Goal: Task Accomplishment & Management: Manage account settings

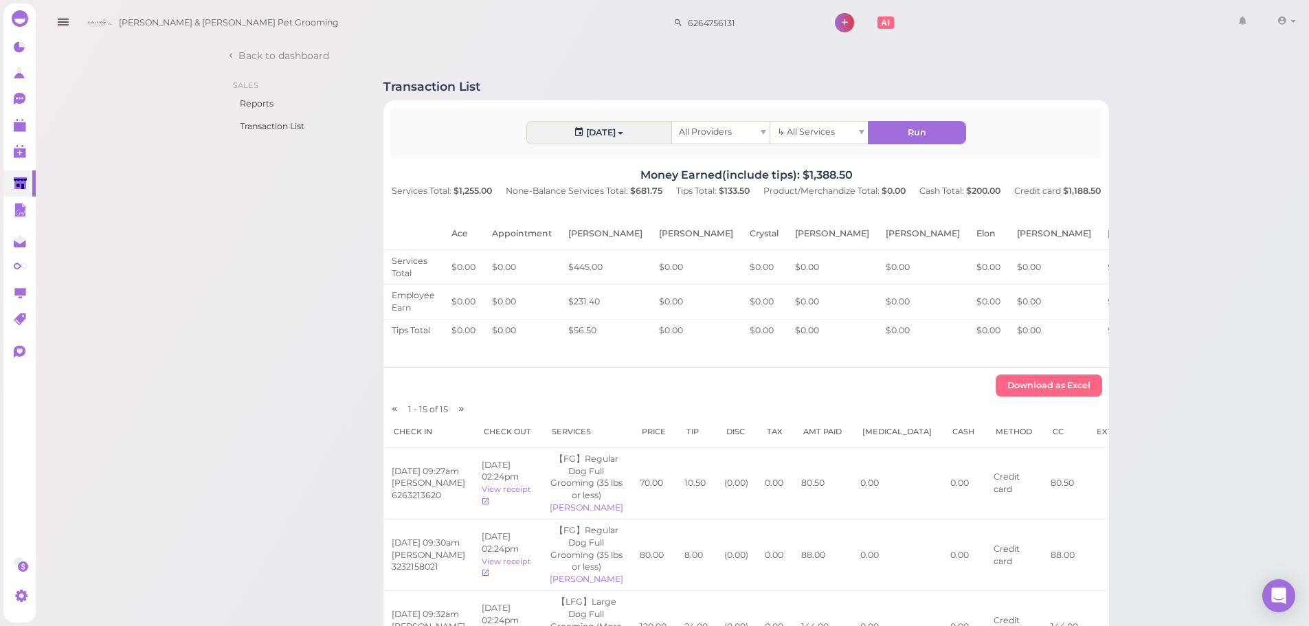
click at [61, 20] on icon "button" at bounding box center [63, 22] width 14 height 17
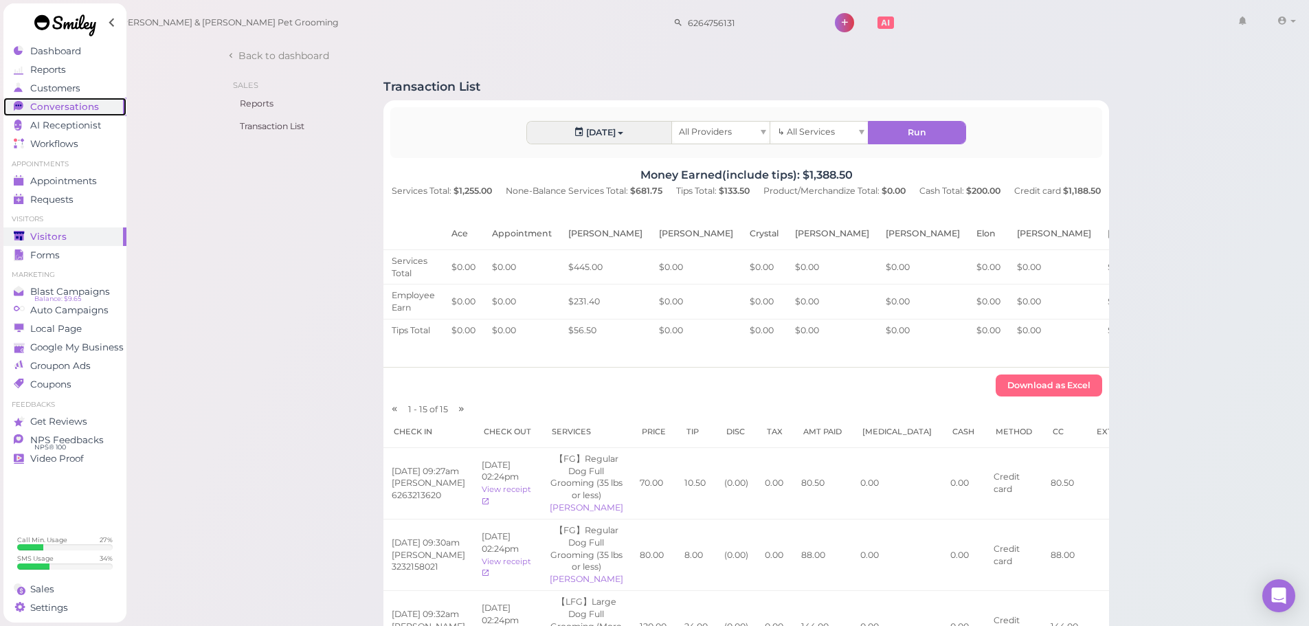
click at [78, 115] on link "Conversations 0" at bounding box center [64, 107] width 123 height 19
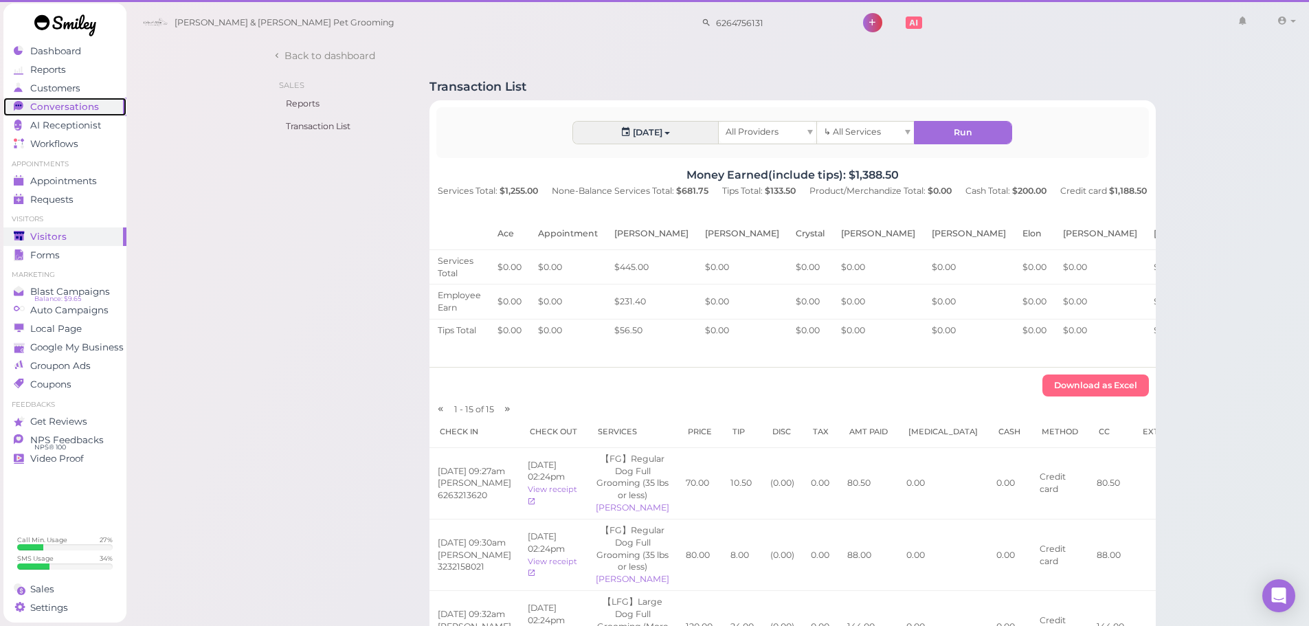
click at [84, 108] on span "Conversations" at bounding box center [64, 107] width 69 height 12
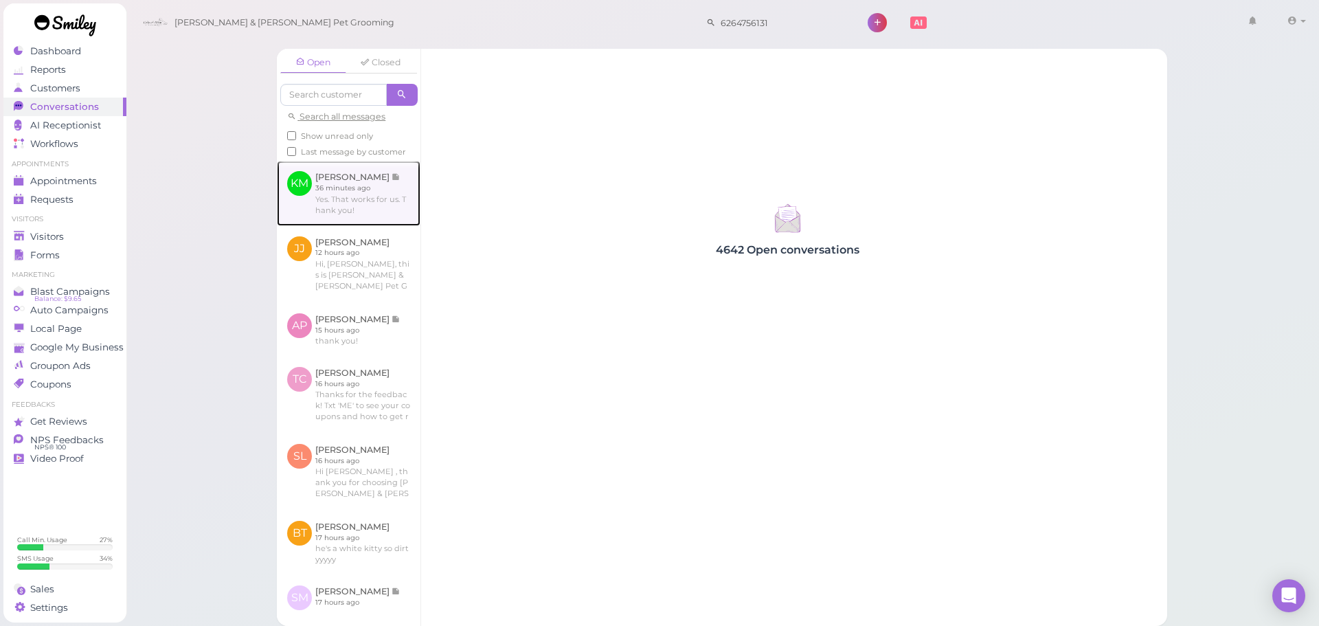
click at [326, 201] on link at bounding box center [349, 193] width 144 height 65
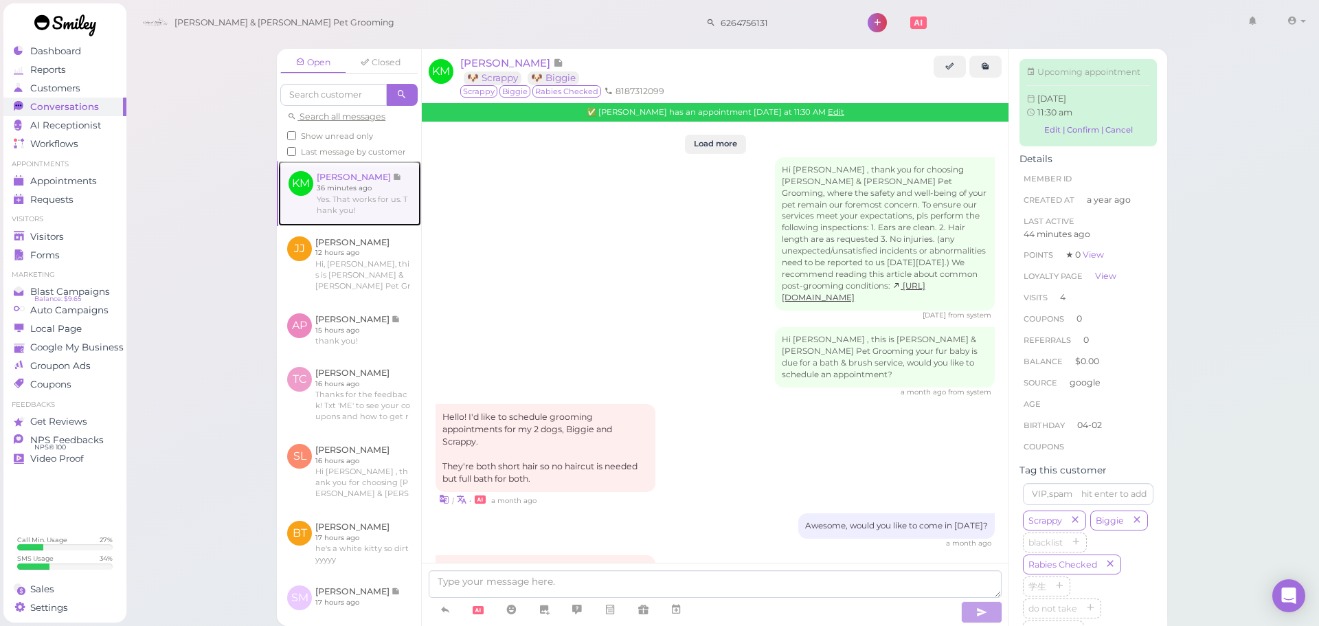
scroll to position [1756, 0]
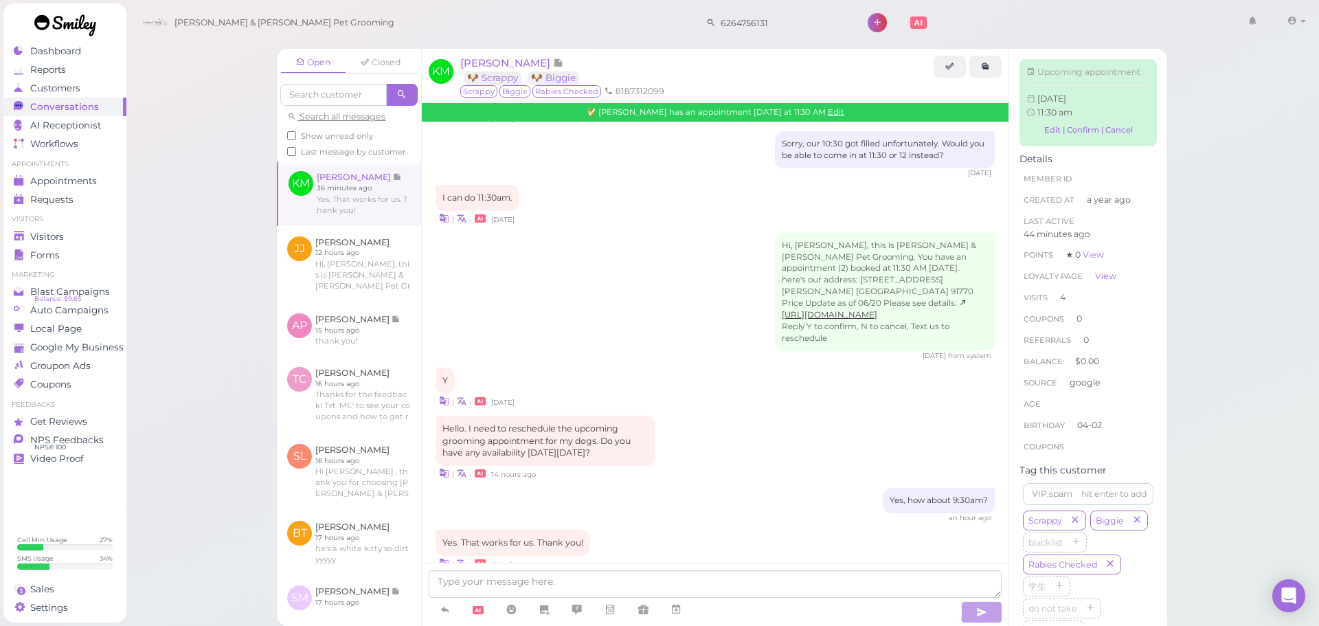
click at [685, 368] on div "Y | • 2 days ago" at bounding box center [715, 388] width 559 height 41
click at [830, 113] on link "Edit" at bounding box center [836, 112] width 16 height 10
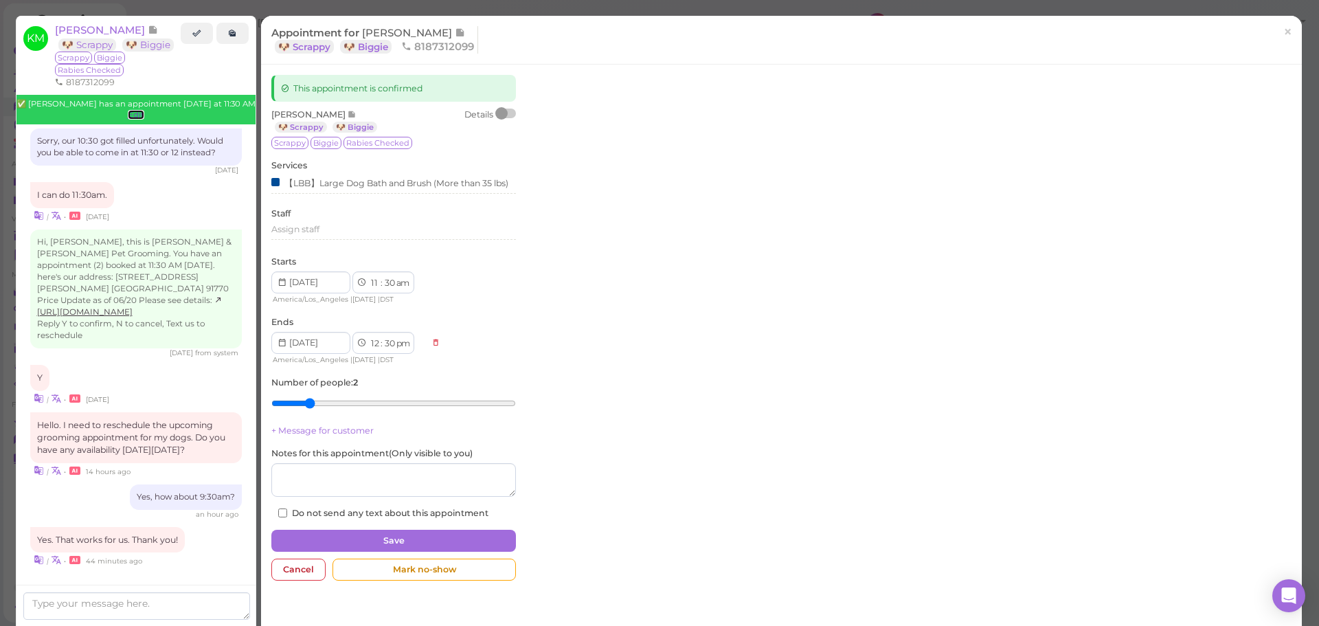
scroll to position [1849, 0]
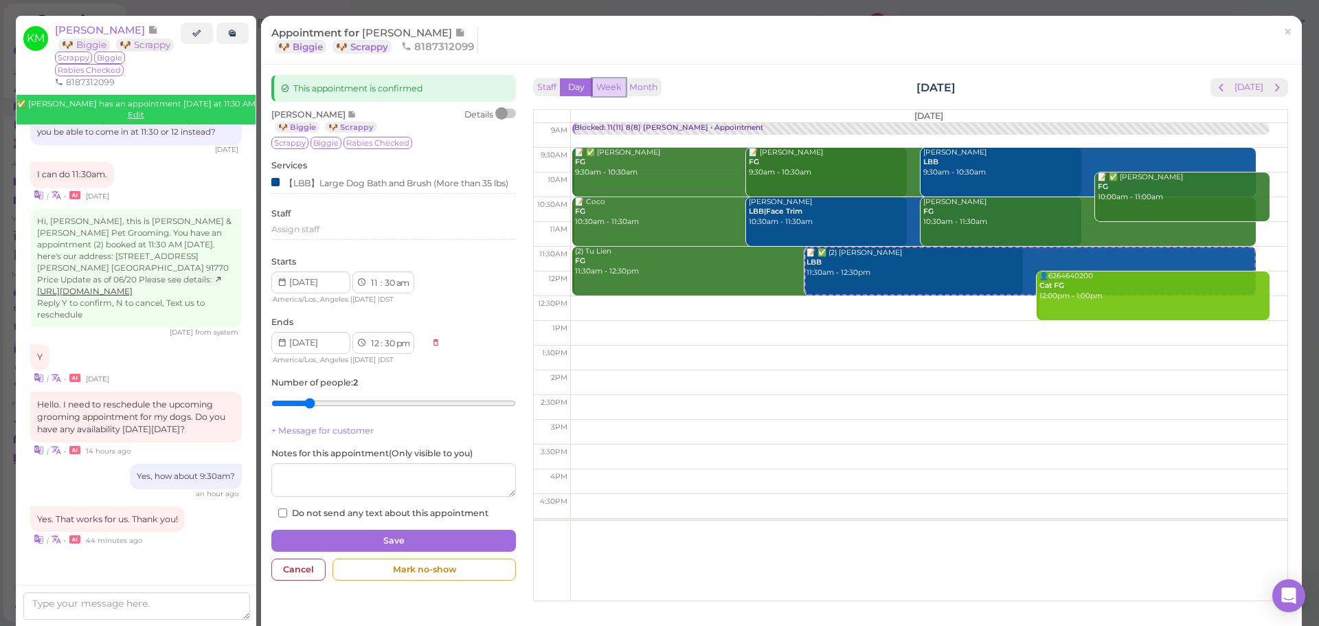
click at [596, 87] on button "Week" at bounding box center [609, 87] width 34 height 19
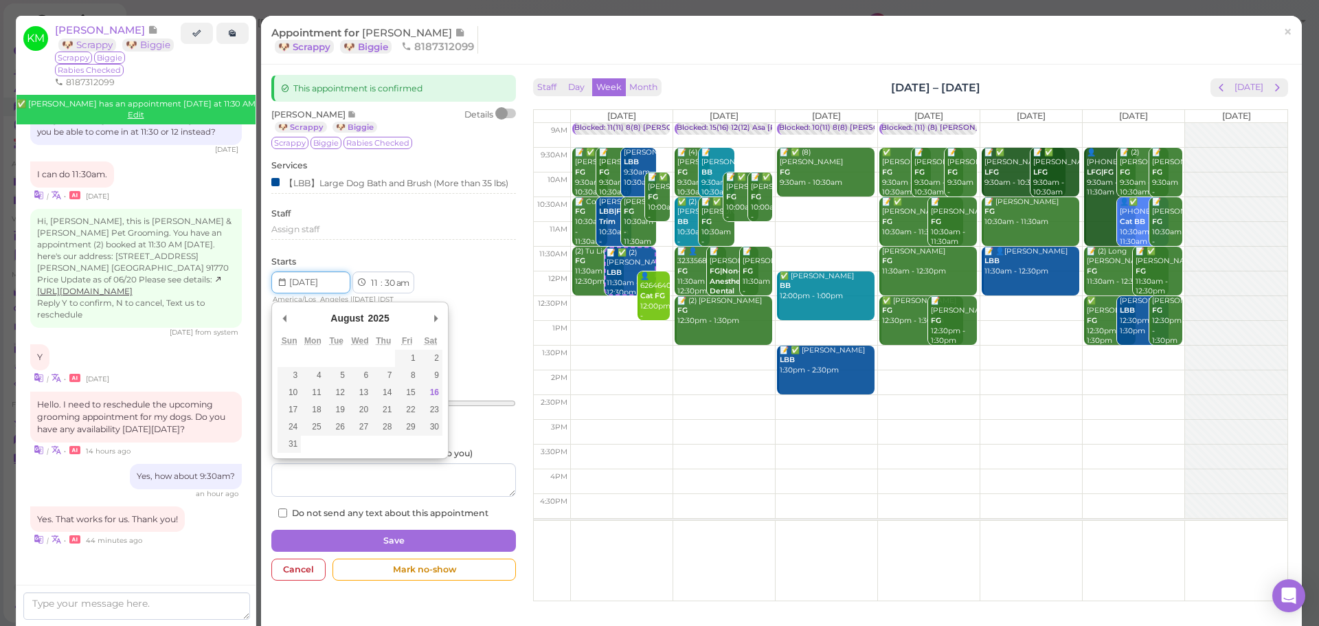
click at [331, 289] on input "Use the arrow keys to pick a date" at bounding box center [310, 282] width 79 height 22
type input "[DATE]"
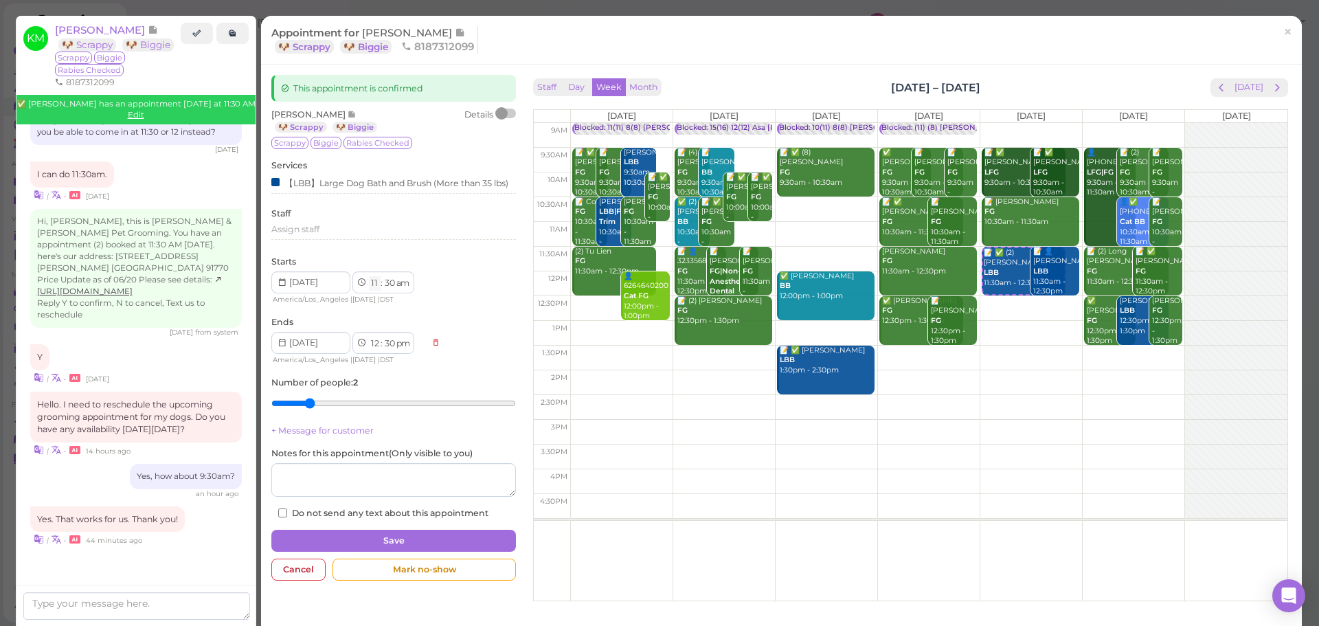
click at [374, 291] on select "1 2 3 4 5 6 7 8 9 10 11 12" at bounding box center [375, 283] width 12 height 14
select select "9"
click at [369, 285] on select "1 2 3 4 5 6 7 8 9 10 11 12" at bounding box center [375, 283] width 12 height 14
select select "10"
select select "am"
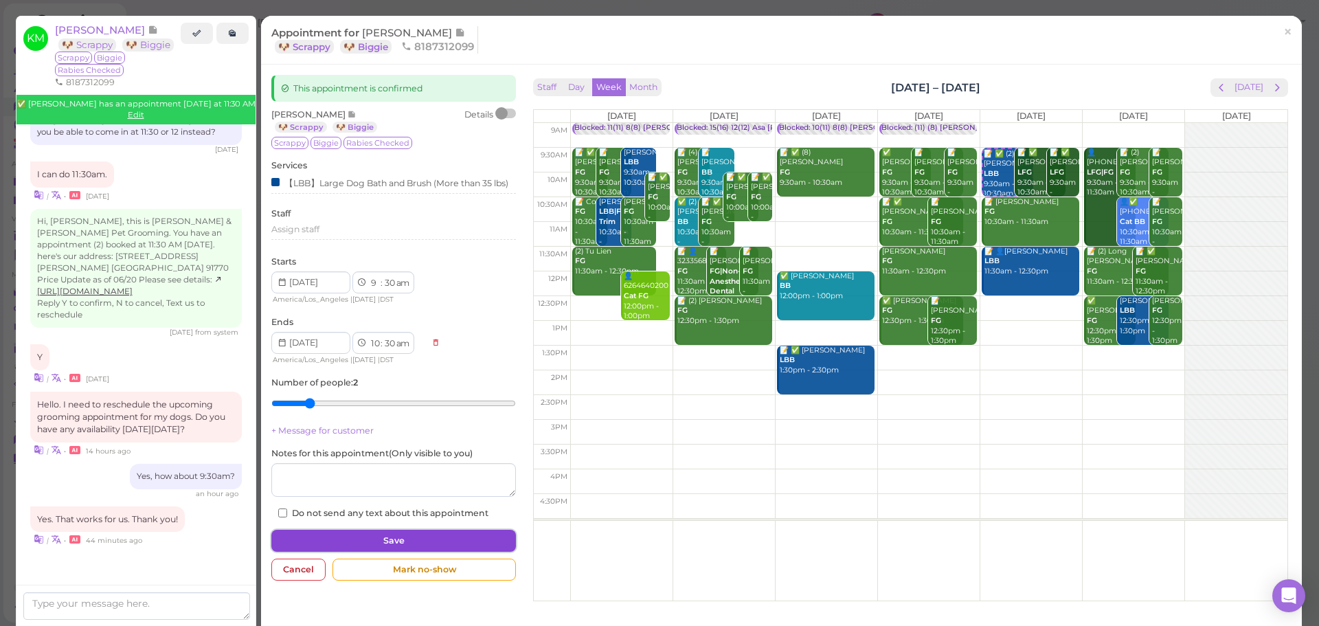
click at [387, 546] on button "Save" at bounding box center [393, 541] width 245 height 22
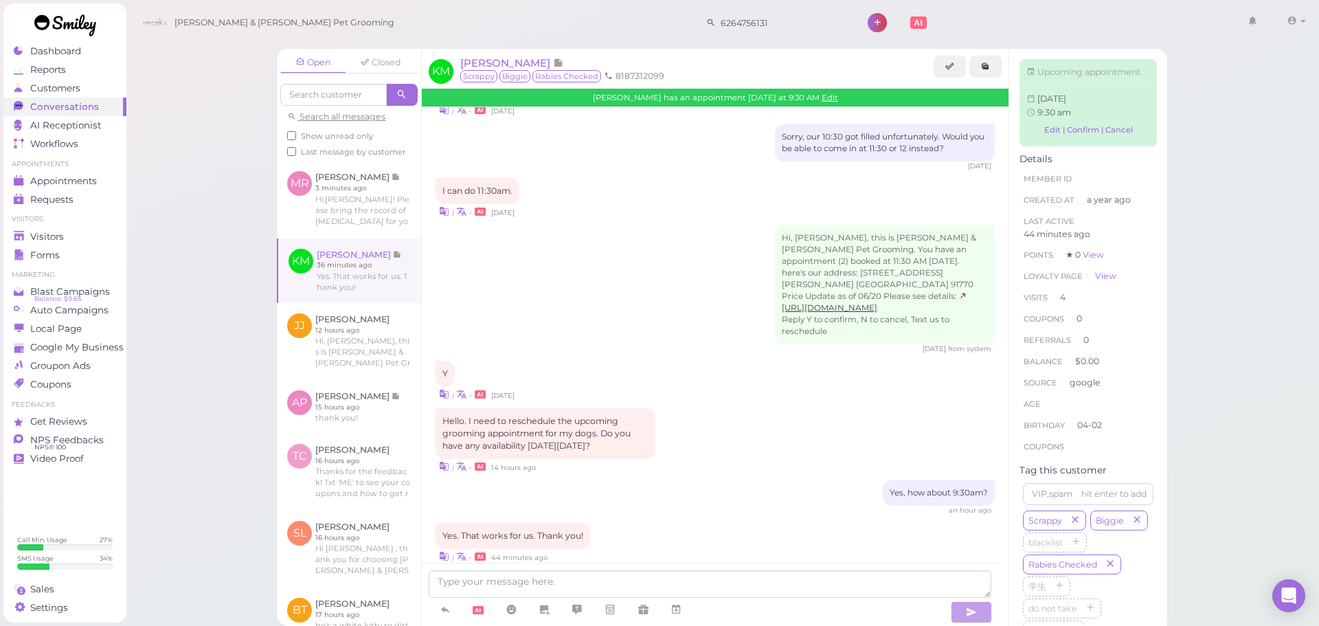
scroll to position [1884, 0]
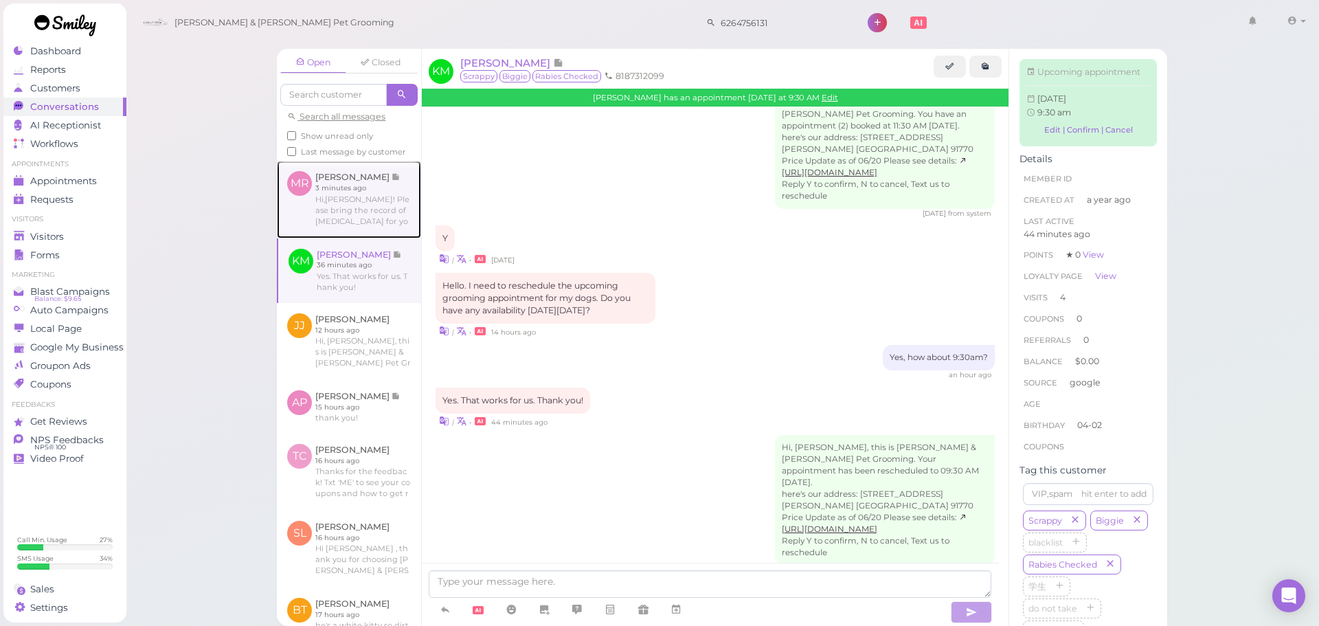
click at [347, 221] on link at bounding box center [349, 199] width 144 height 77
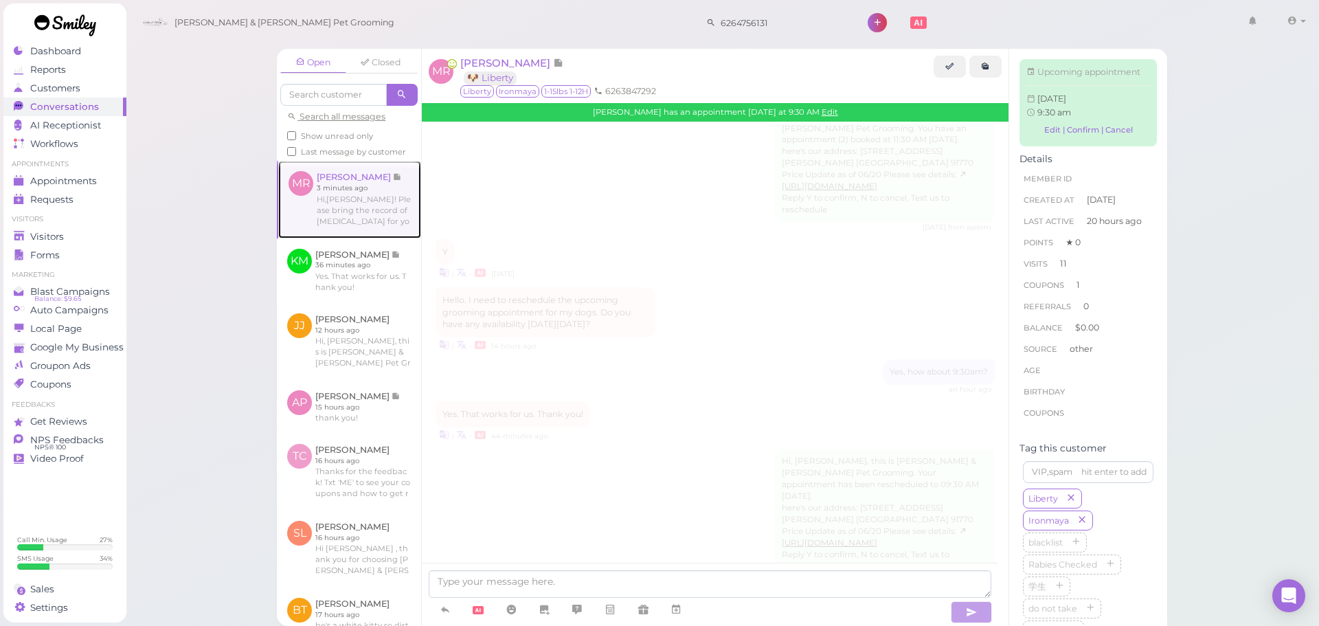
scroll to position [1959, 0]
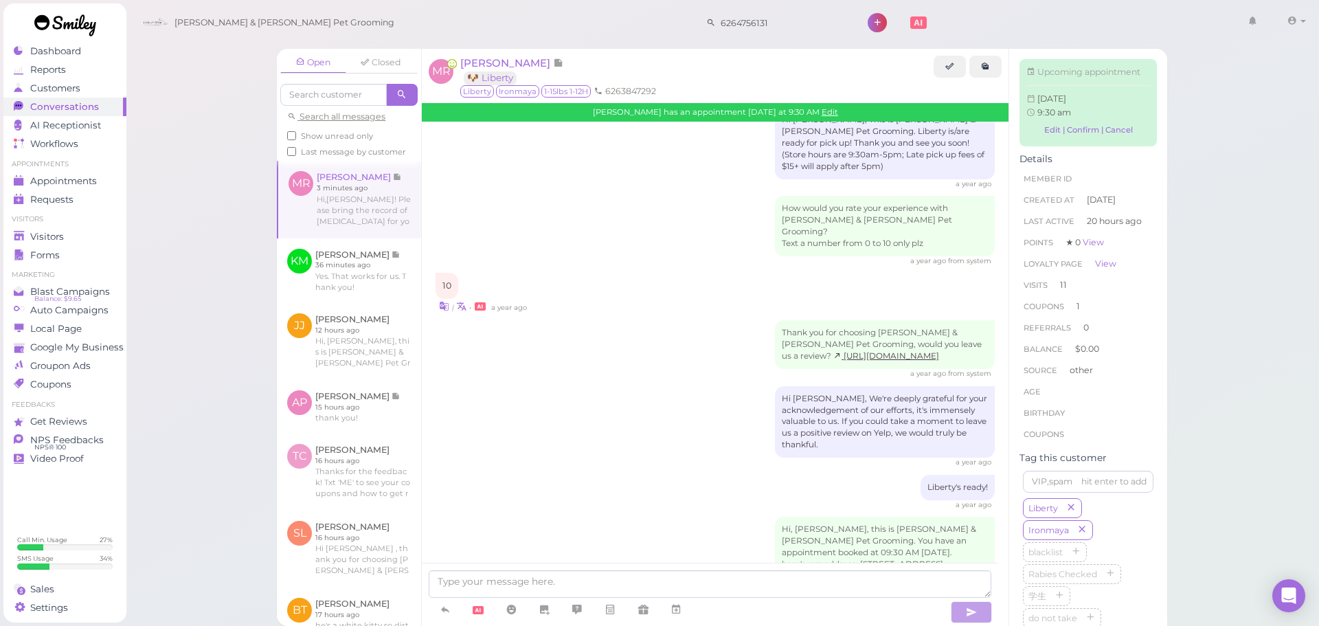
click at [695, 517] on div "Hi, [PERSON_NAME], this is [PERSON_NAME] & [PERSON_NAME] Pet Grooming. You have…" at bounding box center [715, 581] width 559 height 129
click at [182, 225] on div "Open Closed Search all messages Show unread only Last message by customer MR Ma…" at bounding box center [723, 313] width 1194 height 626
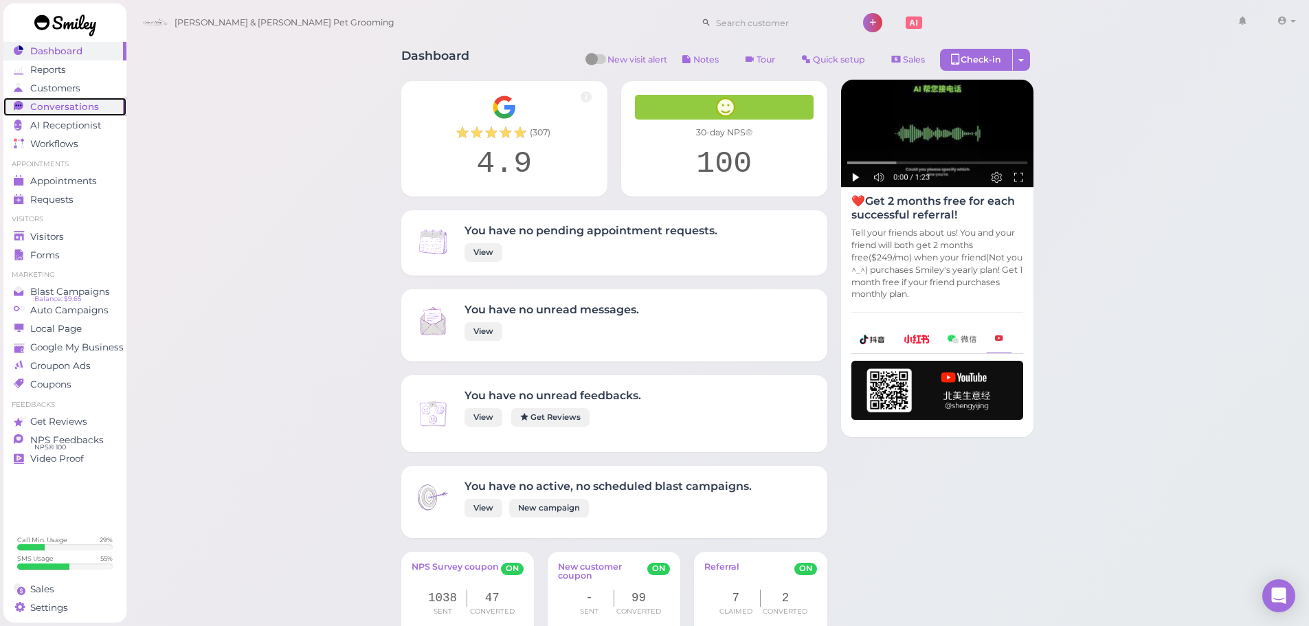
click at [82, 106] on span "Conversations" at bounding box center [64, 107] width 69 height 12
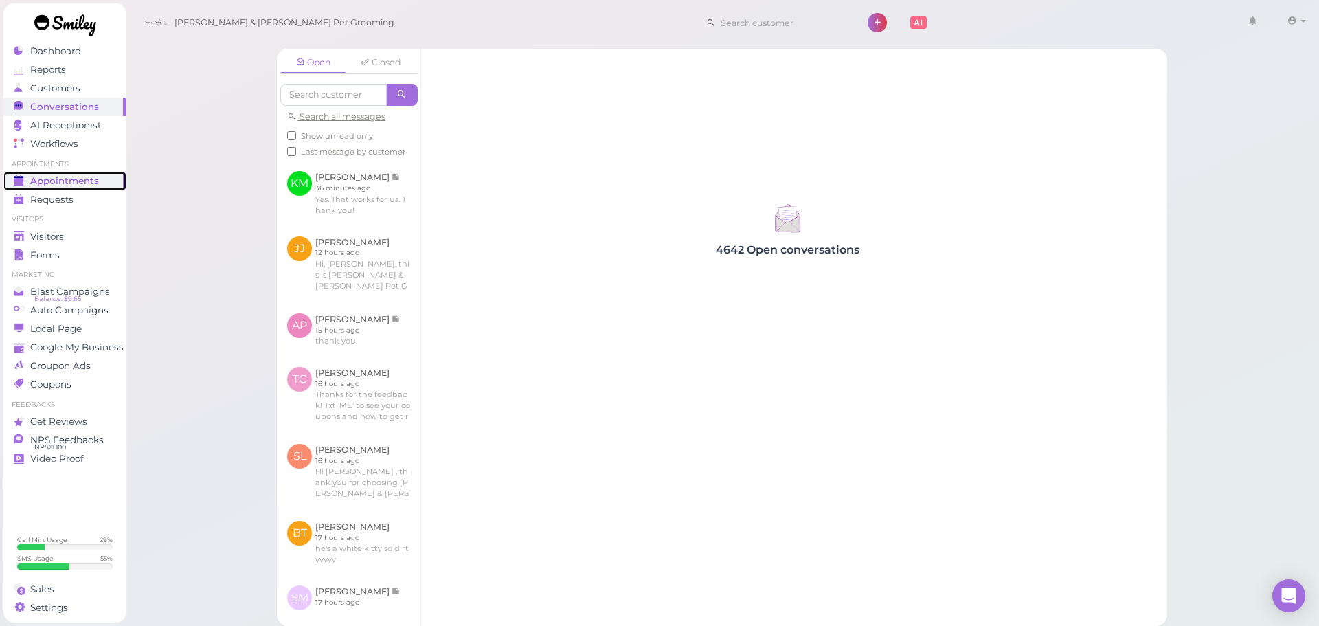
click at [79, 183] on span "Appointments" at bounding box center [64, 181] width 69 height 12
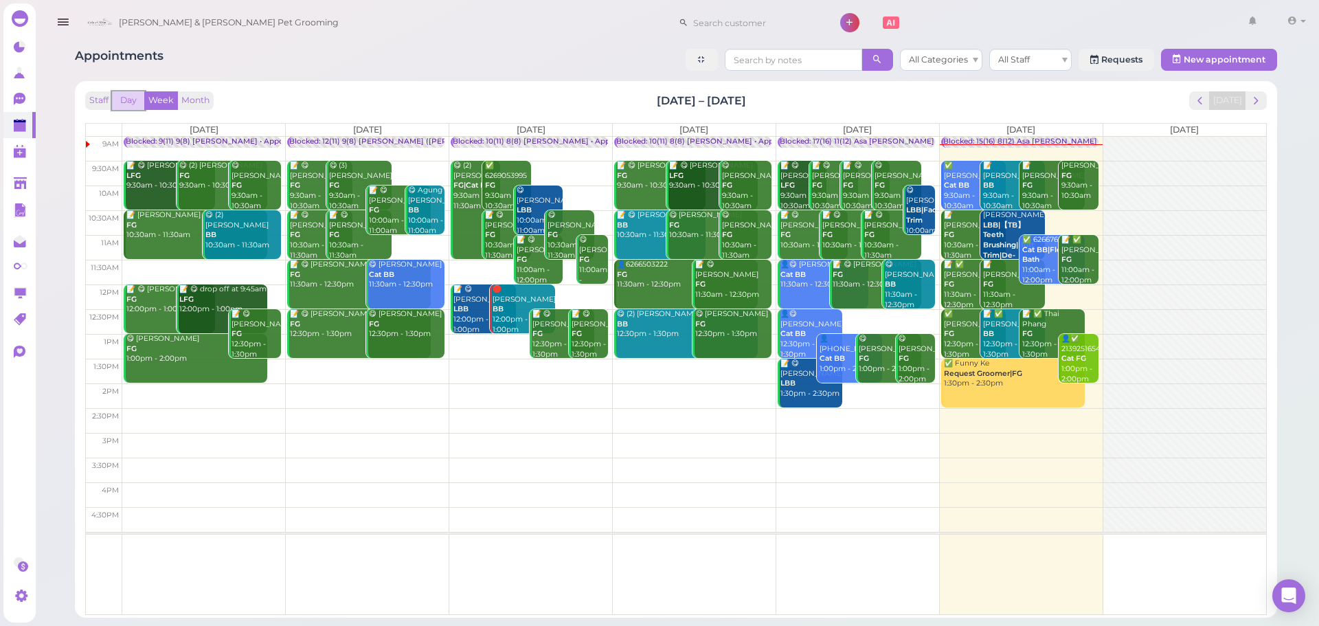
click at [123, 98] on button "Day" at bounding box center [128, 100] width 33 height 19
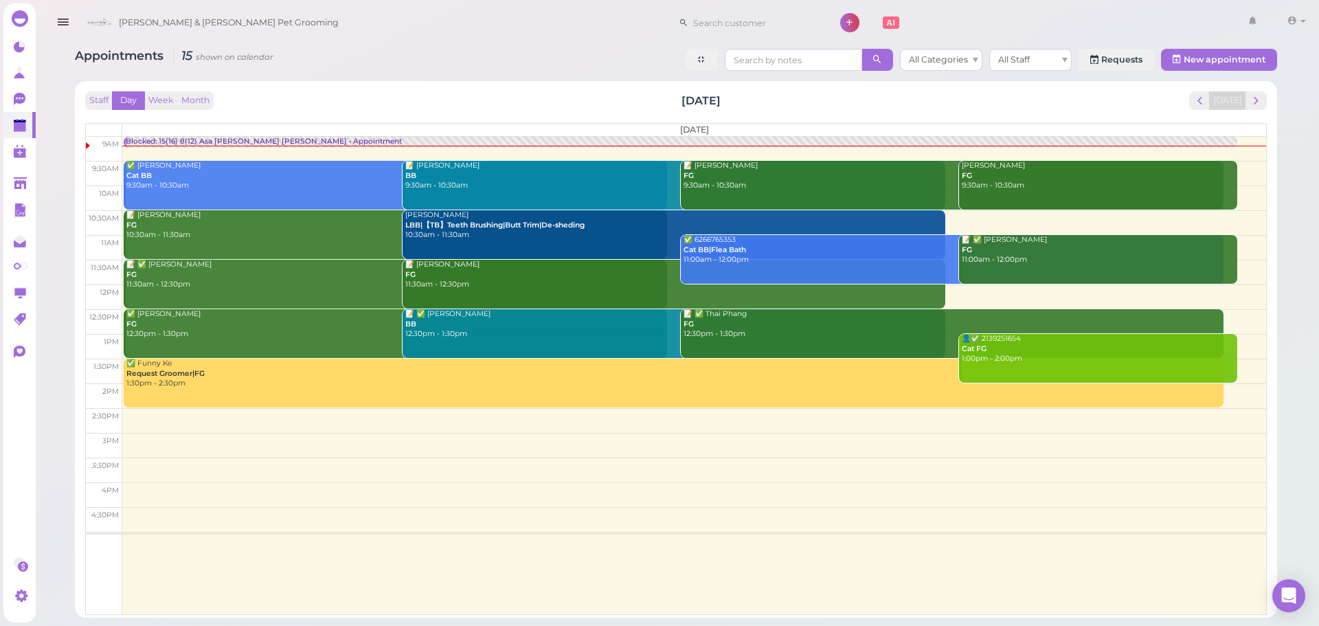
click at [262, 93] on div "Staff Day Week Month [DATE] [DATE]" at bounding box center [676, 100] width 1182 height 19
click at [339, 93] on div "Staff Day Week Month [DATE] [DATE]" at bounding box center [676, 100] width 1182 height 19
click at [389, 99] on div "Staff Day Week Month [DATE] [DATE]" at bounding box center [676, 100] width 1182 height 19
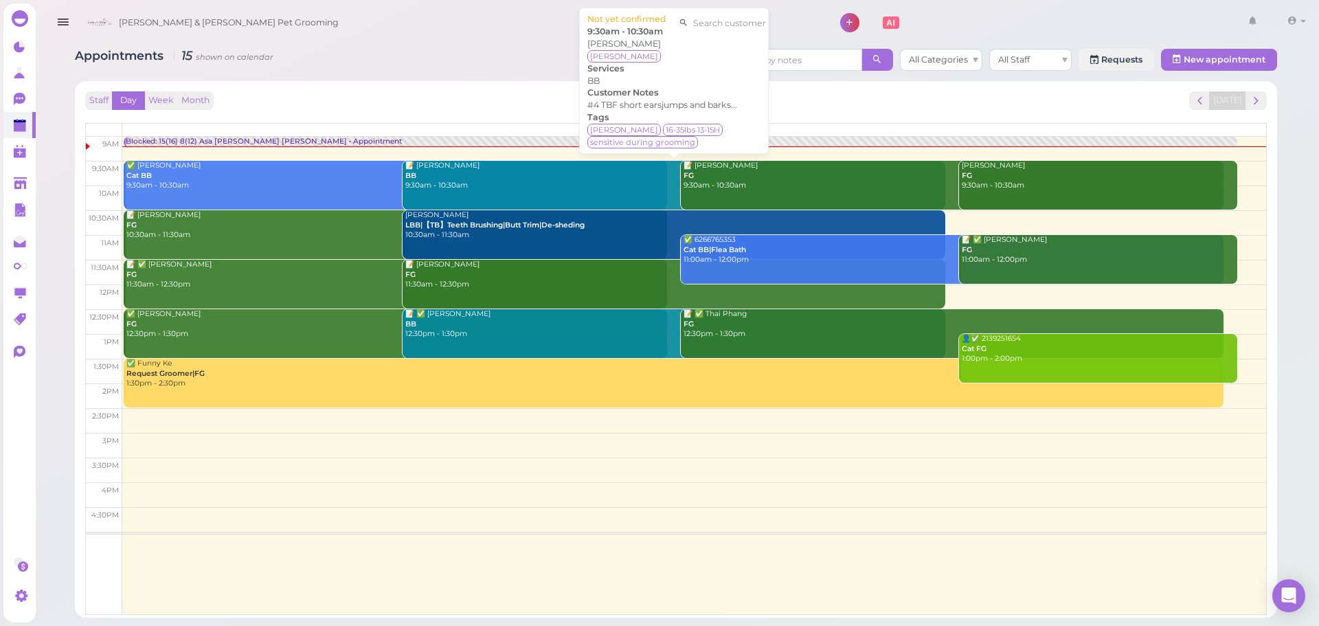
click at [532, 172] on div "📝 [PERSON_NAME] BB 9:30am - 10:30am" at bounding box center [676, 176] width 542 height 30
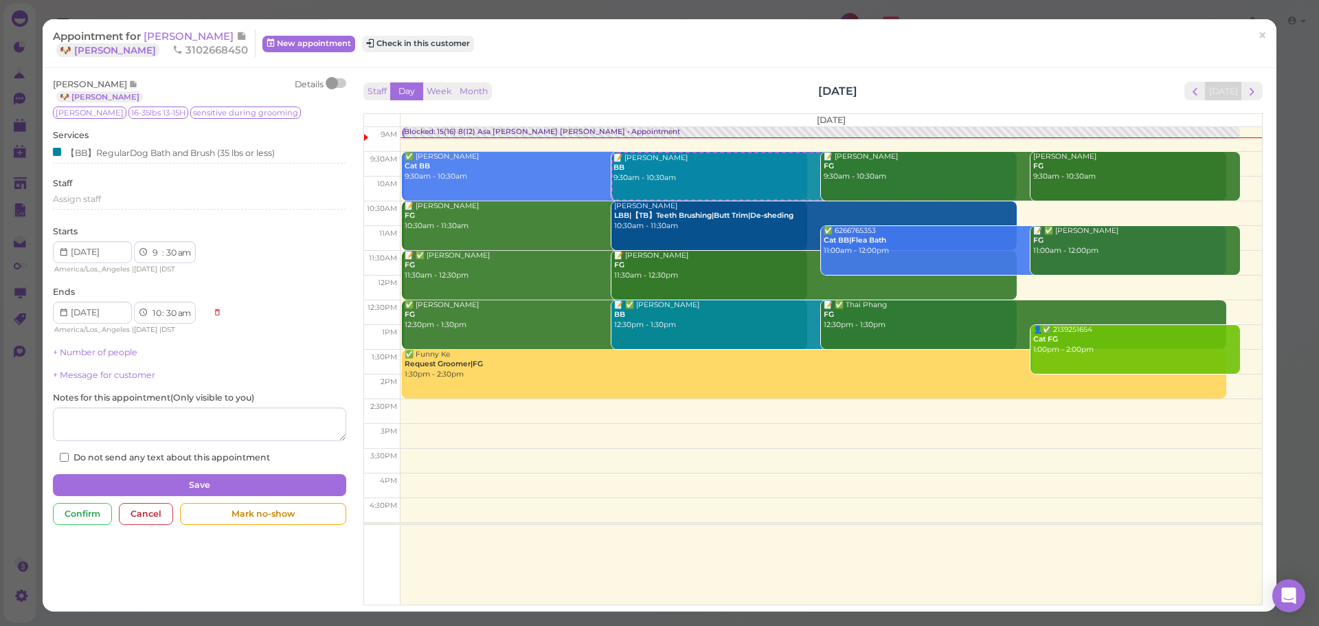
click at [339, 82] on div at bounding box center [336, 83] width 19 height 10
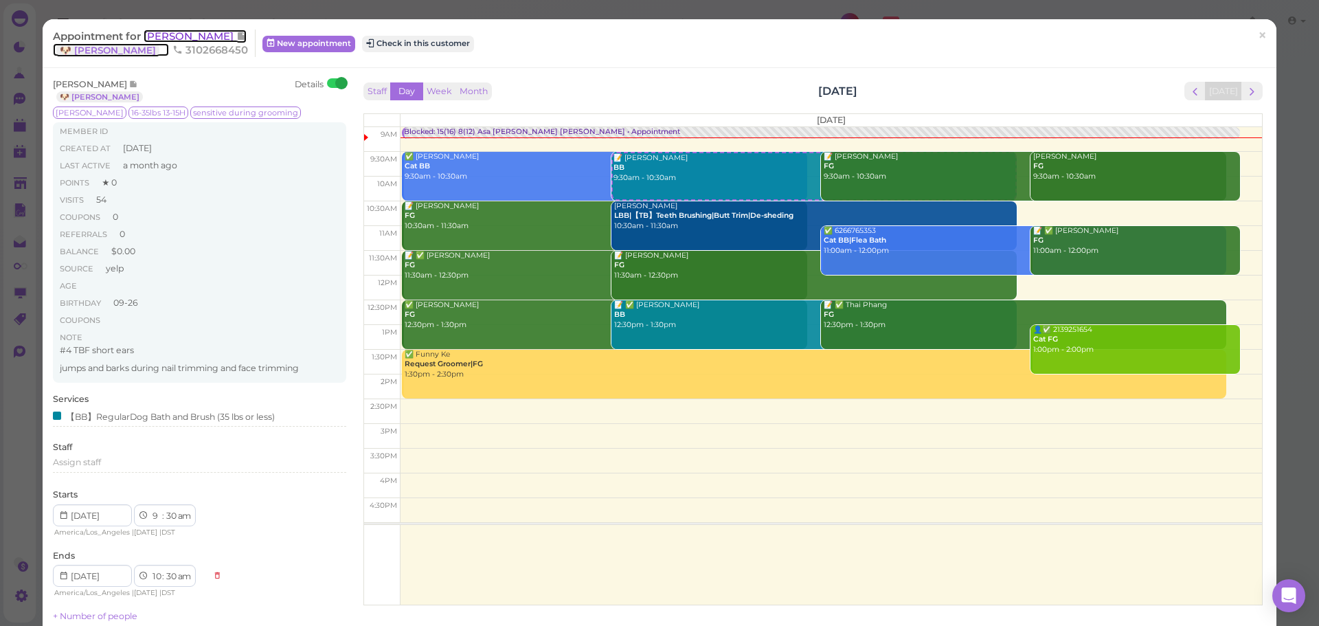
click at [169, 37] on span "[PERSON_NAME]" at bounding box center [190, 36] width 93 height 13
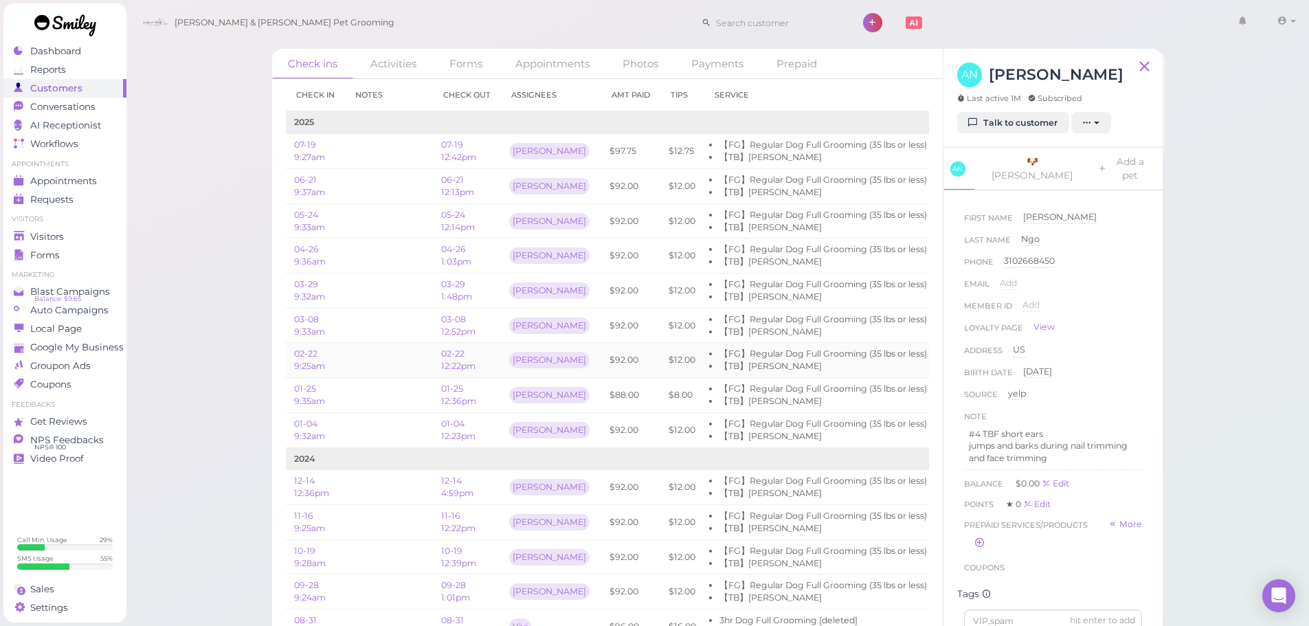
scroll to position [0, 87]
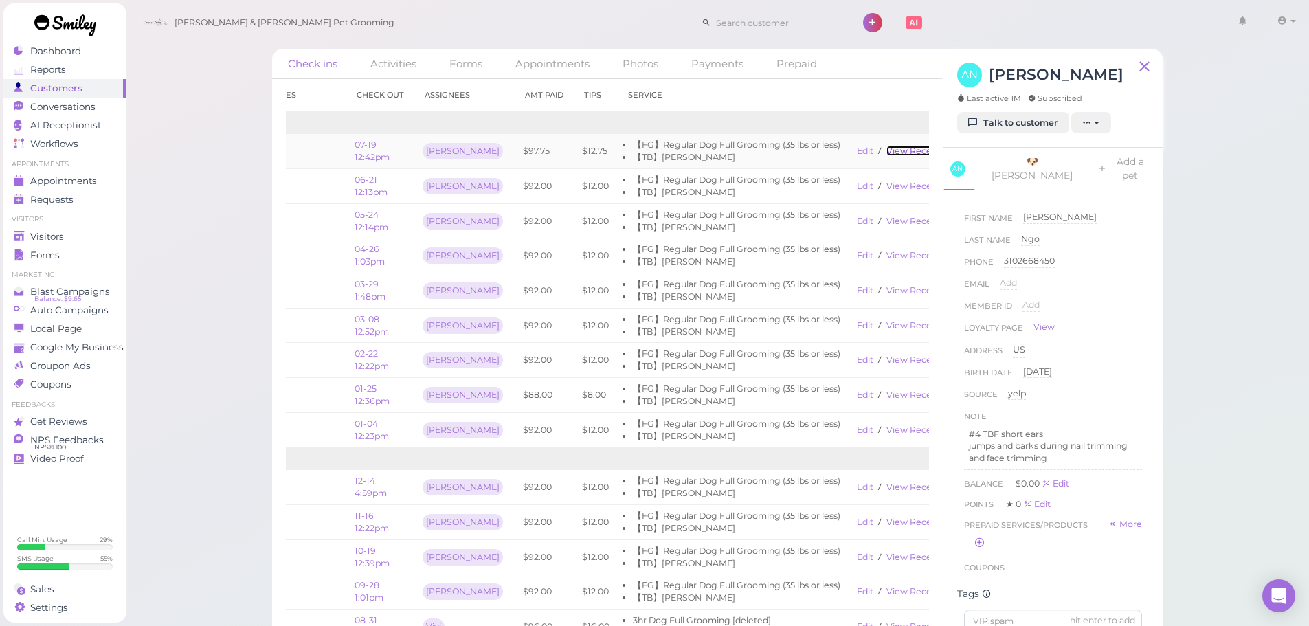
click at [893, 151] on link "View receipt" at bounding box center [915, 151] width 56 height 10
click at [82, 186] on span "Appointments" at bounding box center [64, 181] width 69 height 12
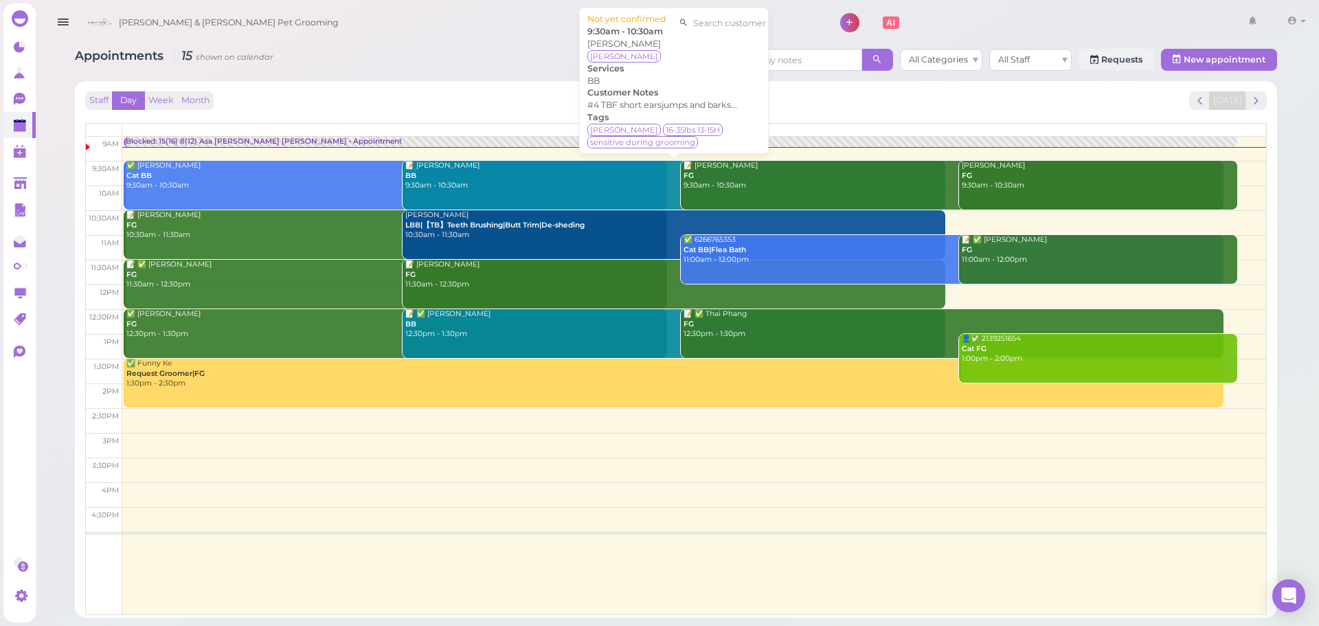
click at [608, 172] on div "📝 [PERSON_NAME] BB 9:30am - 10:30am" at bounding box center [676, 176] width 542 height 30
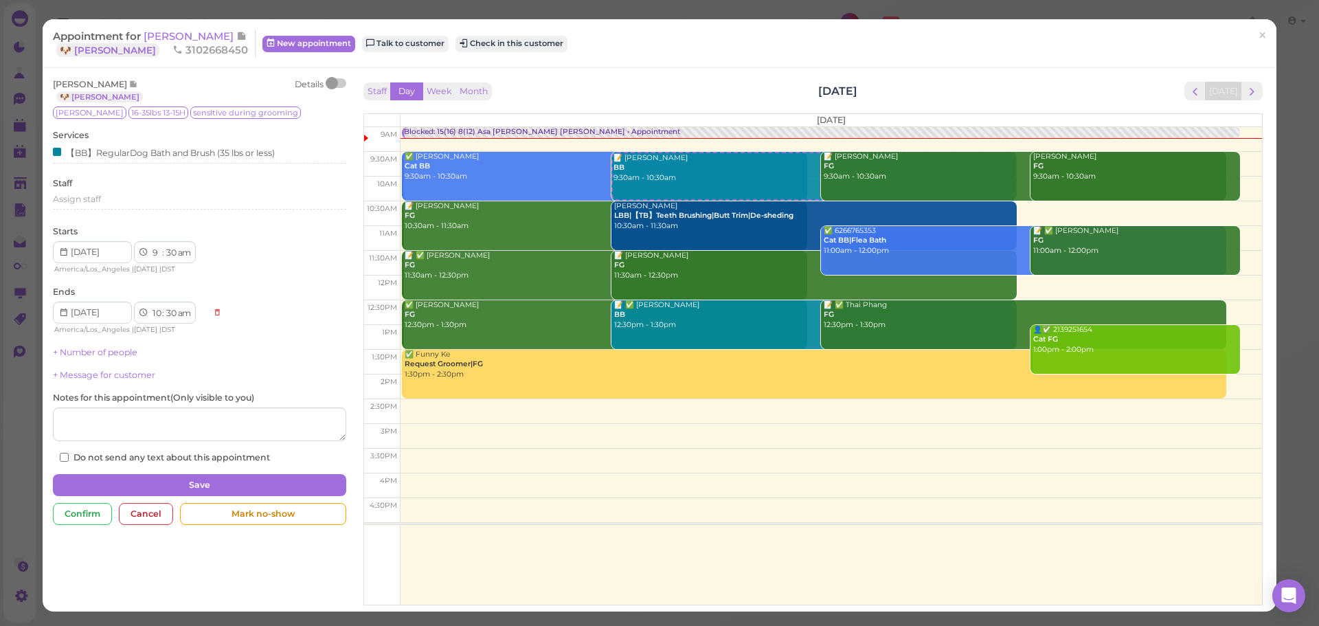
click at [338, 82] on div at bounding box center [336, 83] width 19 height 10
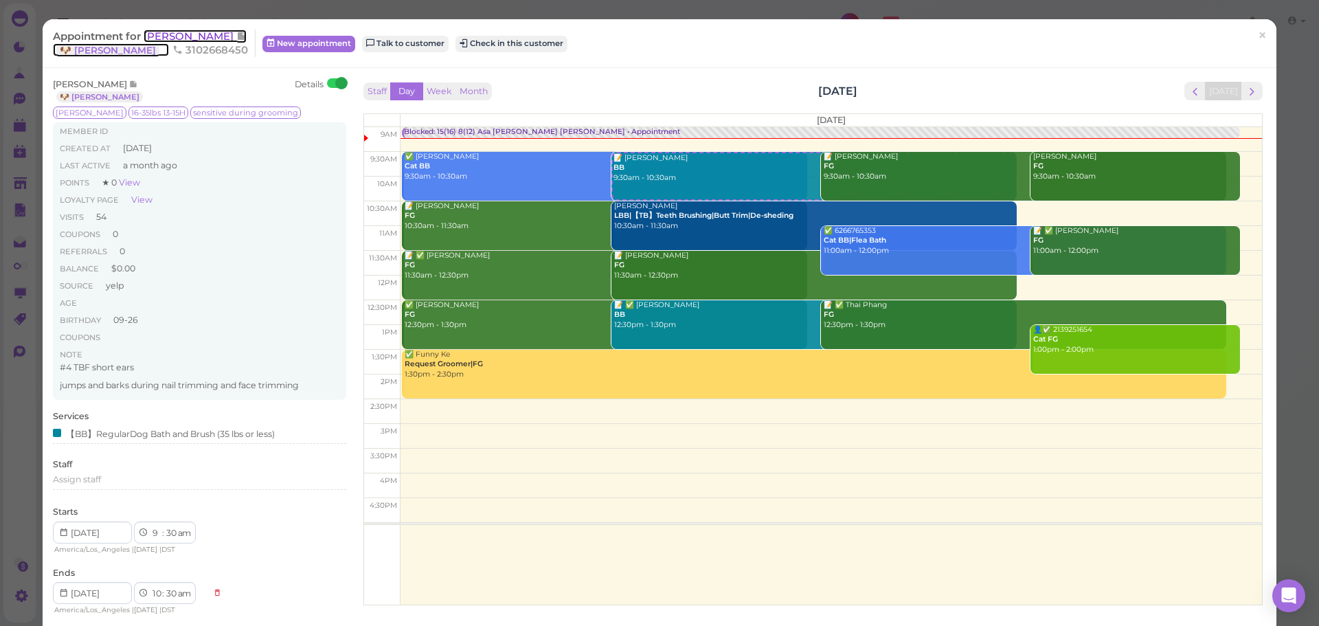
click at [172, 38] on span "[PERSON_NAME]" at bounding box center [190, 36] width 93 height 13
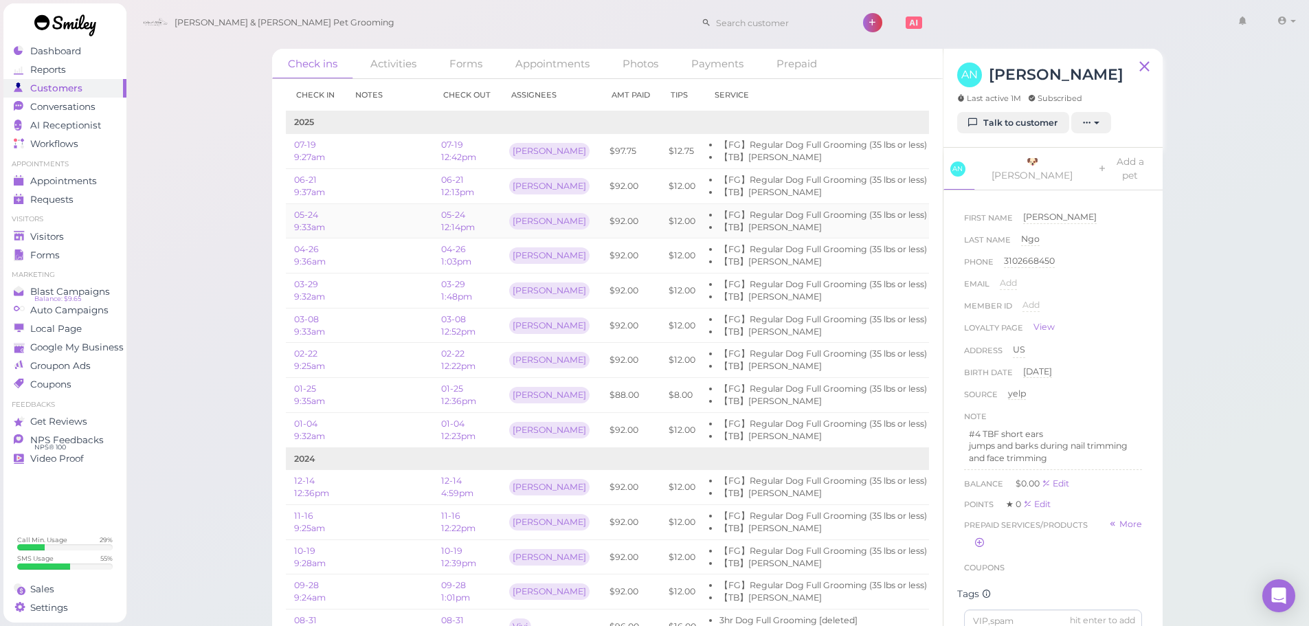
scroll to position [0, 87]
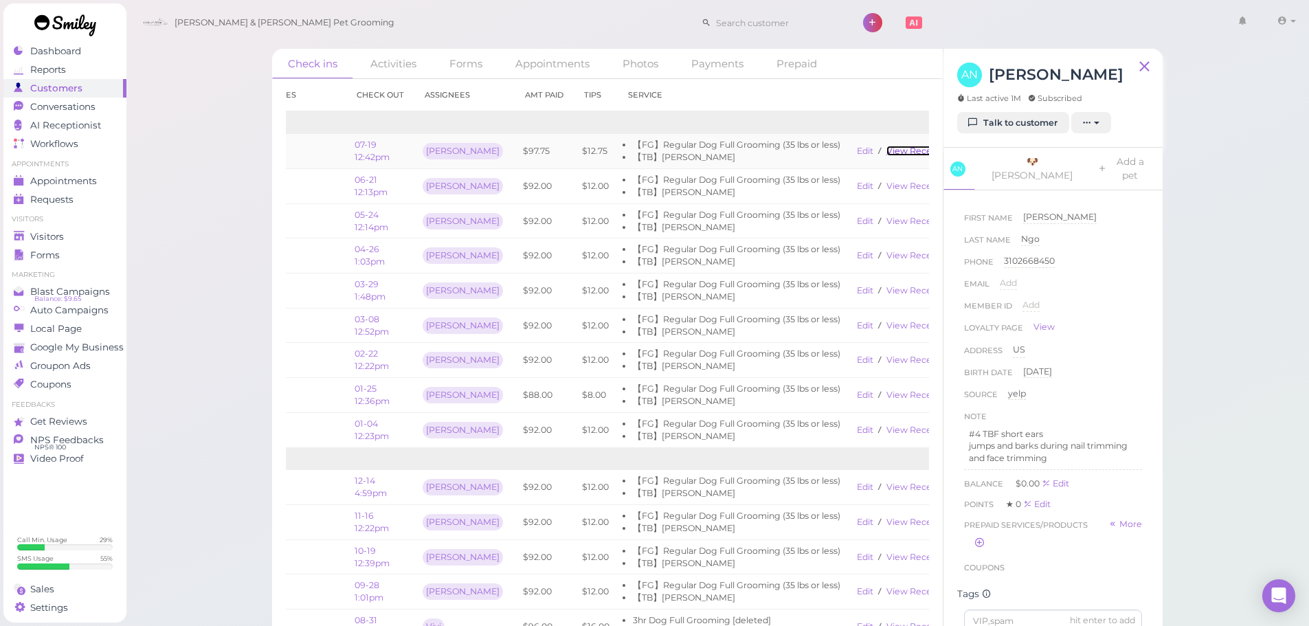
click at [903, 152] on link "View receipt" at bounding box center [915, 151] width 56 height 10
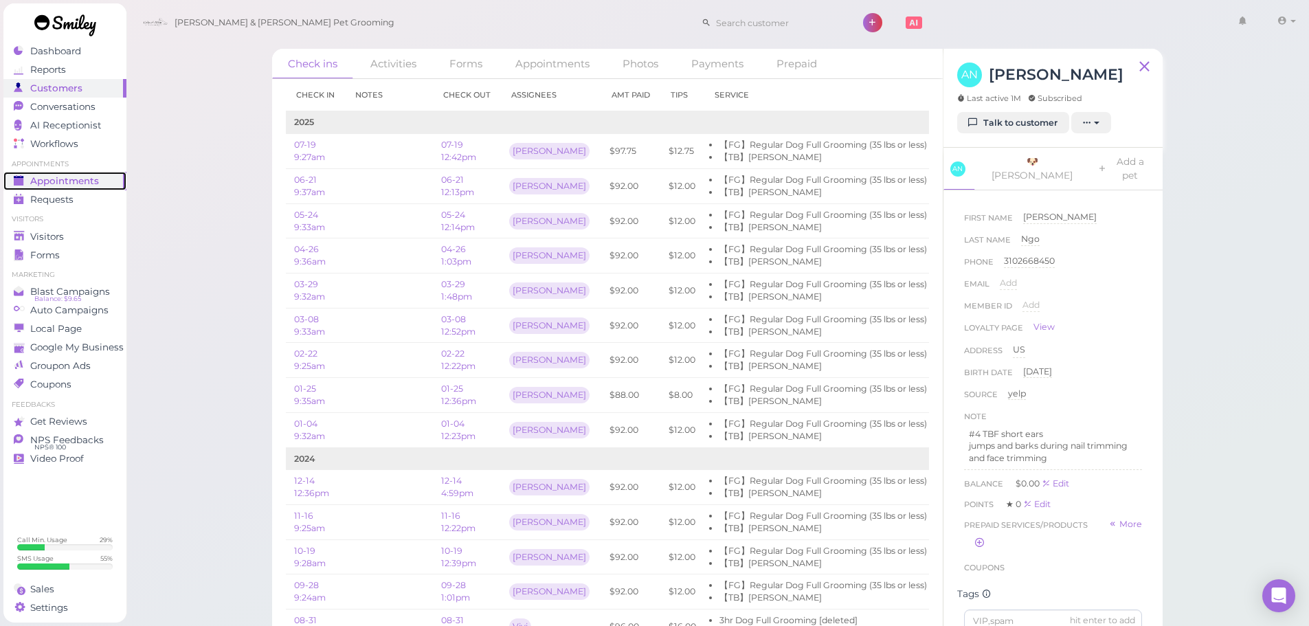
click at [91, 181] on span "Appointments" at bounding box center [64, 181] width 69 height 12
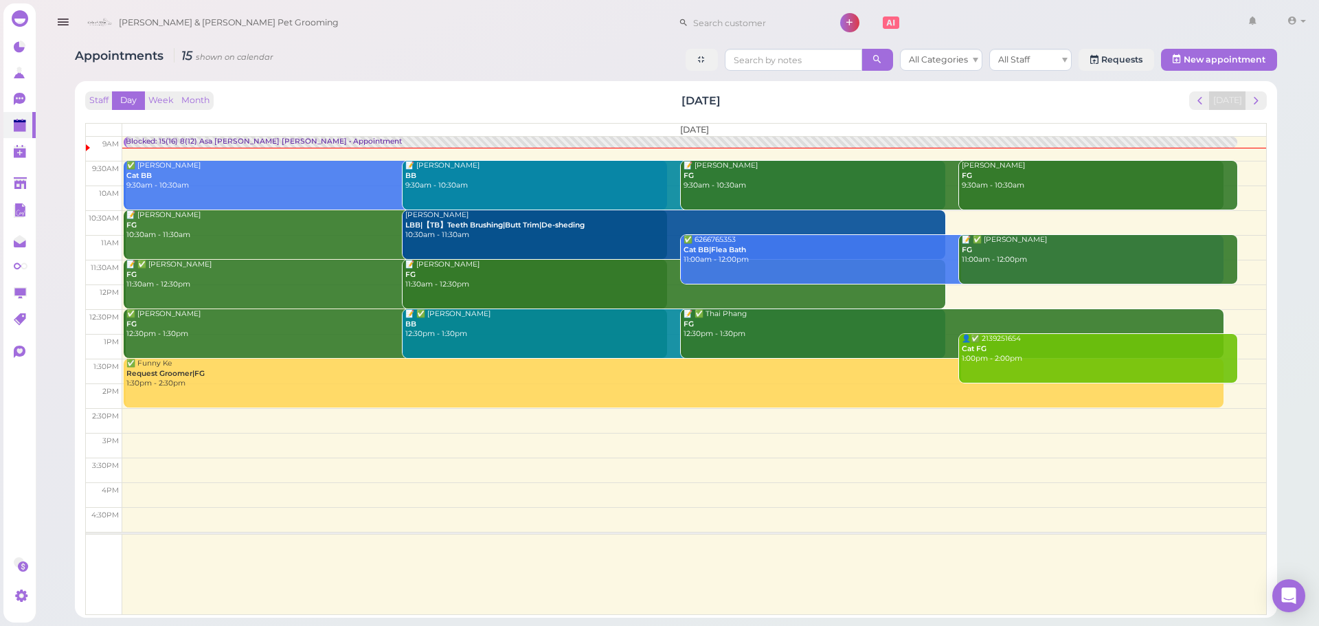
click at [532, 175] on div "📝 [PERSON_NAME] BB 9:30am - 10:30am" at bounding box center [676, 176] width 542 height 30
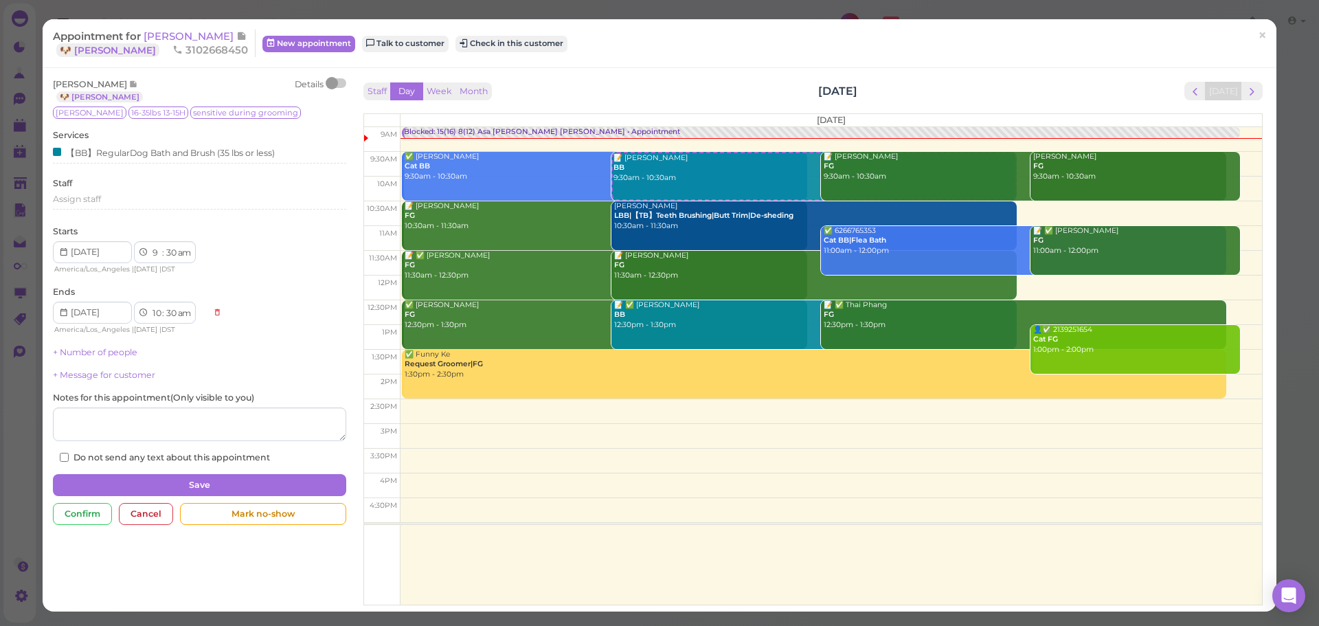
click at [334, 85] on div at bounding box center [332, 83] width 12 height 12
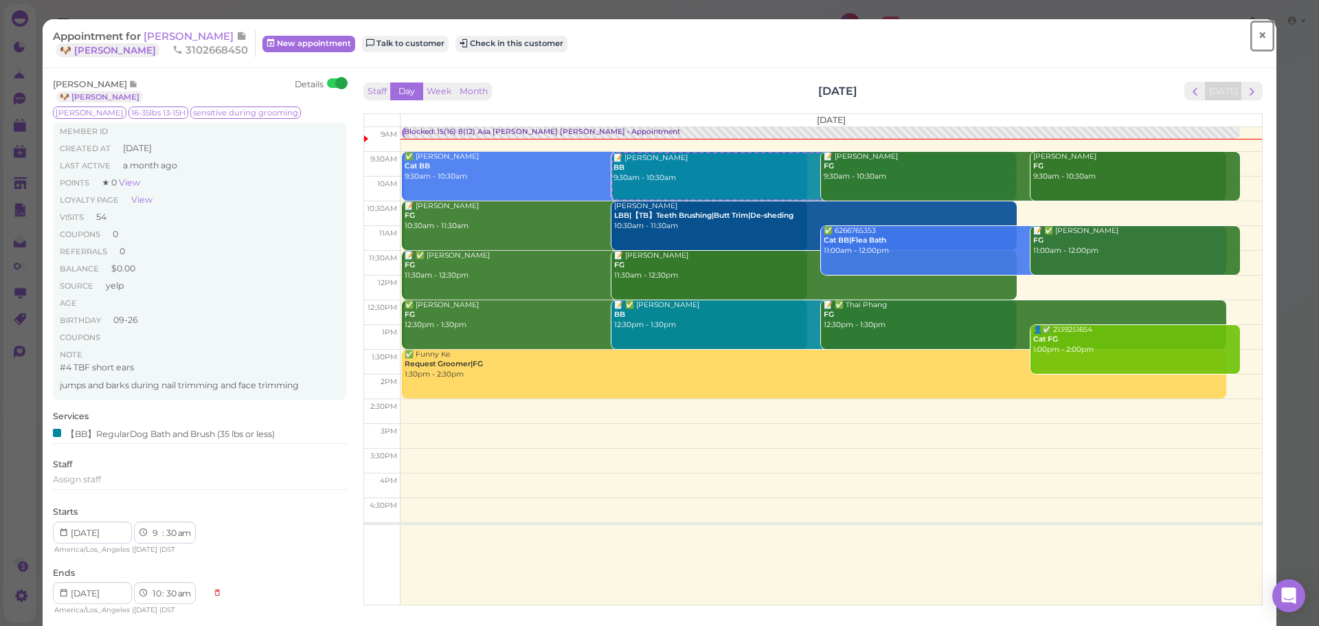
click at [1258, 38] on span "×" at bounding box center [1262, 35] width 9 height 19
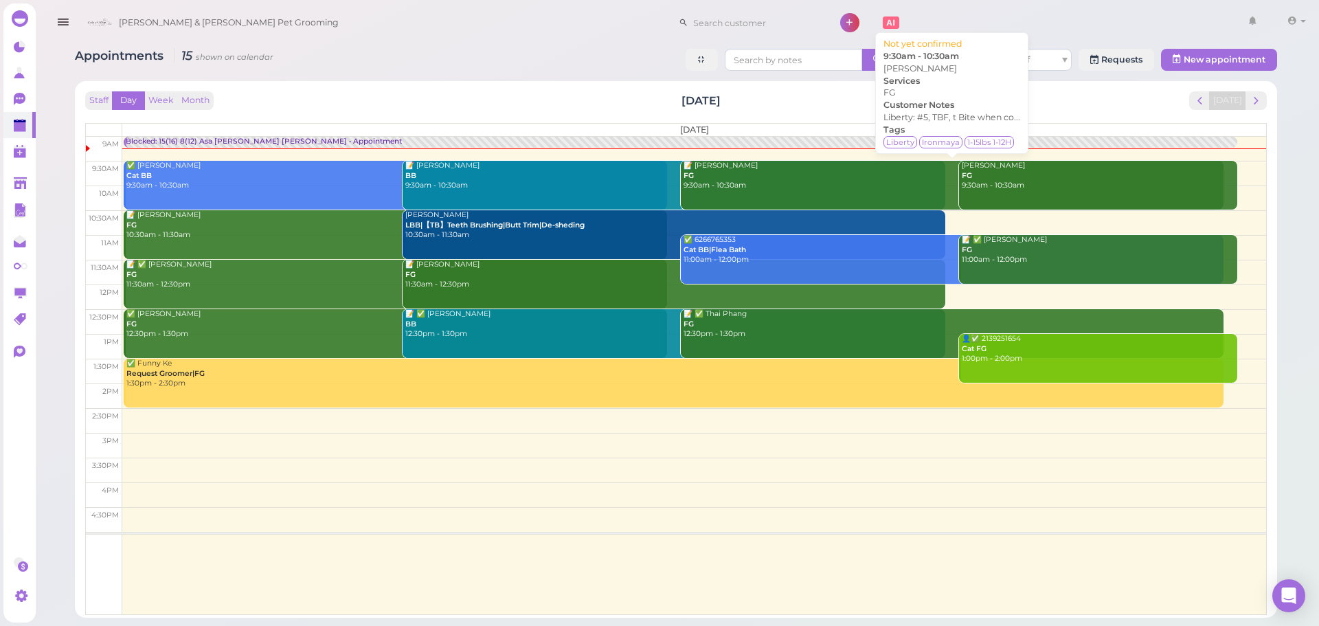
click at [777, 175] on div "📝 [PERSON_NAME] FG 9:30am - 10:30am" at bounding box center [954, 176] width 542 height 30
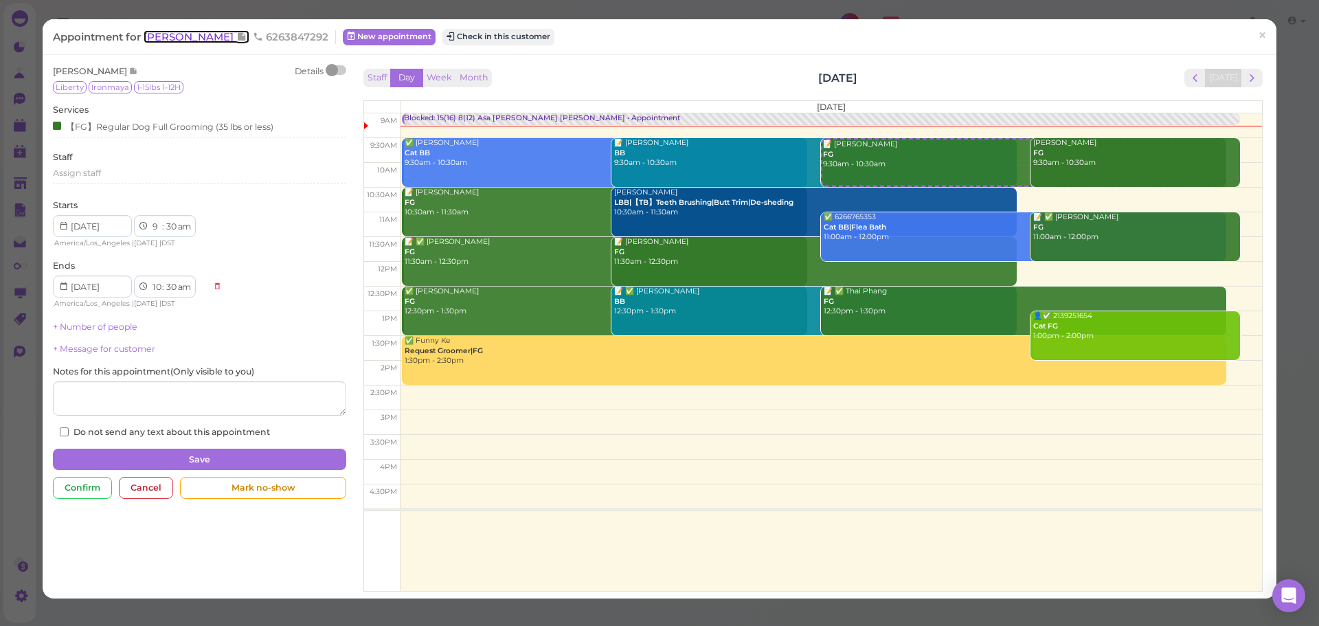
click at [178, 32] on span "[PERSON_NAME]" at bounding box center [190, 36] width 93 height 13
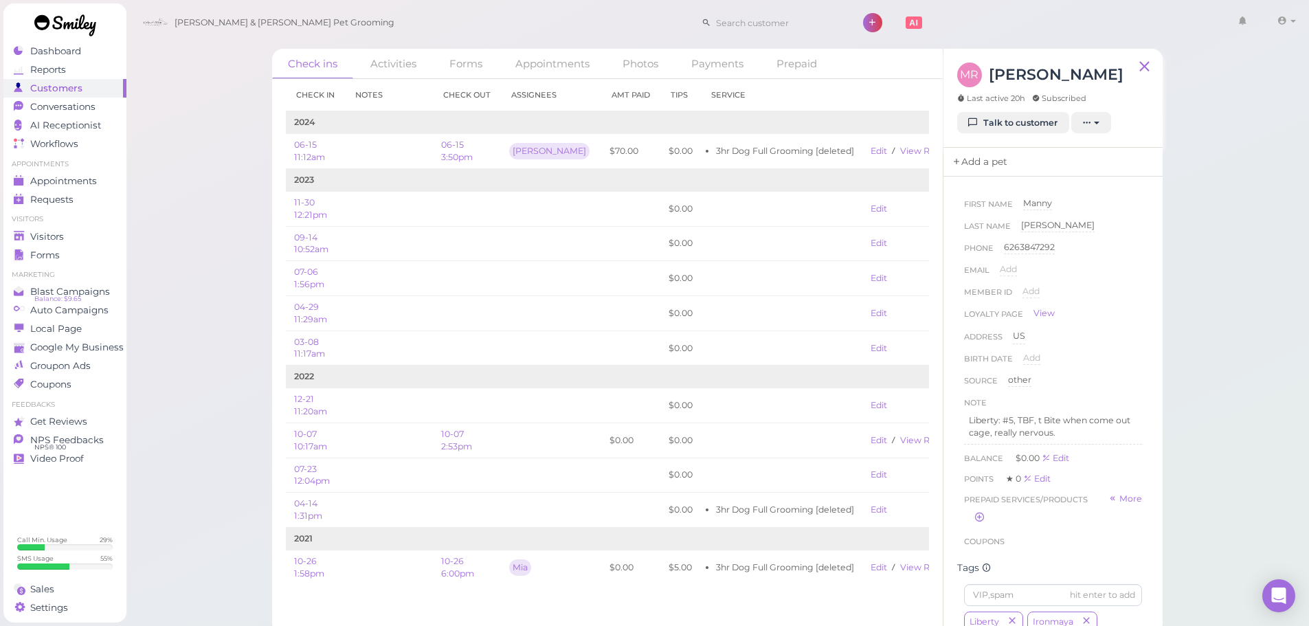
click at [983, 156] on link "Add a pet" at bounding box center [980, 162] width 72 height 29
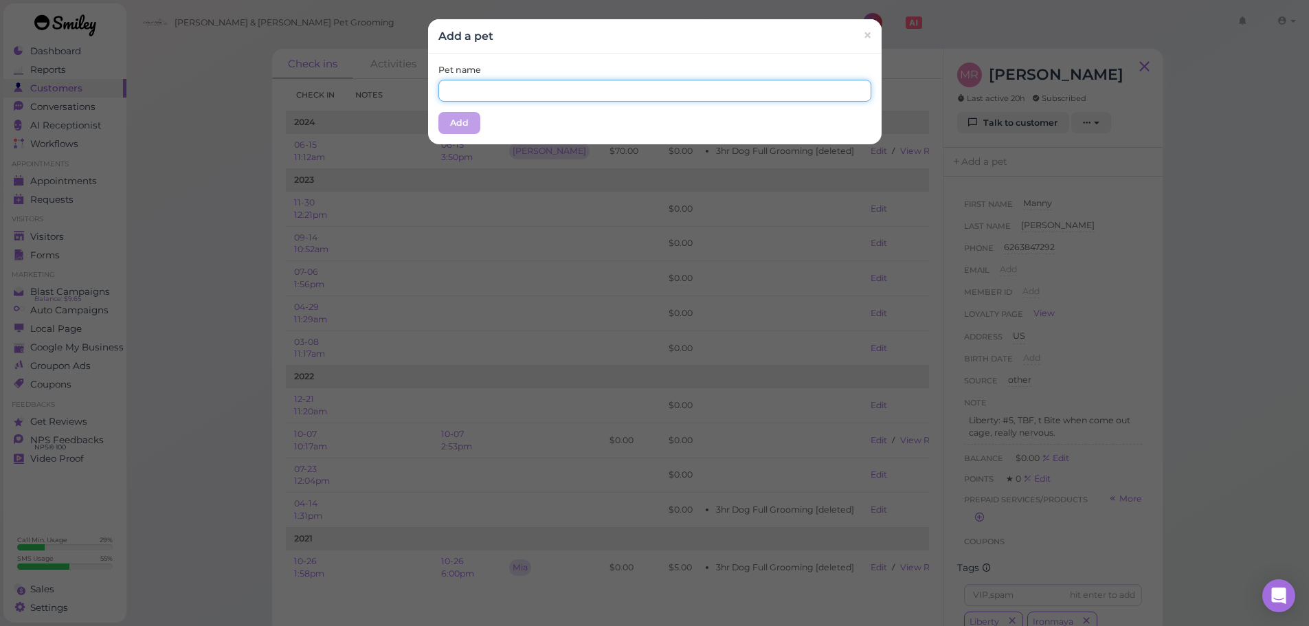
click at [463, 90] on input "text" at bounding box center [654, 91] width 433 height 22
type input "Liberty"
click at [493, 124] on div "Pet name Liberty Add" at bounding box center [655, 99] width 454 height 91
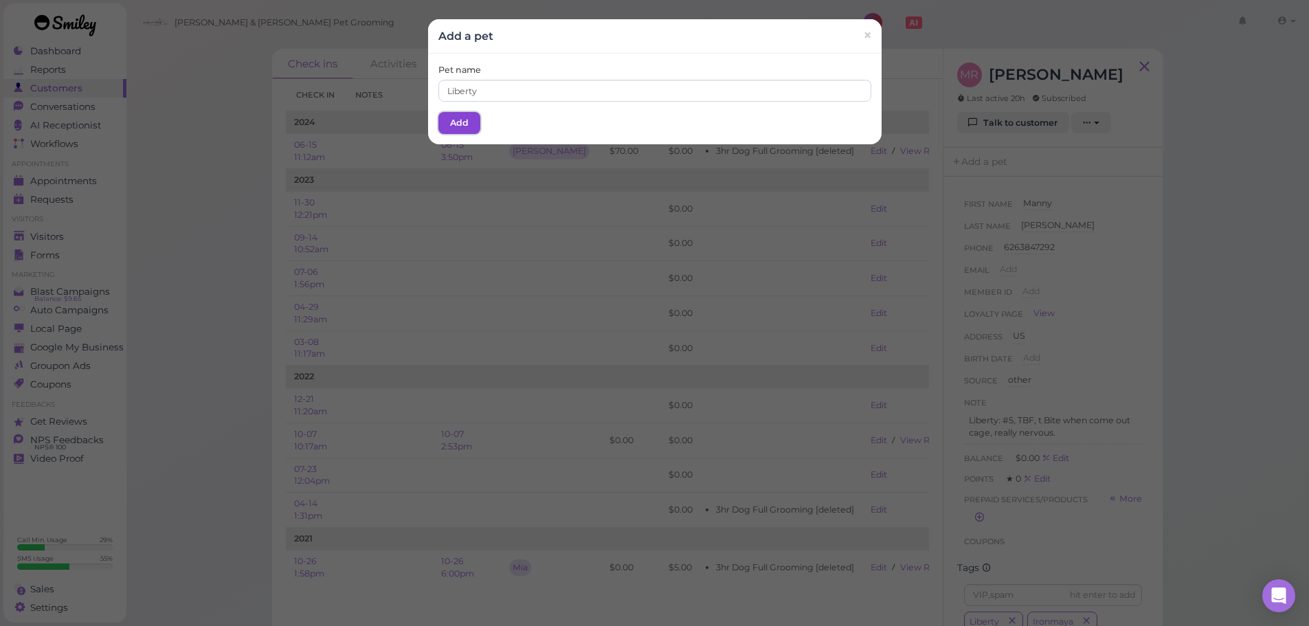
click at [445, 130] on button "Add" at bounding box center [459, 123] width 42 height 22
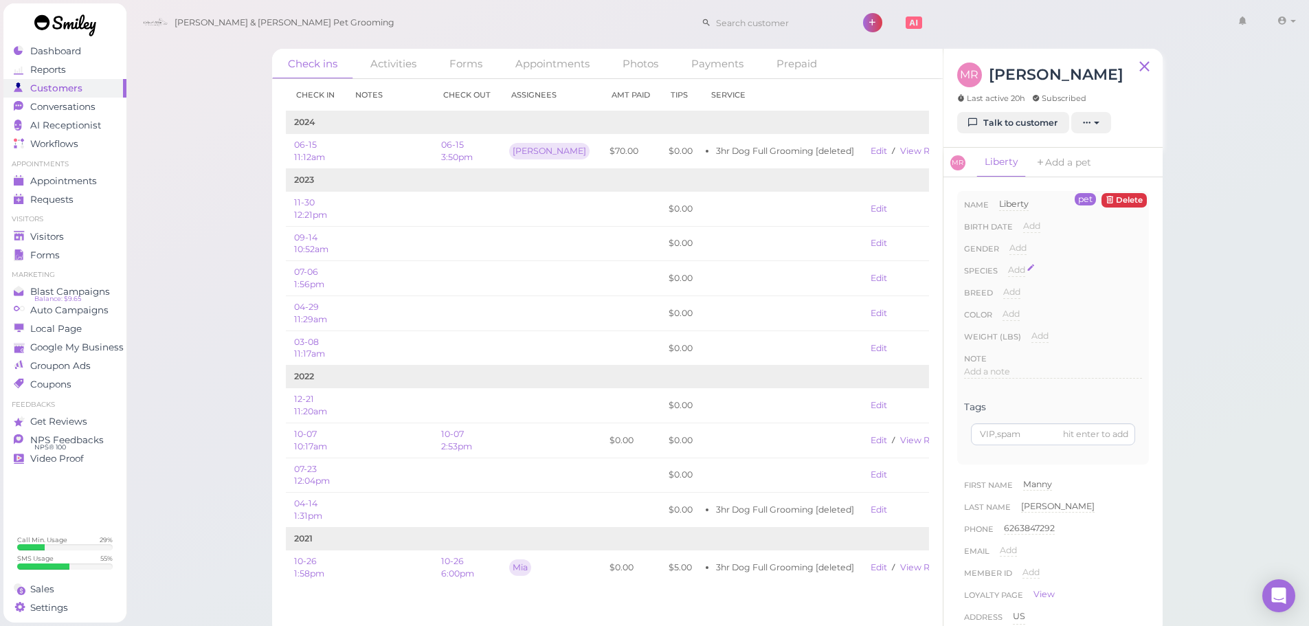
click at [1016, 268] on span "Add" at bounding box center [1016, 270] width 17 height 10
click at [1035, 275] on select "Dog Cat Bird Other" at bounding box center [1075, 274] width 134 height 21
select select "Dog"
click at [1008, 264] on select "Dog Cat Bird Other" at bounding box center [1075, 274] width 134 height 21
click at [1027, 295] on button "Done" at bounding box center [1025, 294] width 30 height 14
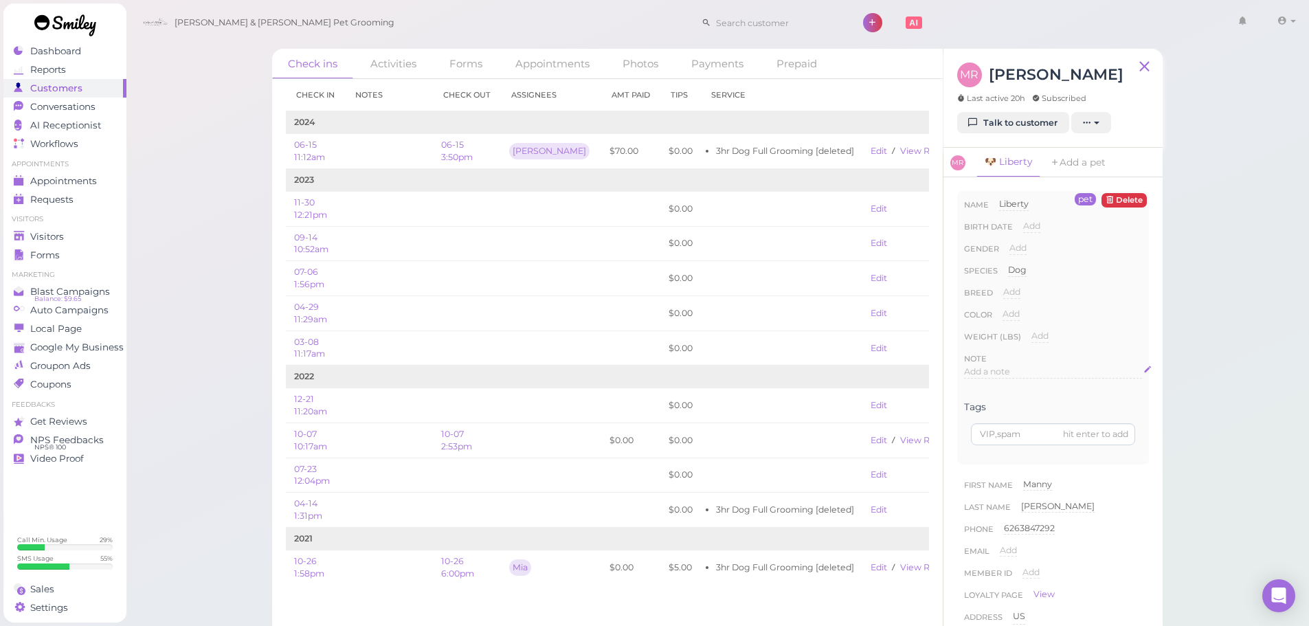
click at [1007, 373] on span "Add a note" at bounding box center [987, 371] width 46 height 10
click at [962, 166] on span "MR" at bounding box center [957, 162] width 15 height 15
click at [1086, 435] on p "Liberty: #5, TBF, t Bite when come out cage, really nervous." at bounding box center [1053, 427] width 168 height 25
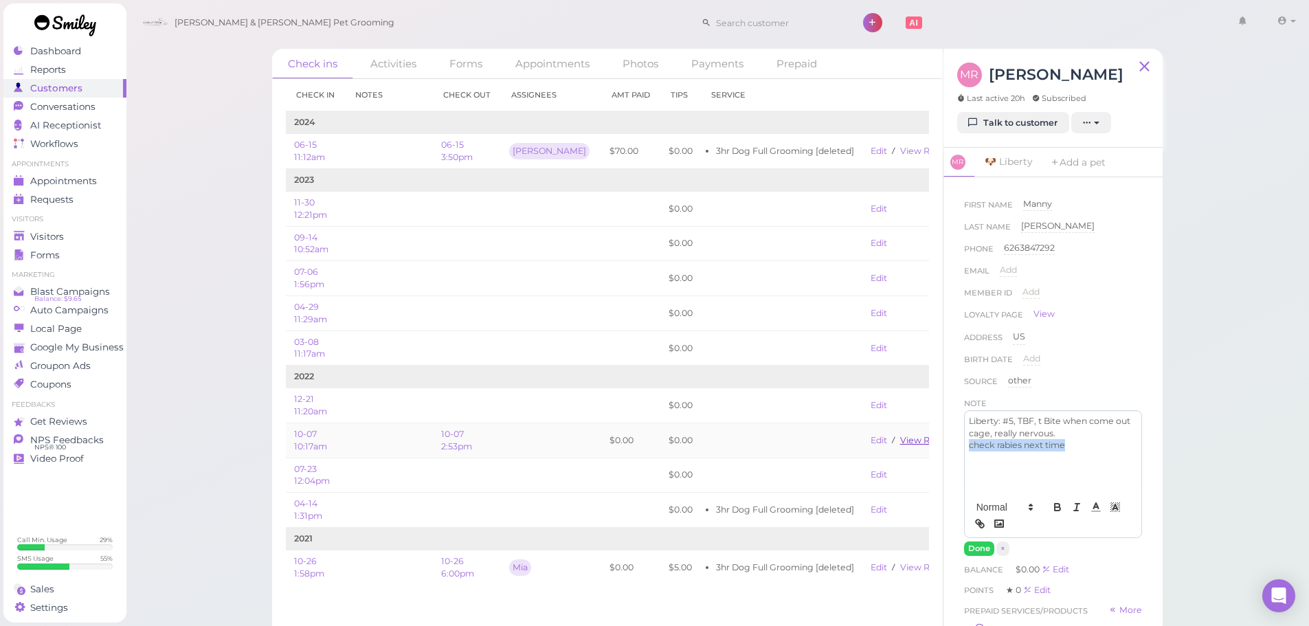
drag, startPoint x: 1082, startPoint y: 443, endPoint x: 886, endPoint y: 443, distance: 195.9
click at [886, 443] on div "Check ins Activities Forms Appointments Photos Payments Prepaid Check in Notes …" at bounding box center [717, 342] width 891 height 586
click at [1055, 511] on icon "button" at bounding box center [1057, 508] width 5 height 3
click at [979, 546] on button "Done" at bounding box center [979, 549] width 30 height 14
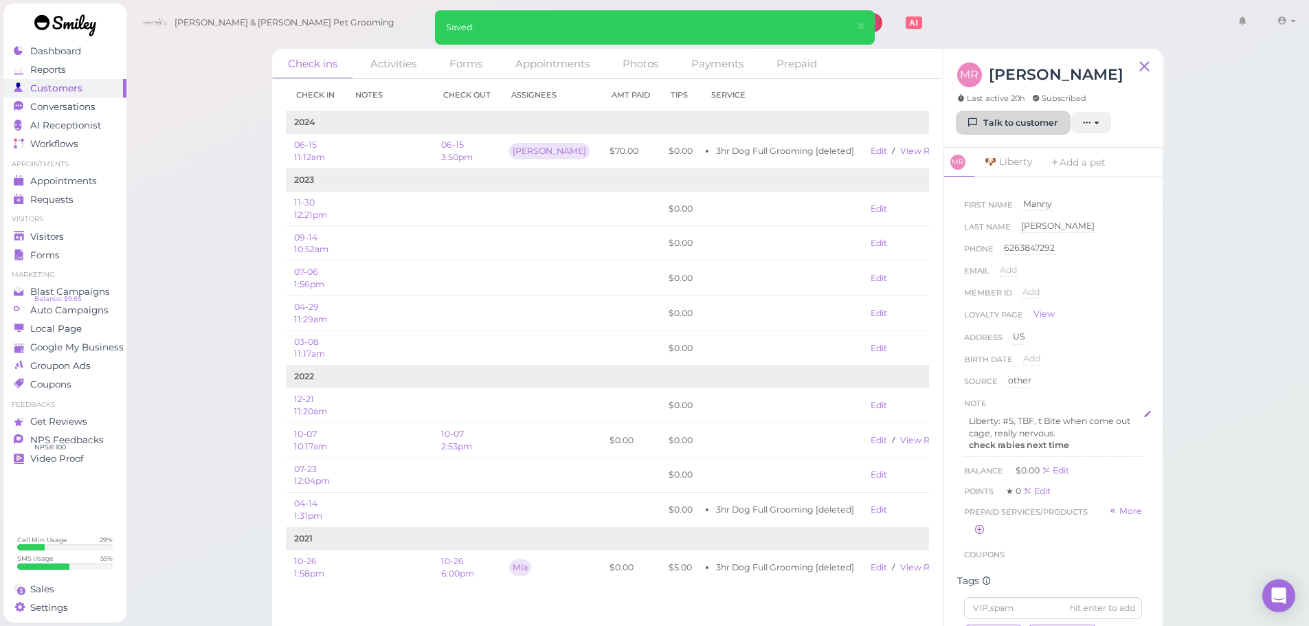
click at [1016, 112] on link "Talk to customer" at bounding box center [1013, 123] width 112 height 22
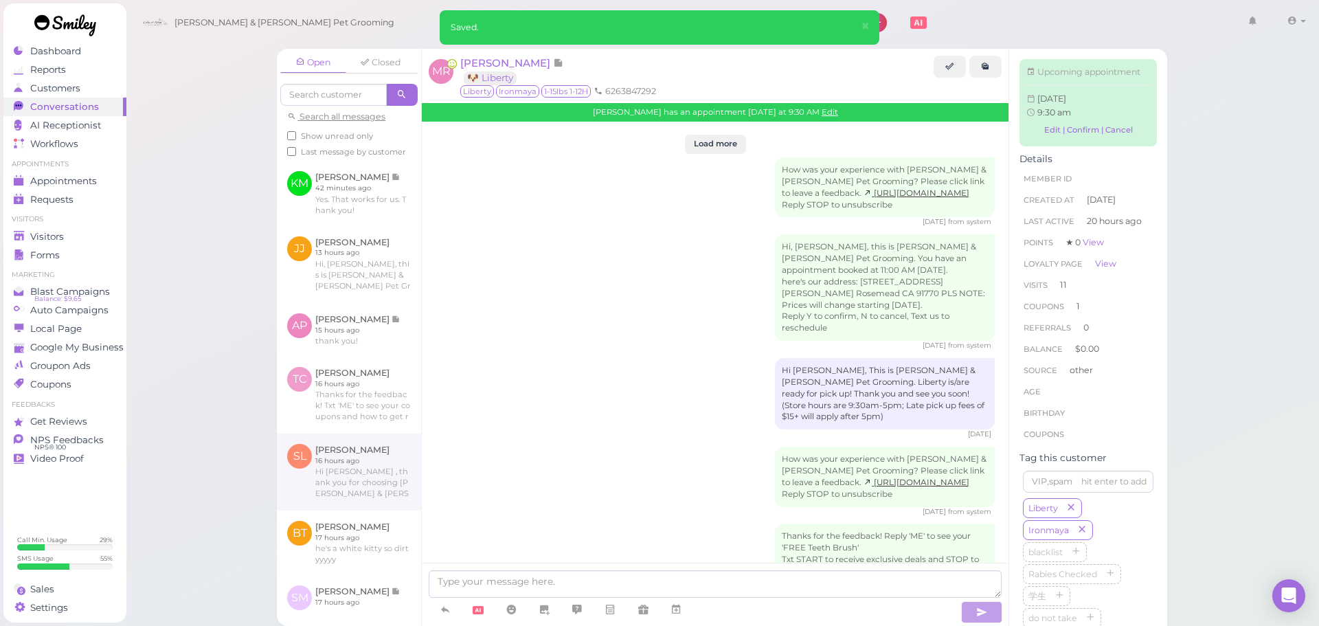
scroll to position [1948, 0]
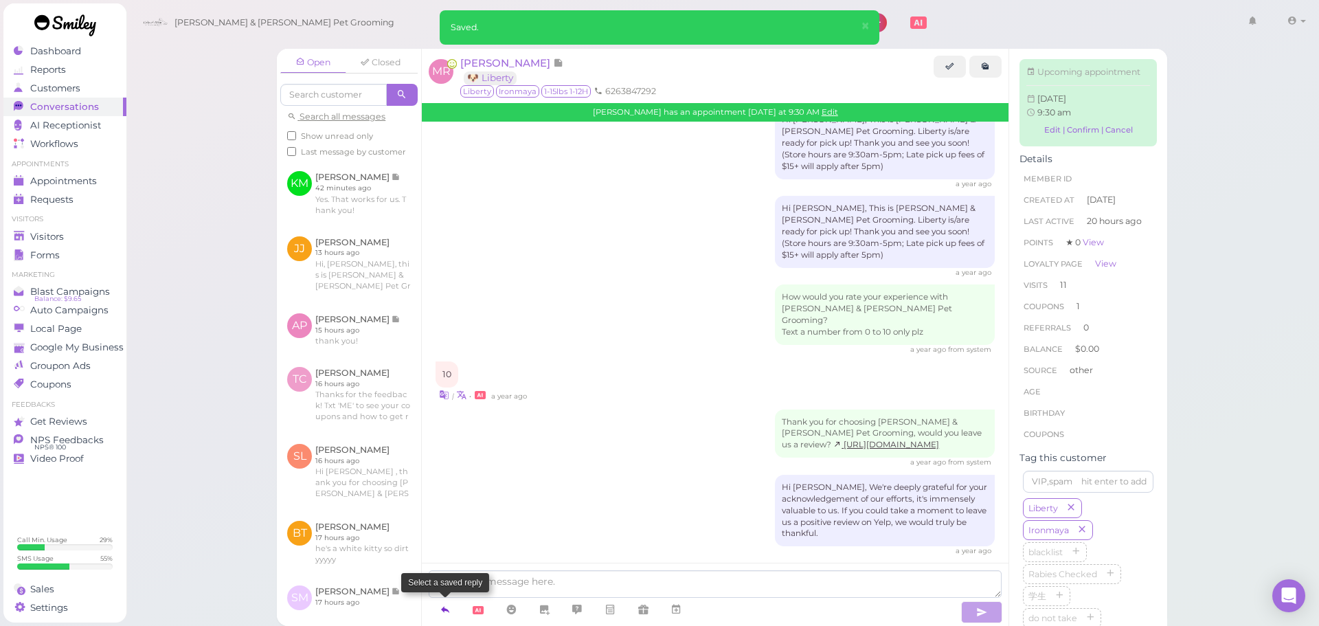
click at [446, 612] on icon at bounding box center [445, 610] width 11 height 14
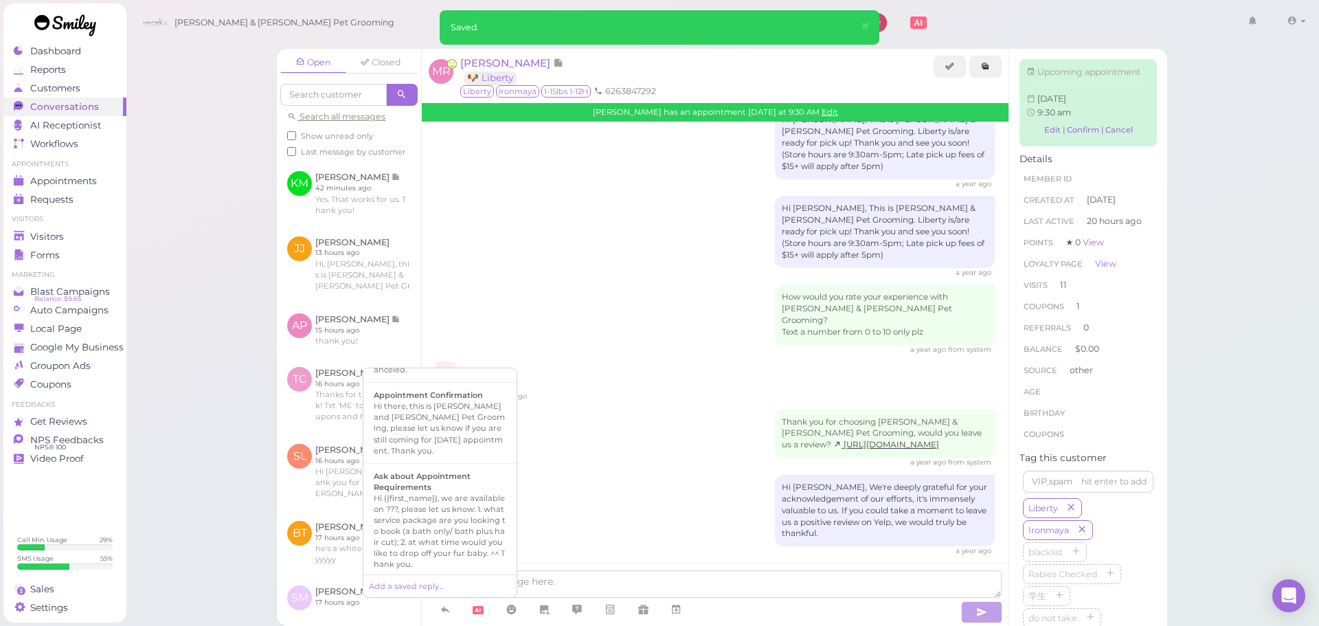
scroll to position [344, 0]
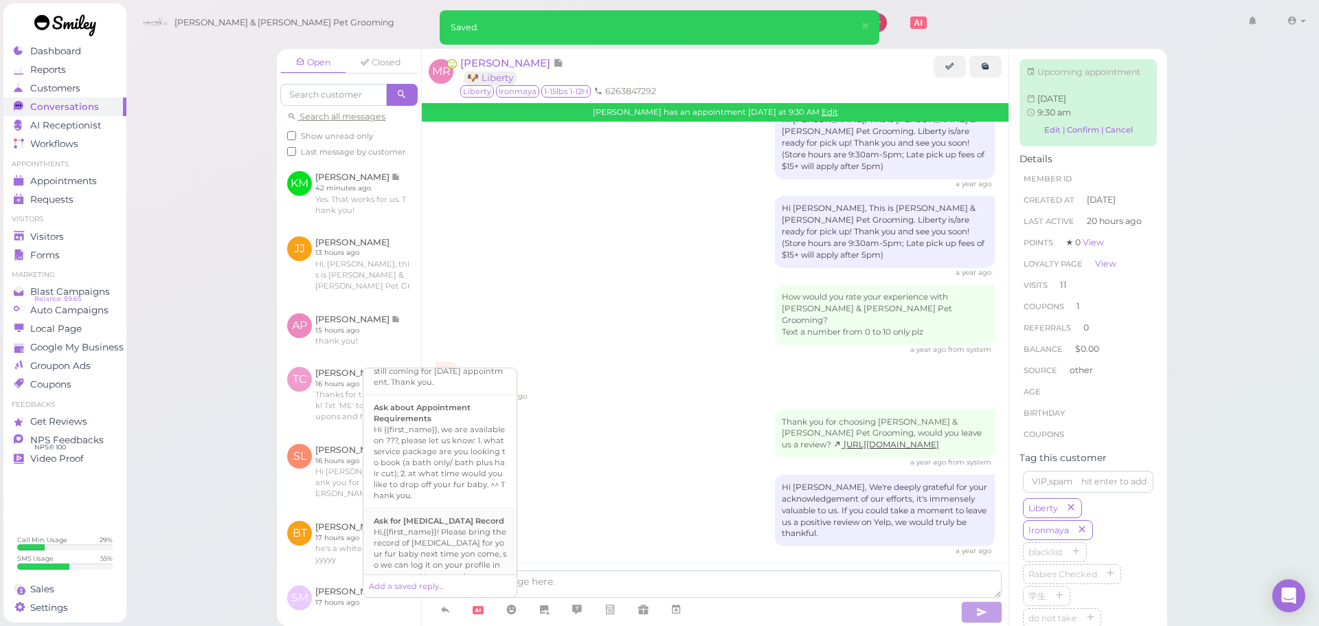
click at [450, 515] on div "Ask for Rabies Vaccination Record" at bounding box center [440, 520] width 133 height 11
type textarea "Hi,{{first_name}}! Please bring the record of rabies vaccination for your fur b…"
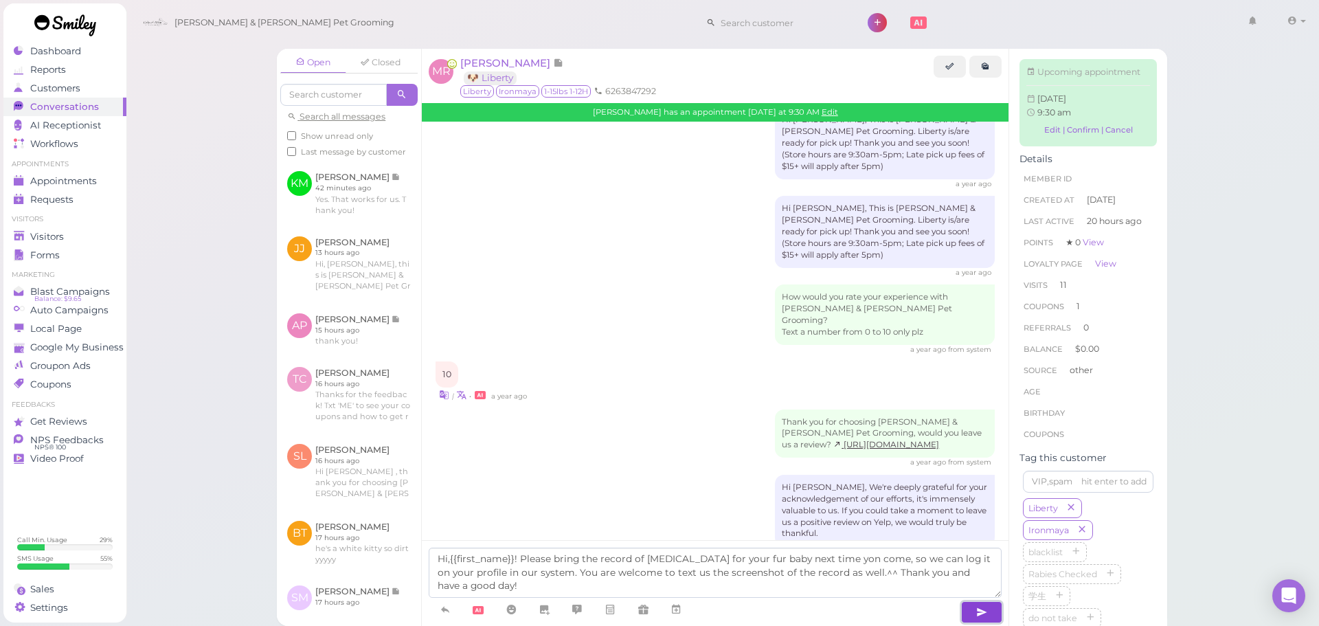
click at [970, 608] on button "button" at bounding box center [981, 612] width 41 height 22
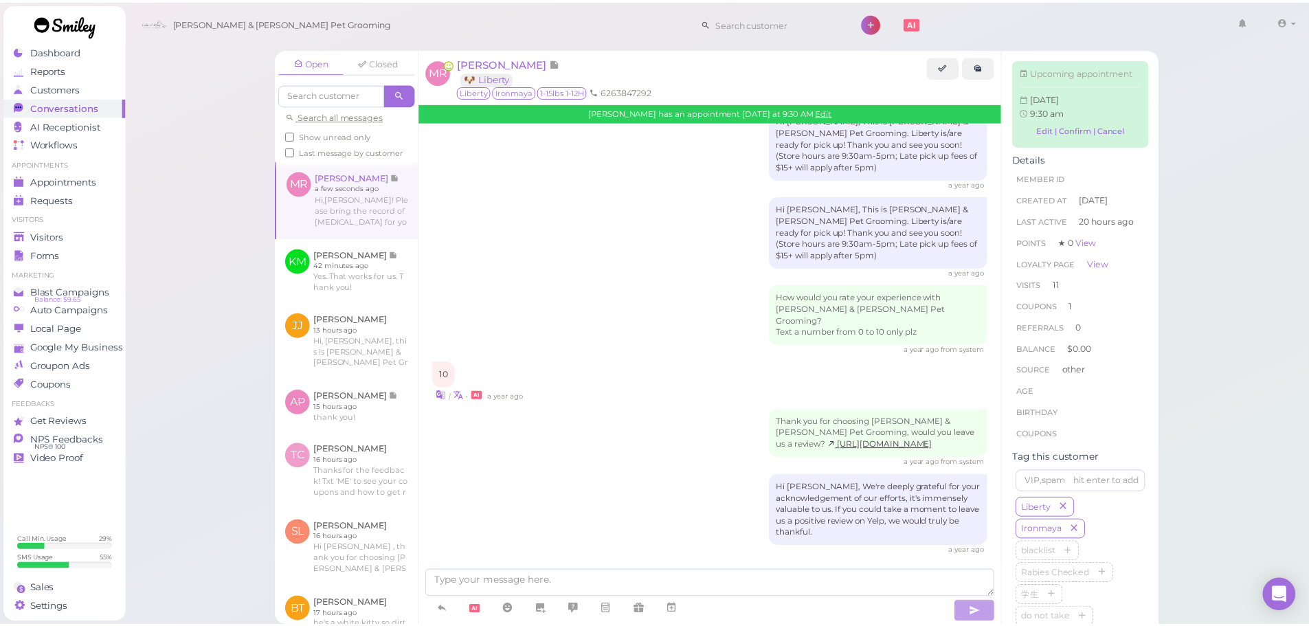
scroll to position [2027, 0]
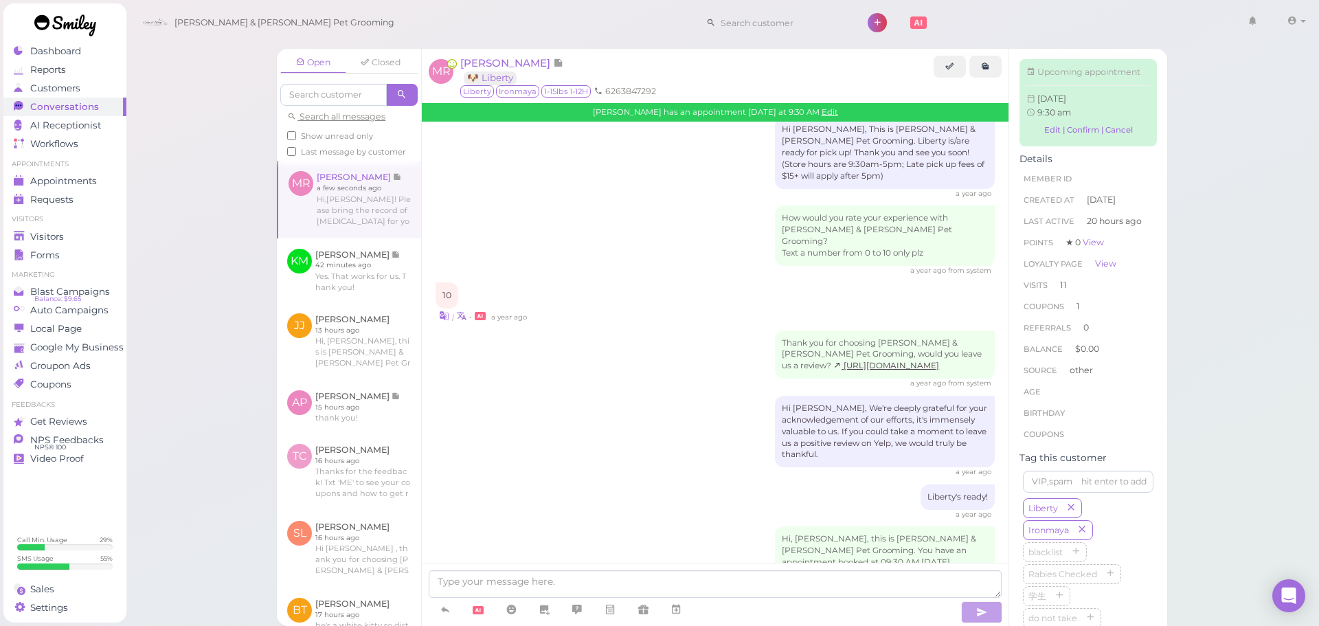
click at [655, 526] on div "Hi, Manny, this is Cody & Miley Pet Grooming. You have an appointment booked at…" at bounding box center [715, 590] width 559 height 129
click at [43, 179] on span "Appointments" at bounding box center [64, 181] width 69 height 12
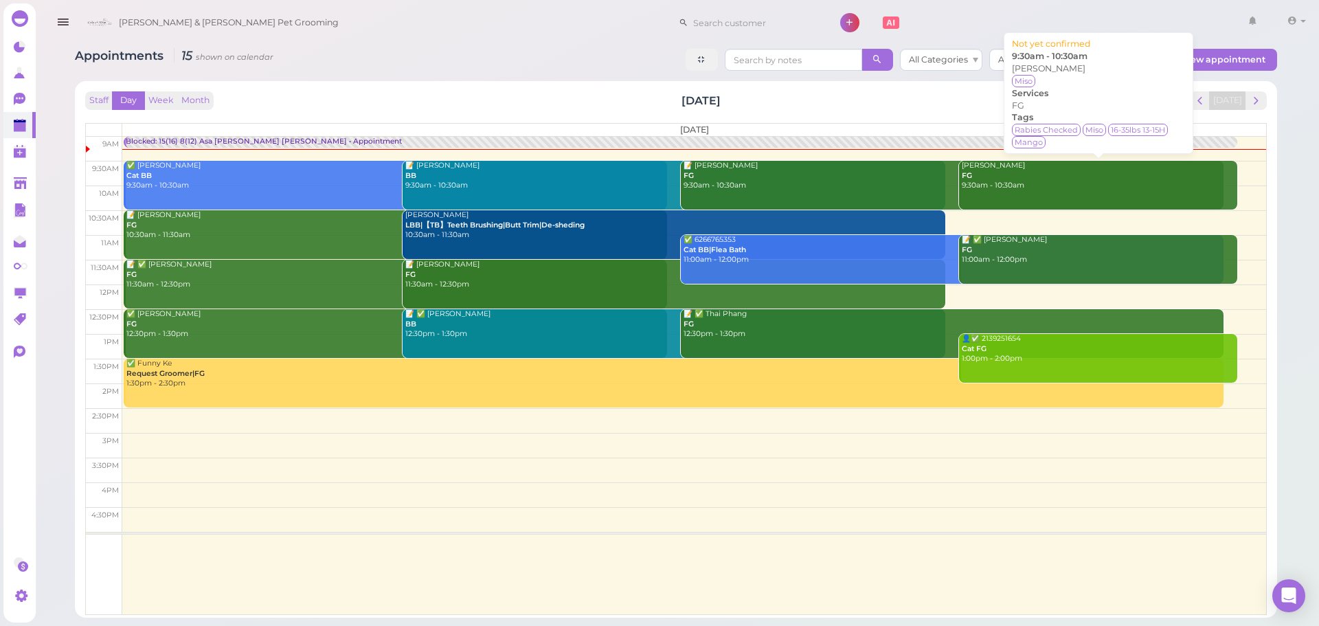
click at [983, 185] on div "Joanna Chen FG 9:30am - 10:30am" at bounding box center [1099, 176] width 276 height 30
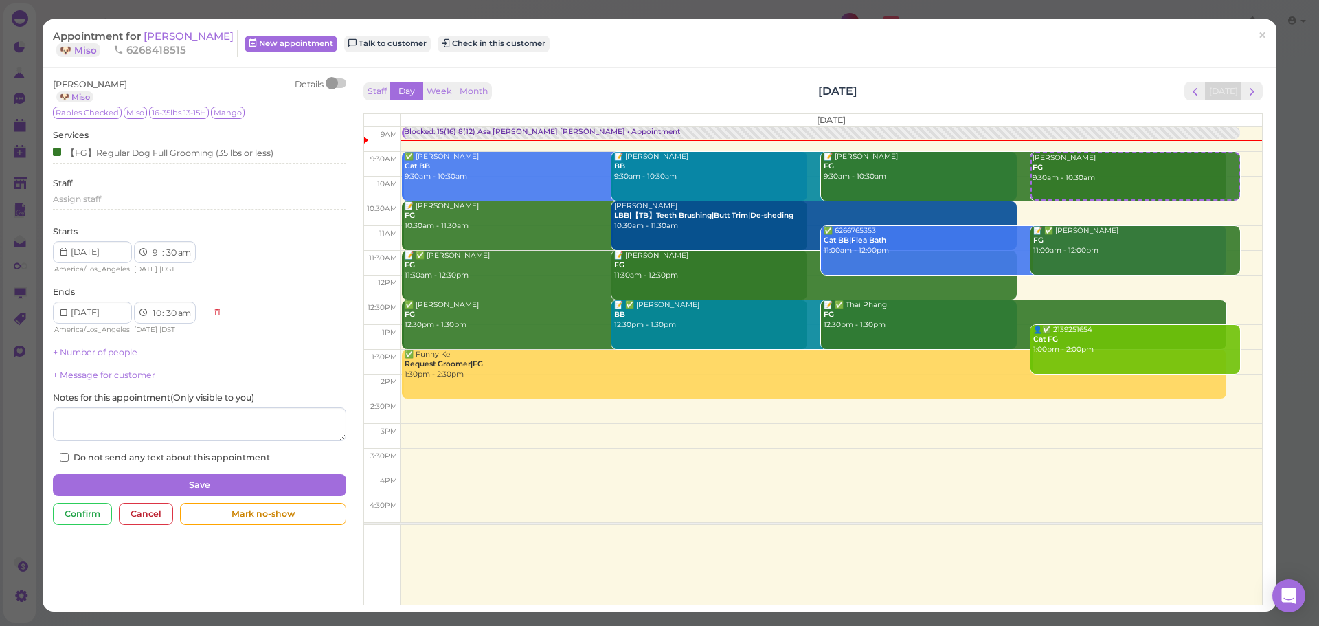
click at [336, 85] on div at bounding box center [336, 83] width 19 height 10
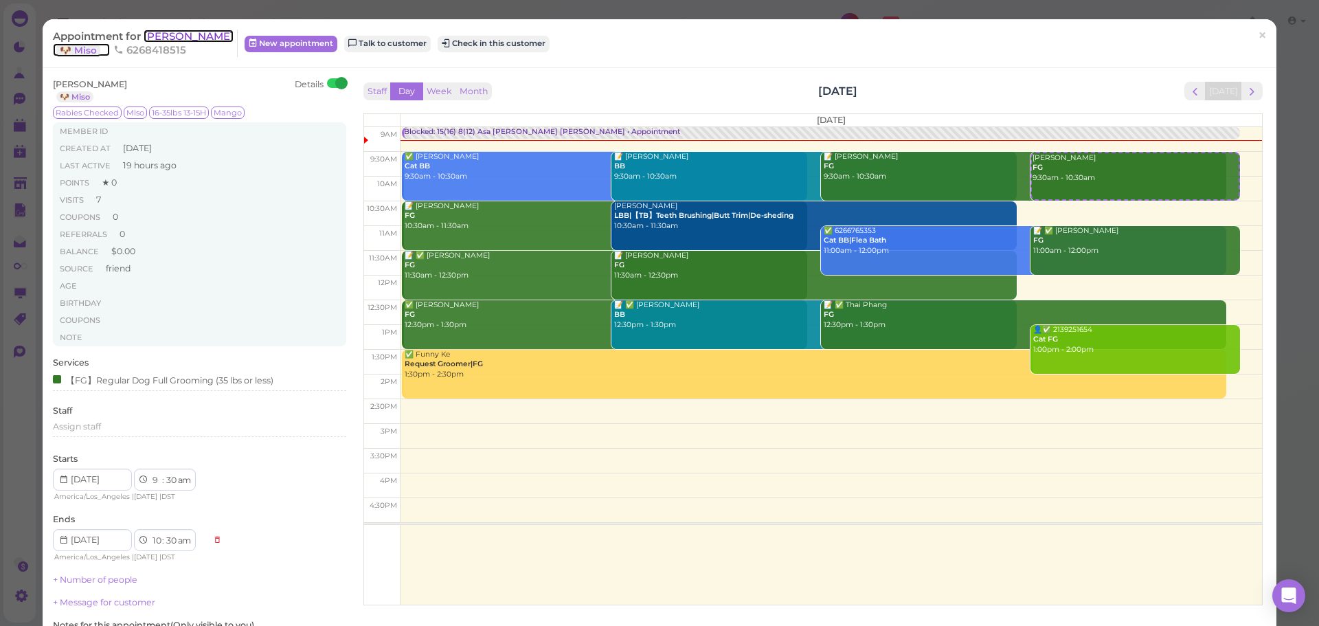
click at [179, 38] on span "[PERSON_NAME]" at bounding box center [189, 36] width 90 height 13
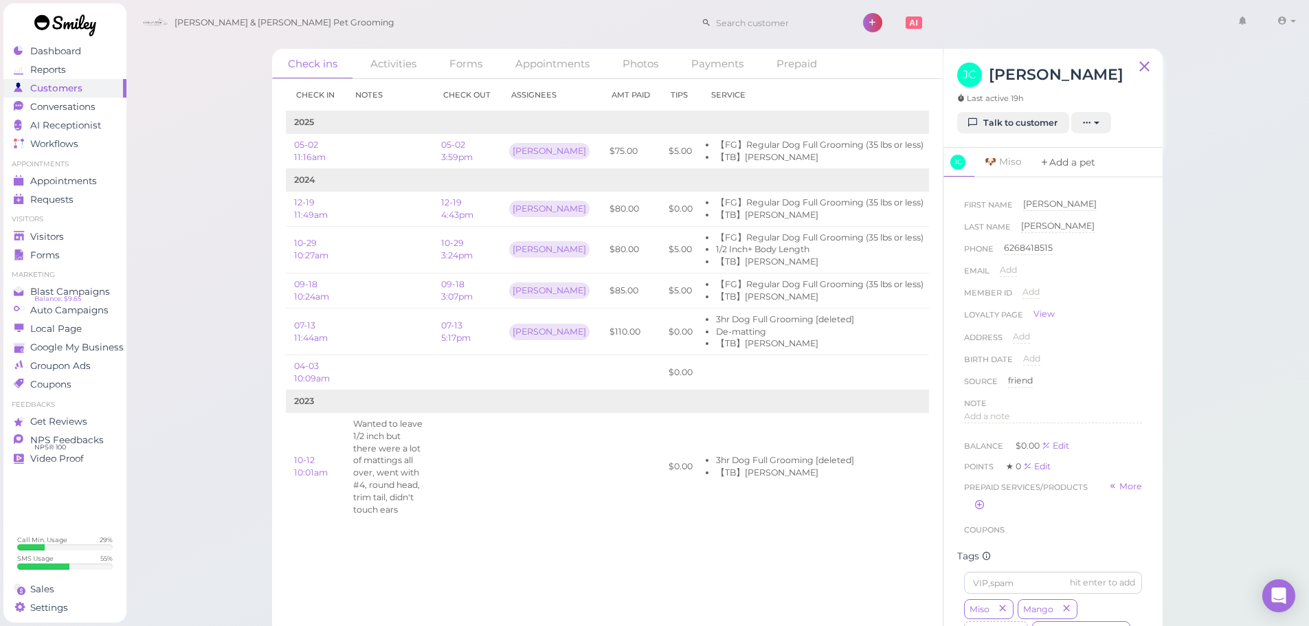
click at [1060, 168] on link "Add a pet" at bounding box center [1068, 163] width 72 height 30
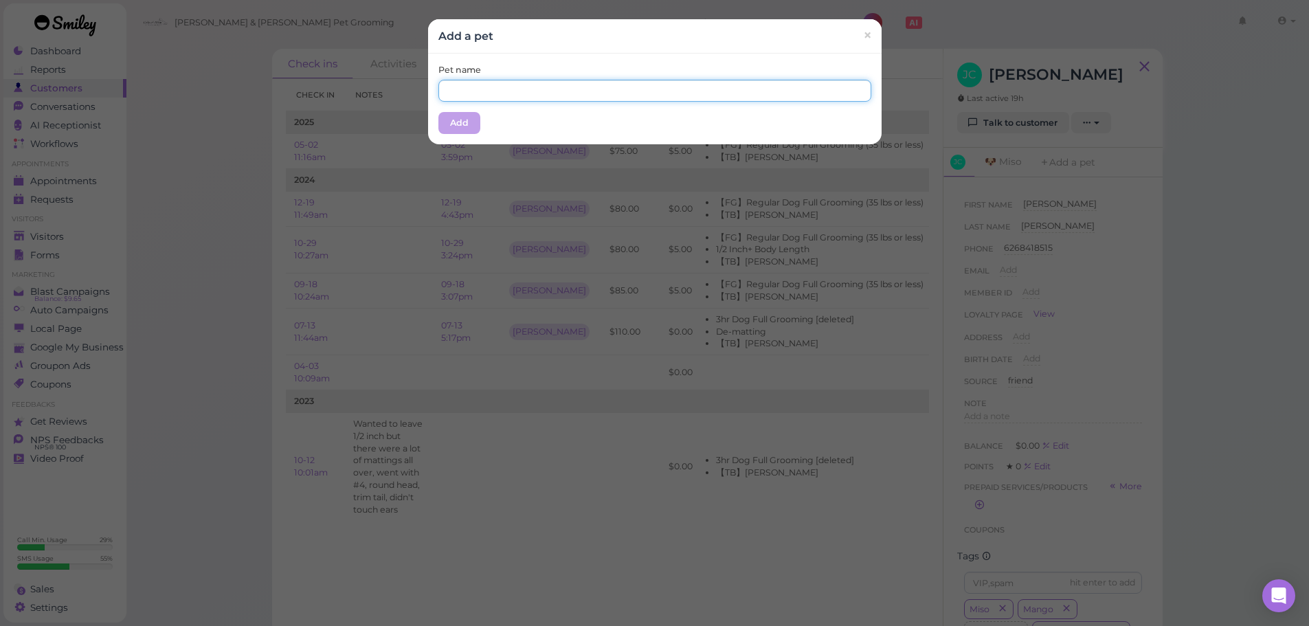
click at [672, 87] on input "text" at bounding box center [654, 91] width 433 height 22
type input "Mango"
drag, startPoint x: 509, startPoint y: 124, endPoint x: 457, endPoint y: 121, distance: 52.3
click at [507, 124] on div "Pet name Mango Add" at bounding box center [655, 99] width 454 height 91
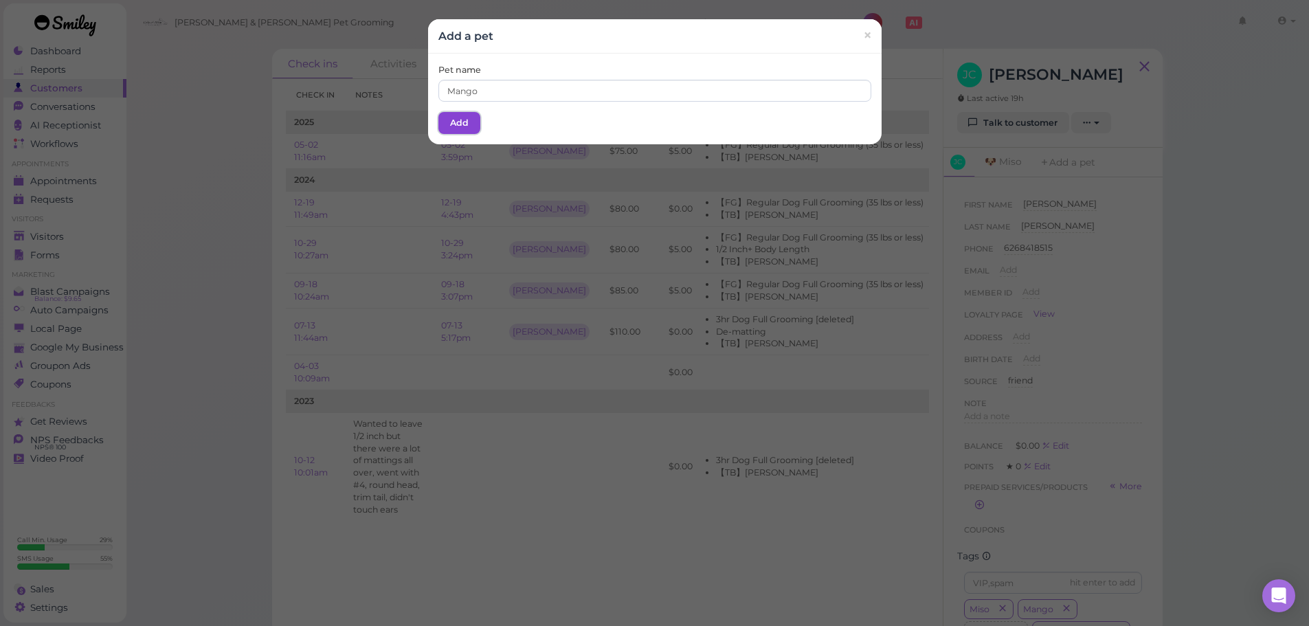
click at [457, 121] on button "Add" at bounding box center [459, 123] width 42 height 22
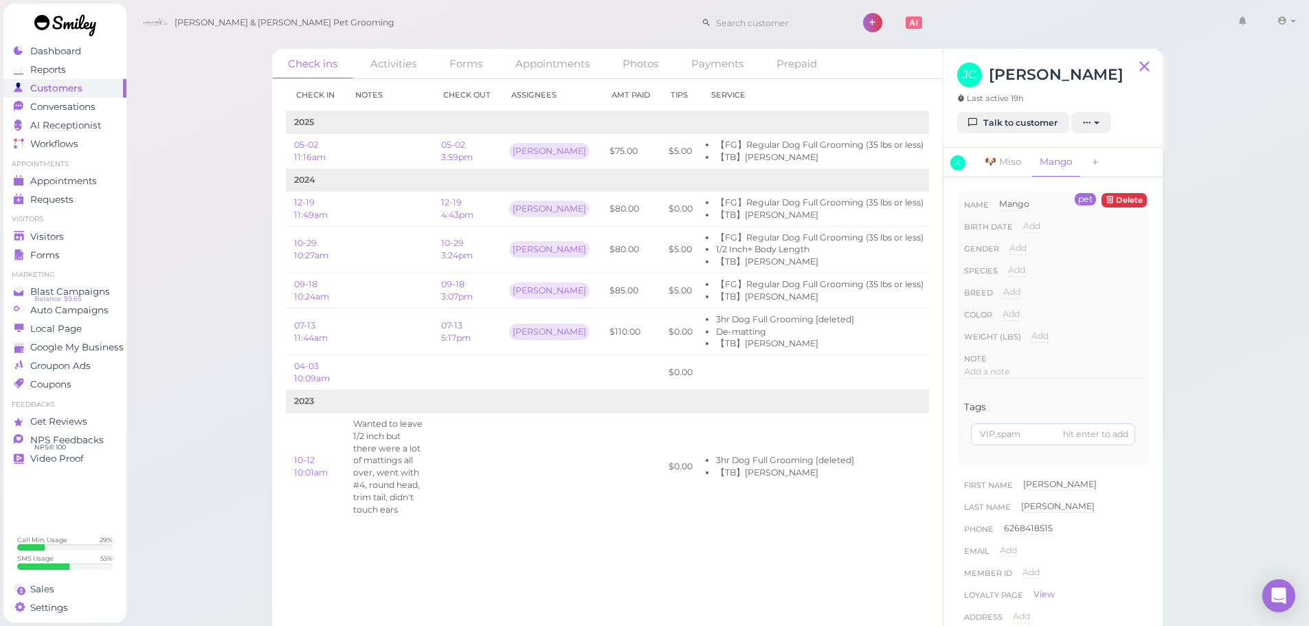
drag, startPoint x: 1010, startPoint y: 271, endPoint x: 1054, endPoint y: 271, distance: 43.3
click at [1012, 271] on span "Add" at bounding box center [1016, 270] width 17 height 10
click at [1059, 271] on select "Dog Cat Bird Other" at bounding box center [1075, 274] width 134 height 21
select select "Dog"
click at [1008, 264] on select "Dog Cat Bird Other" at bounding box center [1075, 274] width 134 height 21
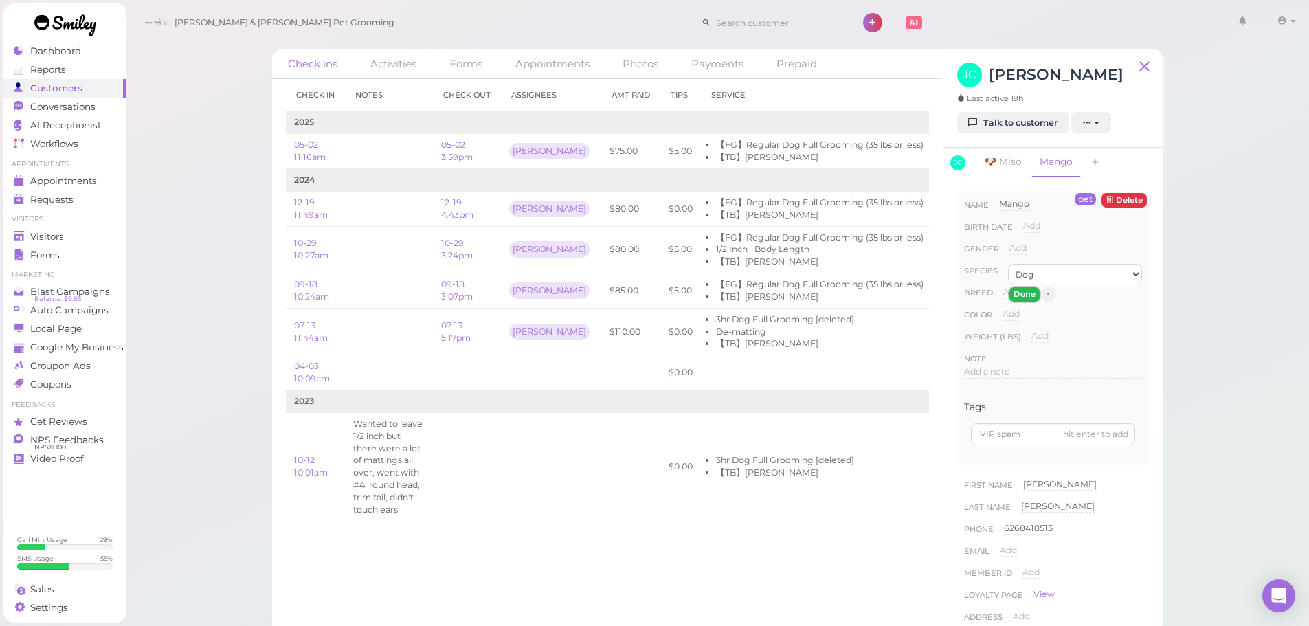
click at [1022, 293] on button "Done" at bounding box center [1025, 294] width 30 height 14
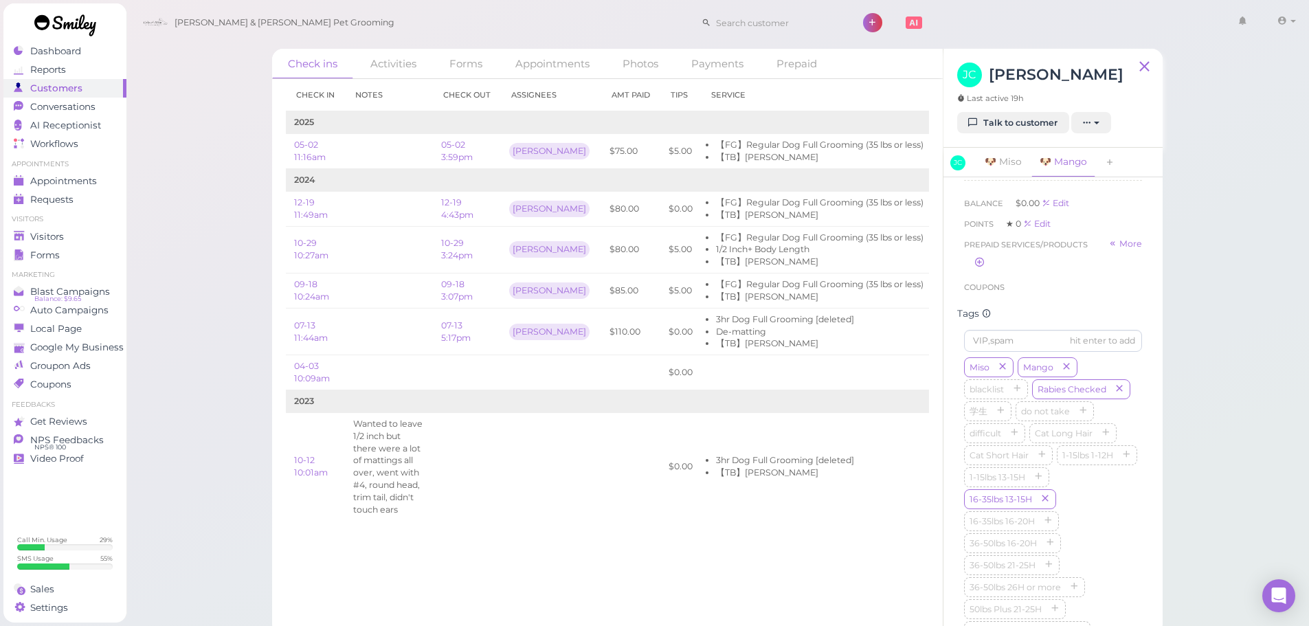
scroll to position [550, 0]
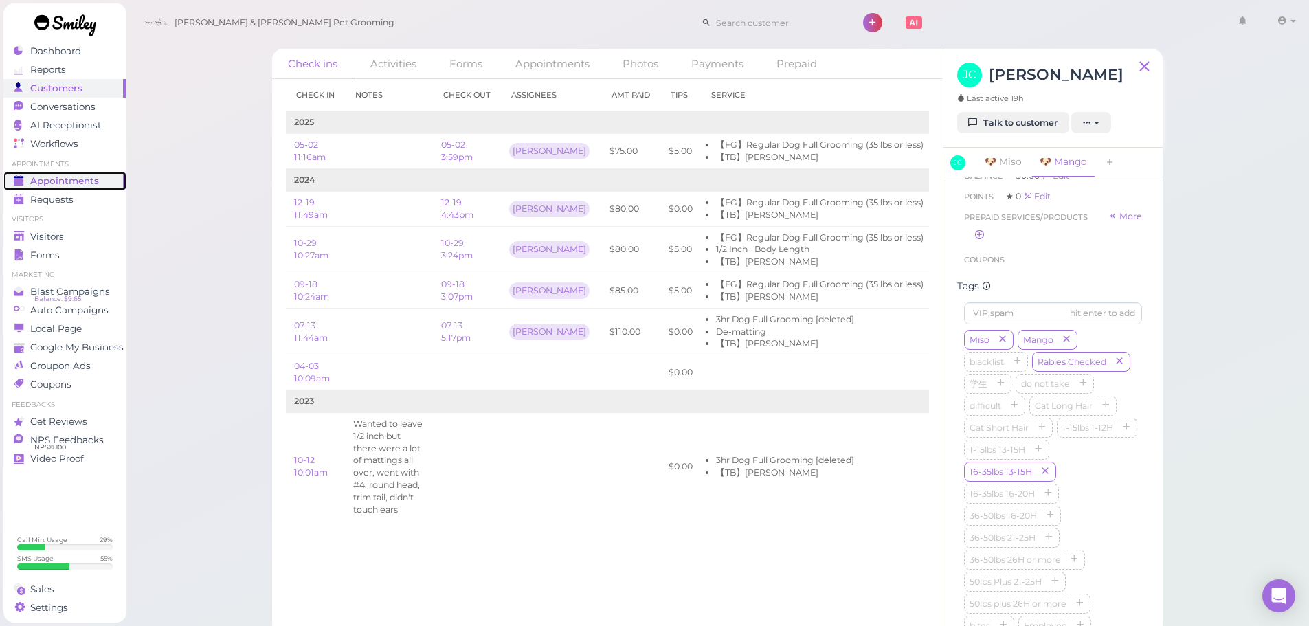
click at [89, 173] on link "Appointments" at bounding box center [64, 181] width 123 height 19
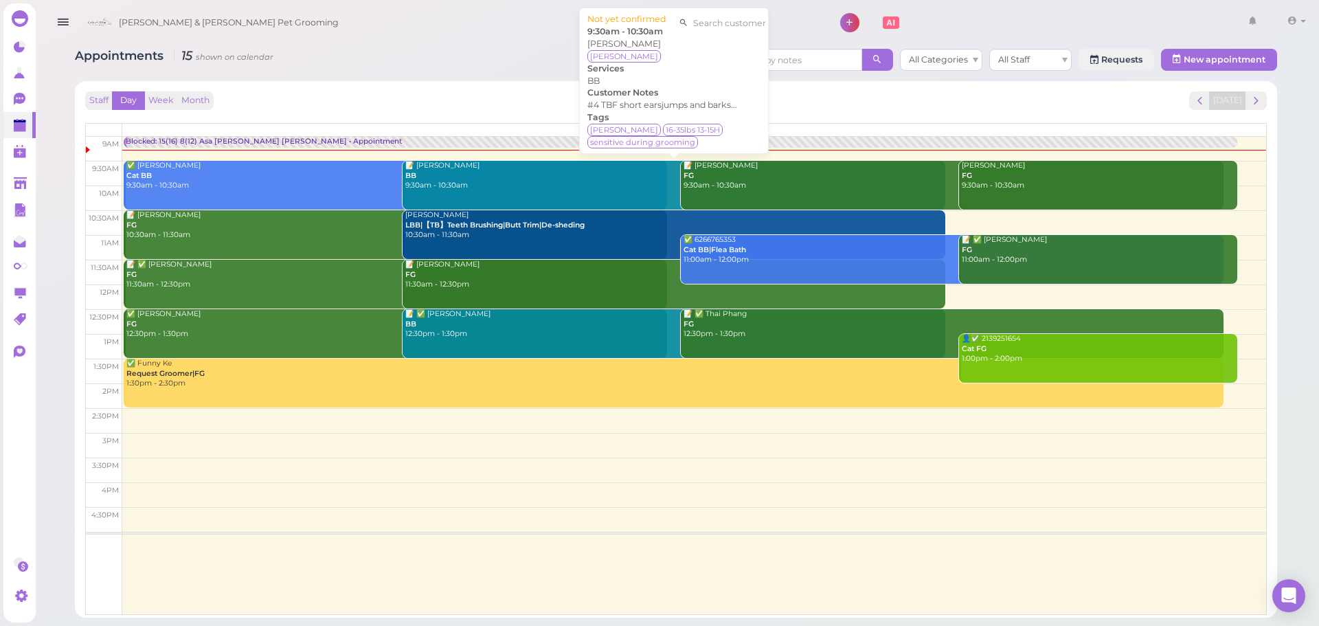
click at [457, 187] on div "📝 Alan Ngo BB 9:30am - 10:30am" at bounding box center [676, 176] width 542 height 30
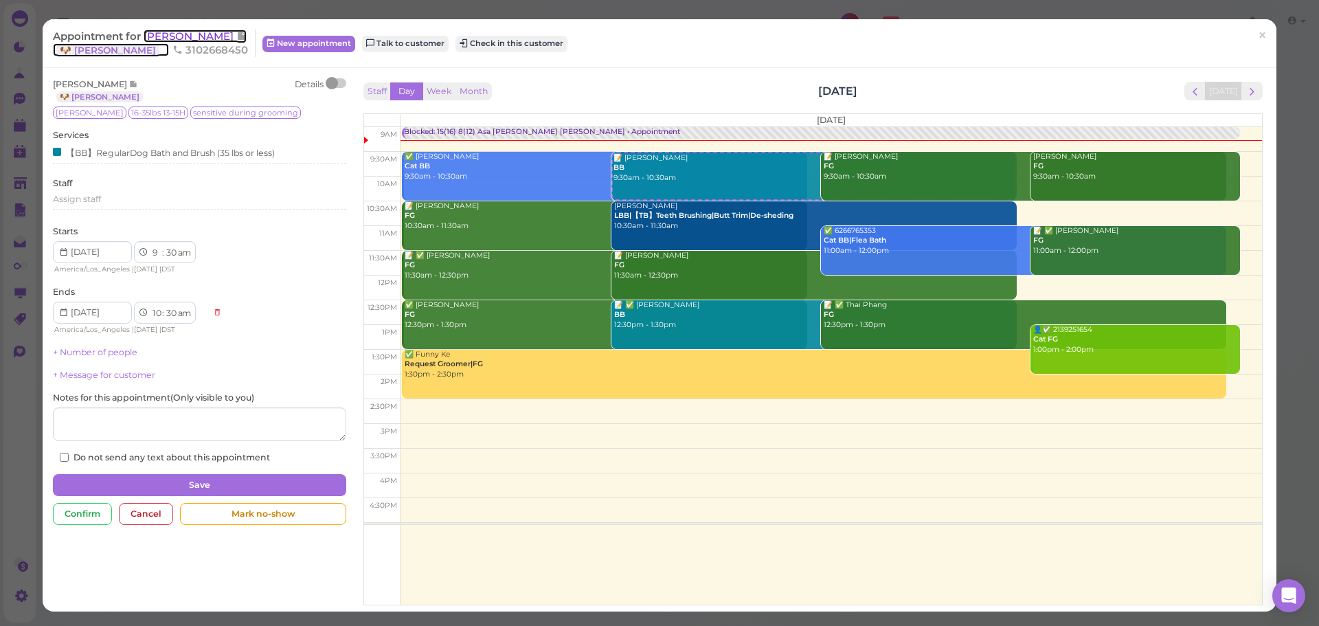
click at [177, 36] on span "[PERSON_NAME]" at bounding box center [190, 36] width 93 height 13
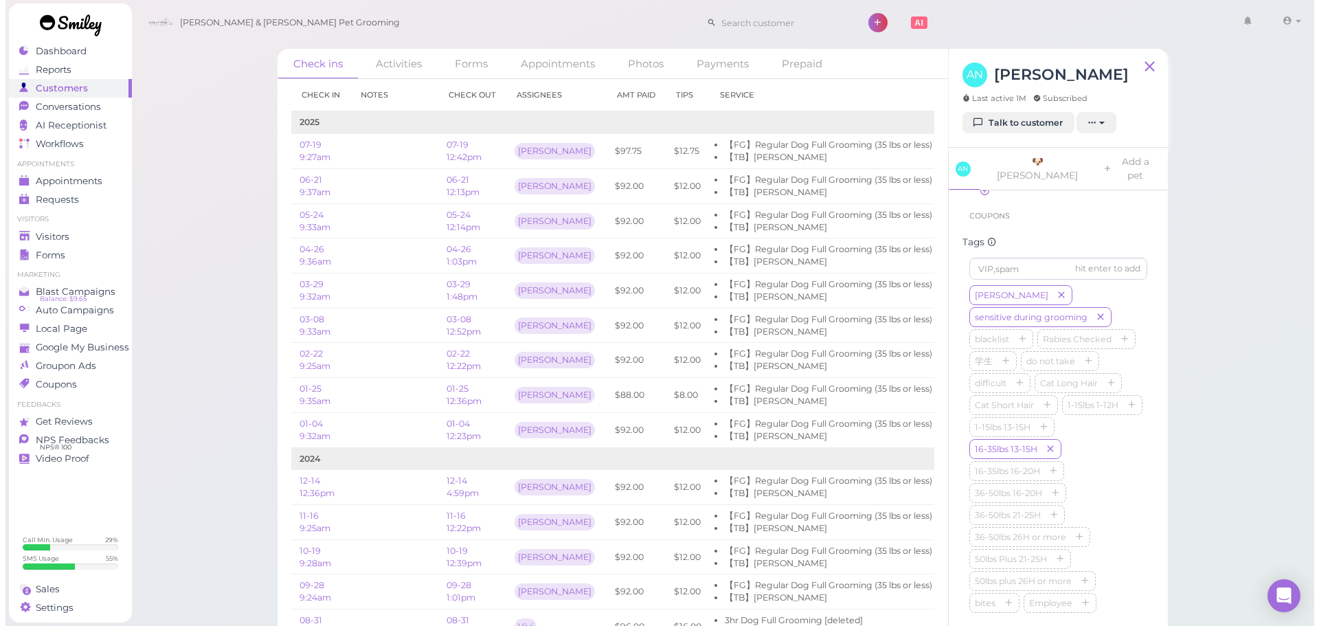
scroll to position [344, 0]
click at [80, 174] on link "Appointments" at bounding box center [64, 181] width 123 height 19
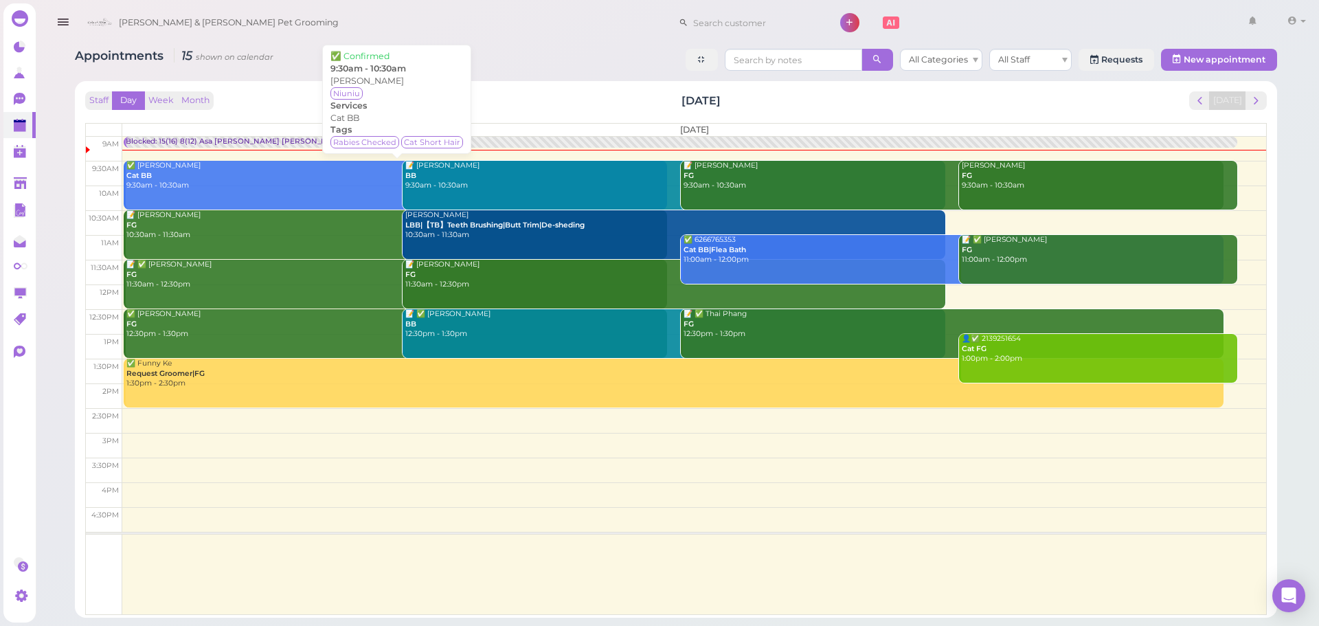
click at [229, 172] on div "✅ Yuen Lee Cat BB 9:30am - 10:30am" at bounding box center [397, 176] width 542 height 30
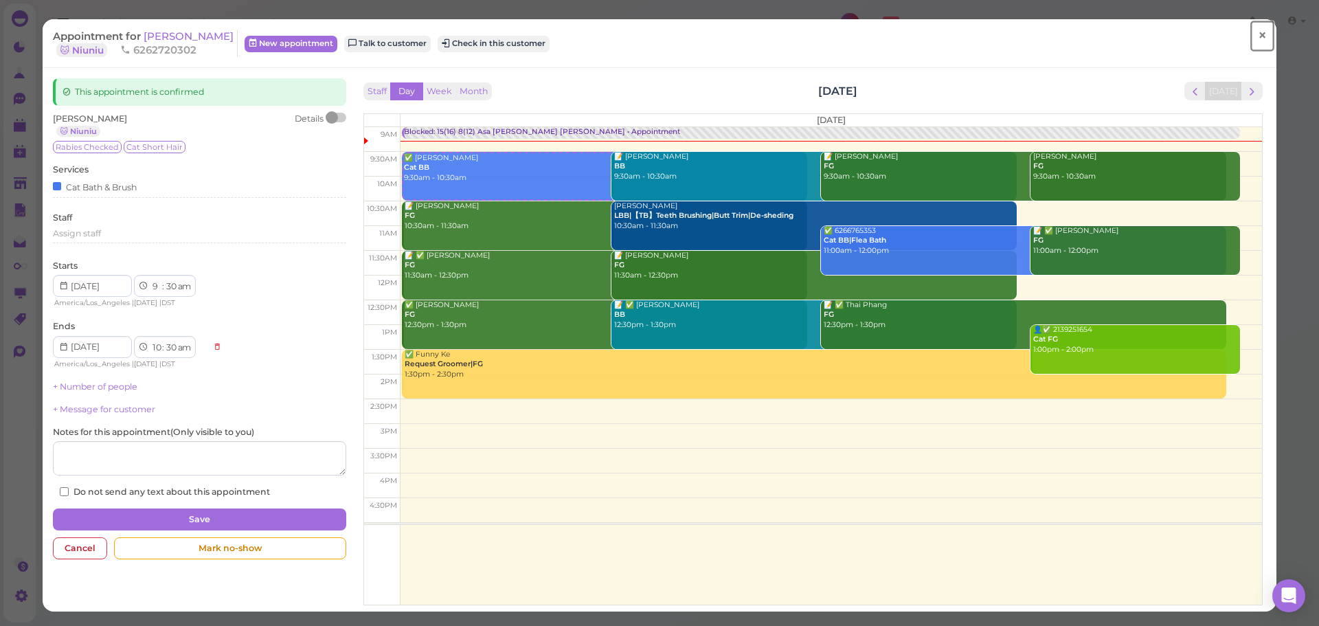
click at [1258, 40] on span "×" at bounding box center [1262, 35] width 9 height 19
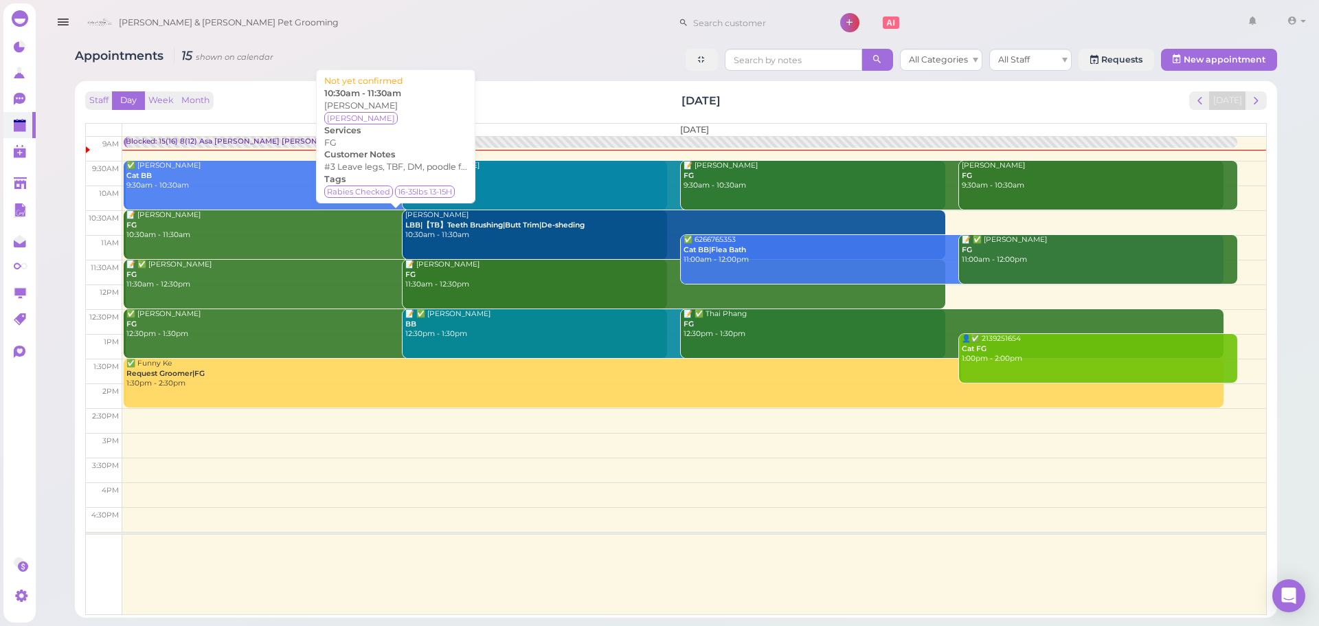
click at [226, 238] on div "📝 Ira Pepugal FG 10:30am - 11:30am" at bounding box center [397, 225] width 542 height 30
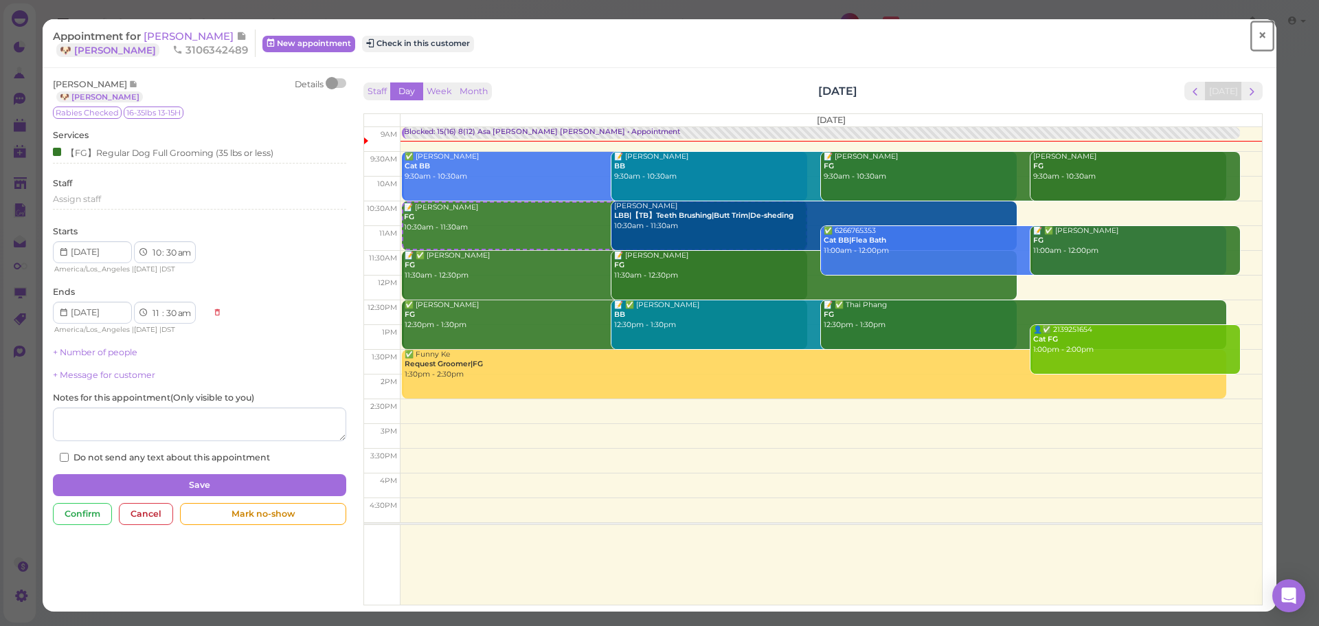
click at [1258, 43] on span "×" at bounding box center [1262, 35] width 9 height 19
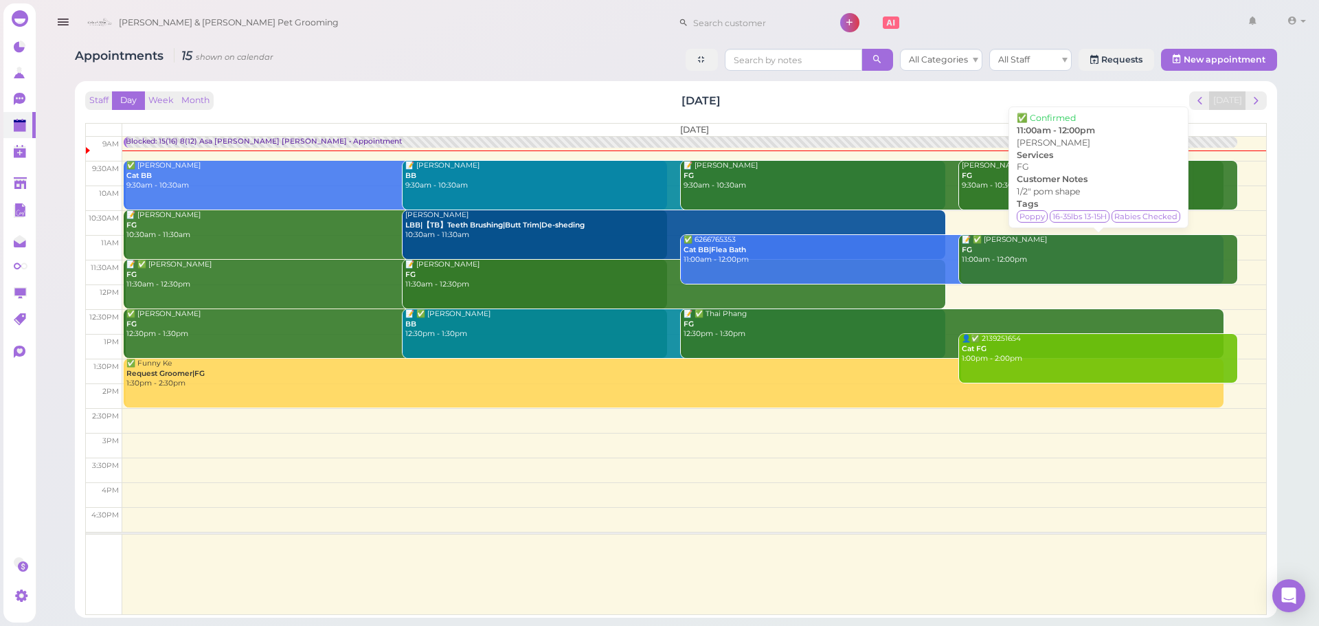
click at [1013, 264] on div "📝 ✅ Nhuchi Dao FG 11:00am - 12:00pm" at bounding box center [1099, 250] width 276 height 30
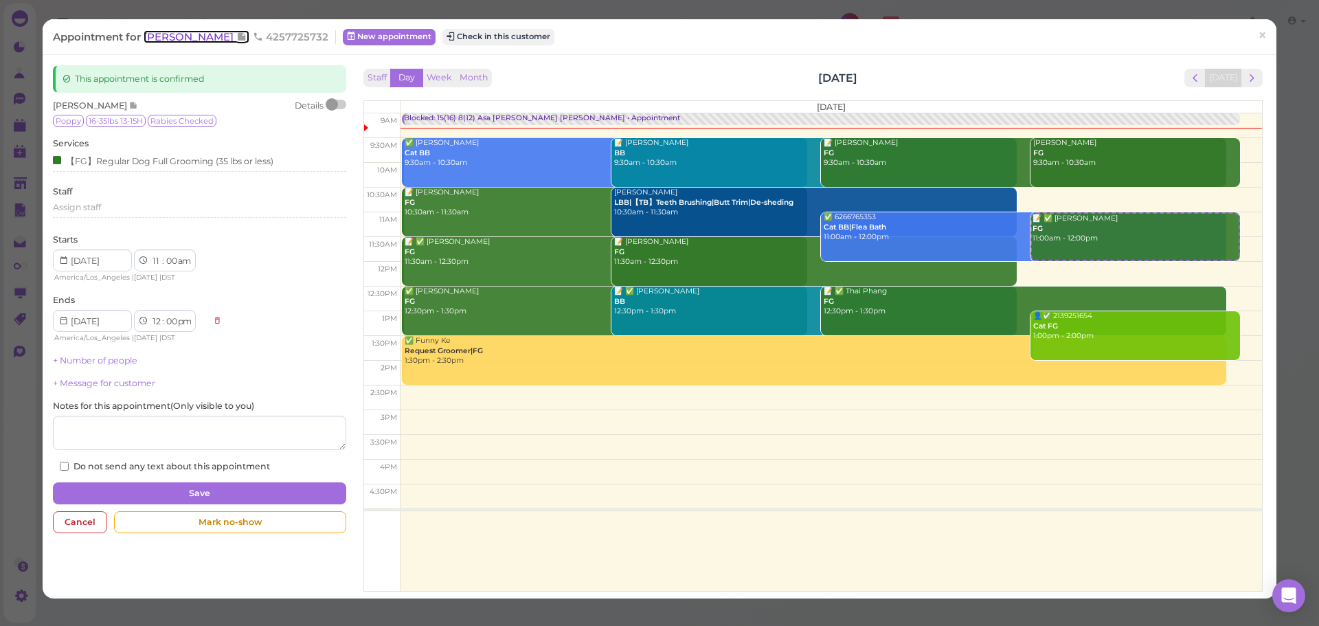
click at [195, 34] on span "[PERSON_NAME]" at bounding box center [190, 36] width 93 height 13
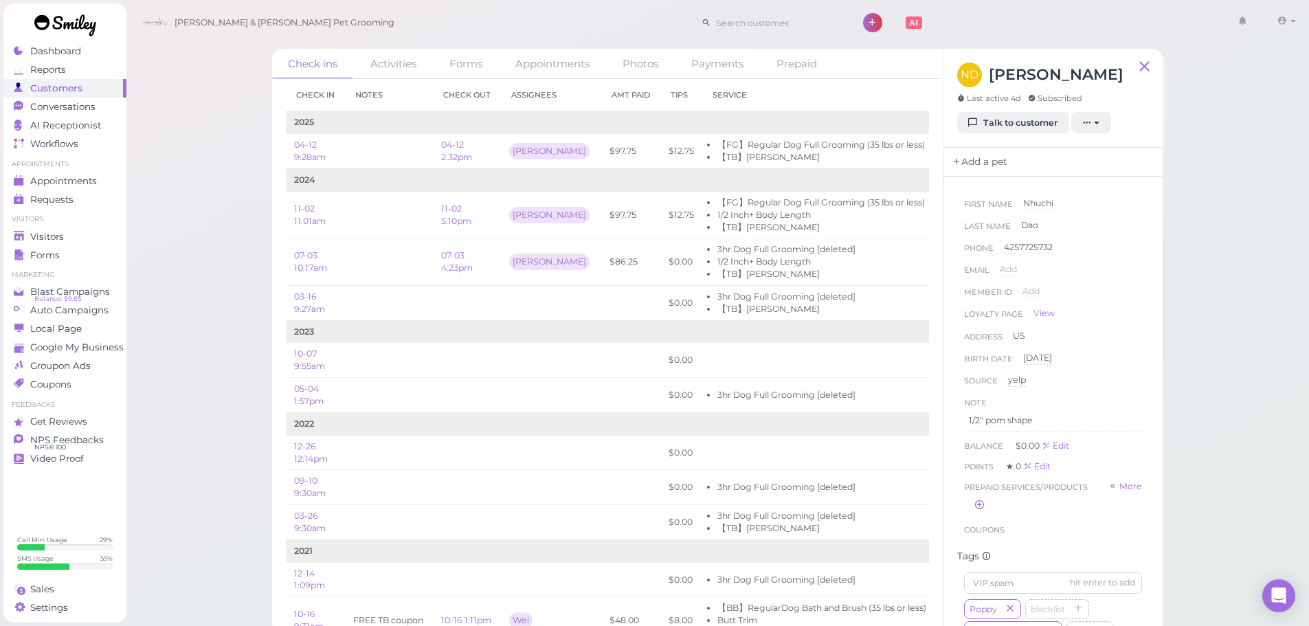
click at [989, 161] on link "Add a pet" at bounding box center [980, 162] width 72 height 29
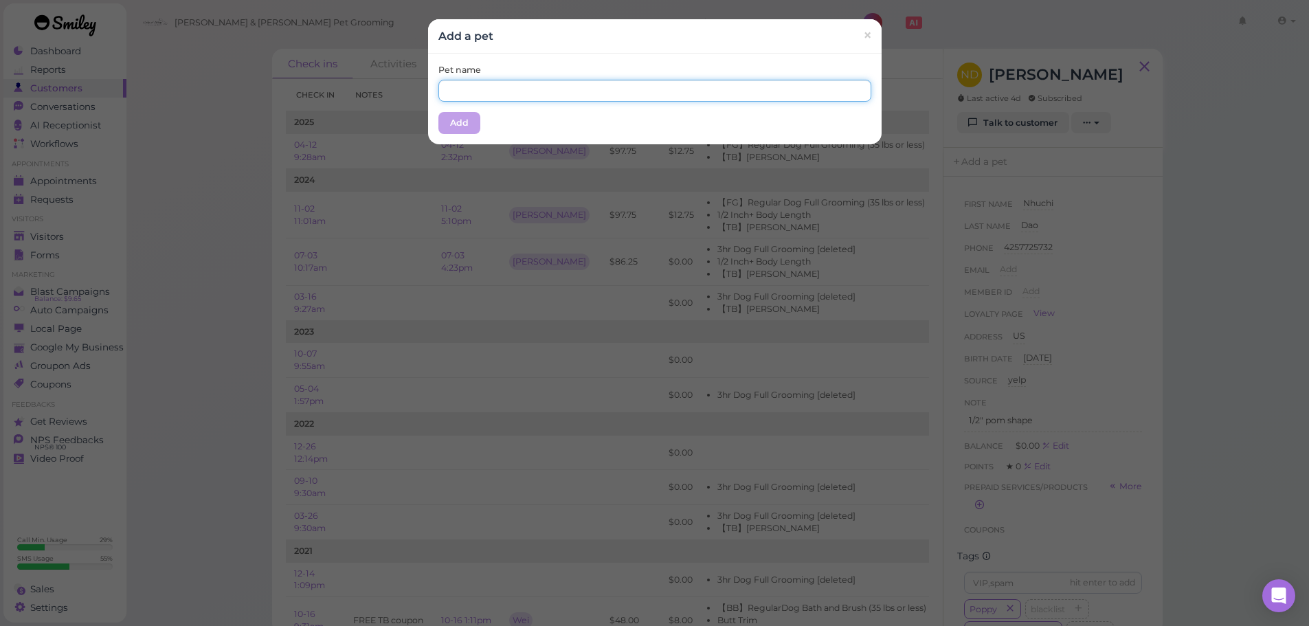
click at [561, 84] on input "text" at bounding box center [654, 91] width 433 height 22
type input "Poppy"
click at [522, 116] on div "Pet name Poppy Add" at bounding box center [655, 99] width 454 height 91
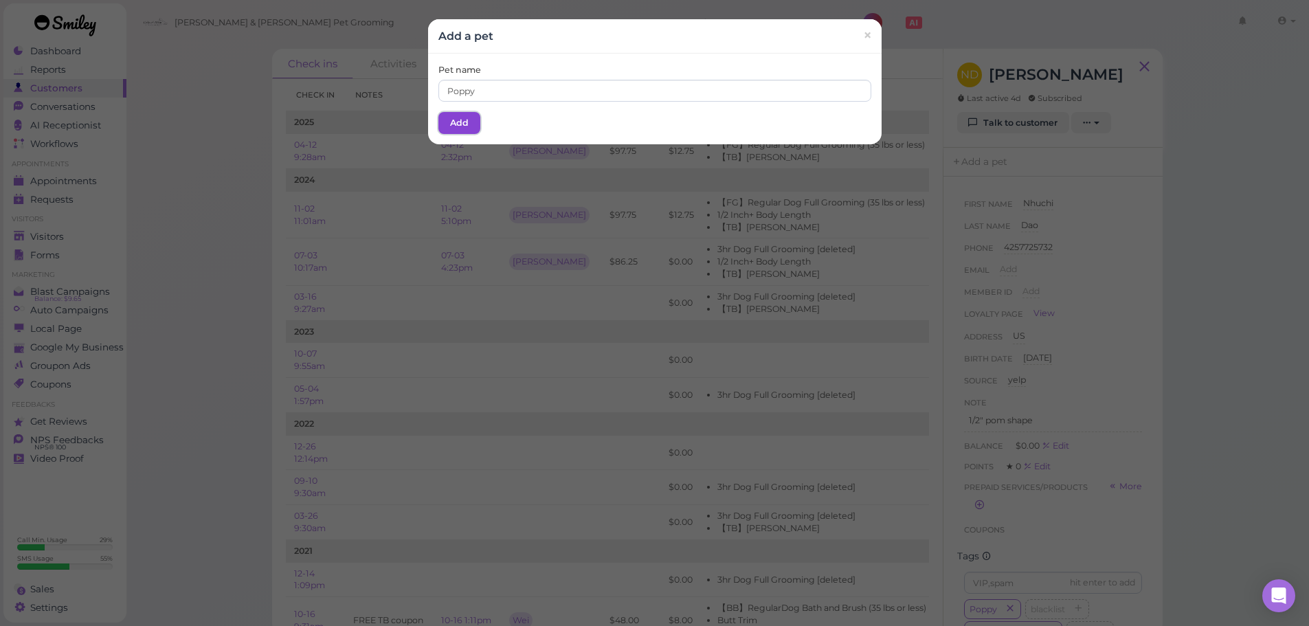
click at [452, 120] on button "Add" at bounding box center [459, 123] width 42 height 22
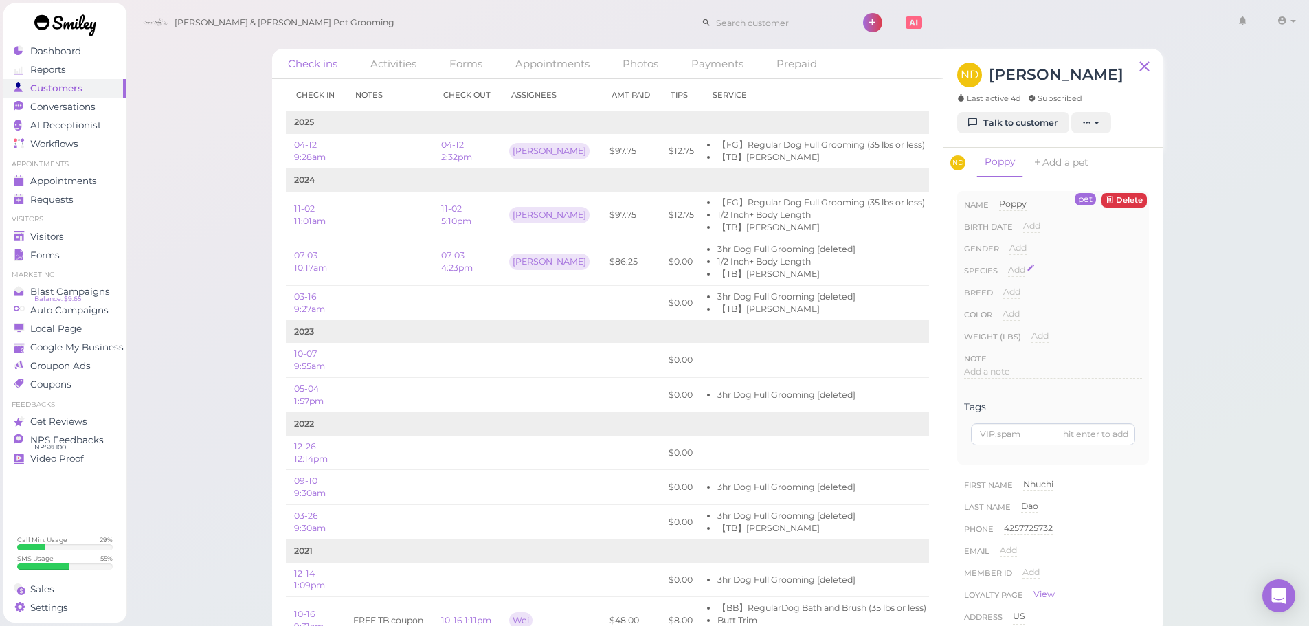
click at [1018, 269] on span "Add" at bounding box center [1016, 270] width 17 height 10
click at [1036, 271] on select "Dog Cat Bird Other" at bounding box center [1075, 274] width 134 height 21
select select "Dog"
click at [1008, 264] on select "Dog Cat Bird Other" at bounding box center [1075, 274] width 134 height 21
click at [1021, 296] on button "Done" at bounding box center [1025, 294] width 30 height 14
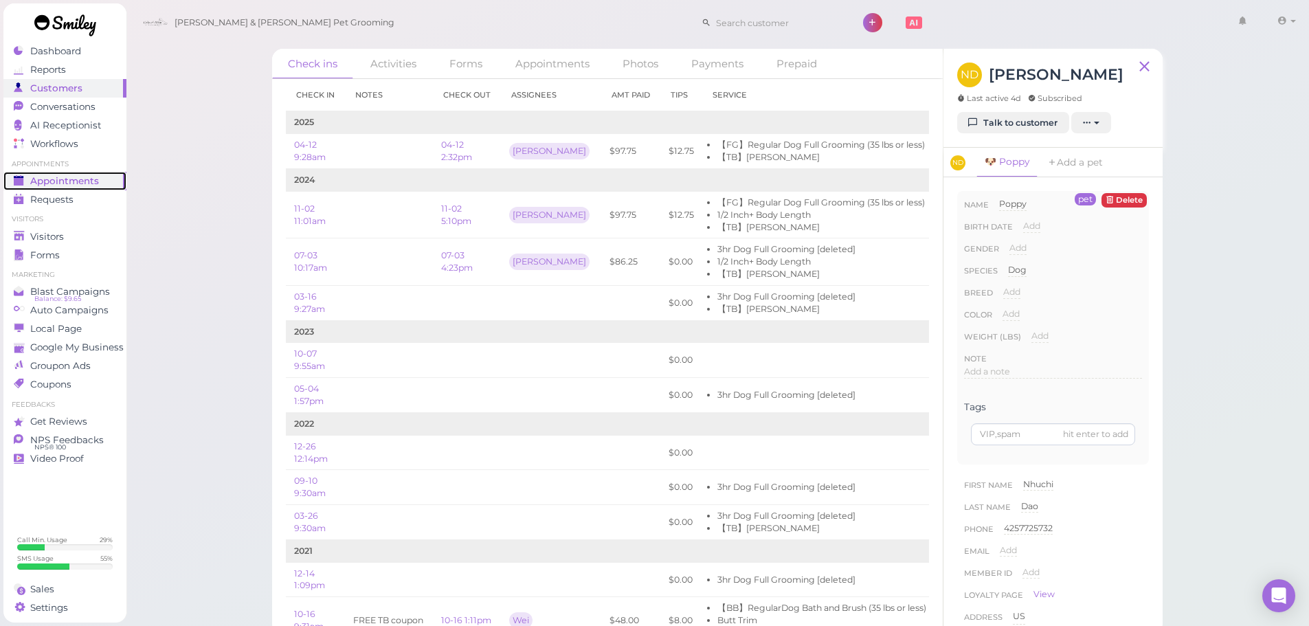
click at [76, 186] on span "Appointments" at bounding box center [64, 181] width 69 height 12
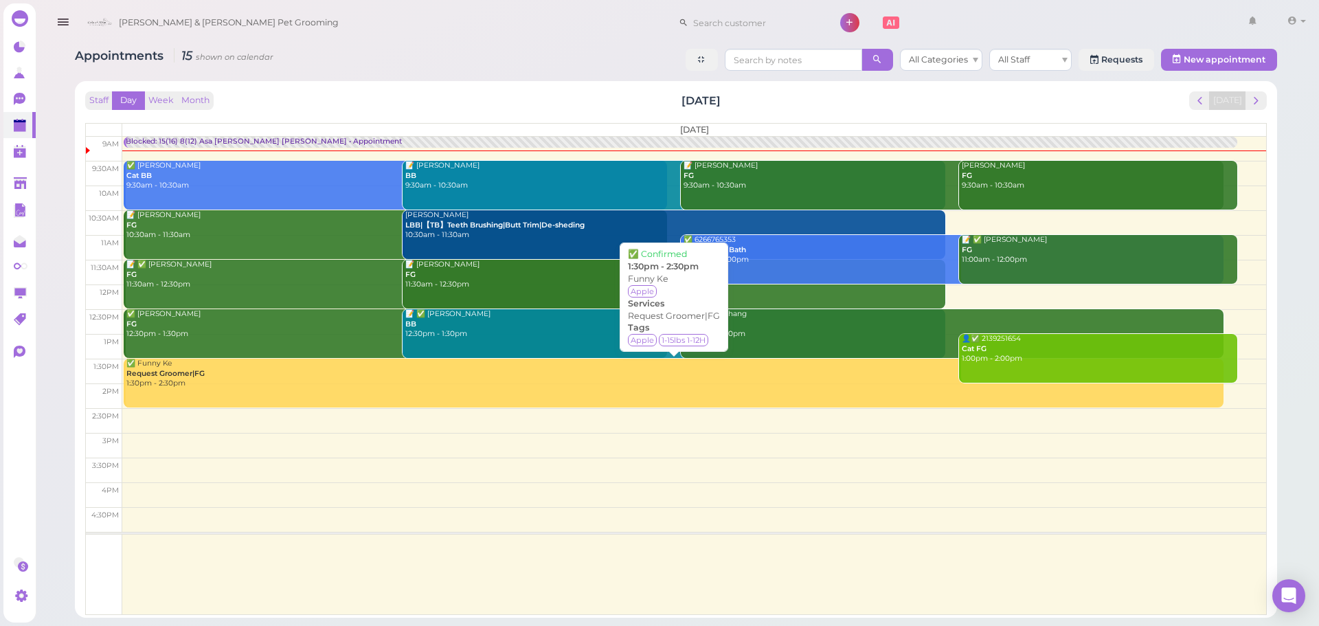
click at [158, 379] on div "✅ Funny Ke Request Groomer|FG 1:30pm - 2:30pm" at bounding box center [675, 374] width 1098 height 30
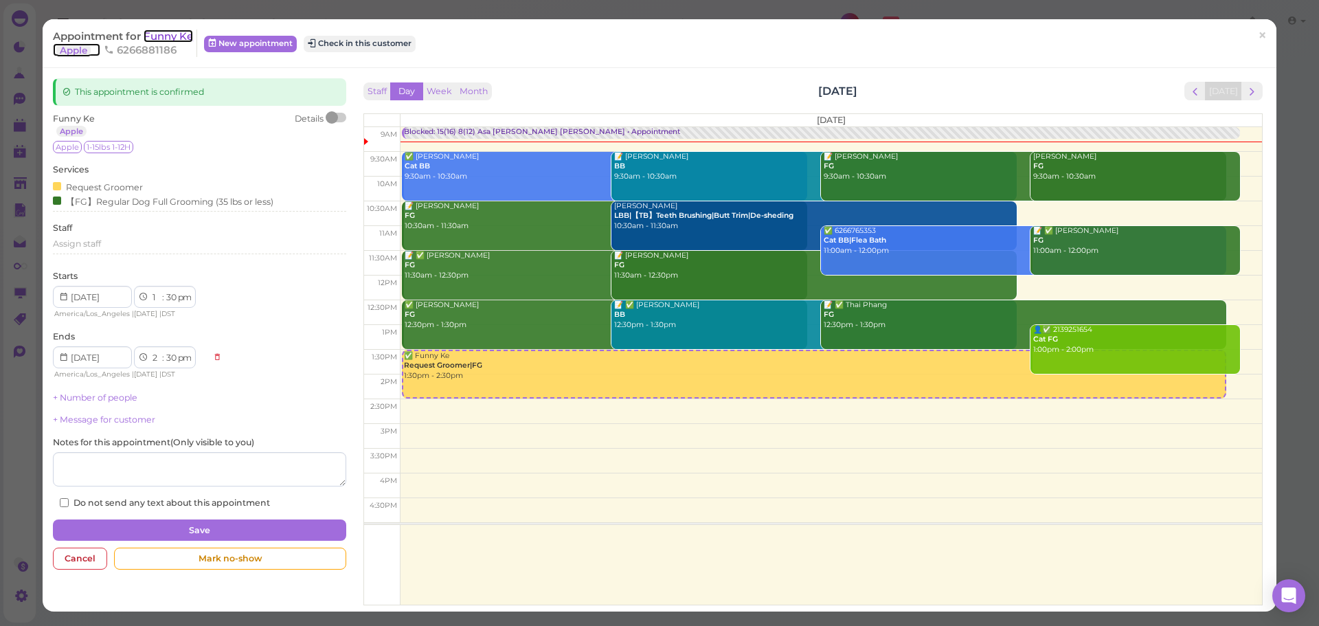
click at [174, 35] on span "Funny Ke" at bounding box center [168, 36] width 49 height 13
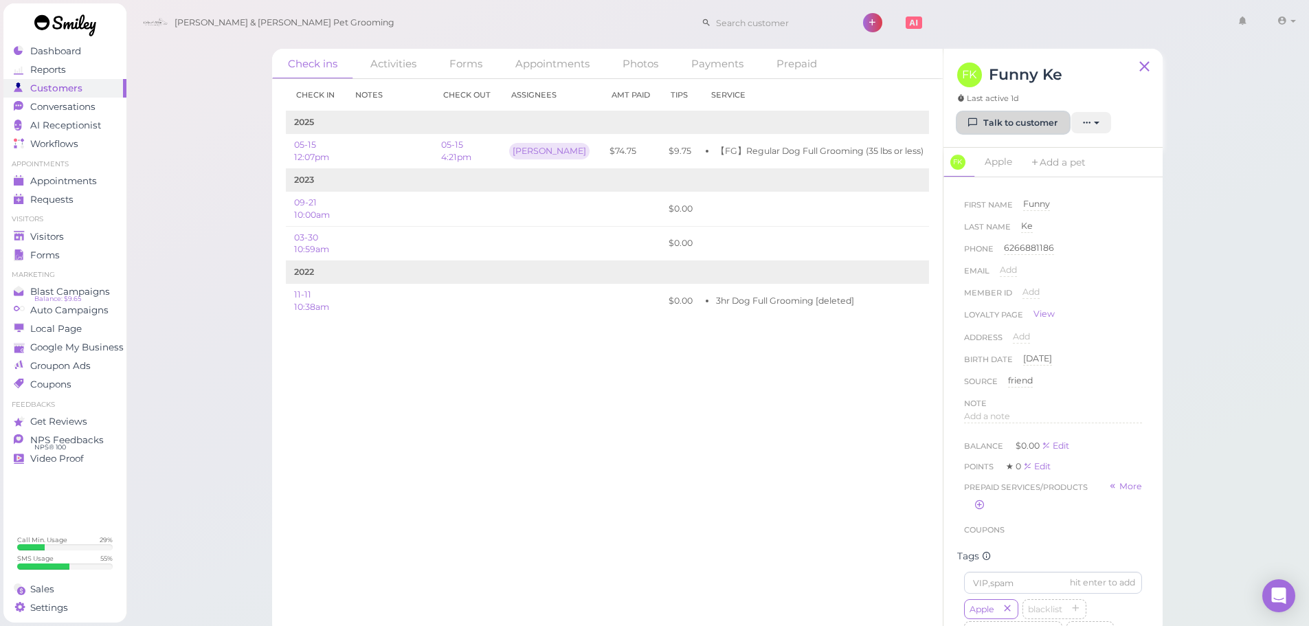
click at [996, 115] on link "Talk to customer" at bounding box center [1013, 123] width 112 height 22
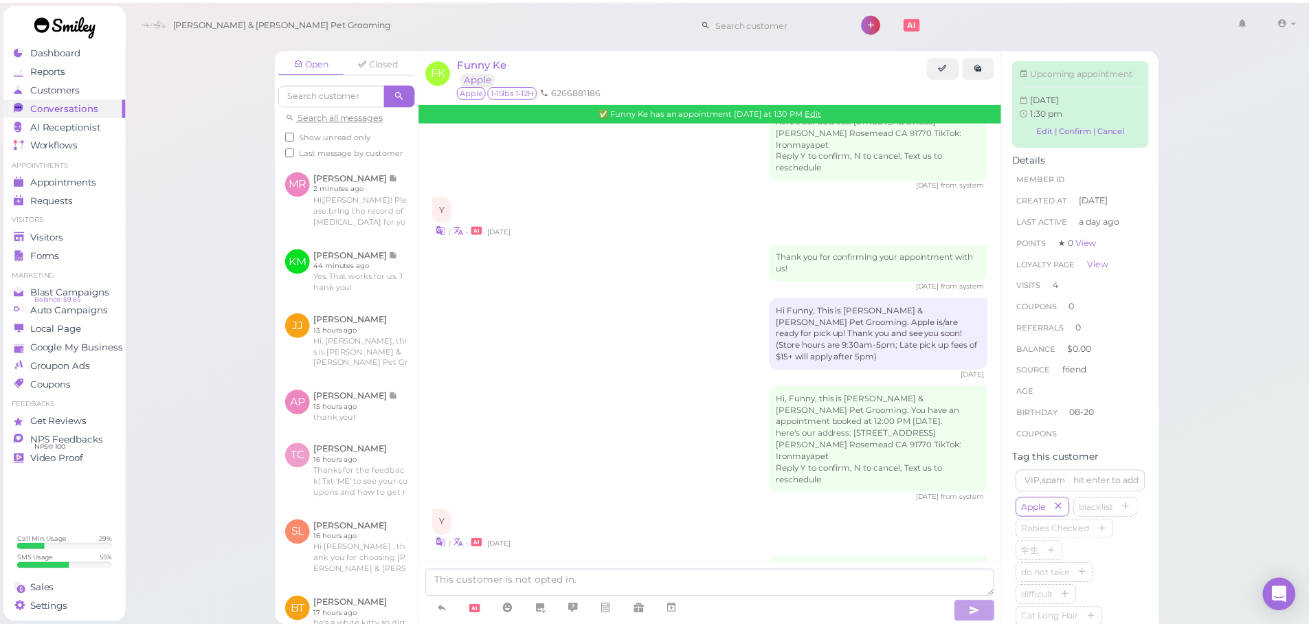
scroll to position [1550, 0]
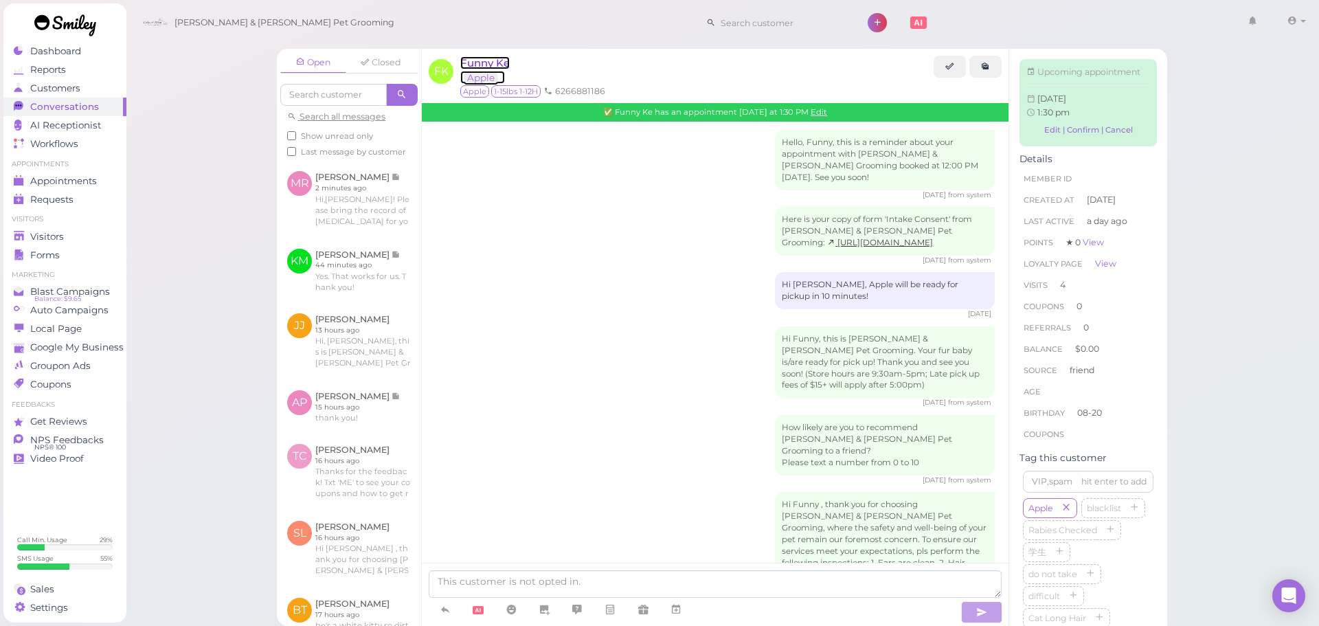
click at [499, 60] on span "Funny Ke" at bounding box center [484, 62] width 49 height 13
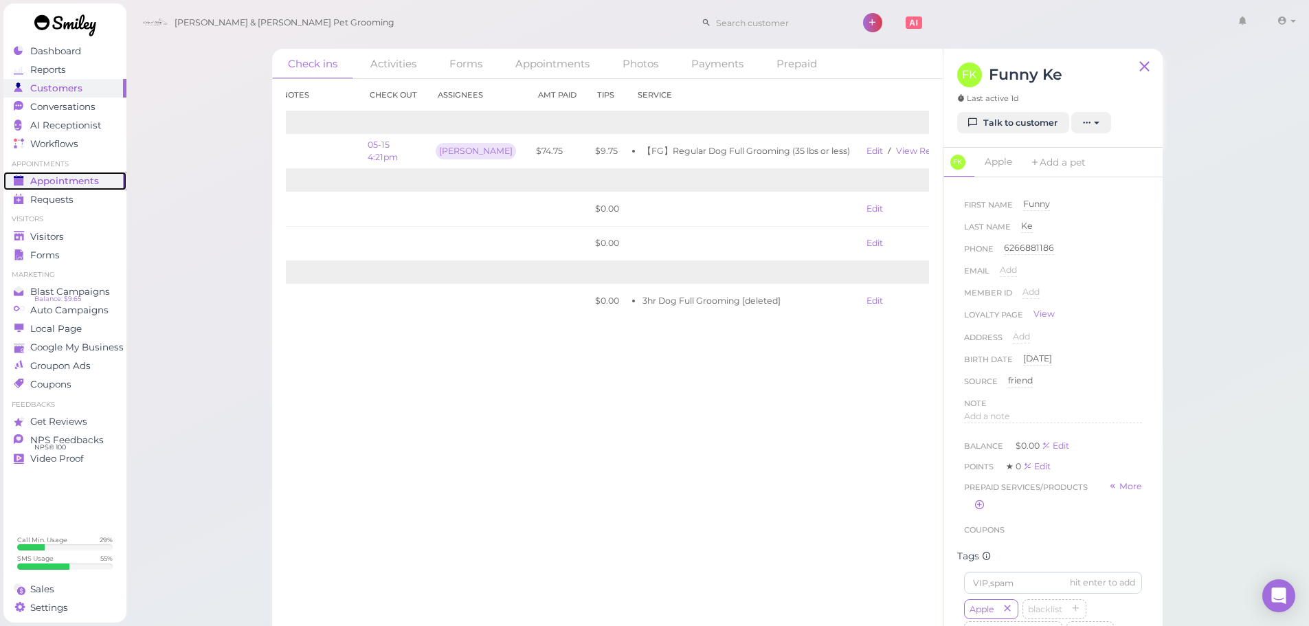
click at [91, 186] on span "Appointments" at bounding box center [64, 181] width 69 height 12
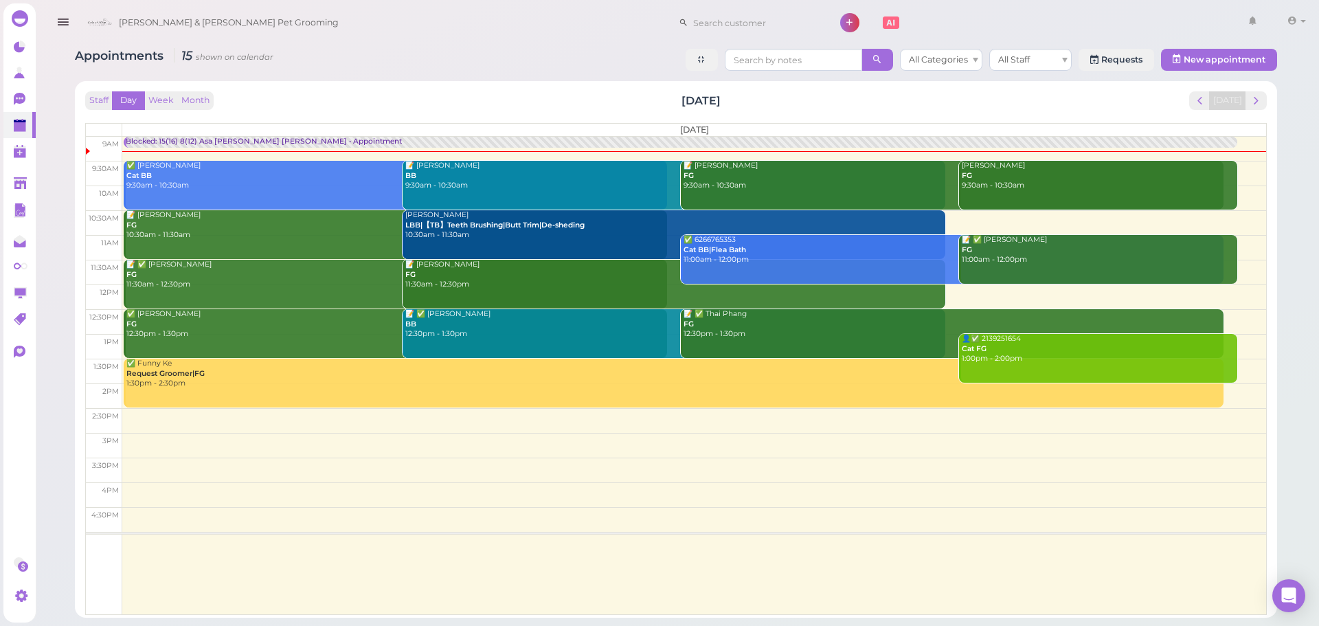
click at [437, 107] on div "Staff Day Week Month Saturday, Aug 16 Today" at bounding box center [676, 100] width 1182 height 19
click at [516, 113] on div "Staff Day Week Month Saturday, Aug 16 Today Saturday 9am 9:30am 10am 10:30am 11…" at bounding box center [676, 353] width 1182 height 524
click at [26, 152] on icon at bounding box center [21, 152] width 14 height 14
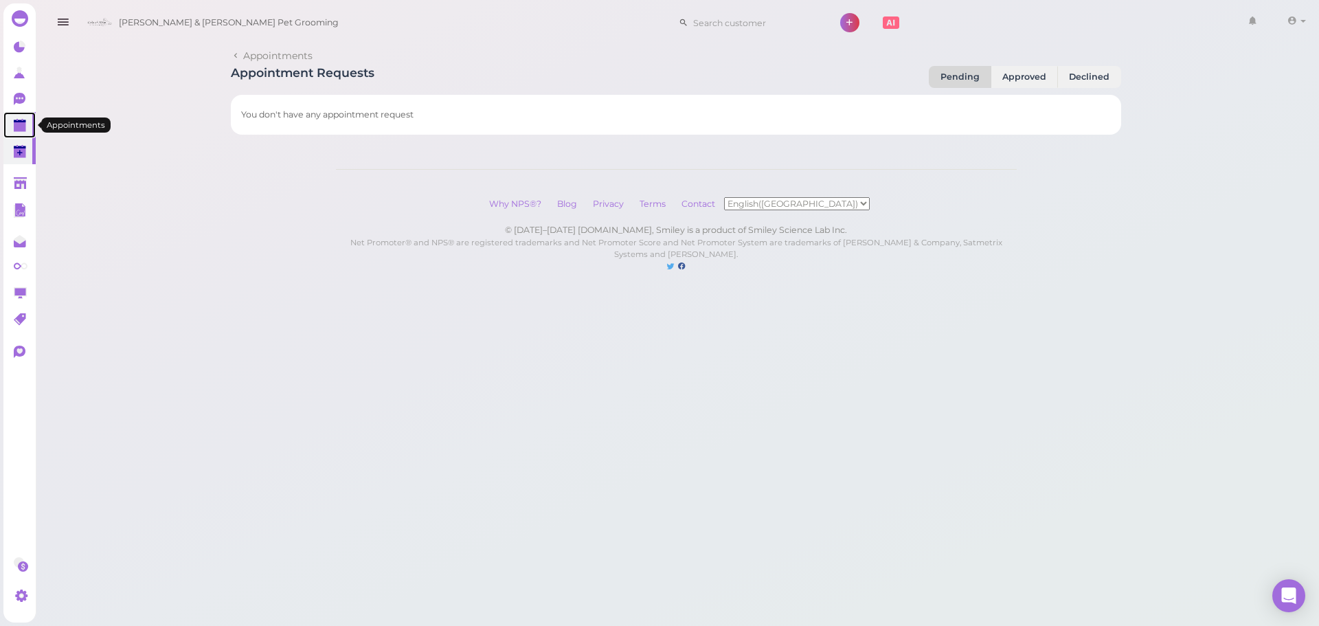
click at [28, 128] on link at bounding box center [19, 125] width 32 height 26
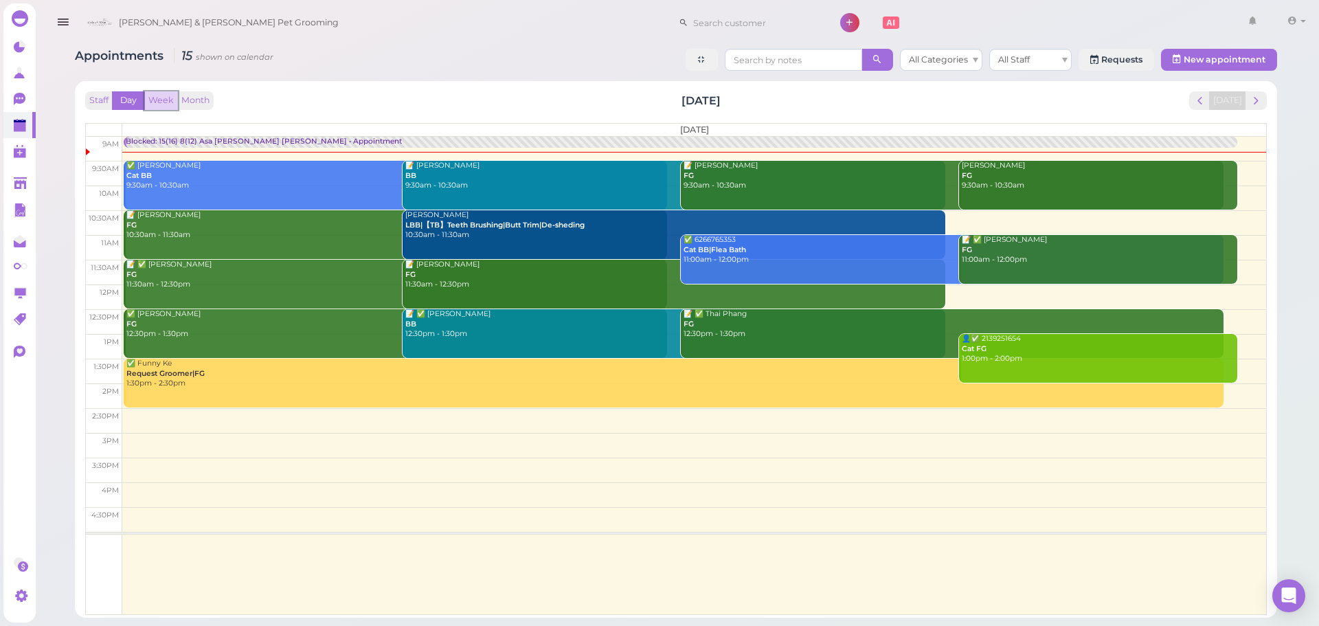
click at [167, 100] on button "Week" at bounding box center [161, 100] width 34 height 19
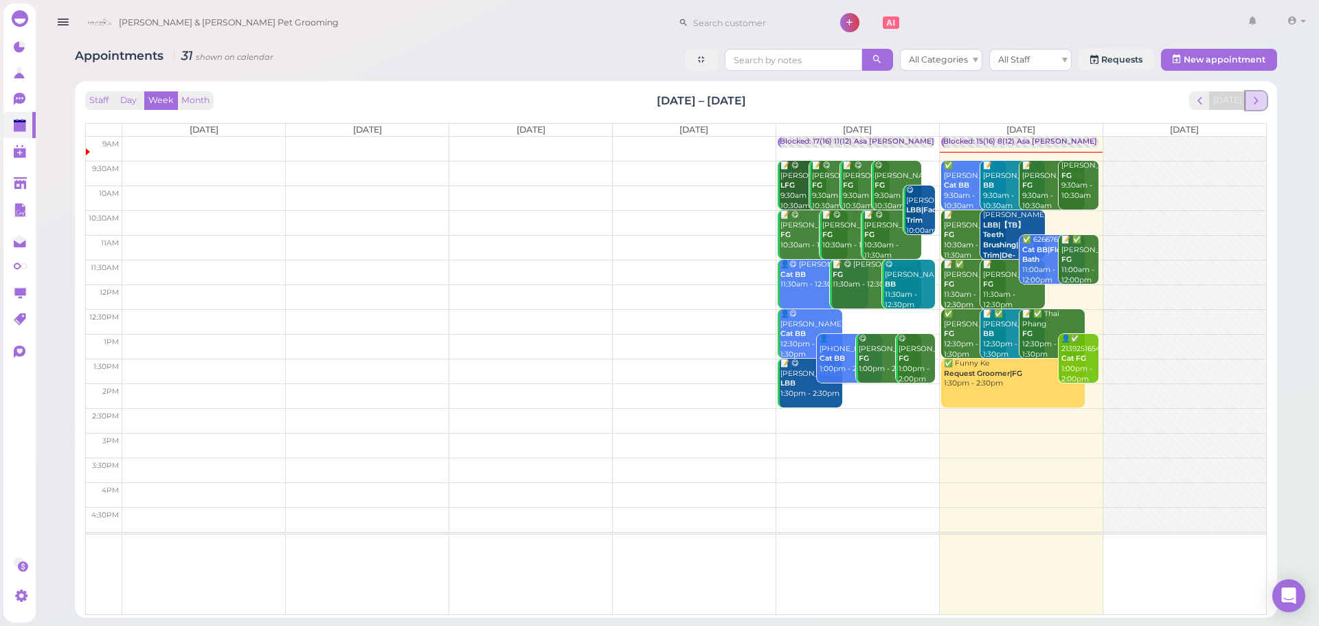
click at [1262, 104] on span "next" at bounding box center [1256, 100] width 13 height 13
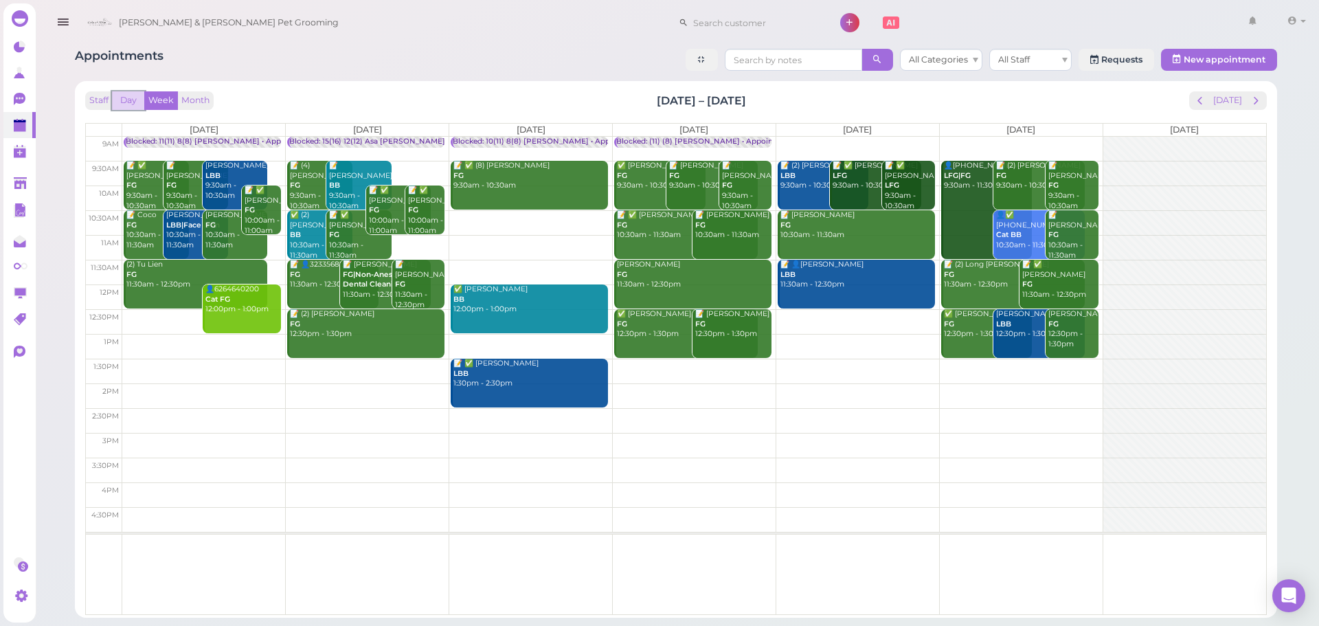
click at [132, 98] on button "Day" at bounding box center [128, 100] width 33 height 19
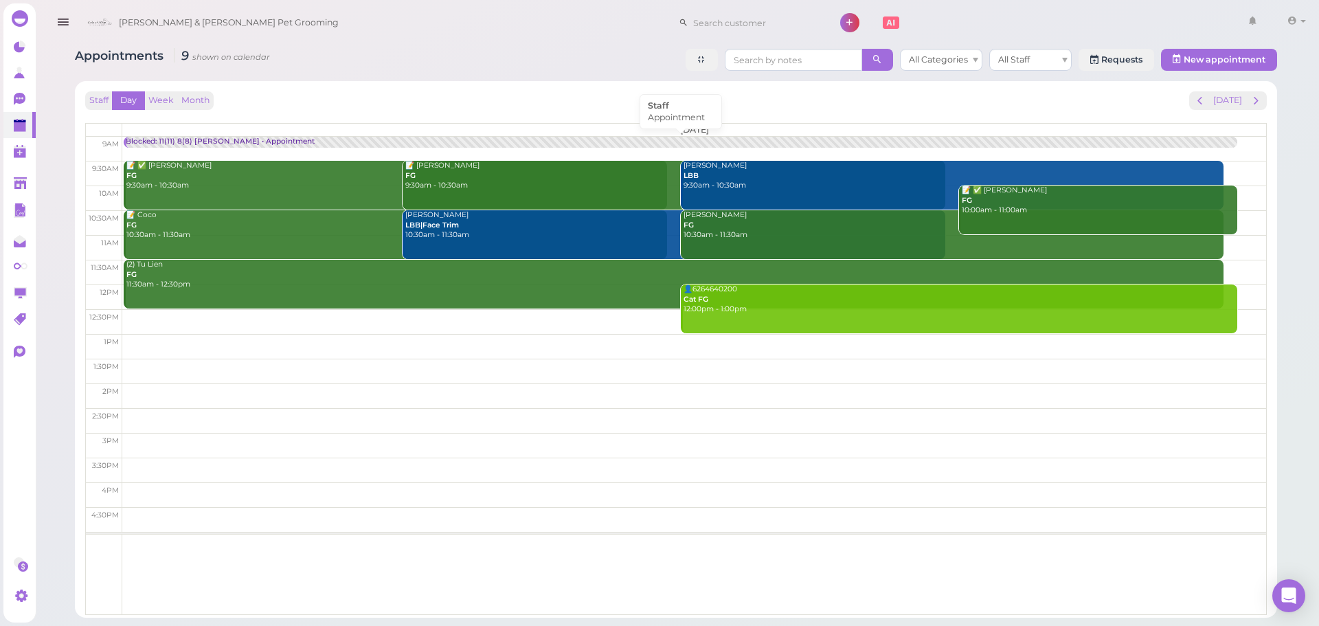
click at [179, 140] on div "Blocked: 11(11) 8(8) [PERSON_NAME] • Appointment" at bounding box center [220, 142] width 189 height 10
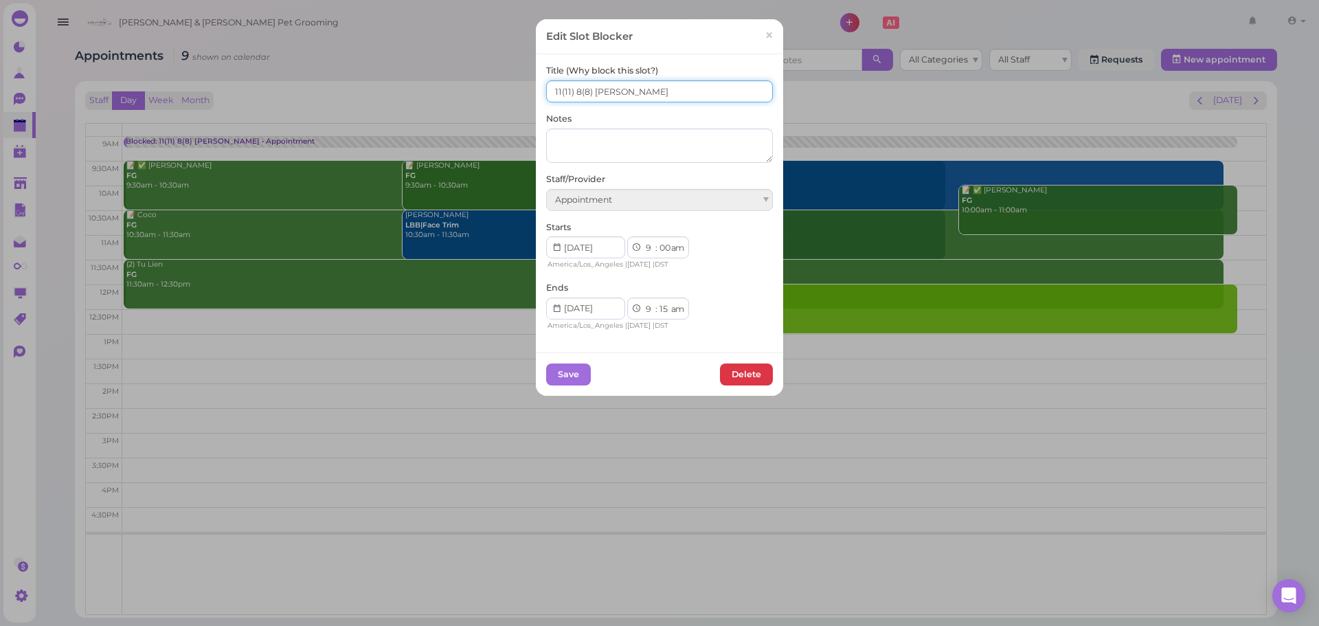
click at [556, 87] on input "11(11) 8(8) Asa Rebecca" at bounding box center [659, 91] width 227 height 22
type input "10(11) 8(8) Asa Rebecca"
click at [557, 379] on button "Save" at bounding box center [568, 375] width 45 height 22
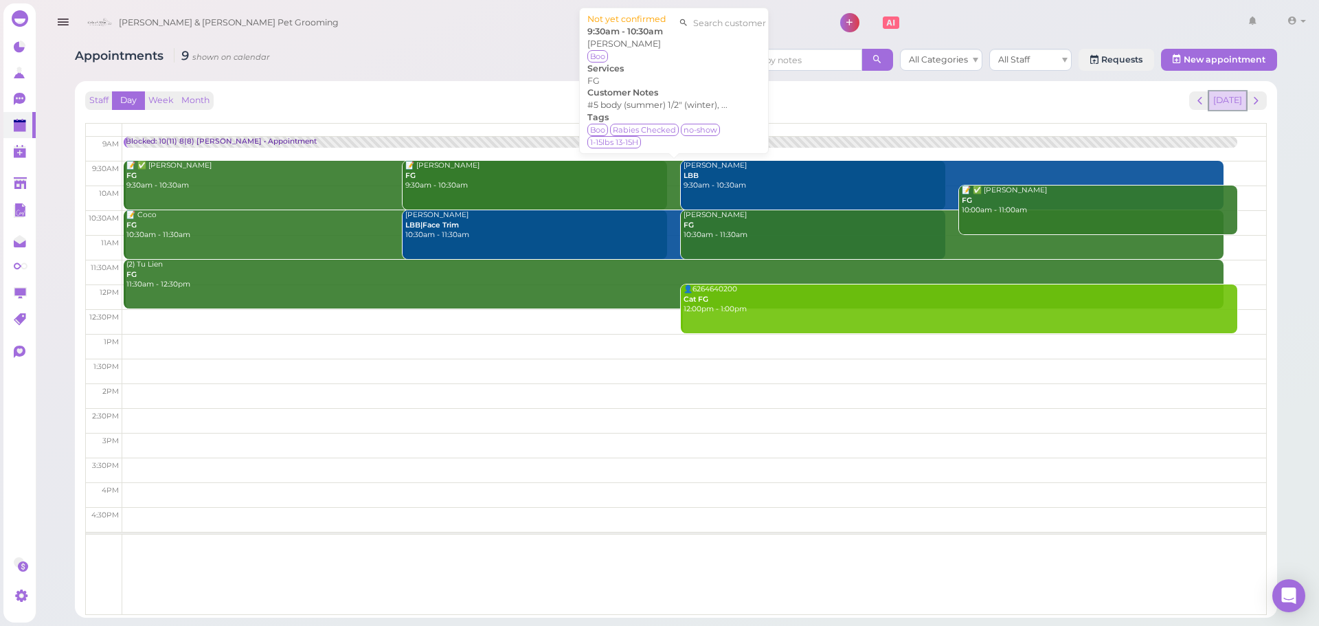
click at [1224, 101] on button "[DATE]" at bounding box center [1228, 100] width 37 height 19
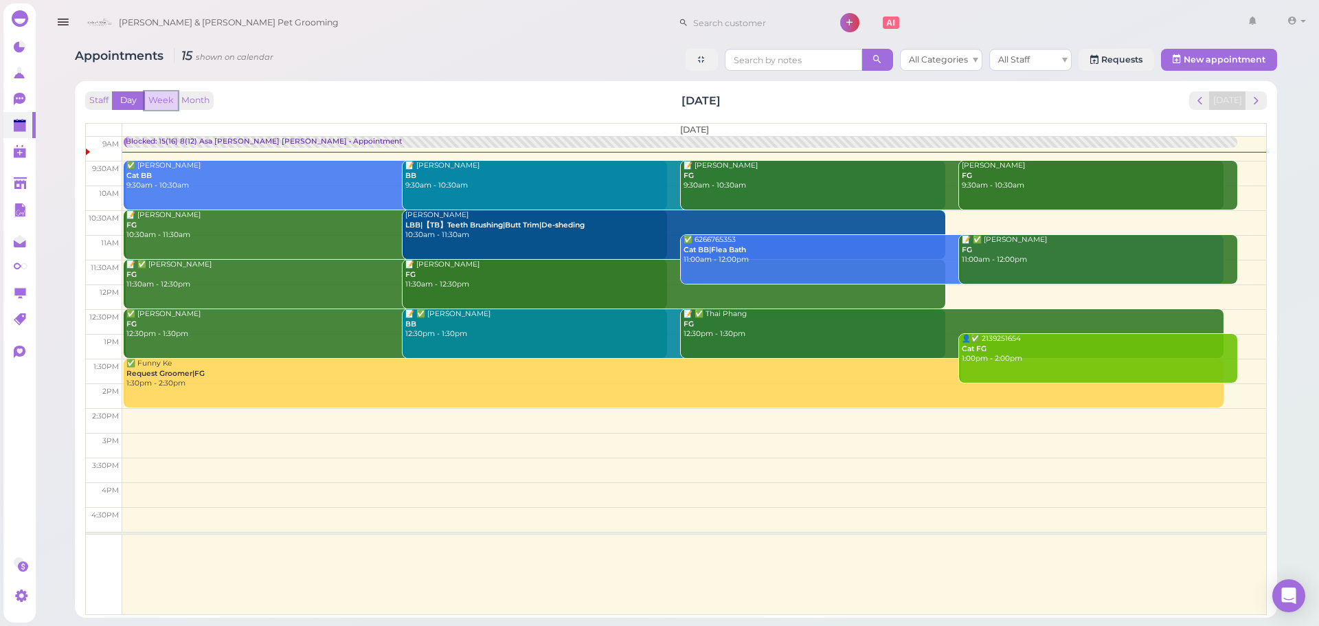
click at [159, 104] on button "Week" at bounding box center [161, 100] width 34 height 19
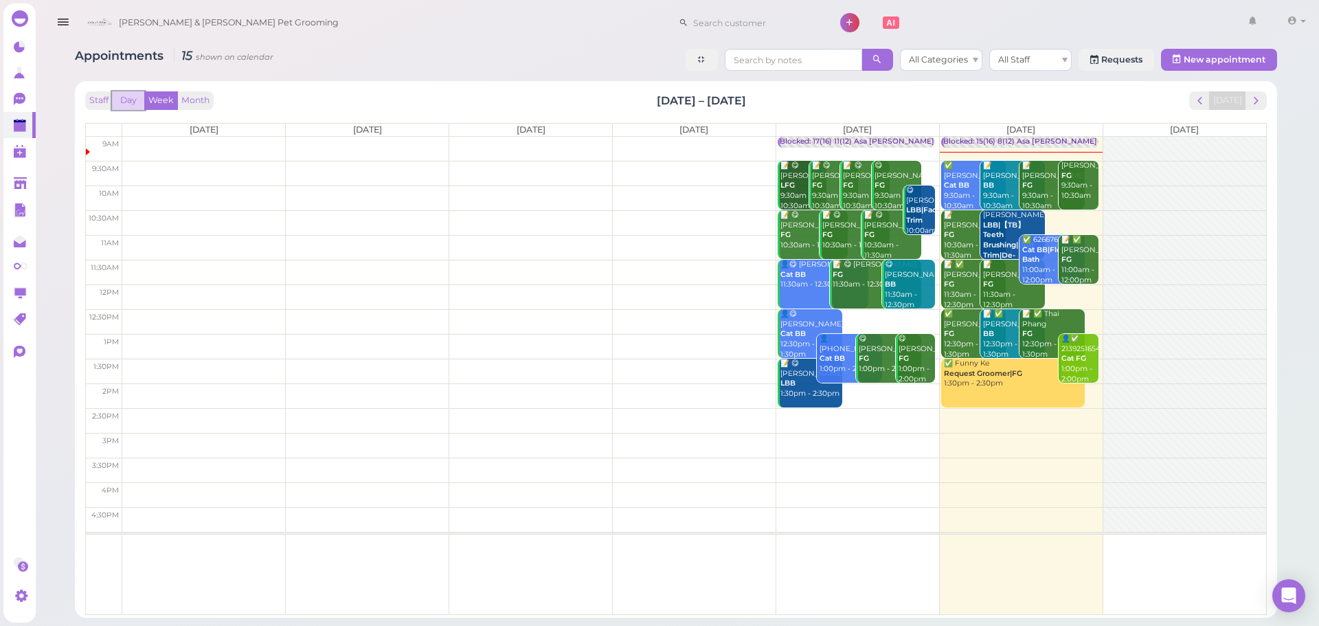
click at [135, 104] on button "Day" at bounding box center [128, 100] width 33 height 19
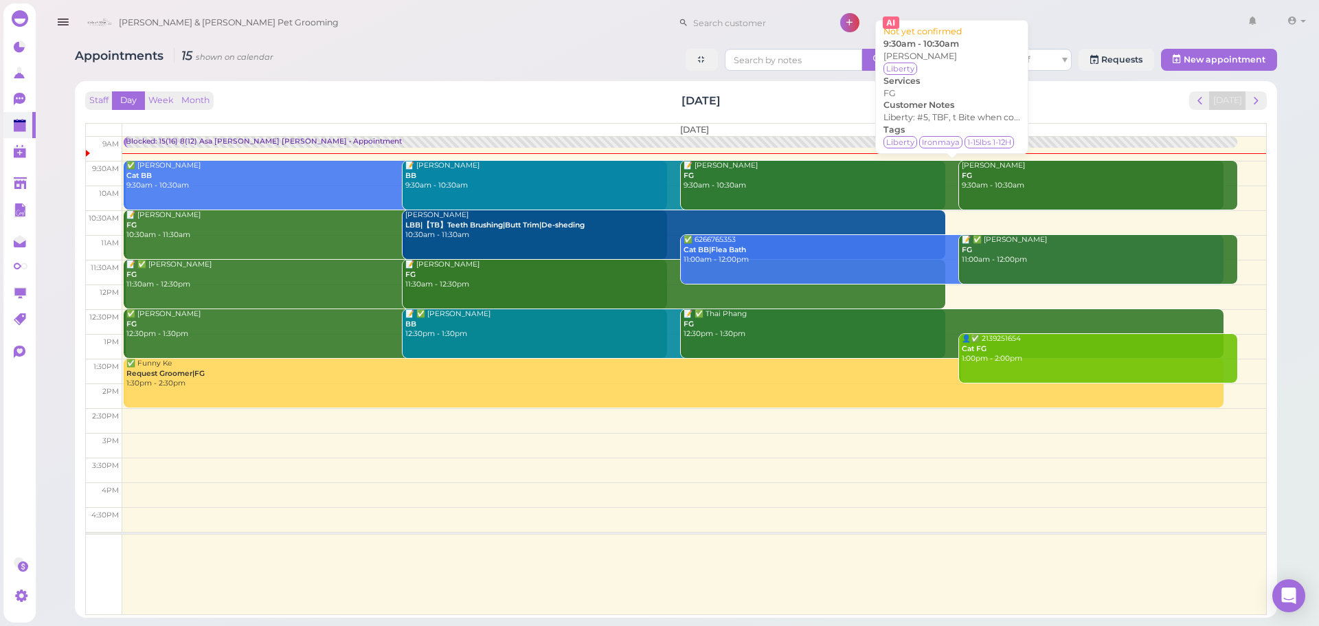
click at [903, 186] on div "📝 Manny Rodriguez FG 9:30am - 10:30am" at bounding box center [954, 176] width 542 height 30
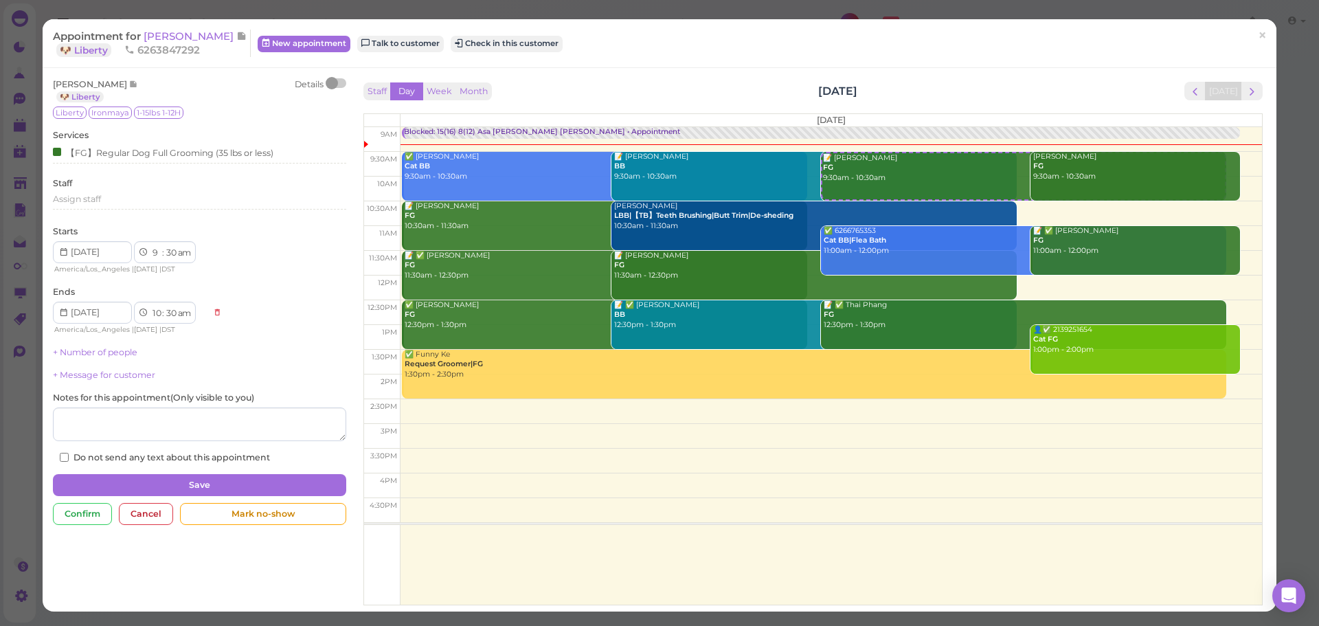
click at [334, 82] on div at bounding box center [332, 83] width 12 height 12
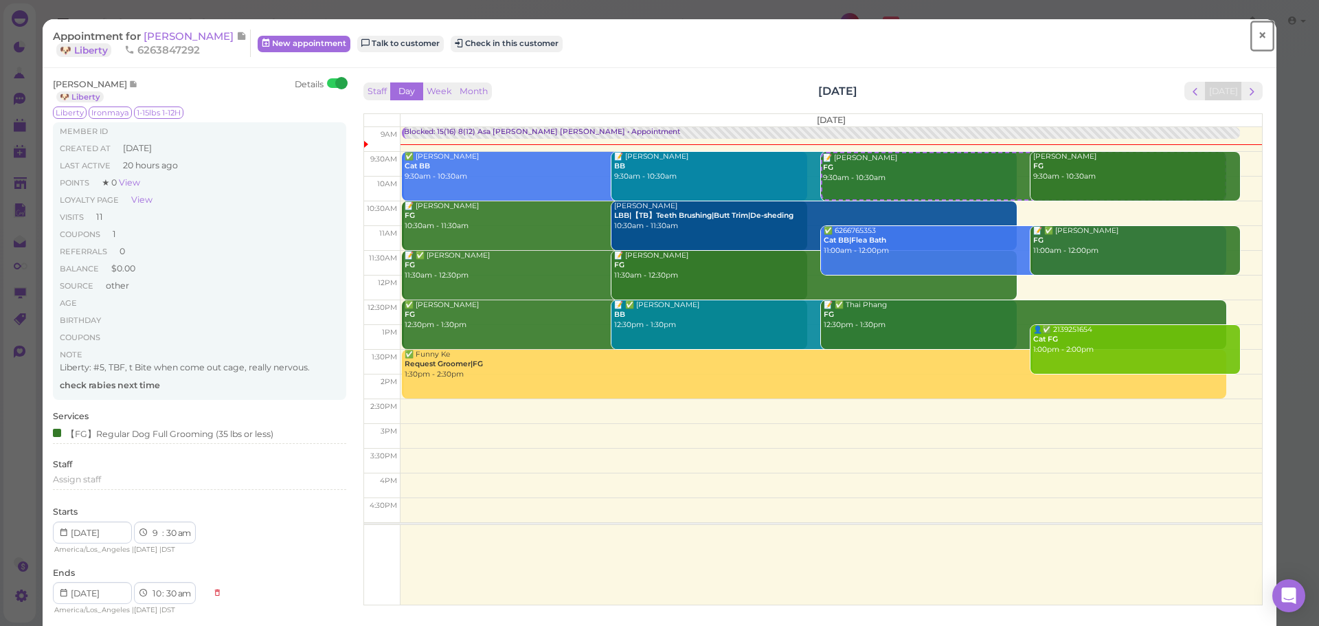
click at [1258, 41] on link "×" at bounding box center [1262, 36] width 25 height 32
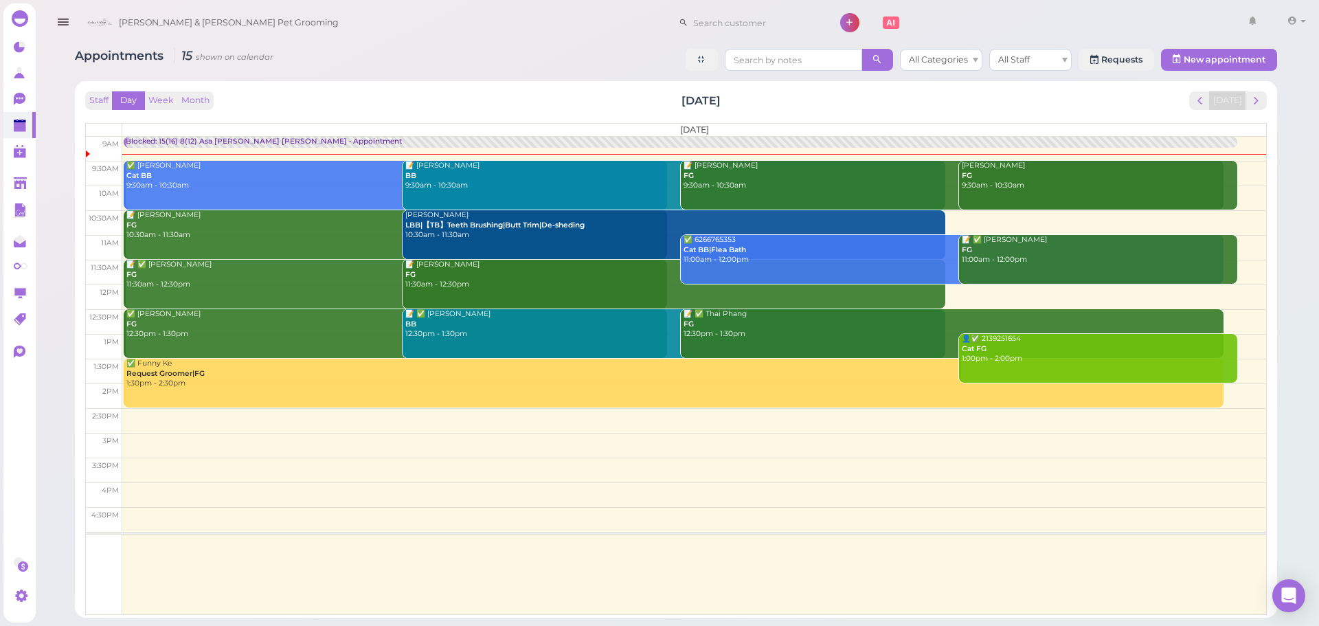
click at [1075, 189] on div "Joanna Chen FG 9:30am - 10:30am" at bounding box center [1099, 176] width 276 height 30
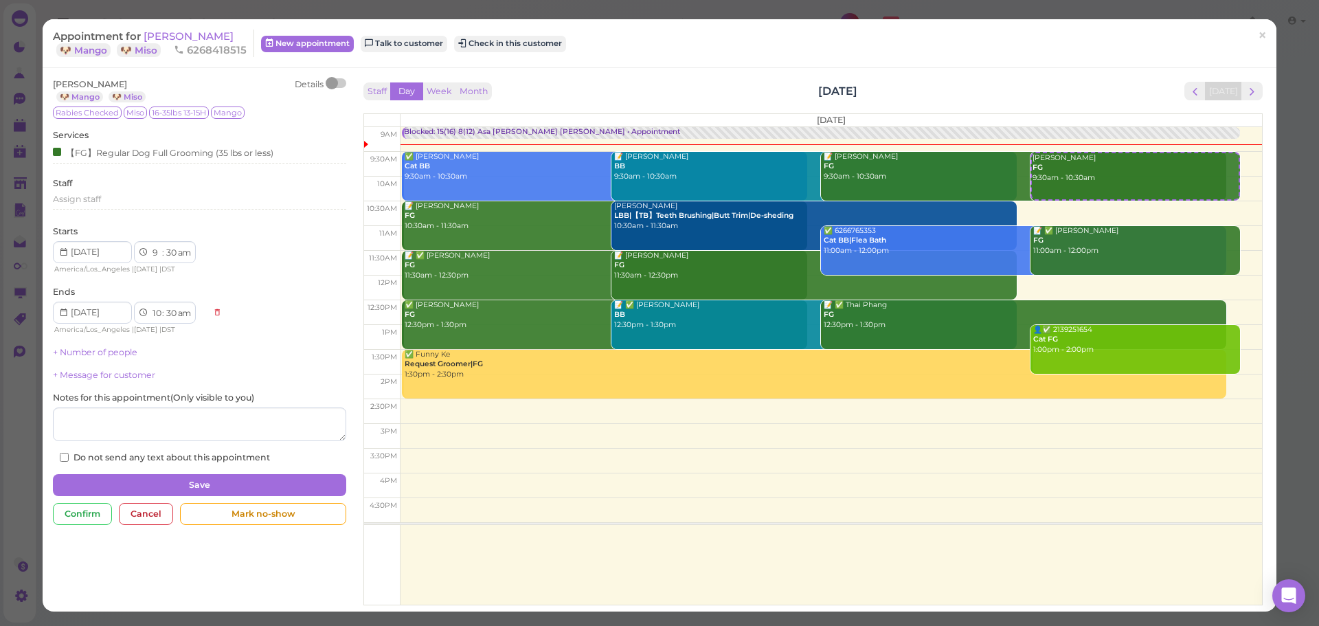
click at [330, 82] on div at bounding box center [332, 83] width 12 height 12
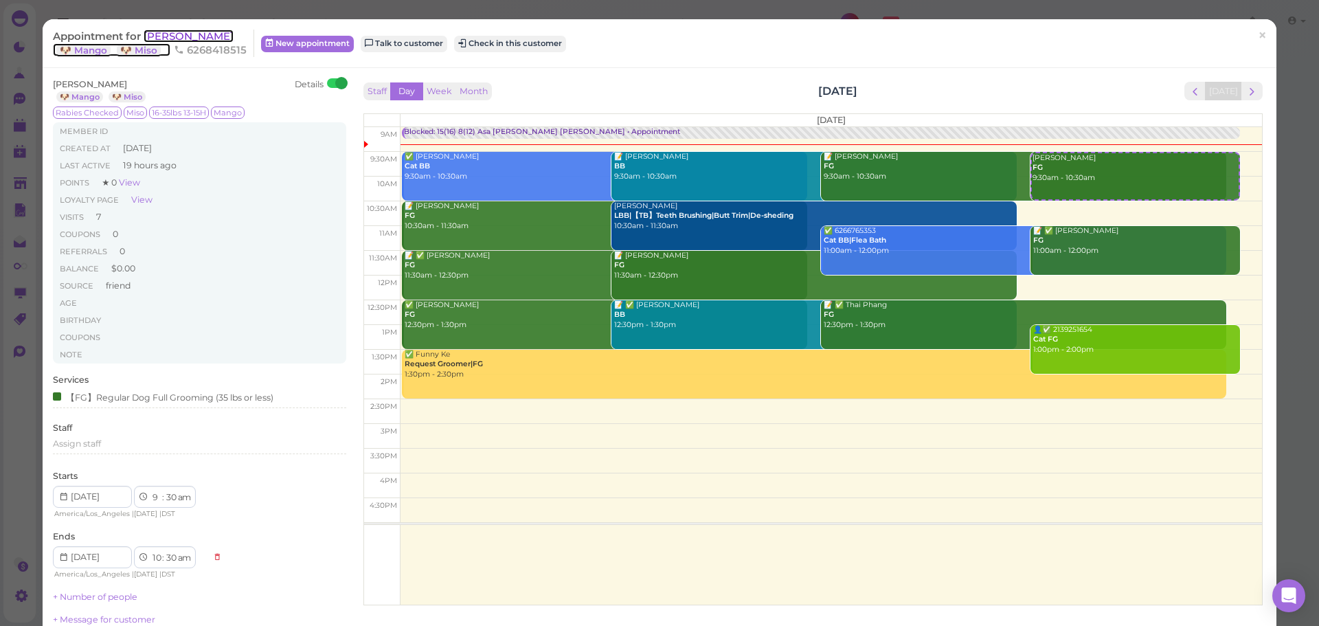
click at [194, 43] on span "[PERSON_NAME]" at bounding box center [189, 36] width 90 height 13
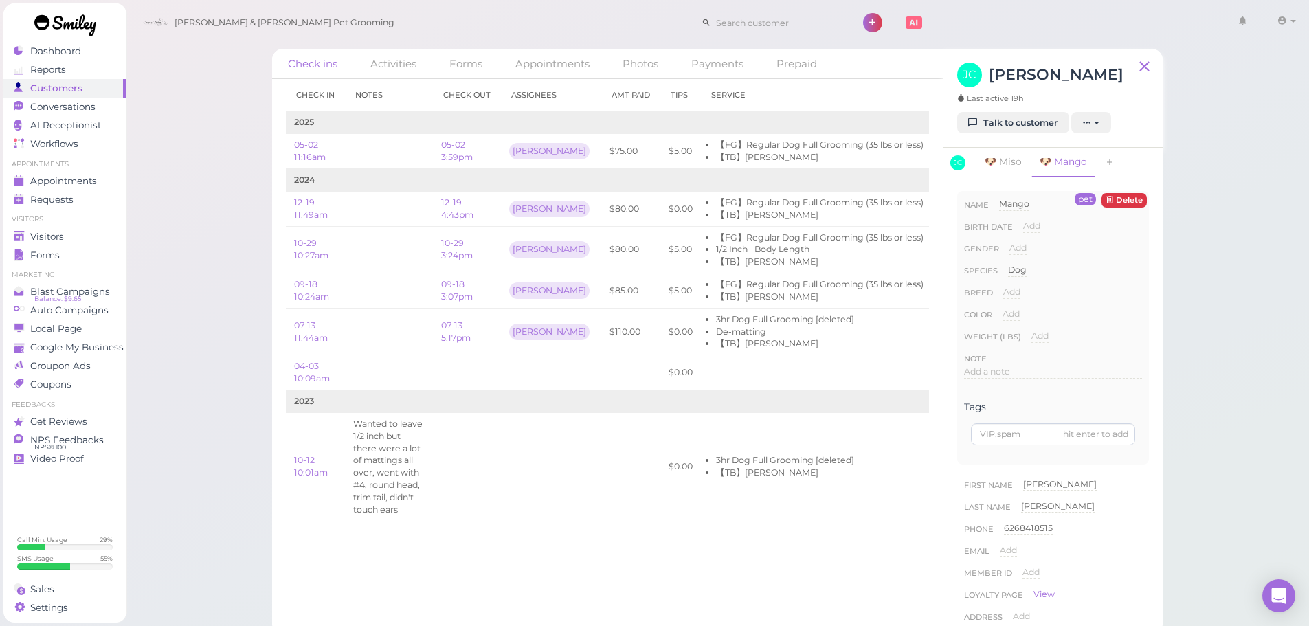
scroll to position [0, 74]
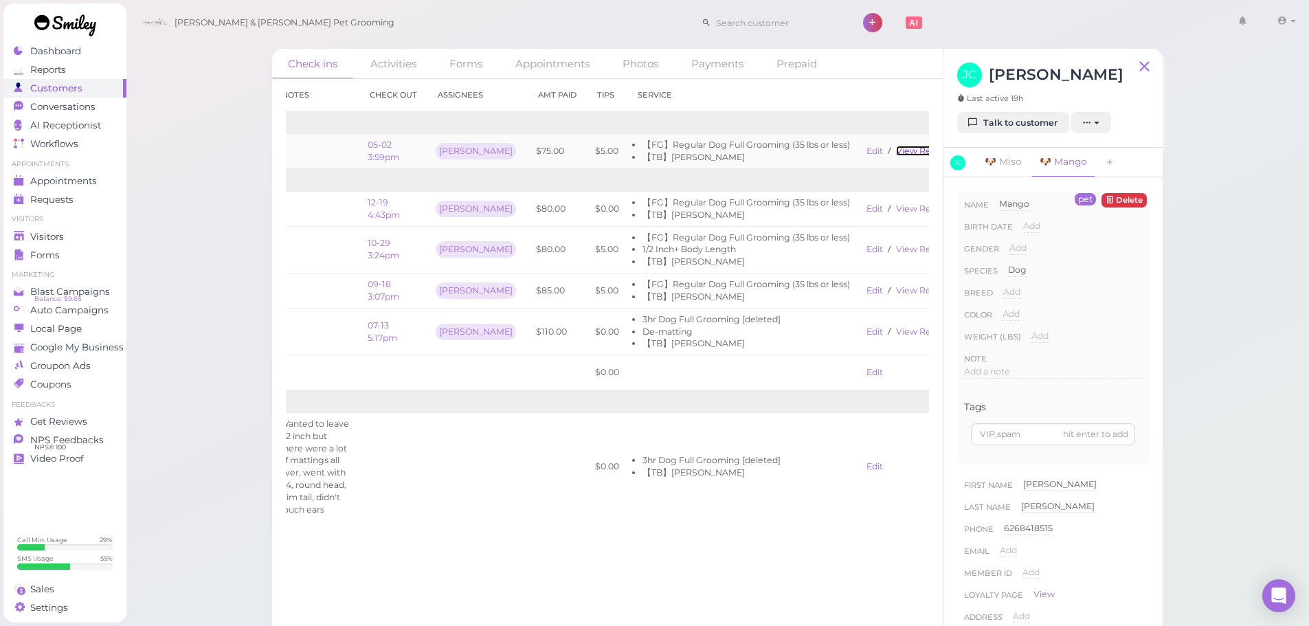
click at [896, 153] on link "View receipt" at bounding box center [924, 151] width 56 height 10
click at [896, 213] on link "View receipt" at bounding box center [924, 208] width 56 height 10
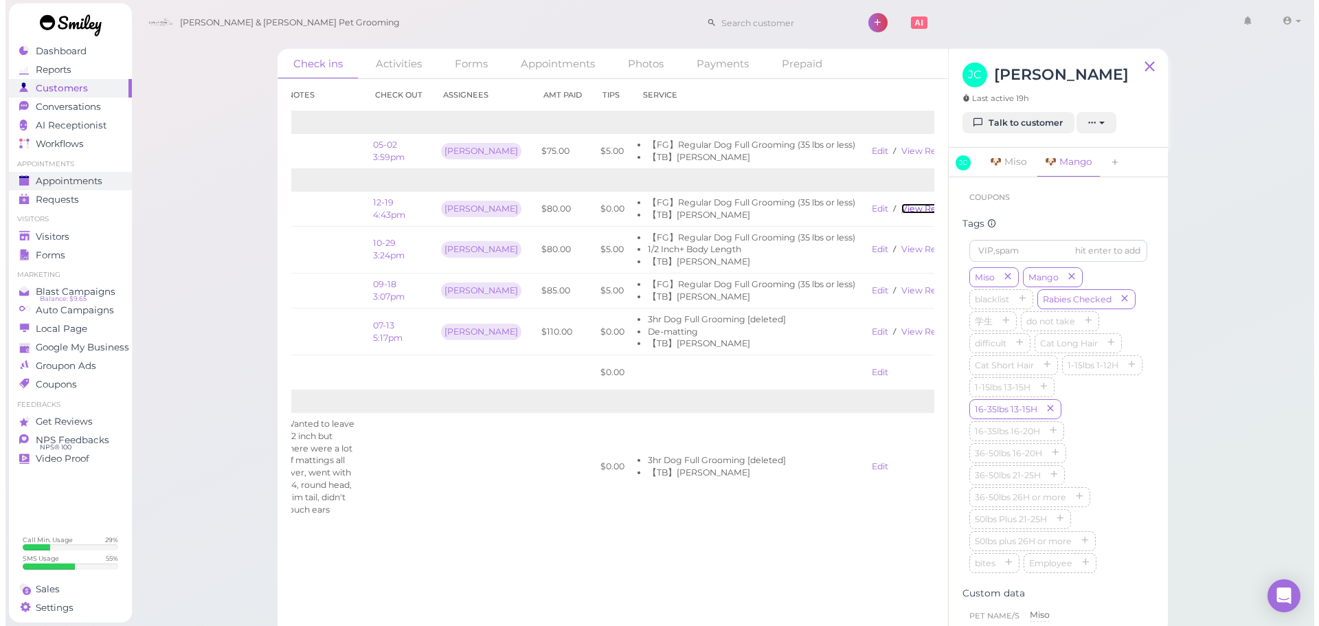
scroll to position [603, 0]
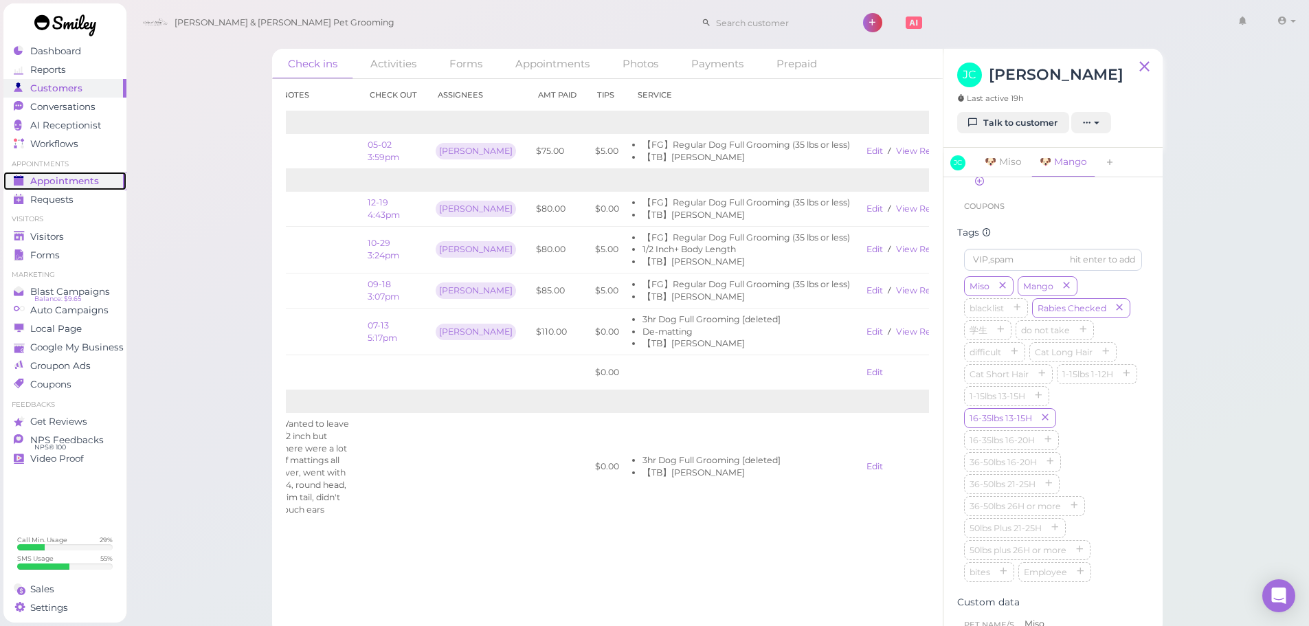
click at [89, 174] on link "Appointments" at bounding box center [64, 181] width 123 height 19
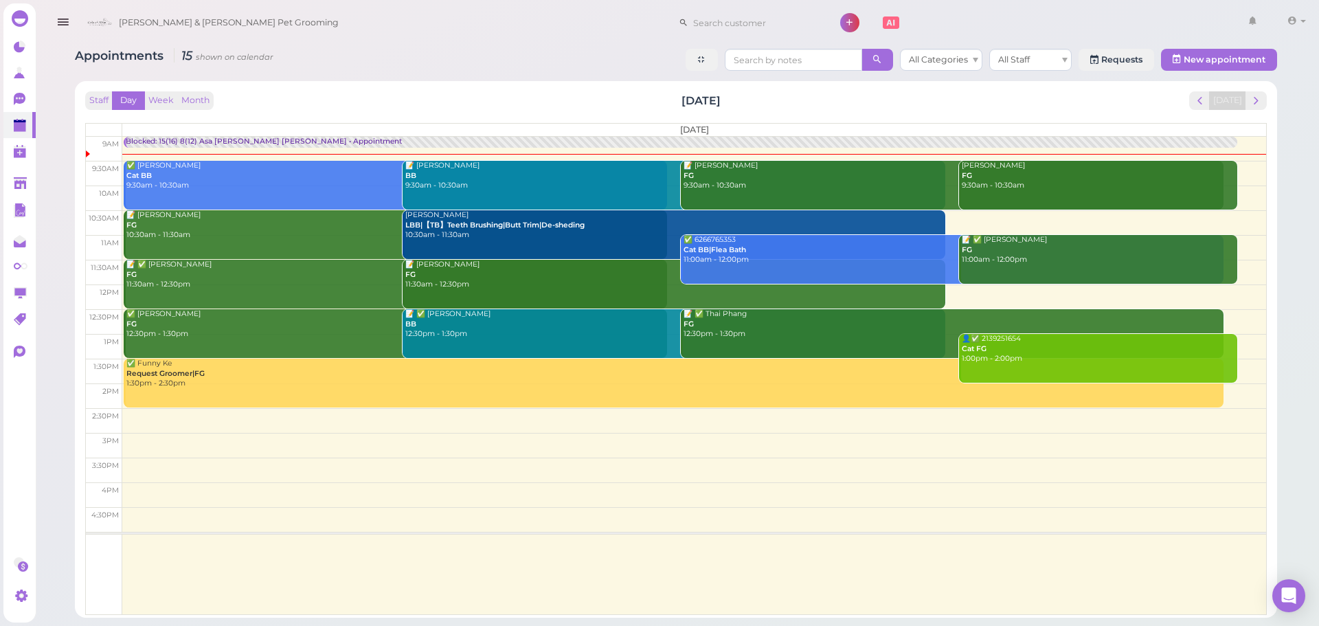
click at [498, 89] on div "Staff Day Week Month Saturday, Aug 16 Today Saturday 9am 9:30am 10am 10:30am 11…" at bounding box center [676, 349] width 1189 height 523
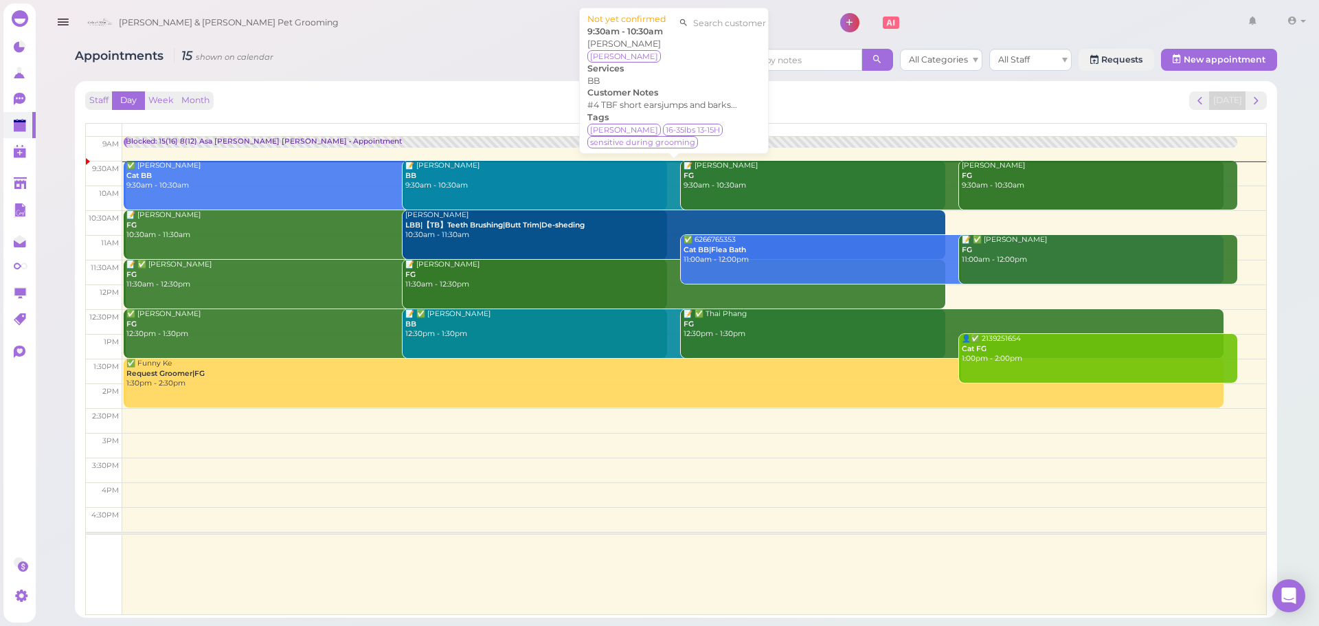
click at [464, 181] on div "📝 Alan Ngo BB 9:30am - 10:30am" at bounding box center [676, 176] width 542 height 30
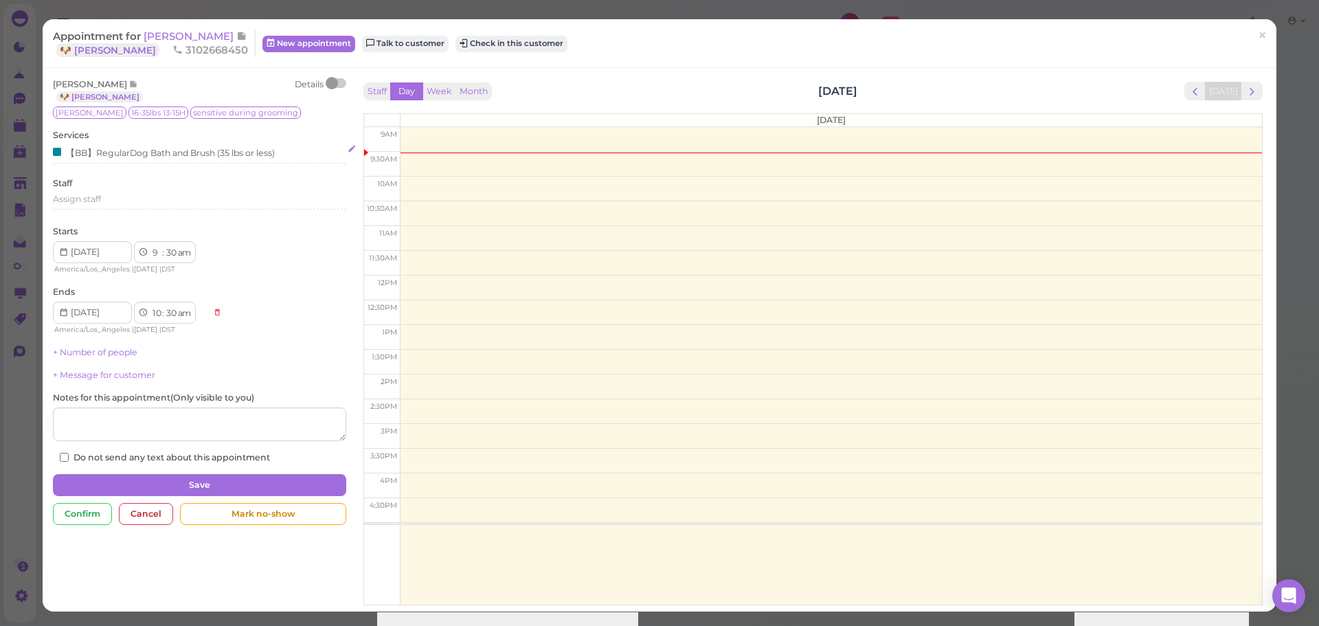
click at [120, 147] on div "【BB】RegularDog Bath and Brush (35 lbs or less)" at bounding box center [164, 152] width 222 height 14
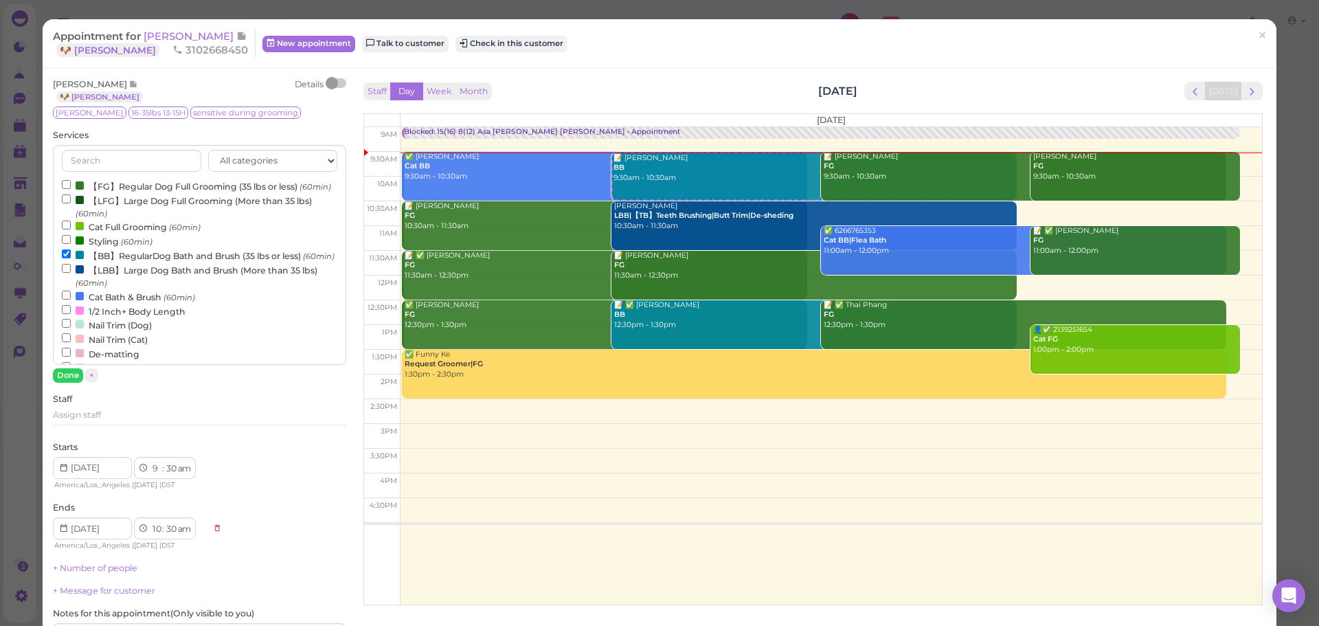
click at [638, 87] on div "Staff Day Week Month Saturday, Aug 16 Today" at bounding box center [814, 91] width 900 height 19
click at [140, 189] on label "【FG】Regular Dog Full Grooming (35 lbs or less) (60min)" at bounding box center [196, 186] width 269 height 14
click at [71, 189] on input "【FG】Regular Dog Full Grooming (35 lbs or less) (60min)" at bounding box center [66, 184] width 9 height 9
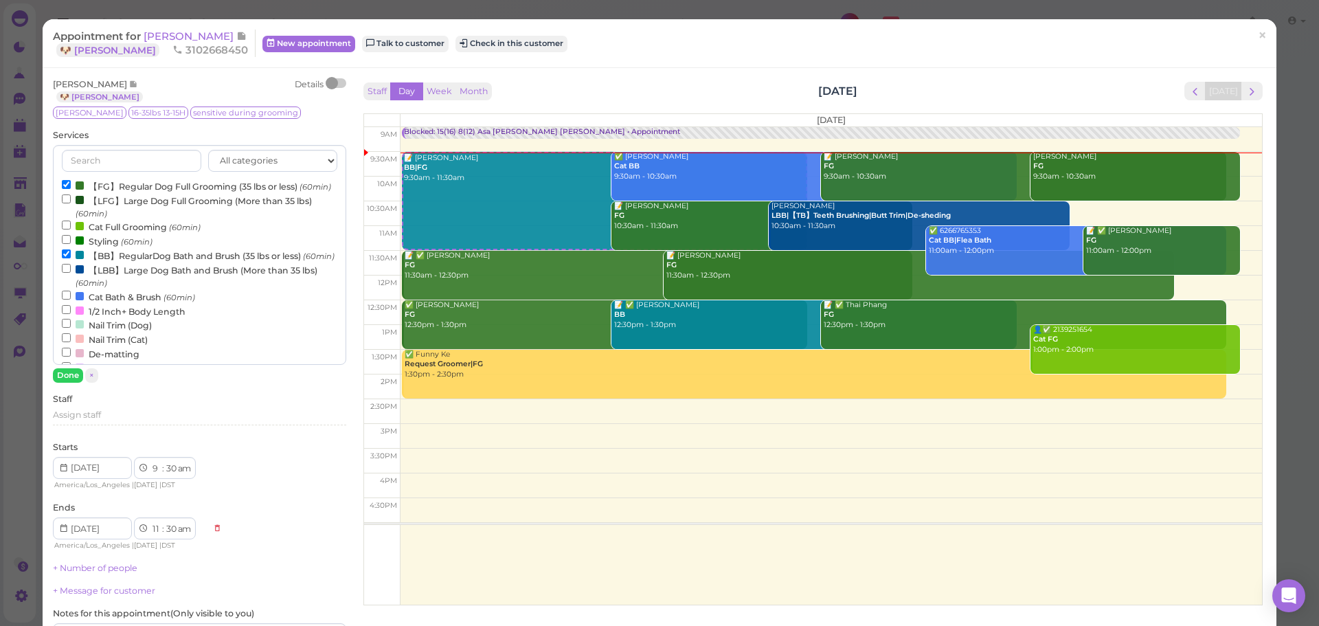
click at [133, 263] on label "【BB】RegularDog Bath and Brush (35 lbs or less) (60min)" at bounding box center [198, 255] width 273 height 14
click at [71, 258] on input "【BB】RegularDog Bath and Brush (35 lbs or less) (60min)" at bounding box center [66, 253] width 9 height 9
select select "10"
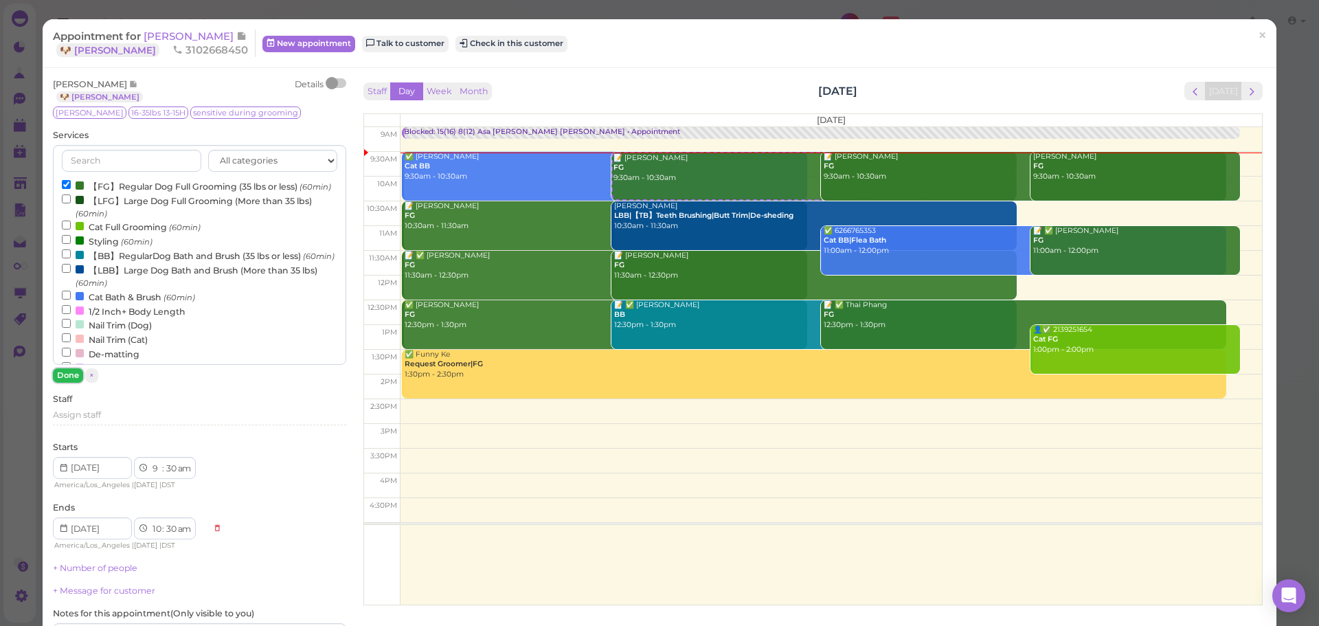
click at [74, 375] on button "Done" at bounding box center [68, 375] width 30 height 14
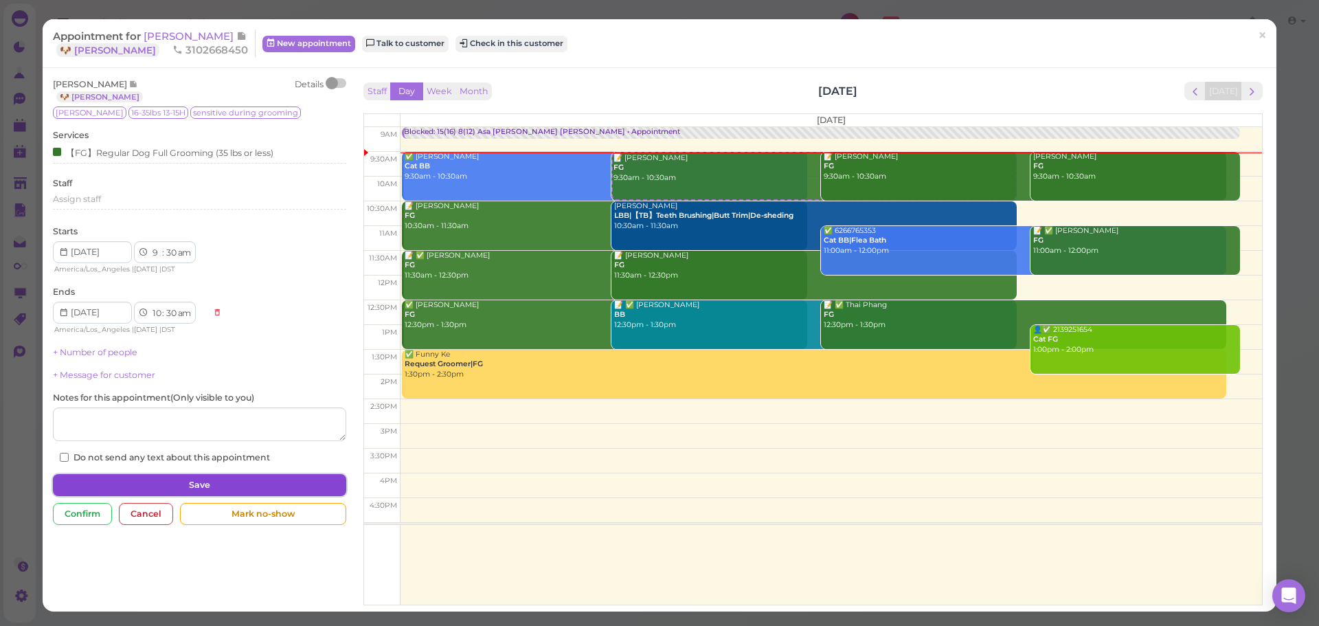
click at [197, 487] on button "Save" at bounding box center [199, 485] width 293 height 22
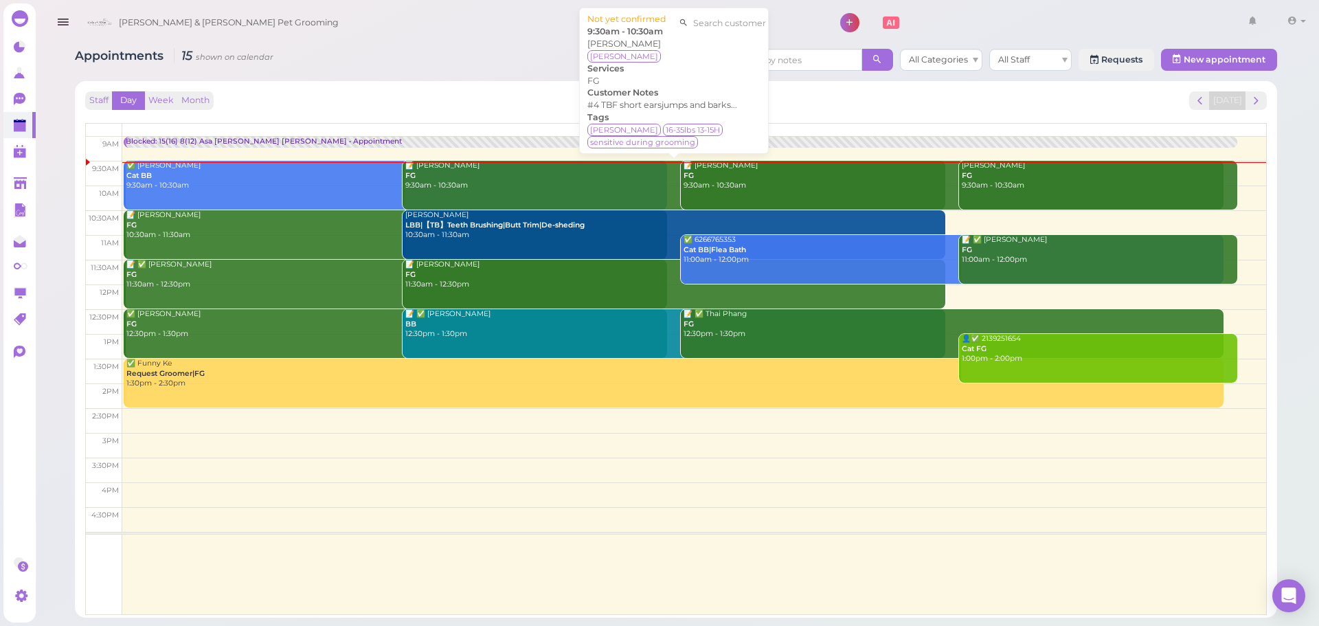
click at [533, 183] on div "📝 Alan Ngo FG 9:30am - 10:30am" at bounding box center [676, 176] width 542 height 30
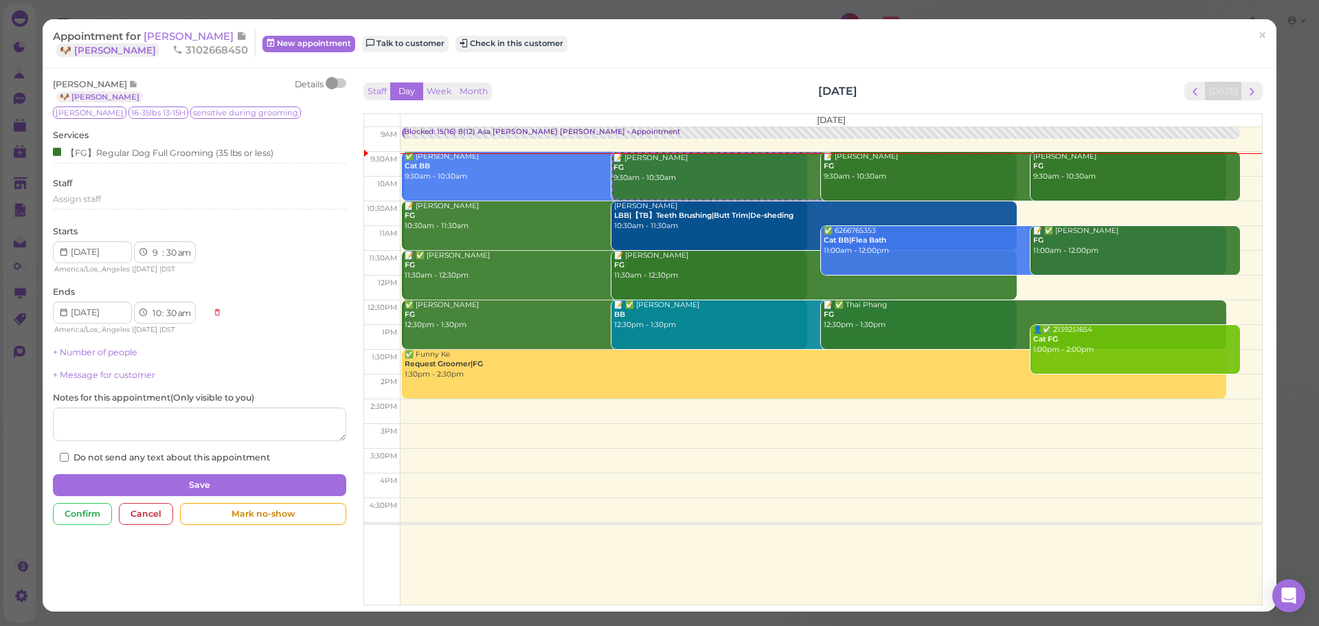
click at [336, 84] on div at bounding box center [336, 83] width 19 height 10
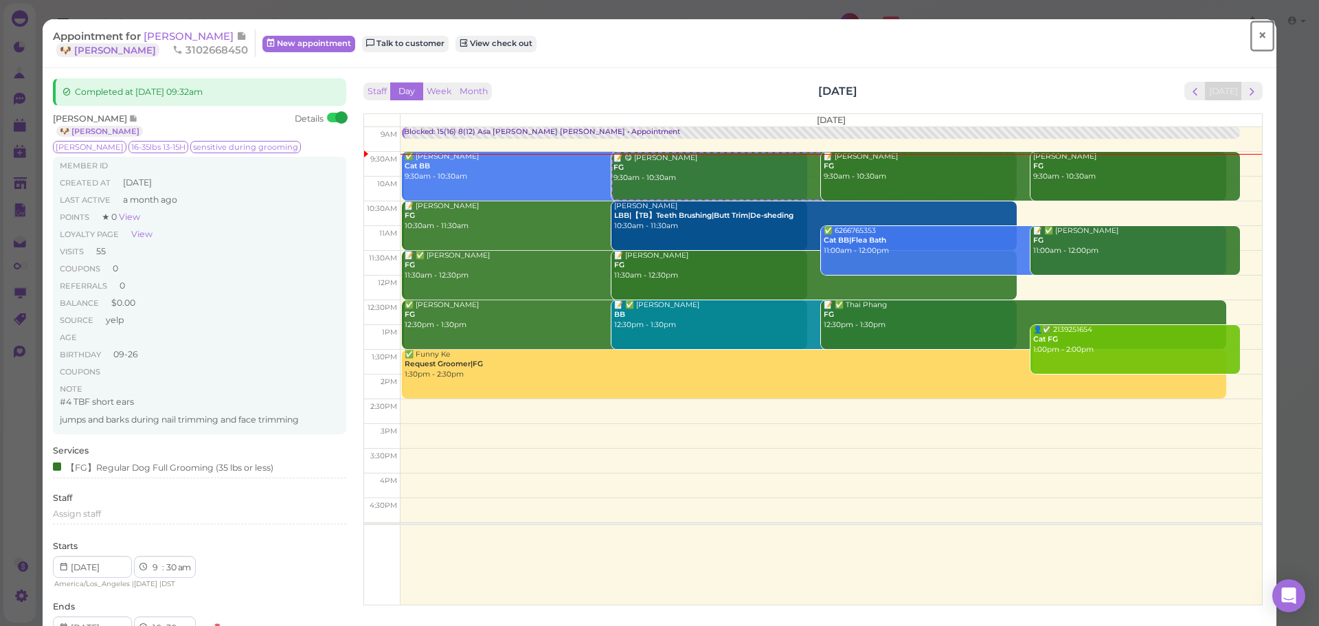
click at [1258, 36] on span "×" at bounding box center [1262, 35] width 9 height 19
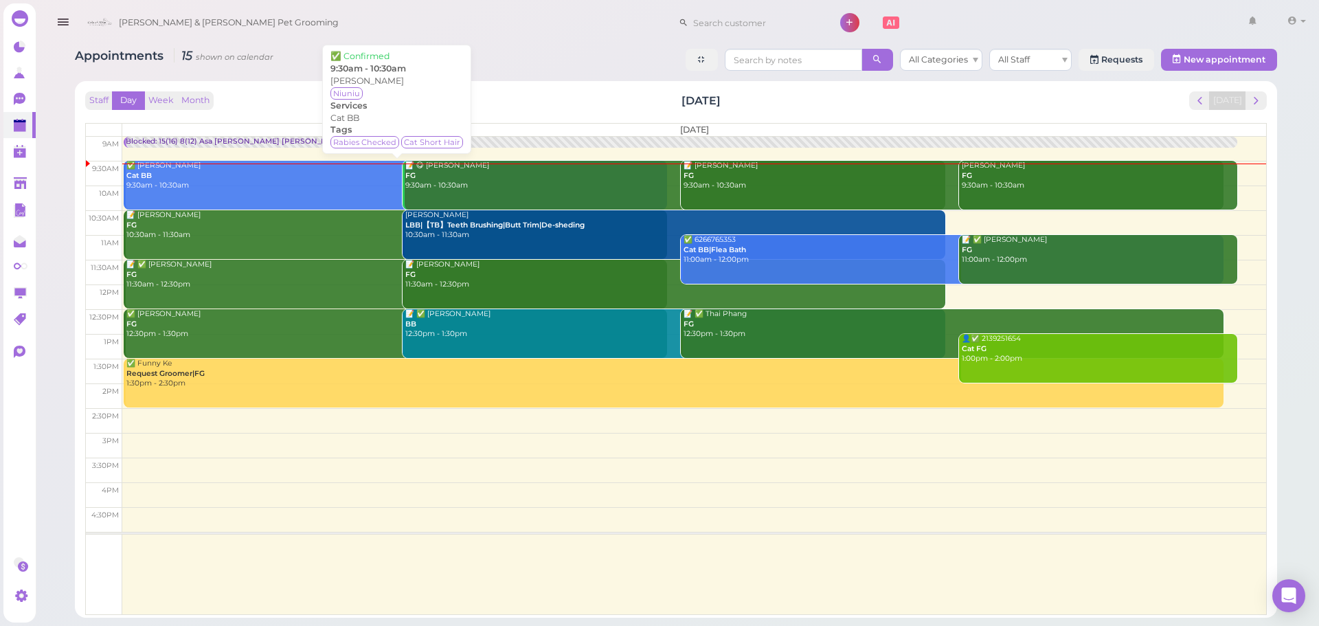
click at [261, 167] on div "✅ Yuen Lee Cat BB 9:30am - 10:30am" at bounding box center [397, 176] width 542 height 30
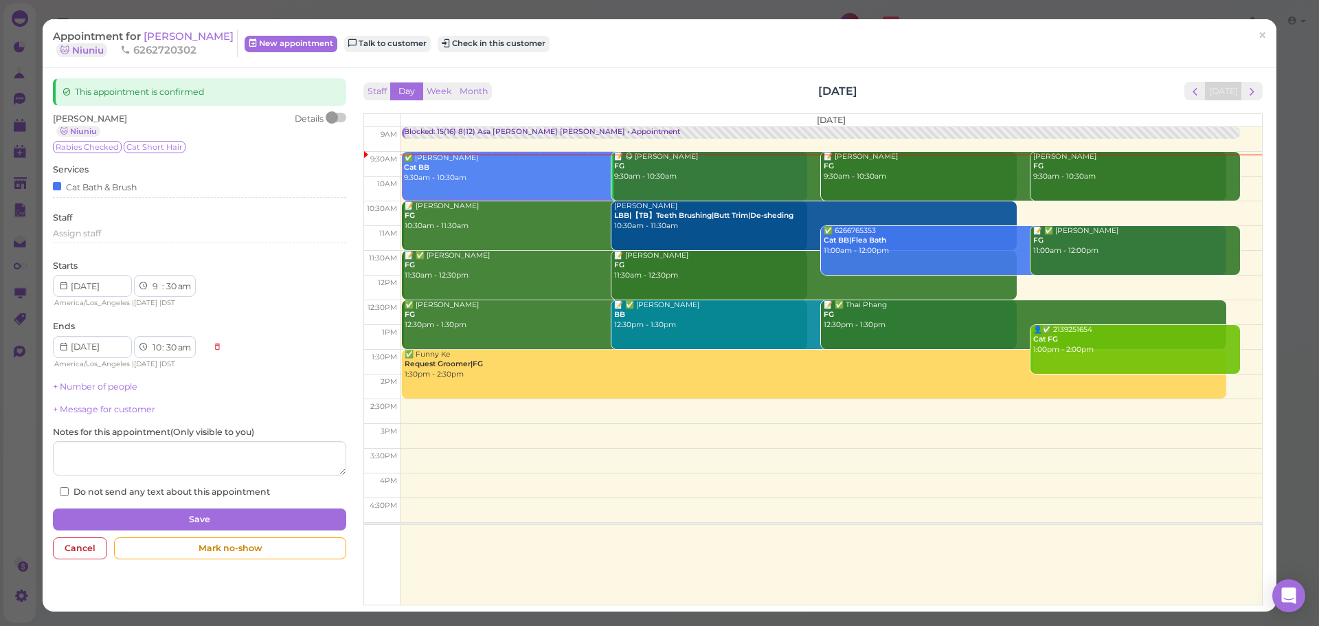
click at [335, 119] on div at bounding box center [336, 118] width 19 height 10
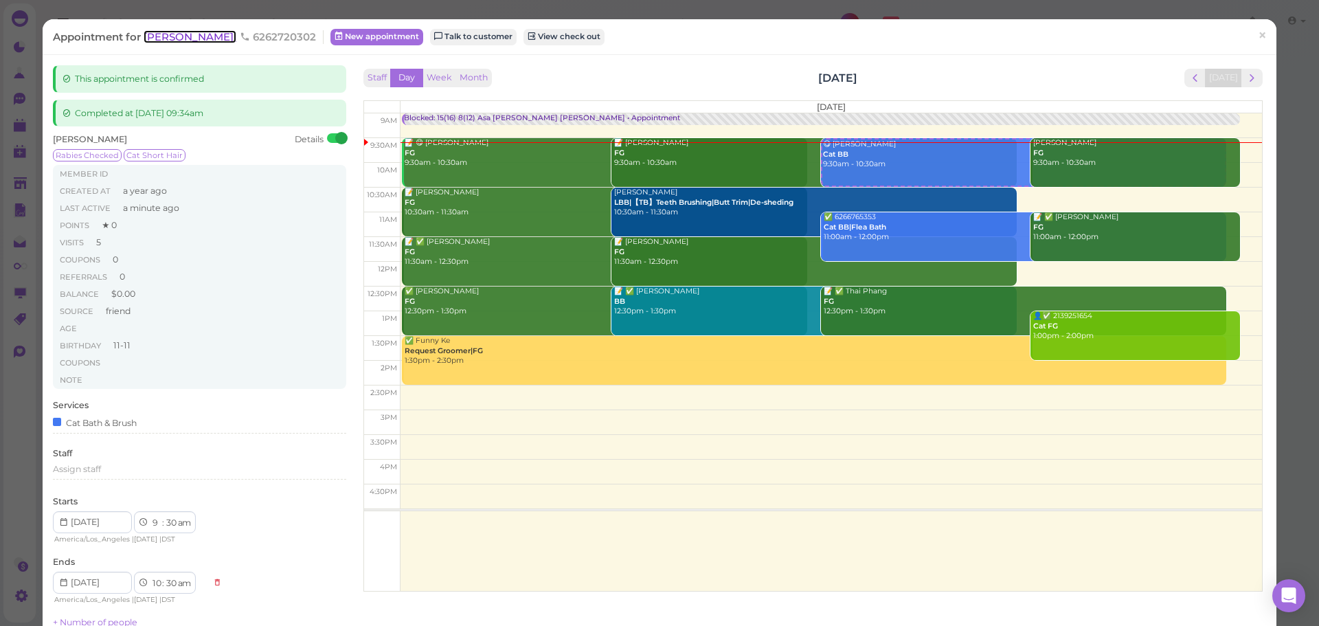
click at [172, 34] on span "[PERSON_NAME]" at bounding box center [190, 36] width 93 height 13
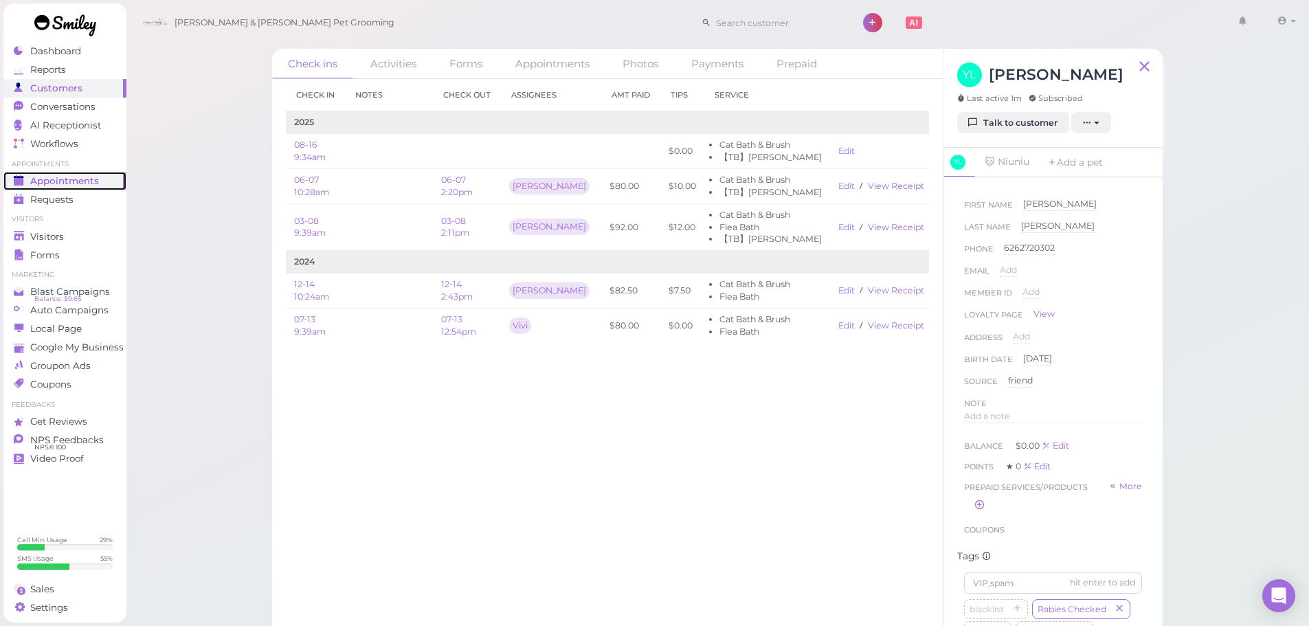
click at [93, 182] on span "Appointments" at bounding box center [64, 181] width 69 height 12
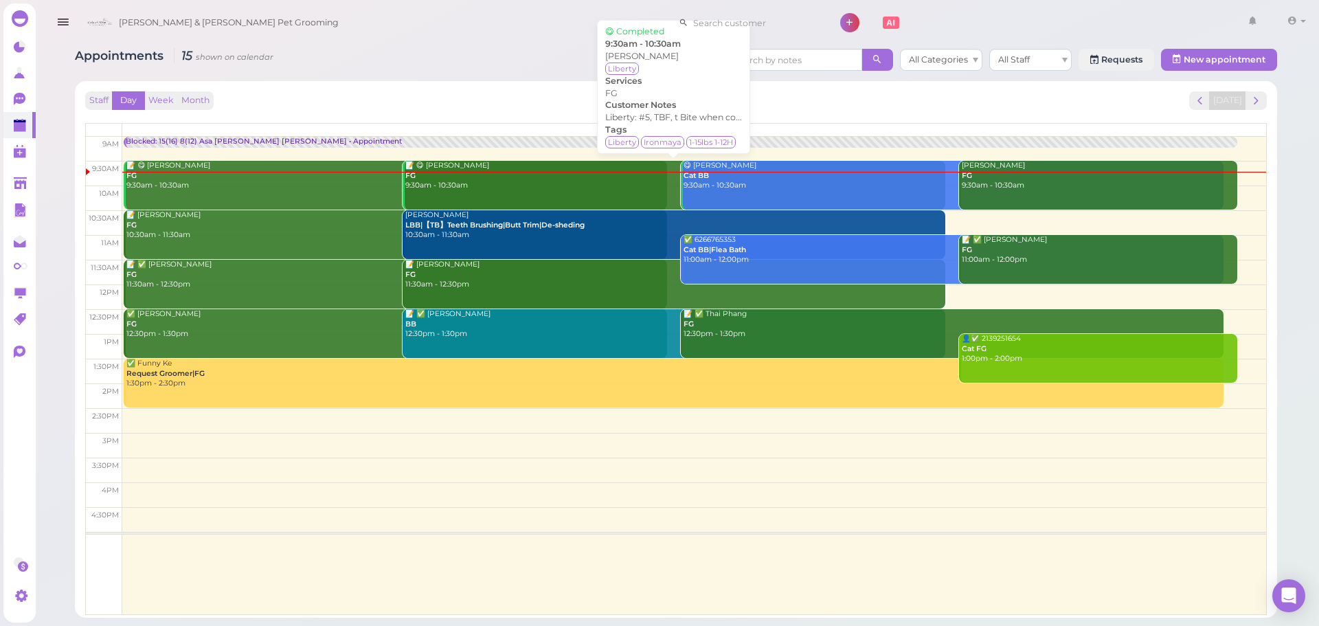
click at [491, 193] on link "📝 😋 Manny Rodriguez FG 9:30am - 10:30am" at bounding box center [675, 185] width 544 height 49
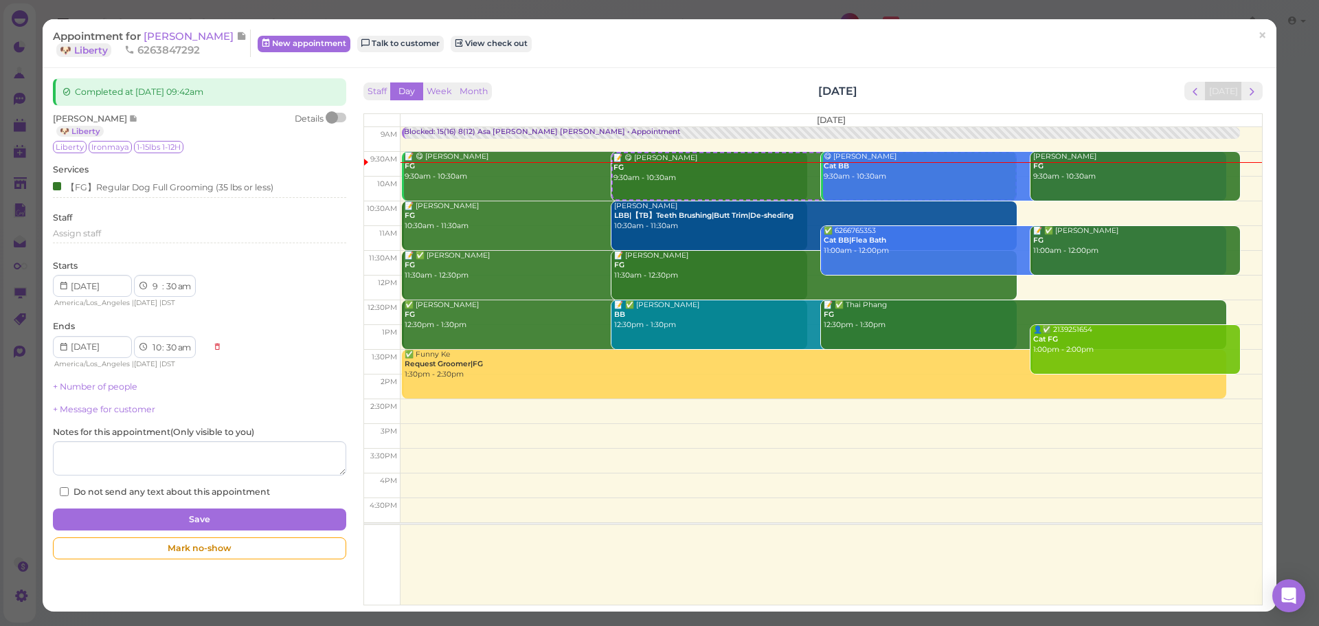
click at [335, 118] on div at bounding box center [336, 118] width 19 height 10
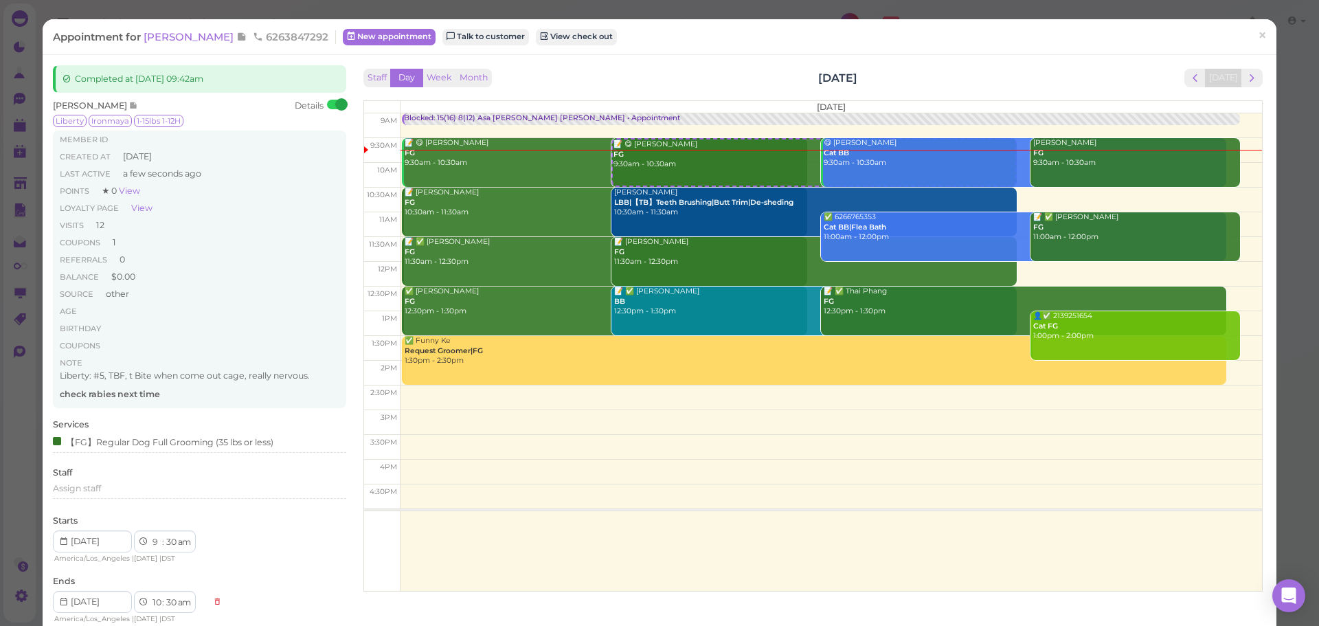
click at [116, 374] on p "Liberty: #5, TBF, t Bite when come out cage, really nervous." at bounding box center [199, 376] width 279 height 12
click at [175, 34] on span "[PERSON_NAME]" at bounding box center [190, 36] width 93 height 13
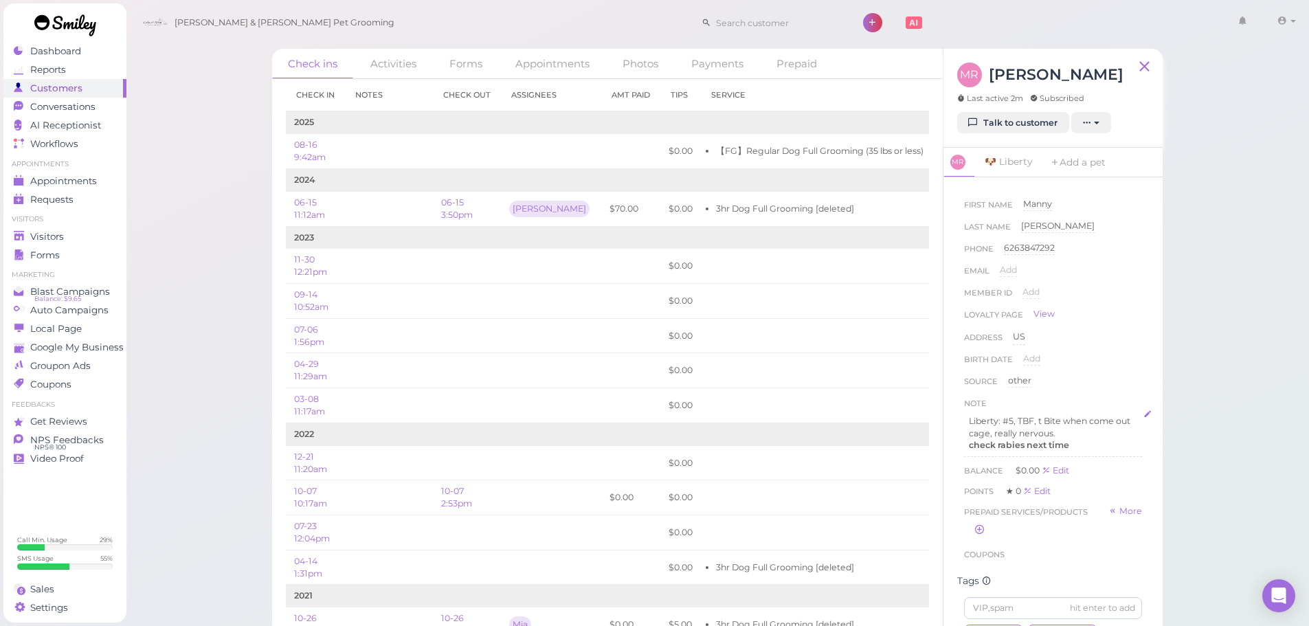
click at [967, 417] on div "Liberty: #5, TBF, t Bite when come out cage, really nervous. check rabies next …" at bounding box center [1053, 433] width 178 height 47
click at [1078, 449] on p "check rabies next time" at bounding box center [1053, 445] width 168 height 12
click at [1008, 467] on div "Liberty: #5, TBF, t Bite when come out cage, really nervous. check rabies next …" at bounding box center [1053, 452] width 177 height 82
click at [968, 456] on div "Liberty: #5, TBF, t Bite when come out cage, really nervous. check rabies next …" at bounding box center [1053, 452] width 177 height 82
click at [973, 549] on button "Done" at bounding box center [979, 549] width 30 height 14
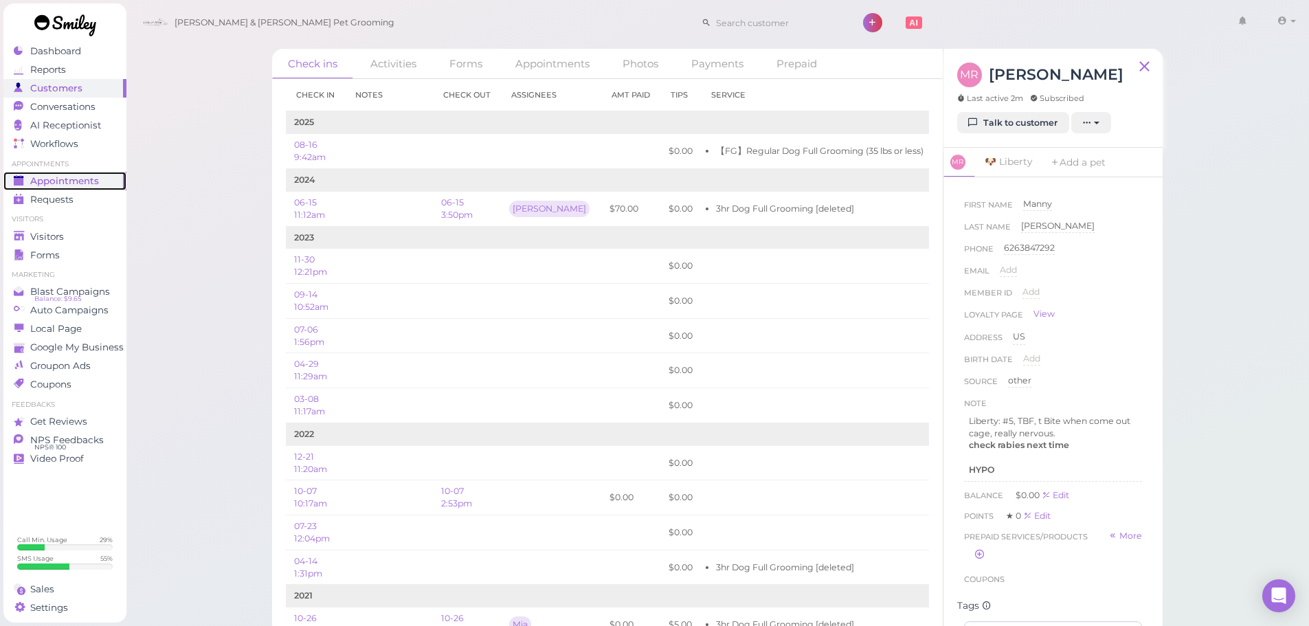
click at [78, 181] on span "Appointments" at bounding box center [64, 181] width 69 height 12
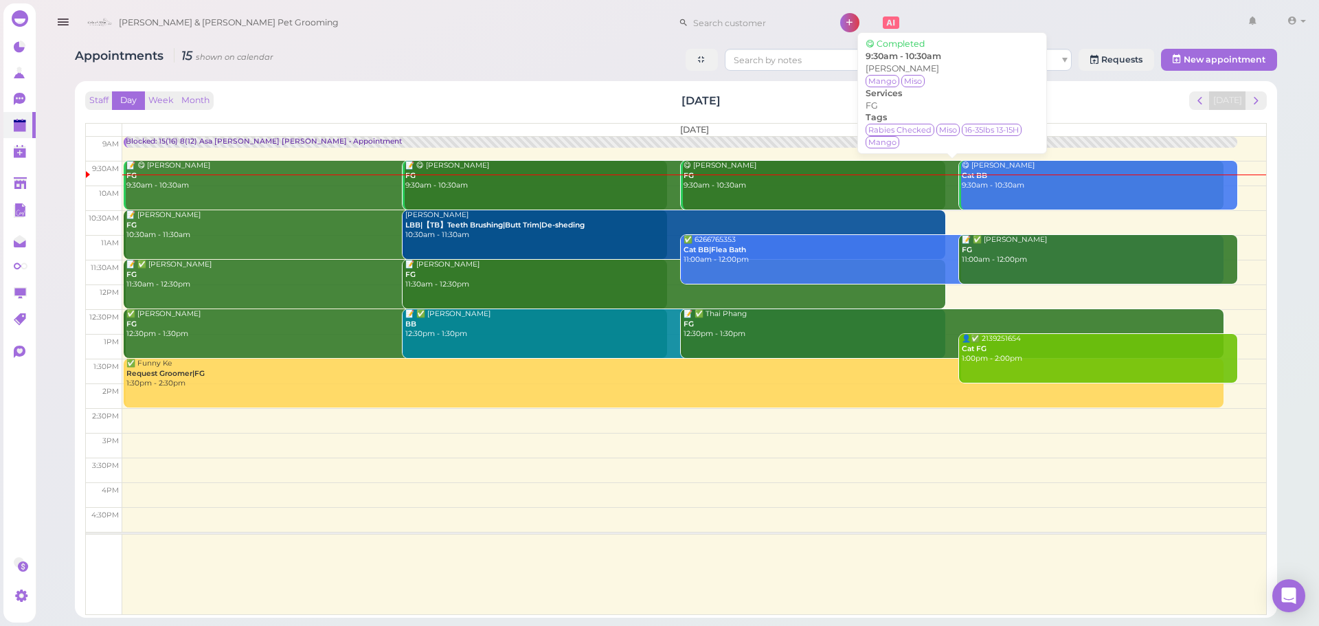
click at [802, 198] on link "😋 Joanna Chen FG 9:30am - 10:30am" at bounding box center [953, 185] width 544 height 49
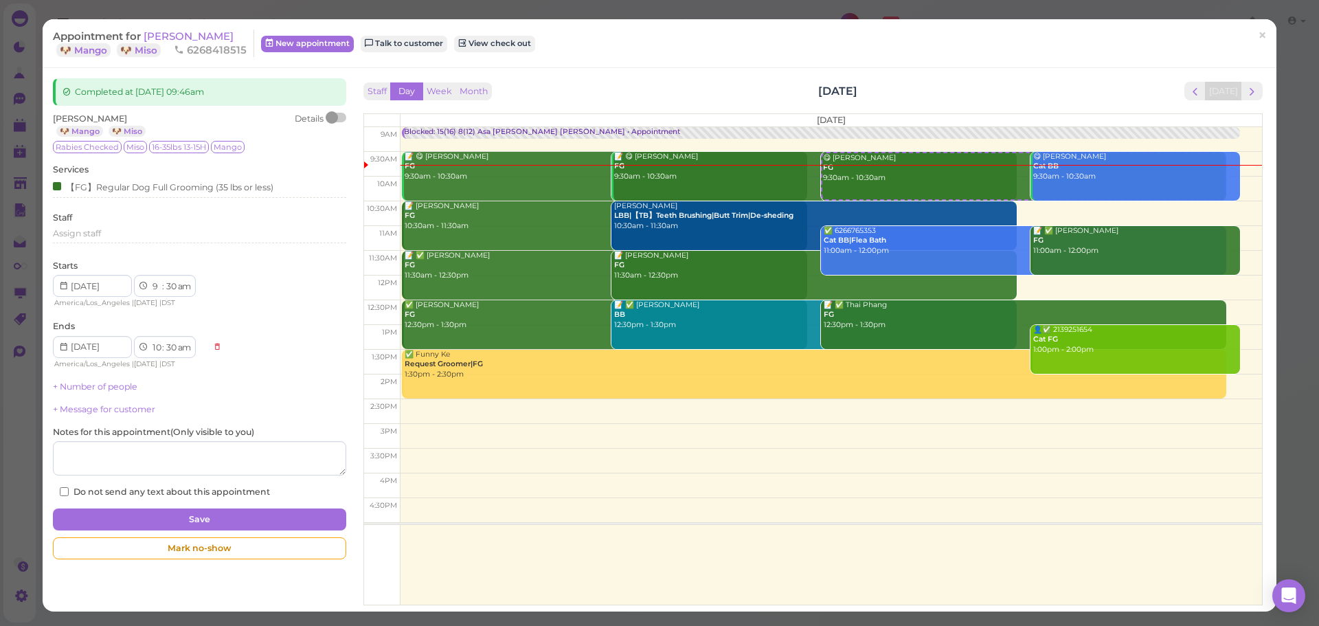
click at [338, 120] on div at bounding box center [336, 118] width 19 height 10
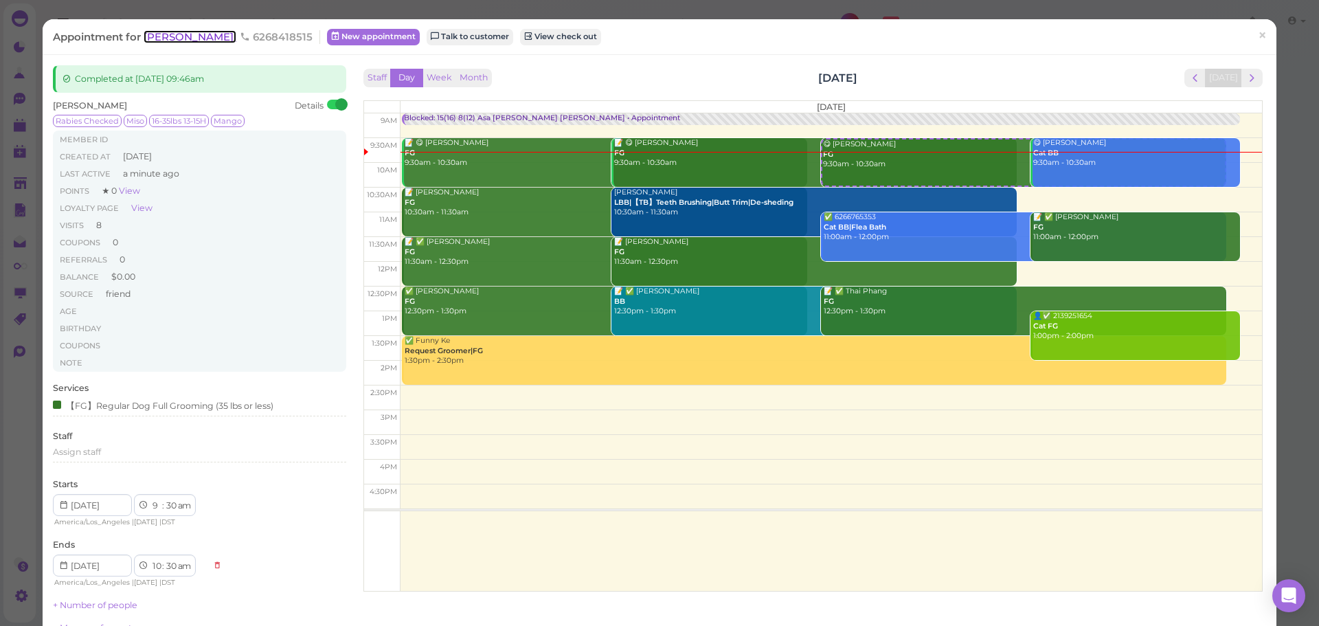
click at [188, 34] on span "[PERSON_NAME]" at bounding box center [190, 36] width 93 height 13
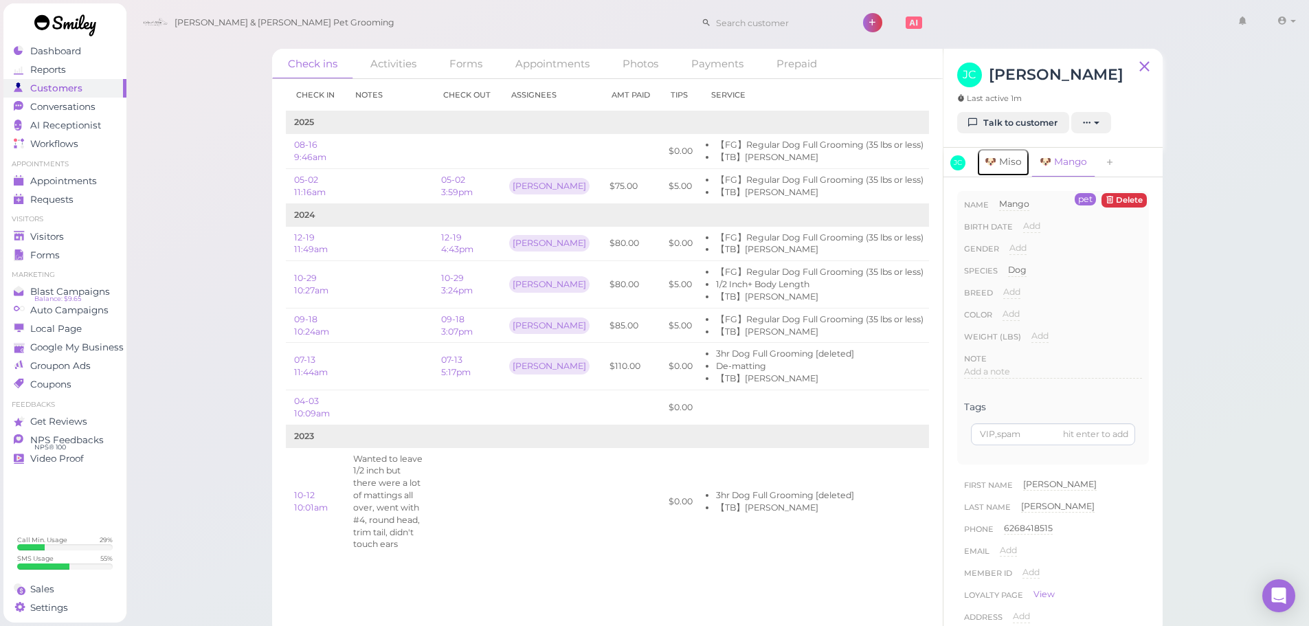
click at [1019, 165] on link "🐶 Miso" at bounding box center [1004, 162] width 54 height 29
click at [996, 431] on input at bounding box center [1053, 434] width 164 height 22
type input "1-15/1-12"
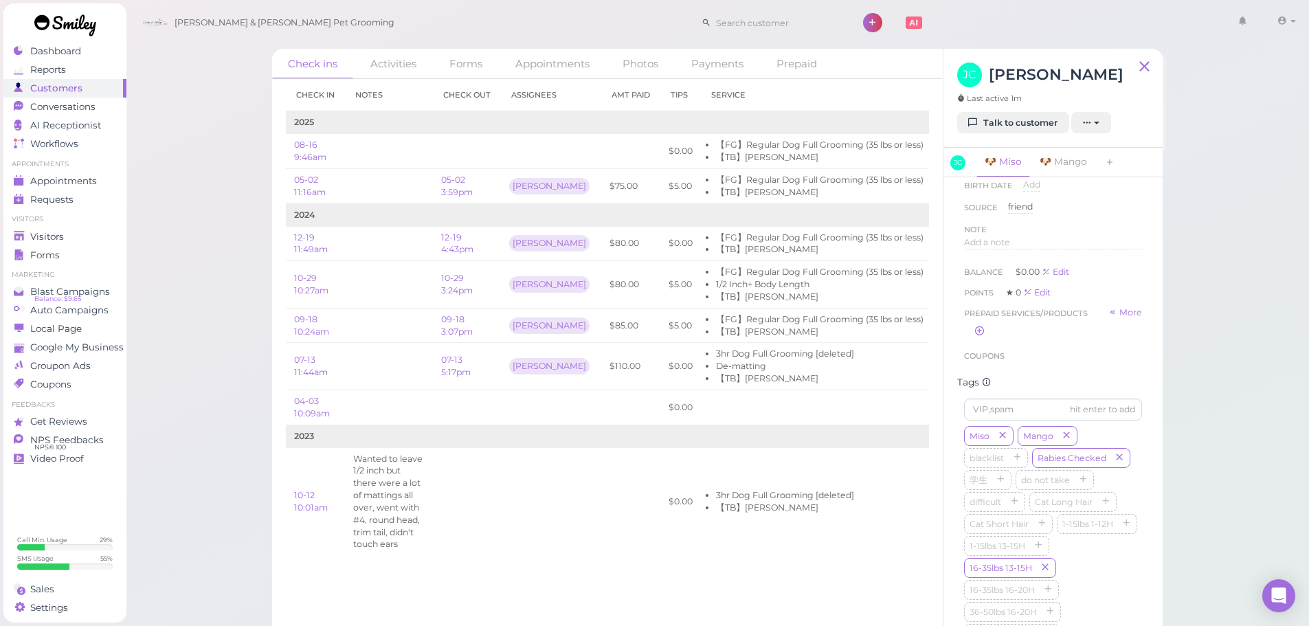
scroll to position [550, 0]
click at [1122, 460] on icon "button" at bounding box center [1126, 456] width 8 height 10
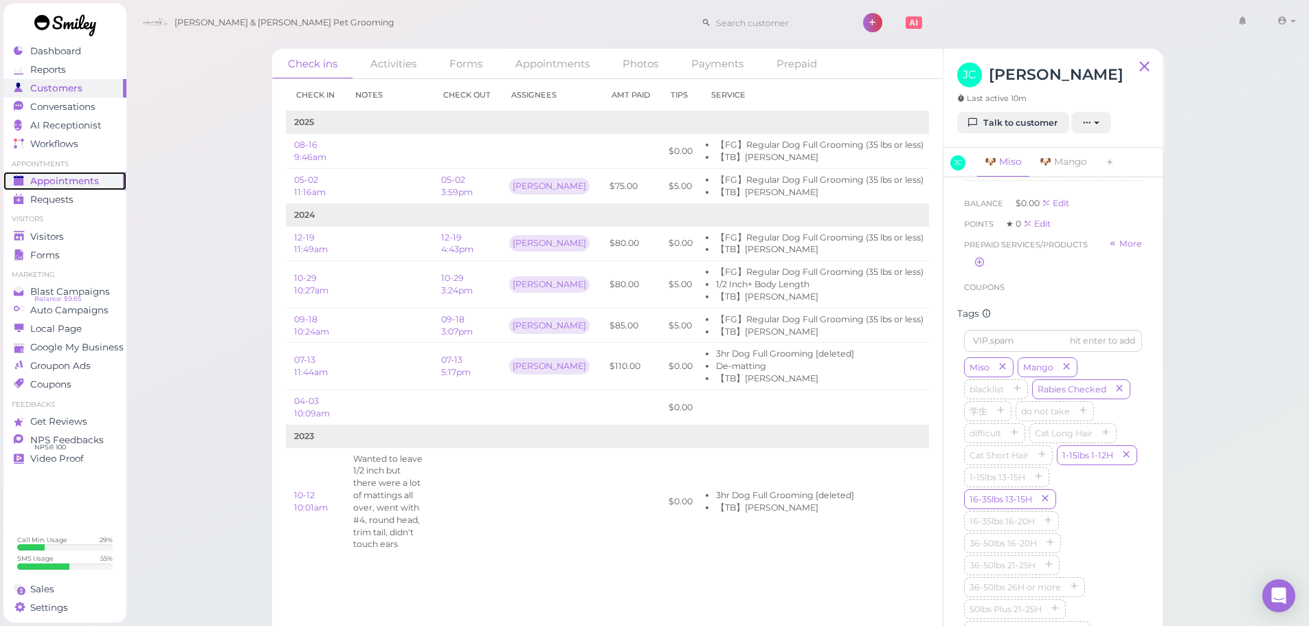
click at [32, 177] on span "Appointments" at bounding box center [64, 181] width 69 height 12
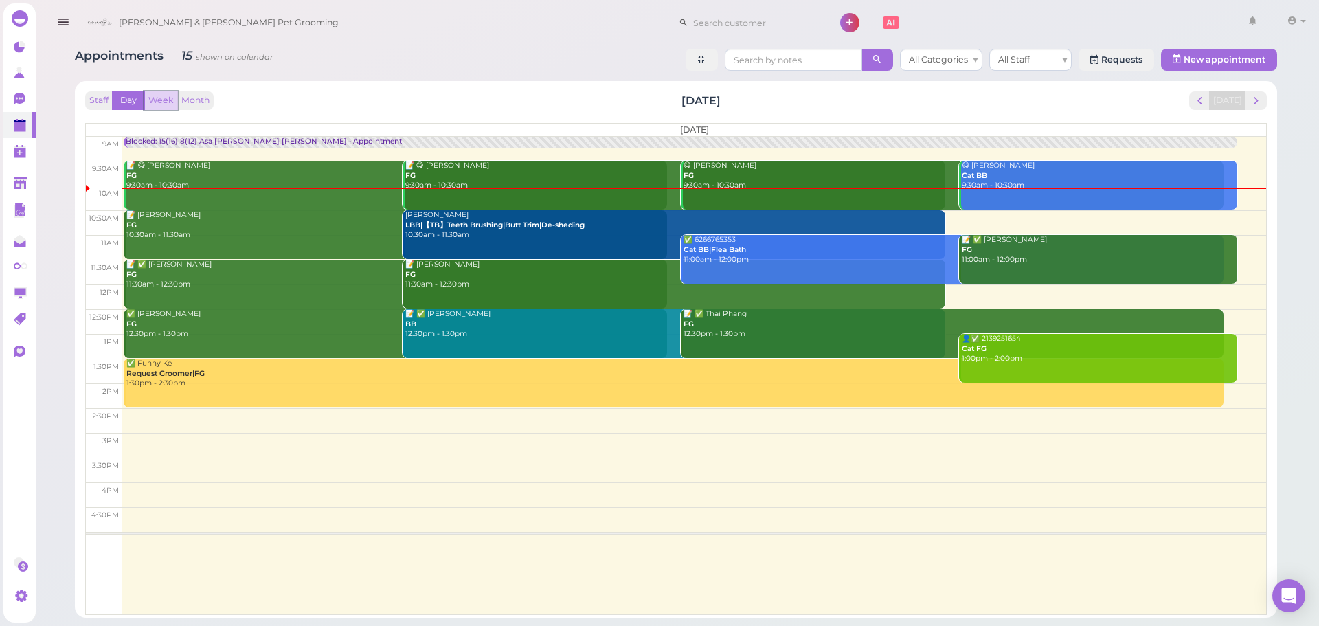
click at [163, 99] on button "Week" at bounding box center [161, 100] width 34 height 19
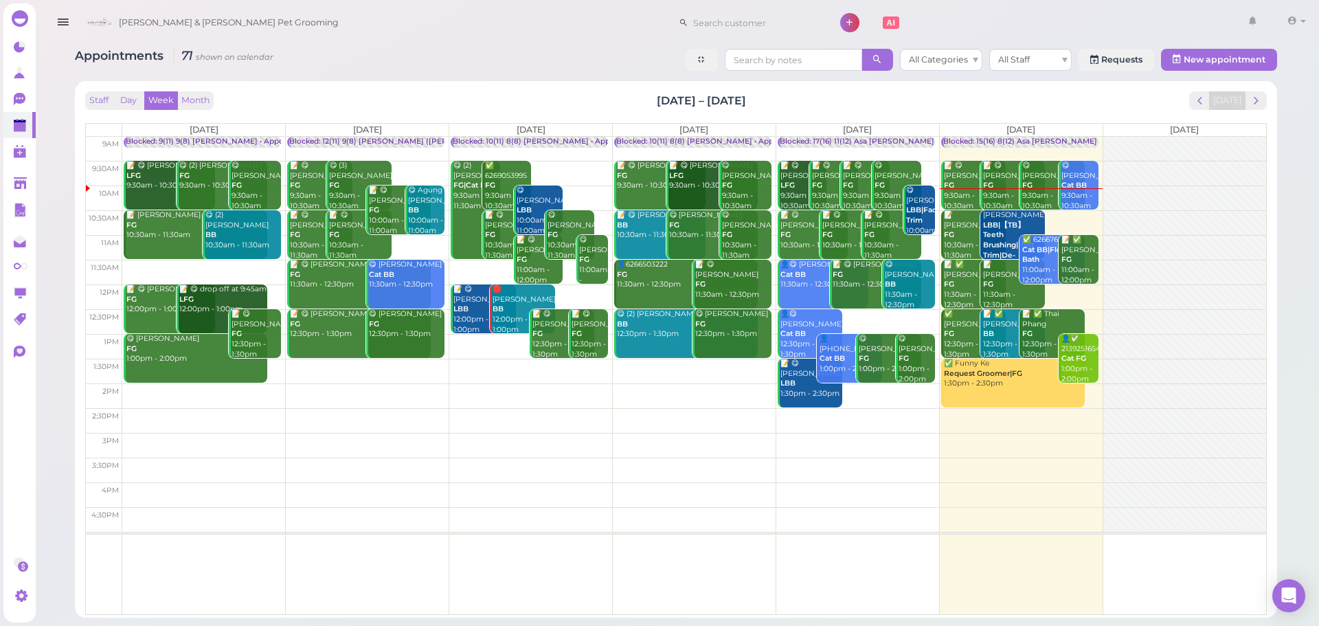
click at [1146, 97] on div "Staff Day Week Month Aug 11 – 17, 2025 Today" at bounding box center [676, 100] width 1182 height 19
click at [124, 102] on button "Day" at bounding box center [128, 100] width 33 height 19
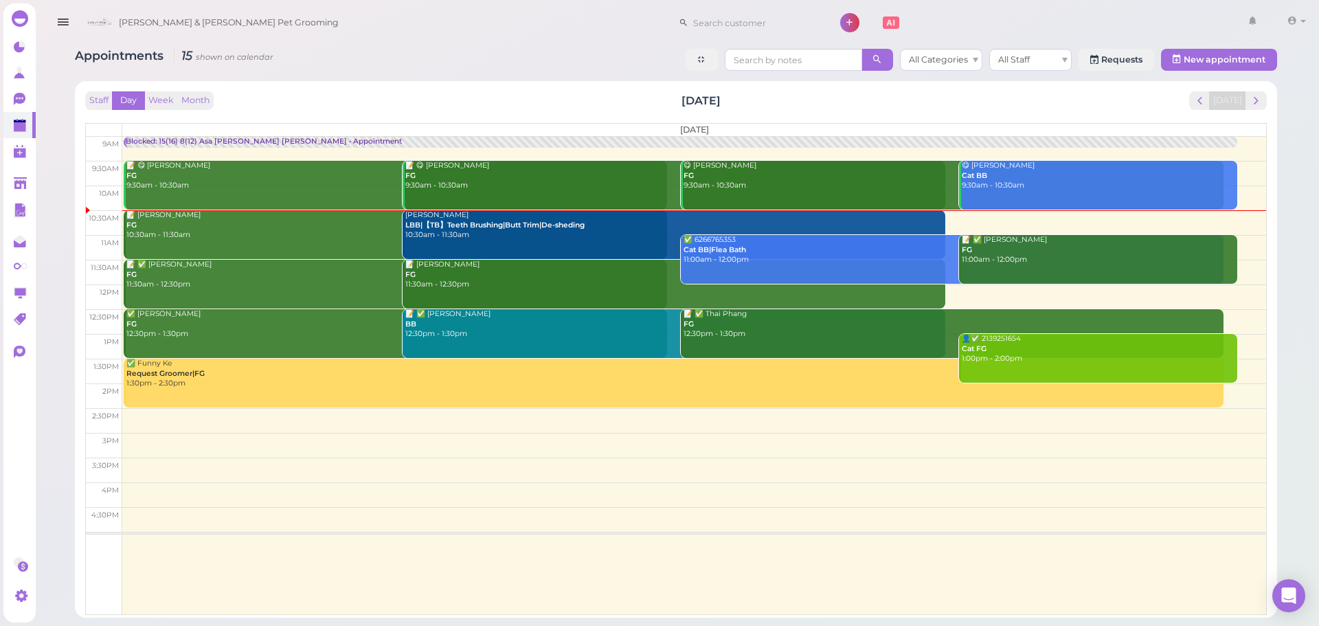
click at [307, 85] on div "Staff Day Week Month Saturday, Aug 16 Today Saturday 9am 9:30am 10am 10:30am 11…" at bounding box center [676, 349] width 1203 height 537
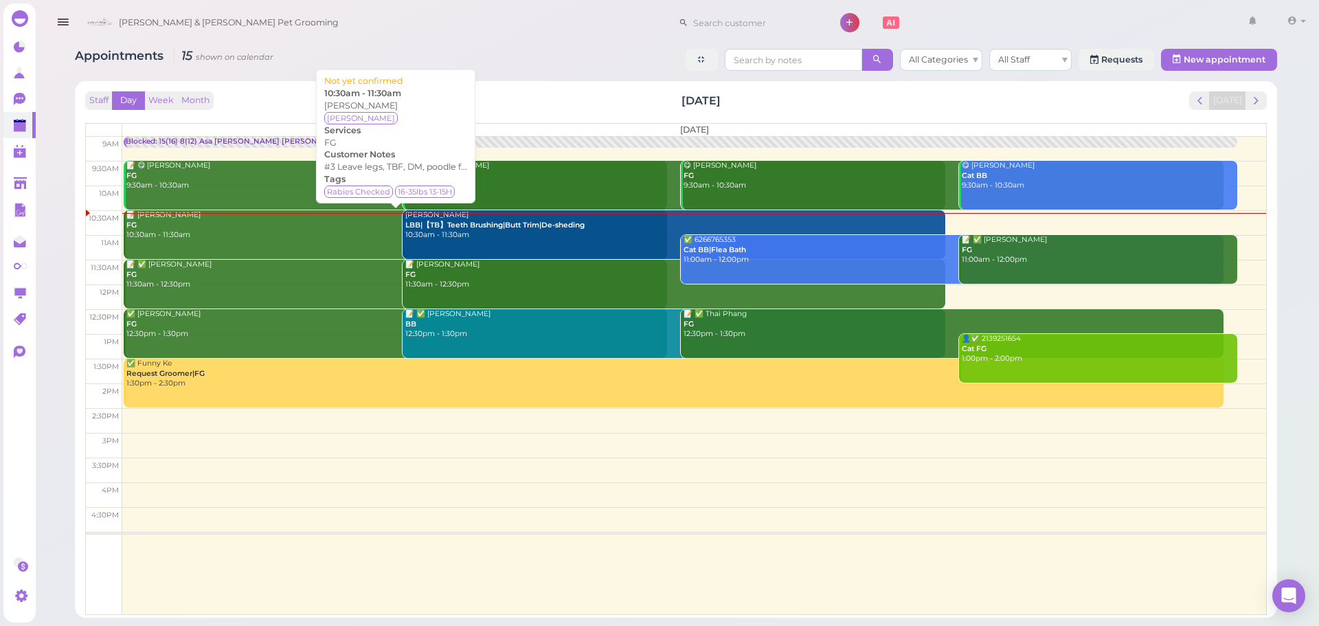
click at [196, 245] on link "📝 Ira Pepugal FG 10:30am - 11:30am" at bounding box center [396, 234] width 544 height 49
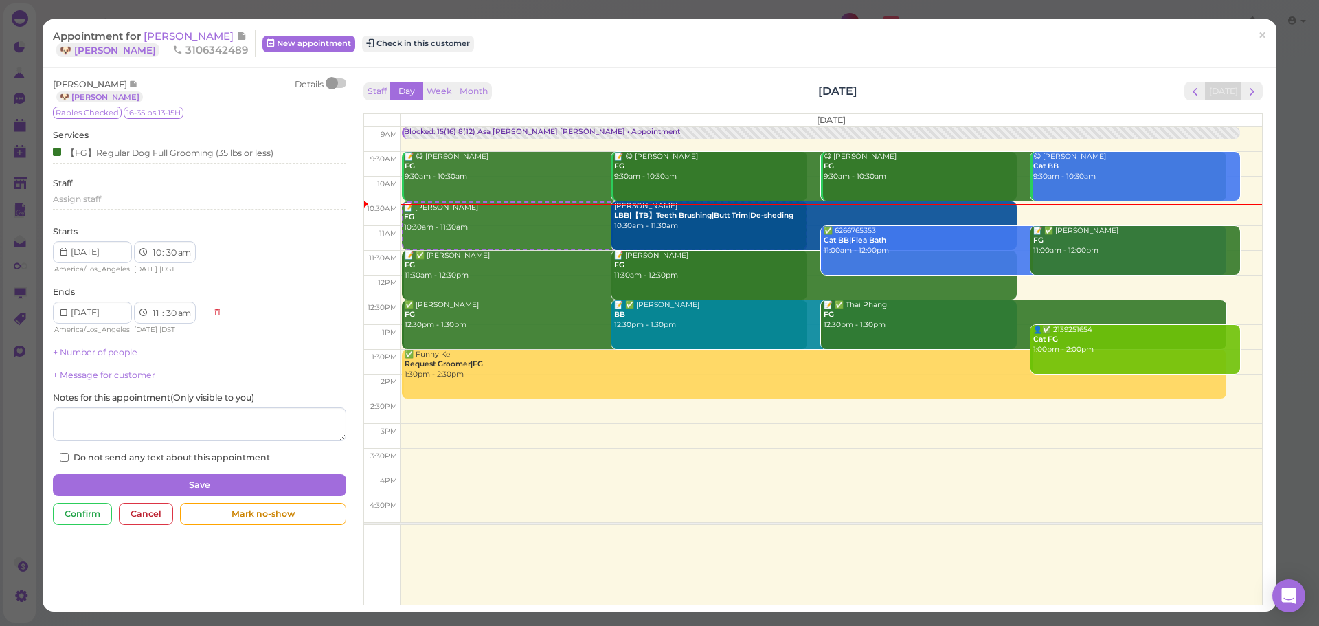
click at [334, 83] on div at bounding box center [332, 83] width 12 height 12
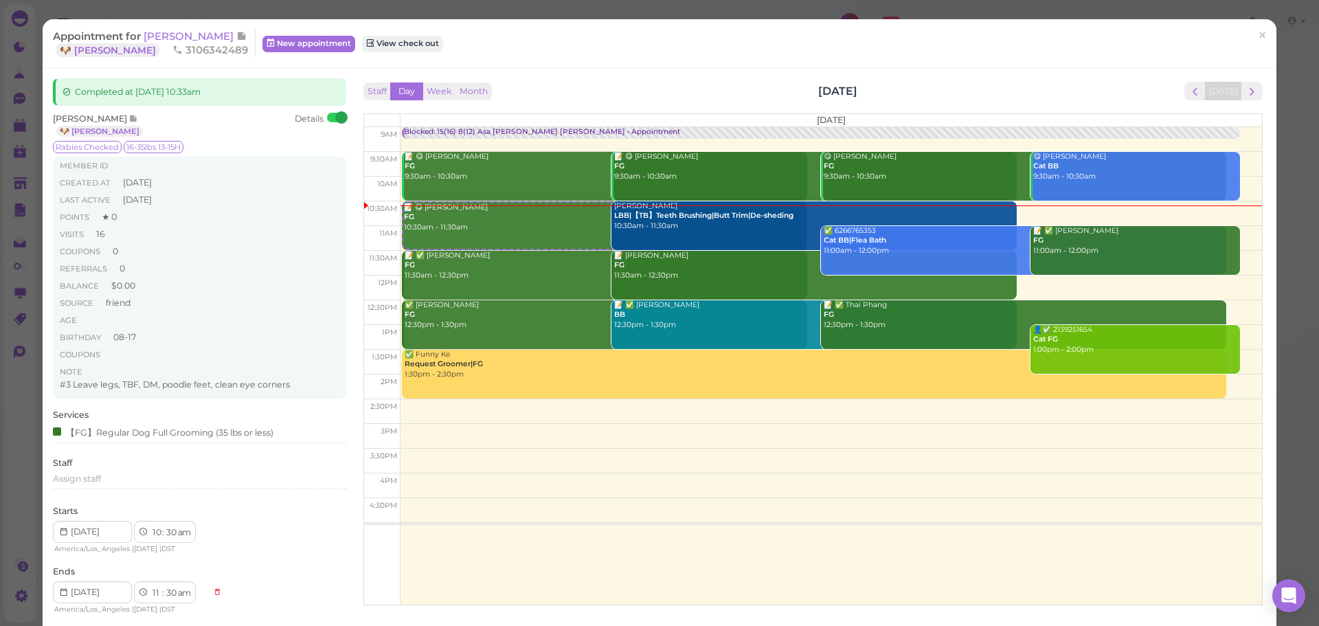
click at [164, 25] on div "Appointment for Ira Pepugal 🐶 Louie 3106342489 New appointment View check out ×" at bounding box center [660, 43] width 1234 height 49
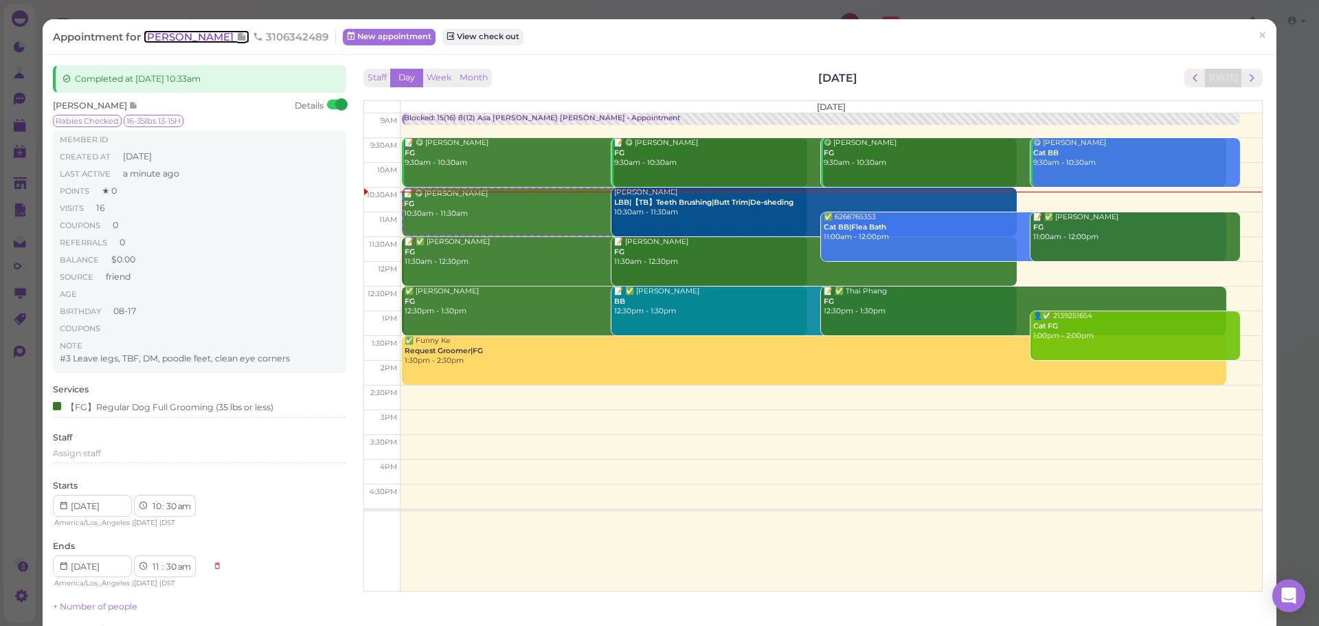
click at [164, 34] on span "[PERSON_NAME]" at bounding box center [190, 36] width 93 height 13
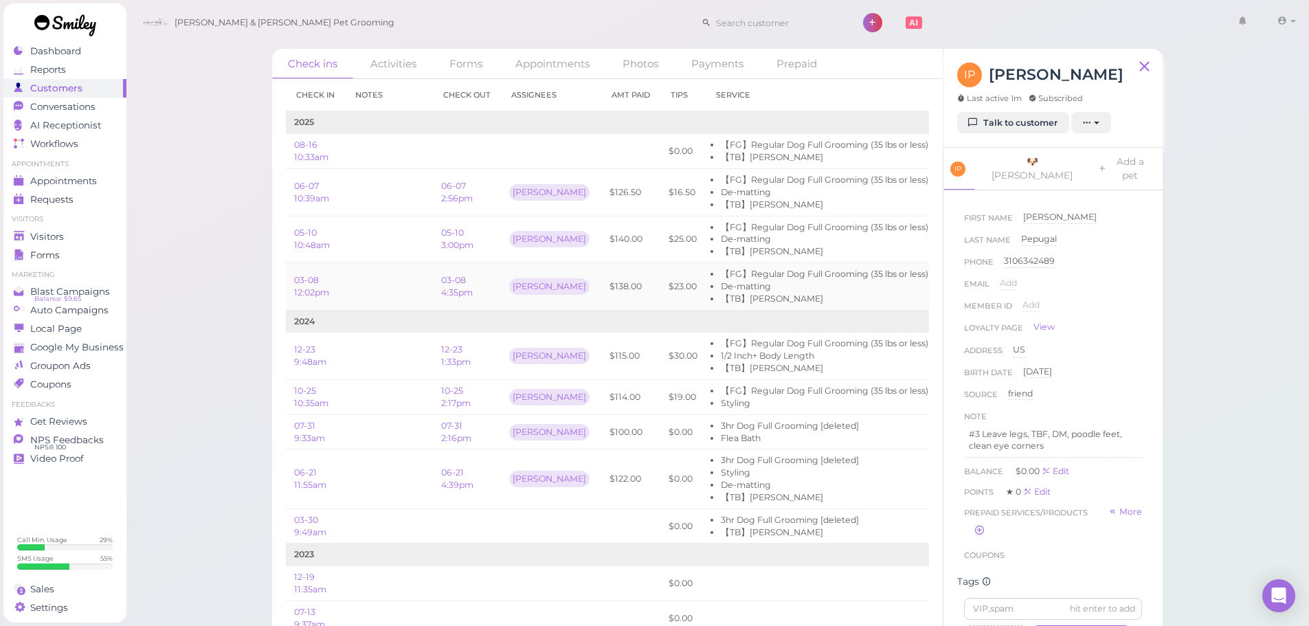
scroll to position [0, 93]
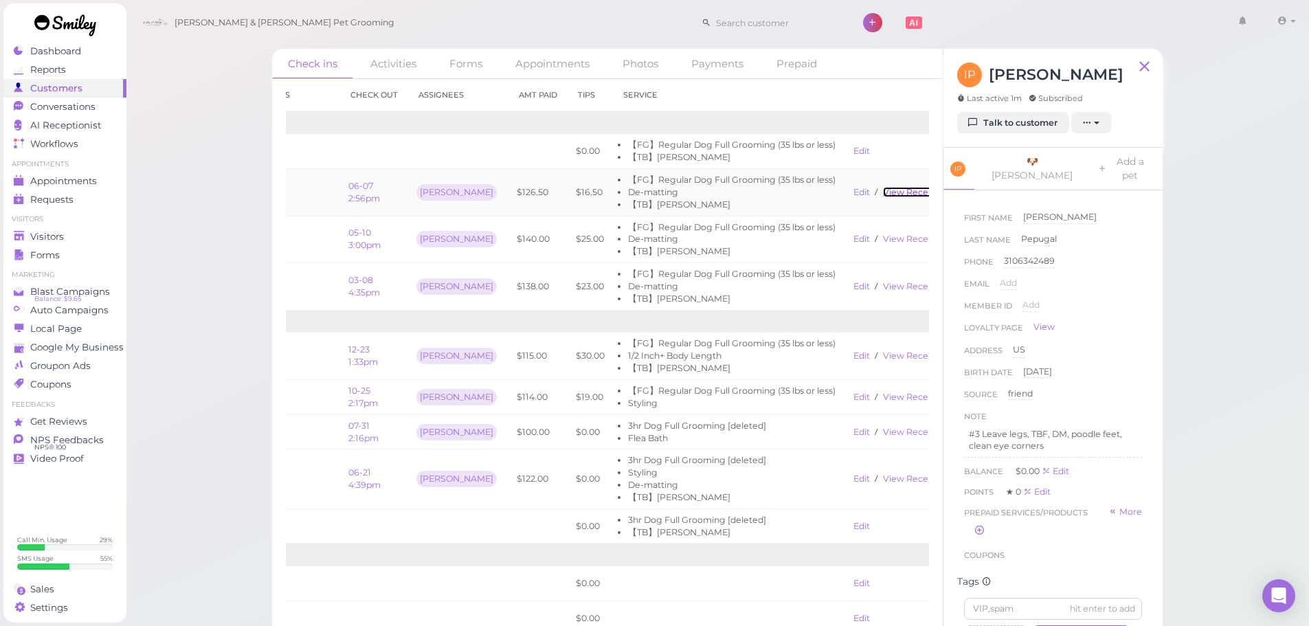
click at [895, 192] on link "View receipt" at bounding box center [911, 192] width 56 height 10
click at [883, 191] on link "View receipt" at bounding box center [911, 192] width 56 height 10
click at [87, 178] on span "Appointments" at bounding box center [64, 181] width 69 height 12
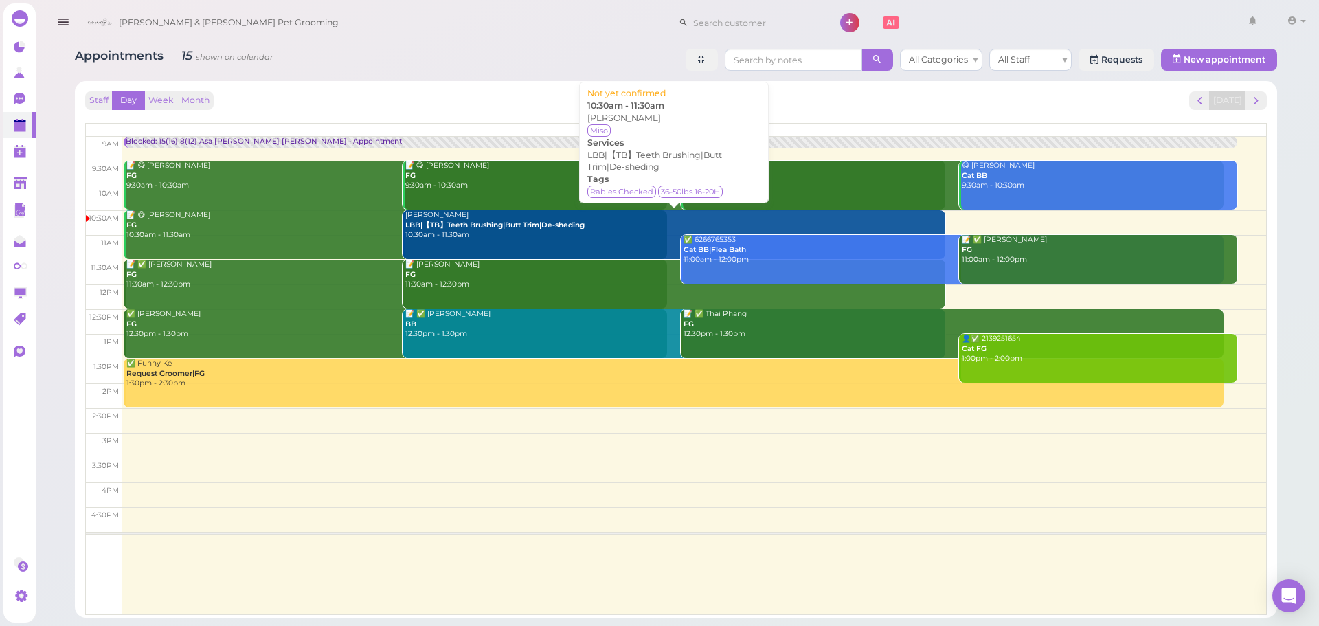
click at [605, 225] on div "Jason Estrada LBB|【TB】Teeth Brushing|Butt Trim|De-sheding 10:30am - 11:30am" at bounding box center [676, 225] width 542 height 30
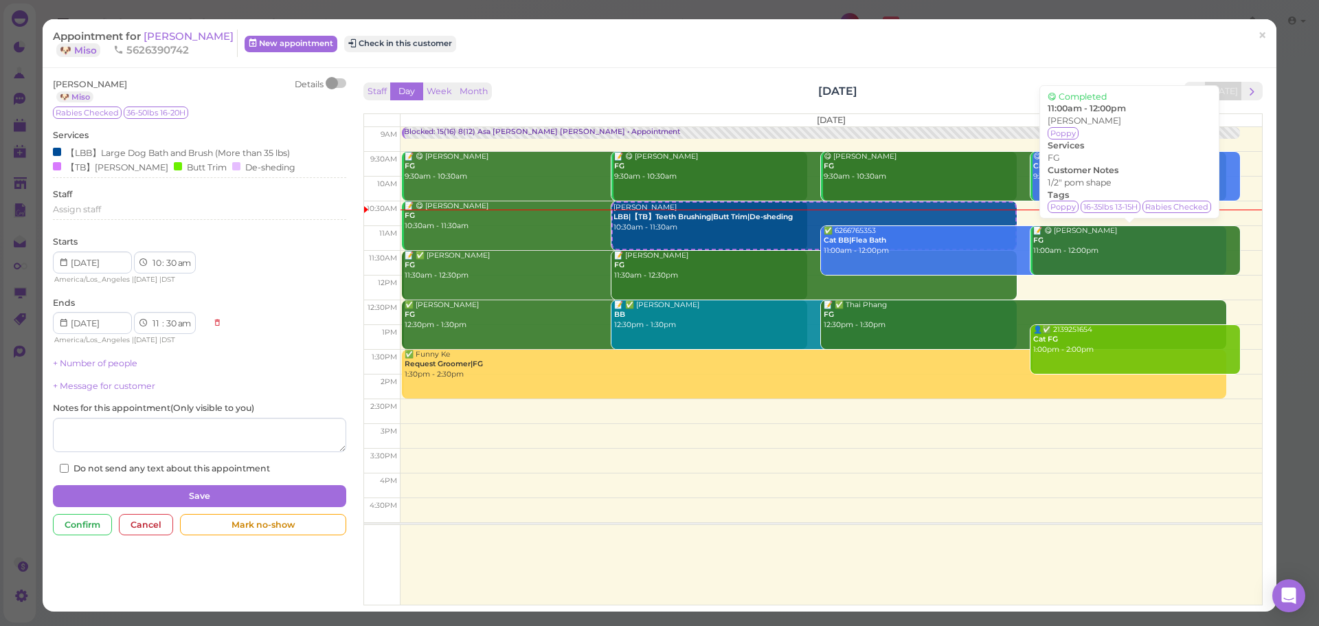
click at [1076, 243] on div "📝 😋 Nhuchi Dao FG 11:00am - 12:00pm" at bounding box center [1137, 241] width 208 height 30
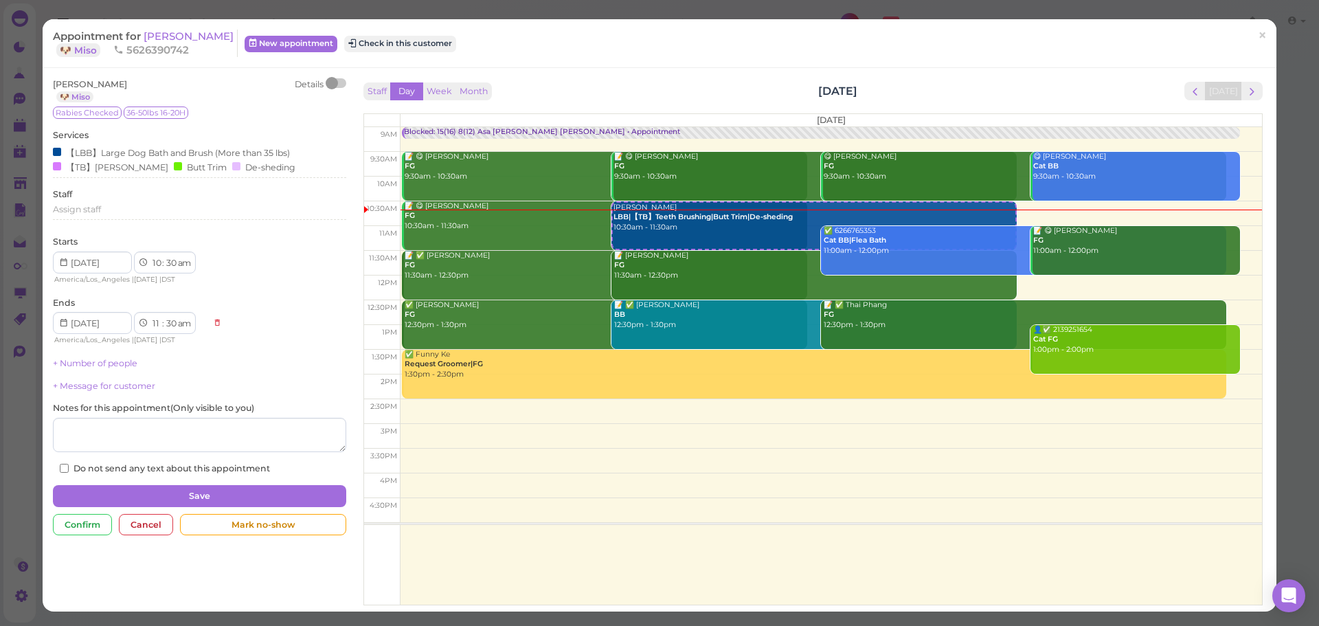
click at [337, 81] on div at bounding box center [336, 83] width 19 height 10
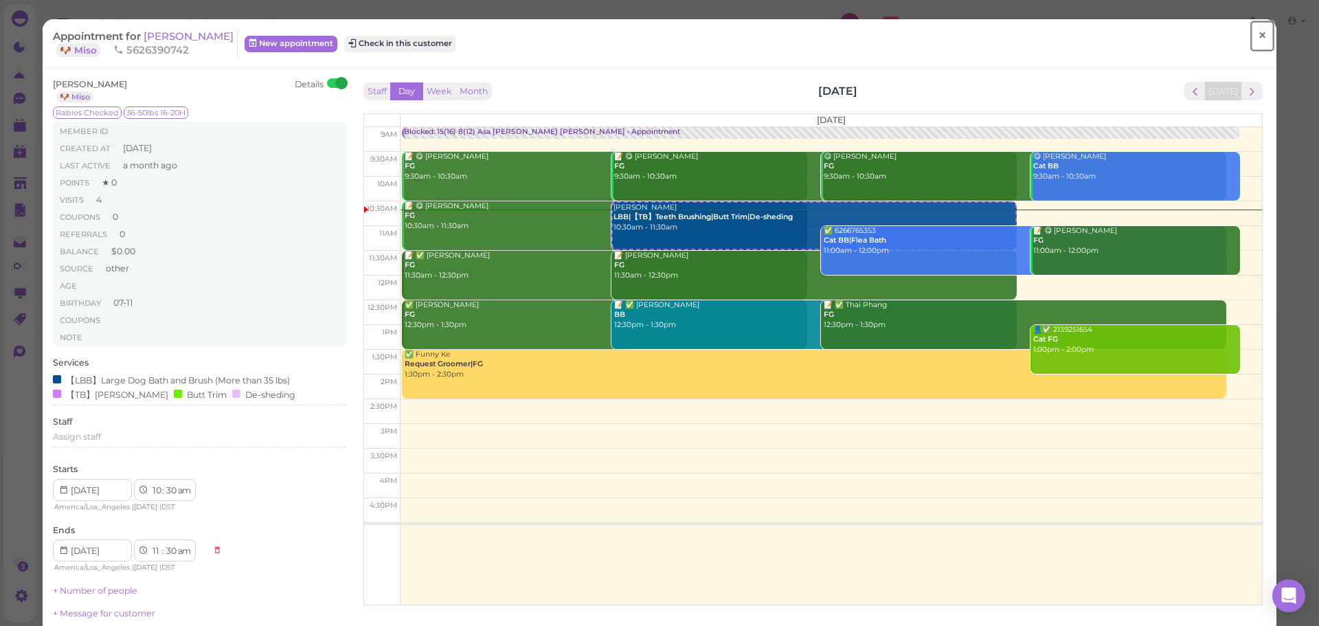
click at [1258, 34] on span "×" at bounding box center [1262, 35] width 9 height 19
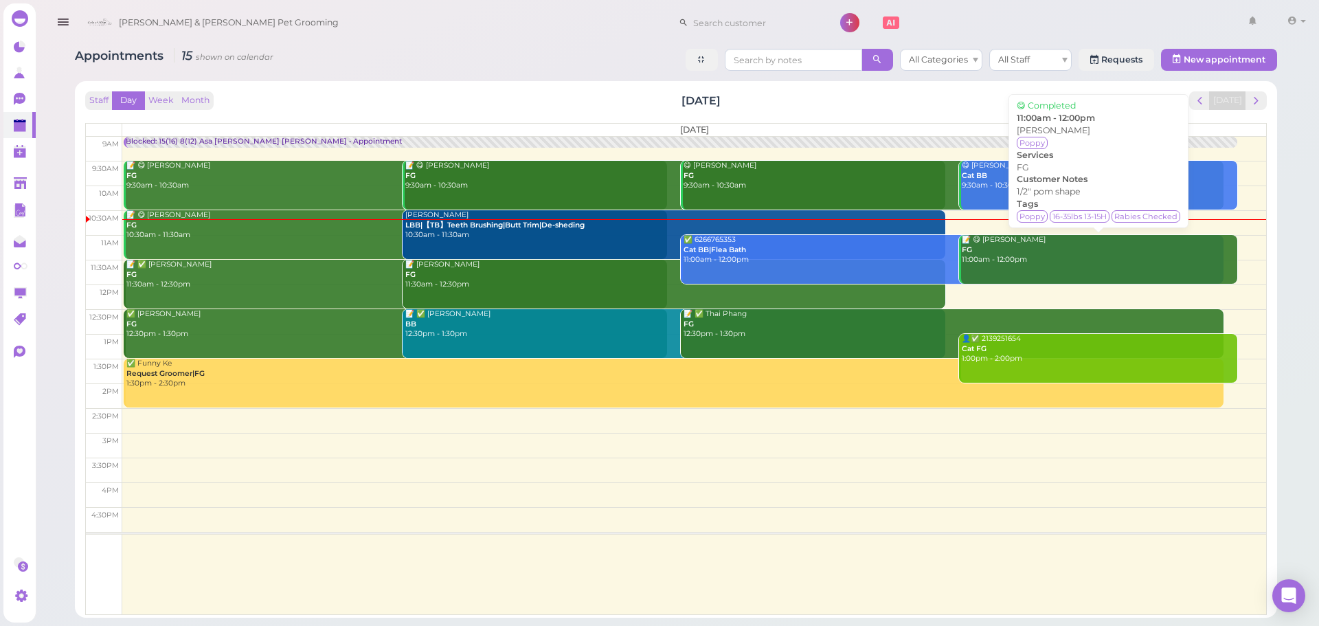
click at [1057, 264] on div "📝 😋 Nhuchi Dao FG 11:00am - 12:00pm" at bounding box center [1099, 250] width 276 height 30
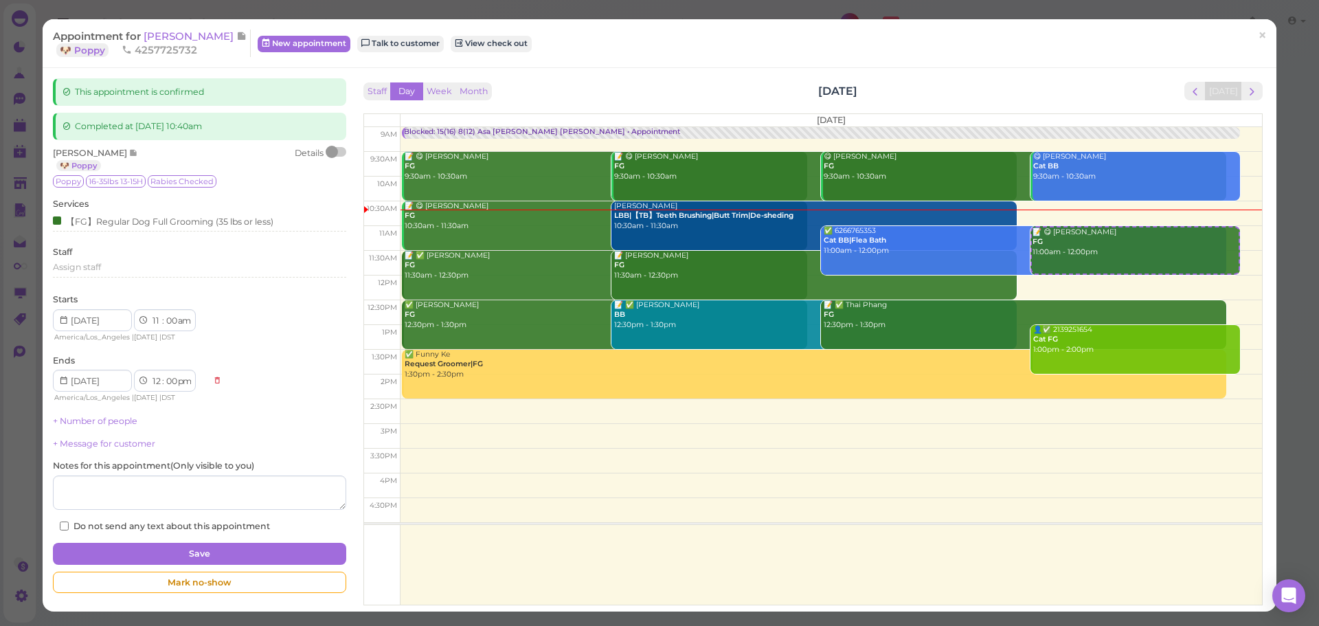
click at [336, 151] on div at bounding box center [336, 152] width 19 height 10
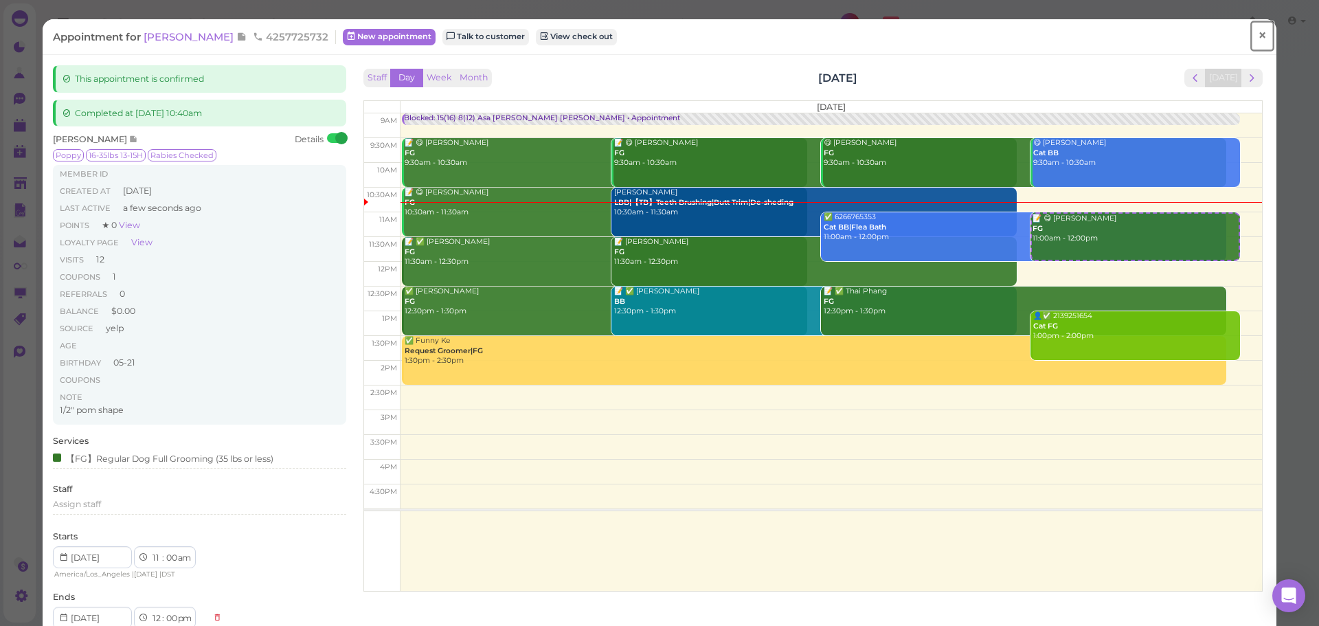
click at [1250, 38] on link "×" at bounding box center [1262, 36] width 25 height 32
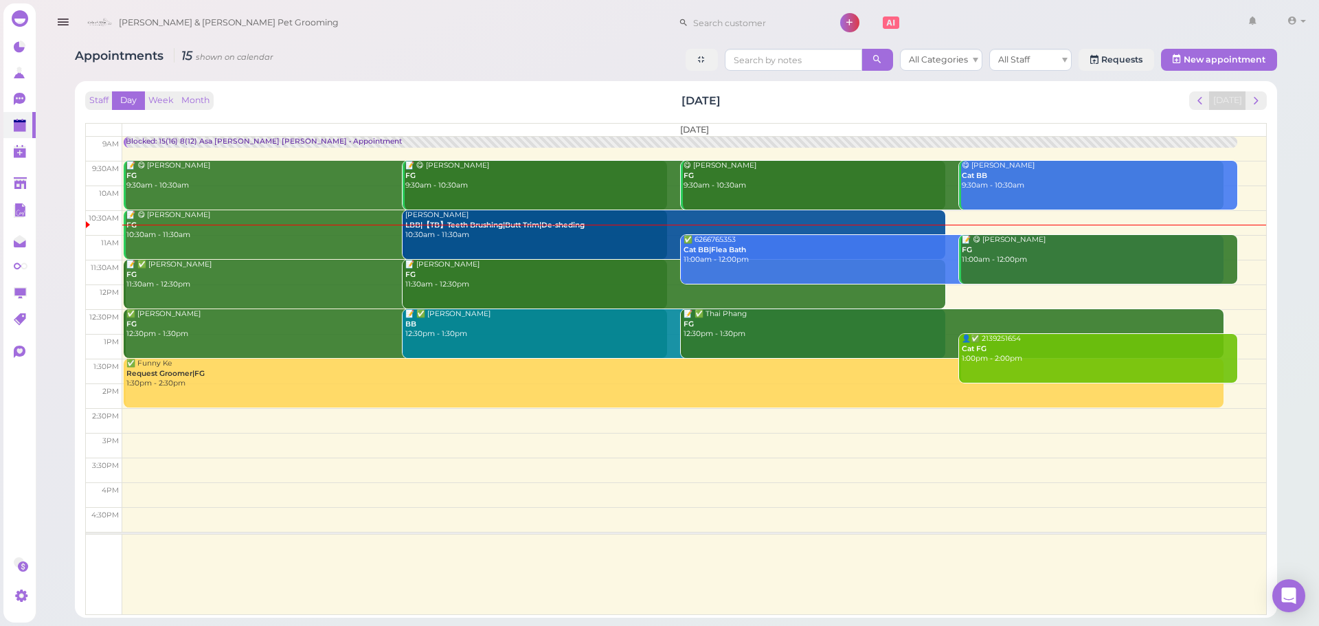
click at [278, 236] on div "📝 😋 Ira Pepugal FG 10:30am - 11:30am" at bounding box center [397, 225] width 542 height 30
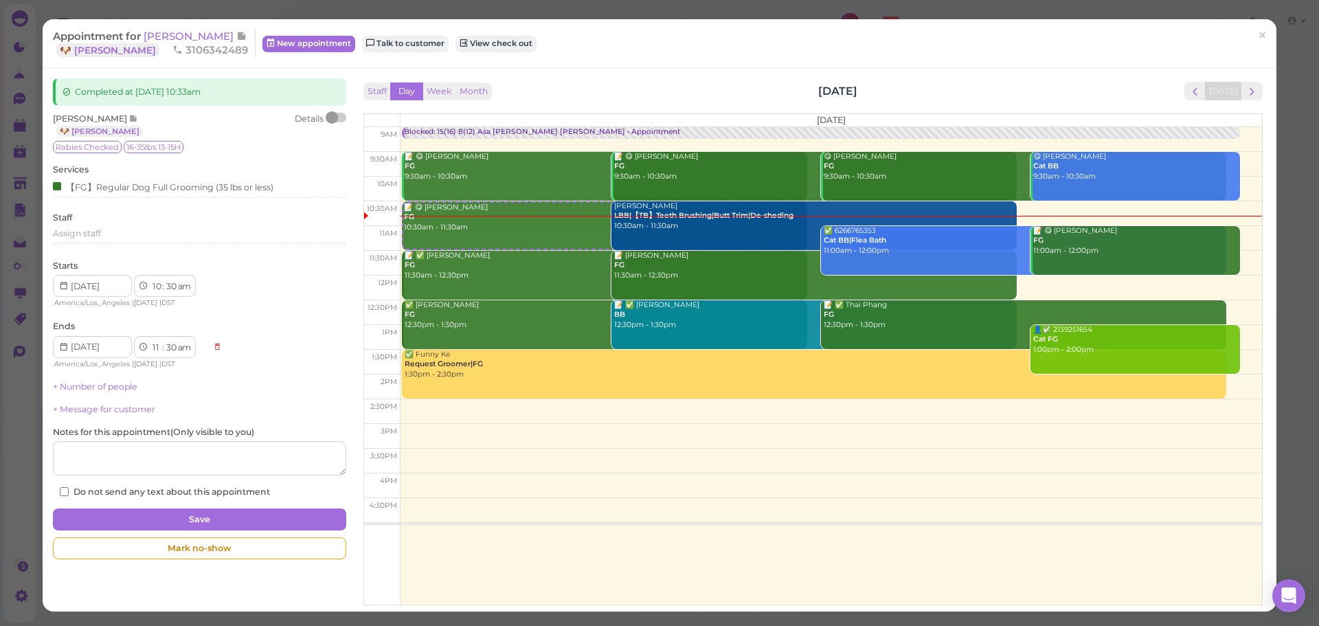
click at [333, 118] on div at bounding box center [332, 117] width 12 height 12
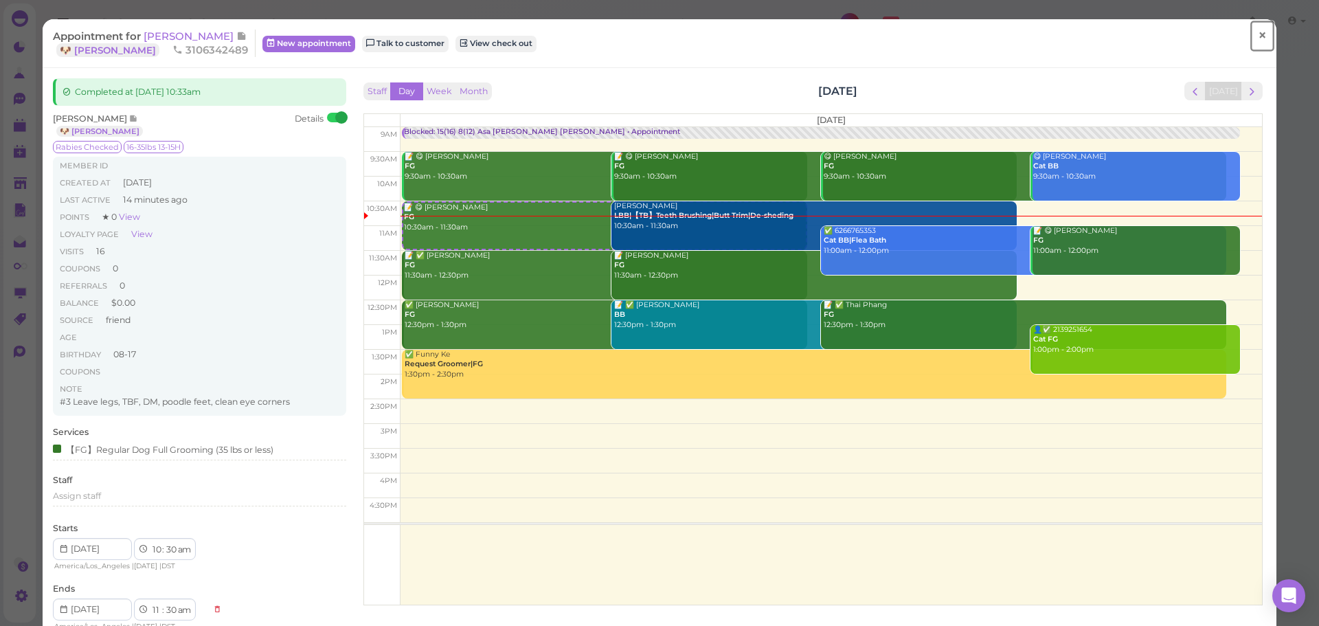
click at [1250, 28] on link "×" at bounding box center [1262, 36] width 25 height 32
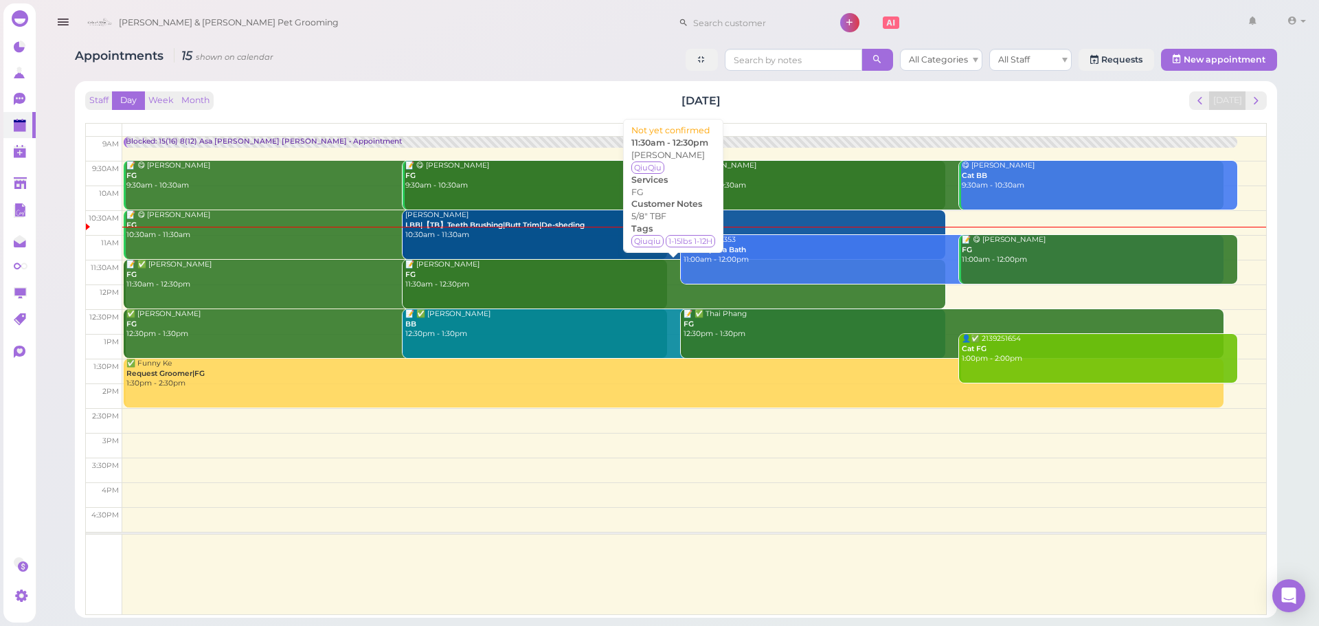
click at [518, 267] on div "📝 Amy Zhang FG 11:30am - 12:30pm" at bounding box center [676, 275] width 542 height 30
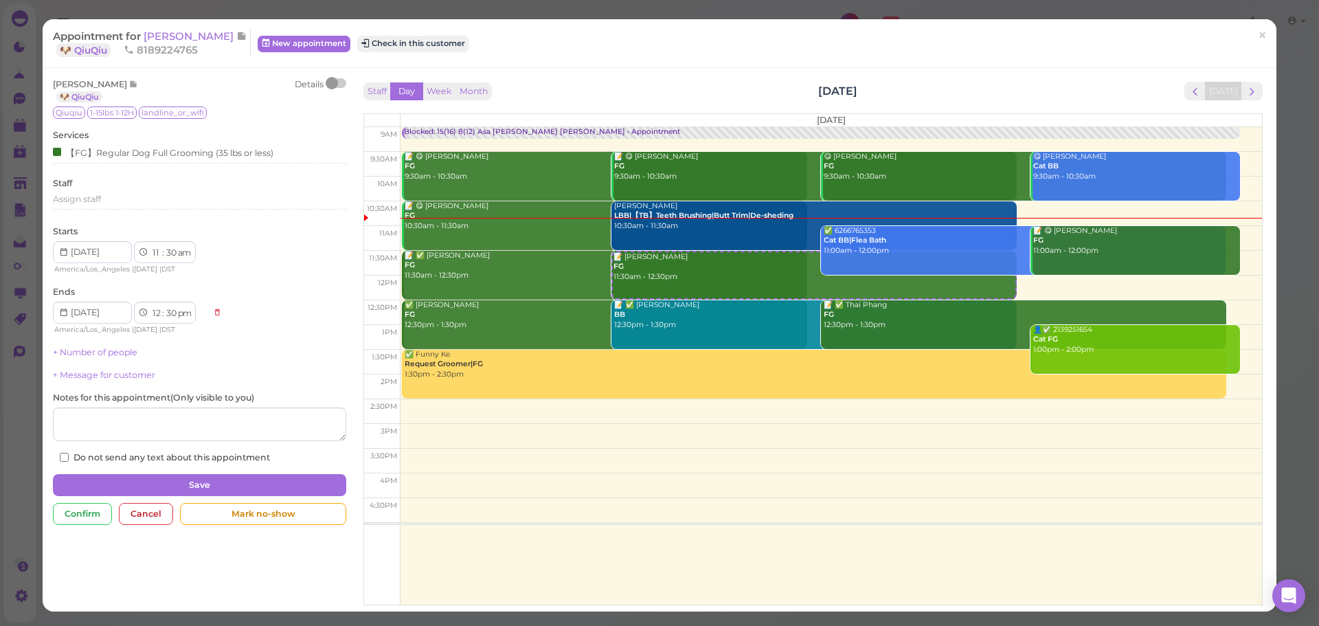
click at [335, 84] on div at bounding box center [332, 83] width 12 height 12
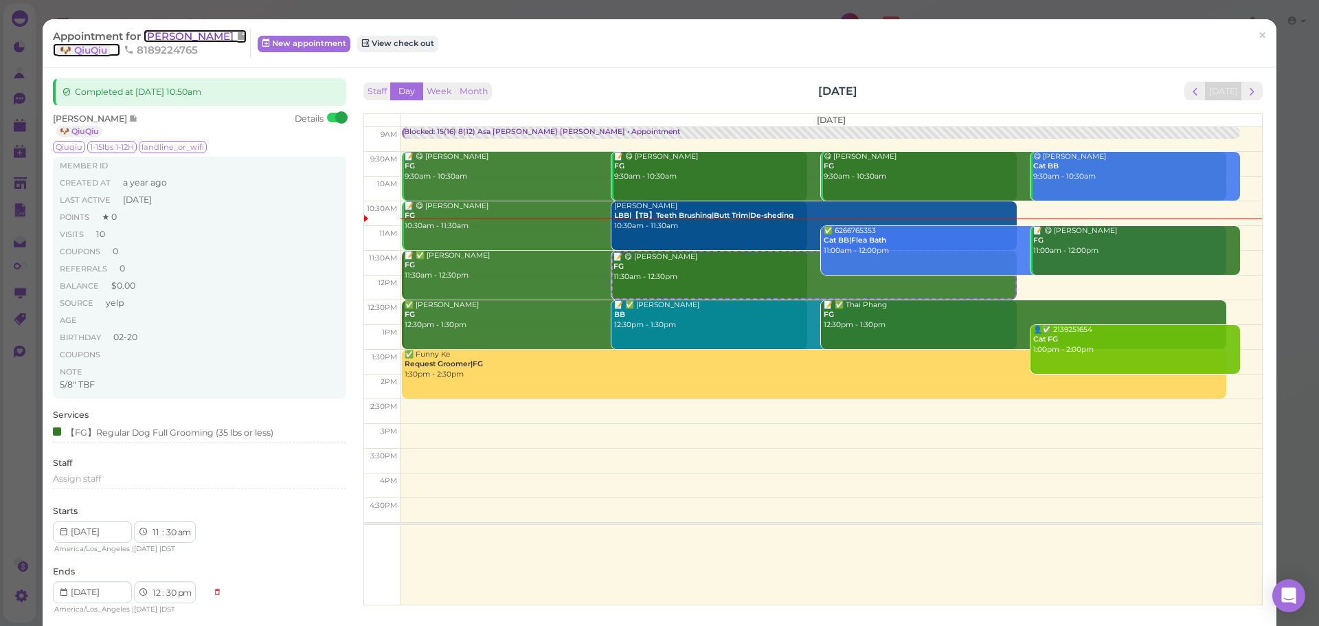
click at [184, 36] on span "[PERSON_NAME]" at bounding box center [190, 36] width 93 height 13
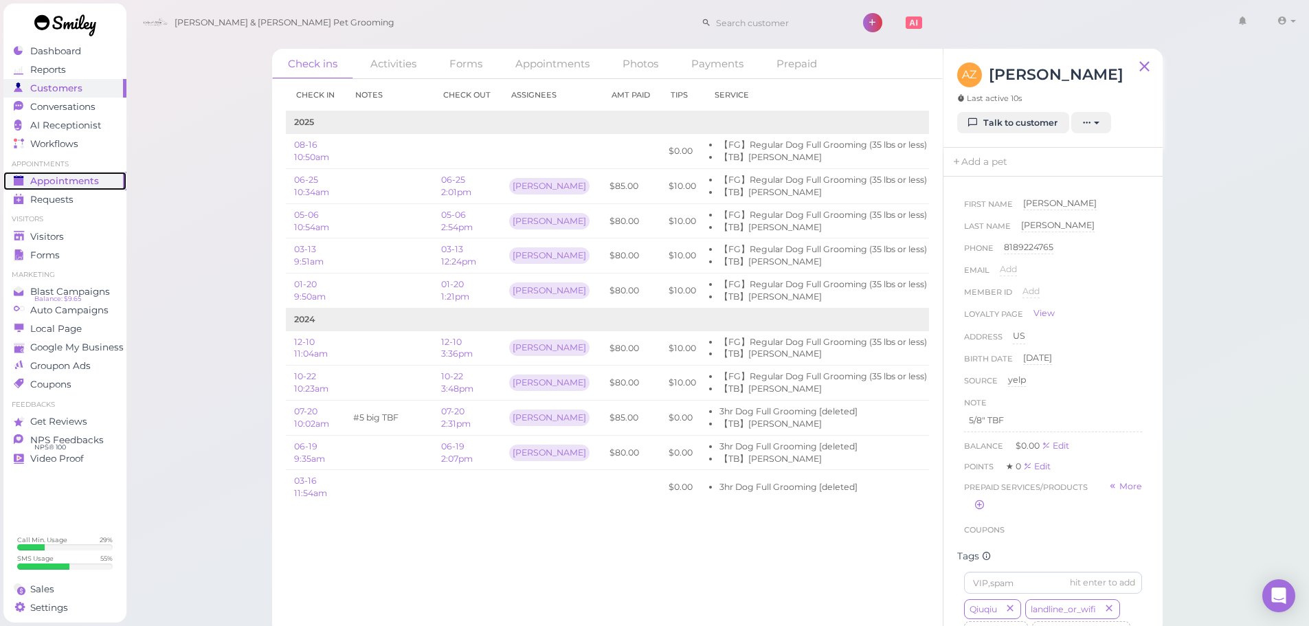
click at [67, 183] on span "Appointments" at bounding box center [64, 181] width 69 height 12
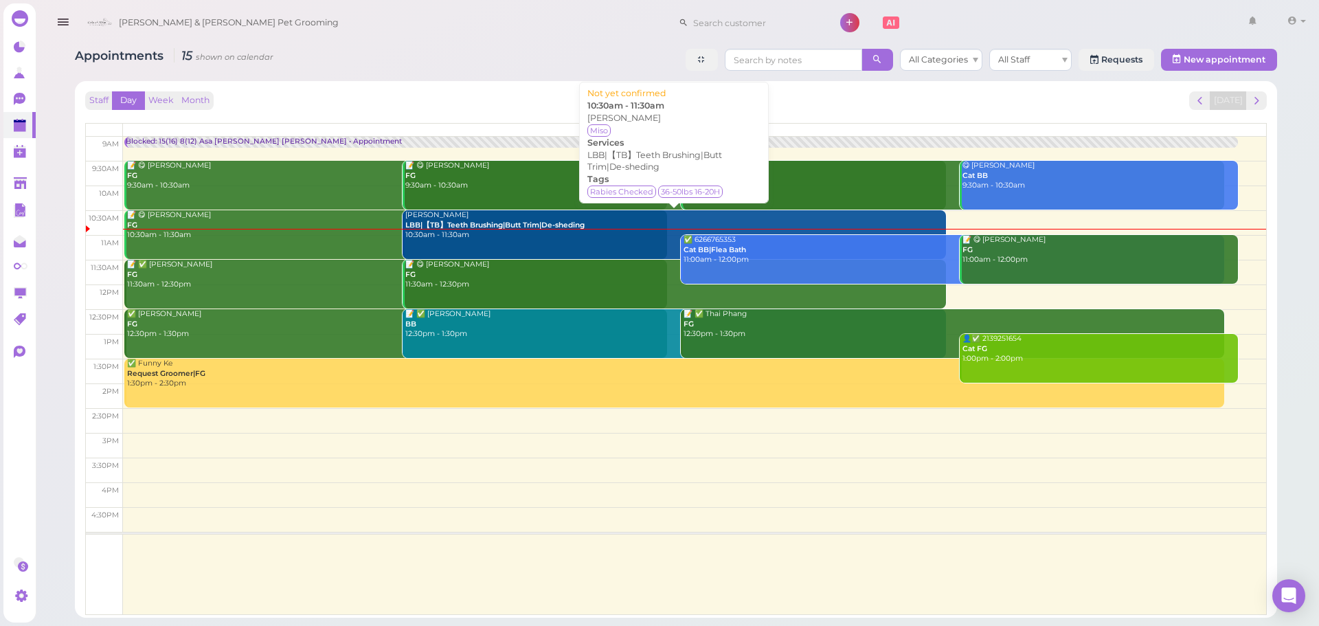
click at [498, 241] on link "Jason Estrada LBB|【TB】Teeth Brushing|Butt Trim|De-sheding 10:30am - 11:30am" at bounding box center [675, 234] width 544 height 49
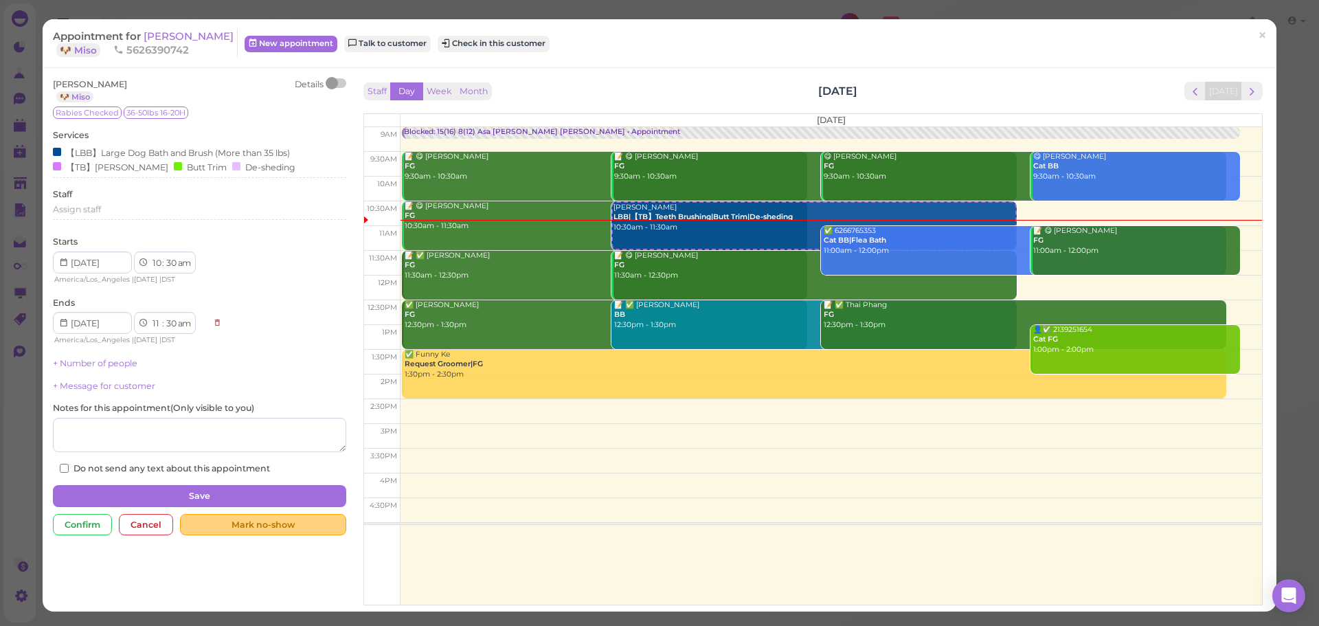
click at [234, 524] on div "Mark no-show" at bounding box center [263, 525] width 166 height 22
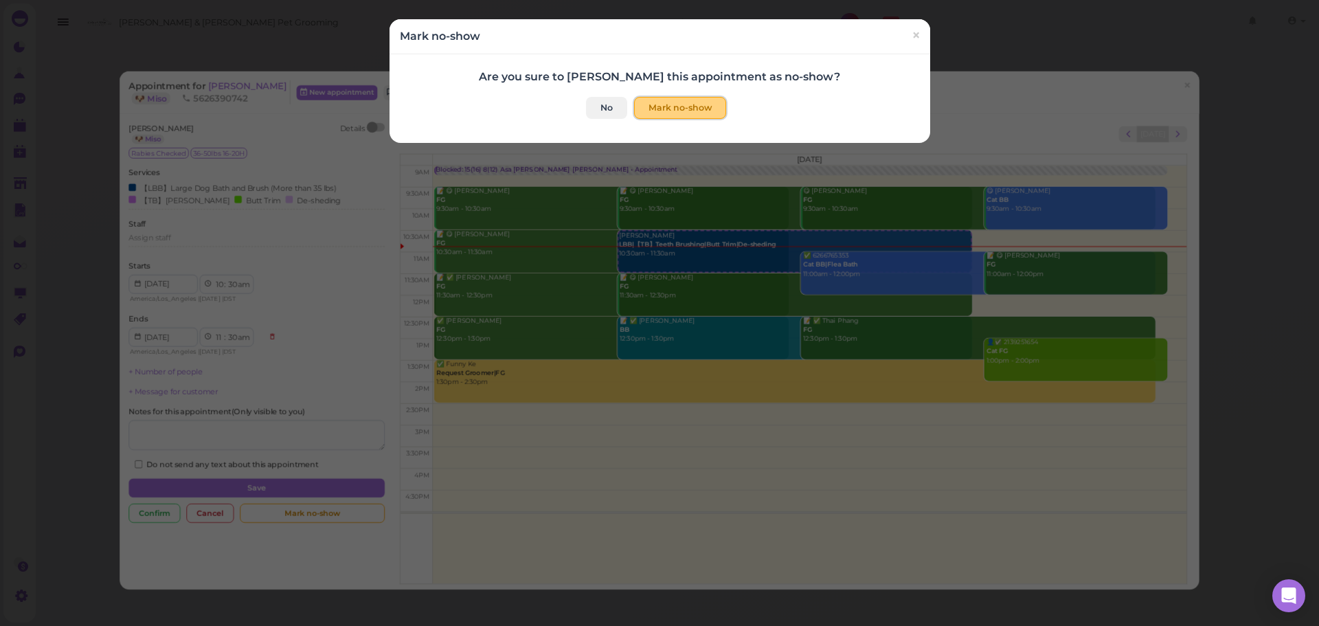
click at [654, 111] on button "Mark no-show" at bounding box center [680, 108] width 92 height 22
checkbox input "true"
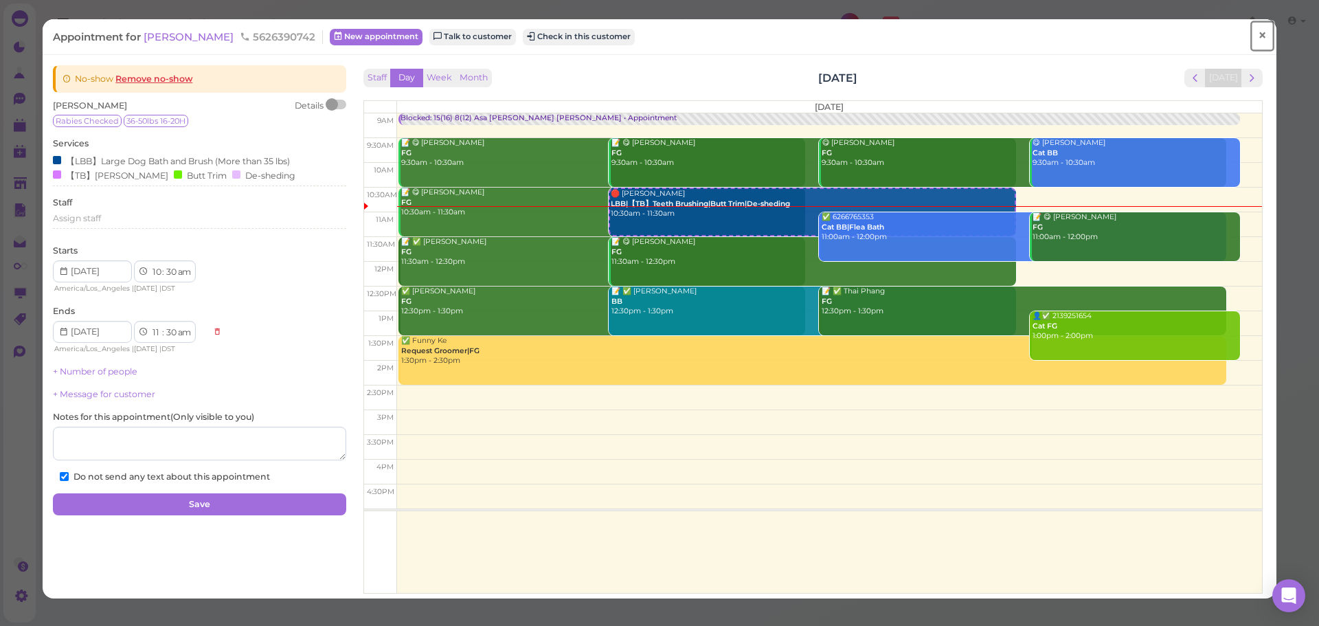
click at [1258, 38] on span "×" at bounding box center [1262, 35] width 9 height 19
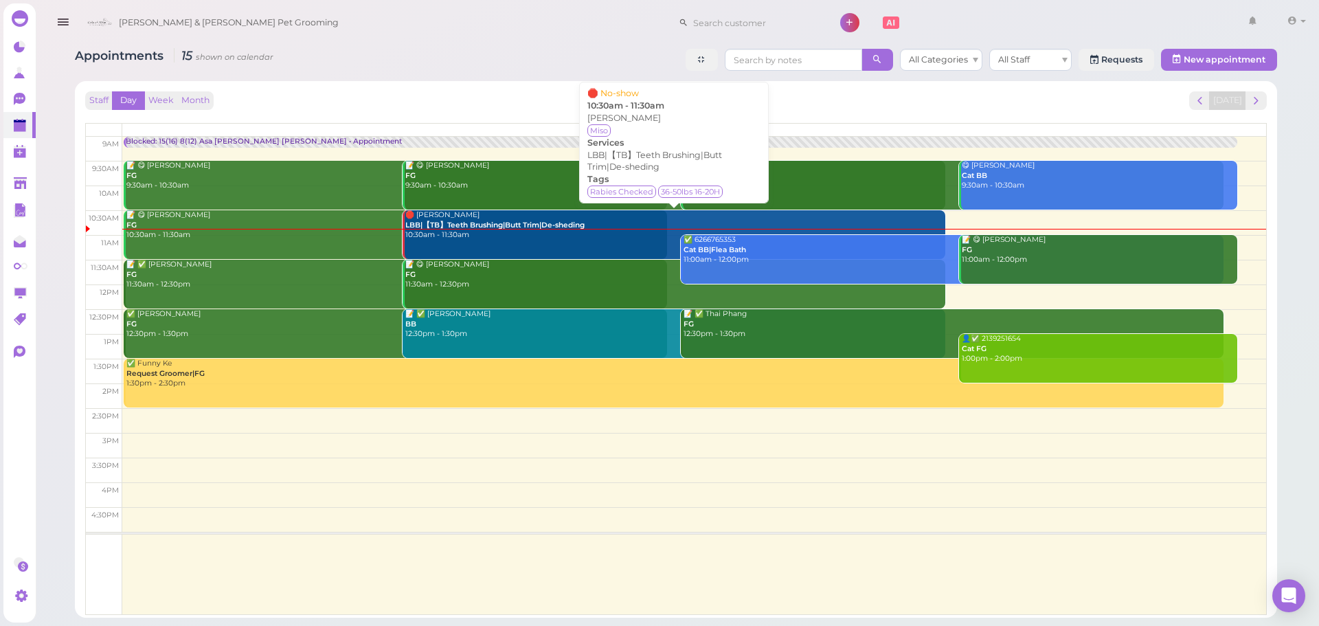
click at [636, 241] on div "🛑 Jason Estrada LBB|【TB】Teeth Brushing|Butt Trim|De-sheding 10:30am - 11:30am" at bounding box center [676, 225] width 542 height 30
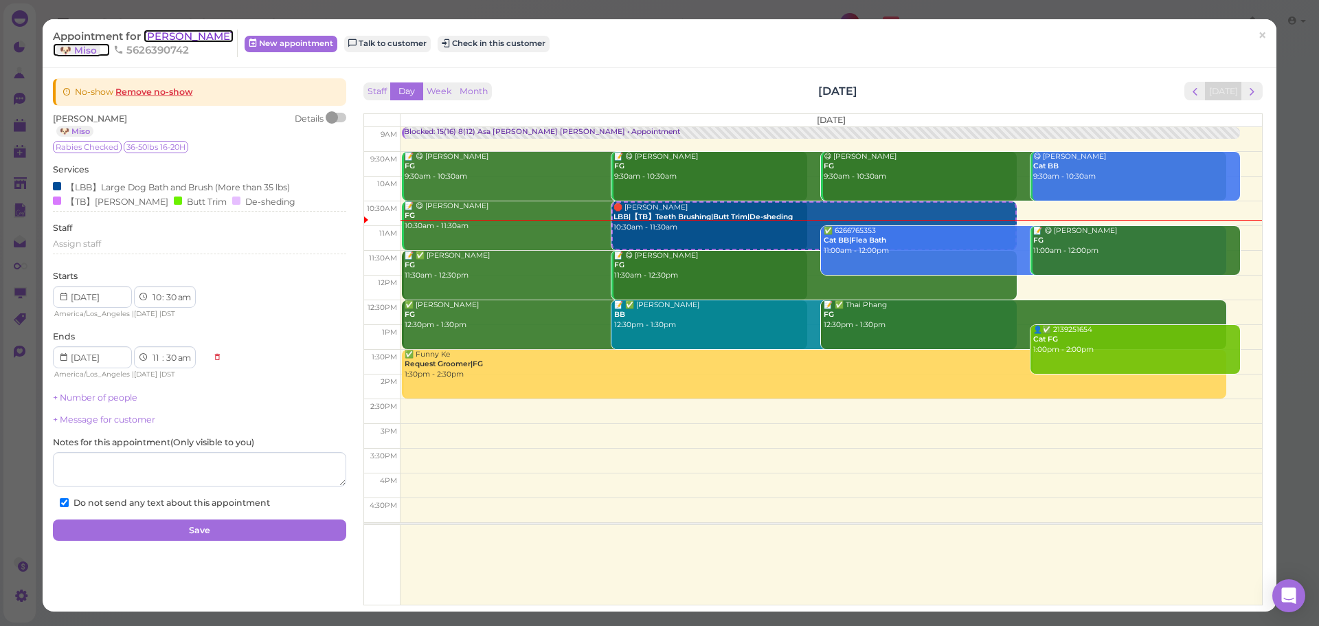
click at [201, 40] on span "[PERSON_NAME]" at bounding box center [189, 36] width 90 height 13
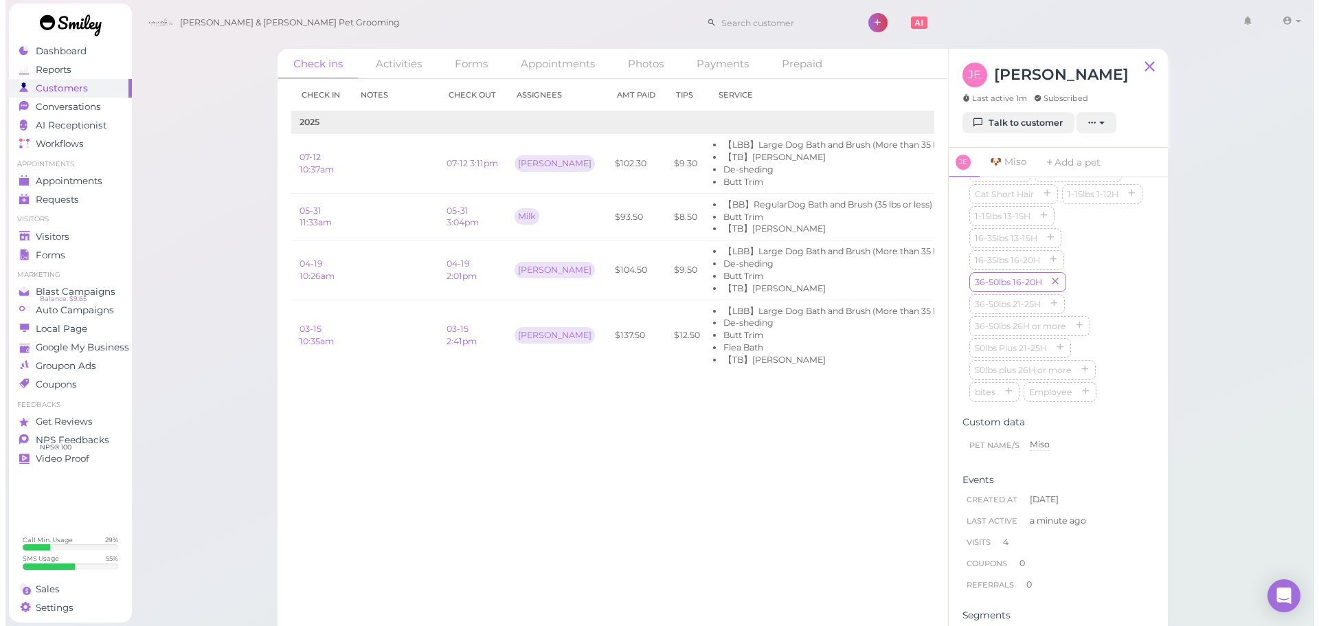
scroll to position [206, 0]
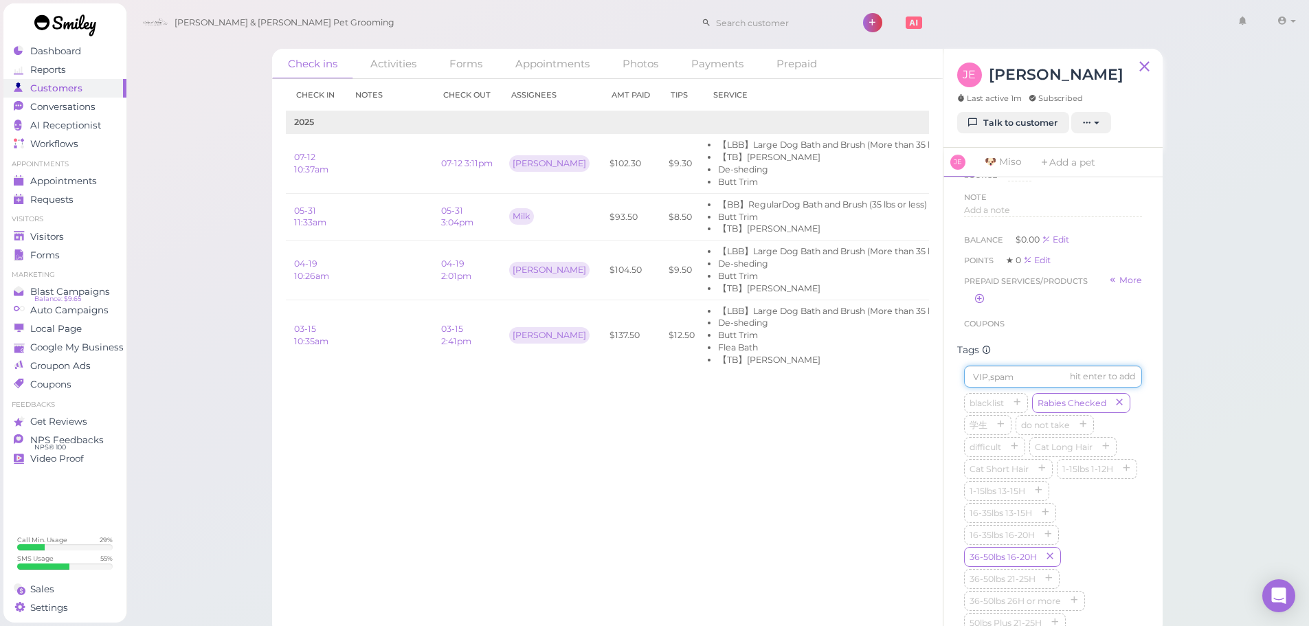
click at [1004, 381] on input at bounding box center [1053, 377] width 178 height 22
type input "no-show"
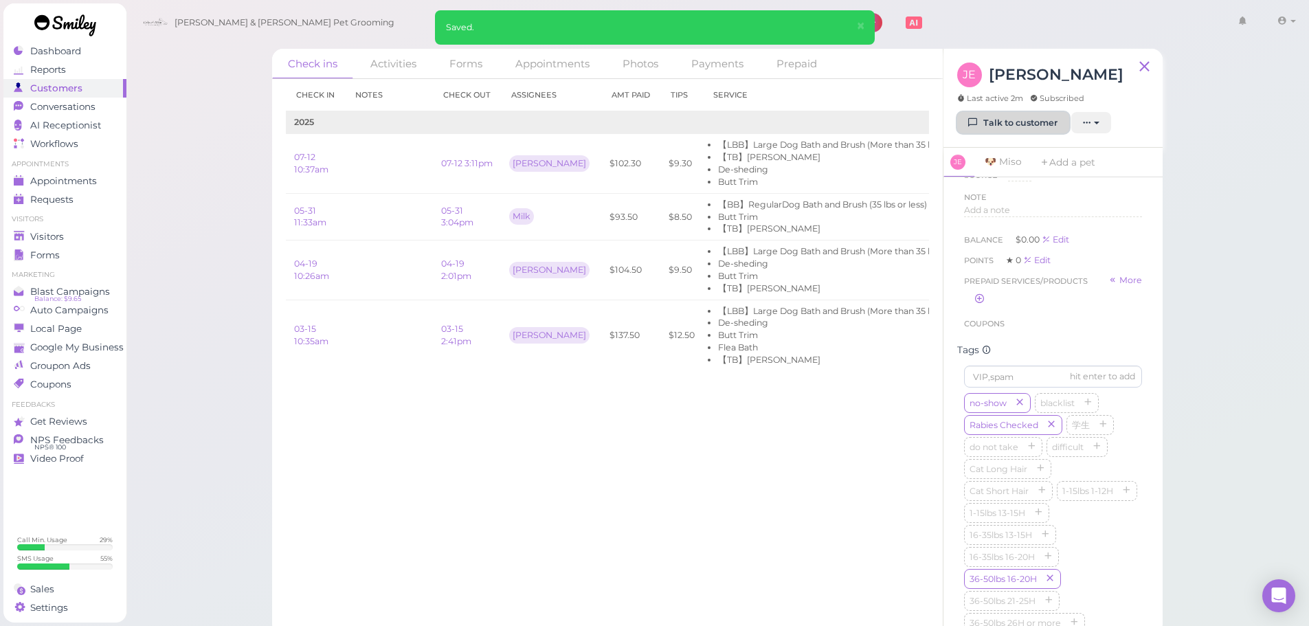
click at [1037, 126] on link "Talk to customer" at bounding box center [1013, 123] width 112 height 22
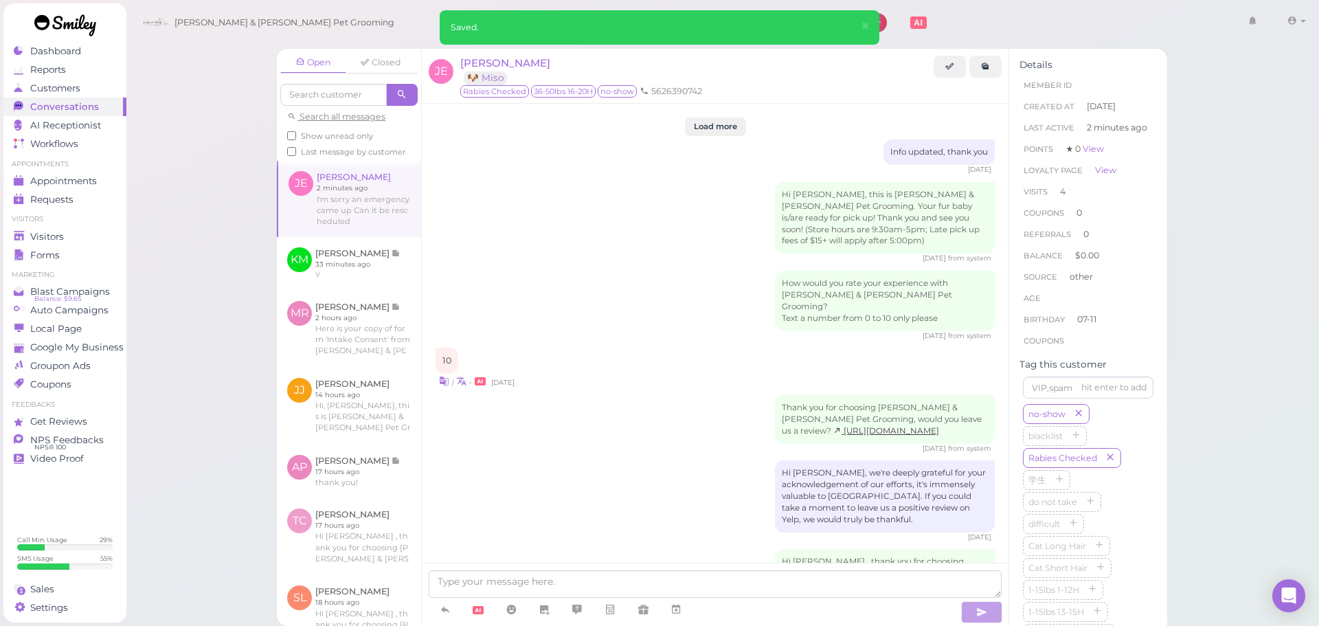
scroll to position [2151, 0]
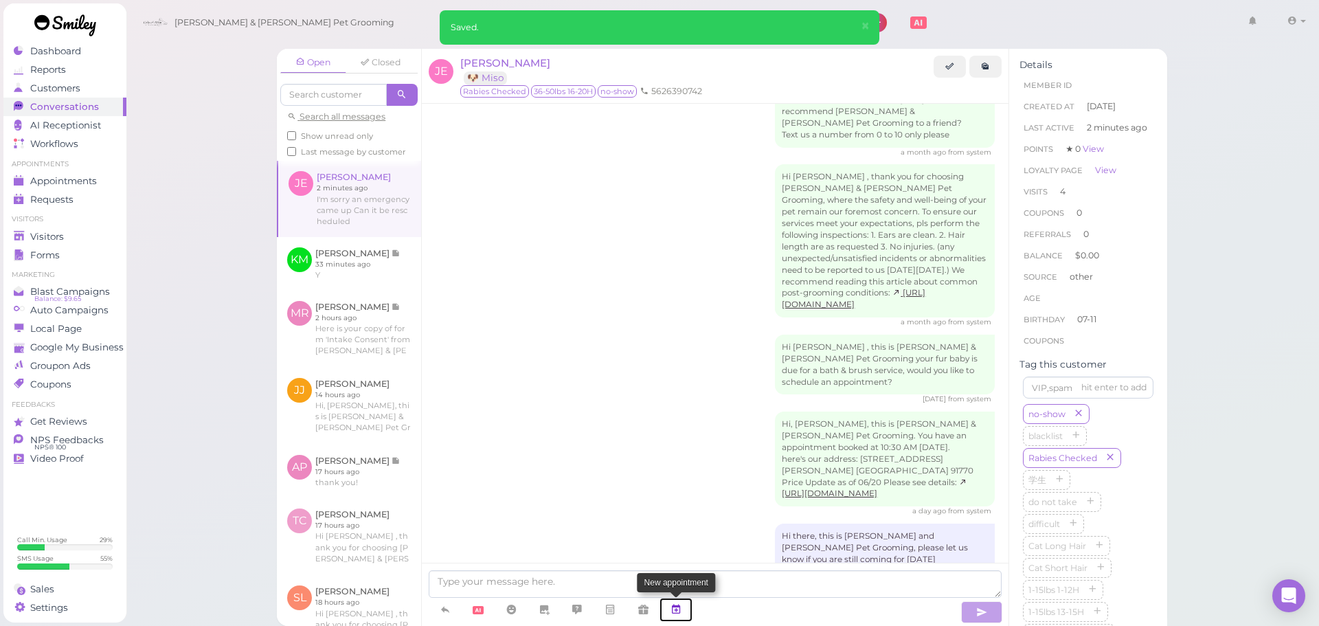
click at [687, 604] on link at bounding box center [676, 610] width 33 height 24
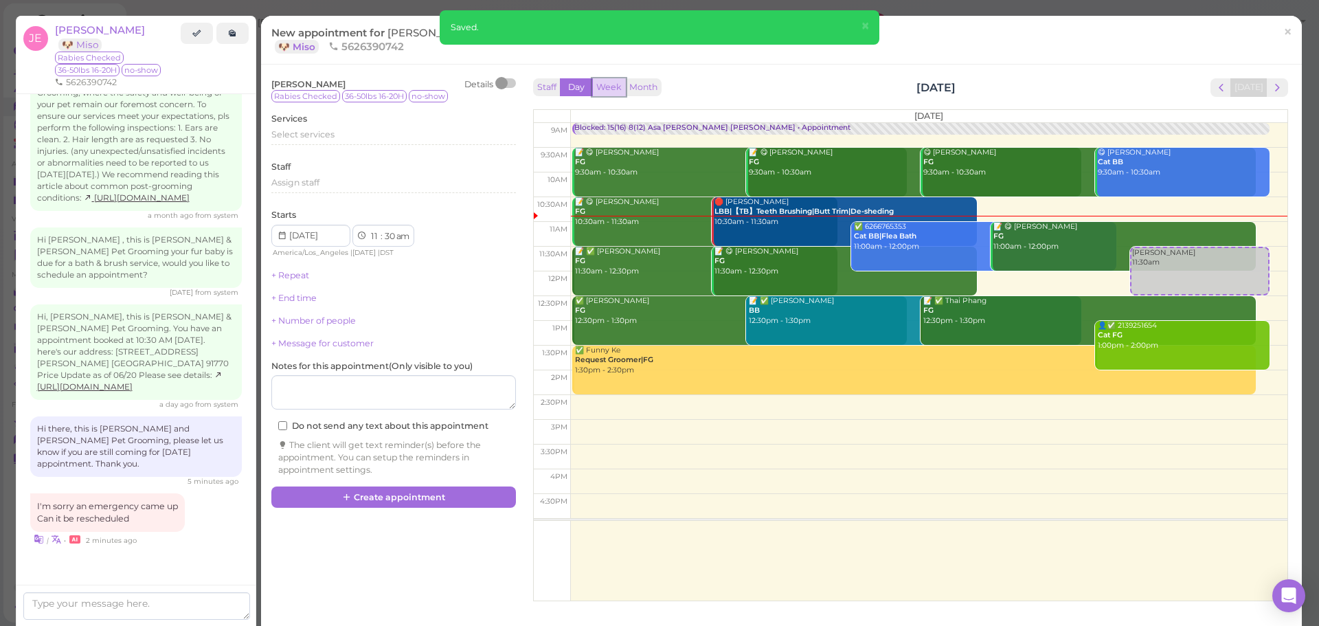
click at [601, 86] on button "Week" at bounding box center [609, 87] width 34 height 19
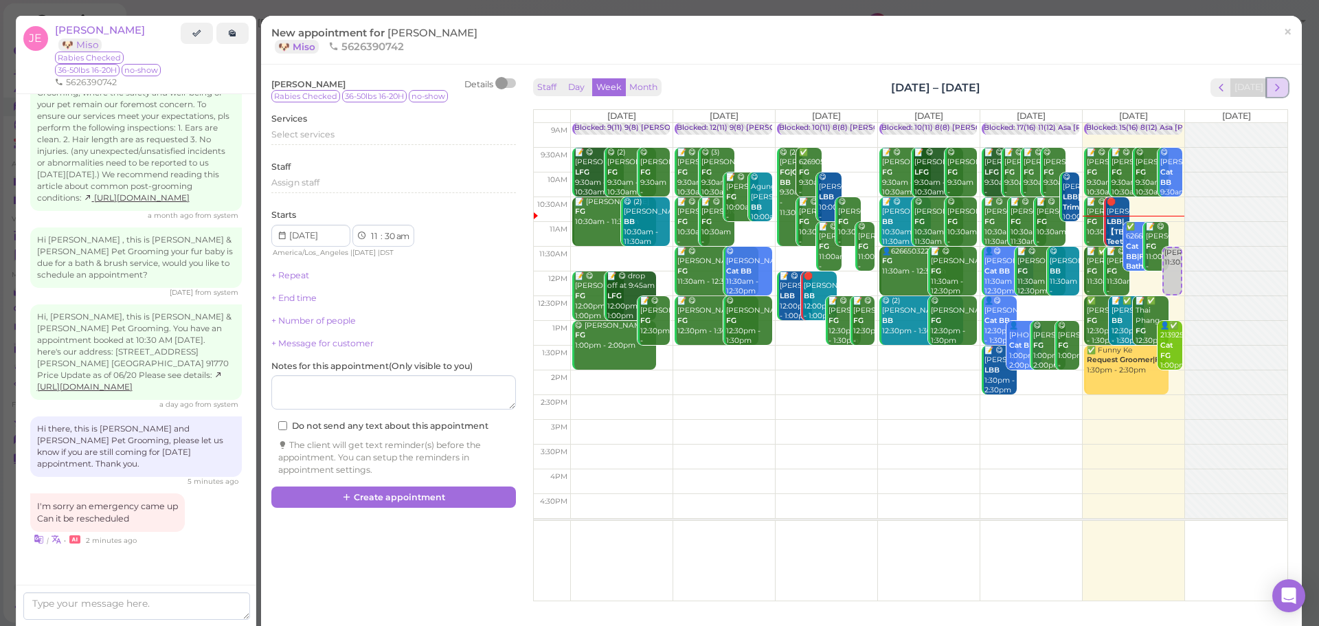
click at [1276, 88] on button "next" at bounding box center [1277, 87] width 21 height 19
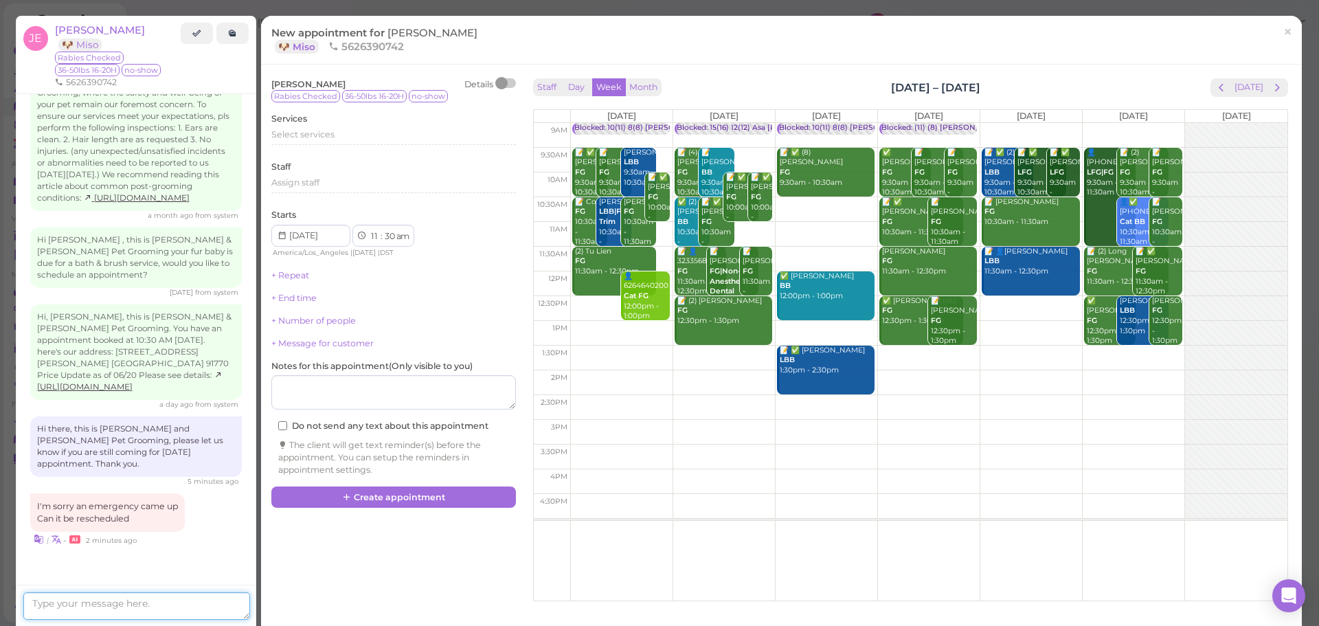
click at [109, 600] on textarea at bounding box center [136, 605] width 227 height 27
type textarea "We are available next Monday, is that okay?"
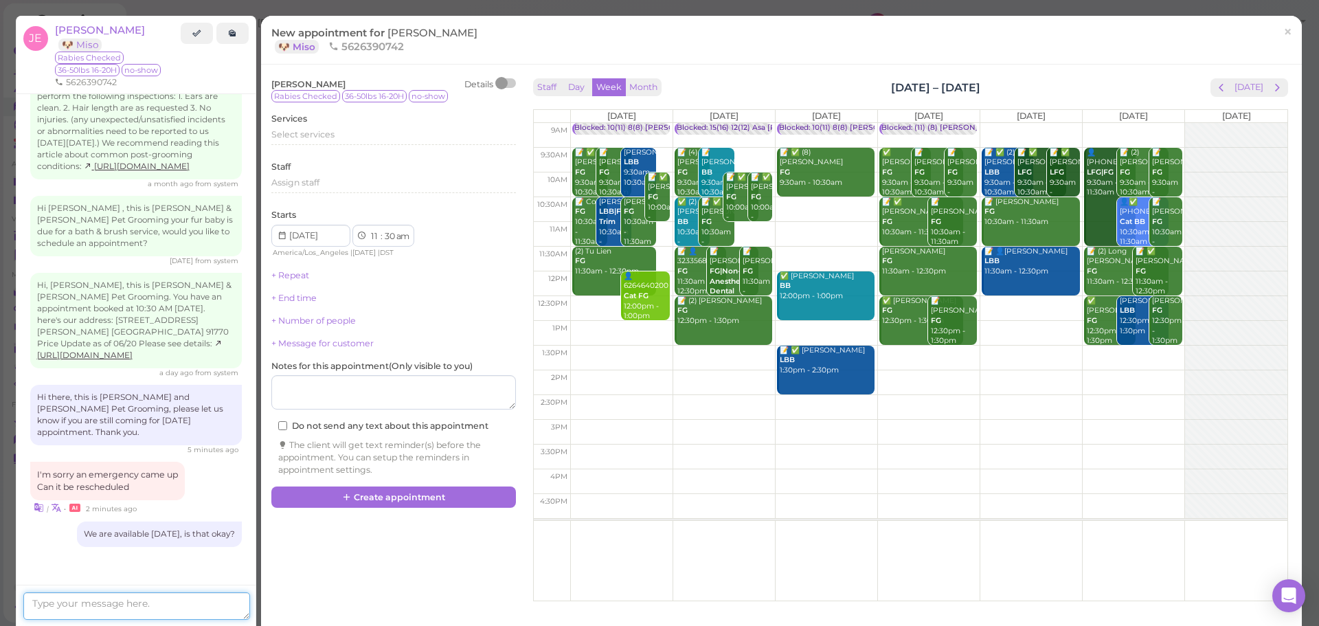
scroll to position [2348, 0]
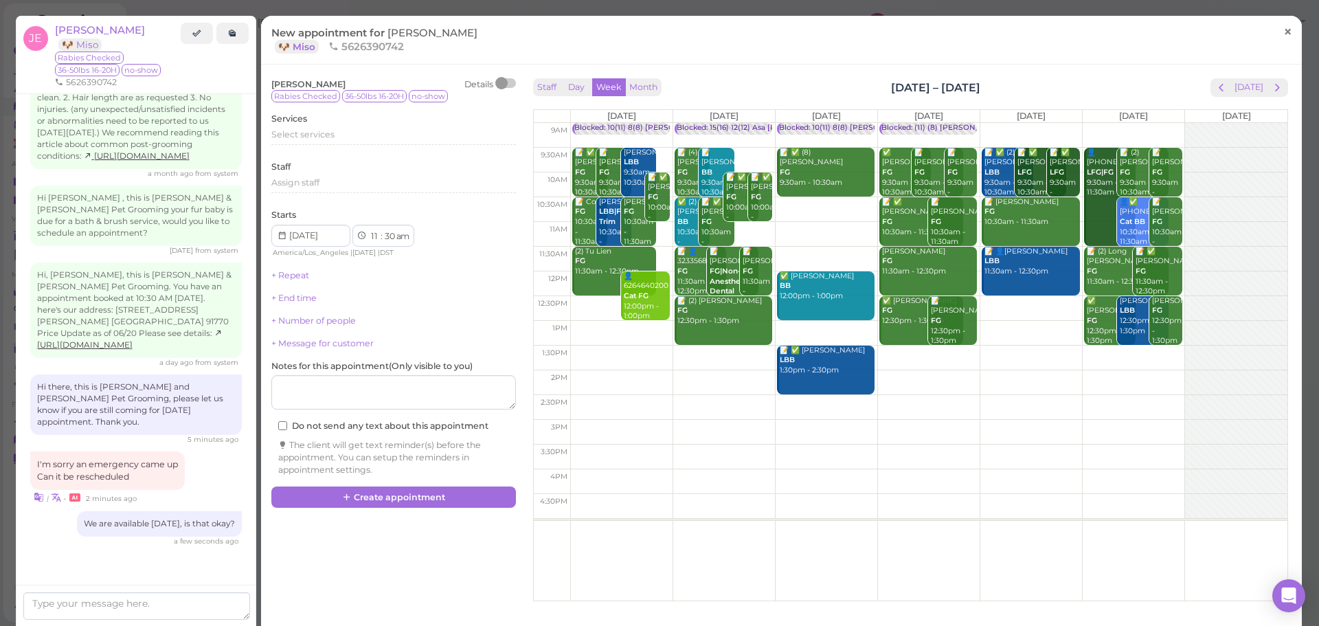
click at [1284, 38] on span "×" at bounding box center [1288, 31] width 9 height 19
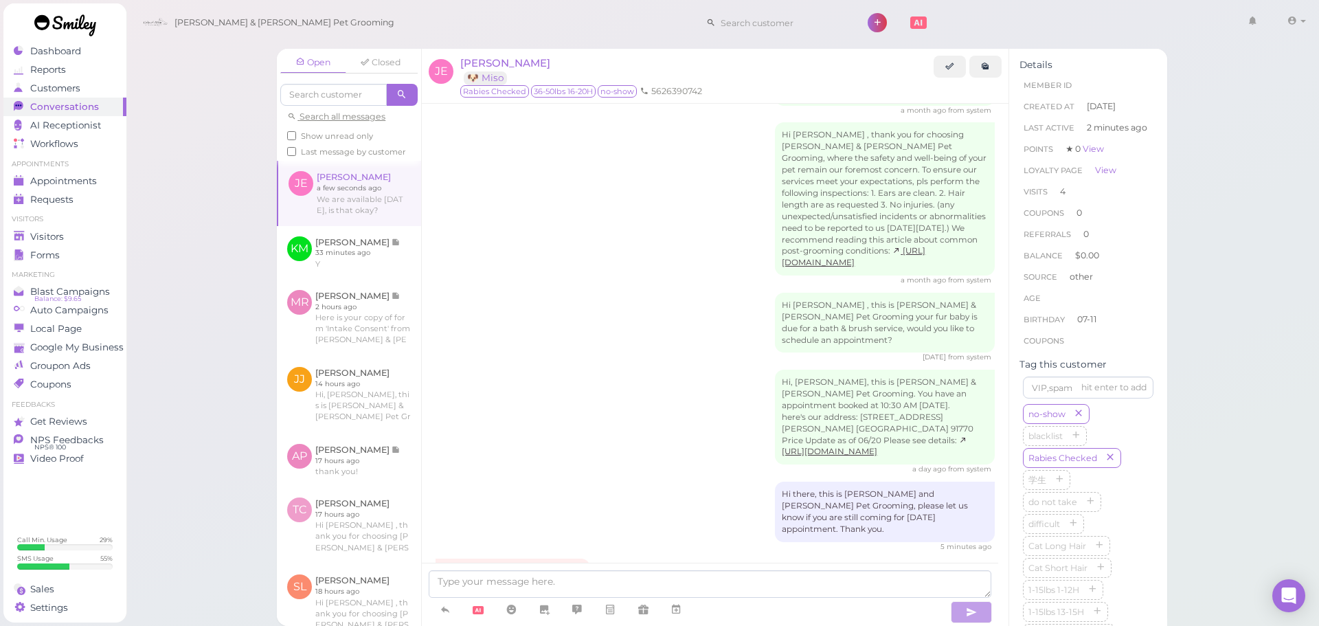
click at [687, 293] on div "Hi Jason , this is Cody & Miley Pet Grooming your fur baby is due for a bath & …" at bounding box center [715, 328] width 559 height 70
click at [78, 185] on span "Appointments" at bounding box center [64, 181] width 69 height 12
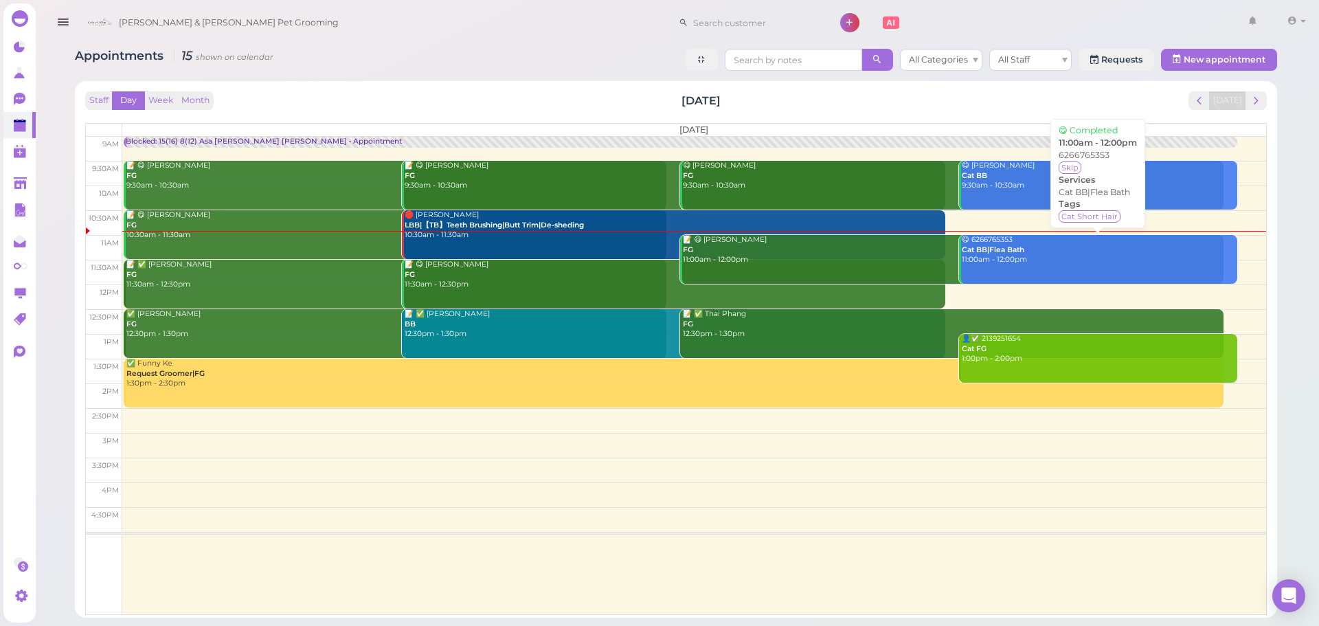
click at [1098, 256] on div "😋 6266765353 Cat BB|Flea Bath 11:00am - 12:00pm" at bounding box center [1099, 250] width 276 height 30
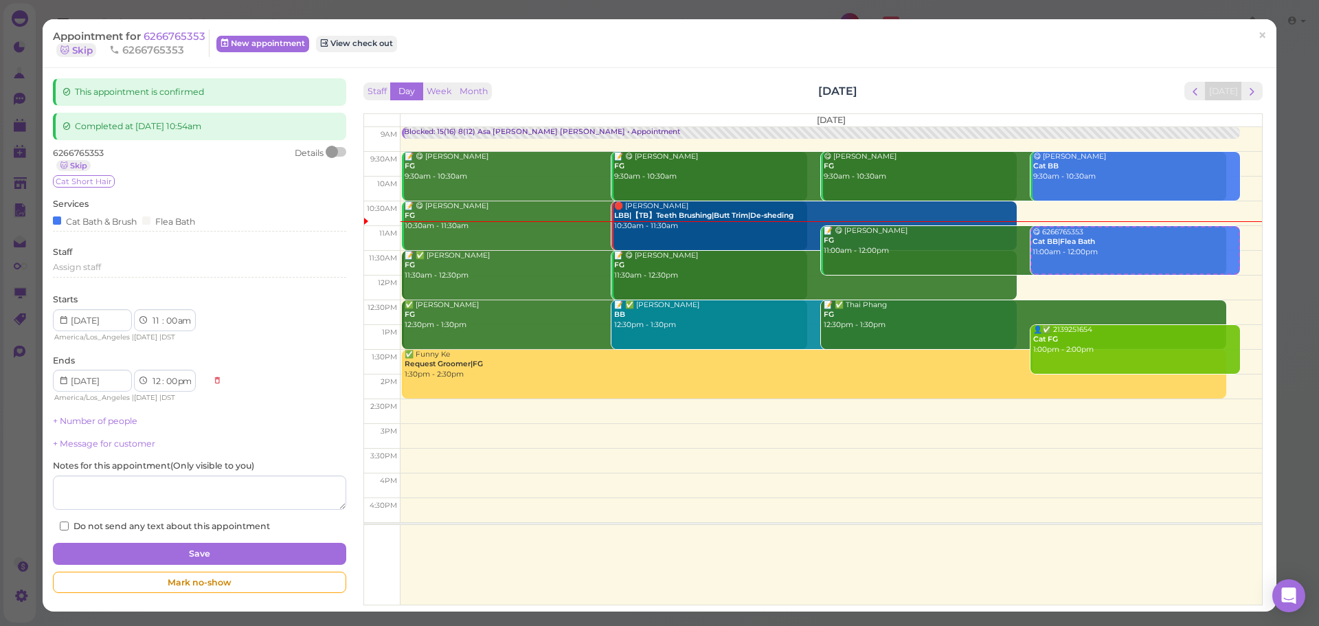
click at [335, 151] on div at bounding box center [336, 152] width 19 height 10
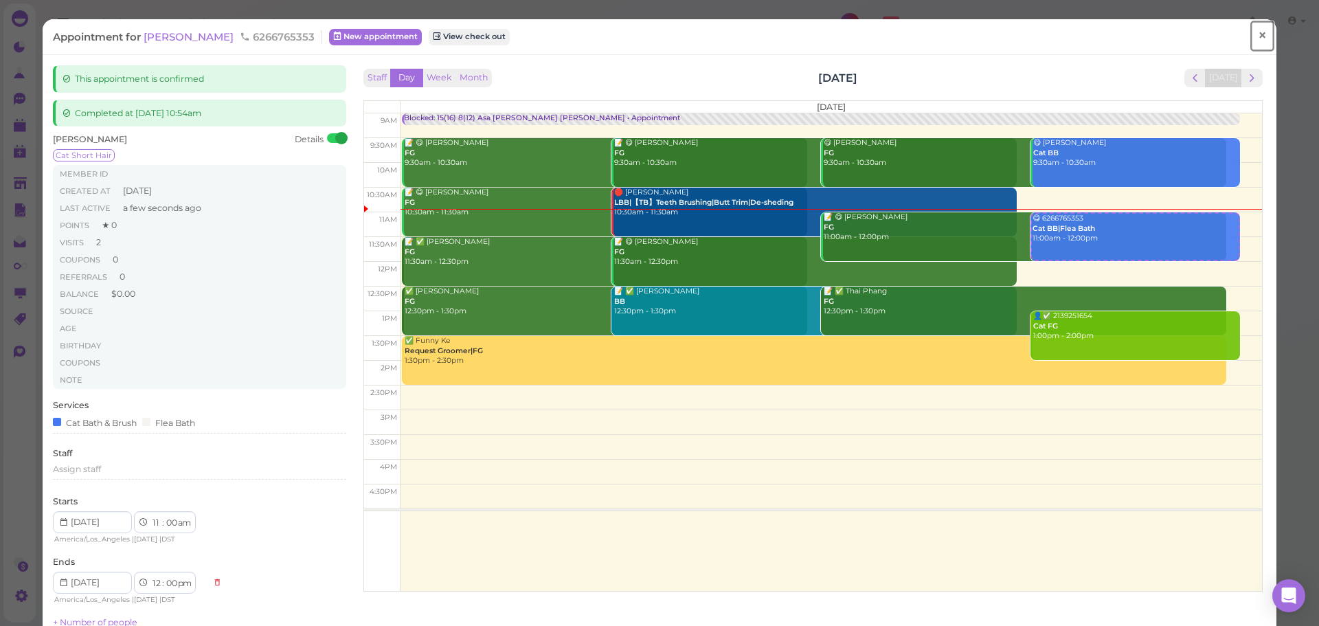
click at [1258, 38] on span "×" at bounding box center [1262, 35] width 9 height 19
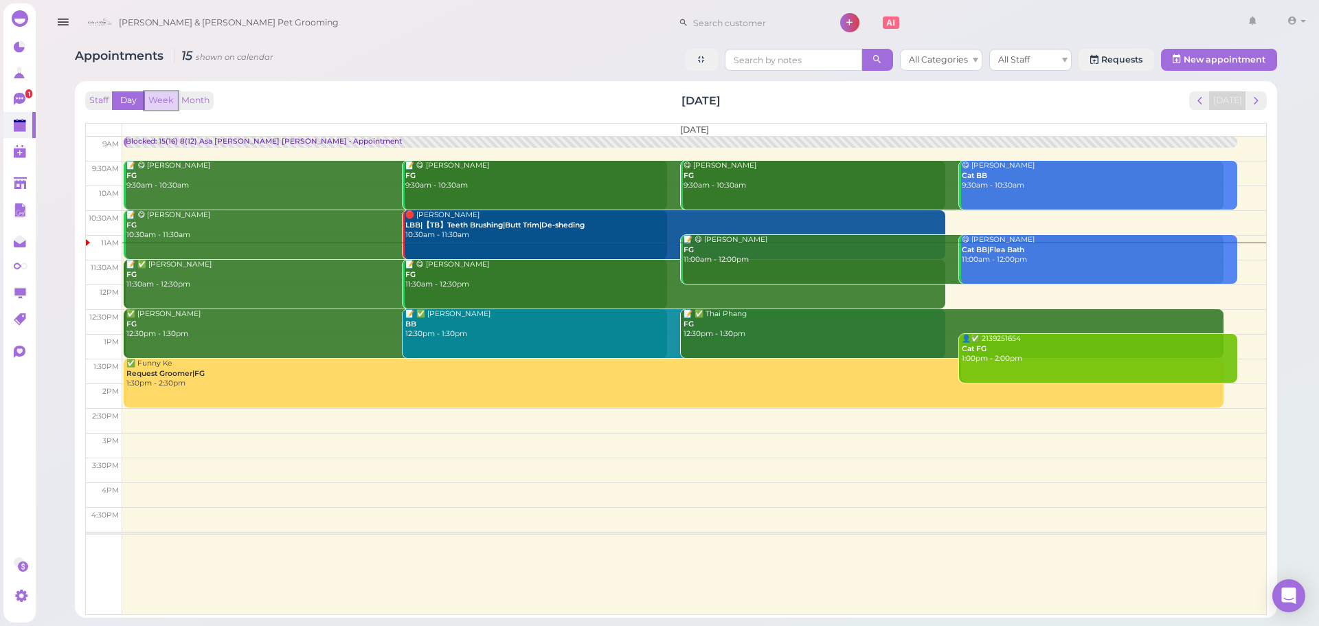
click at [153, 100] on button "Week" at bounding box center [161, 100] width 34 height 19
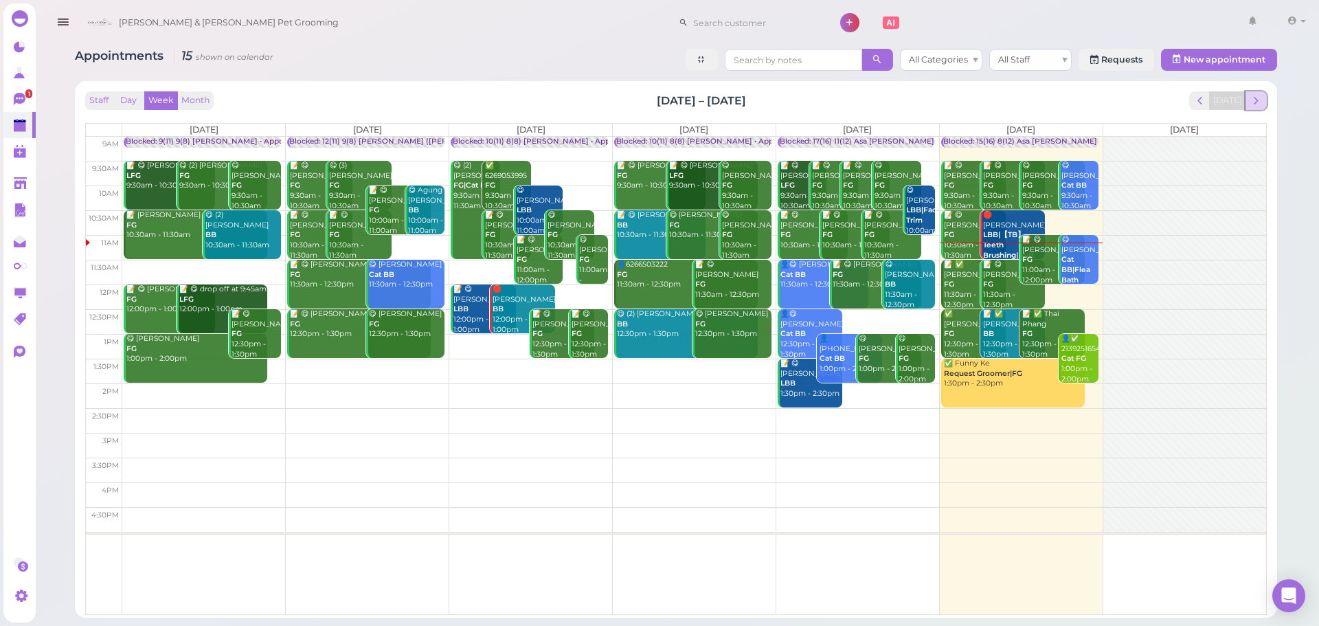
click at [1255, 99] on span "next" at bounding box center [1256, 100] width 13 height 13
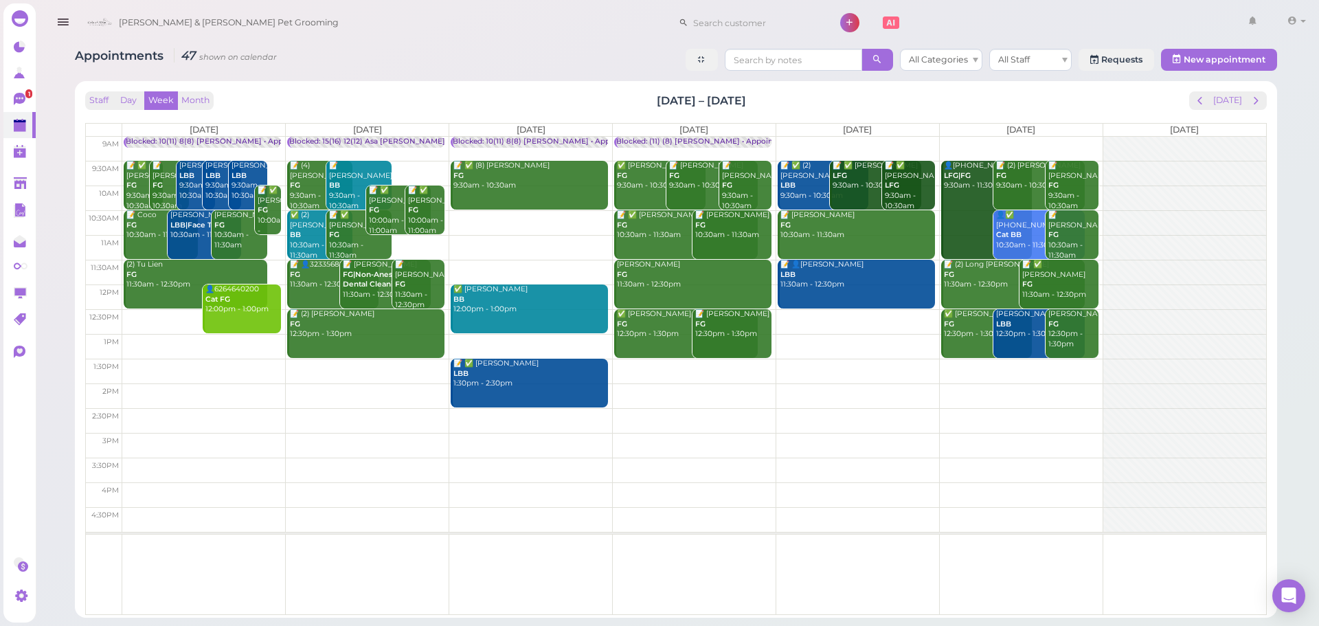
click at [231, 139] on div "Blocked: 10(11) 8(8) Asa Rebecca • Appointment" at bounding box center [221, 142] width 191 height 10
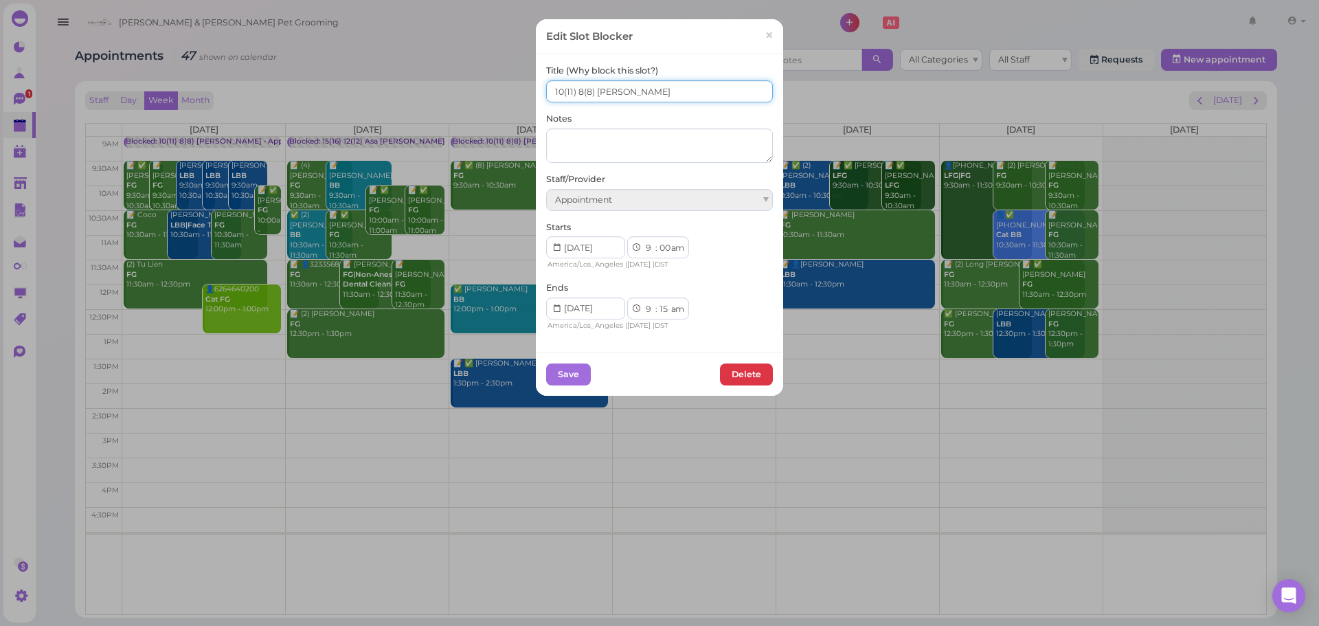
click at [554, 92] on input "10(11) 8(8) Asa Rebecca" at bounding box center [659, 91] width 227 height 22
type input "11(11) 8(8) Asa Rebecca"
click at [570, 374] on button "Save" at bounding box center [568, 375] width 45 height 22
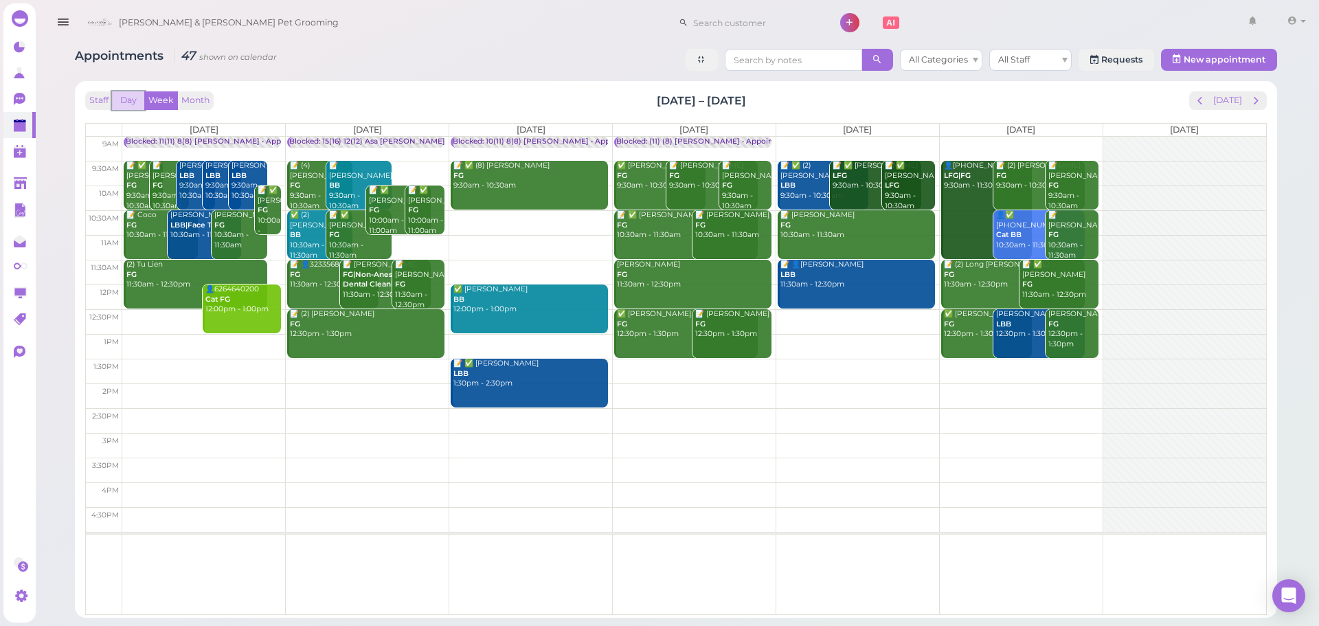
click at [133, 100] on button "Day" at bounding box center [128, 100] width 33 height 19
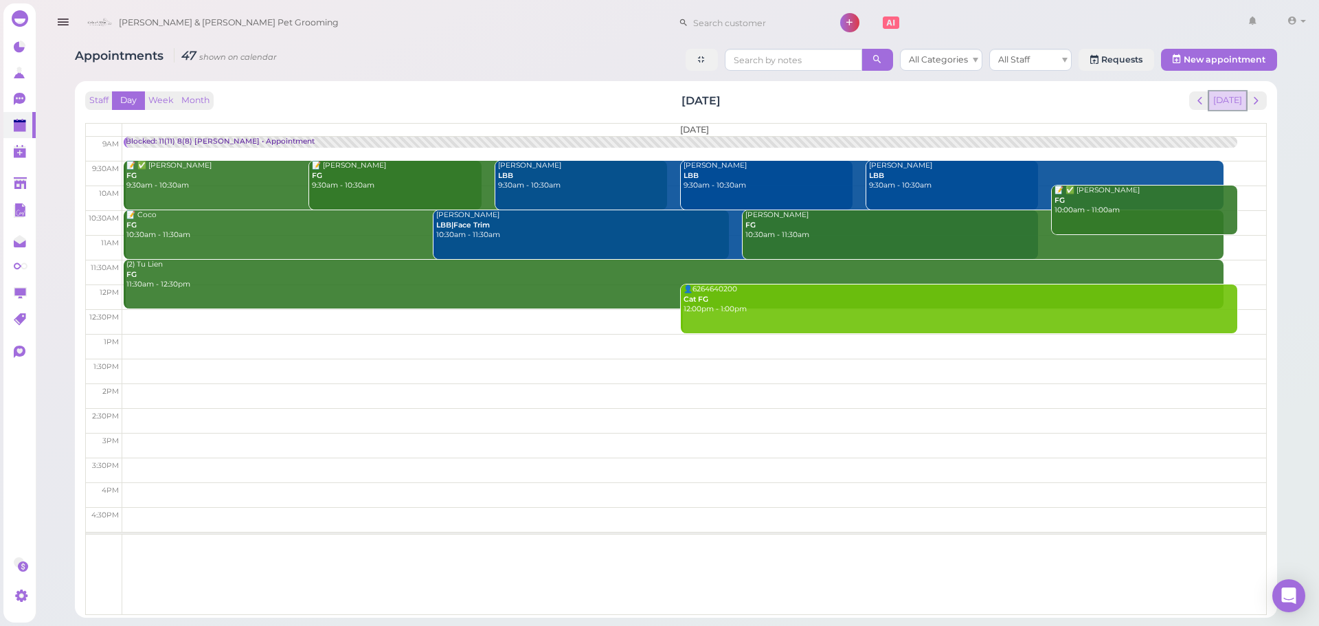
click at [1241, 101] on button "Today" at bounding box center [1228, 100] width 37 height 19
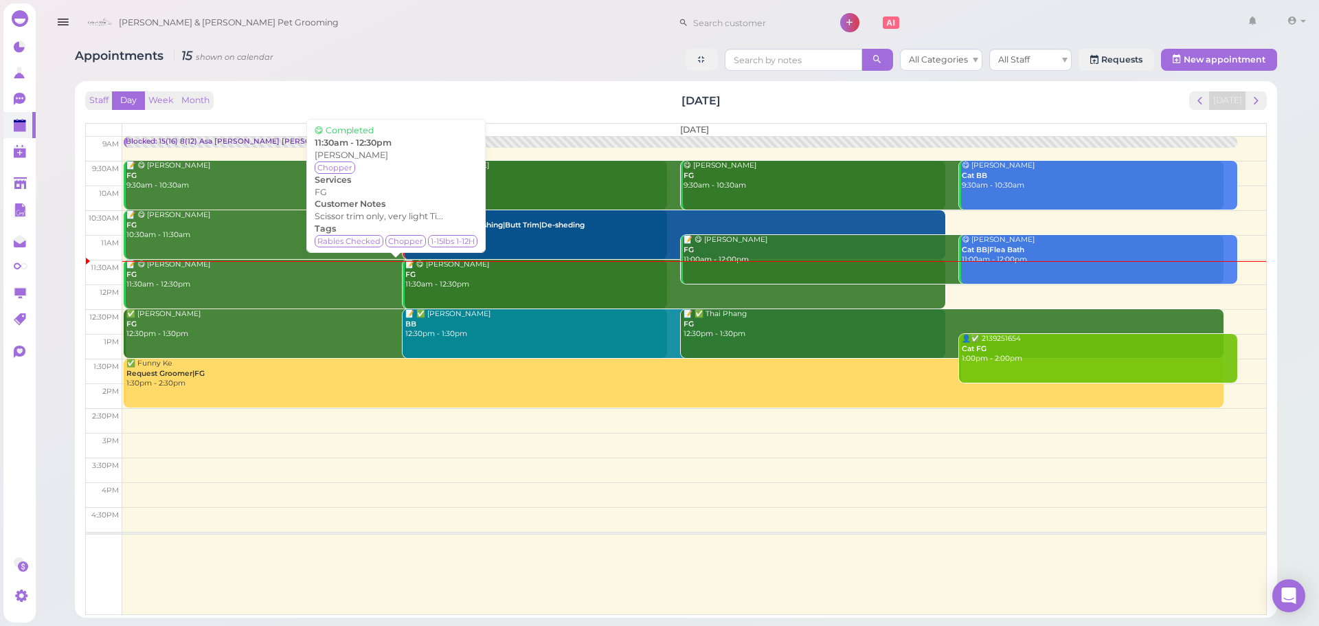
click at [237, 274] on div "📝 😋 Amelia Benavente FG 11:30am - 12:30pm" at bounding box center [397, 275] width 542 height 30
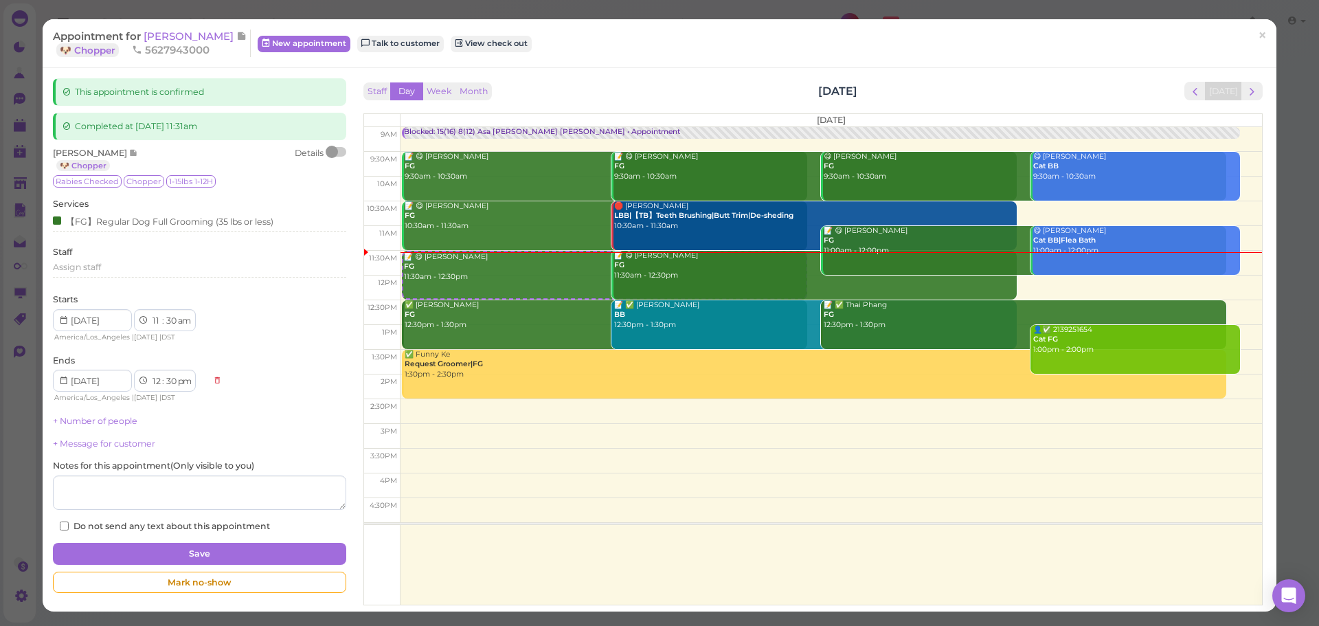
click at [337, 155] on div at bounding box center [336, 152] width 19 height 10
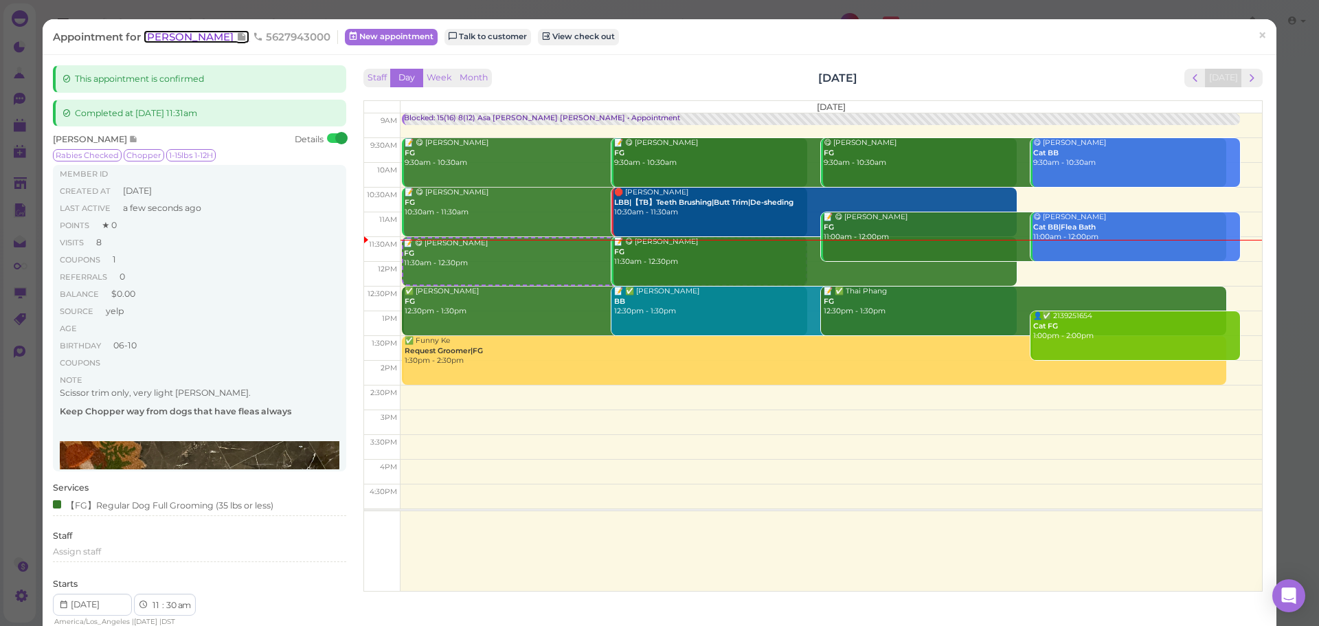
click at [181, 41] on span "Amelia Benavente" at bounding box center [190, 36] width 93 height 13
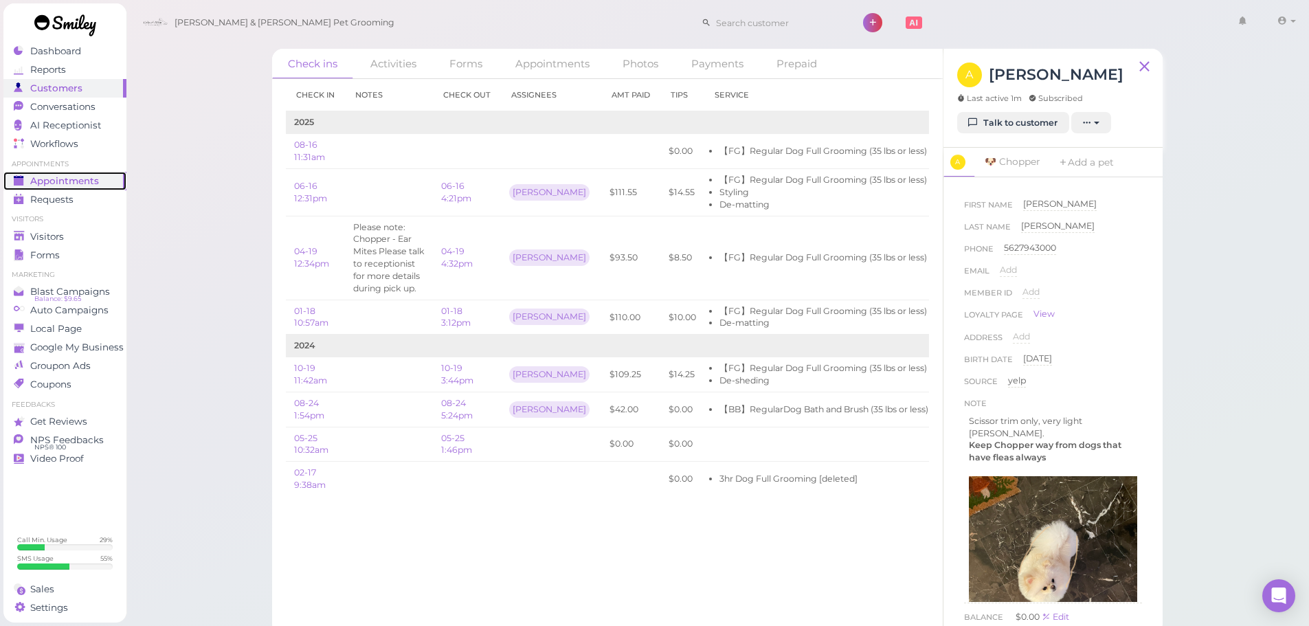
click at [49, 183] on span "Appointments" at bounding box center [64, 181] width 69 height 12
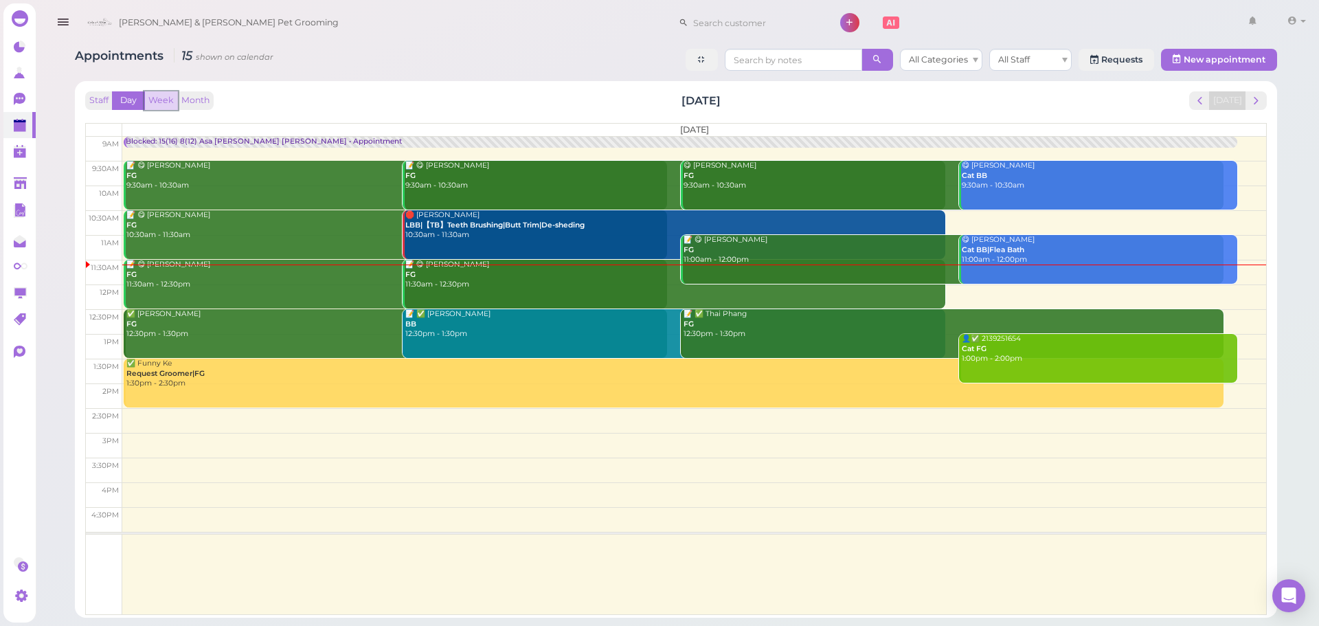
click at [175, 102] on button "Week" at bounding box center [161, 100] width 34 height 19
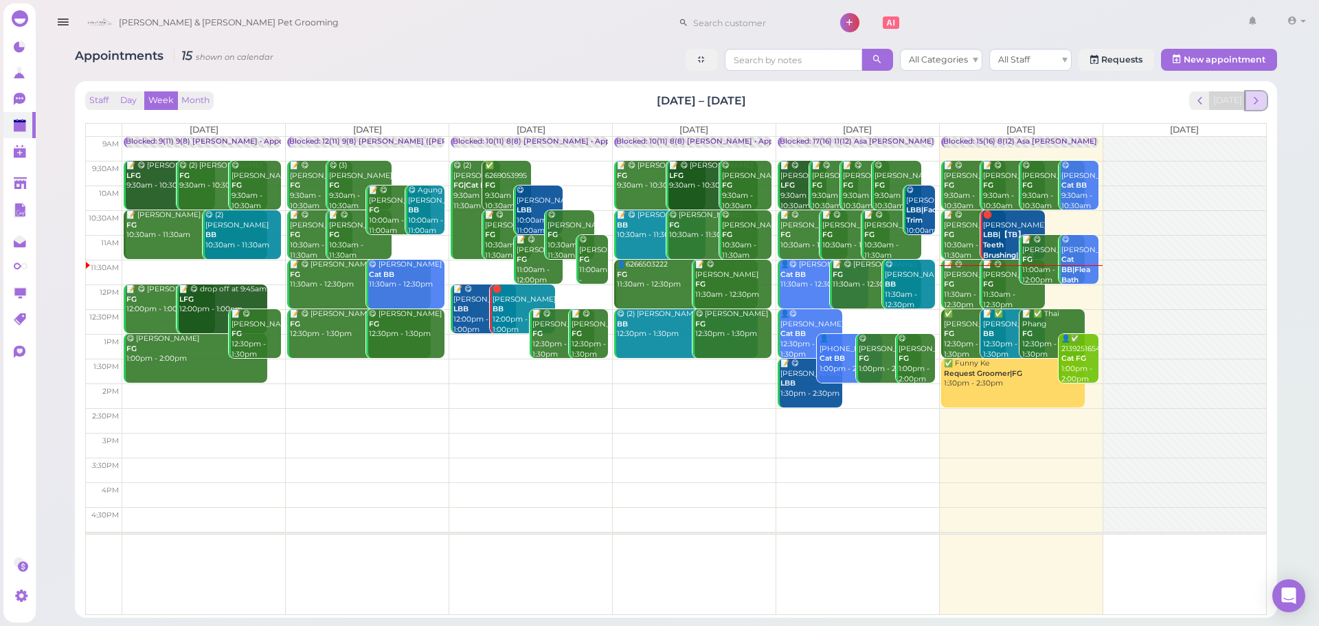
click at [1254, 98] on span "next" at bounding box center [1256, 100] width 13 height 13
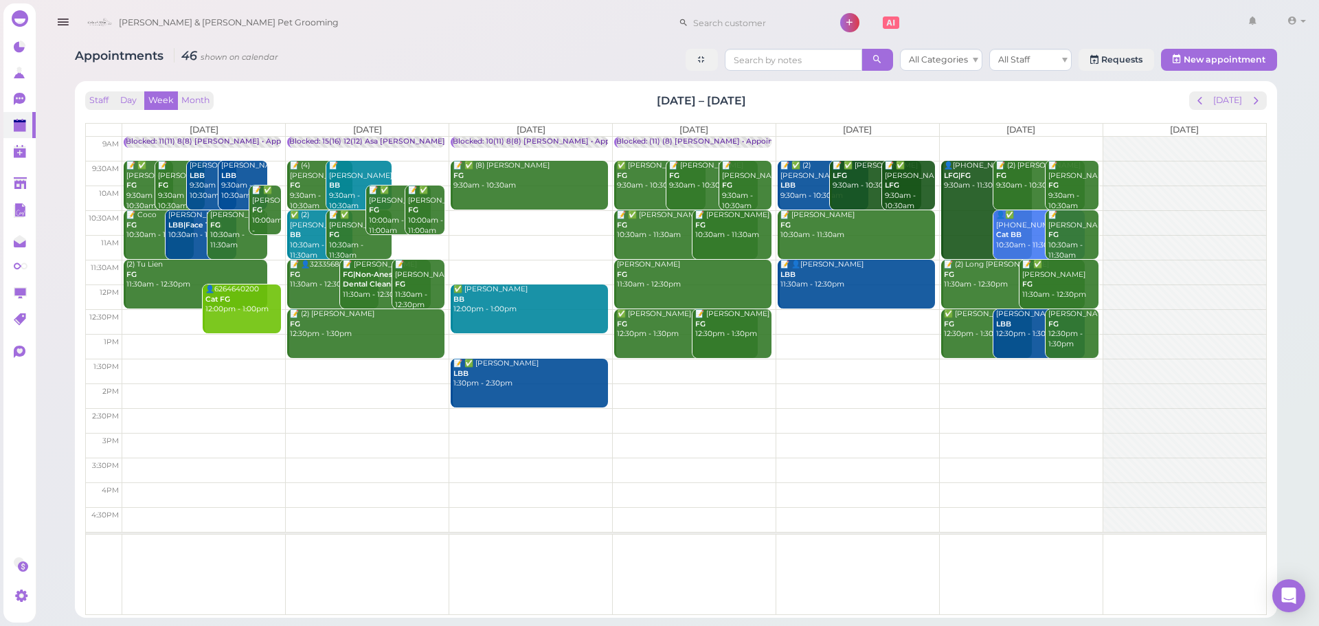
click at [1100, 189] on td at bounding box center [694, 198] width 1144 height 25
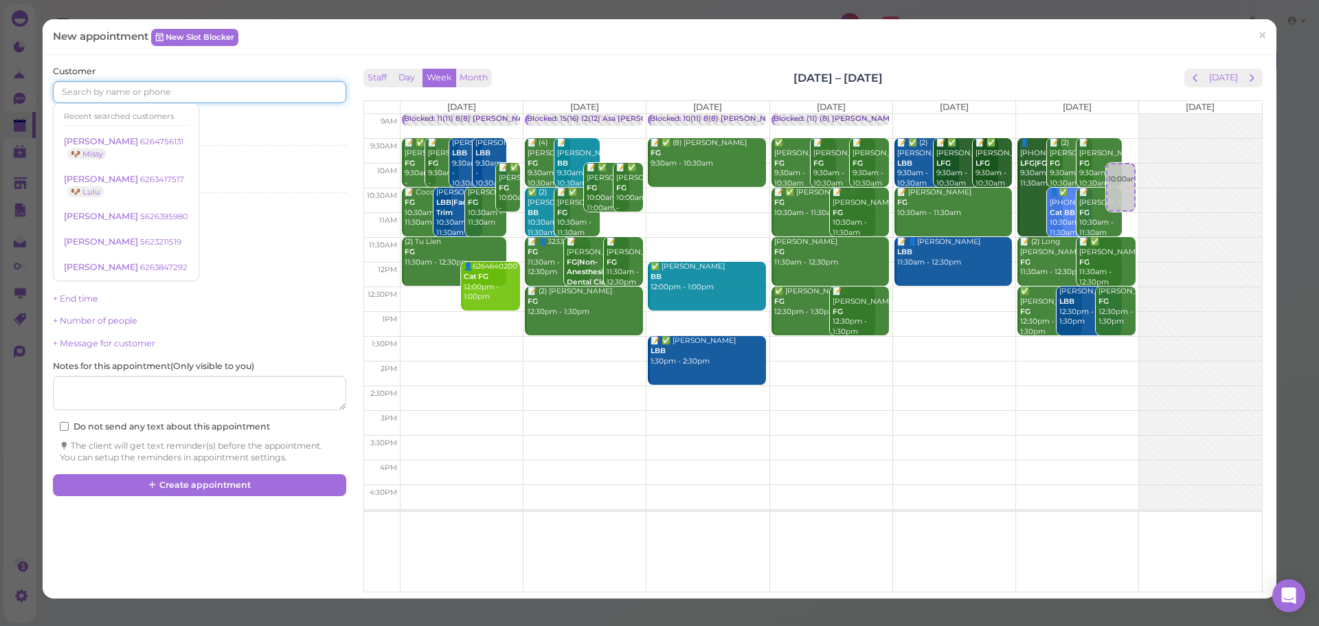
click at [194, 83] on input at bounding box center [199, 92] width 293 height 22
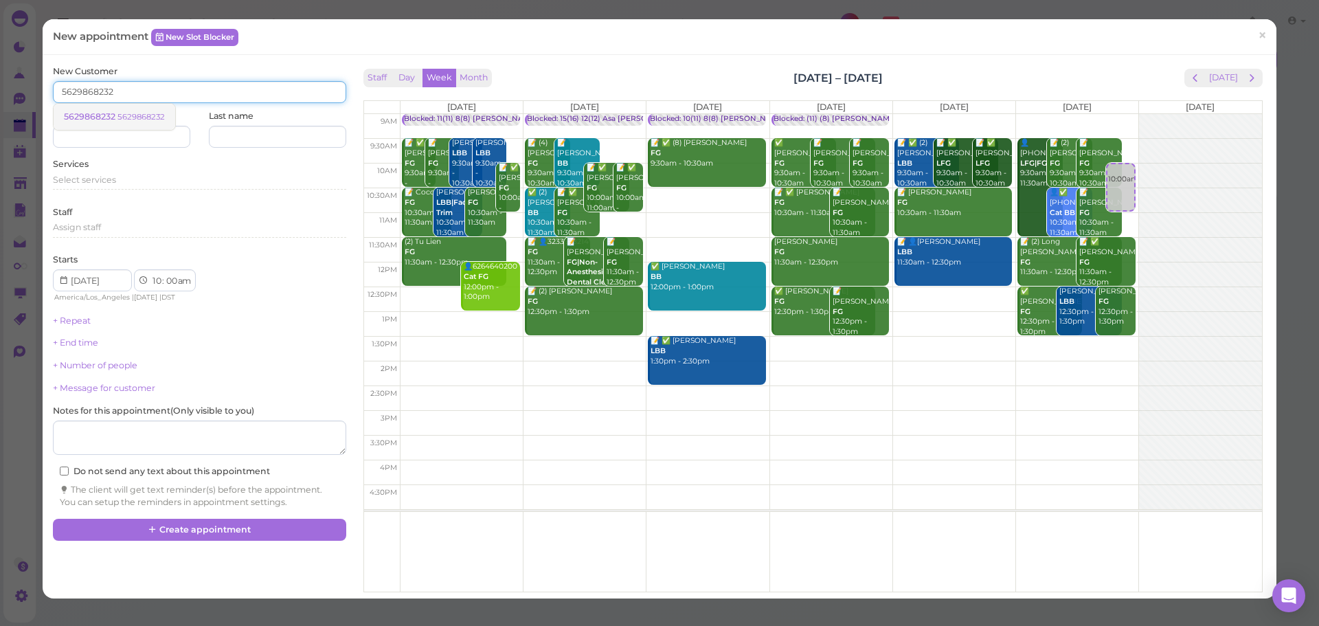
type input "5629868232"
click at [92, 113] on span "5629868232" at bounding box center [91, 116] width 54 height 10
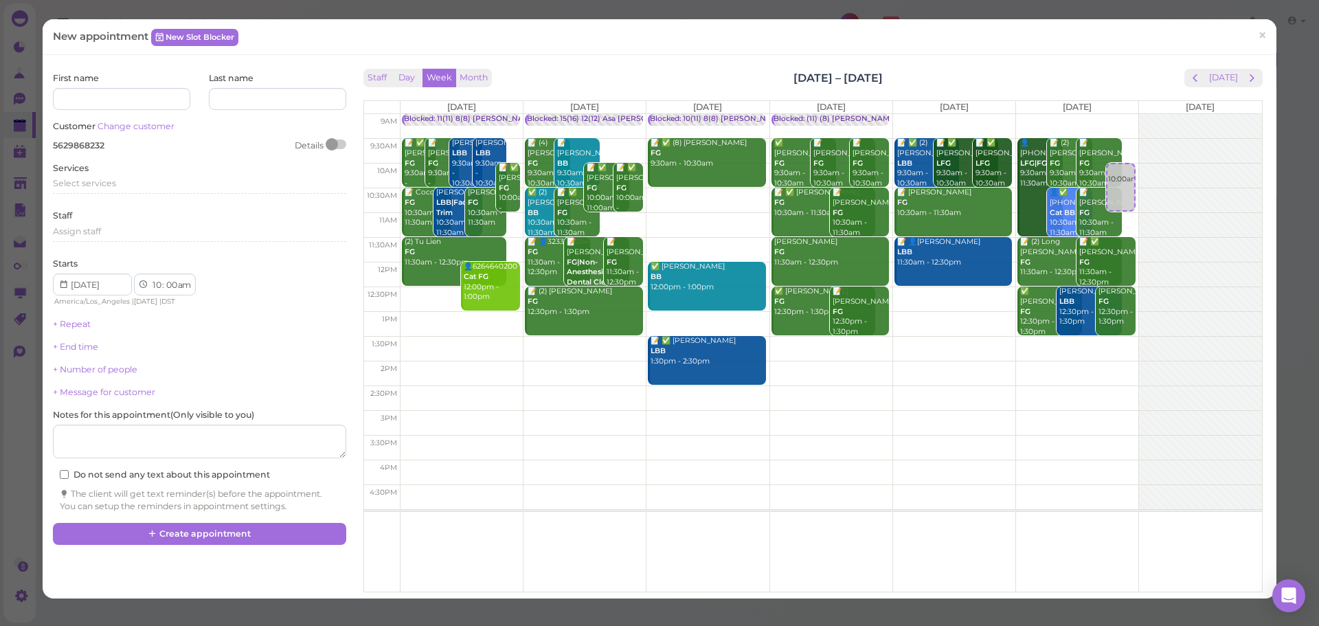
click at [1113, 58] on div "First name Last name Customer Change customer 5629868232 Details Services Selec…" at bounding box center [660, 327] width 1234 height 544
click at [112, 182] on span "Select services" at bounding box center [84, 183] width 63 height 10
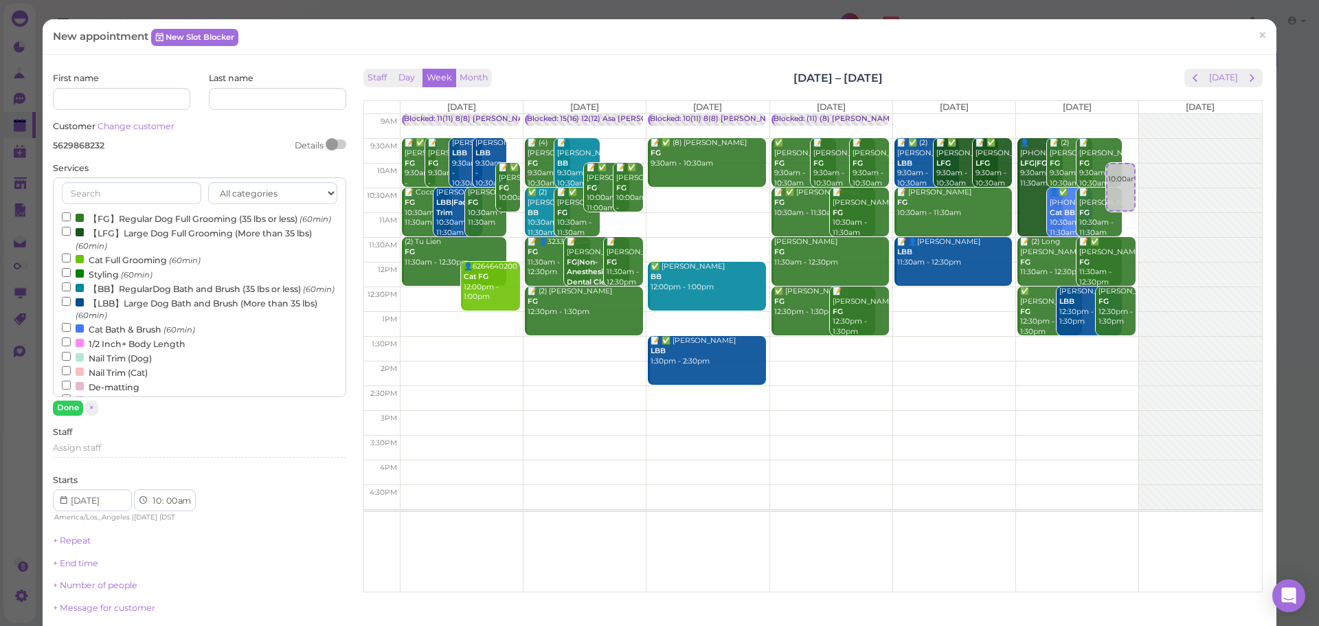
click at [158, 218] on label "【FG】Regular Dog Full Grooming (35 lbs or less) (60min)" at bounding box center [196, 218] width 269 height 14
click at [71, 218] on input "【FG】Regular Dog Full Grooming (35 lbs or less) (60min)" at bounding box center [66, 216] width 9 height 9
click at [72, 404] on button "Done" at bounding box center [68, 408] width 30 height 14
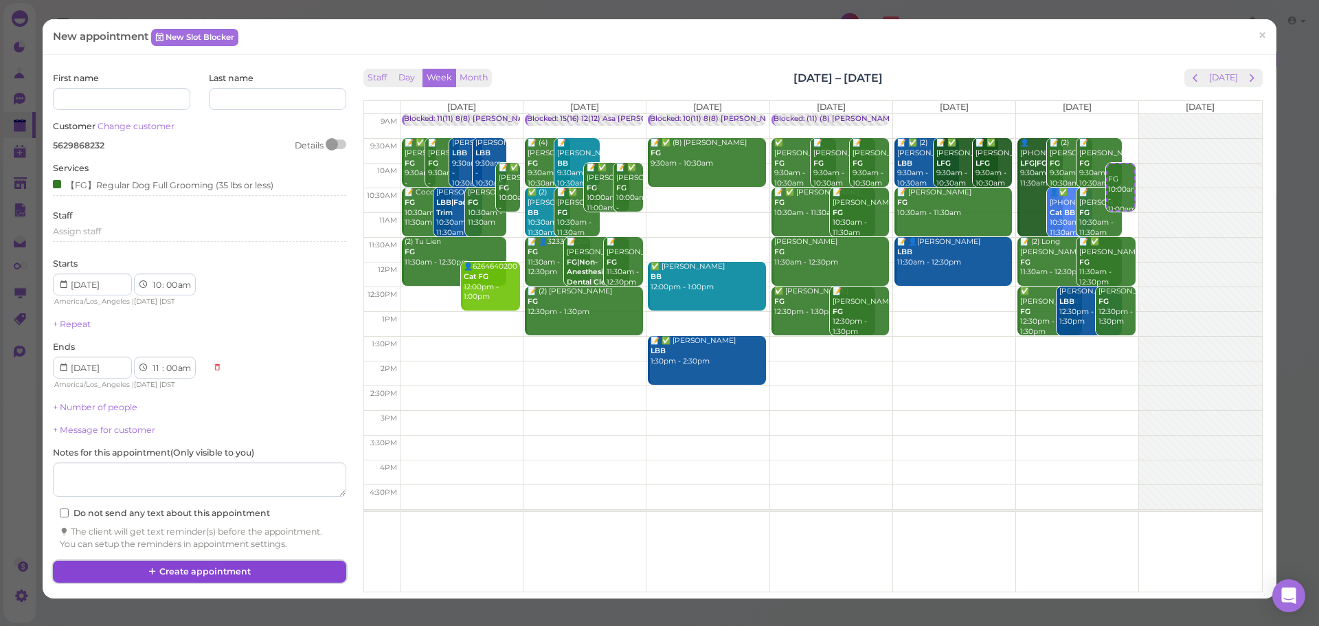
click at [237, 564] on button "Create appointment" at bounding box center [199, 572] width 293 height 22
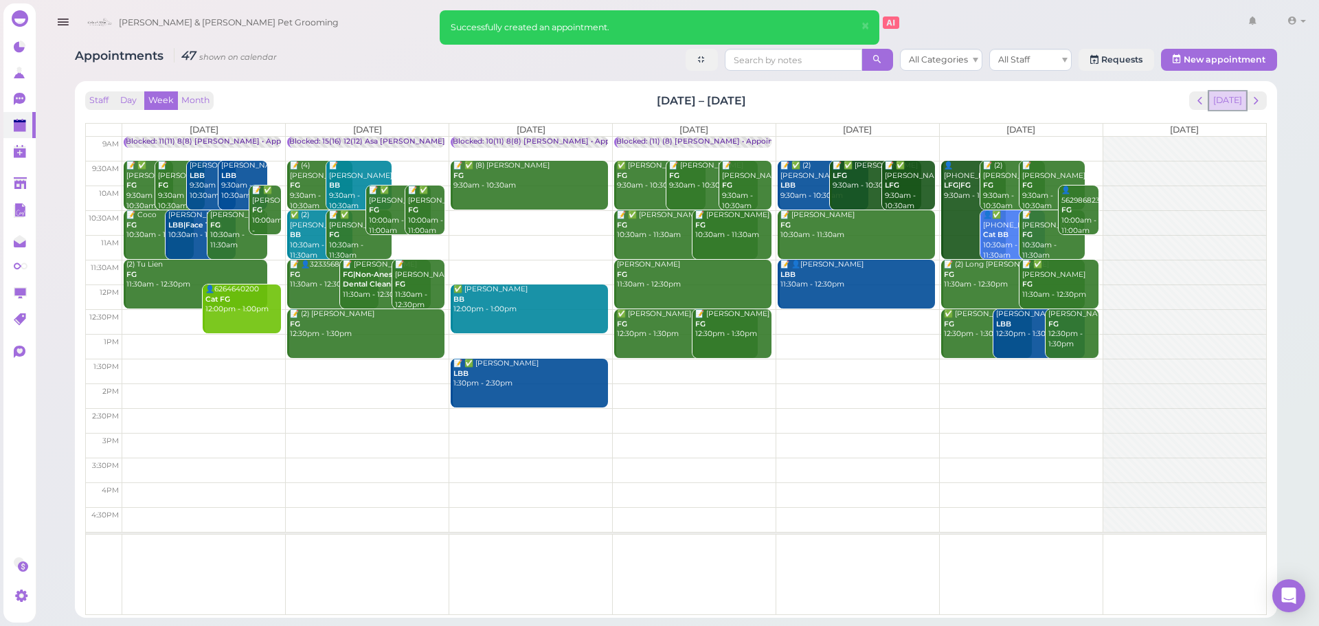
click at [1229, 98] on button "Today" at bounding box center [1228, 100] width 37 height 19
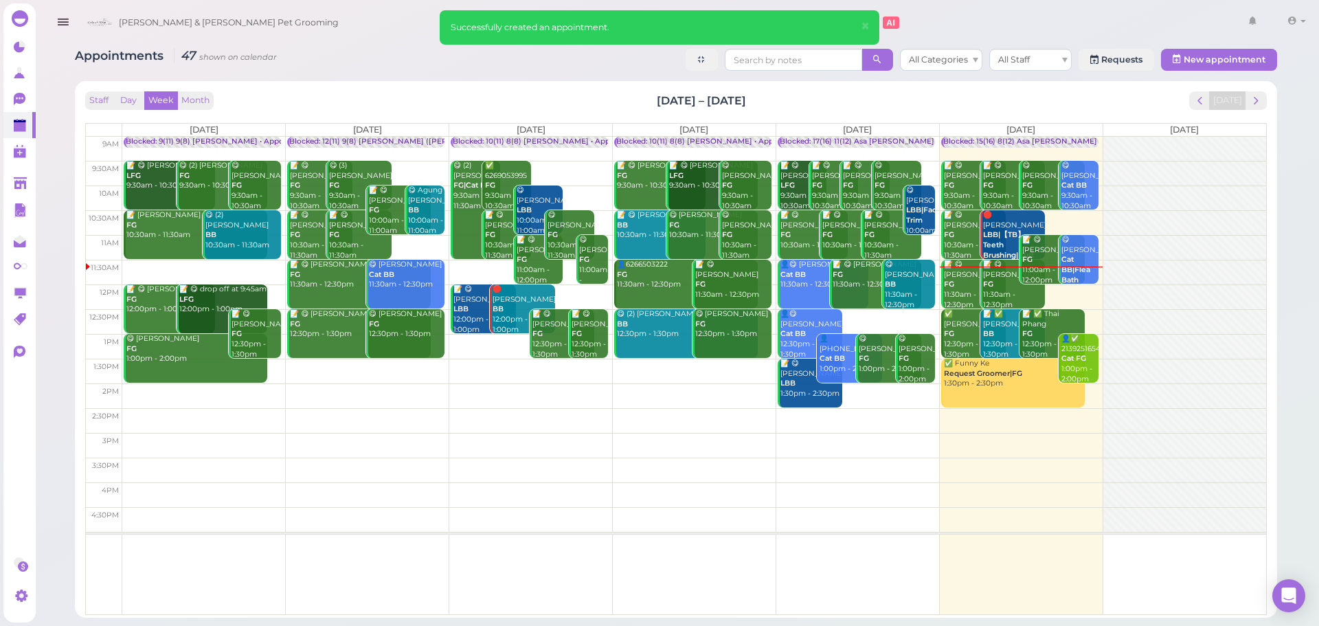
click at [792, 105] on div "Staff Day Week Month Aug 11 – 17, 2025 Today" at bounding box center [676, 100] width 1182 height 19
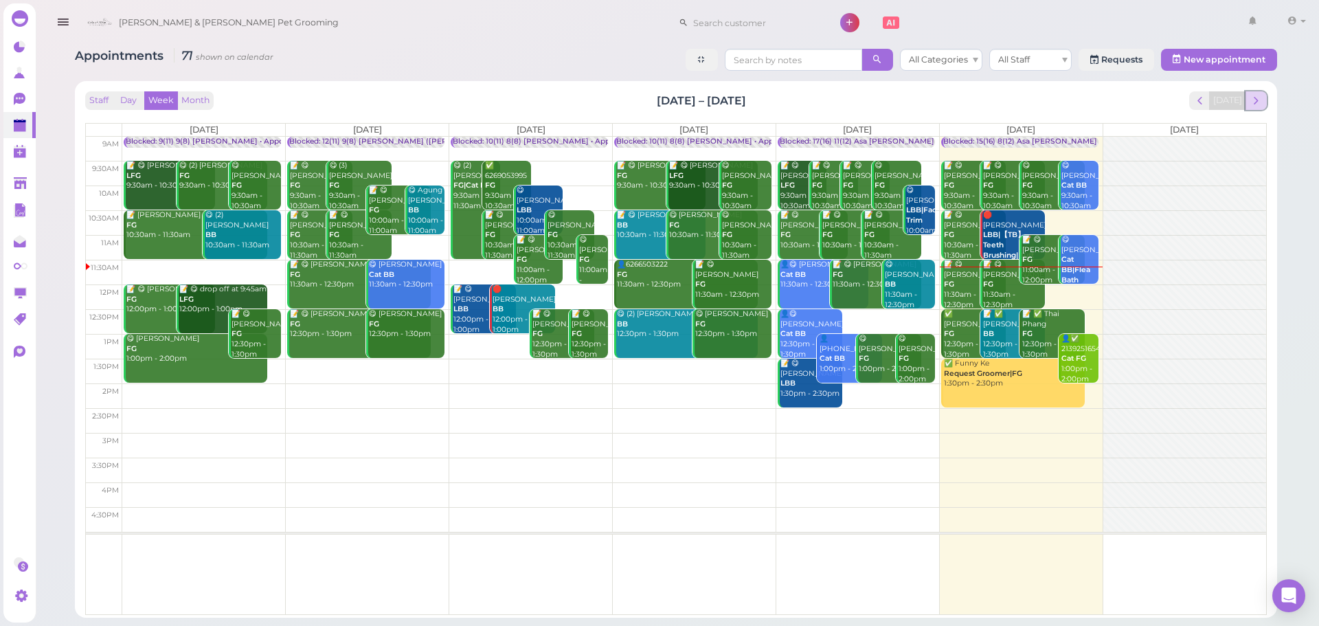
click at [1253, 97] on span "next" at bounding box center [1256, 100] width 13 height 13
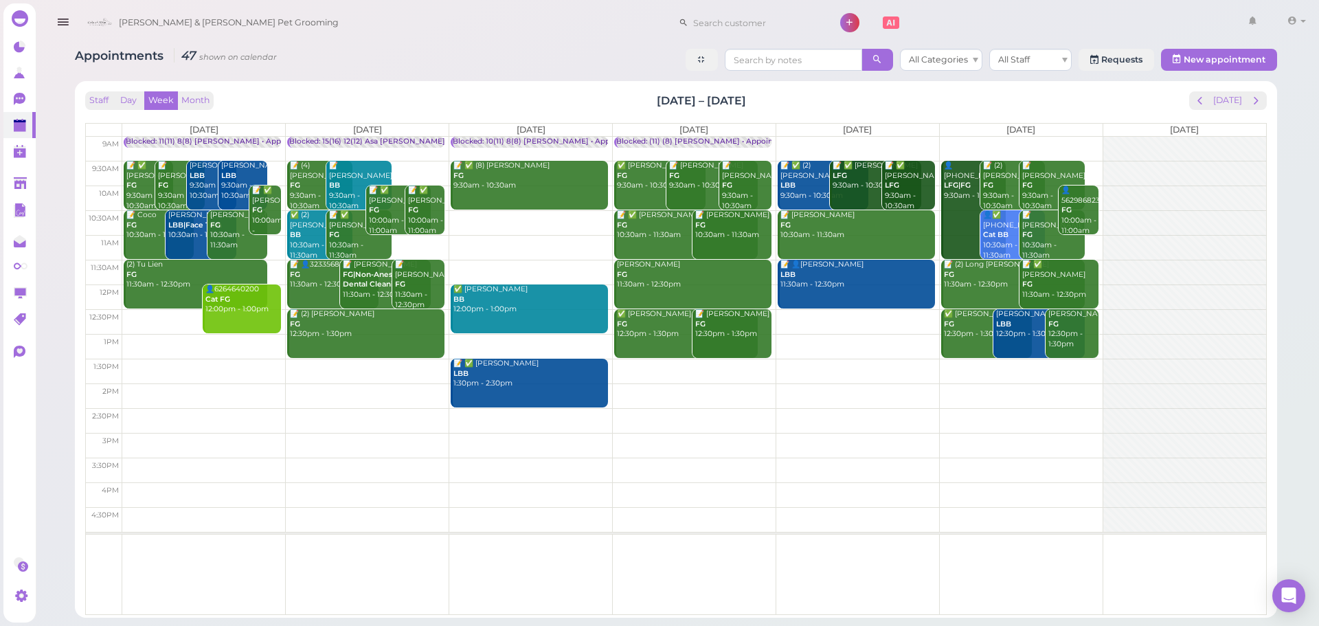
click at [871, 138] on td at bounding box center [694, 149] width 1144 height 25
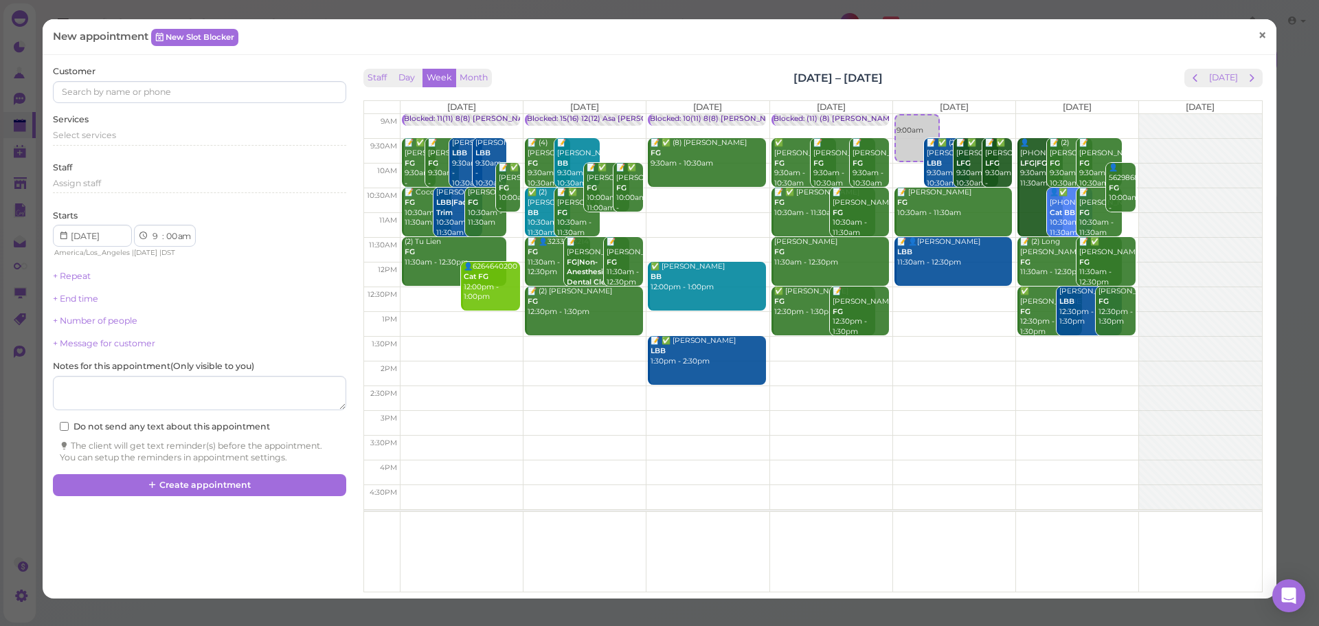
click at [1258, 38] on span "×" at bounding box center [1262, 35] width 9 height 19
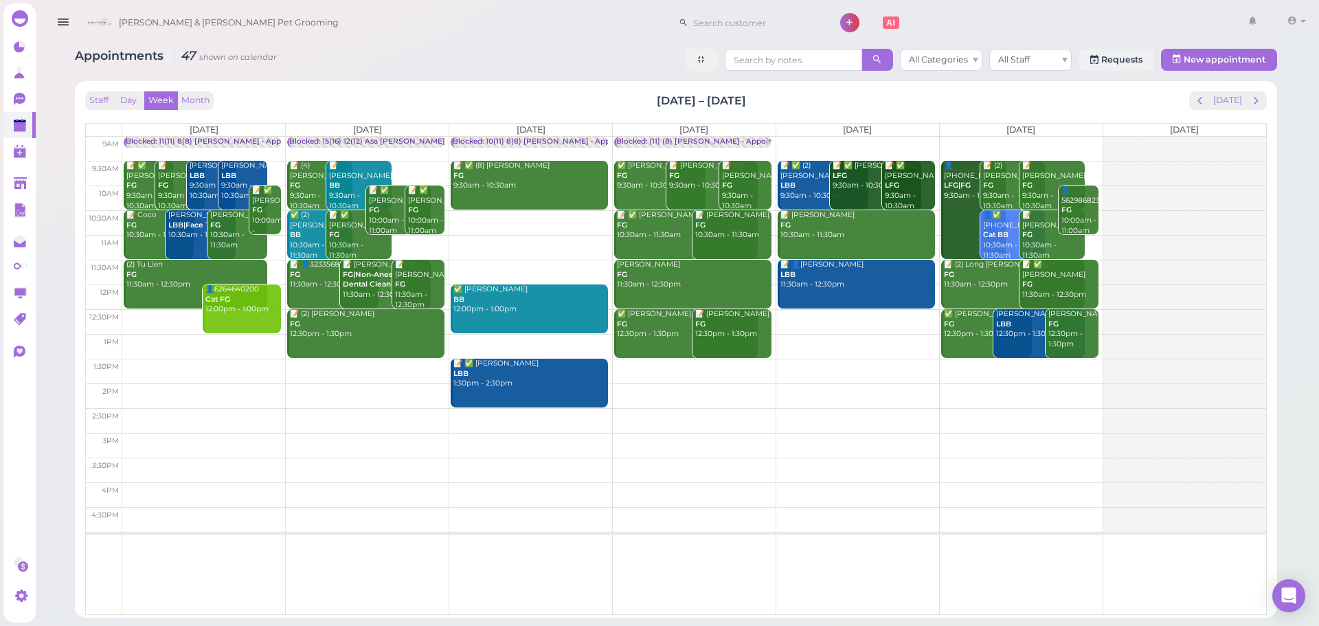
click at [961, 140] on td at bounding box center [694, 149] width 1144 height 25
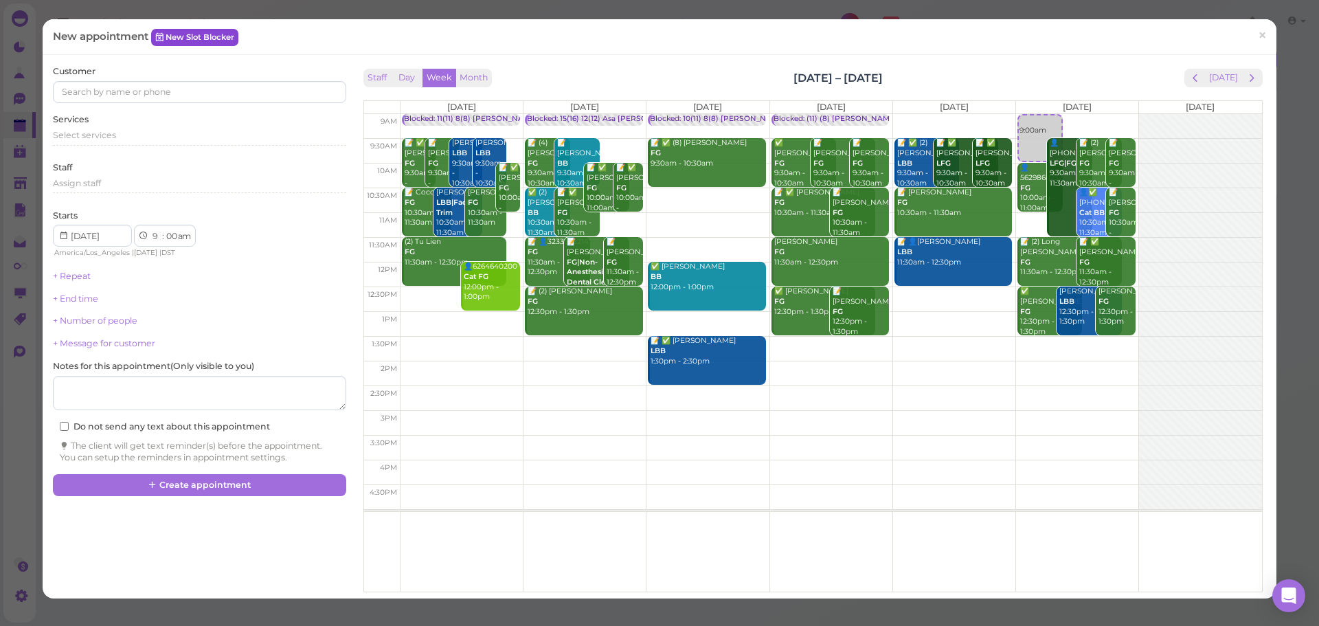
click at [173, 31] on link "New Slot Blocker" at bounding box center [194, 37] width 87 height 16
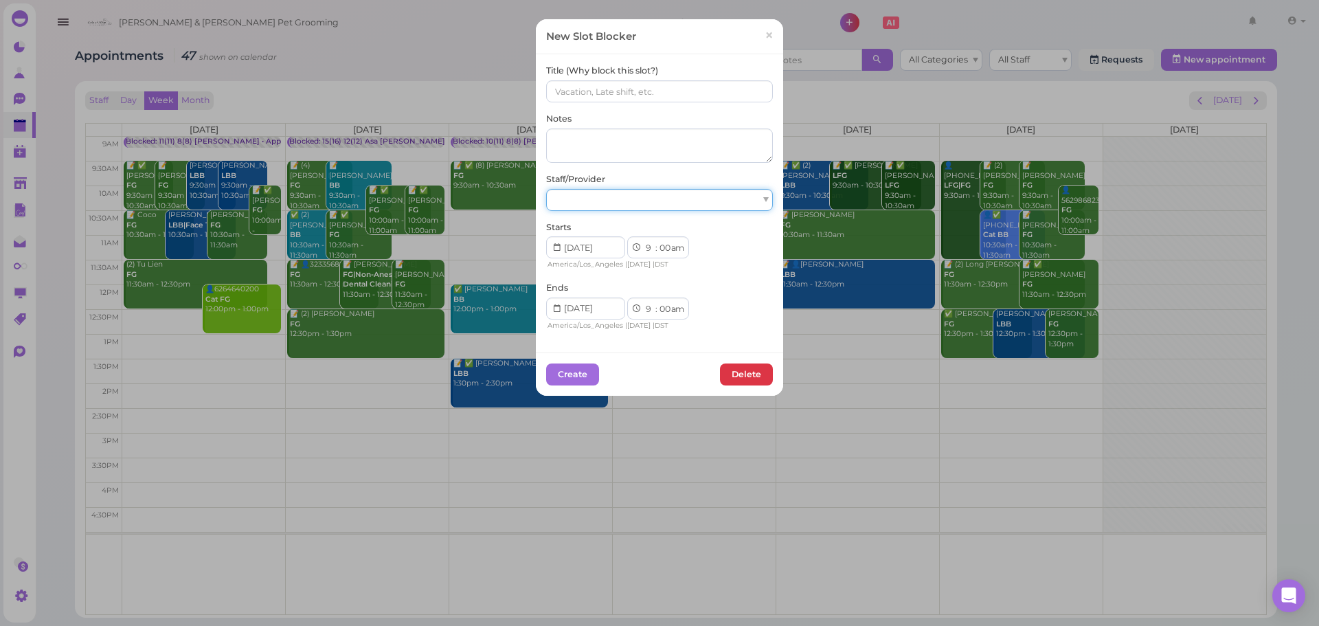
click at [649, 198] on div at bounding box center [659, 200] width 227 height 22
click at [660, 304] on select "00 05 10 15 20 25 30 35 40 45 50 55" at bounding box center [665, 309] width 14 height 14
select select "15"
click at [658, 302] on select "00 05 10 15 20 25 30 35 40 45 50 55" at bounding box center [665, 309] width 14 height 14
click at [626, 89] on input at bounding box center [659, 91] width 227 height 22
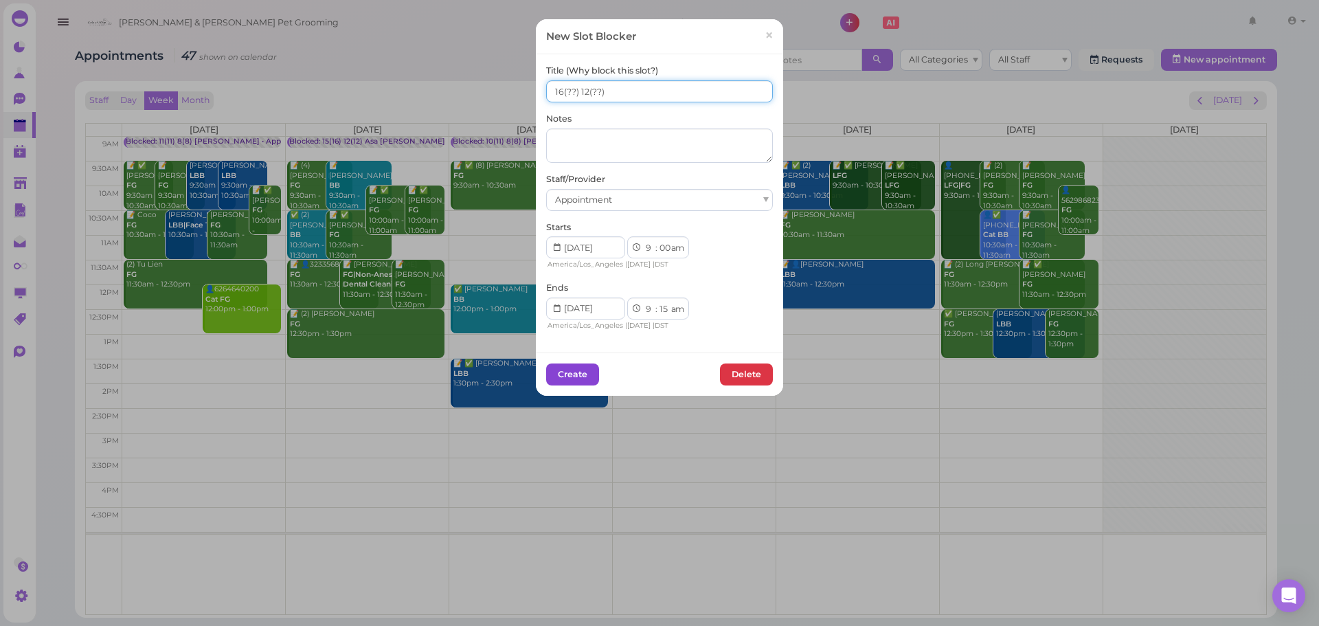
type input "16(??) 12(??)"
click at [575, 383] on button "Create" at bounding box center [572, 375] width 53 height 22
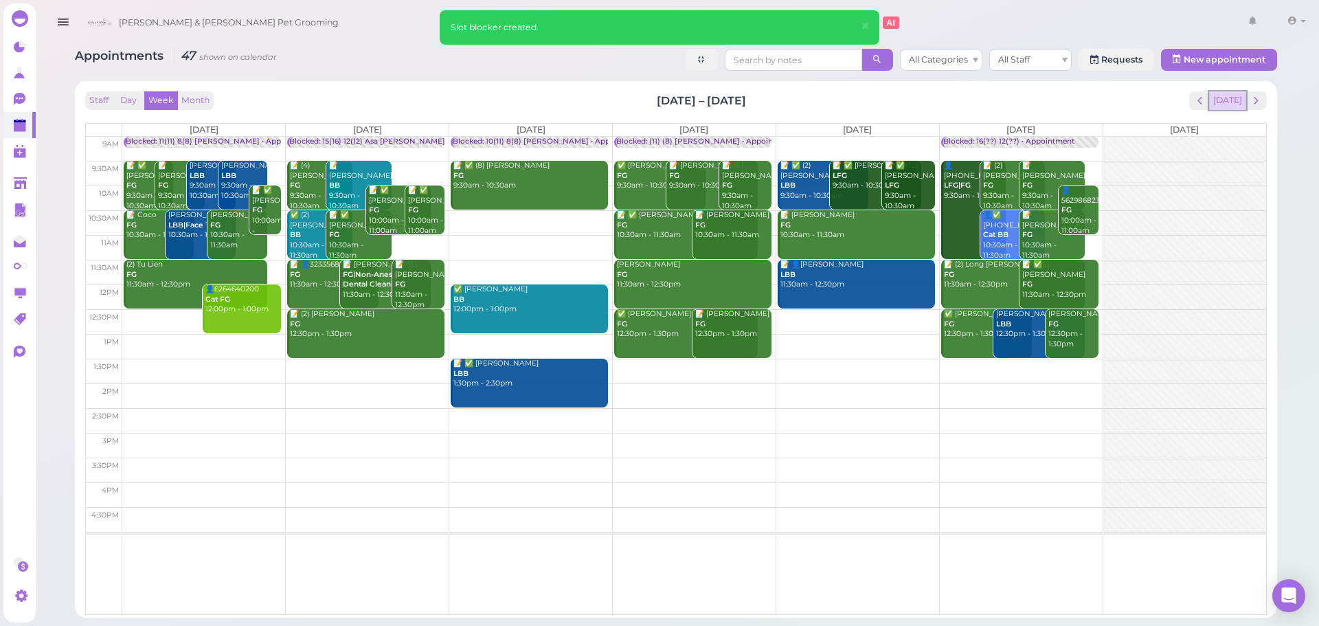
click at [1233, 91] on button "Today" at bounding box center [1228, 100] width 37 height 19
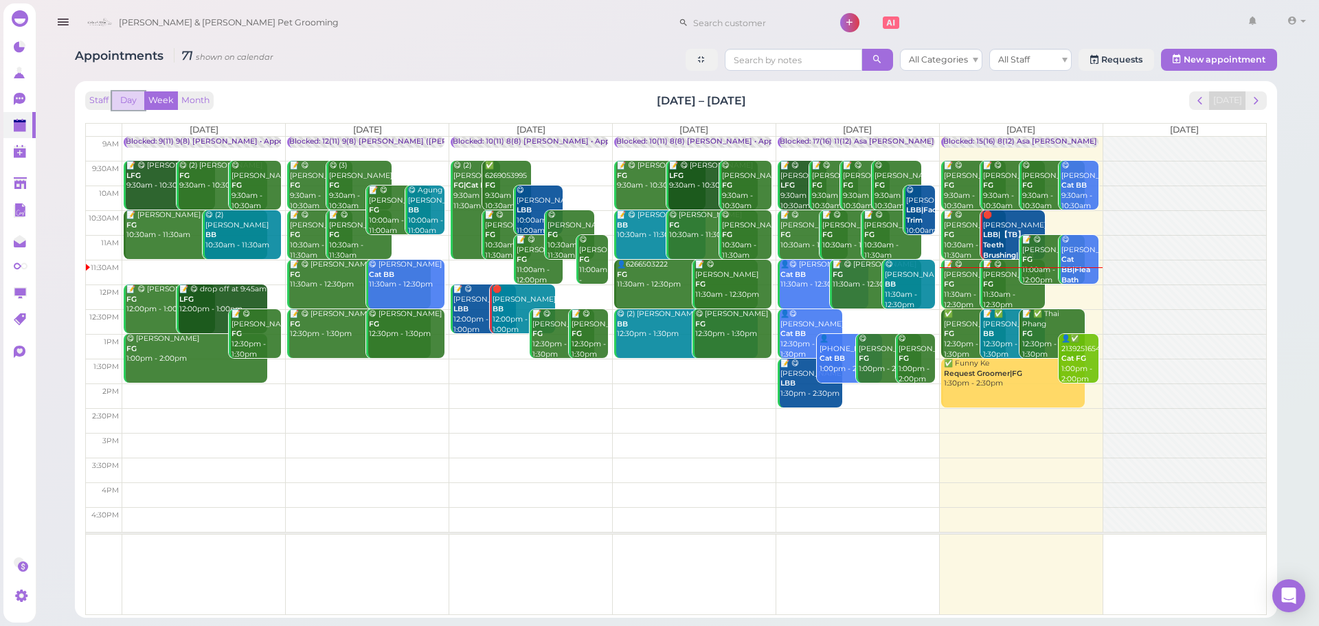
click at [142, 104] on button "Day" at bounding box center [128, 100] width 33 height 19
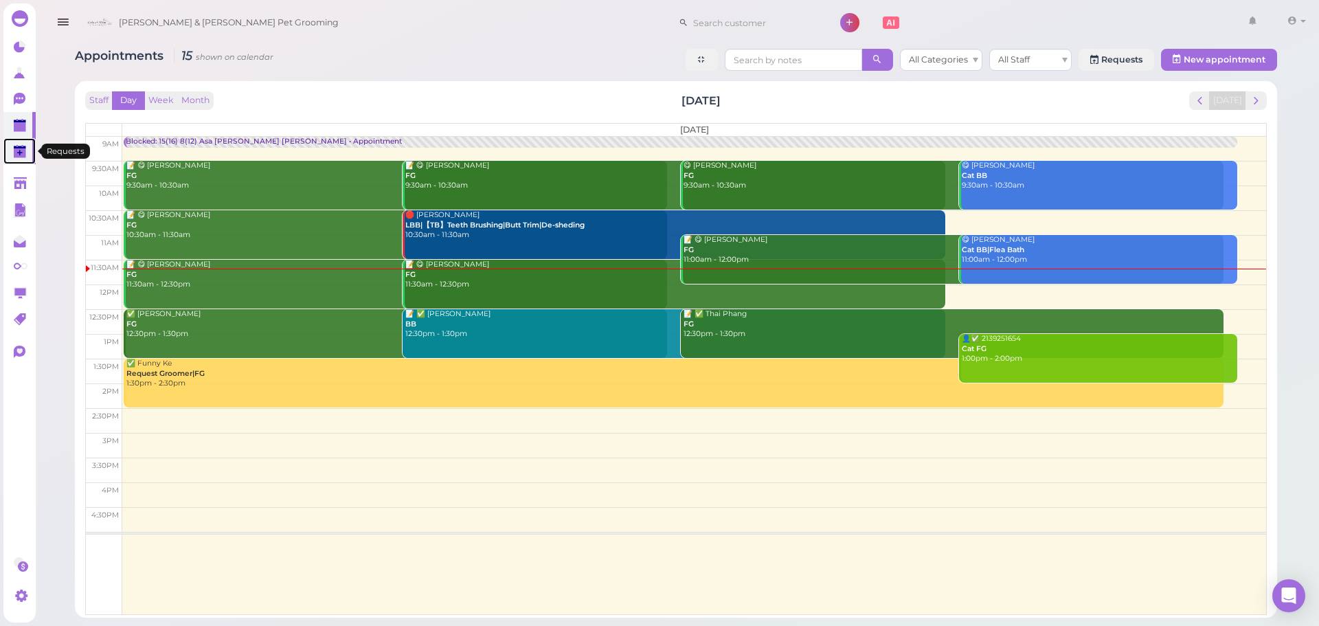
click at [26, 157] on icon at bounding box center [21, 152] width 14 height 14
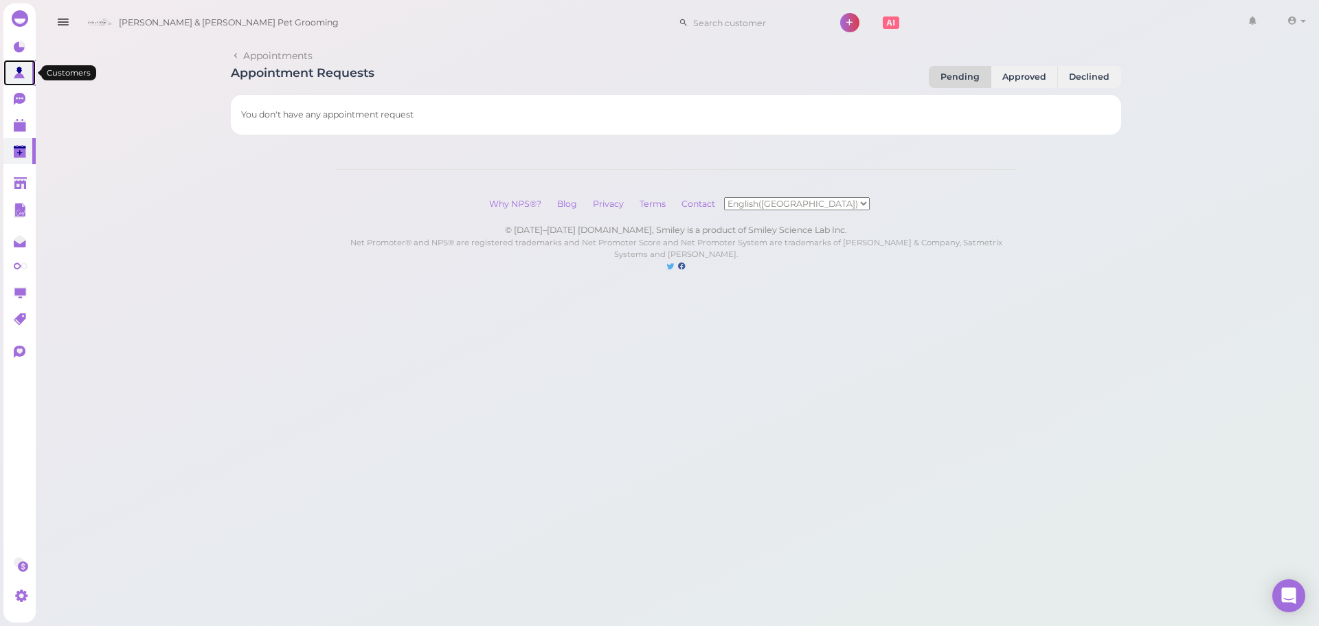
click at [20, 85] on link at bounding box center [19, 73] width 32 height 26
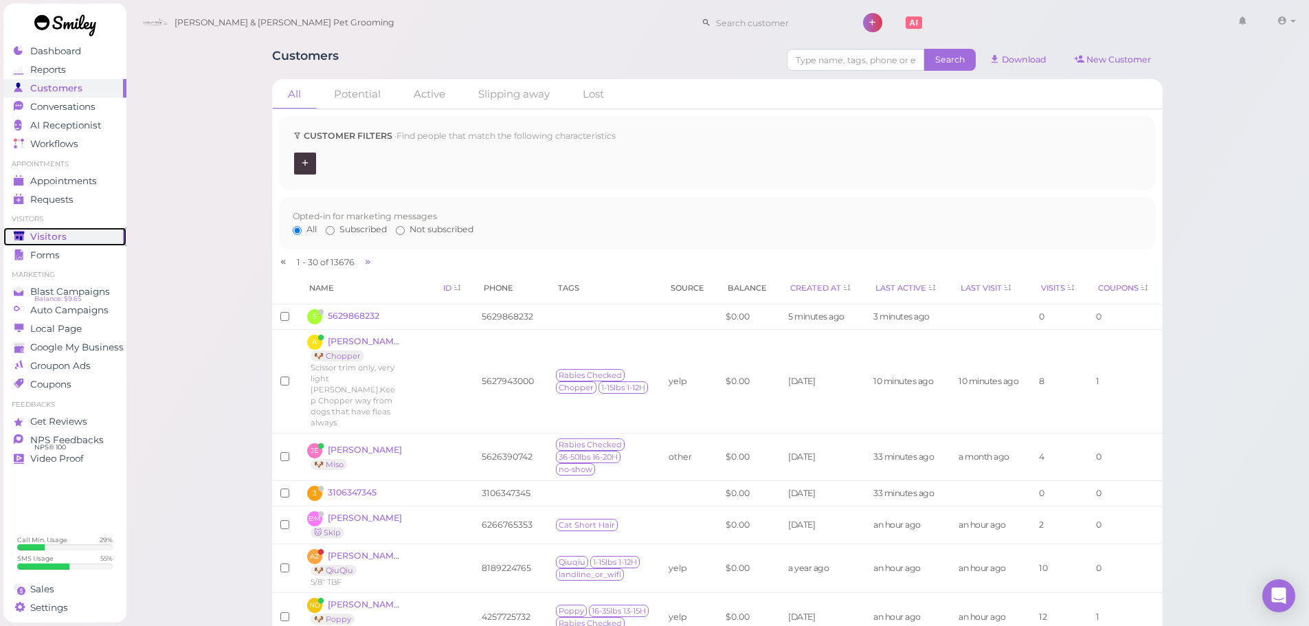
click at [62, 232] on span "Visitors" at bounding box center [48, 237] width 36 height 12
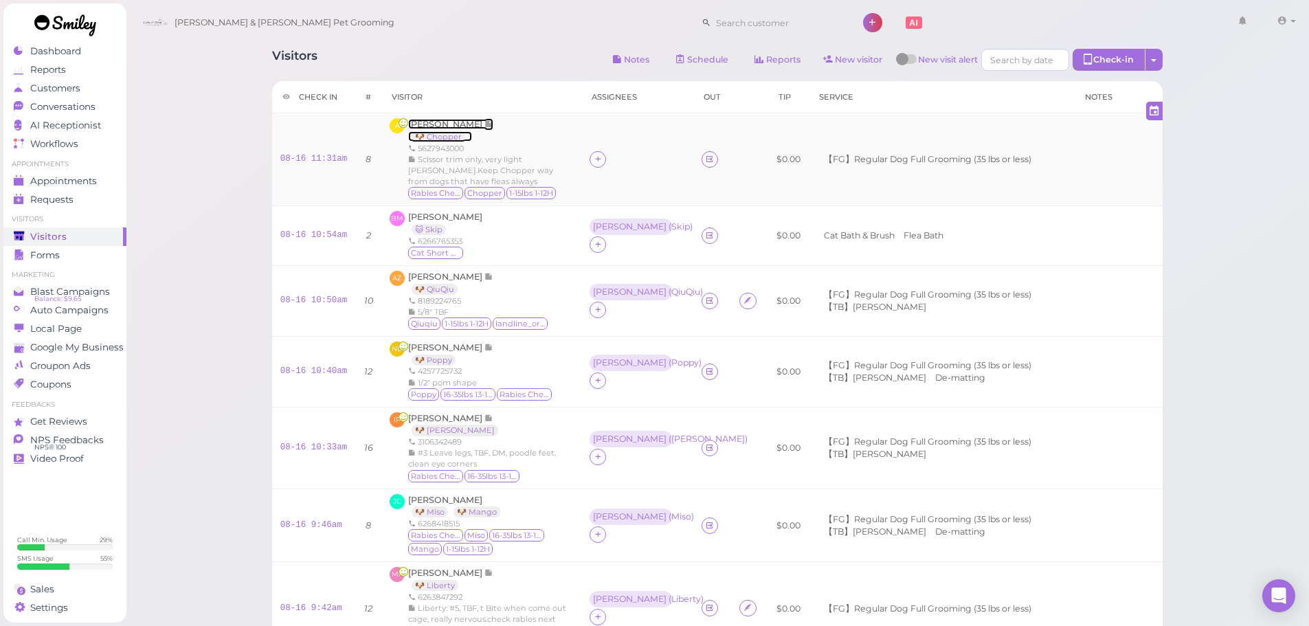
click at [463, 126] on span "Amelia Benavente" at bounding box center [446, 124] width 76 height 10
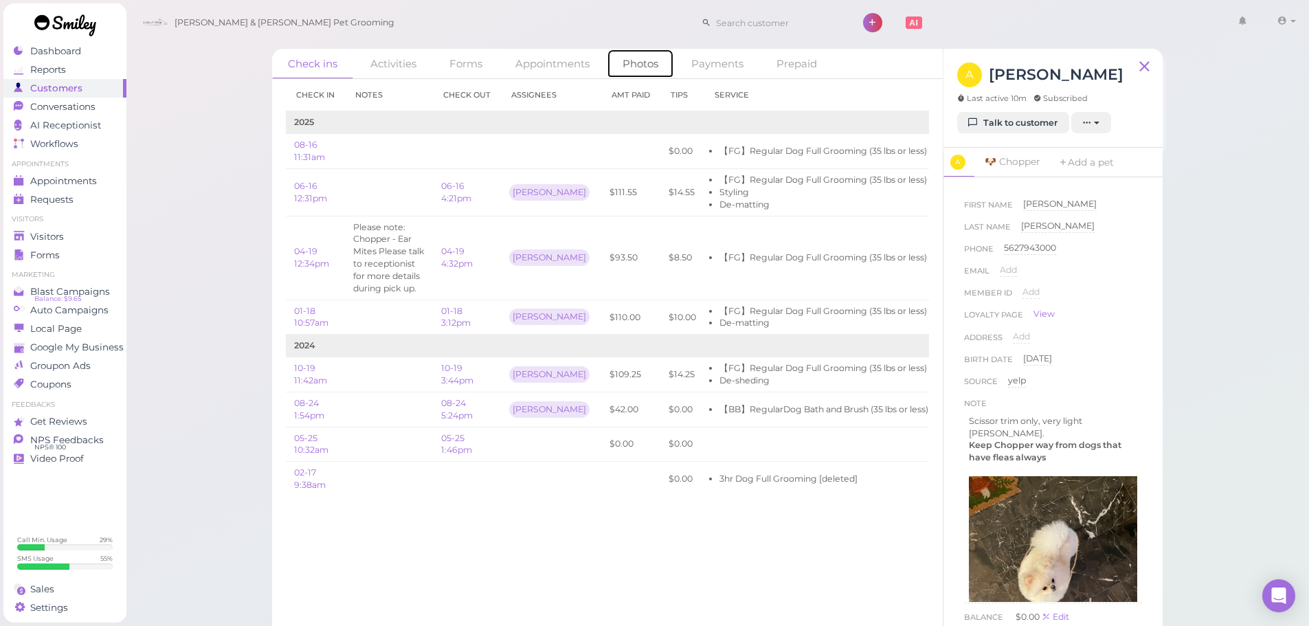
click at [632, 66] on link "Photos" at bounding box center [640, 64] width 67 height 30
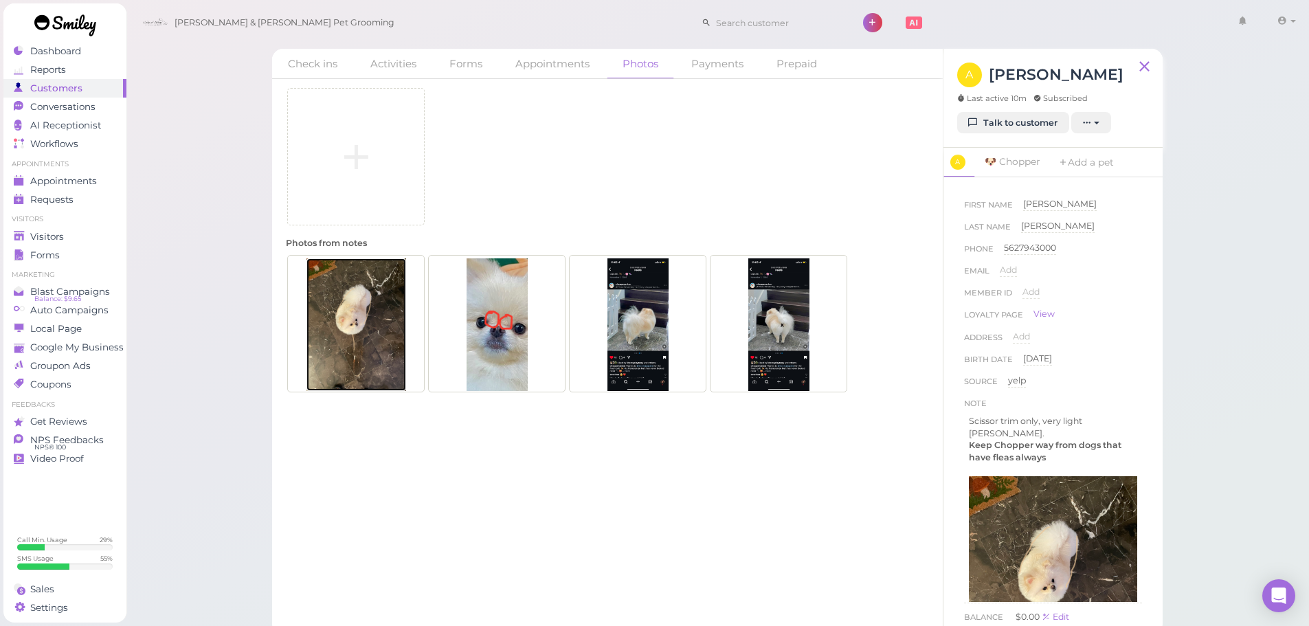
click at [370, 320] on img at bounding box center [357, 324] width 100 height 133
click at [512, 291] on img at bounding box center [497, 324] width 61 height 133
click at [475, 323] on img at bounding box center [497, 324] width 61 height 133
click at [62, 230] on link "Visitors" at bounding box center [64, 236] width 123 height 19
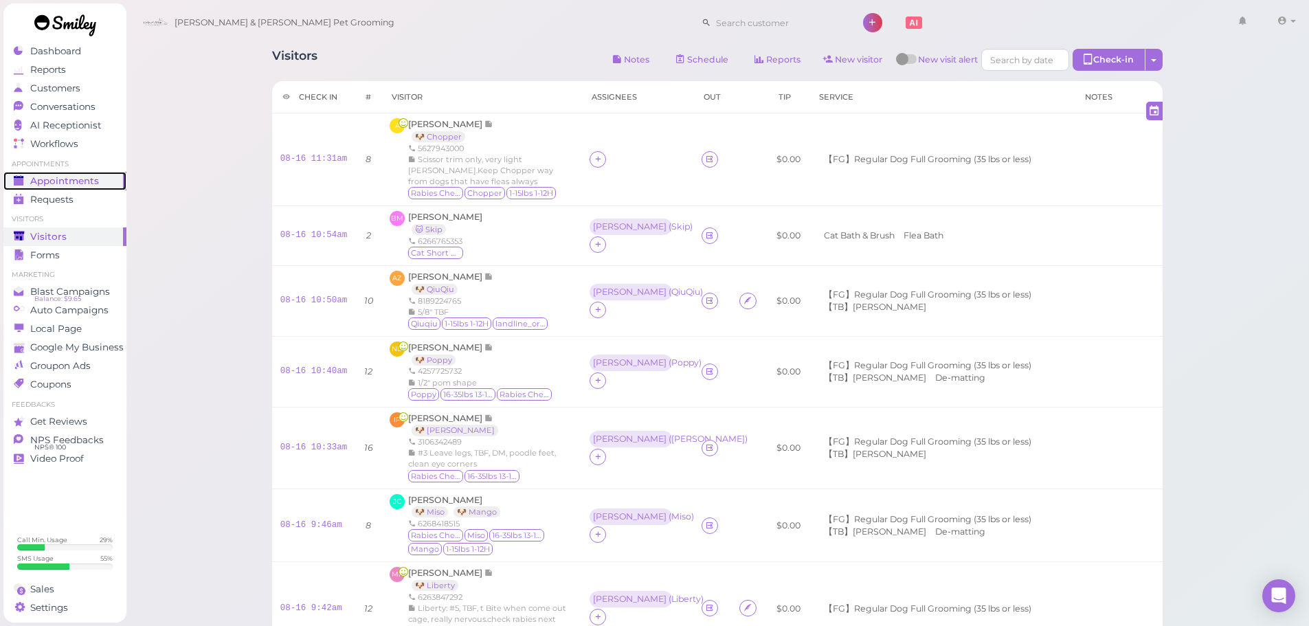
click at [78, 184] on span "Appointments" at bounding box center [64, 181] width 69 height 12
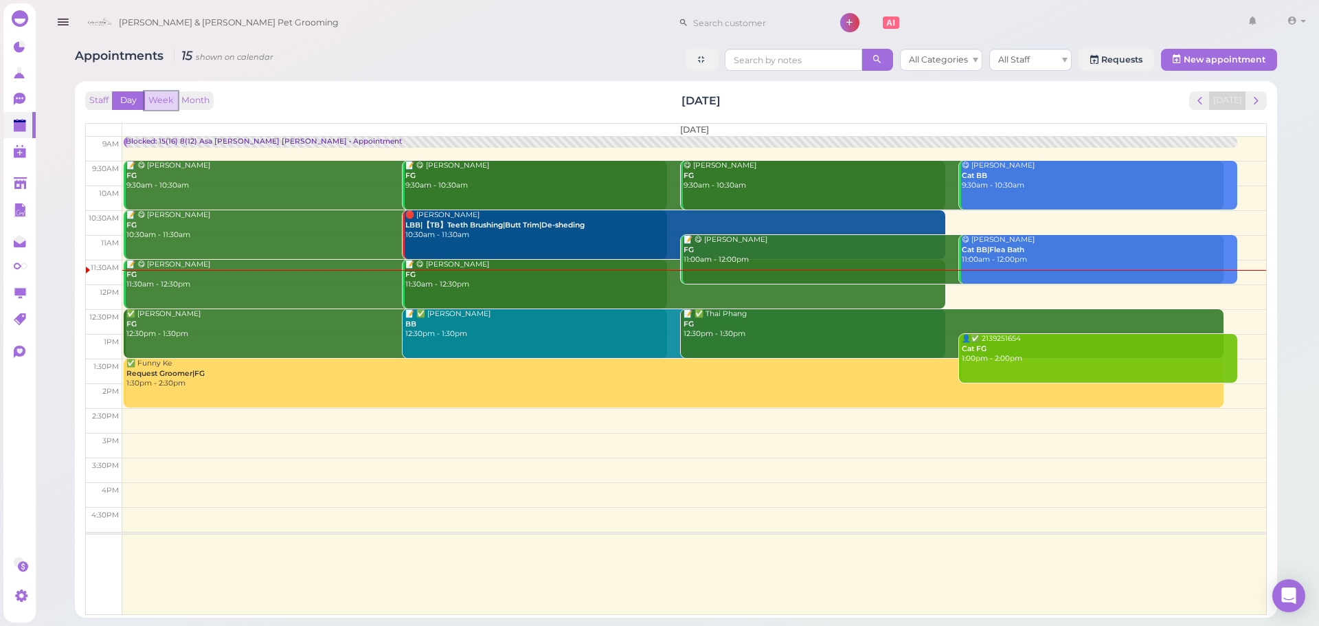
click at [164, 104] on button "Week" at bounding box center [161, 100] width 34 height 19
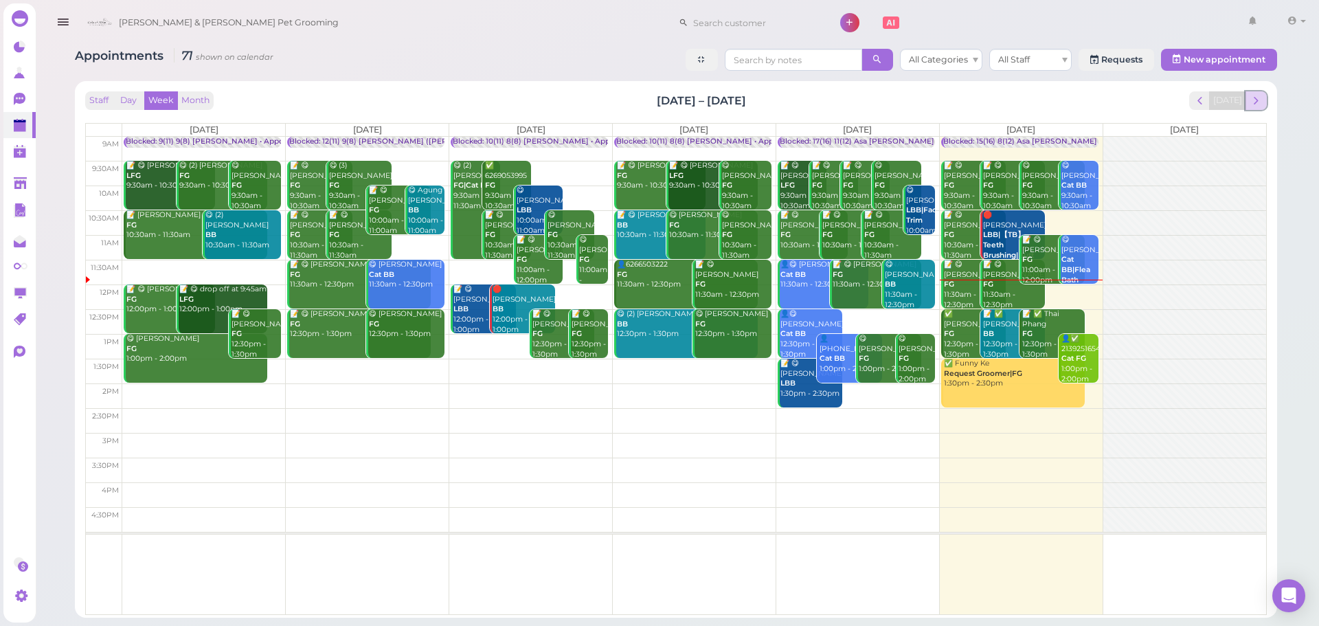
click at [1264, 100] on button "next" at bounding box center [1256, 100] width 21 height 19
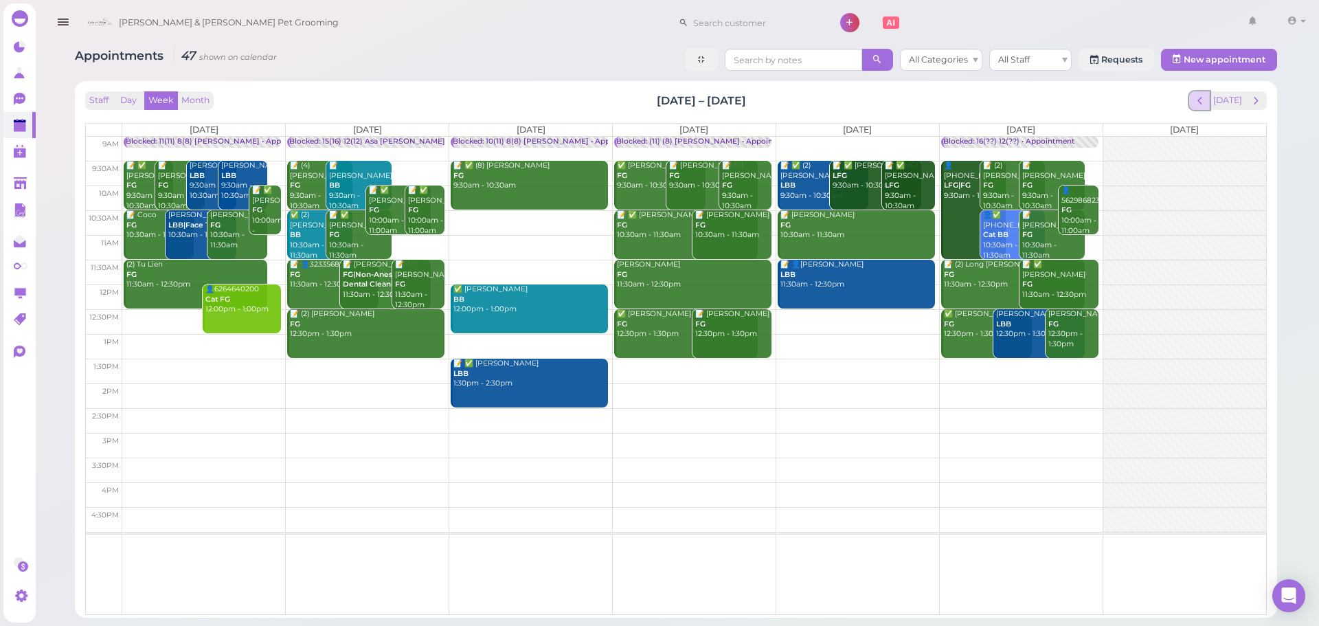
click at [1207, 100] on span "prev" at bounding box center [1200, 100] width 13 height 13
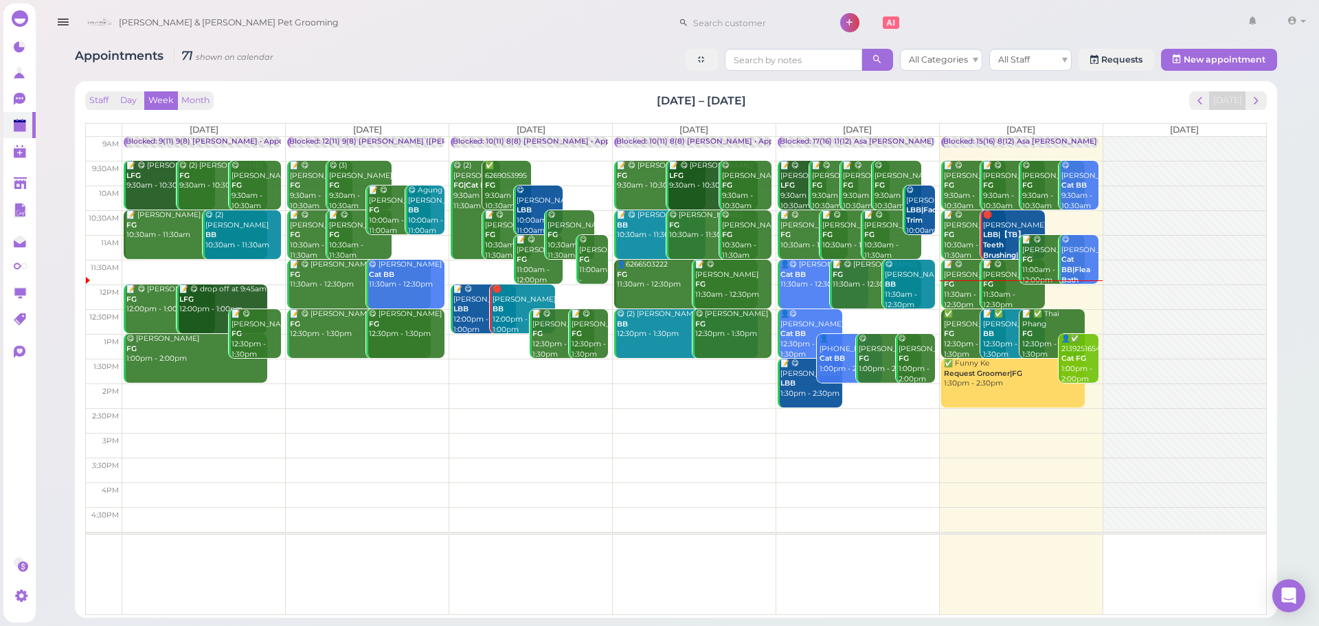
click at [1085, 97] on div "Staff Day Week Month Aug 11 – 17, 2025 Today" at bounding box center [676, 100] width 1182 height 19
click at [131, 102] on button "Day" at bounding box center [128, 100] width 33 height 19
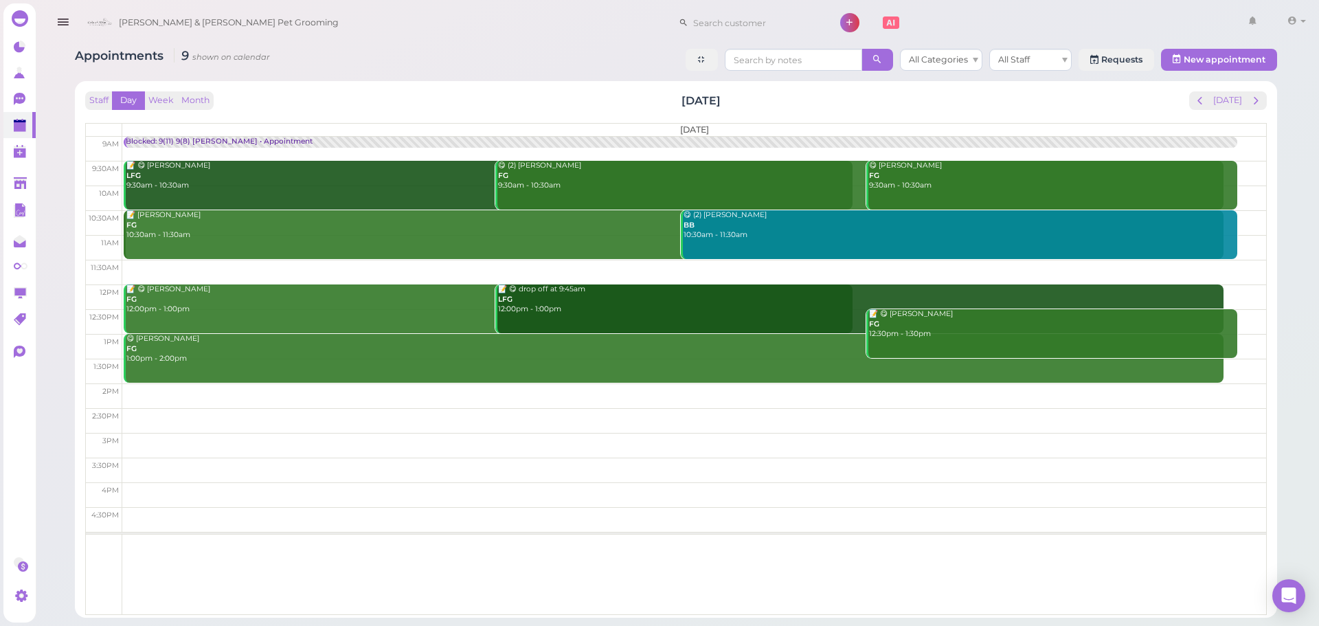
click at [464, 93] on div "Staff Day Week Month Monday, Aug 11 Today" at bounding box center [676, 100] width 1182 height 19
click at [1221, 106] on button "Today" at bounding box center [1228, 100] width 37 height 19
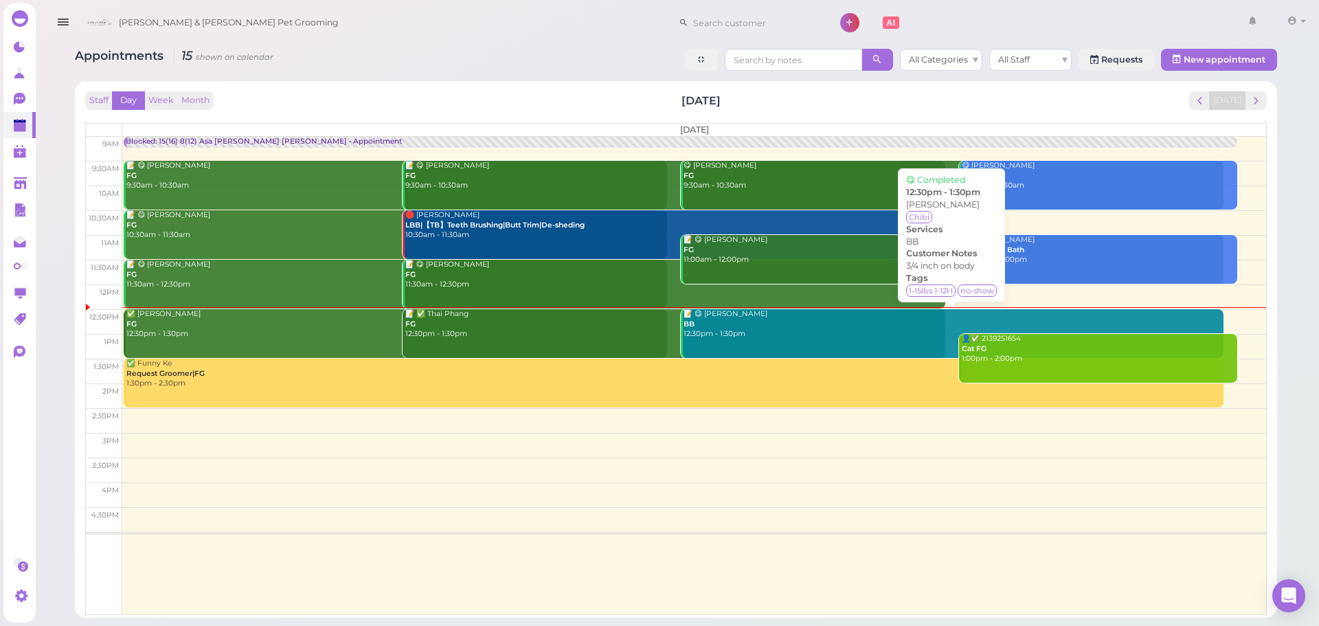
click at [793, 342] on link "📝 😋 Daniel Le BB 12:30pm - 1:30pm" at bounding box center [953, 333] width 544 height 49
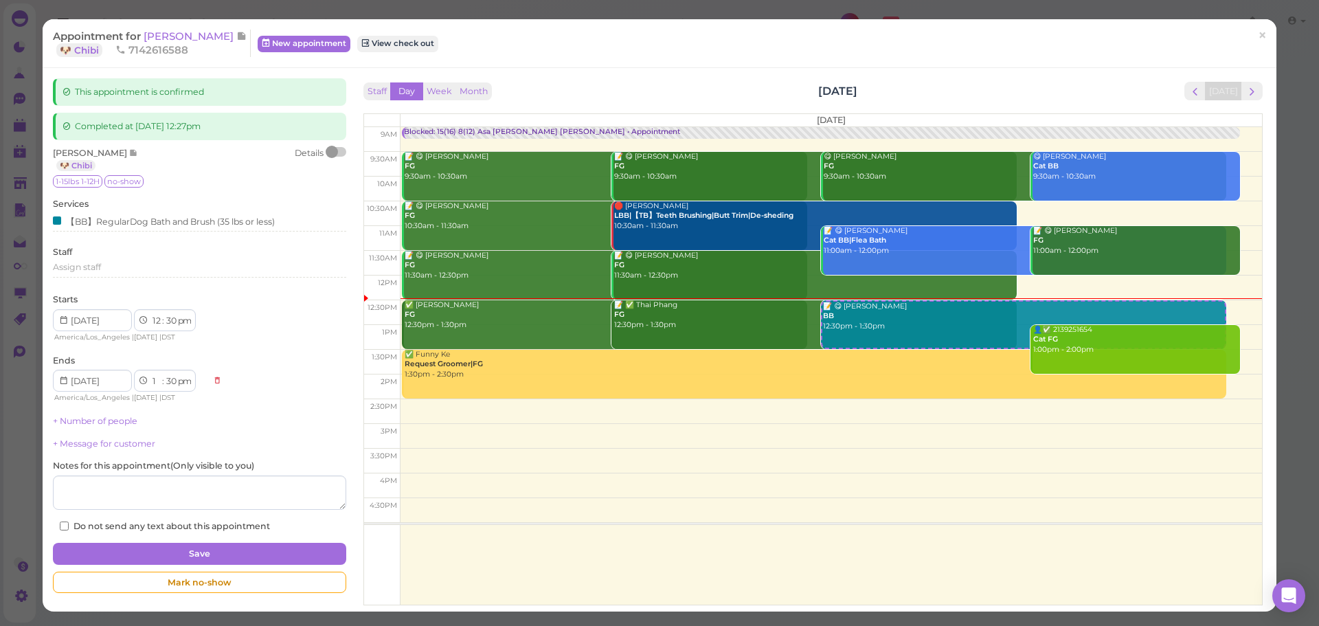
click at [334, 151] on div at bounding box center [332, 152] width 12 height 12
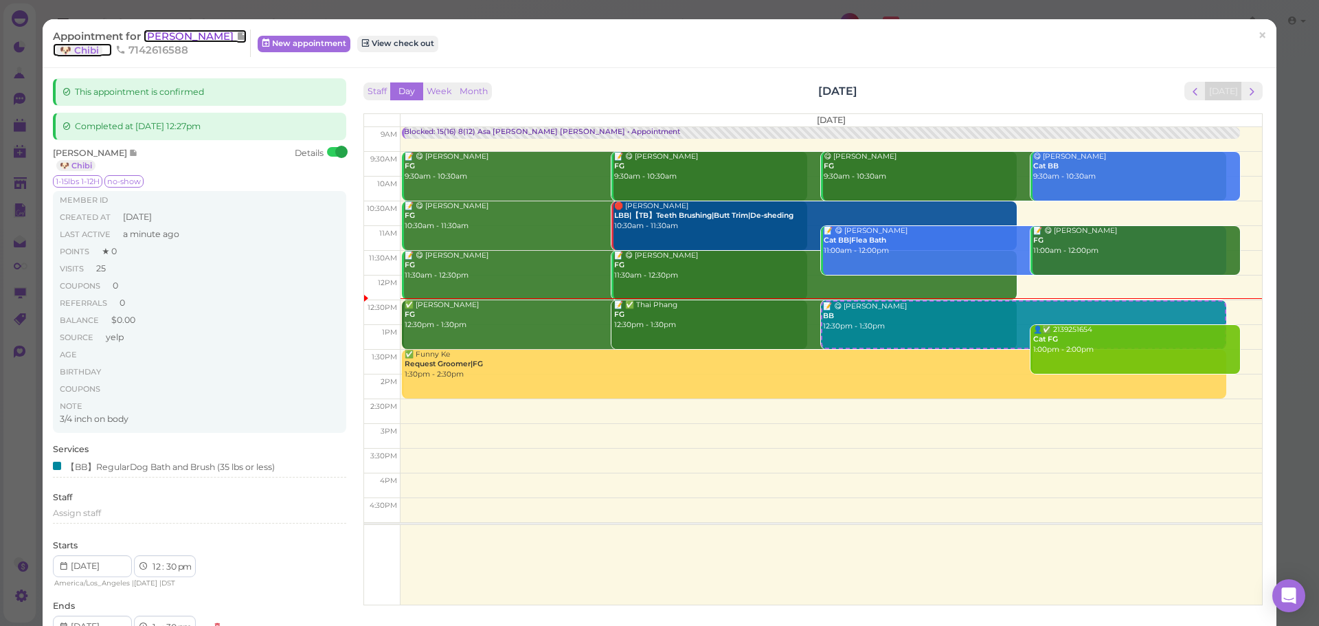
click at [159, 36] on span "Daniel Le" at bounding box center [190, 36] width 93 height 13
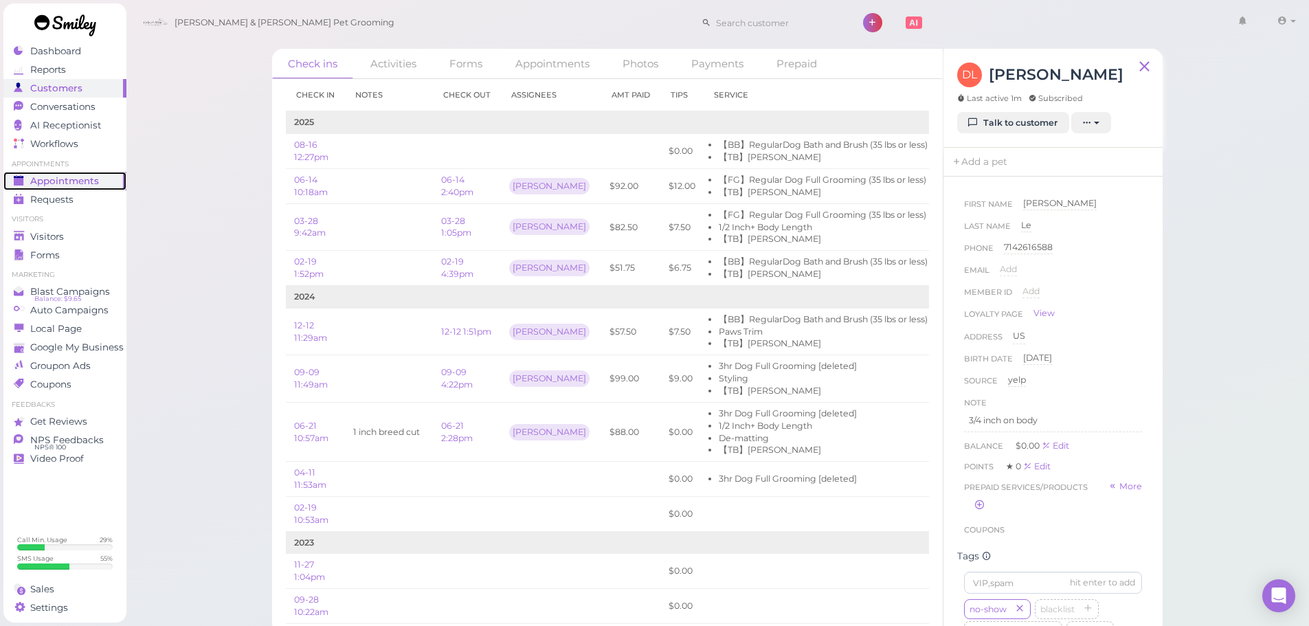
click at [76, 184] on span "Appointments" at bounding box center [64, 181] width 69 height 12
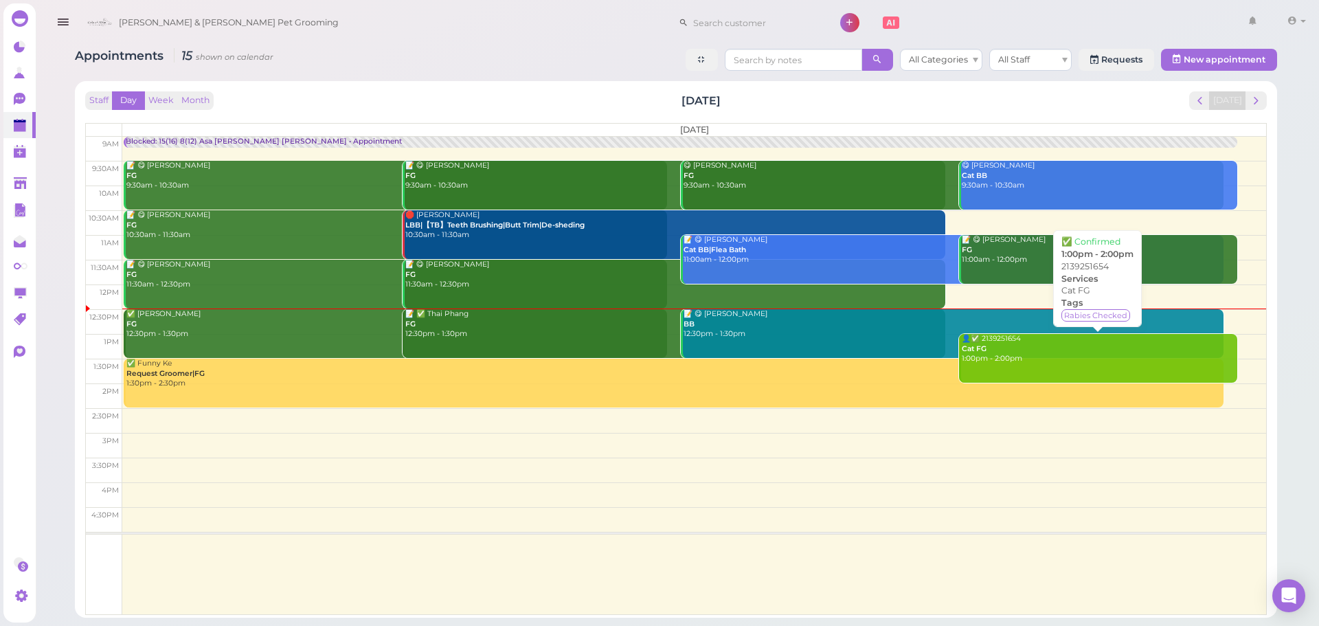
click at [1002, 352] on div "👤✅ 2139251654 Cat FG 1:00pm - 2:00pm" at bounding box center [1099, 349] width 276 height 30
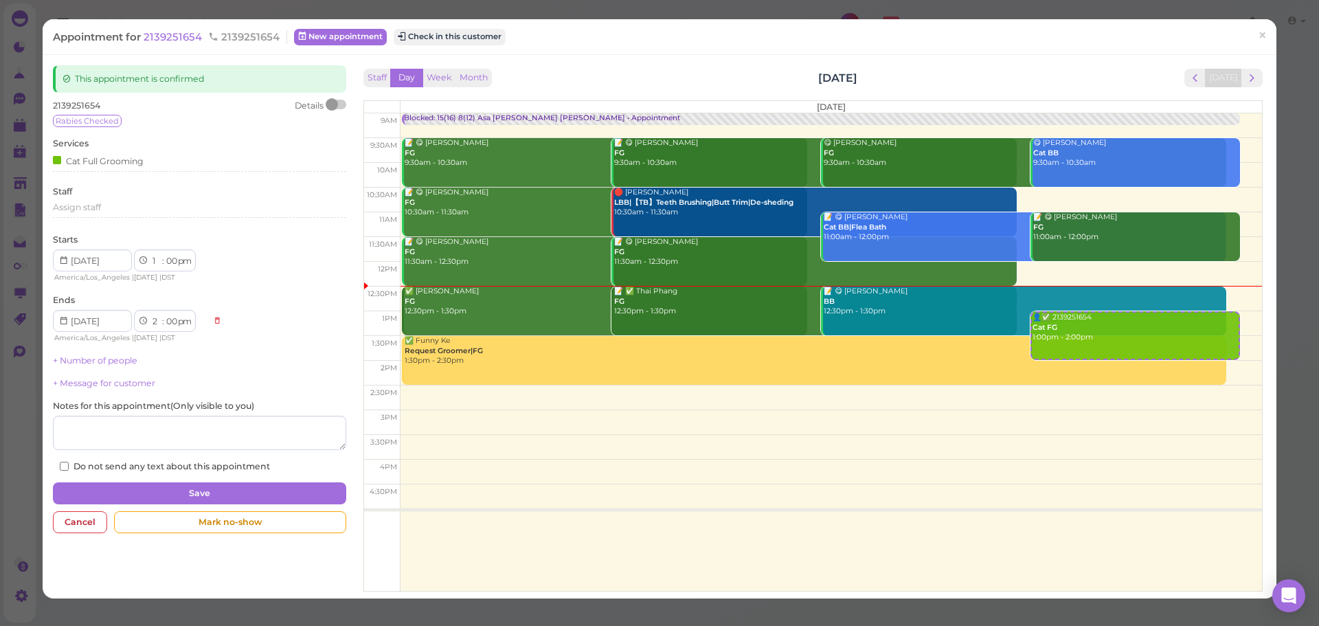
click at [330, 104] on div at bounding box center [332, 104] width 12 height 12
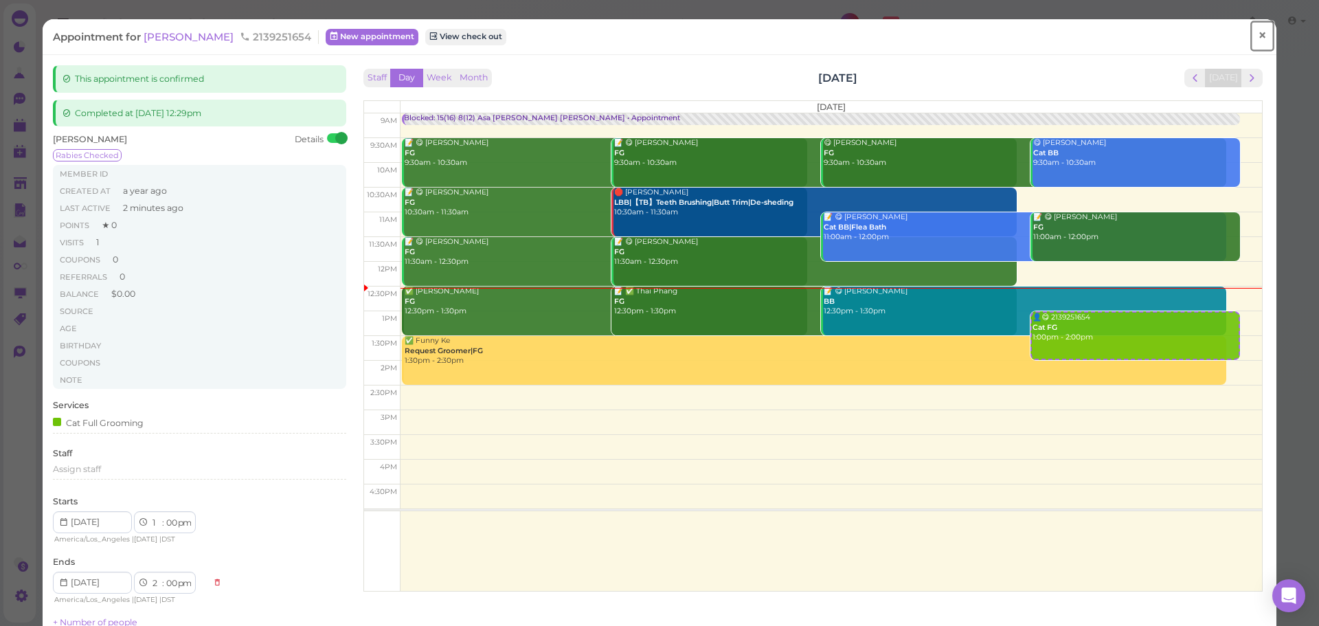
click at [1258, 32] on span "×" at bounding box center [1262, 35] width 9 height 19
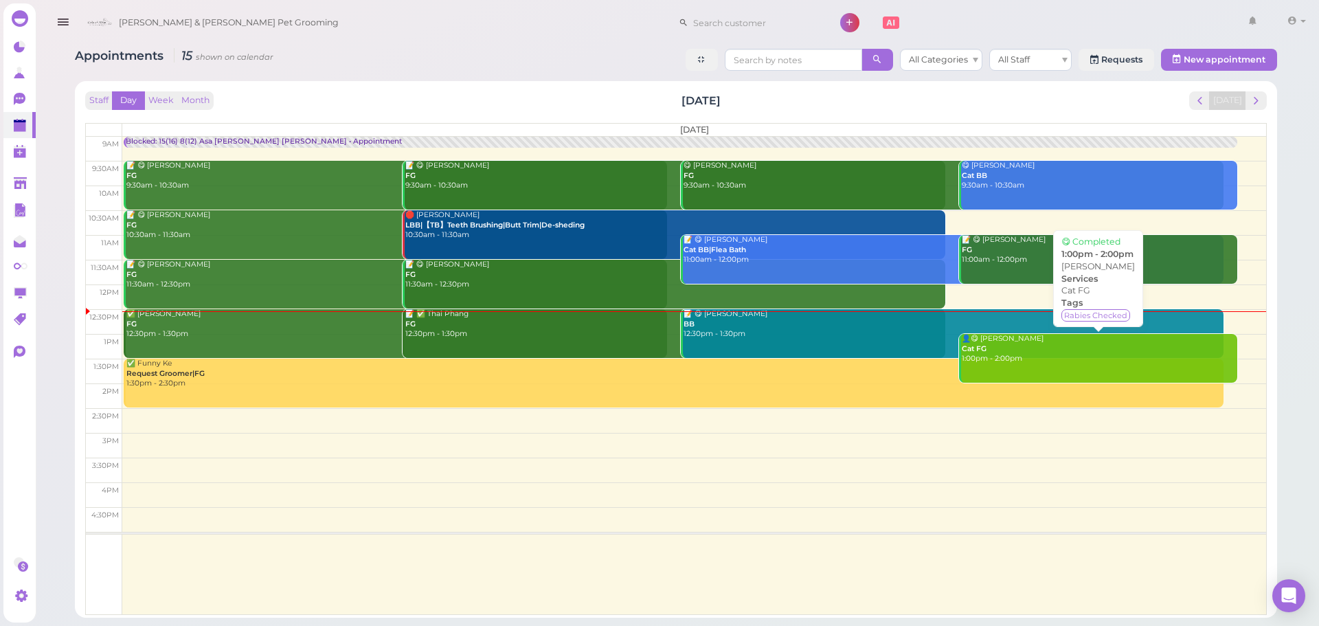
click at [1063, 368] on link "👤😋 Edmond Howar Cat FG 1:00pm - 2:00pm" at bounding box center [1098, 358] width 278 height 49
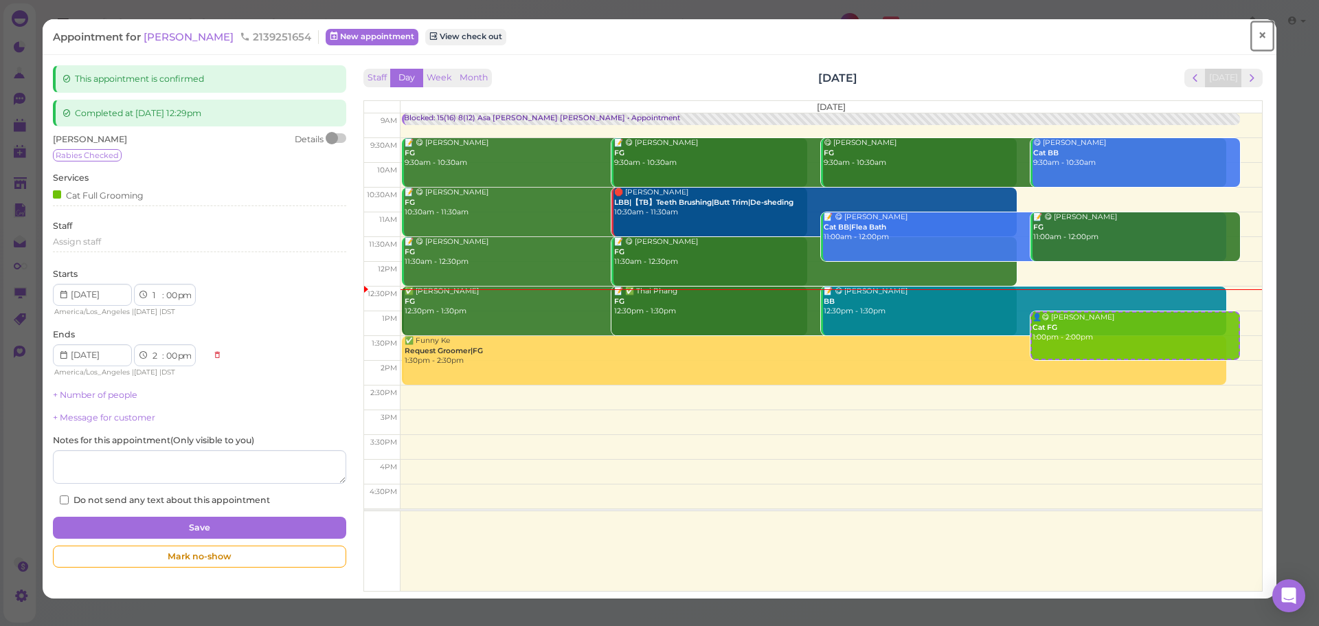
click at [1258, 33] on span "×" at bounding box center [1262, 35] width 9 height 19
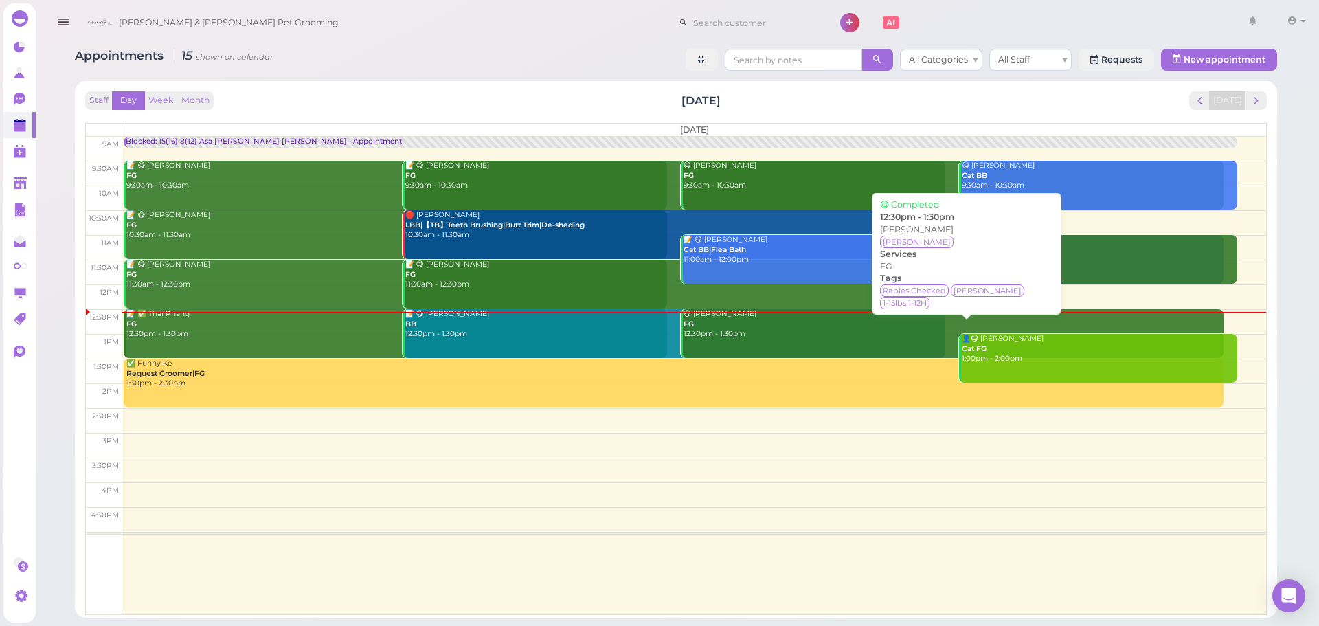
click at [713, 333] on div "😋 Andrew Tran FG 12:30pm - 1:30pm" at bounding box center [954, 324] width 542 height 30
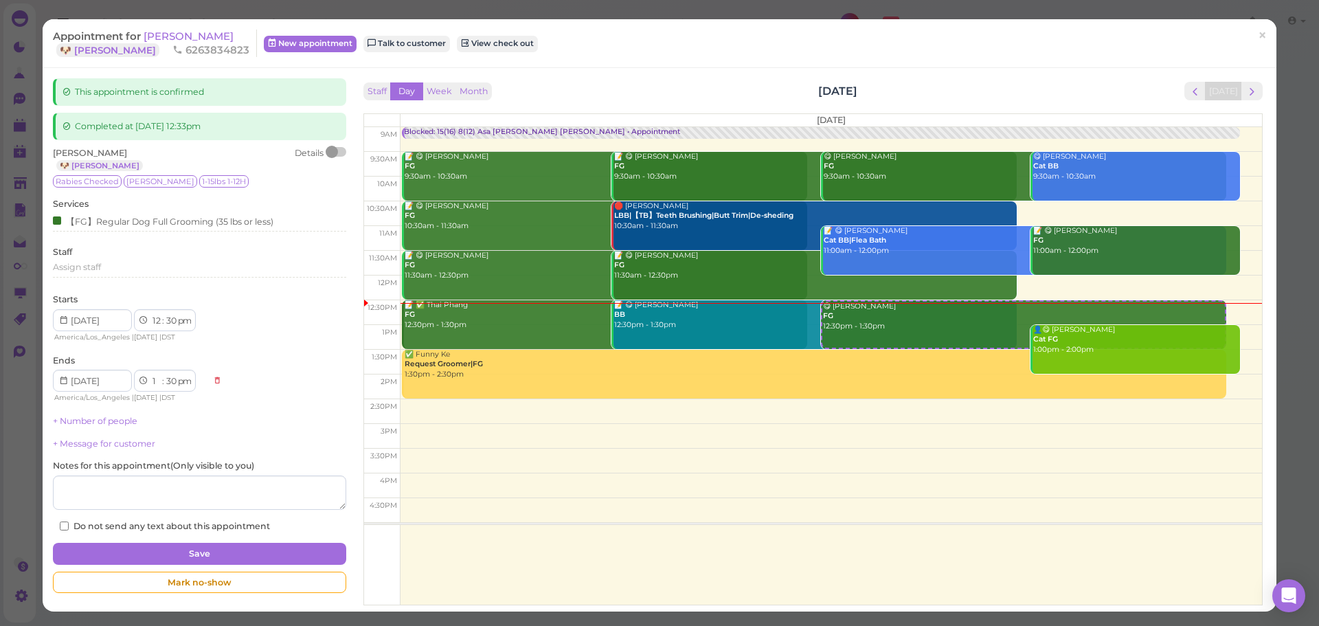
click at [337, 148] on div at bounding box center [336, 152] width 19 height 10
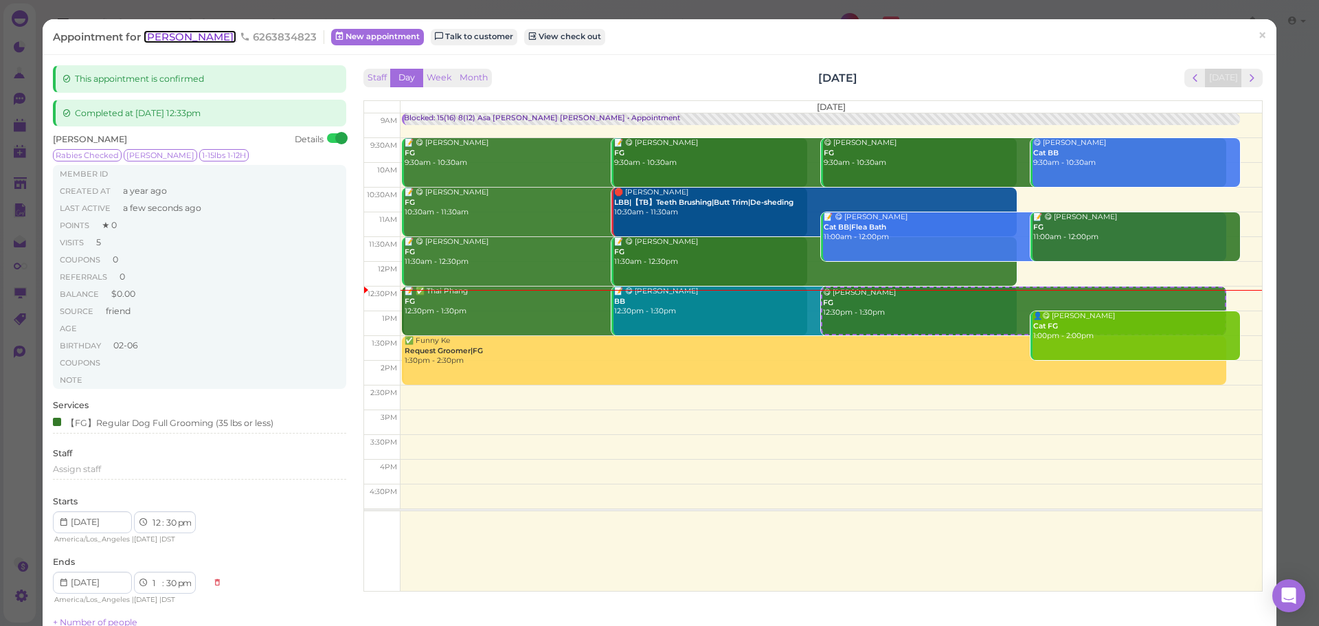
click at [172, 34] on span "Andrew Tran" at bounding box center [190, 36] width 93 height 13
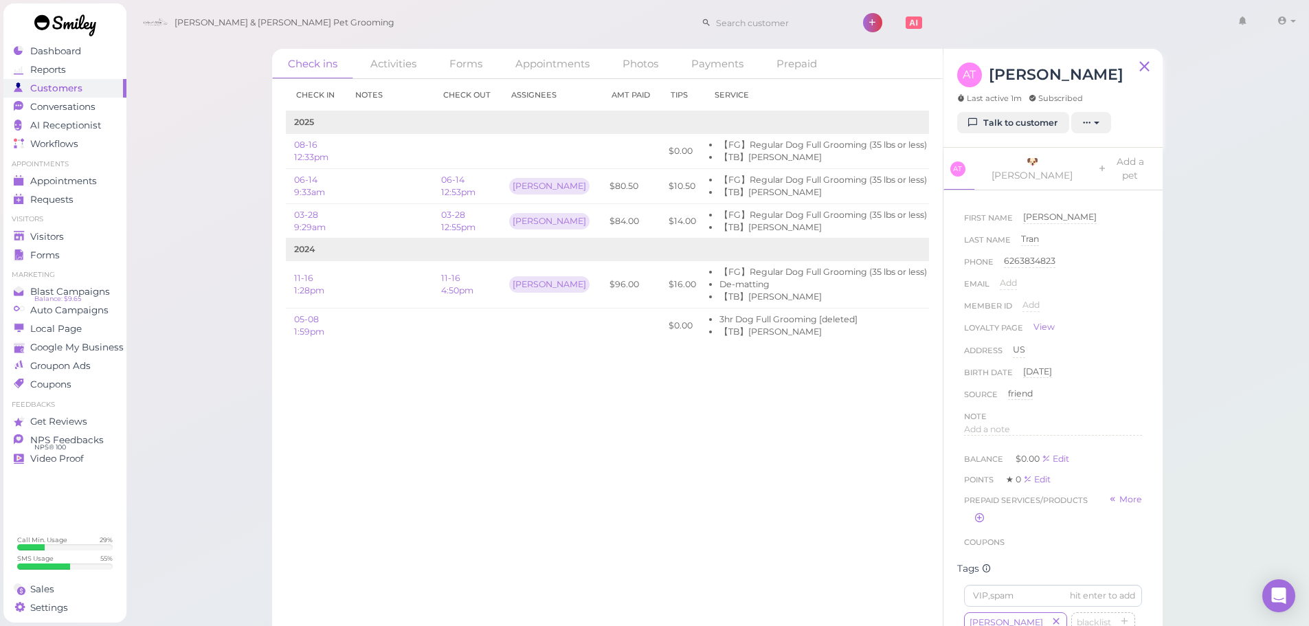
click at [996, 410] on div "Note" at bounding box center [1053, 417] width 178 height 14
click at [1007, 424] on span "Add a note" at bounding box center [987, 429] width 46 height 10
click at [986, 555] on button "Done" at bounding box center [979, 562] width 30 height 14
click at [83, 183] on span "Appointments" at bounding box center [64, 181] width 69 height 12
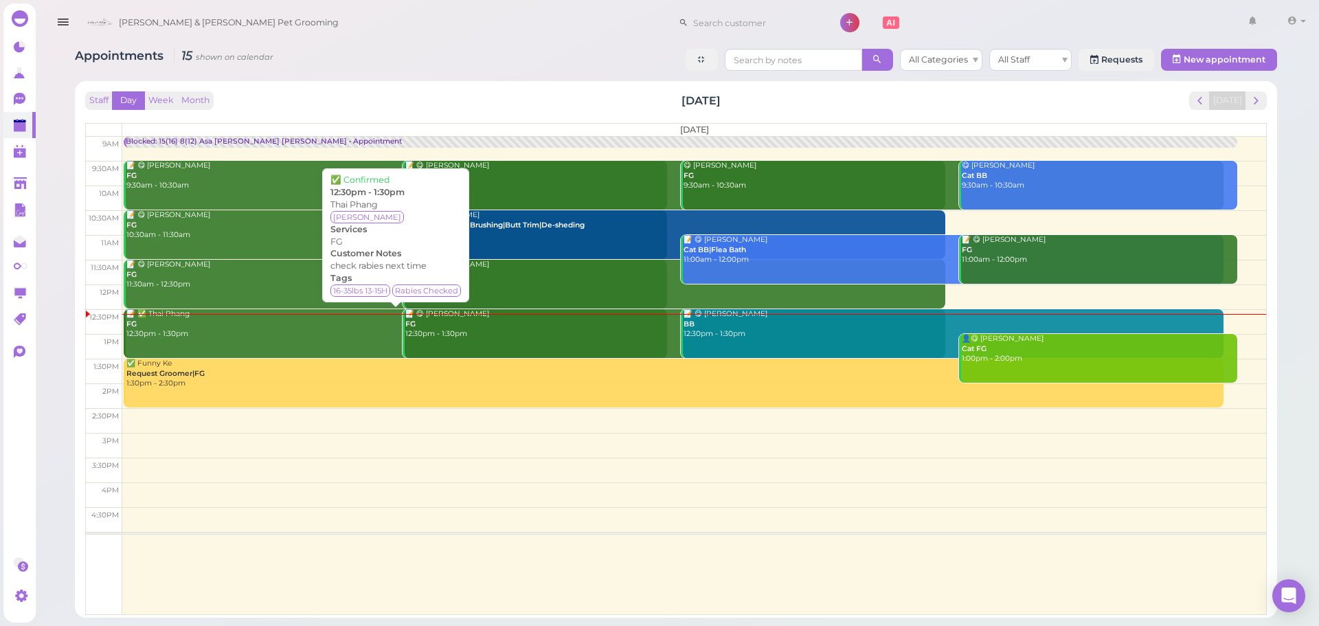
click at [256, 322] on div "📝 ✅ Thai Phang FG 12:30pm - 1:30pm" at bounding box center [397, 324] width 542 height 30
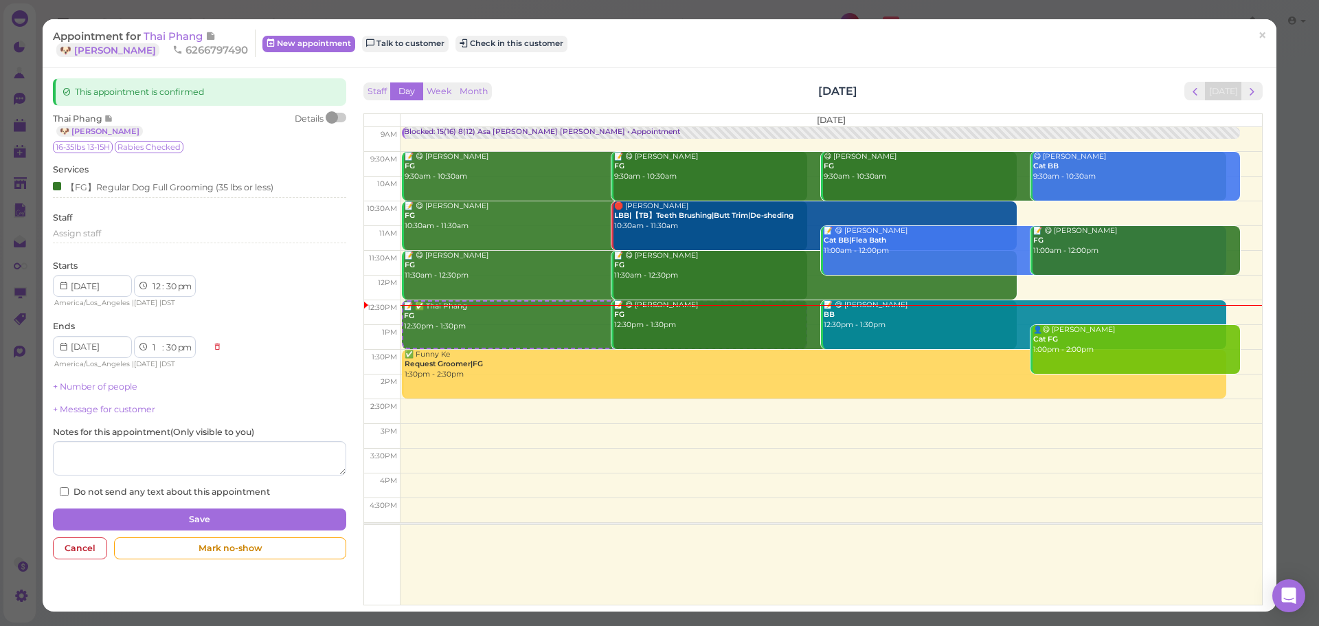
click at [338, 116] on div at bounding box center [336, 118] width 19 height 10
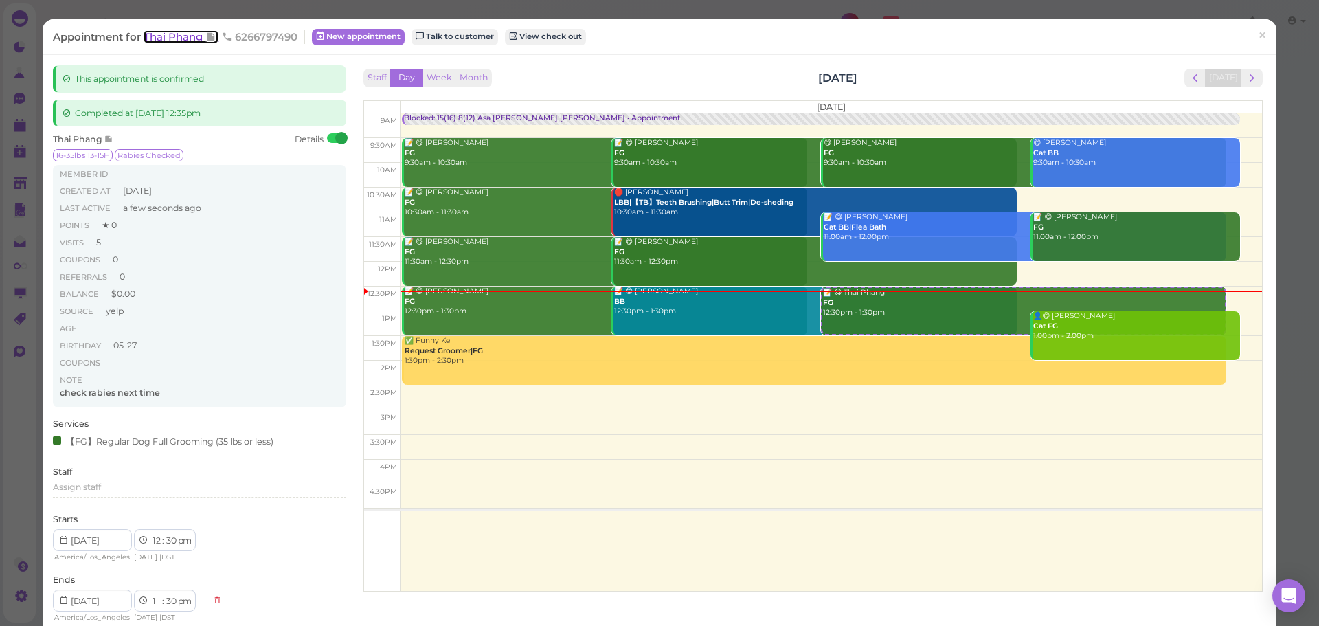
click at [181, 41] on span "Thai Phang" at bounding box center [175, 36] width 62 height 13
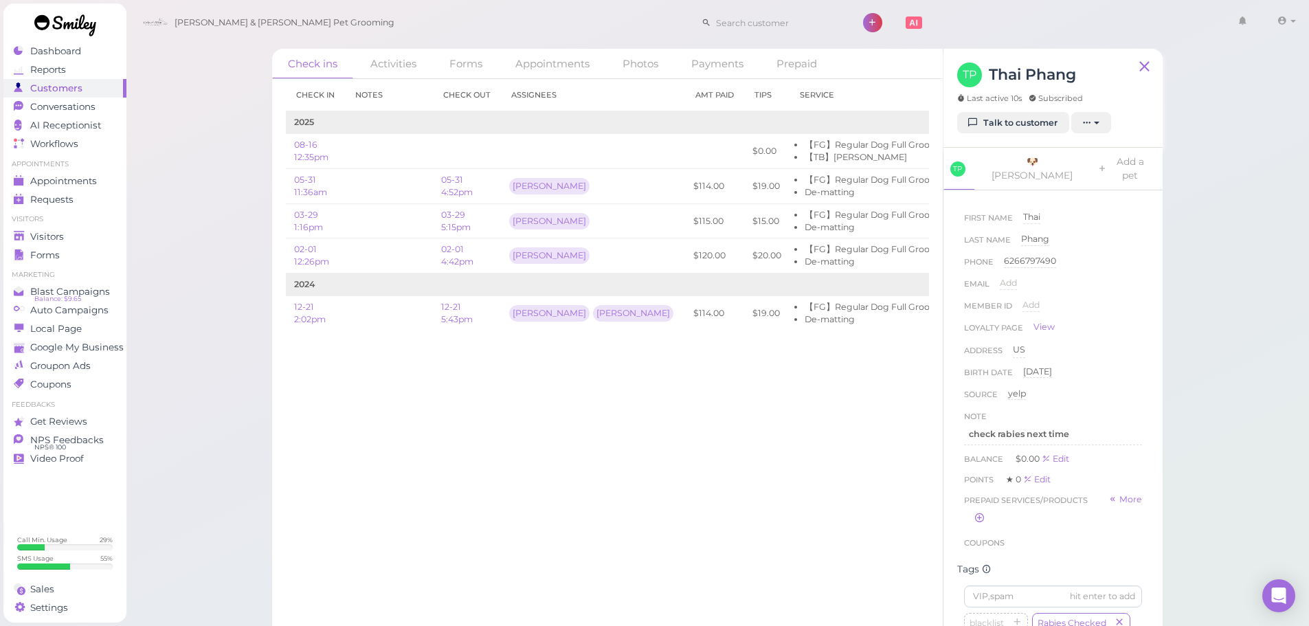
click at [1080, 436] on div "First Name Thai Thai Last Name Phang Phang Phone 6266797490 6266797490 Email Ad…" at bounding box center [1053, 380] width 192 height 353
click at [1084, 427] on div "check rabies next time" at bounding box center [1053, 434] width 178 height 22
drag, startPoint x: 1084, startPoint y: 422, endPoint x: 732, endPoint y: 408, distance: 352.8
click at [738, 408] on div "Check ins Activities Forms Appointments Photos Payments Prepaid Check in Notes …" at bounding box center [717, 348] width 891 height 599
click at [975, 555] on button "Done" at bounding box center [979, 562] width 30 height 14
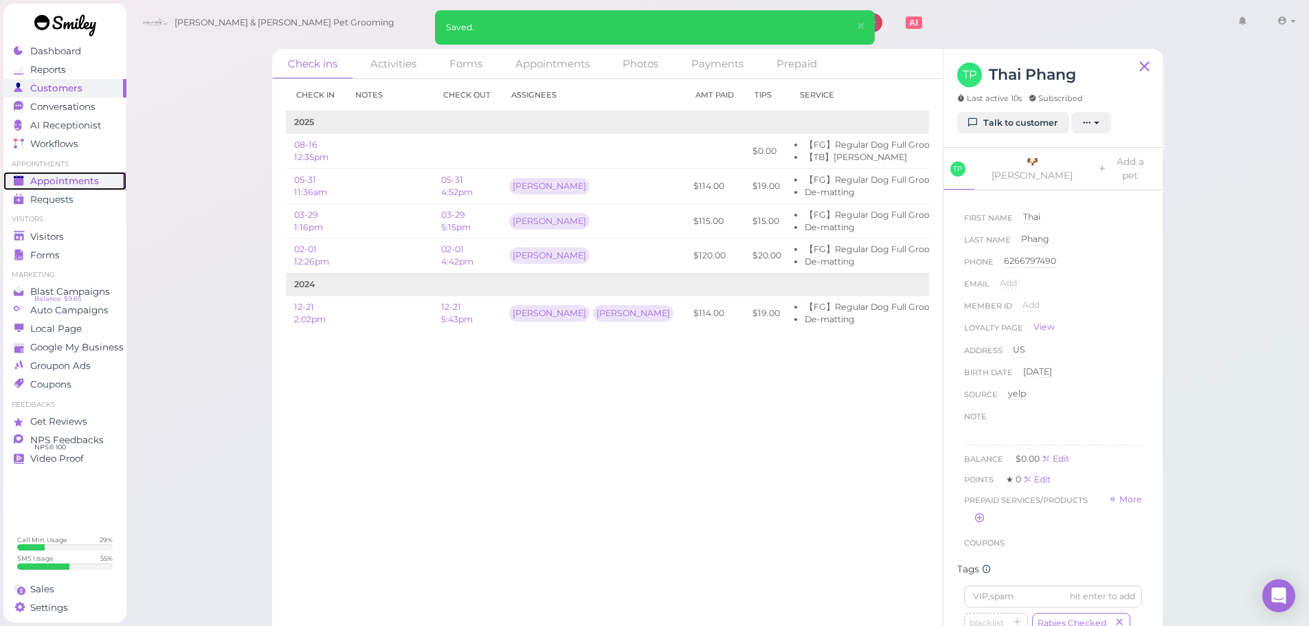
click at [68, 181] on span "Appointments" at bounding box center [64, 181] width 69 height 12
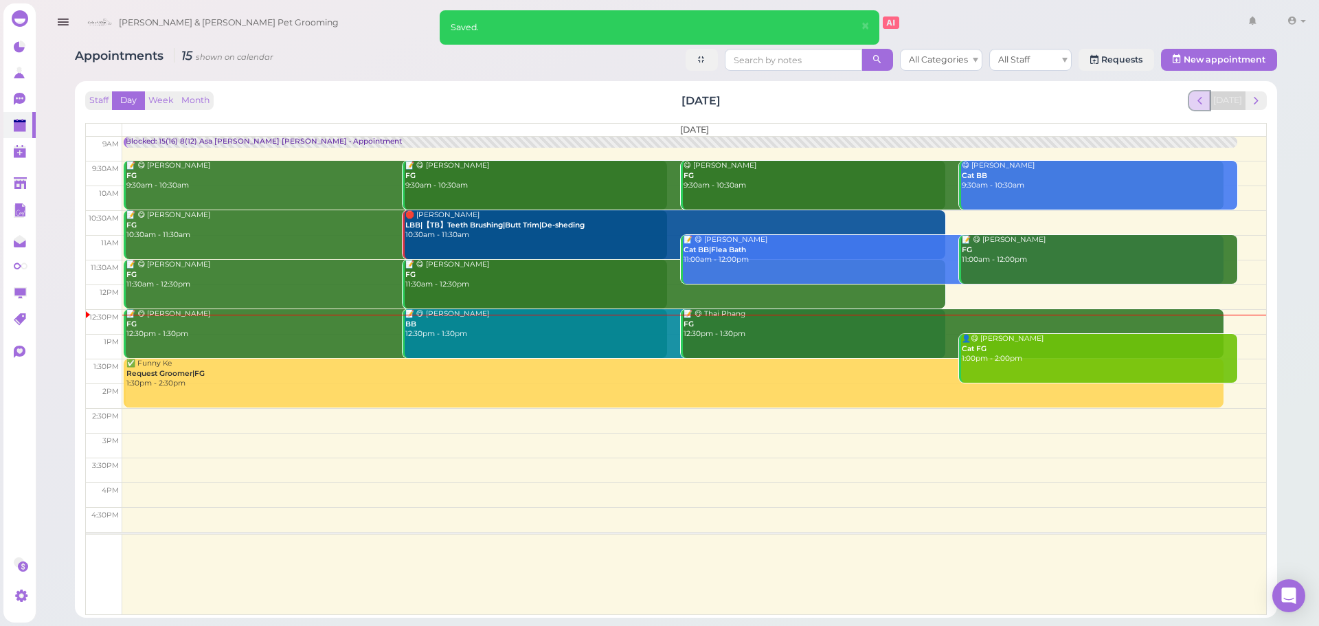
click at [1210, 108] on button "prev" at bounding box center [1200, 100] width 21 height 19
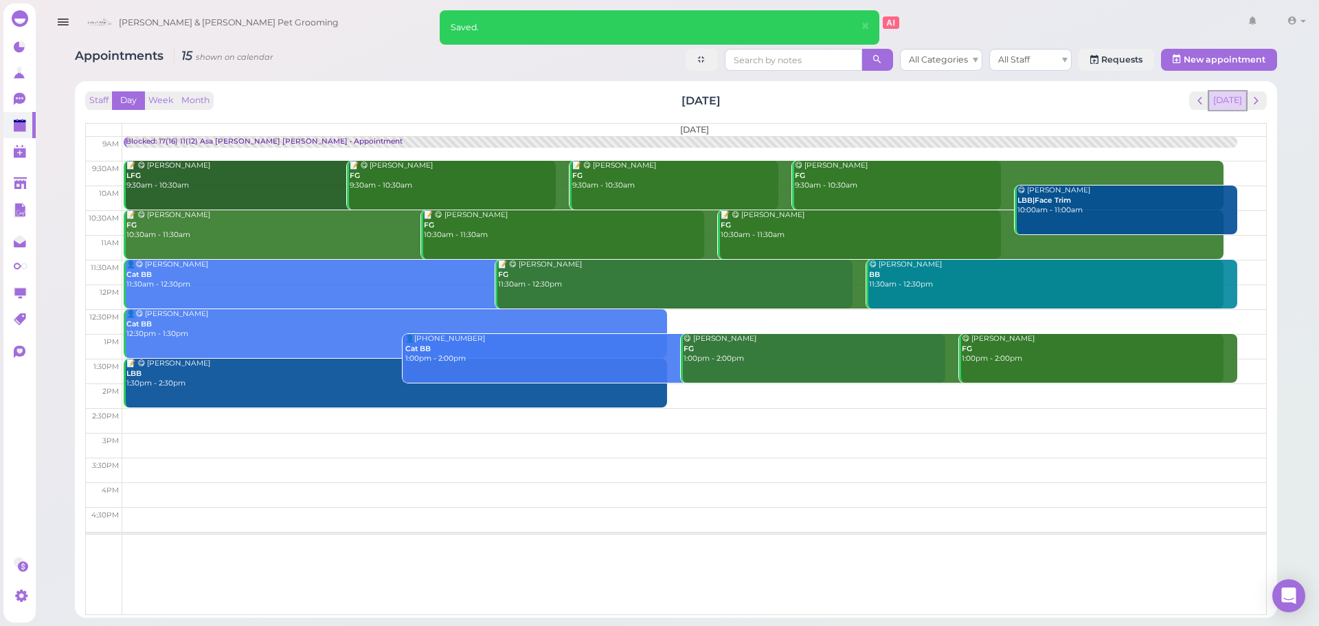
click at [1242, 100] on button "Today" at bounding box center [1228, 100] width 37 height 19
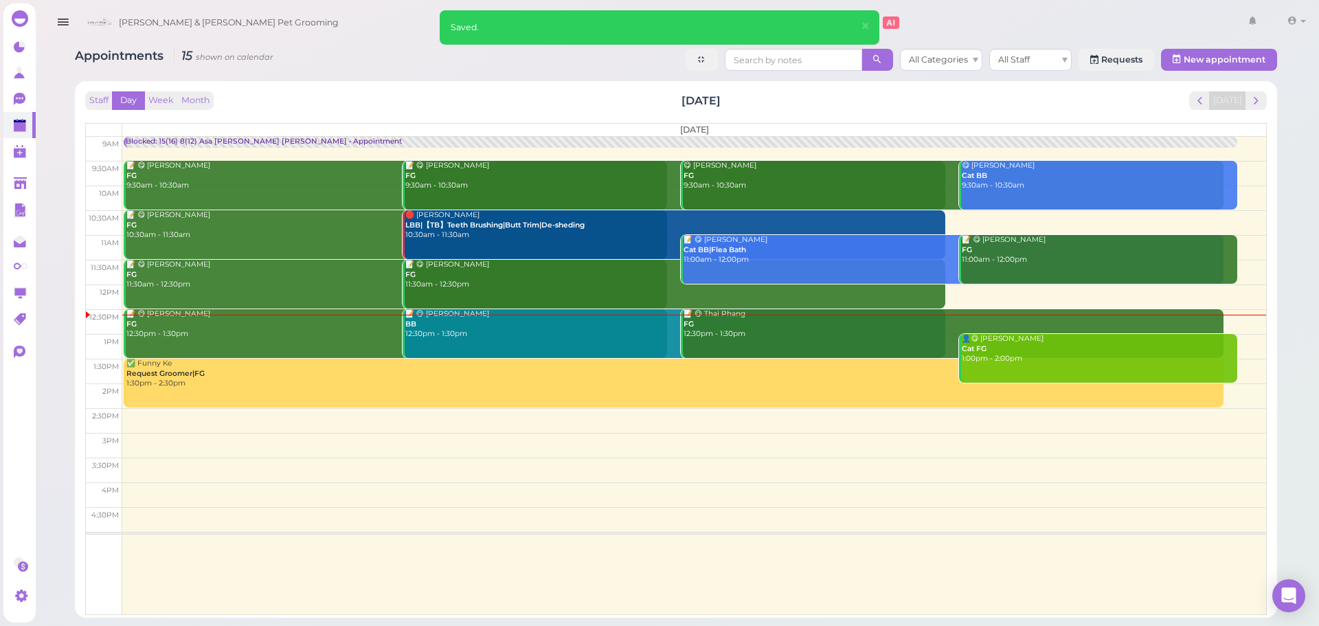
click at [546, 329] on div "📝 😋 Daniel Le BB 12:30pm - 1:30pm" at bounding box center [676, 324] width 542 height 30
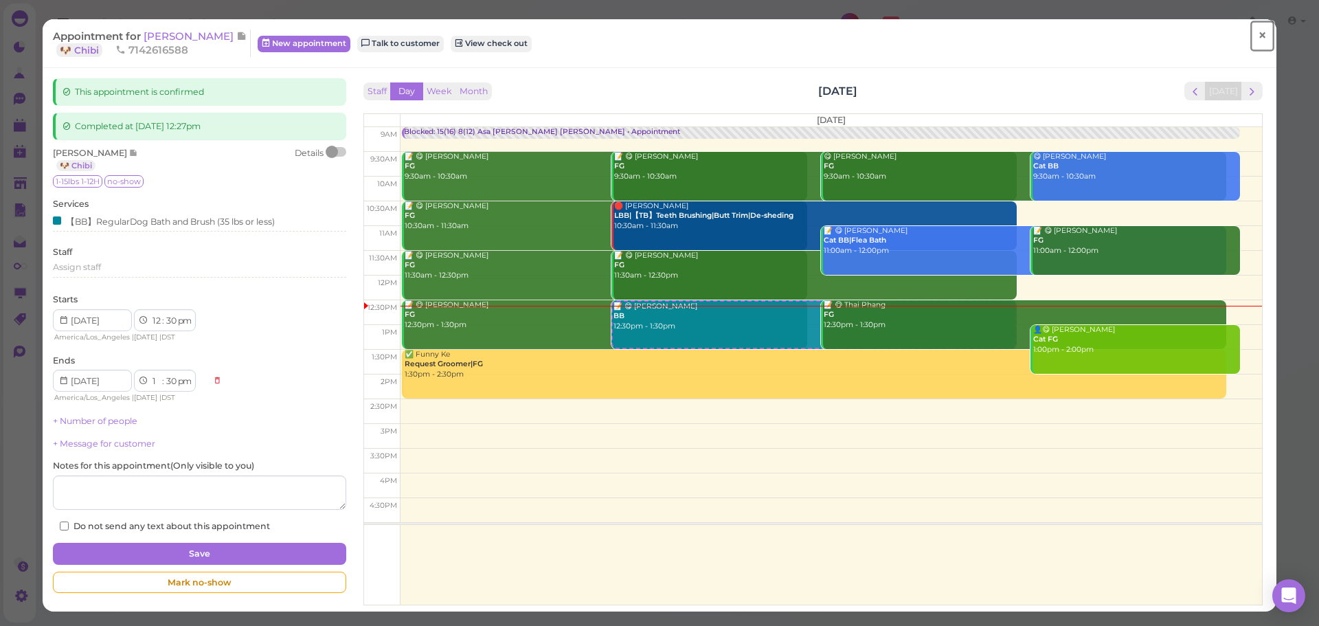
click at [1258, 36] on span "×" at bounding box center [1262, 35] width 9 height 19
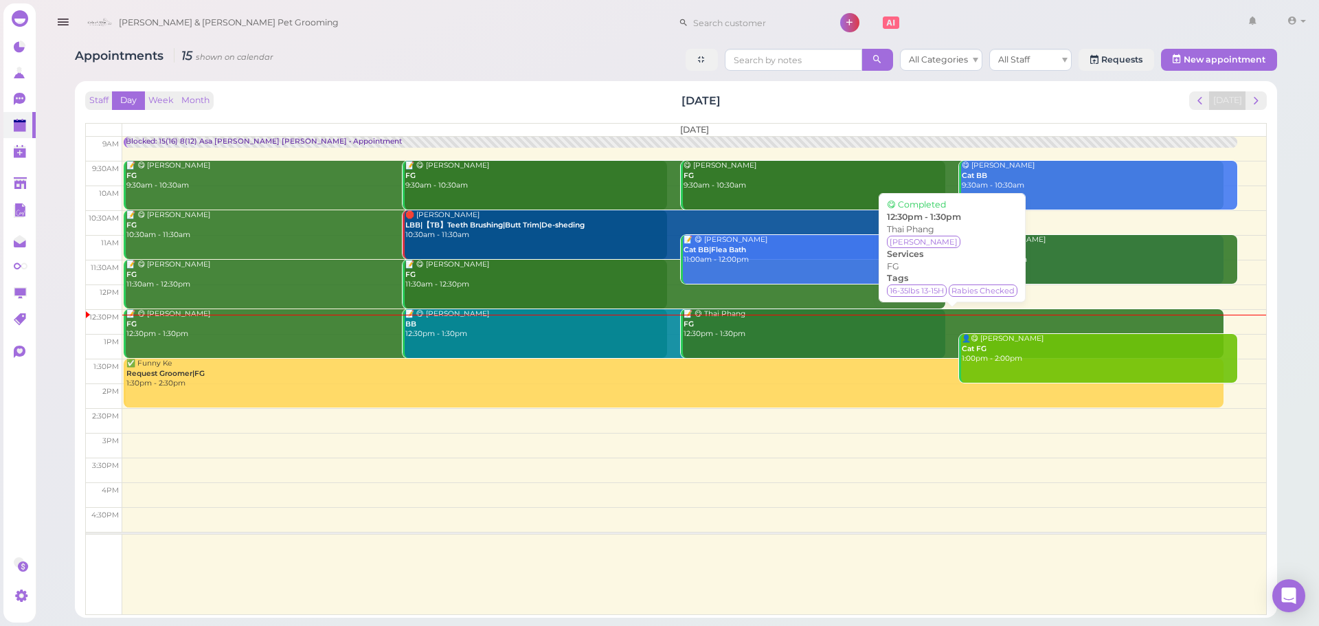
click at [774, 335] on div "📝 😋 Thai Phang FG 12:30pm - 1:30pm" at bounding box center [954, 324] width 542 height 30
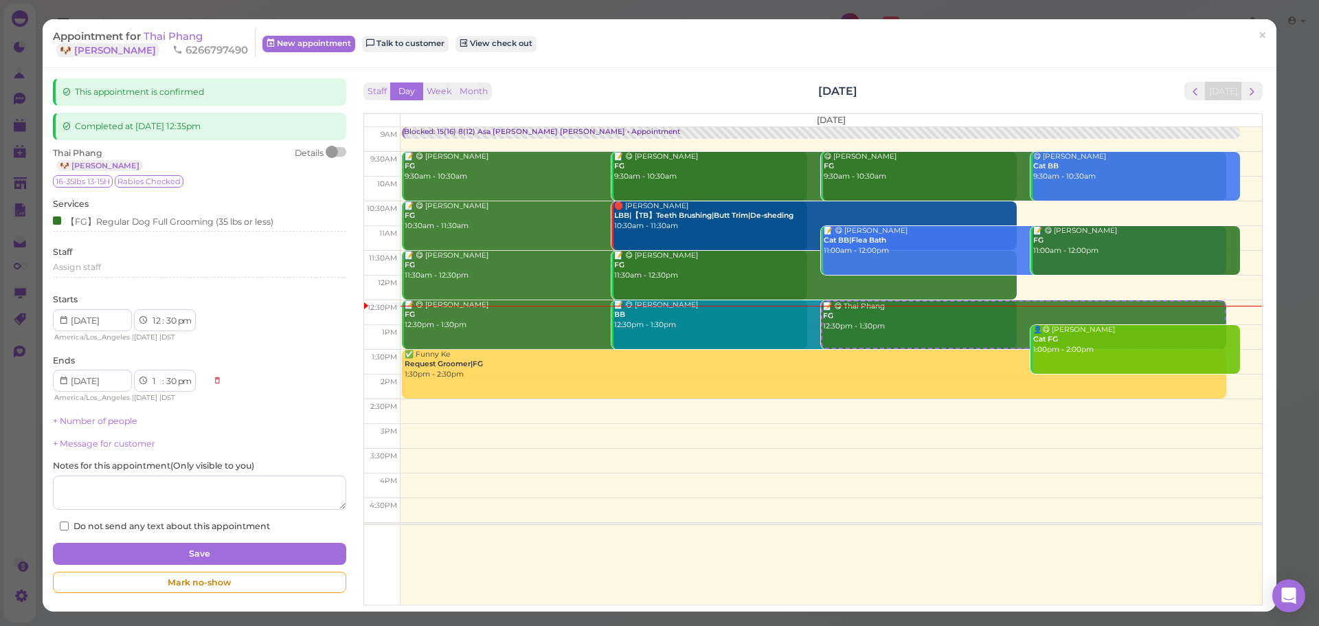
click at [339, 153] on div at bounding box center [336, 152] width 19 height 10
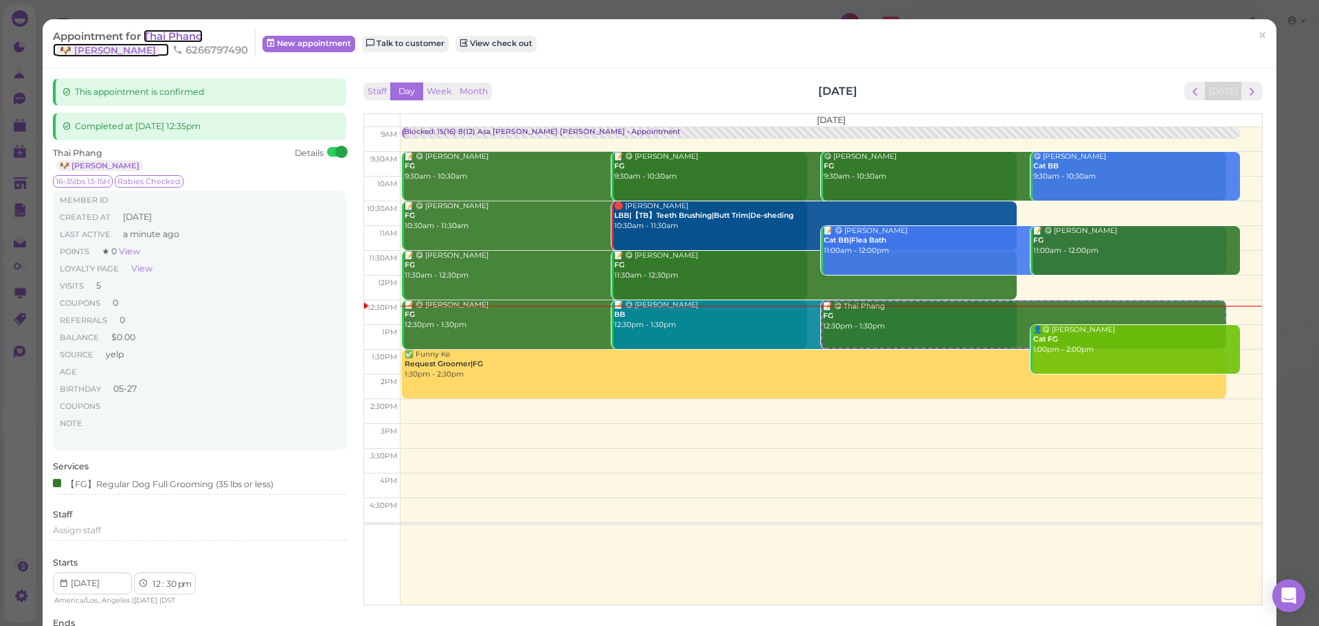
click at [195, 36] on span "Thai Phang" at bounding box center [173, 36] width 59 height 13
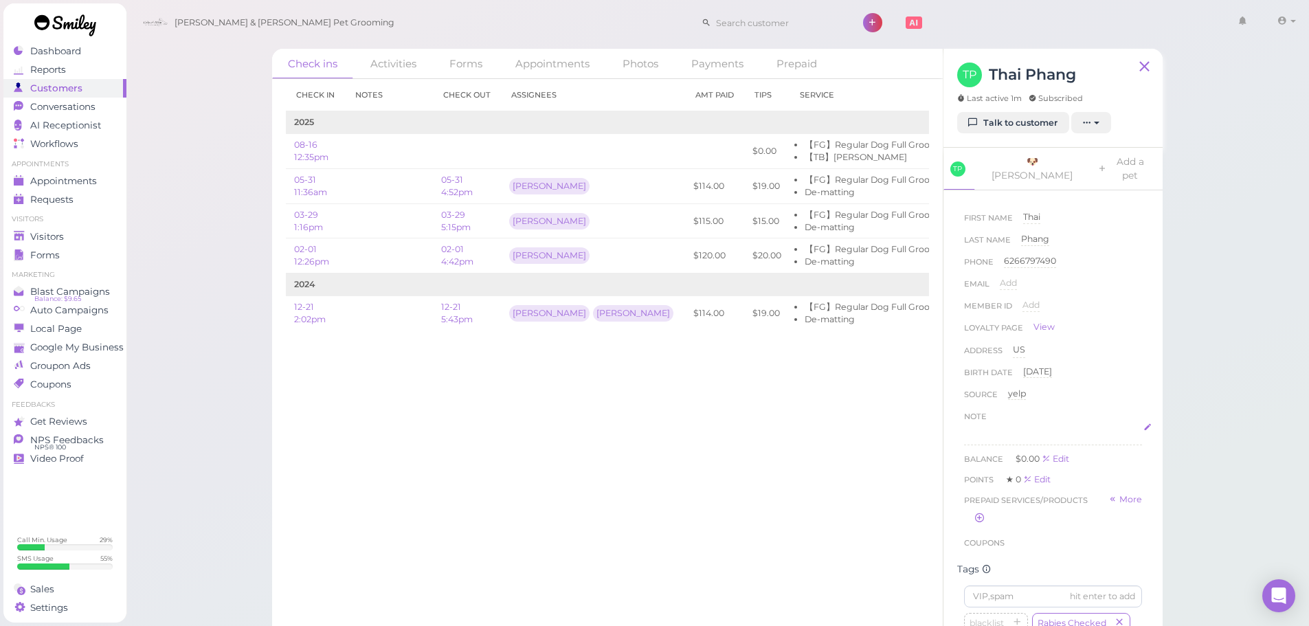
click at [1013, 428] on p at bounding box center [1053, 434] width 168 height 12
click at [985, 555] on button "Done" at bounding box center [979, 562] width 30 height 14
click at [83, 183] on span "Appointments" at bounding box center [64, 181] width 69 height 12
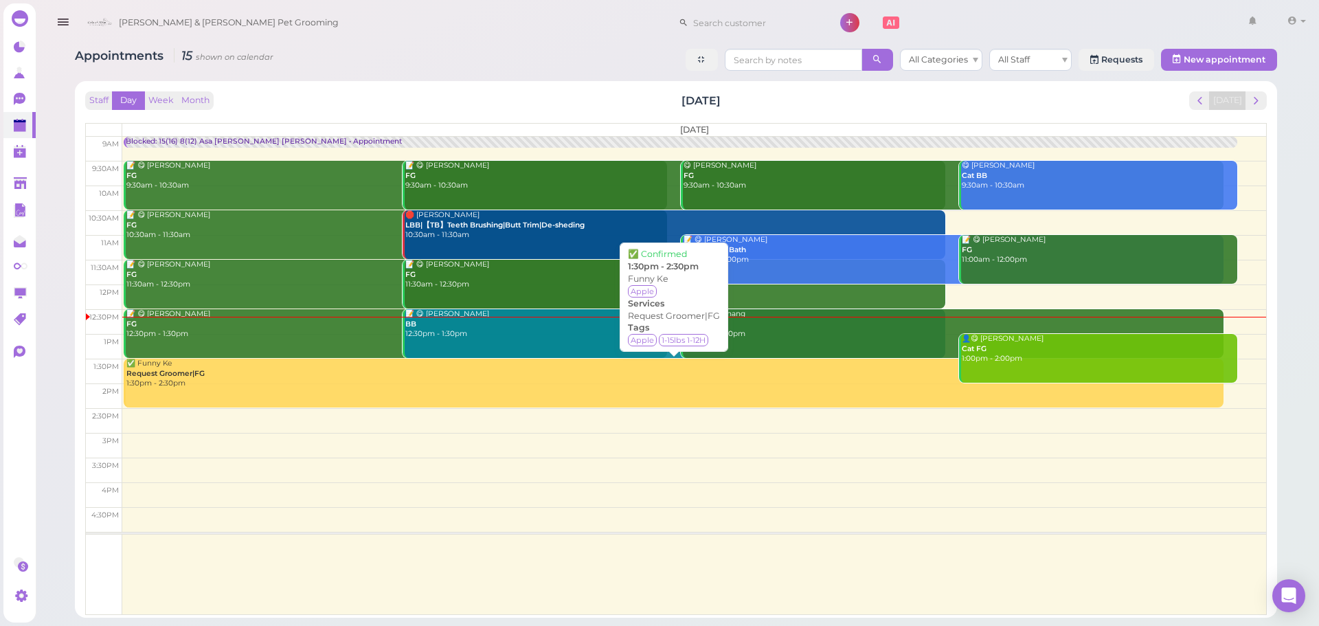
click at [405, 369] on div "✅ Funny Ke Request Groomer|FG 1:30pm - 2:30pm" at bounding box center [675, 374] width 1098 height 30
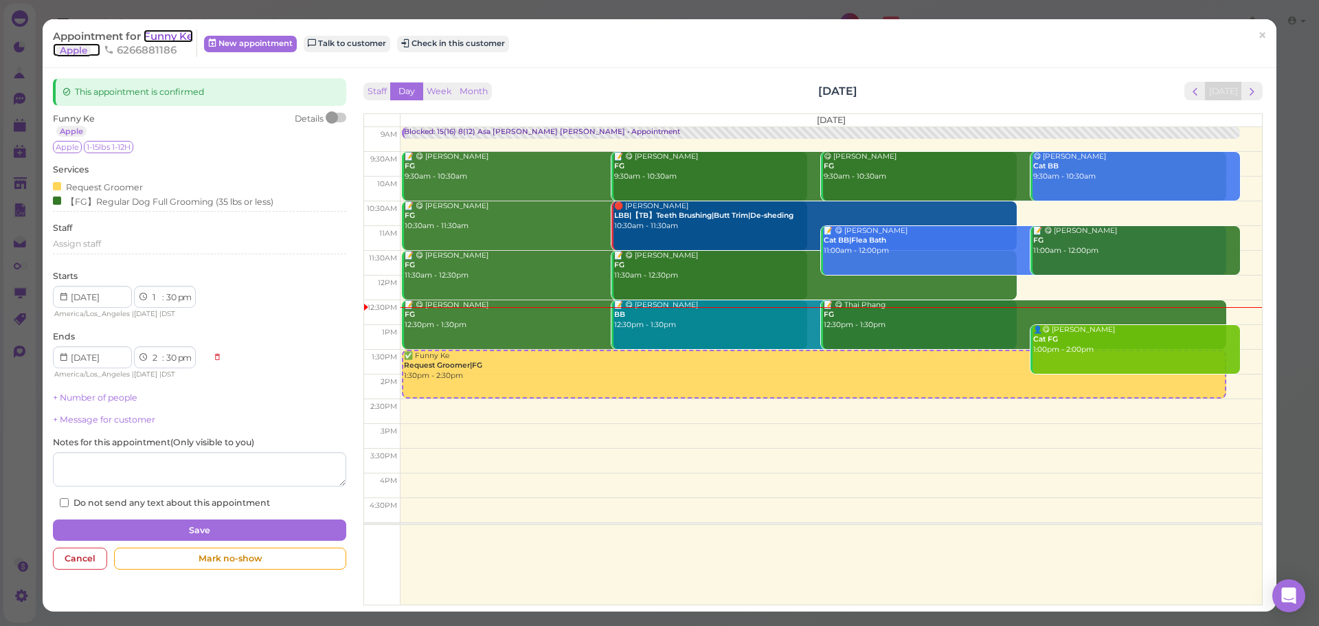
click at [169, 33] on span "Funny Ke" at bounding box center [168, 36] width 49 height 13
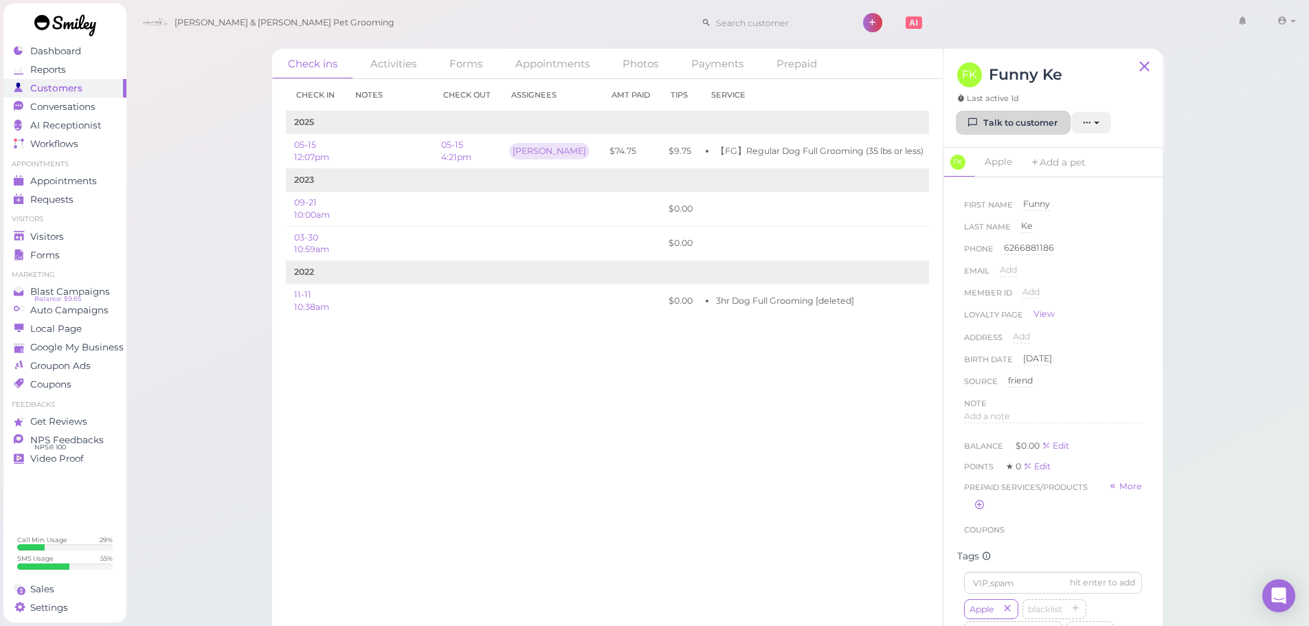
click at [1027, 116] on link "Talk to customer" at bounding box center [1013, 123] width 112 height 22
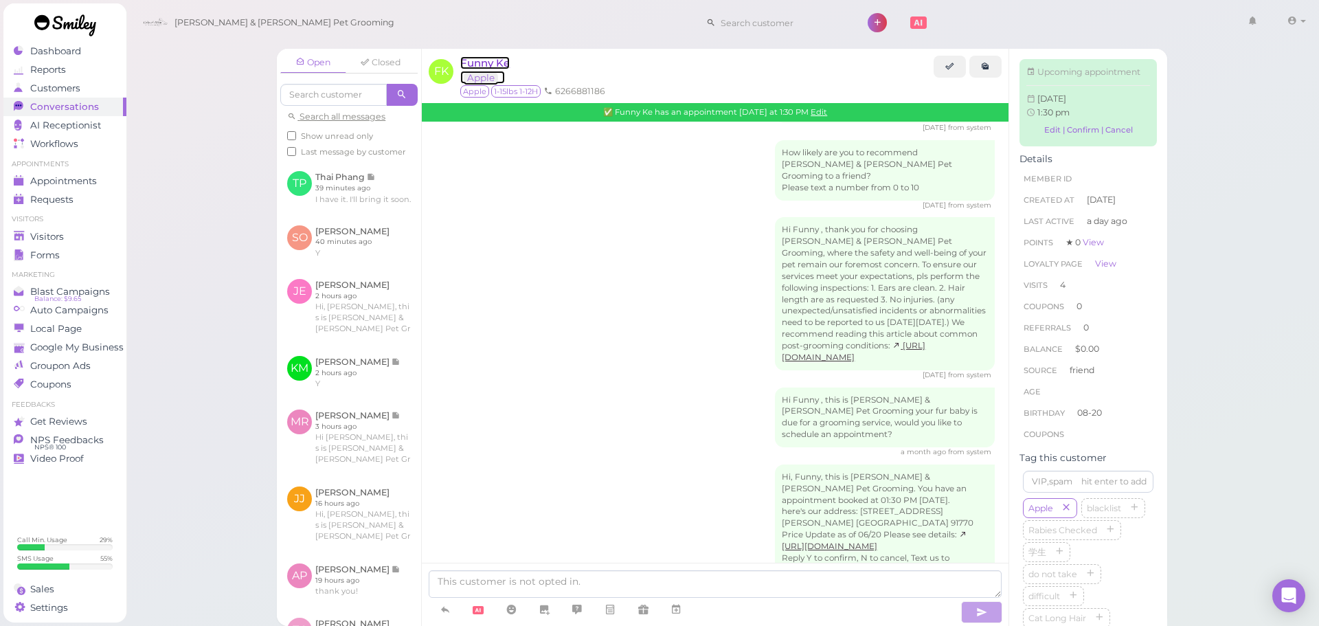
click at [488, 60] on span "Funny Ke" at bounding box center [484, 62] width 49 height 13
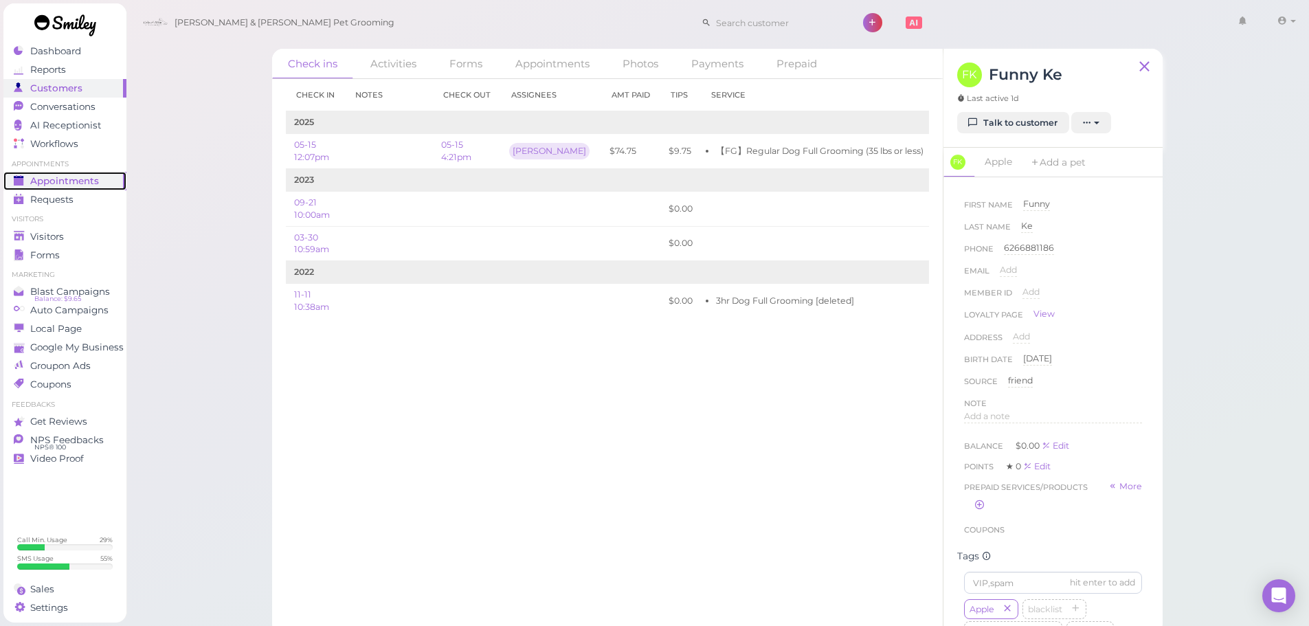
click at [60, 184] on span "Appointments" at bounding box center [64, 181] width 69 height 12
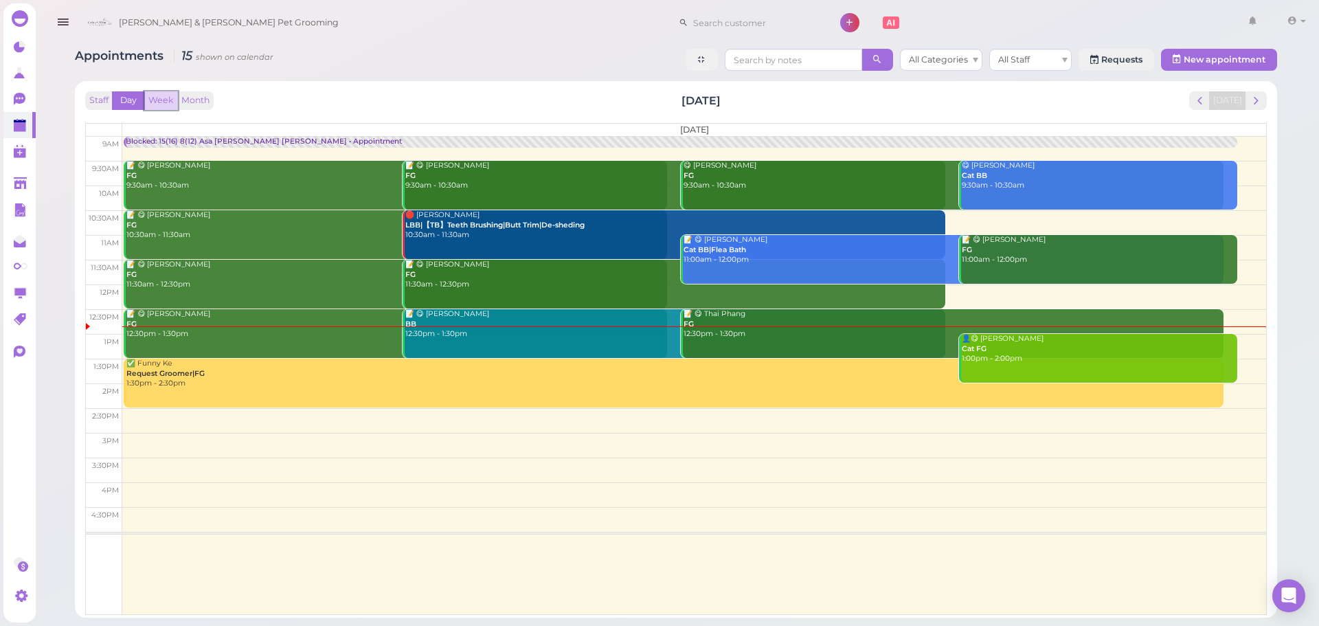
click at [161, 98] on button "Week" at bounding box center [161, 100] width 34 height 19
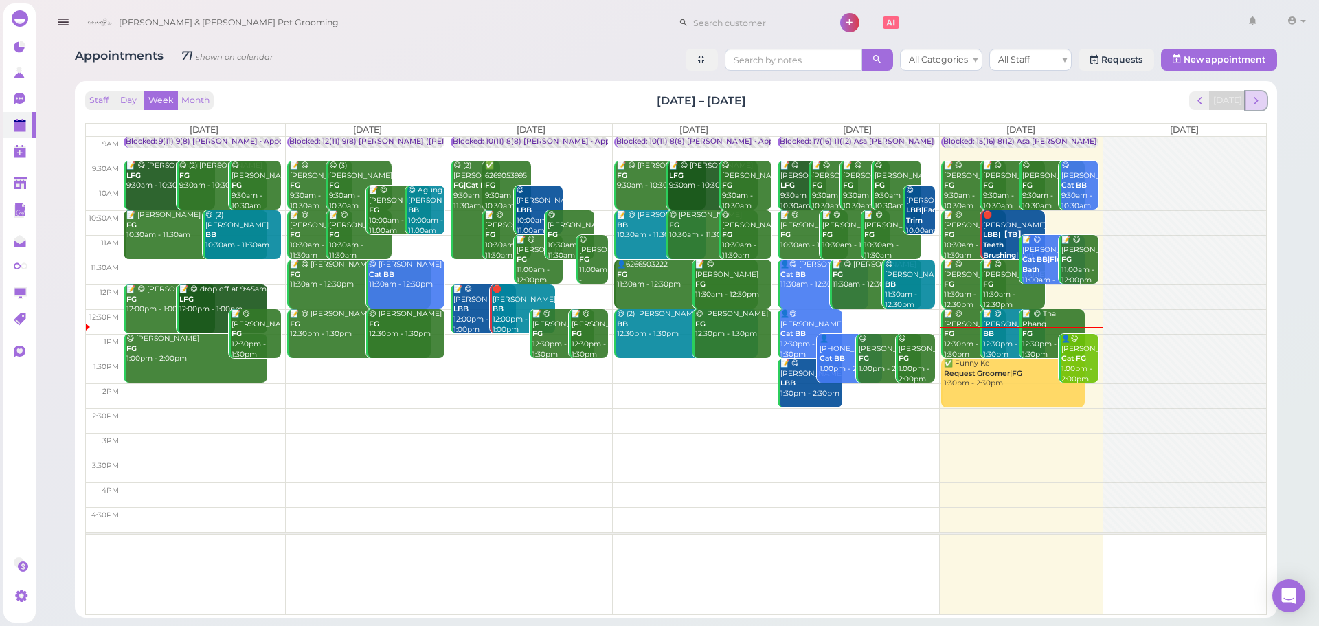
click at [1258, 93] on button "next" at bounding box center [1256, 100] width 21 height 19
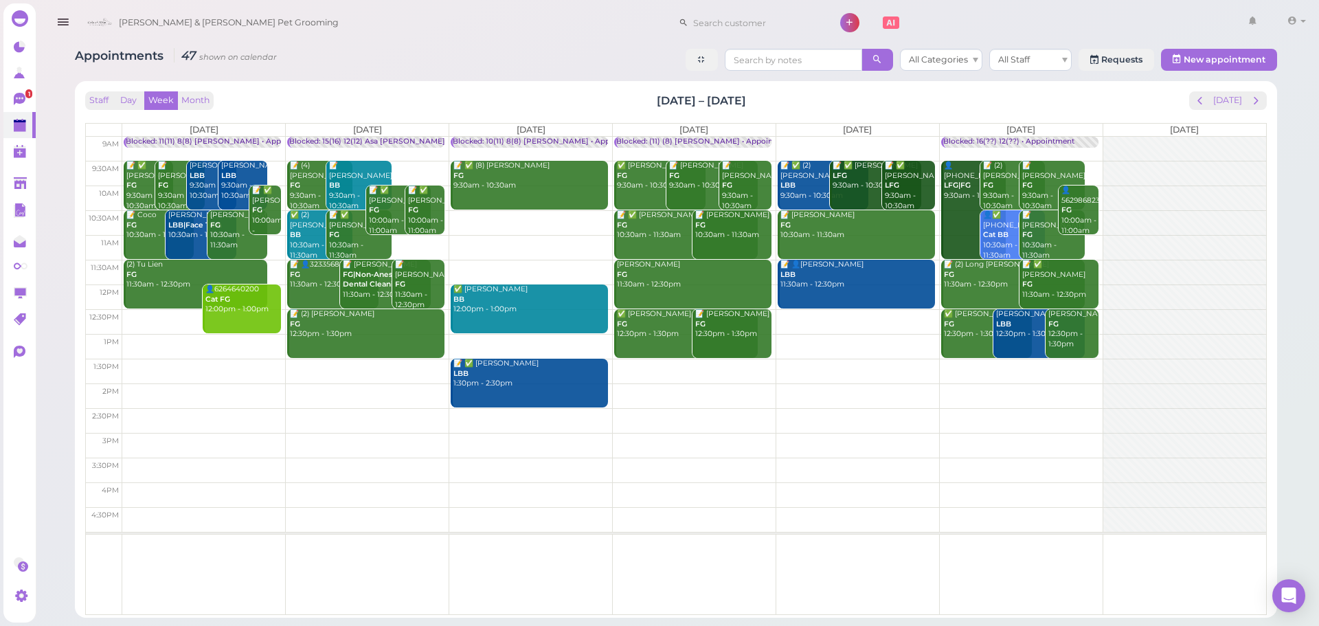
click at [447, 188] on td at bounding box center [694, 198] width 1144 height 25
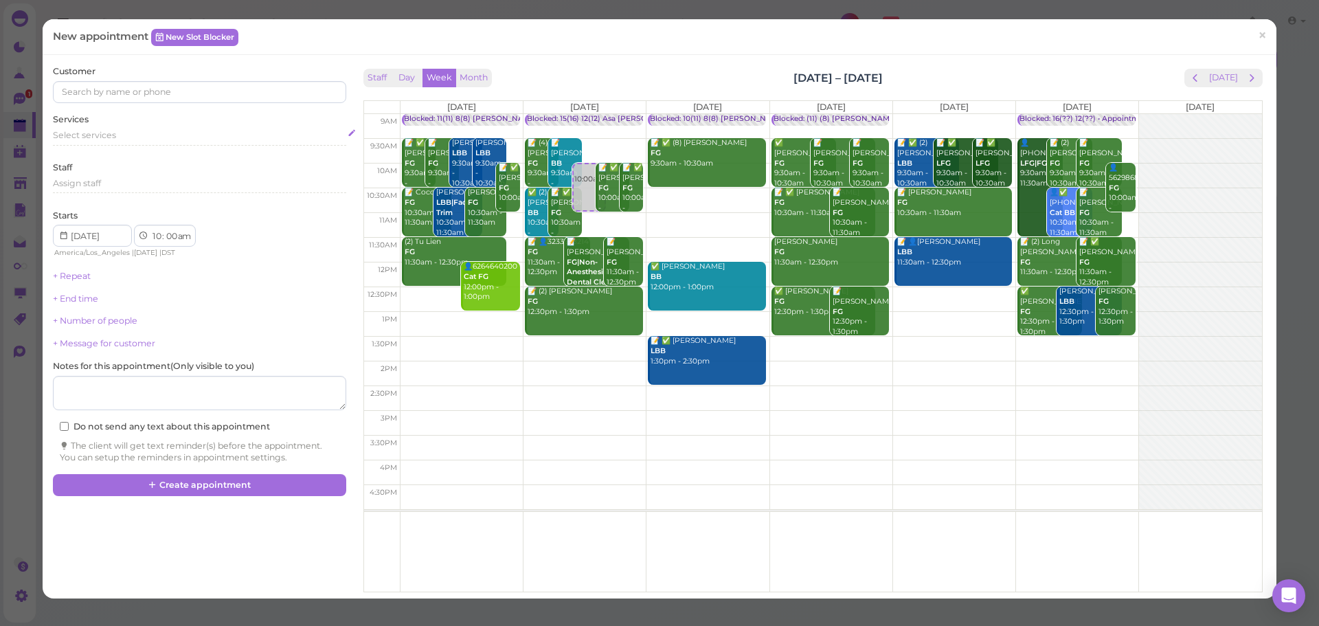
click at [111, 138] on span "Select services" at bounding box center [84, 135] width 63 height 10
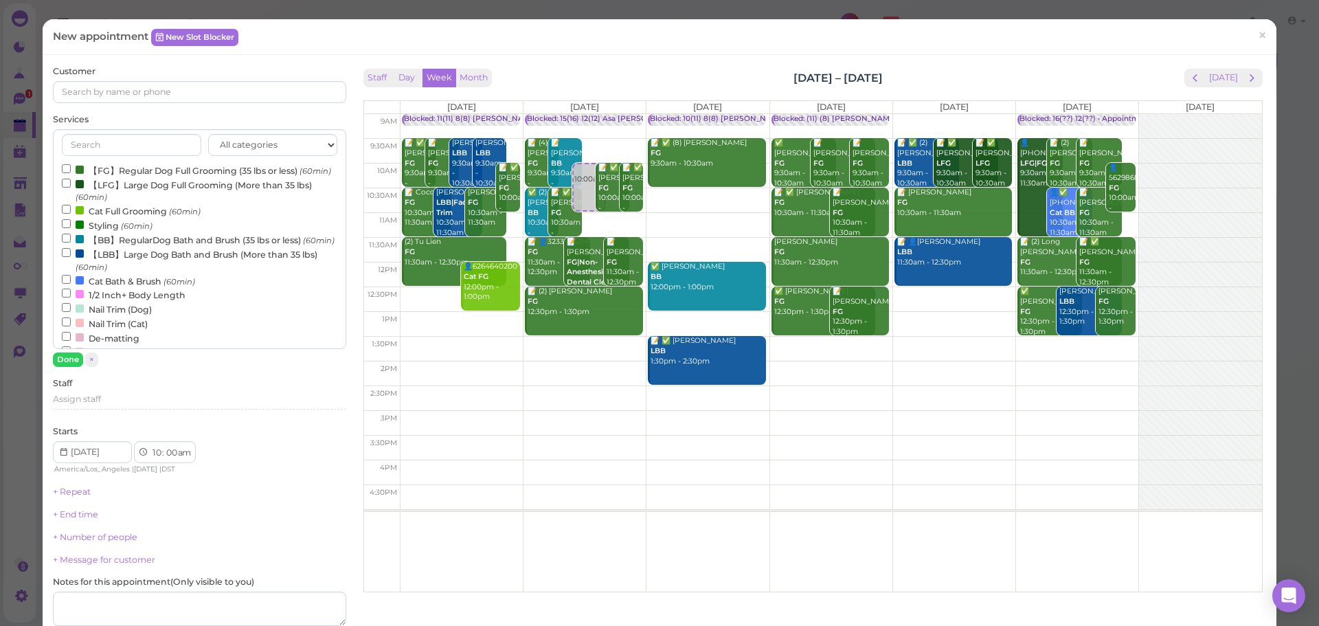
click at [144, 169] on label "【FG】Regular Dog Full Grooming (35 lbs or less) (60min)" at bounding box center [196, 170] width 269 height 14
click at [71, 169] on input "【FG】Regular Dog Full Grooming (35 lbs or less) (60min)" at bounding box center [66, 168] width 9 height 9
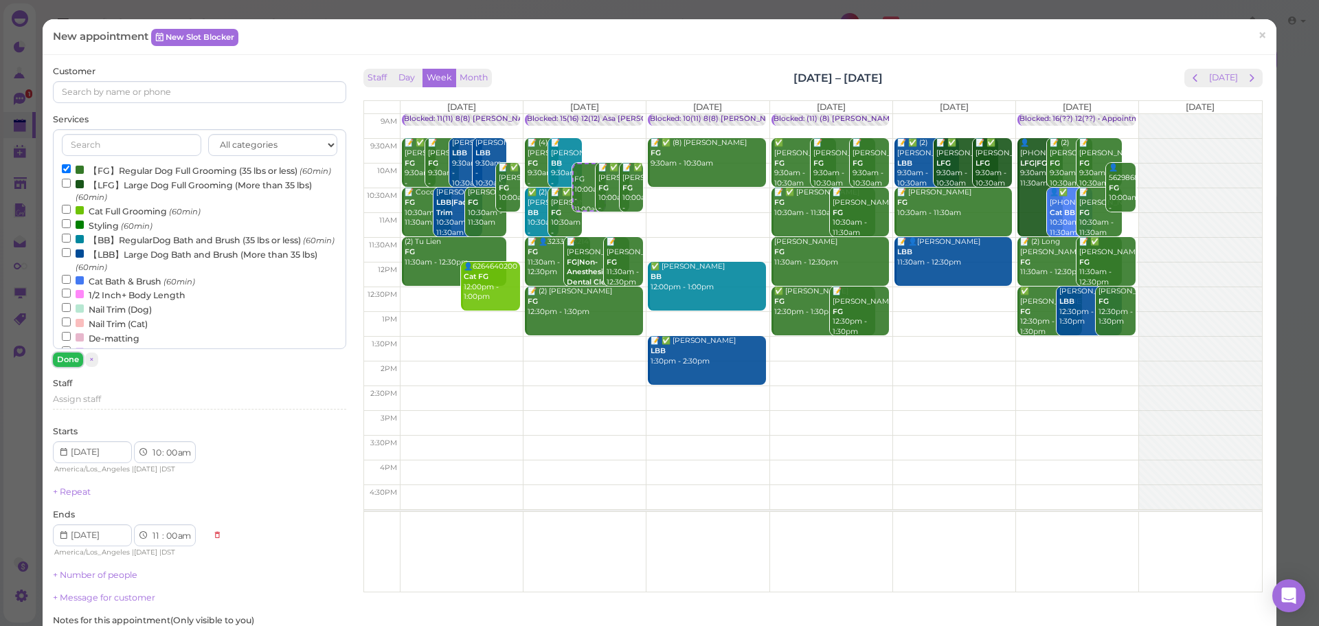
click at [67, 356] on button "Done" at bounding box center [68, 360] width 30 height 14
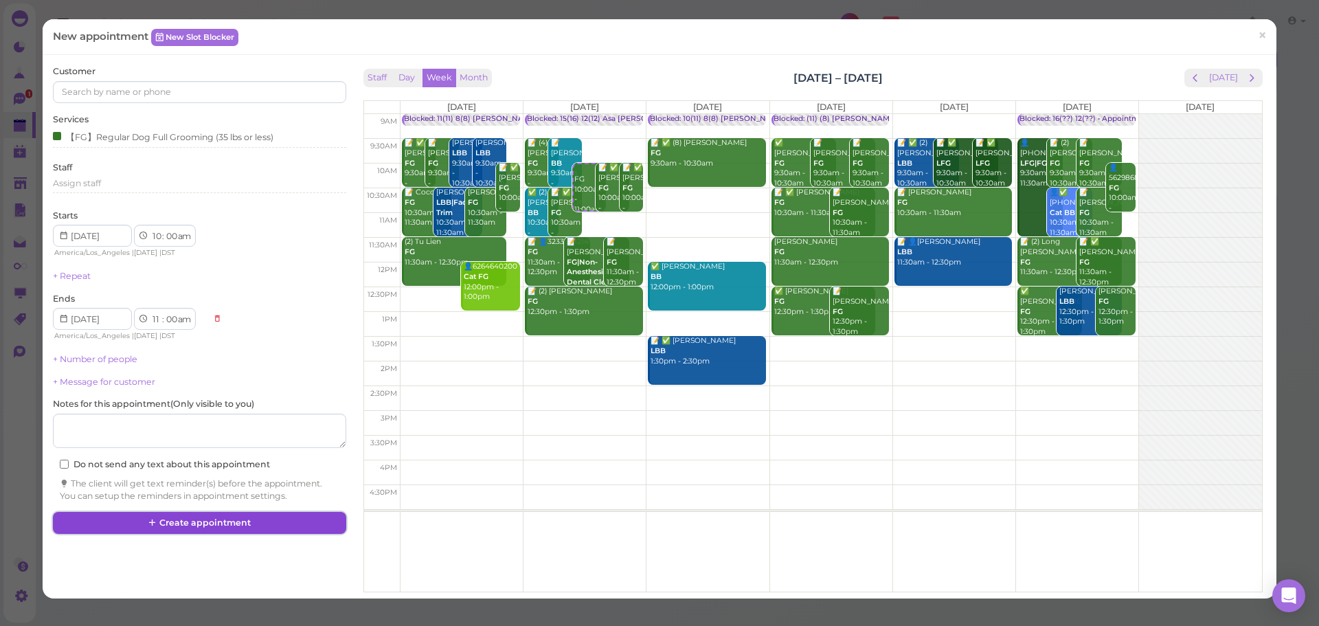
click at [240, 525] on button "Create appointment" at bounding box center [199, 523] width 293 height 22
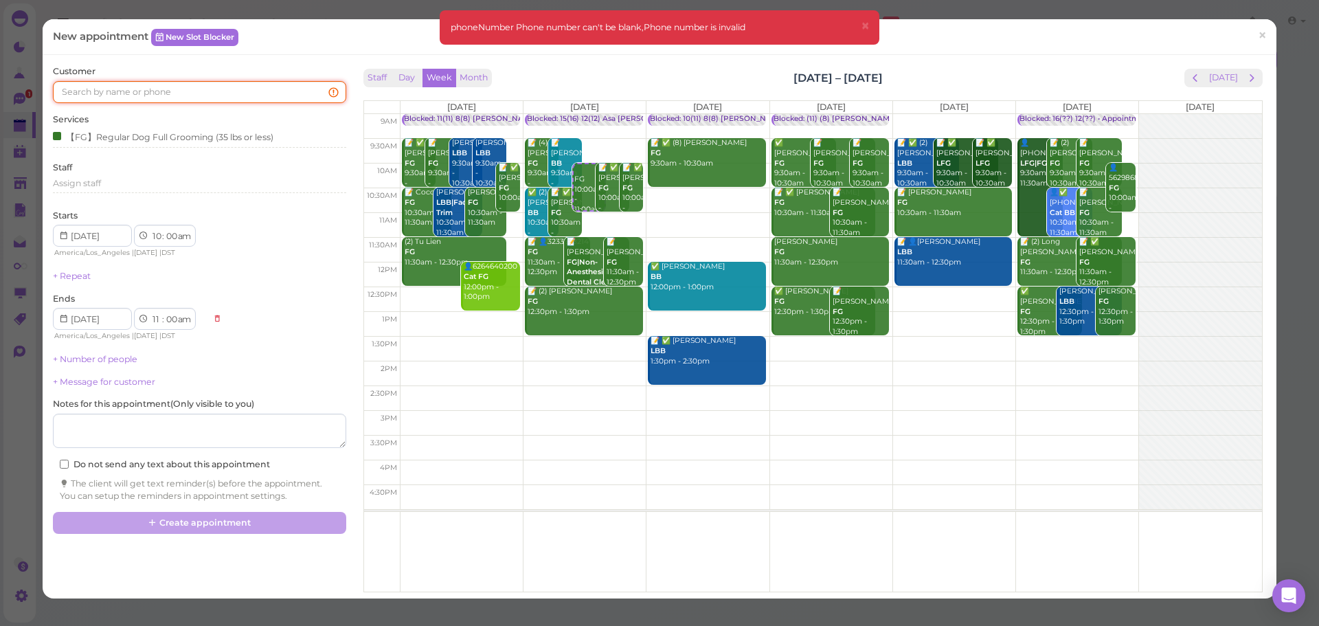
click at [223, 97] on input at bounding box center [199, 92] width 293 height 22
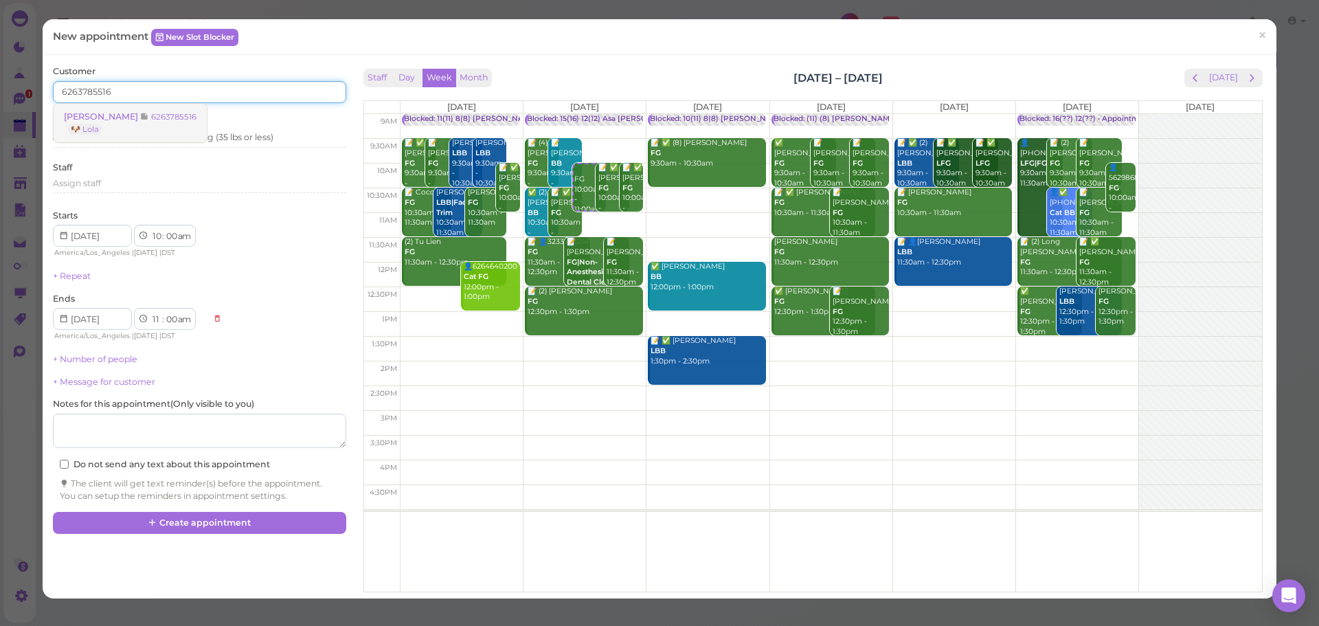
type input "6263785516"
click at [132, 126] on link "linda huyn h 6263785516 🐶 Lola" at bounding box center [130, 123] width 153 height 38
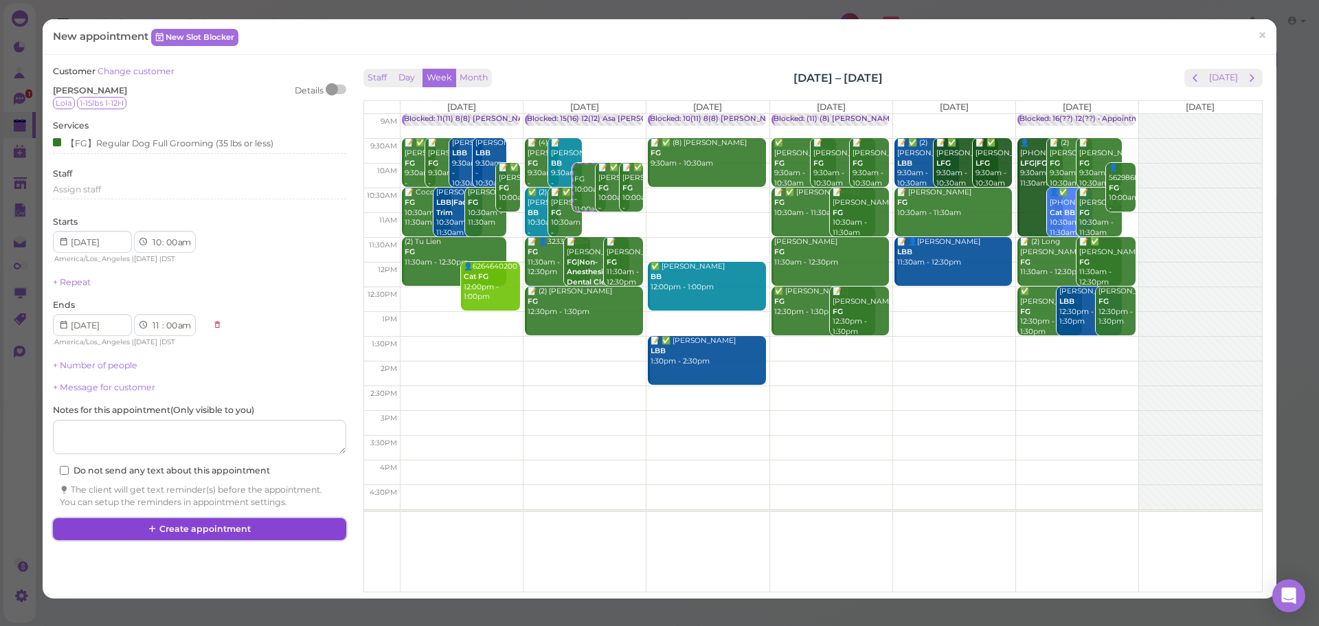
click at [223, 531] on button "Create appointment" at bounding box center [199, 529] width 293 height 22
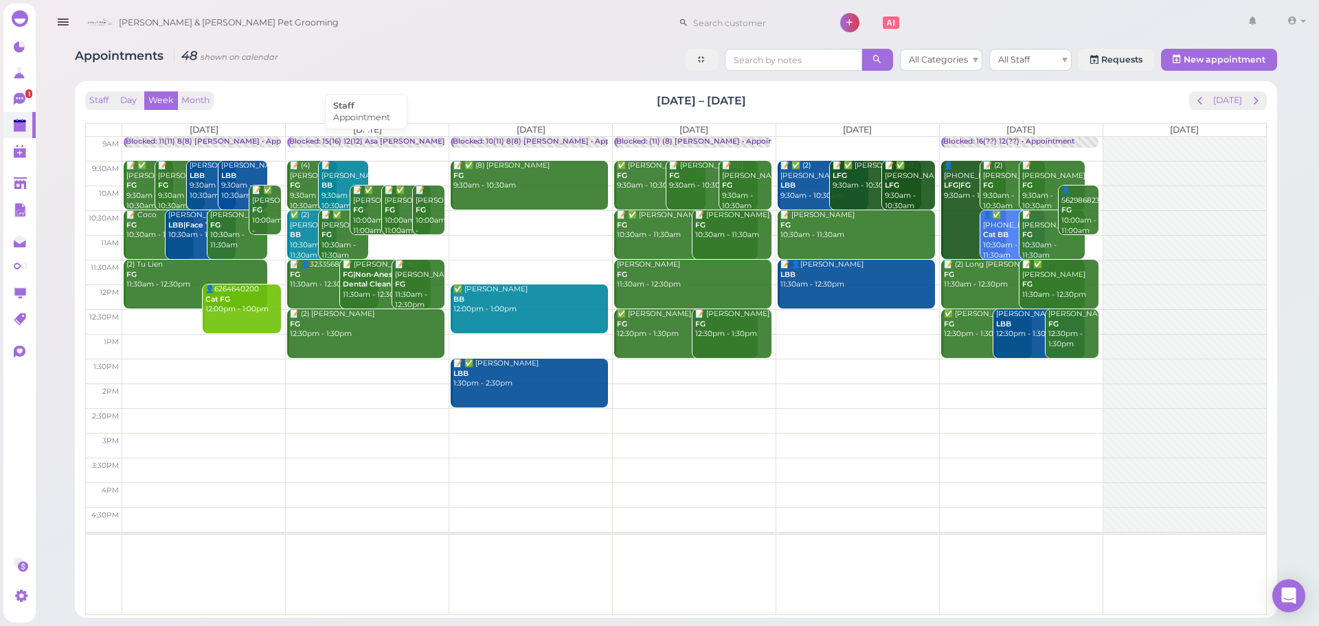
click at [392, 147] on link "Blocked: 15(16) 12(12) Asa Helen Rebecca • Appointment" at bounding box center [365, 143] width 157 height 12
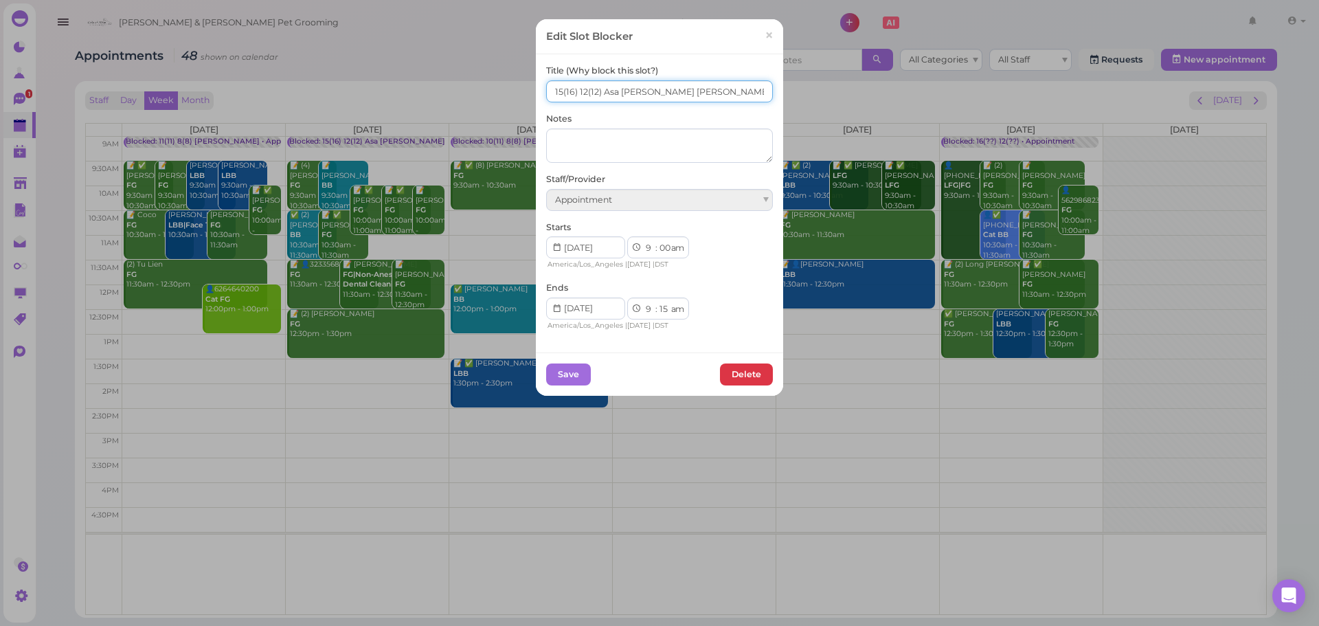
click at [557, 87] on input "15(16) 12(12) Asa Helen Rebecca" at bounding box center [659, 91] width 227 height 22
click at [581, 89] on input "16(16) 12(12) Asa Helen Rebecca" at bounding box center [659, 91] width 227 height 22
type input "16(16) 13(12) Asa Helen Rebecca"
click at [572, 371] on button "Save" at bounding box center [568, 375] width 45 height 22
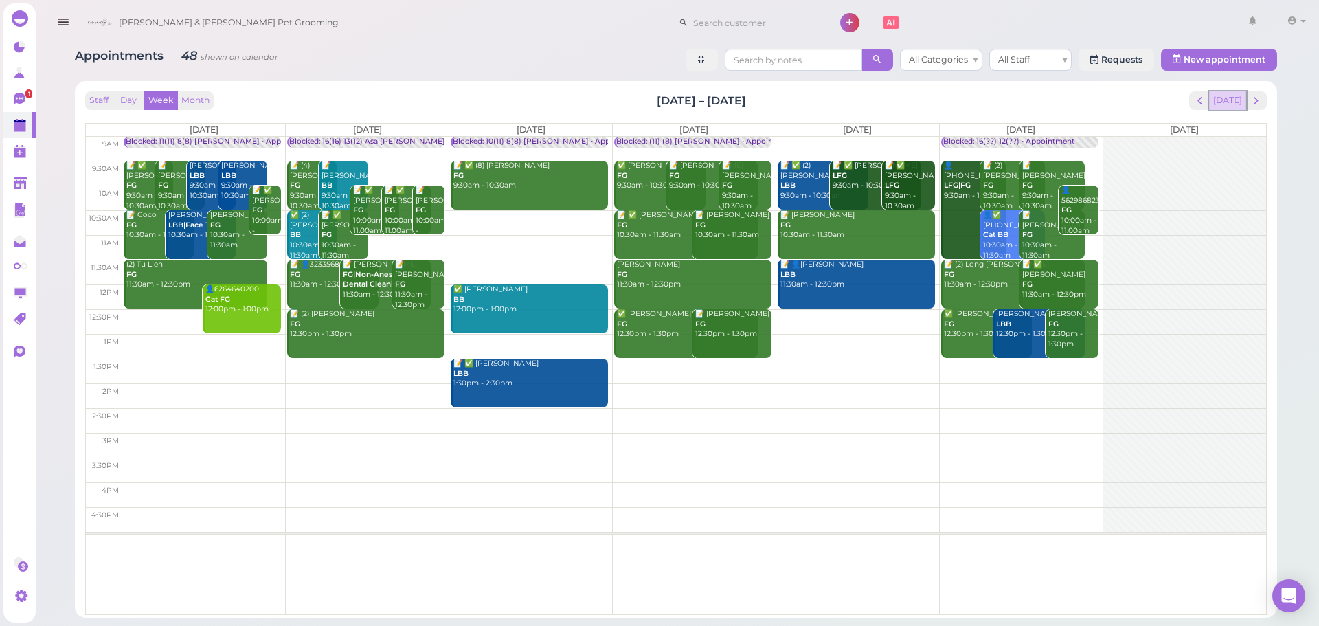
click at [1229, 106] on button "Today" at bounding box center [1228, 100] width 37 height 19
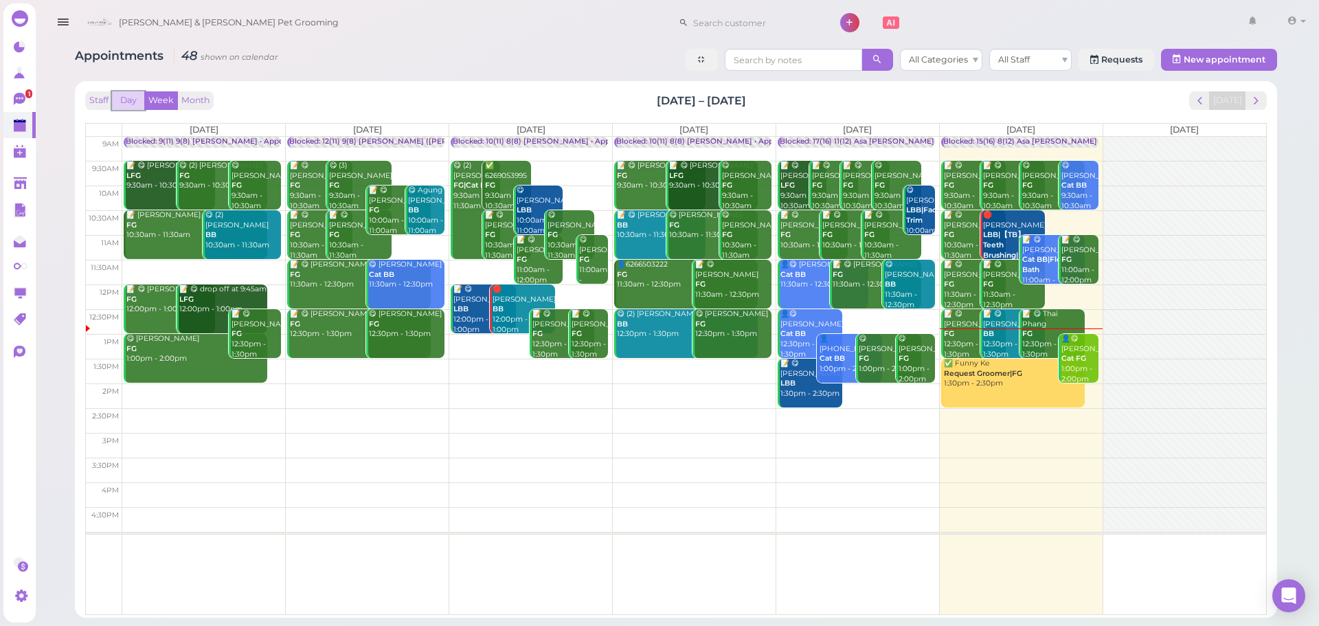
click at [124, 103] on button "Day" at bounding box center [128, 100] width 33 height 19
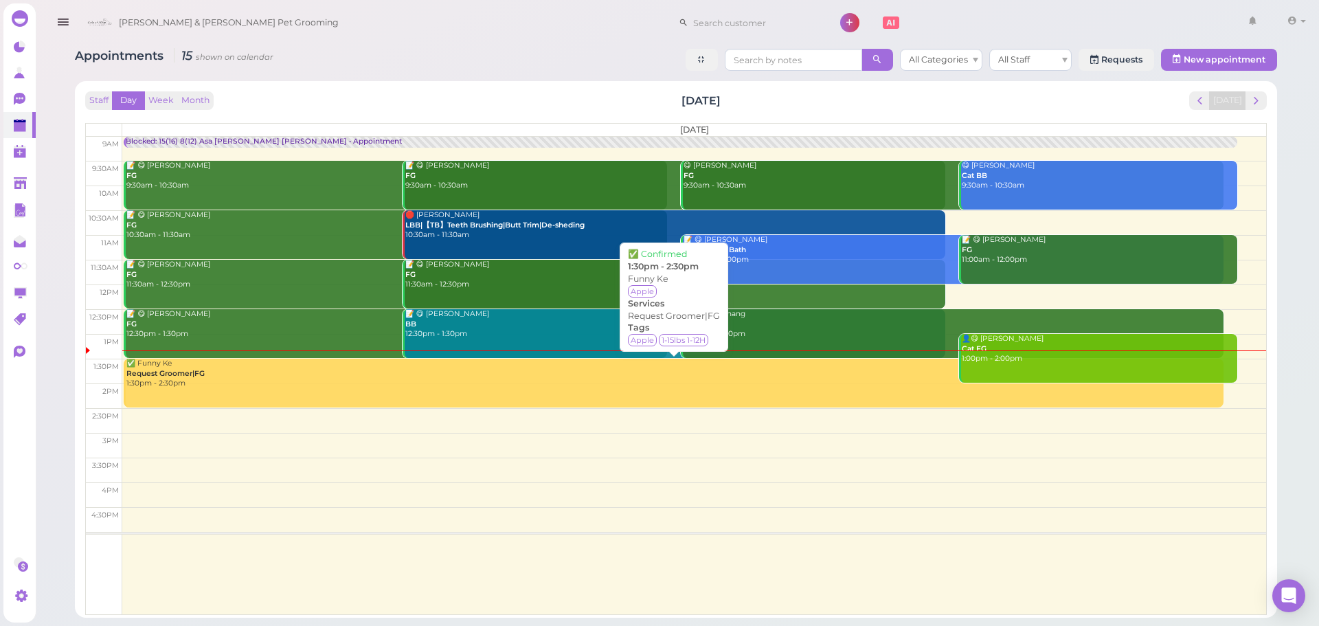
click at [250, 377] on div "✅ Funny Ke Request Groomer|FG 1:30pm - 2:30pm" at bounding box center [675, 374] width 1098 height 30
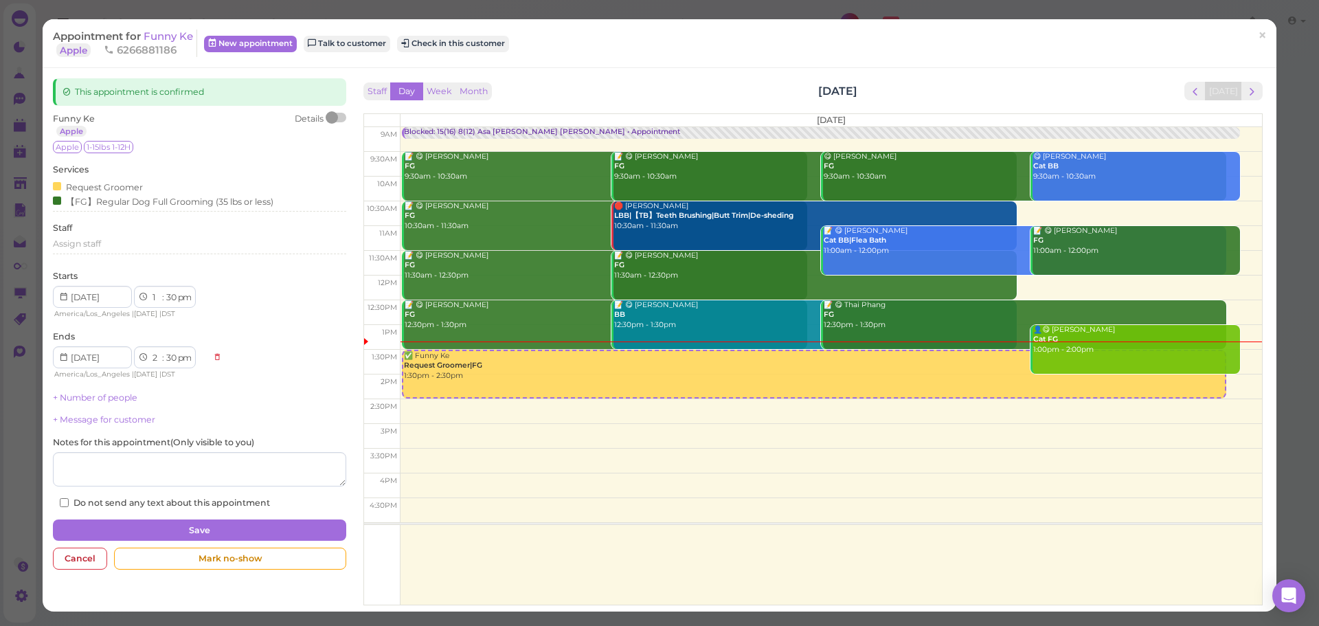
click at [335, 115] on div at bounding box center [336, 118] width 19 height 10
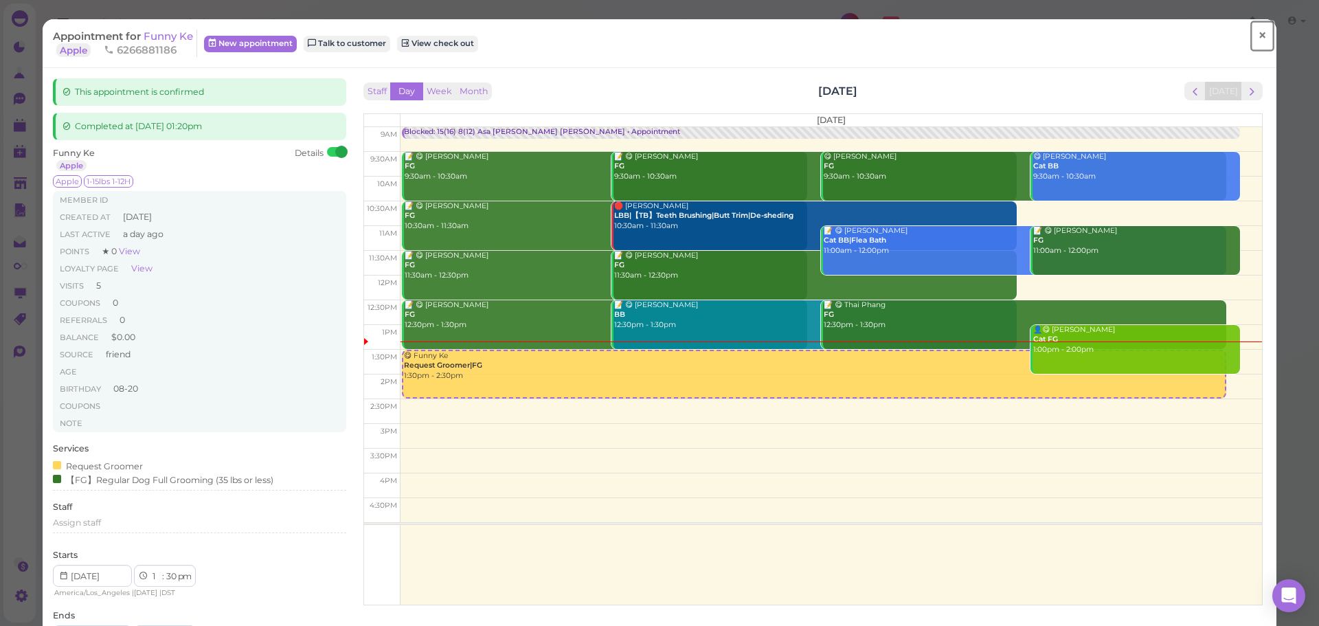
click at [1258, 41] on span "×" at bounding box center [1262, 35] width 9 height 19
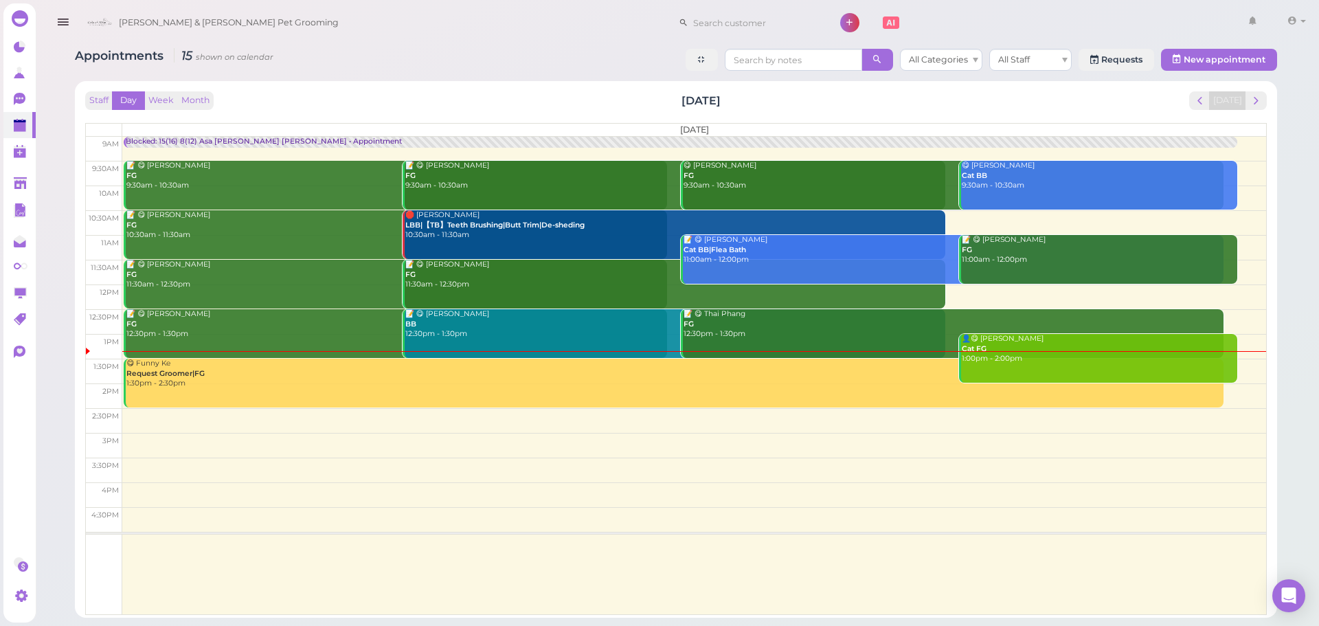
click at [241, 375] on div "😋 Funny Ke Request Groomer|FG 1:30pm - 2:30pm" at bounding box center [675, 374] width 1098 height 30
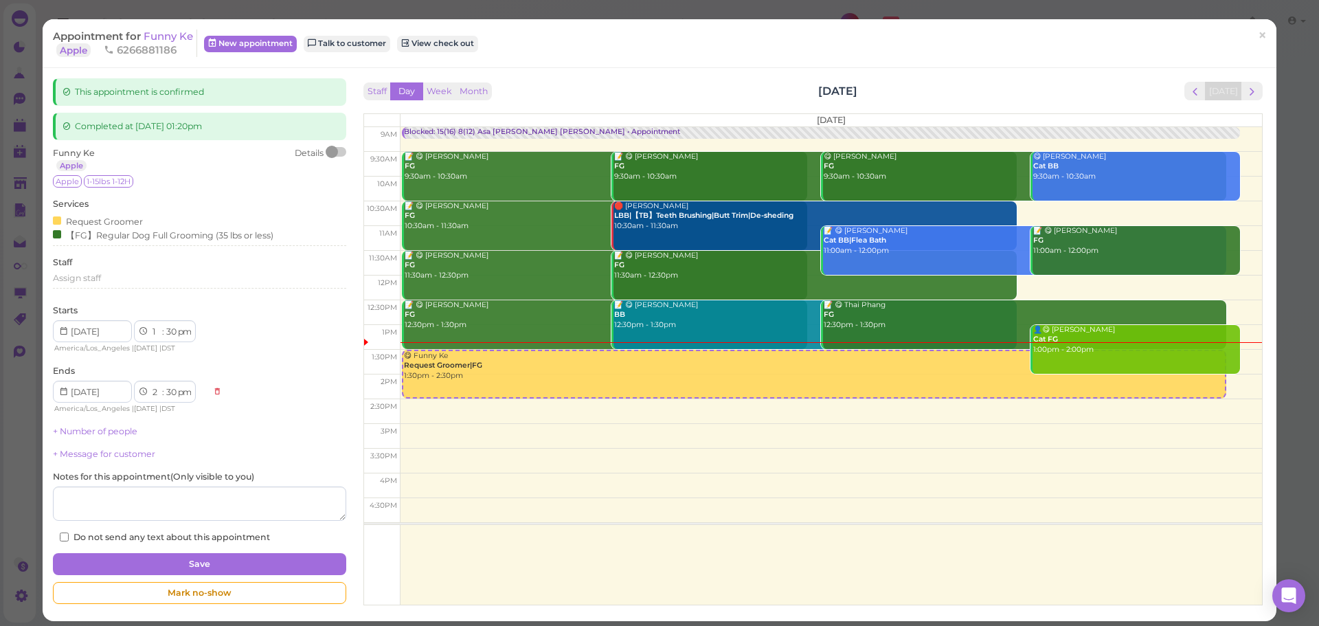
click at [331, 153] on div at bounding box center [332, 152] width 12 height 12
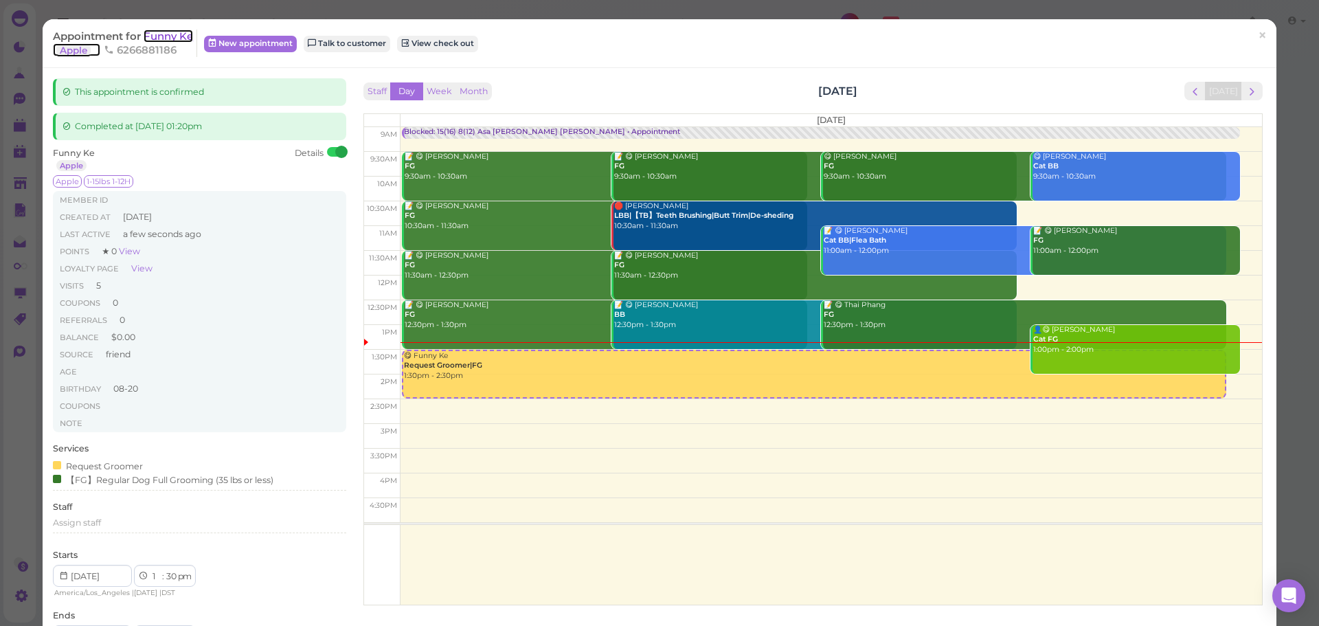
click at [188, 36] on span "Funny Ke" at bounding box center [168, 36] width 49 height 13
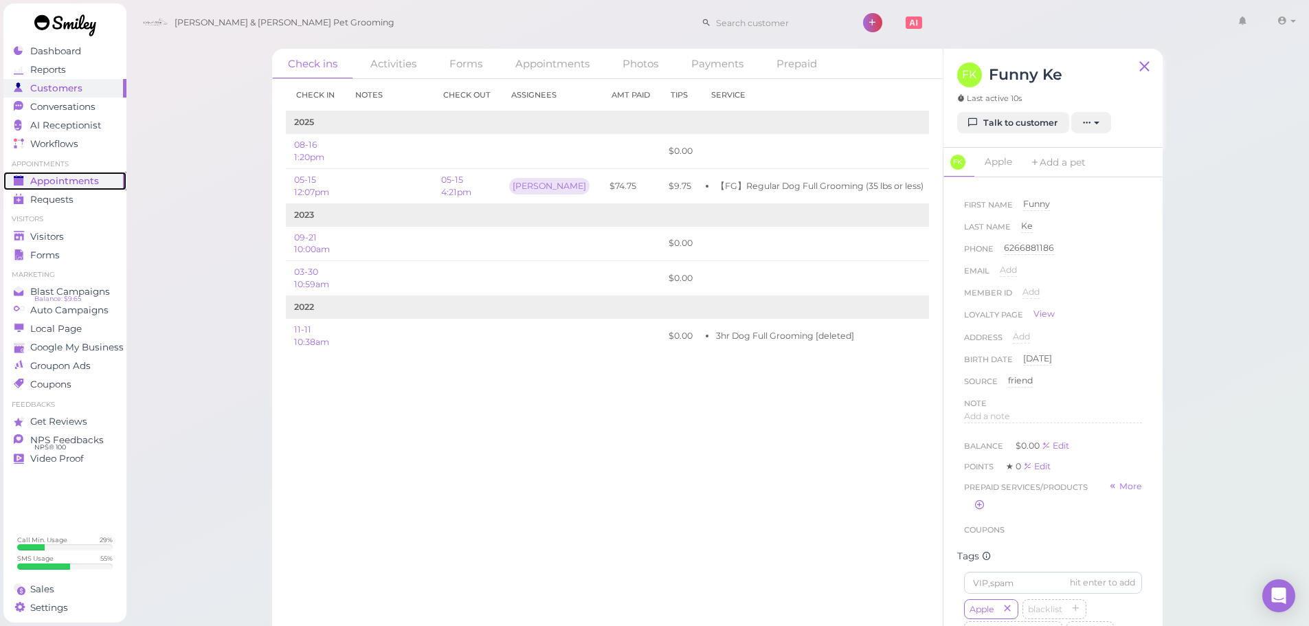
click at [87, 180] on span "Appointments" at bounding box center [64, 181] width 69 height 12
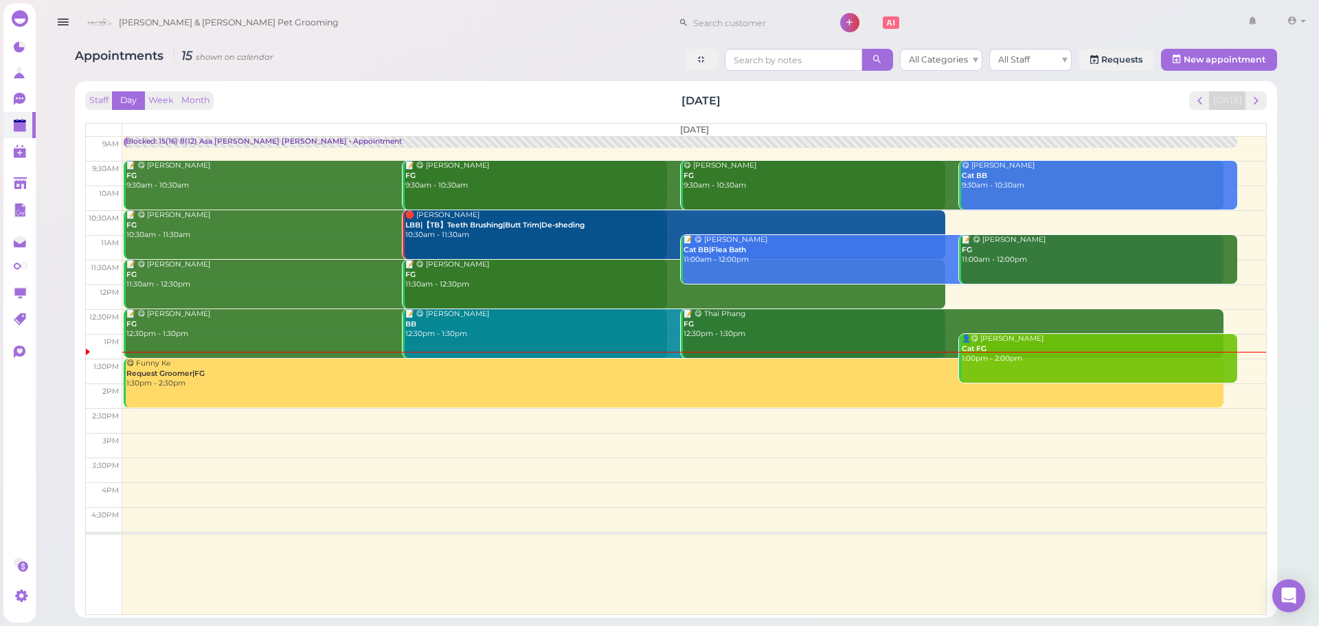
click at [222, 368] on div "😋 Funny Ke Request Groomer|FG 1:30pm - 2:30pm" at bounding box center [675, 374] width 1098 height 30
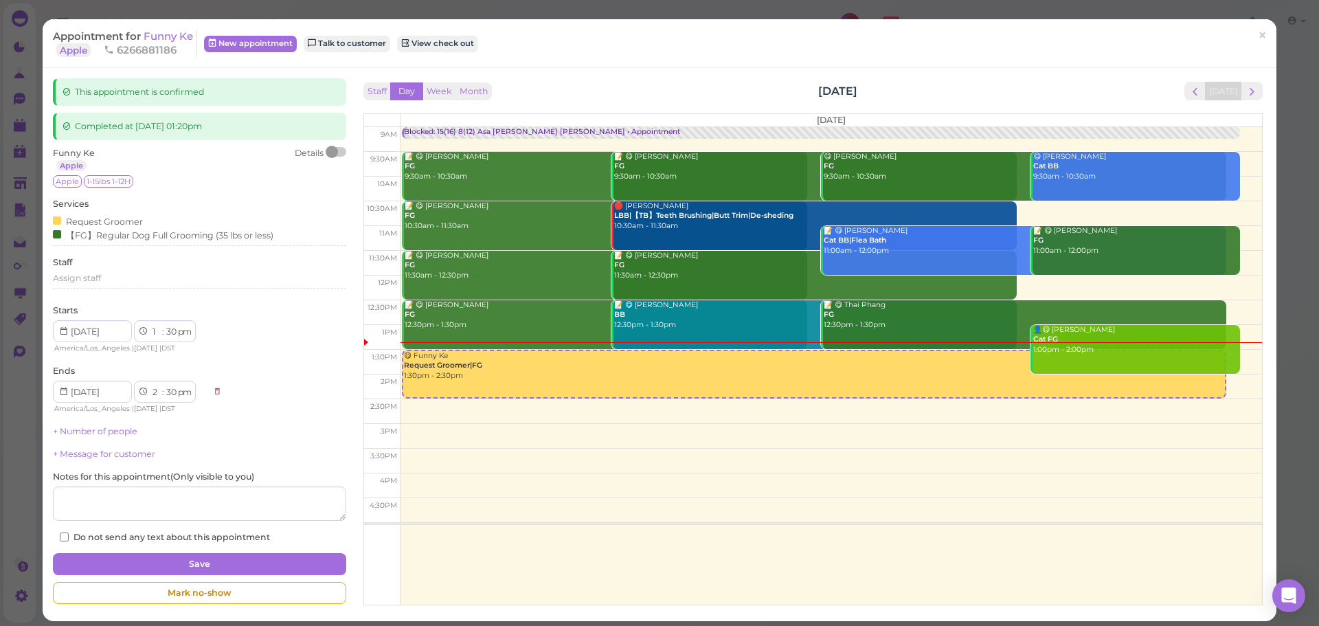
click at [333, 156] on div at bounding box center [332, 152] width 12 height 12
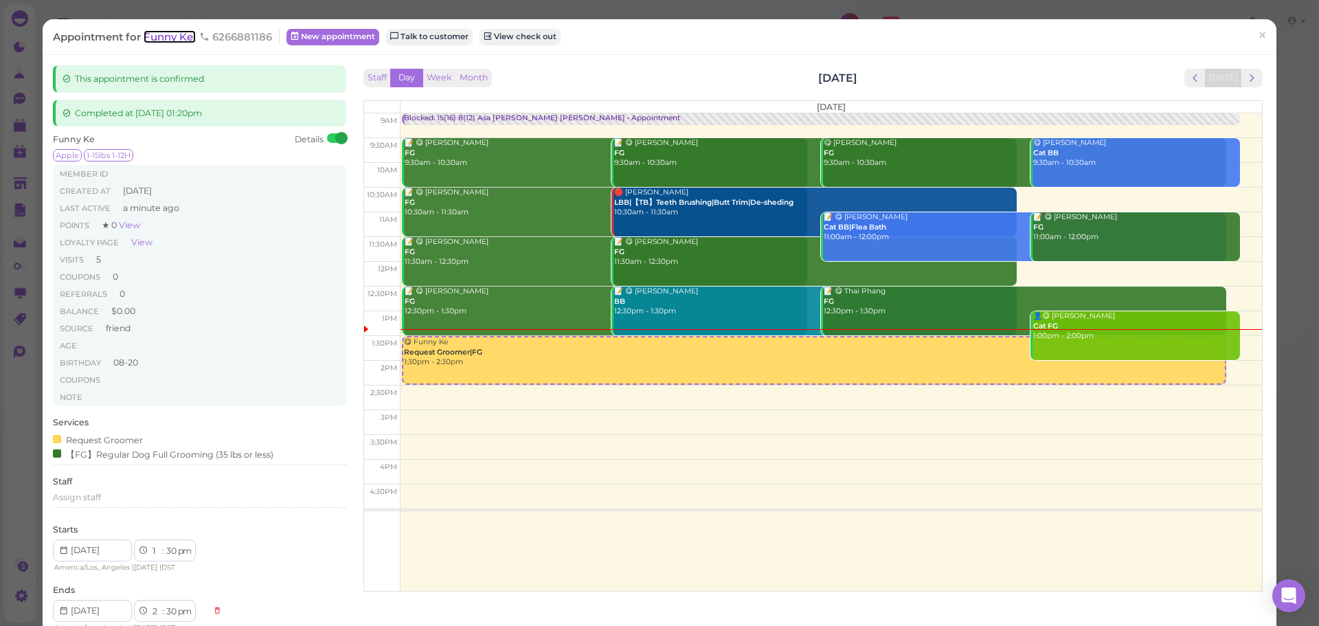
click at [174, 43] on span "Funny Ke" at bounding box center [170, 36] width 52 height 13
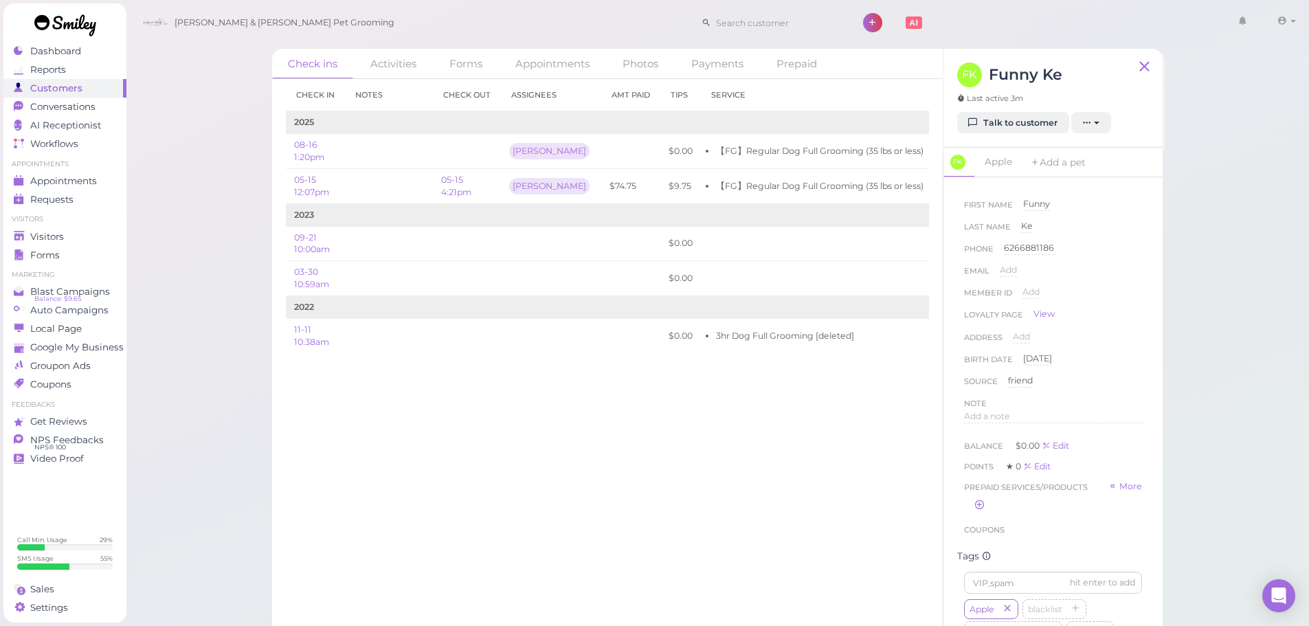
click at [85, 170] on ul "Appointments Appointments Requests 0" at bounding box center [64, 183] width 123 height 49
click at [89, 176] on span "Appointments" at bounding box center [64, 181] width 69 height 12
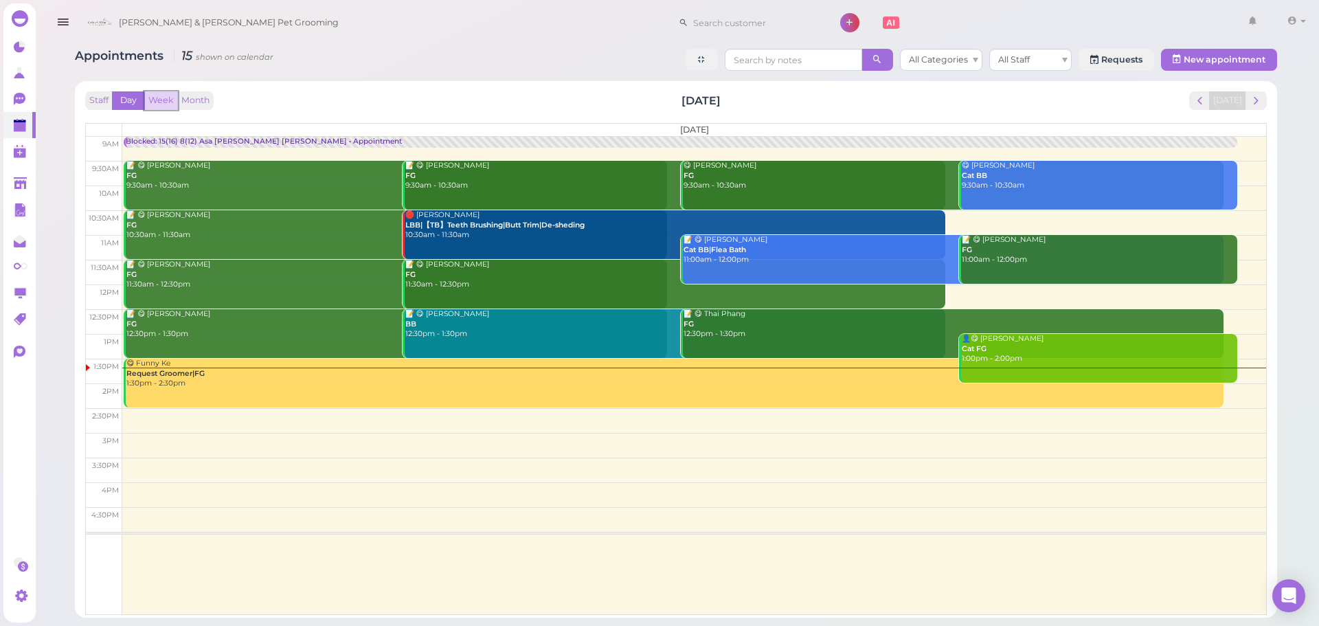
click at [157, 100] on button "Week" at bounding box center [161, 100] width 34 height 19
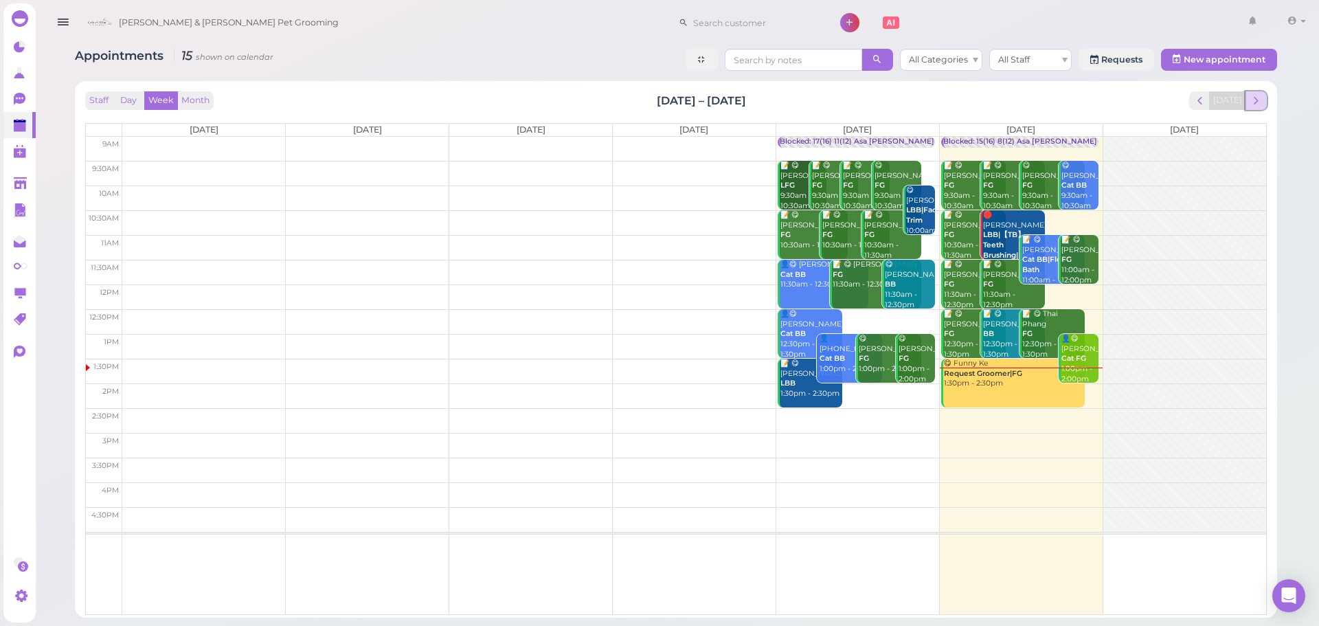
click at [1265, 104] on button "next" at bounding box center [1256, 100] width 21 height 19
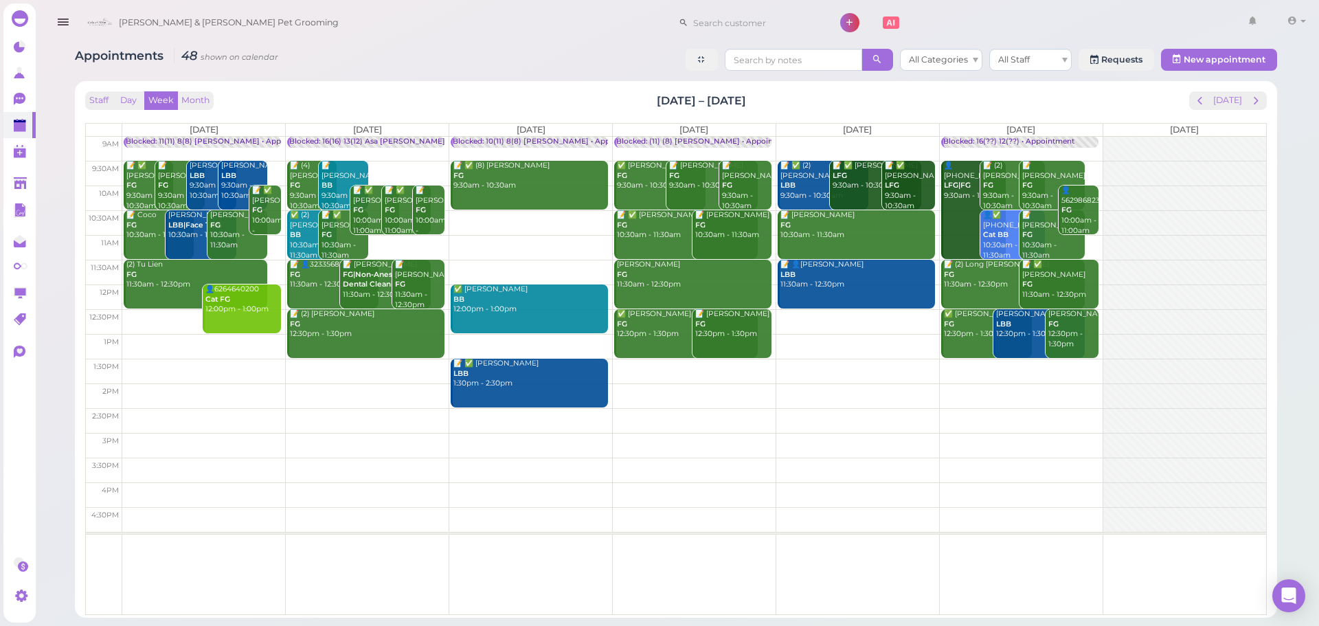
click at [473, 240] on td at bounding box center [694, 247] width 1144 height 25
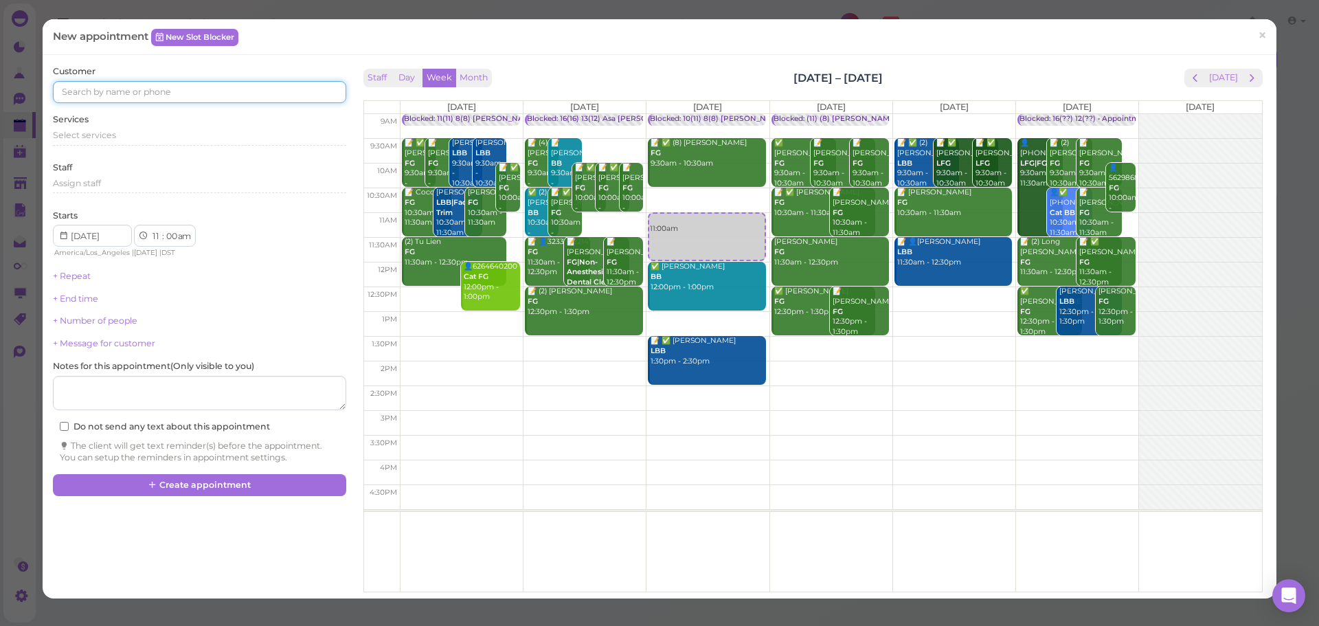
click at [173, 91] on input at bounding box center [199, 92] width 293 height 22
click at [193, 93] on input at bounding box center [199, 92] width 293 height 22
type input "5623518894"
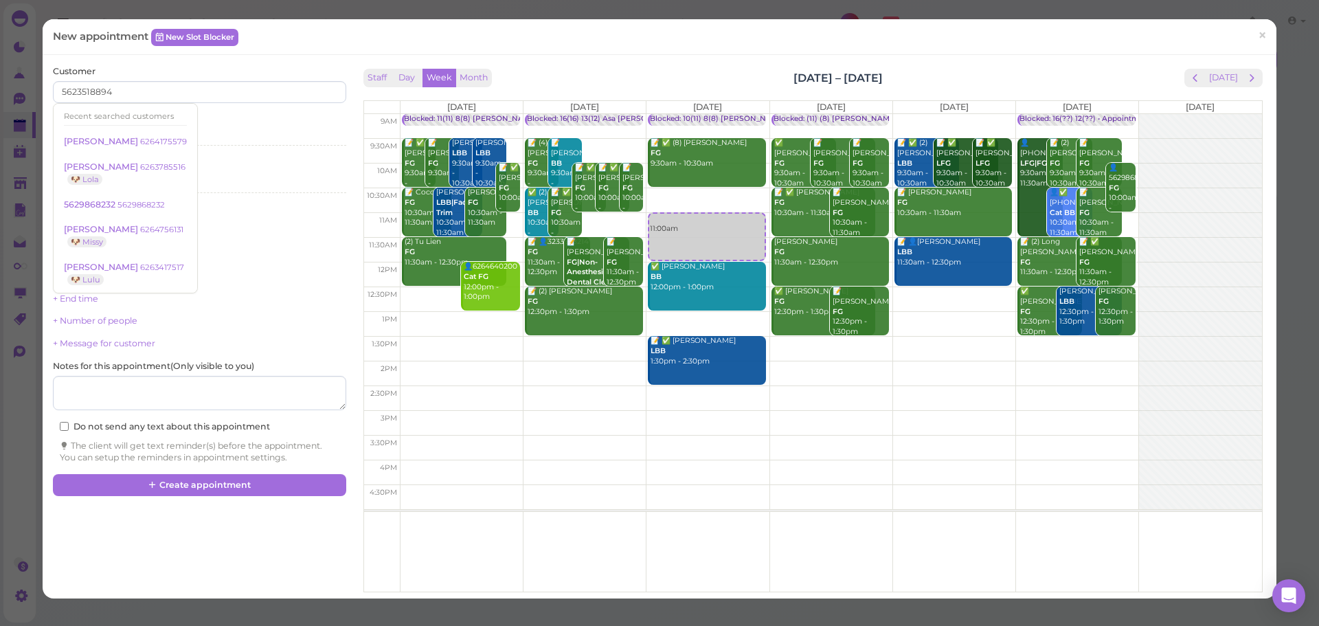
click at [222, 113] on div "Services Select services" at bounding box center [199, 132] width 293 height 38
click at [120, 145] on div "Select services" at bounding box center [199, 137] width 293 height 16
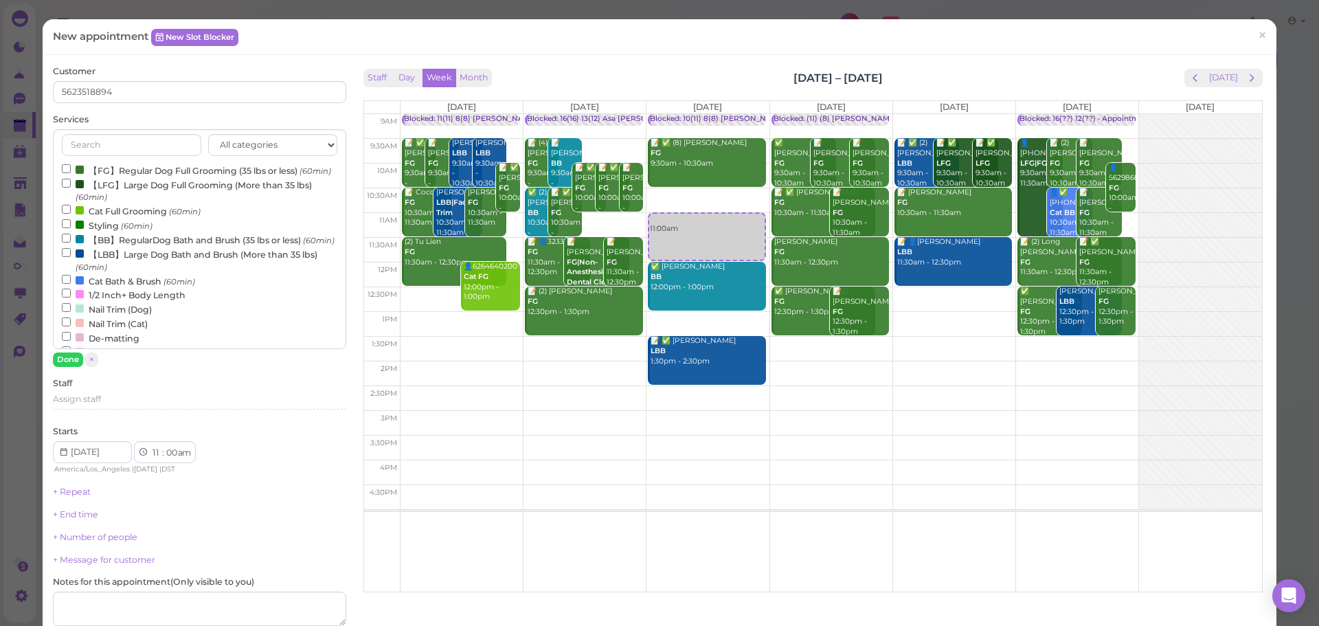
click at [124, 134] on input "text" at bounding box center [131, 145] width 139 height 22
click at [123, 167] on label "【FG】Regular Dog Full Grooming (35 lbs or less) (60min)" at bounding box center [196, 170] width 269 height 14
click at [71, 167] on input "【FG】Regular Dog Full Grooming (35 lbs or less) (60min)" at bounding box center [66, 168] width 9 height 9
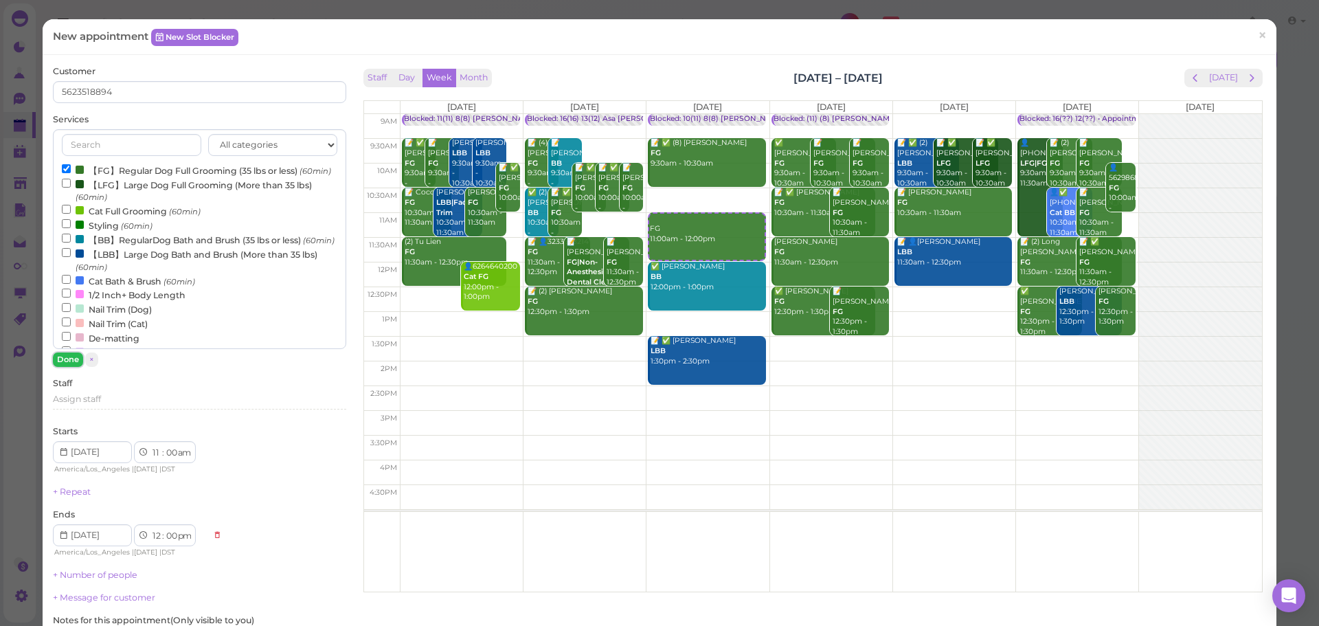
click at [69, 357] on button "Done" at bounding box center [68, 360] width 30 height 14
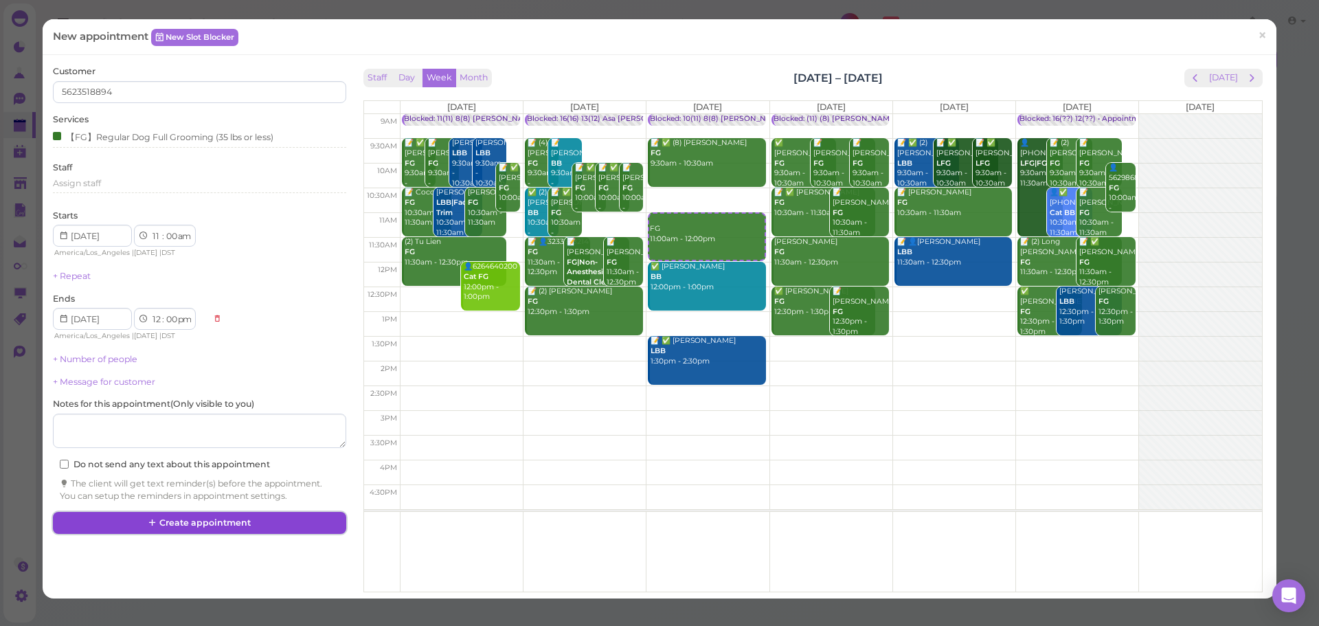
click at [201, 519] on button "Create appointment" at bounding box center [199, 523] width 293 height 22
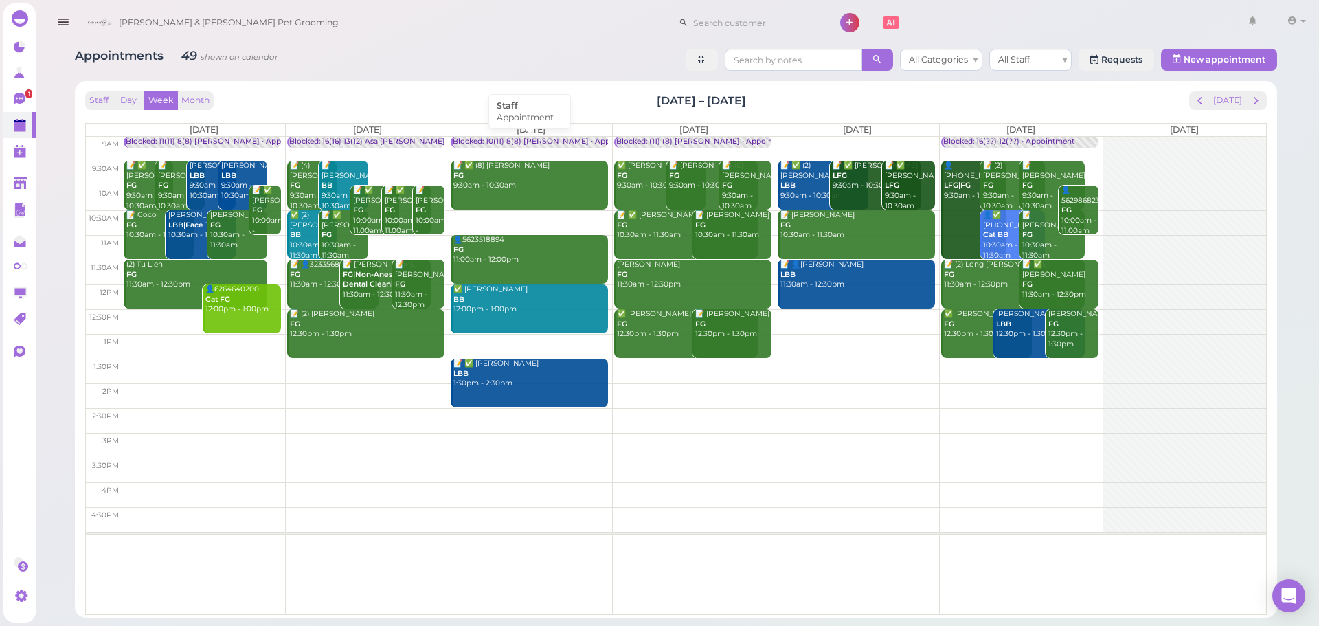
click at [545, 142] on div "Blocked: 10(11) 8(8) Asa Helen • Appointment" at bounding box center [548, 142] width 191 height 10
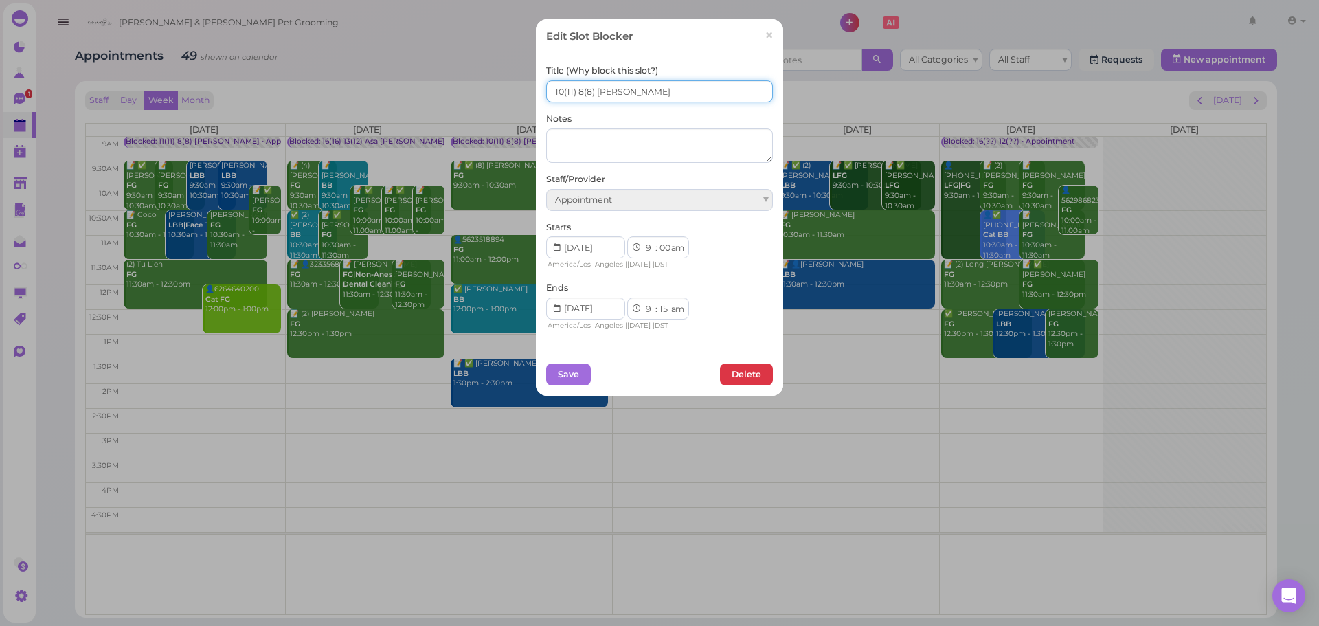
click at [556, 85] on input "10(11) 8(8) Asa Helen" at bounding box center [659, 91] width 227 height 22
drag, startPoint x: 551, startPoint y: 88, endPoint x: 559, endPoint y: 87, distance: 8.3
click at [559, 87] on input "10(11) 8(8) Asa Helen" at bounding box center [659, 91] width 227 height 22
drag, startPoint x: 570, startPoint y: 89, endPoint x: 577, endPoint y: 88, distance: 7.6
click at [577, 88] on input "11(11) 8(8) Asa Helen" at bounding box center [659, 91] width 227 height 22
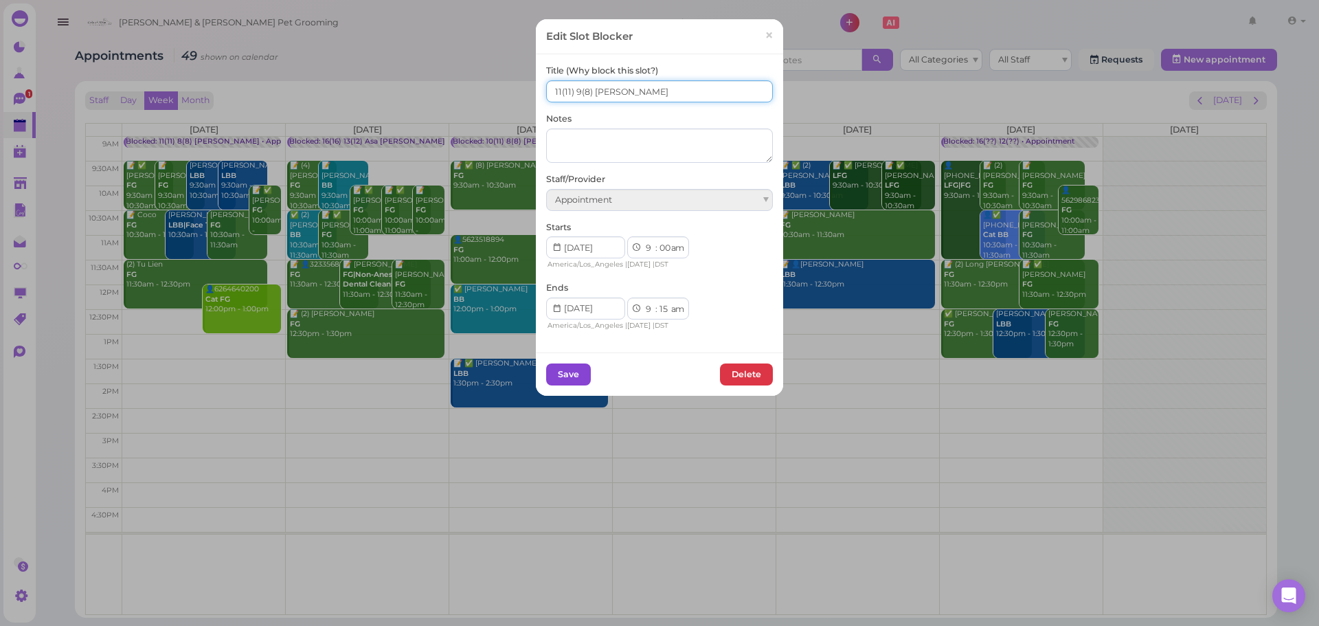
type input "11(11) 9(8) Asa Helen"
click at [555, 369] on button "Save" at bounding box center [568, 375] width 45 height 22
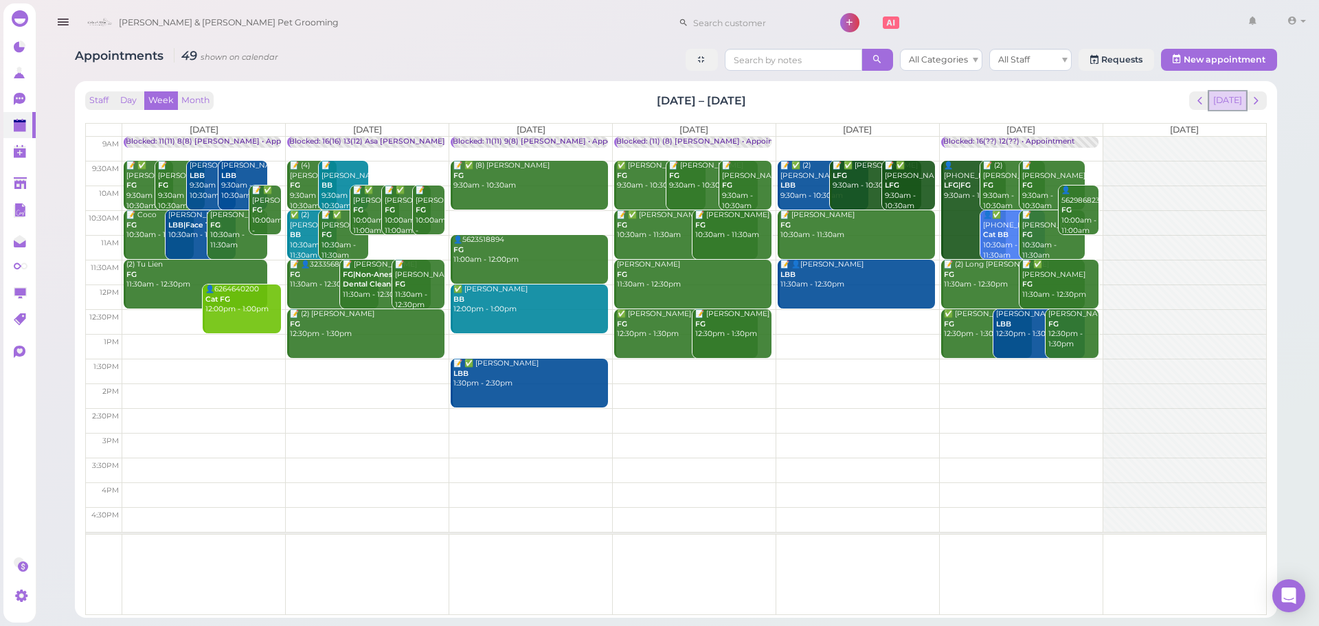
click at [1225, 98] on button "Today" at bounding box center [1228, 100] width 37 height 19
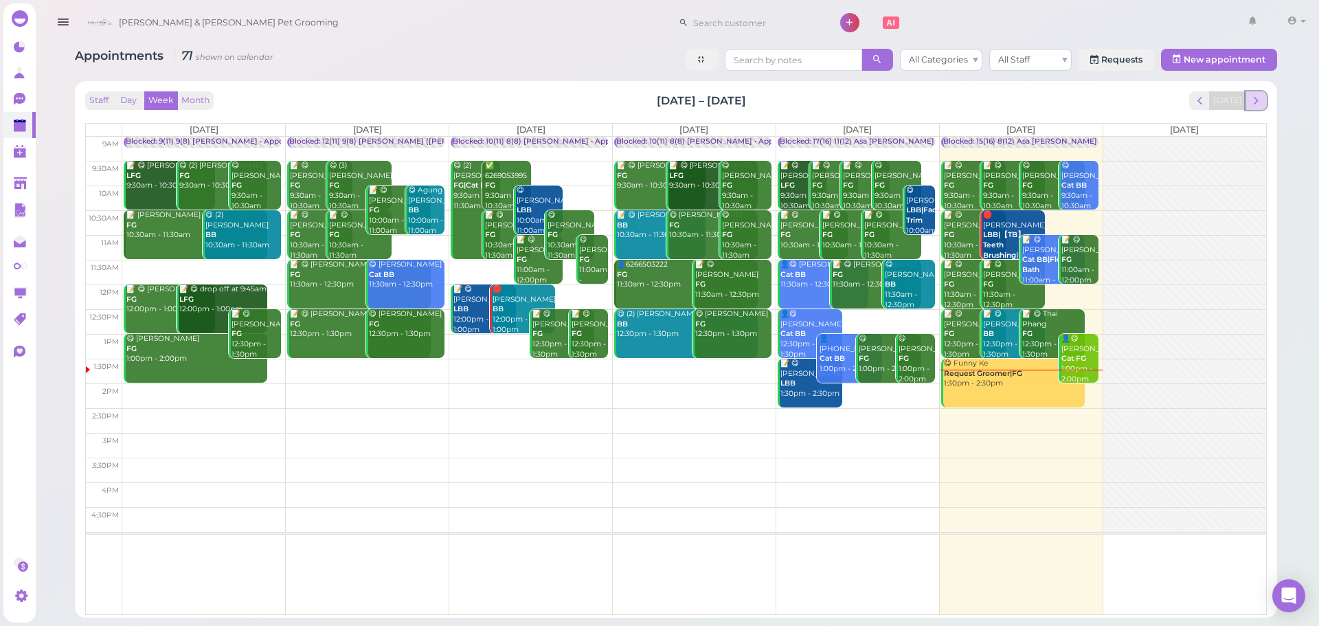
click at [1260, 101] on span "next" at bounding box center [1256, 100] width 13 height 13
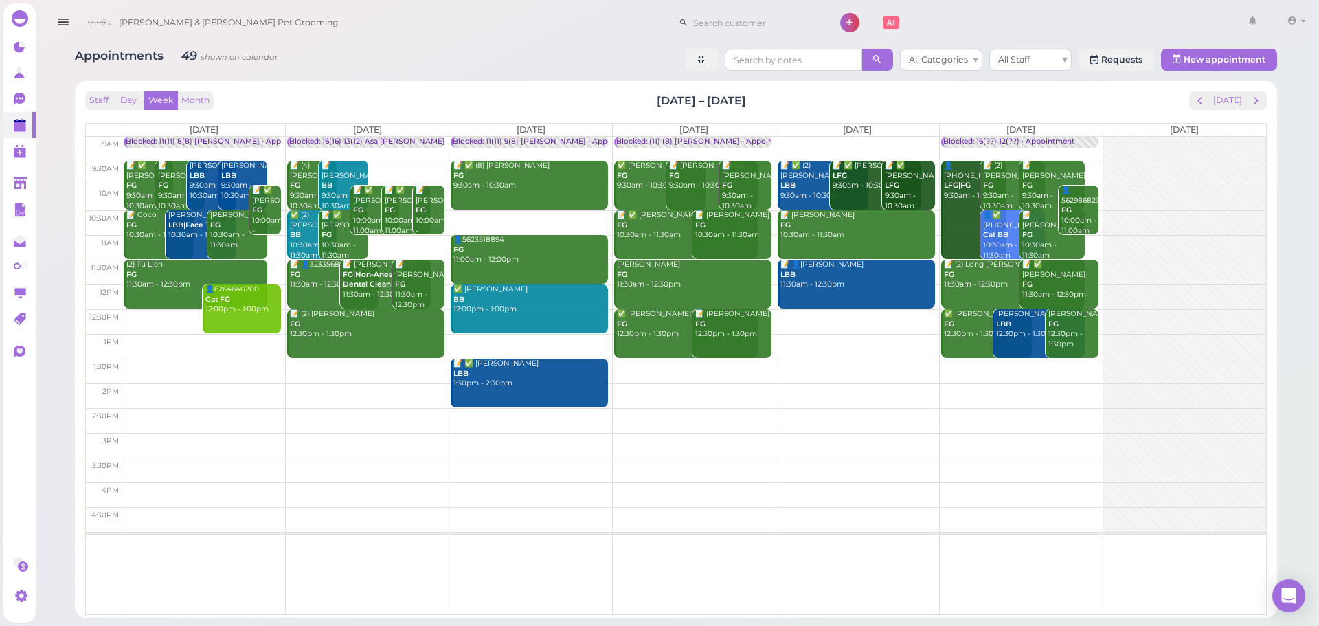
click at [937, 238] on td at bounding box center [694, 247] width 1144 height 25
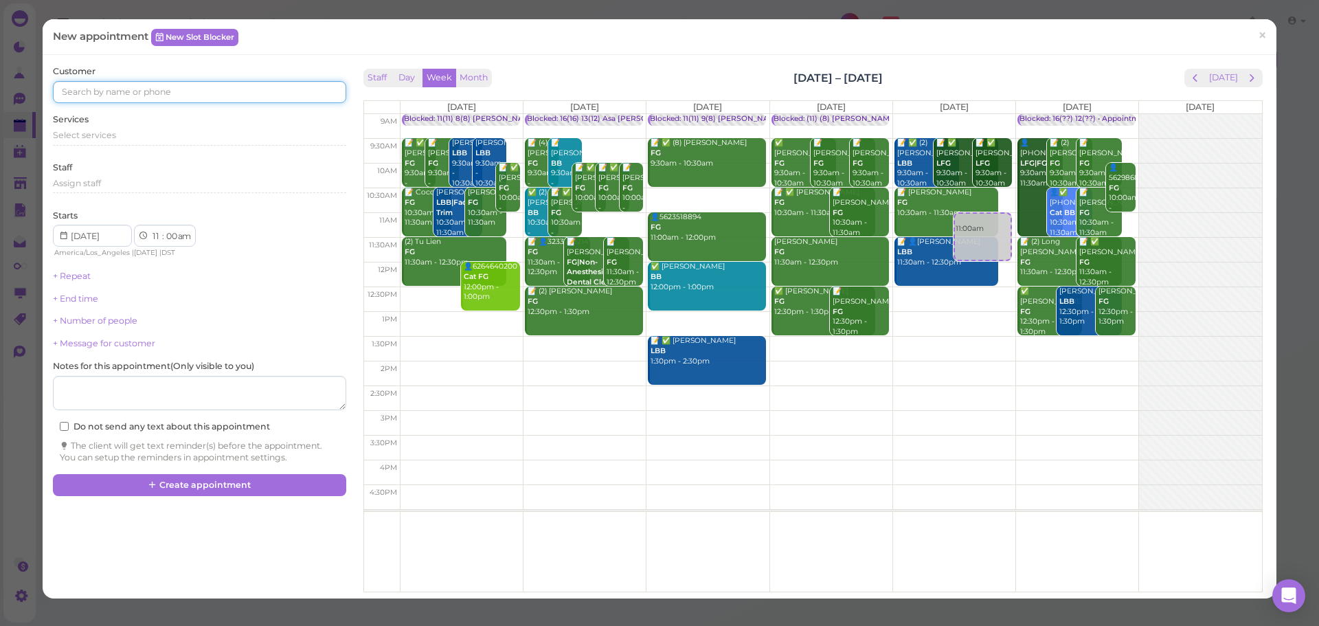
click at [159, 91] on input at bounding box center [199, 92] width 293 height 22
click at [221, 92] on input at bounding box center [199, 92] width 293 height 22
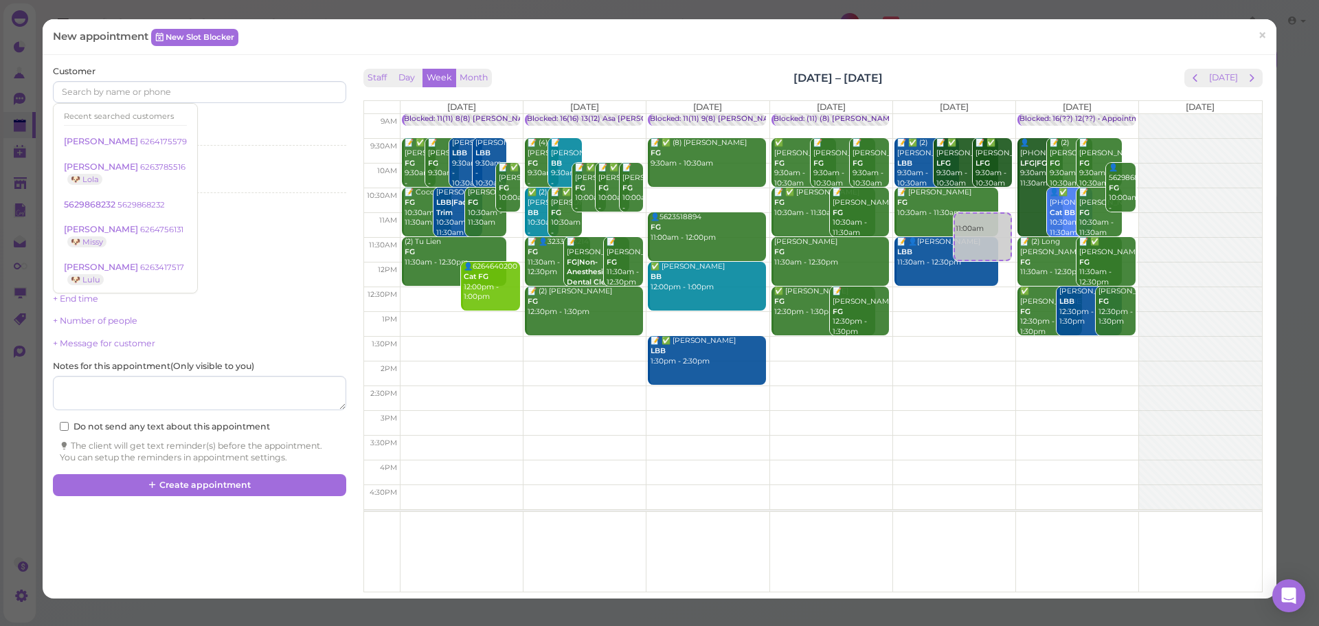
click at [256, 124] on div "Services Select services" at bounding box center [199, 132] width 293 height 38
click at [103, 132] on span "Select services" at bounding box center [84, 135] width 63 height 10
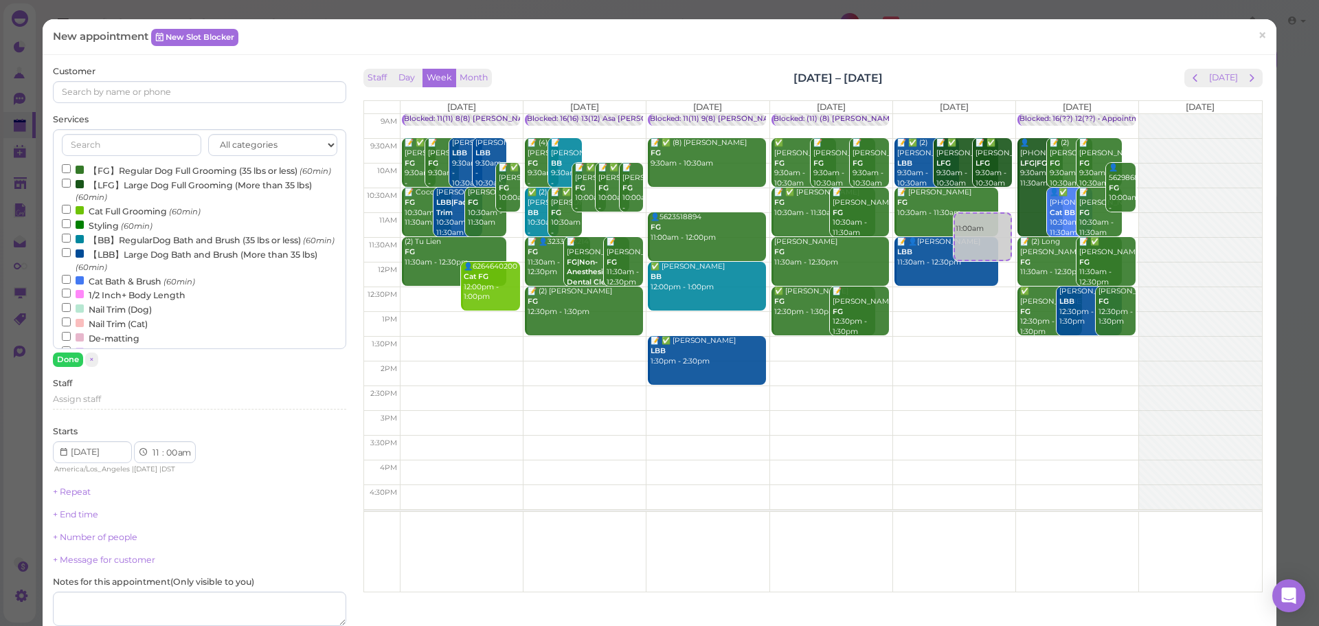
click at [114, 246] on label "【BB】RegularDog Bath and Brush (35 lbs or less) (60min)" at bounding box center [198, 239] width 273 height 14
click at [71, 243] on input "【BB】RegularDog Bath and Brush (35 lbs or less) (60min)" at bounding box center [66, 238] width 9 height 9
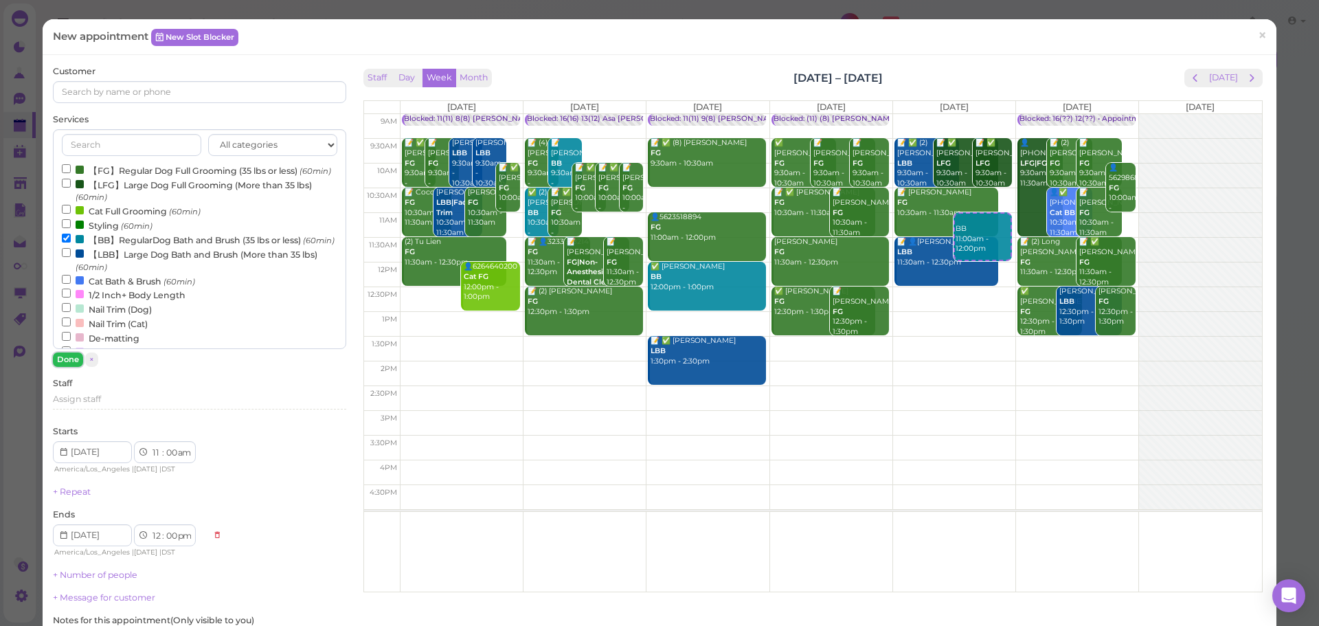
click at [65, 361] on button "Done" at bounding box center [68, 360] width 30 height 14
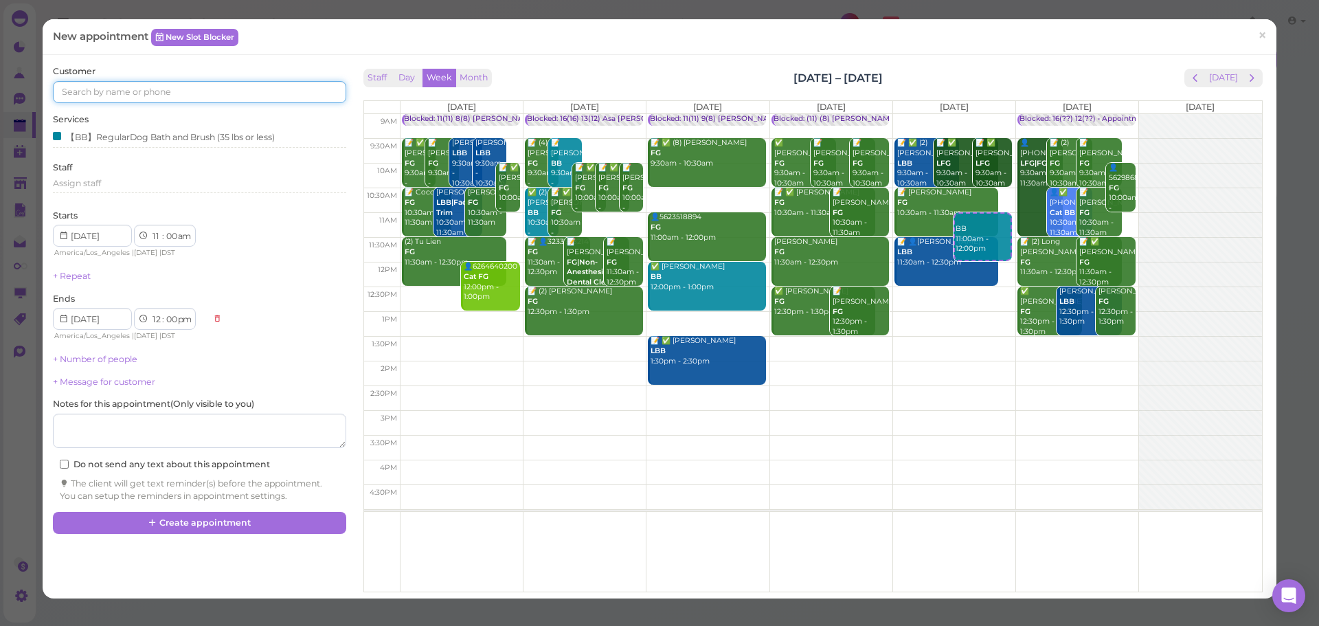
click at [96, 87] on input at bounding box center [199, 92] width 293 height 22
type input "3129732839"
click at [161, 118] on link "Sea Chen 3129732839 🐶 Oscar 🐶 Coffee" at bounding box center [124, 123] width 141 height 38
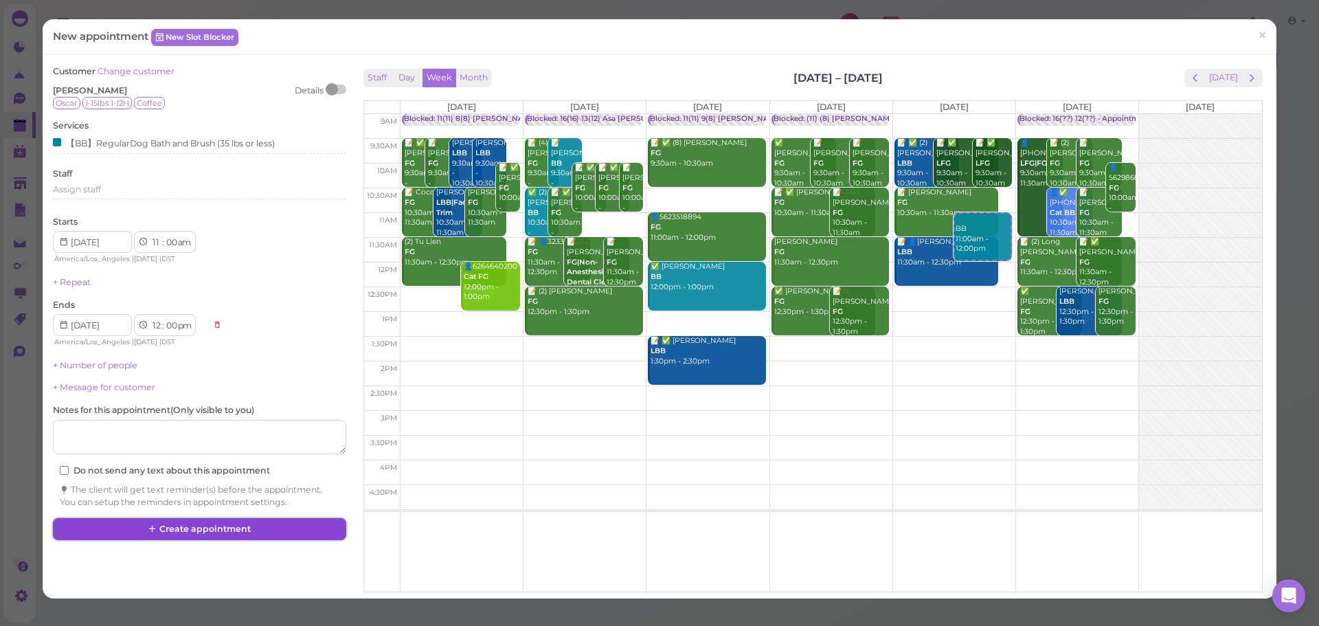
click at [227, 529] on button "Create appointment" at bounding box center [199, 529] width 293 height 22
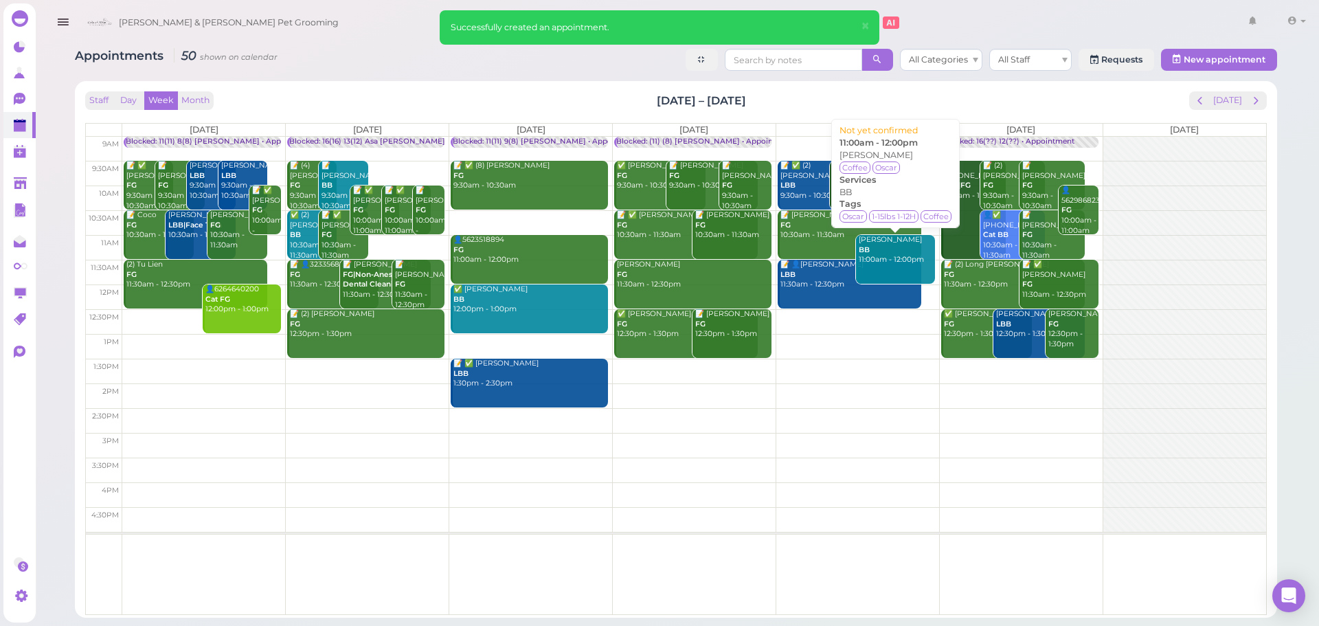
click at [882, 243] on div "Sea Chen BB 11:00am - 12:00pm" at bounding box center [896, 250] width 76 height 30
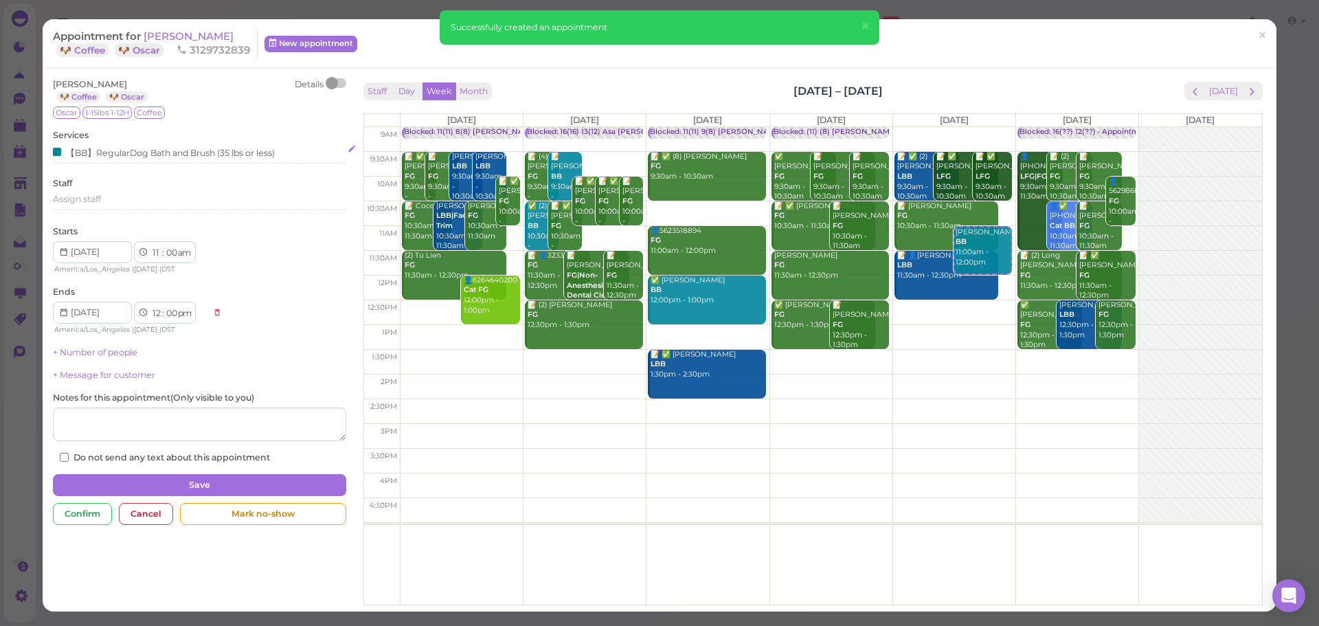
click at [168, 156] on div "【BB】RegularDog Bath and Brush (35 lbs or less)" at bounding box center [164, 152] width 222 height 14
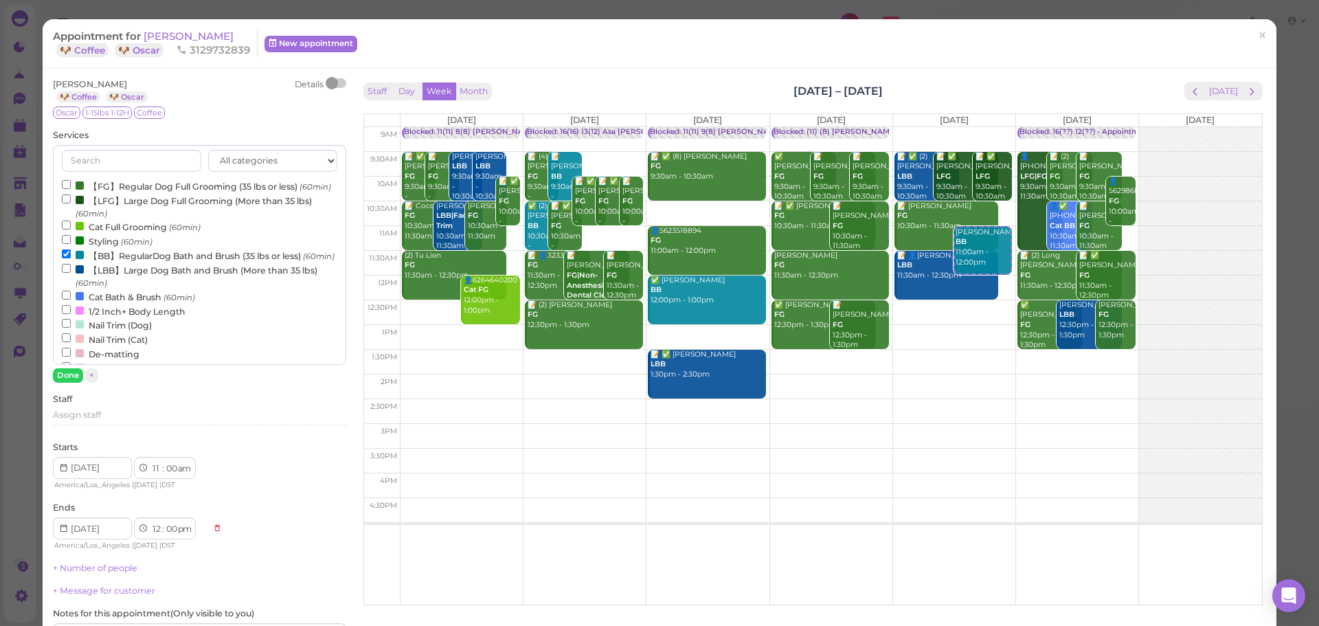
click at [108, 160] on input "text" at bounding box center [131, 161] width 139 height 22
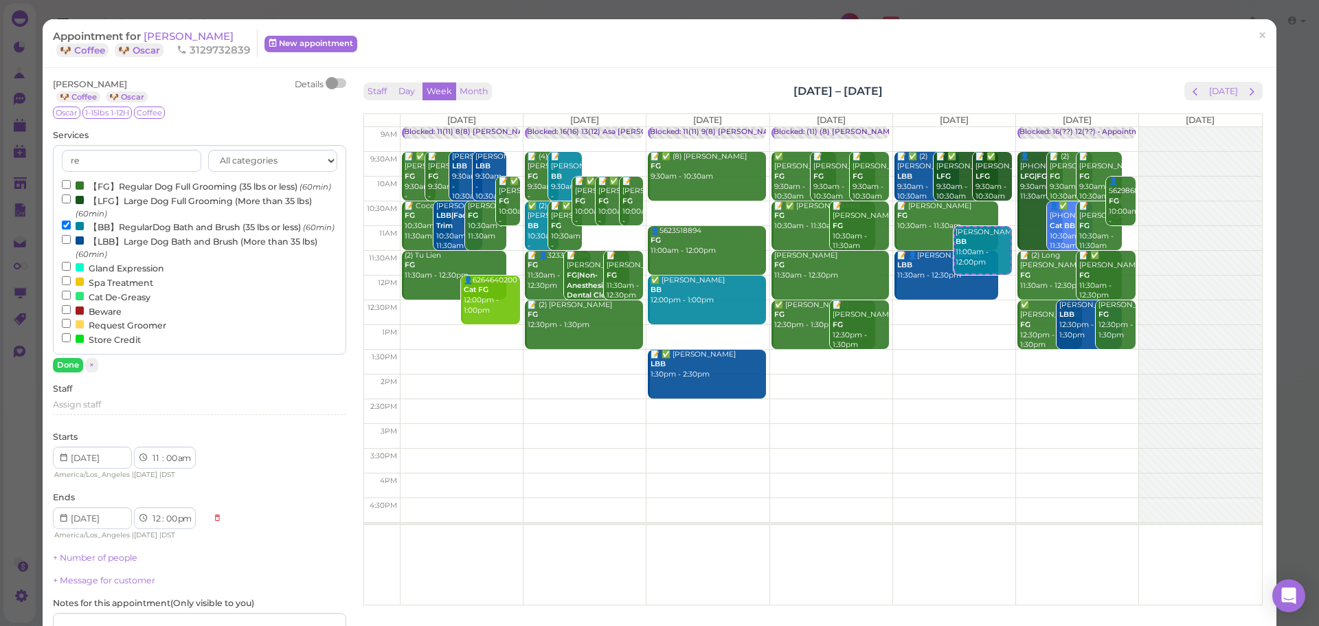
type input "re"
click at [124, 332] on label "Request Groomer" at bounding box center [114, 325] width 104 height 14
click at [71, 328] on input "Request Groomer" at bounding box center [66, 323] width 9 height 9
click at [105, 234] on label "【BB】RegularDog Bath and Brush (35 lbs or less) (60min)" at bounding box center [198, 226] width 273 height 14
click at [71, 230] on input "【BB】RegularDog Bath and Brush (35 lbs or less) (60min)" at bounding box center [66, 225] width 9 height 9
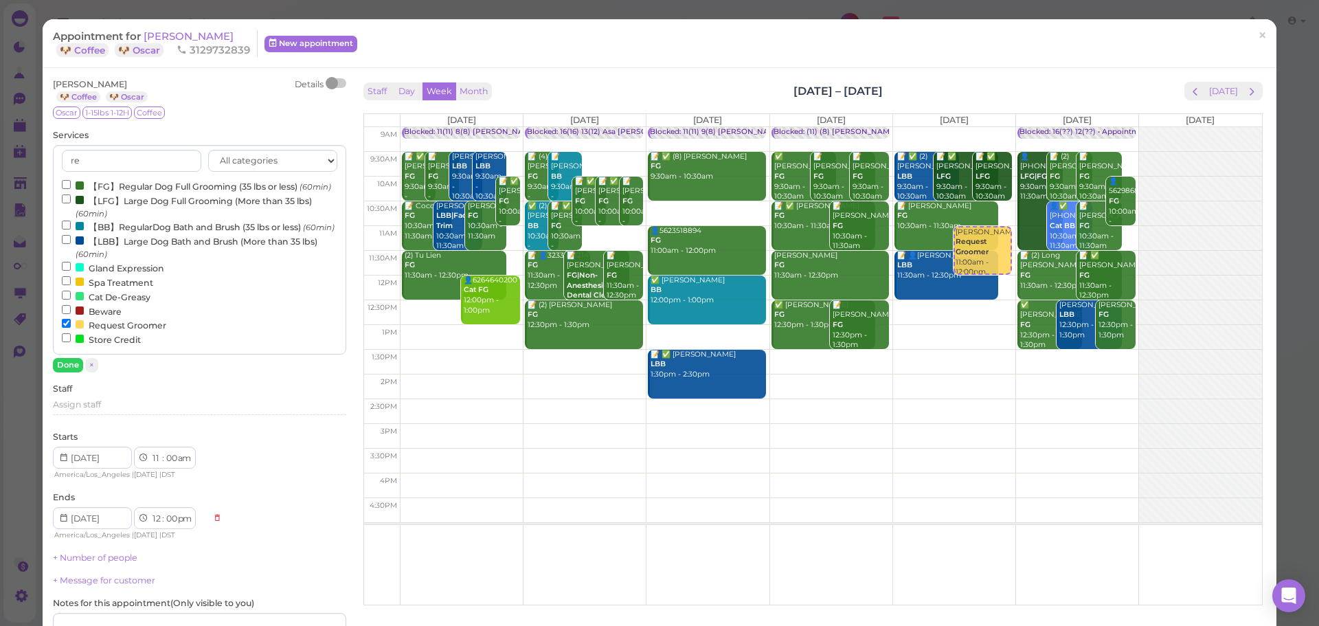
click at [105, 234] on label "【BB】RegularDog Bath and Brush (35 lbs or less) (60min)" at bounding box center [198, 226] width 273 height 14
click at [71, 230] on input "【BB】RegularDog Bath and Brush (35 lbs or less) (60min)" at bounding box center [66, 225] width 9 height 9
click at [69, 372] on button "Done" at bounding box center [68, 365] width 30 height 14
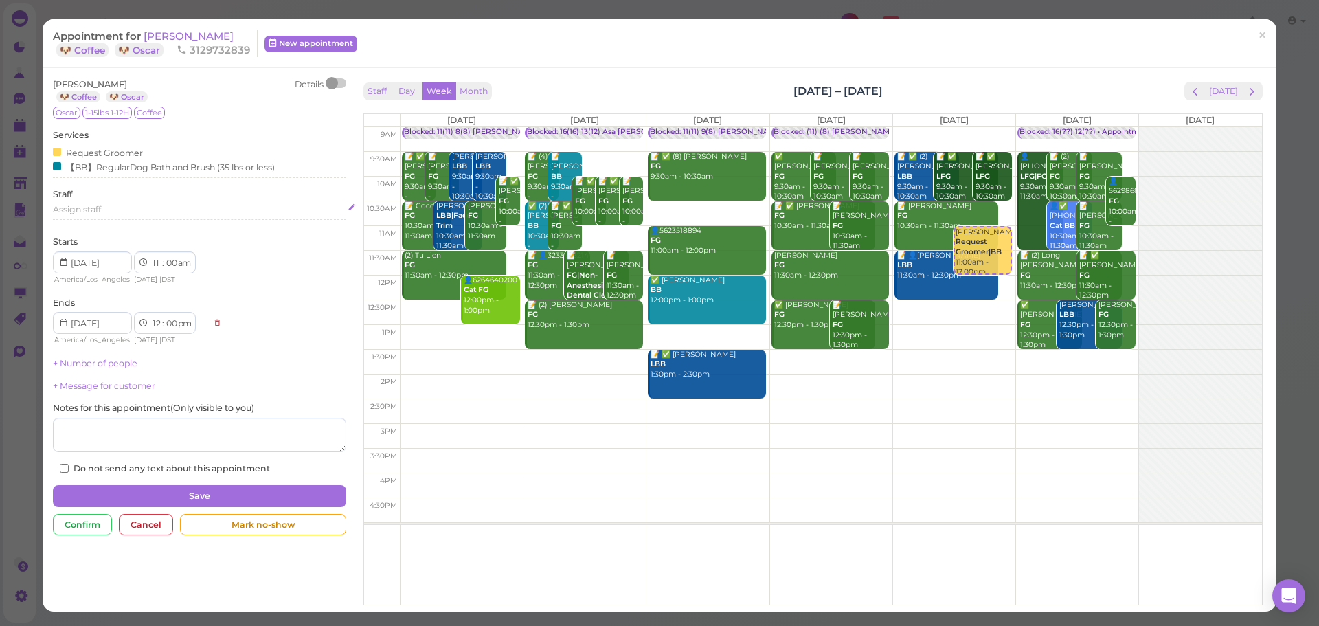
click at [97, 210] on span "Assign staff" at bounding box center [77, 209] width 48 height 10
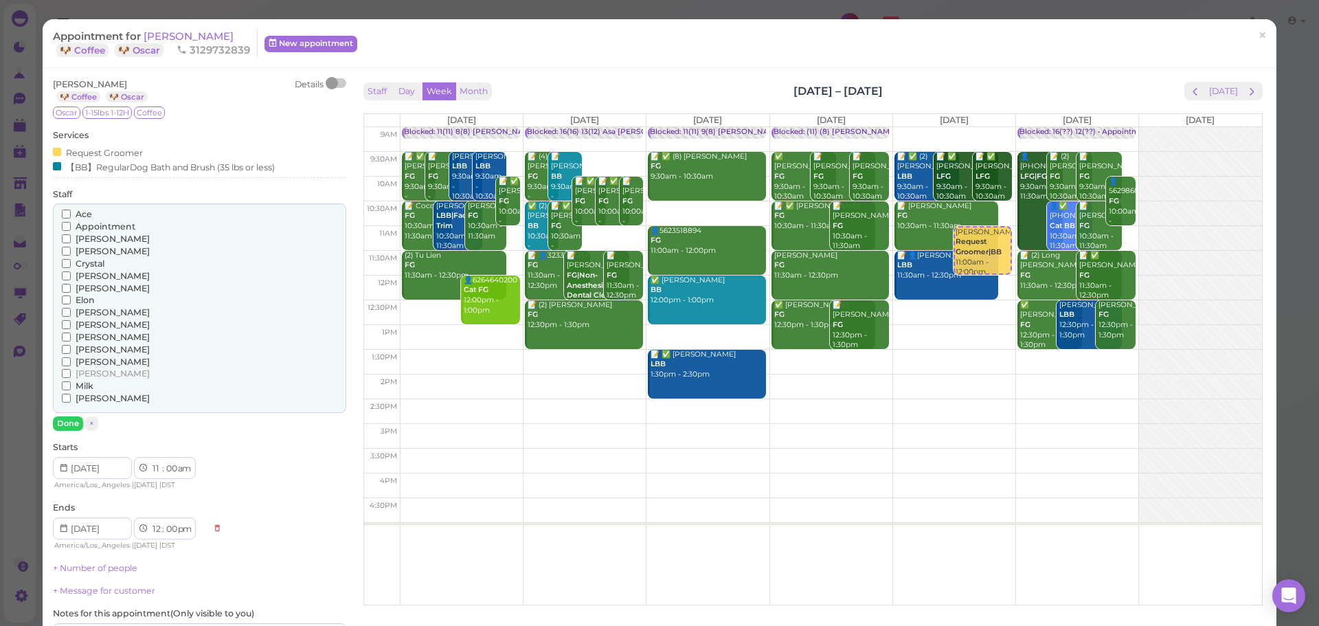
click at [81, 237] on span "Asa" at bounding box center [113, 239] width 74 height 10
click at [71, 237] on input "Asa" at bounding box center [66, 238] width 9 height 9
click at [74, 423] on button "Done" at bounding box center [68, 423] width 30 height 14
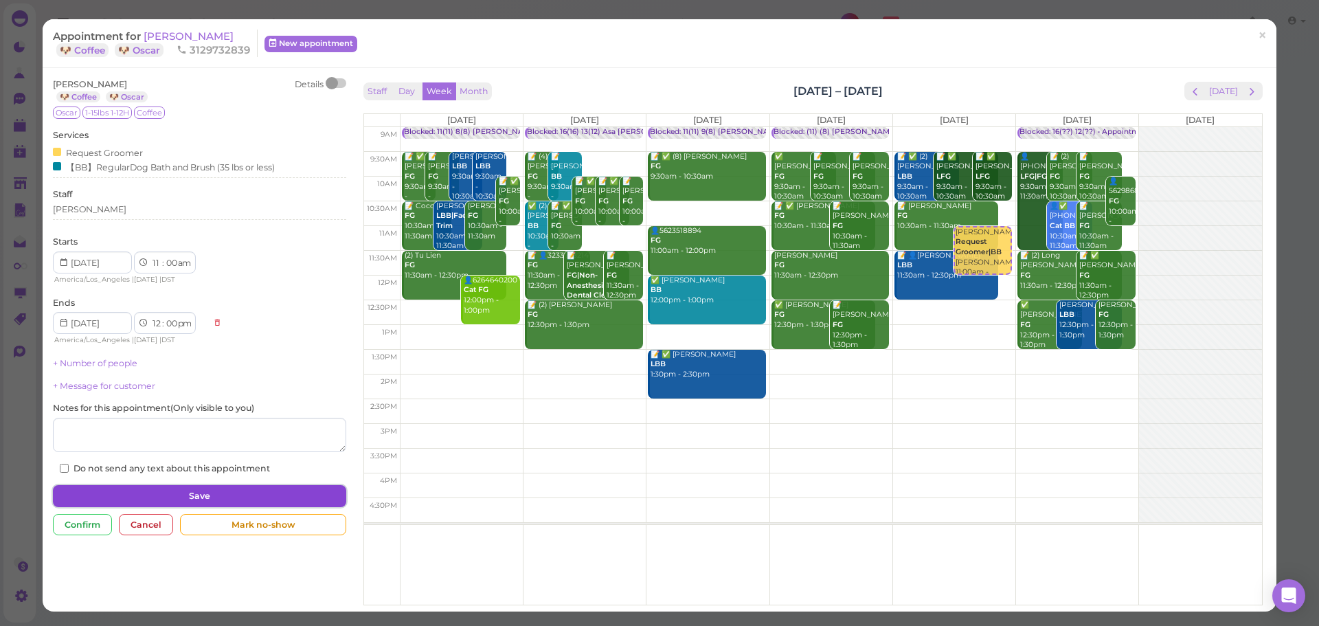
click at [204, 495] on button "Save" at bounding box center [199, 496] width 293 height 22
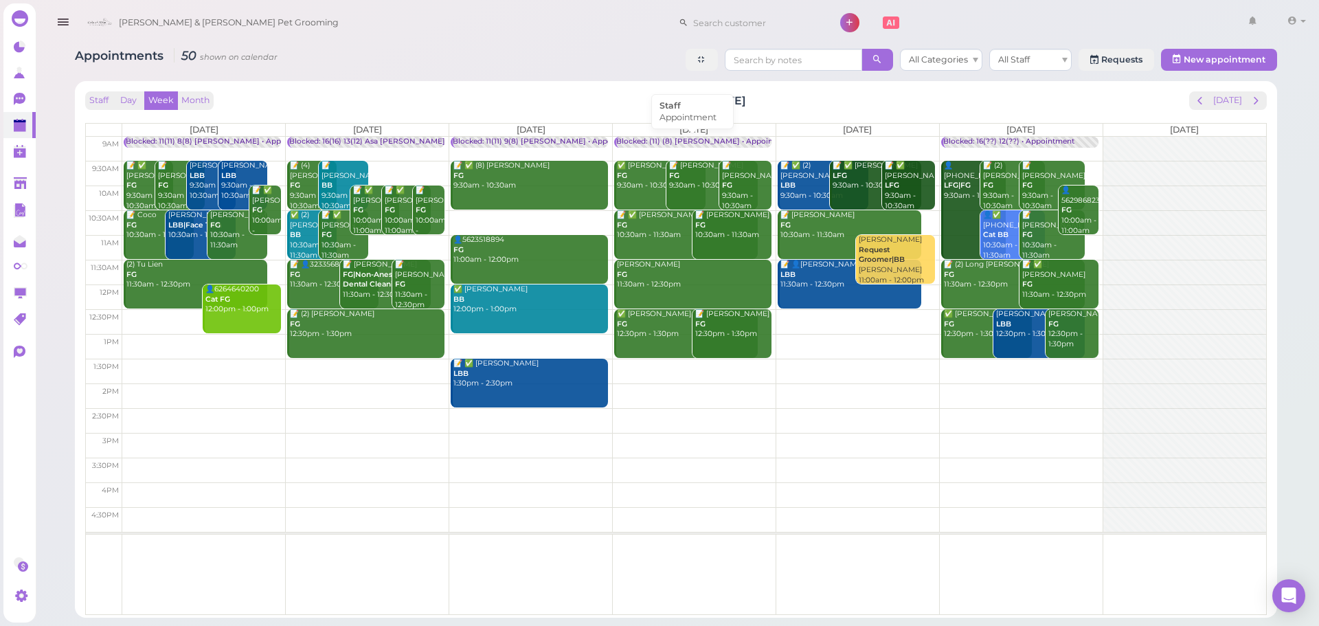
click at [665, 141] on div "Blocked: (11) (8) Asa Rebecca • Appointment" at bounding box center [705, 142] width 179 height 10
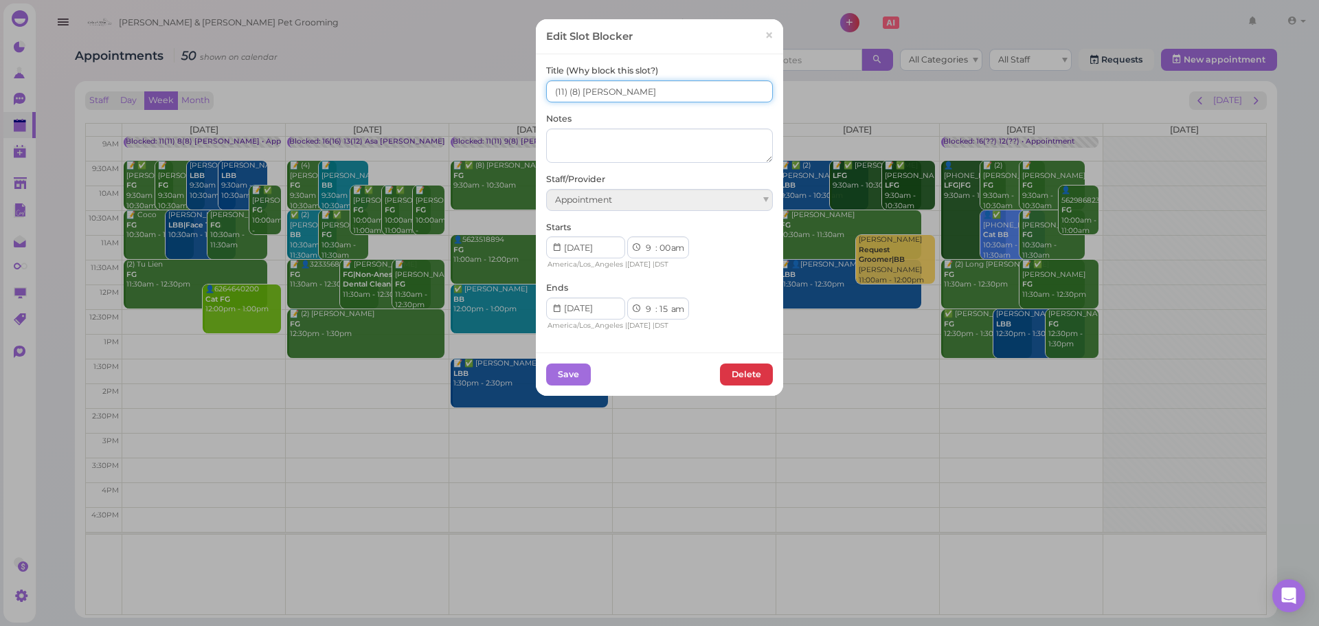
click at [546, 87] on input "(11) (8) Asa Rebecca" at bounding box center [659, 91] width 227 height 22
click at [570, 85] on input "8(11) (8) Asa Rebecca" at bounding box center [659, 91] width 227 height 22
type input "8(11) 8(8) Asa Rebecca"
click at [573, 370] on button "Save" at bounding box center [568, 375] width 45 height 22
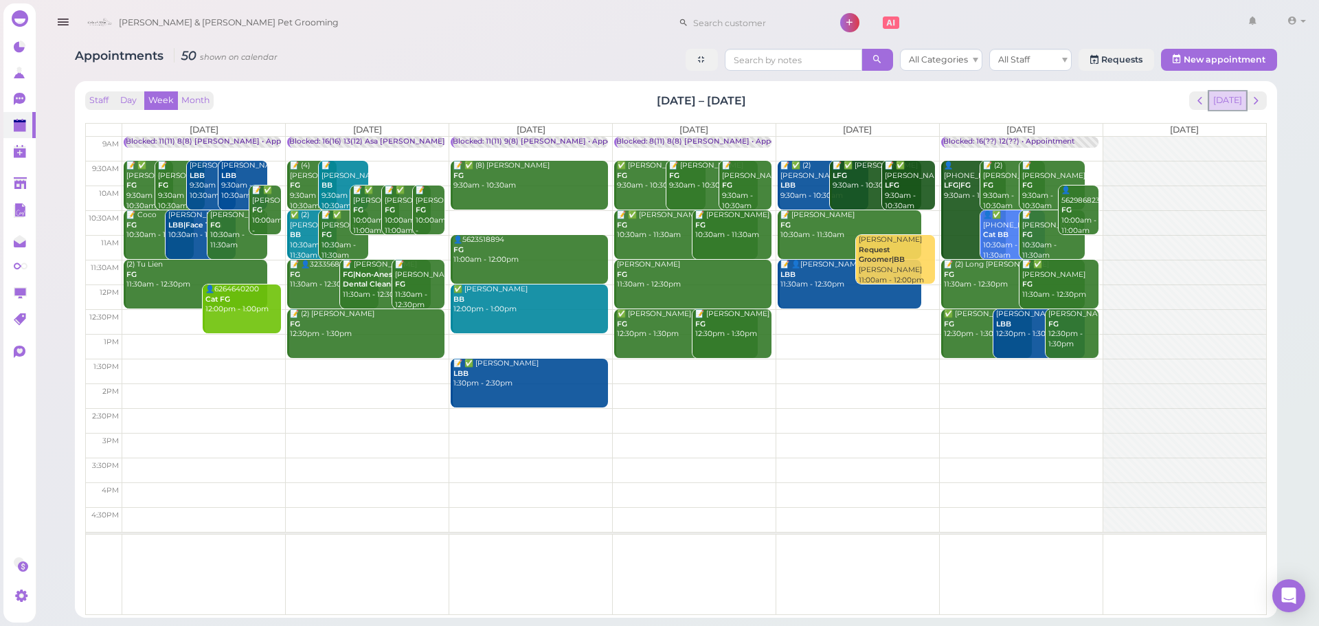
click at [1228, 102] on button "Today" at bounding box center [1228, 100] width 37 height 19
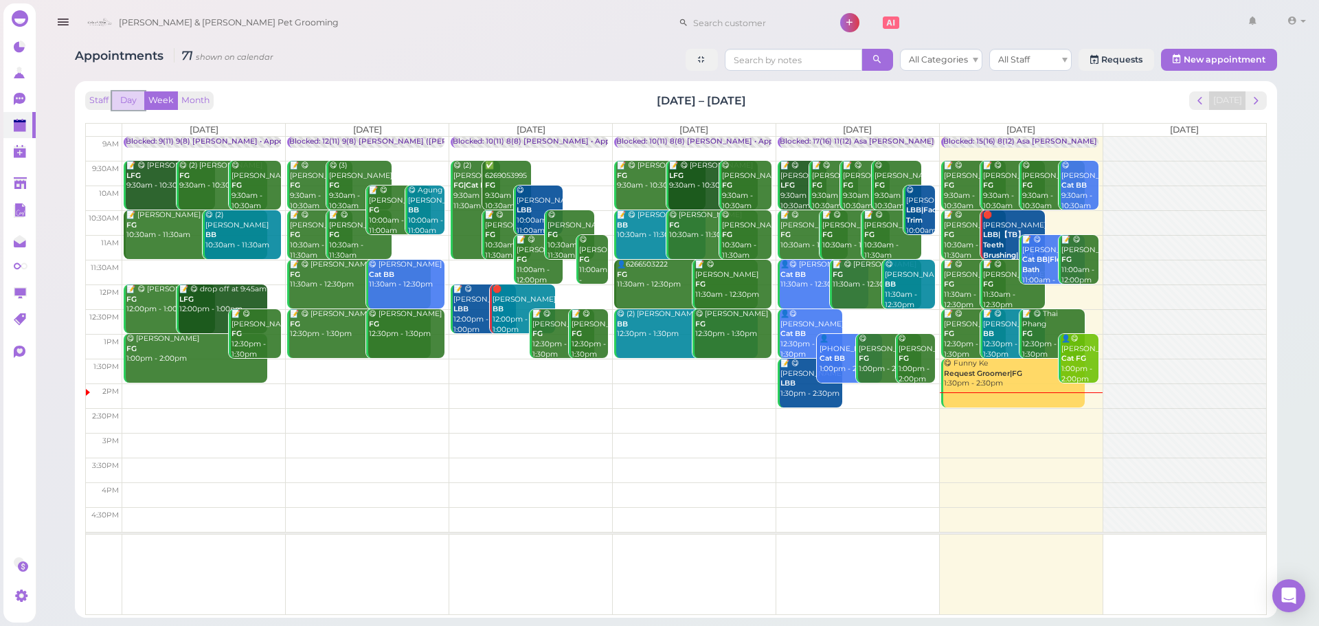
click at [126, 98] on button "Day" at bounding box center [128, 100] width 33 height 19
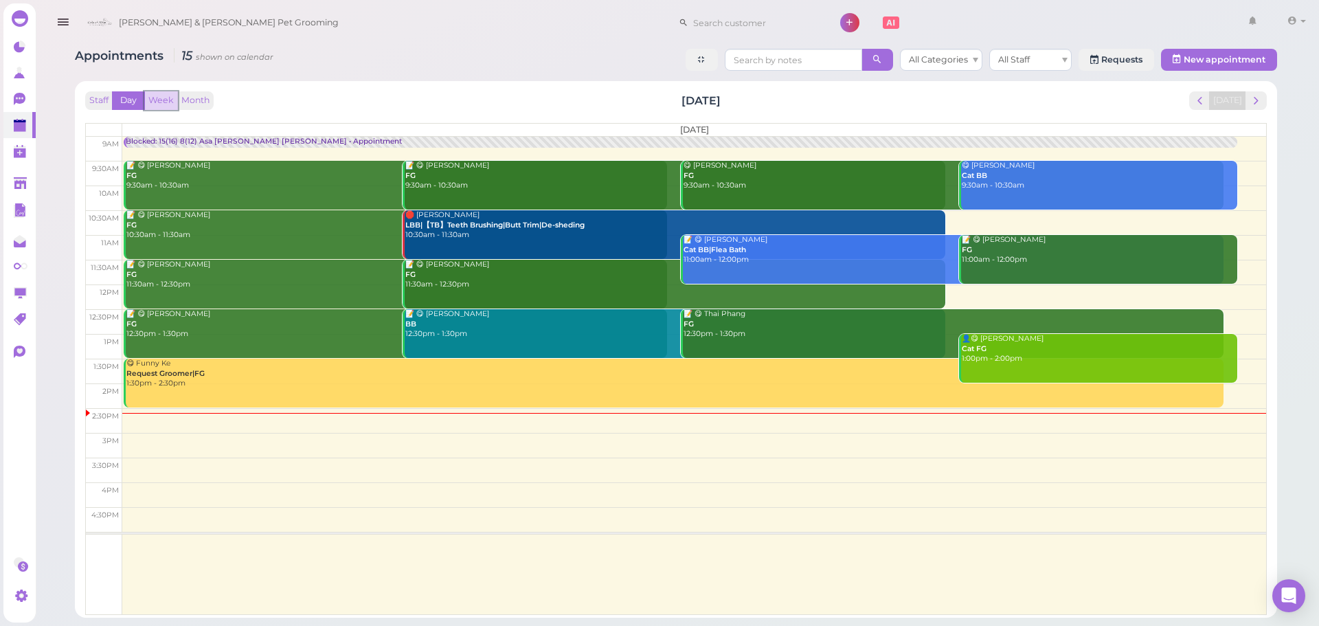
click at [168, 104] on button "Week" at bounding box center [161, 100] width 34 height 19
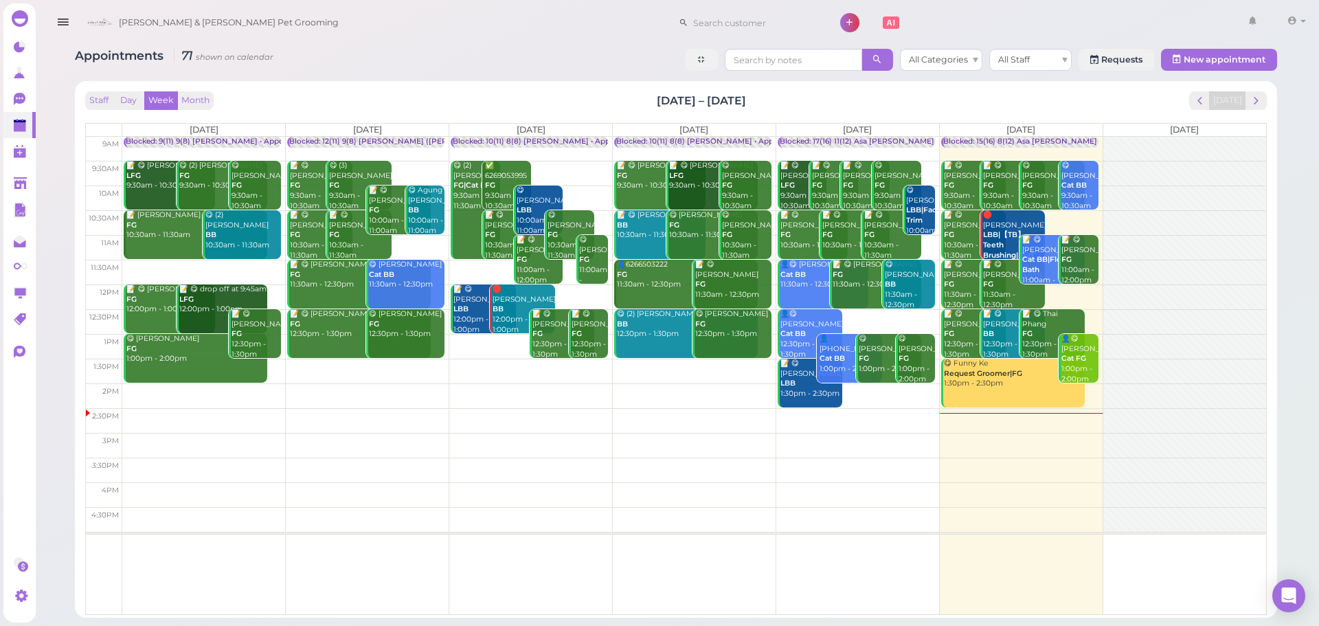
click at [1109, 99] on div "Staff Day Week Month Aug 11 – 17, 2025 Today" at bounding box center [676, 100] width 1182 height 19
click at [1107, 101] on div "Staff Day Week Month Aug 11 – 17, 2025 Today" at bounding box center [676, 100] width 1182 height 19
click at [938, 113] on div "Staff Day Week Month Aug 11 – 17, 2025 Today Mon 8/11 Tue 8/12 Wed 8/13 Thu 8/1…" at bounding box center [676, 353] width 1182 height 524
click at [941, 113] on div "Staff Day Week Month Aug 11 – 17, 2025 Today Mon 8/11 Tue 8/12 Wed 8/13 Thu 8/1…" at bounding box center [676, 353] width 1182 height 524
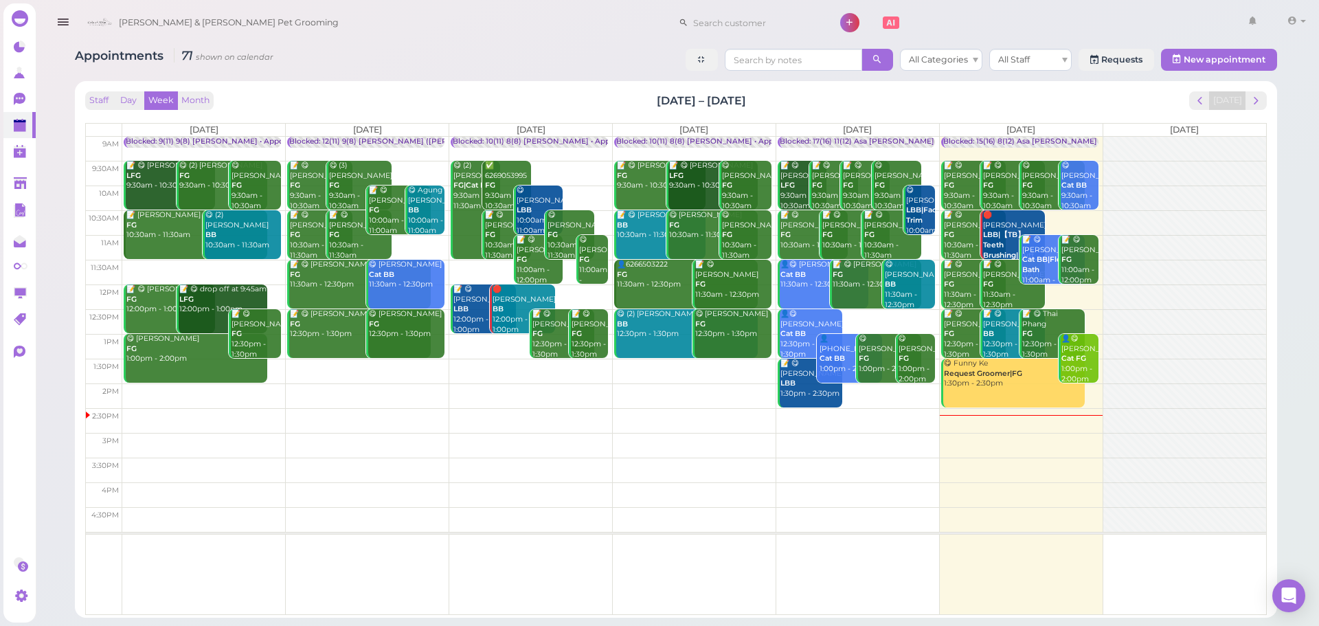
click at [1105, 110] on div "Staff Day Week Month Aug 11 – 17, 2025 Today Mon 8/11 Tue 8/12 Wed 8/13 Thu 8/1…" at bounding box center [676, 353] width 1182 height 524
click at [1260, 100] on span "next" at bounding box center [1256, 100] width 13 height 13
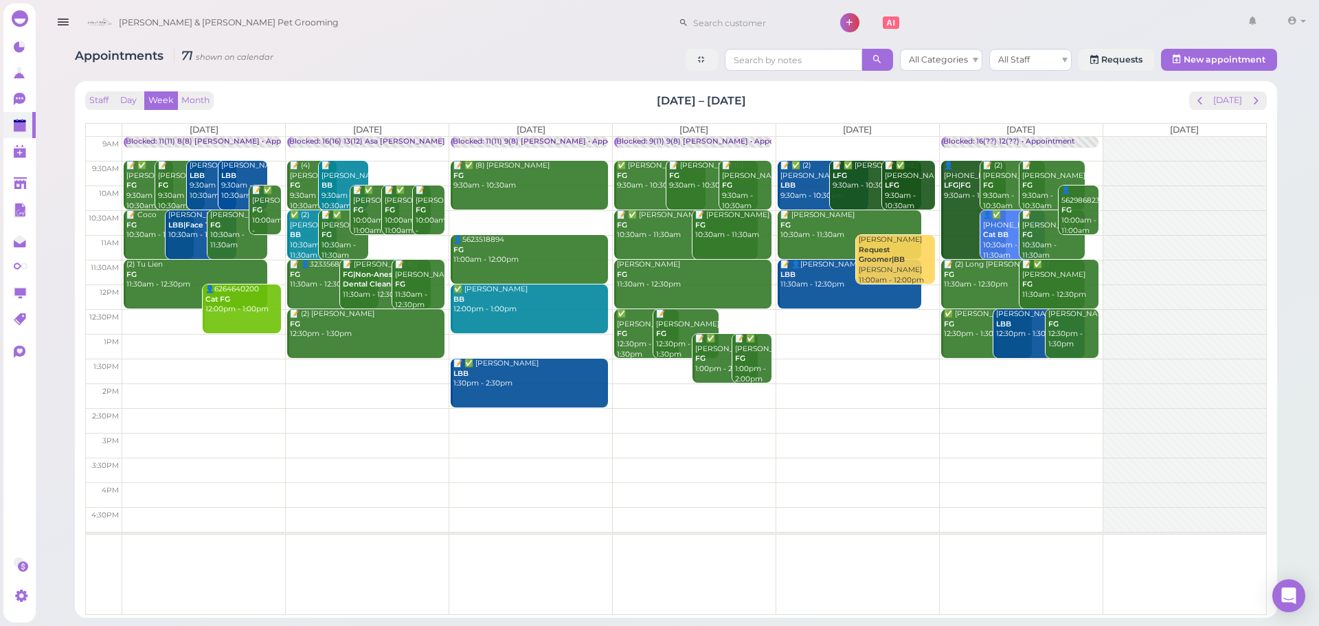
click at [933, 102] on div "Staff Day Week Month Aug 18 – 24, 2025 Today" at bounding box center [676, 100] width 1182 height 19
click at [1238, 107] on button "Today" at bounding box center [1228, 100] width 37 height 19
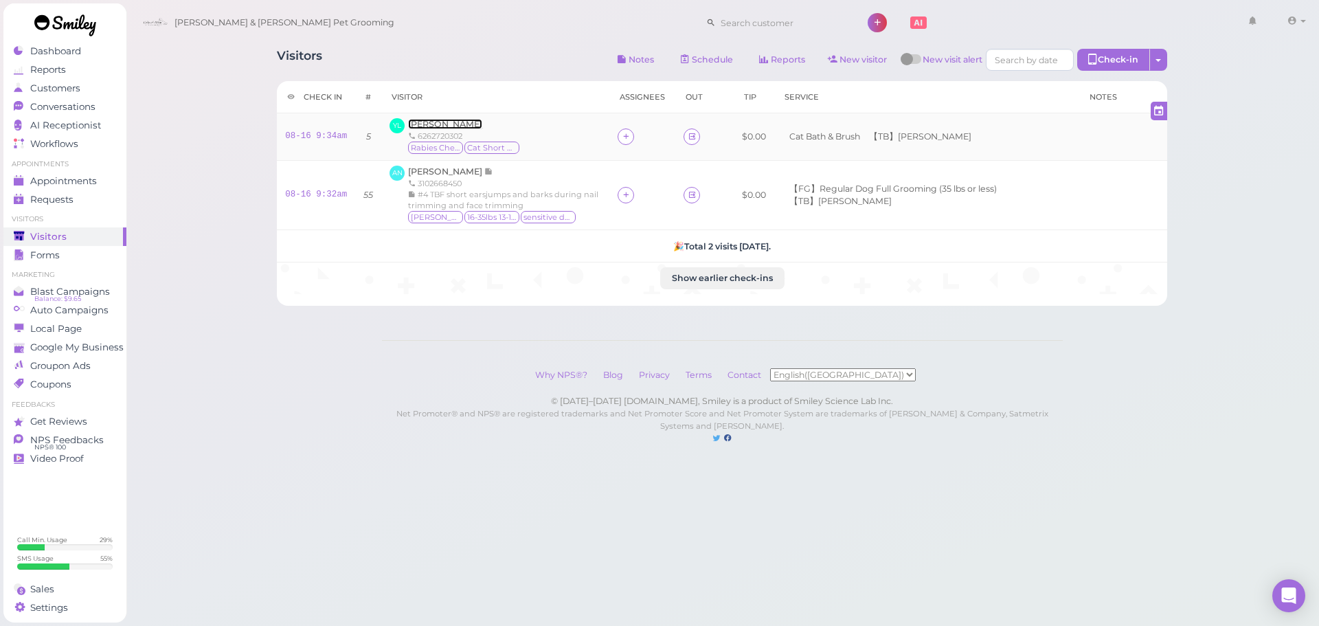
click at [441, 125] on span "Yuen Lee" at bounding box center [445, 124] width 74 height 10
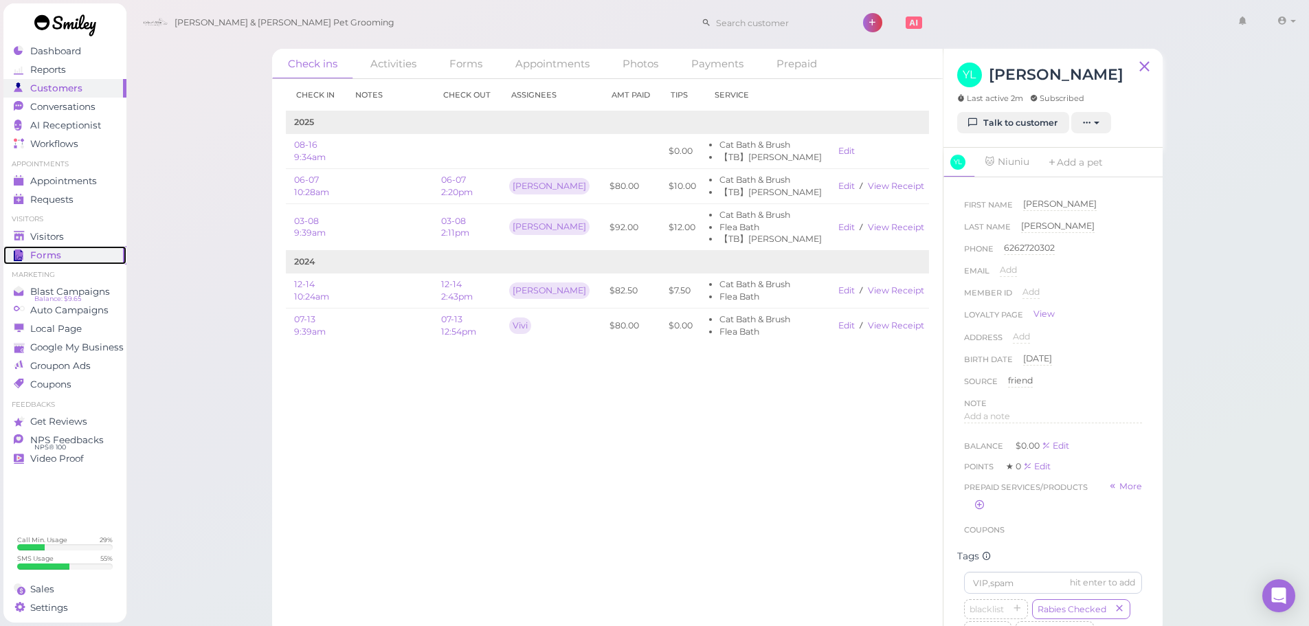
click at [49, 246] on link "Forms" at bounding box center [64, 255] width 123 height 19
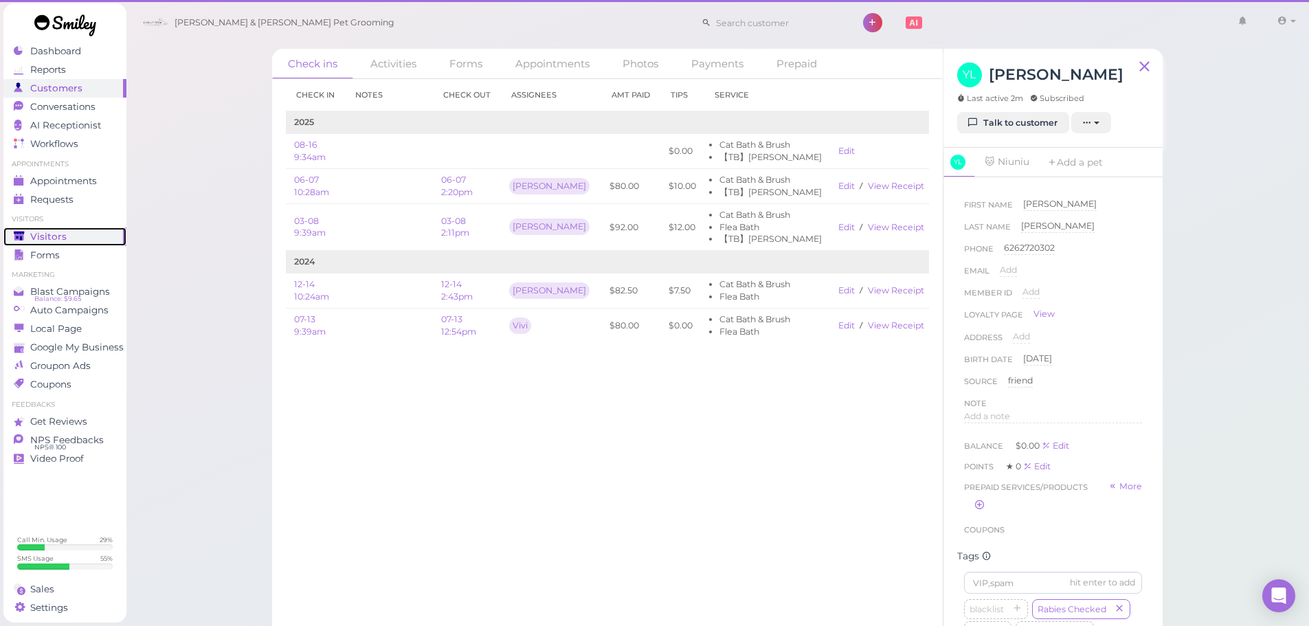
click at [61, 242] on span "Visitors" at bounding box center [48, 237] width 36 height 12
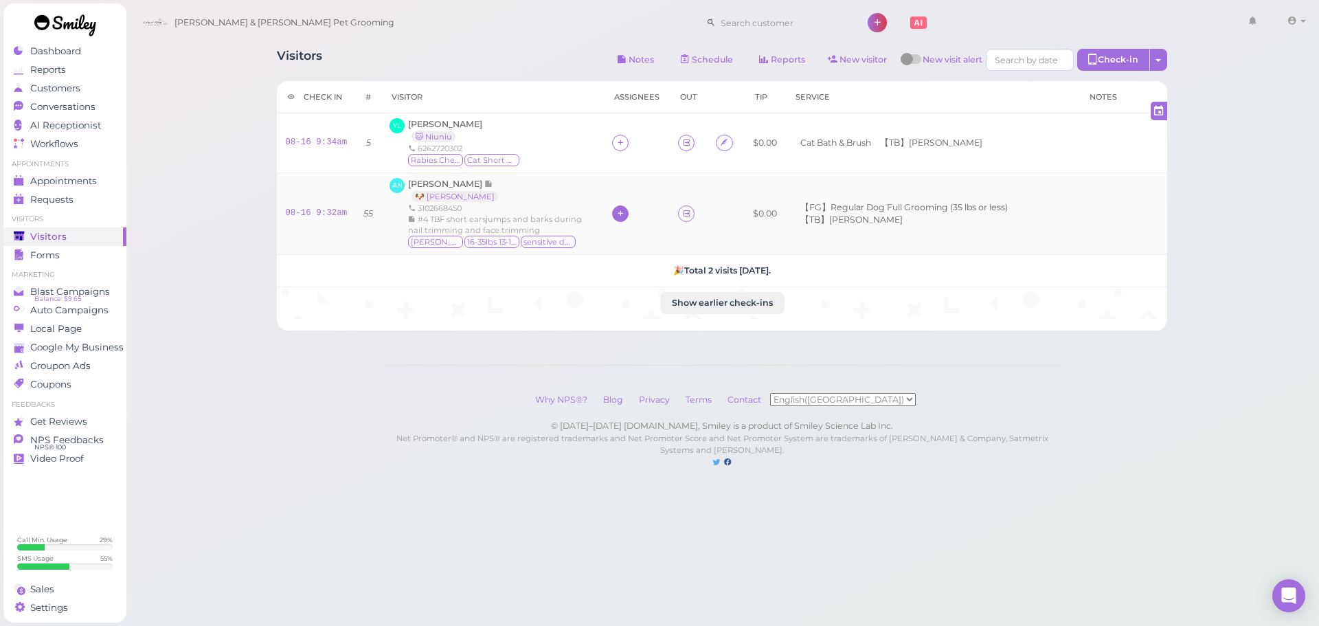
click at [621, 208] on icon at bounding box center [620, 213] width 9 height 10
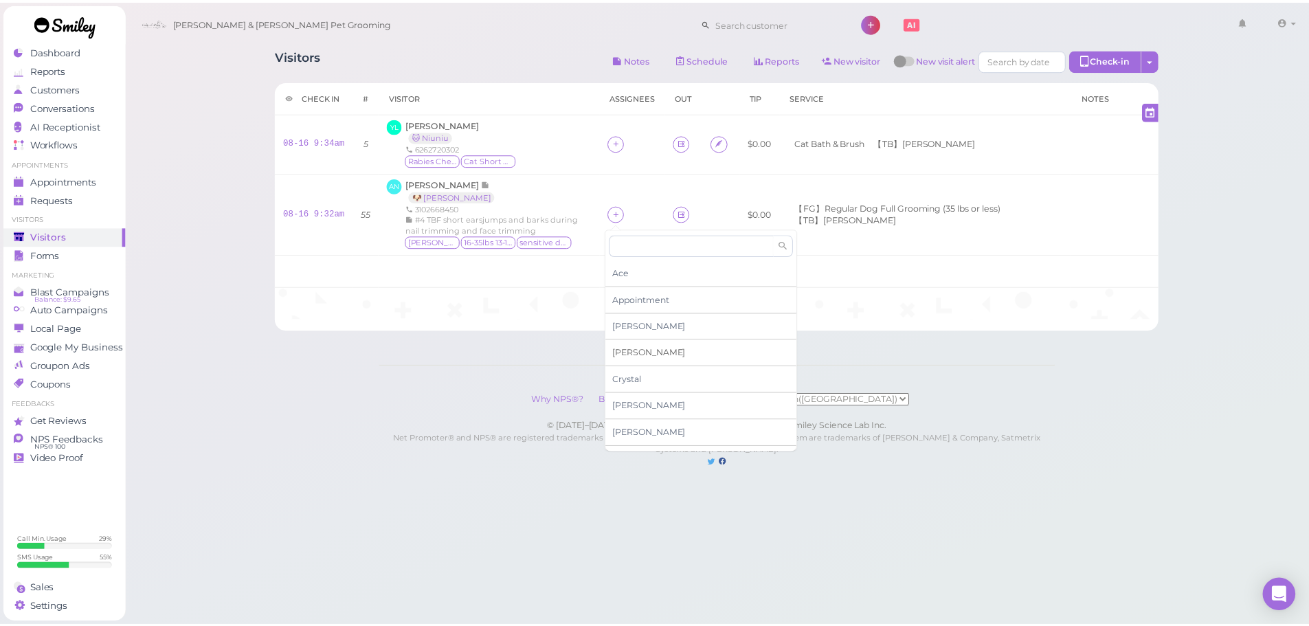
scroll to position [234, 0]
click at [636, 282] on span "[PERSON_NAME]" at bounding box center [654, 279] width 74 height 10
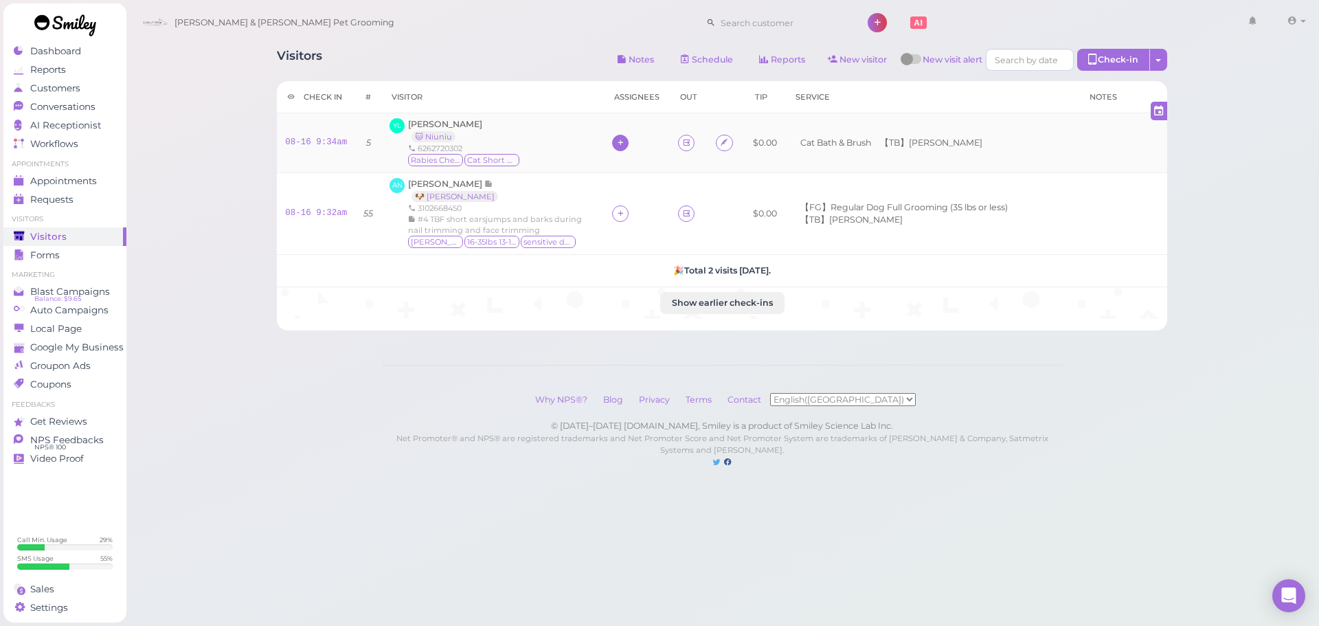
click at [621, 141] on icon at bounding box center [620, 142] width 9 height 10
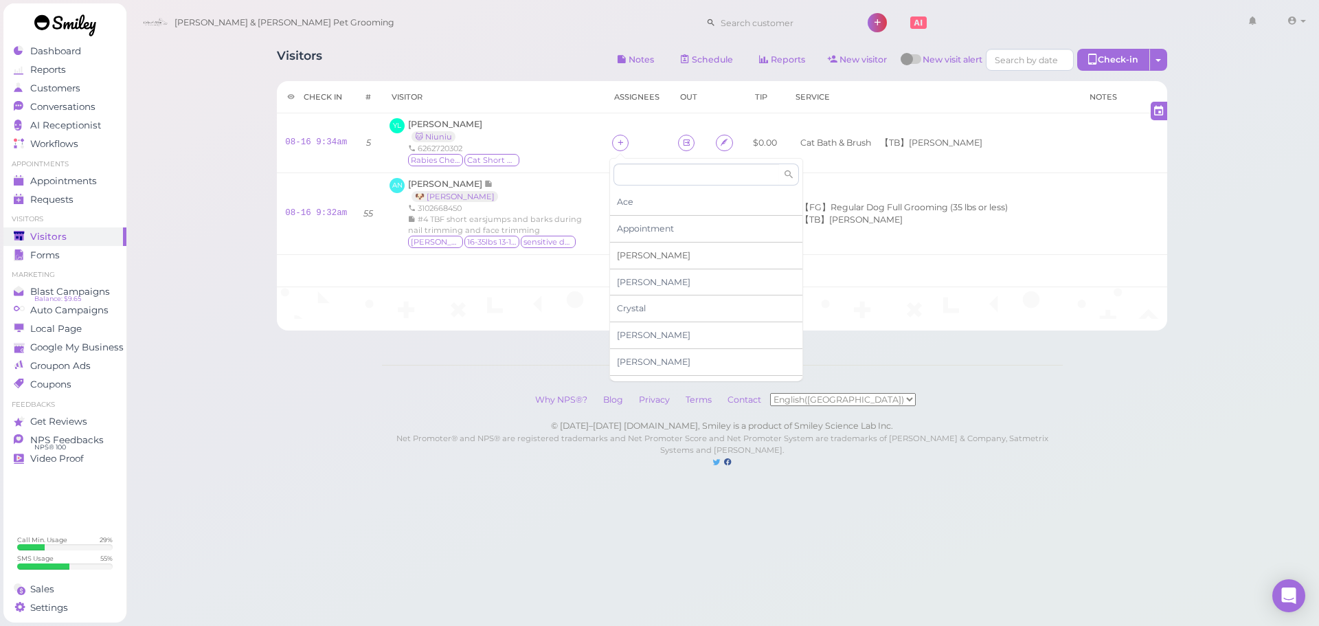
click at [634, 252] on div "[PERSON_NAME]" at bounding box center [706, 256] width 192 height 27
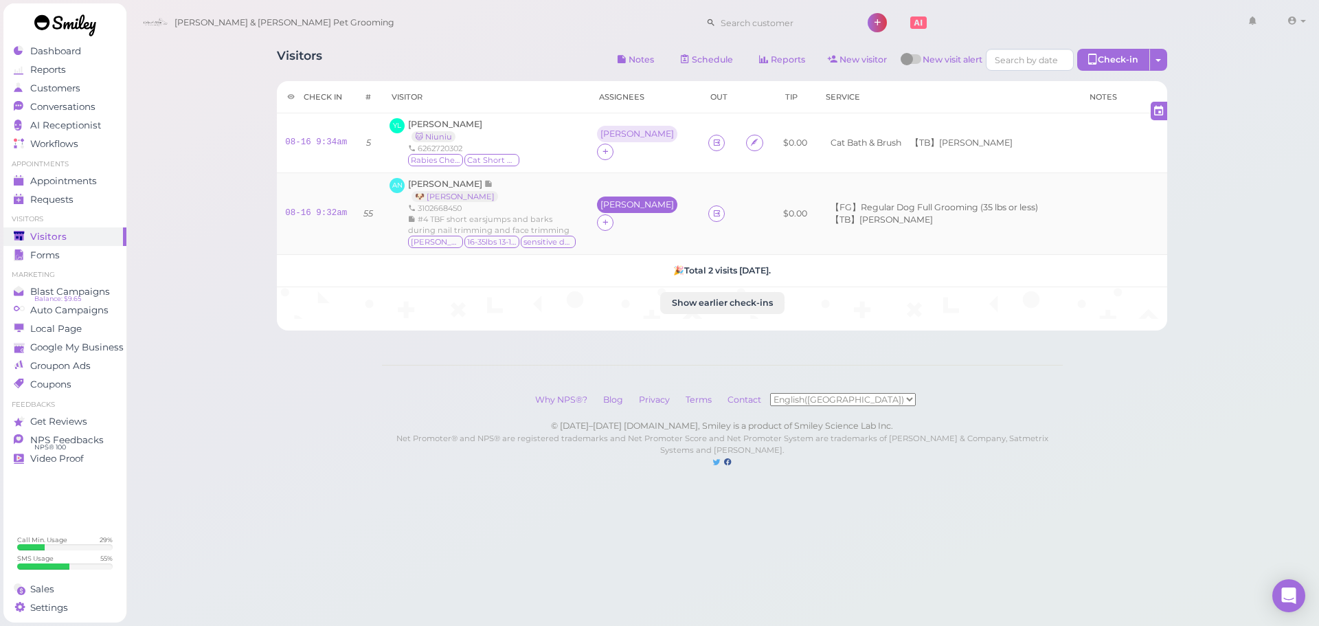
click at [621, 203] on div "[PERSON_NAME]" at bounding box center [638, 205] width 74 height 10
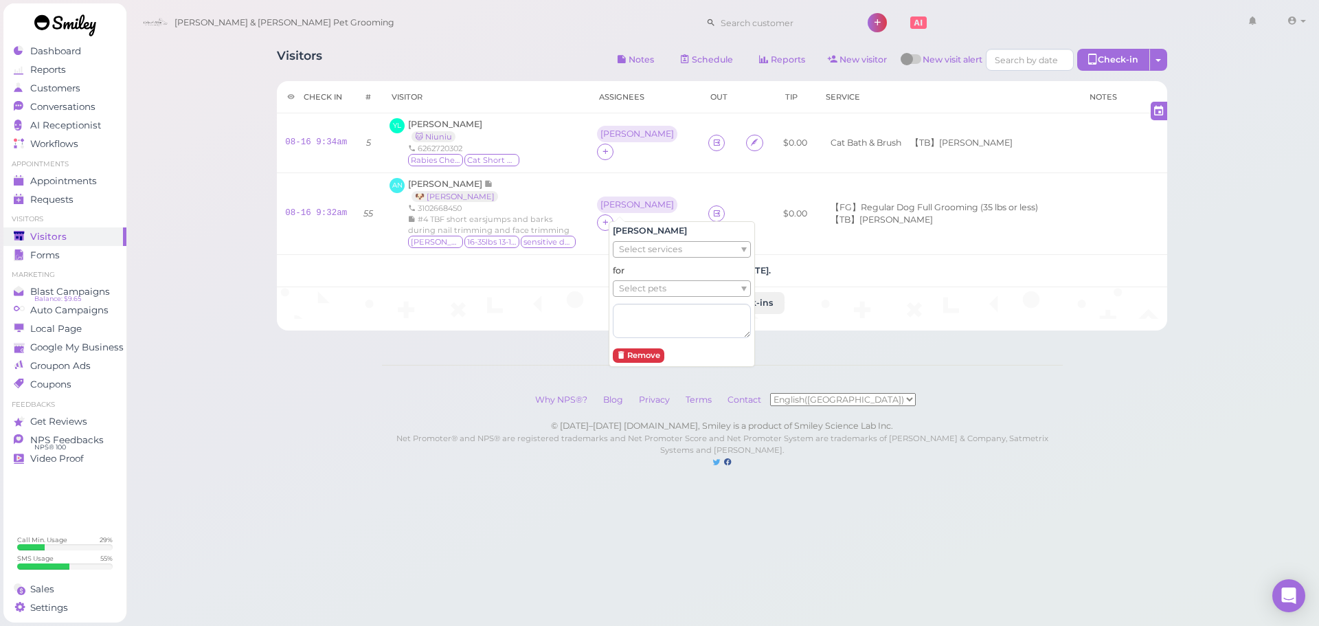
click at [641, 287] on span "Select pets" at bounding box center [642, 288] width 47 height 15
click at [609, 142] on div "[PERSON_NAME]" at bounding box center [637, 134] width 80 height 16
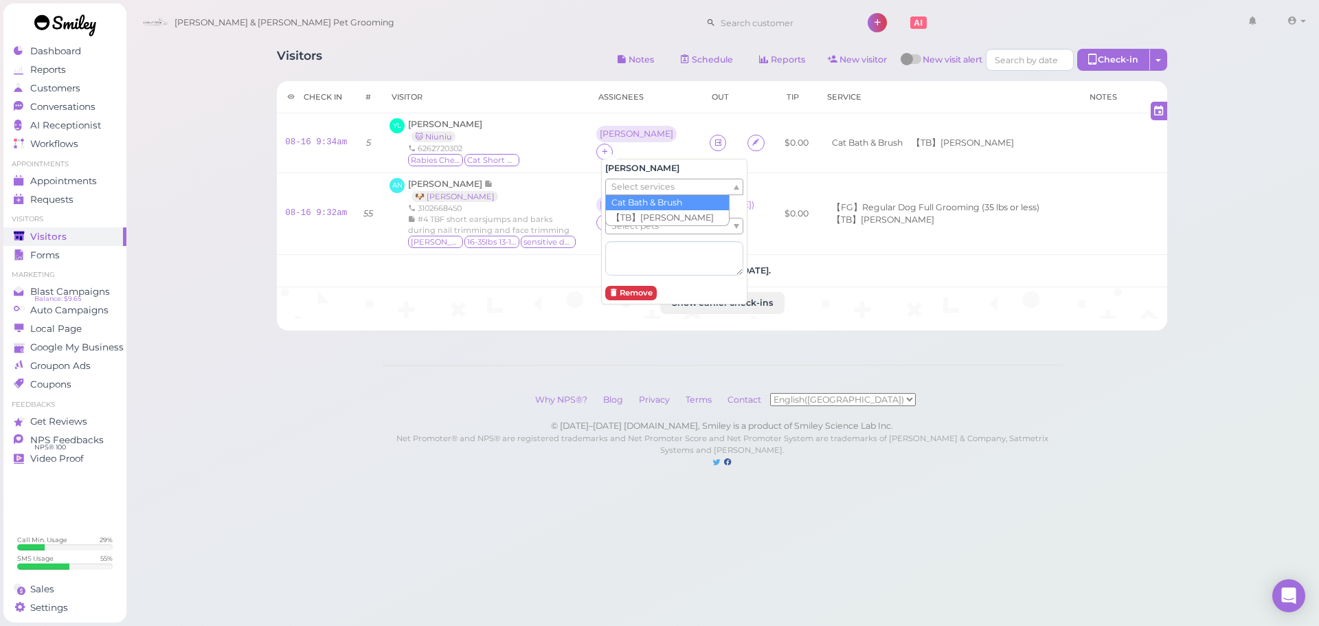
click at [624, 187] on span "Select services" at bounding box center [643, 186] width 63 height 15
click at [624, 188] on span "Select services" at bounding box center [643, 186] width 63 height 15
click at [632, 224] on span "Select pets" at bounding box center [635, 226] width 47 height 15
click at [221, 221] on div "Visitors Notes Schedule Reports New visitor New visit alert Check-in Customer c…" at bounding box center [723, 248] width 1194 height 496
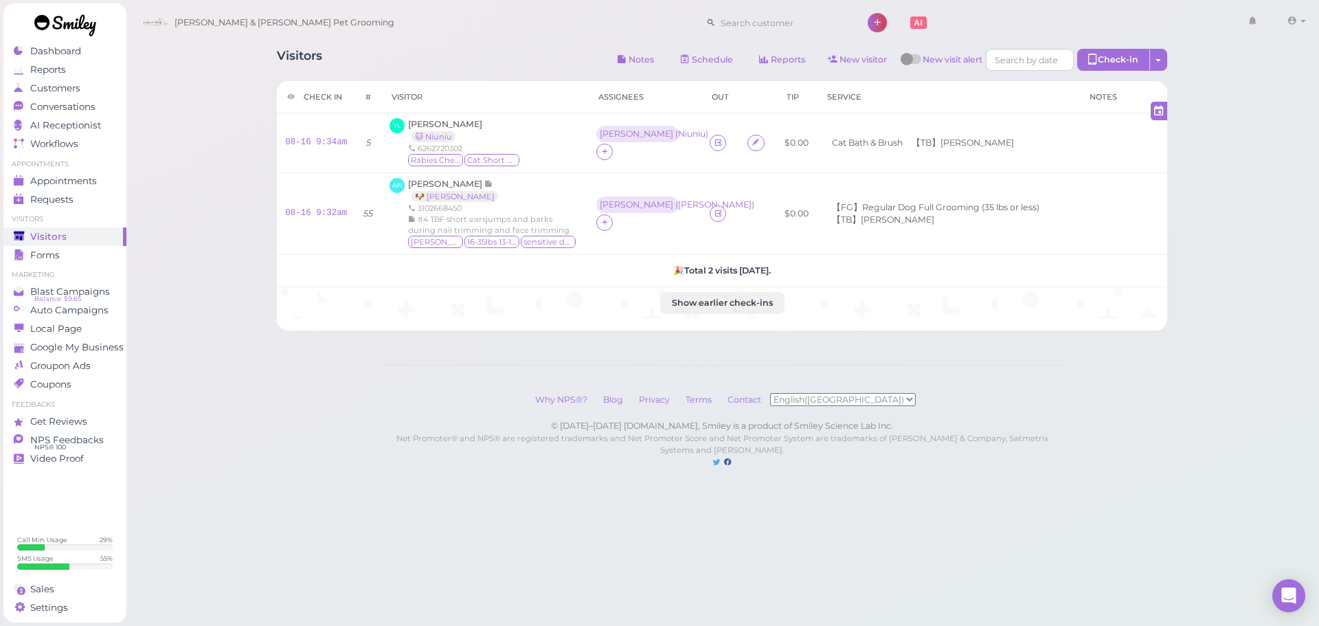
click at [1263, 186] on div "Visitors Notes Schedule Reports New visitor New visit alert Check-in Customer c…" at bounding box center [723, 248] width 1194 height 496
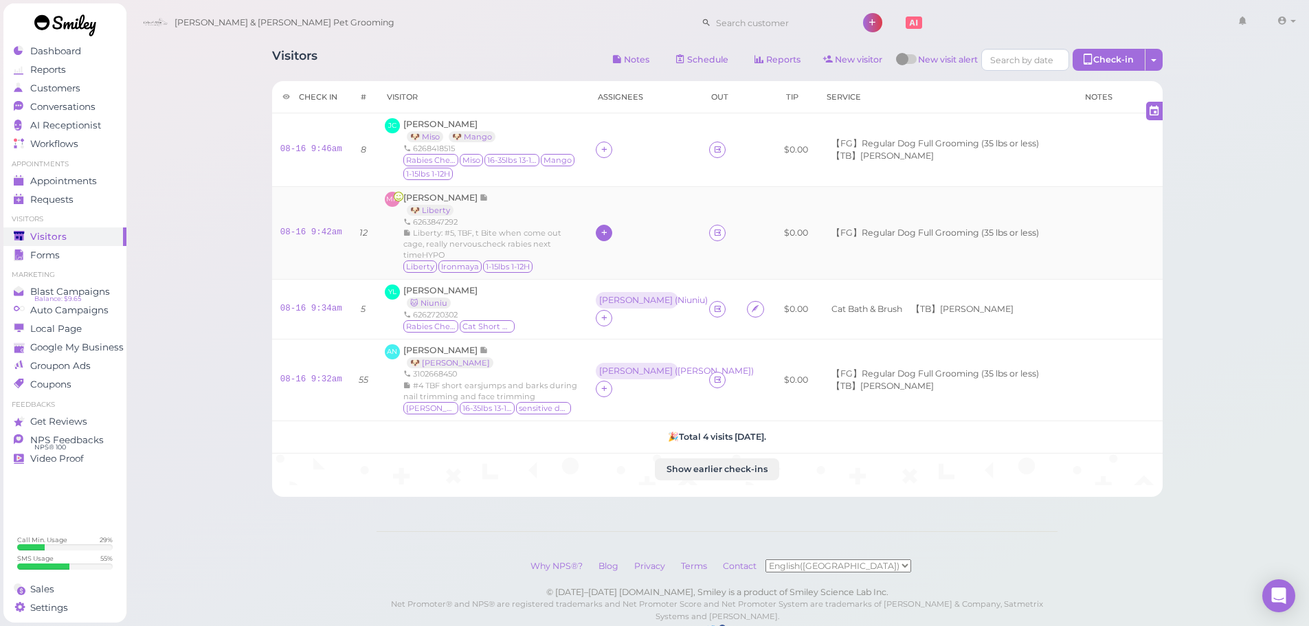
click at [609, 227] on icon at bounding box center [604, 232] width 9 height 10
click at [640, 454] on span "[PERSON_NAME]" at bounding box center [649, 453] width 74 height 10
click at [619, 232] on div "[PERSON_NAME]" at bounding box center [636, 224] width 80 height 16
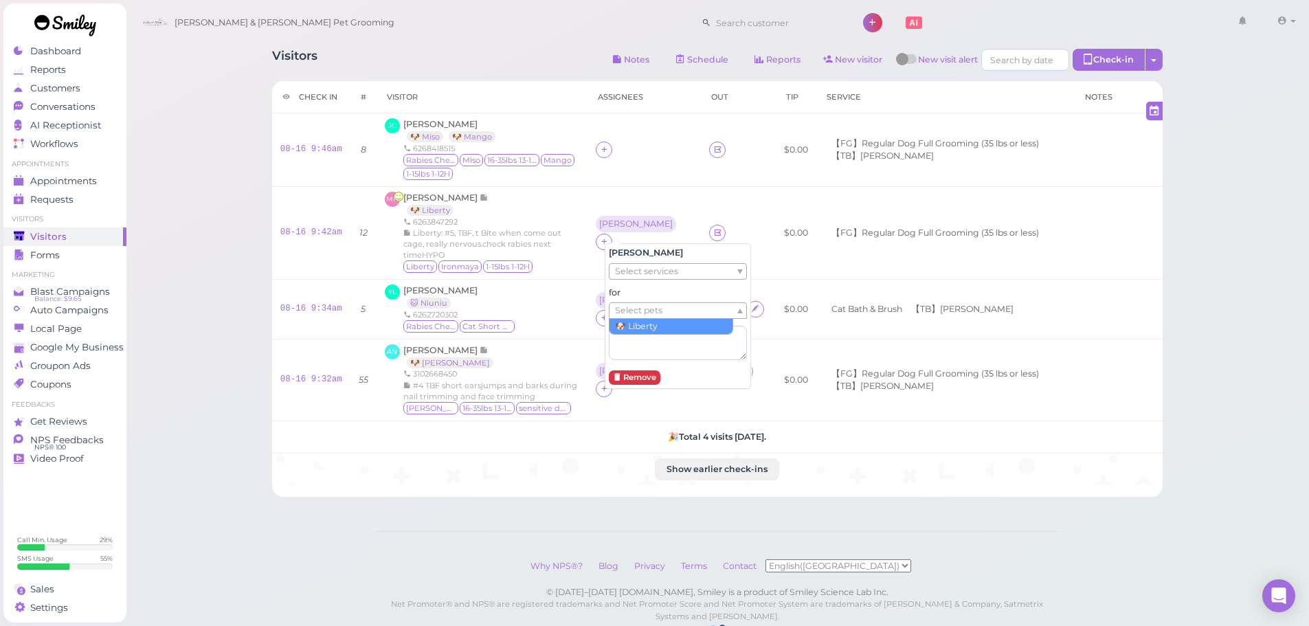
click at [631, 312] on span "Select pets" at bounding box center [638, 310] width 47 height 15
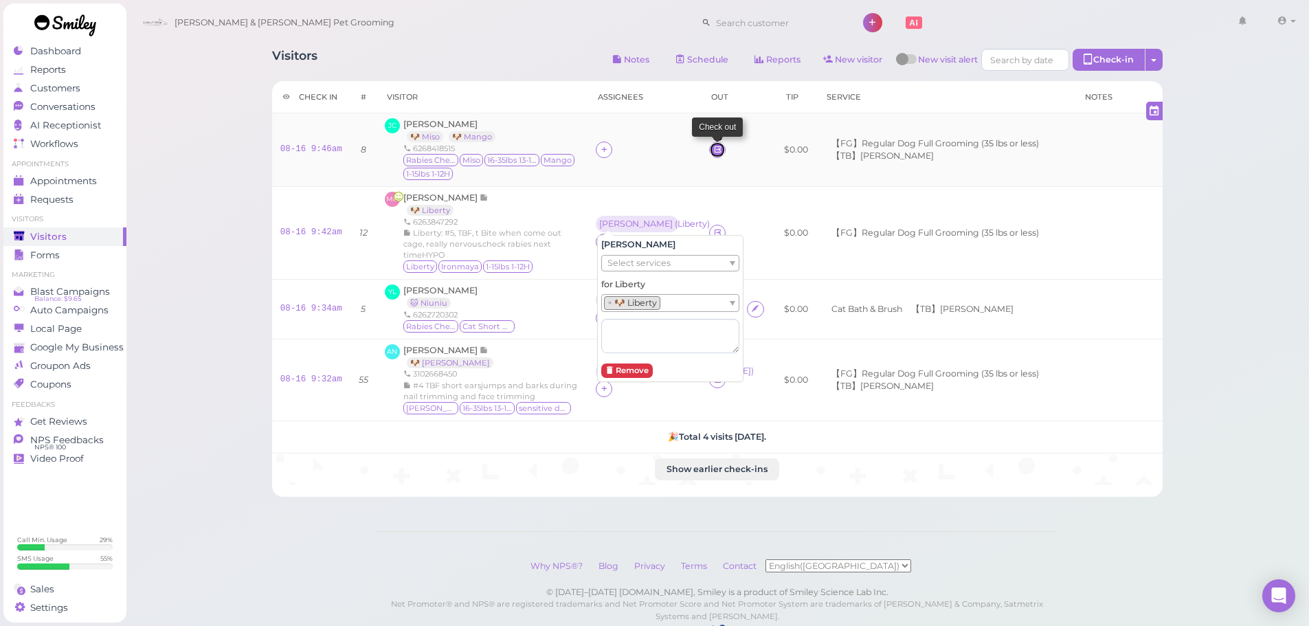
click at [726, 151] on link at bounding box center [717, 150] width 16 height 16
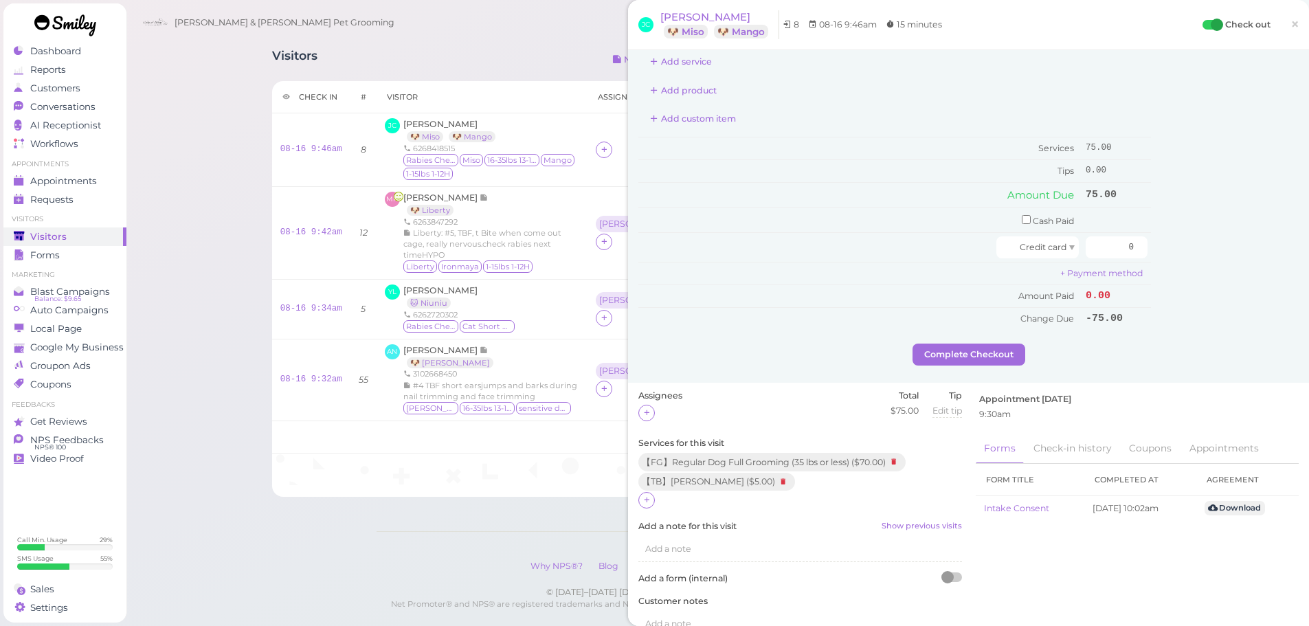
scroll to position [344, 0]
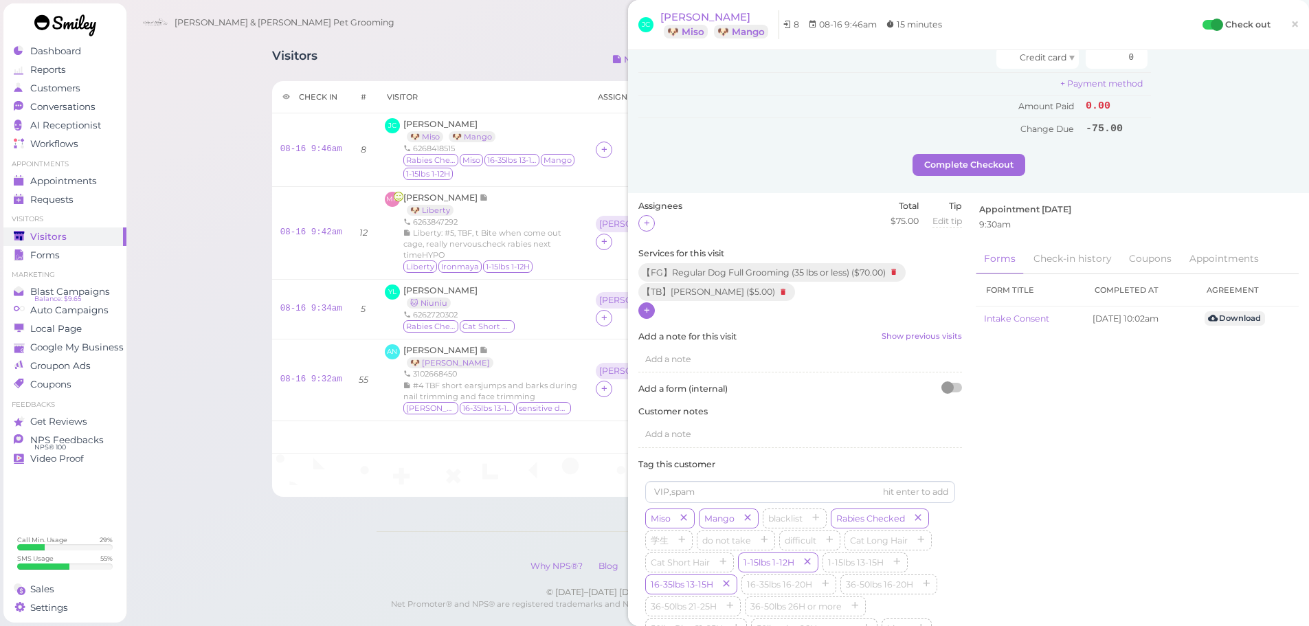
click at [646, 312] on icon at bounding box center [647, 310] width 9 height 10
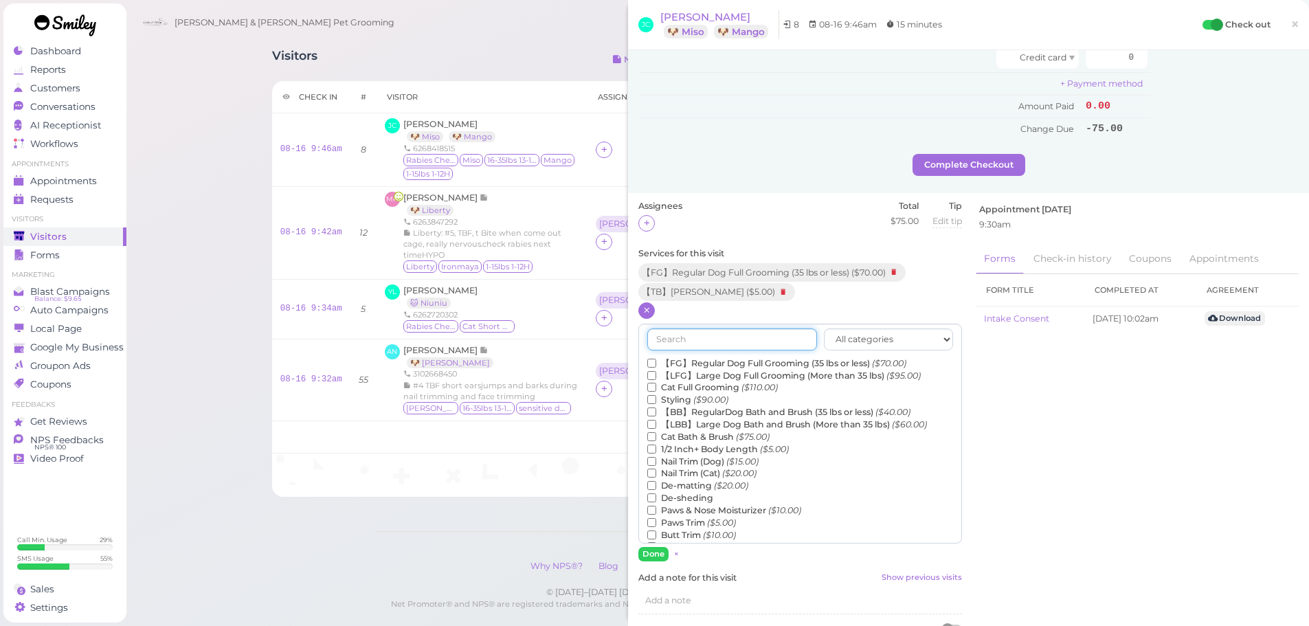
click at [716, 337] on input "text" at bounding box center [732, 339] width 170 height 22
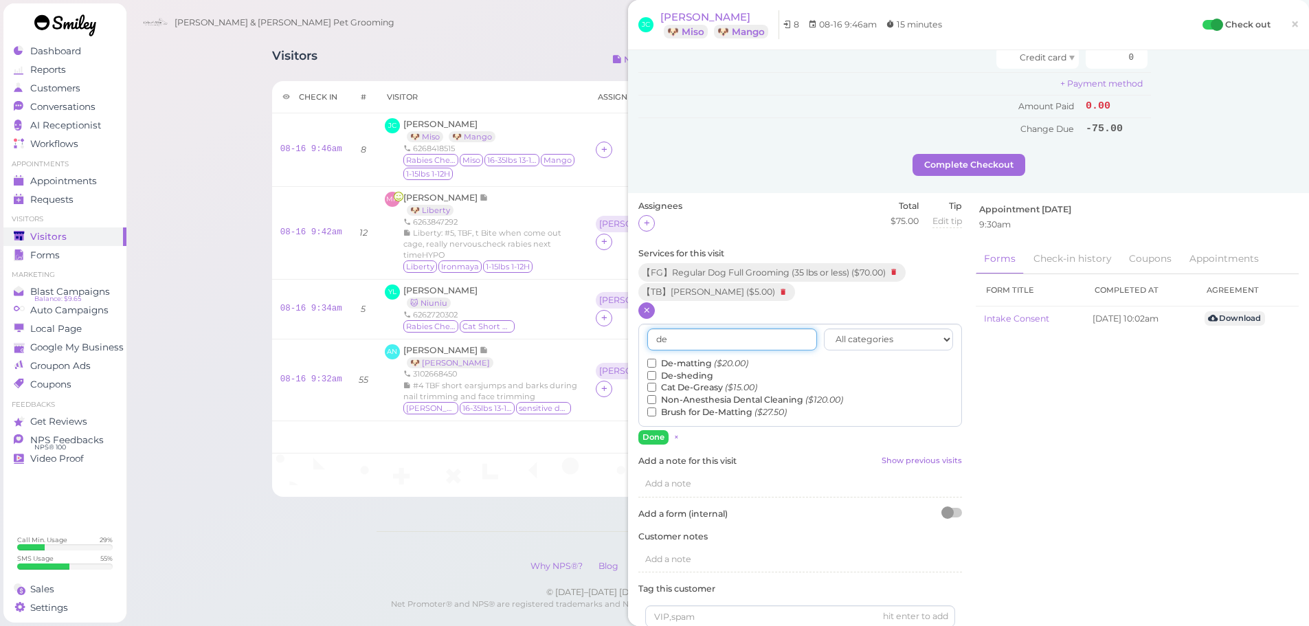
type input "de"
click at [695, 363] on label "De-matting ($20.00)" at bounding box center [697, 363] width 101 height 12
click at [656, 363] on input "De-matting ($20.00)" at bounding box center [651, 363] width 9 height 9
click at [658, 432] on button "Done" at bounding box center [653, 437] width 30 height 14
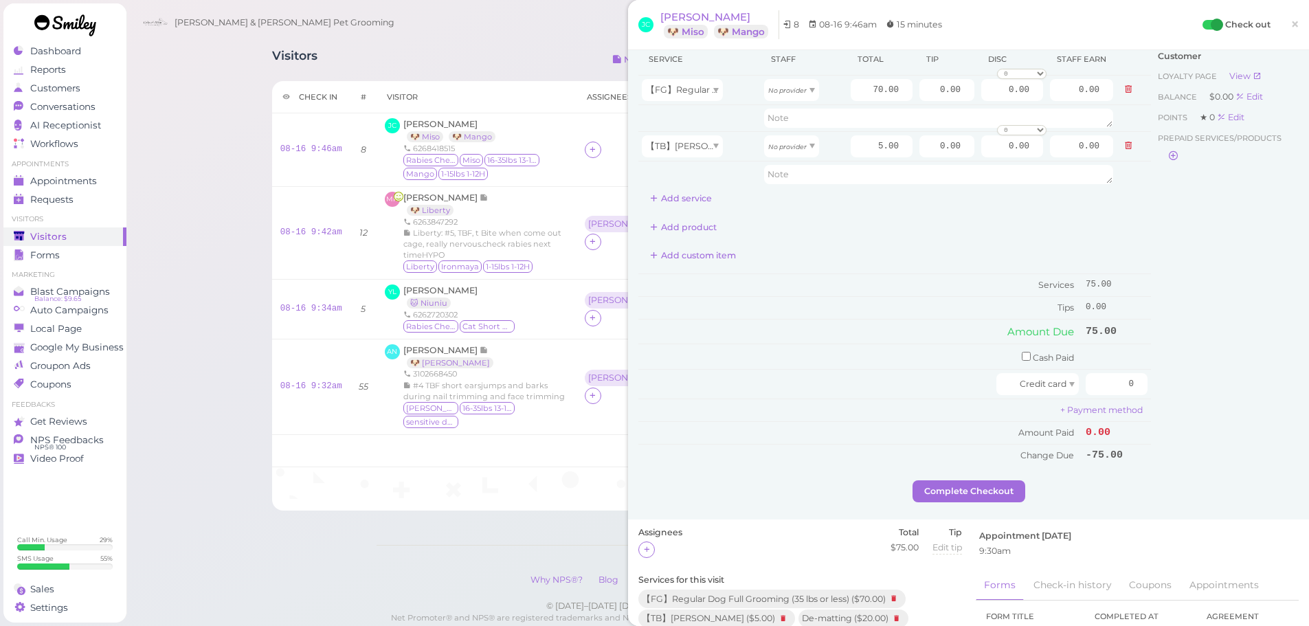
scroll to position [0, 0]
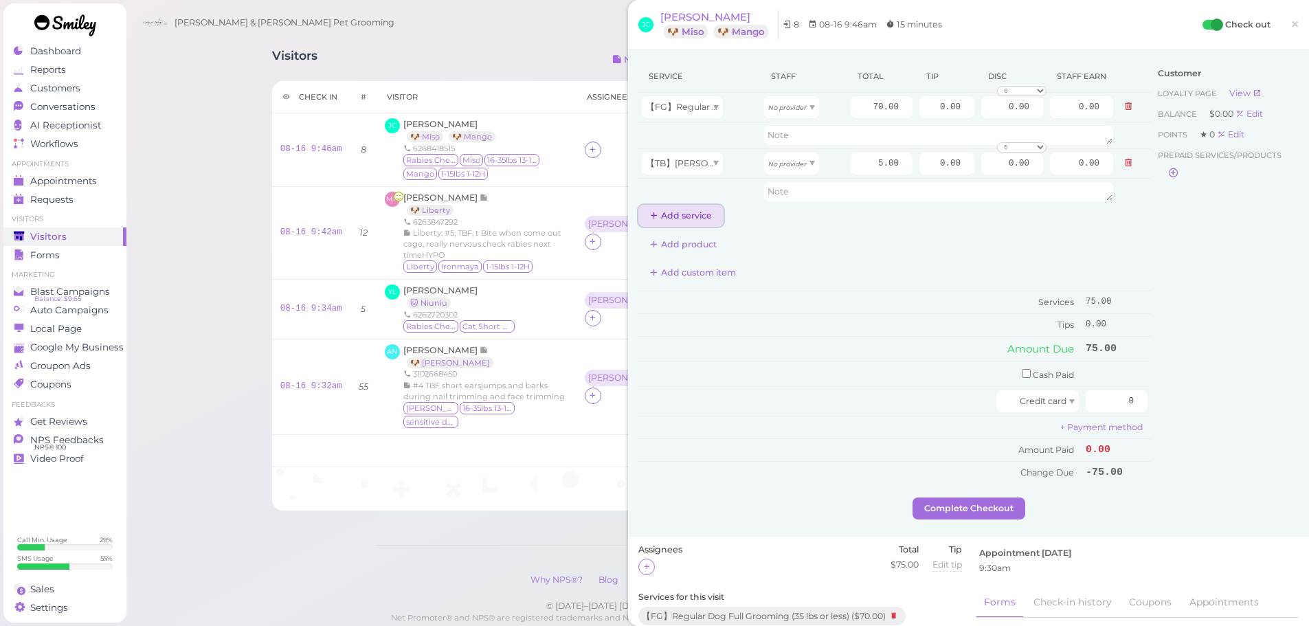
click at [686, 223] on button "Add service" at bounding box center [680, 216] width 85 height 22
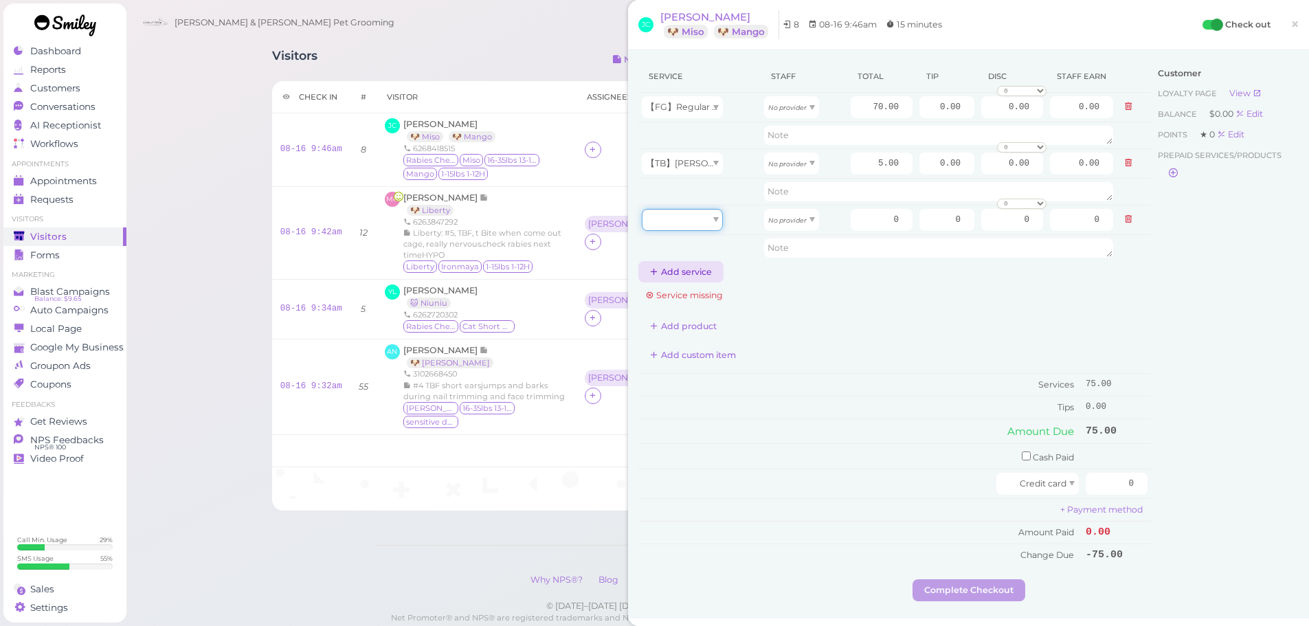
click at [702, 221] on div at bounding box center [682, 220] width 81 height 22
type input "20.00"
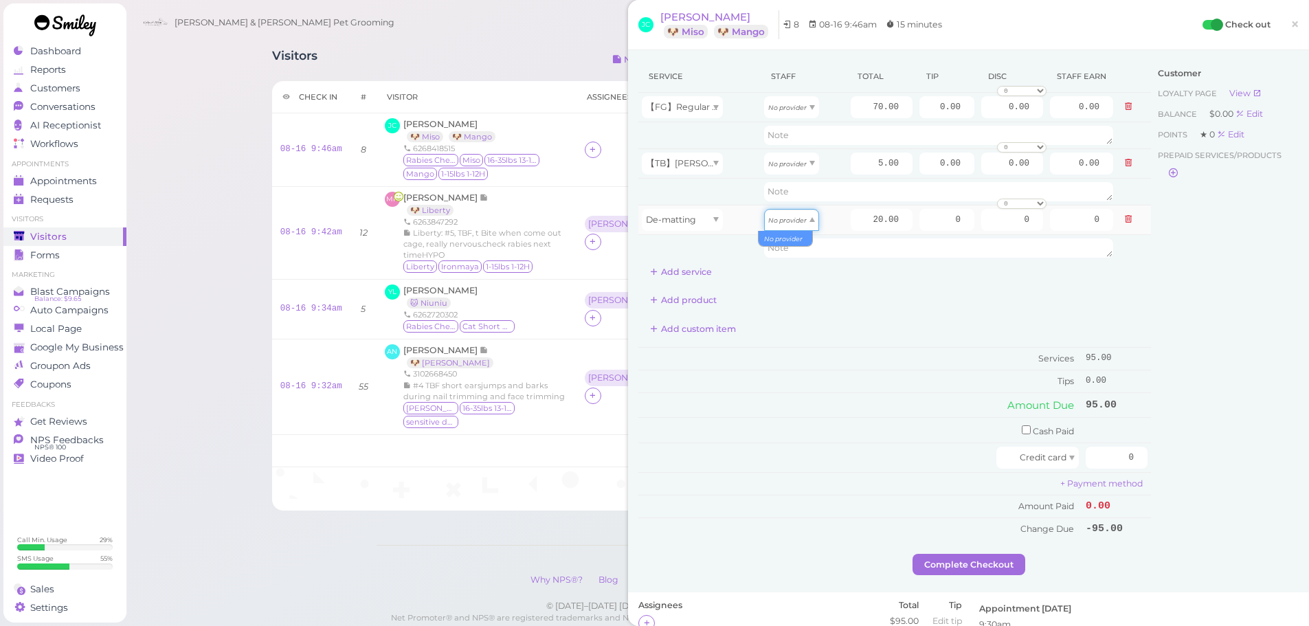
click at [783, 219] on icon "No provider" at bounding box center [787, 220] width 38 height 8
click at [787, 117] on div "No provider" at bounding box center [791, 107] width 55 height 22
click at [558, 42] on div "Cody & Miley Pet Grooming 1 Account Billings" at bounding box center [718, 22] width 1165 height 39
click at [1291, 28] on span "×" at bounding box center [1295, 23] width 9 height 19
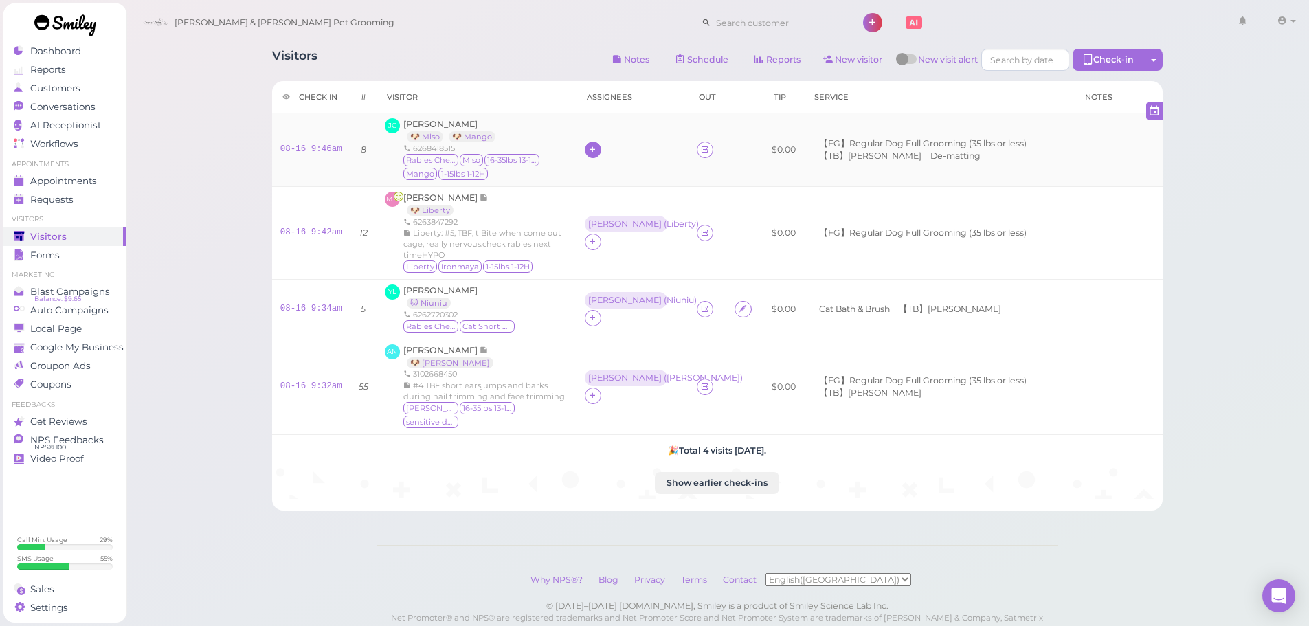
click at [595, 148] on icon at bounding box center [592, 149] width 9 height 10
click at [603, 267] on div "[PERSON_NAME]" at bounding box center [682, 262] width 192 height 27
click at [593, 146] on div "[PERSON_NAME]" at bounding box center [625, 141] width 74 height 10
click at [613, 227] on span "Select pets" at bounding box center [619, 232] width 47 height 15
click at [182, 148] on div "Visitors Notes Schedule Reports New visitor New visit alert Check-in Customer c…" at bounding box center [718, 338] width 1184 height 676
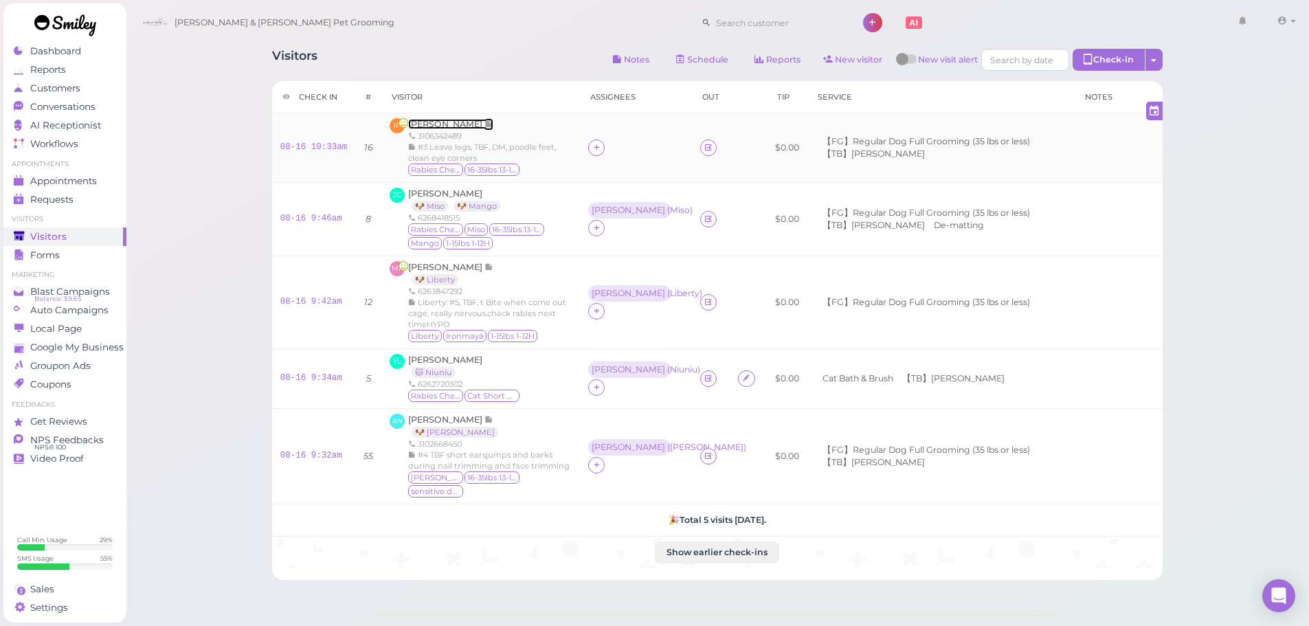
click at [445, 124] on span "[PERSON_NAME]" at bounding box center [446, 124] width 76 height 10
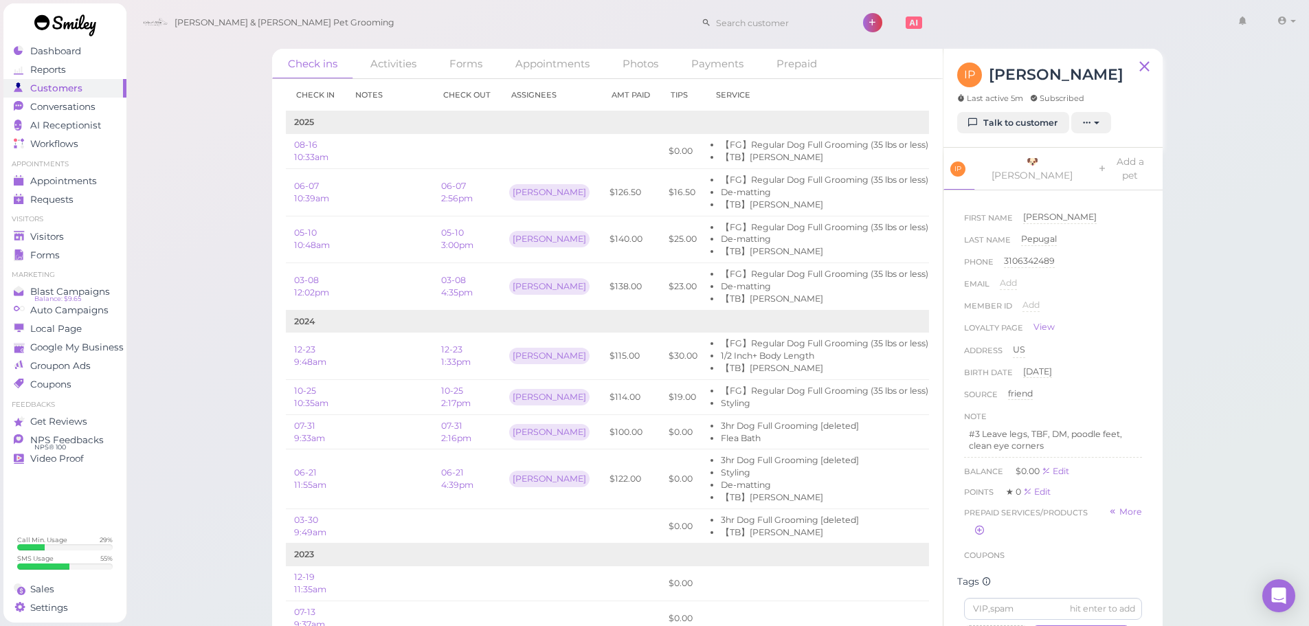
click at [217, 224] on div "Check ins Activities Forms Appointments Photos Payments Prepaid Check in Notes …" at bounding box center [718, 324] width 1184 height 648
click at [223, 225] on div "Check ins Activities Forms Appointments Photos Payments Prepaid Check in Notes …" at bounding box center [718, 324] width 1184 height 648
click at [47, 236] on span "Visitors" at bounding box center [48, 237] width 36 height 12
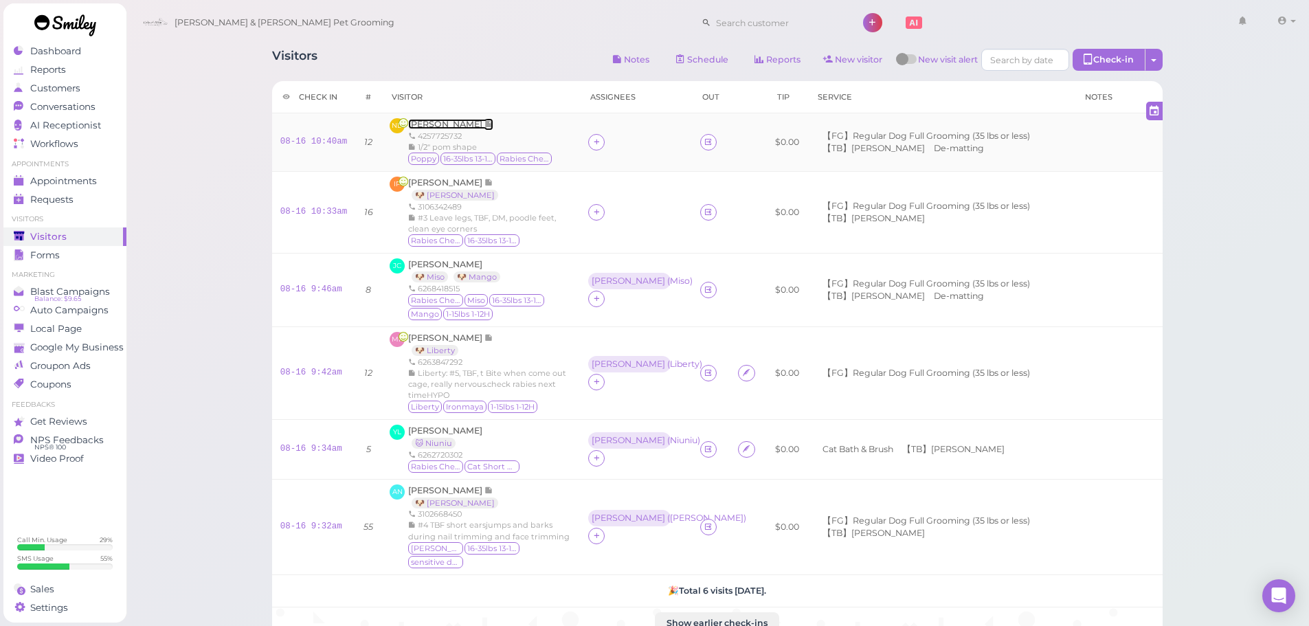
click at [451, 121] on span "[PERSON_NAME]" at bounding box center [446, 124] width 76 height 10
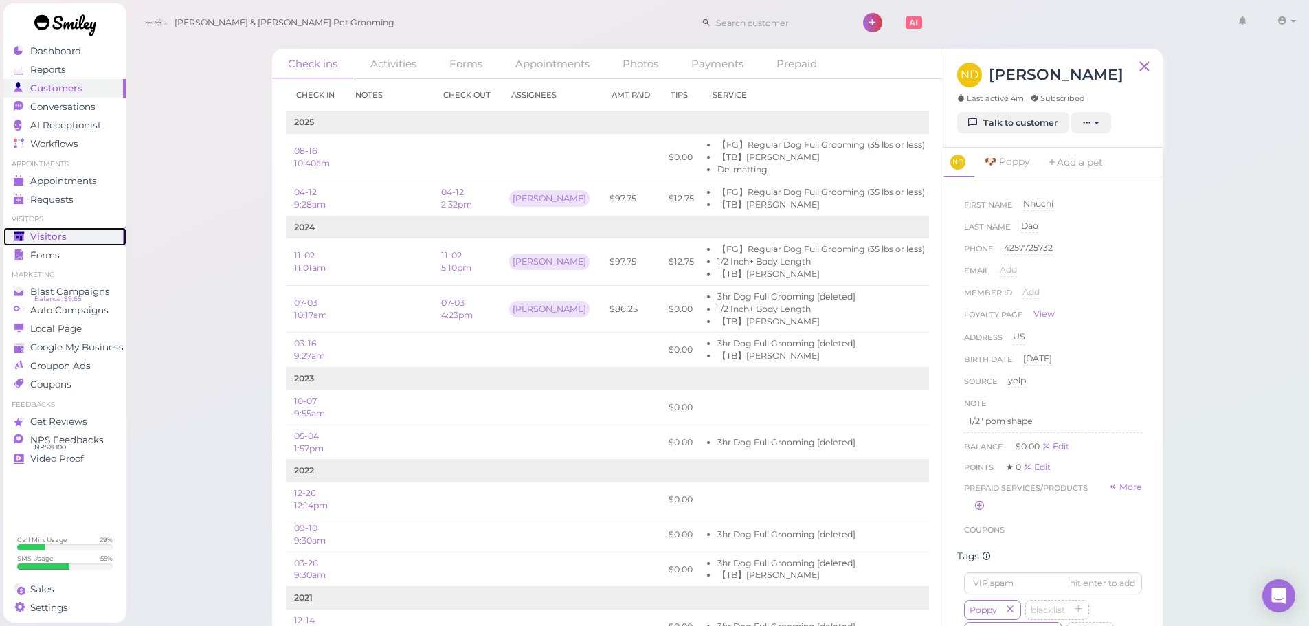
click at [69, 230] on link "Visitors" at bounding box center [64, 236] width 123 height 19
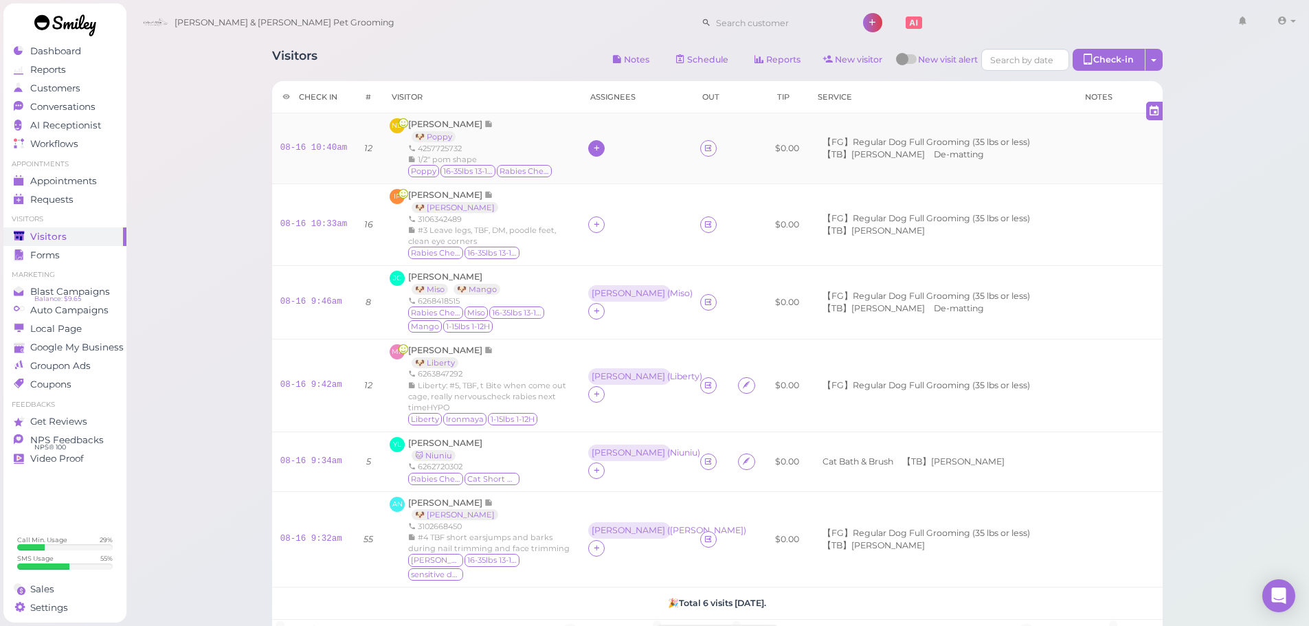
click at [598, 150] on icon at bounding box center [596, 148] width 9 height 10
click at [608, 212] on span "[PERSON_NAME]" at bounding box center [631, 213] width 74 height 10
click at [594, 144] on div "[PERSON_NAME]" at bounding box center [629, 140] width 74 height 10
click at [621, 228] on span "Select pets" at bounding box center [620, 231] width 47 height 15
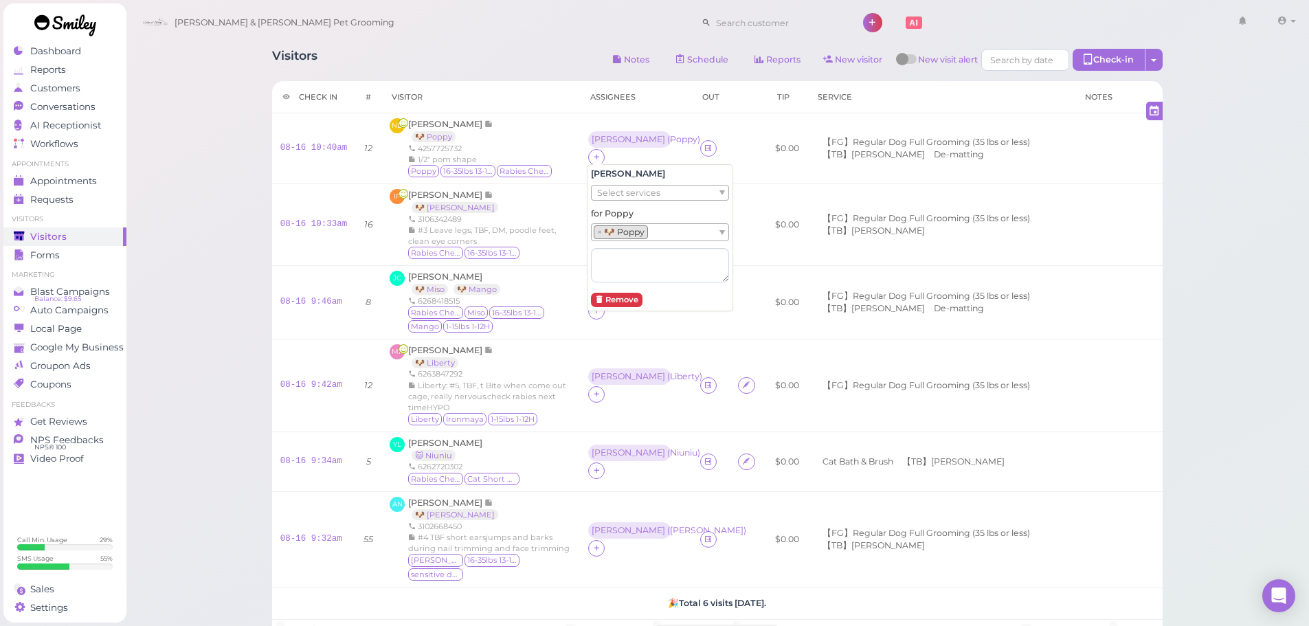
click at [198, 175] on div "Visitors Notes Schedule Reports New visitor New visit alert Check-in Customer c…" at bounding box center [718, 414] width 1184 height 829
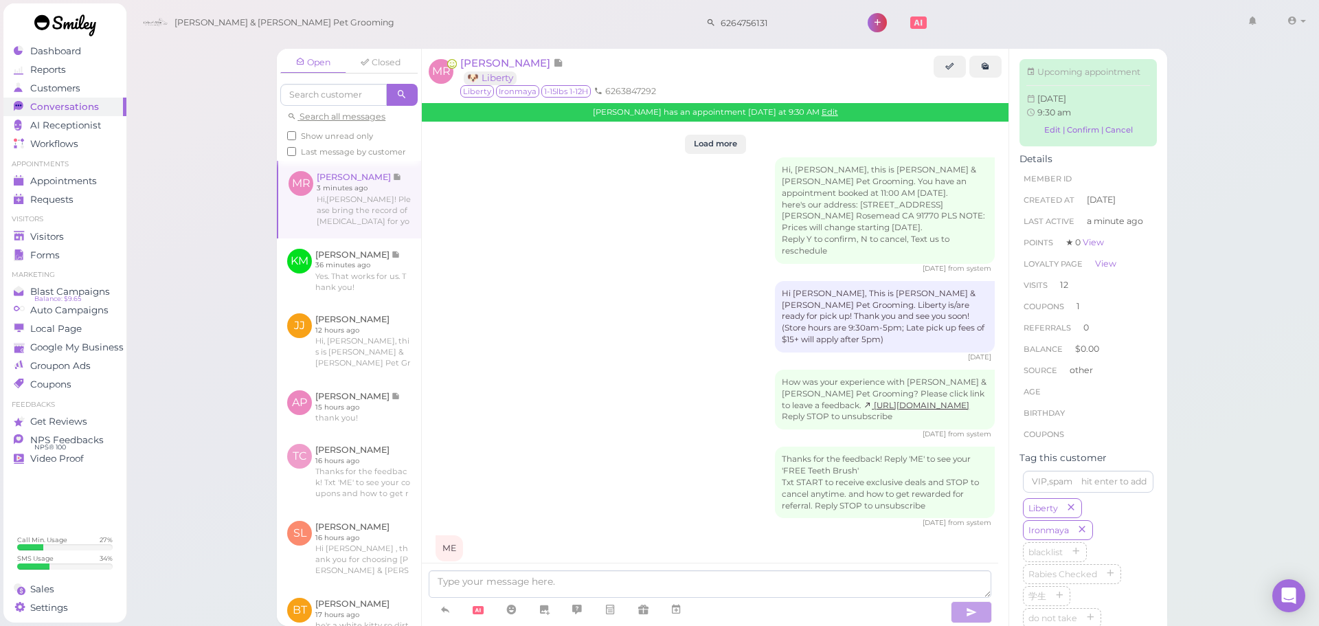
scroll to position [2029, 0]
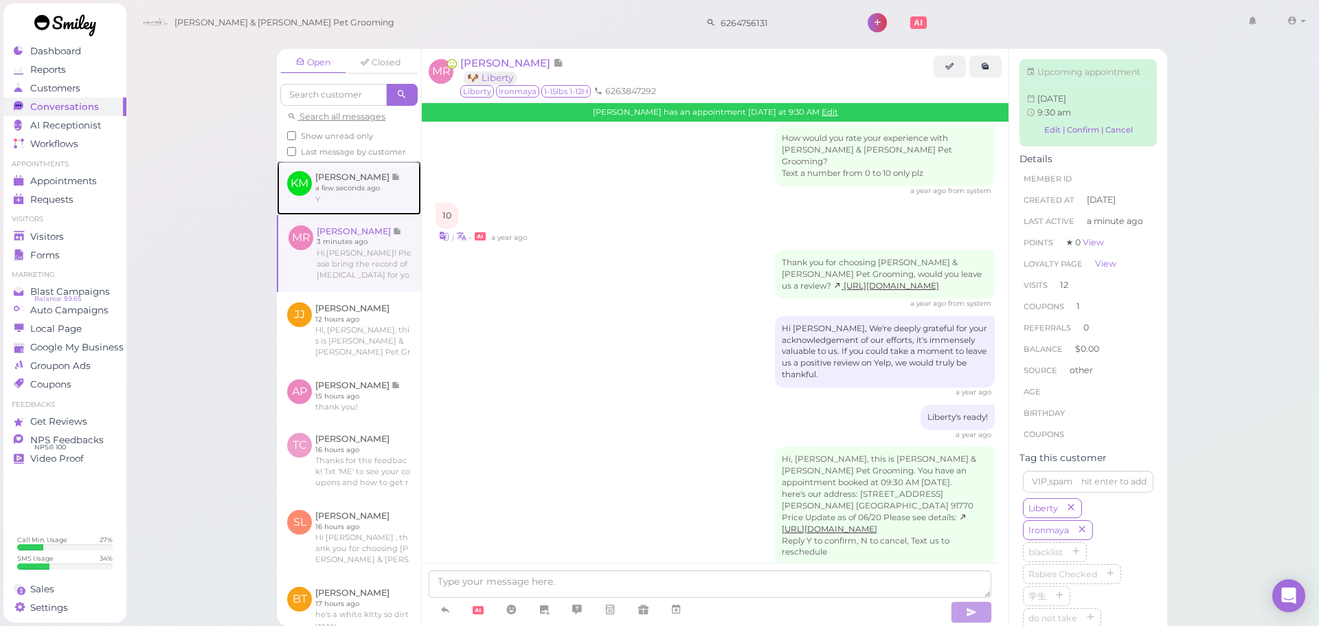
click at [342, 199] on link at bounding box center [349, 188] width 144 height 54
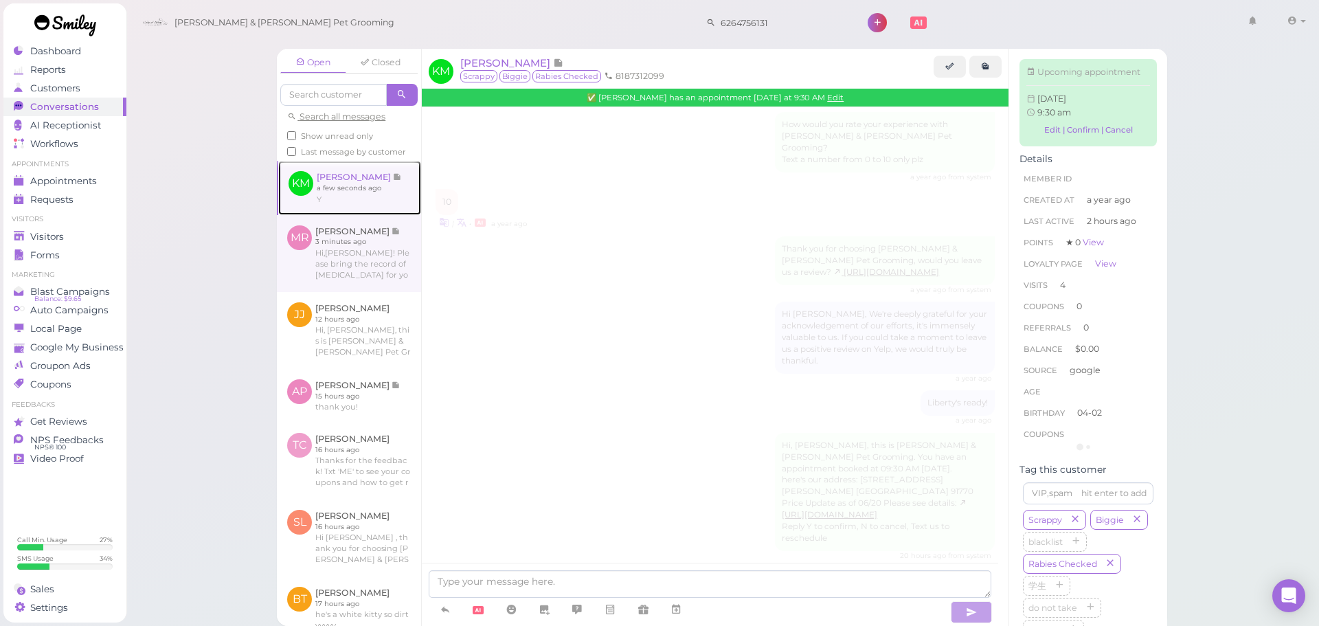
scroll to position [1703, 0]
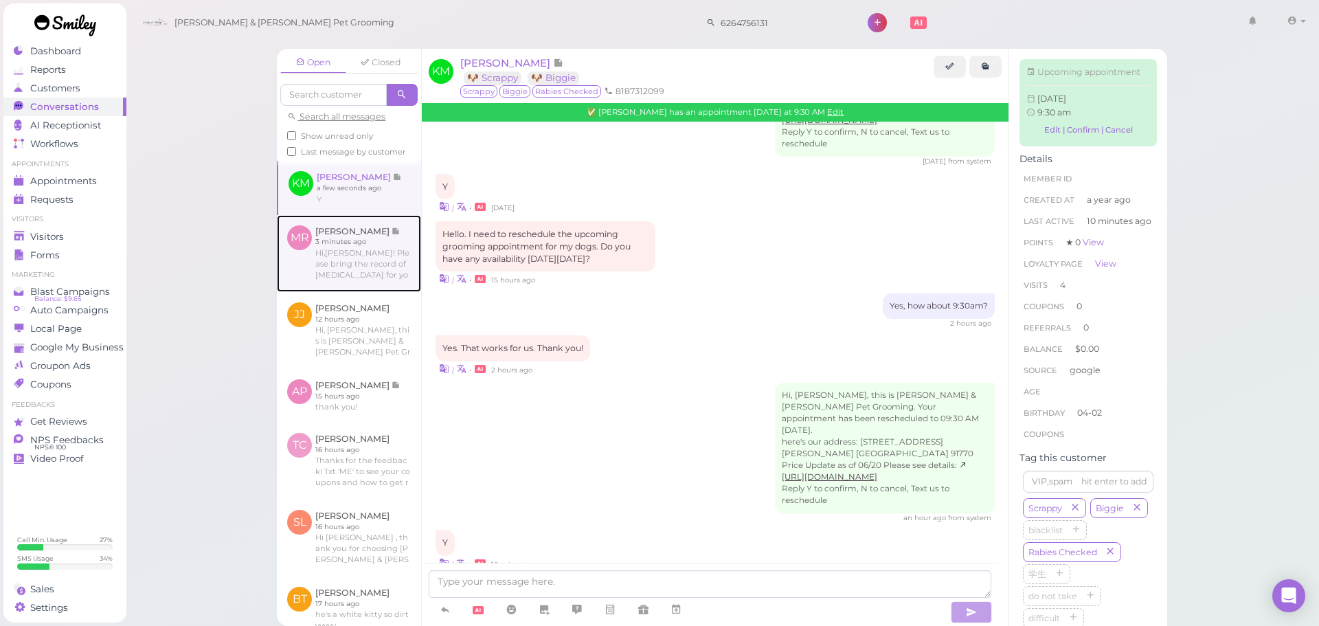
click at [357, 292] on link at bounding box center [349, 253] width 144 height 77
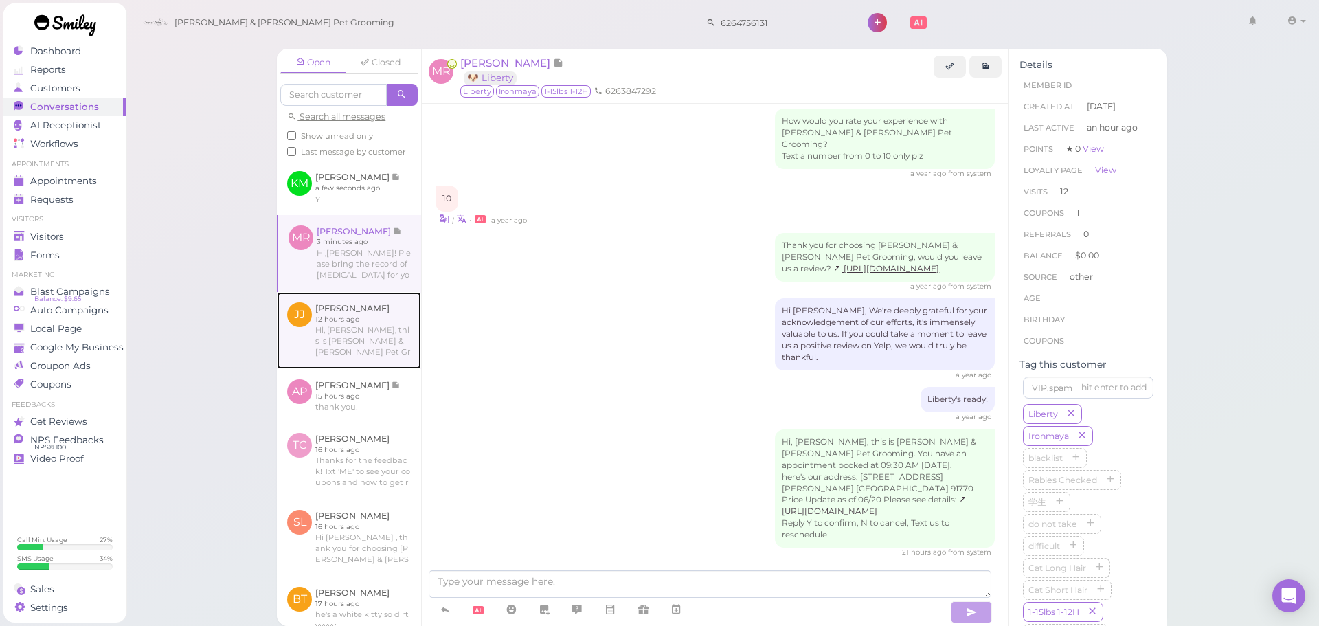
click at [348, 349] on link at bounding box center [349, 330] width 144 height 77
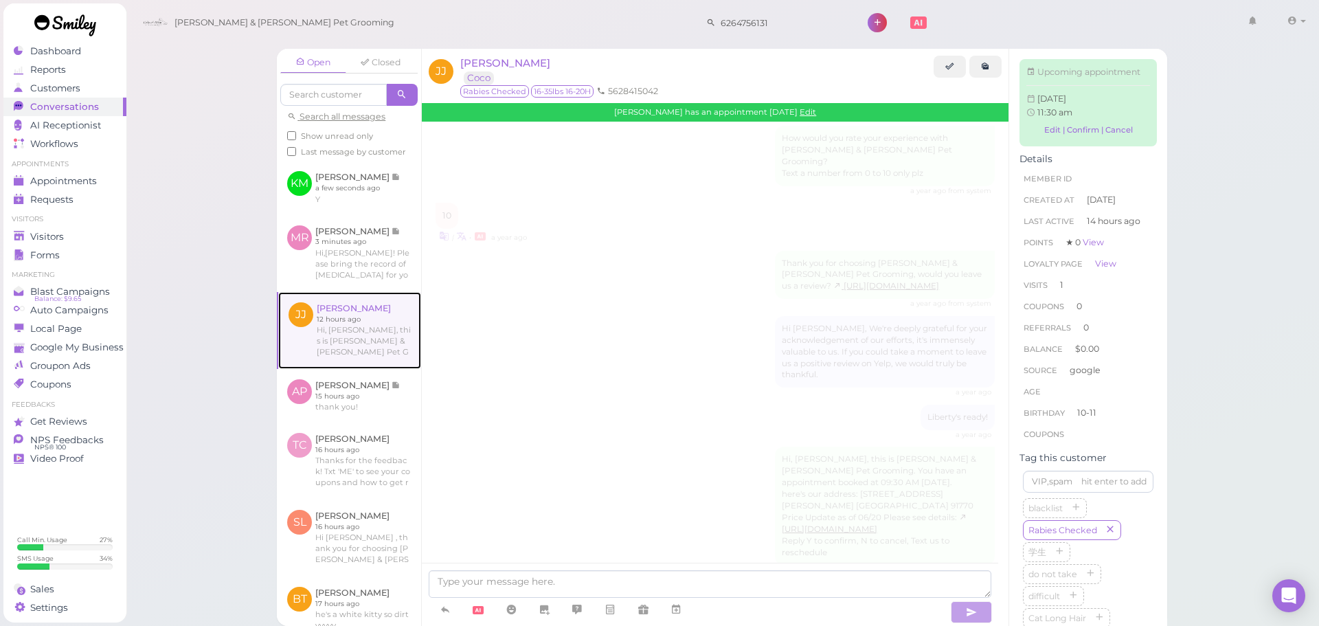
scroll to position [1943, 0]
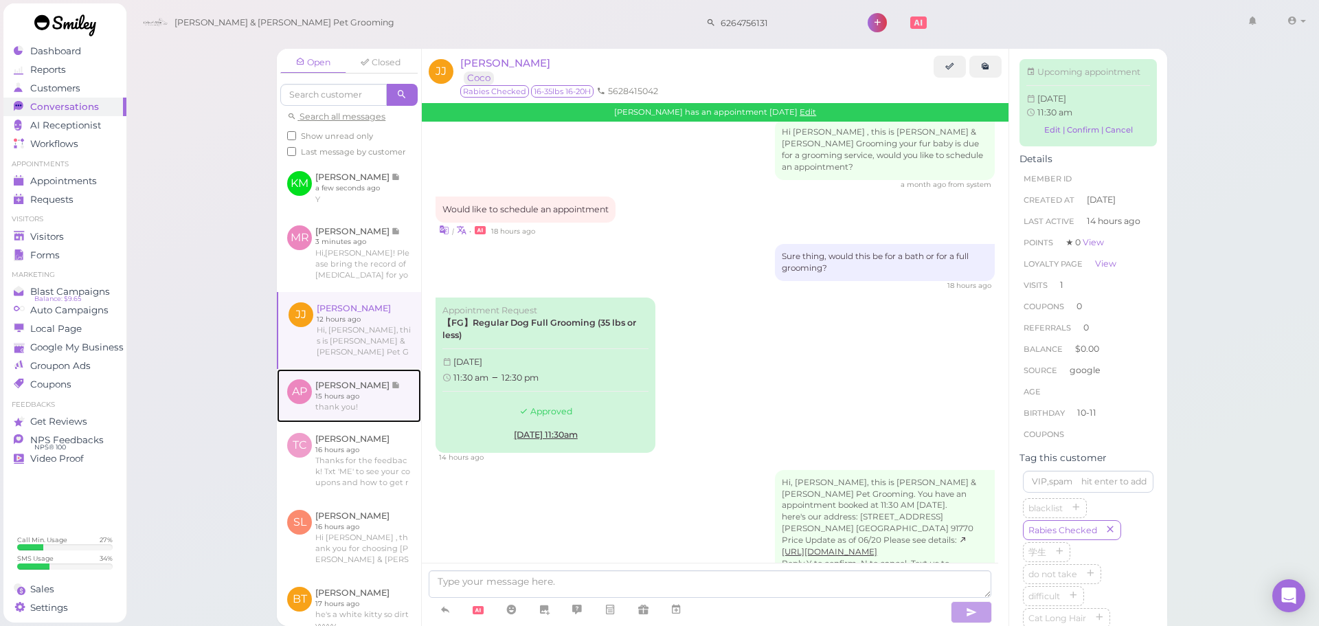
click at [342, 416] on link at bounding box center [349, 396] width 144 height 54
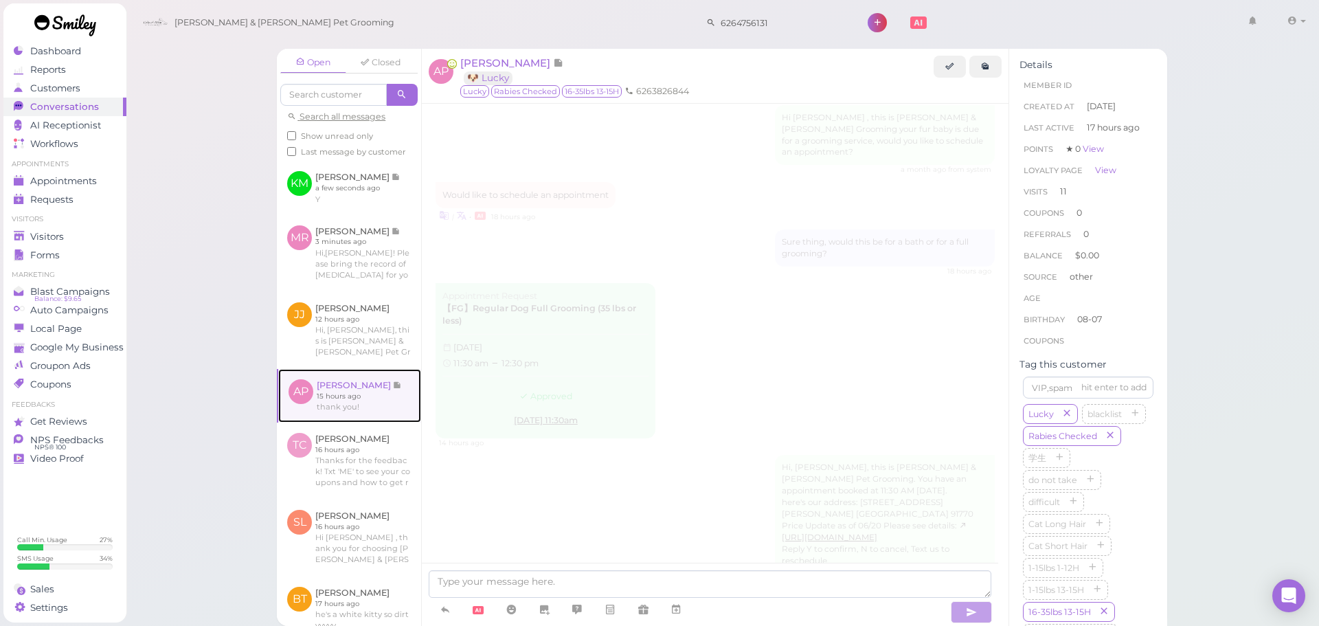
scroll to position [1750, 0]
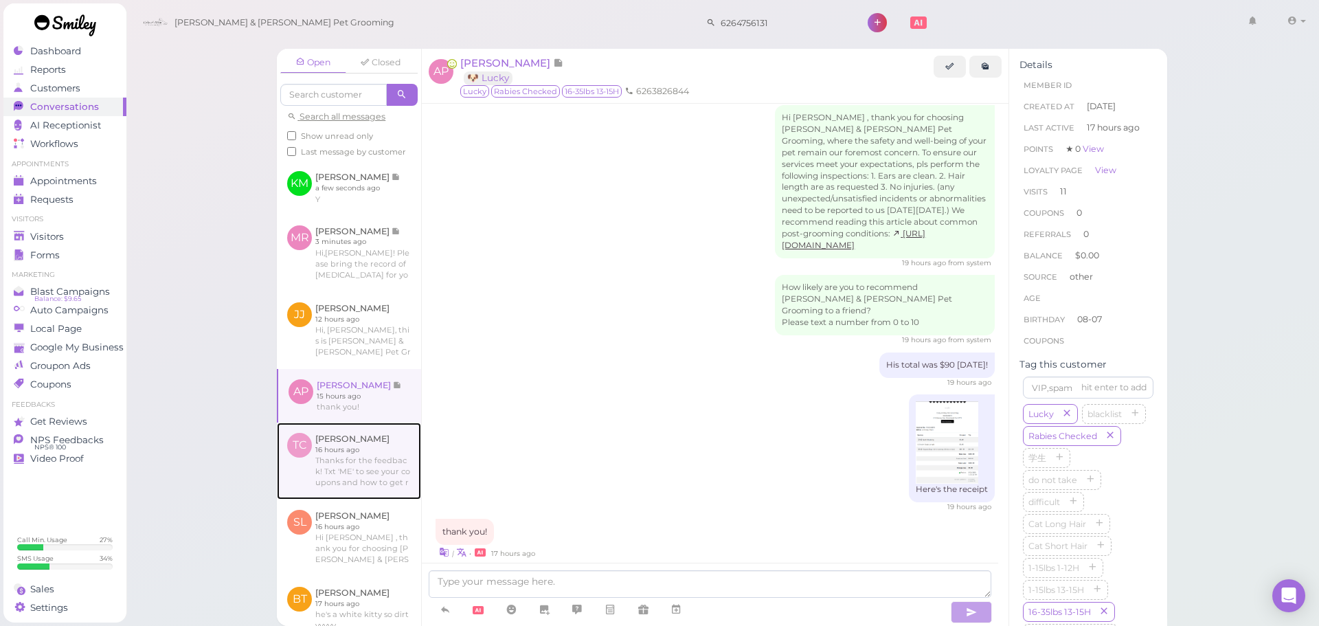
click at [362, 467] on link at bounding box center [349, 461] width 144 height 77
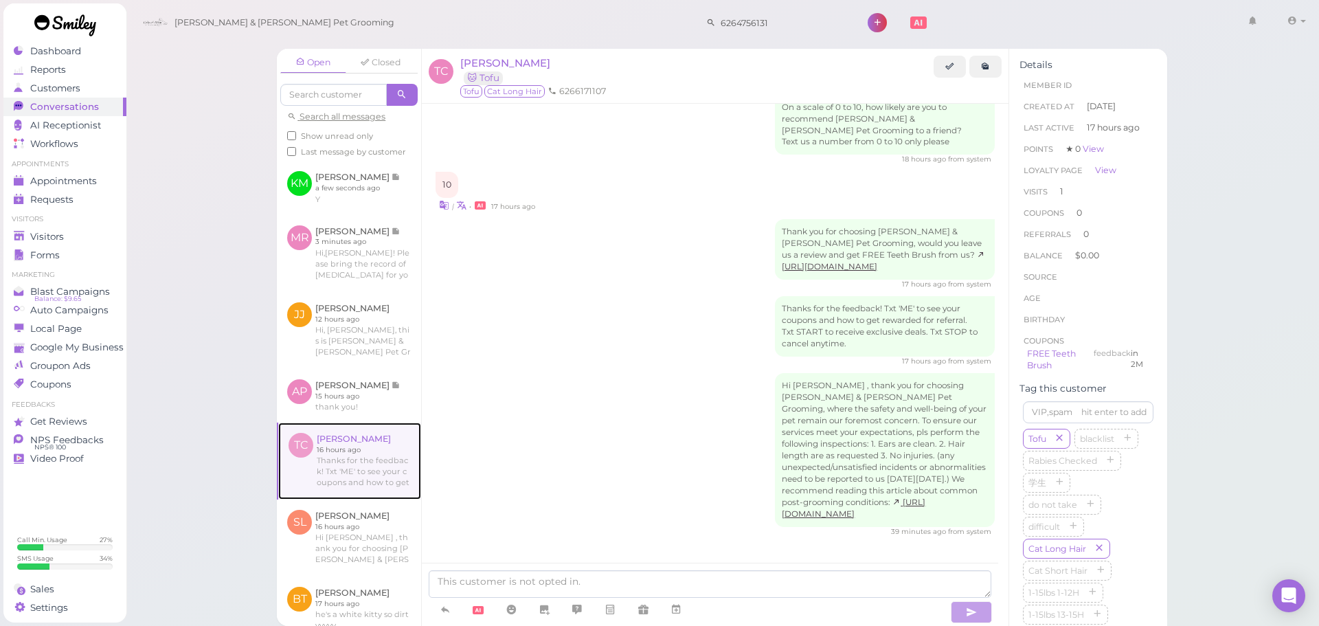
scroll to position [752, 0]
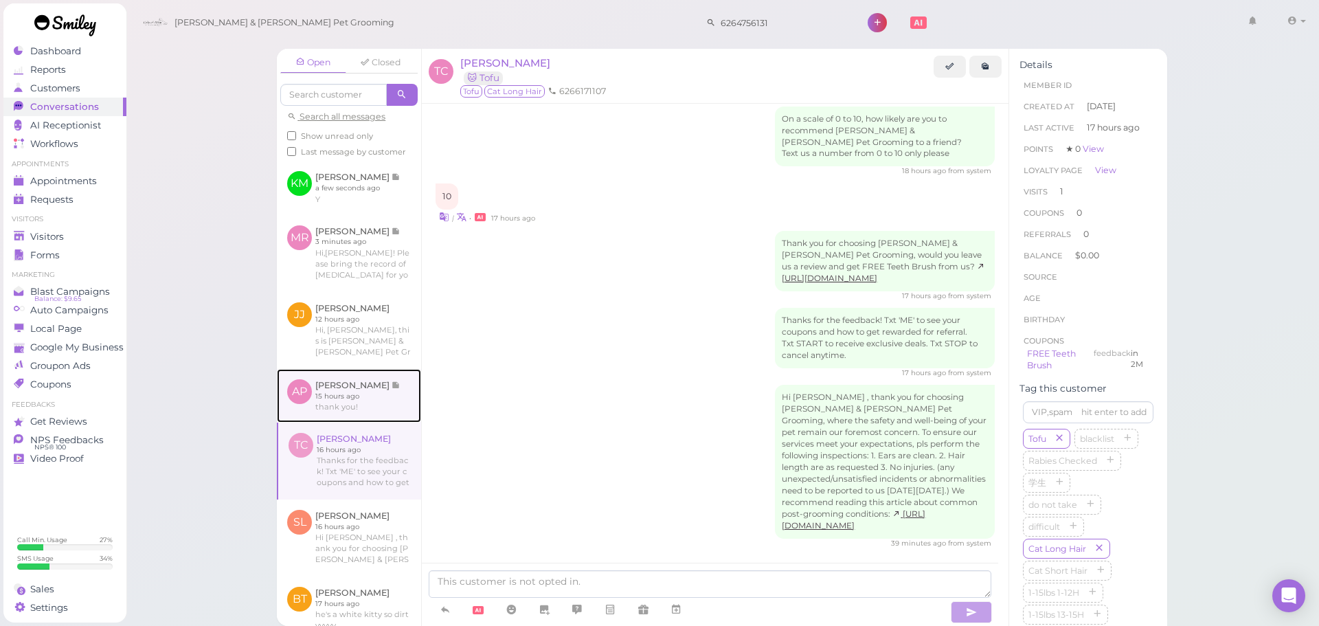
click at [359, 423] on link at bounding box center [349, 396] width 144 height 54
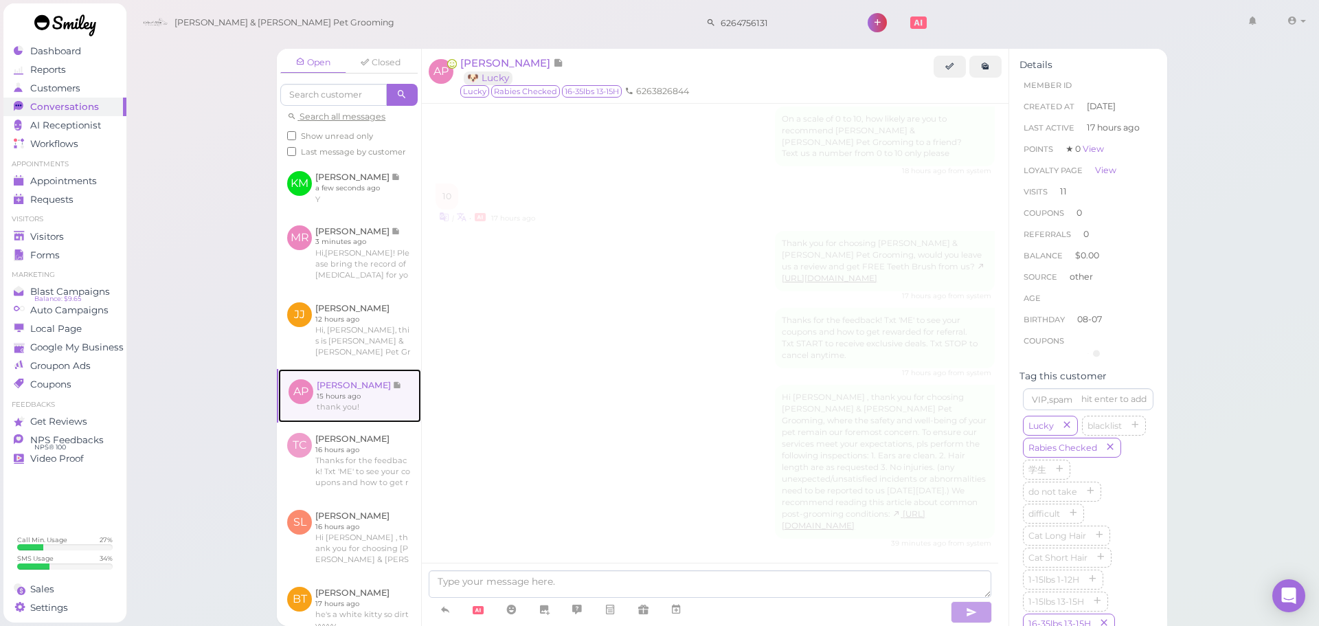
scroll to position [1750, 0]
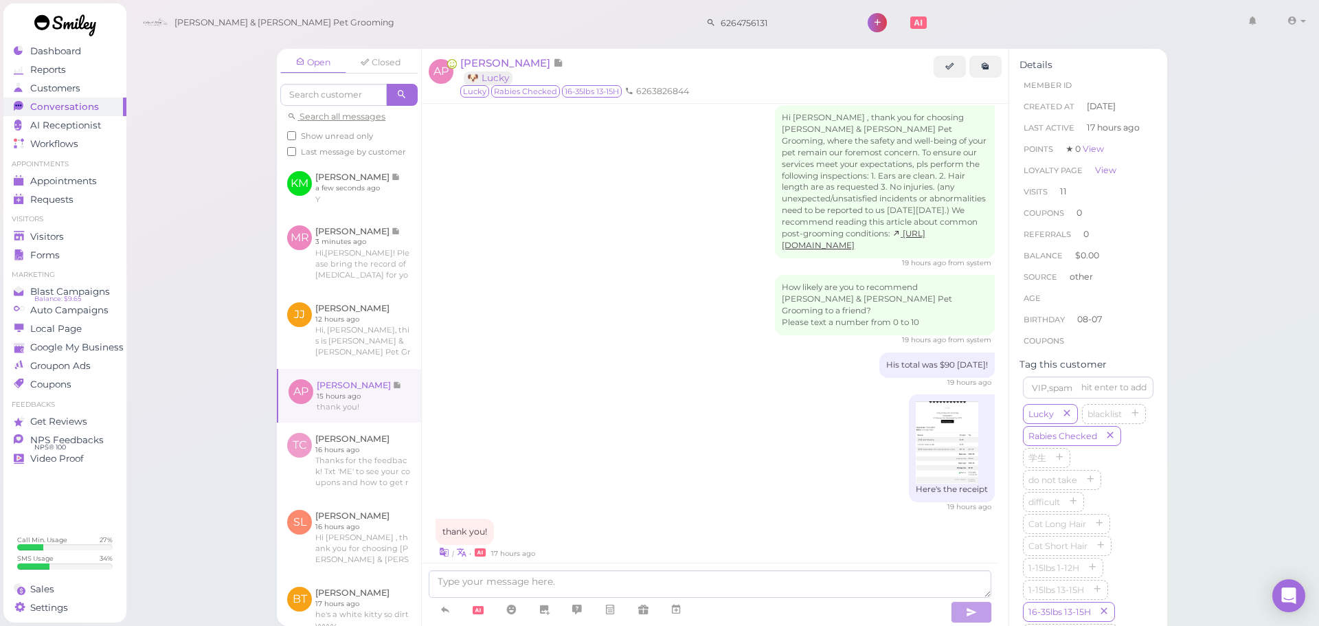
click at [513, 378] on div "19 hours ago" at bounding box center [715, 383] width 559 height 10
click at [339, 206] on link at bounding box center [349, 188] width 144 height 54
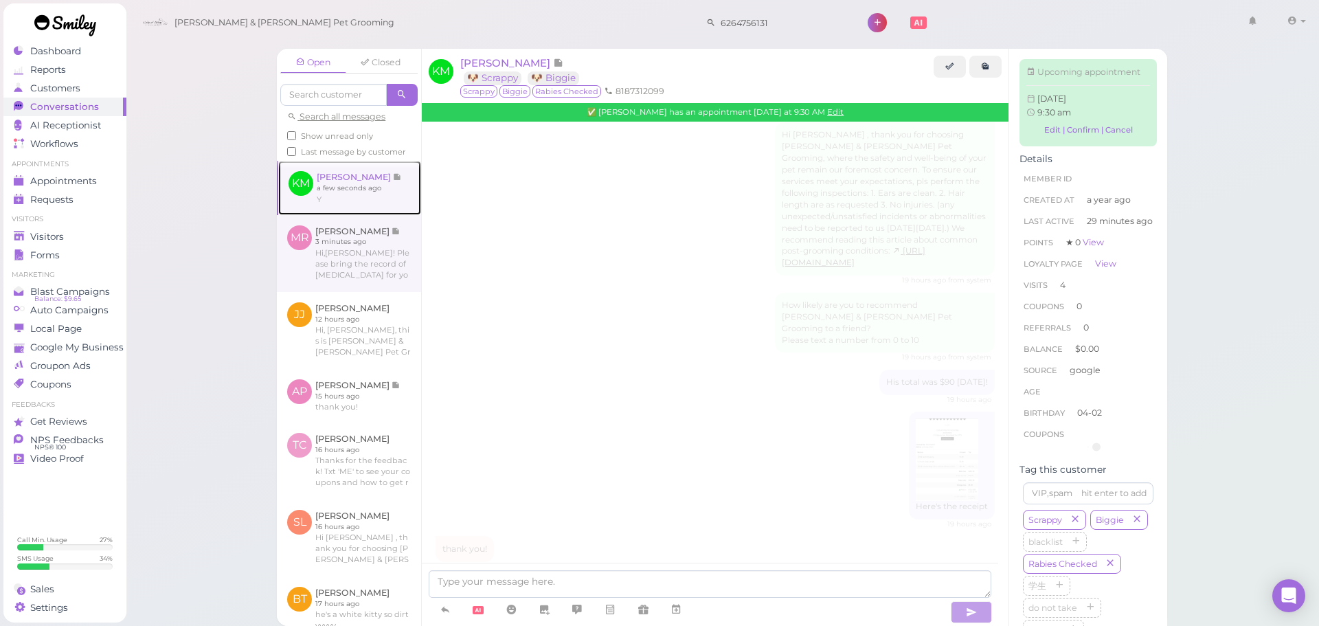
scroll to position [1703, 0]
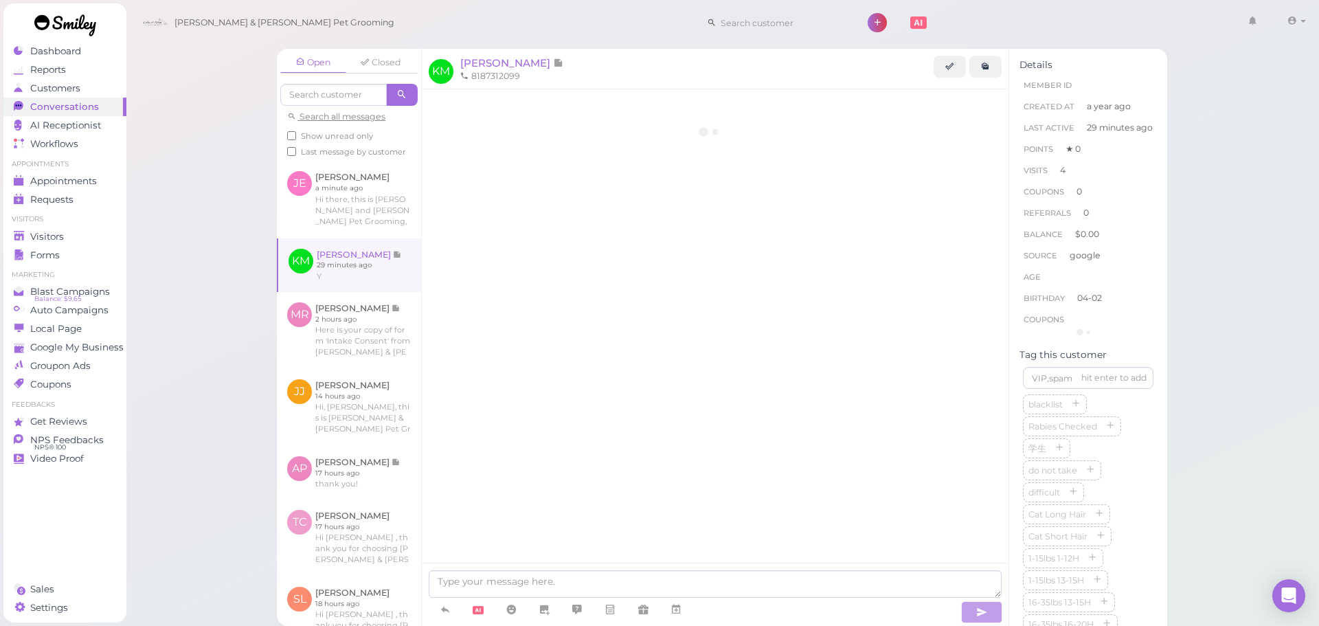
scroll to position [1703, 0]
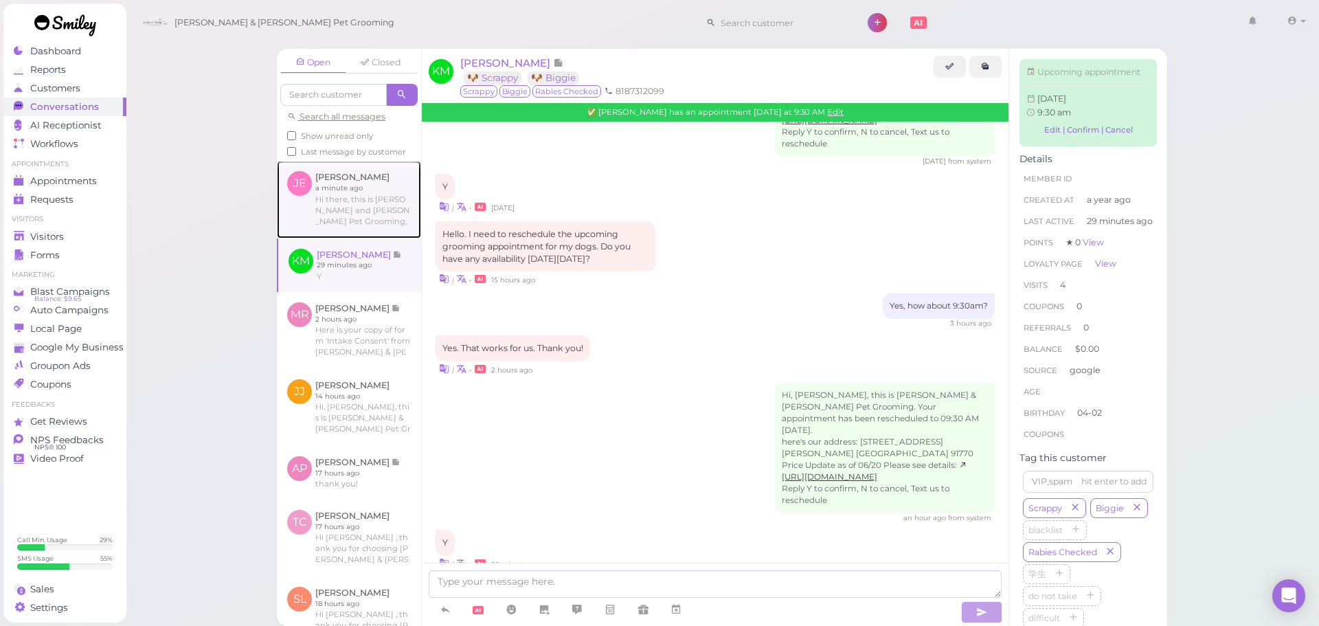
click at [339, 226] on link at bounding box center [349, 199] width 144 height 77
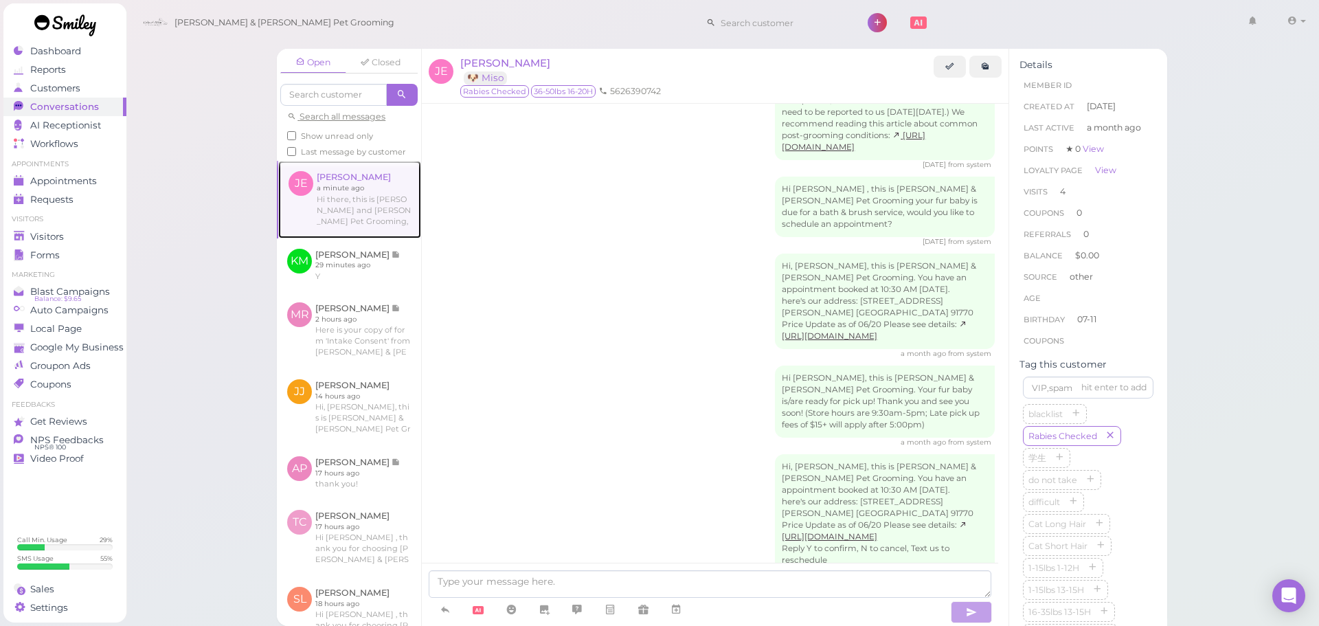
scroll to position [2139, 0]
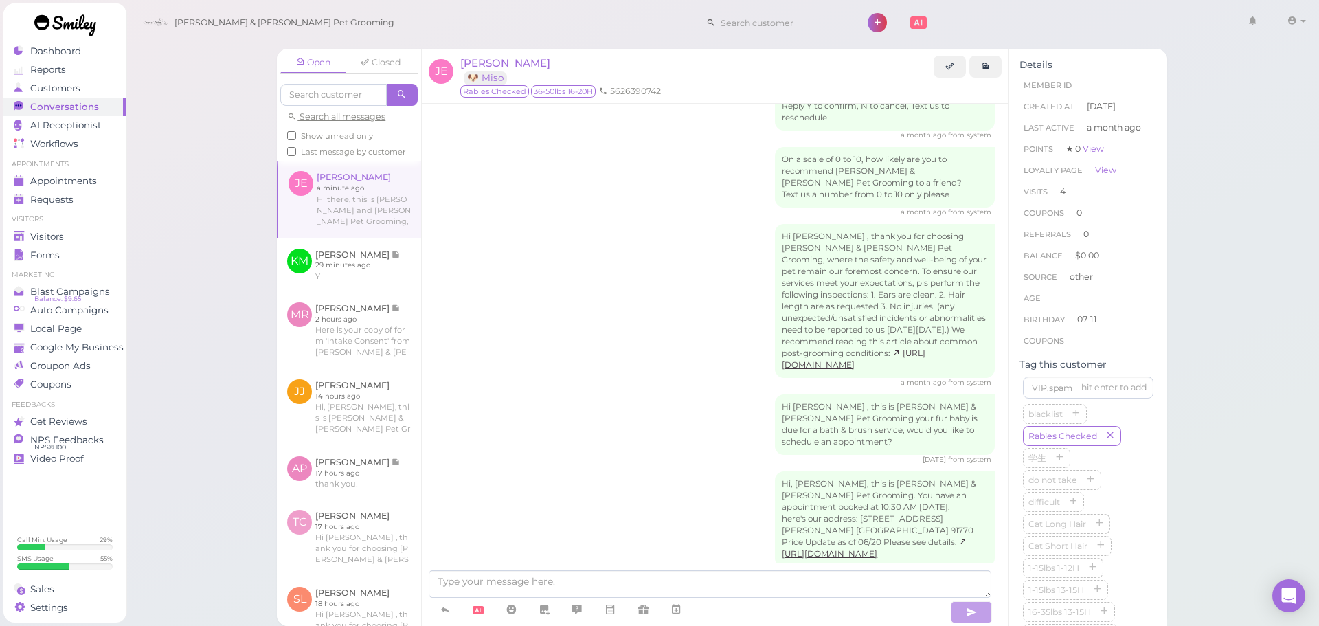
click at [674, 394] on div "Hi [PERSON_NAME] , this is [PERSON_NAME] & [PERSON_NAME] Pet Grooming your fur …" at bounding box center [715, 429] width 559 height 70
click at [518, 66] on span "[PERSON_NAME]" at bounding box center [505, 62] width 90 height 13
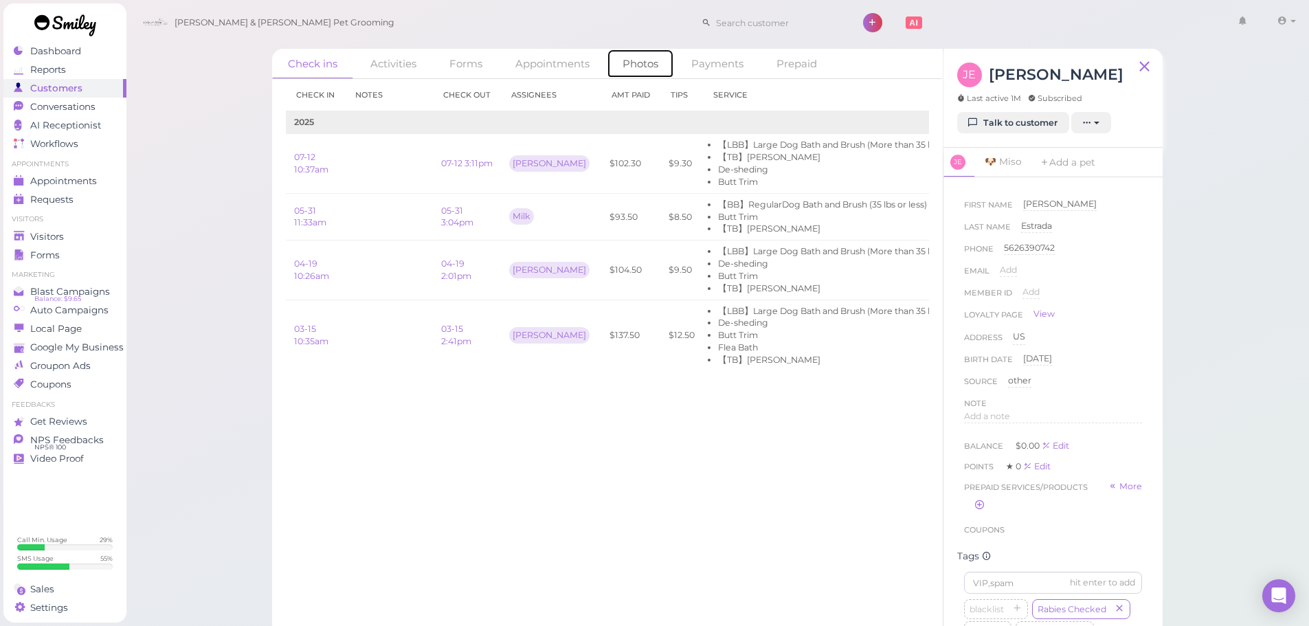
click at [627, 68] on link "Photos" at bounding box center [640, 64] width 67 height 30
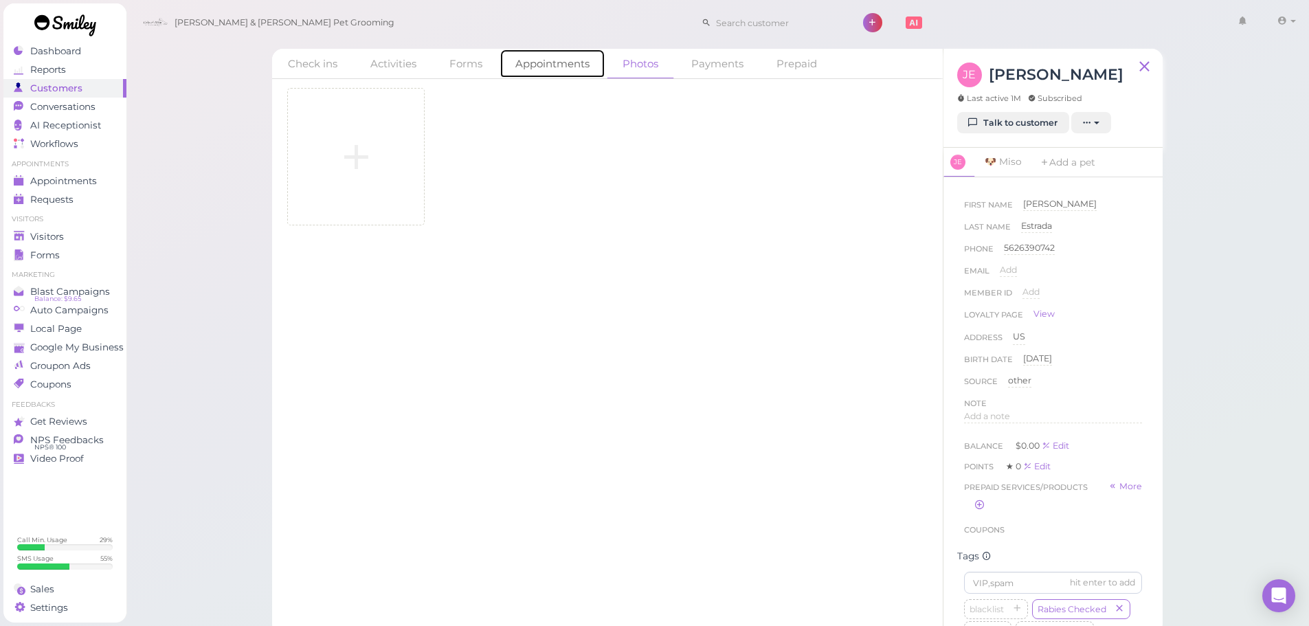
click at [510, 67] on link "Appointments" at bounding box center [553, 64] width 106 height 30
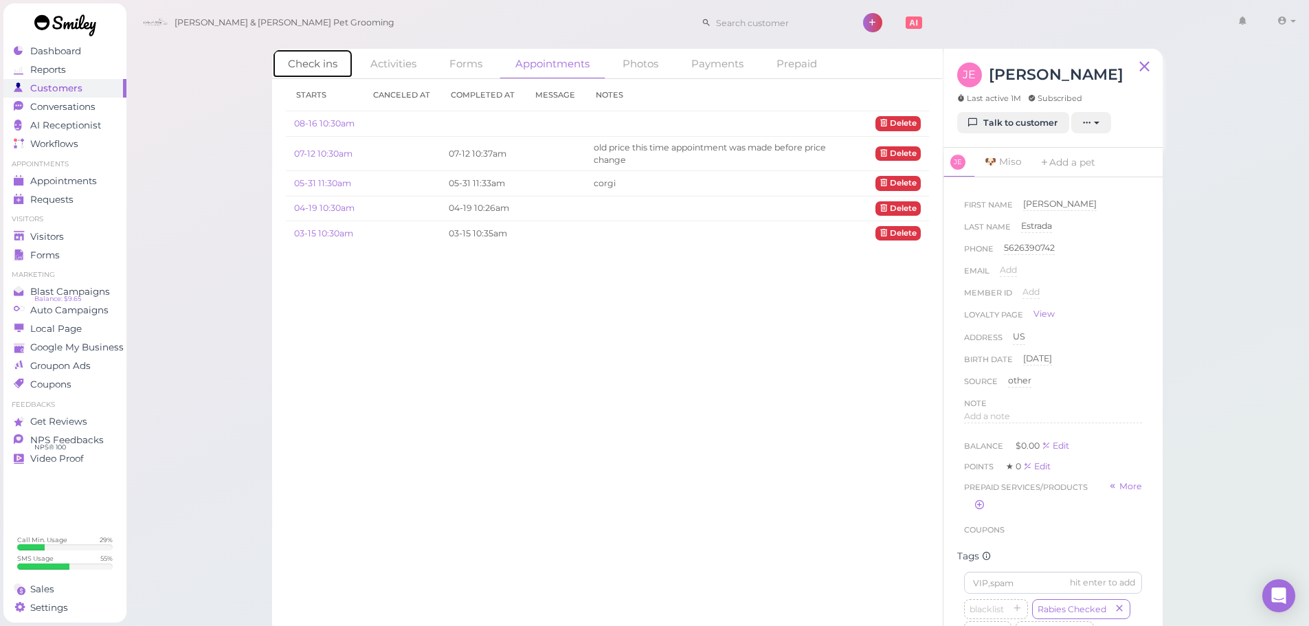
click at [317, 63] on link "Check ins" at bounding box center [312, 64] width 81 height 30
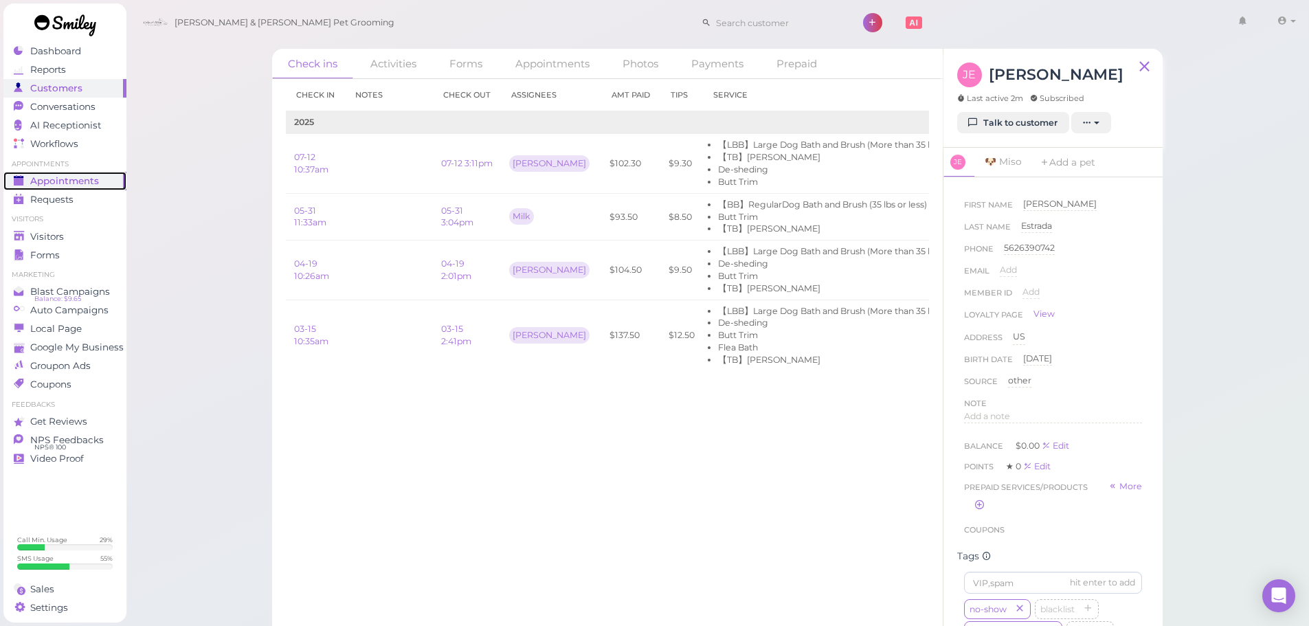
click at [85, 183] on span "Appointments" at bounding box center [64, 181] width 69 height 12
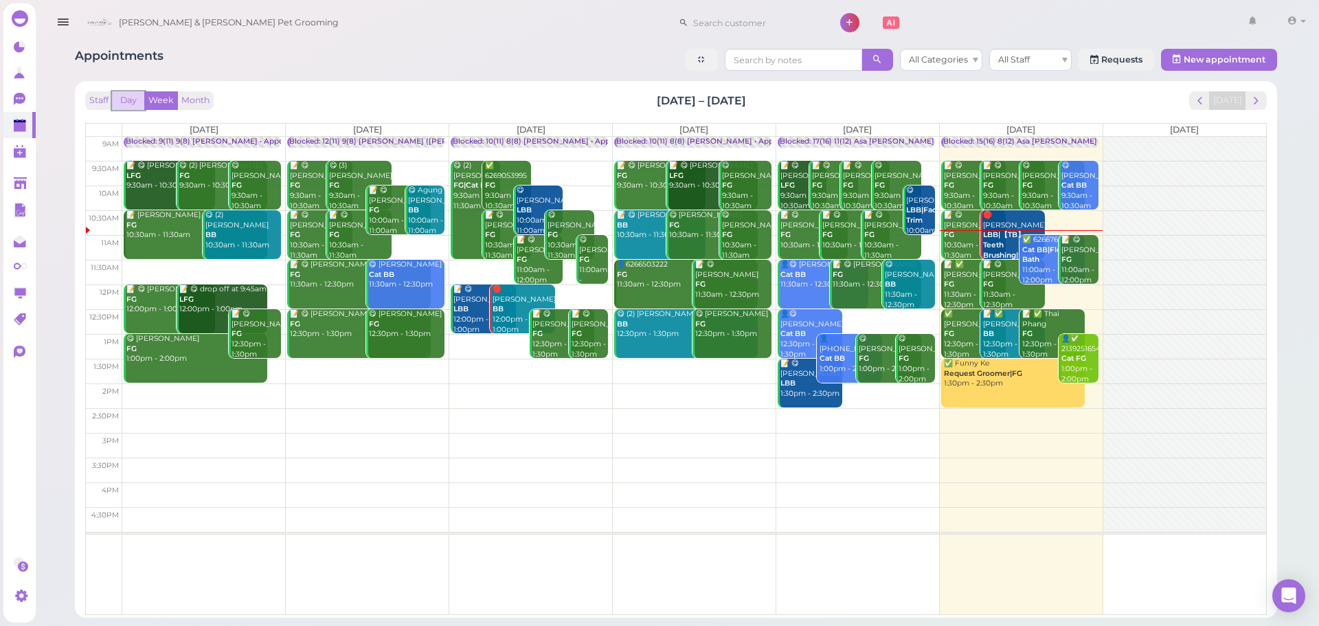
click at [142, 99] on button "Day" at bounding box center [128, 100] width 33 height 19
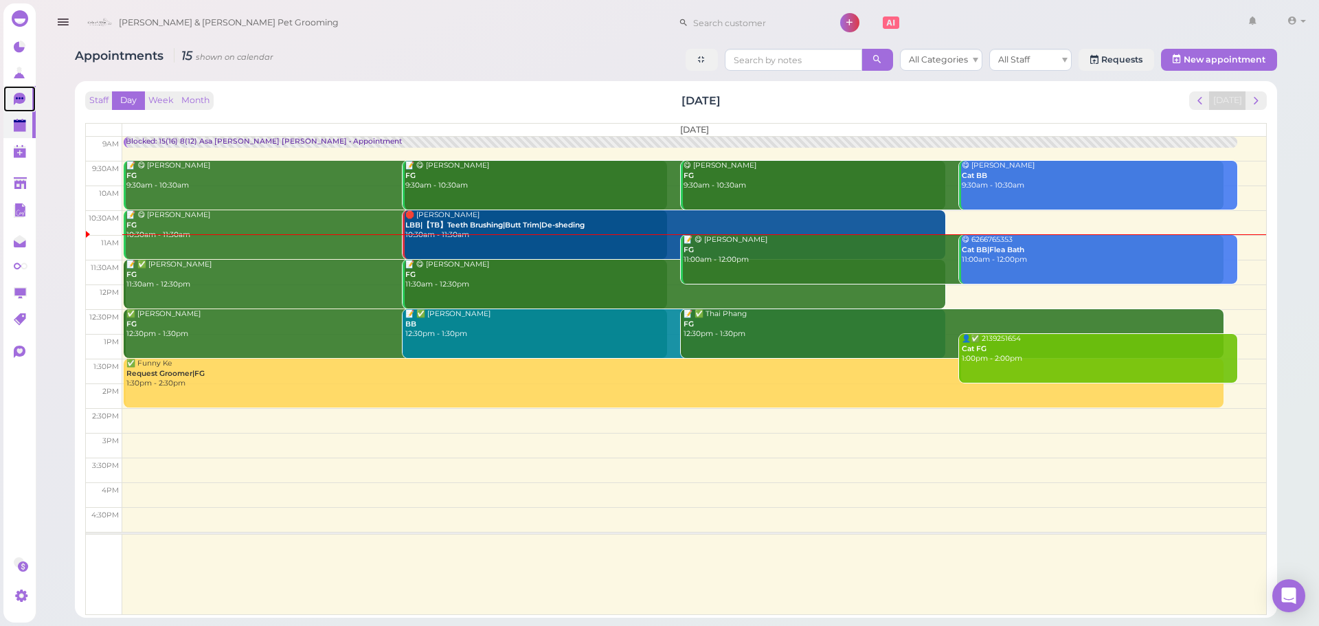
click at [30, 97] on link "0" at bounding box center [19, 99] width 32 height 26
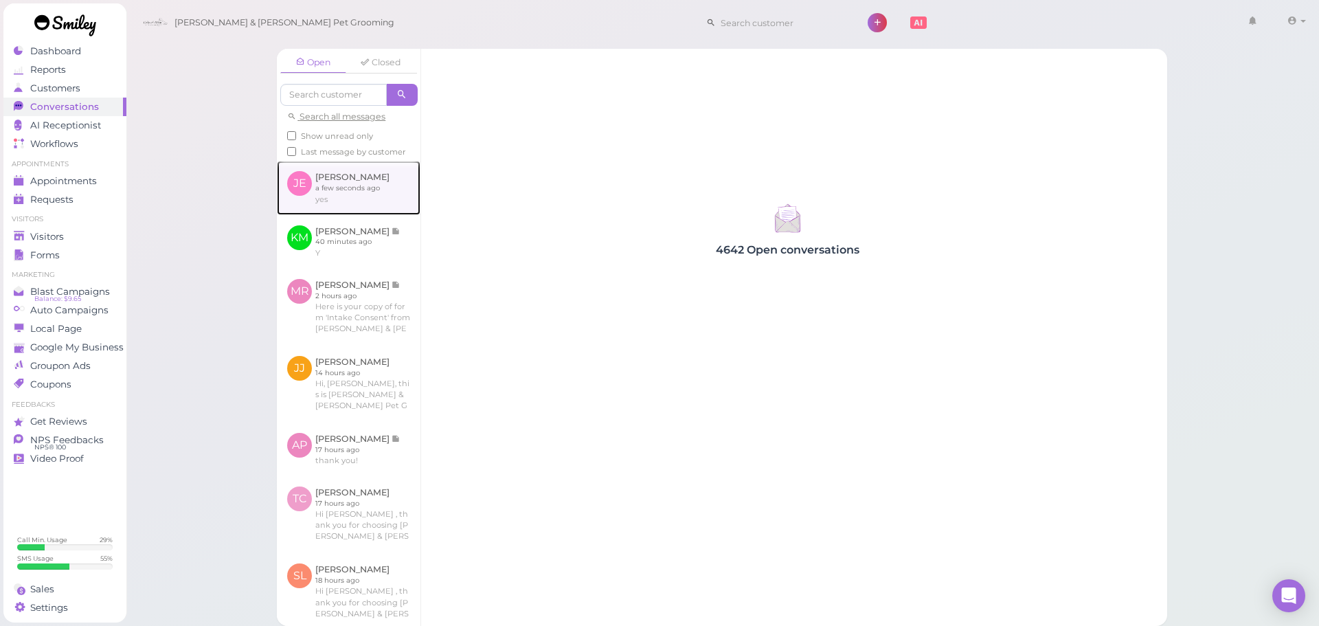
click at [329, 201] on link at bounding box center [349, 188] width 144 height 54
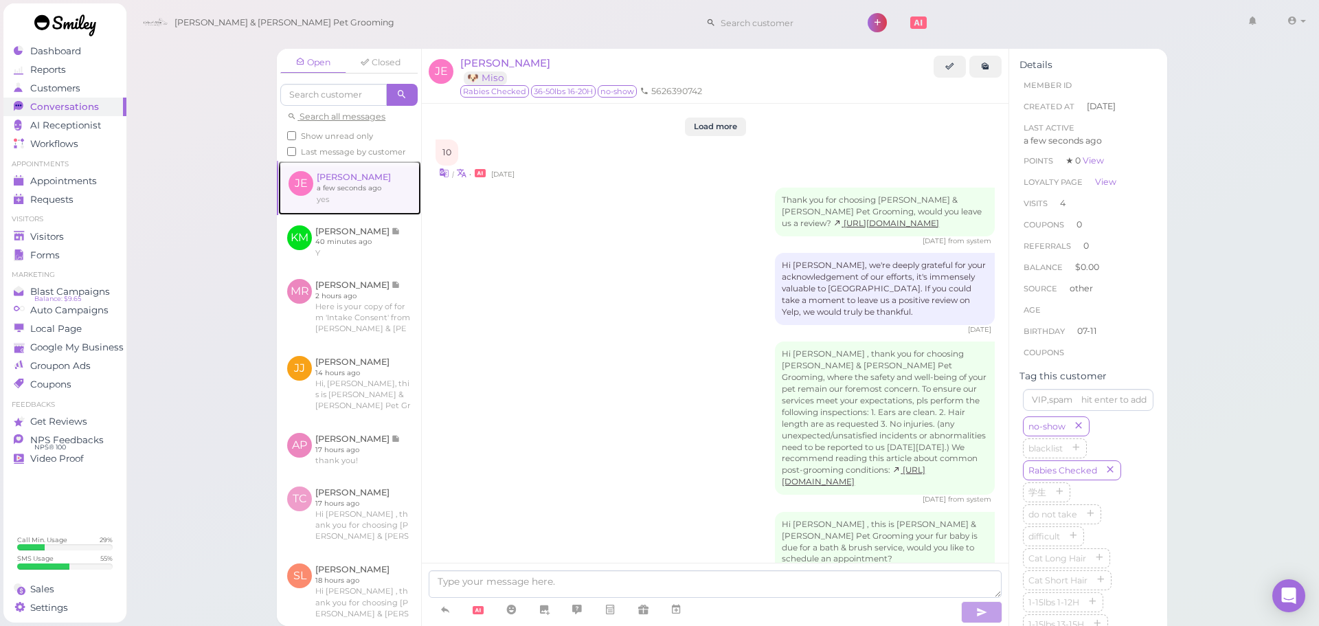
scroll to position [2098, 0]
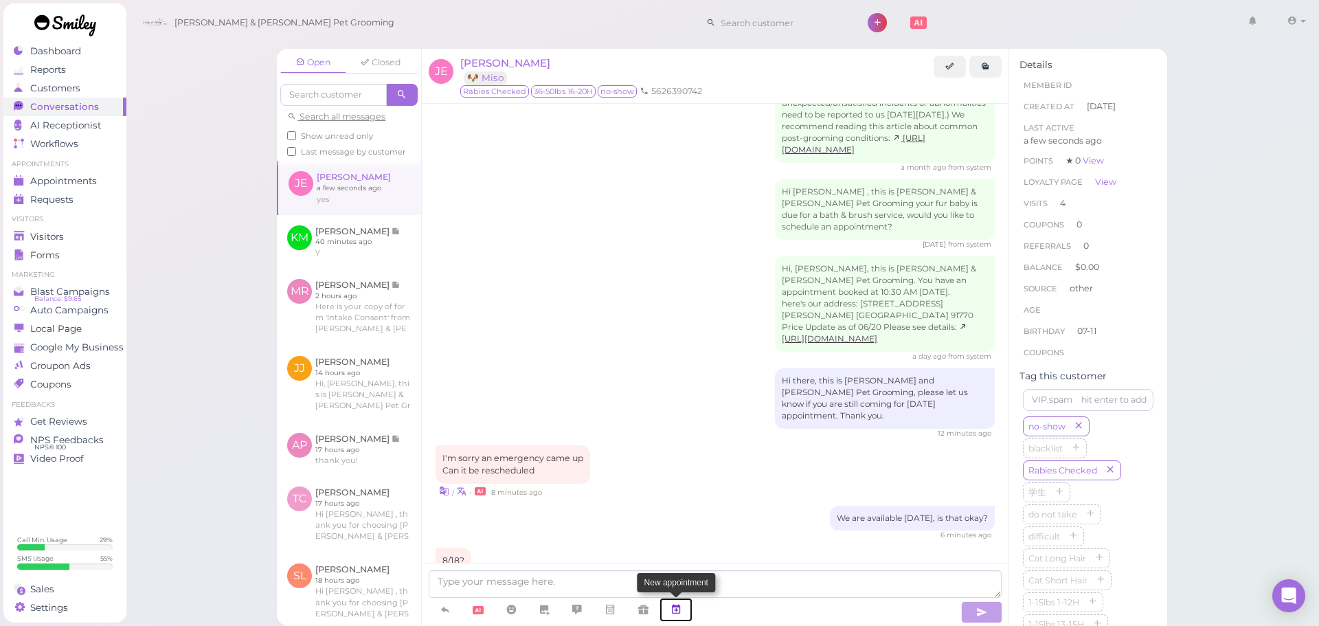
click at [680, 616] on icon at bounding box center [676, 610] width 11 height 14
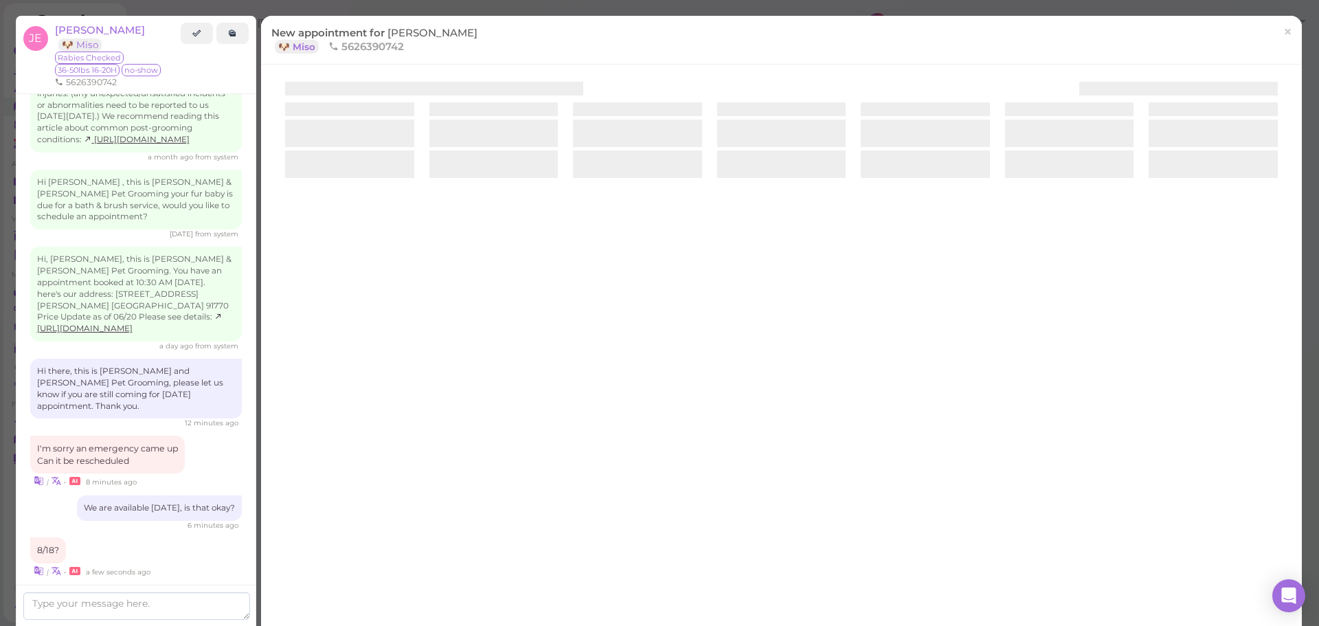
scroll to position [2238, 0]
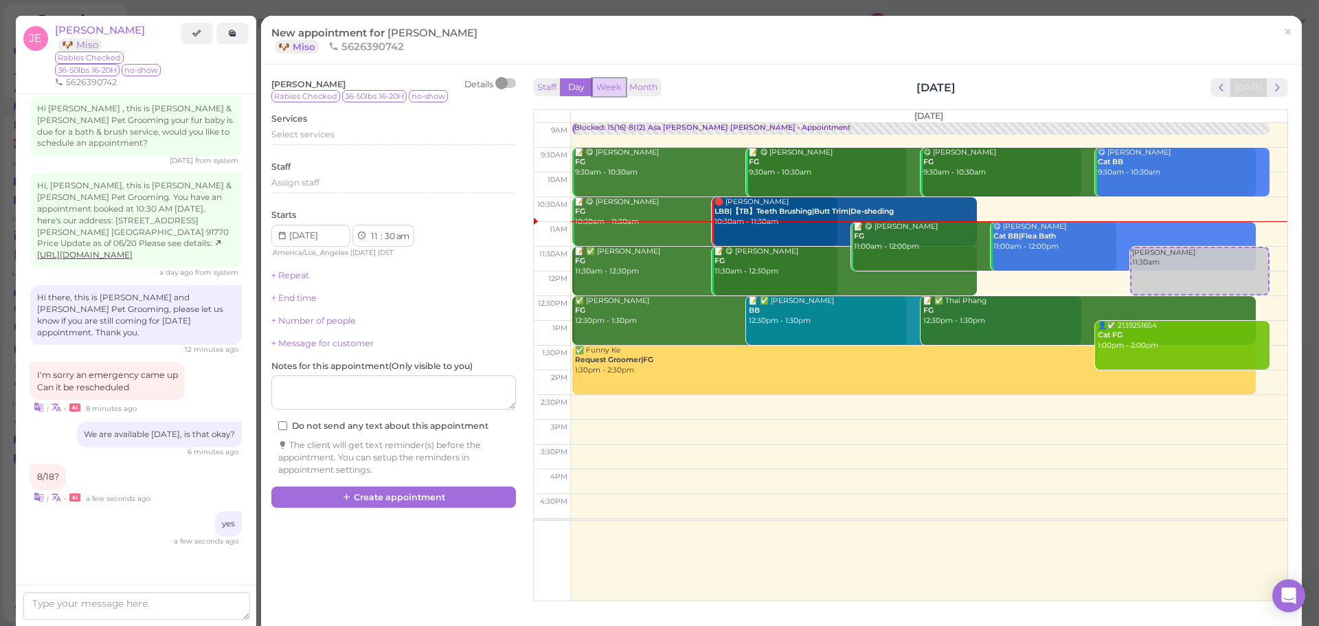
click at [599, 79] on button "Week" at bounding box center [609, 87] width 34 height 19
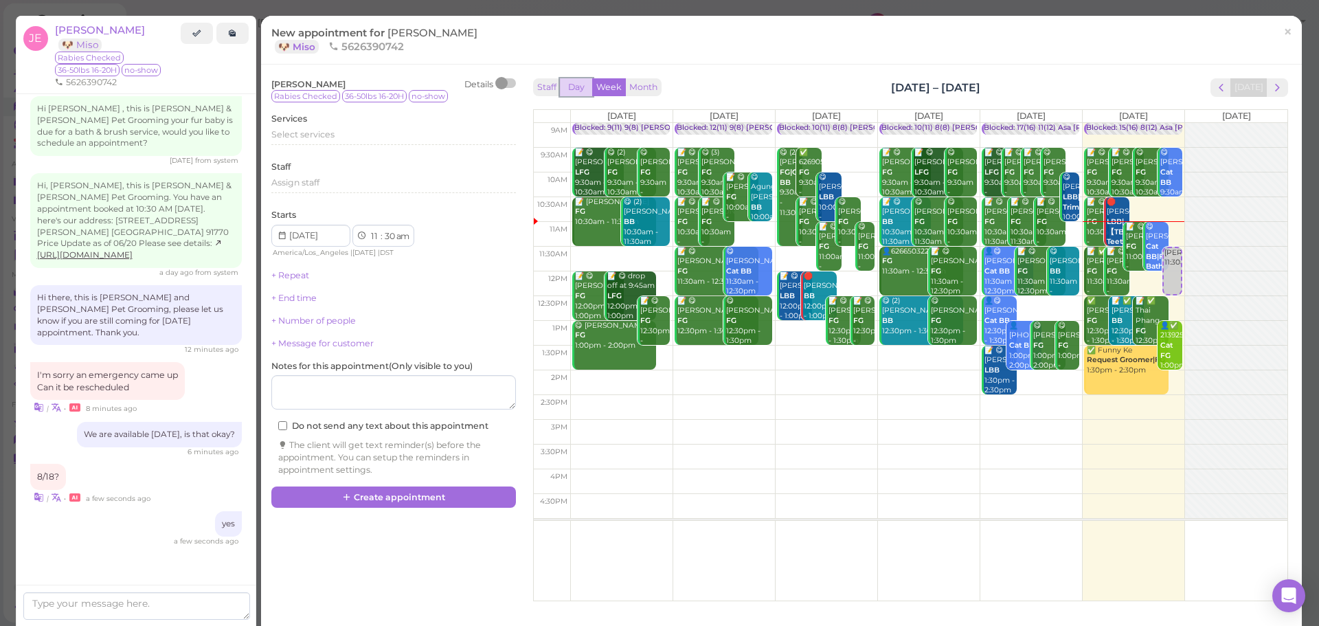
click at [583, 89] on button "Day" at bounding box center [576, 87] width 33 height 19
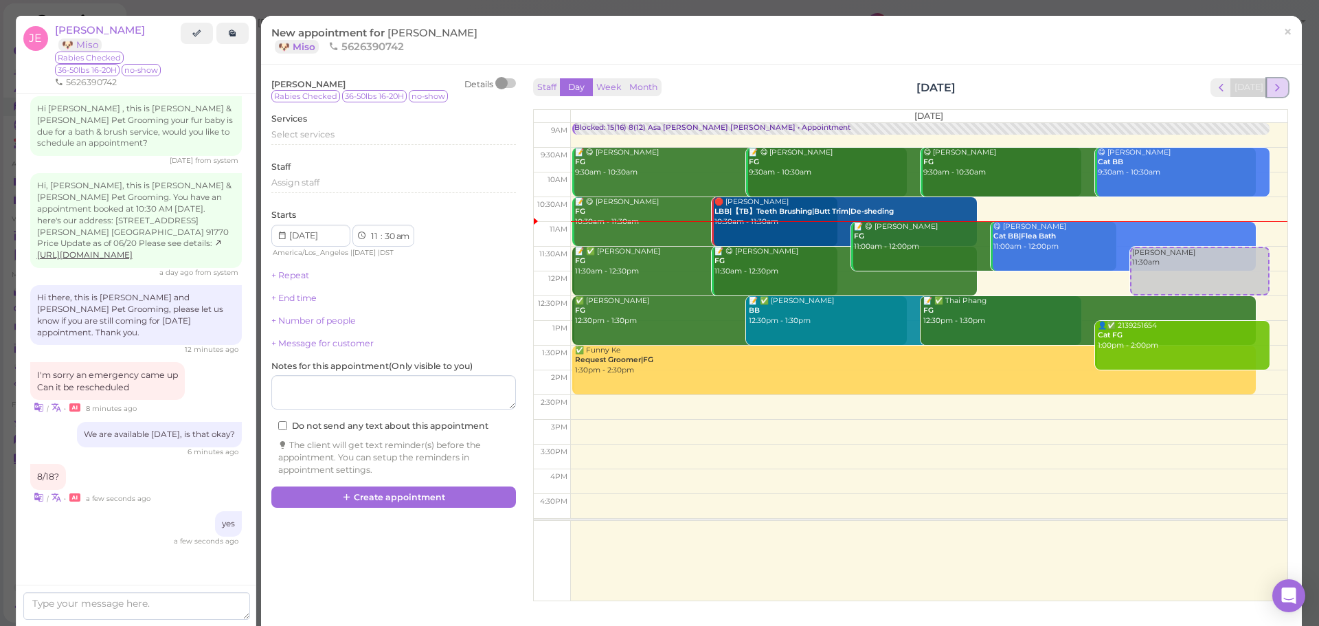
click at [1271, 87] on span "next" at bounding box center [1277, 87] width 13 height 13
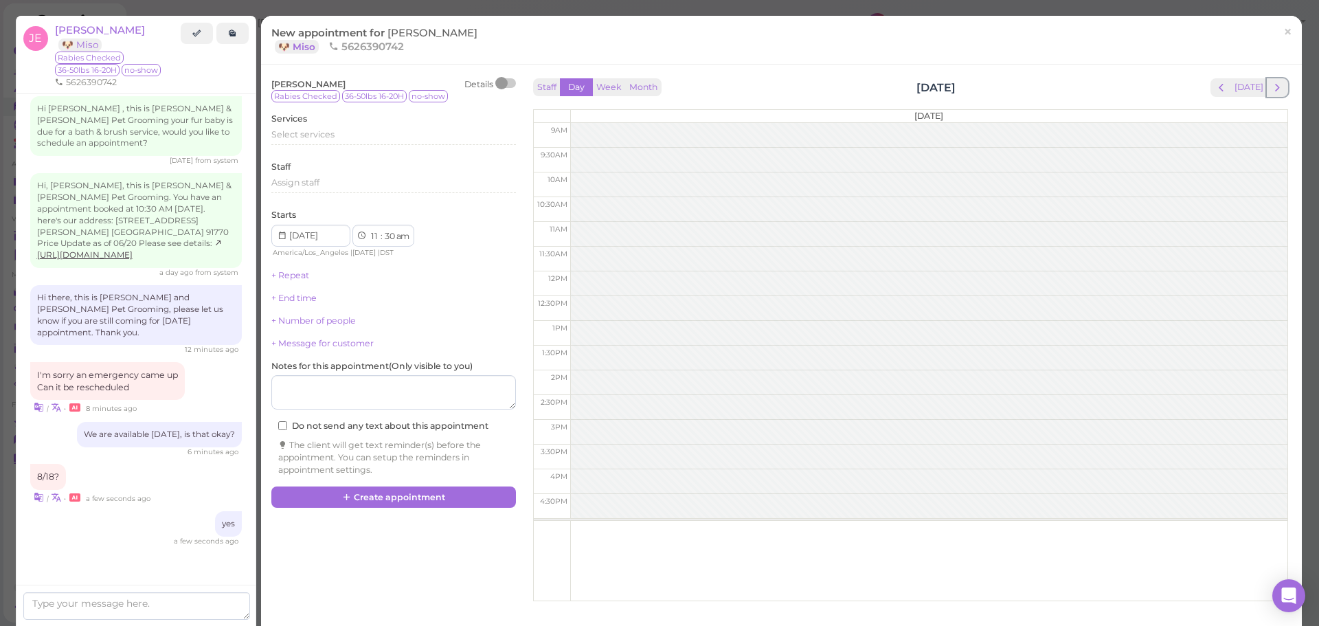
click at [1271, 87] on span "next" at bounding box center [1277, 87] width 13 height 13
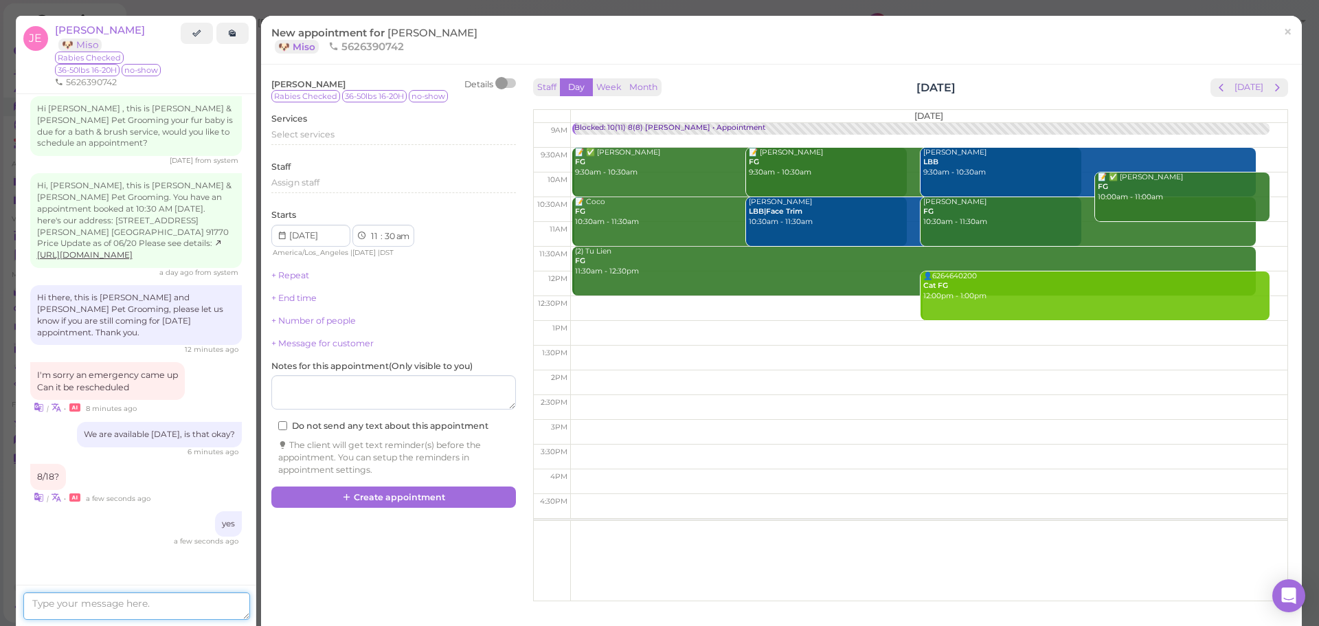
click at [178, 610] on textarea at bounding box center [136, 605] width 227 height 27
click at [1284, 26] on span "×" at bounding box center [1288, 31] width 9 height 19
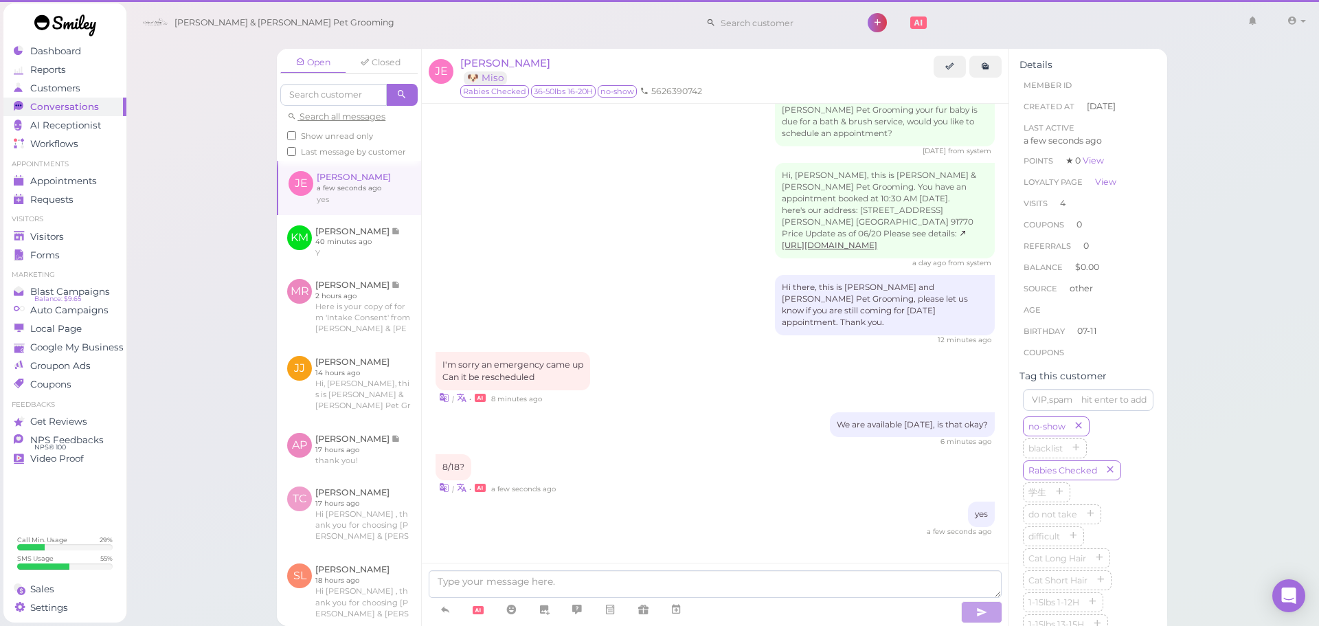
scroll to position [2098, 0]
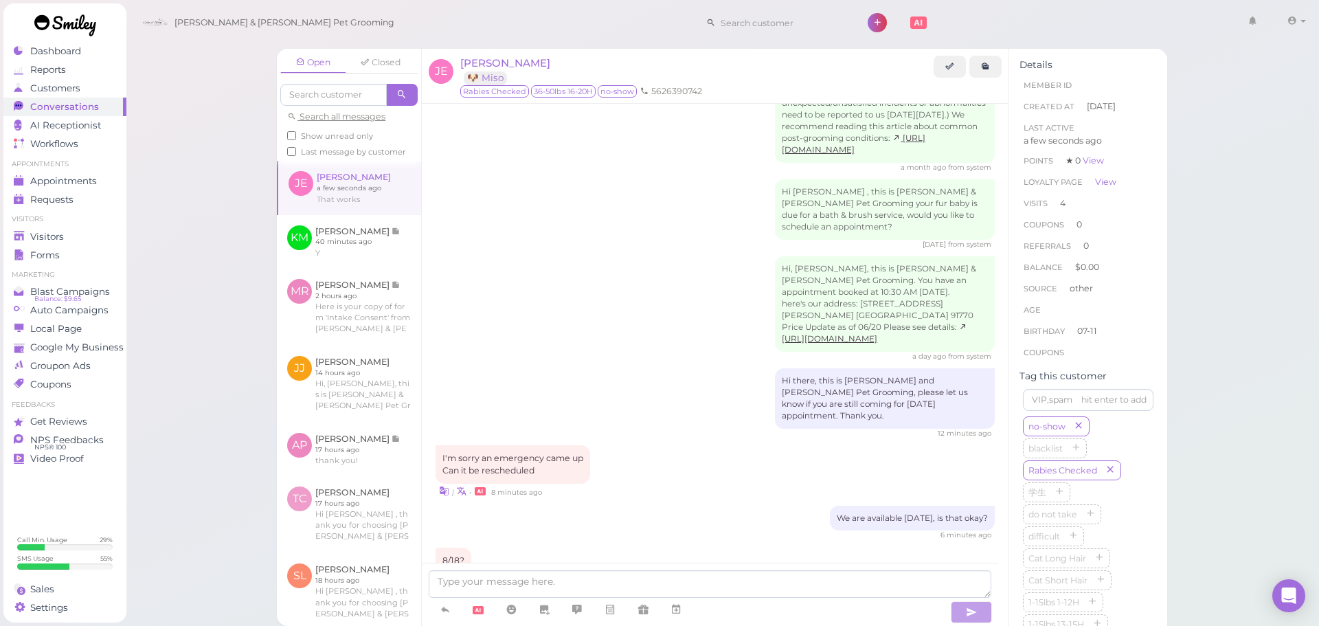
scroll to position [2146, 0]
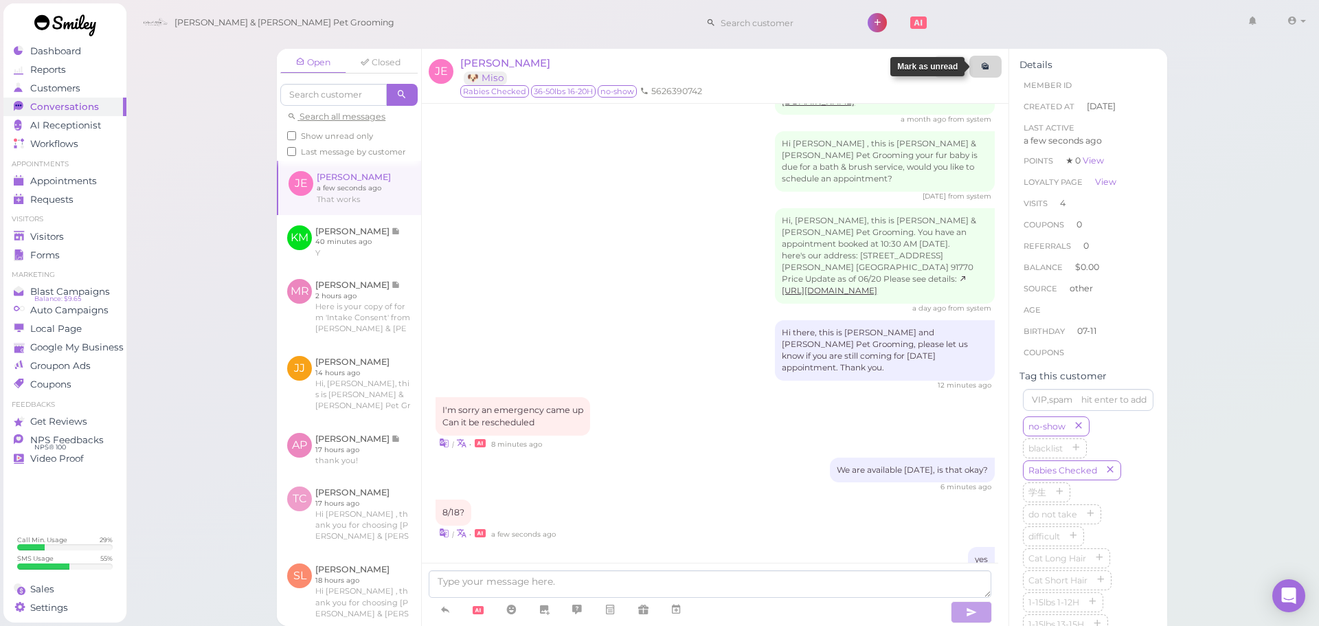
click at [992, 71] on link at bounding box center [986, 67] width 32 height 22
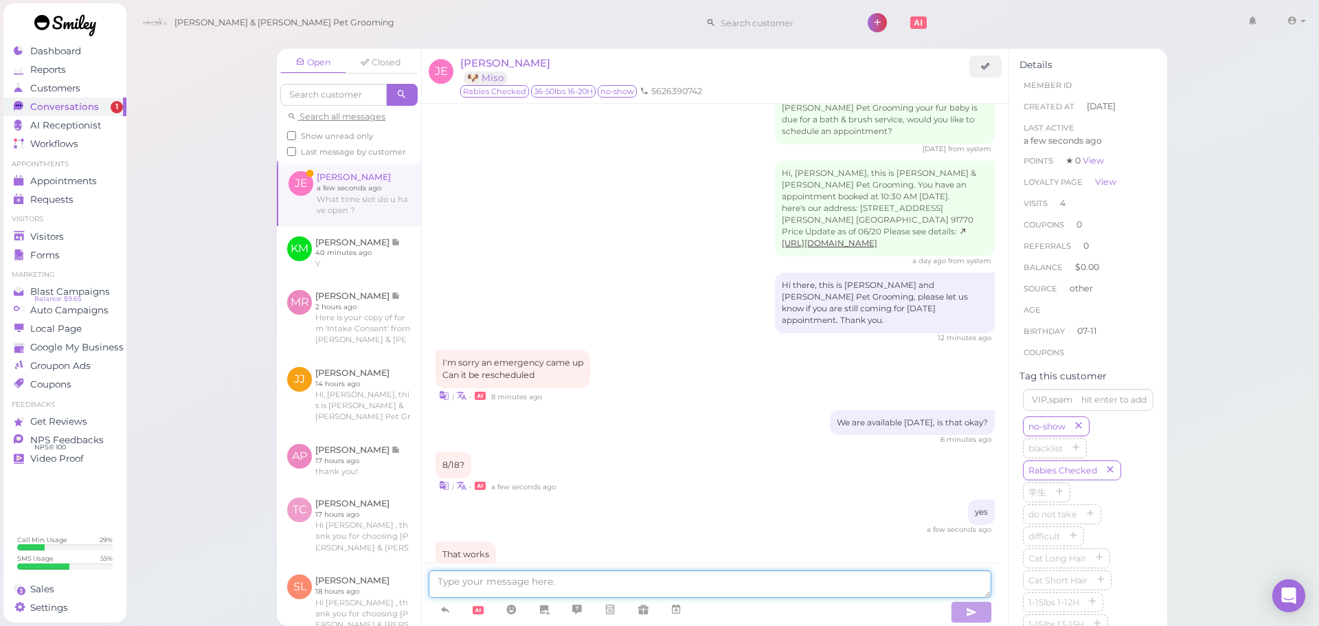
click at [728, 579] on textarea at bounding box center [710, 583] width 563 height 27
type textarea "9:30am"
click at [724, 579] on textarea at bounding box center [710, 583] width 563 height 27
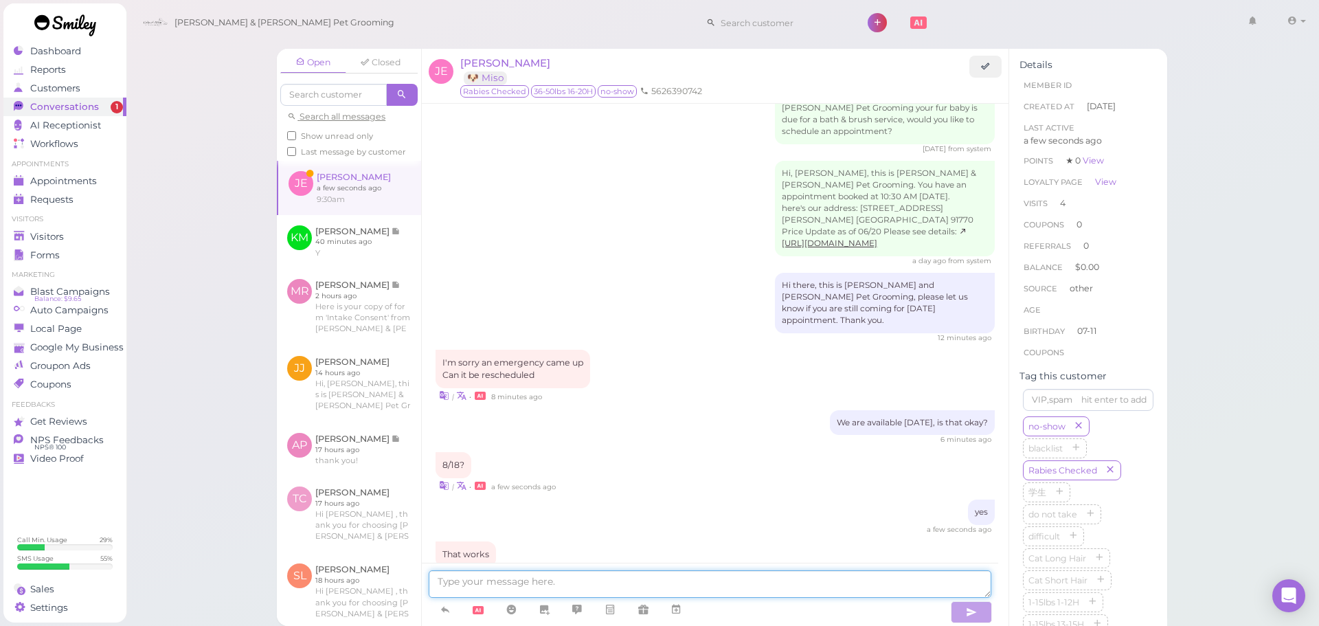
scroll to position [2236, 0]
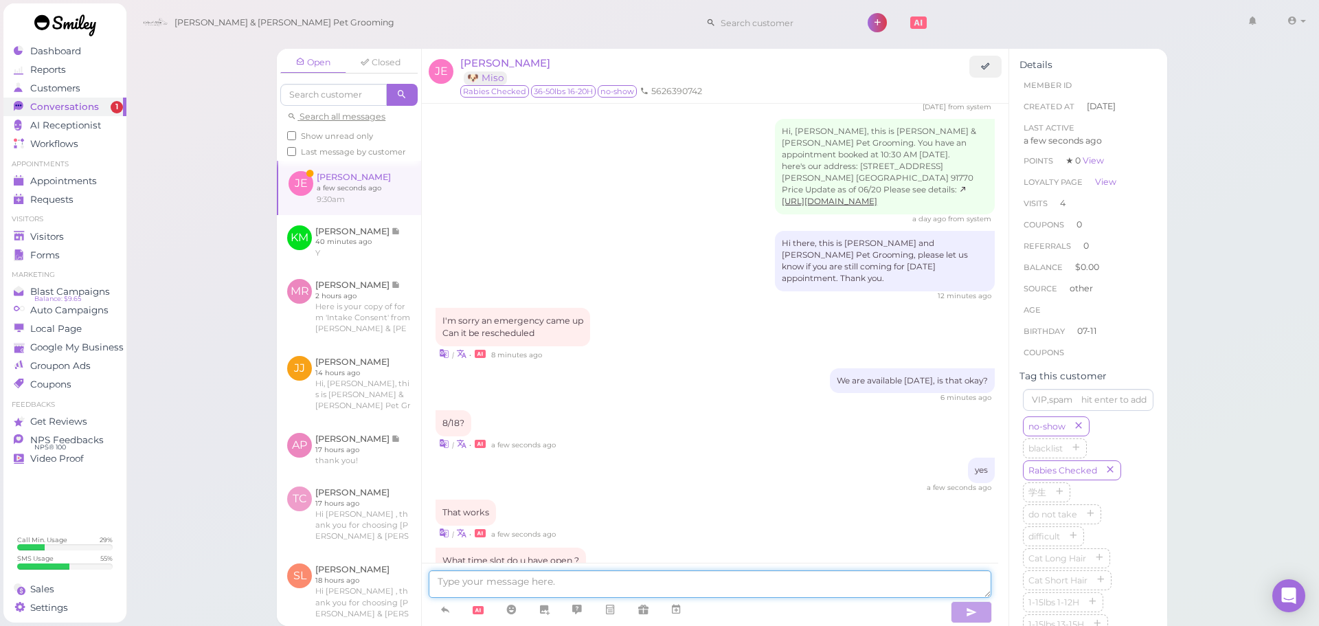
click at [655, 583] on textarea at bounding box center [710, 583] width 563 height 27
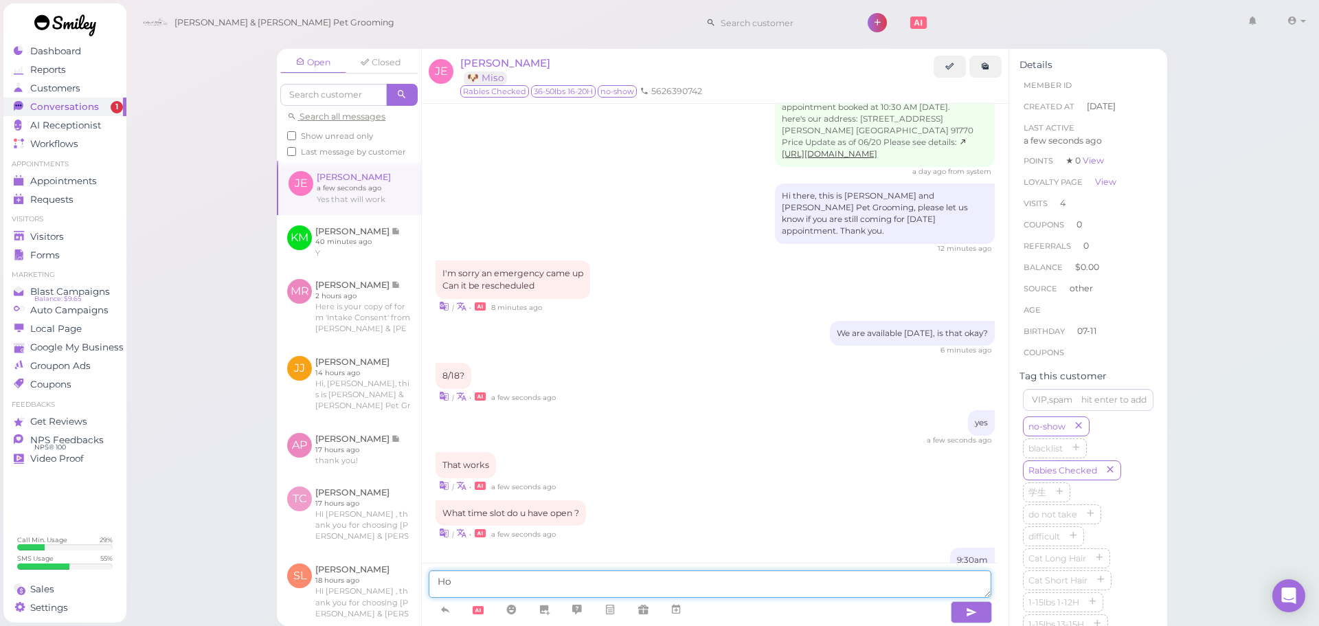
type textarea "H"
click at [684, 609] on link at bounding box center [676, 610] width 33 height 24
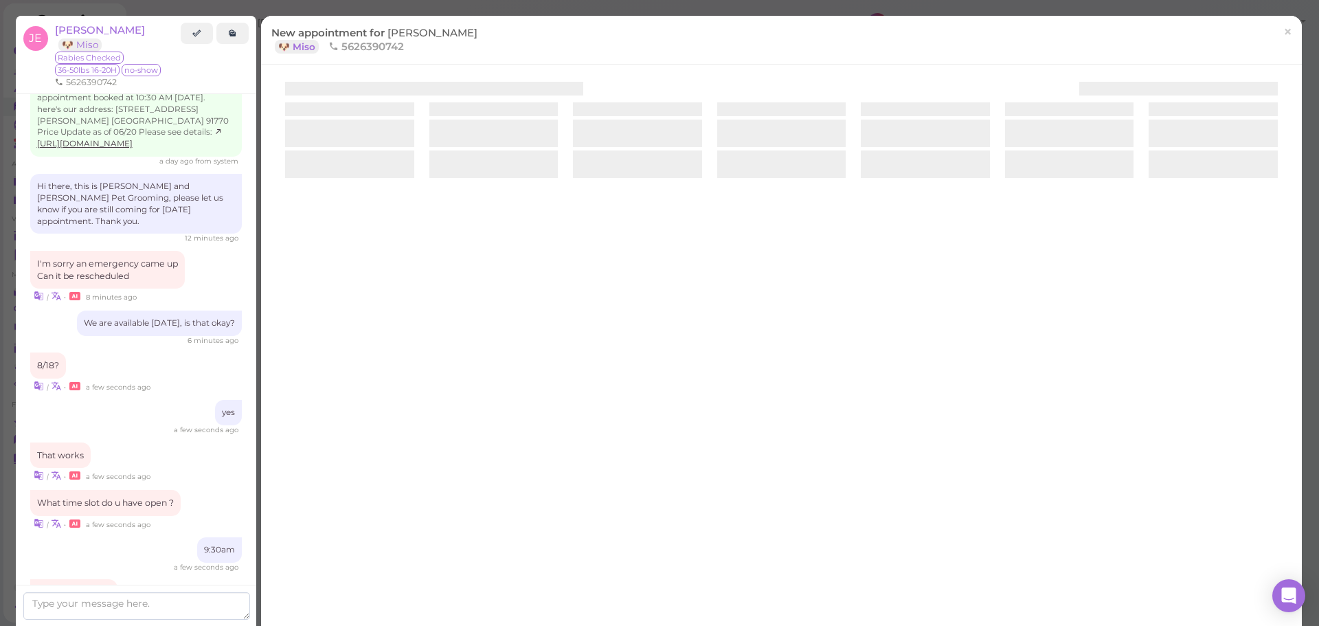
scroll to position [2437, 0]
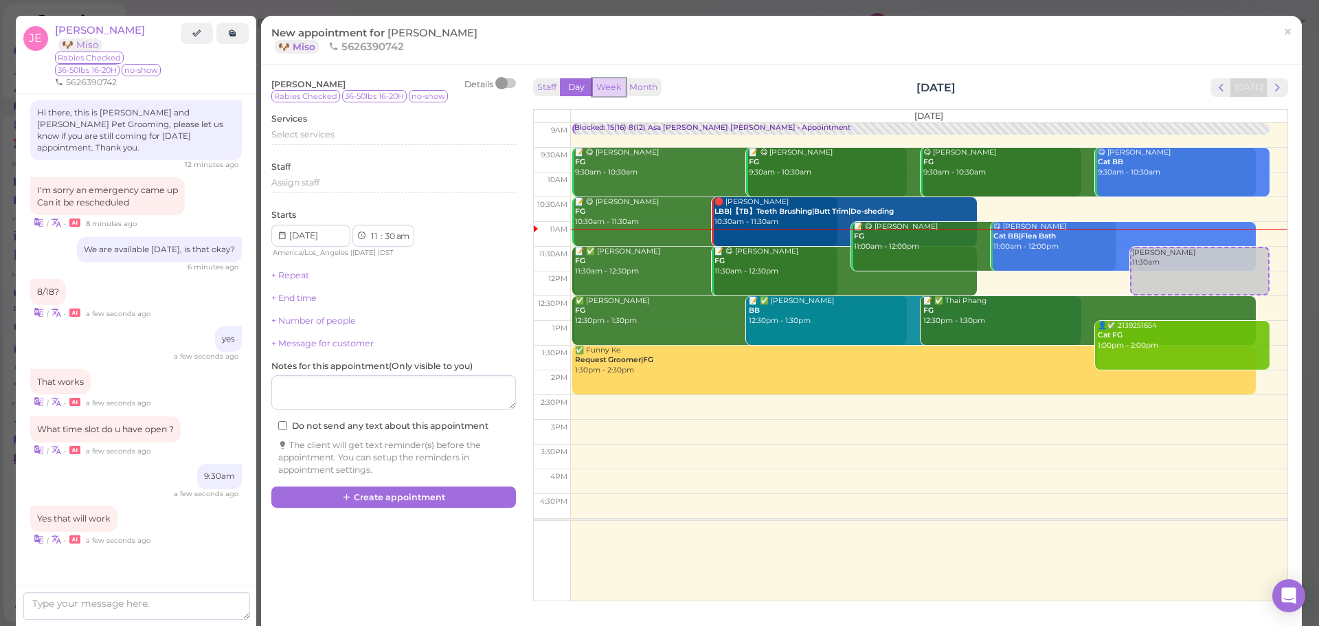
click at [610, 82] on button "Week" at bounding box center [609, 87] width 34 height 19
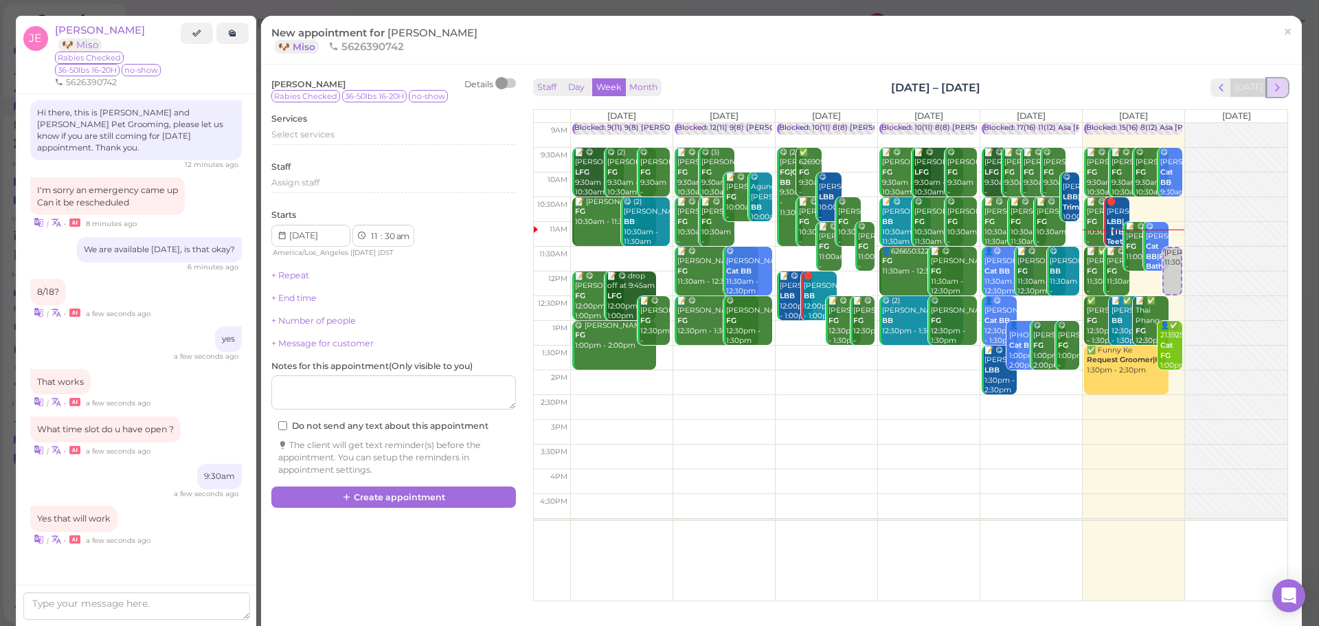
click at [1271, 89] on span "next" at bounding box center [1277, 87] width 13 height 13
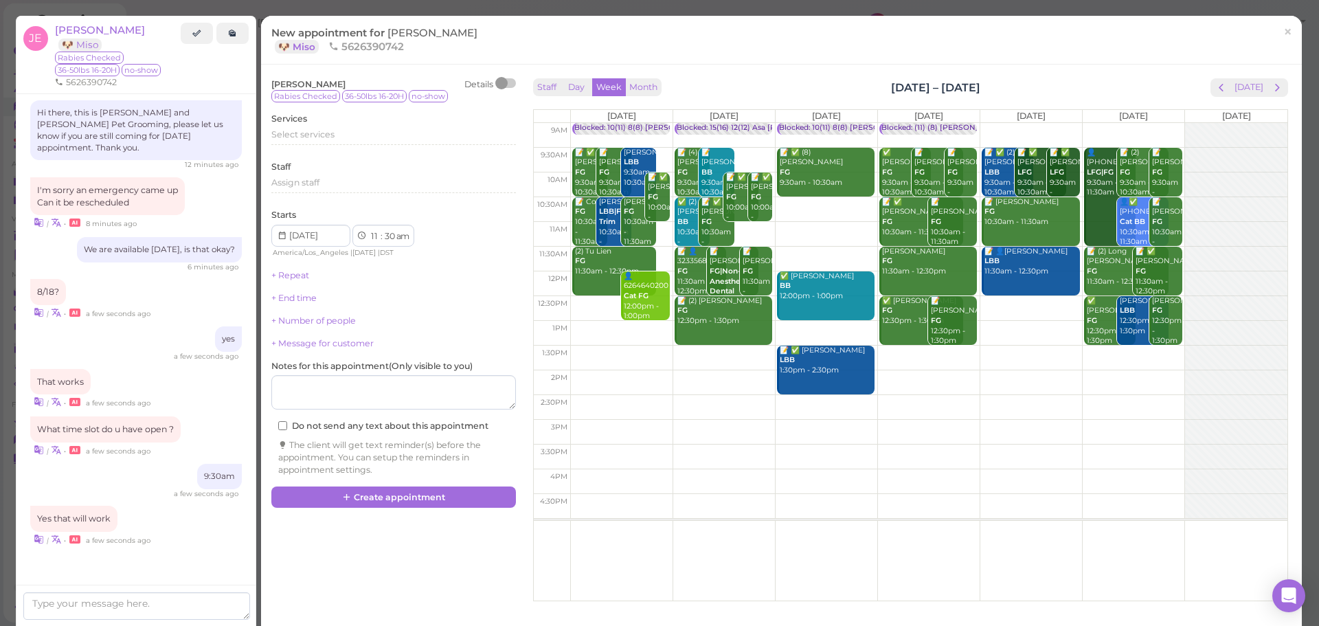
click at [657, 150] on td at bounding box center [928, 160] width 717 height 25
type input "2025-08-18"
select select "9"
click at [341, 136] on div "Select services" at bounding box center [393, 135] width 245 height 12
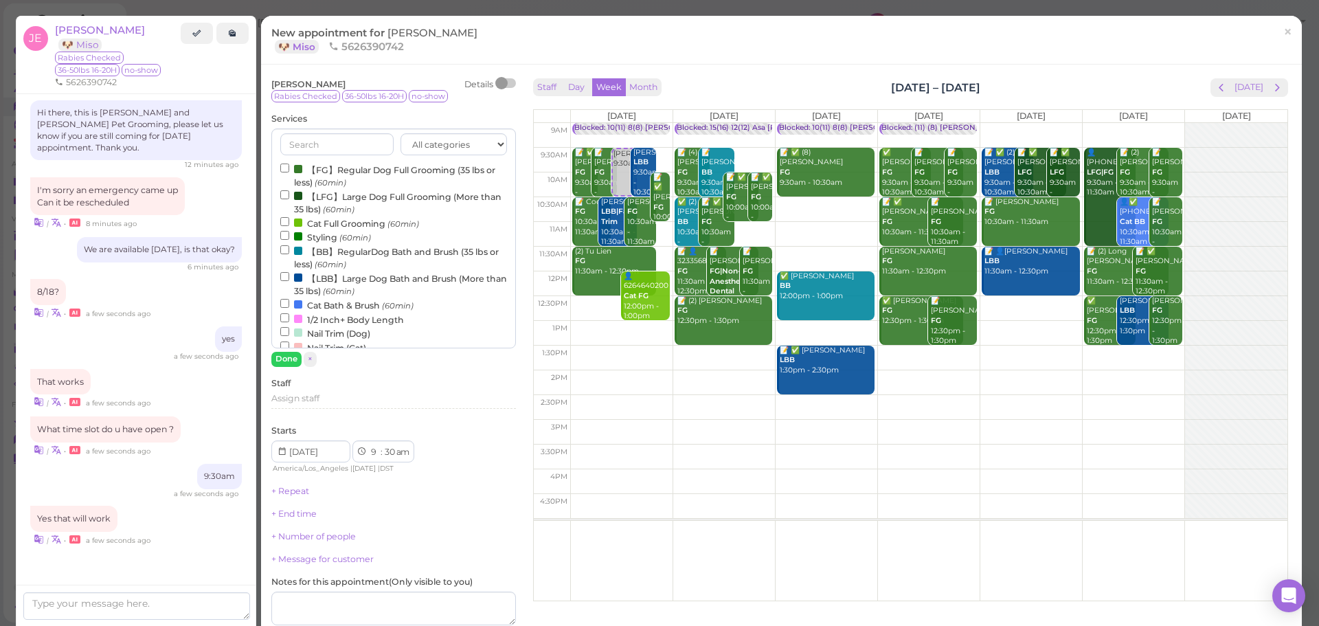
click at [348, 274] on label "【LBB】Large Dog Bath and Brush (More than 35 lbs) (60min)" at bounding box center [393, 284] width 227 height 27
click at [289, 274] on input "【LBB】Large Dog Bath and Brush (More than 35 lbs) (60min)" at bounding box center [284, 276] width 9 height 9
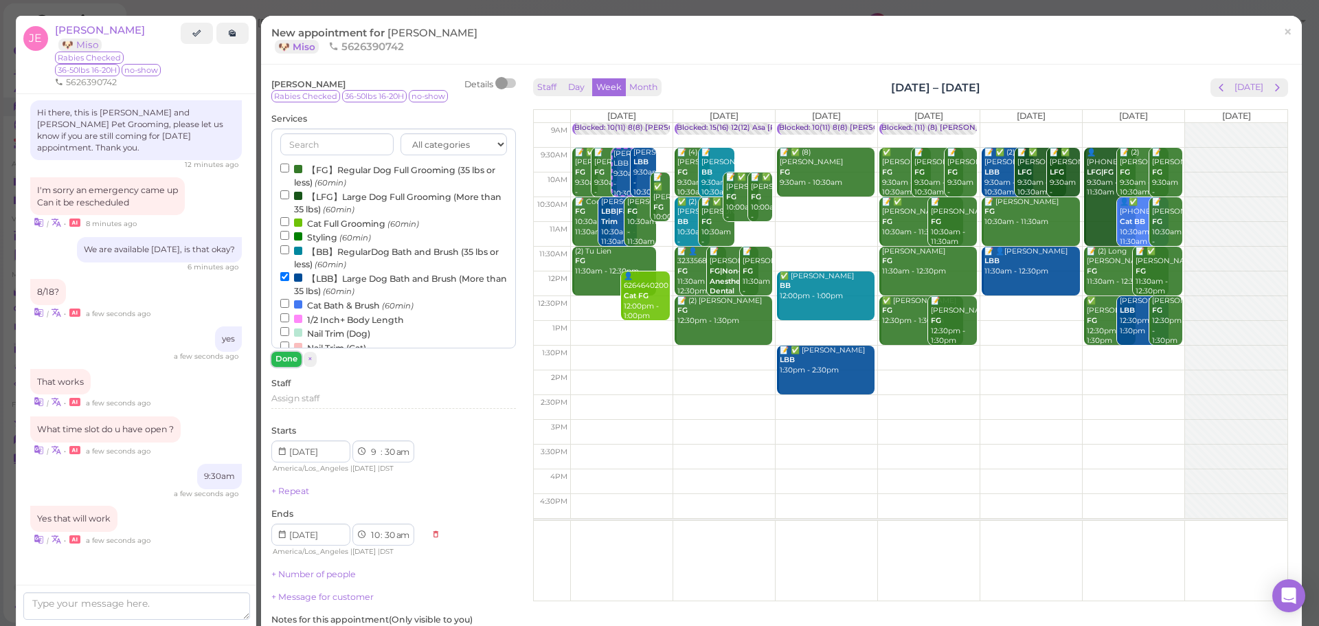
click at [289, 355] on button "Done" at bounding box center [286, 359] width 30 height 14
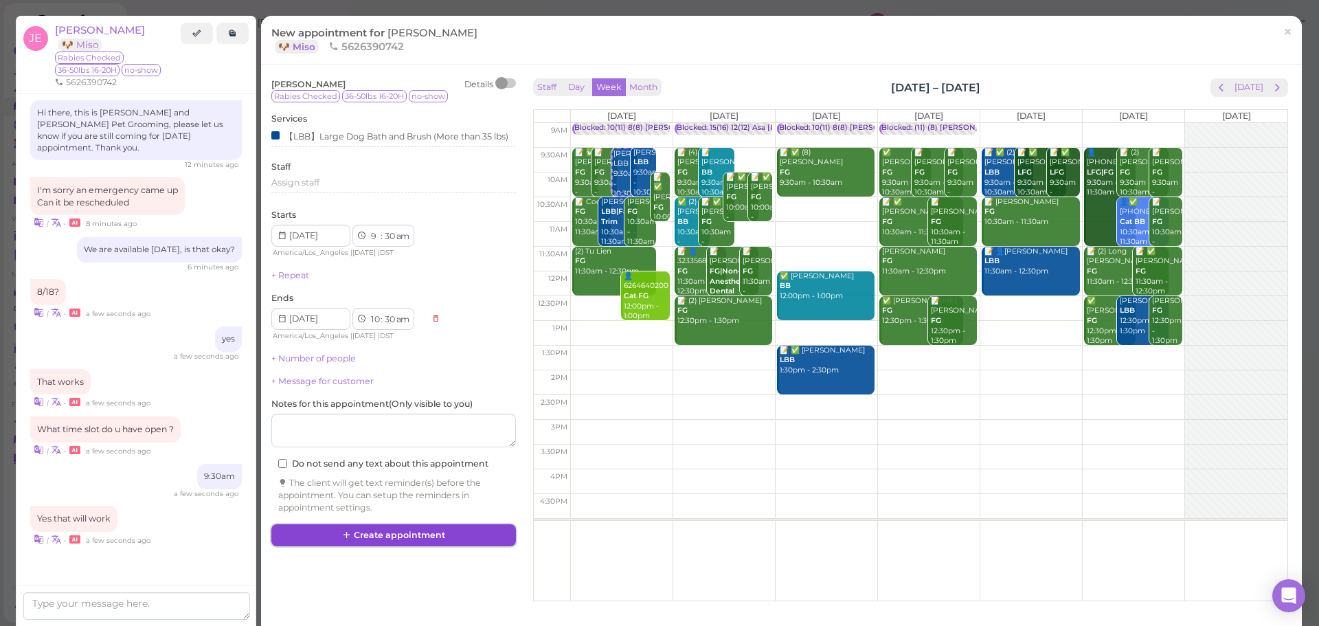
click at [354, 542] on button "Create appointment" at bounding box center [393, 535] width 245 height 22
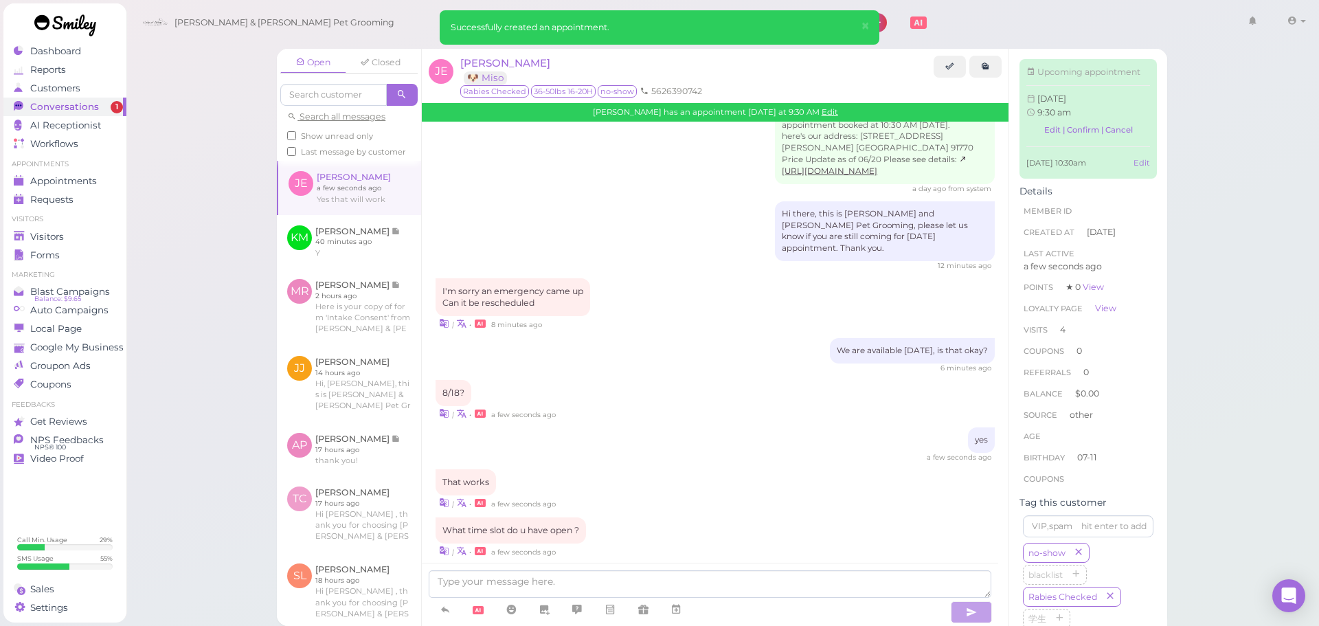
scroll to position [2425, 0]
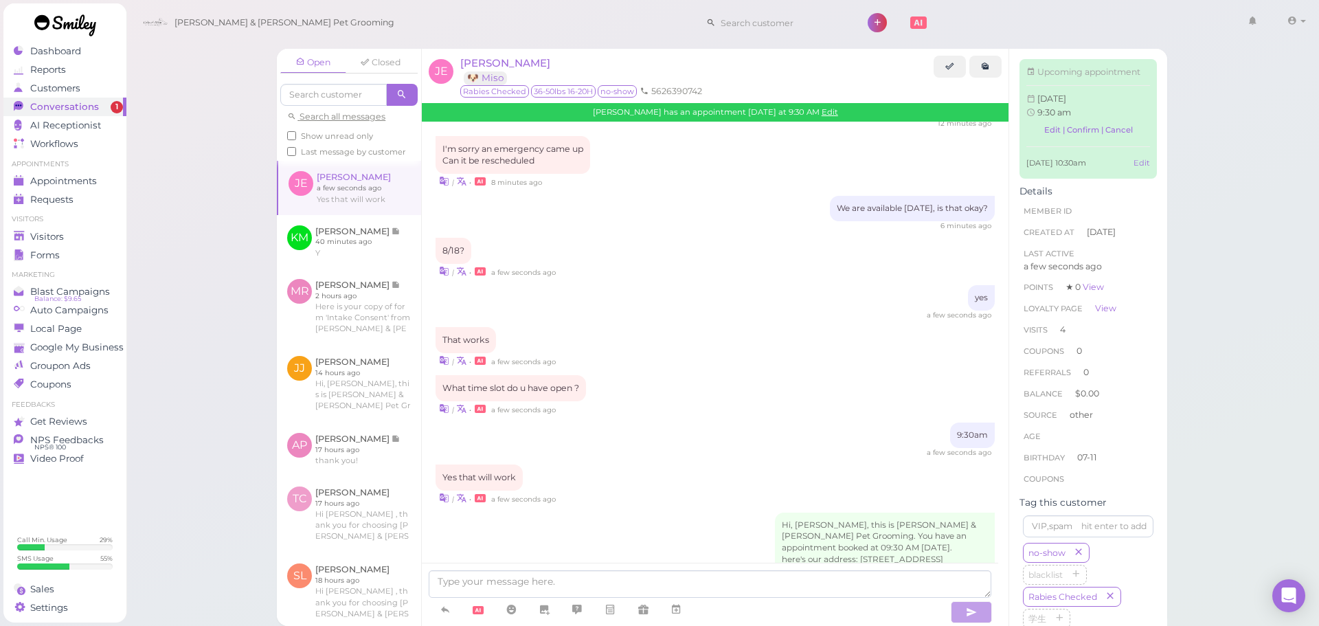
click at [335, 140] on span "Show unread only" at bounding box center [337, 136] width 72 height 10
click at [296, 140] on input "Show unread only" at bounding box center [291, 135] width 9 height 9
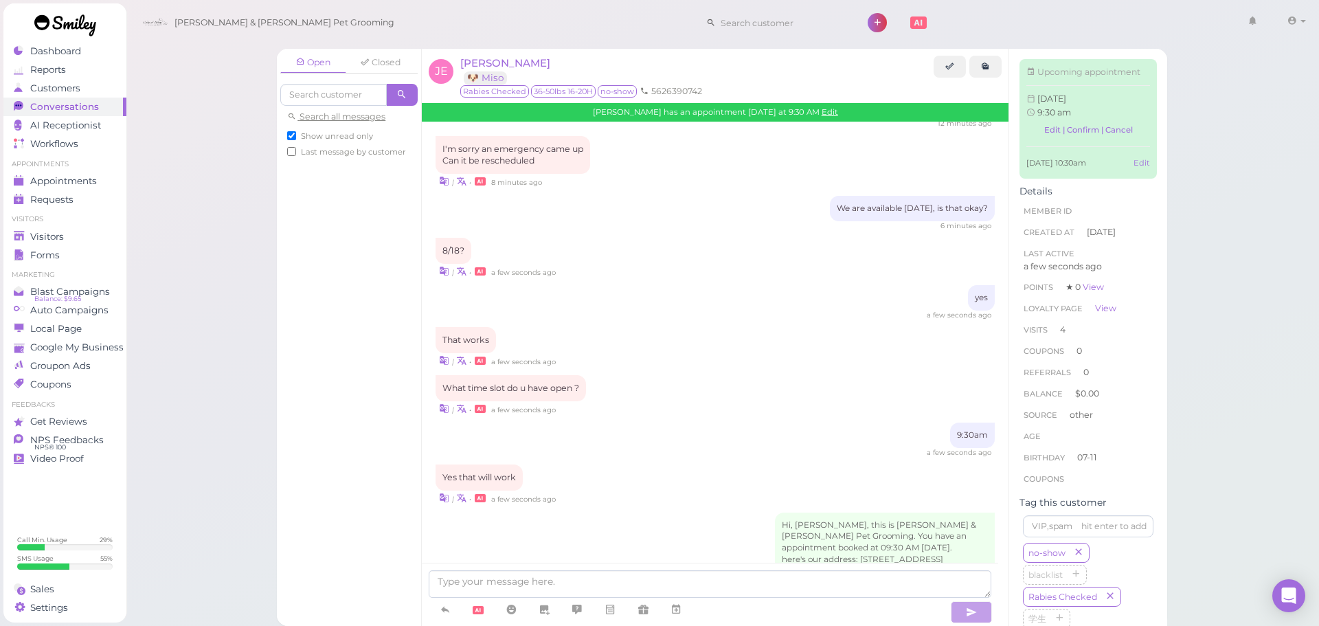
click at [342, 135] on span "Show unread only" at bounding box center [337, 136] width 72 height 10
click at [296, 135] on input "Show unread only" at bounding box center [291, 135] width 9 height 9
checkbox input "false"
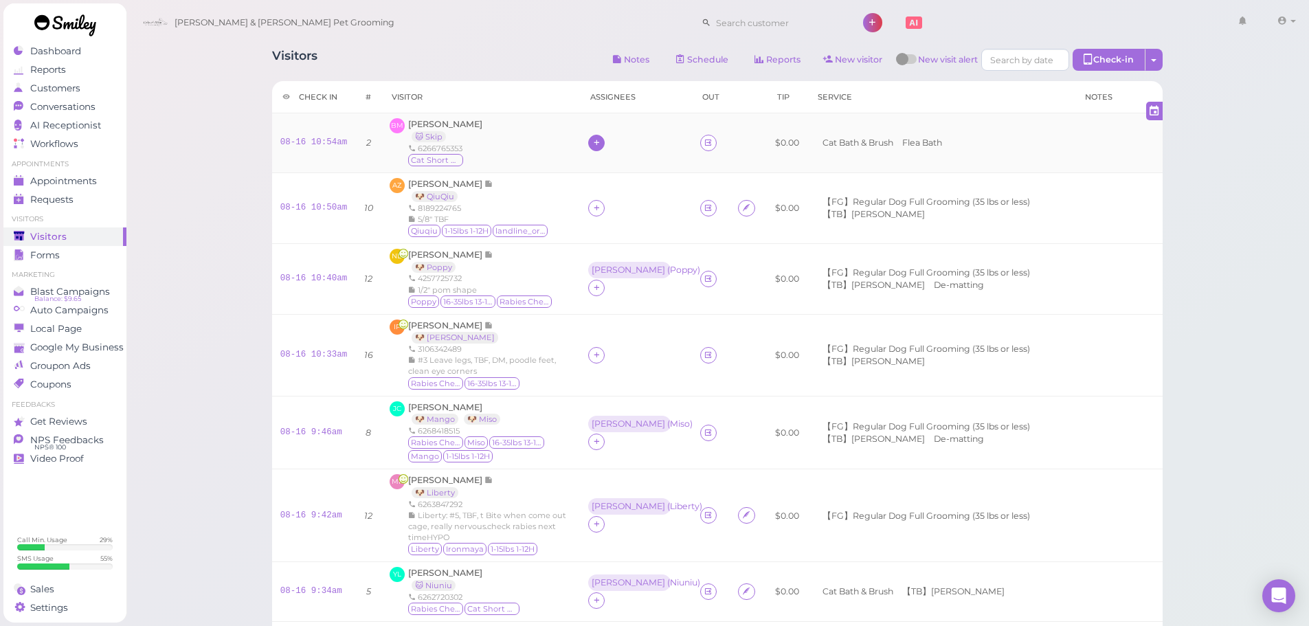
click at [597, 143] on icon at bounding box center [596, 142] width 9 height 10
click at [613, 300] on span "[PERSON_NAME]" at bounding box center [631, 305] width 74 height 10
click at [597, 139] on div "[PERSON_NAME]" at bounding box center [629, 134] width 74 height 10
click at [614, 223] on span "Select pets" at bounding box center [620, 226] width 47 height 15
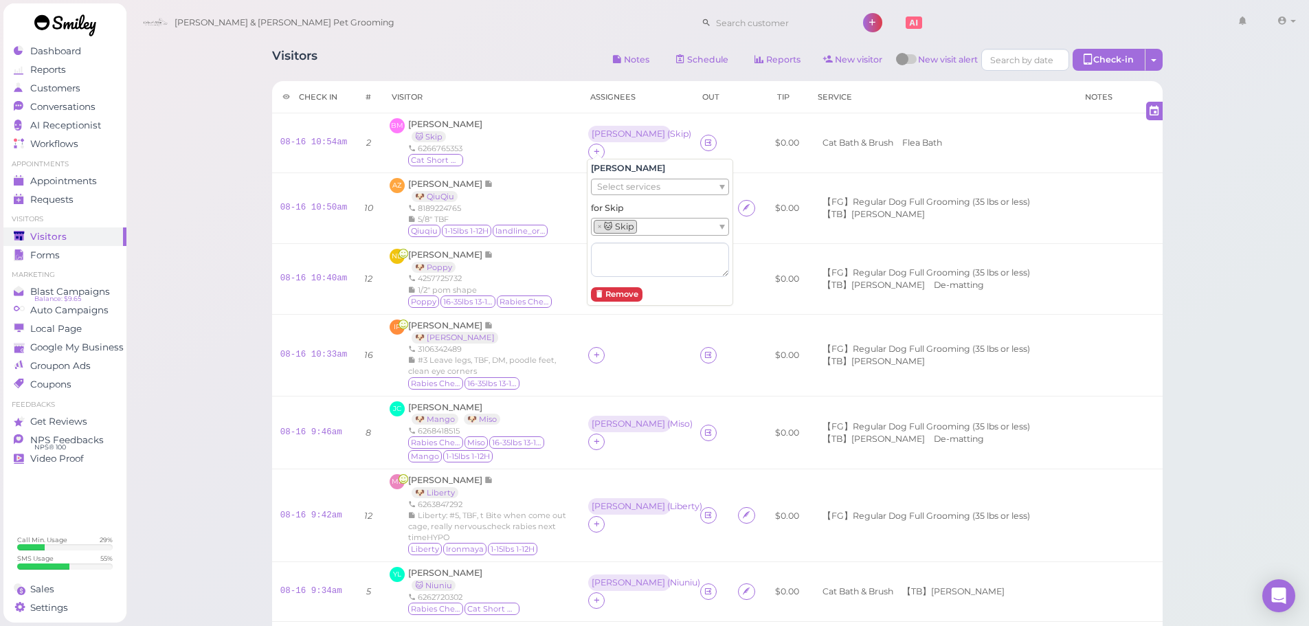
drag, startPoint x: 182, startPoint y: 161, endPoint x: 387, endPoint y: 16, distance: 251.3
click at [186, 161] on div "Visitors Notes Schedule Reports New visitor New visit alert Check-in Customer c…" at bounding box center [718, 479] width 1184 height 959
click at [596, 203] on icon at bounding box center [596, 208] width 9 height 10
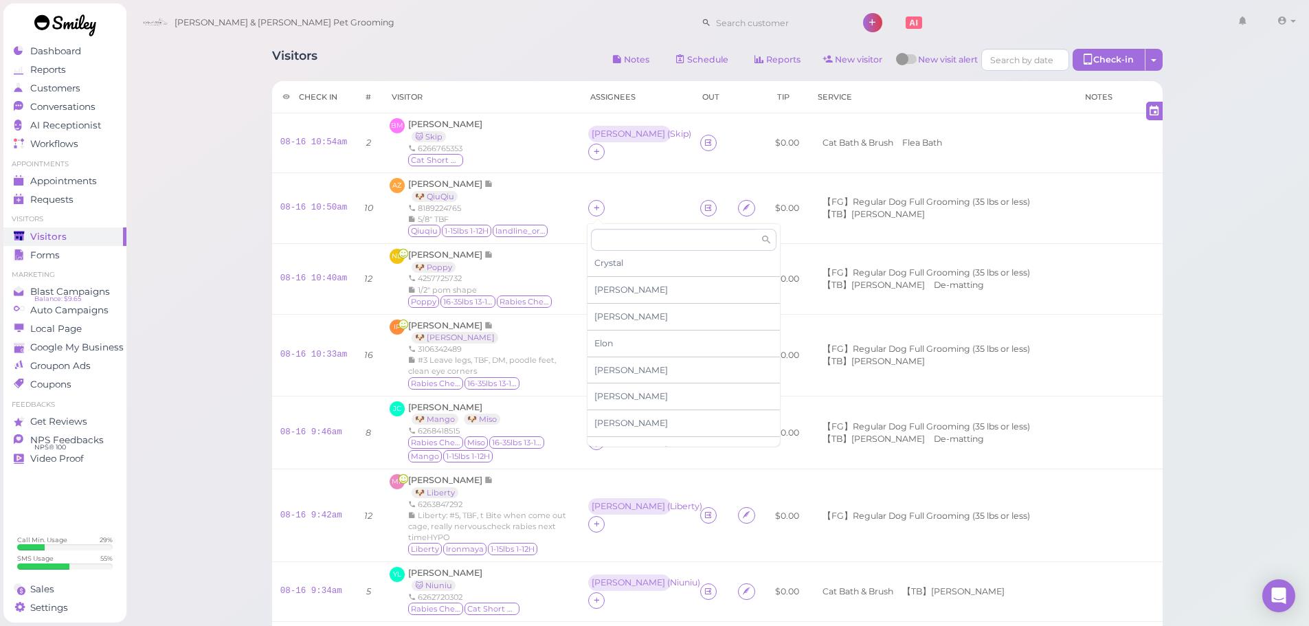
scroll to position [234, 0]
click at [614, 434] on span "[PERSON_NAME]" at bounding box center [631, 433] width 74 height 10
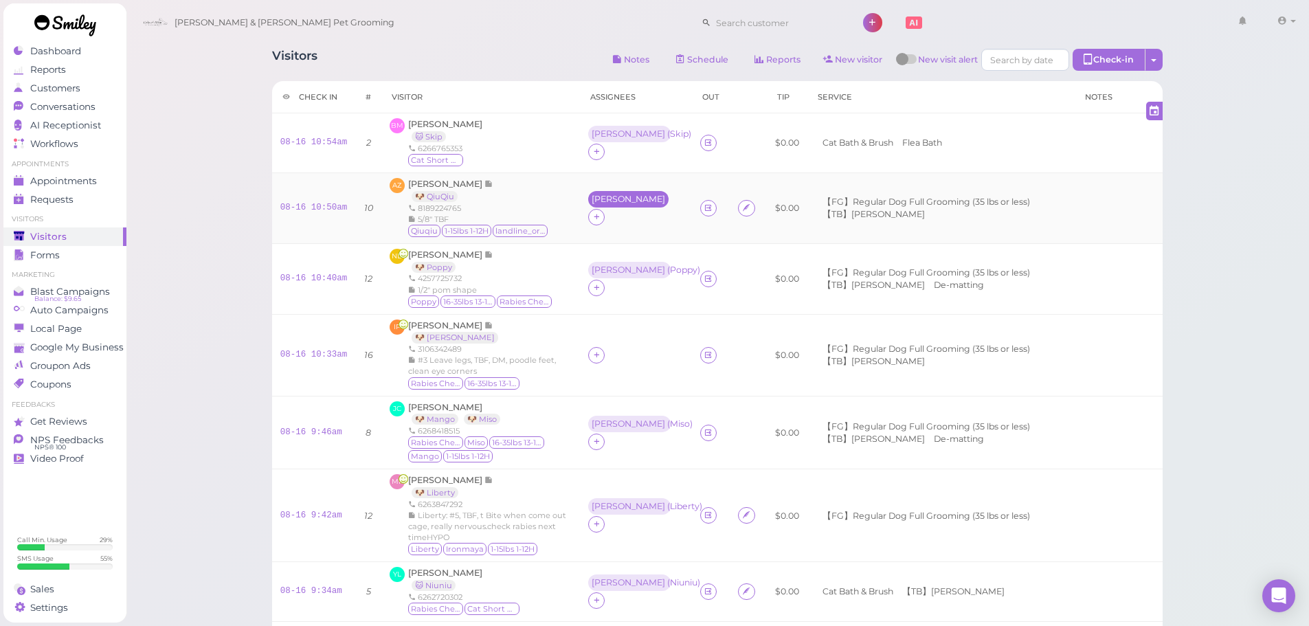
click at [594, 201] on div "[PERSON_NAME]" at bounding box center [628, 199] width 80 height 16
click at [625, 292] on span "Select pets" at bounding box center [620, 291] width 47 height 15
click at [221, 254] on div "Visitors Notes Schedule Reports New visitor New visit alert Check-in Customer c…" at bounding box center [718, 479] width 1184 height 959
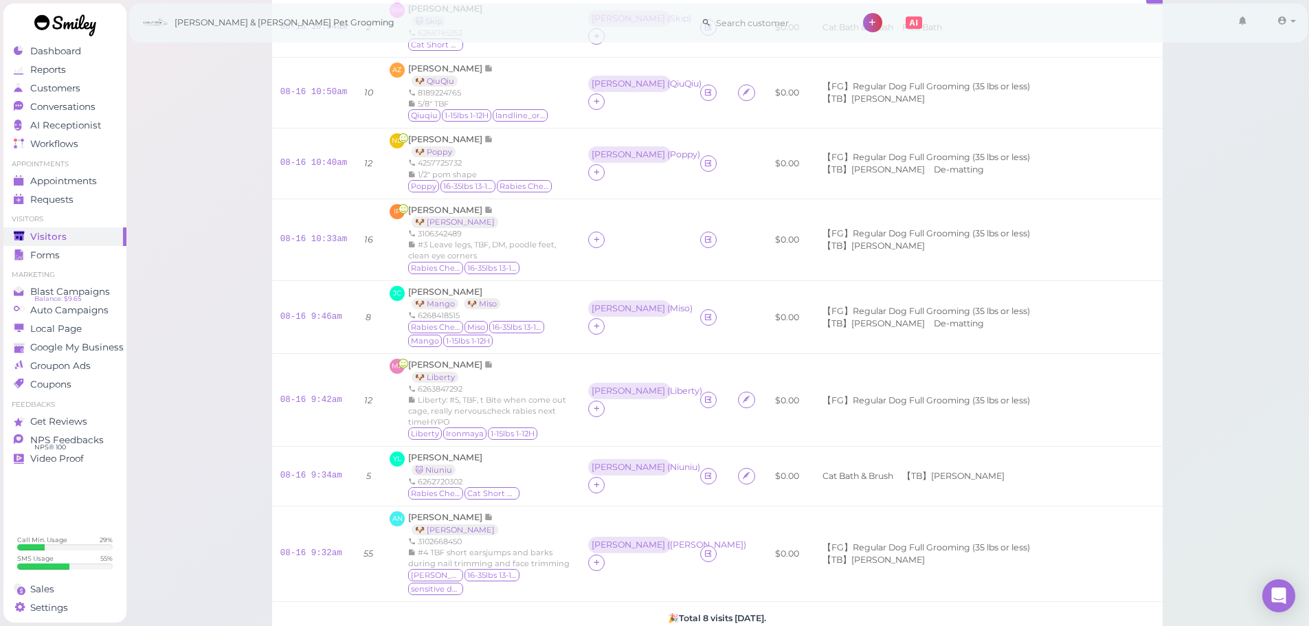
scroll to position [137, 0]
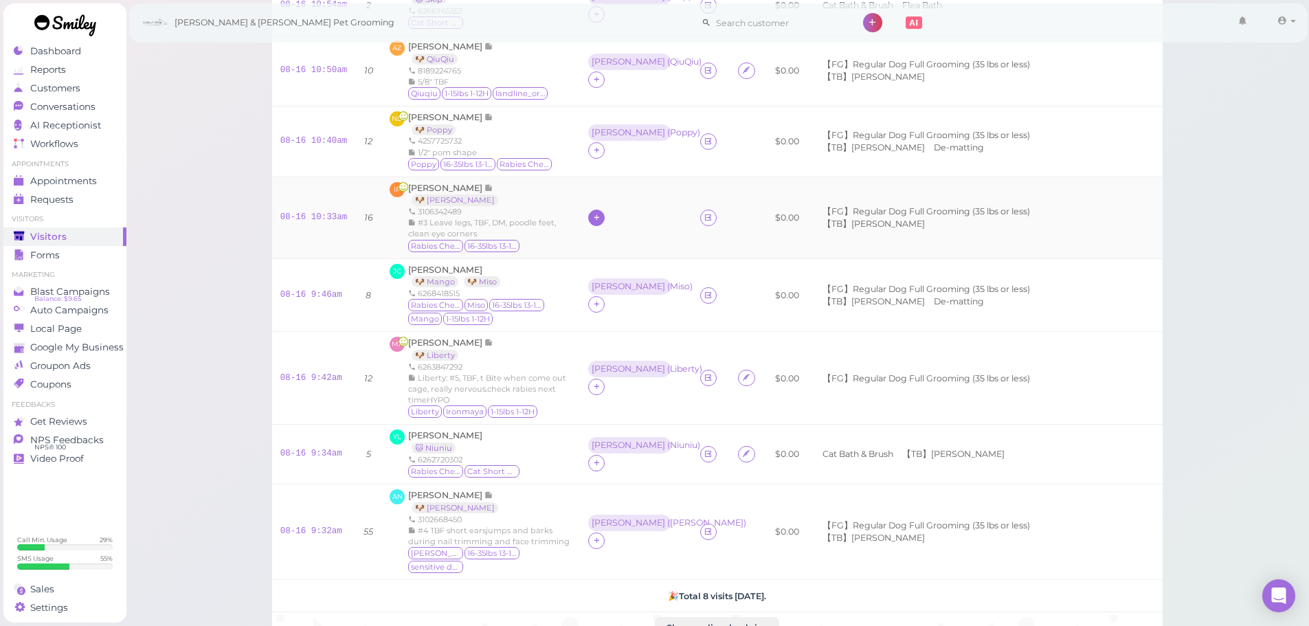
click at [594, 213] on icon at bounding box center [596, 217] width 9 height 10
click at [599, 327] on span "[PERSON_NAME]" at bounding box center [631, 329] width 74 height 10
click at [606, 217] on div "[PERSON_NAME]" at bounding box center [628, 209] width 80 height 16
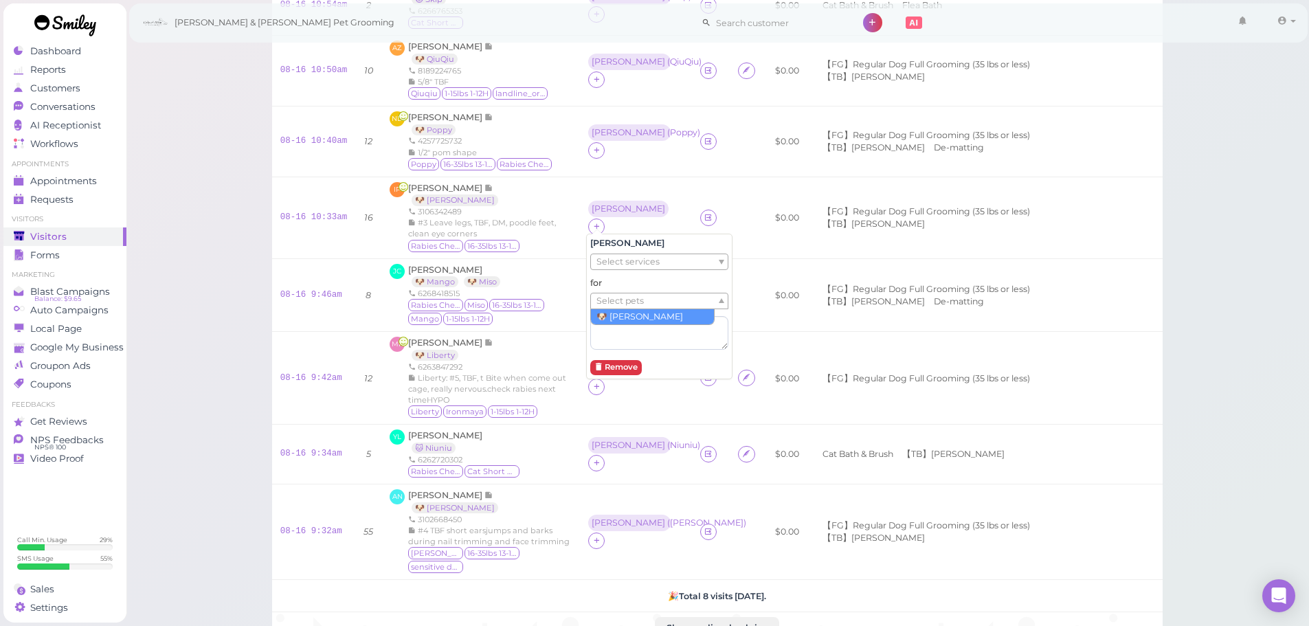
click at [616, 303] on span "Select pets" at bounding box center [620, 300] width 47 height 15
click at [209, 181] on div "Visitors Notes Schedule Reports New visitor New visit alert Check-in Customer c…" at bounding box center [718, 342] width 1184 height 959
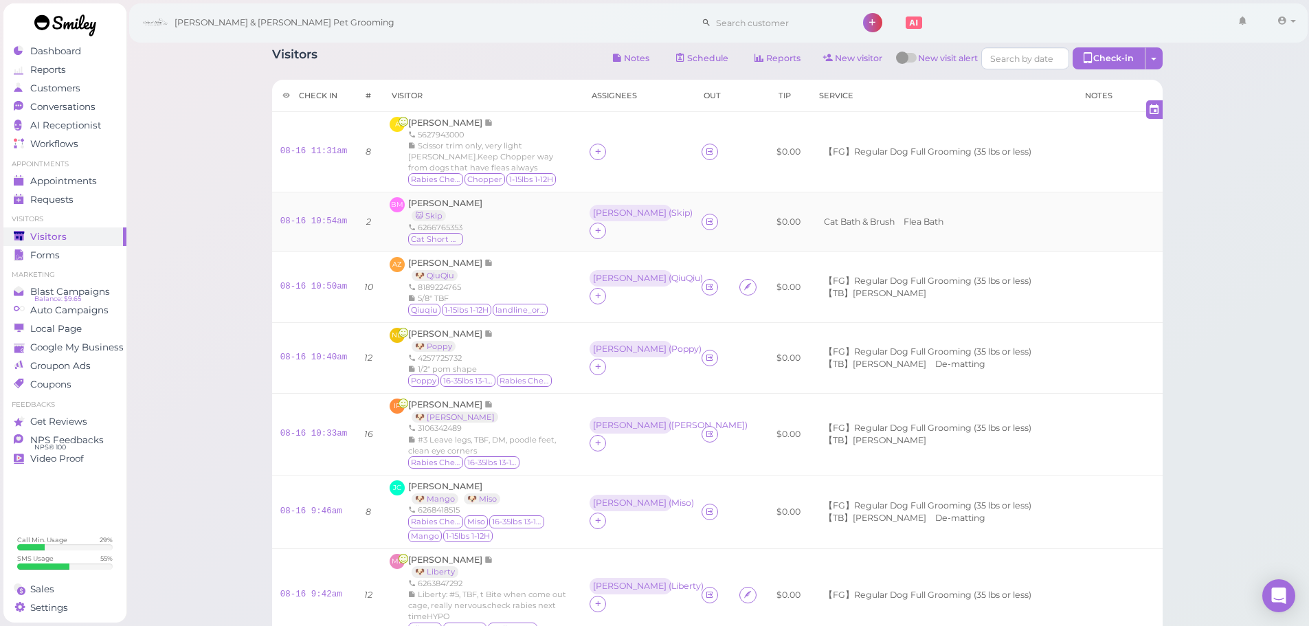
scroll to position [0, 0]
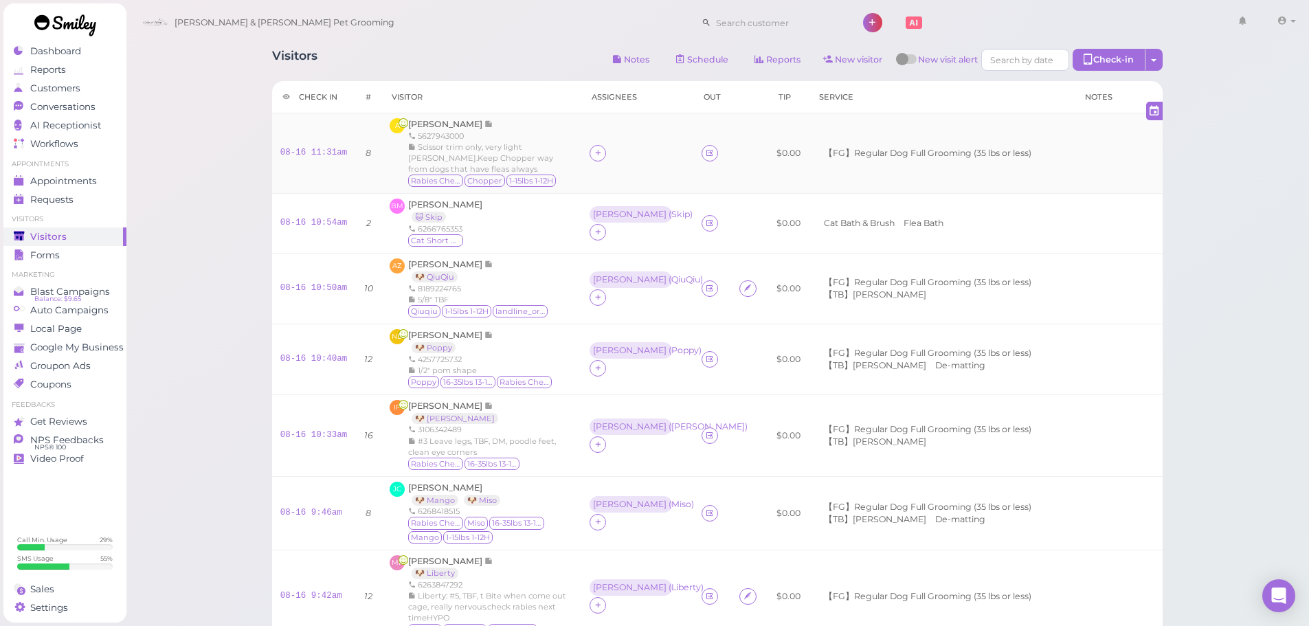
click at [473, 130] on div "[PERSON_NAME] 5627943000 Scissor trim only, very light [PERSON_NAME].Keep Chopp…" at bounding box center [490, 153] width 165 height 70
click at [471, 126] on span "[PERSON_NAME]" at bounding box center [446, 124] width 76 height 10
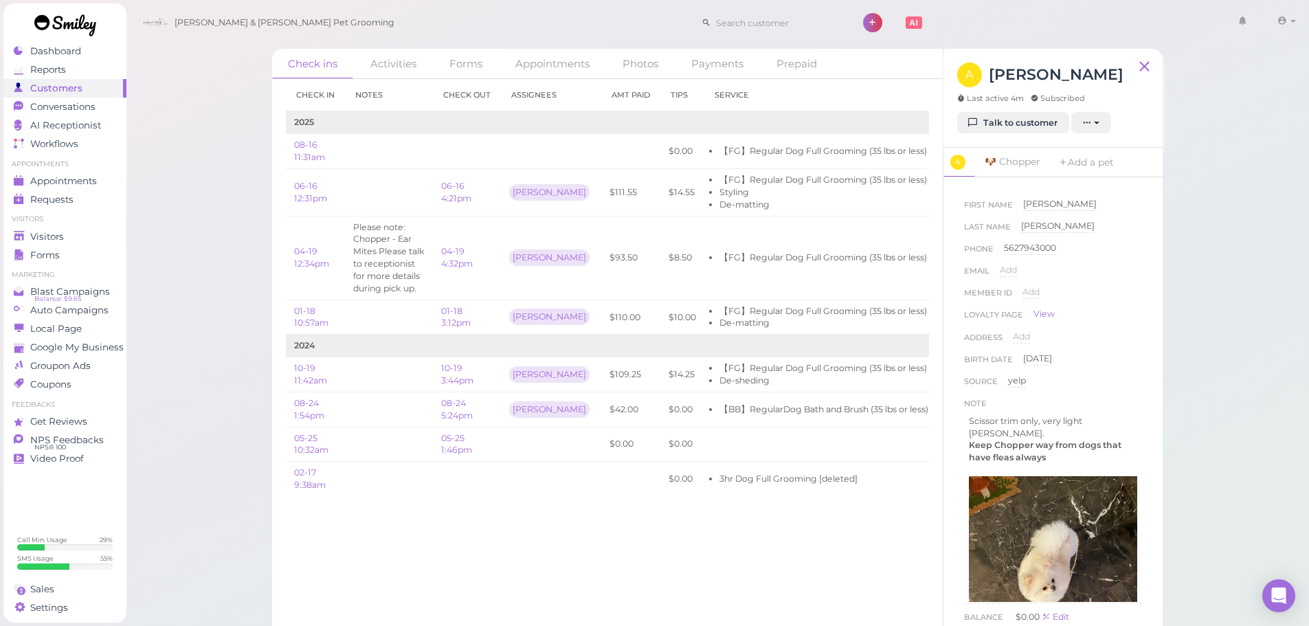
scroll to position [0, 81]
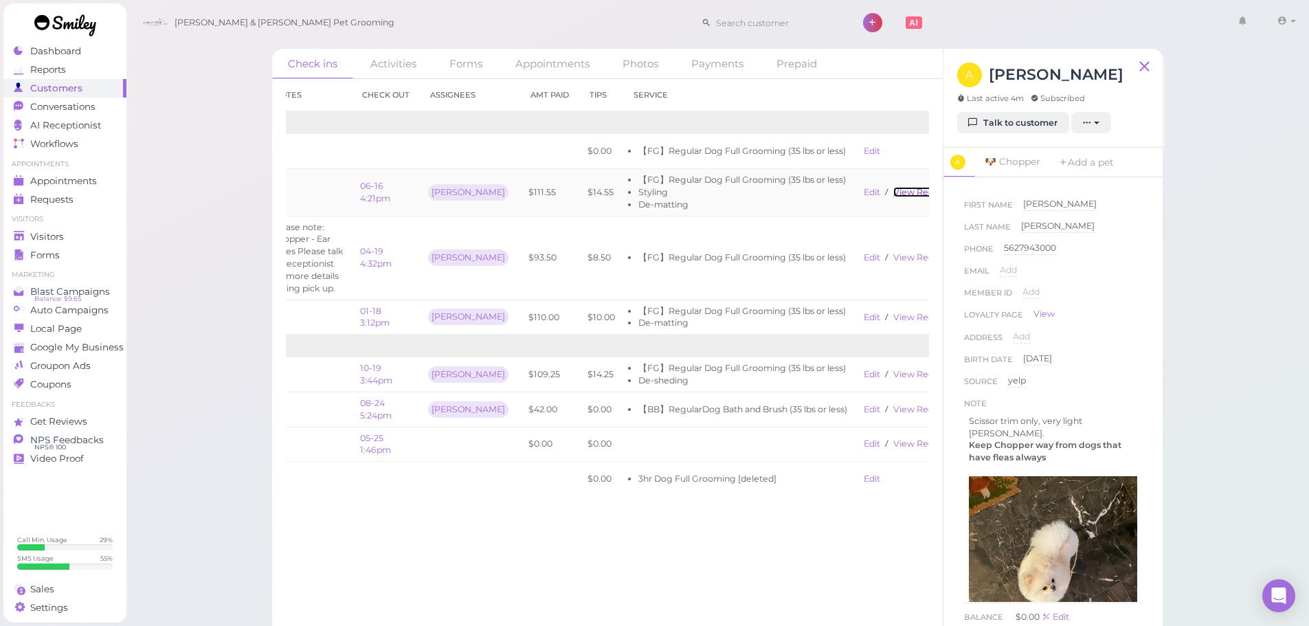
click at [895, 190] on link "View receipt" at bounding box center [921, 192] width 56 height 10
click at [893, 192] on link "View receipt" at bounding box center [921, 192] width 56 height 10
click at [897, 193] on link "View receipt" at bounding box center [921, 192] width 56 height 10
click at [57, 236] on span "Visitors" at bounding box center [48, 237] width 36 height 12
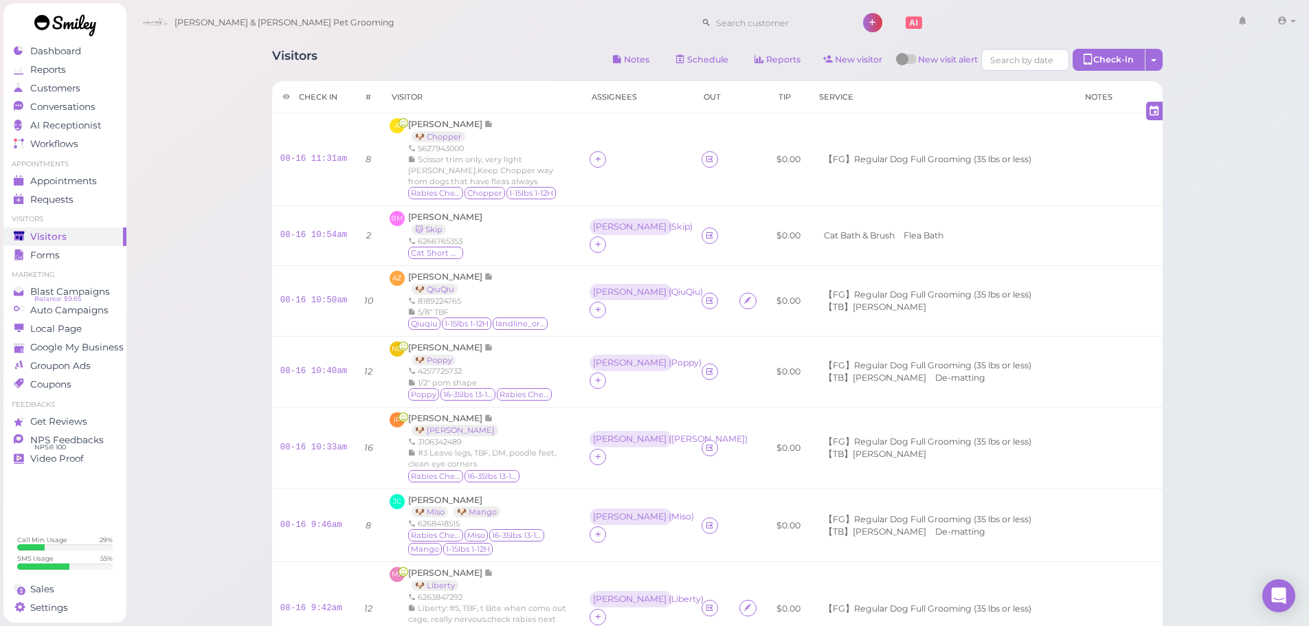
click at [199, 142] on div "Visitors Notes Schedule Reports New visitor New visit alert Check-in Customer c…" at bounding box center [718, 525] width 1184 height 1051
click at [594, 158] on icon at bounding box center [598, 159] width 9 height 10
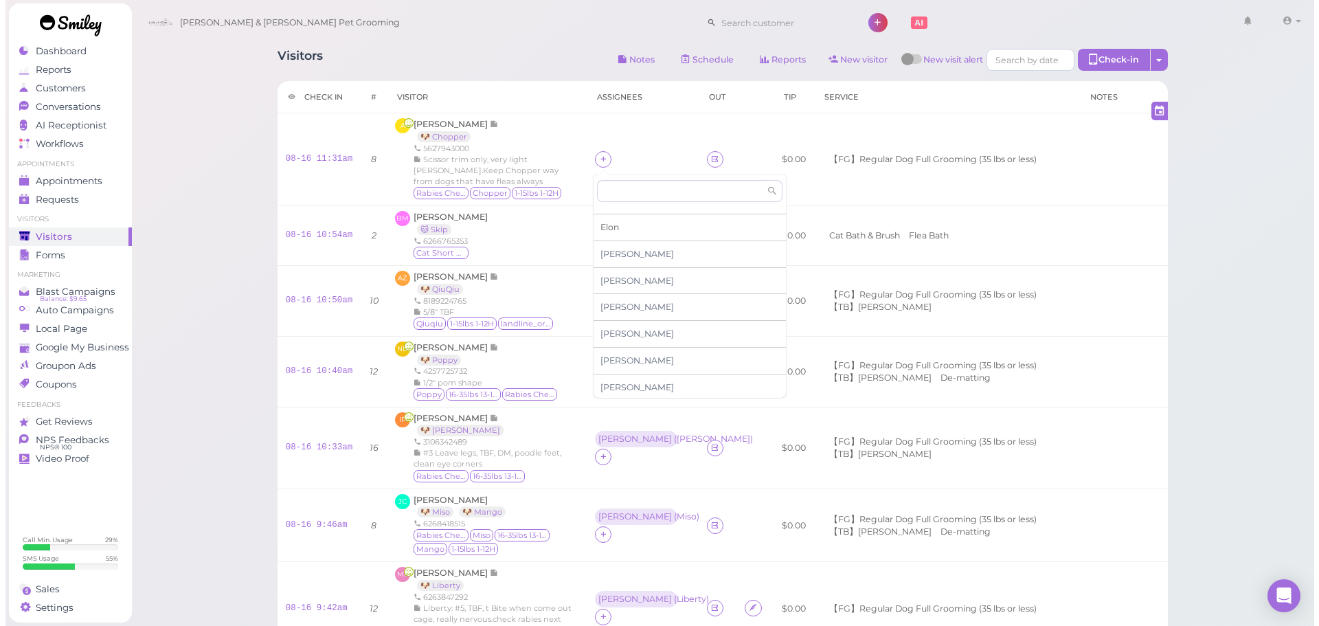
scroll to position [234, 0]
click at [627, 380] on span "[PERSON_NAME]" at bounding box center [632, 384] width 74 height 10
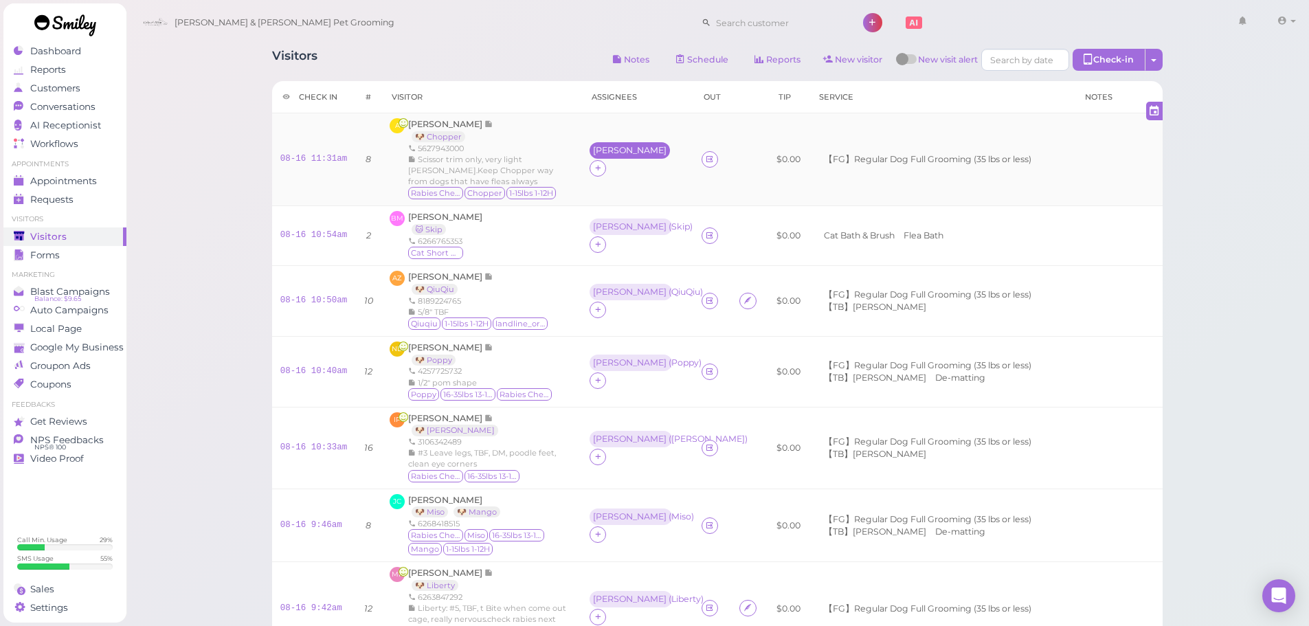
click at [599, 155] on div "[PERSON_NAME]" at bounding box center [630, 151] width 74 height 10
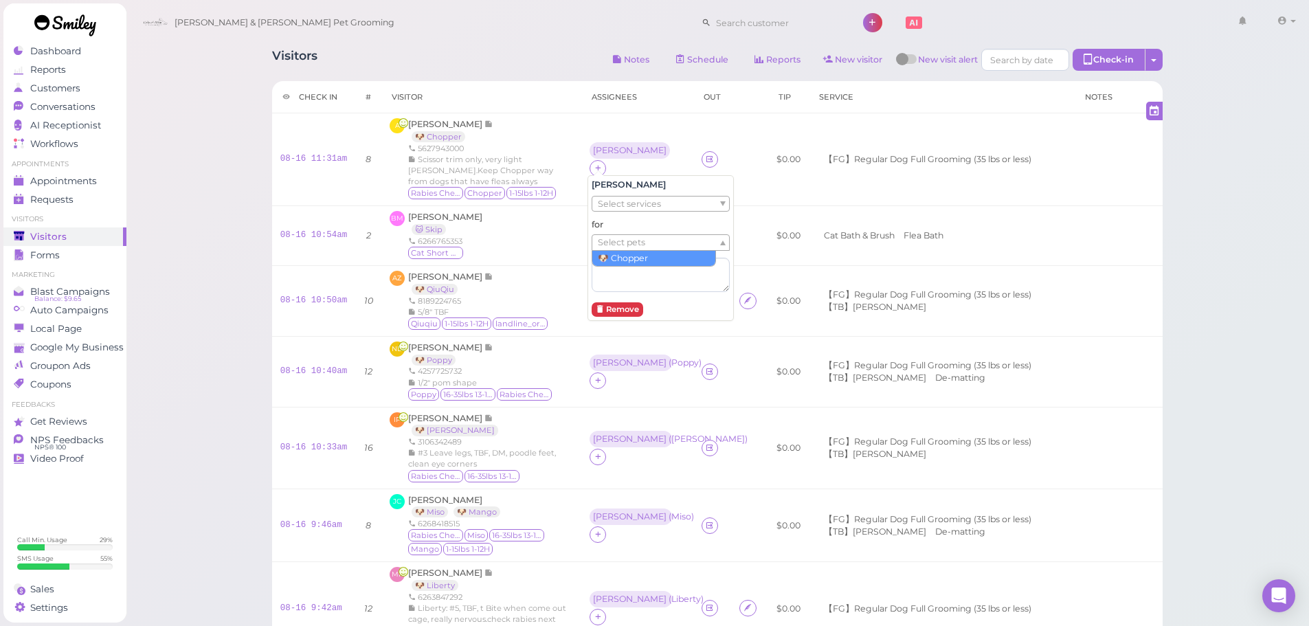
click at [617, 245] on span "Select pets" at bounding box center [621, 242] width 47 height 15
click at [221, 87] on div "Visitors Notes Schedule Reports New visitor New visit alert Check-in Customer c…" at bounding box center [718, 525] width 1184 height 1051
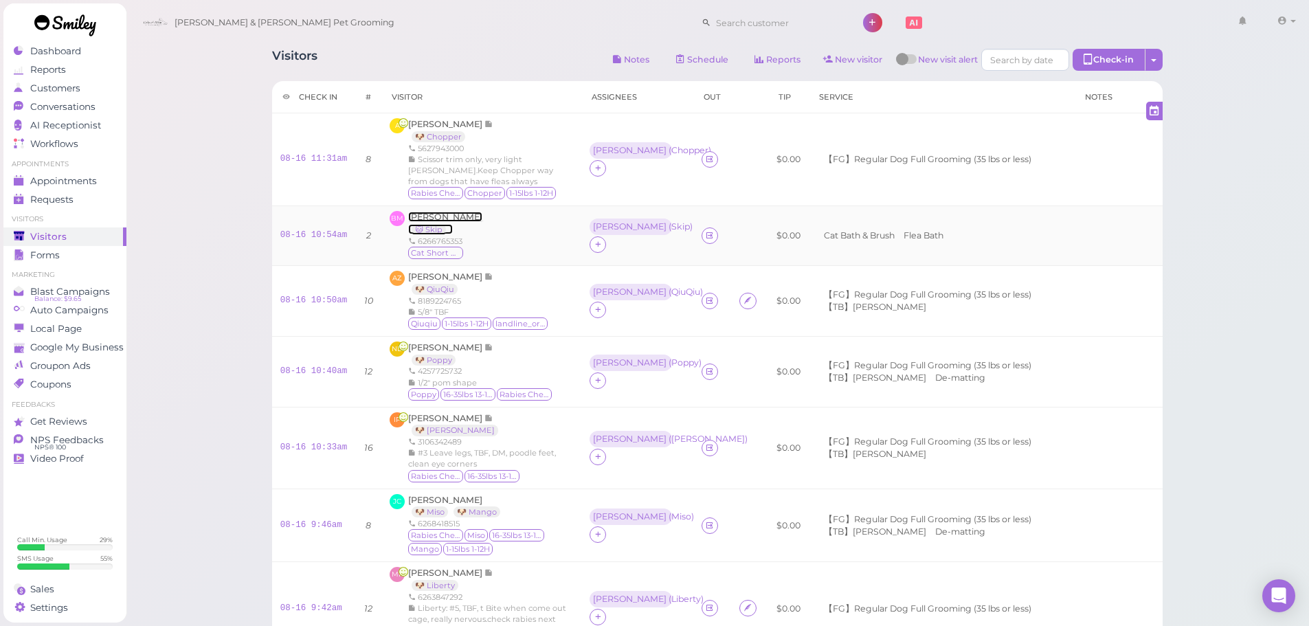
click at [461, 215] on span "[PERSON_NAME]" at bounding box center [445, 217] width 74 height 10
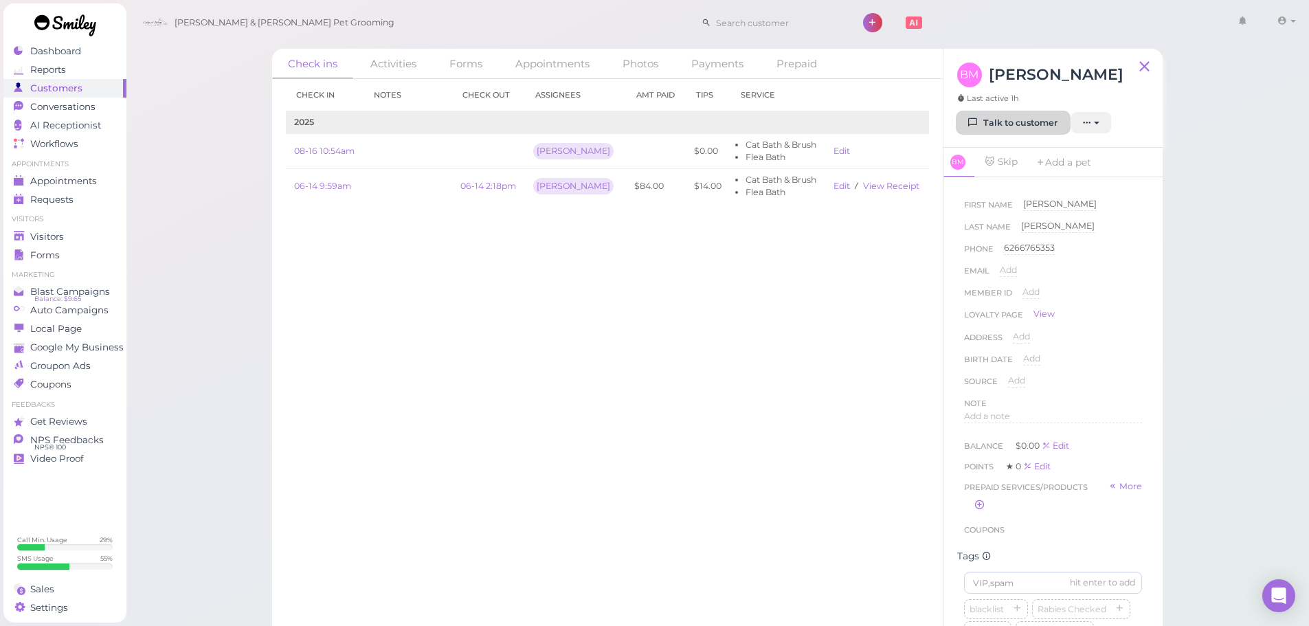
click at [999, 124] on link "Talk to customer" at bounding box center [1013, 123] width 112 height 22
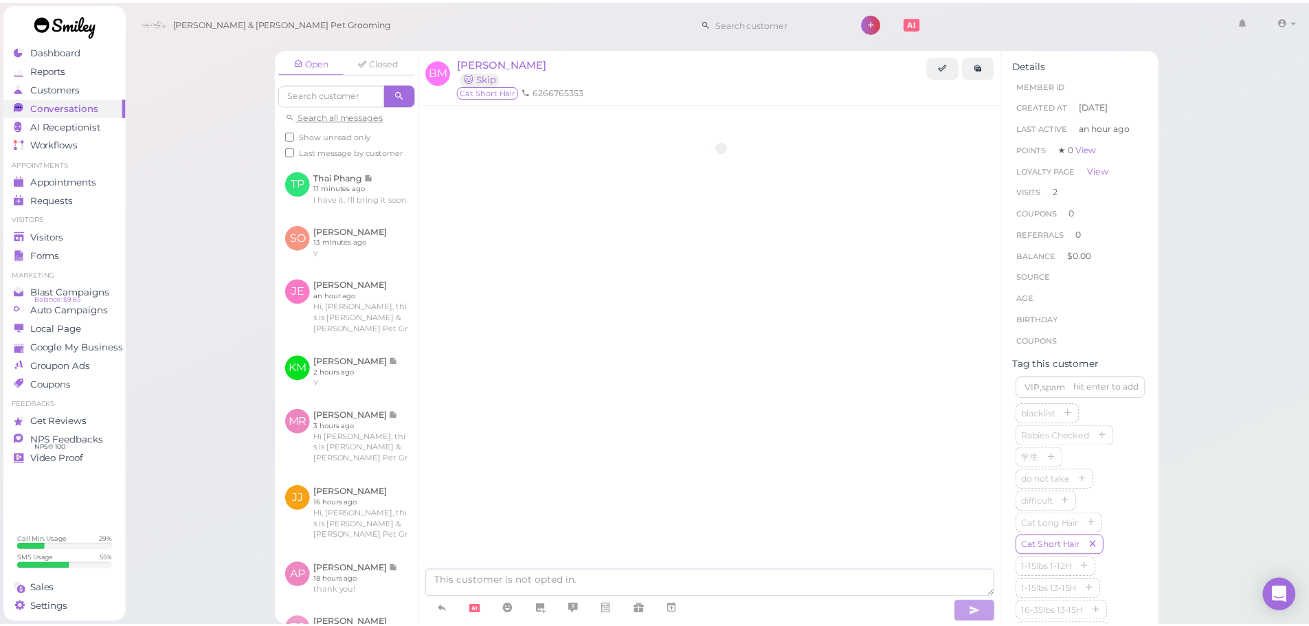
scroll to position [500, 0]
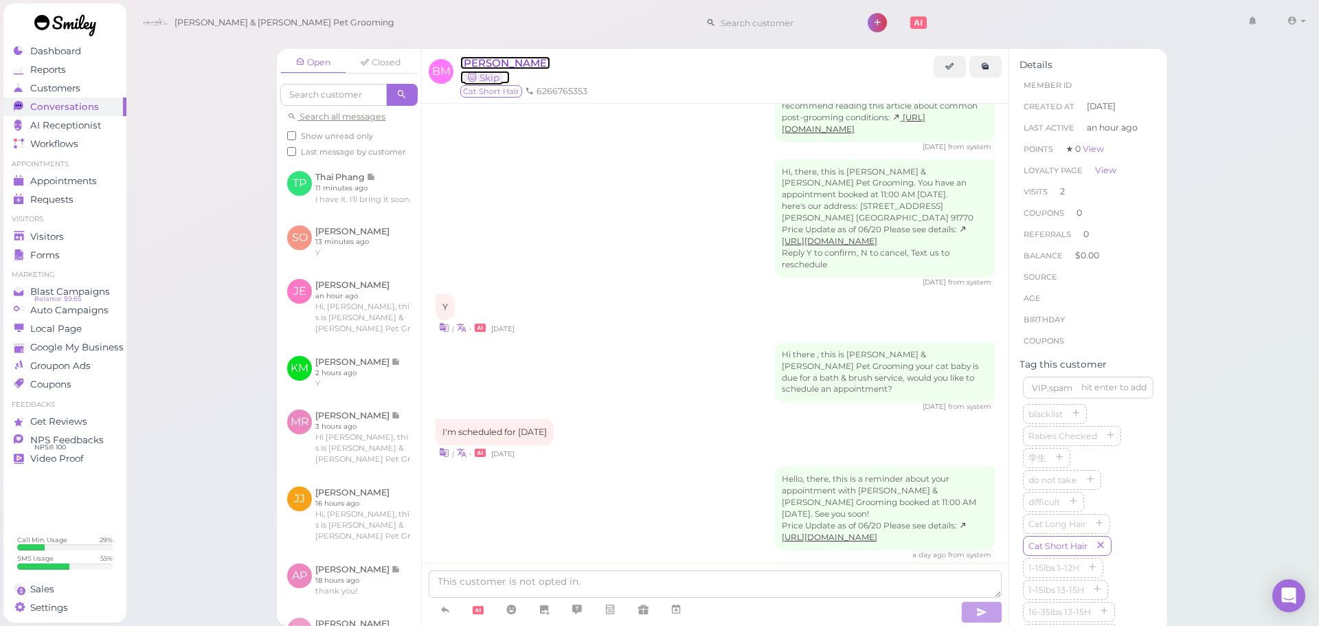
click at [525, 63] on span "[PERSON_NAME]" at bounding box center [505, 62] width 90 height 13
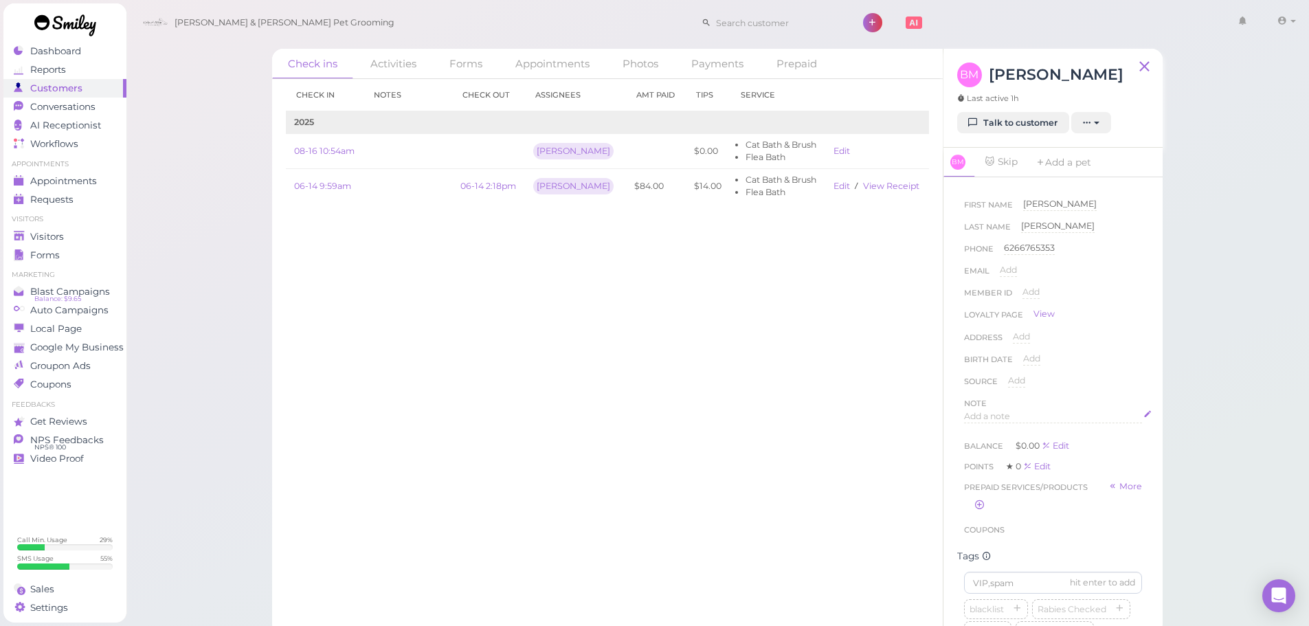
click at [989, 414] on span "Add a note" at bounding box center [987, 416] width 46 height 10
drag, startPoint x: 1113, startPoint y: 414, endPoint x: 826, endPoint y: 407, distance: 286.7
click at [826, 407] on div "Check ins Activities Forms Appointments Photos Payments Prepaid Check in Notes …" at bounding box center [717, 342] width 891 height 586
click at [1051, 513] on icon "button" at bounding box center [1057, 507] width 12 height 12
click at [979, 550] on button "Done" at bounding box center [979, 549] width 30 height 14
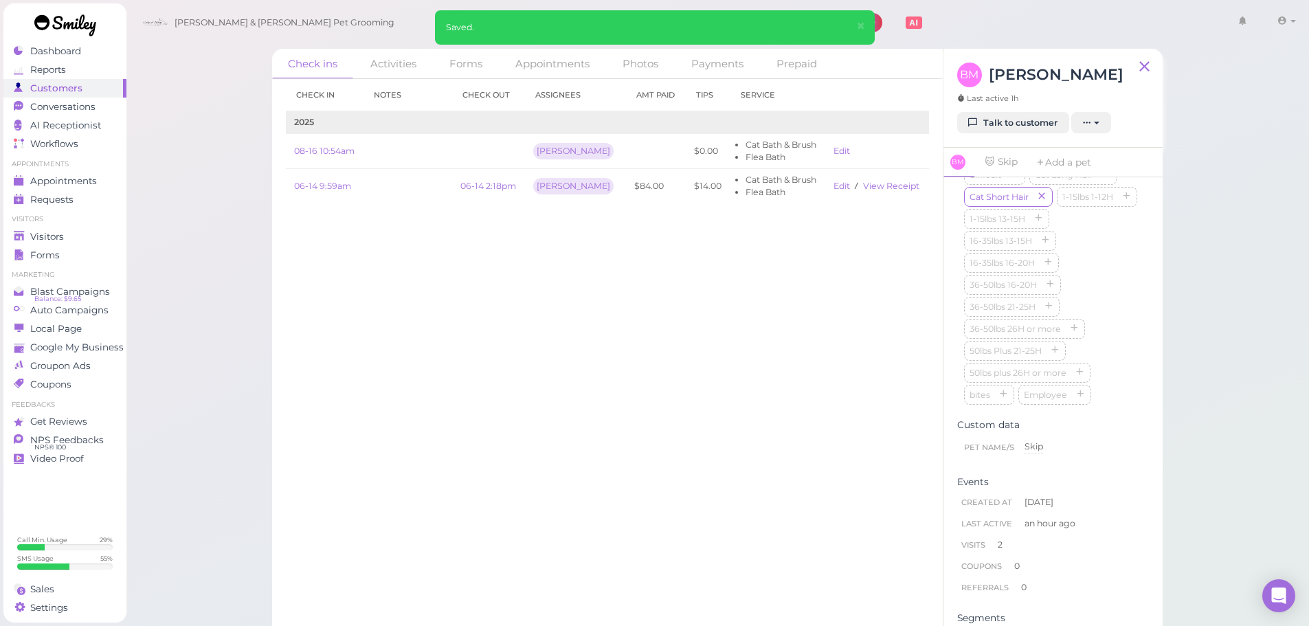
scroll to position [481, 0]
click at [1001, 398] on icon "button" at bounding box center [1003, 393] width 8 height 10
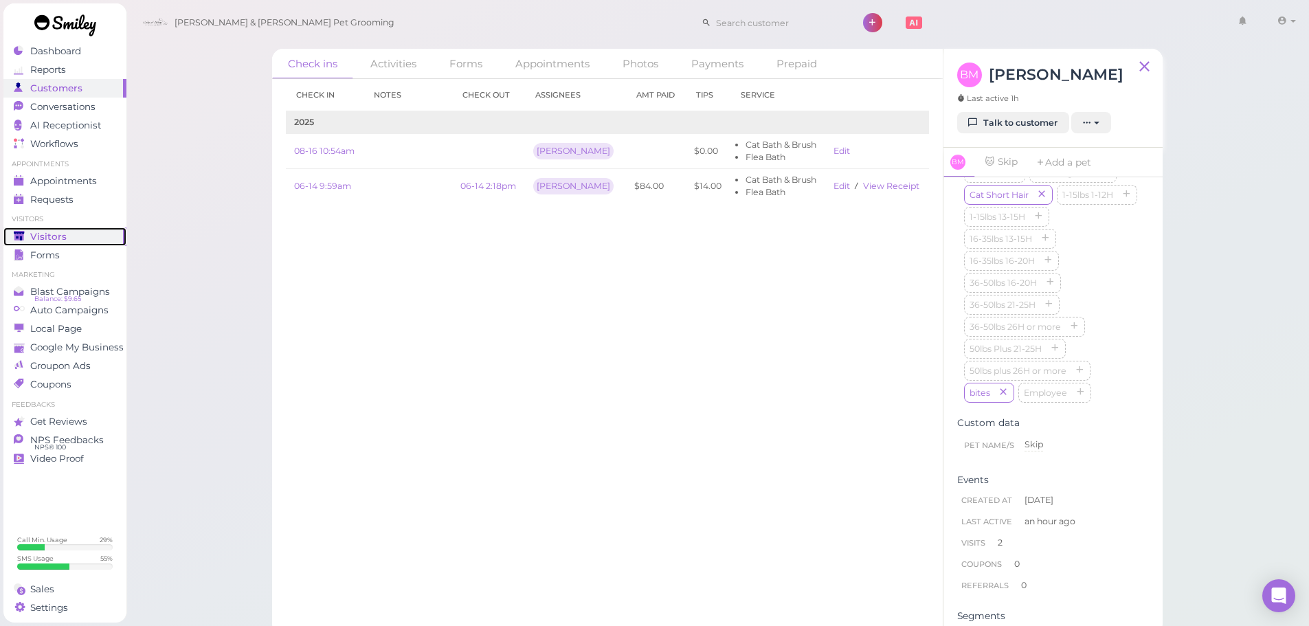
click at [32, 233] on span "Visitors" at bounding box center [48, 237] width 36 height 12
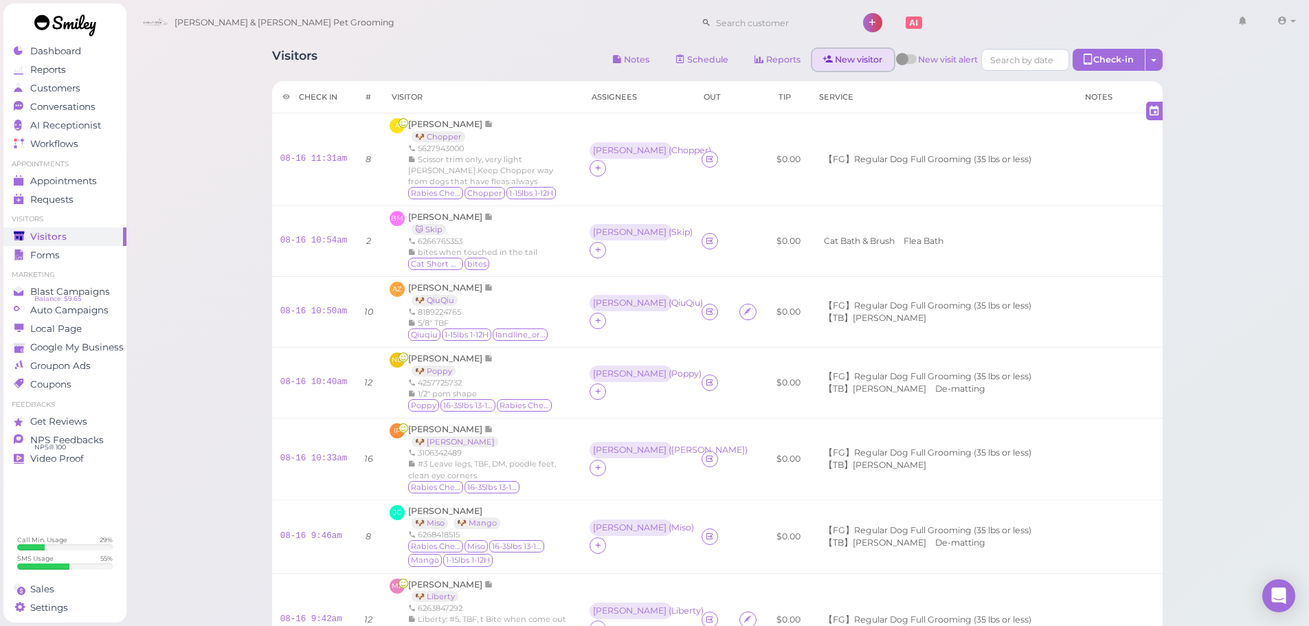
click at [856, 59] on link "New visitor" at bounding box center [853, 60] width 82 height 22
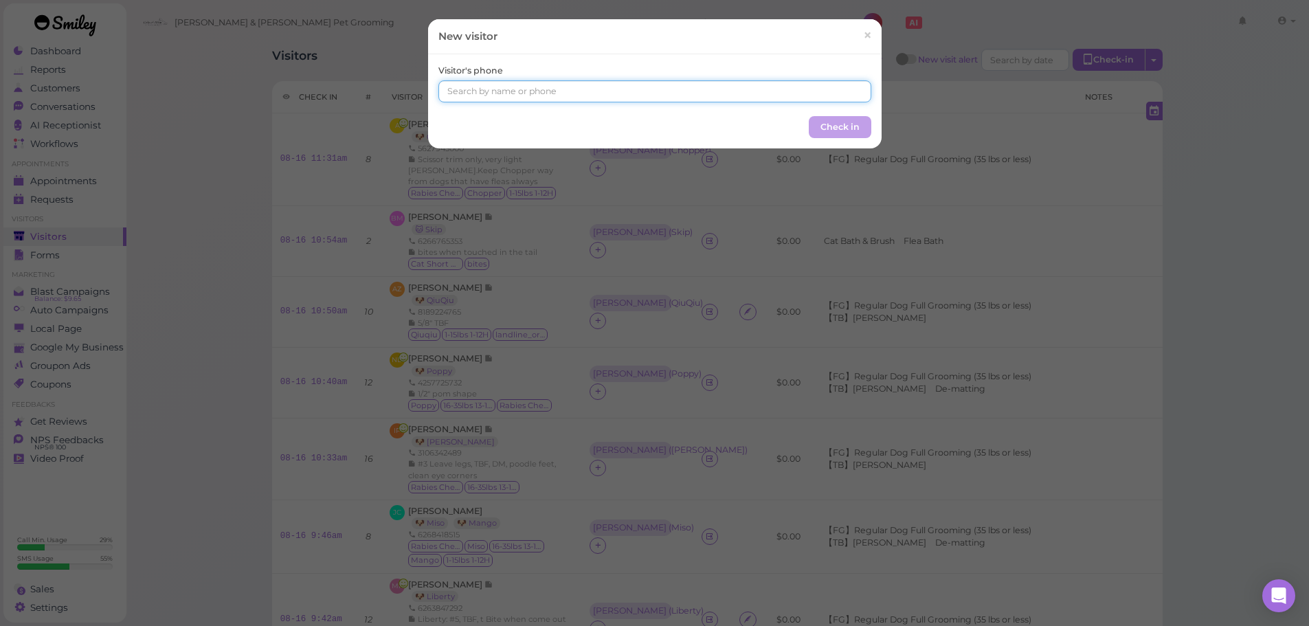
click at [531, 87] on input at bounding box center [654, 91] width 433 height 22
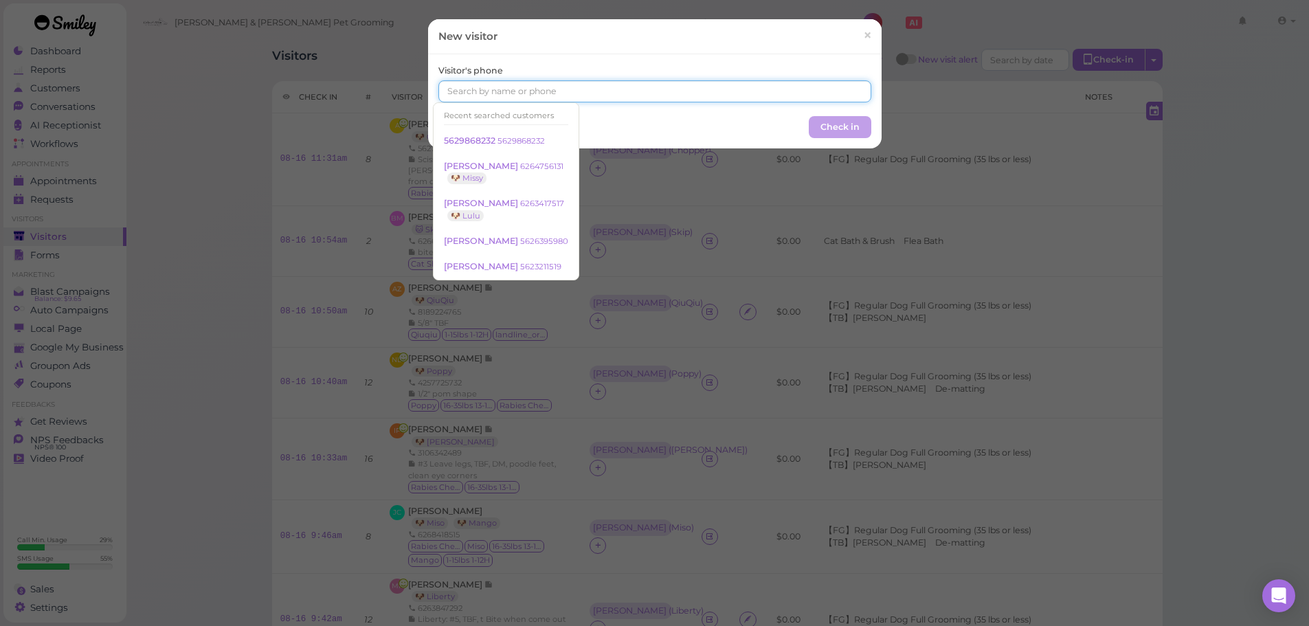
type input "6"
click at [476, 91] on input "626680284" at bounding box center [654, 91] width 433 height 22
click at [511, 90] on input "6266802284" at bounding box center [654, 91] width 433 height 22
type input "6266802284"
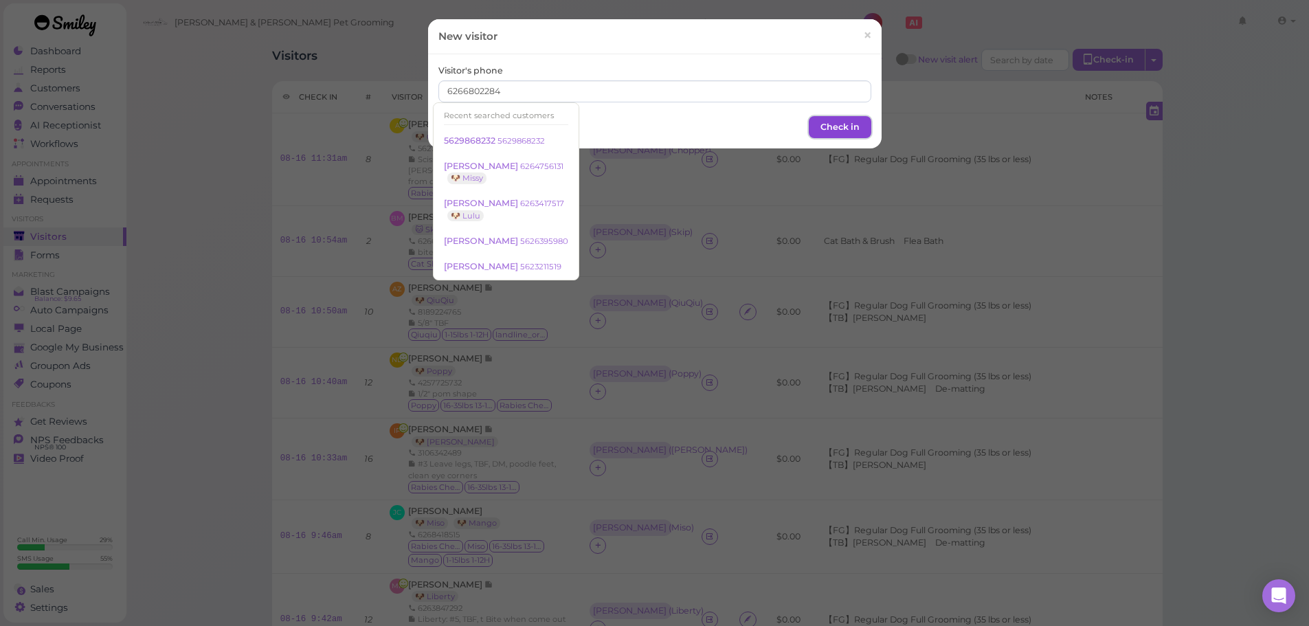
click at [860, 126] on button "Check in" at bounding box center [840, 127] width 63 height 22
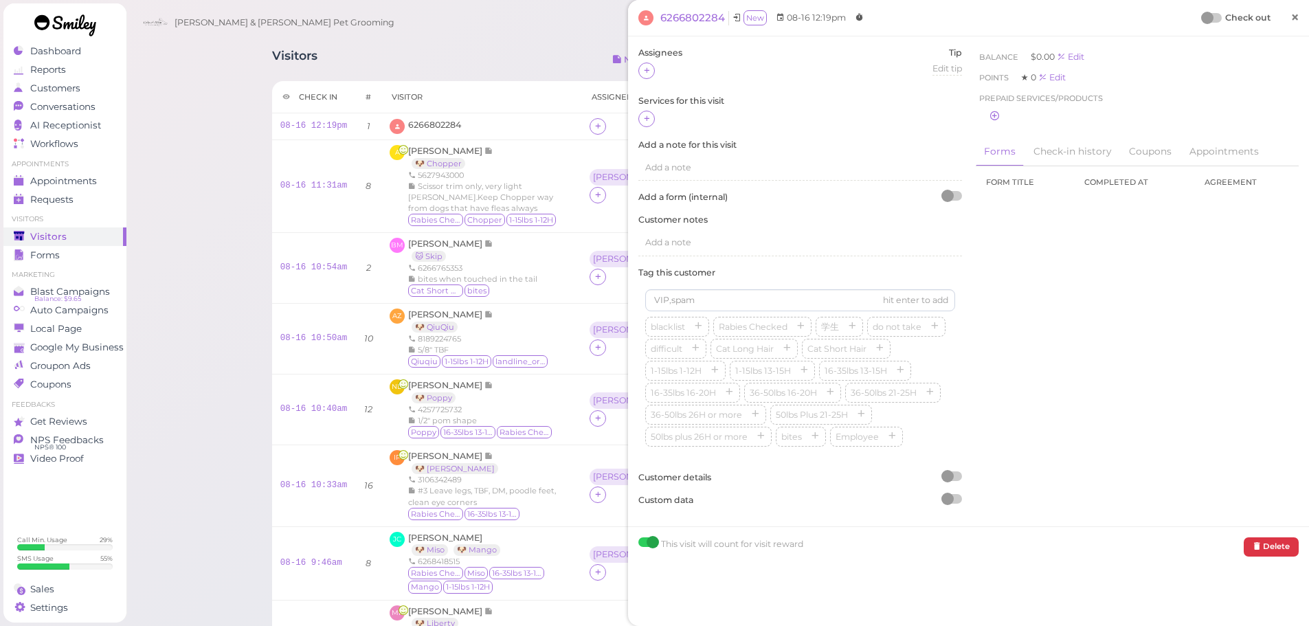
click at [1295, 24] on link "×" at bounding box center [1294, 18] width 25 height 32
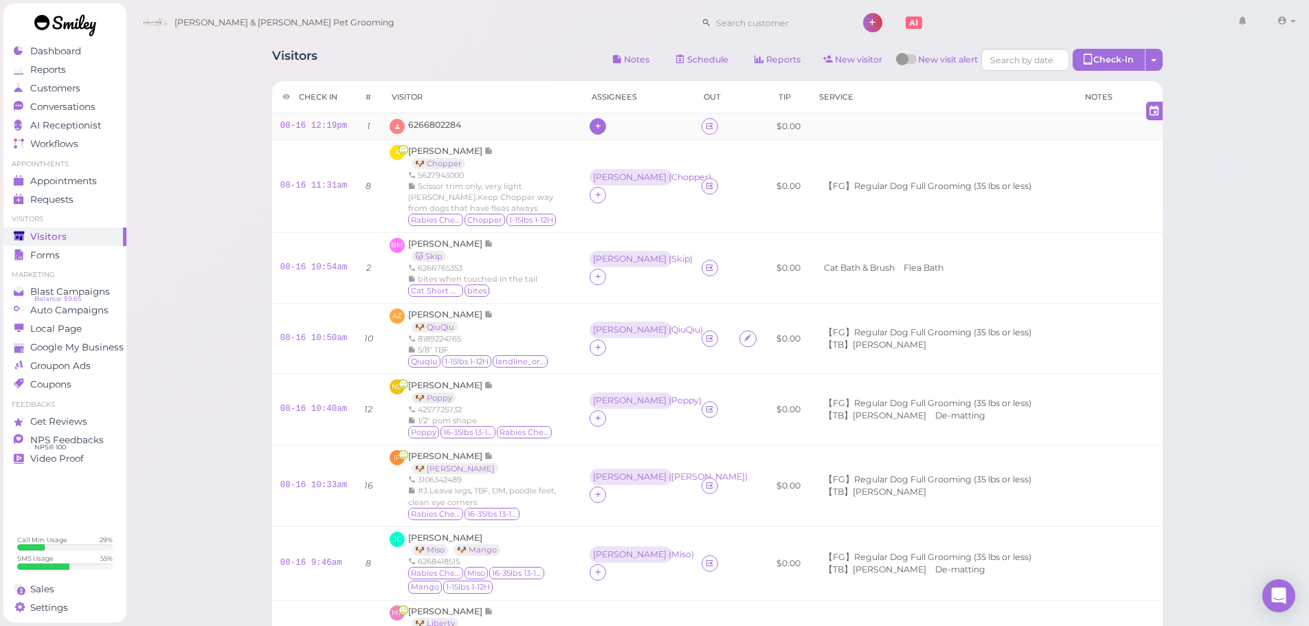
click at [594, 131] on icon at bounding box center [598, 126] width 9 height 10
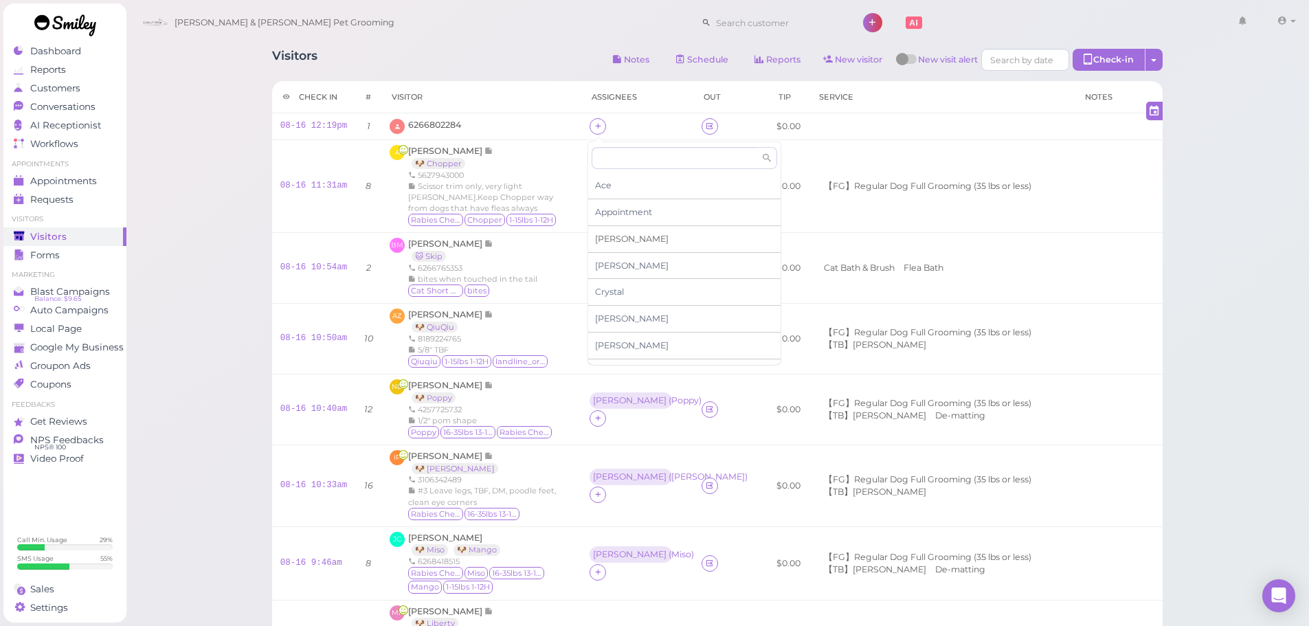
click at [603, 241] on span "[PERSON_NAME]" at bounding box center [632, 239] width 74 height 10
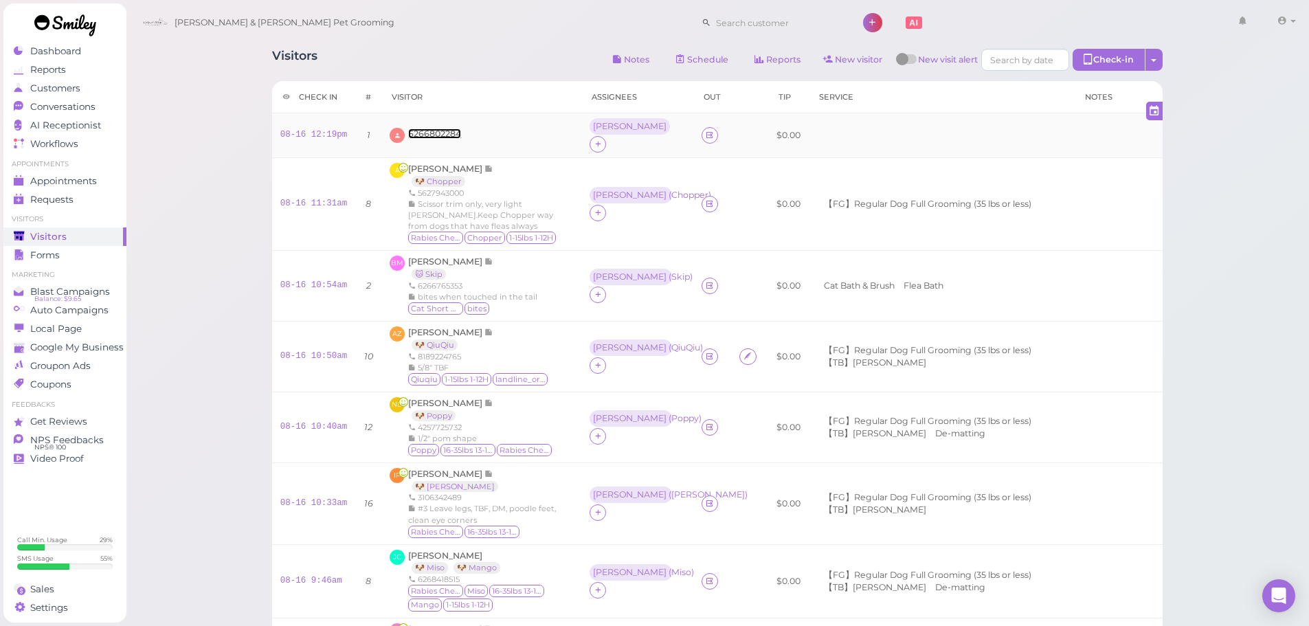
click at [444, 129] on span "6266802284" at bounding box center [434, 134] width 53 height 10
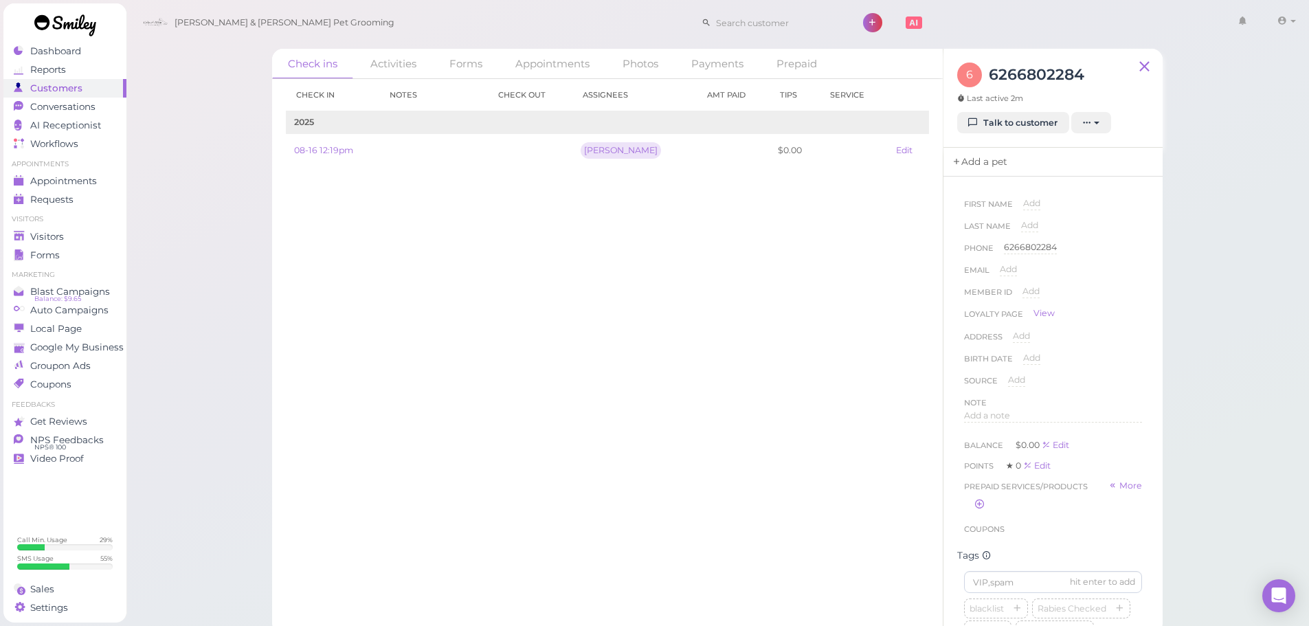
click at [983, 161] on link "Add a pet" at bounding box center [980, 162] width 72 height 29
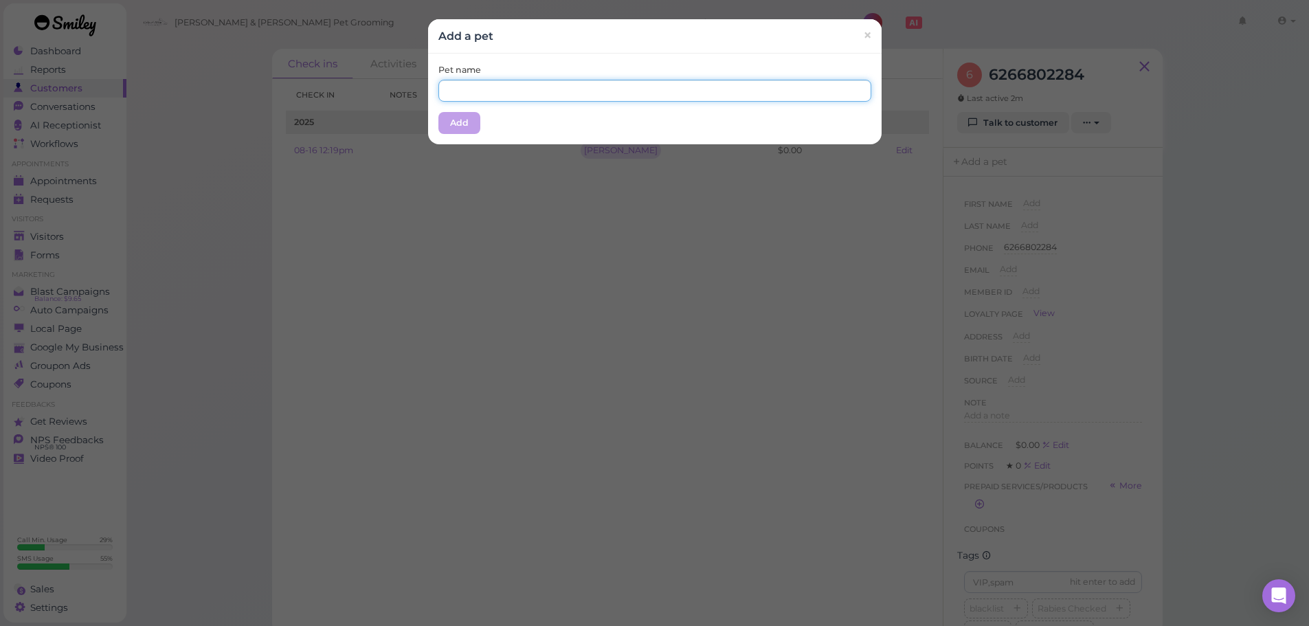
click at [581, 87] on input "text" at bounding box center [654, 91] width 433 height 22
type input "[PERSON_NAME]"
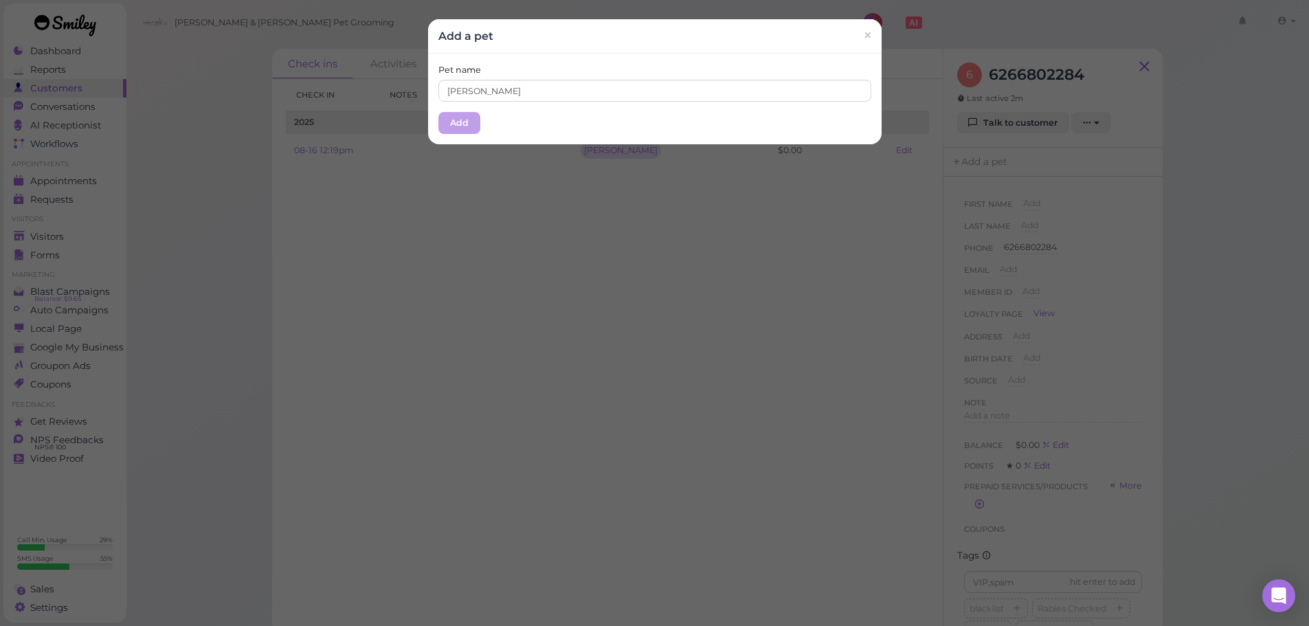
click at [537, 124] on div "Pet name Rosie Add" at bounding box center [655, 99] width 454 height 91
click at [462, 120] on button "Add" at bounding box center [459, 123] width 42 height 22
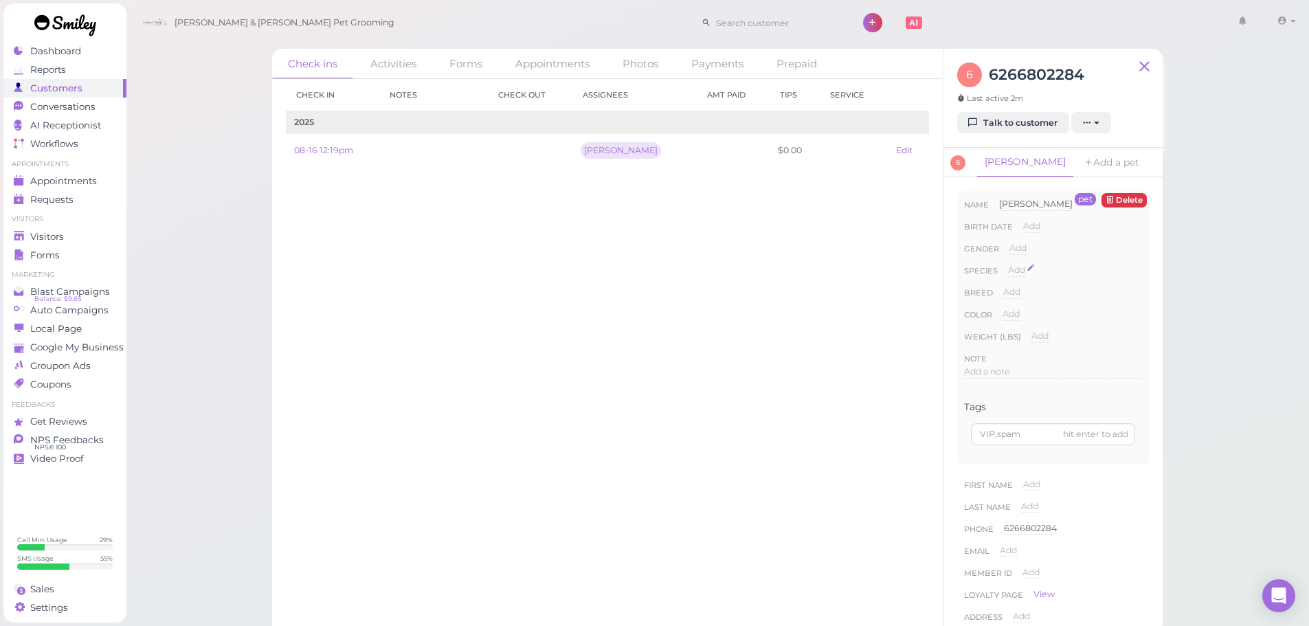
click at [1012, 269] on span "Add" at bounding box center [1016, 270] width 17 height 10
drag, startPoint x: 1023, startPoint y: 269, endPoint x: 1030, endPoint y: 280, distance: 13.9
click at [1023, 269] on select "Dog Cat Bird Other" at bounding box center [1075, 274] width 134 height 21
select select "Dog"
click at [1008, 264] on select "Dog Cat Bird Other" at bounding box center [1075, 274] width 134 height 21
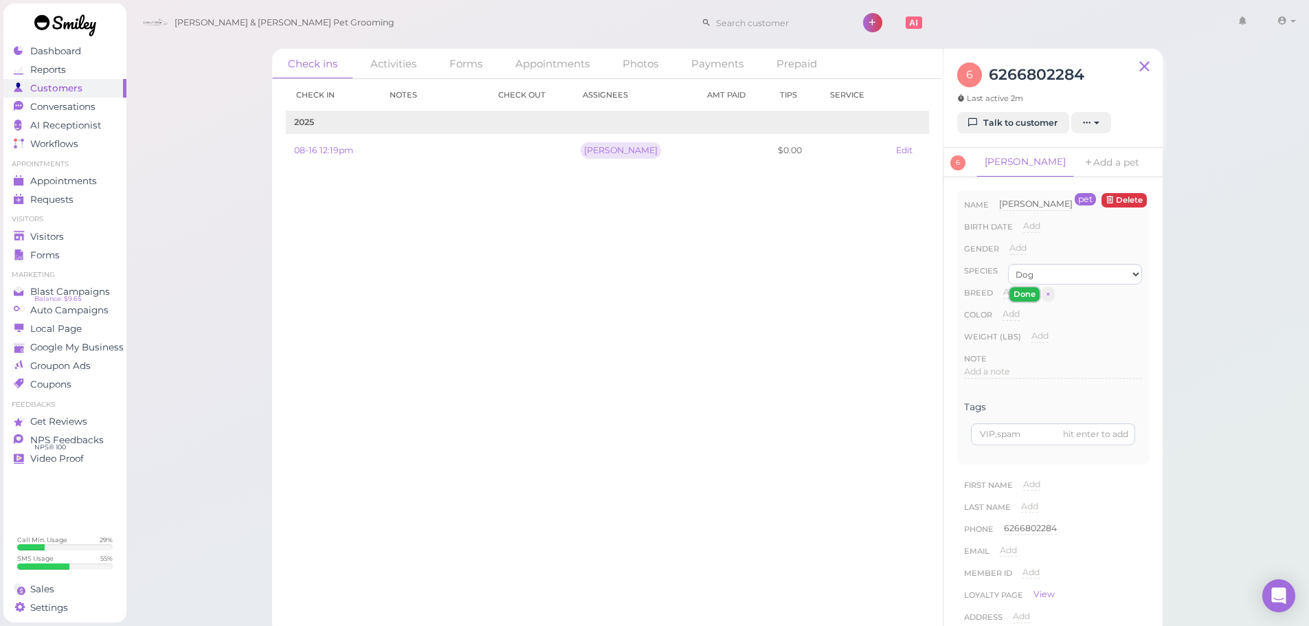
click at [1025, 296] on button "Done" at bounding box center [1025, 294] width 30 height 14
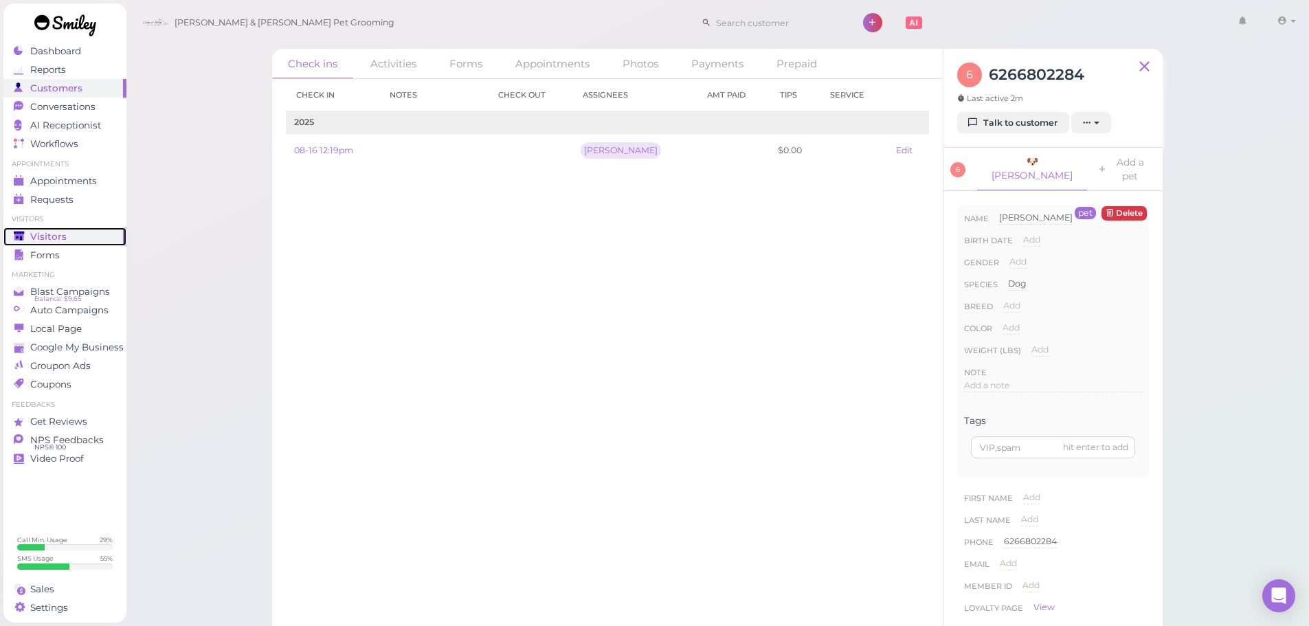
click at [49, 232] on span "Visitors" at bounding box center [48, 237] width 36 height 12
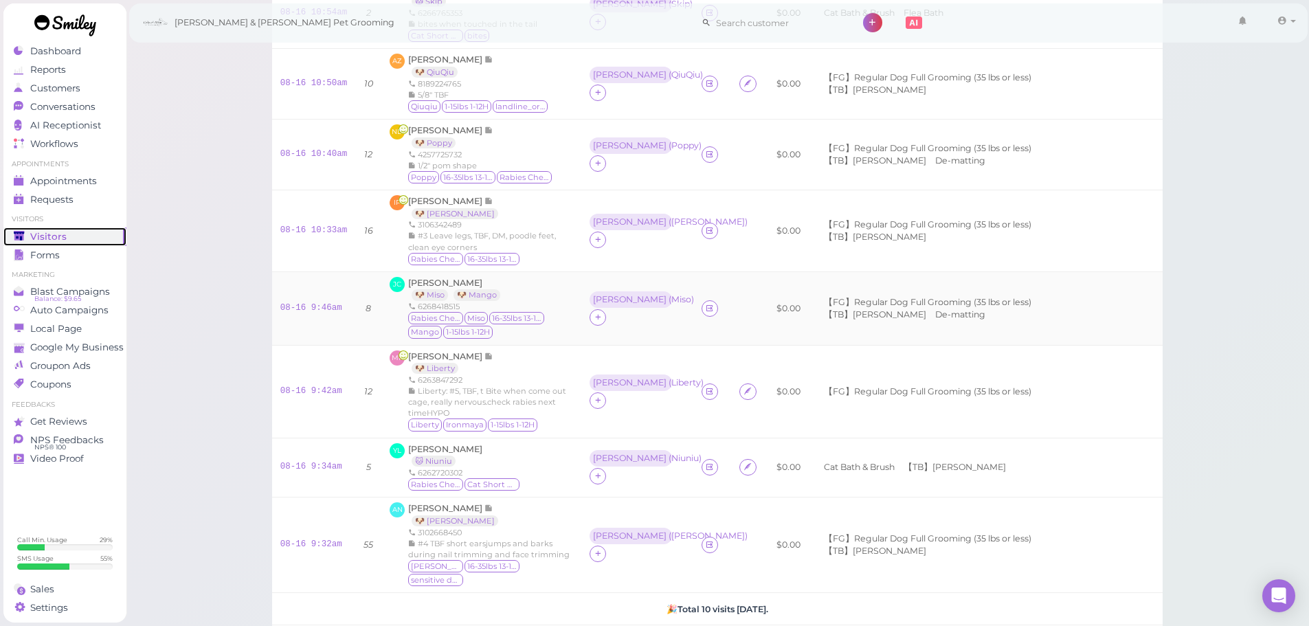
scroll to position [468, 0]
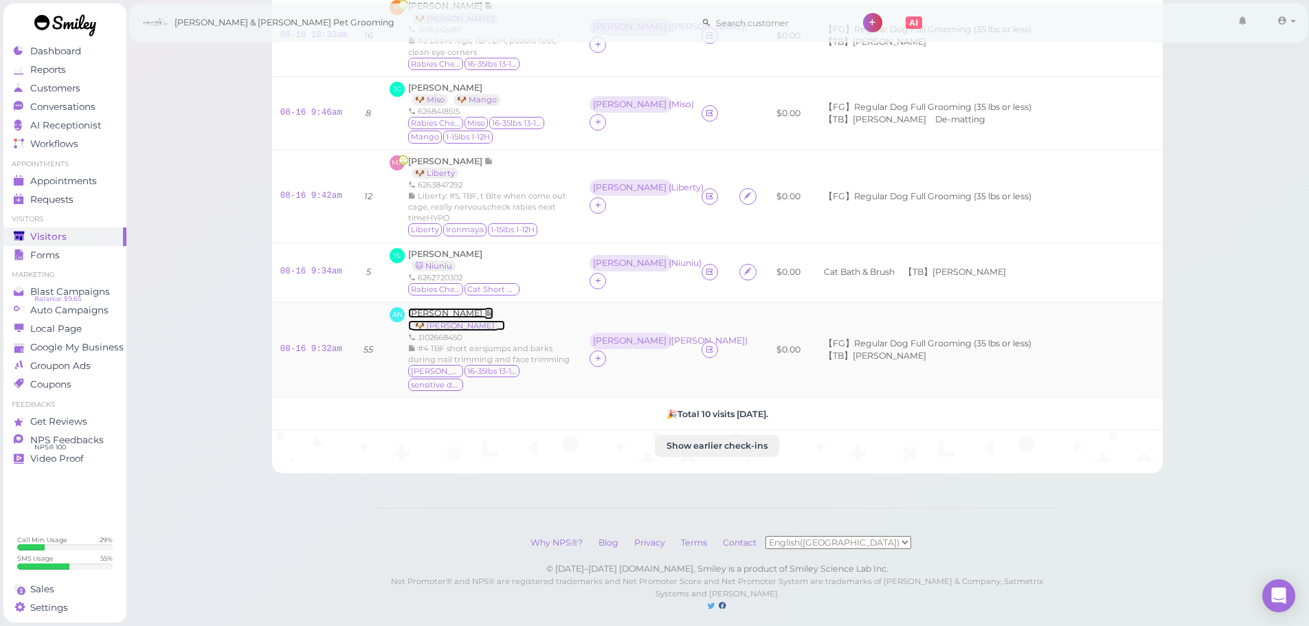
click at [432, 308] on span "[PERSON_NAME]" at bounding box center [446, 313] width 76 height 10
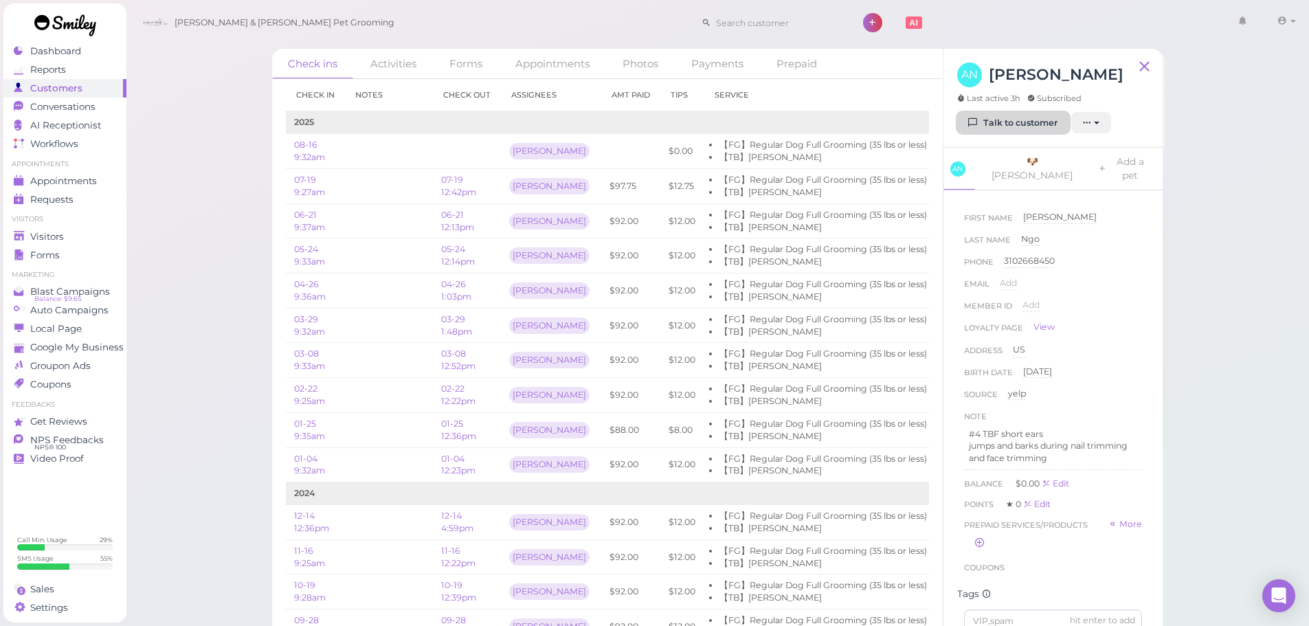
click at [1000, 131] on link "Talk to customer" at bounding box center [1013, 123] width 112 height 22
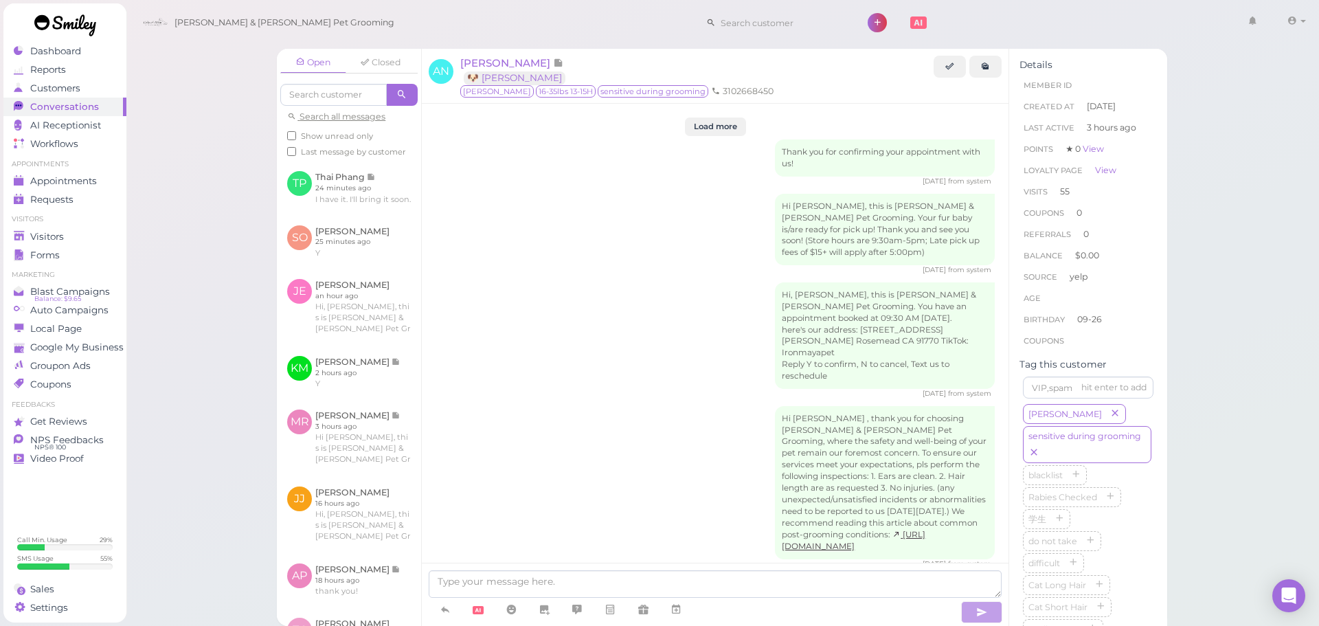
scroll to position [2652, 0]
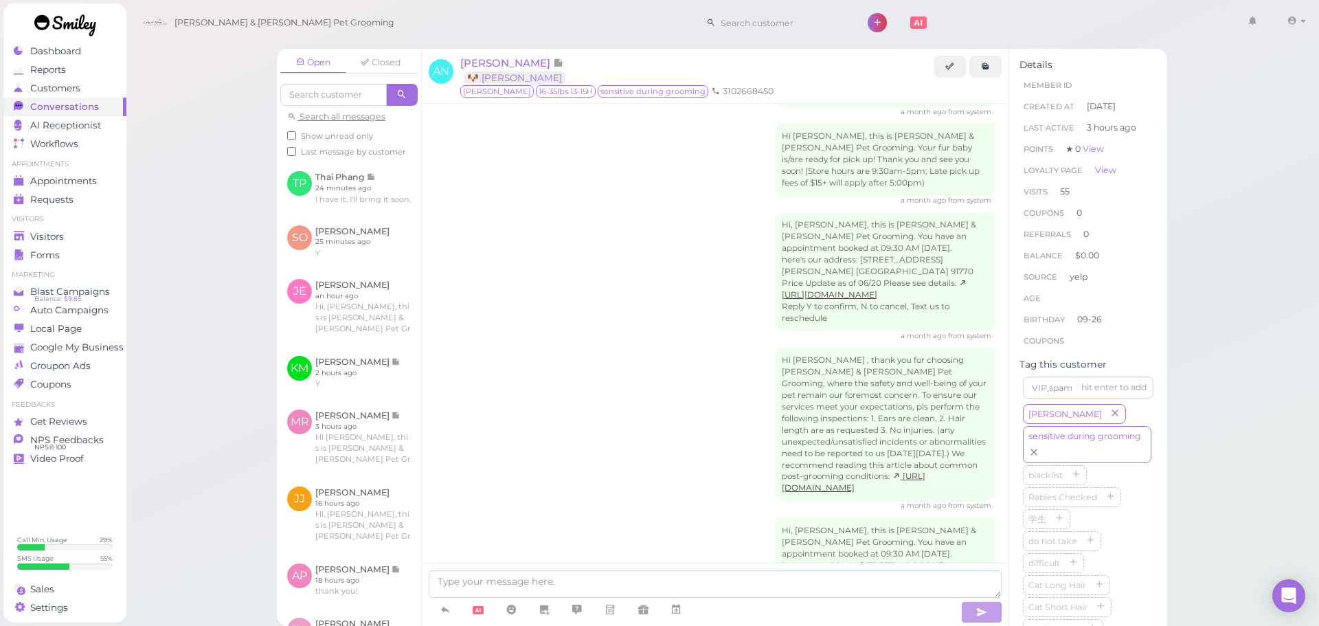
click at [676, 518] on div "Hi, Alan, this is Cody & Miley Pet Grooming. You have an appointment booked at …" at bounding box center [715, 570] width 559 height 105
click at [678, 605] on icon at bounding box center [676, 610] width 11 height 14
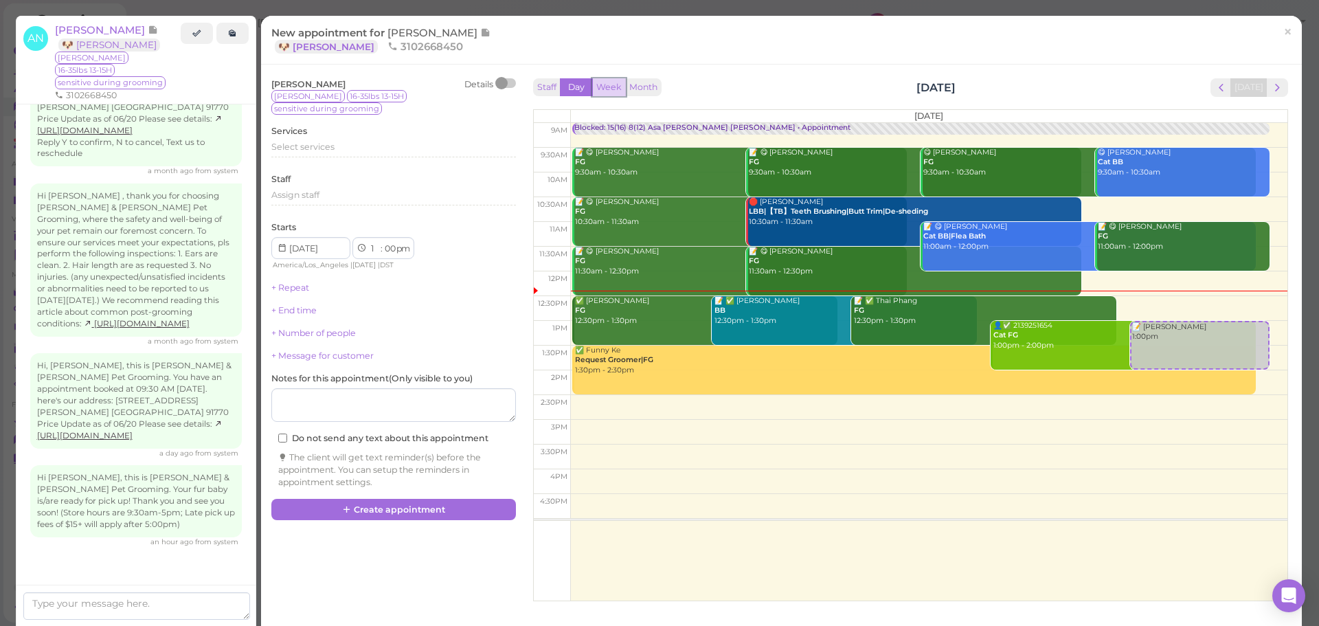
click at [612, 84] on button "Week" at bounding box center [609, 87] width 34 height 19
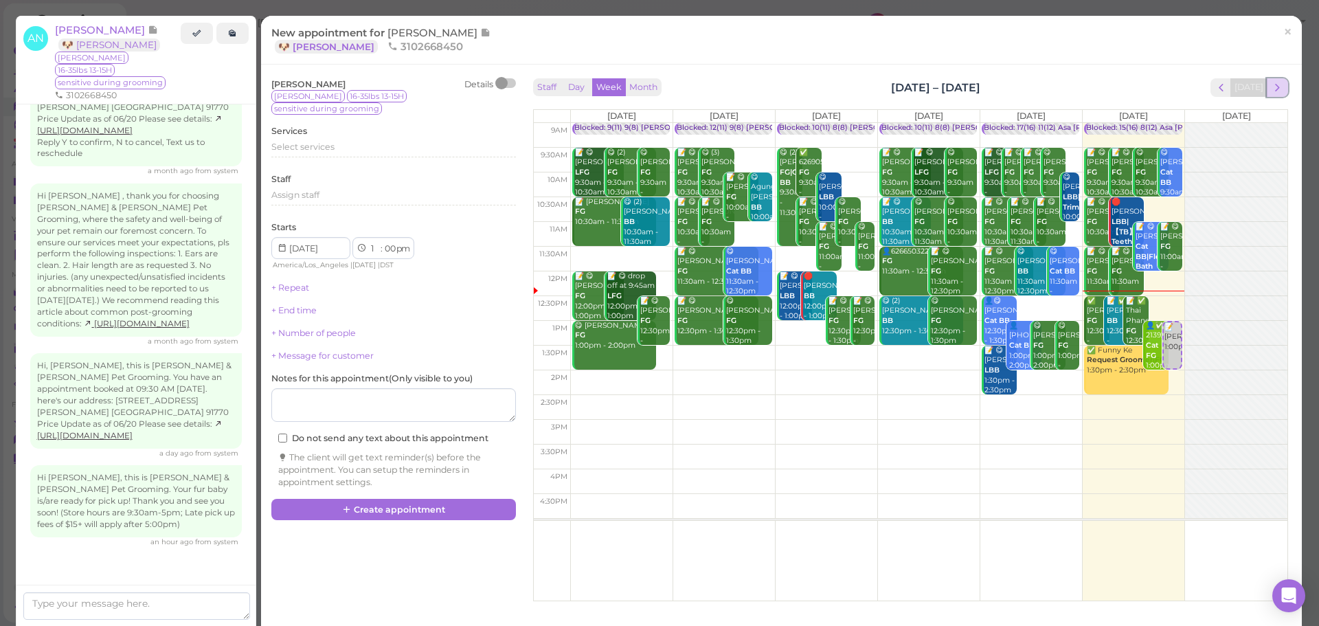
click at [1273, 91] on span "next" at bounding box center [1277, 87] width 13 height 13
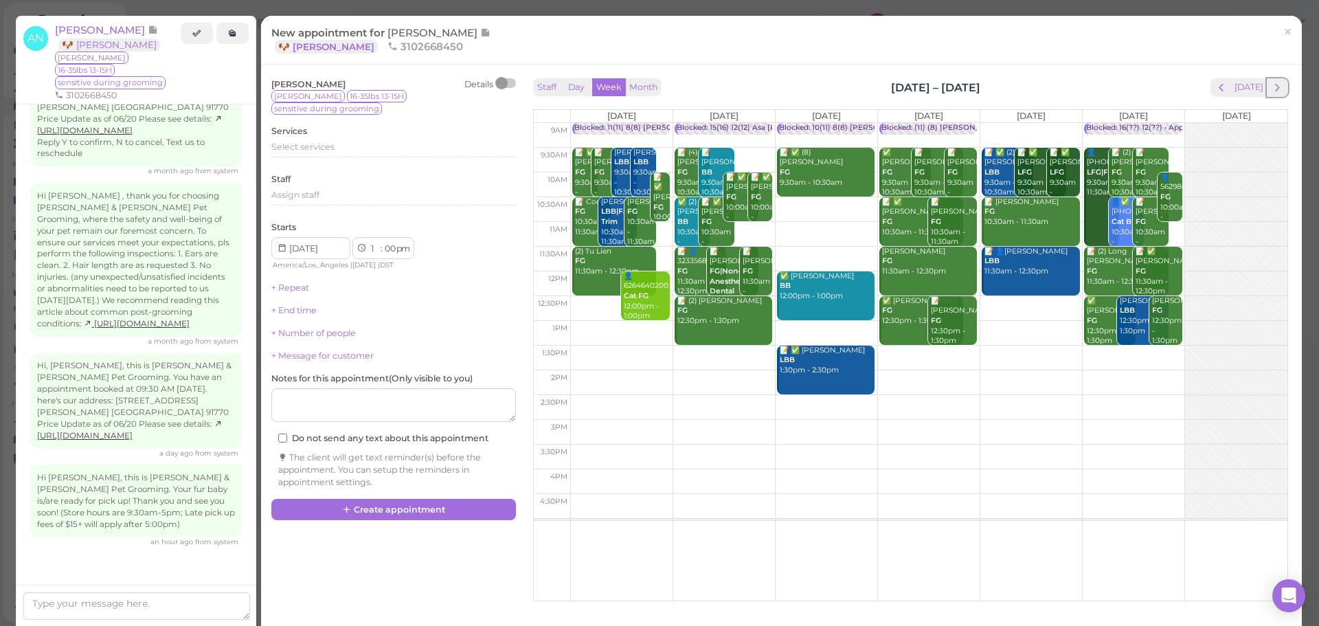
click at [1273, 91] on span "next" at bounding box center [1277, 87] width 13 height 13
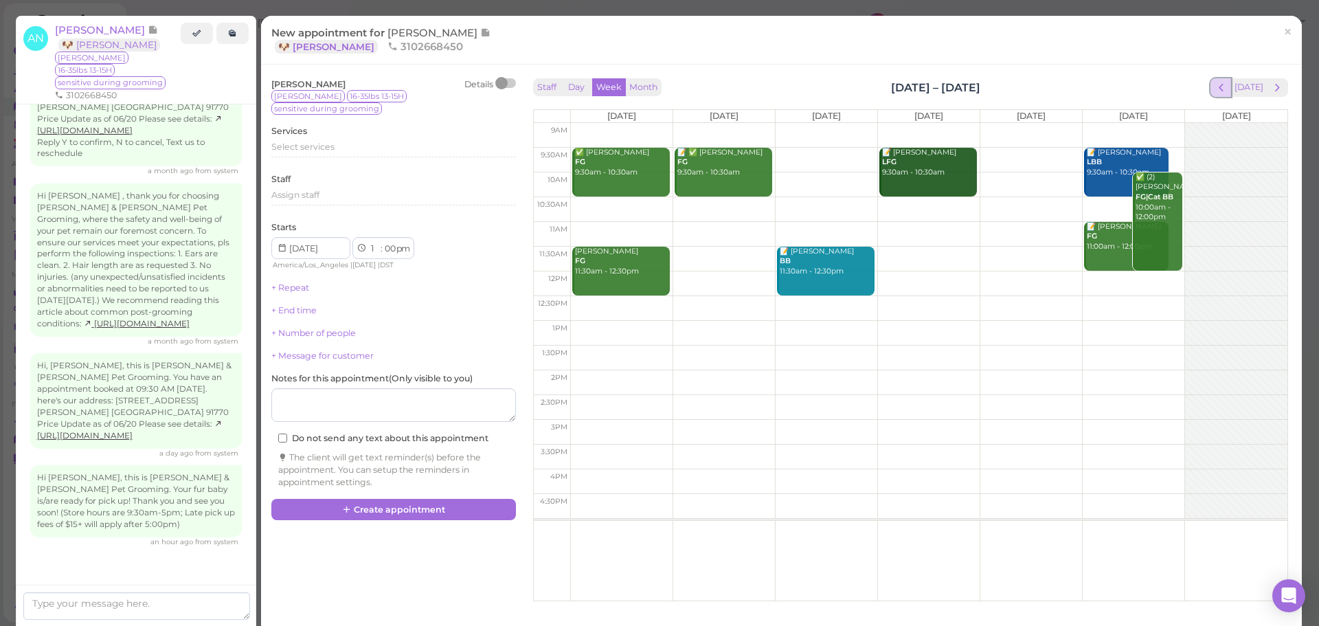
click at [1216, 83] on span "prev" at bounding box center [1221, 87] width 13 height 13
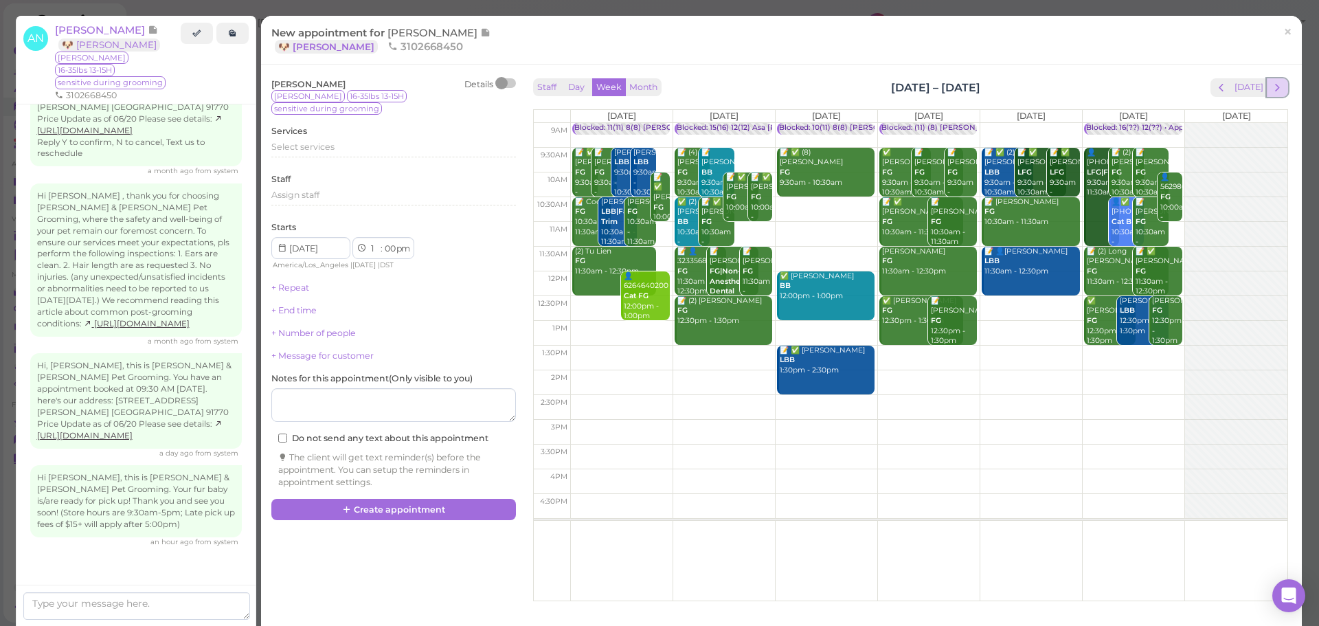
click at [1272, 94] on button "next" at bounding box center [1277, 87] width 21 height 19
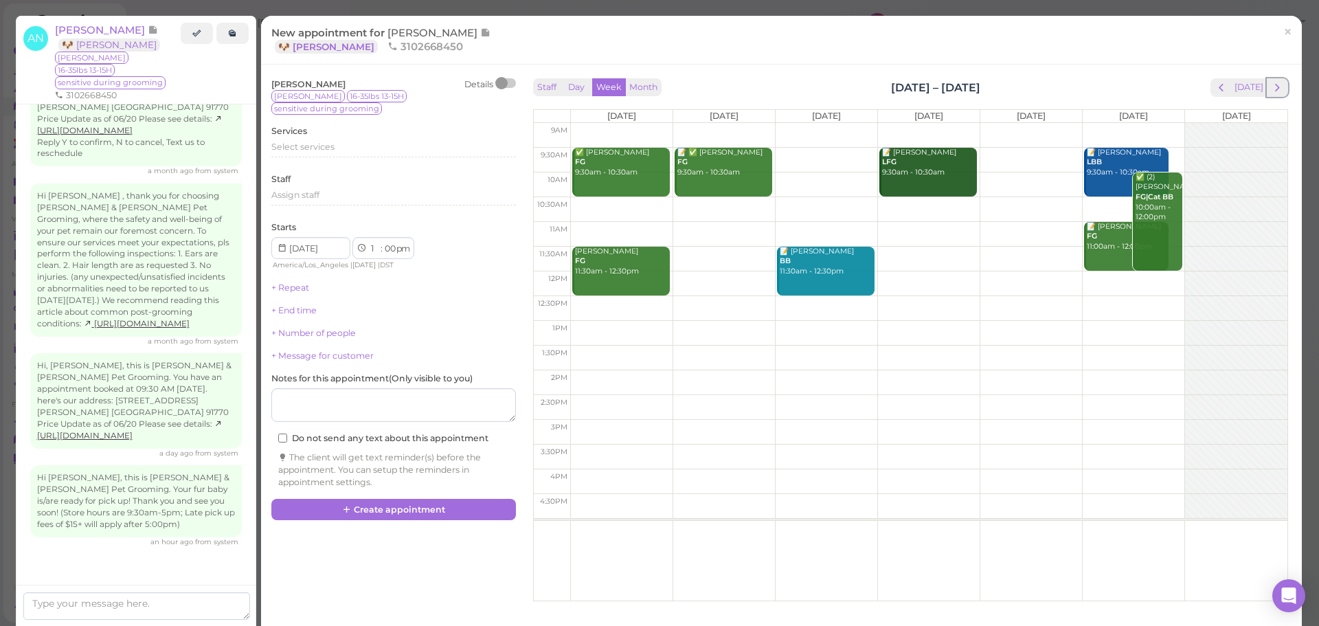
click at [1272, 94] on button "next" at bounding box center [1277, 87] width 21 height 19
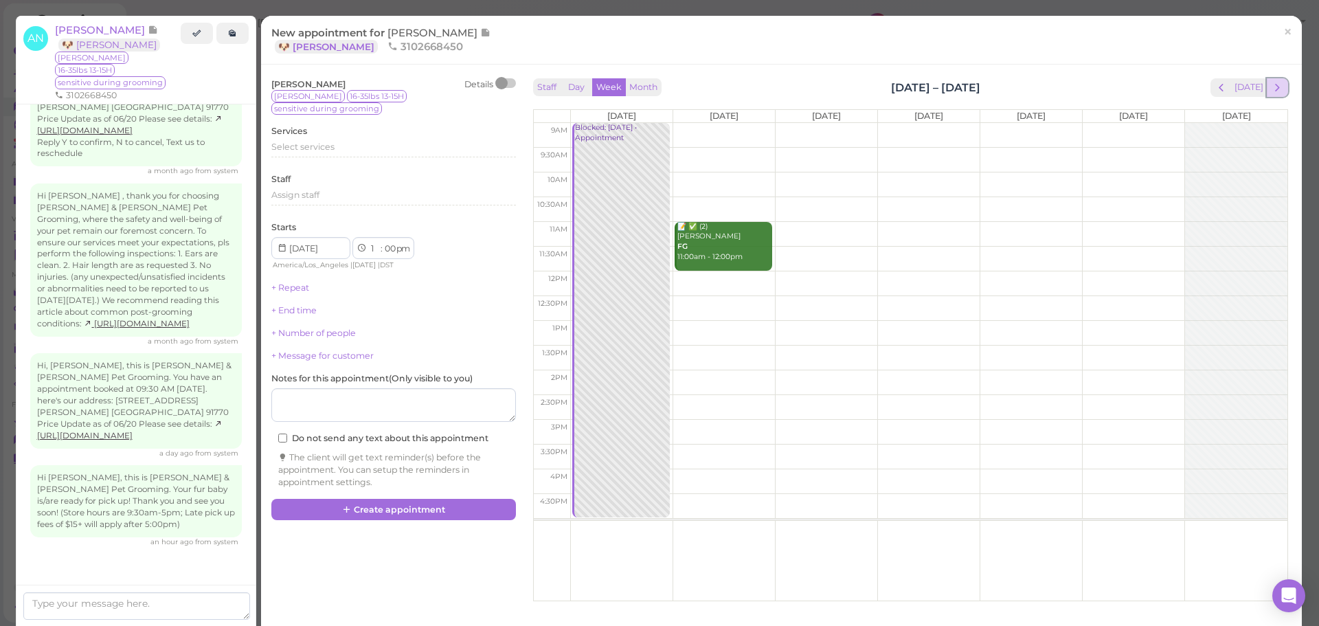
click at [1271, 94] on button "next" at bounding box center [1277, 87] width 21 height 19
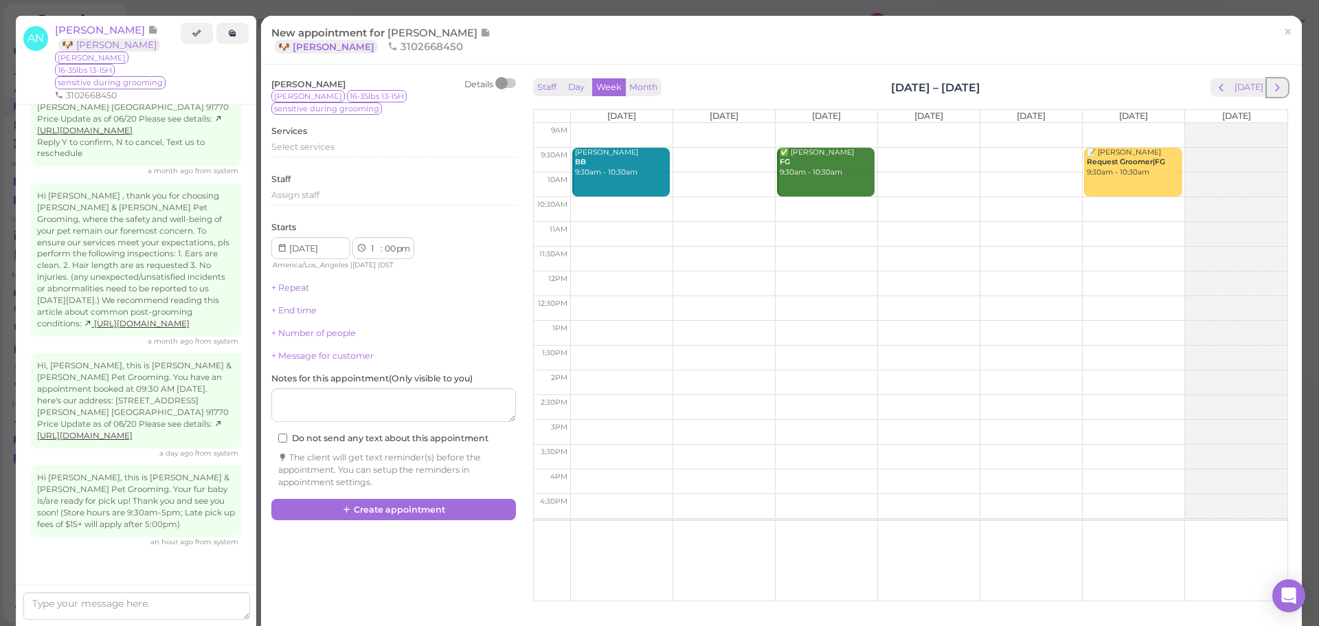
click at [1271, 94] on button "next" at bounding box center [1277, 87] width 21 height 19
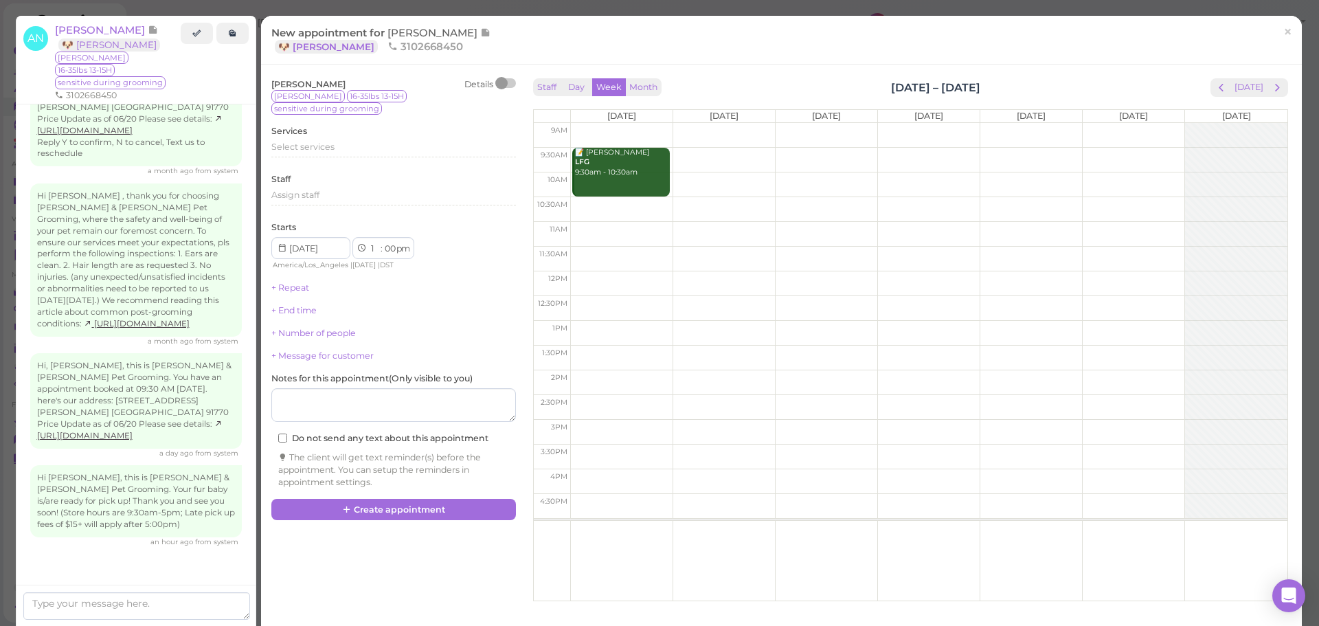
click at [1102, 152] on td at bounding box center [928, 160] width 717 height 25
type input "2025-09-20"
select select "9"
select select "30"
select select "am"
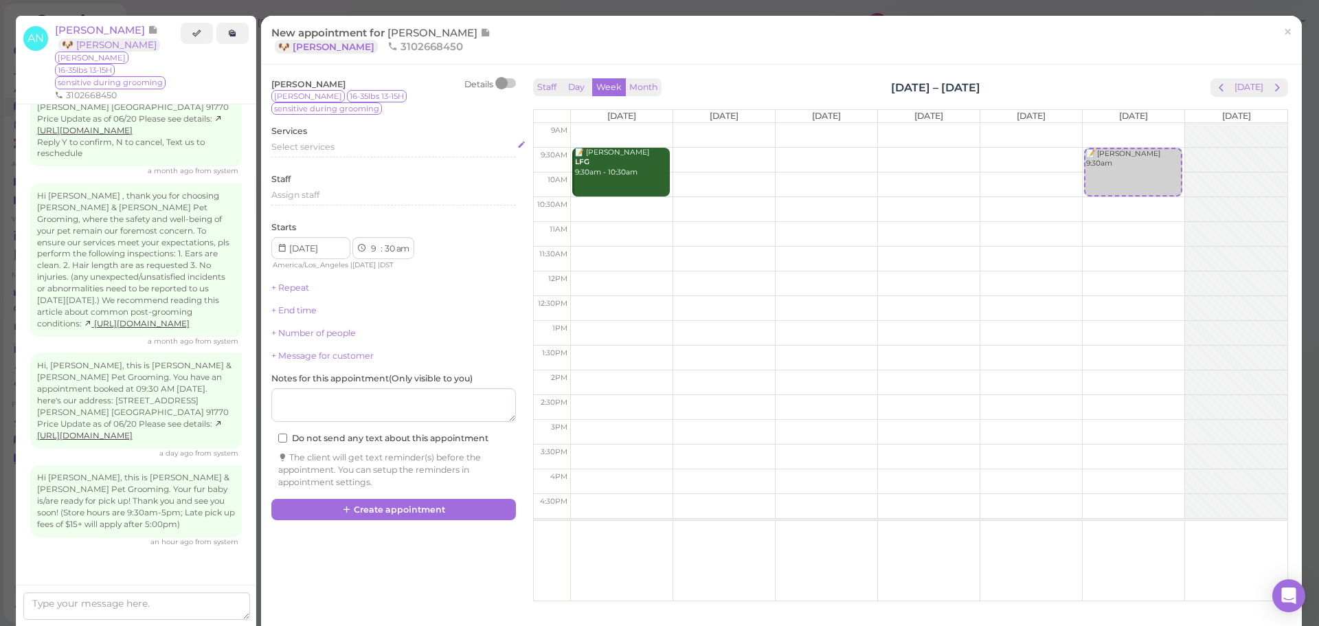
click at [355, 141] on div "Select services" at bounding box center [393, 147] width 245 height 12
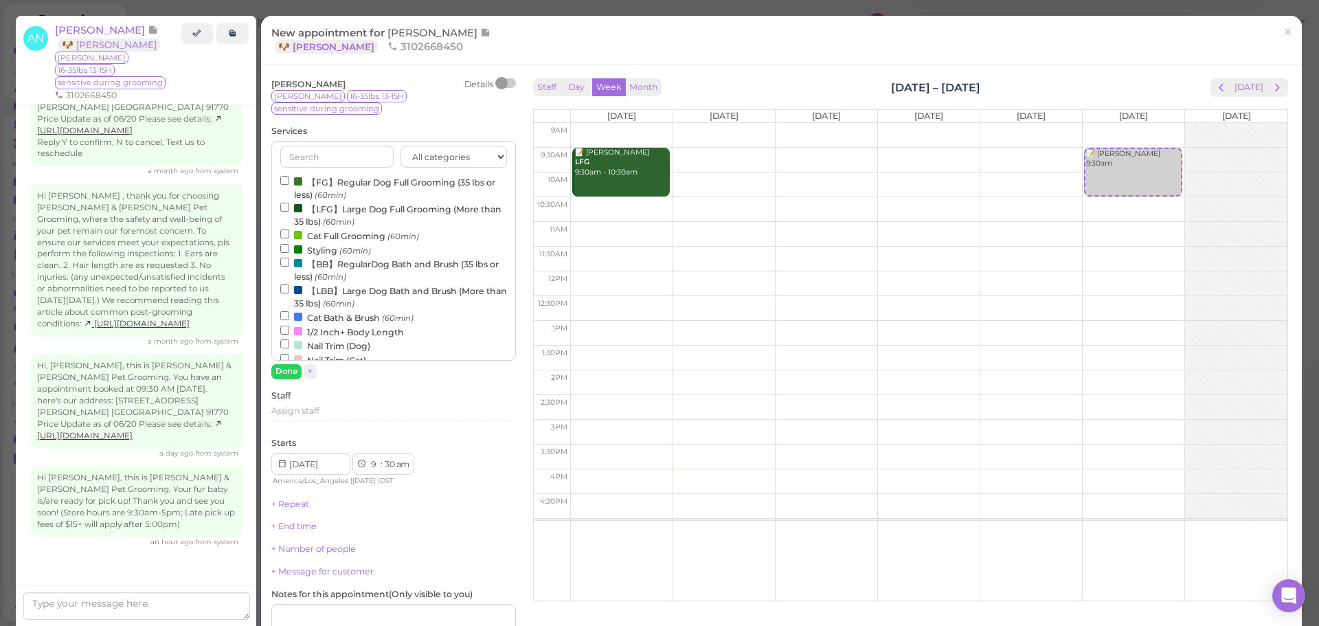
click at [368, 176] on label "【FG】Regular Dog Full Grooming (35 lbs or less) (60min)" at bounding box center [393, 188] width 227 height 27
click at [289, 176] on input "【FG】Regular Dog Full Grooming (35 lbs or less) (60min)" at bounding box center [284, 180] width 9 height 9
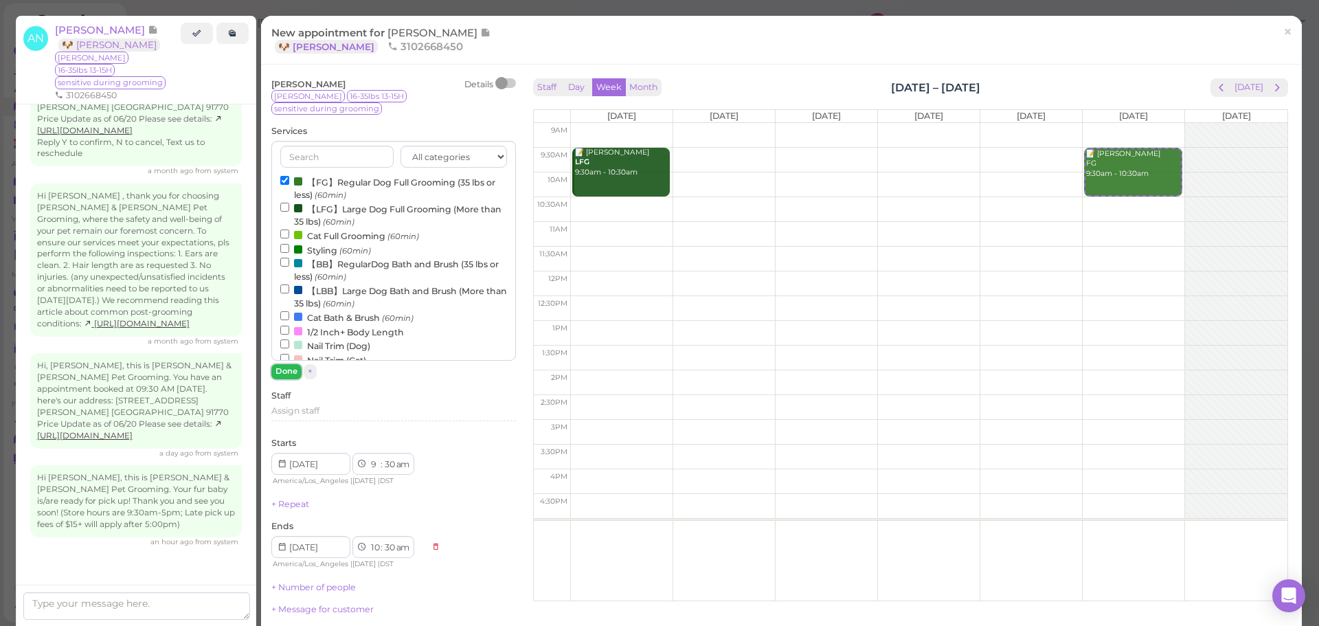
click at [287, 364] on button "Done" at bounding box center [286, 371] width 30 height 14
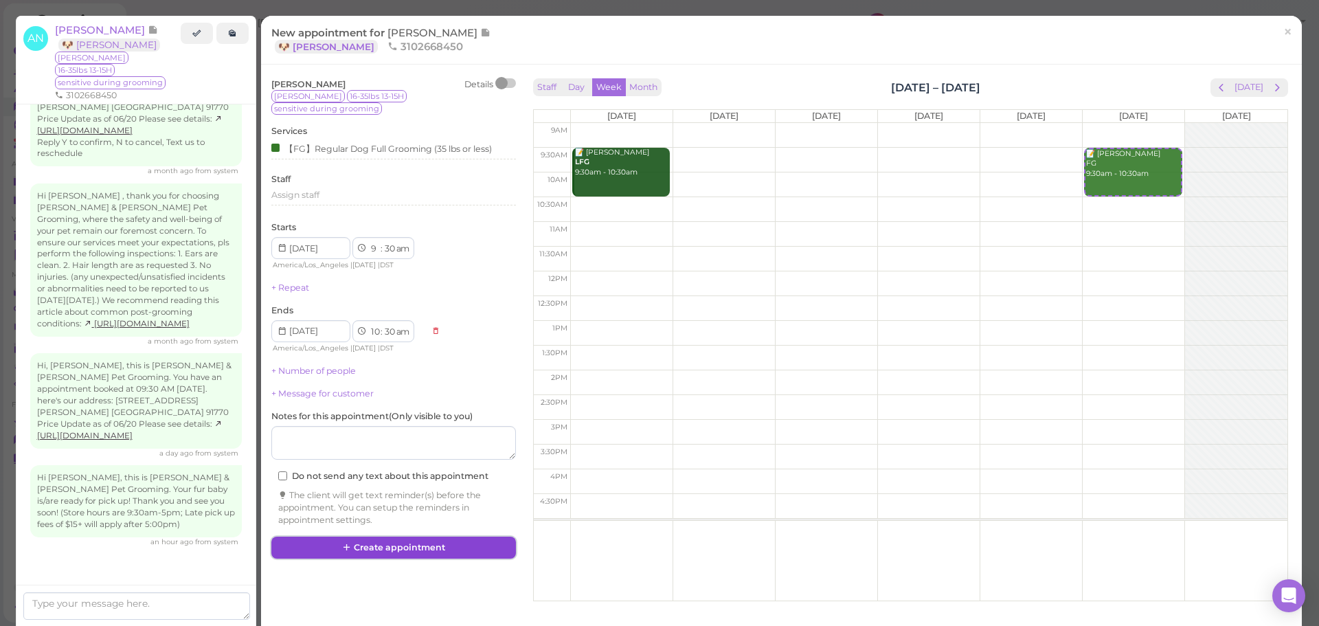
click at [396, 538] on button "Create appointment" at bounding box center [393, 548] width 245 height 22
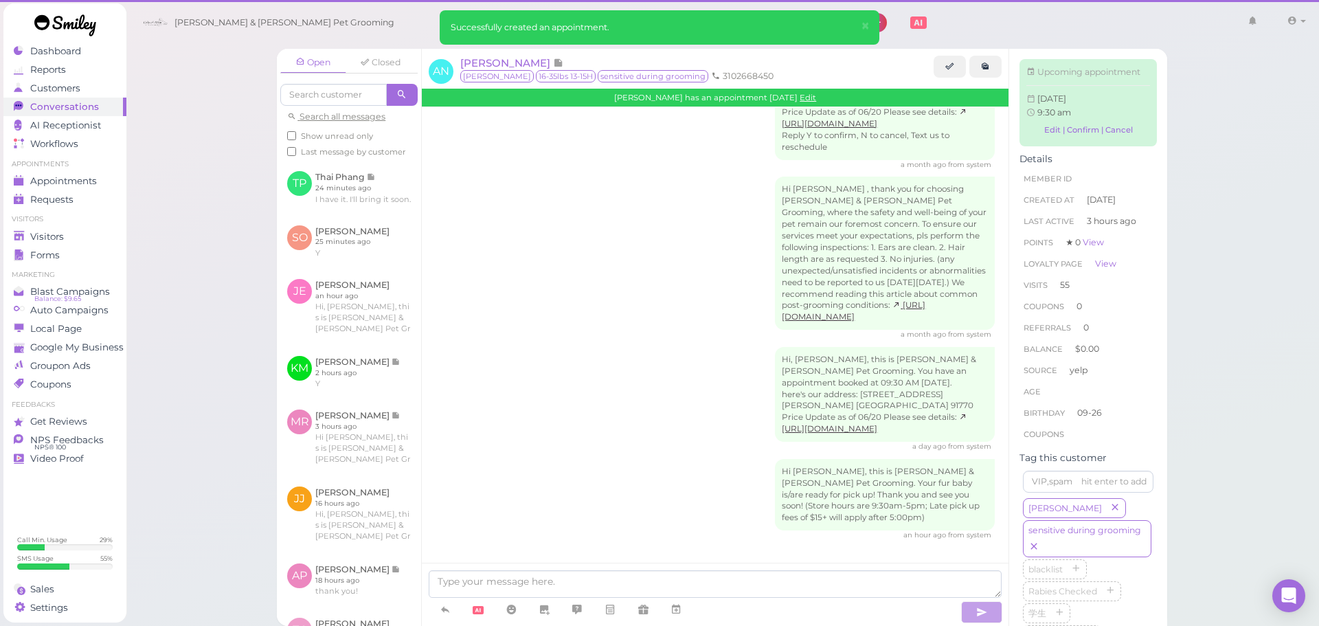
scroll to position [2652, 0]
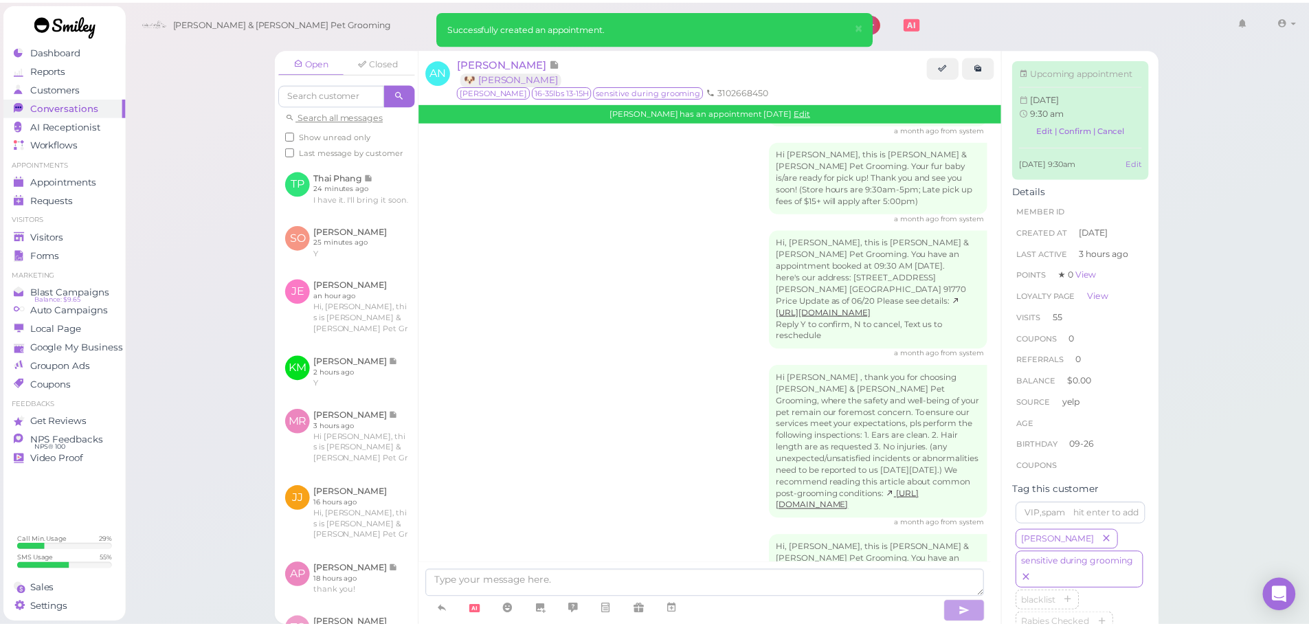
scroll to position [2794, 0]
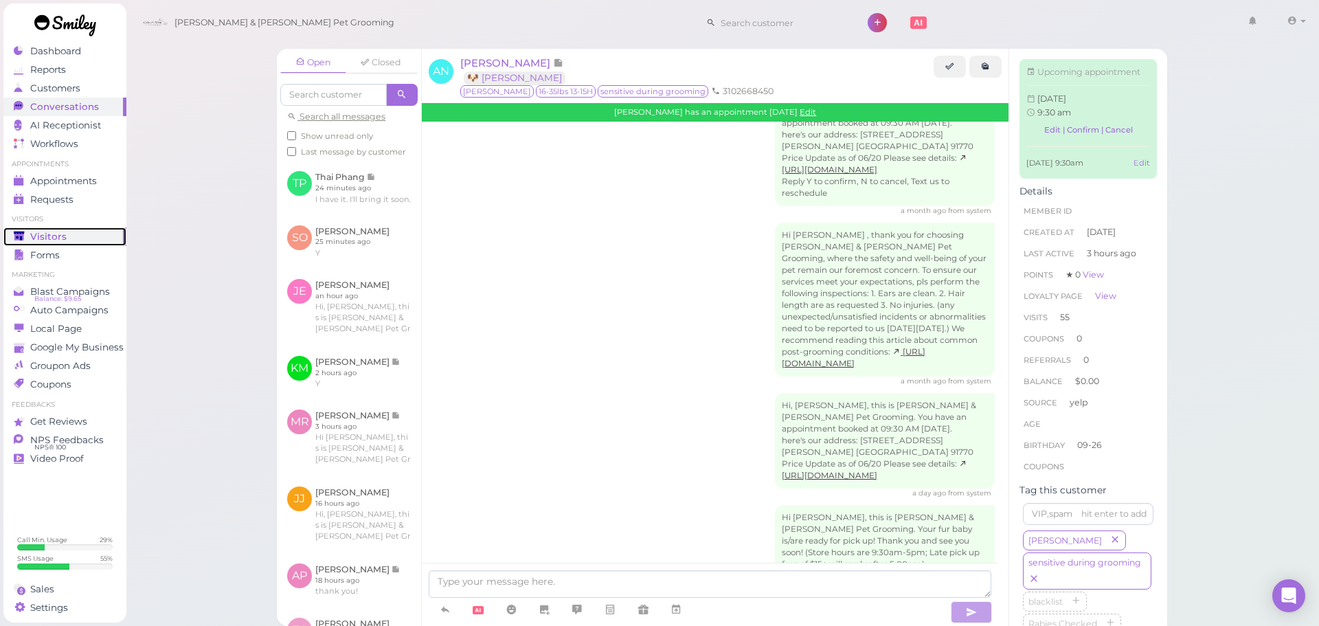
click at [63, 240] on span "Visitors" at bounding box center [48, 237] width 36 height 12
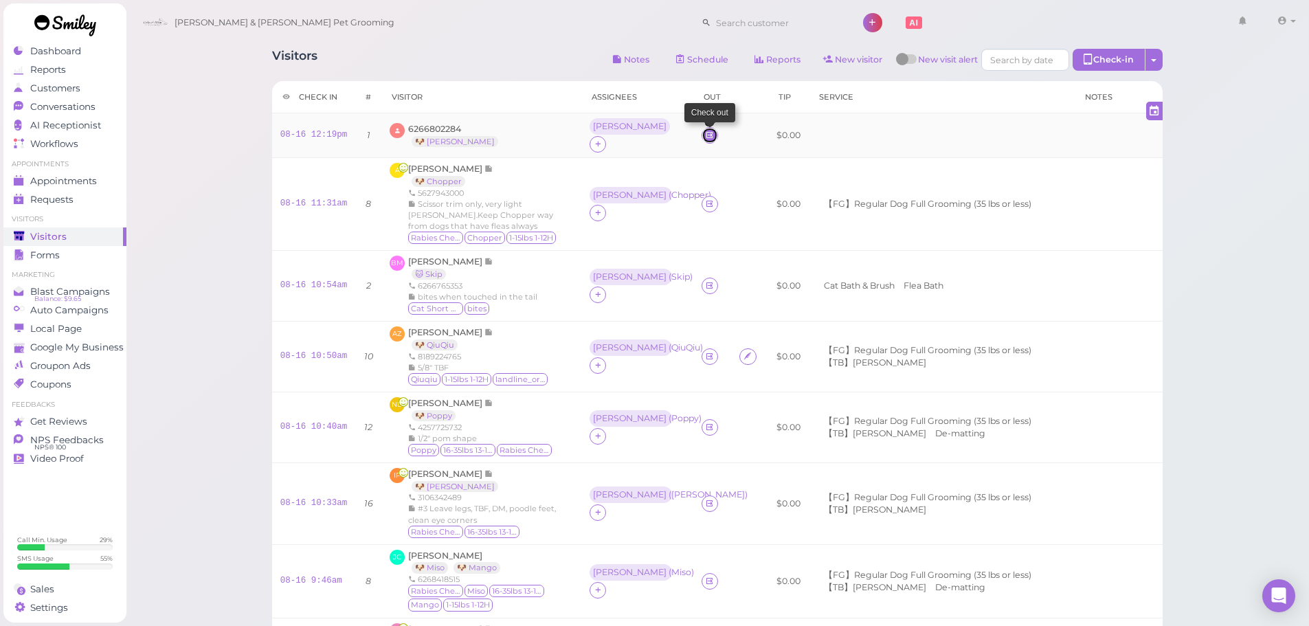
click at [702, 133] on link at bounding box center [710, 135] width 16 height 16
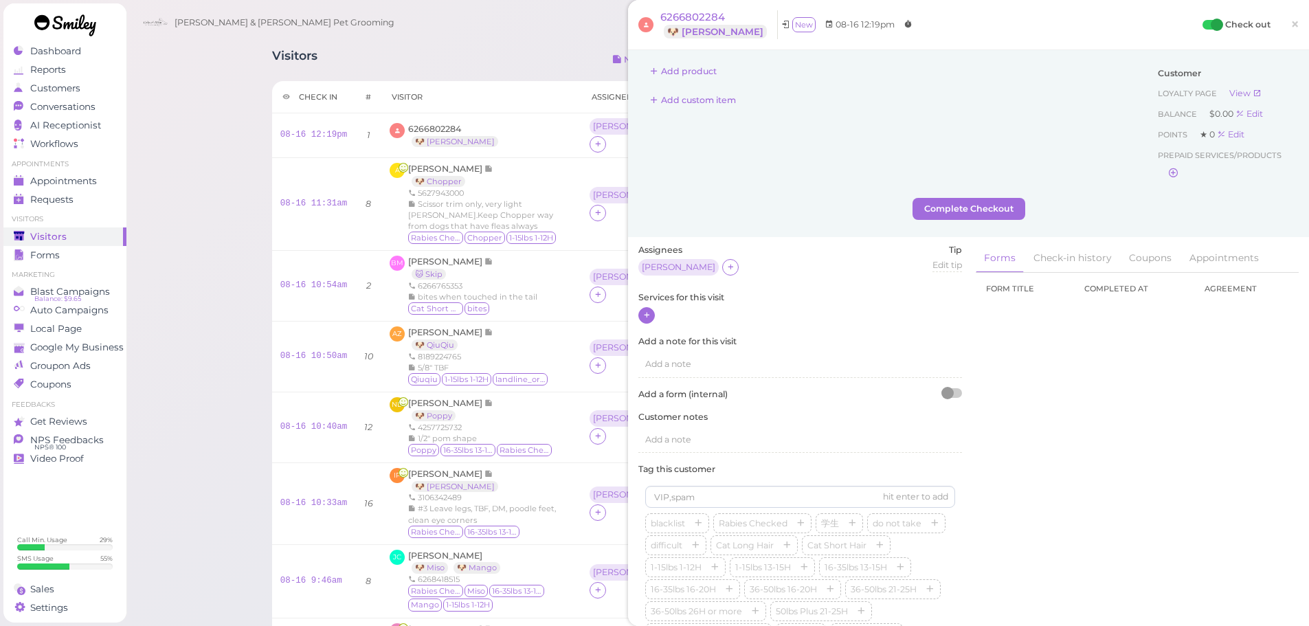
click at [643, 313] on icon at bounding box center [647, 315] width 9 height 10
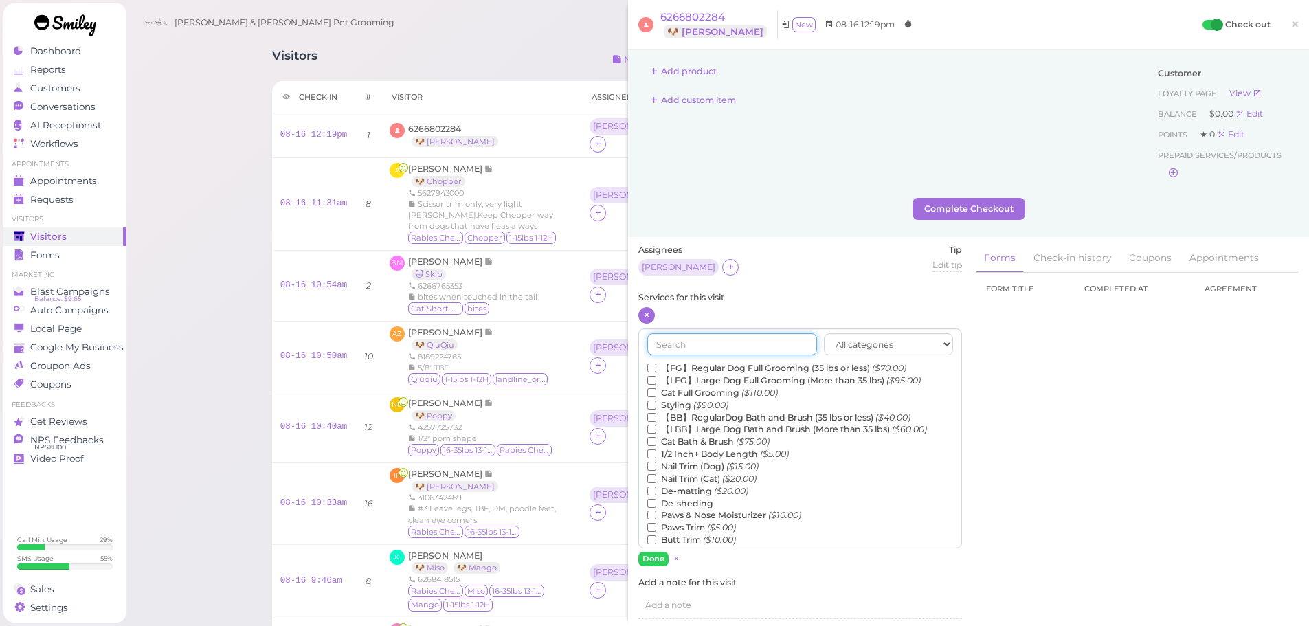
click at [700, 347] on input "text" at bounding box center [732, 344] width 170 height 22
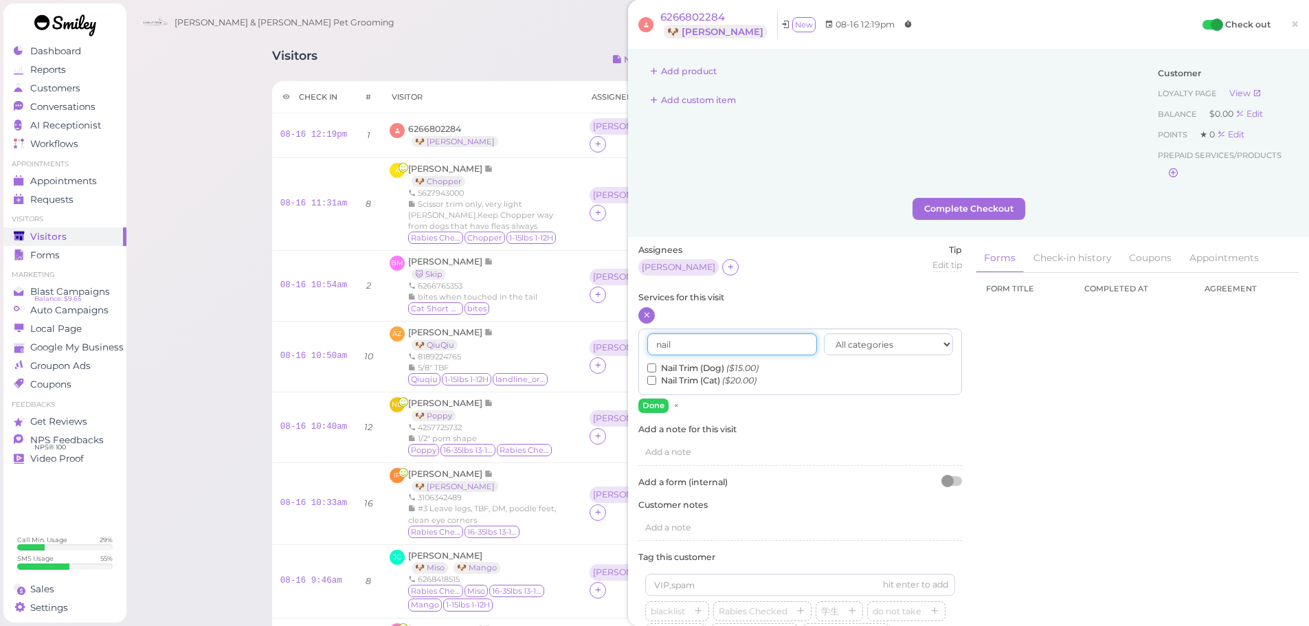
type input "nail"
click at [718, 369] on label "Nail Trim (Dog) ($15.00)" at bounding box center [702, 368] width 111 height 12
click at [656, 369] on input "Nail Trim (Dog) ($15.00)" at bounding box center [651, 368] width 9 height 9
click at [655, 410] on button "Done" at bounding box center [653, 406] width 30 height 14
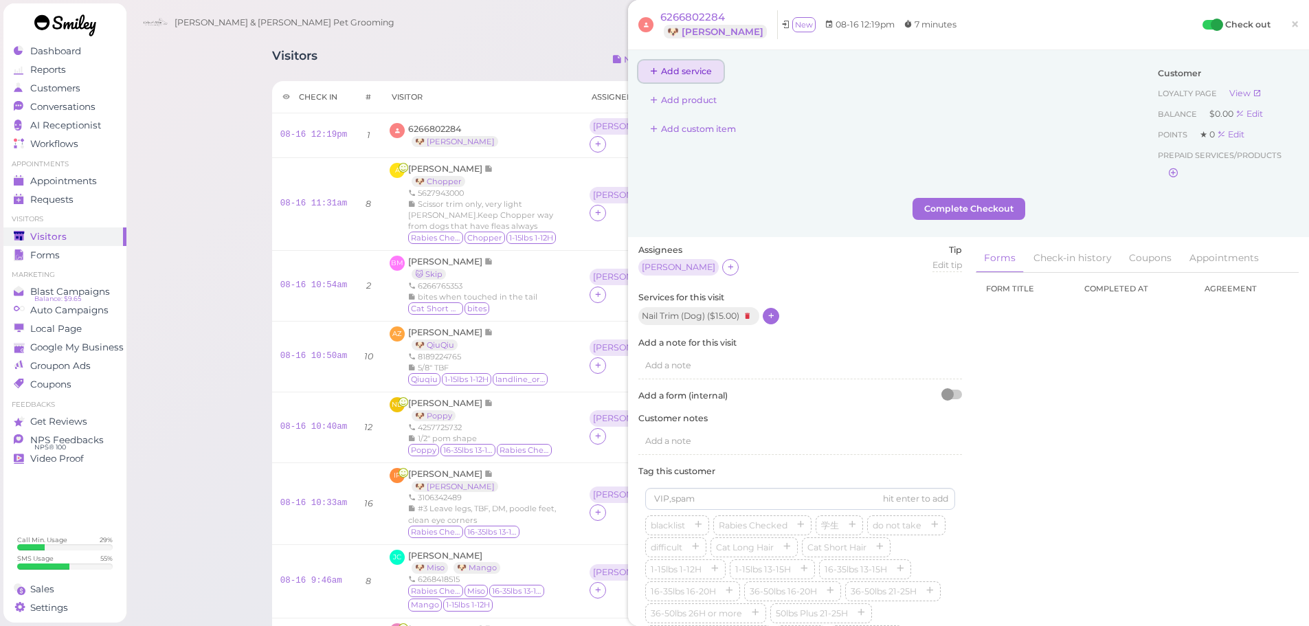
click at [682, 63] on button "Add service" at bounding box center [680, 71] width 85 height 22
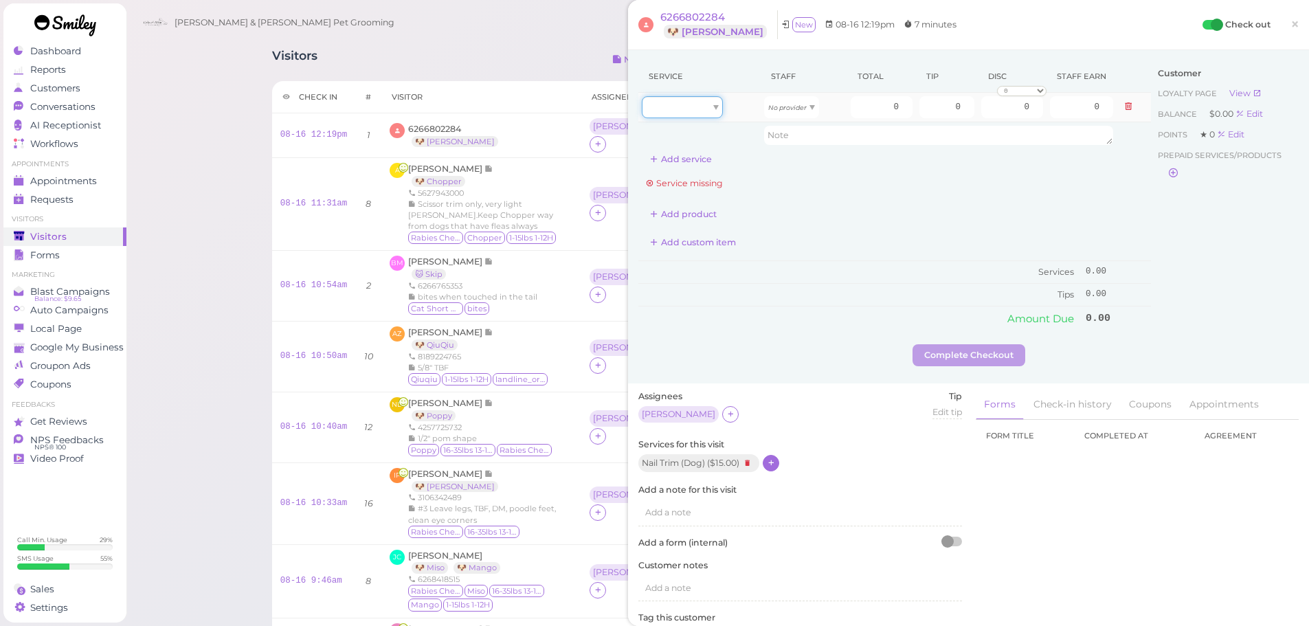
click at [698, 100] on div at bounding box center [682, 107] width 81 height 22
type input "15.00"
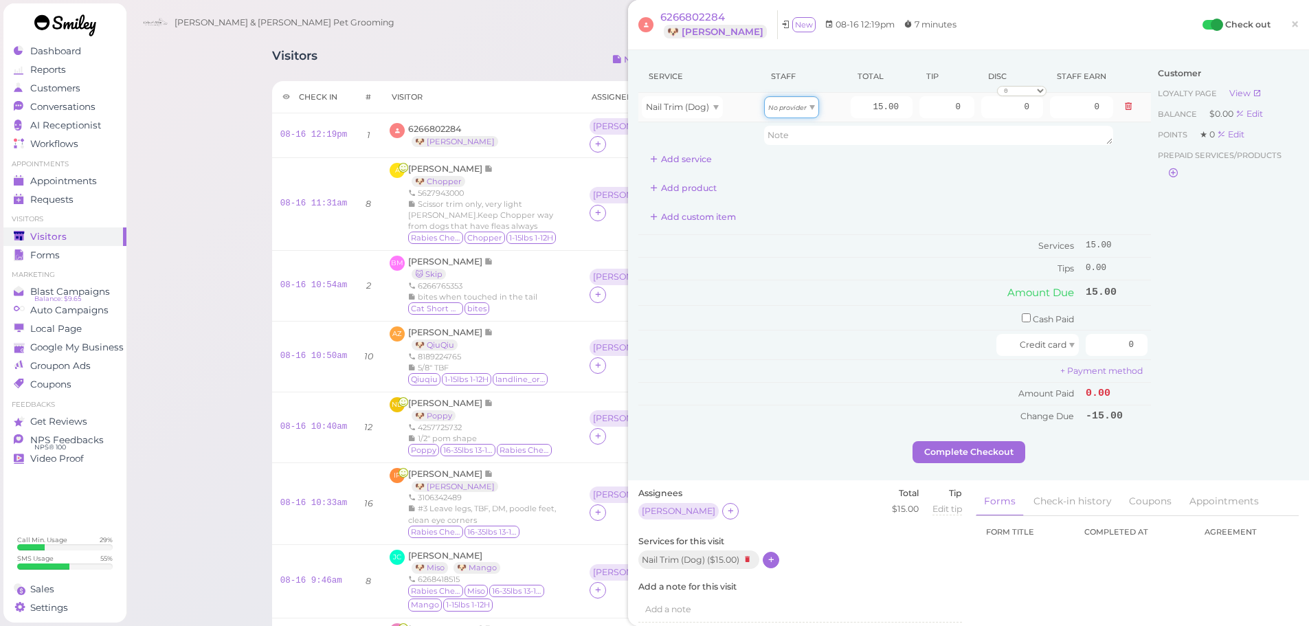
click at [775, 111] on icon "No provider" at bounding box center [787, 108] width 38 height 8
type input "7.80"
drag, startPoint x: 1081, startPoint y: 340, endPoint x: 1170, endPoint y: 358, distance: 91.1
click at [1170, 358] on div "Service Staff Total Tip Disc Staff earn Nail Trim (Dog) Asa 15.00 0 0 0 10% off…" at bounding box center [968, 250] width 660 height 381
type input "15"
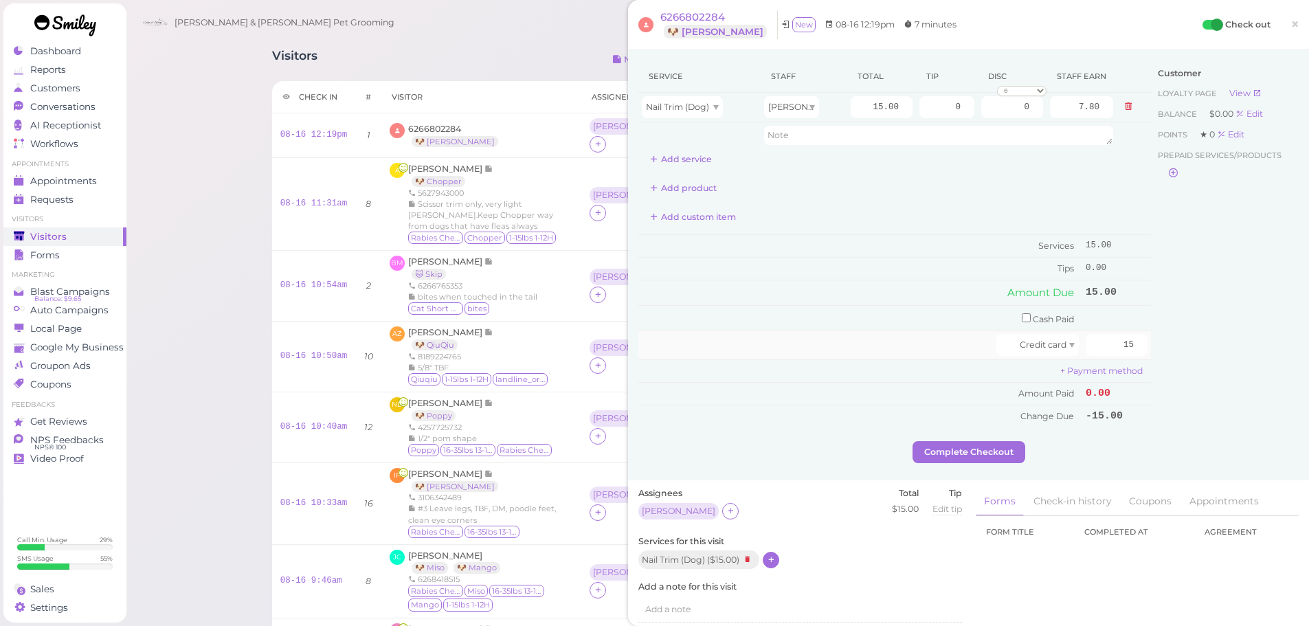
click at [1138, 339] on td "15" at bounding box center [1116, 346] width 69 height 30
click at [942, 445] on button "Complete Checkout" at bounding box center [969, 452] width 113 height 22
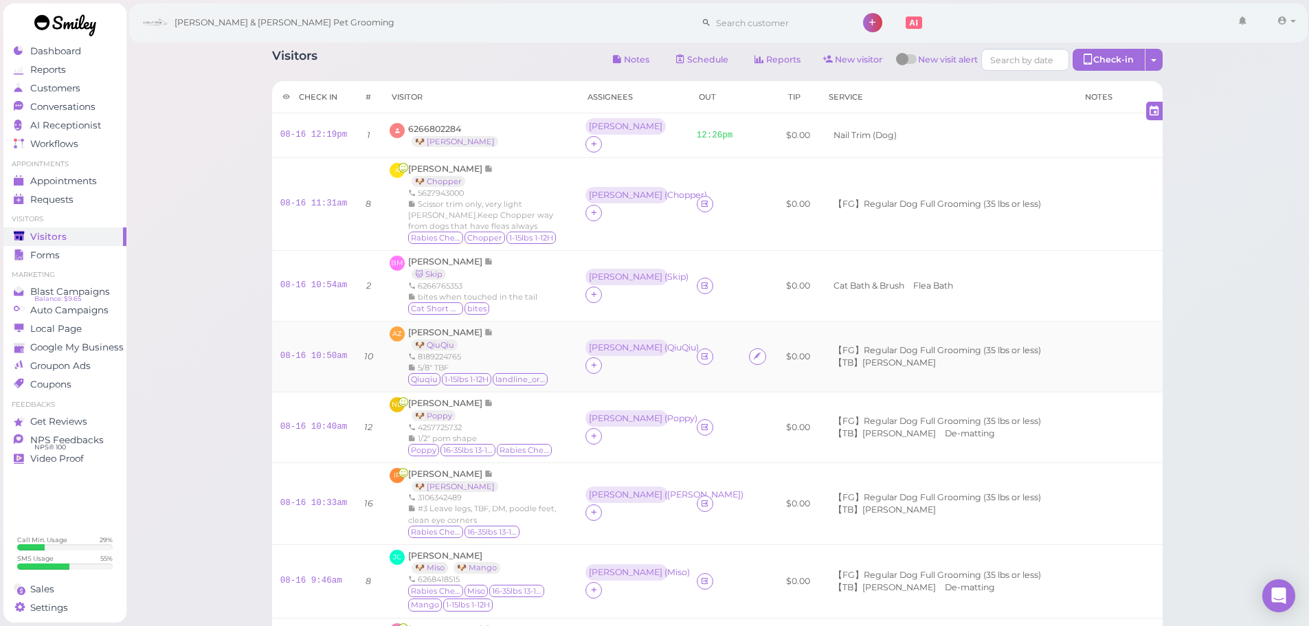
scroll to position [468, 0]
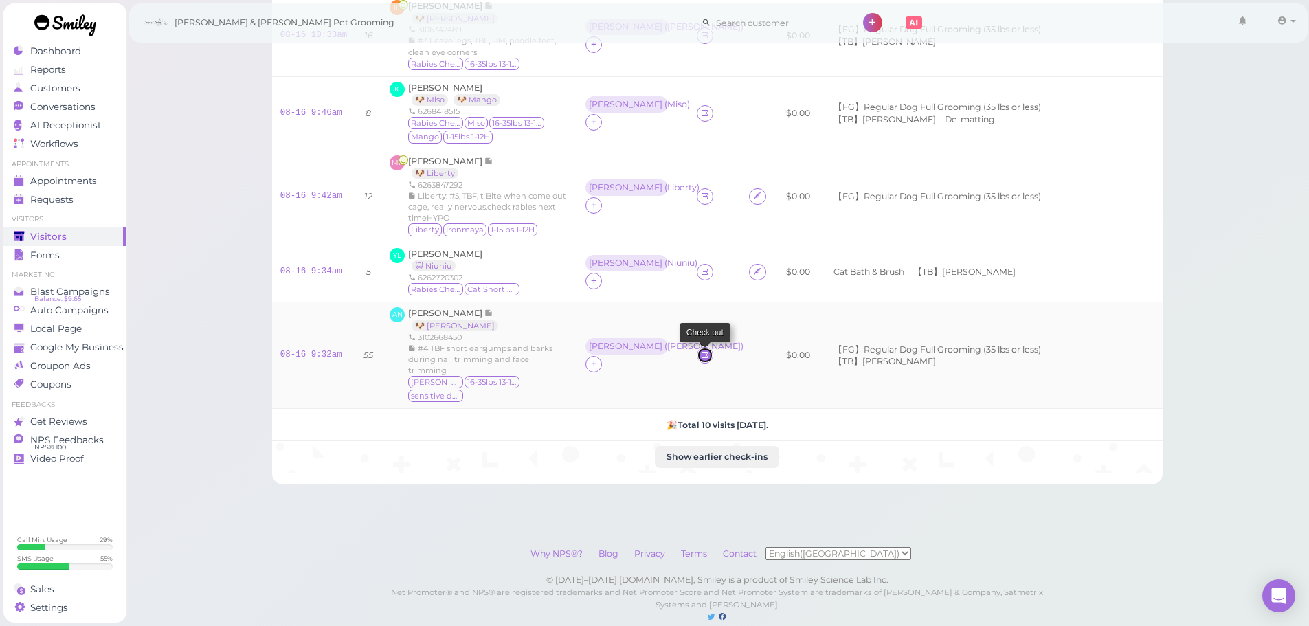
click at [709, 347] on link at bounding box center [705, 355] width 16 height 16
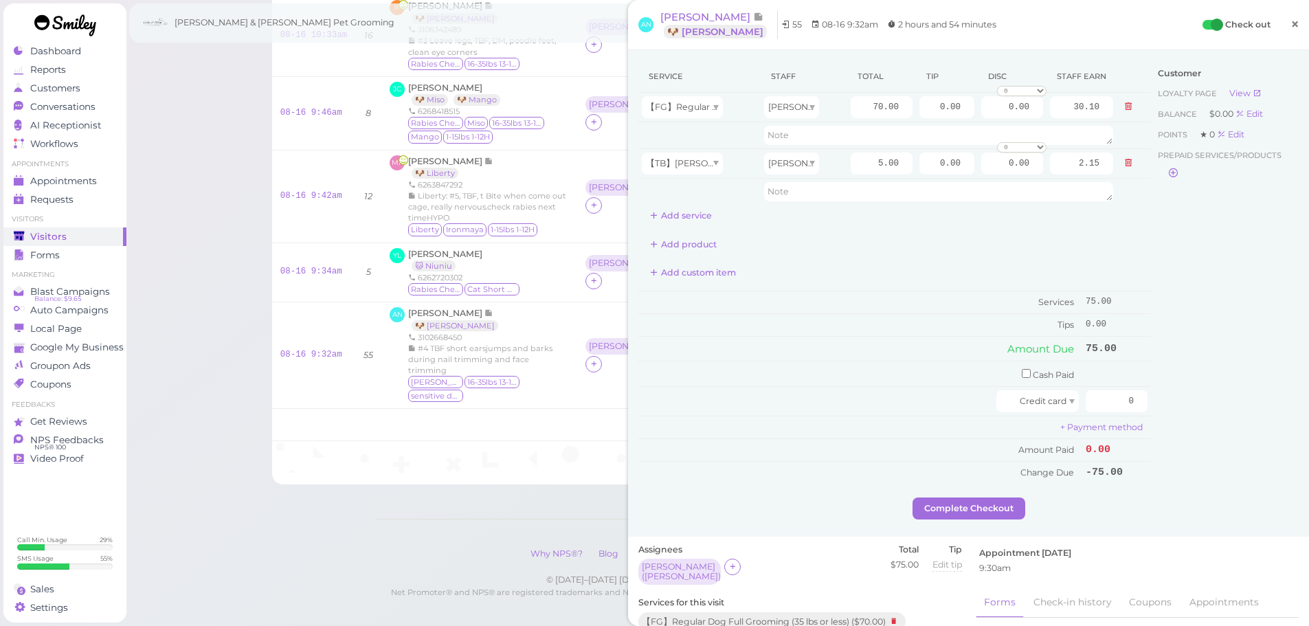
click at [1282, 19] on link "×" at bounding box center [1294, 25] width 25 height 32
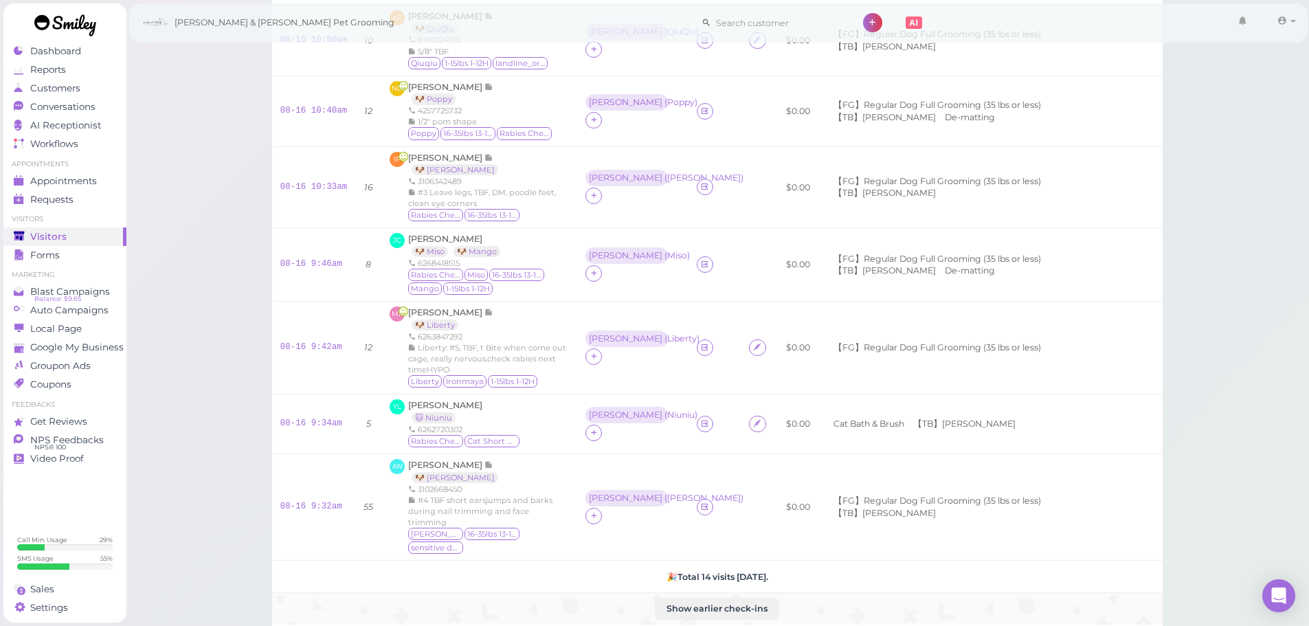
scroll to position [715, 0]
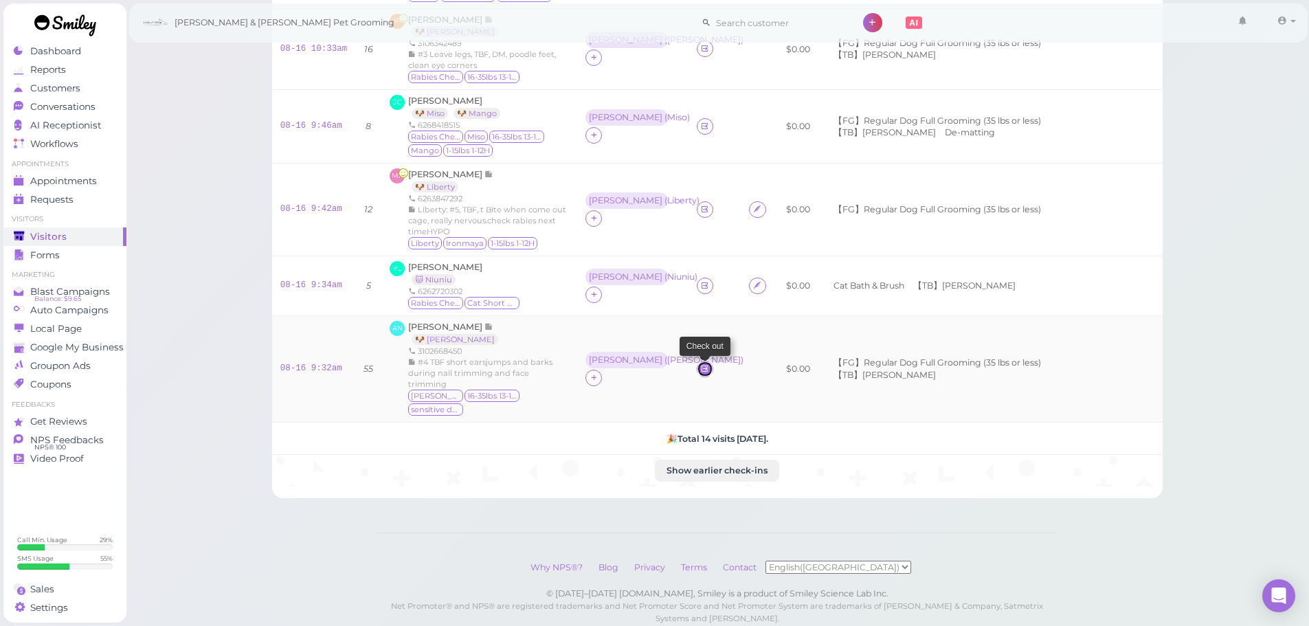
click at [711, 361] on link at bounding box center [705, 369] width 16 height 16
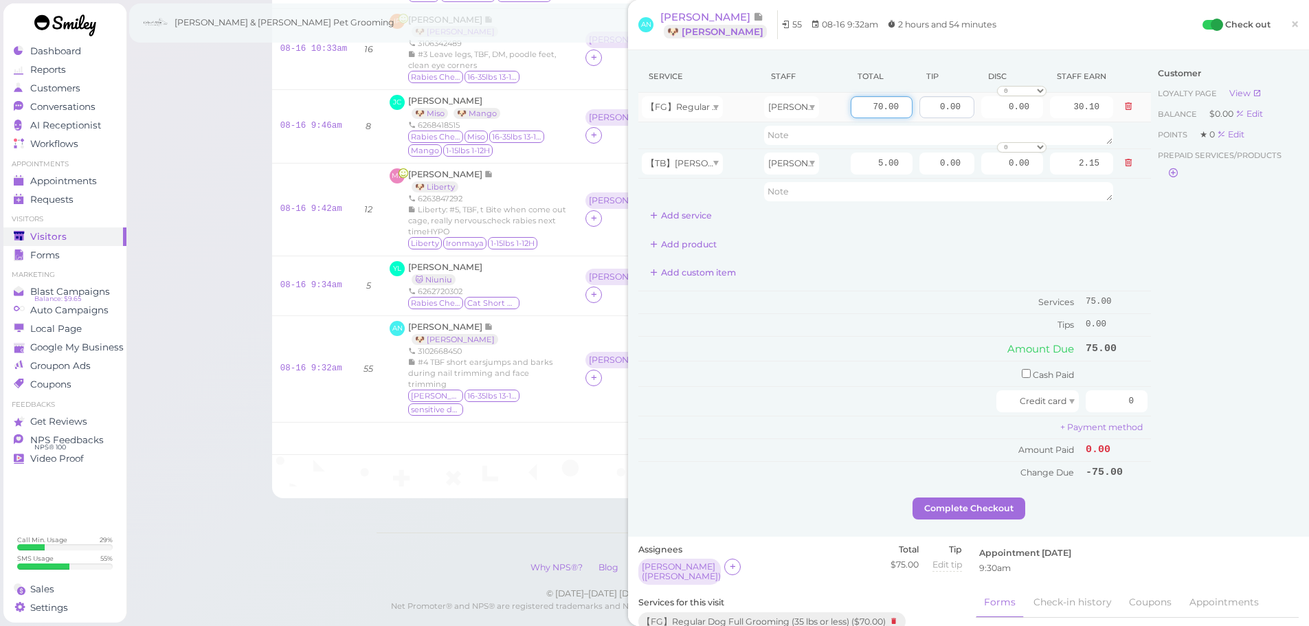
drag, startPoint x: 857, startPoint y: 110, endPoint x: 933, endPoint y: 113, distance: 76.3
click at [933, 113] on tr "【FG】Regular Dog Full Grooming (35 lbs or less) Helen 70.00 0.00 0.00 0 10% off …" at bounding box center [894, 108] width 513 height 30
type input "80"
type input "34.40"
drag, startPoint x: 925, startPoint y: 111, endPoint x: 1038, endPoint y: 116, distance: 112.8
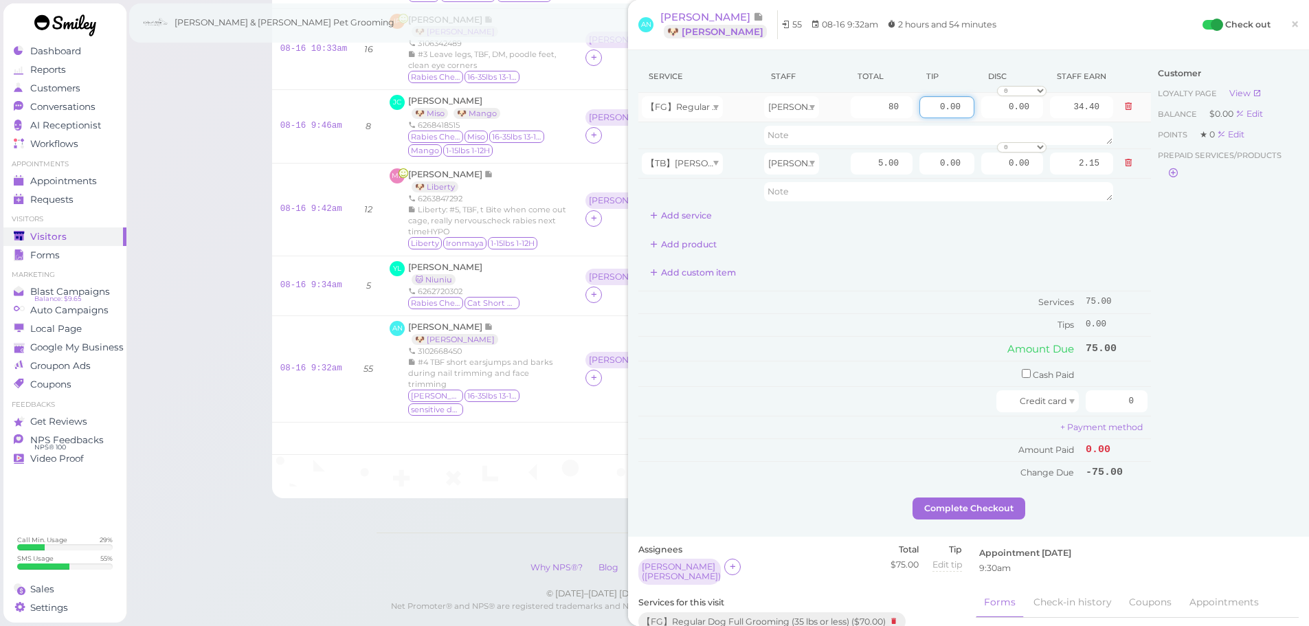
click at [1032, 115] on tr "【FG】Regular Dog Full Grooming (35 lbs or less) Helen 80 0.00 0.00 0 10% off 15%…" at bounding box center [894, 108] width 513 height 30
type input "12.75"
click at [1201, 343] on div "Customer Loyalty page View Balance $0.00 Edit Points ★ 0 Edit Prepaid services/…" at bounding box center [1225, 278] width 148 height 437
click at [1209, 425] on div "Service Staff Total Tip Disc Staff earn 【FG】Regular Dog Full Grooming (35 lbs o…" at bounding box center [968, 278] width 660 height 437
type input "97.75"
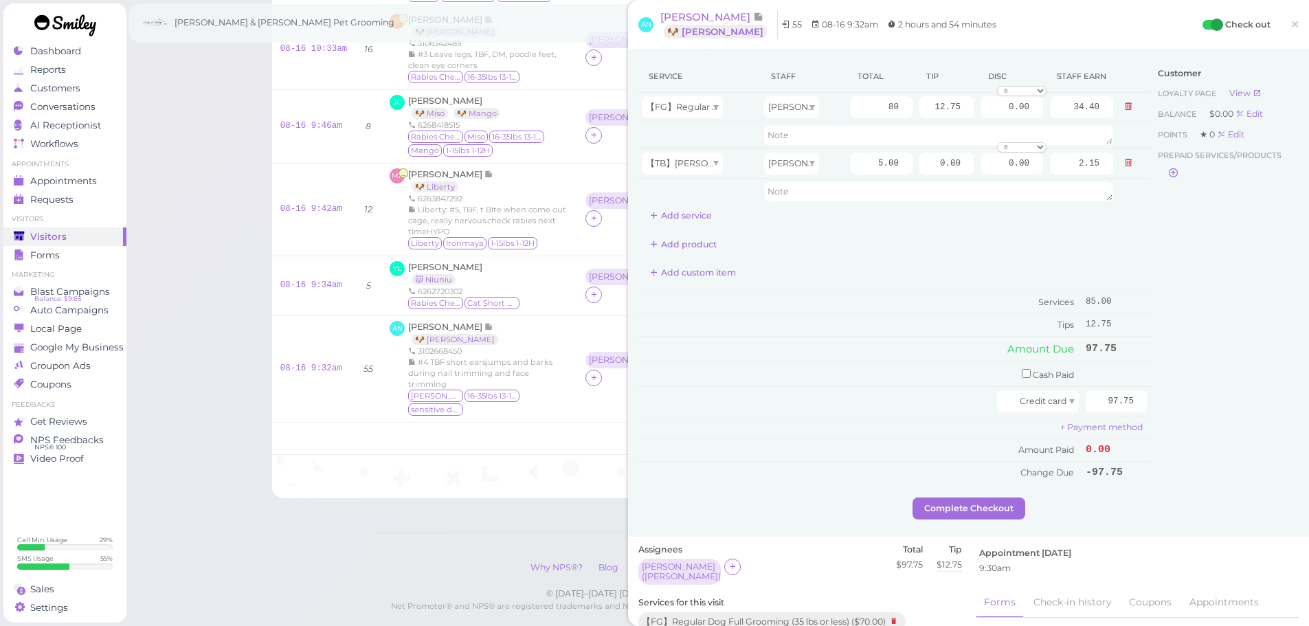
click at [1220, 445] on div "Customer Loyalty page View Balance $0.00 Edit Points ★ 0 Edit Prepaid services/…" at bounding box center [1225, 278] width 148 height 437
click at [987, 507] on button "Complete Checkout" at bounding box center [969, 509] width 113 height 22
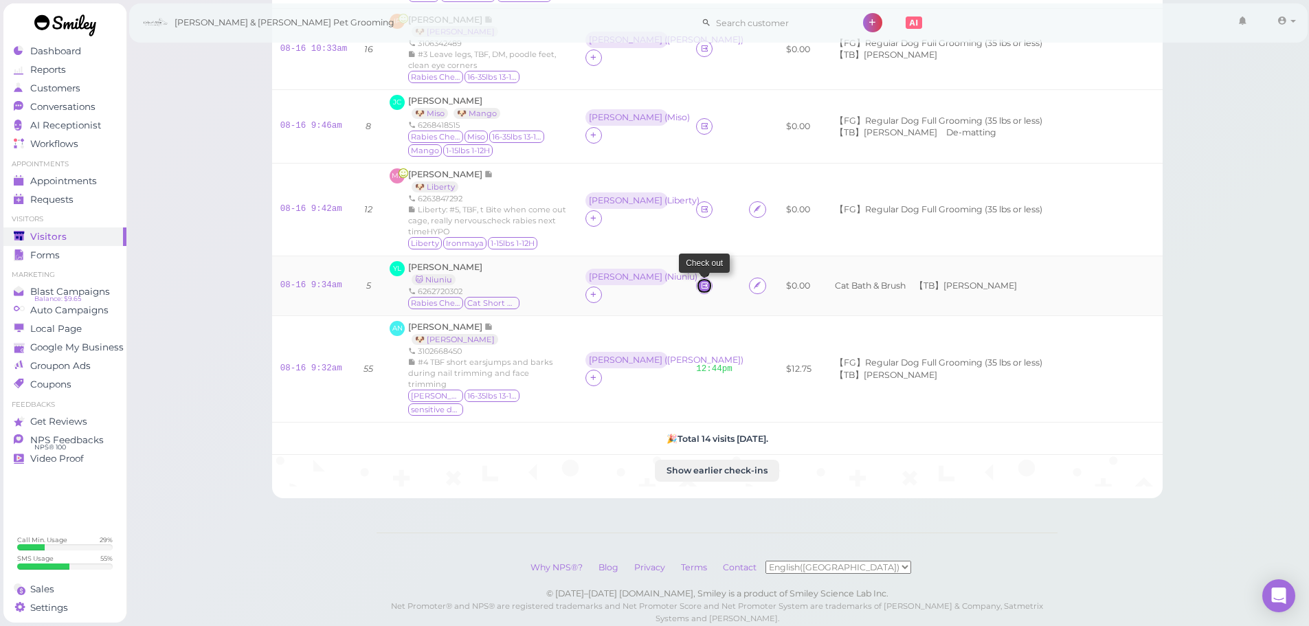
click at [706, 280] on icon at bounding box center [704, 285] width 9 height 10
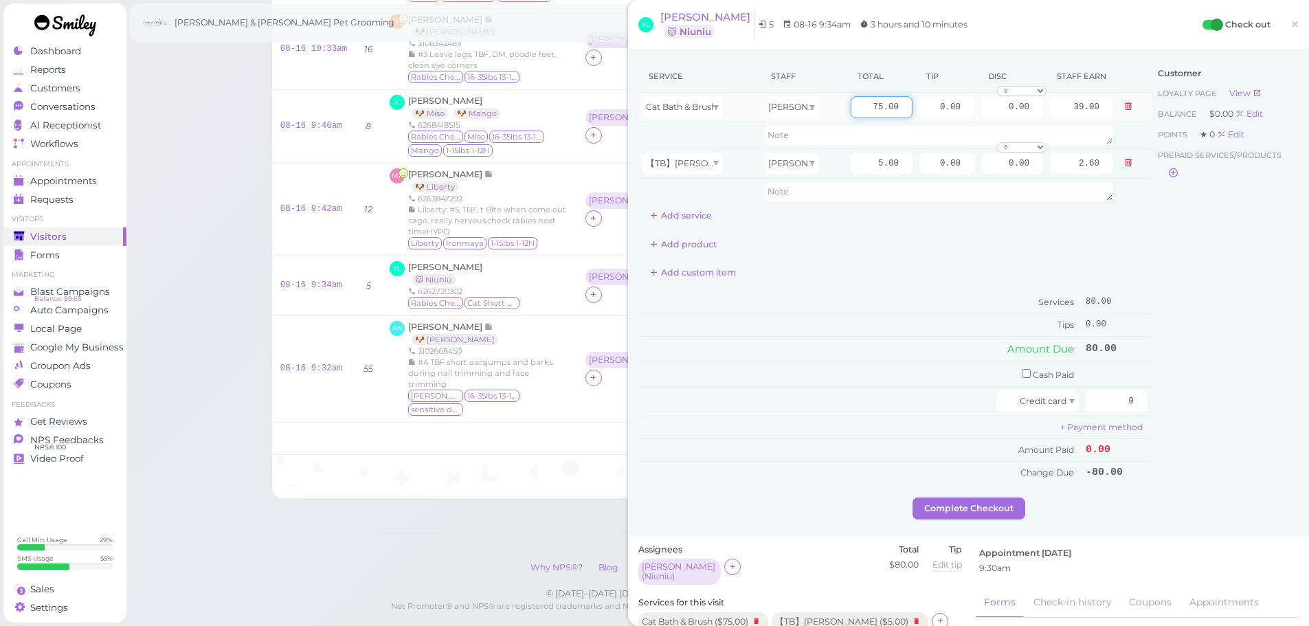
drag, startPoint x: 855, startPoint y: 105, endPoint x: 902, endPoint y: 107, distance: 46.8
click at [902, 107] on td "75.00" at bounding box center [881, 108] width 69 height 30
drag, startPoint x: 920, startPoint y: 104, endPoint x: 1124, endPoint y: 137, distance: 207.5
click at [1122, 137] on tbody "Cat Bath & Brush Asa 75.00 0.00 0.00 0 10% off 15% off 20% off 25% off 30% off …" at bounding box center [894, 149] width 513 height 112
type input "20"
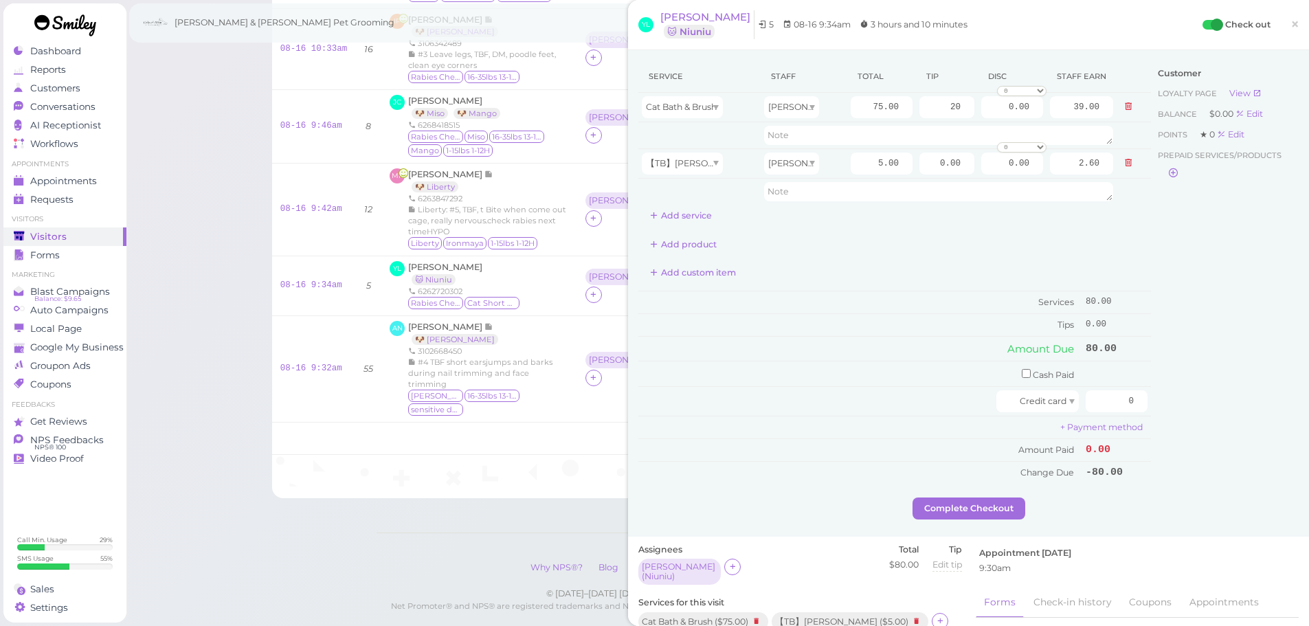
click at [1224, 307] on div "Customer Loyalty page View Balance $0.00 Edit Points ★ 0 Edit Prepaid services/…" at bounding box center [1225, 278] width 148 height 437
click at [1022, 372] on input "checkbox" at bounding box center [1026, 373] width 9 height 9
checkbox input "true"
drag, startPoint x: 1148, startPoint y: 380, endPoint x: 1171, endPoint y: 384, distance: 23.1
click at [1171, 384] on div "Service Staff Total Tip Disc Staff earn Cat Bath & Brush Asa 75.00 20 0.00 0 10…" at bounding box center [968, 280] width 660 height 441
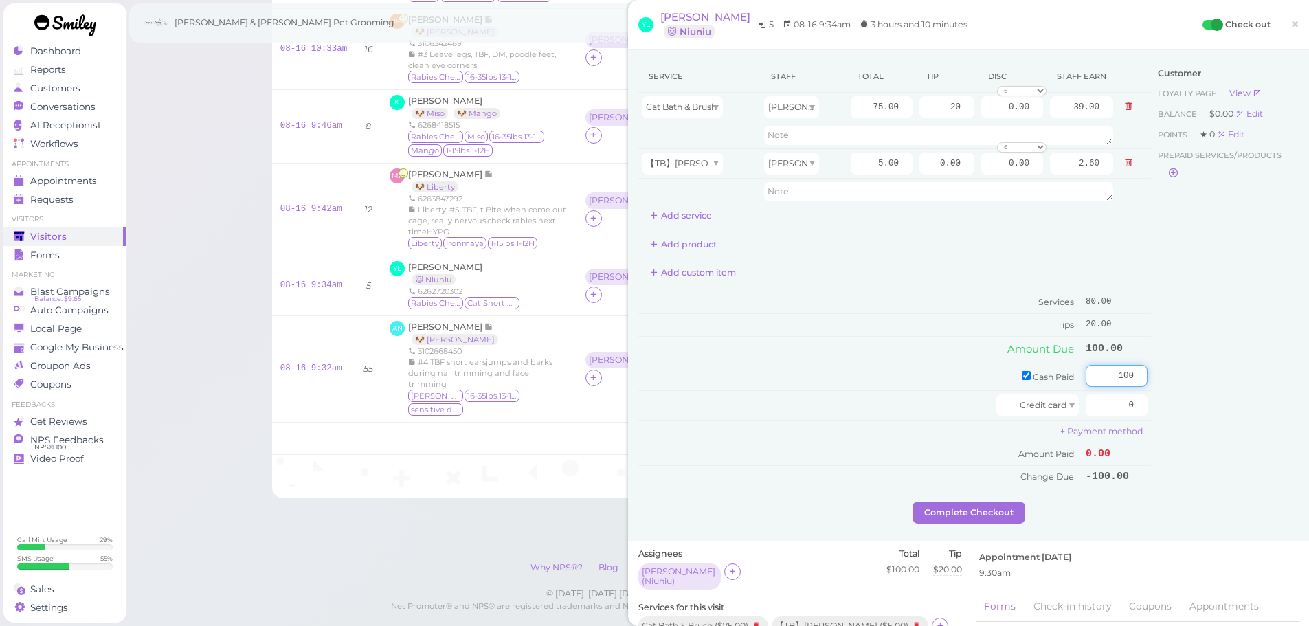
type input "100"
click at [1180, 385] on div "Customer Loyalty page View Balance $0.00 Edit Points ★ 0 Edit Prepaid services/…" at bounding box center [1225, 280] width 148 height 441
click at [979, 518] on button "Complete Checkout" at bounding box center [969, 513] width 113 height 22
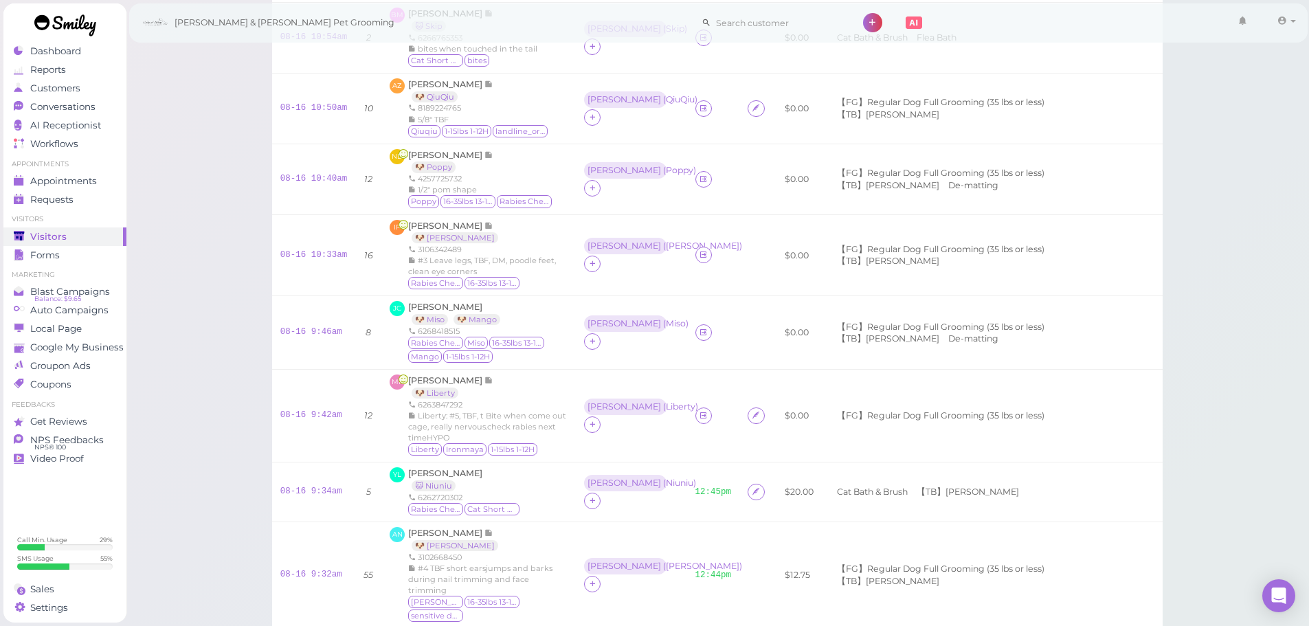
scroll to position [97, 0]
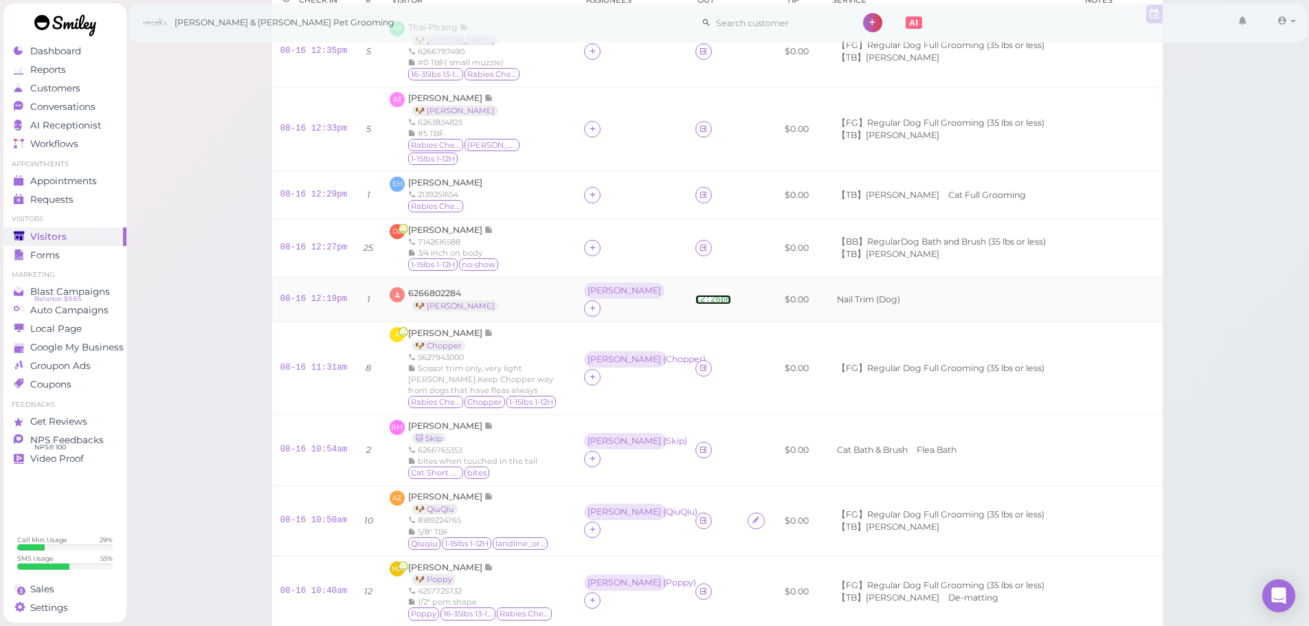
click at [706, 295] on link "12:26pm" at bounding box center [713, 300] width 36 height 10
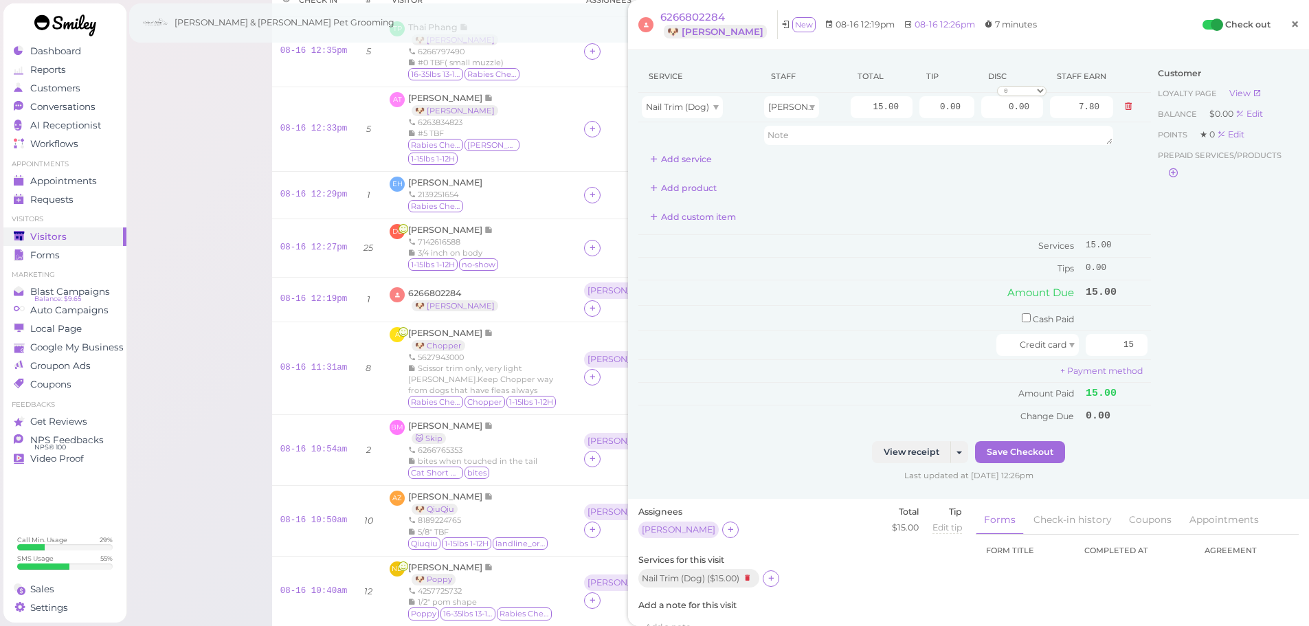
click at [1291, 25] on span "×" at bounding box center [1295, 23] width 9 height 19
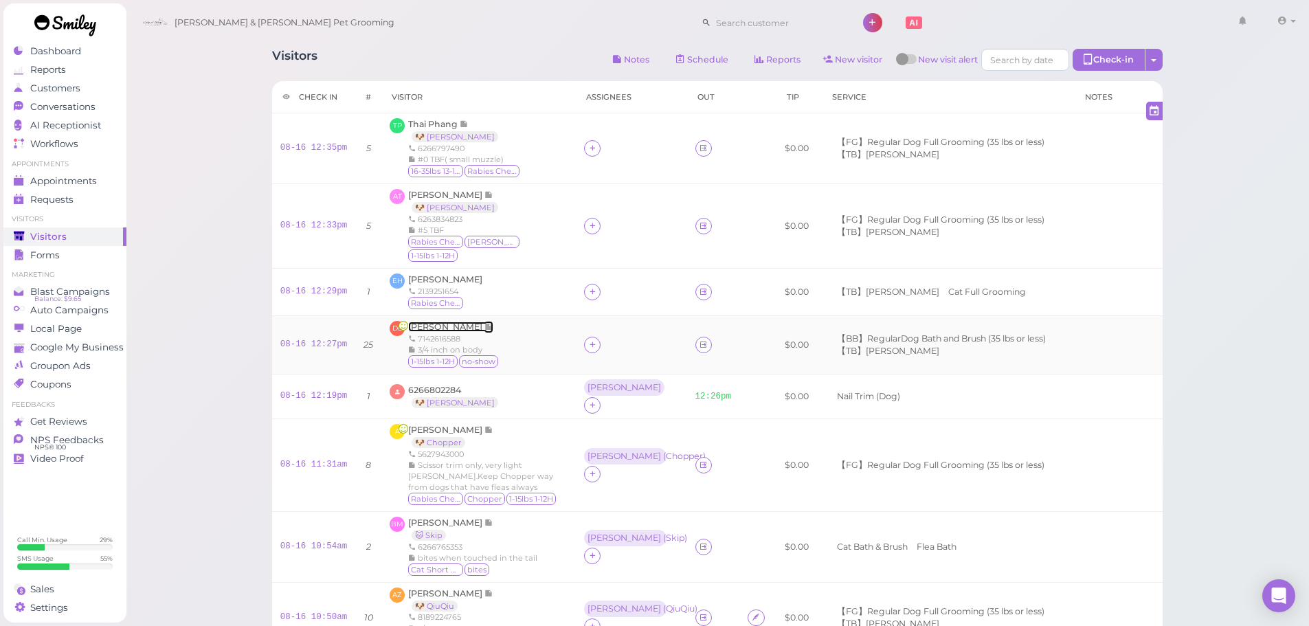
click at [431, 322] on span "[PERSON_NAME]" at bounding box center [446, 327] width 76 height 10
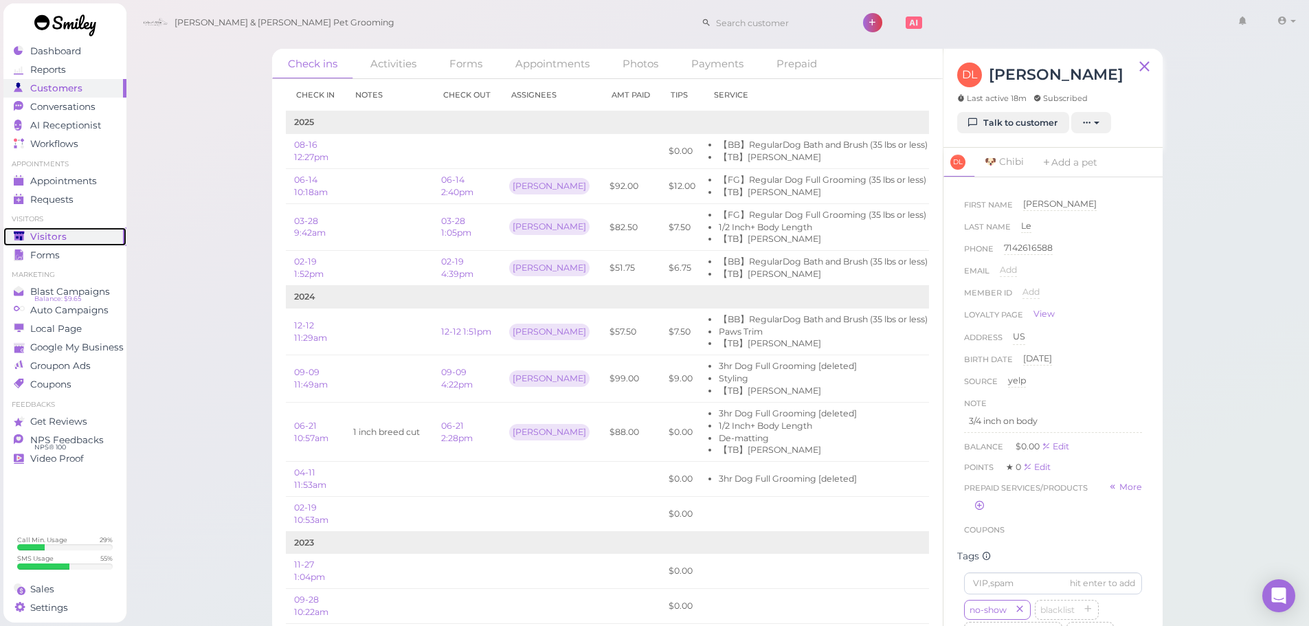
click at [71, 241] on div "Visitors" at bounding box center [63, 237] width 99 height 12
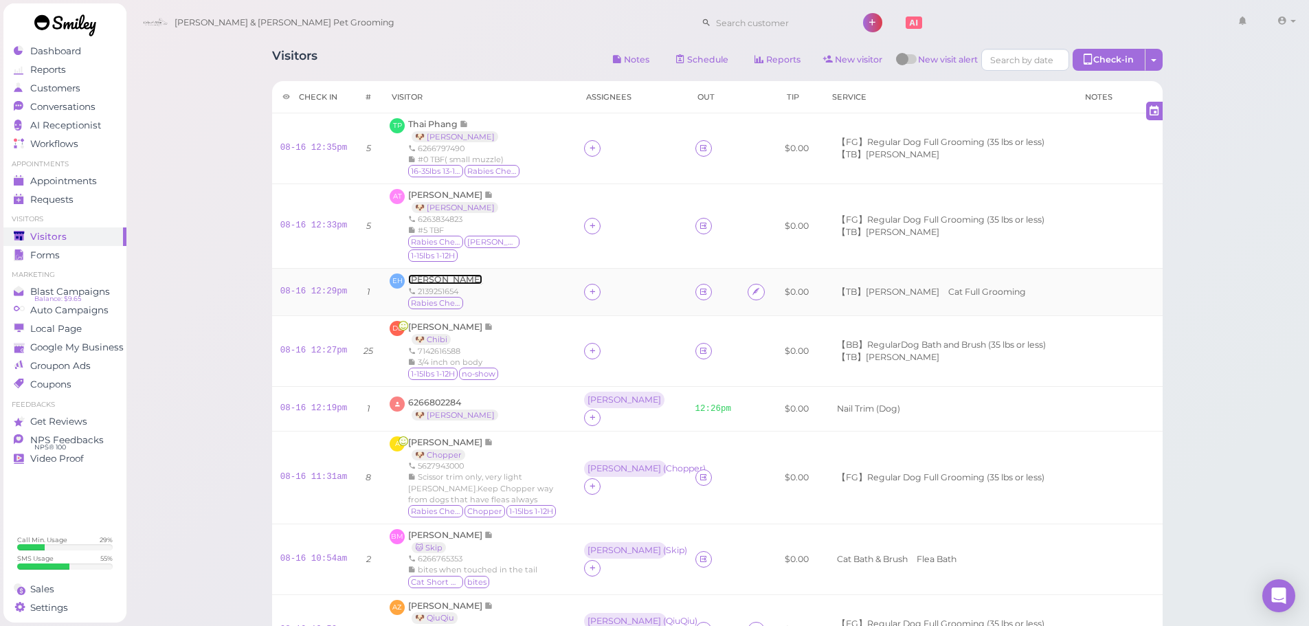
click at [421, 274] on span "[PERSON_NAME]" at bounding box center [445, 279] width 74 height 10
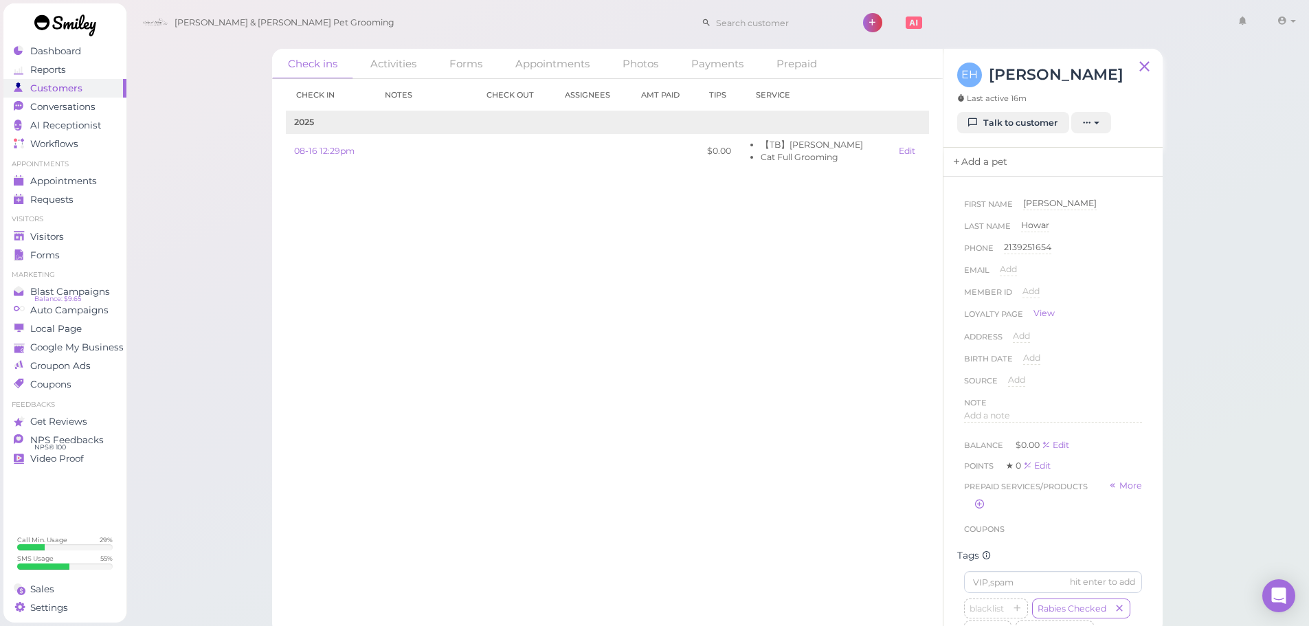
click at [1007, 166] on link "Add a pet" at bounding box center [980, 162] width 72 height 29
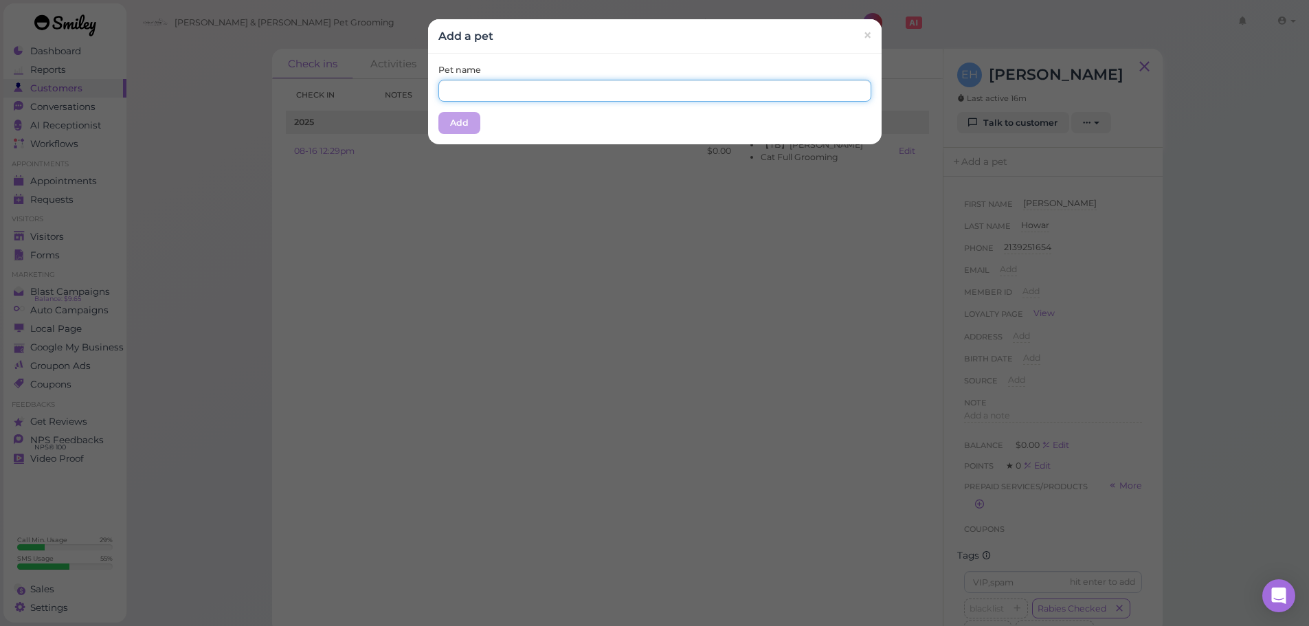
click at [731, 86] on input "text" at bounding box center [654, 91] width 433 height 22
type input "Pheonix"
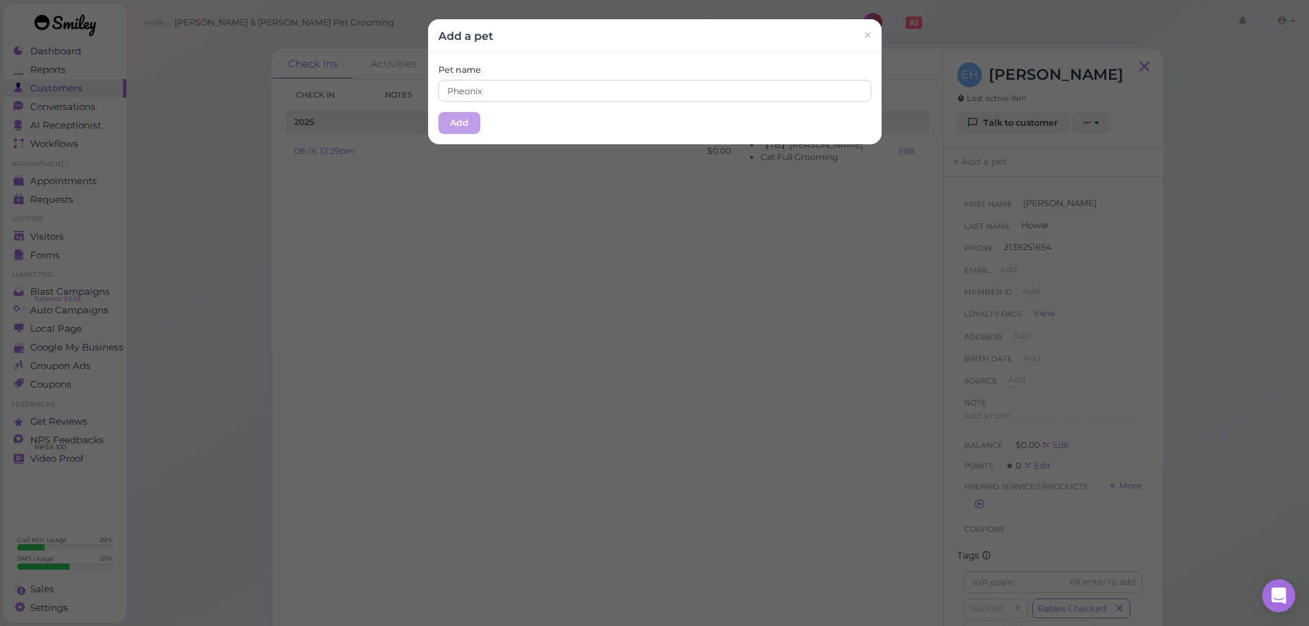
click at [579, 111] on div "Pet name Pheonix Add" at bounding box center [655, 99] width 454 height 91
click at [452, 115] on button "Add" at bounding box center [459, 123] width 42 height 22
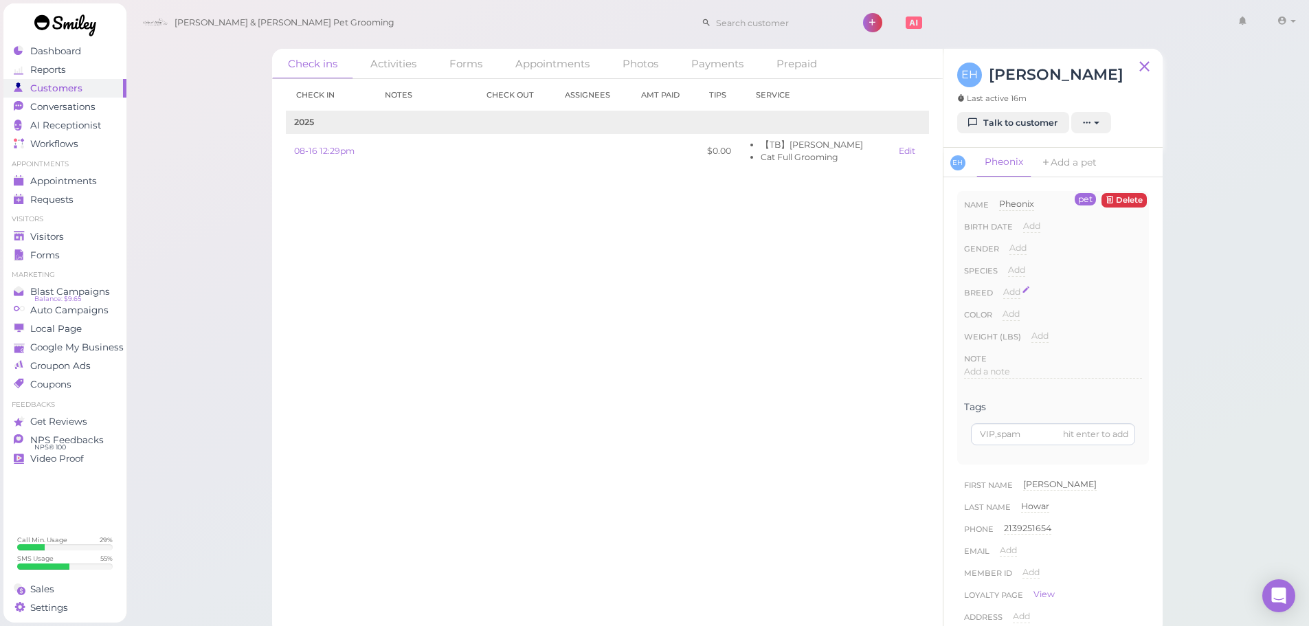
click at [1018, 290] on span "Add" at bounding box center [1011, 292] width 17 height 10
click at [1030, 290] on input at bounding box center [1072, 296] width 139 height 21
click at [1030, 295] on input at bounding box center [1072, 296] width 139 height 21
click at [1018, 296] on input "Mane" at bounding box center [1072, 296] width 139 height 21
type input "Maine"
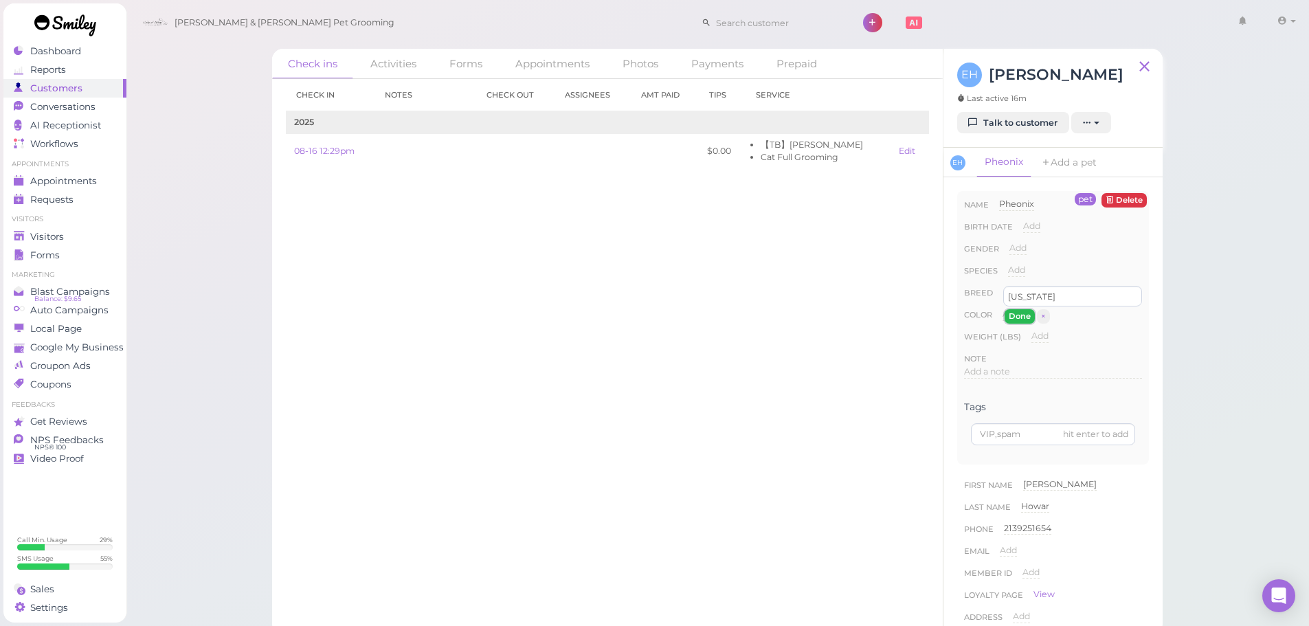
click at [1016, 313] on button "Done" at bounding box center [1020, 316] width 30 height 14
click at [1014, 271] on span "Add" at bounding box center [1016, 270] width 17 height 10
click at [1025, 267] on select "Dog Cat Bird Other" at bounding box center [1075, 274] width 134 height 21
select select "Cat"
click at [1008, 264] on select "Dog Cat Bird Other" at bounding box center [1075, 274] width 134 height 21
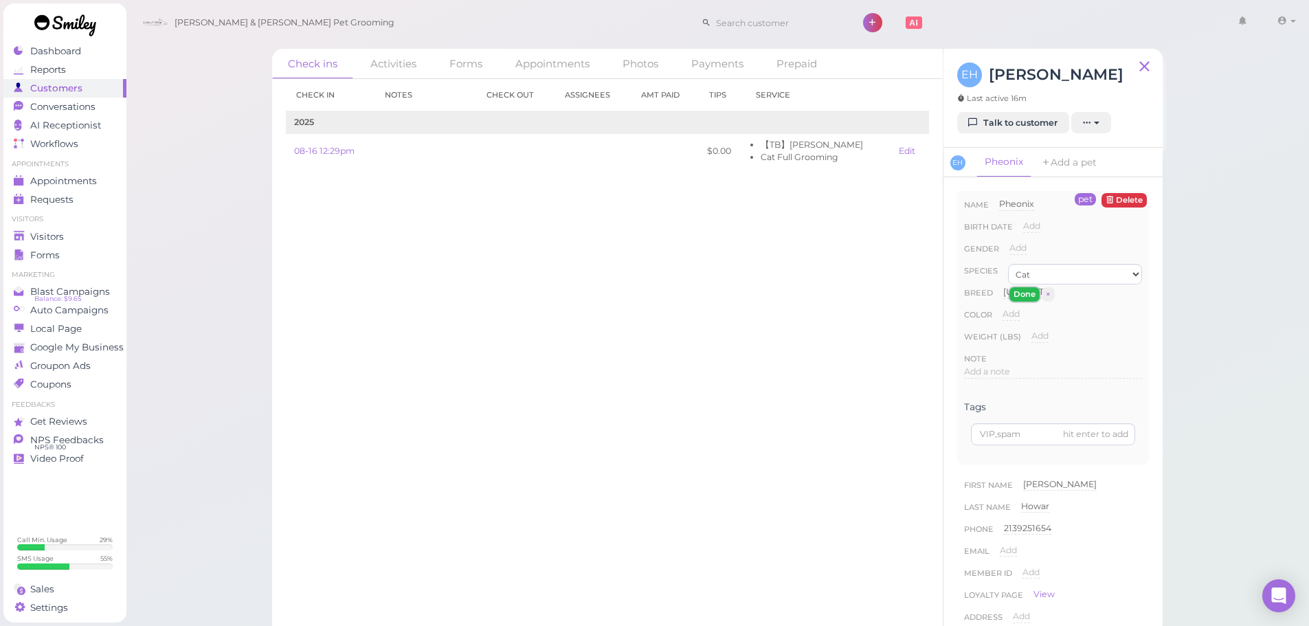
click at [1027, 292] on button "Done" at bounding box center [1025, 294] width 30 height 14
click at [1102, 320] on icon "button" at bounding box center [1106, 316] width 8 height 10
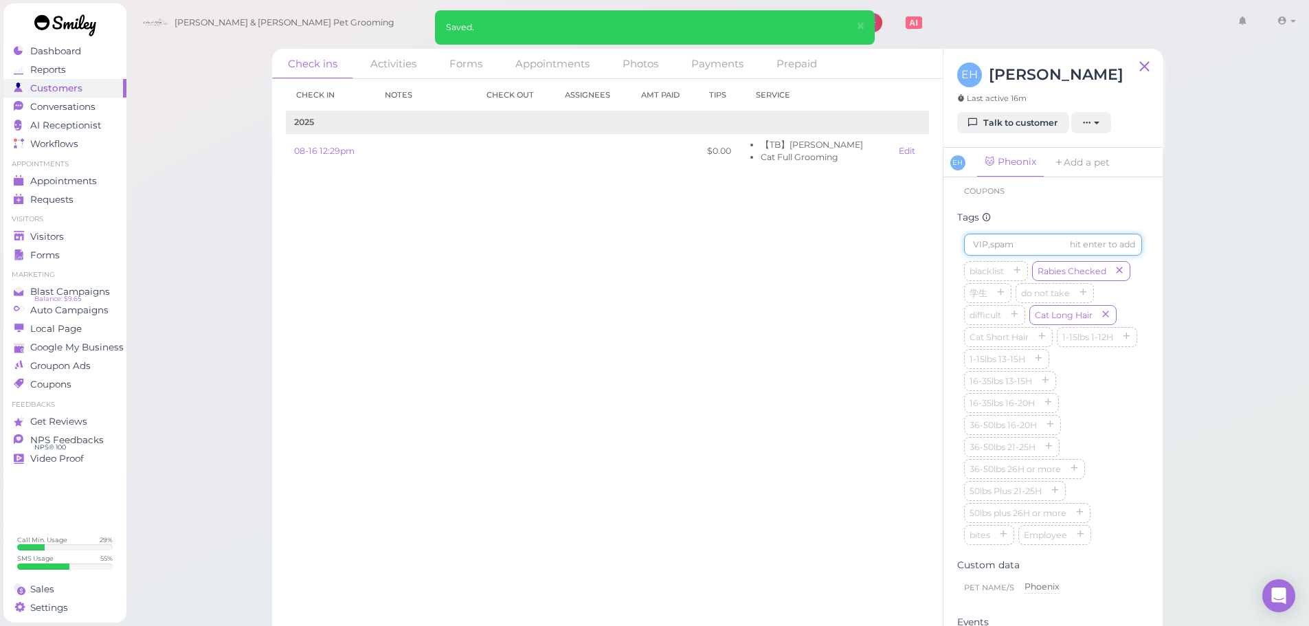
click at [1010, 252] on input at bounding box center [1053, 245] width 178 height 22
type input "large cat"
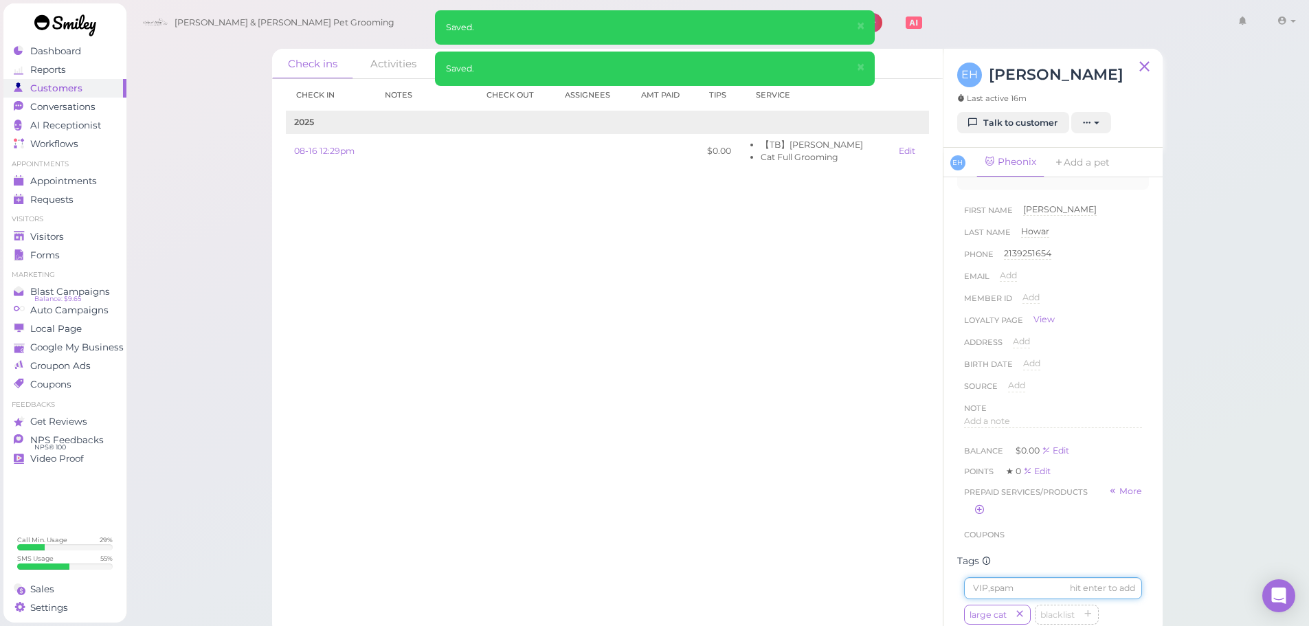
scroll to position [0, 0]
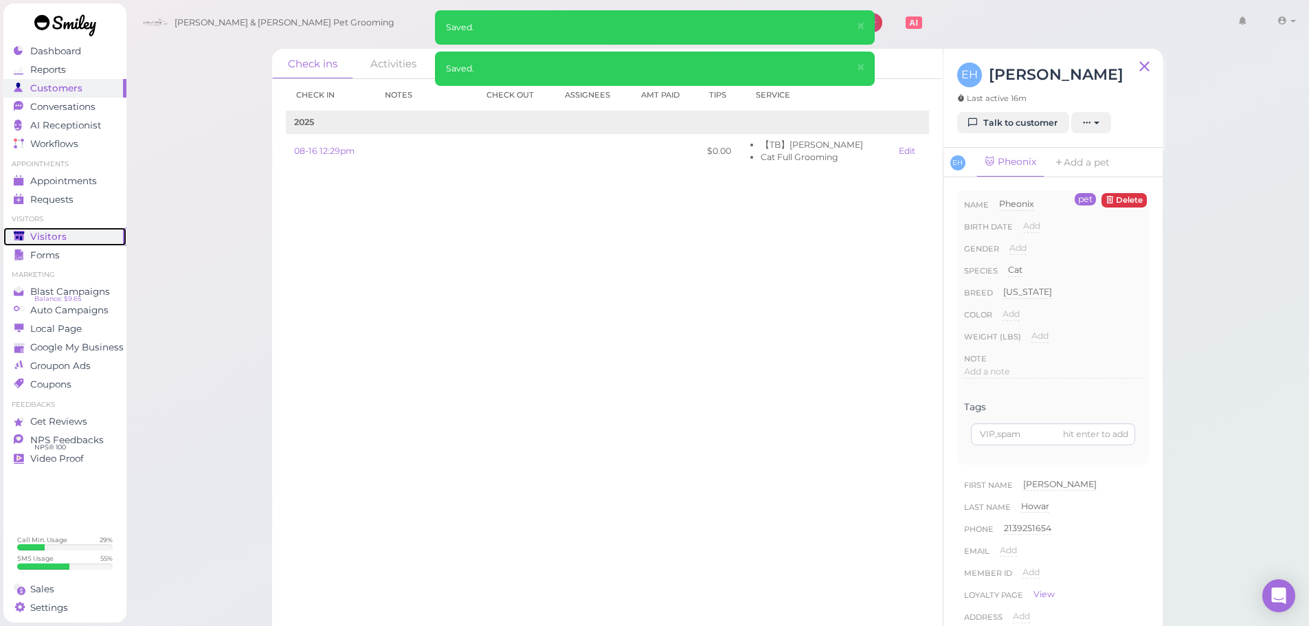
click at [67, 231] on div "Visitors" at bounding box center [63, 237] width 99 height 12
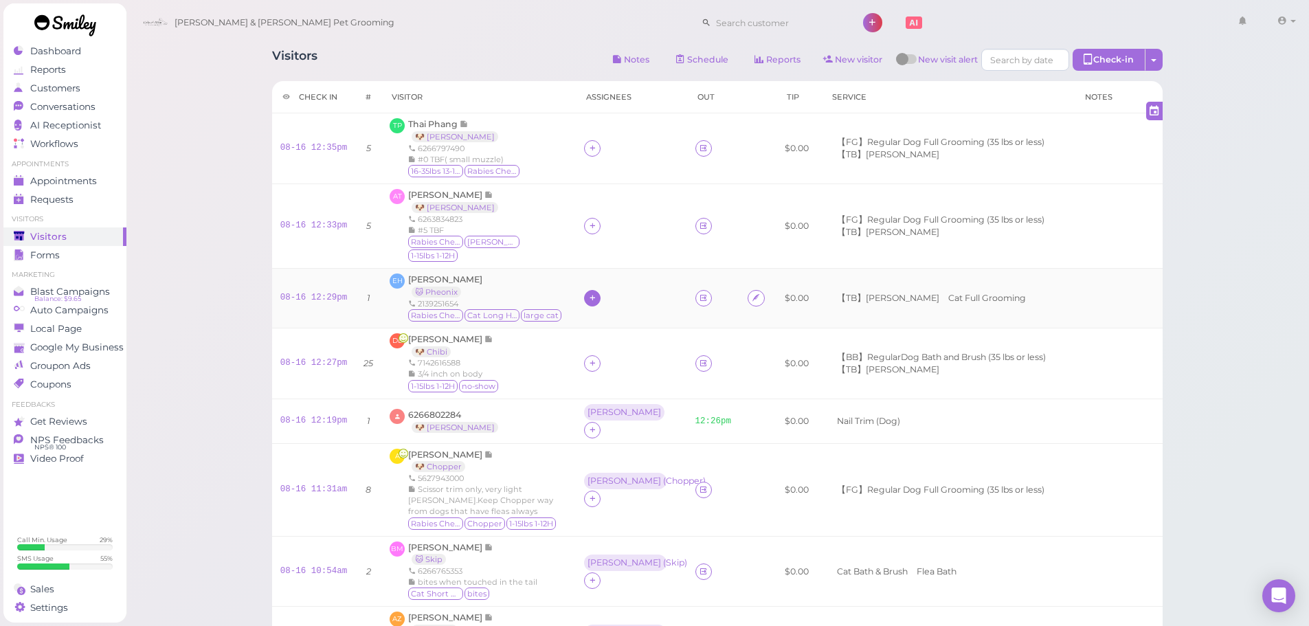
click at [584, 290] on div at bounding box center [592, 298] width 16 height 16
click at [601, 503] on div "Rebecca" at bounding box center [679, 510] width 192 height 26
click at [590, 285] on div "Rebecca" at bounding box center [625, 290] width 74 height 10
click at [610, 368] on span "Select pets" at bounding box center [616, 367] width 47 height 15
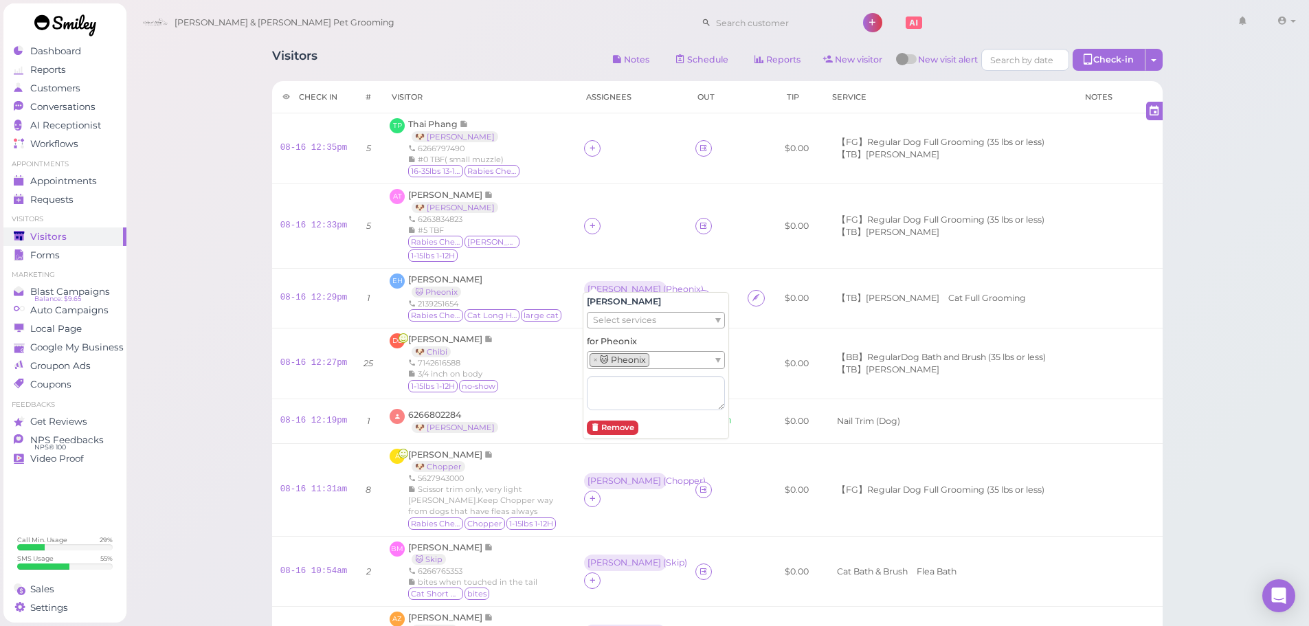
click at [594, 358] on icon at bounding box center [592, 363] width 9 height 10
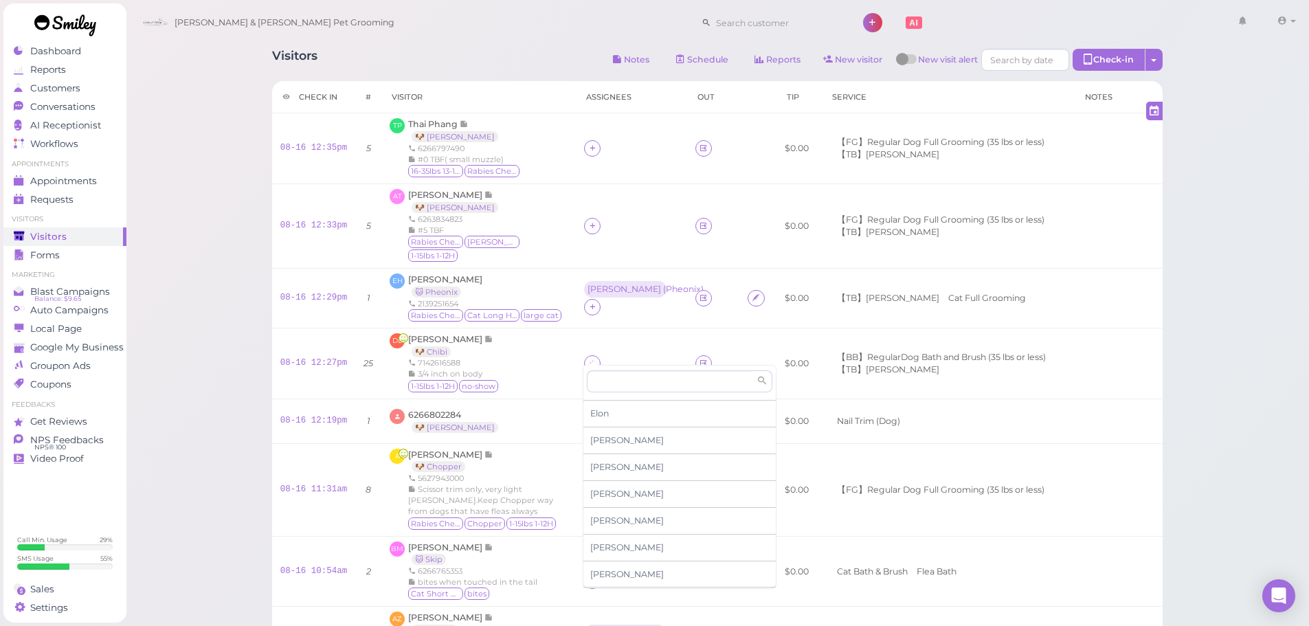
scroll to position [206, 0]
click at [614, 442] on span "[PERSON_NAME]" at bounding box center [627, 442] width 74 height 10
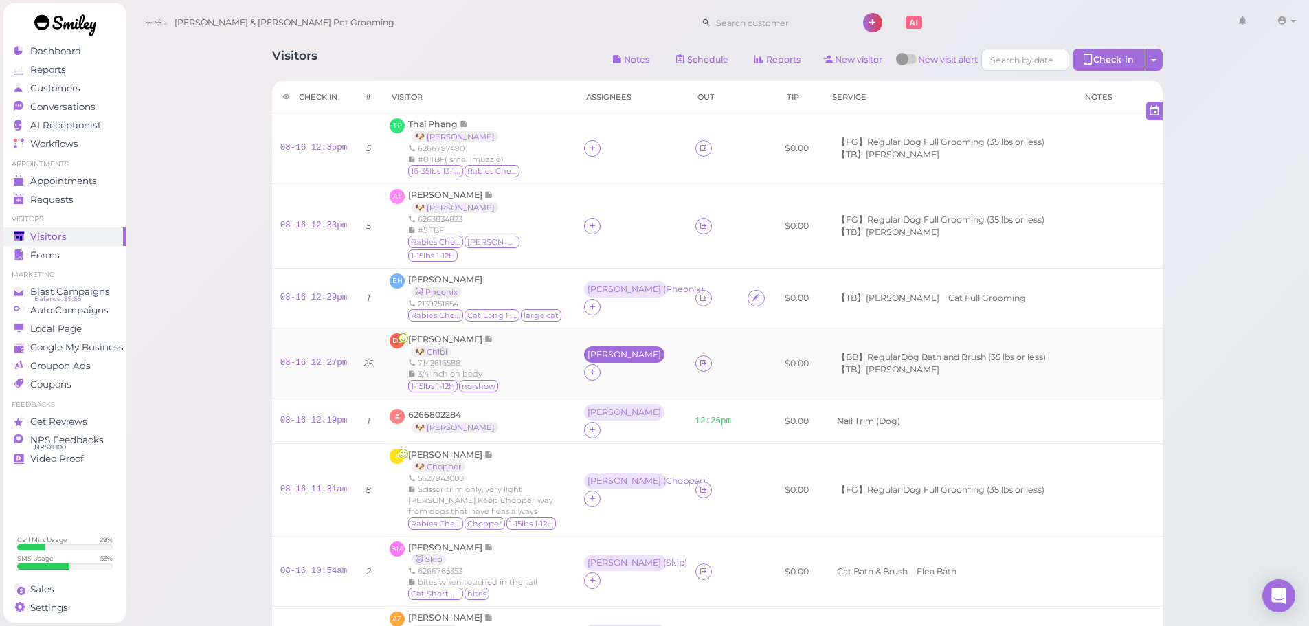
click at [592, 350] on div "[PERSON_NAME]" at bounding box center [625, 355] width 74 height 10
click at [603, 430] on span "Select pets" at bounding box center [616, 432] width 47 height 15
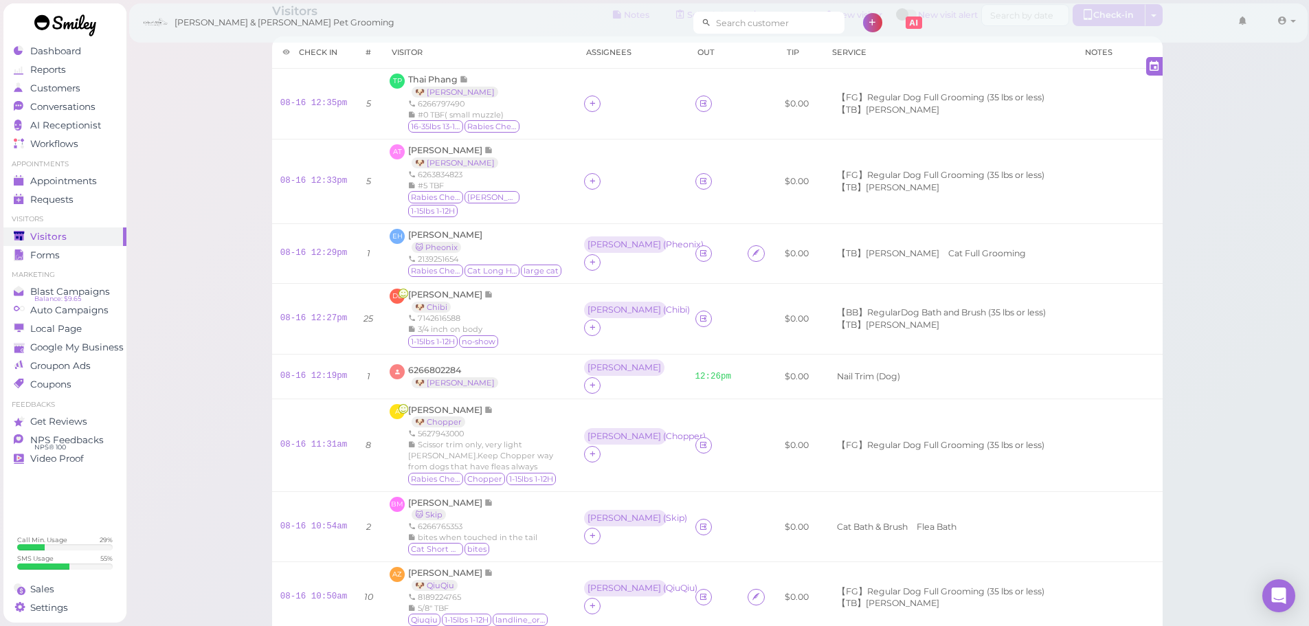
scroll to position [69, 0]
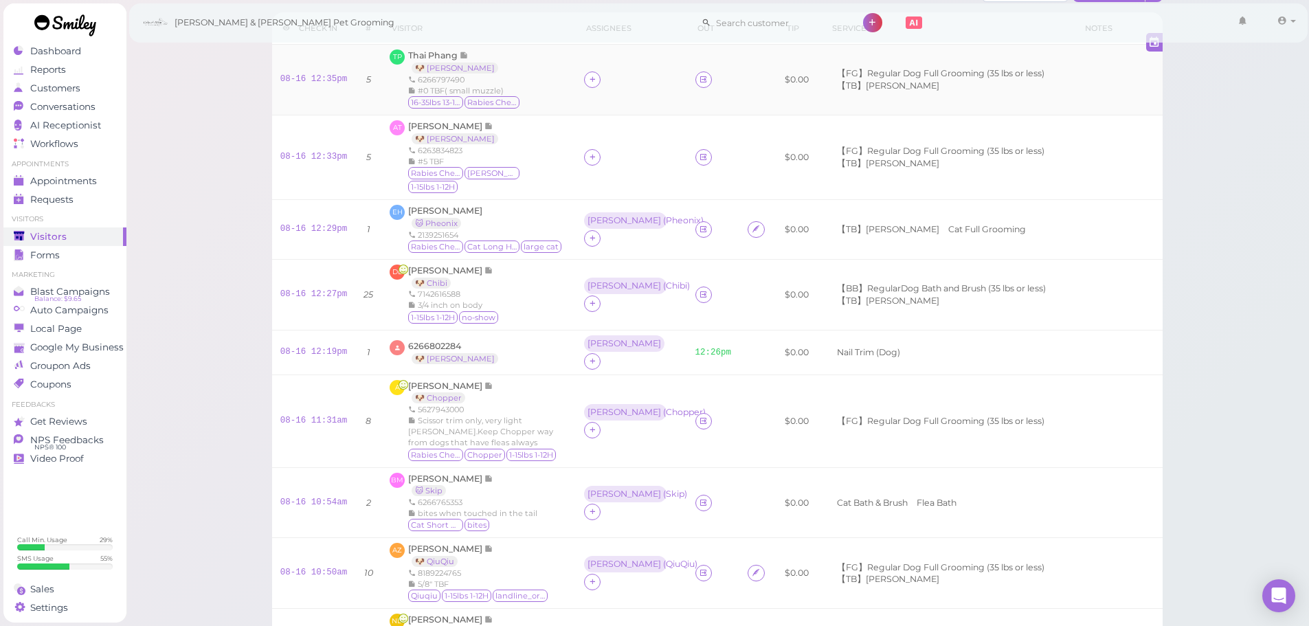
click at [590, 70] on td at bounding box center [631, 80] width 111 height 71
click at [592, 74] on icon at bounding box center [592, 79] width 9 height 10
click at [593, 191] on span "Asa" at bounding box center [627, 192] width 74 height 10
click at [595, 149] on div at bounding box center [592, 157] width 16 height 16
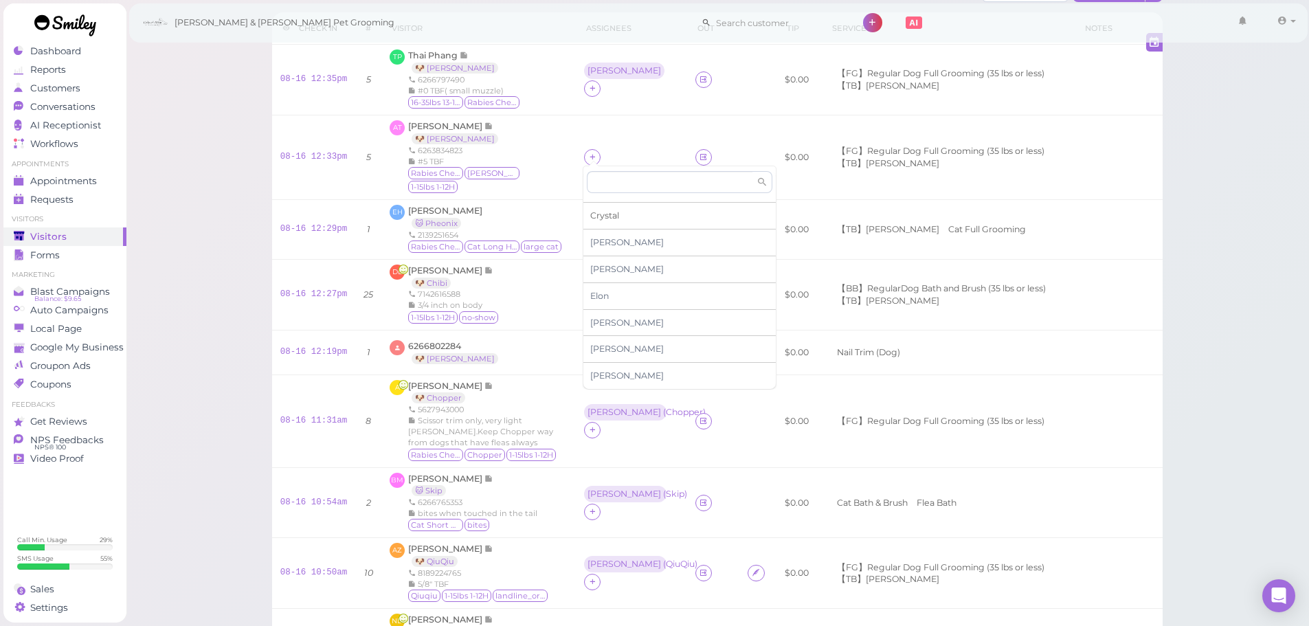
scroll to position [234, 0]
click at [609, 221] on span "Helen" at bounding box center [627, 215] width 74 height 10
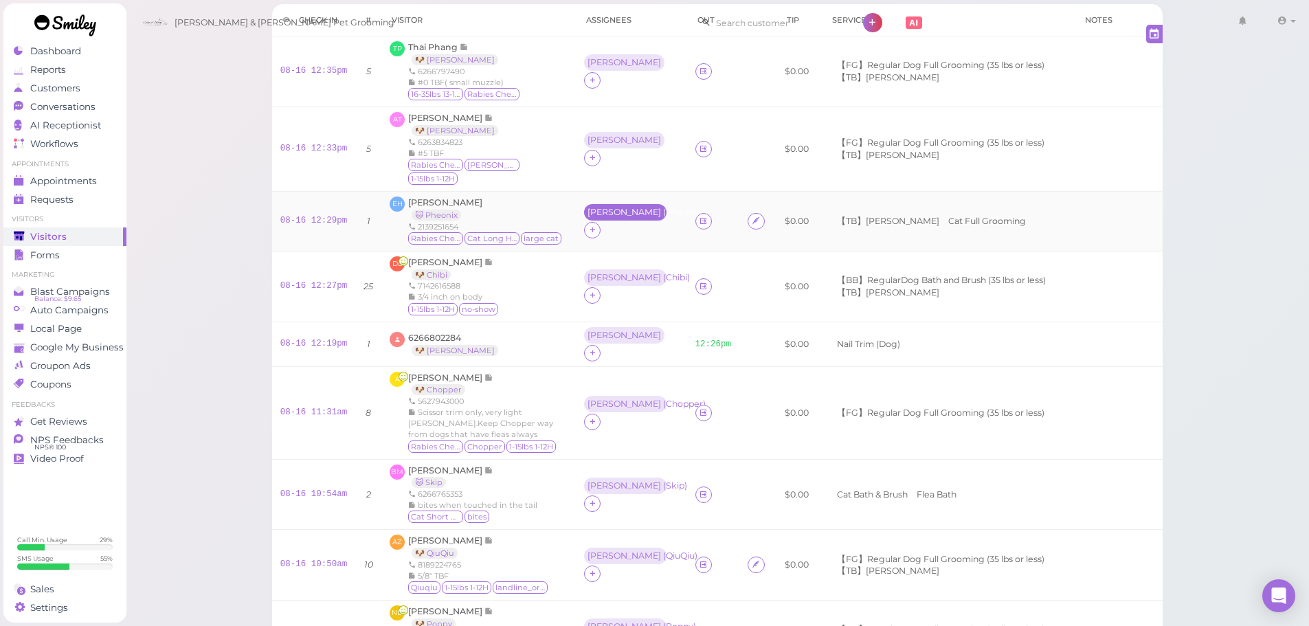
scroll to position [0, 0]
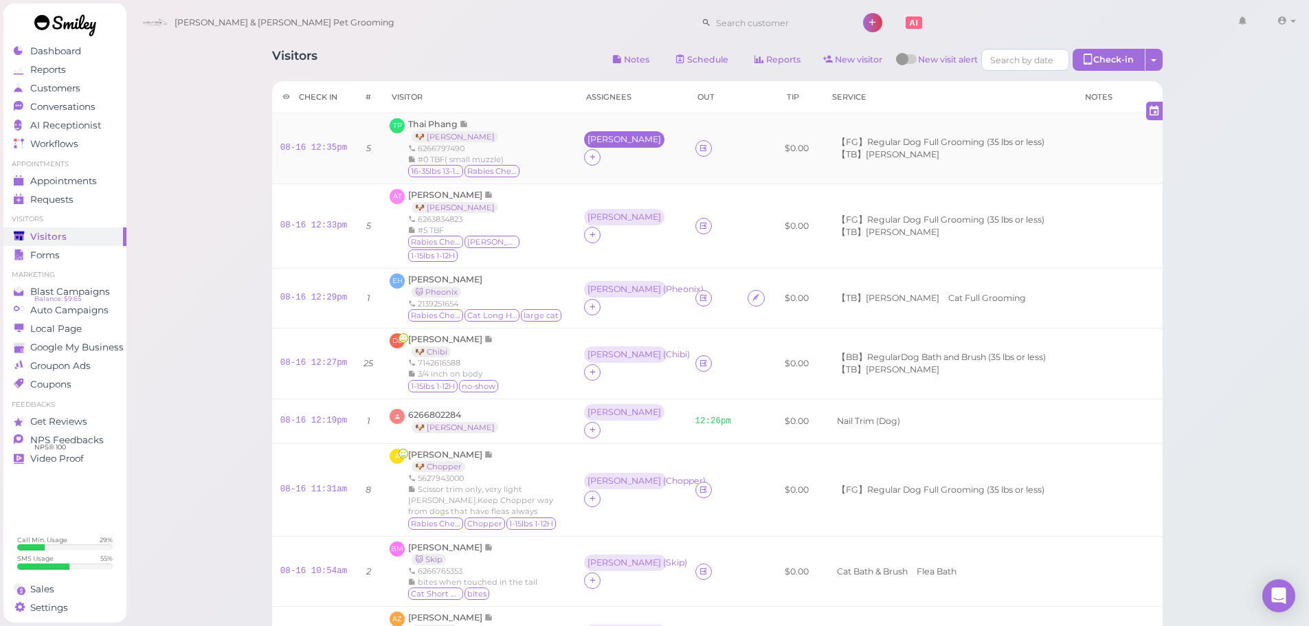
click at [597, 144] on div "[PERSON_NAME]" at bounding box center [625, 140] width 74 height 10
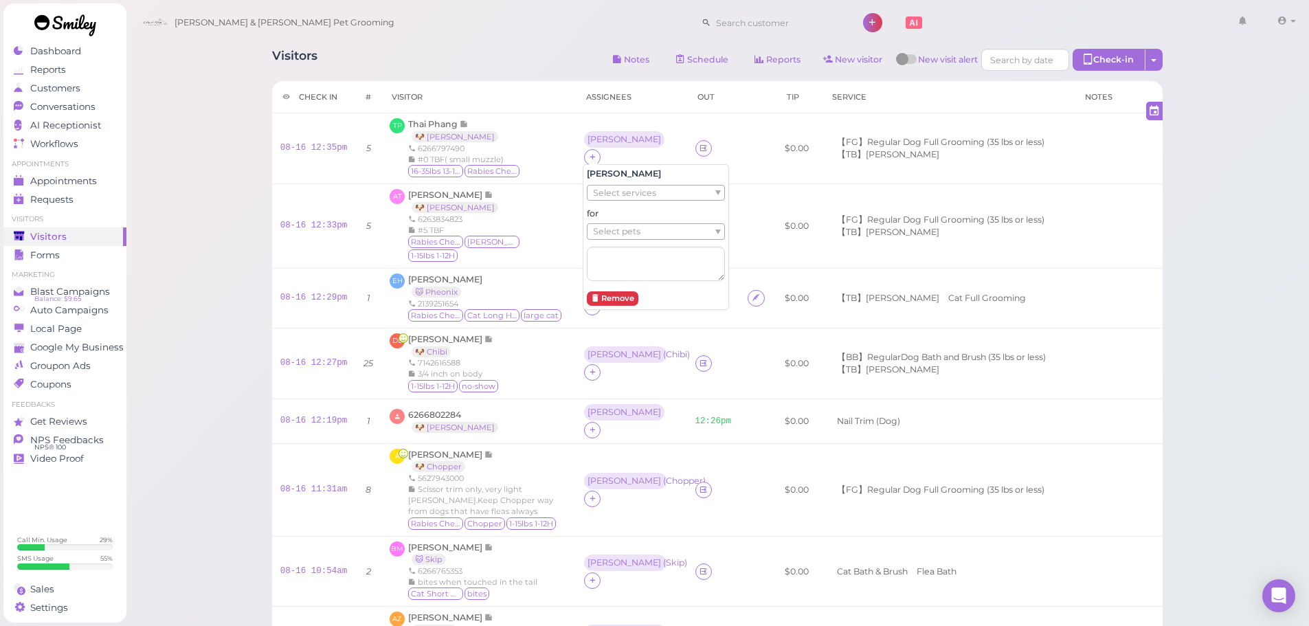
click at [608, 222] on div "for Select pets" at bounding box center [656, 244] width 138 height 73
click at [615, 231] on span "Select pets" at bounding box center [616, 231] width 47 height 15
click at [603, 217] on div "Helen" at bounding box center [625, 217] width 74 height 10
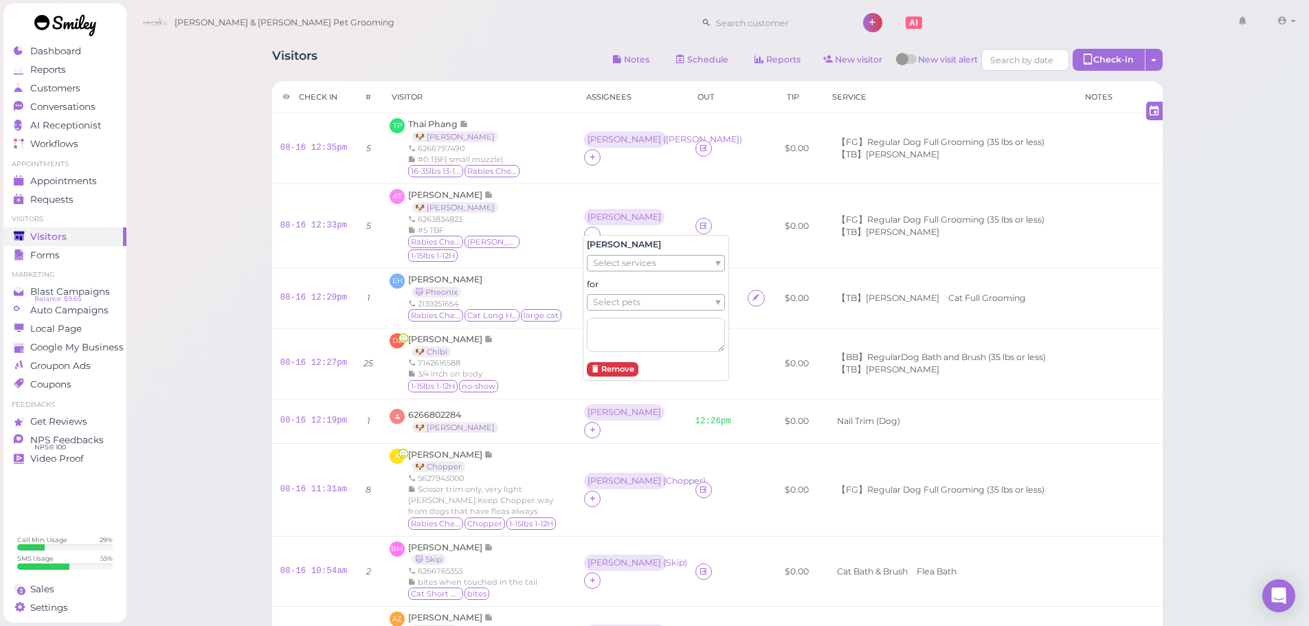
click at [605, 299] on span "Select pets" at bounding box center [616, 302] width 47 height 15
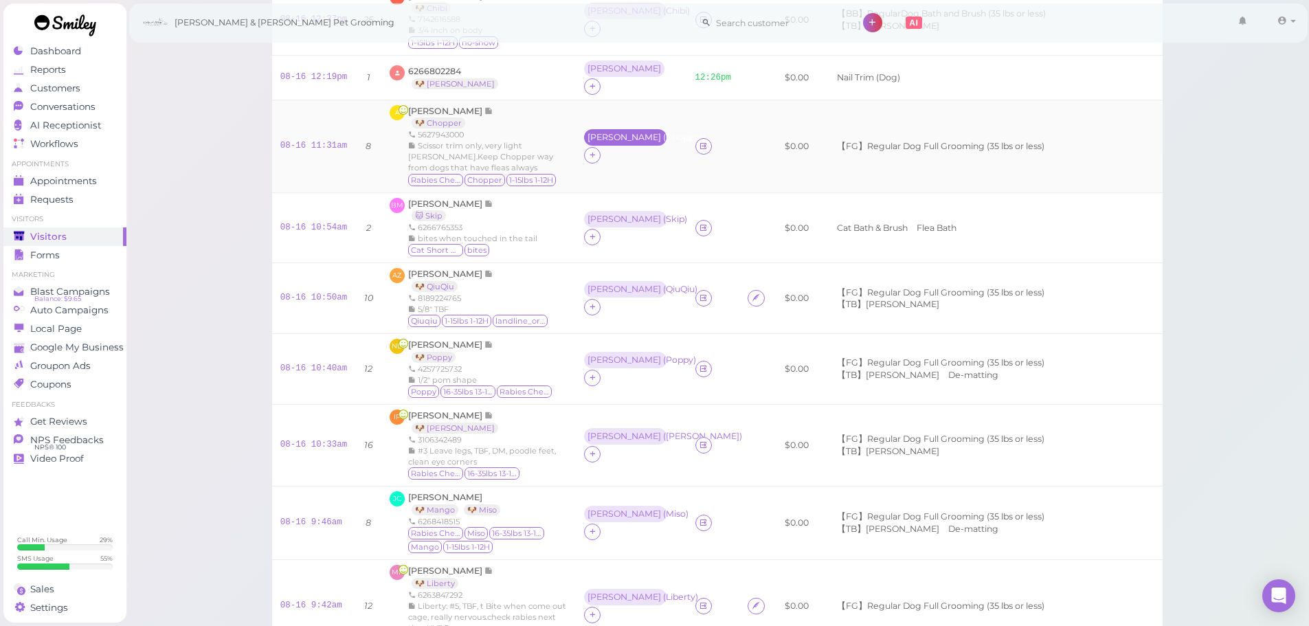
scroll to position [619, 0]
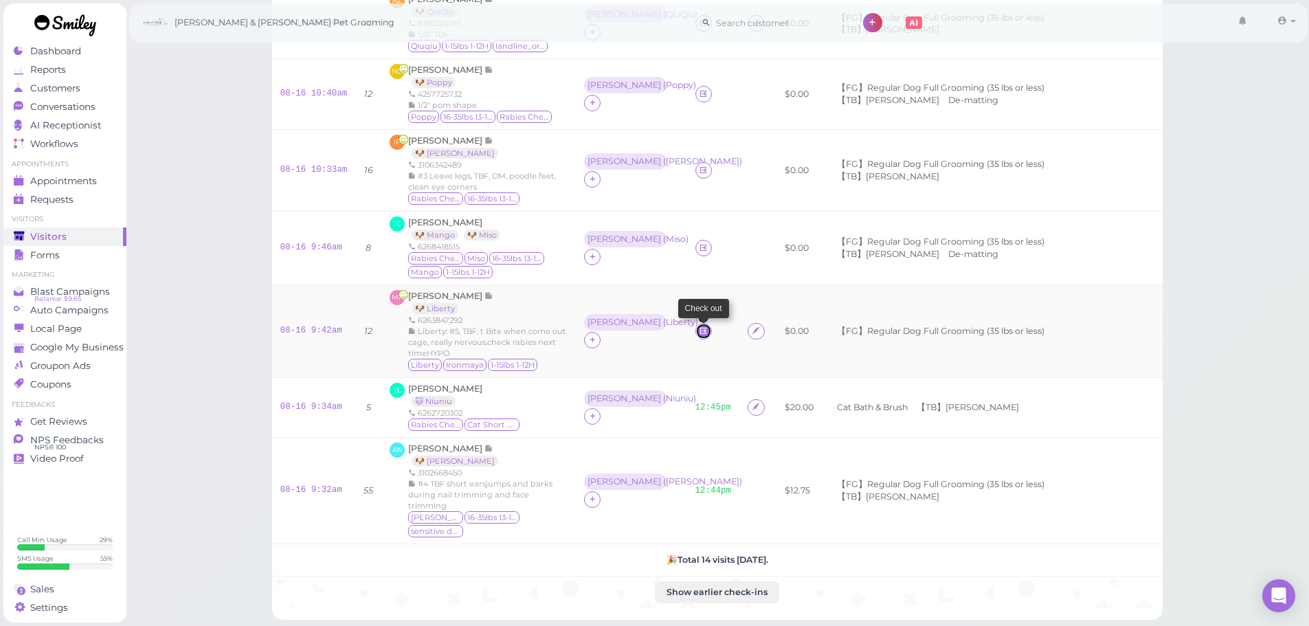
click at [702, 326] on icon at bounding box center [703, 331] width 9 height 10
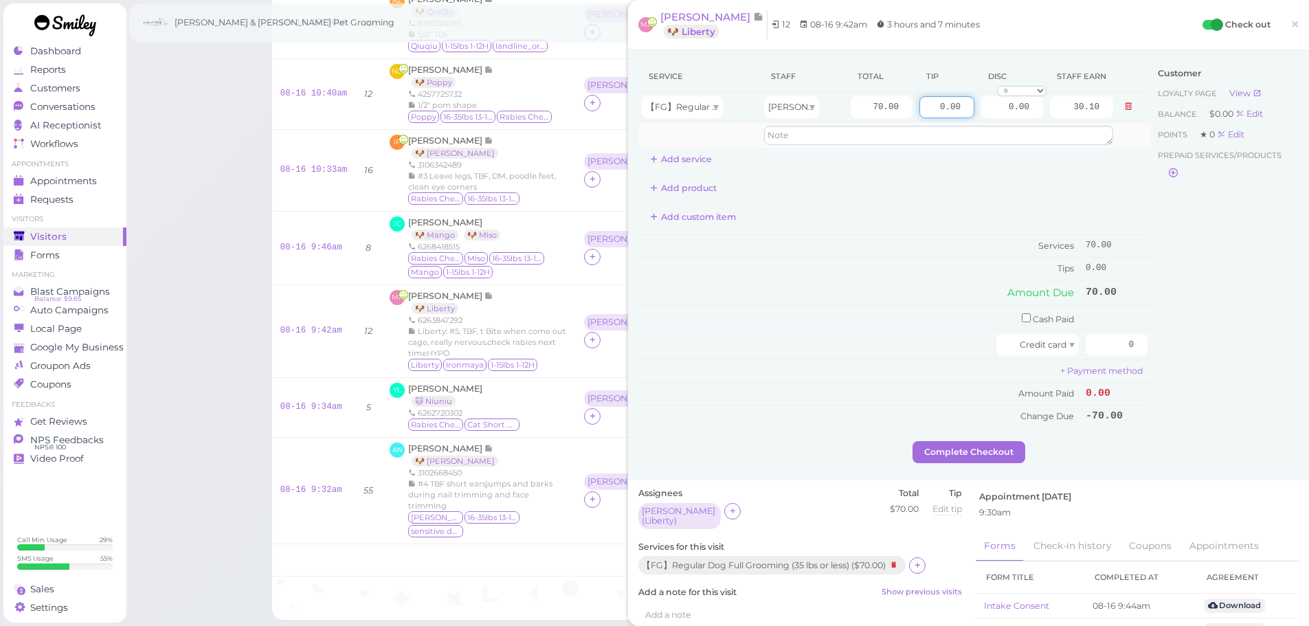
drag, startPoint x: 918, startPoint y: 104, endPoint x: 1056, endPoint y: 133, distance: 141.1
click at [1056, 133] on tbody "【FG】Regular Dog Full Grooming (35 lbs or less) Rebecca 70.00 0.00 0.00 0 10% of…" at bounding box center [894, 121] width 513 height 56
type input "5"
click at [1022, 318] on input "checkbox" at bounding box center [1026, 317] width 9 height 9
checkbox input "true"
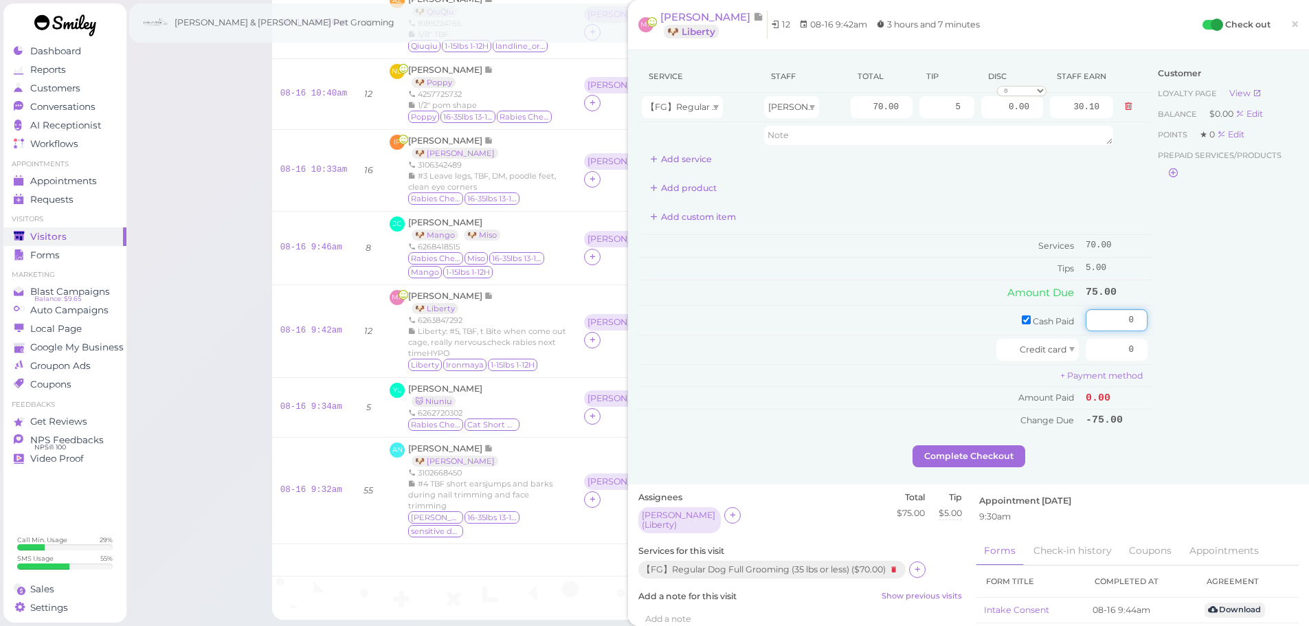
drag, startPoint x: 1096, startPoint y: 318, endPoint x: 1168, endPoint y: 328, distance: 72.8
click at [1168, 328] on div "Service Staff Total Tip Disc Staff earn 【FG】Regular Dog Full Grooming (35 lbs o…" at bounding box center [968, 252] width 660 height 385
type input "75"
click at [1204, 379] on div "Customer Loyalty page View Balance $0.00 Edit Points ★ 0 Edit Prepaid services/…" at bounding box center [1225, 252] width 148 height 385
click at [975, 466] on button "Complete Checkout" at bounding box center [969, 456] width 113 height 22
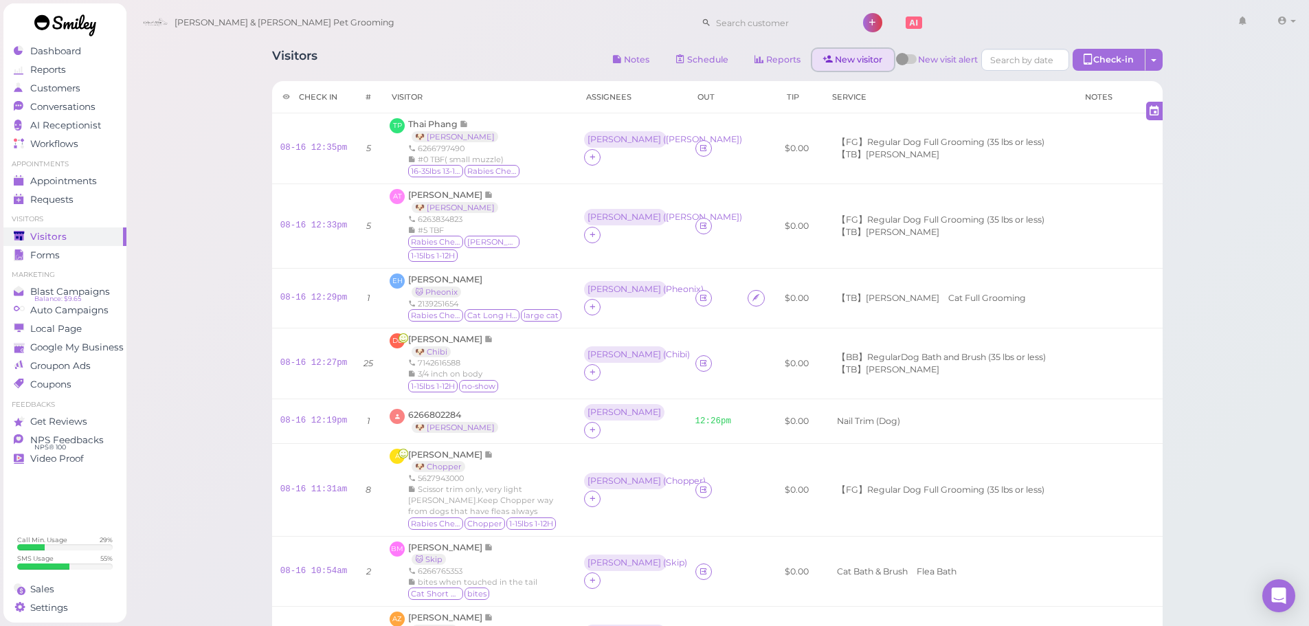
click at [865, 65] on link "New visitor" at bounding box center [853, 60] width 82 height 22
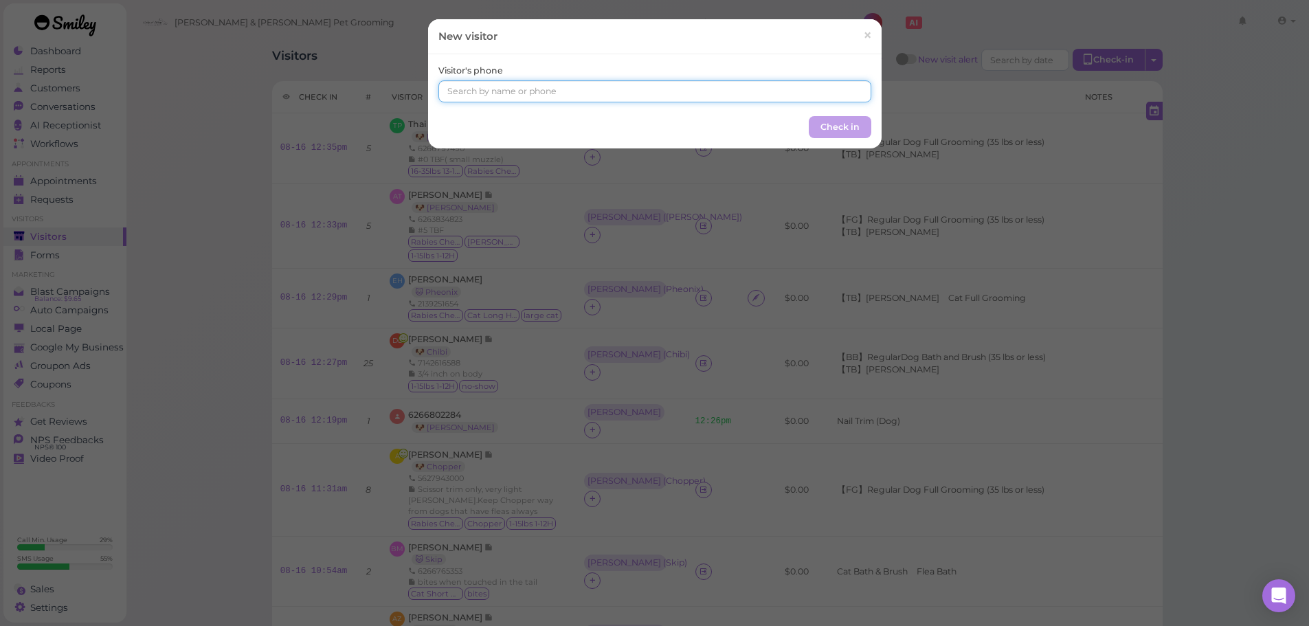
click at [561, 96] on input at bounding box center [654, 91] width 433 height 22
type input "6264175579"
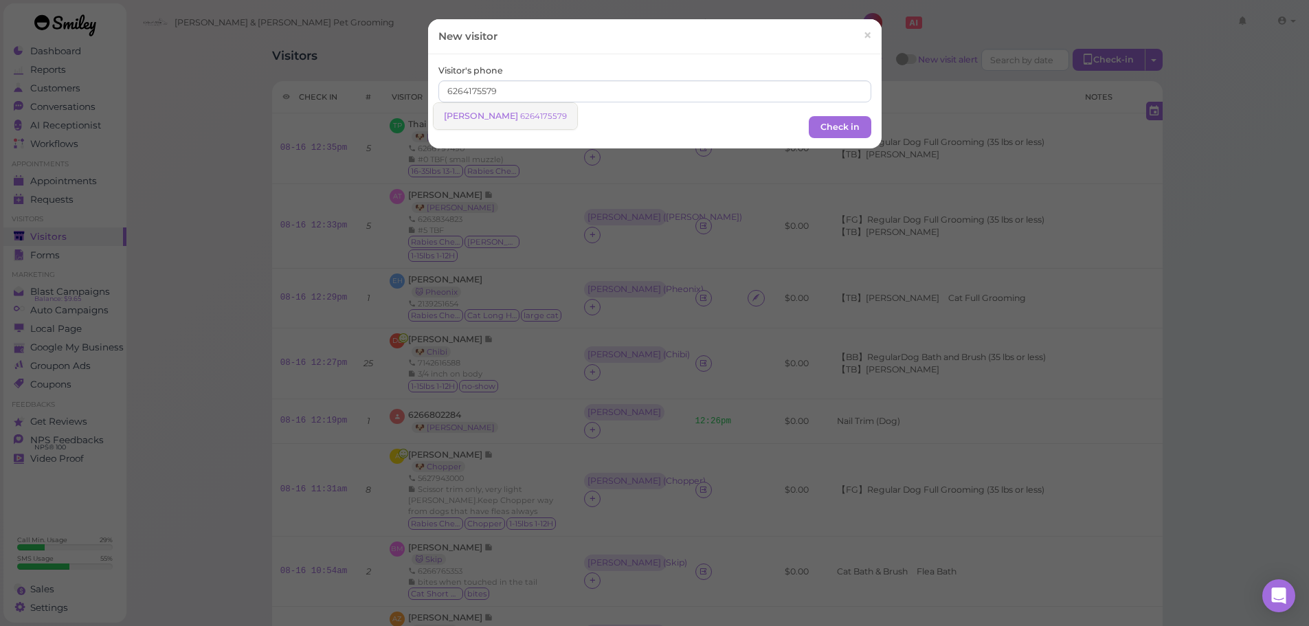
click at [475, 120] on span "[PERSON_NAME]" at bounding box center [482, 116] width 76 height 10
click at [848, 120] on button "Check in" at bounding box center [840, 126] width 63 height 22
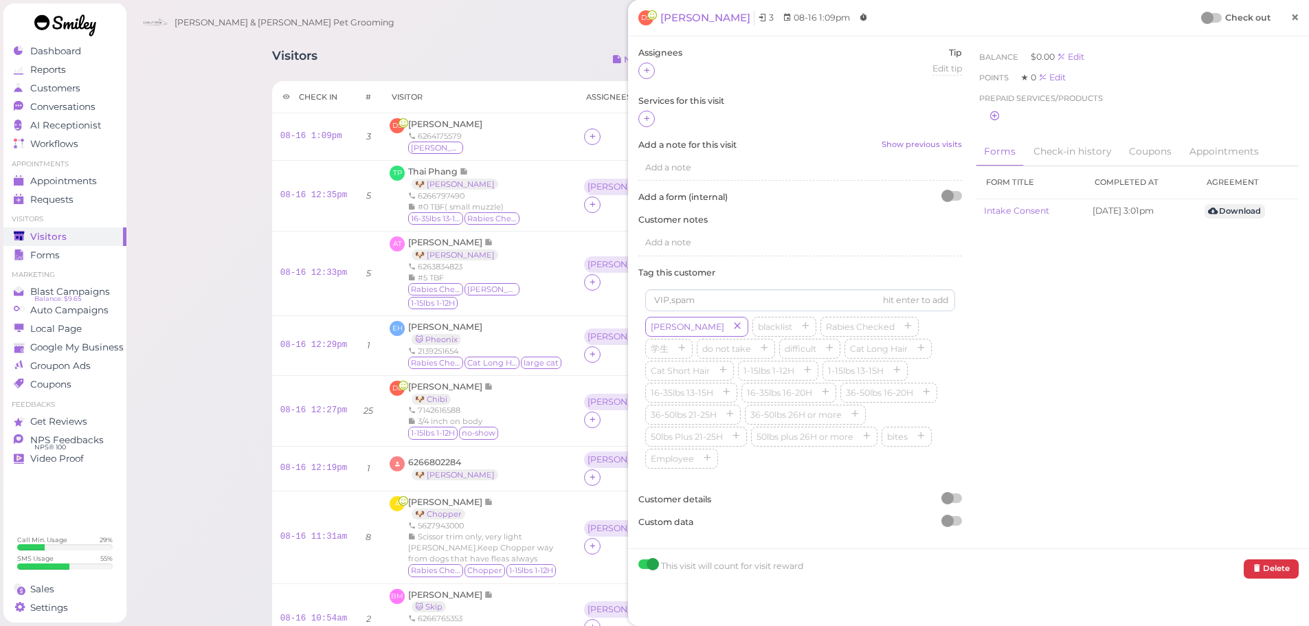
click at [1291, 11] on span "×" at bounding box center [1295, 17] width 9 height 19
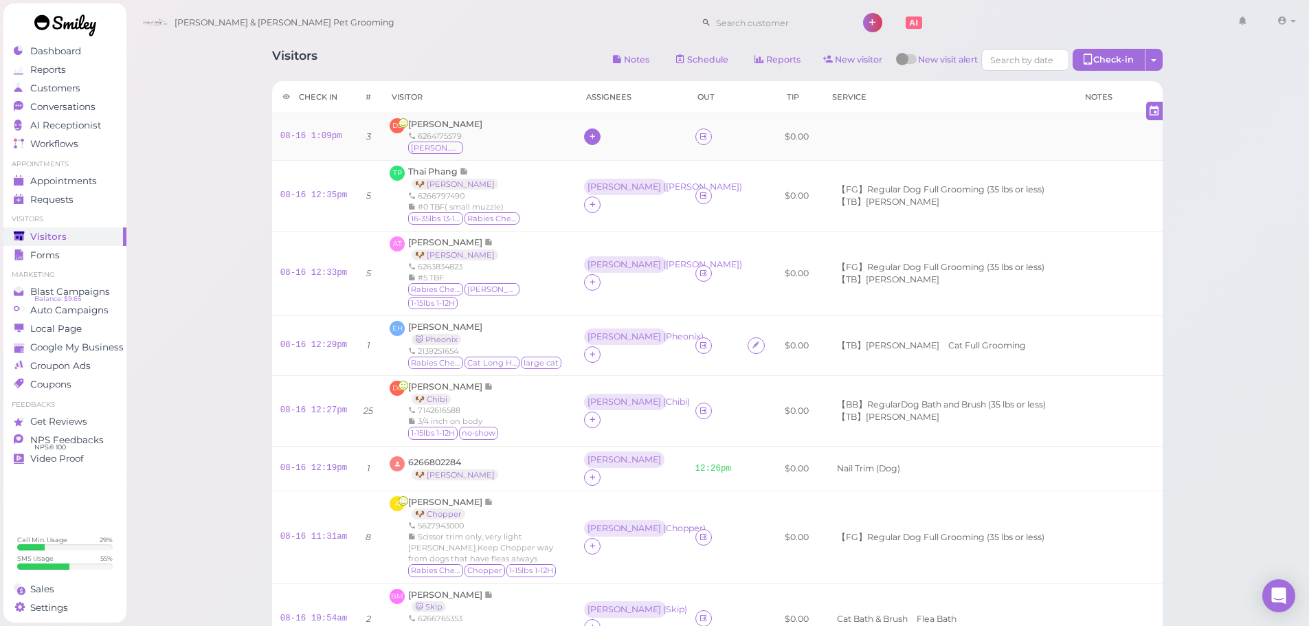
click at [589, 133] on icon at bounding box center [592, 136] width 9 height 10
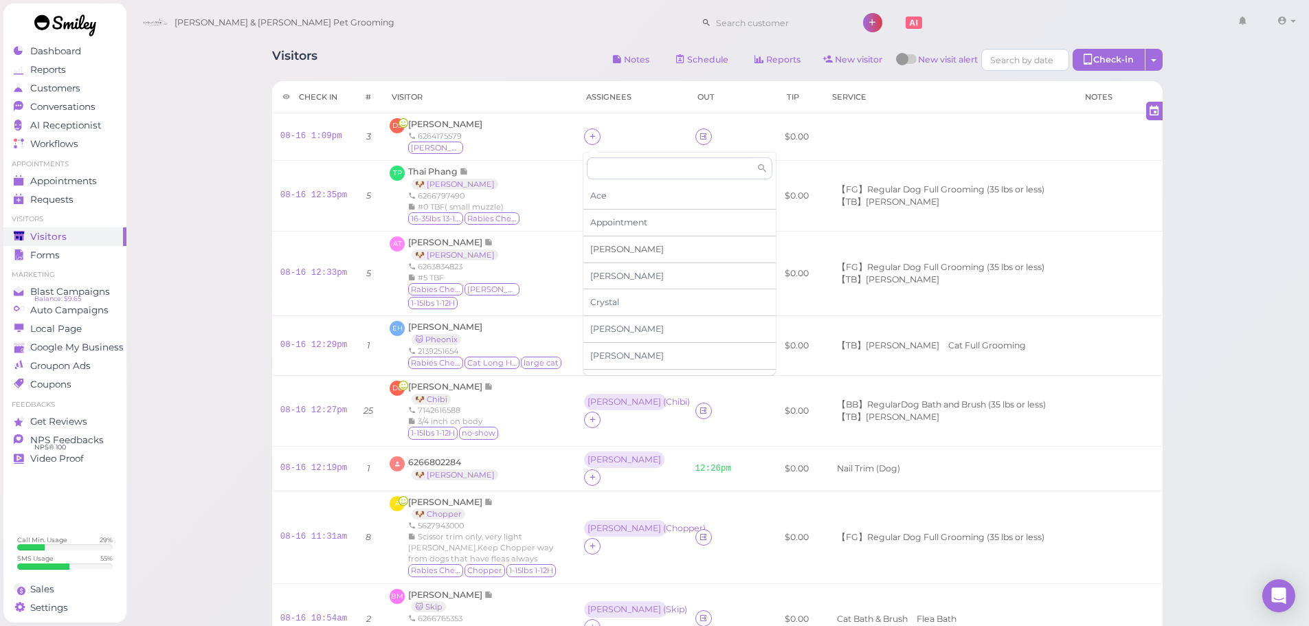
click at [600, 248] on span "Asa" at bounding box center [627, 249] width 74 height 10
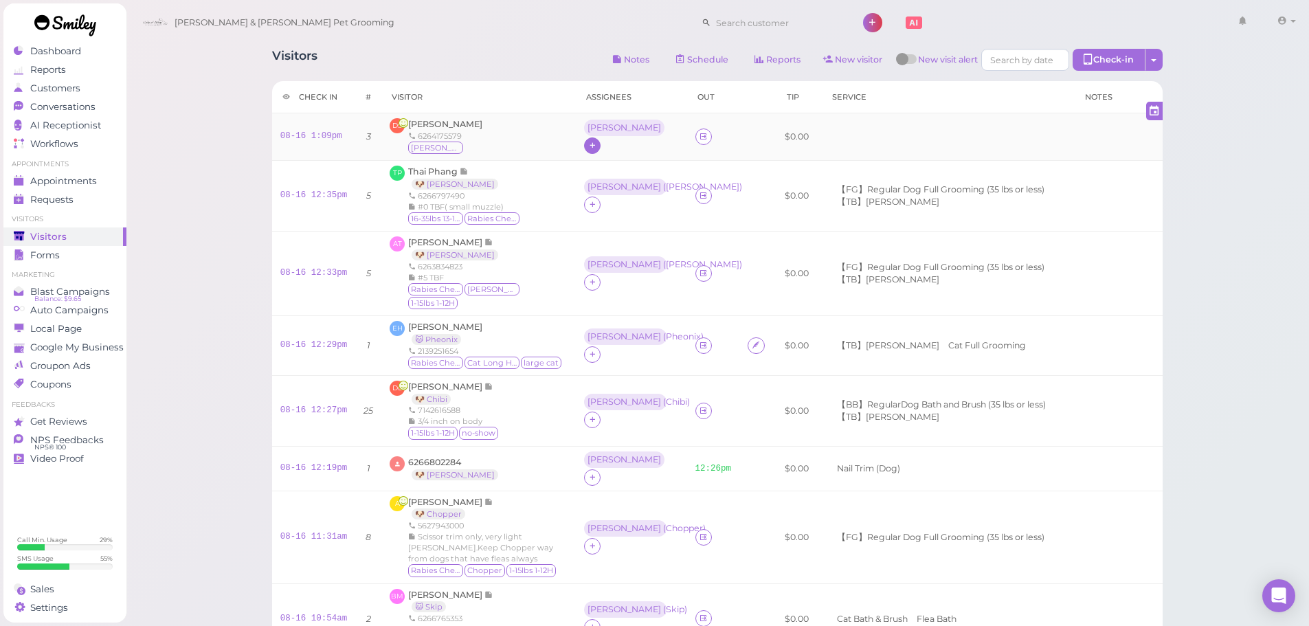
click at [597, 140] on icon at bounding box center [592, 145] width 9 height 10
click at [633, 298] on span "Helen" at bounding box center [653, 299] width 74 height 10
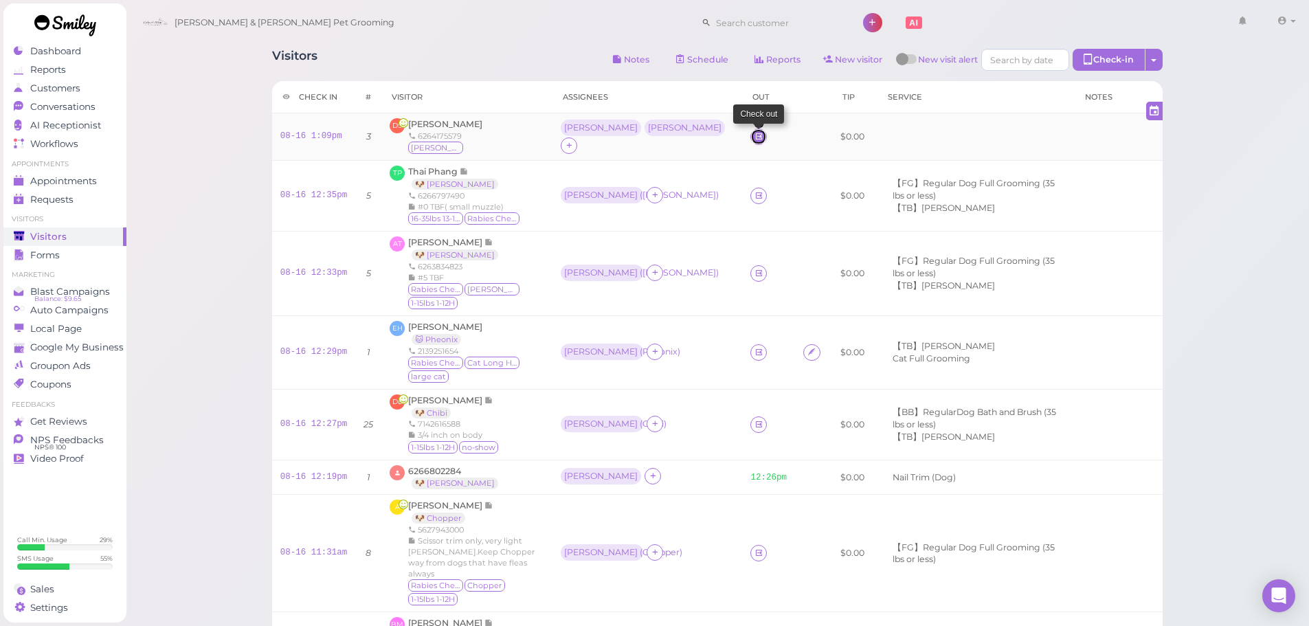
click at [750, 133] on link at bounding box center [758, 137] width 16 height 16
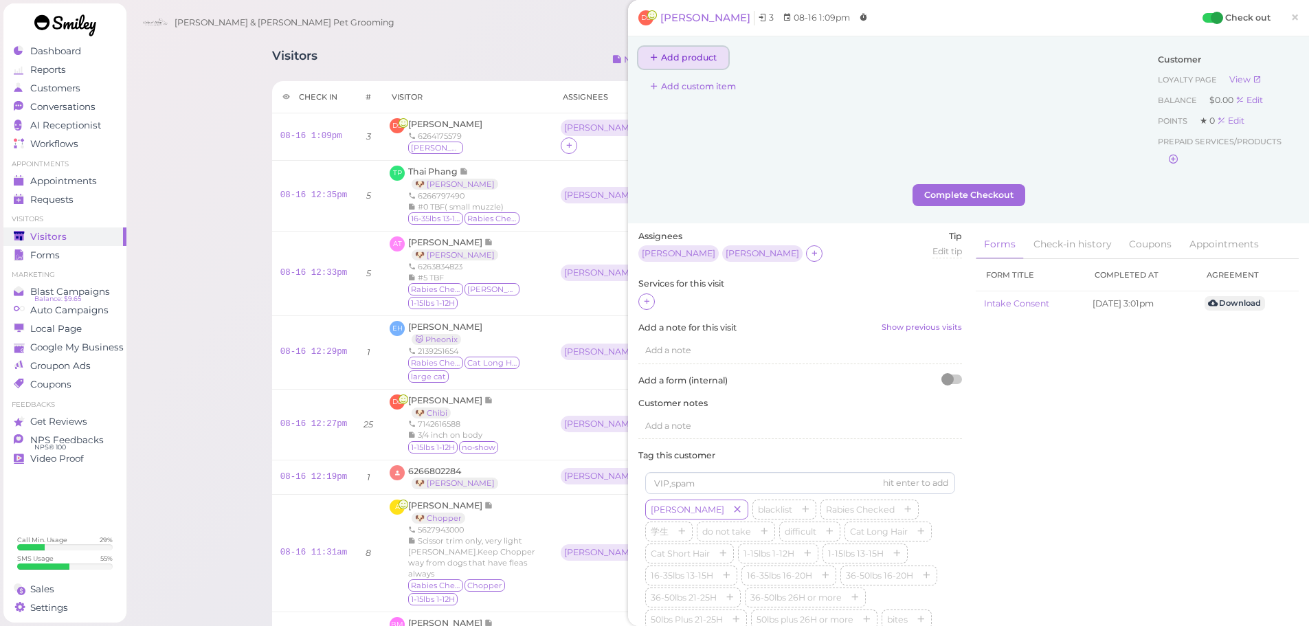
click at [698, 63] on button "Add product" at bounding box center [683, 58] width 90 height 22
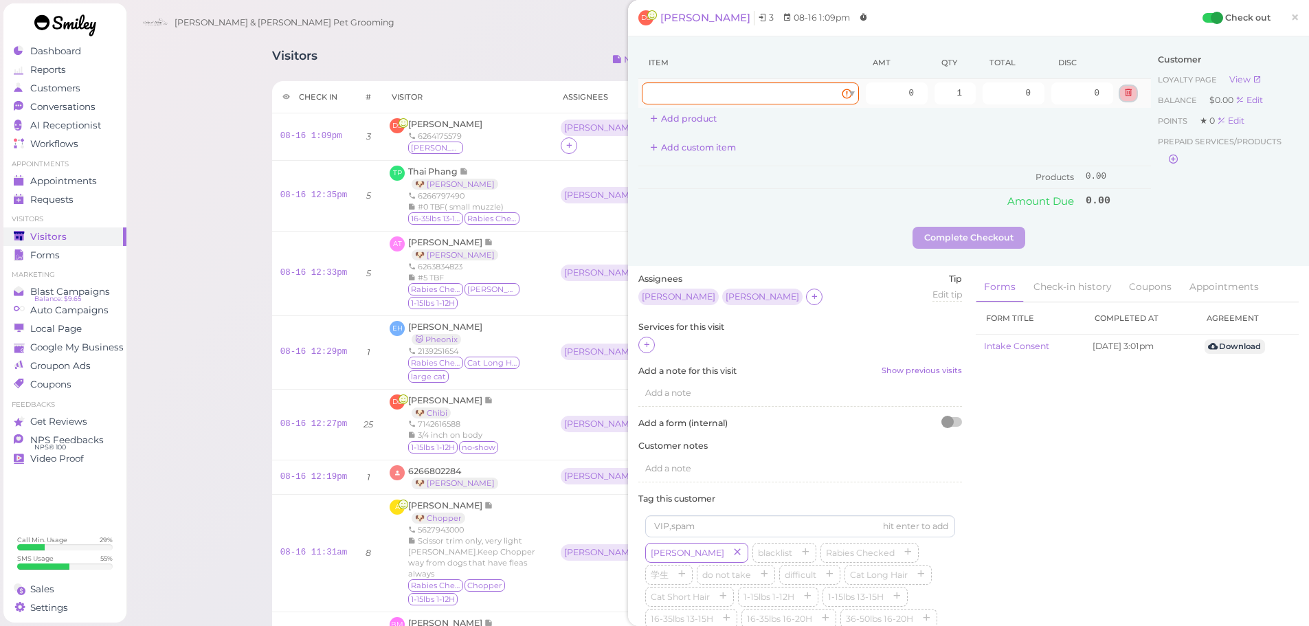
click at [1122, 94] on button at bounding box center [1128, 93] width 16 height 14
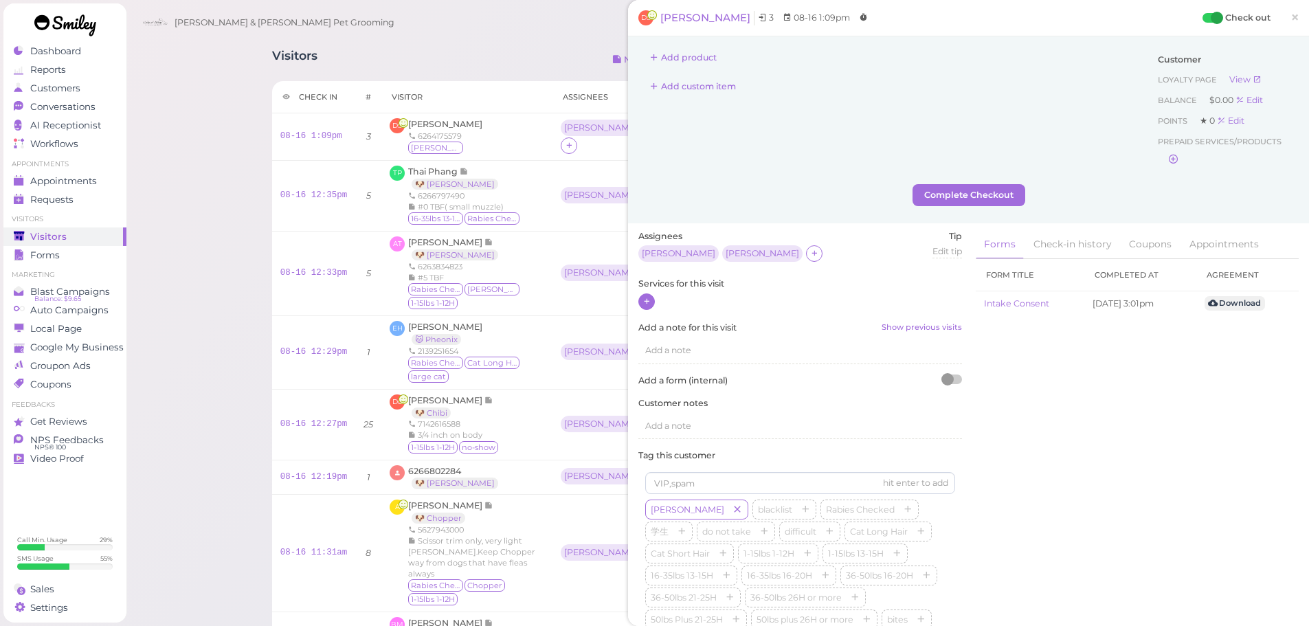
click at [650, 302] on icon at bounding box center [647, 301] width 9 height 10
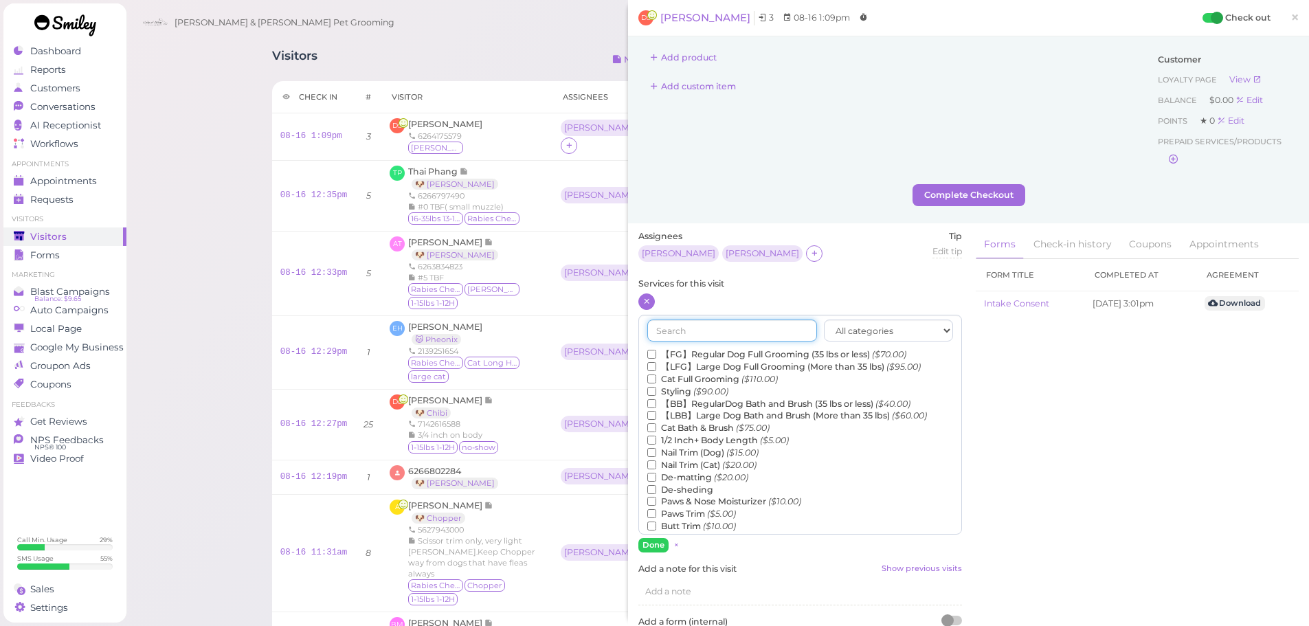
click at [682, 324] on input "text" at bounding box center [732, 331] width 170 height 22
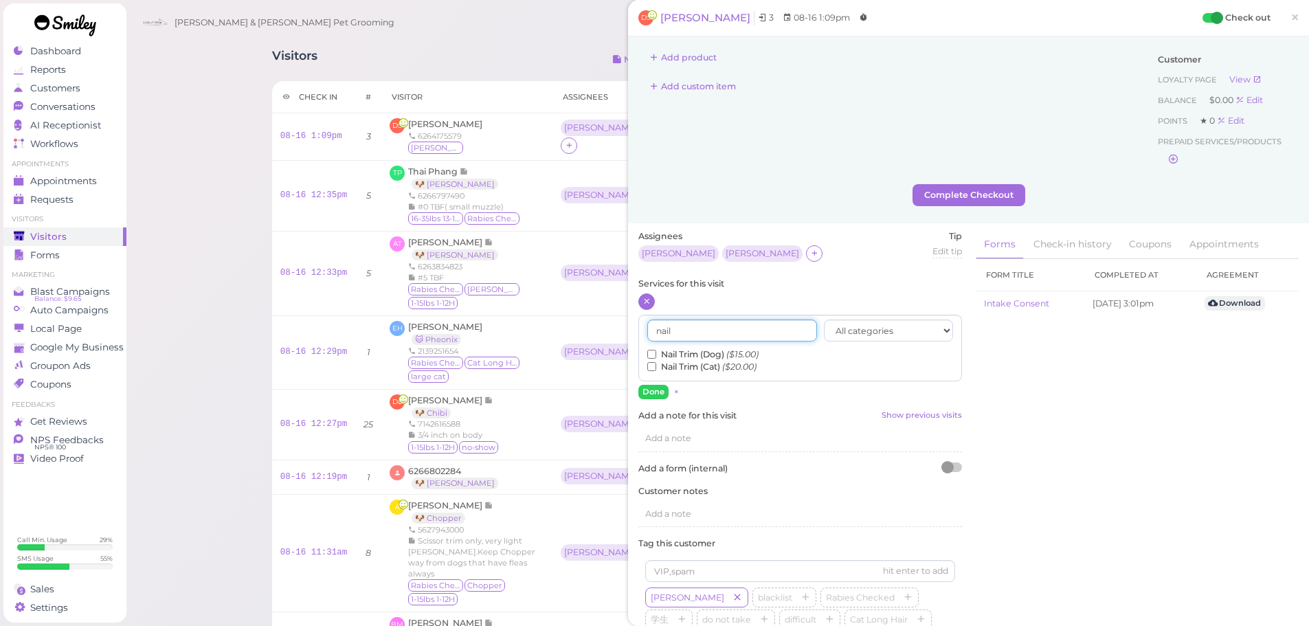
type input "nail"
click at [668, 355] on label "Nail Trim (Dog) ($15.00)" at bounding box center [702, 354] width 111 height 12
click at [656, 355] on input "Nail Trim (Dog) ($15.00)" at bounding box center [651, 354] width 9 height 9
click at [658, 390] on button "Done" at bounding box center [653, 392] width 30 height 14
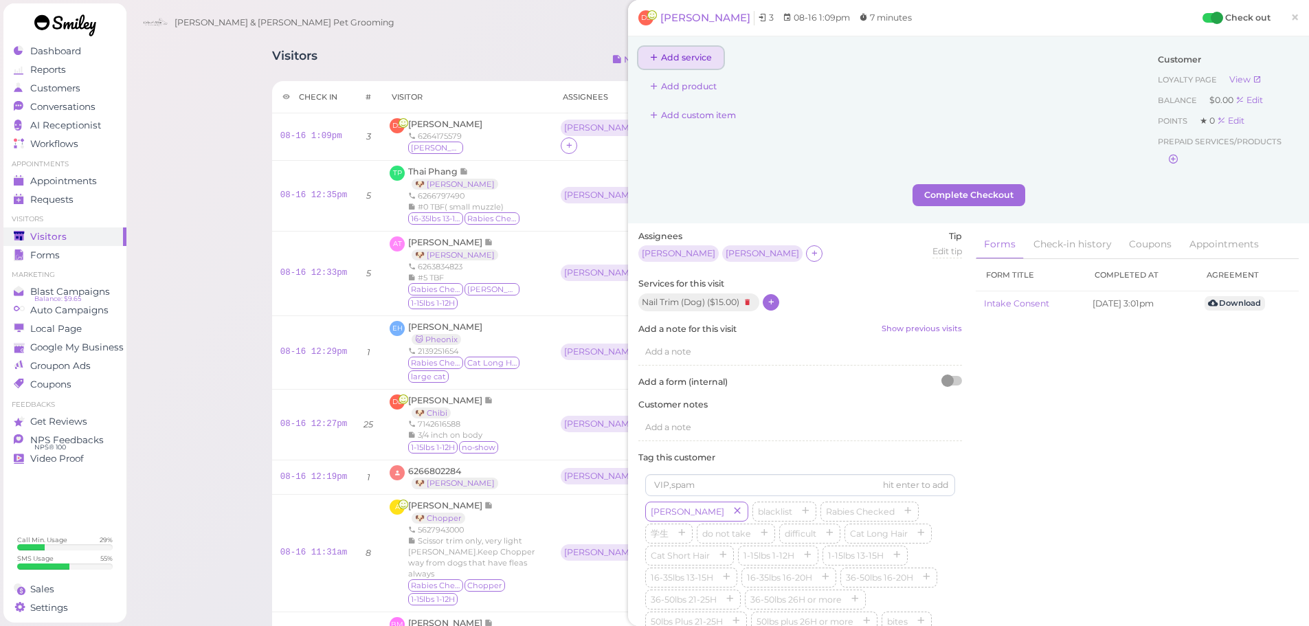
click at [701, 62] on button "Add service" at bounding box center [680, 58] width 85 height 22
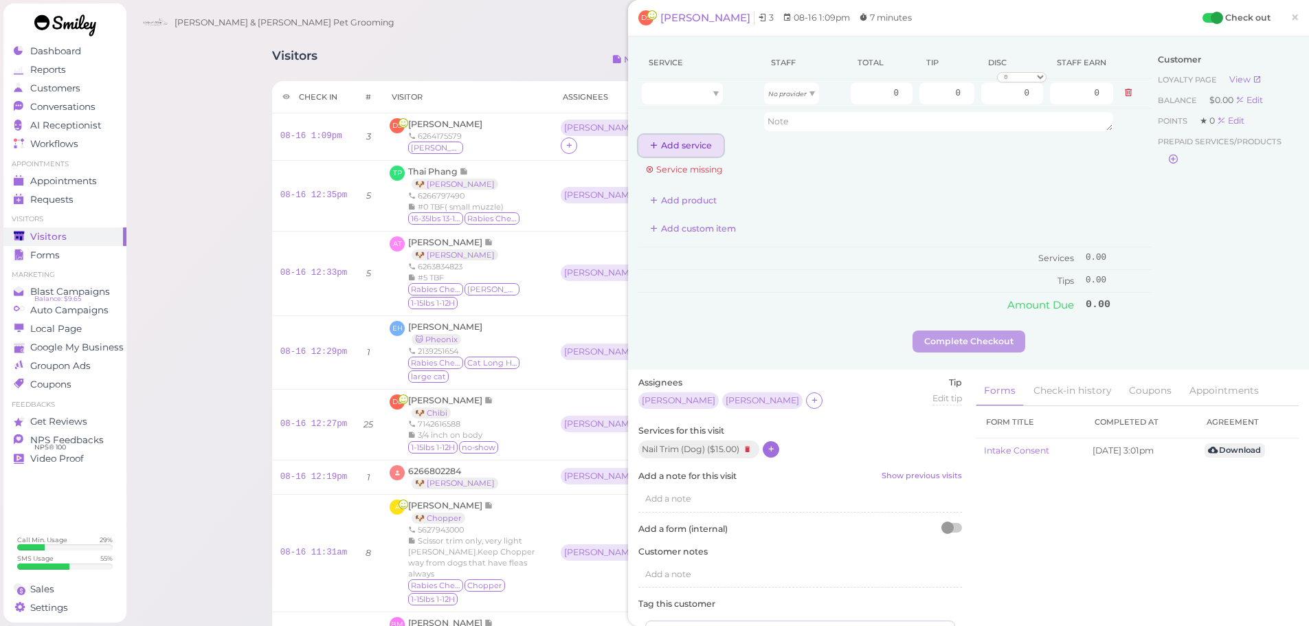
click at [670, 149] on button "Add service" at bounding box center [680, 146] width 85 height 22
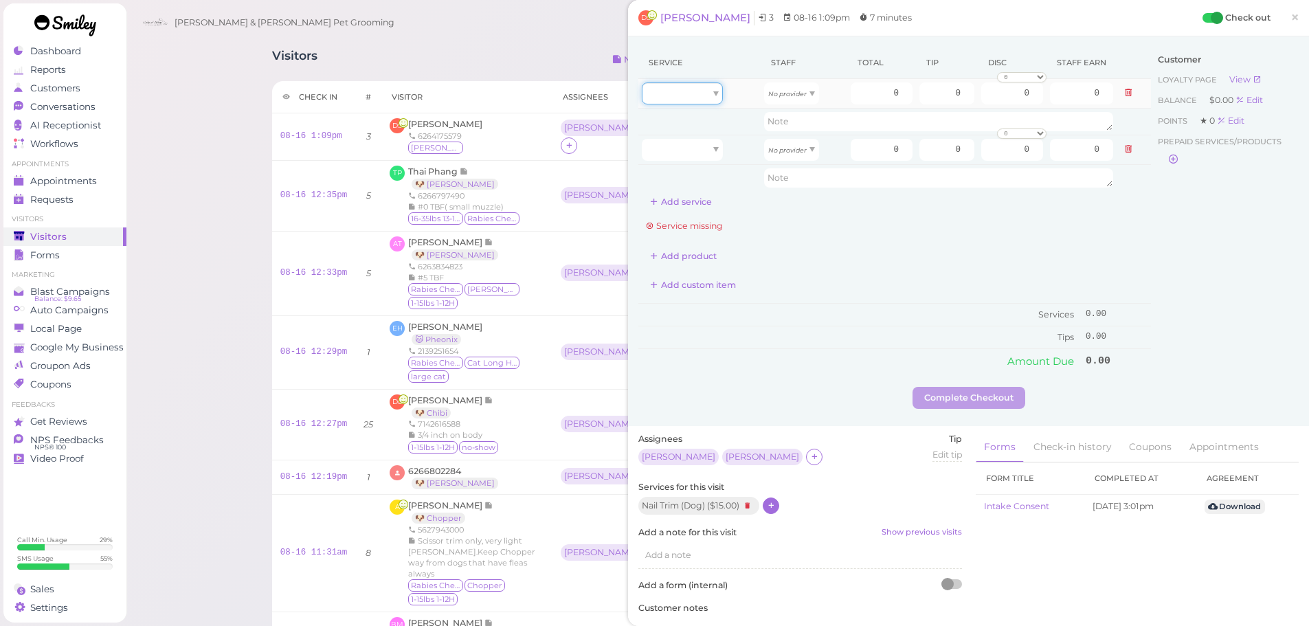
click at [691, 100] on div at bounding box center [682, 93] width 81 height 22
type input "15.00"
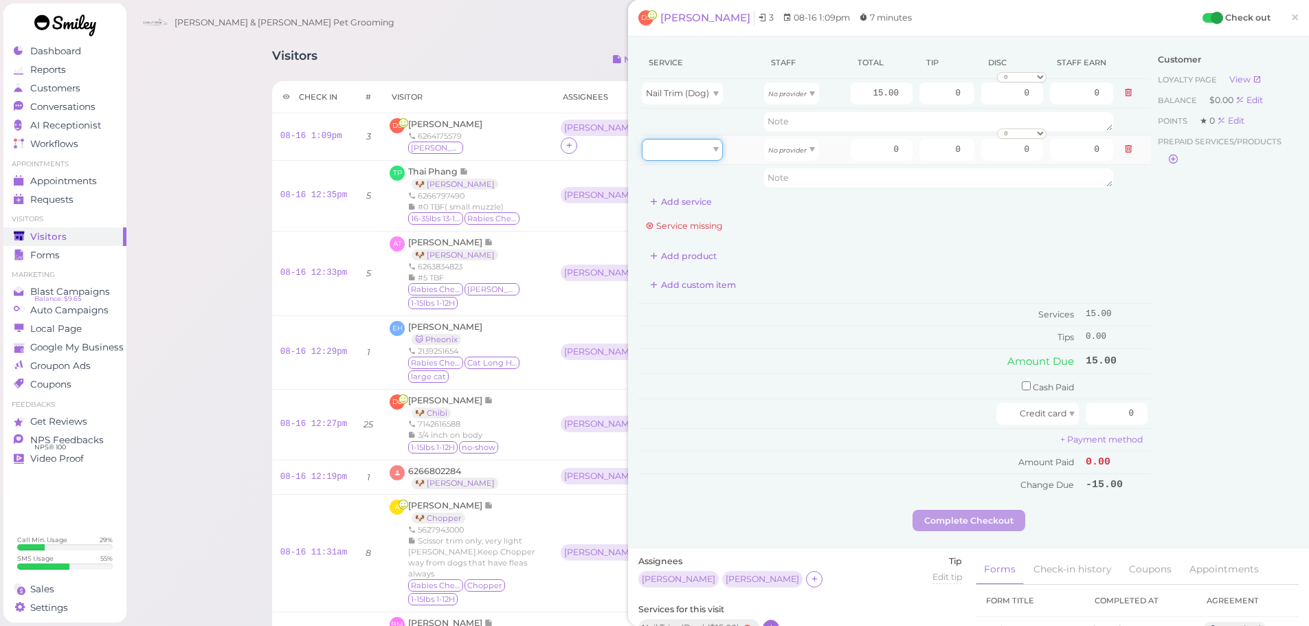
click at [685, 144] on div at bounding box center [682, 150] width 81 height 22
click at [681, 177] on td at bounding box center [699, 177] width 122 height 26
click at [772, 93] on icon "No provider" at bounding box center [787, 94] width 38 height 8
type input "7.80"
click at [694, 146] on div at bounding box center [682, 150] width 81 height 22
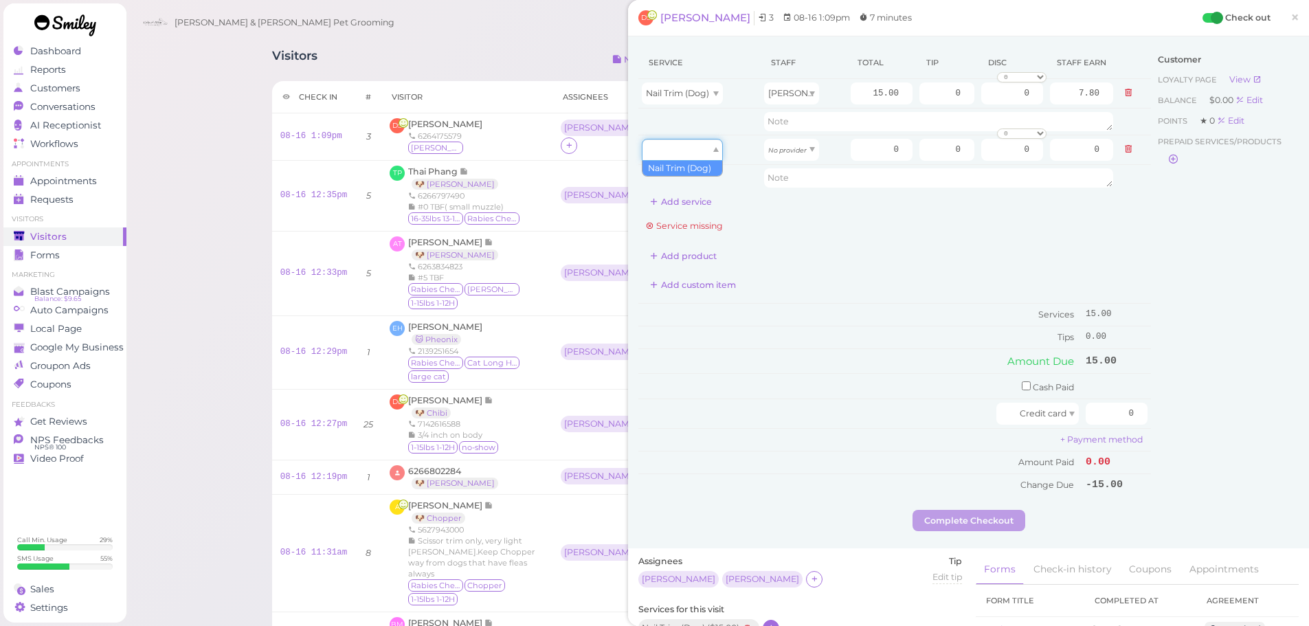
type input "15.00"
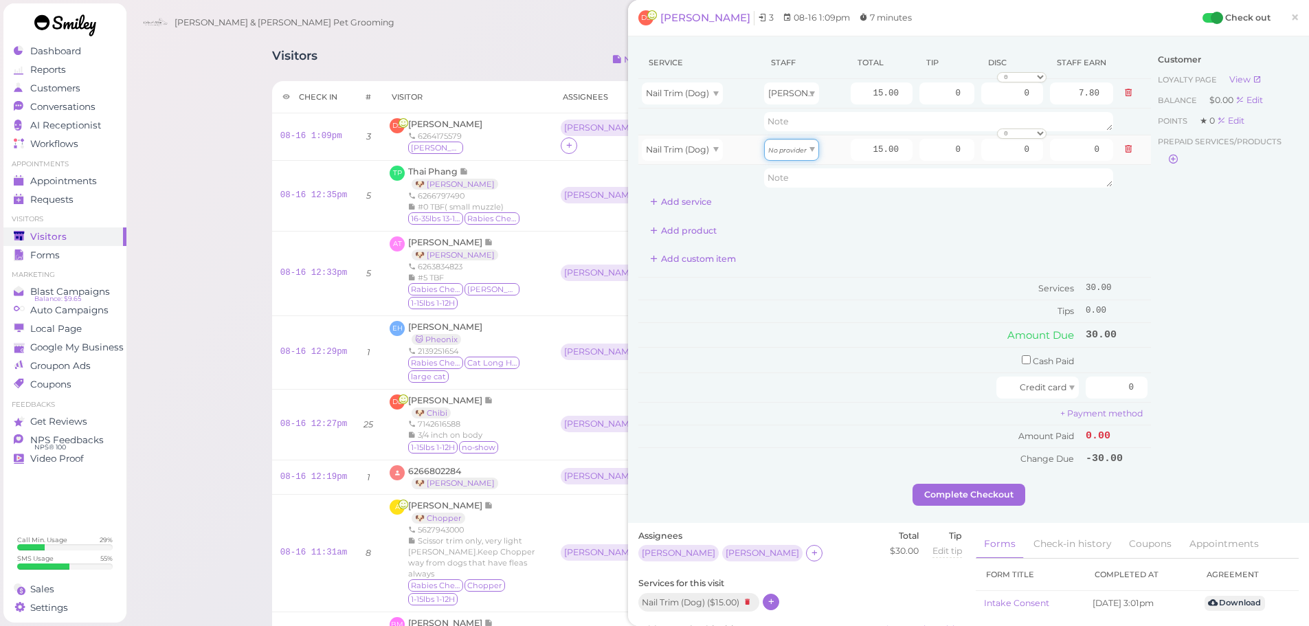
click at [777, 156] on div "No provider" at bounding box center [791, 150] width 55 height 22
type input "6.45"
drag, startPoint x: 937, startPoint y: 94, endPoint x: 1023, endPoint y: 94, distance: 85.2
click at [984, 96] on tr "Nail Trim (Dog) Asa 15.00 0 0 0 10% off 15% off 20% off 25% off 30% off 50% off…" at bounding box center [894, 94] width 513 height 30
type input "2.25"
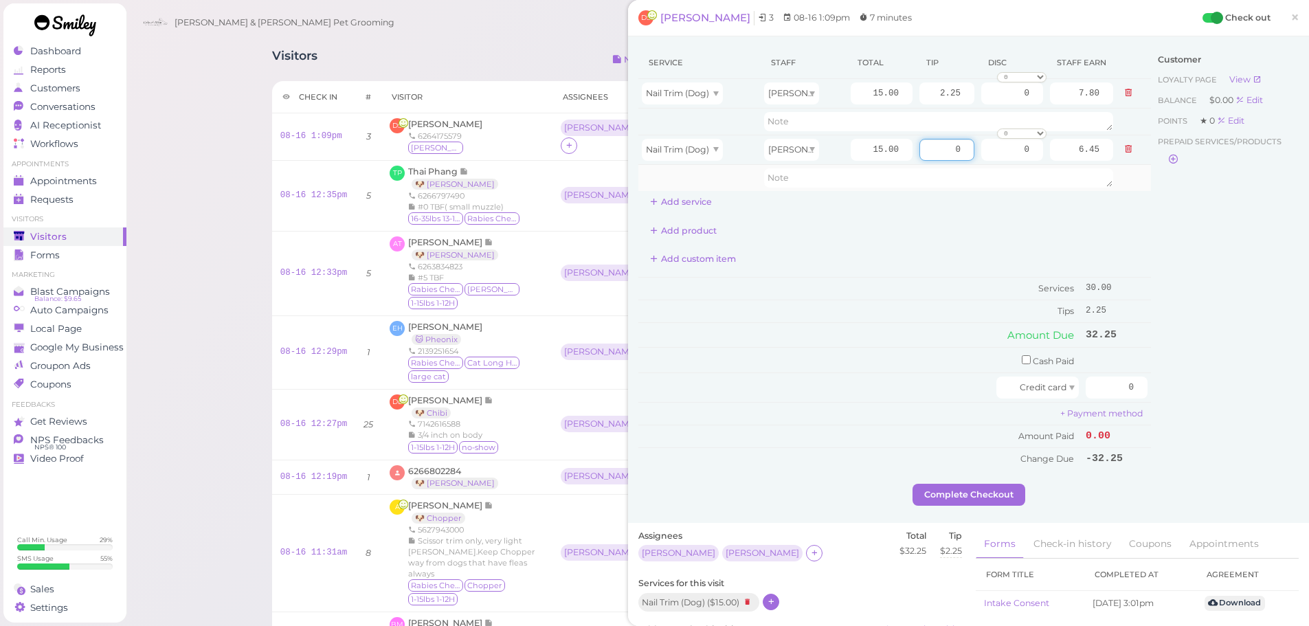
drag, startPoint x: 933, startPoint y: 150, endPoint x: 1005, endPoint y: 165, distance: 73.7
click at [1005, 165] on tbody "Nail Trim (Dog) Asa 15.00 2.25 0 0 10% off 15% off 20% off 25% off 30% off 50% …" at bounding box center [894, 135] width 513 height 112
type input "2.25"
click at [1236, 227] on div "Customer Loyalty page View Balance $0.00 Edit Points ★ 0 Edit Prepaid services/…" at bounding box center [1225, 265] width 148 height 437
drag, startPoint x: 1093, startPoint y: 386, endPoint x: 1234, endPoint y: 390, distance: 141.6
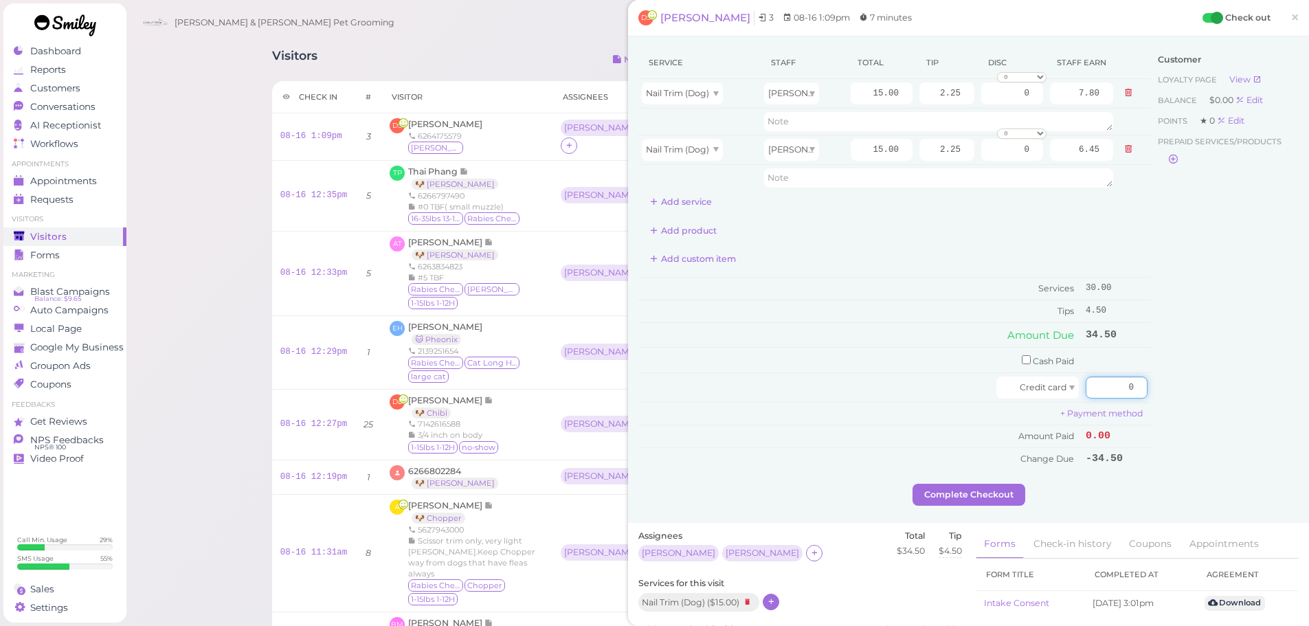
click at [1179, 400] on div "Service Staff Total Tip Disc Staff earn Nail Trim (Dog) Asa 15.00 2.25 0 0 10% …" at bounding box center [968, 265] width 660 height 437
type input "34.5"
click at [1225, 392] on div "Customer Loyalty page View Balance $0.00 Edit Points ★ 0 Edit Prepaid services/…" at bounding box center [1225, 265] width 148 height 437
click at [1011, 484] on button "Complete Checkout" at bounding box center [969, 495] width 113 height 22
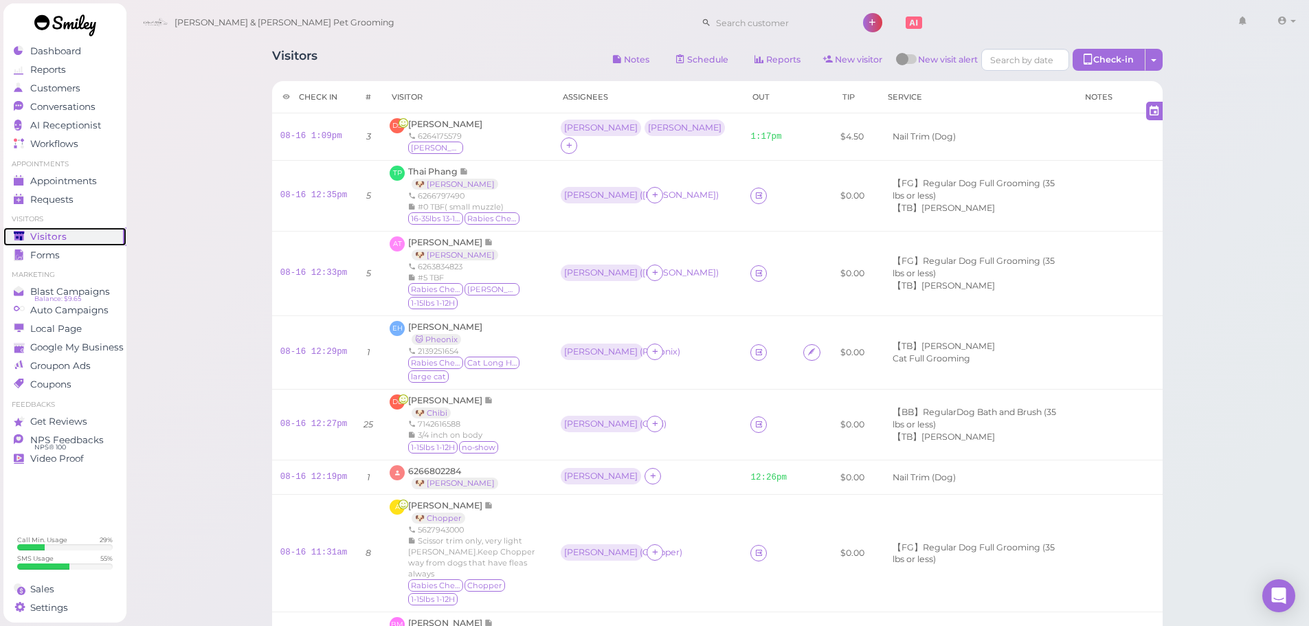
click at [65, 241] on div "Visitors" at bounding box center [63, 237] width 99 height 12
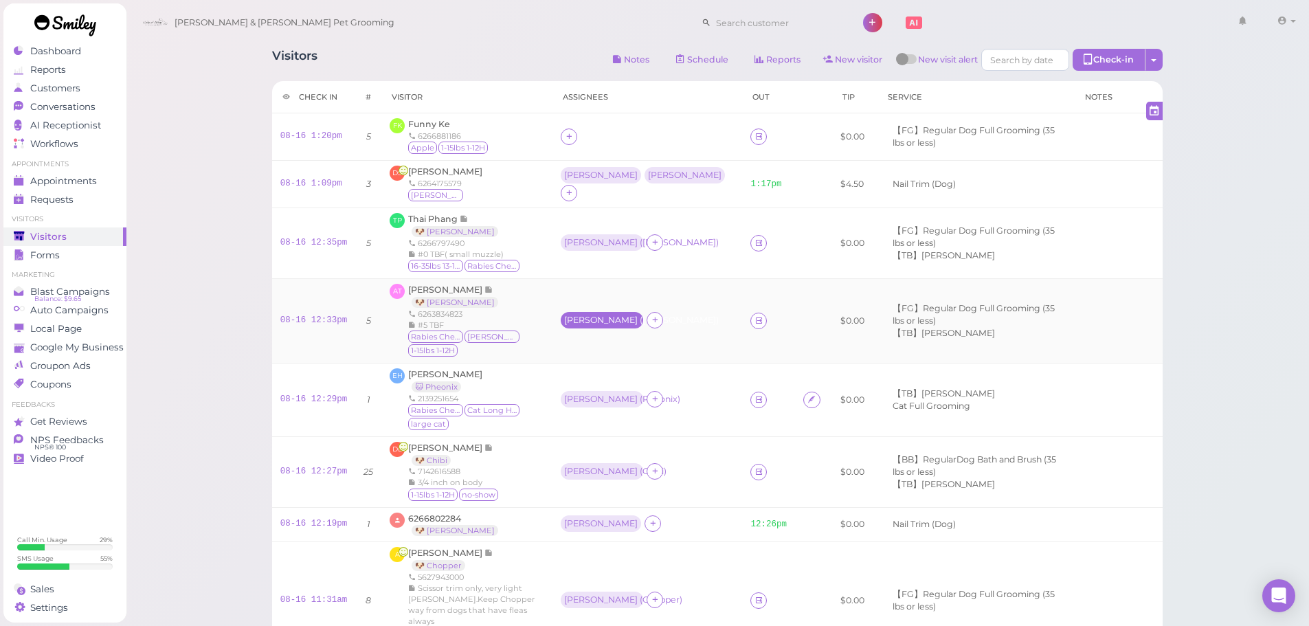
click at [614, 315] on div "Helen ( Ellie )" at bounding box center [602, 320] width 76 height 10
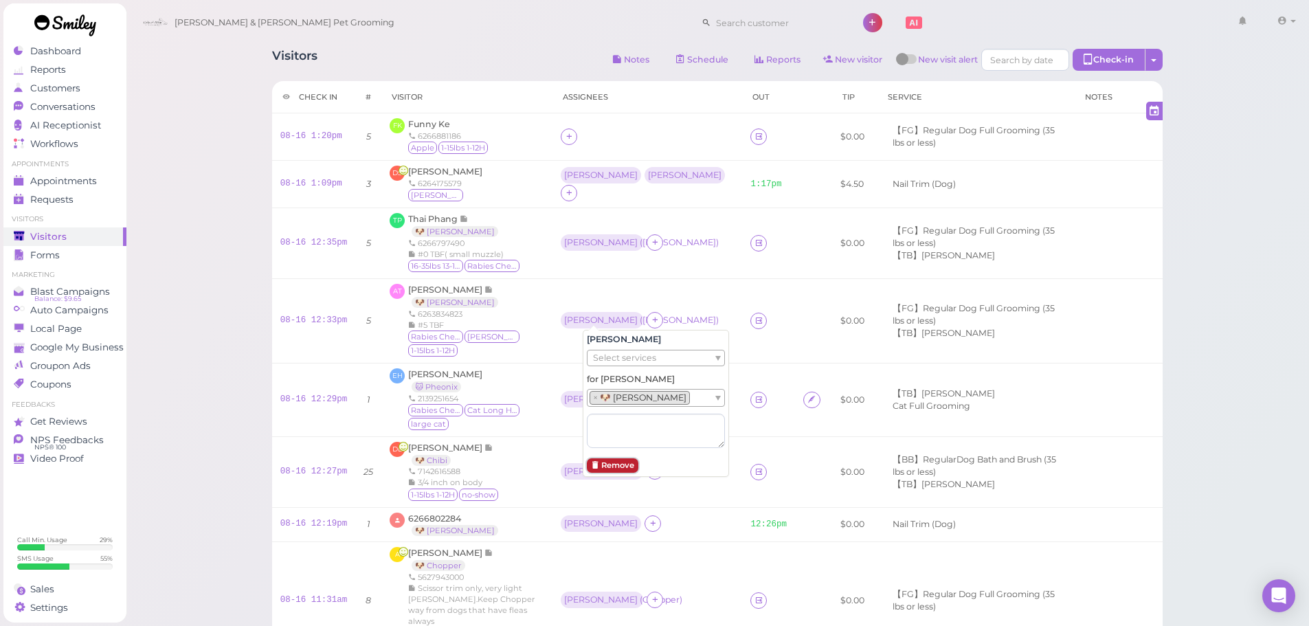
click at [615, 468] on button "Remove" at bounding box center [613, 465] width 52 height 14
click at [577, 314] on div at bounding box center [569, 321] width 16 height 16
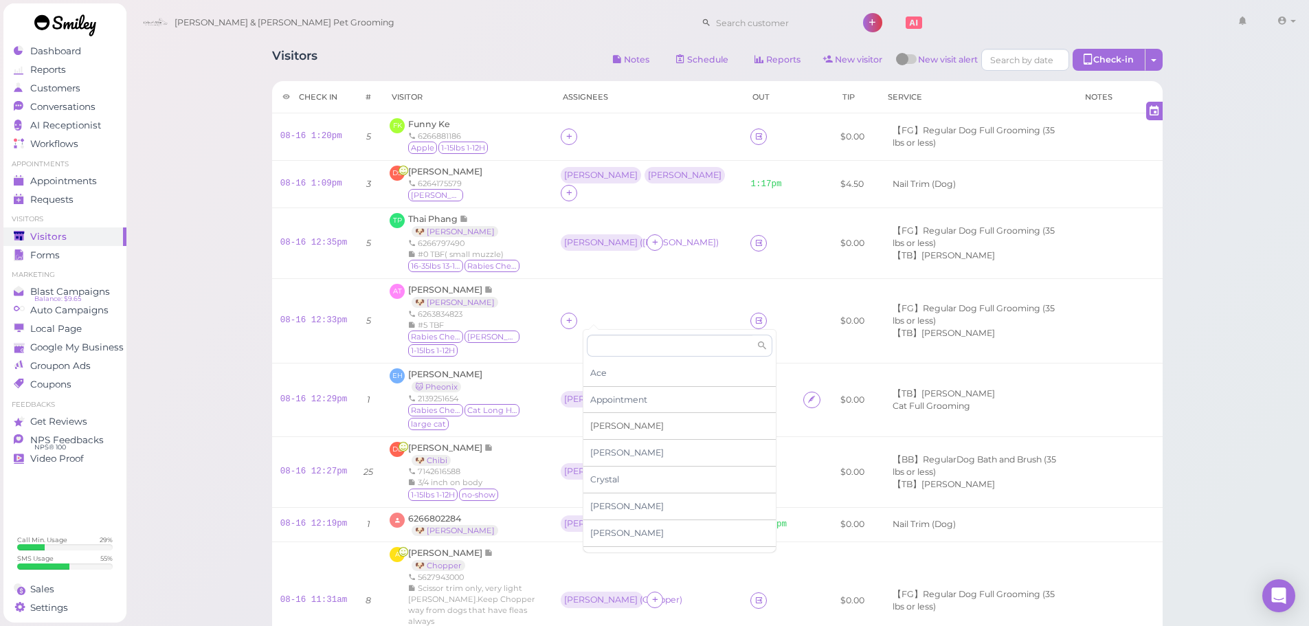
click at [602, 422] on span "Asa" at bounding box center [627, 426] width 74 height 10
click at [587, 315] on div "Asa" at bounding box center [601, 320] width 74 height 10
click at [602, 396] on span "Select pets" at bounding box center [616, 397] width 47 height 15
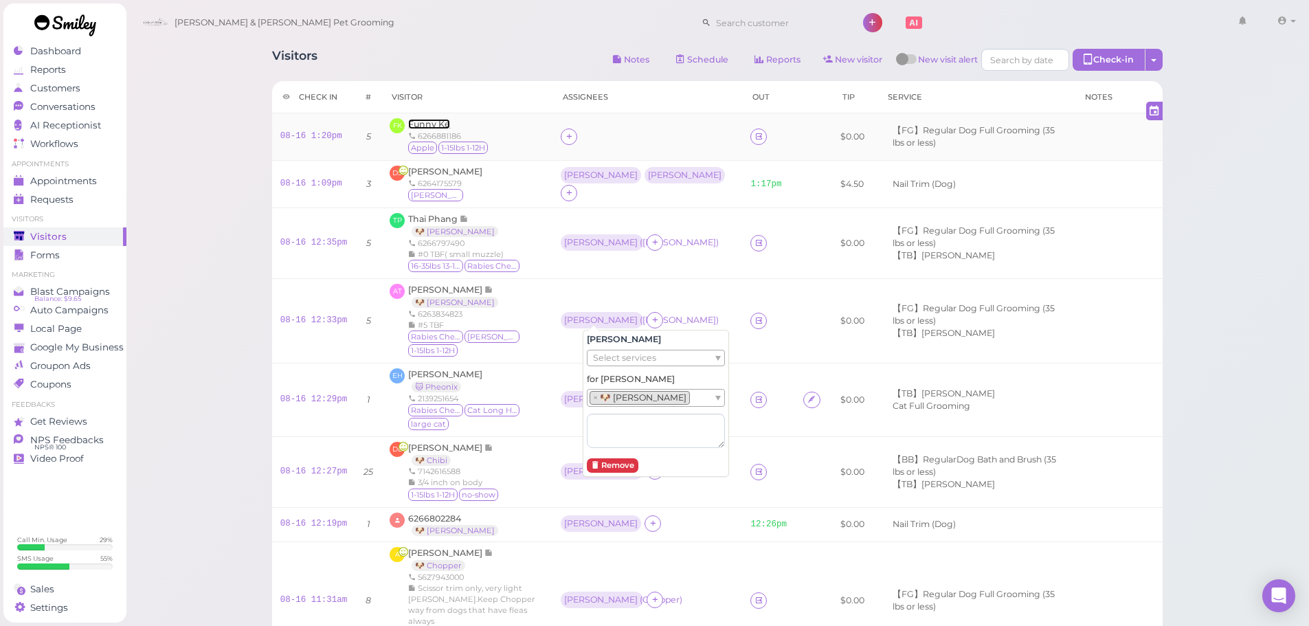
click at [427, 122] on span "Funny Ke" at bounding box center [429, 124] width 42 height 10
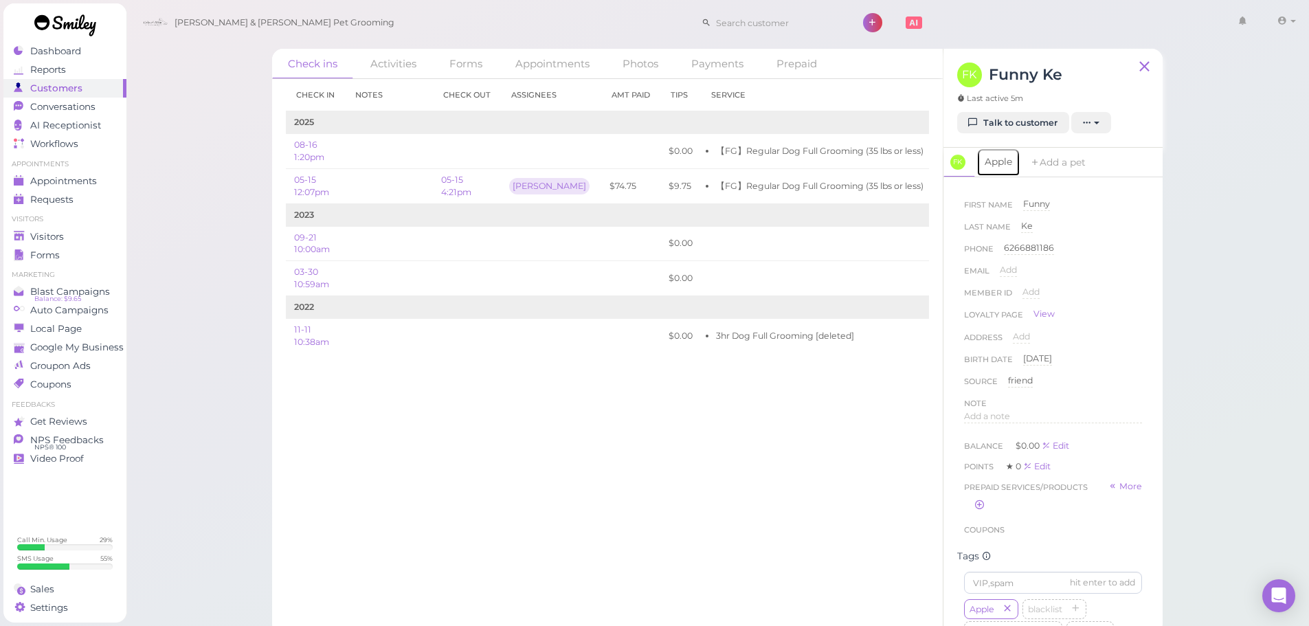
click at [995, 161] on link "Apple" at bounding box center [999, 162] width 44 height 29
click at [1016, 272] on span "Add" at bounding box center [1016, 270] width 17 height 10
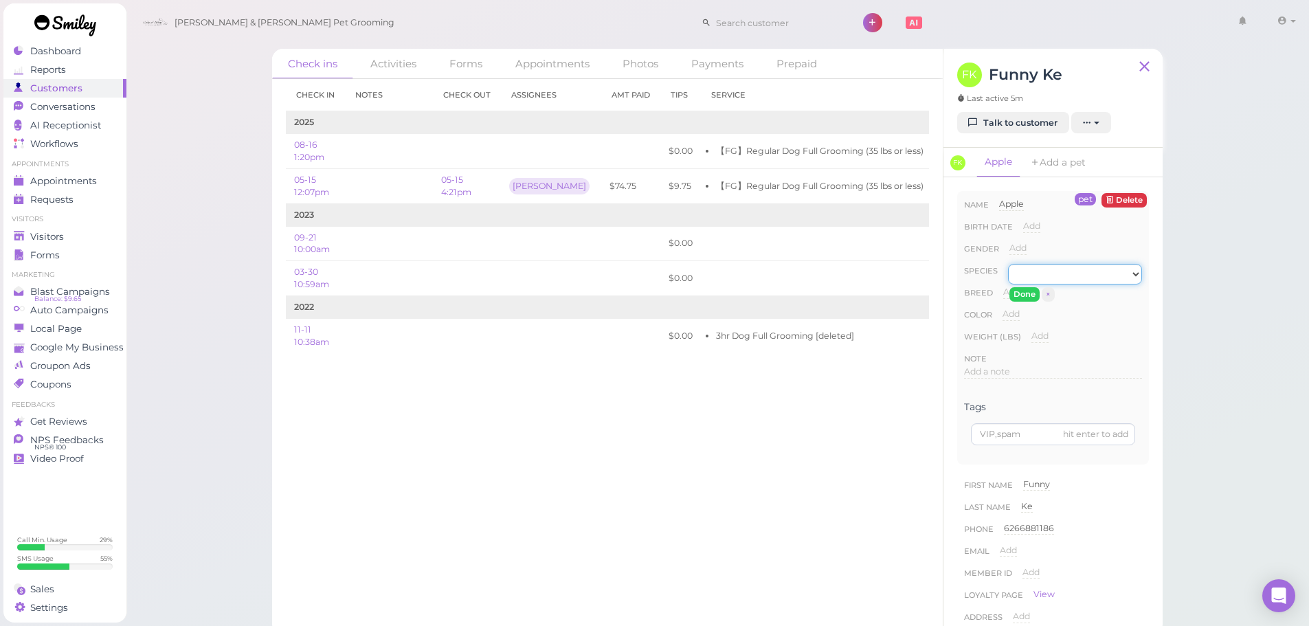
drag, startPoint x: 1023, startPoint y: 273, endPoint x: 1023, endPoint y: 282, distance: 9.6
click at [1023, 276] on select "Dog Cat Bird Other" at bounding box center [1075, 274] width 134 height 21
select select "Dog"
click at [1008, 264] on select "Dog Cat Bird Other" at bounding box center [1075, 274] width 134 height 21
click at [1032, 295] on button "Done" at bounding box center [1025, 294] width 30 height 14
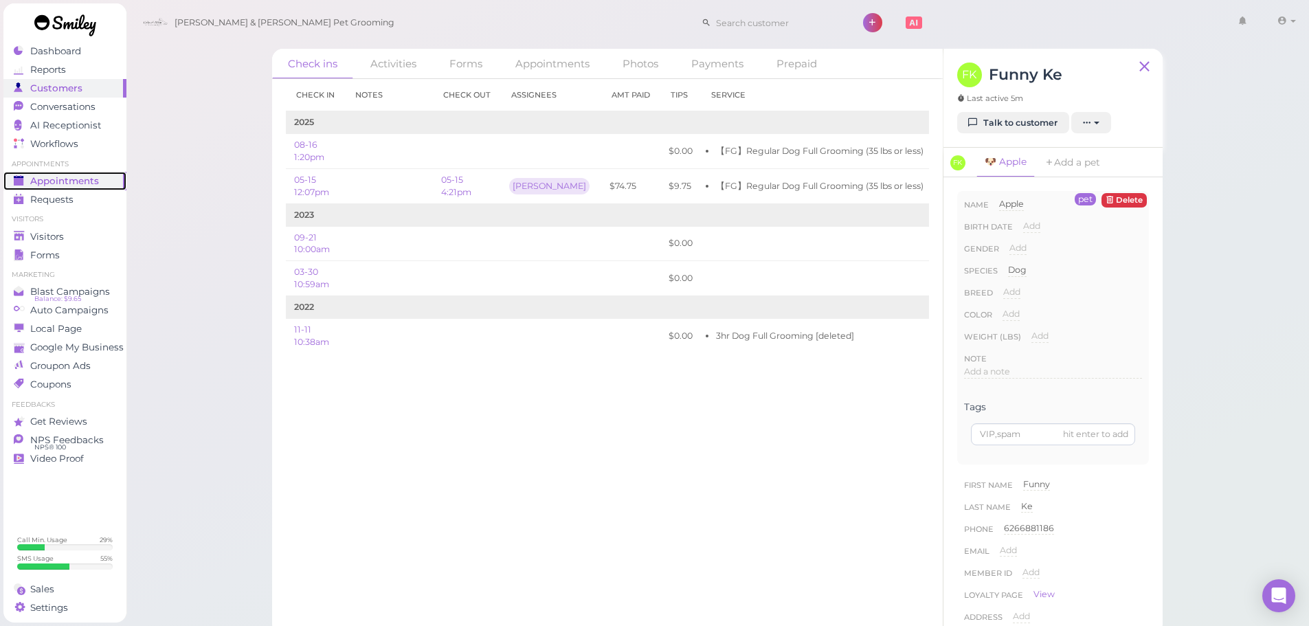
click at [102, 184] on div "Appointments" at bounding box center [63, 181] width 99 height 12
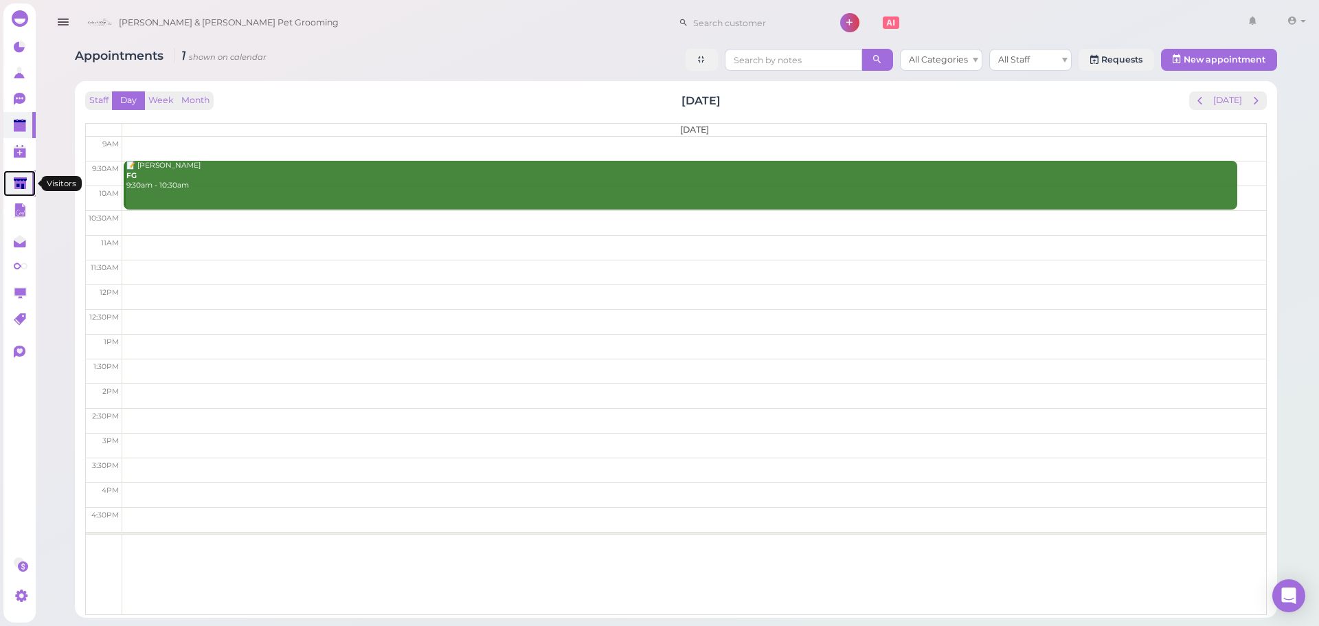
click at [15, 181] on polygon at bounding box center [20, 183] width 13 height 12
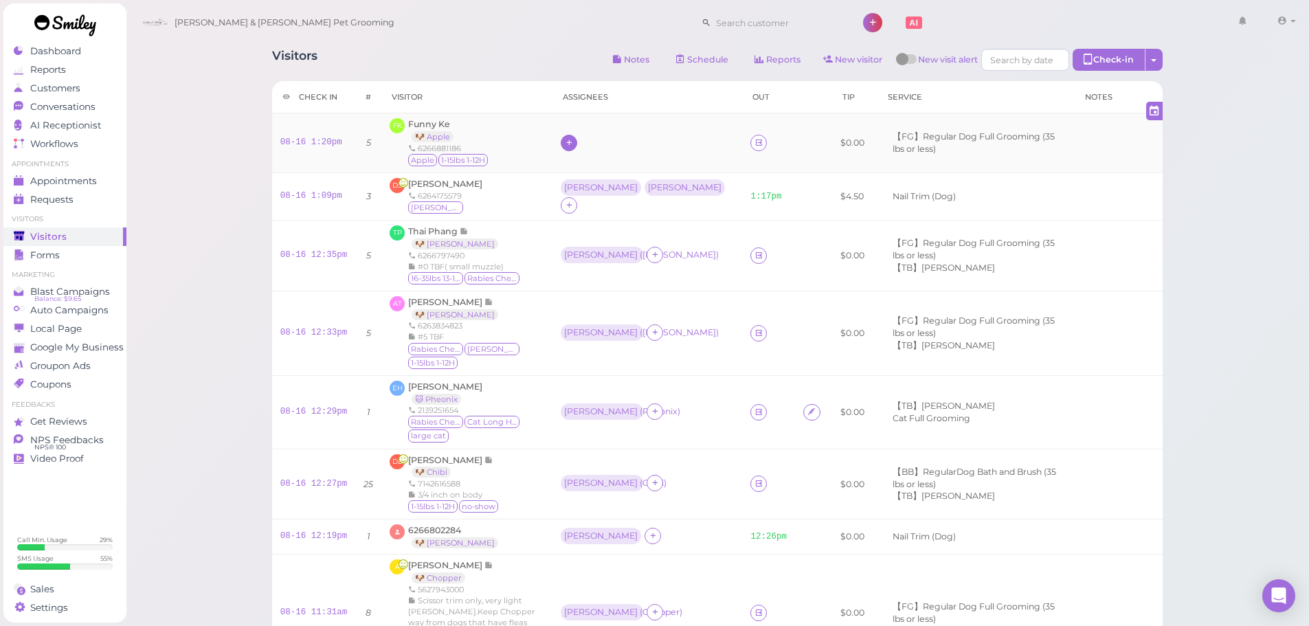
click at [577, 146] on div at bounding box center [569, 143] width 16 height 16
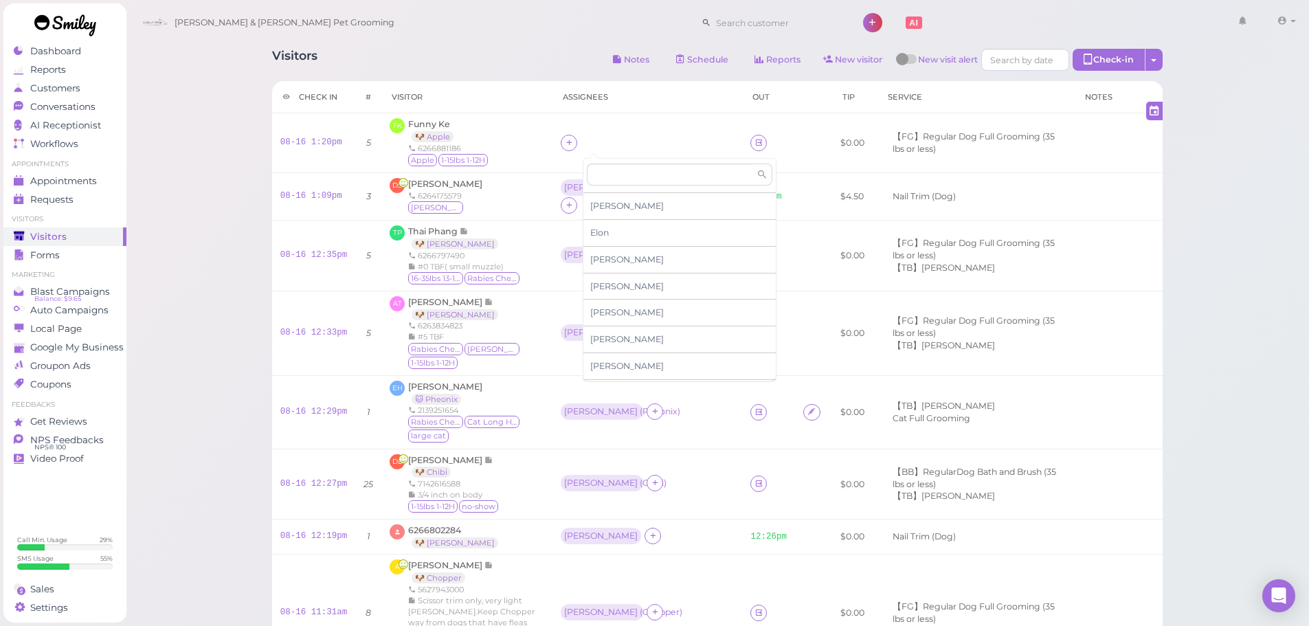
scroll to position [206, 0]
click at [607, 237] on span "Helen" at bounding box center [627, 236] width 74 height 10
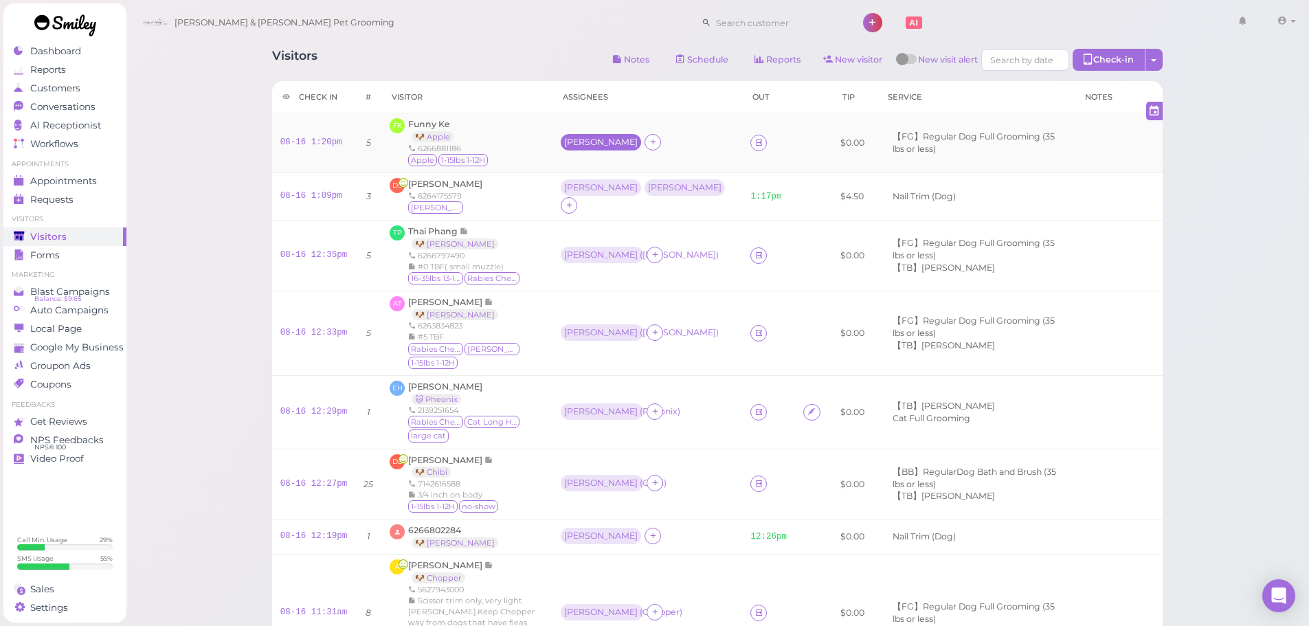
click at [601, 146] on div "Helen" at bounding box center [601, 142] width 74 height 10
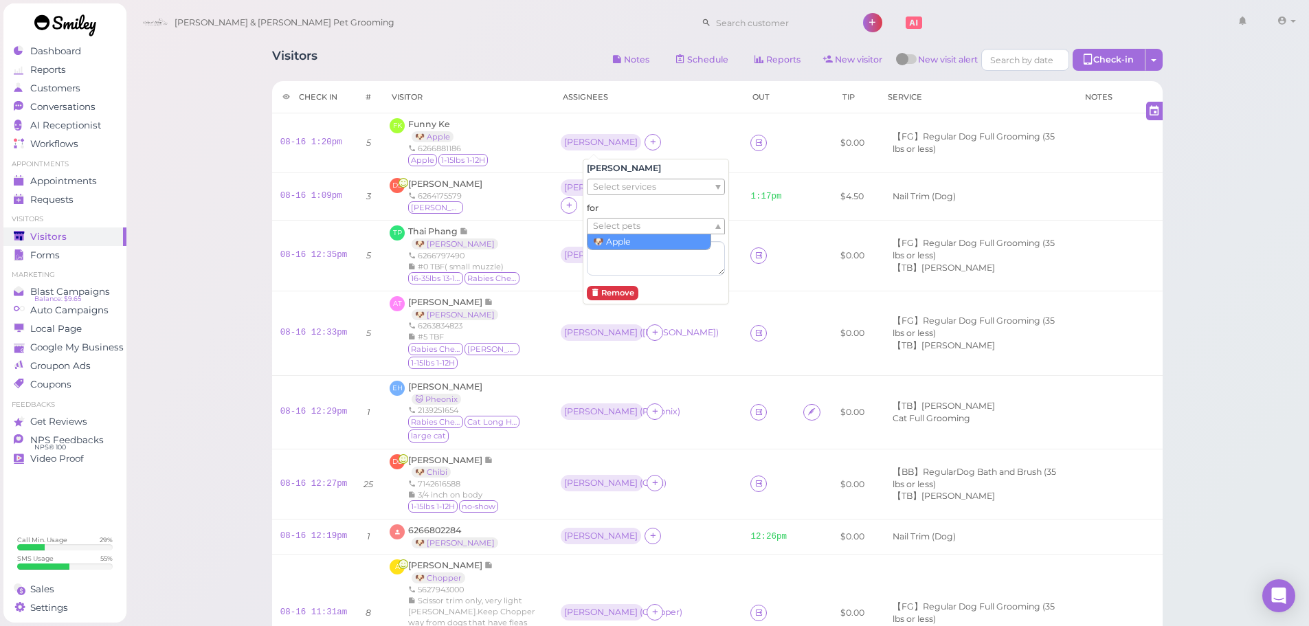
click at [601, 224] on span "Select pets" at bounding box center [616, 226] width 47 height 15
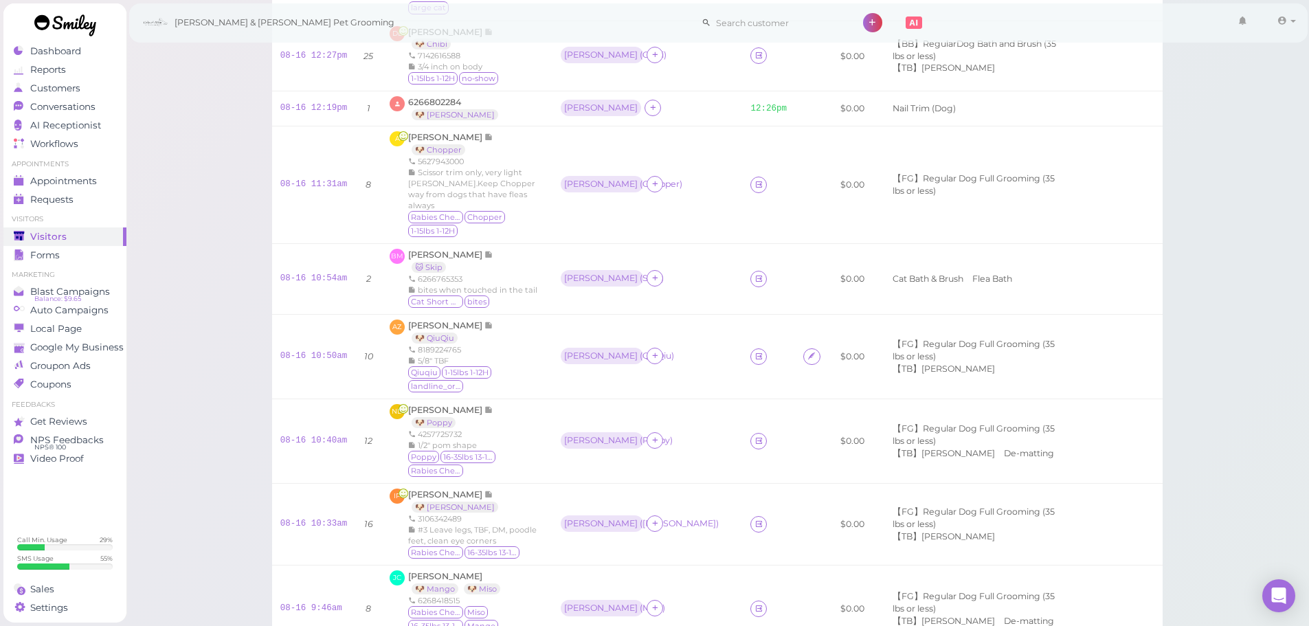
scroll to position [412, 0]
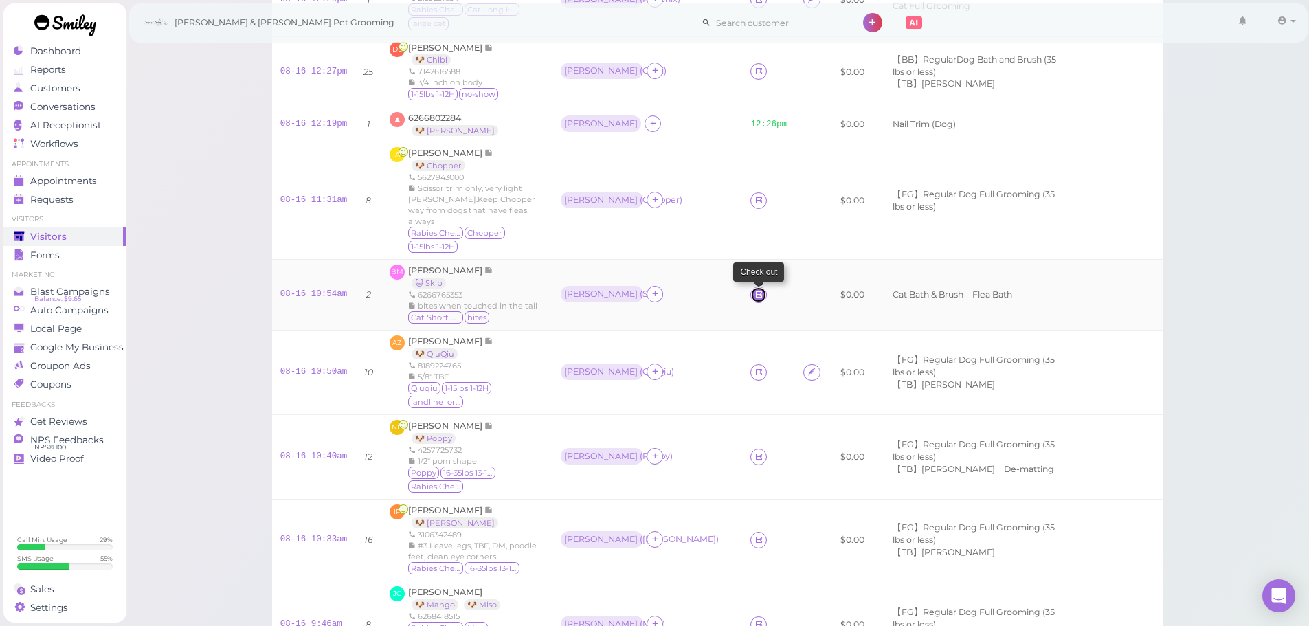
click at [755, 289] on icon at bounding box center [759, 294] width 9 height 10
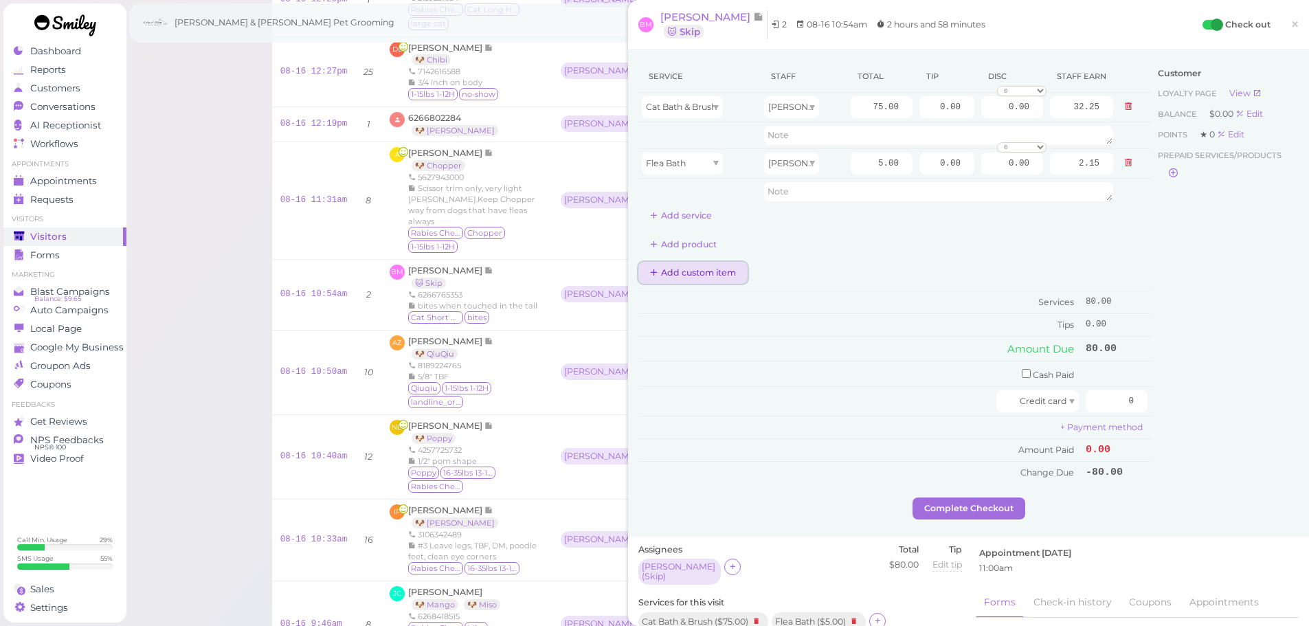
click at [702, 266] on button "Add custom item" at bounding box center [692, 273] width 109 height 22
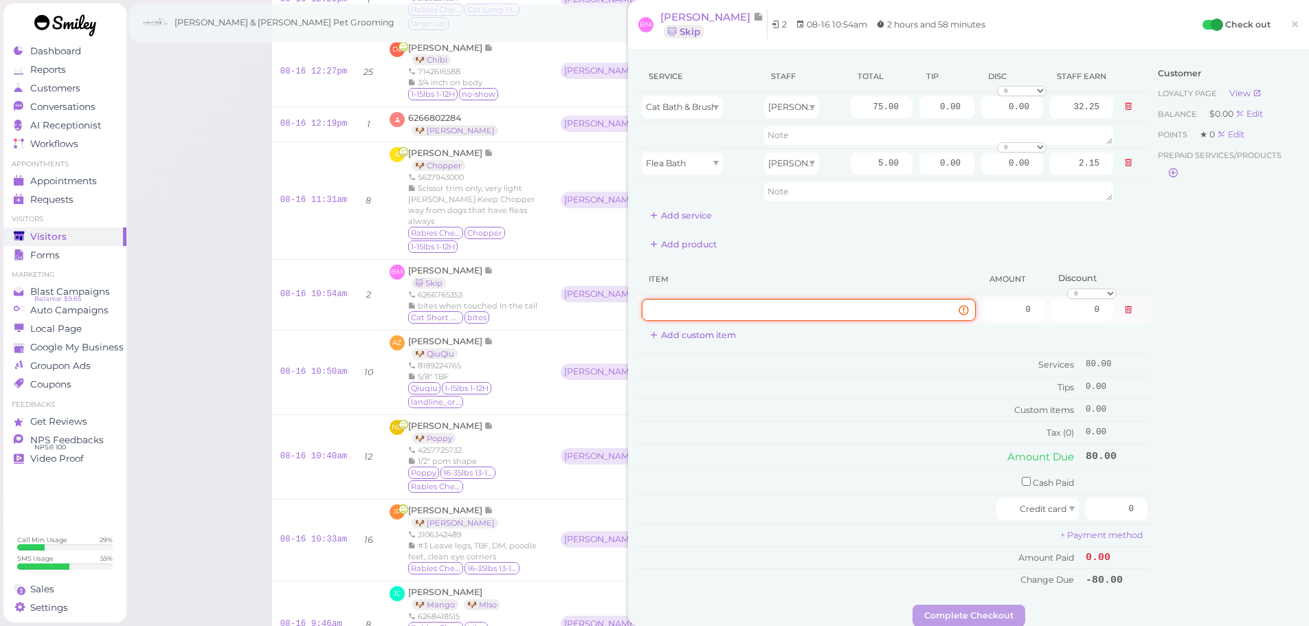
click at [792, 318] on input at bounding box center [809, 310] width 334 height 22
click at [796, 313] on input at bounding box center [809, 310] width 334 height 22
type input "Flea Spray"
click at [985, 309] on input "0" at bounding box center [1014, 310] width 62 height 22
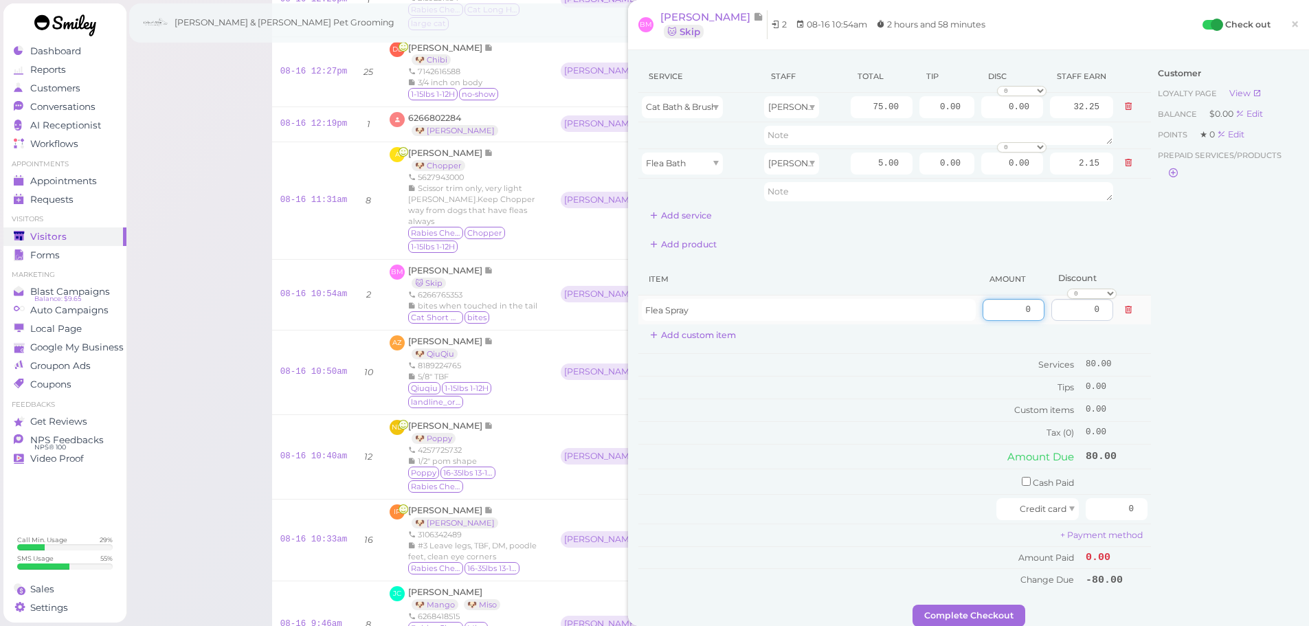
drag, startPoint x: 994, startPoint y: 307, endPoint x: 1049, endPoint y: 313, distance: 55.3
click at [1049, 313] on tr "Flea Spray 0 0 0 10% off 15% off 20% off 25% off 30% off 50% off" at bounding box center [894, 311] width 513 height 30
type input "18"
click at [1189, 343] on div "Customer Loyalty page View Balance $0.00 Edit Points ★ 0 Edit Prepaid services/…" at bounding box center [1225, 332] width 148 height 544
drag, startPoint x: 922, startPoint y: 100, endPoint x: 1007, endPoint y: 117, distance: 87.5
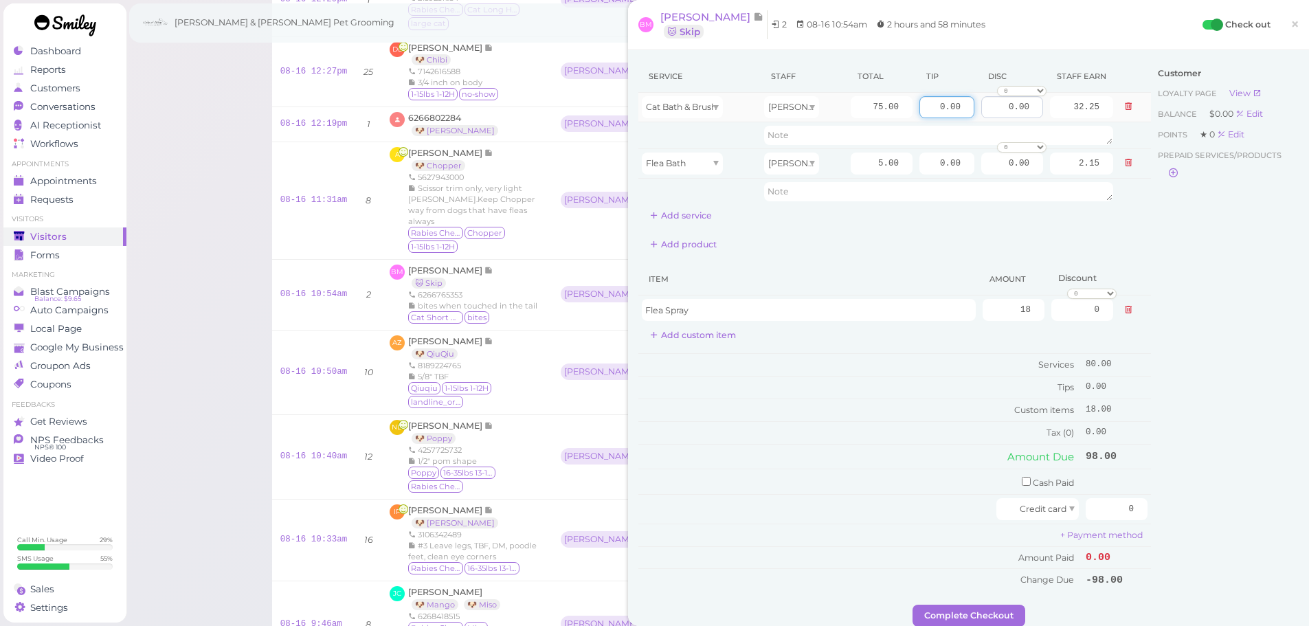
click at [1007, 117] on tr "Cat Bath & Brush Helen 75.00 0.00 0.00 0 10% off 15% off 20% off 25% off 30% of…" at bounding box center [894, 108] width 513 height 30
type input "14.7"
click at [1197, 296] on div "Customer Loyalty page View Balance $0.00 Edit Points ★ 0 Edit Prepaid services/…" at bounding box center [1225, 332] width 148 height 544
drag, startPoint x: 1100, startPoint y: 507, endPoint x: 1220, endPoint y: 529, distance: 122.3
click at [1219, 529] on div "Service Staff Total Tip Disc Staff earn Cat Bath & Brush Helen 75.00 14.7 0.00 …" at bounding box center [968, 332] width 660 height 544
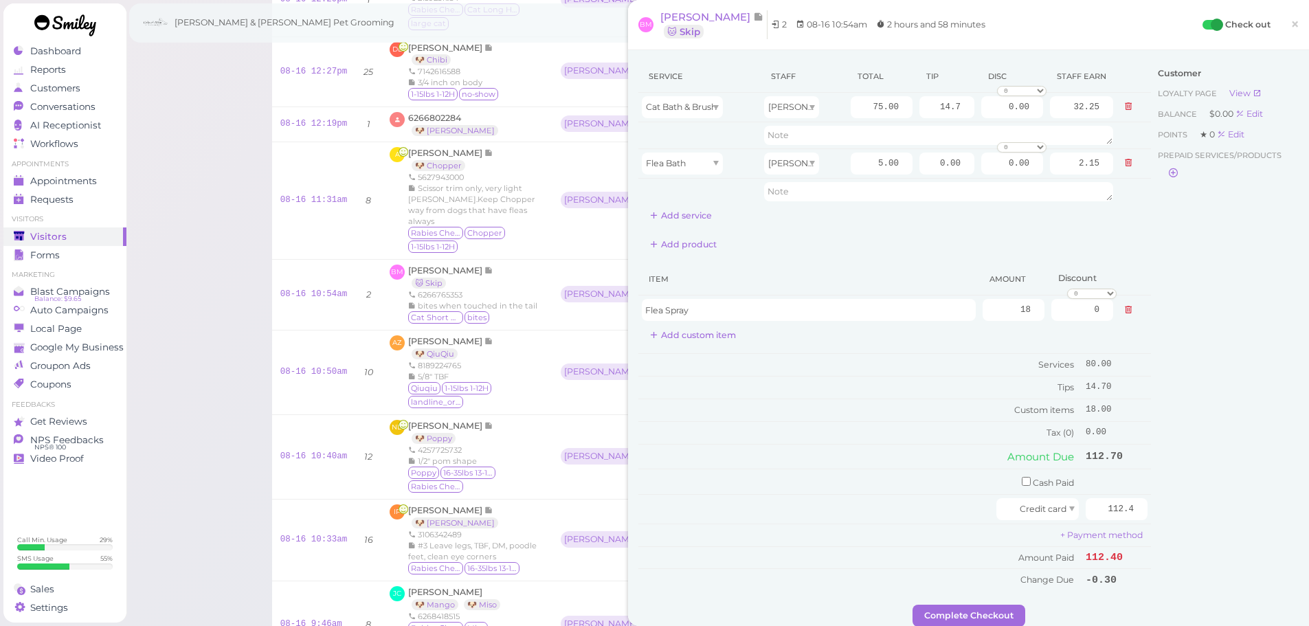
click at [1225, 465] on div "Customer Loyalty page View Balance $0.00 Edit Points ★ 0 Edit Prepaid services/…" at bounding box center [1225, 332] width 148 height 544
click at [1174, 243] on div "Customer Loyalty page View Balance $0.00 Edit Points ★ 0 Edit Prepaid services/…" at bounding box center [1225, 332] width 148 height 544
drag, startPoint x: 1078, startPoint y: 504, endPoint x: 1319, endPoint y: 524, distance: 242.0
click at [1309, 529] on html "Dashboard Reports Customers Conversations 0" at bounding box center [654, 384] width 1309 height 1592
type input "112.7"
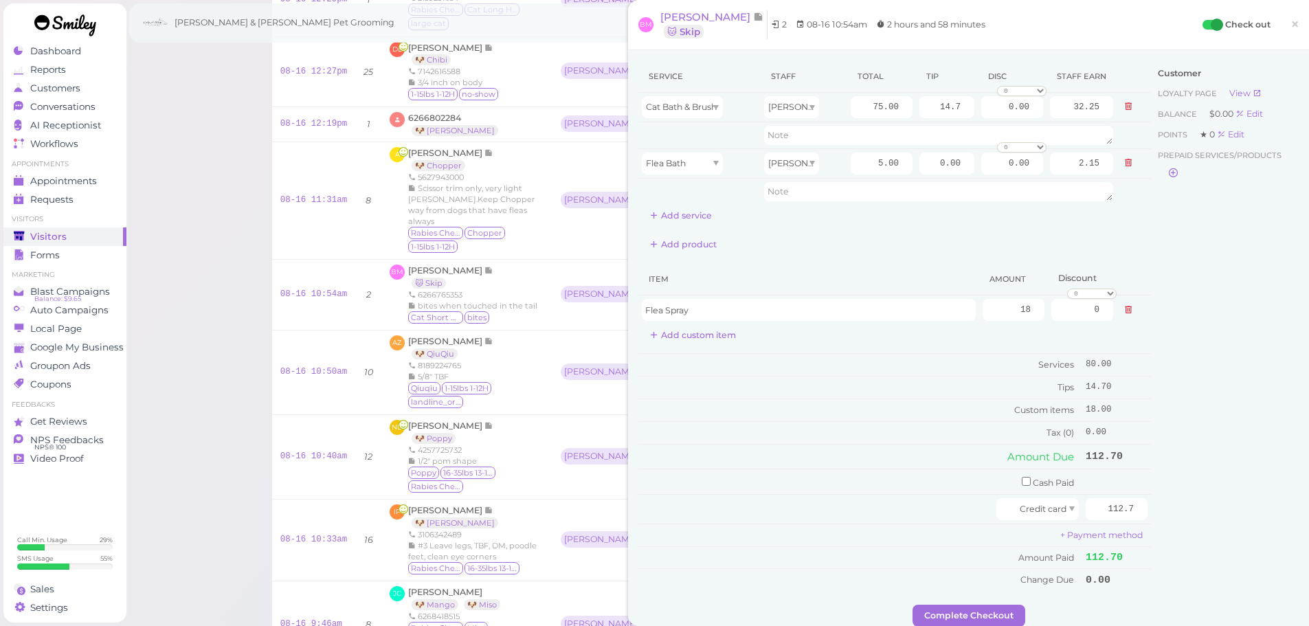
click at [1234, 506] on div "Customer Loyalty page View Balance $0.00 Edit Points ★ 0 Edit Prepaid services/…" at bounding box center [1225, 332] width 148 height 544
click at [977, 612] on button "Complete Checkout" at bounding box center [969, 616] width 113 height 22
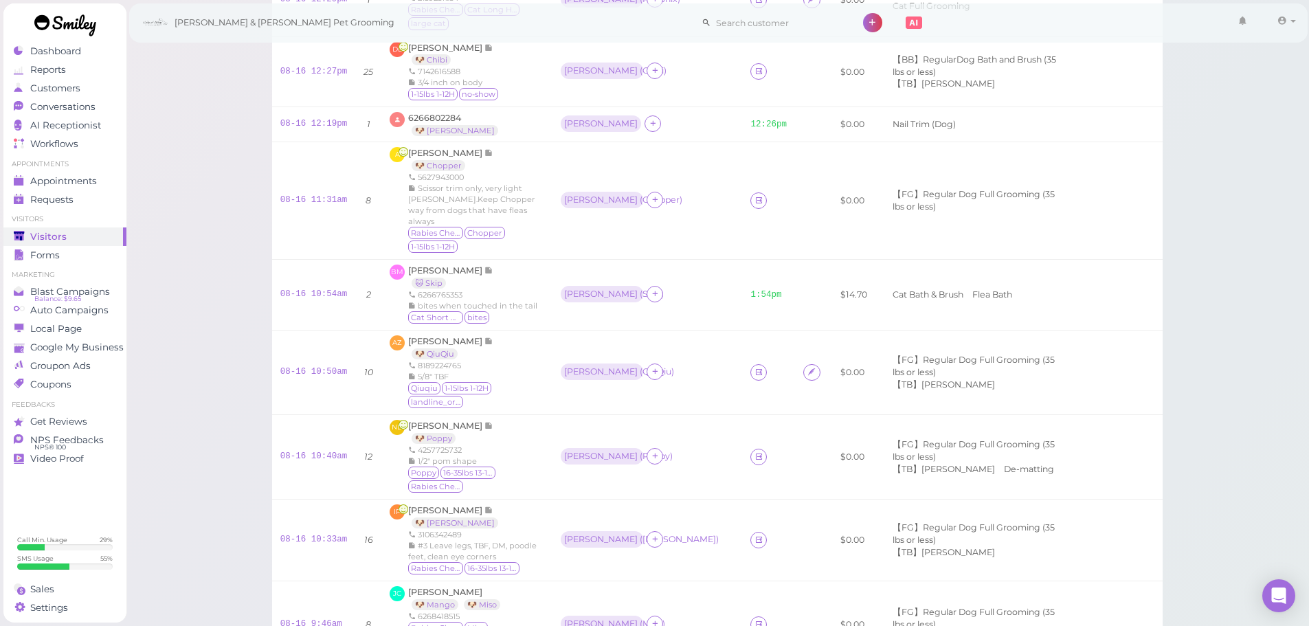
click at [193, 210] on div "Visitors Notes Schedule Reports New visitor New visit alert Check-in Customer c…" at bounding box center [718, 384] width 1184 height 1592
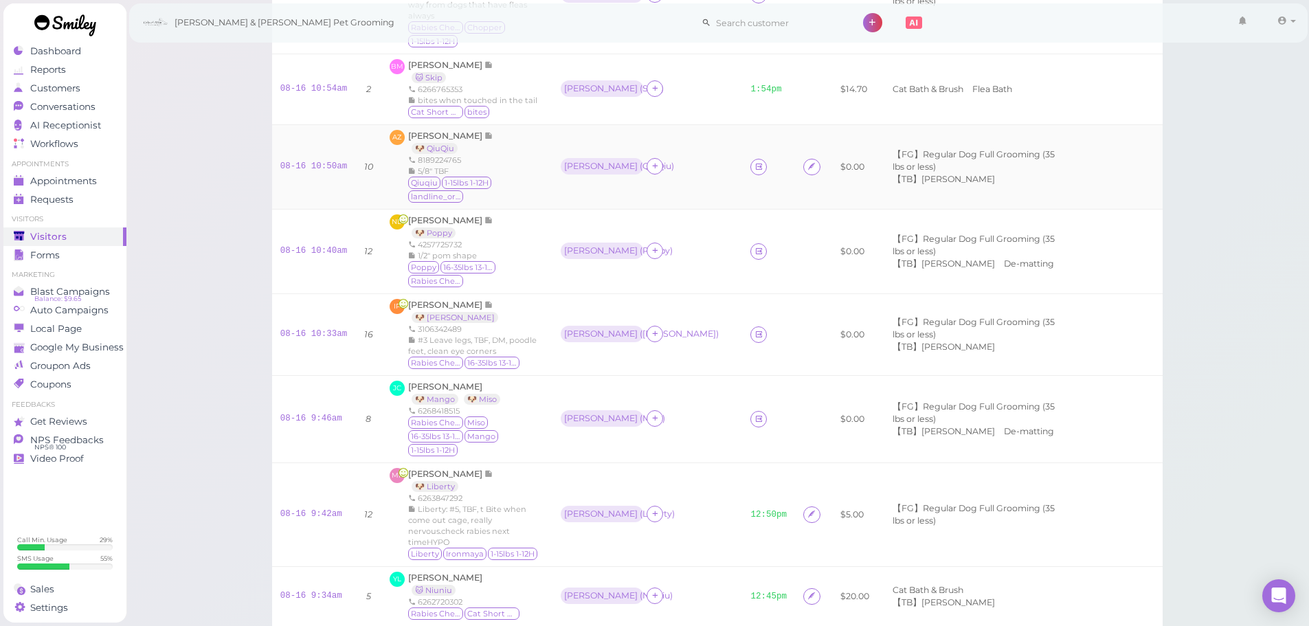
scroll to position [619, 0]
click at [755, 245] on icon at bounding box center [759, 250] width 9 height 10
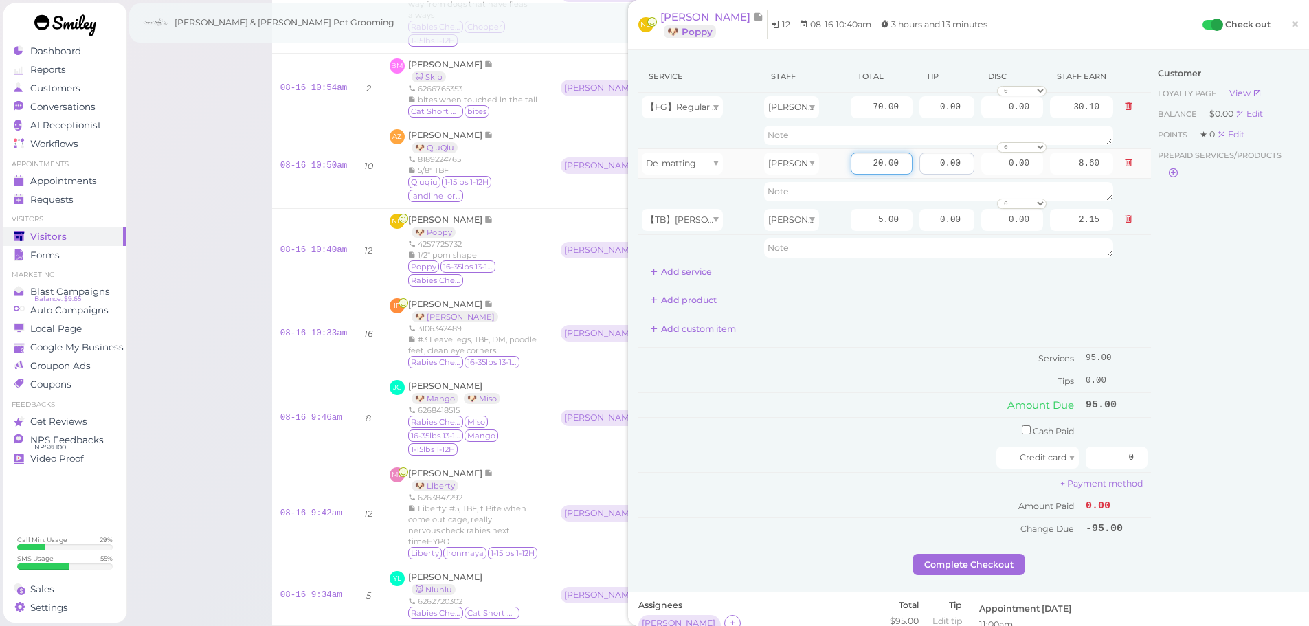
drag, startPoint x: 841, startPoint y: 161, endPoint x: 911, endPoint y: 167, distance: 69.7
click at [911, 167] on tr "De-matting Helen 20.00 0.00 0.00 0 10% off 15% off 20% off 25% off 30% off 50% …" at bounding box center [894, 163] width 513 height 30
type input "5"
type input "2.15"
drag, startPoint x: 873, startPoint y: 106, endPoint x: 994, endPoint y: 126, distance: 122.7
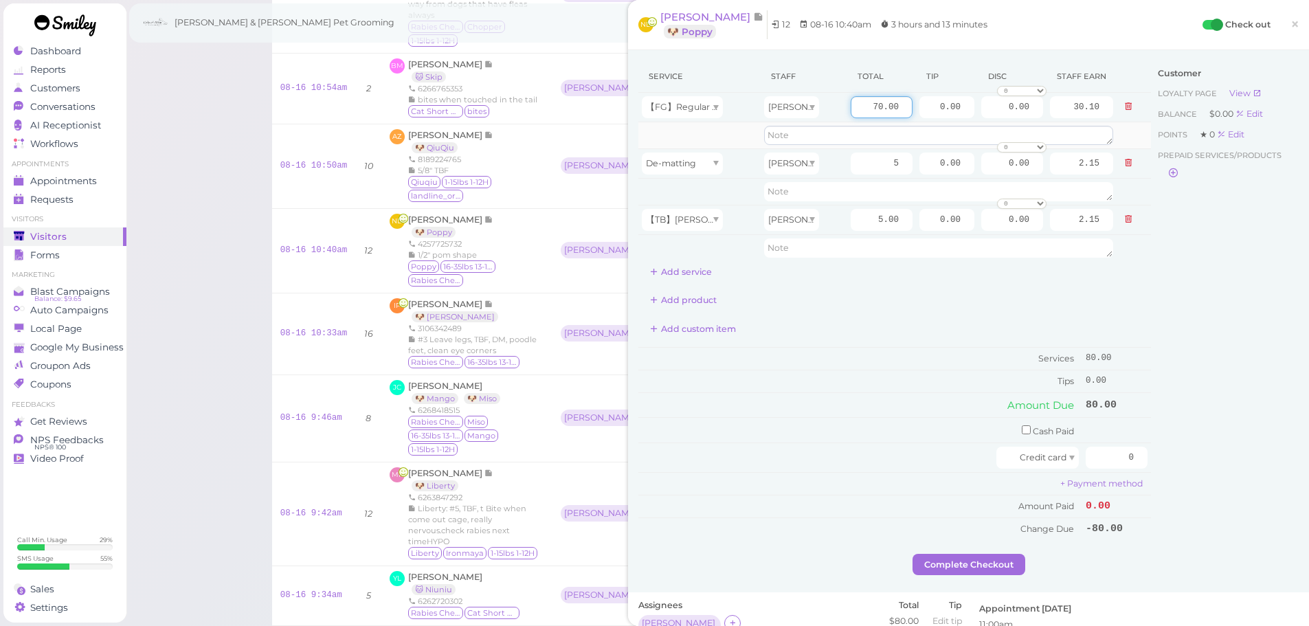
click at [994, 126] on tbody "【FG】Regular Dog Full Grooming (35 lbs or less) Helen 70.00 0.00 0.00 0 10% off …" at bounding box center [894, 177] width 513 height 168
type input "85"
type input "36.55"
click at [1178, 281] on div "Customer Loyalty page View Balance $0.00 Edit Points ★ 0 Edit Prepaid services/…" at bounding box center [1225, 306] width 148 height 493
drag, startPoint x: 957, startPoint y: 110, endPoint x: 988, endPoint y: 113, distance: 31.1
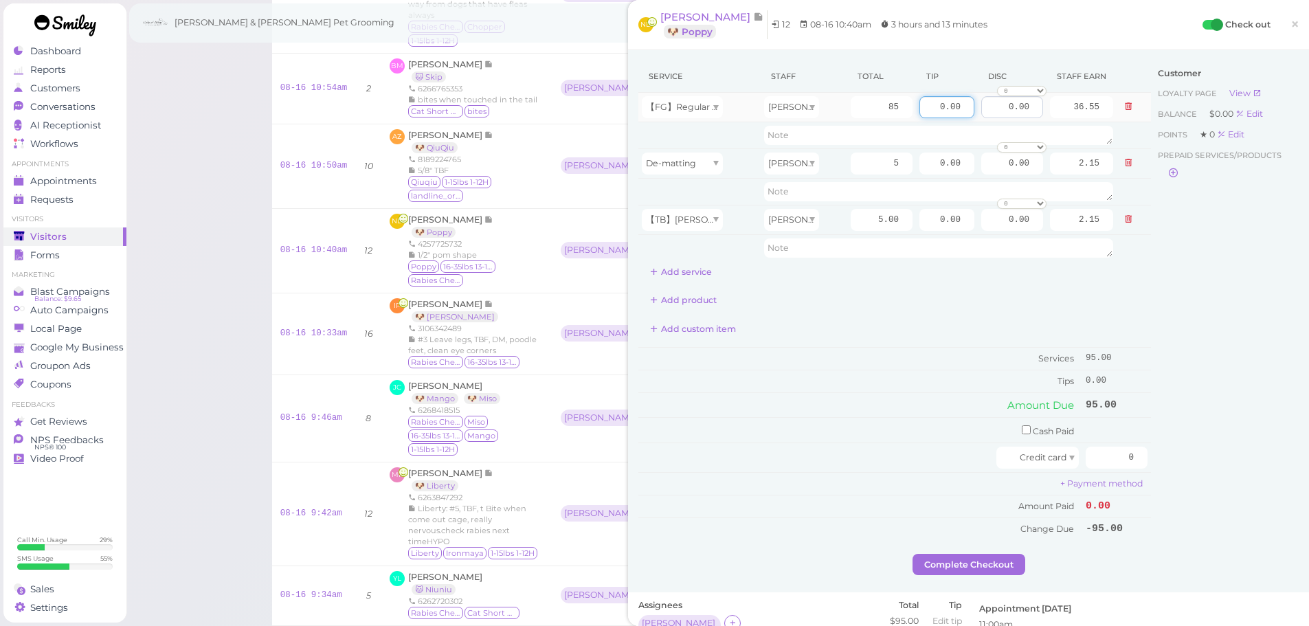
click at [974, 112] on tr "【FG】Regular Dog Full Grooming (35 lbs or less) Helen 85 0.00 0.00 0 10% off 15%…" at bounding box center [894, 108] width 513 height 30
type input "14.25"
click at [1199, 289] on div "Customer Loyalty page View Balance $0.00 Edit Points ★ 0 Edit Prepaid services/…" at bounding box center [1225, 306] width 148 height 493
drag, startPoint x: 1122, startPoint y: 465, endPoint x: 1162, endPoint y: 471, distance: 41.0
click at [1162, 471] on div "Service Staff Total Tip Disc Staff earn 【FG】Regular Dog Full Grooming (35 lbs o…" at bounding box center [968, 306] width 660 height 493
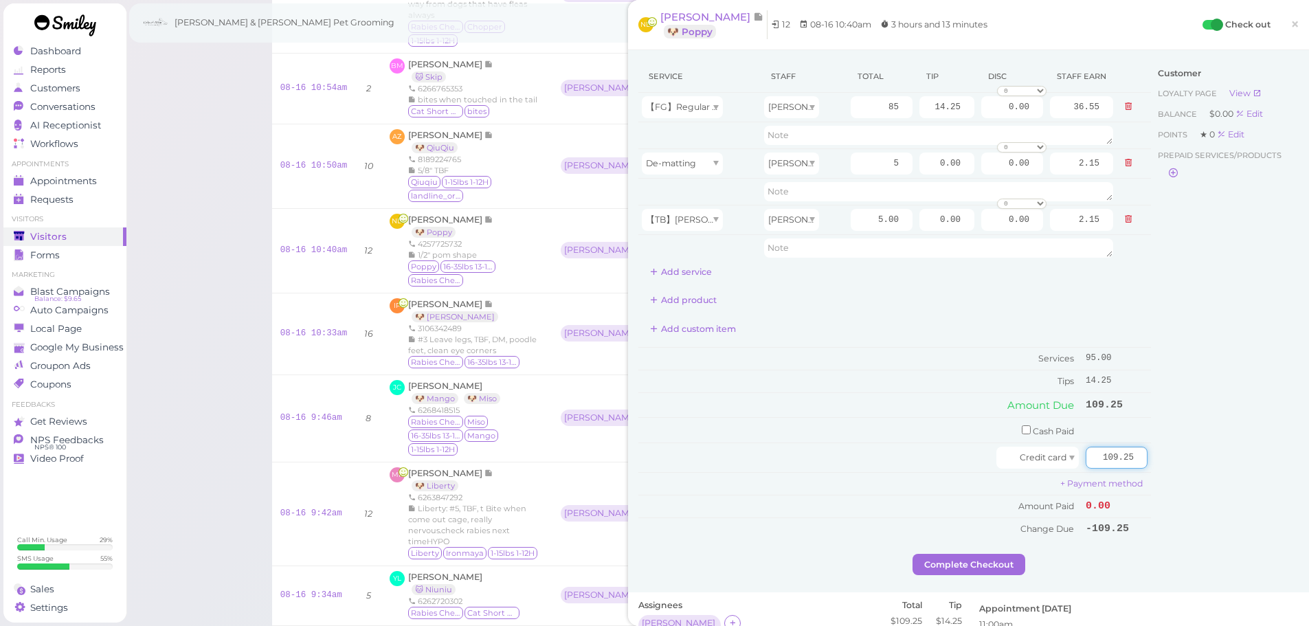
type input "109.25"
click at [1209, 469] on div "Customer Loyalty page View Balance $0.00 Edit Points ★ 0 Edit Prepaid services/…" at bounding box center [1225, 306] width 148 height 493
click at [1201, 239] on div "Customer Loyalty page View Balance $0.00 Edit Points ★ 0 Edit Prepaid services/…" at bounding box center [1225, 306] width 148 height 493
click at [984, 570] on button "Complete Checkout" at bounding box center [969, 565] width 113 height 22
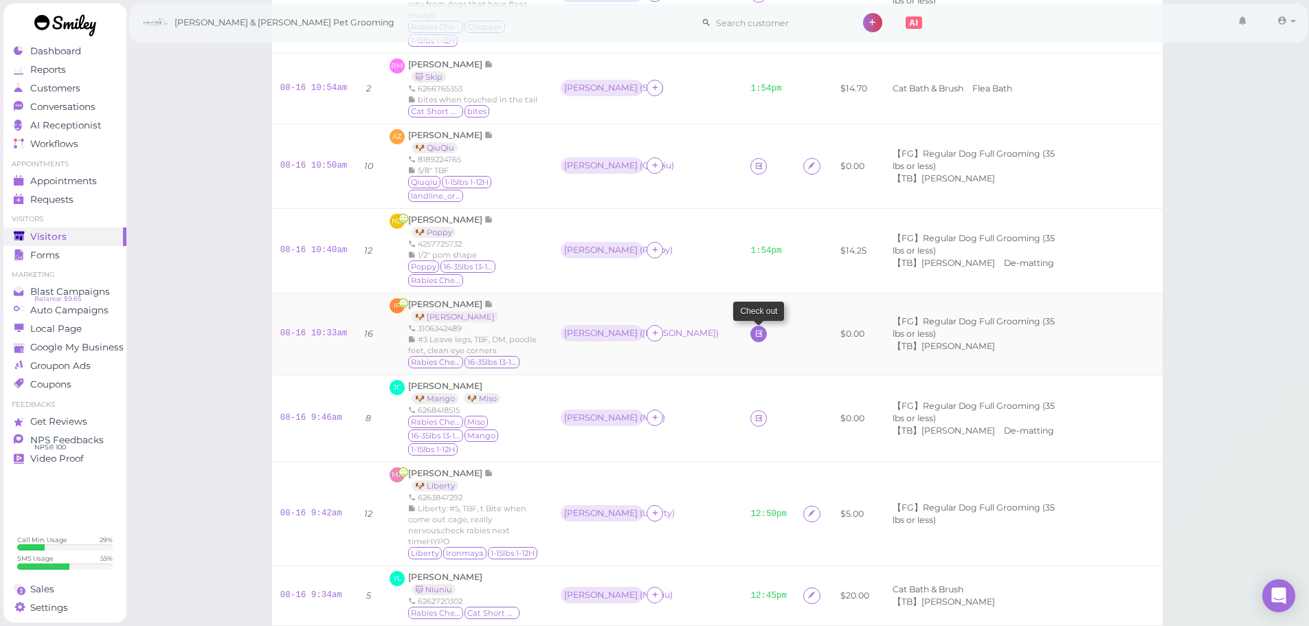
click at [742, 293] on td at bounding box center [768, 334] width 53 height 82
click at [755, 328] on icon at bounding box center [759, 333] width 9 height 10
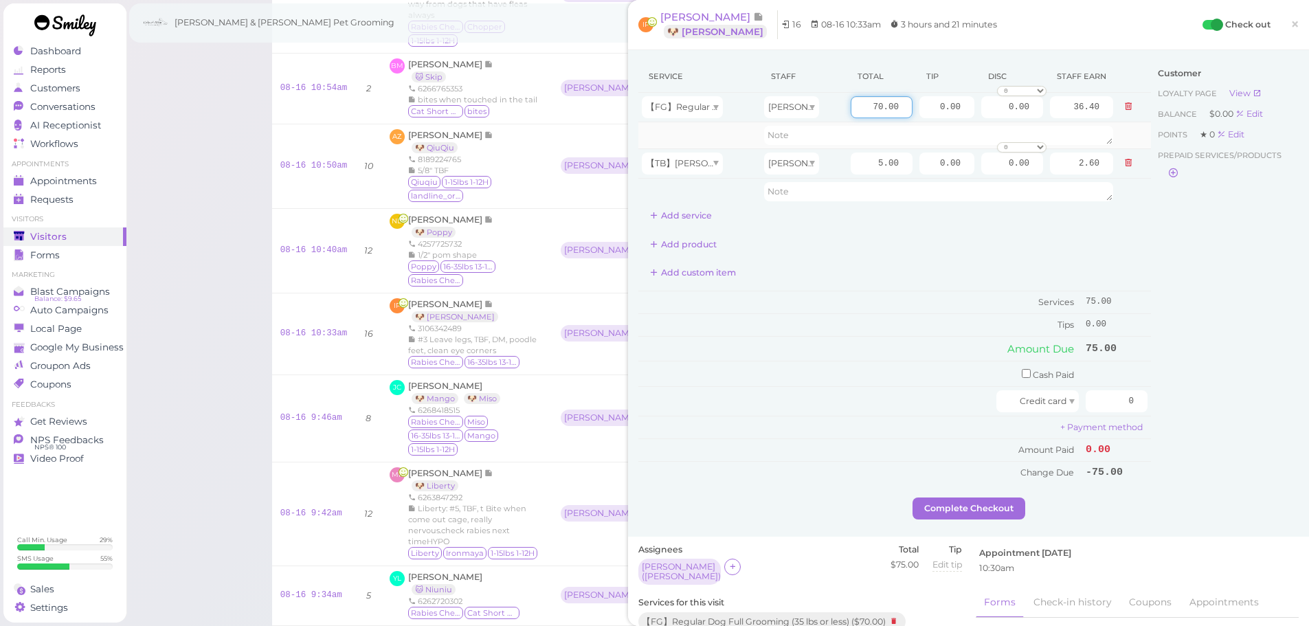
drag, startPoint x: 859, startPoint y: 109, endPoint x: 973, endPoint y: 124, distance: 115.1
click at [973, 124] on tbody "【FG】Regular Dog Full Grooming (35 lbs or less) Asa 70.00 0.00 0.00 0 10% off 15…" at bounding box center [894, 149] width 513 height 112
type input "80"
type input "41.60"
click at [1231, 238] on div "Customer Loyalty page View Balance $0.00 Edit Points ★ 0 Edit Prepaid services/…" at bounding box center [1225, 278] width 148 height 437
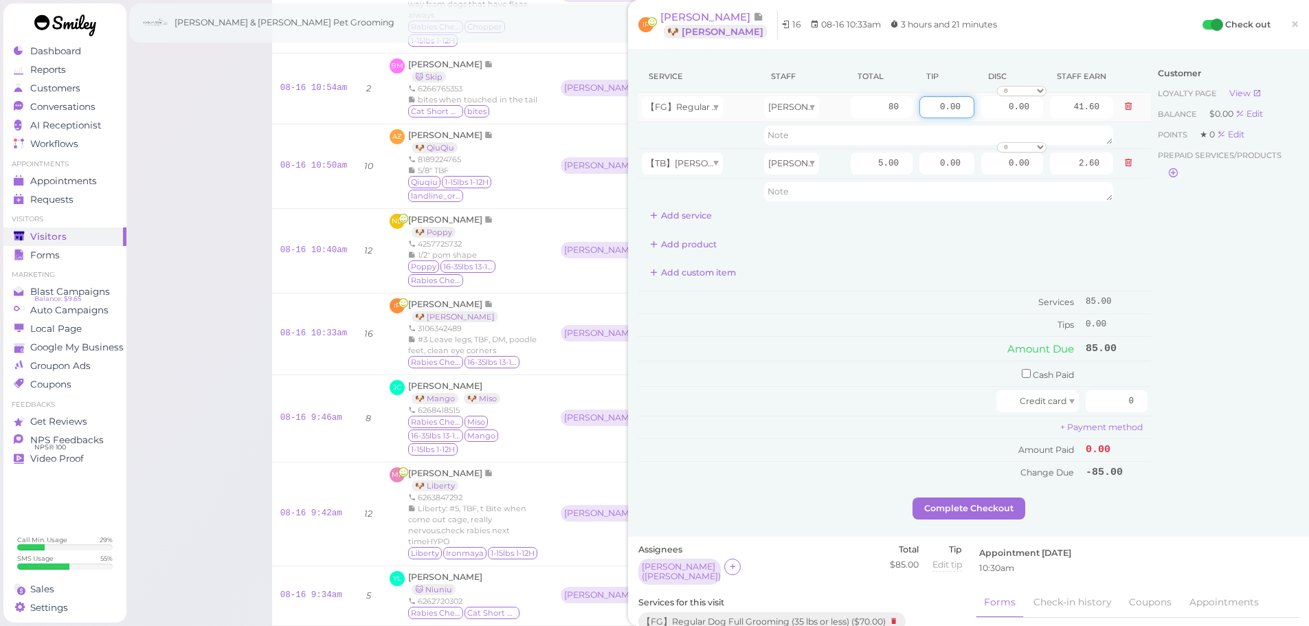
drag, startPoint x: 920, startPoint y: 109, endPoint x: 1001, endPoint y: 120, distance: 81.2
click at [1001, 120] on tr "【FG】Regular Dog Full Grooming (35 lbs or less) Asa 80 0.00 0.00 0 10% off 15% o…" at bounding box center [894, 108] width 513 height 30
type input "17"
click at [1239, 286] on div "Customer Loyalty page View Balance $0.00 Edit Points ★ 0 Edit Prepaid services/…" at bounding box center [1225, 278] width 148 height 437
click at [1236, 317] on div "Customer Loyalty page View Balance $0.00 Edit Points ★ 0 Edit Prepaid services/…" at bounding box center [1225, 278] width 148 height 437
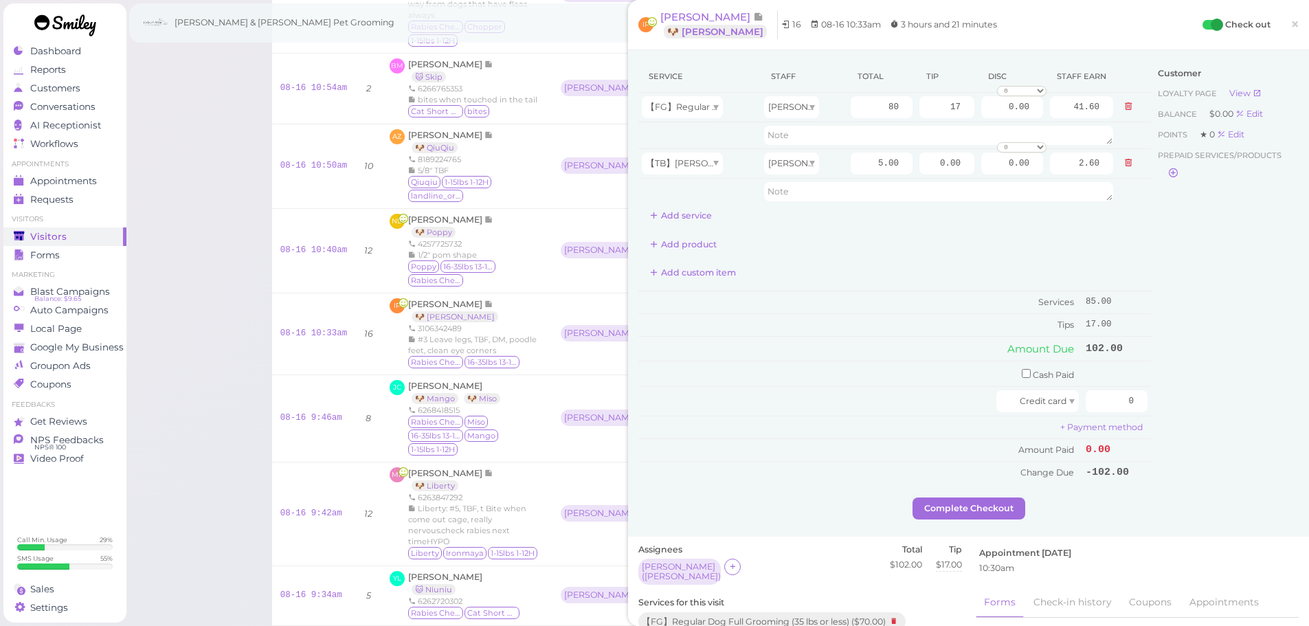
click at [1231, 318] on div "Customer Loyalty page View Balance $0.00 Edit Points ★ 0 Edit Prepaid services/…" at bounding box center [1225, 278] width 148 height 437
drag, startPoint x: 1100, startPoint y: 399, endPoint x: 1166, endPoint y: 399, distance: 66.0
click at [1166, 399] on div "Service Staff Total Tip Disc Staff earn 【FG】Regular Dog Full Grooming (35 lbs o…" at bounding box center [968, 278] width 660 height 437
type input "102"
click at [1166, 399] on div "Customer Loyalty page View Balance $0.00 Edit Points ★ 0 Edit Prepaid services/…" at bounding box center [1225, 278] width 148 height 437
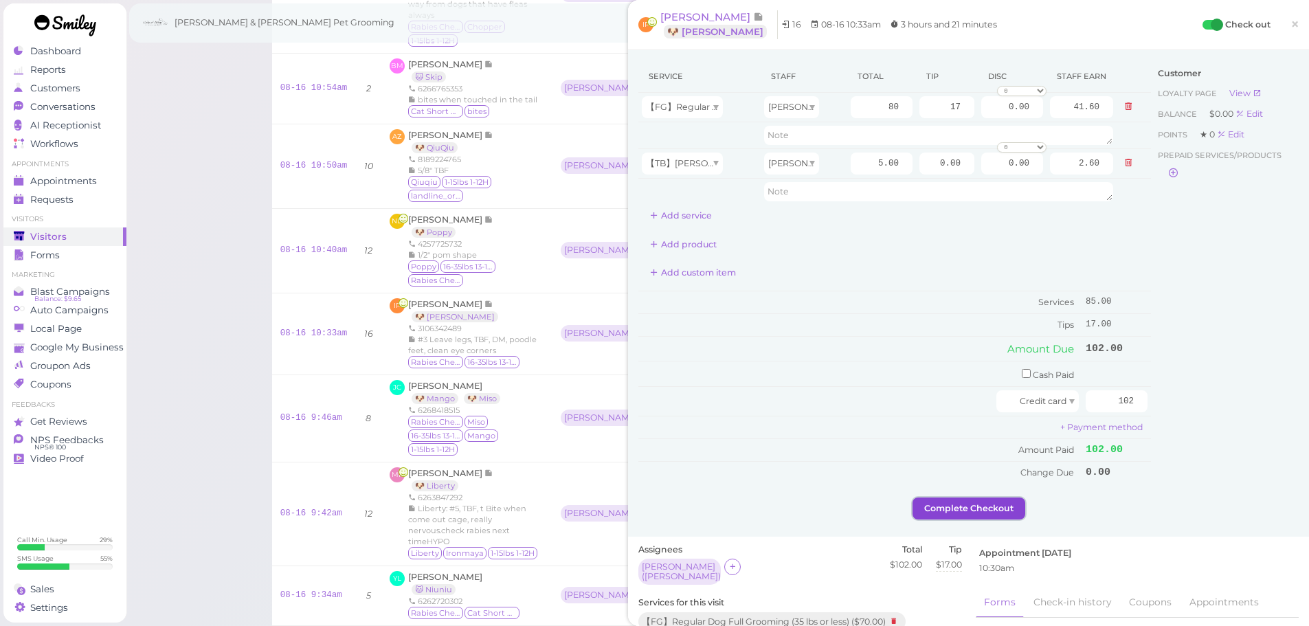
click at [942, 505] on button "Complete Checkout" at bounding box center [969, 509] width 113 height 22
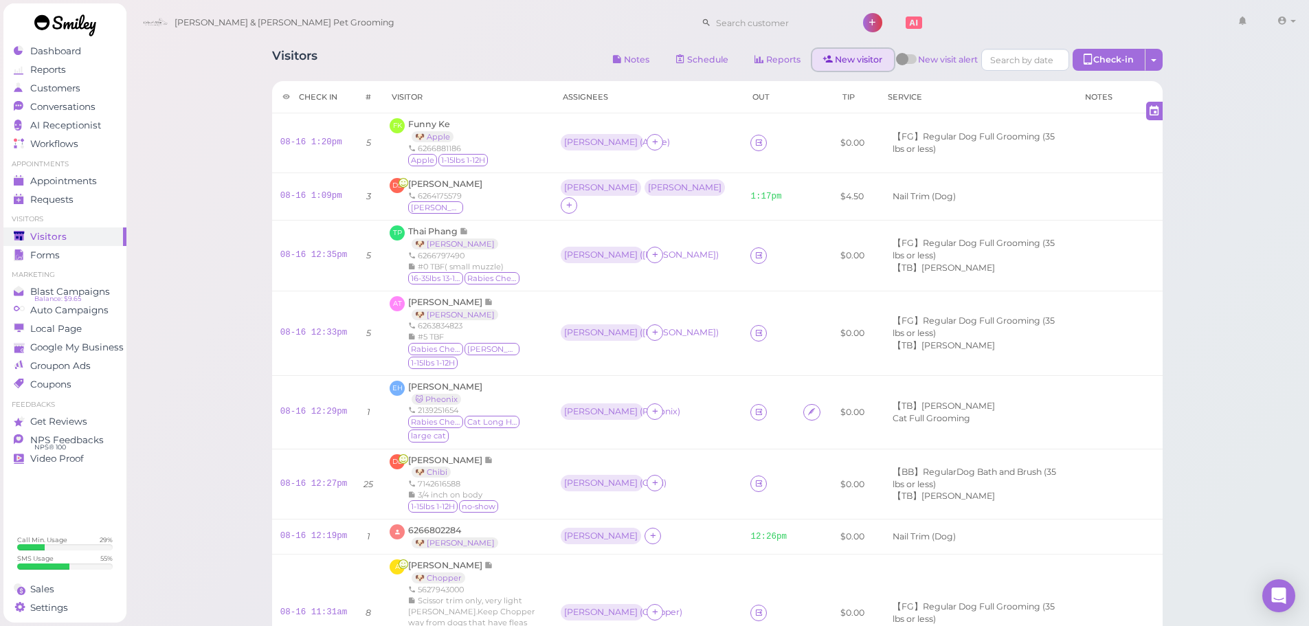
click at [849, 62] on link "New visitor" at bounding box center [853, 60] width 82 height 22
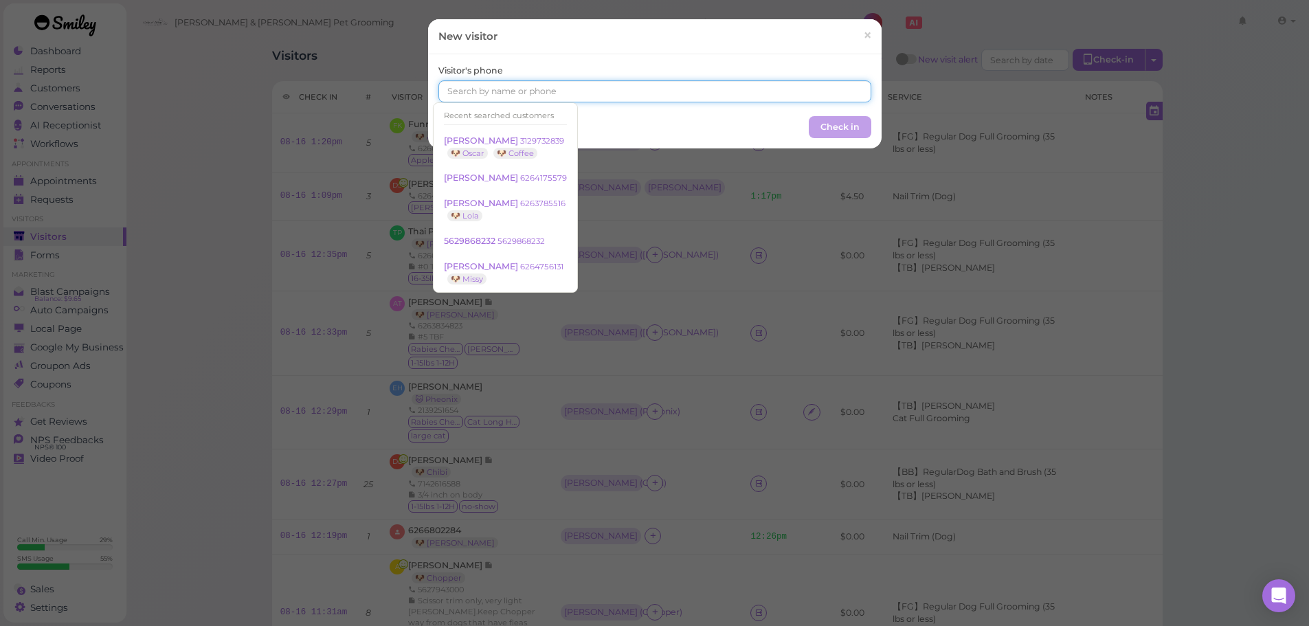
click at [546, 93] on input at bounding box center [654, 91] width 433 height 22
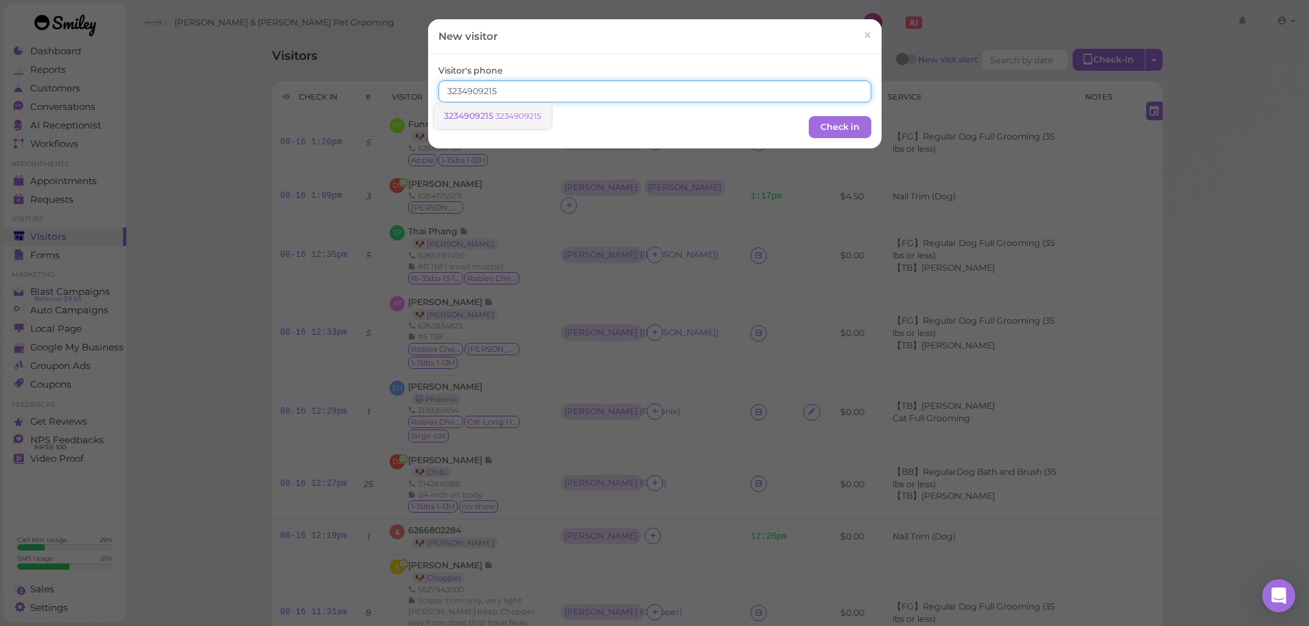
type input "3234909215"
click at [495, 112] on span "3234909215" at bounding box center [470, 116] width 52 height 10
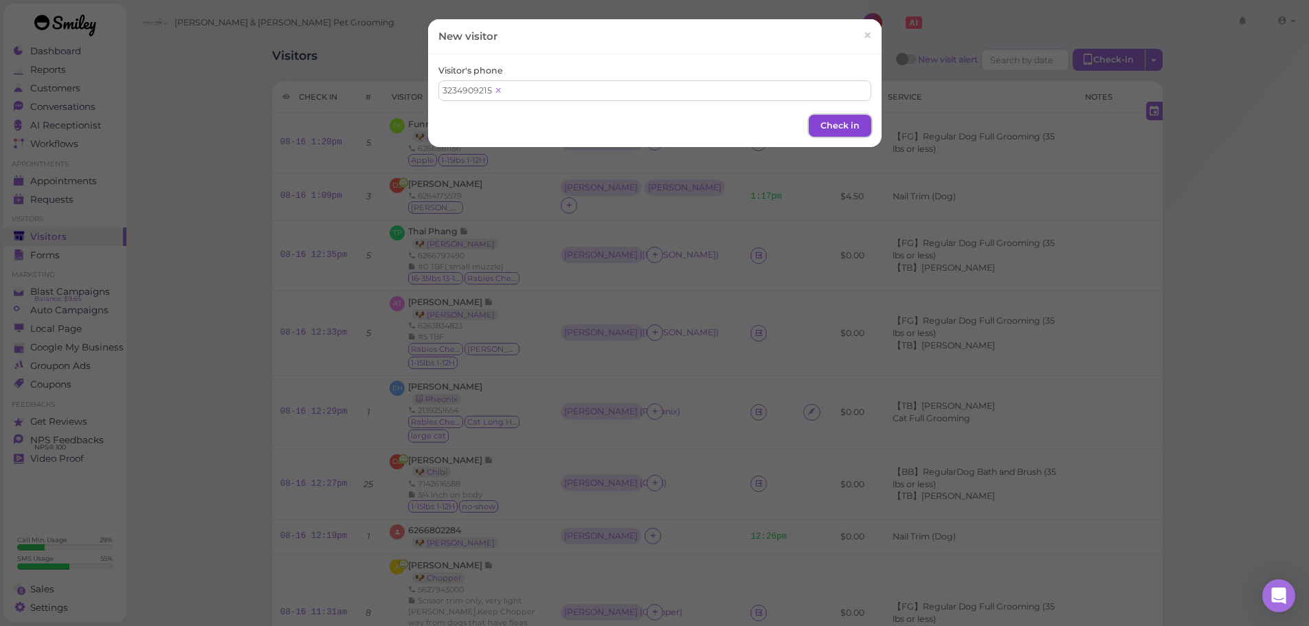
click at [841, 123] on button "Check in" at bounding box center [840, 126] width 63 height 22
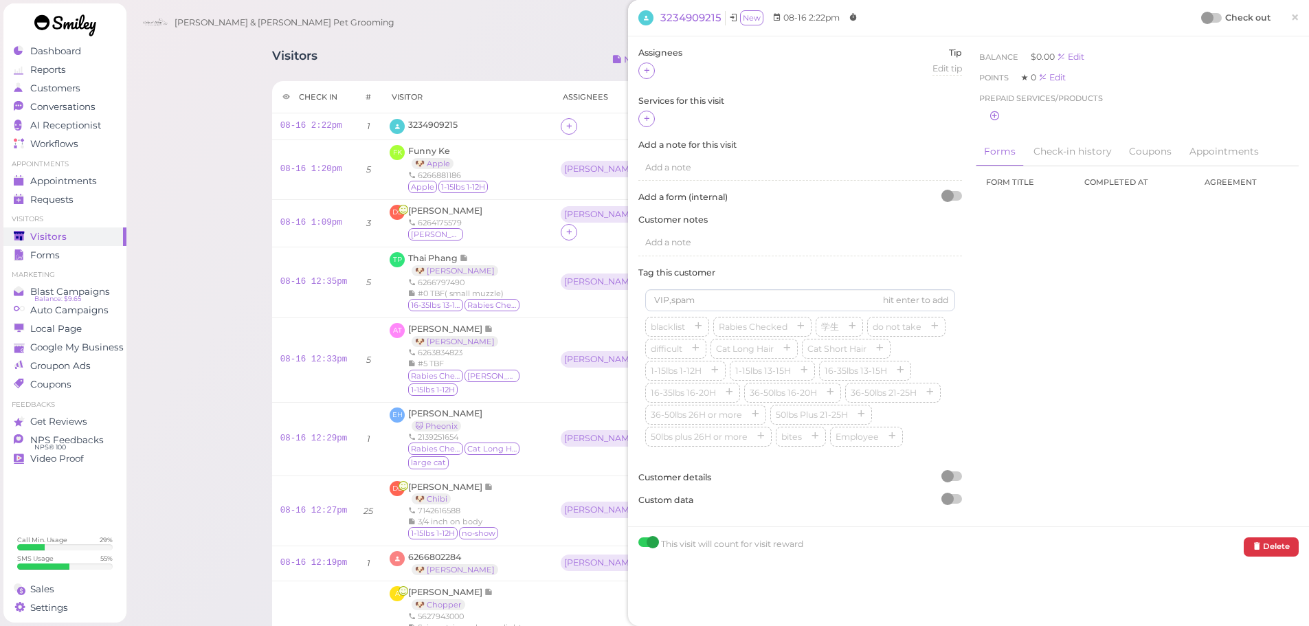
click at [412, 38] on div "Cody & Miley Pet Grooming 1 Account Billings" at bounding box center [718, 22] width 1165 height 39
click at [651, 74] on div at bounding box center [646, 71] width 16 height 16
click at [671, 293] on span "Rebecca" at bounding box center [683, 296] width 74 height 10
click at [649, 122] on icon at bounding box center [647, 118] width 9 height 10
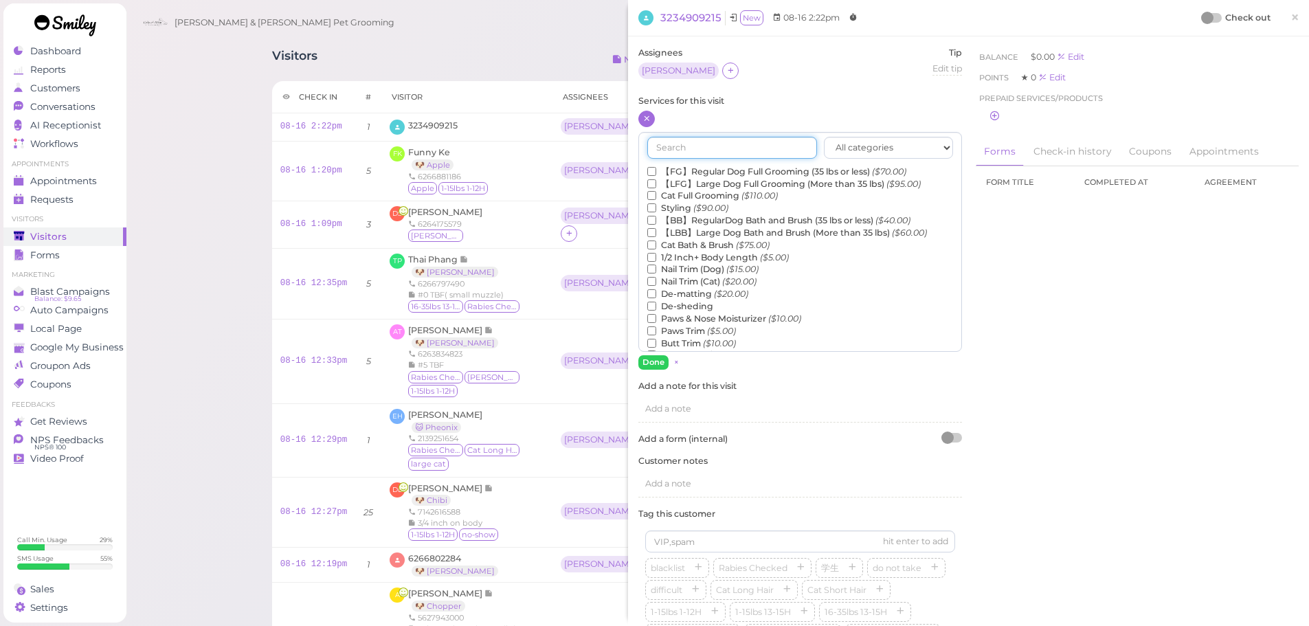
click at [715, 149] on input "text" at bounding box center [732, 148] width 170 height 22
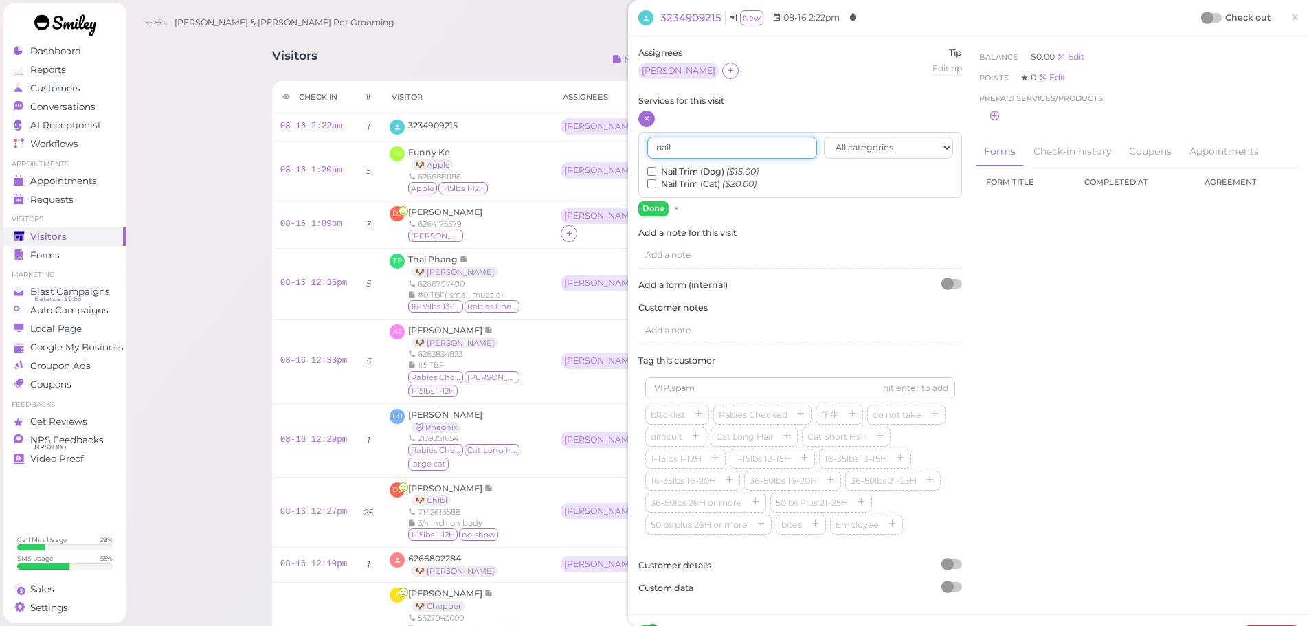
type input "nail"
click at [684, 181] on label "Nail Trim (Cat) ($20.00)" at bounding box center [701, 184] width 109 height 12
click at [656, 181] on input "Nail Trim (Cat) ($20.00)" at bounding box center [651, 183] width 9 height 9
click at [655, 206] on button "Done" at bounding box center [653, 208] width 30 height 14
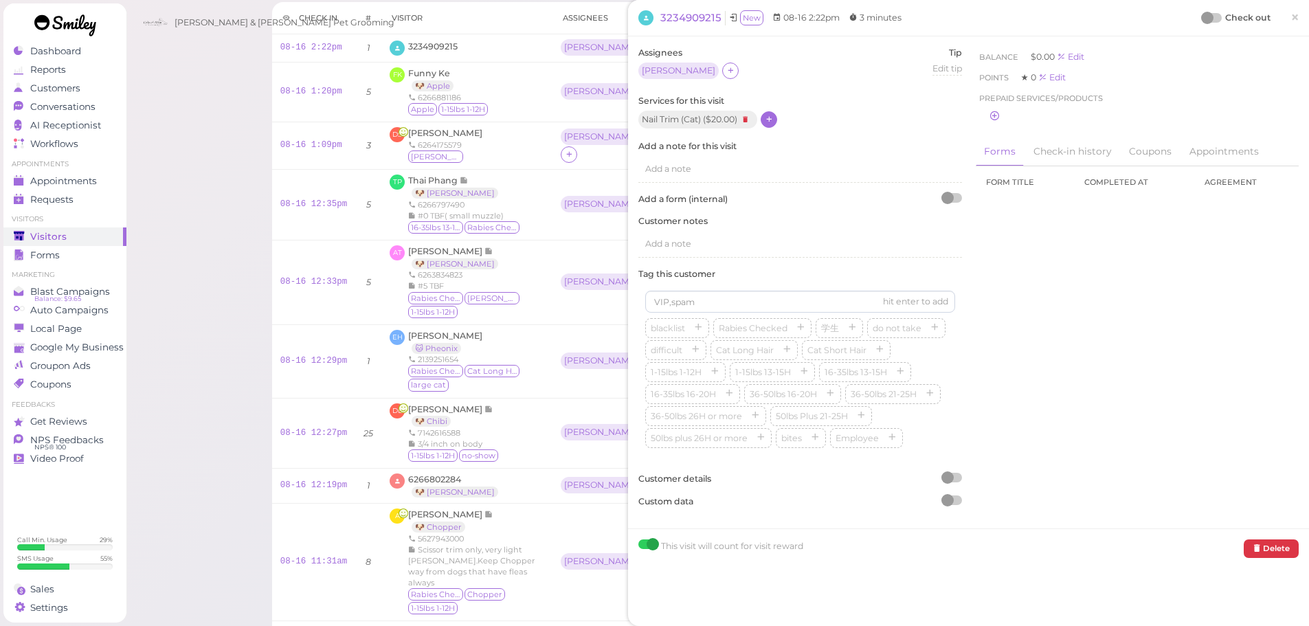
scroll to position [0, 0]
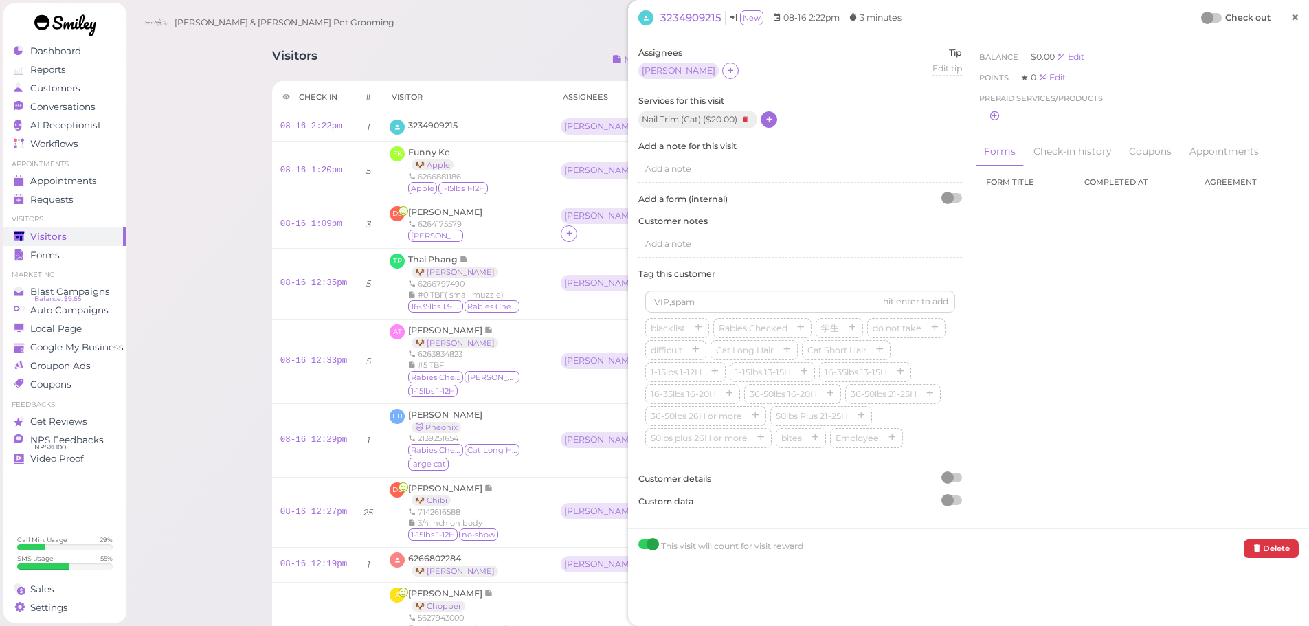
click at [1291, 21] on link "×" at bounding box center [1294, 18] width 25 height 32
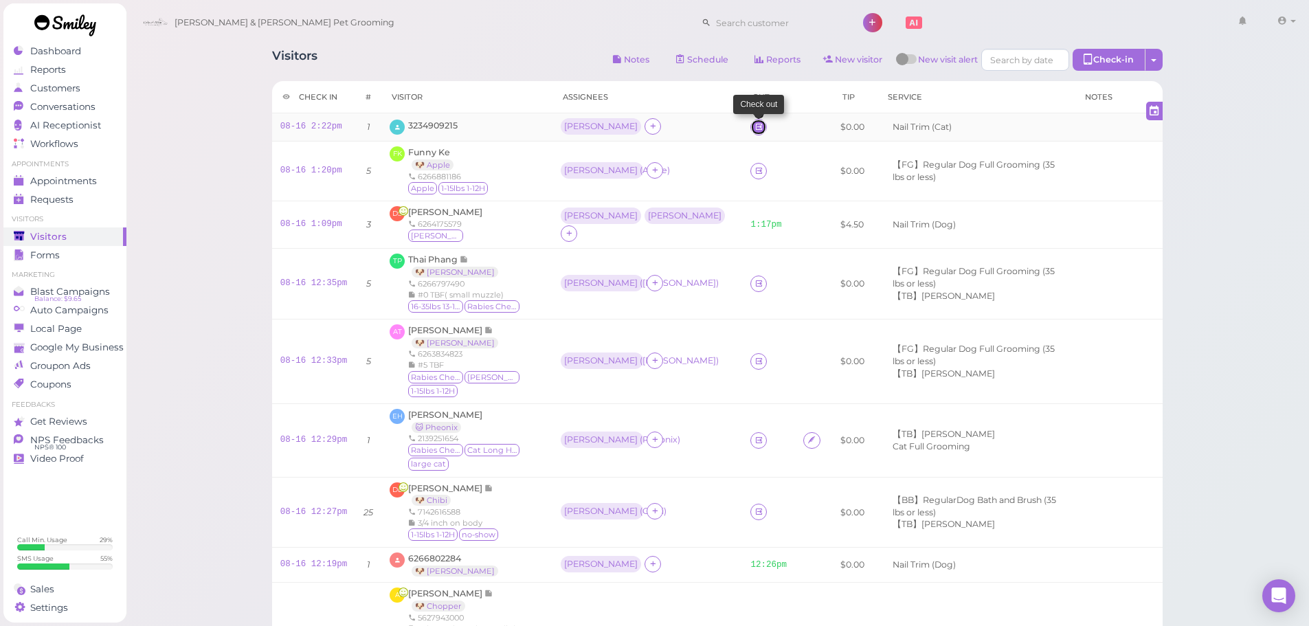
click at [755, 126] on icon at bounding box center [759, 127] width 9 height 10
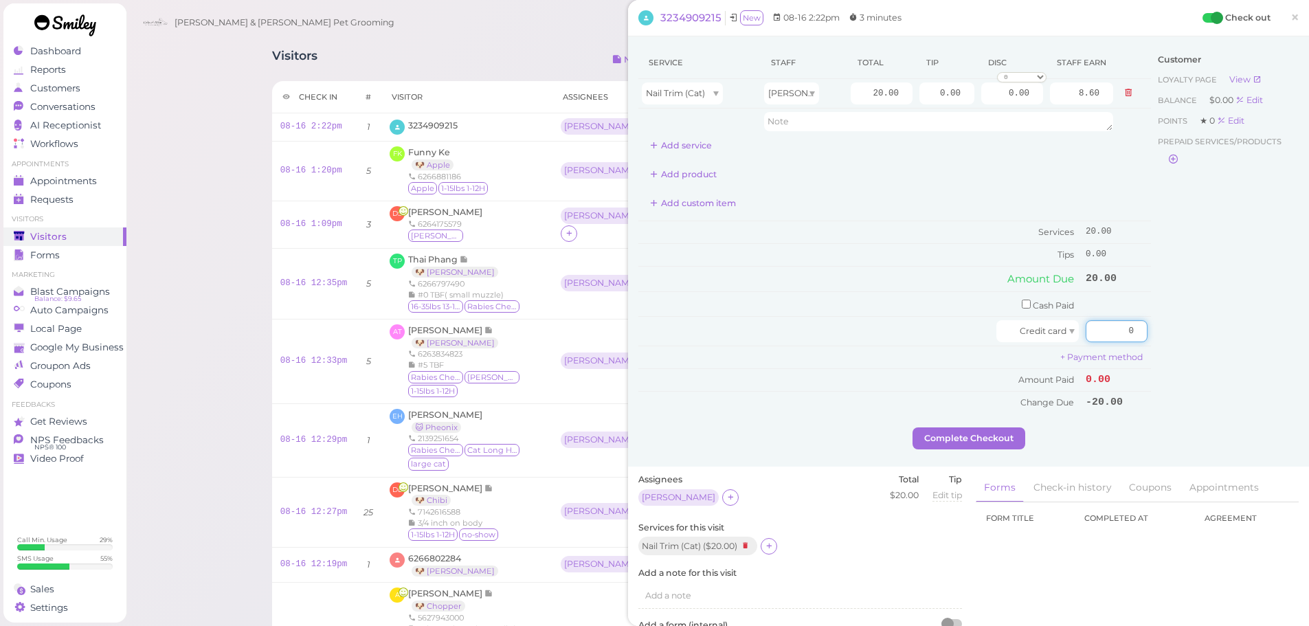
drag, startPoint x: 1098, startPoint y: 326, endPoint x: 1217, endPoint y: 348, distance: 121.6
click at [1217, 348] on div "Service Staff Total Tip Disc Staff earn Nail Trim (Cat) Rebecca 20.00 0.00 0.00…" at bounding box center [968, 237] width 660 height 381
type input "20"
click at [1210, 347] on div "Customer Loyalty page View Balance $0.00 Edit Points ★ 0 Edit Prepaid services/…" at bounding box center [1225, 237] width 148 height 381
click at [985, 436] on button "Complete Checkout" at bounding box center [969, 438] width 113 height 22
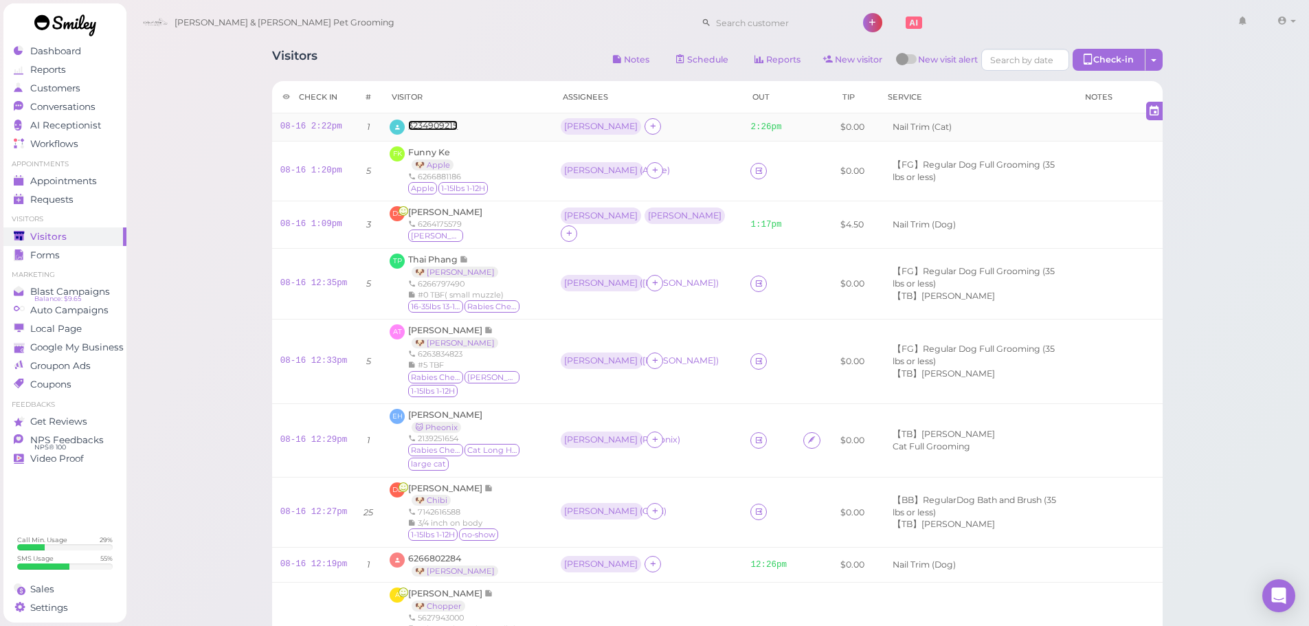
click at [442, 125] on span "3234909215" at bounding box center [432, 125] width 49 height 10
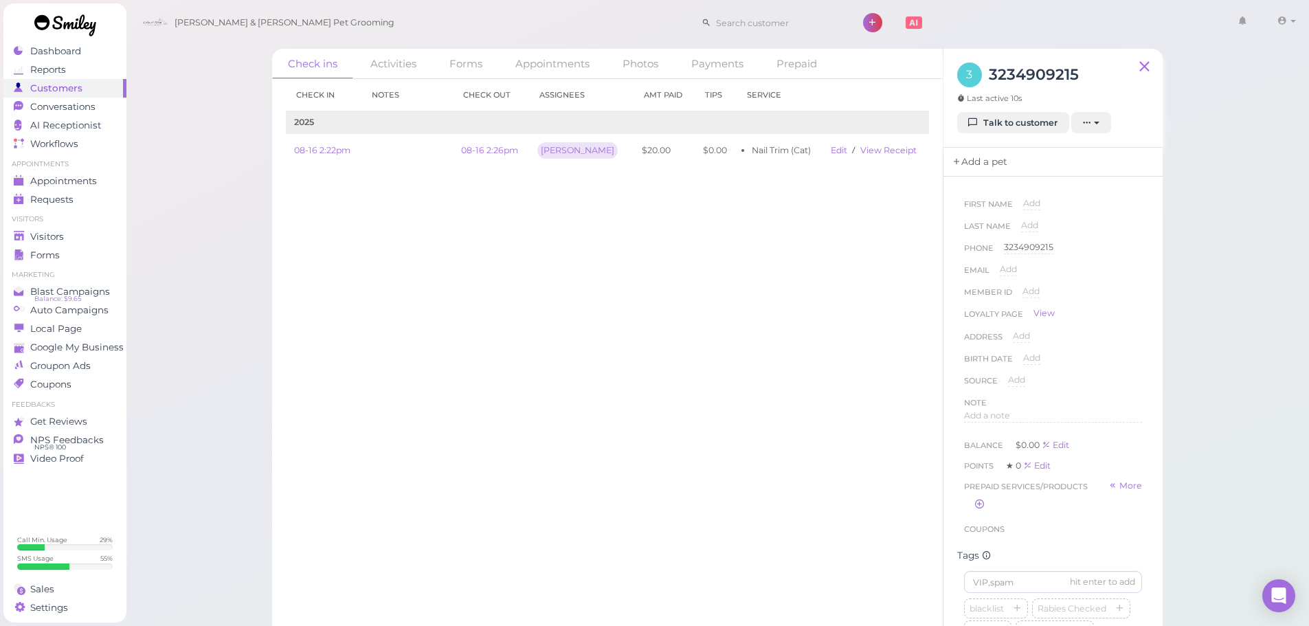
click at [990, 166] on link "Add a pet" at bounding box center [980, 162] width 72 height 29
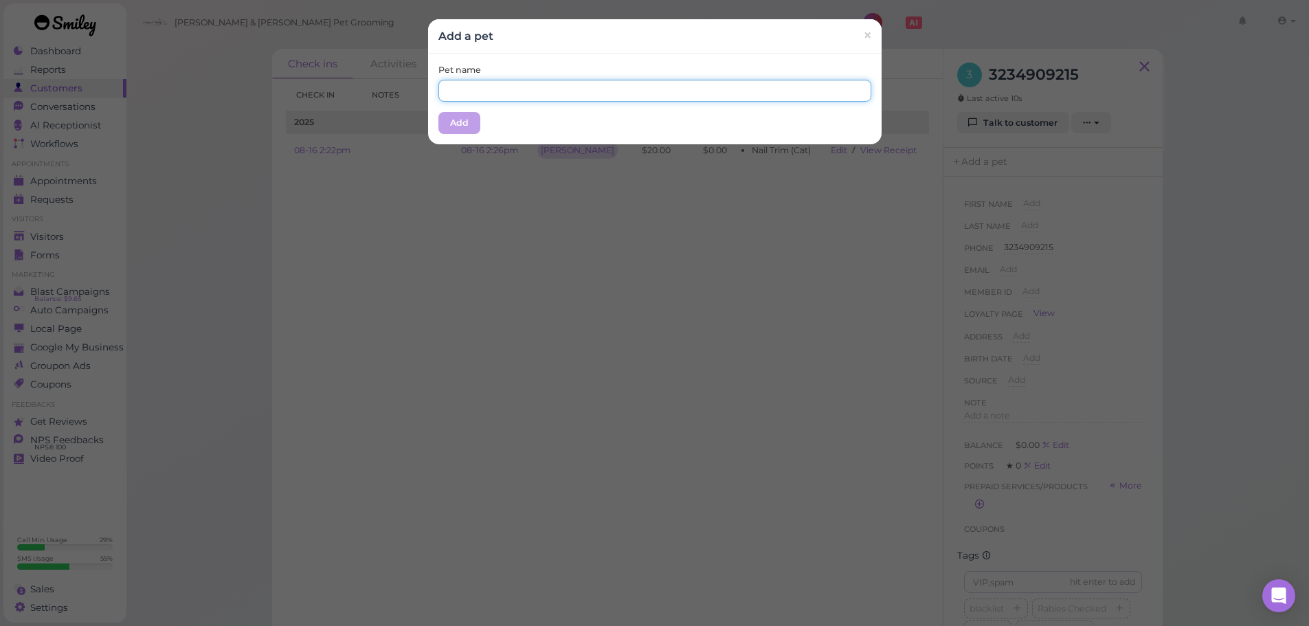
click at [648, 90] on input "text" at bounding box center [654, 91] width 433 height 22
type input "Luna"
click at [541, 115] on div "Pet name Luna Add" at bounding box center [655, 99] width 454 height 91
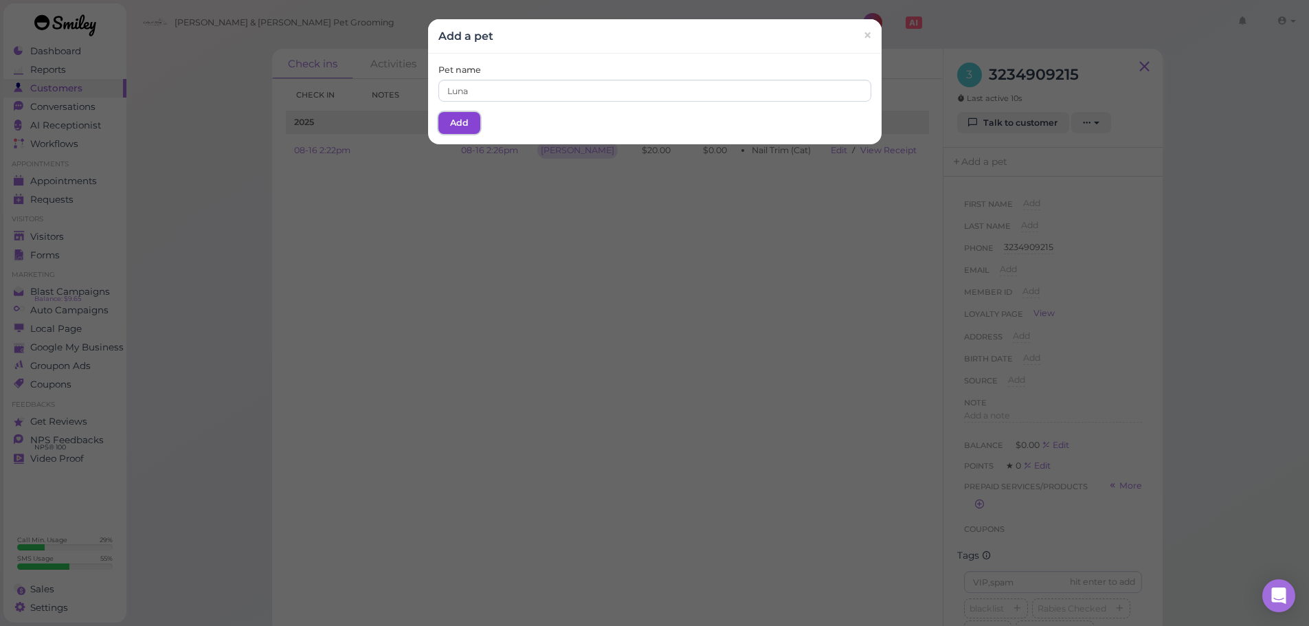
click at [460, 115] on button "Add" at bounding box center [459, 123] width 42 height 22
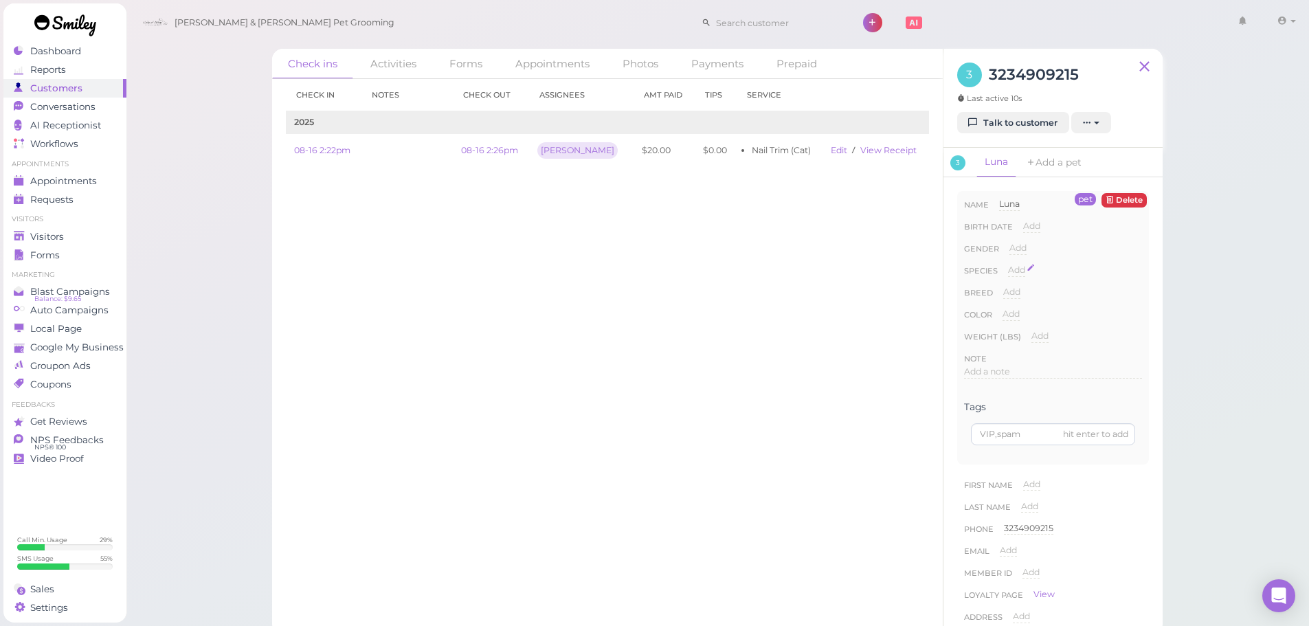
click at [1022, 271] on span "Add" at bounding box center [1016, 270] width 17 height 10
drag, startPoint x: 1040, startPoint y: 271, endPoint x: 1042, endPoint y: 284, distance: 12.5
click at [1040, 271] on select "Dog Cat Bird Other" at bounding box center [1075, 274] width 134 height 21
click at [1008, 264] on select "Dog Cat Bird Other" at bounding box center [1075, 274] width 134 height 21
click at [1027, 295] on button "Done" at bounding box center [1025, 294] width 30 height 14
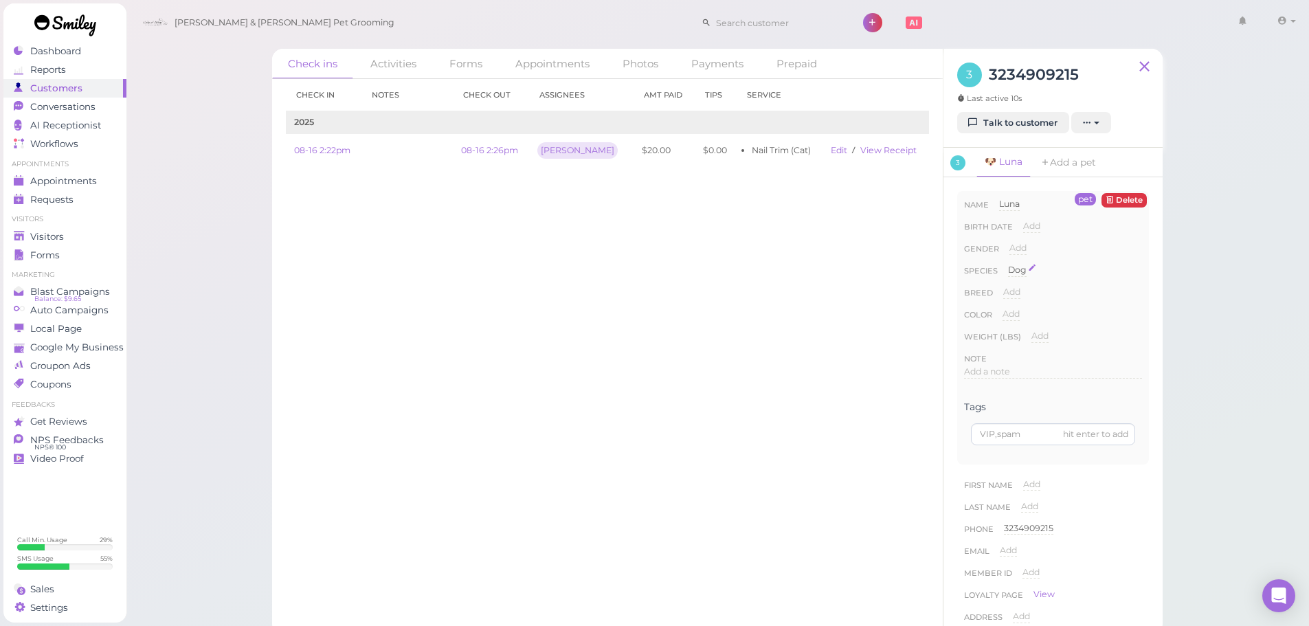
click at [1012, 268] on span "Dog" at bounding box center [1017, 270] width 19 height 10
click at [1054, 273] on select "Dog Cat Bird Other" at bounding box center [1075, 274] width 134 height 21
select select "Cat"
click at [1008, 264] on select "Dog Cat Bird Other" at bounding box center [1075, 274] width 134 height 21
click at [1029, 297] on button "Done" at bounding box center [1025, 294] width 30 height 14
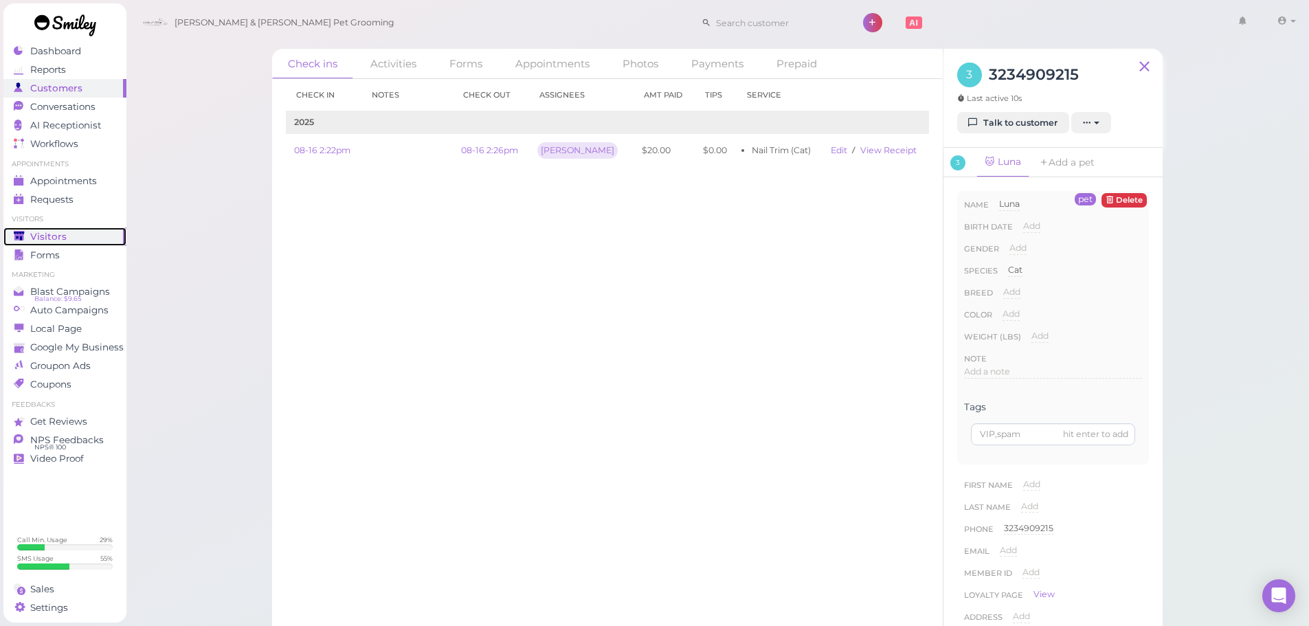
click at [47, 236] on span "Visitors" at bounding box center [48, 237] width 36 height 12
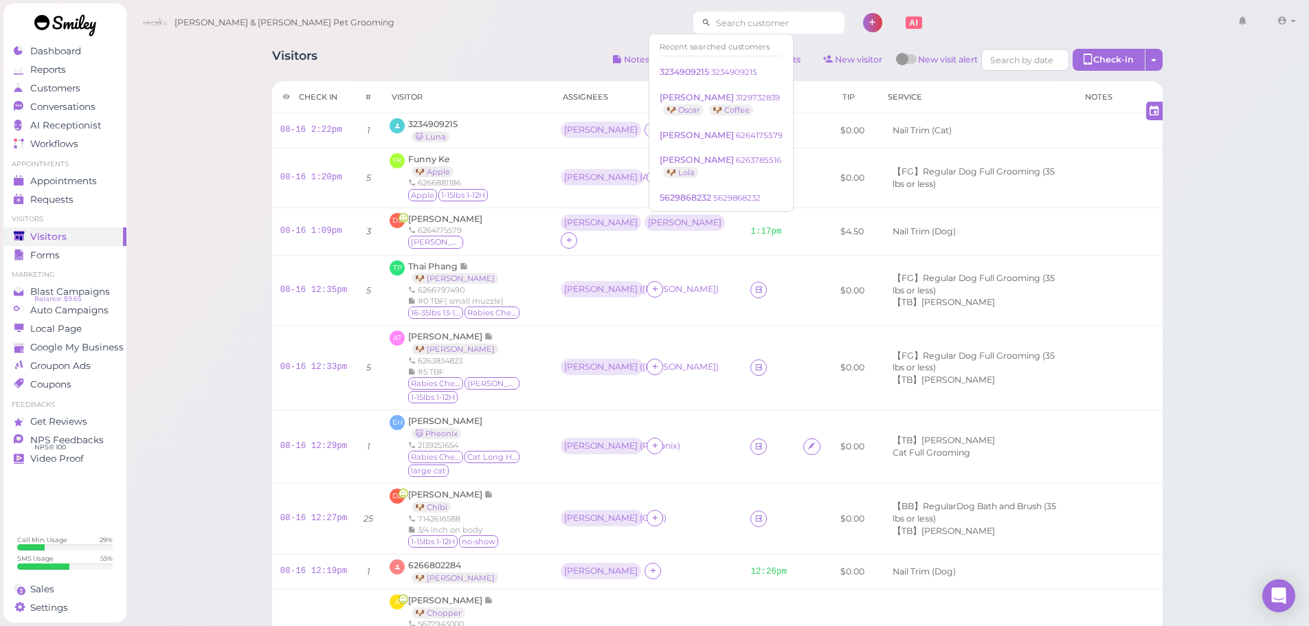
click at [734, 22] on input at bounding box center [777, 23] width 133 height 22
drag, startPoint x: 756, startPoint y: 16, endPoint x: 547, endPoint y: 18, distance: 208.9
click at [548, 18] on div "Cody & Miley Pet Grooming 6266848006 1 Account Logout" at bounding box center [718, 22] width 1165 height 39
type input "6266848006"
click at [515, 38] on div "Cody & Miley Pet Grooming 6266848006 1 Account Logout" at bounding box center [718, 22] width 1165 height 39
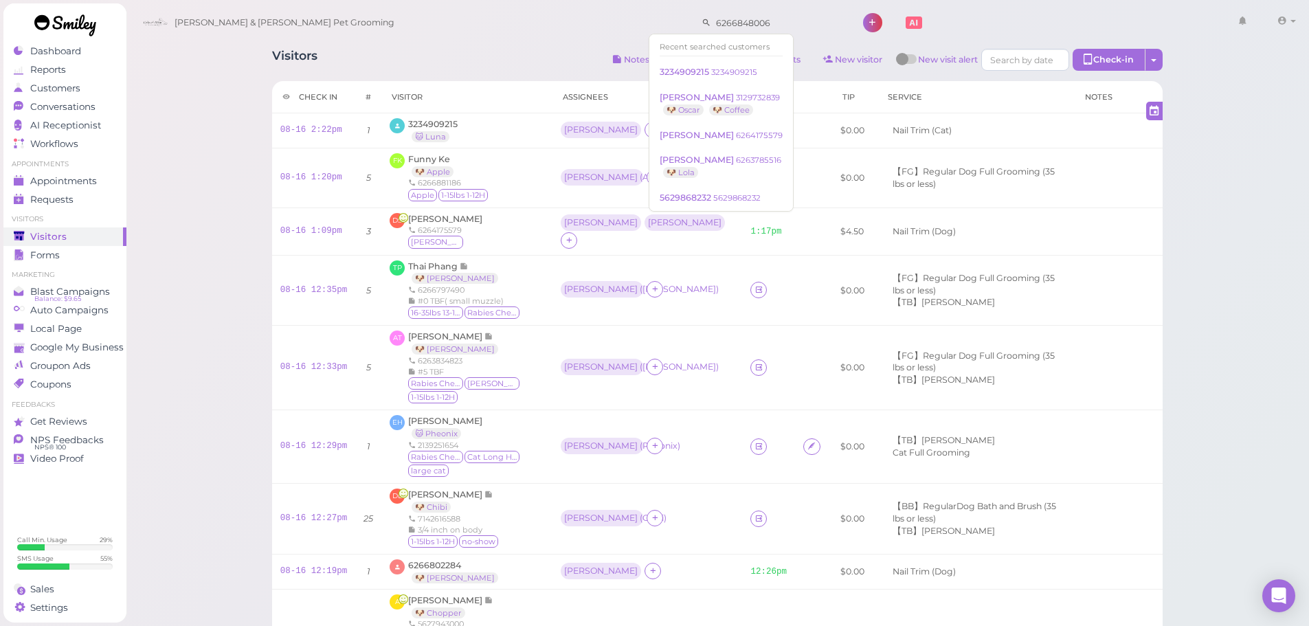
drag, startPoint x: 748, startPoint y: 20, endPoint x: 647, endPoint y: 21, distance: 101.7
click at [647, 21] on div "Cody & Miley Pet Grooming 6266848006 1 Account Logout" at bounding box center [718, 22] width 1165 height 39
click at [471, 38] on div "Cody & Miley Pet Grooming 6266848006 1 Account Logout" at bounding box center [718, 22] width 1165 height 39
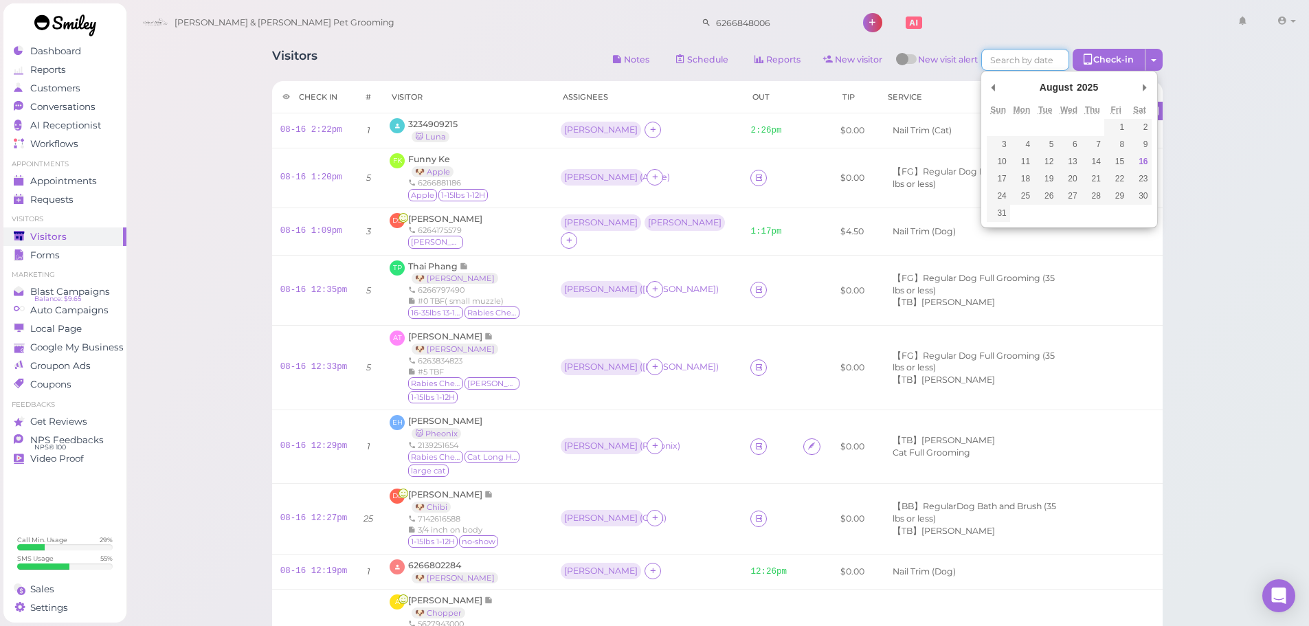
click at [1007, 67] on input "Use the arrow keys to pick a date" at bounding box center [1025, 60] width 88 height 22
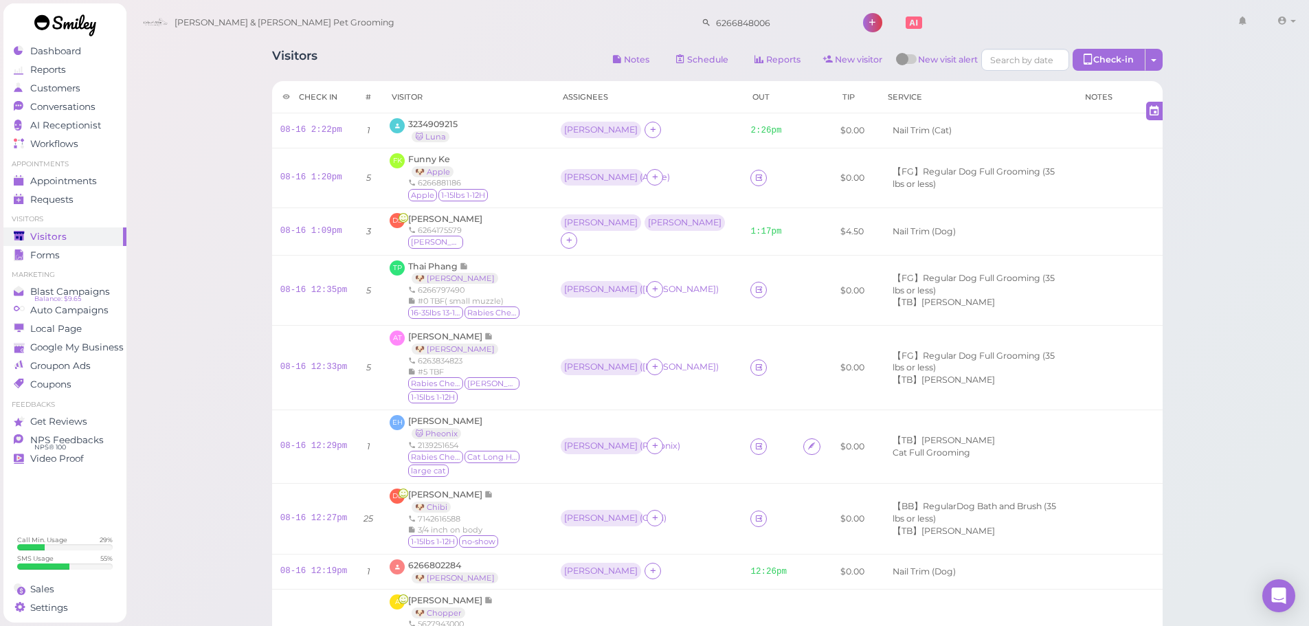
click at [404, 60] on div "Visitors Notes Schedule Reports New visitor New visit alert Check-in Customer c…" at bounding box center [717, 61] width 891 height 25
click at [52, 192] on link "Requests 0" at bounding box center [64, 199] width 123 height 19
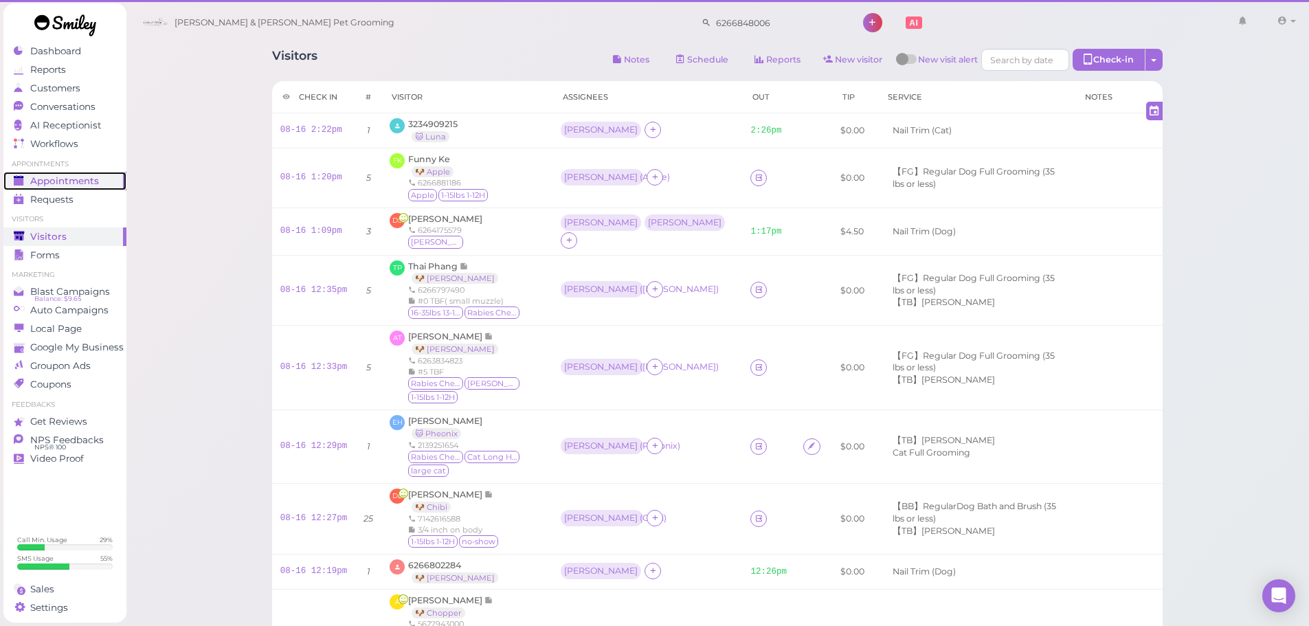
click at [59, 181] on span "Appointments" at bounding box center [64, 181] width 69 height 12
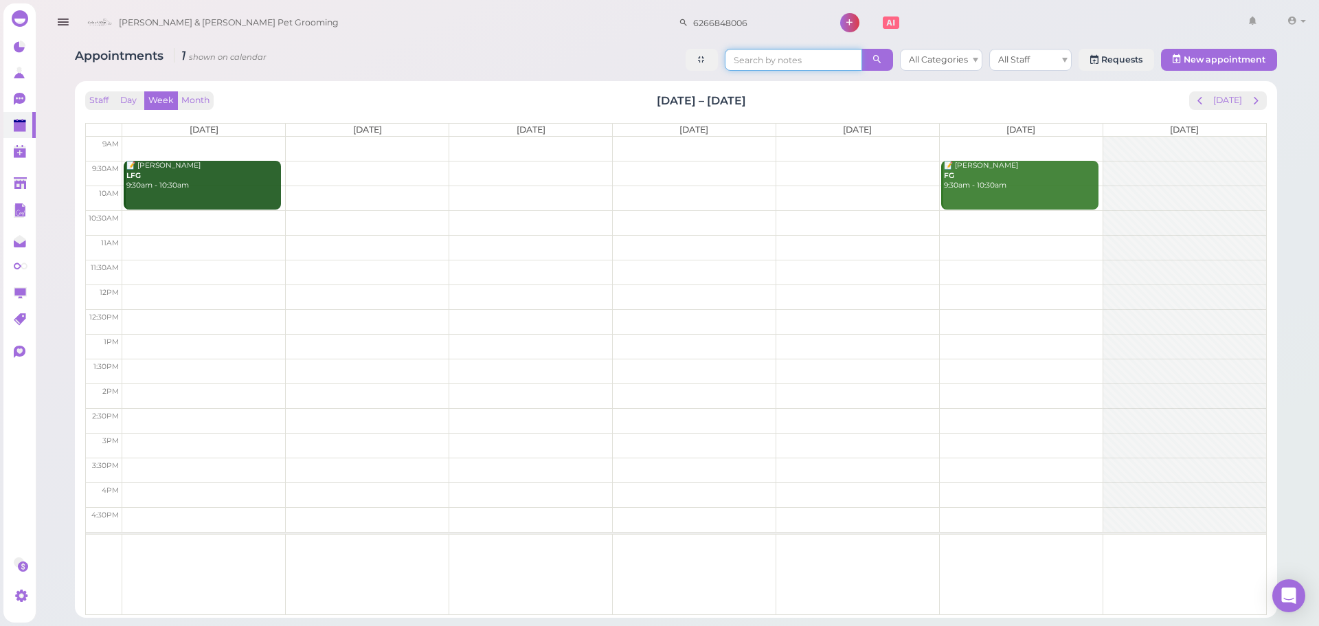
click at [788, 54] on input at bounding box center [793, 60] width 137 height 22
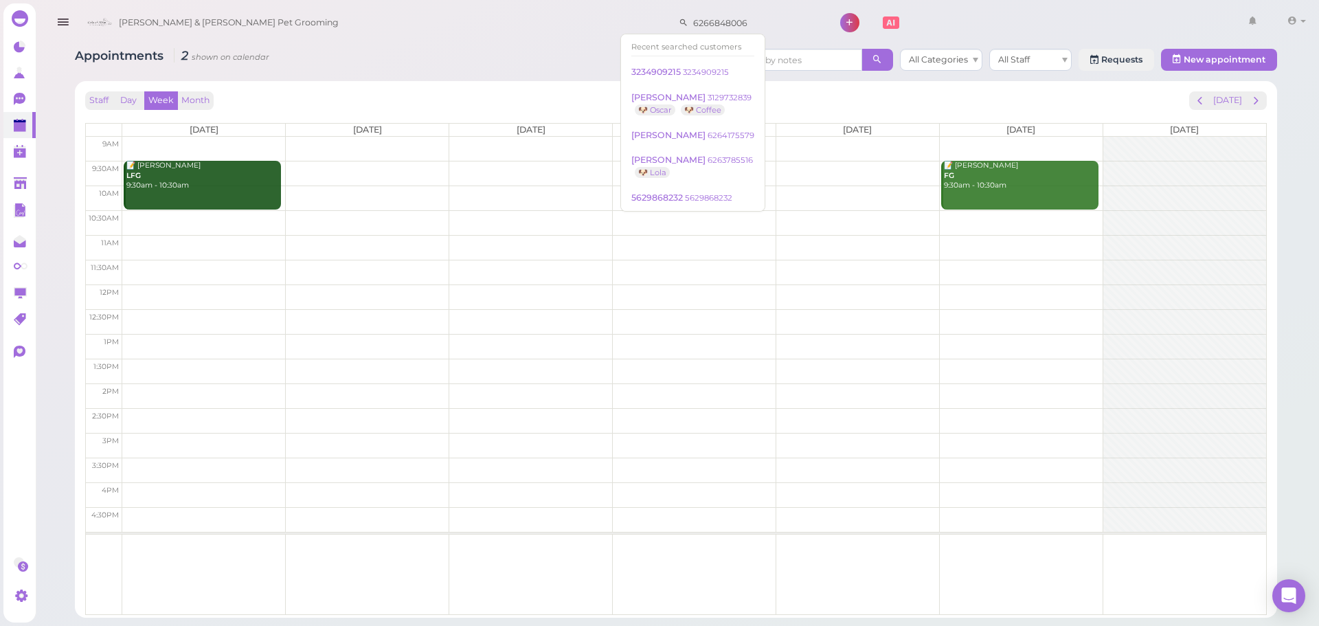
drag, startPoint x: 713, startPoint y: 21, endPoint x: 487, endPoint y: 14, distance: 226.9
click at [491, 16] on div "Cody & Miley Pet Grooming 6266848006 1 Account Logout" at bounding box center [695, 22] width 1231 height 39
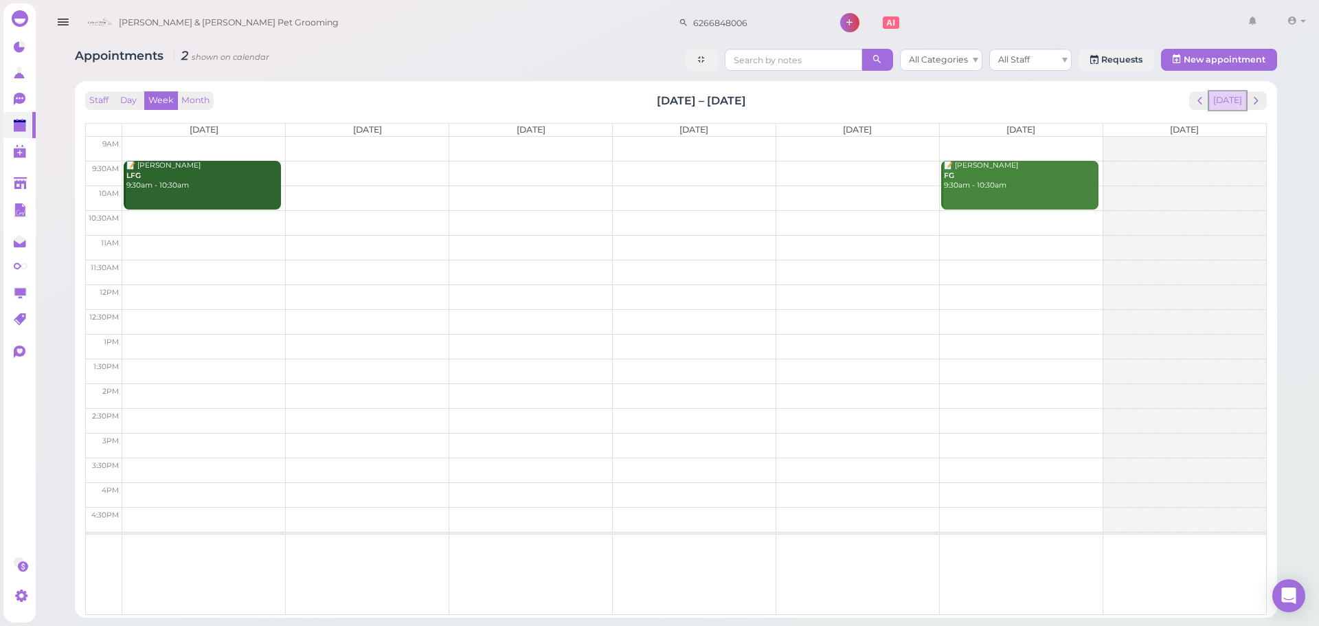
click at [1236, 100] on button "Today" at bounding box center [1228, 100] width 37 height 19
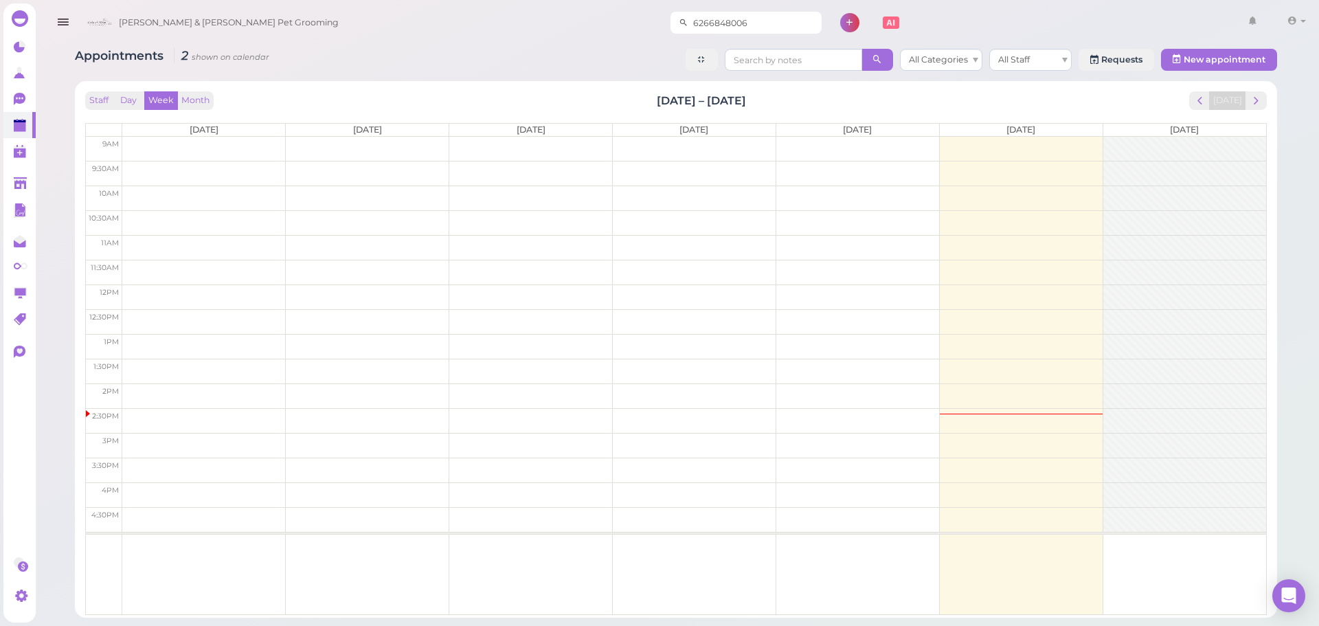
click at [715, 16] on input "6266848006" at bounding box center [755, 23] width 133 height 22
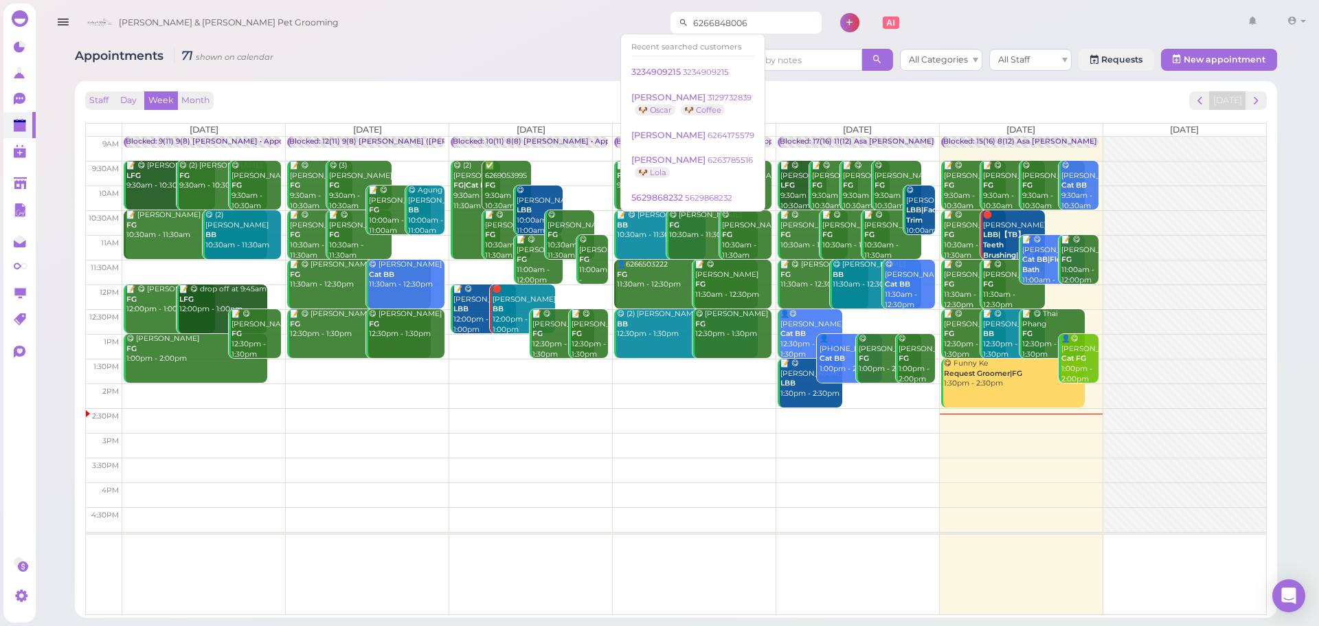
click at [716, 21] on input "6266848006" at bounding box center [755, 23] width 133 height 22
click at [23, 99] on icon at bounding box center [20, 99] width 12 height 12
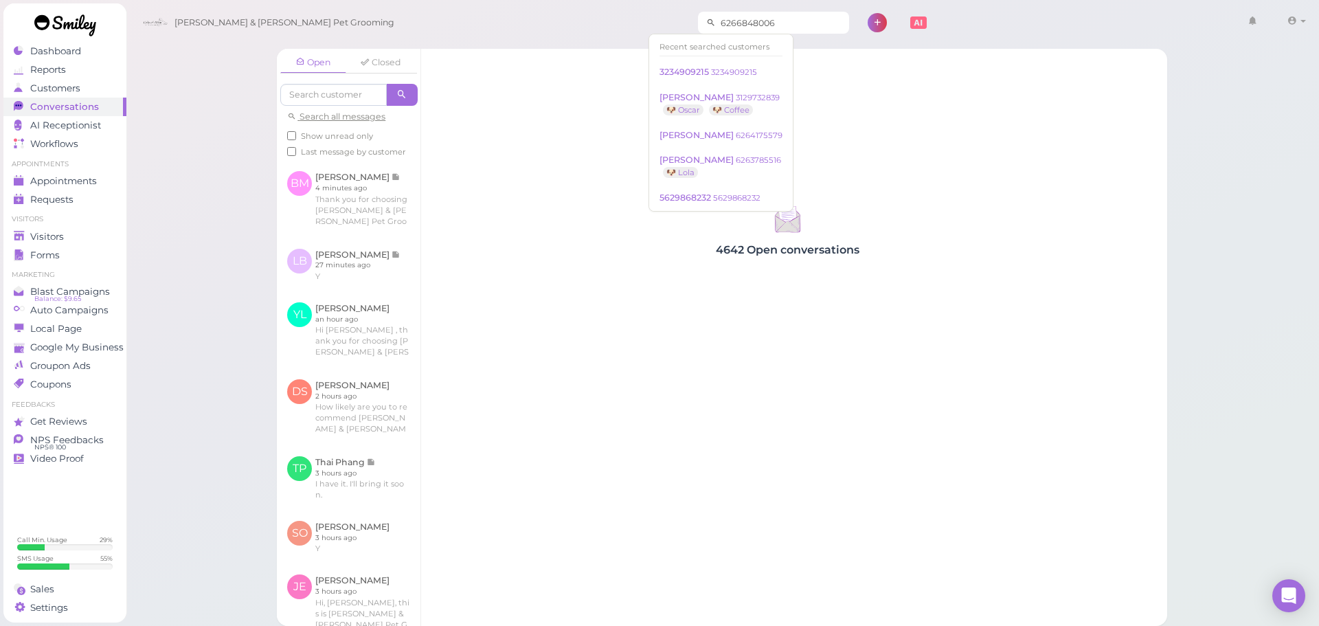
click at [750, 19] on input "6266848006" at bounding box center [782, 23] width 133 height 22
click at [868, 22] on icon at bounding box center [877, 22] width 19 height 19
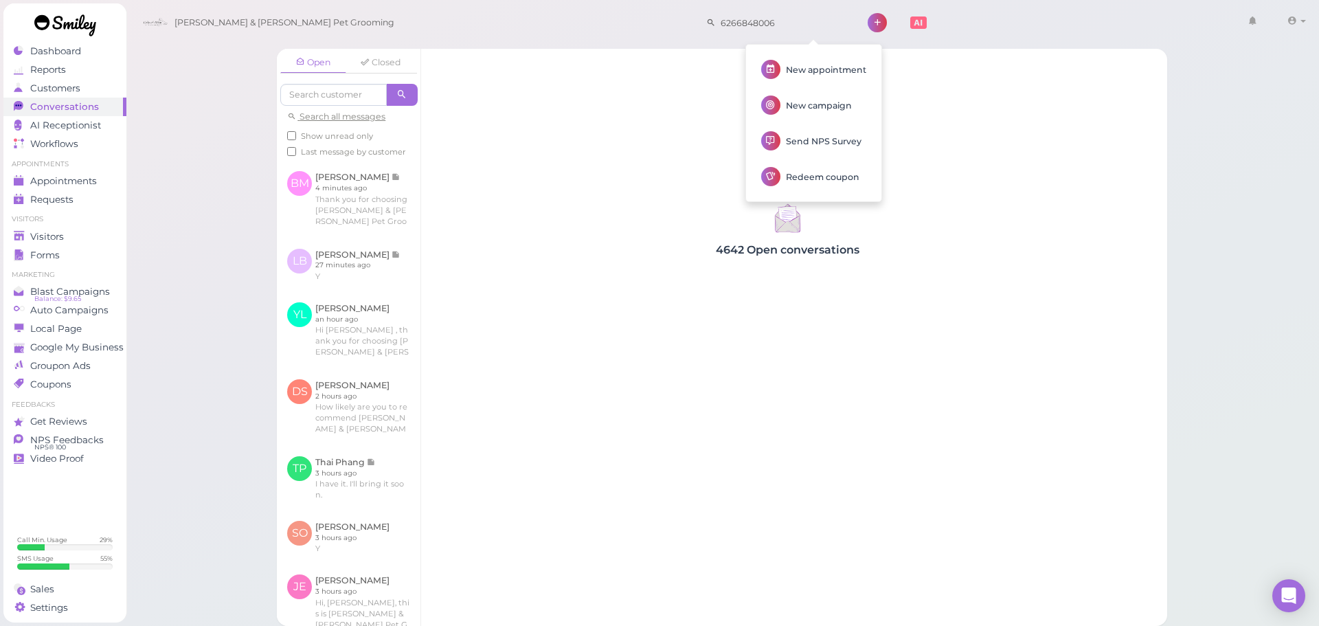
click at [594, 24] on div "Cody & Miley Pet Grooming 6266848006 1 Account Logout" at bounding box center [723, 22] width 1175 height 39
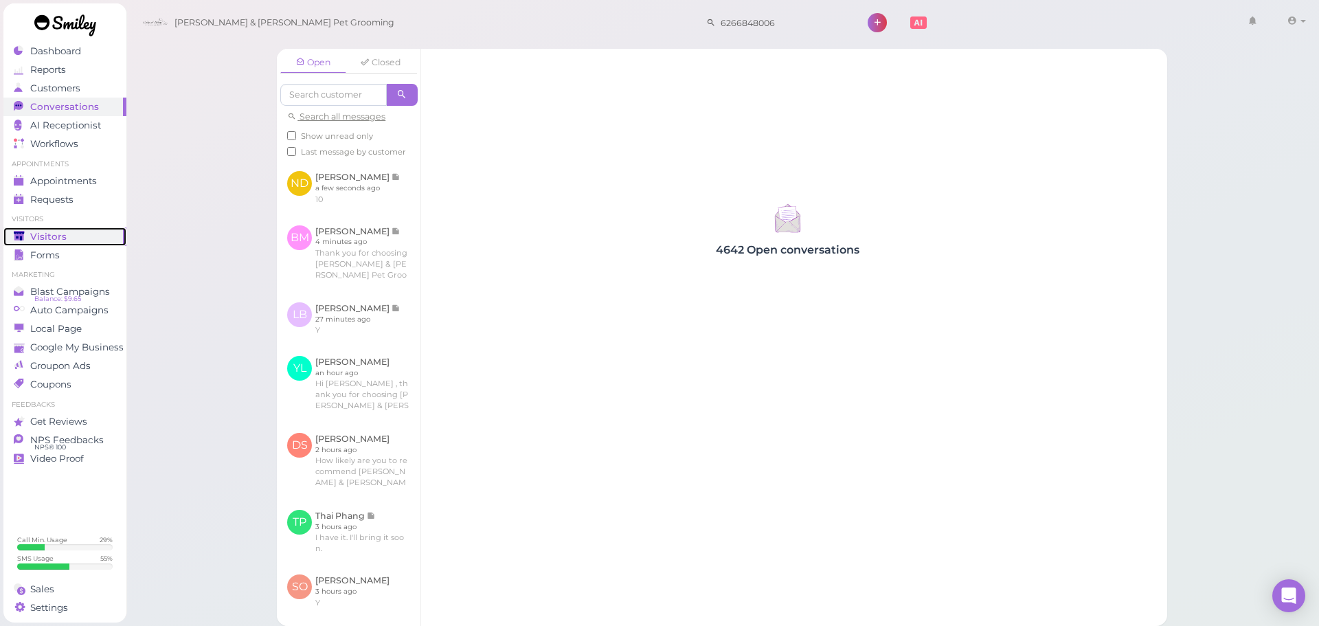
click at [98, 231] on div "Visitors" at bounding box center [63, 237] width 99 height 12
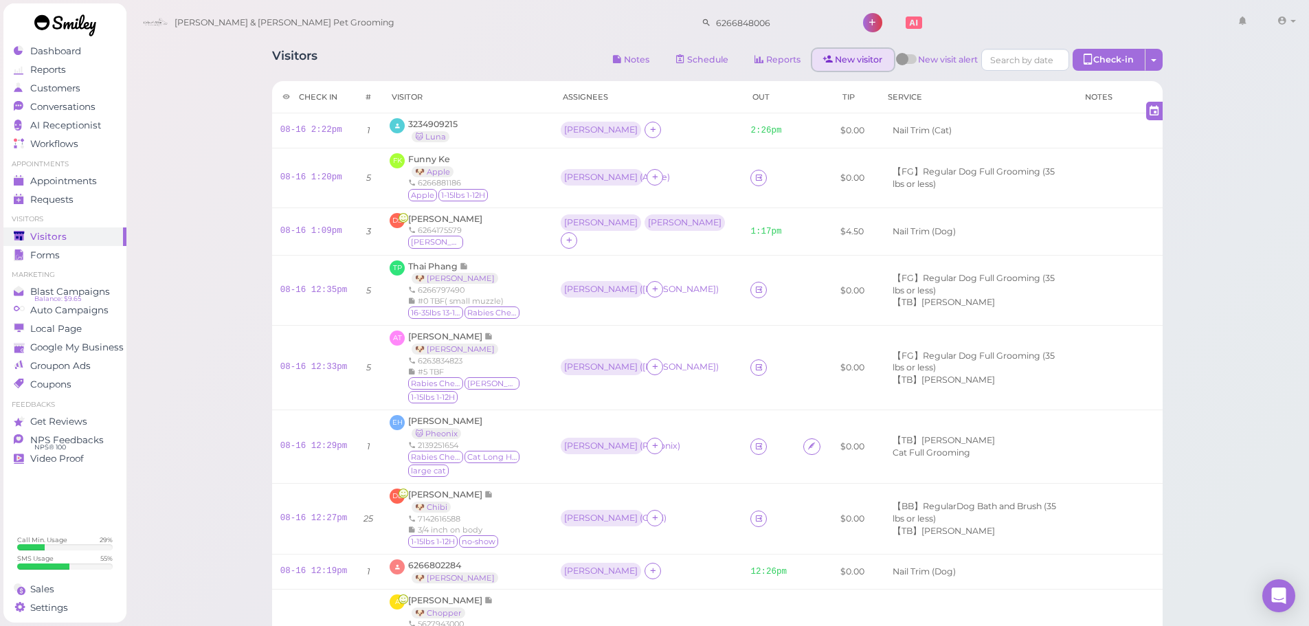
click at [860, 63] on link "New visitor" at bounding box center [853, 60] width 82 height 22
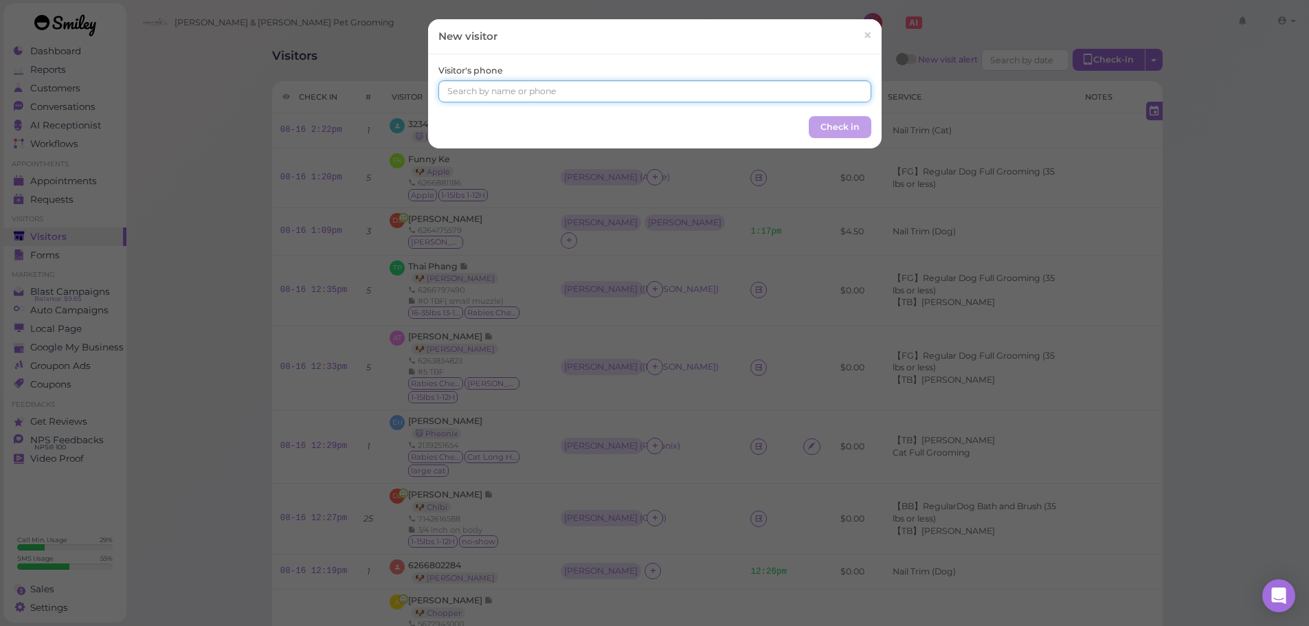
click at [546, 90] on input at bounding box center [654, 91] width 433 height 22
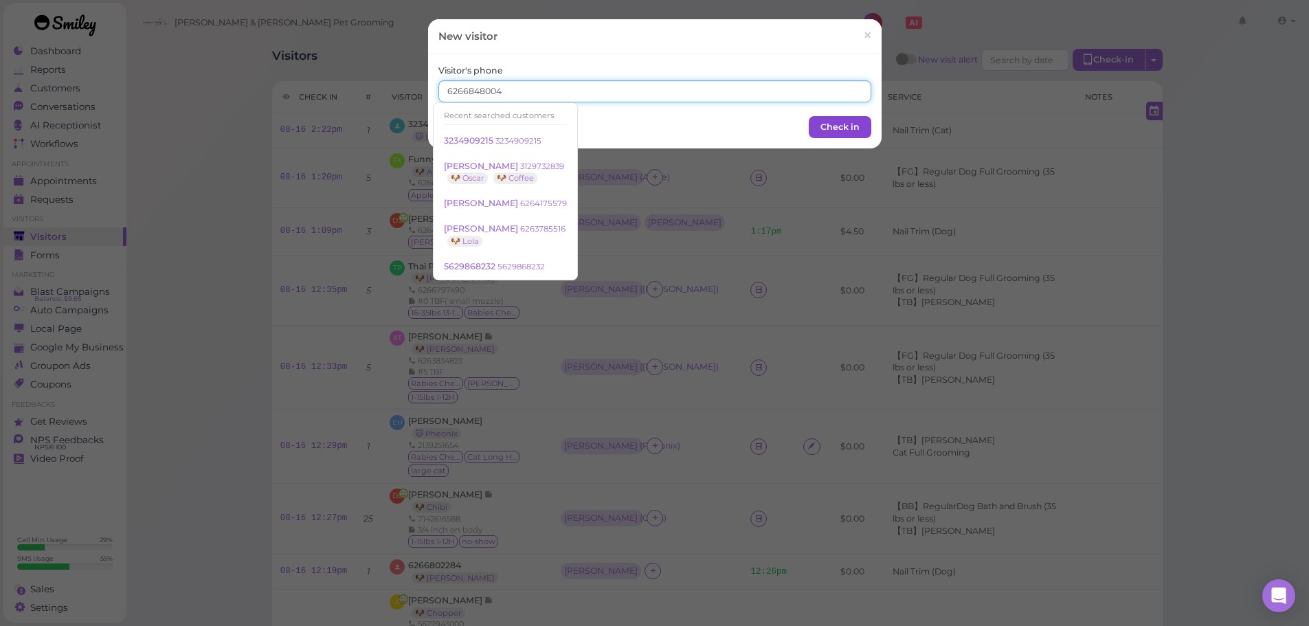
type input "6266848004"
click at [825, 124] on button "Check in" at bounding box center [840, 127] width 63 height 22
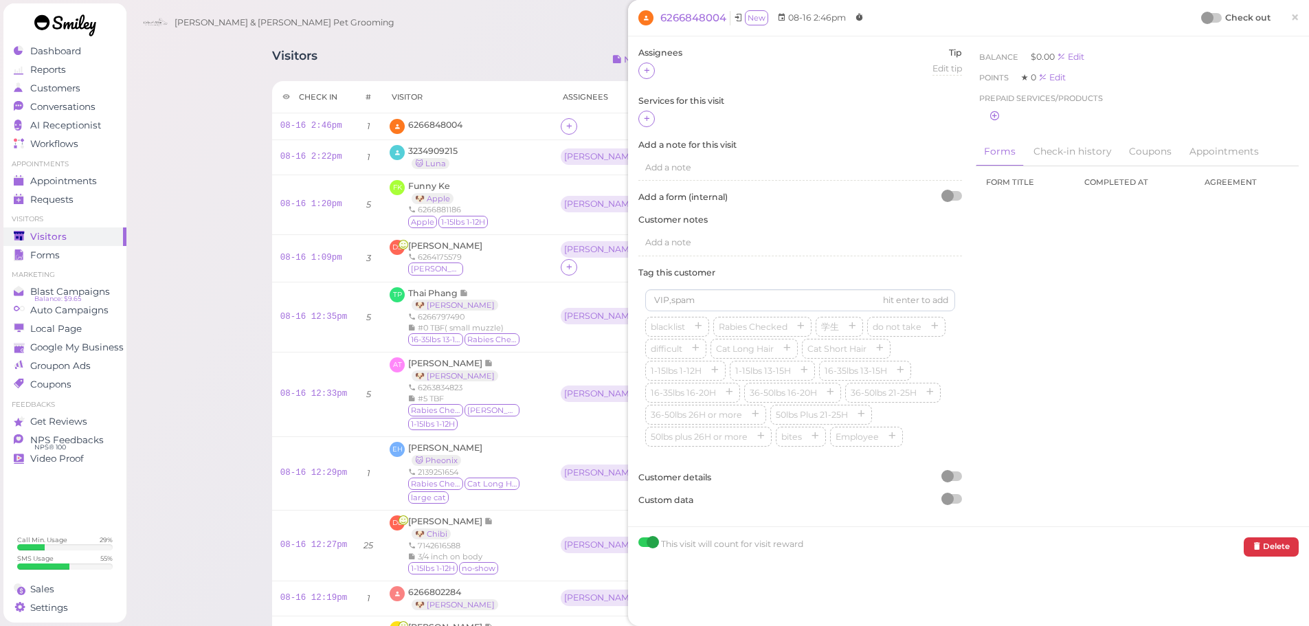
click at [658, 68] on div at bounding box center [660, 71] width 44 height 16
click at [654, 70] on div at bounding box center [646, 71] width 16 height 16
click at [1291, 23] on span "×" at bounding box center [1295, 17] width 9 height 19
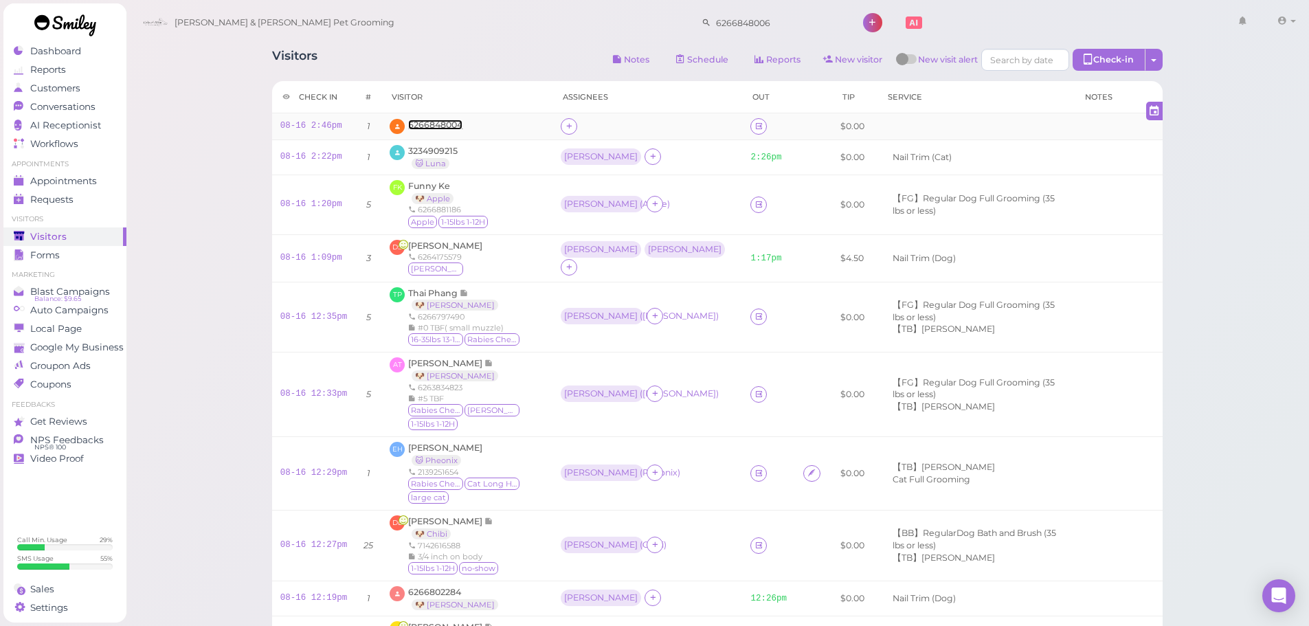
click at [427, 123] on span "6266848004" at bounding box center [435, 125] width 54 height 10
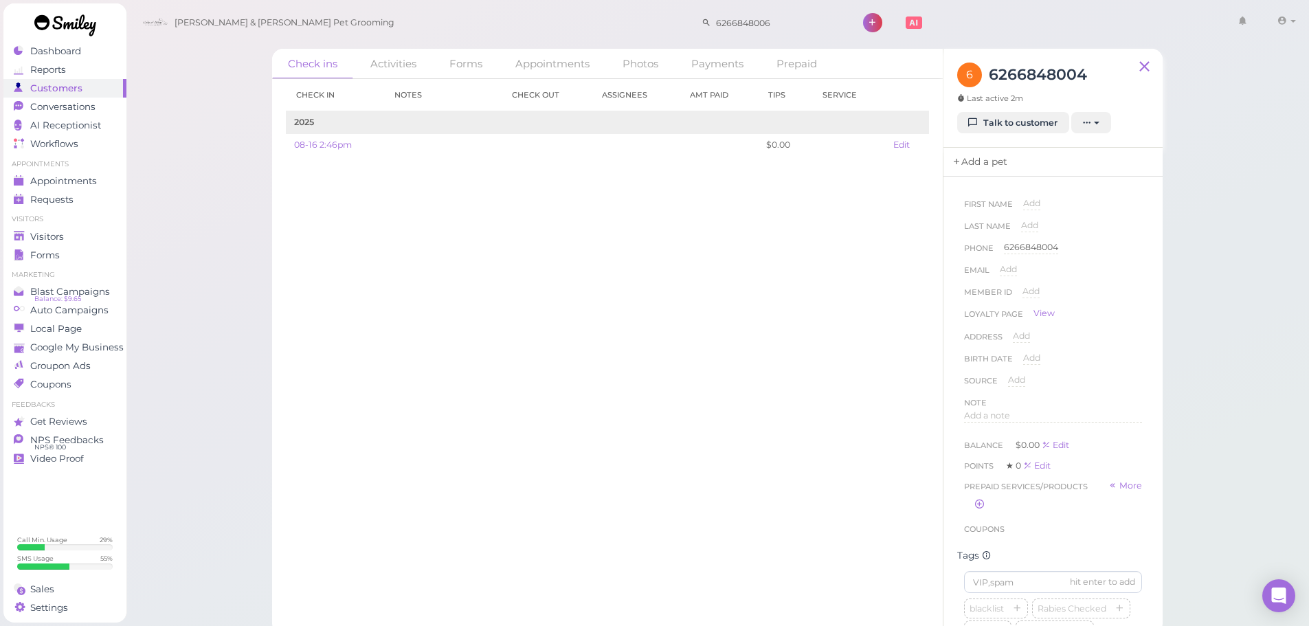
click at [971, 165] on link "Add a pet" at bounding box center [980, 162] width 72 height 29
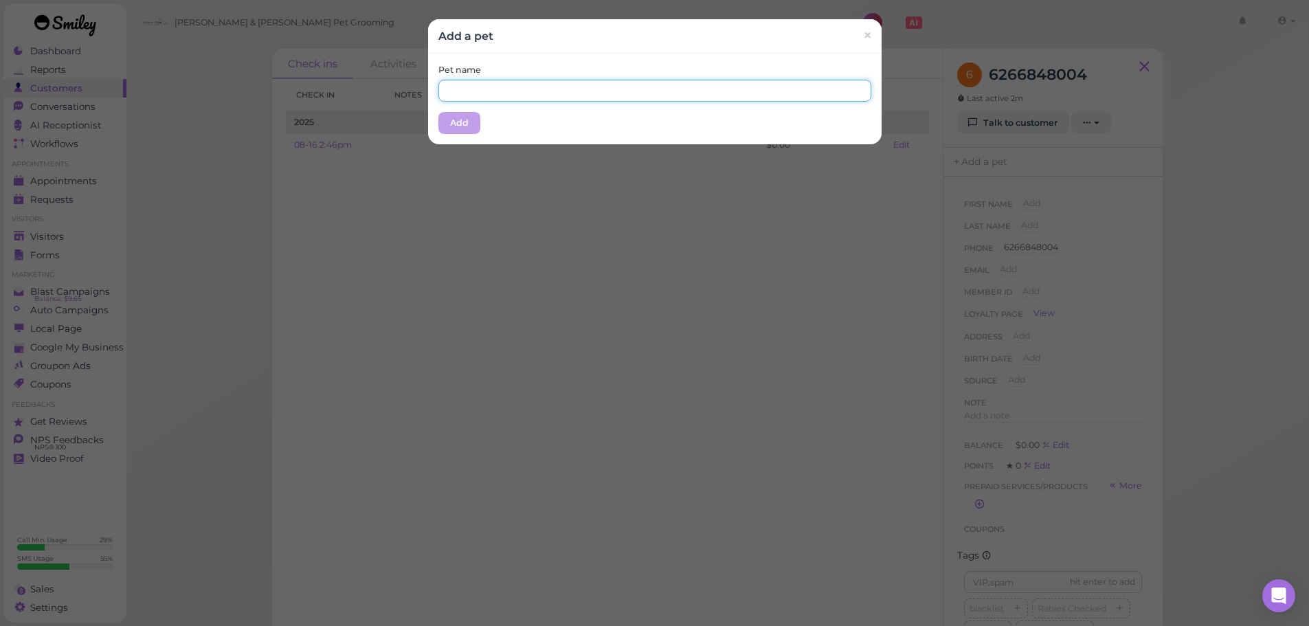
click at [634, 91] on input "text" at bounding box center [654, 91] width 433 height 22
type input "Lily"
click at [558, 111] on div "Pet name Lily Add" at bounding box center [655, 99] width 454 height 91
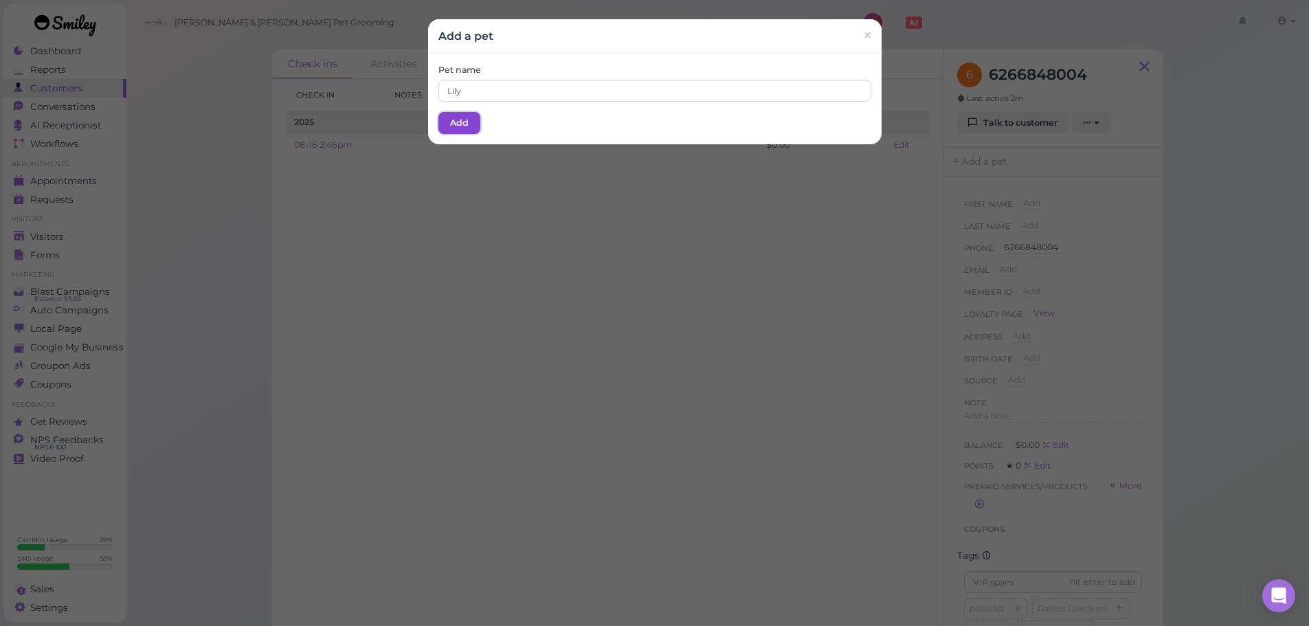
click at [441, 119] on button "Add" at bounding box center [459, 123] width 42 height 22
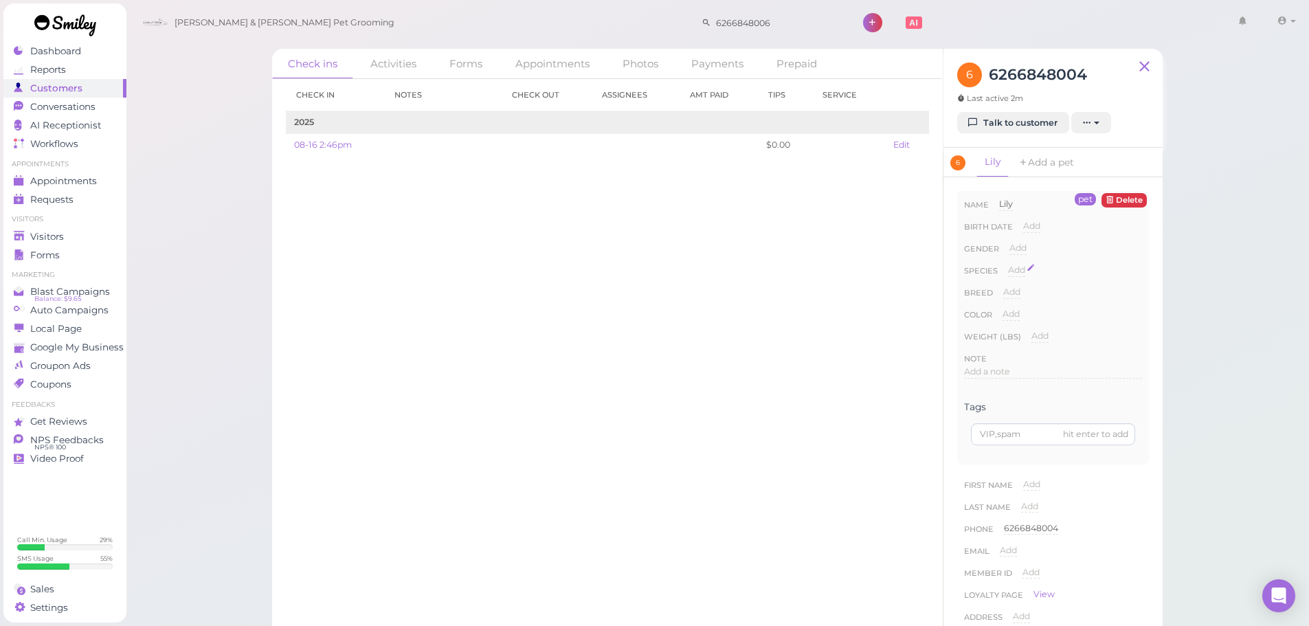
click at [1019, 268] on span "Add" at bounding box center [1016, 270] width 17 height 10
click at [1033, 269] on select "Dog Cat Bird Other" at bounding box center [1075, 274] width 134 height 21
select select "Dog"
click at [1008, 264] on select "Dog Cat Bird Other" at bounding box center [1075, 274] width 134 height 21
click at [1030, 293] on button "Done" at bounding box center [1025, 294] width 30 height 14
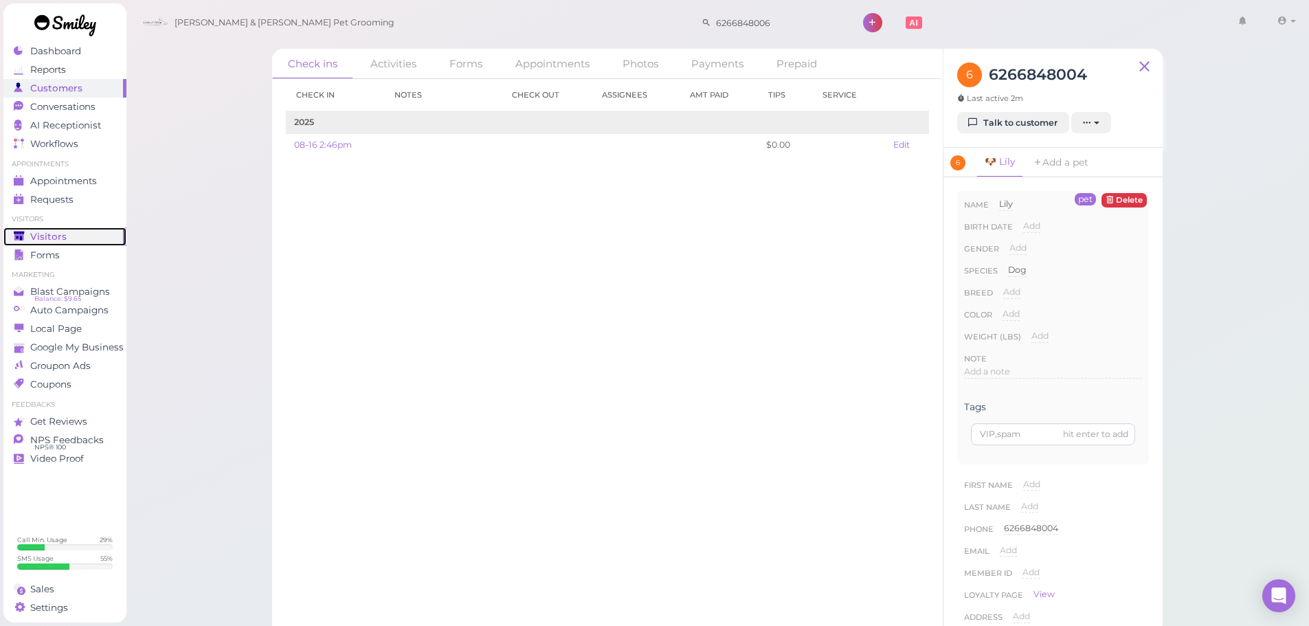
click at [76, 241] on div "Visitors" at bounding box center [63, 237] width 99 height 12
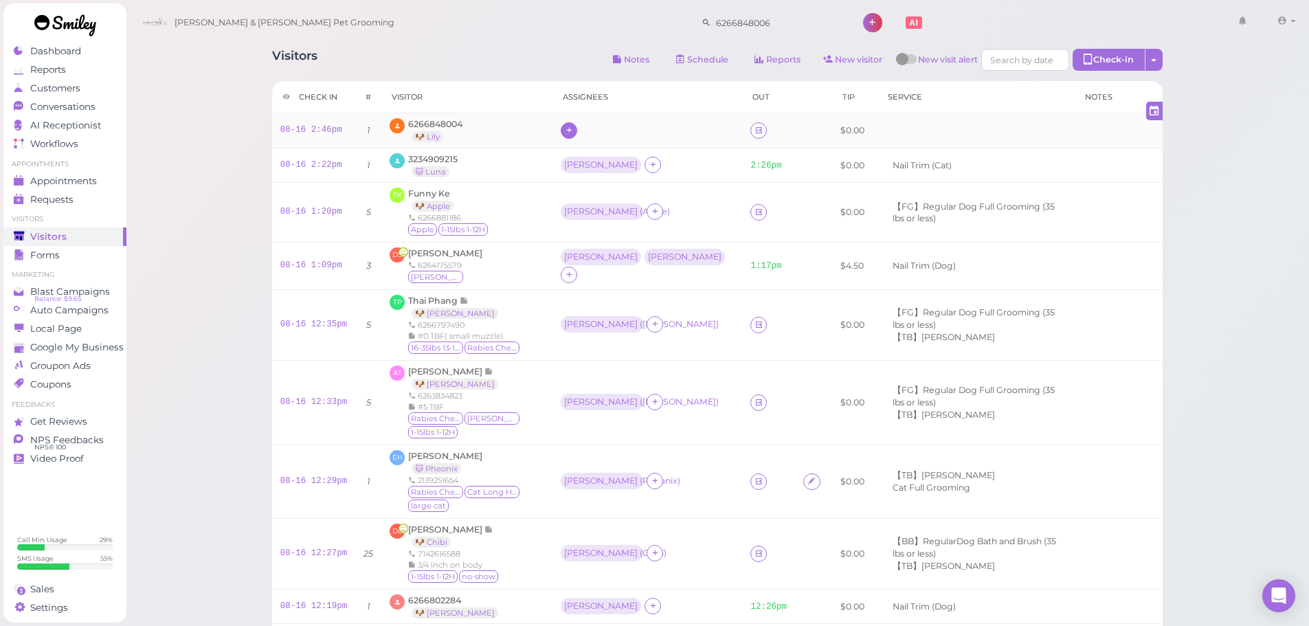
click at [574, 135] on icon at bounding box center [569, 130] width 9 height 10
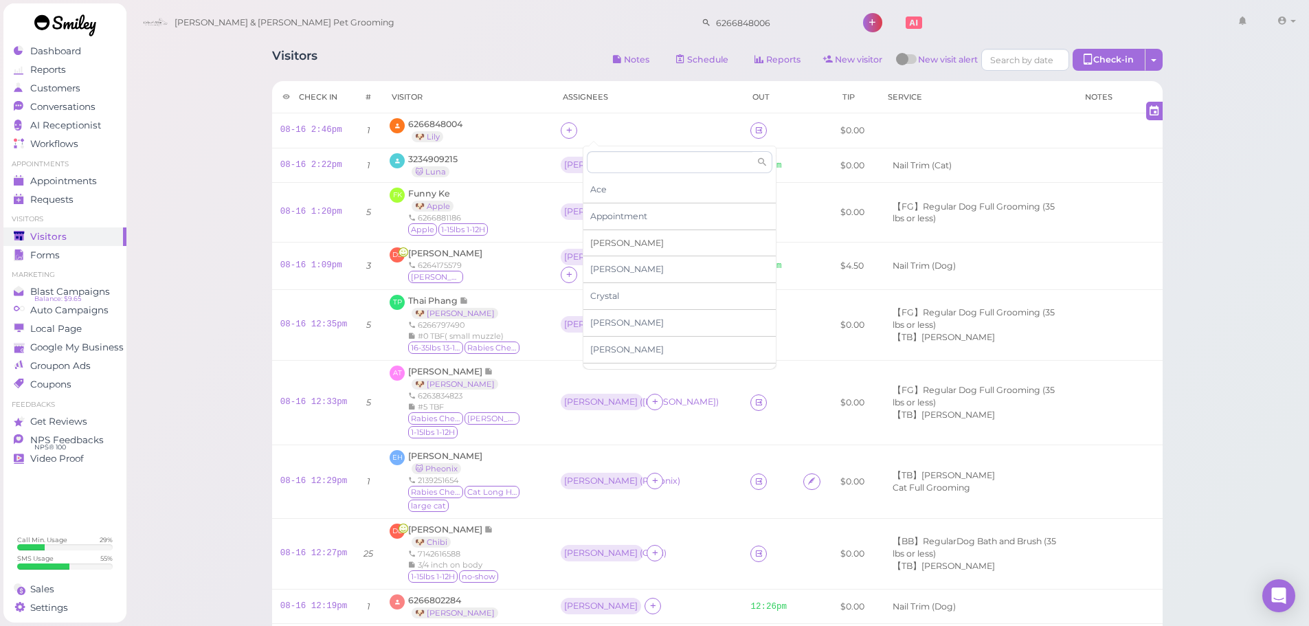
click at [601, 239] on span "Asa" at bounding box center [627, 243] width 74 height 10
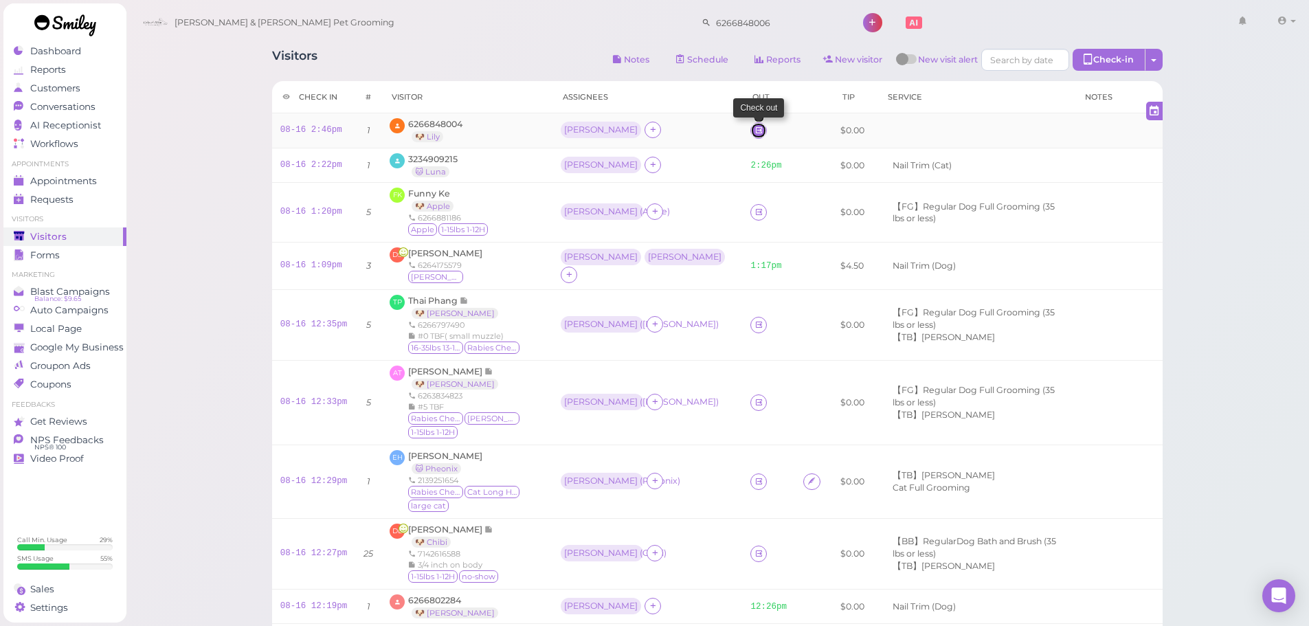
click at [755, 133] on icon at bounding box center [759, 130] width 9 height 10
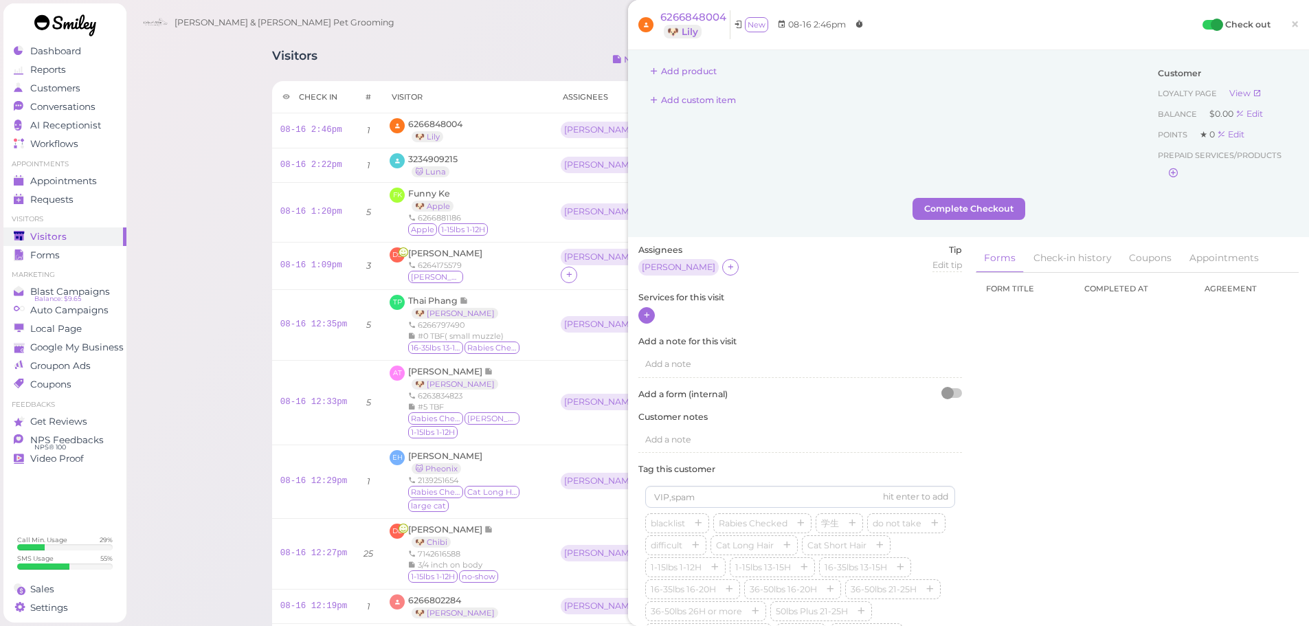
click at [647, 314] on icon at bounding box center [647, 315] width 9 height 10
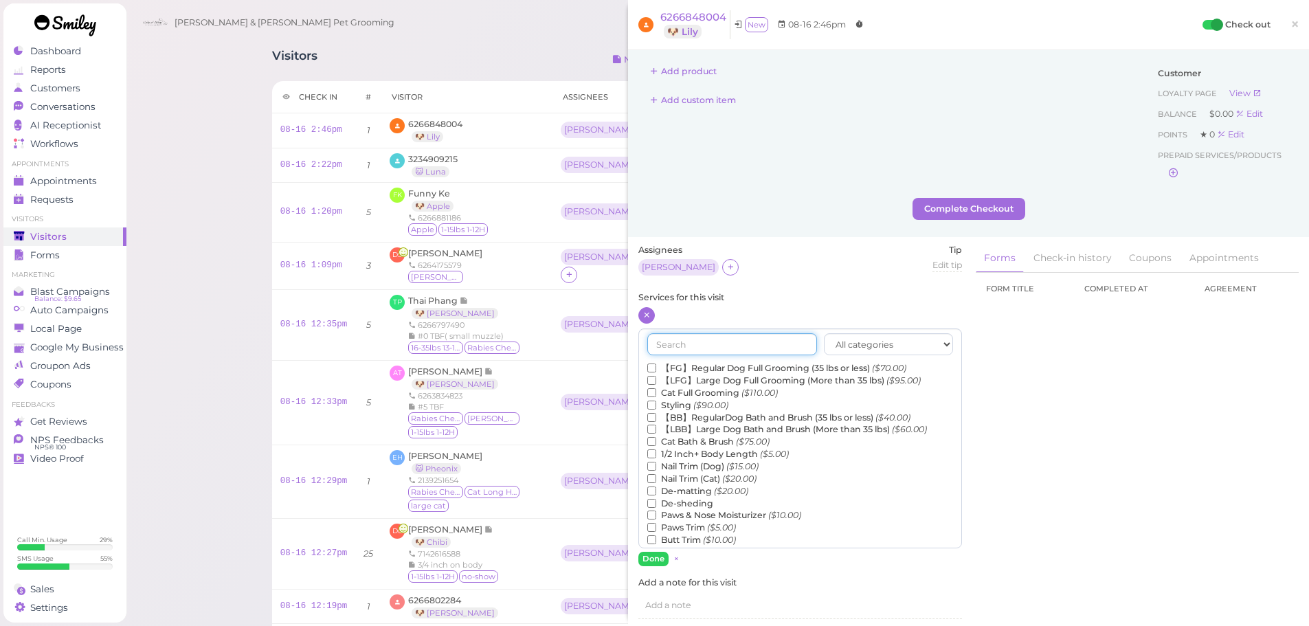
click at [702, 341] on input "text" at bounding box center [732, 344] width 170 height 22
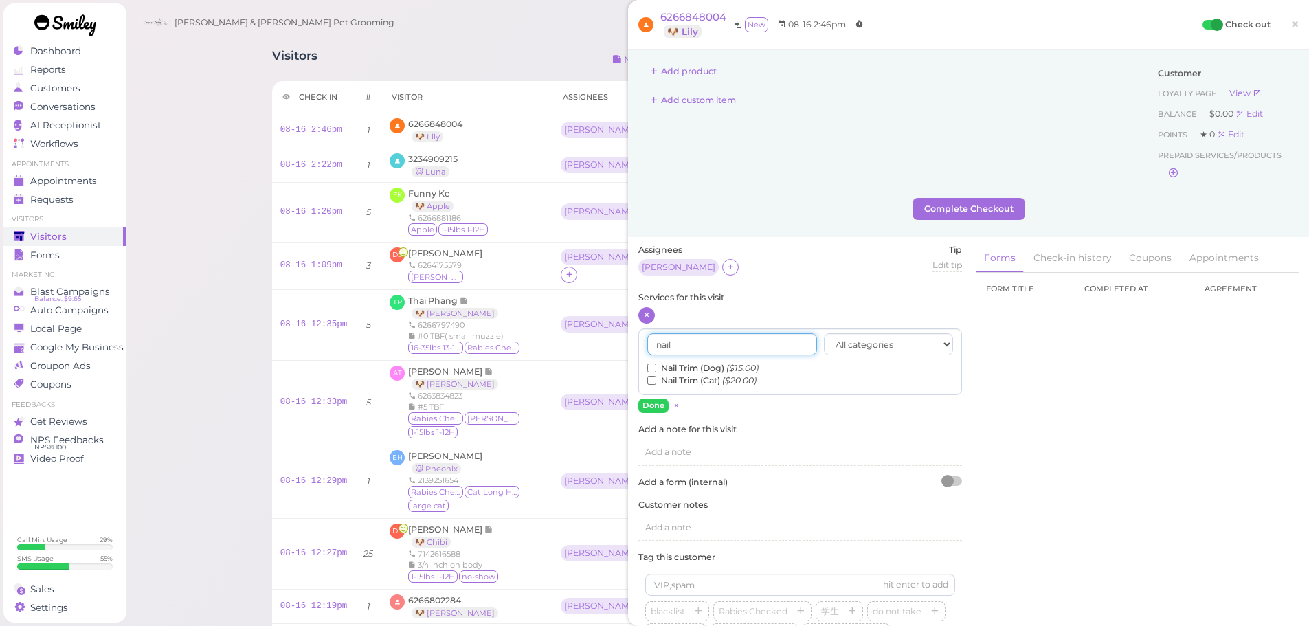
type input "nail"
click at [695, 368] on label "Nail Trim (Dog) ($15.00)" at bounding box center [702, 368] width 111 height 12
click at [656, 368] on input "Nail Trim (Dog) ($15.00)" at bounding box center [651, 368] width 9 height 9
click at [651, 404] on button "Done" at bounding box center [653, 406] width 30 height 14
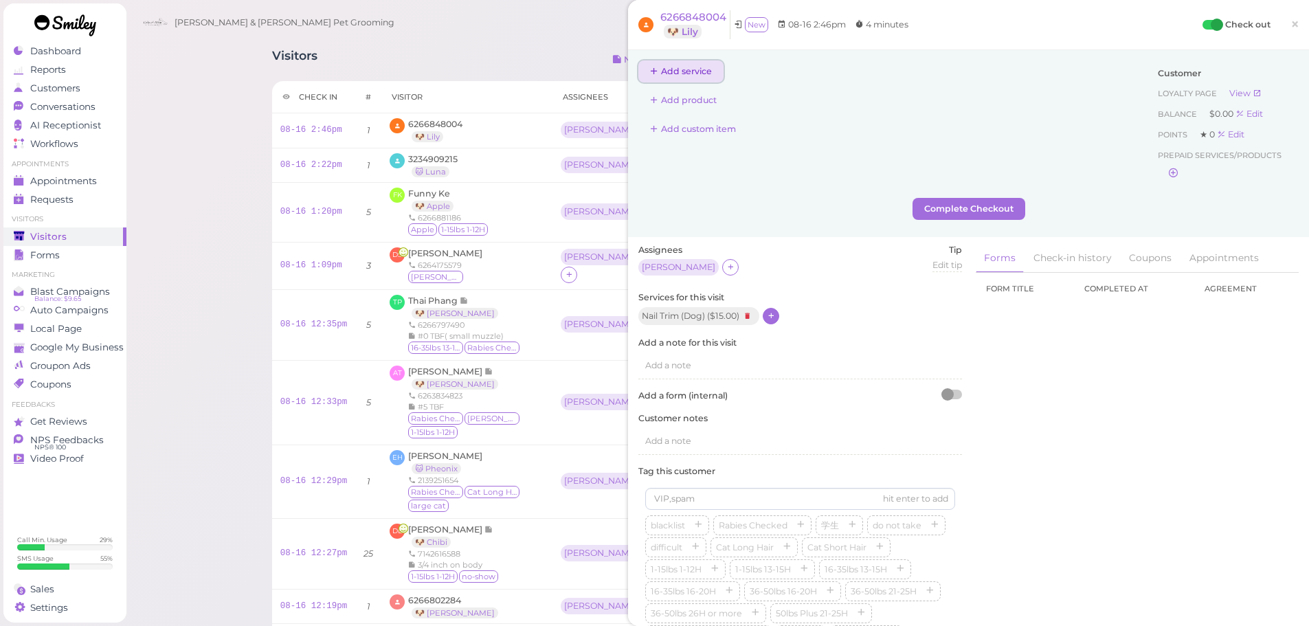
click at [689, 76] on button "Add service" at bounding box center [680, 71] width 85 height 22
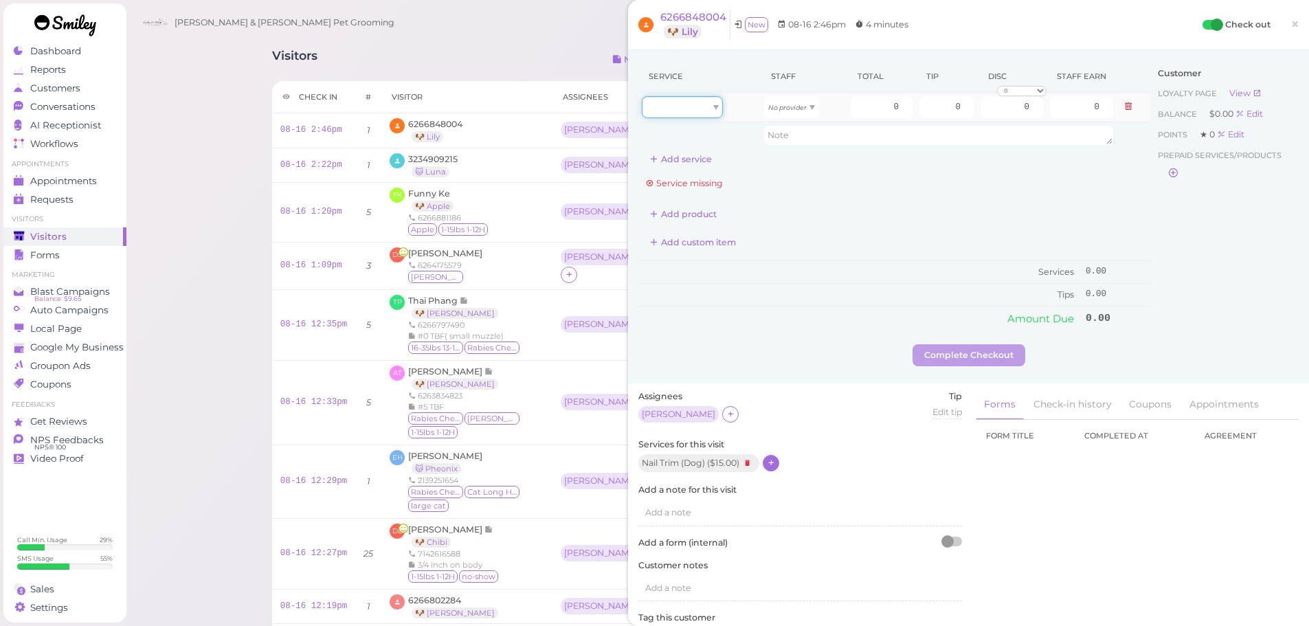
click at [708, 100] on div at bounding box center [682, 107] width 81 height 22
type input "15.00"
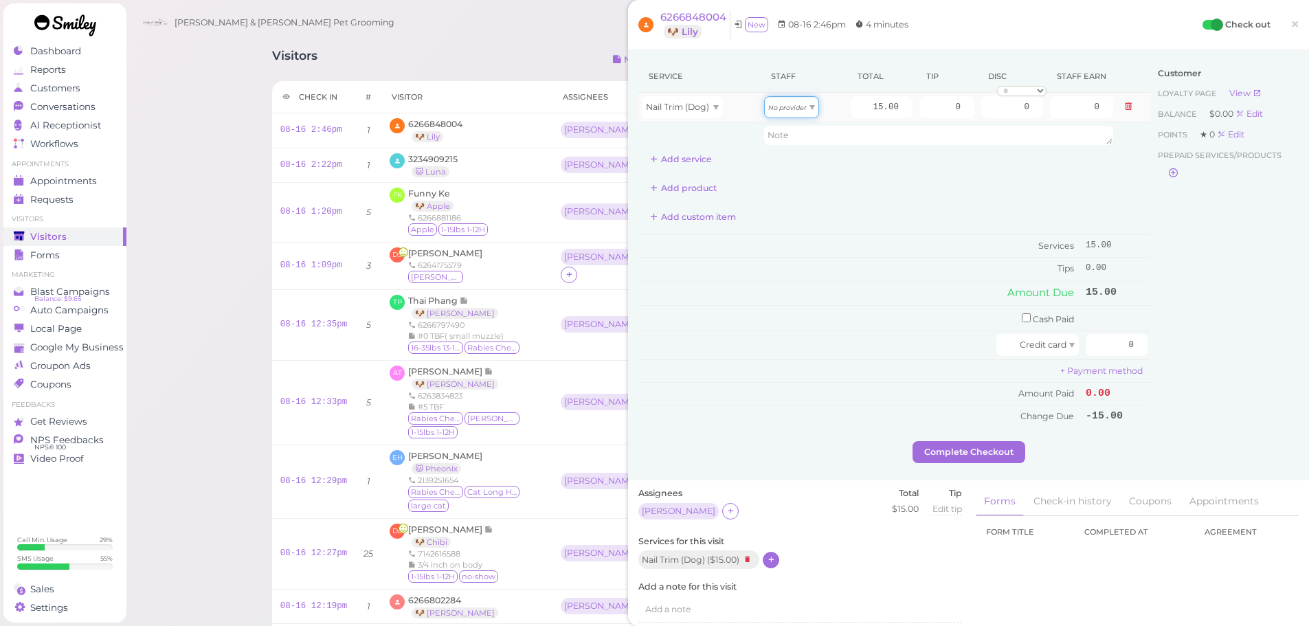
click at [775, 109] on icon "No provider" at bounding box center [787, 108] width 38 height 8
type input "7.80"
drag, startPoint x: 951, startPoint y: 107, endPoint x: 1069, endPoint y: 113, distance: 118.4
click at [1062, 113] on tr "Nail Trim (Dog) Asa 15.00 0 0 0 10% off 15% off 20% off 25% off 30% off 50% off…" at bounding box center [894, 108] width 513 height 30
type input "2.25"
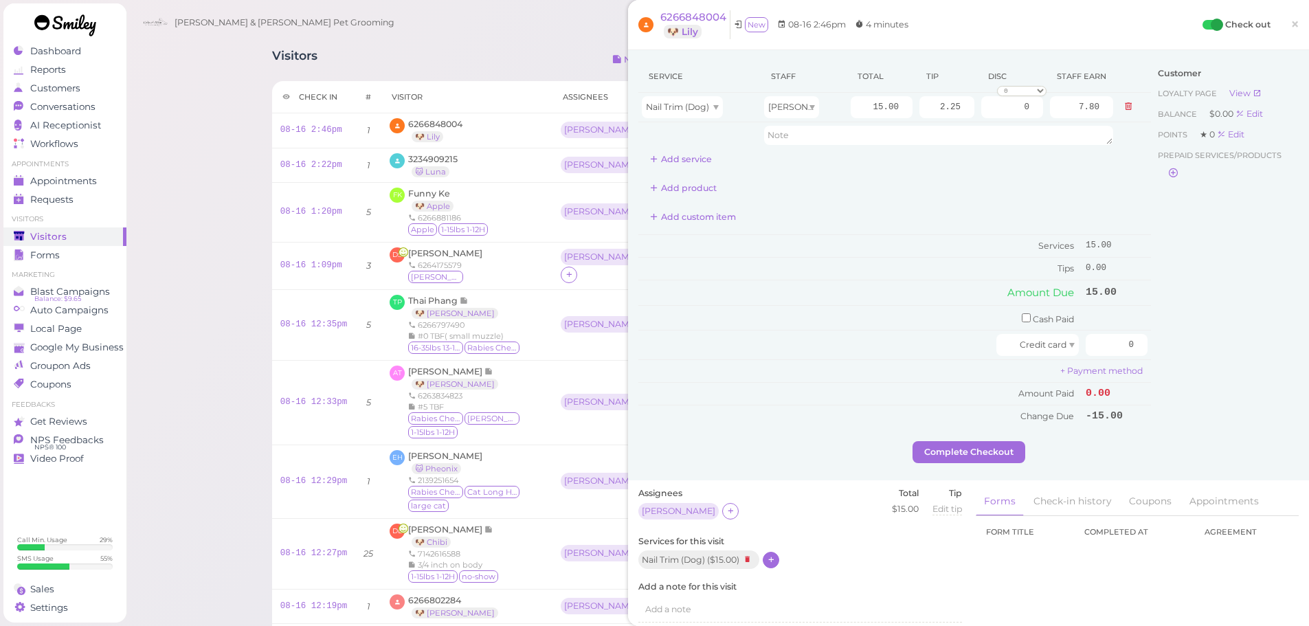
click at [1167, 282] on div "Customer Loyalty page View Balance $0.00 Edit Points ★ 0 Edit Prepaid services/…" at bounding box center [1225, 250] width 148 height 381
drag, startPoint x: 1104, startPoint y: 344, endPoint x: 1221, endPoint y: 354, distance: 116.5
click at [1218, 354] on div "Service Staff Total Tip Disc Staff earn Nail Trim (Dog) Asa 15.00 2.25 0 0 10% …" at bounding box center [968, 250] width 660 height 381
type input "17.25"
click at [1222, 354] on div "Customer Loyalty page View Balance $0.00 Edit Points ★ 0 Edit Prepaid services/…" at bounding box center [1225, 250] width 148 height 381
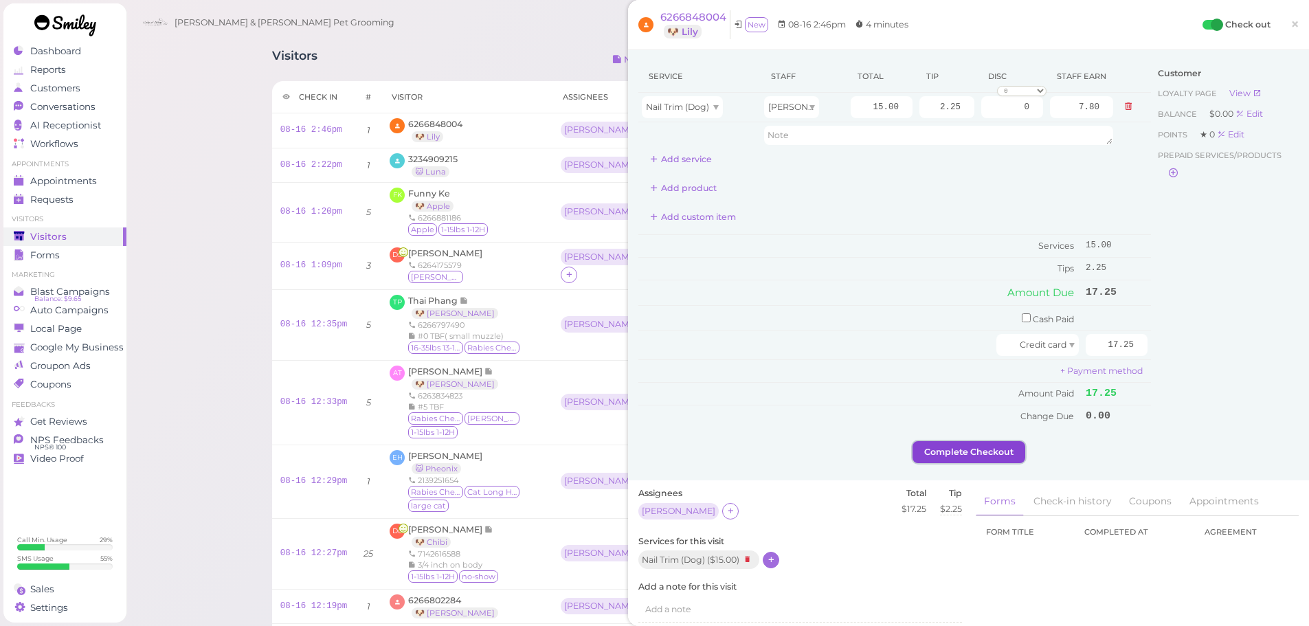
click at [983, 455] on button "Complete Checkout" at bounding box center [969, 452] width 113 height 22
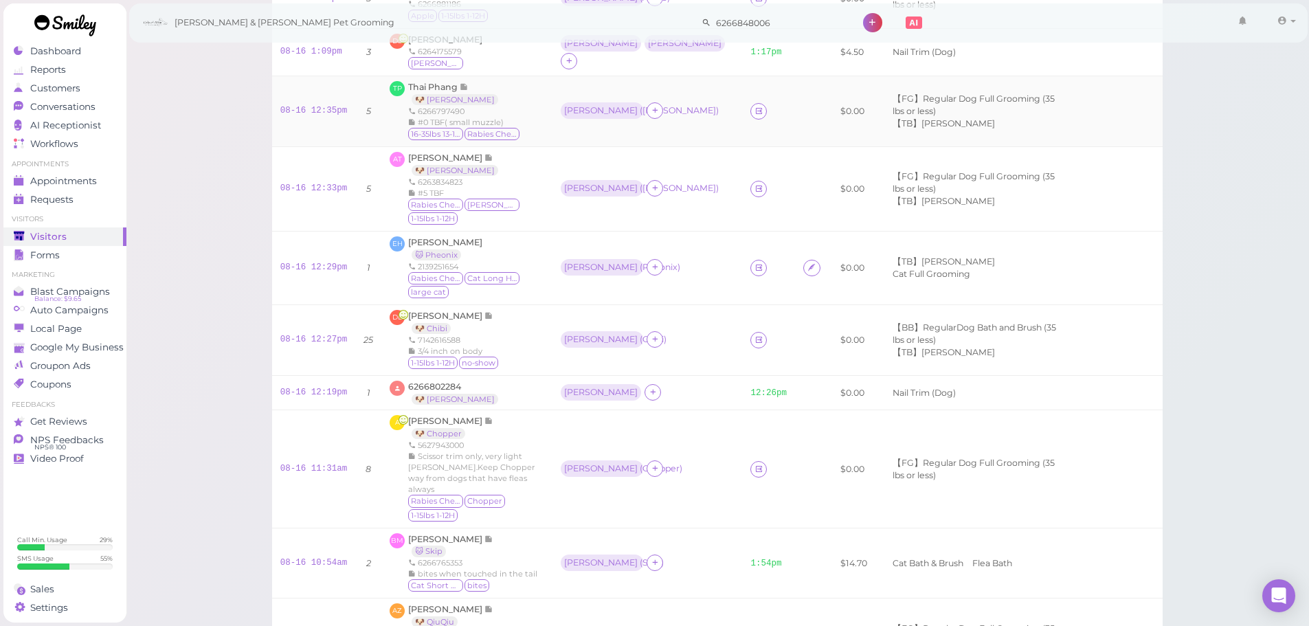
scroll to position [344, 0]
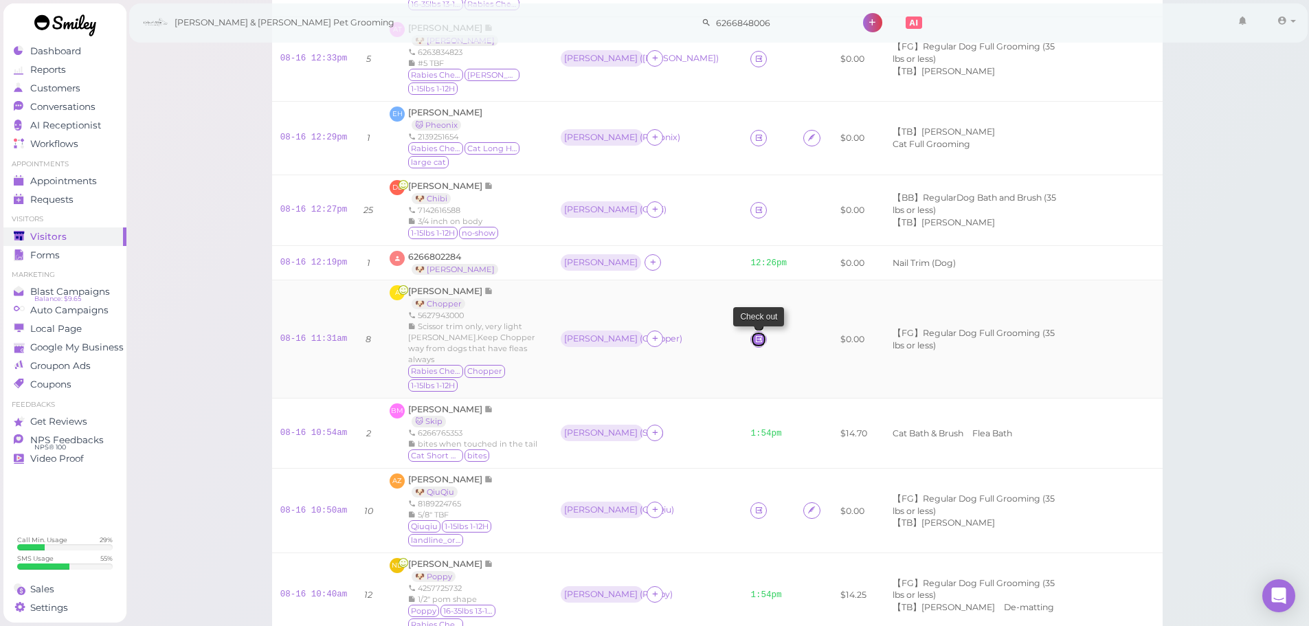
click at [755, 334] on icon at bounding box center [759, 339] width 9 height 10
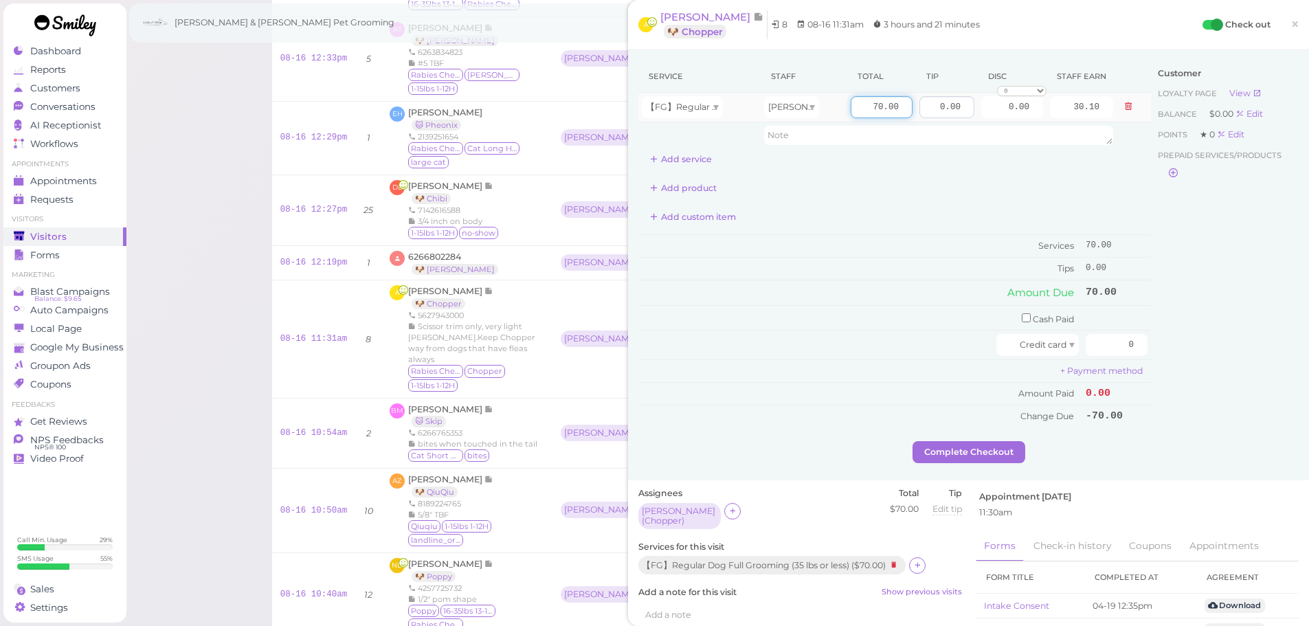
drag, startPoint x: 845, startPoint y: 104, endPoint x: 957, endPoint y: 113, distance: 113.1
click at [957, 113] on tr "【FG】Regular Dog Full Grooming (35 lbs or less) Rebecca 70.00 0.00 0.00 0 10% of…" at bounding box center [894, 108] width 513 height 30
type input "90"
type input "38.70"
drag, startPoint x: 920, startPoint y: 109, endPoint x: 991, endPoint y: 116, distance: 71.8
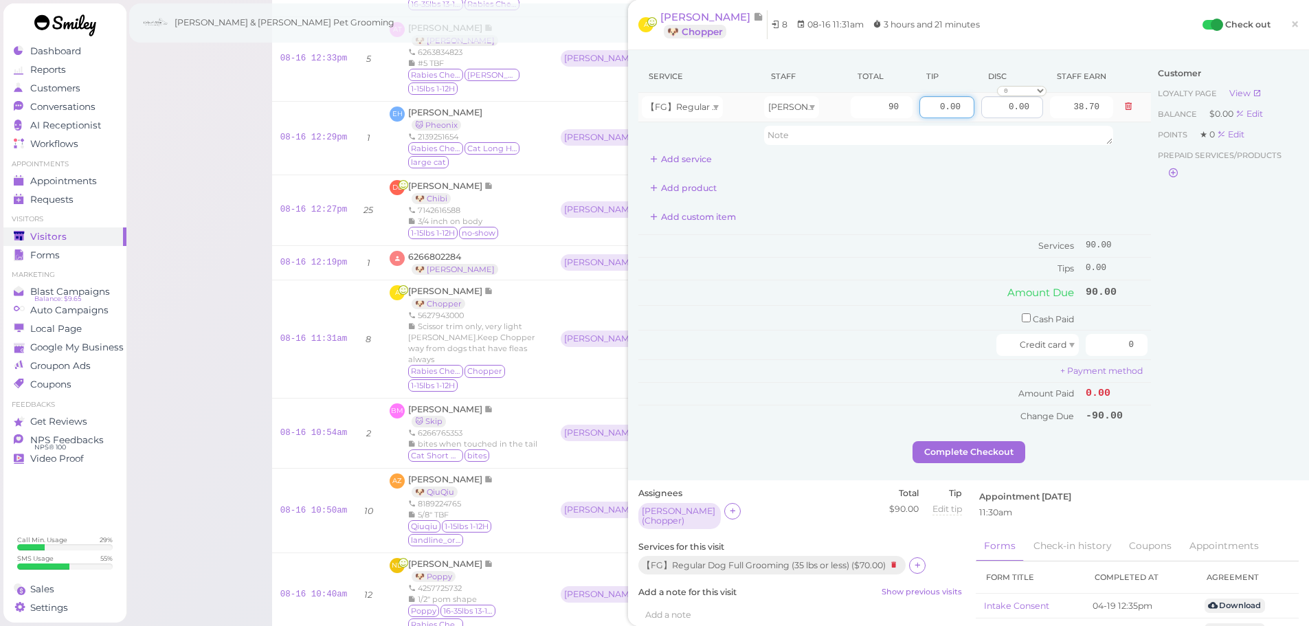
click at [991, 116] on tr "【FG】Regular Dog Full Grooming (35 lbs or less) Rebecca 90 0.00 0.00 0 10% off 1…" at bounding box center [894, 108] width 513 height 30
type input "13.5"
click at [1203, 306] on div "Customer Loyalty page View Balance $0.00 Edit Points ★ 0 Edit Prepaid services/…" at bounding box center [1225, 250] width 148 height 381
drag, startPoint x: 1104, startPoint y: 341, endPoint x: 1202, endPoint y: 345, distance: 97.7
click at [1196, 345] on div "Service Staff Total Tip Disc Staff earn 【FG】Regular Dog Full Grooming (35 lbs o…" at bounding box center [968, 250] width 660 height 381
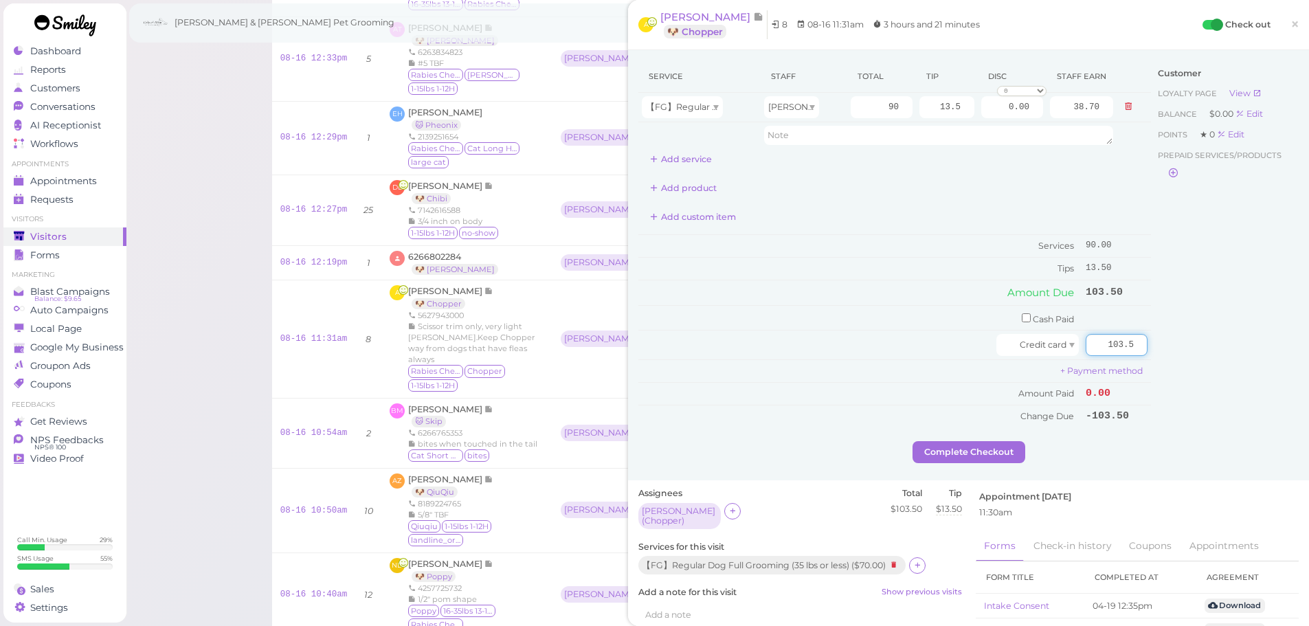
type input "103.5"
click at [1232, 364] on div "Customer Loyalty page View Balance $0.00 Edit Points ★ 0 Edit Prepaid services/…" at bounding box center [1225, 250] width 148 height 381
click at [986, 461] on button "Complete Checkout" at bounding box center [969, 452] width 113 height 22
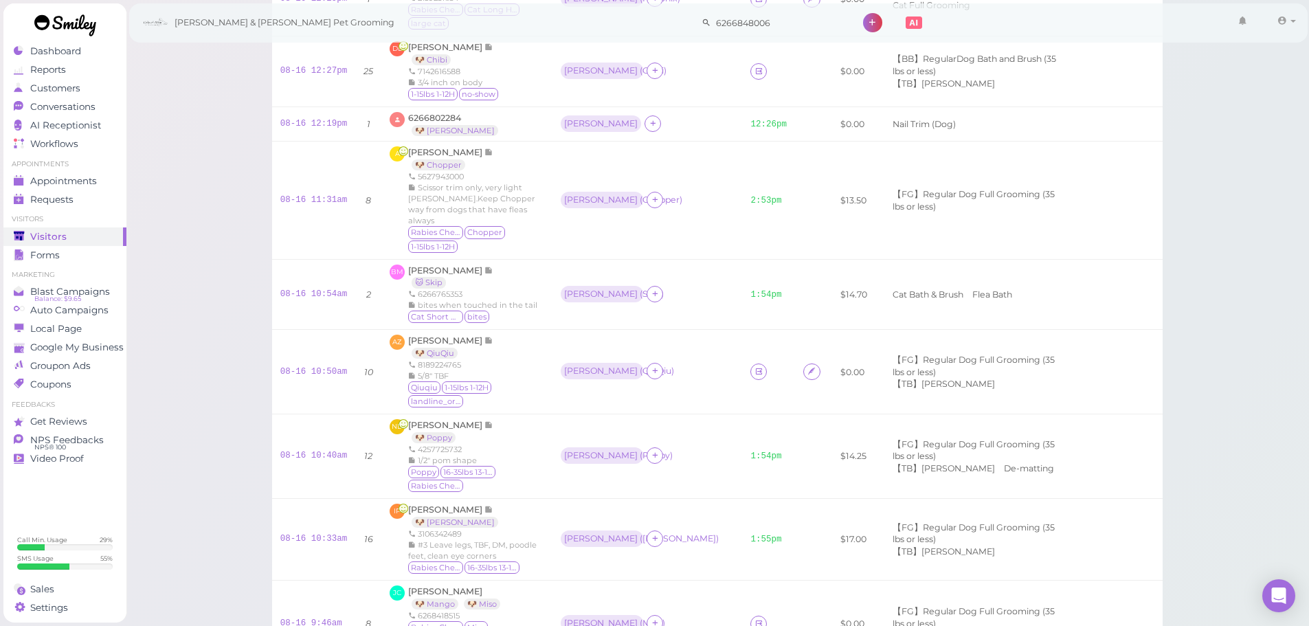
scroll to position [481, 0]
click at [441, 337] on span "Amy Zhang" at bounding box center [446, 342] width 76 height 10
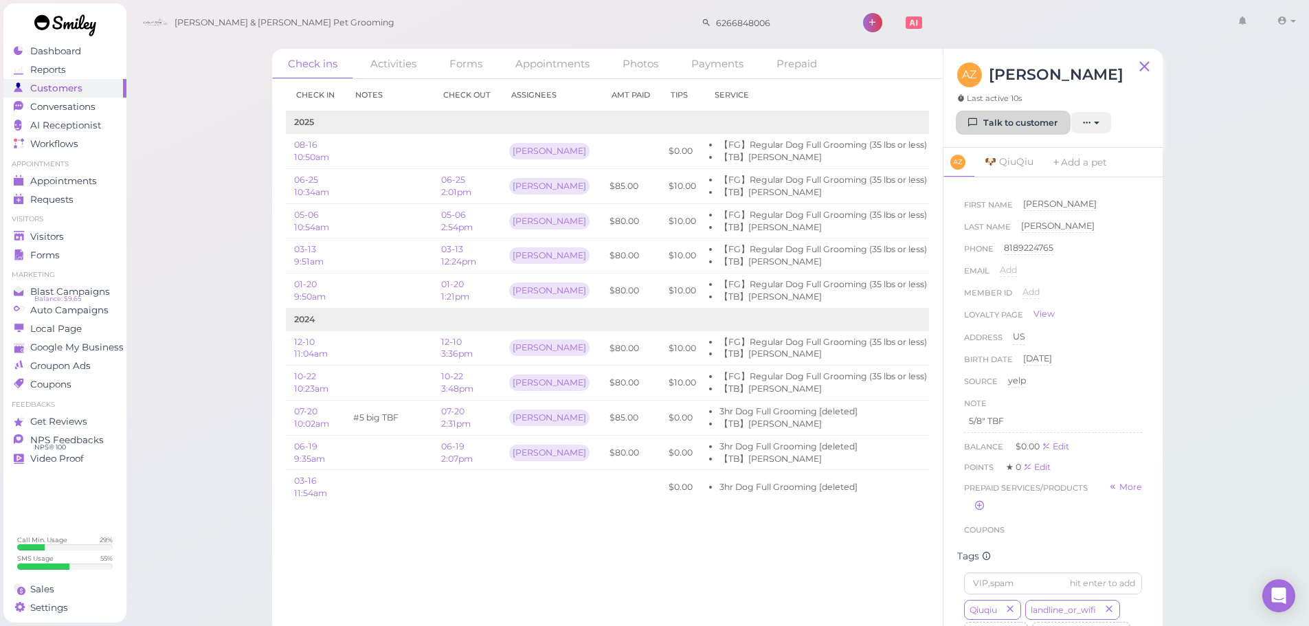
click at [989, 126] on link "Talk to customer" at bounding box center [1013, 123] width 112 height 22
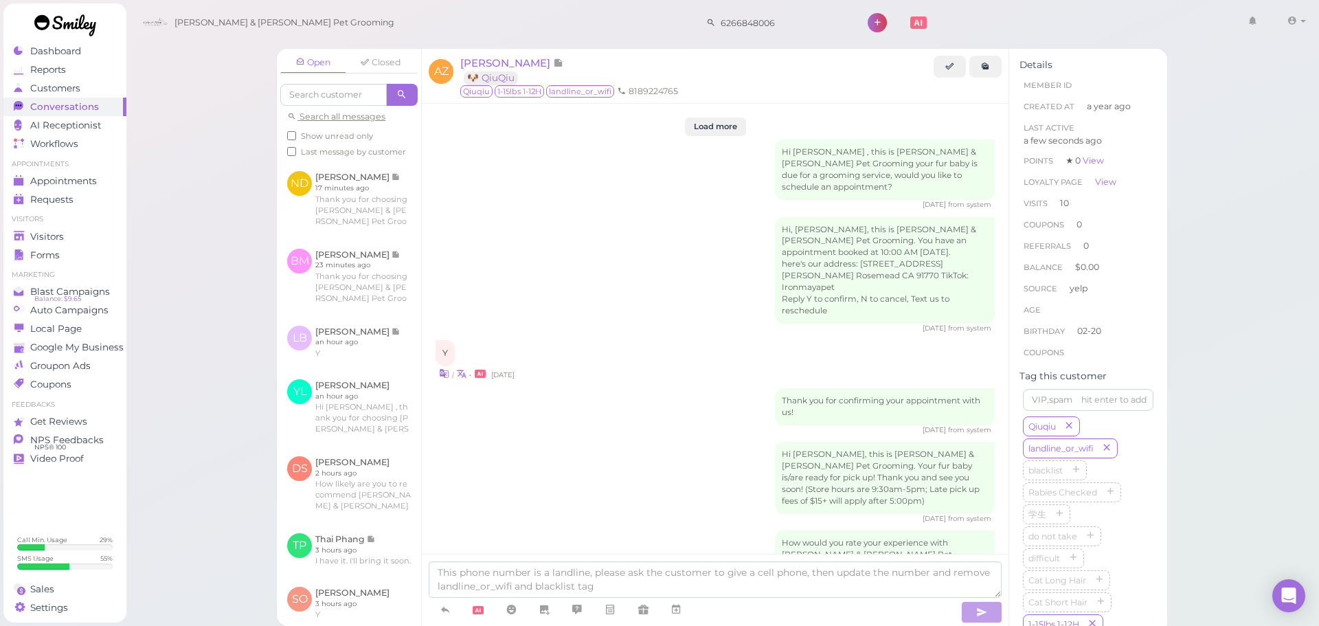
scroll to position [2025, 0]
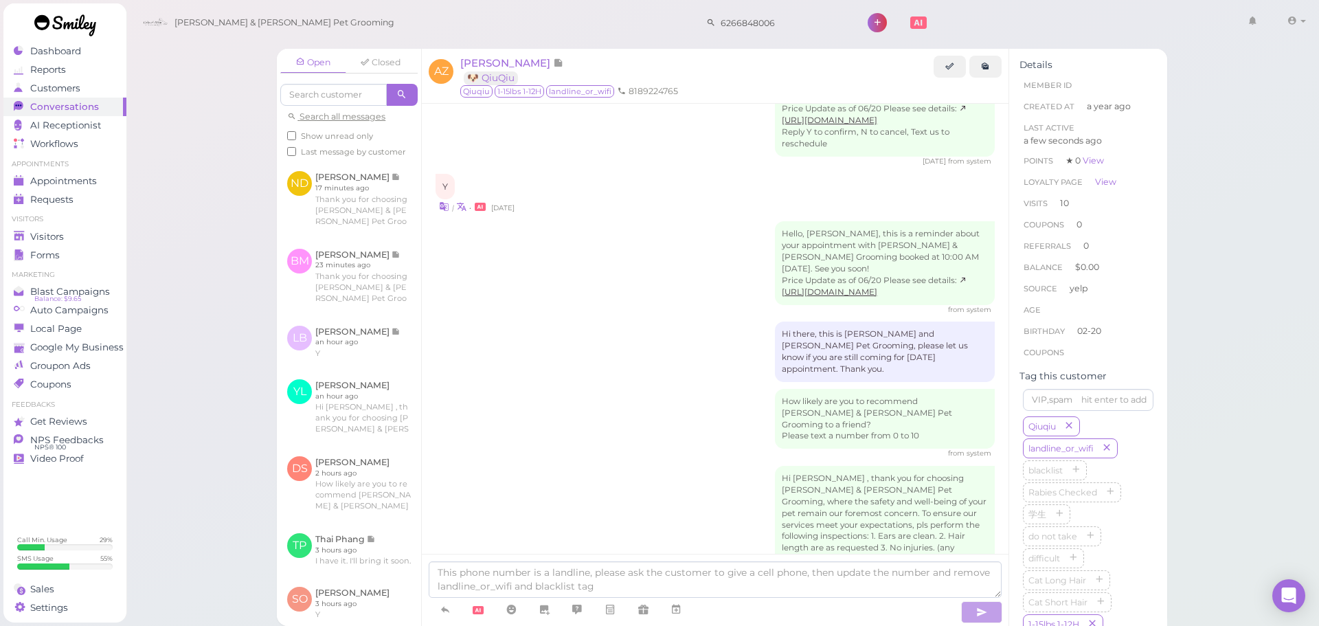
click at [700, 389] on div "How likely are you to recommend Cody & Miley Pet Grooming to a friend? Please t…" at bounding box center [715, 424] width 559 height 70
click at [687, 466] on div "Hi Amy , thank you for choosing Cody & Miley Pet Grooming, where the safety and…" at bounding box center [715, 548] width 559 height 164
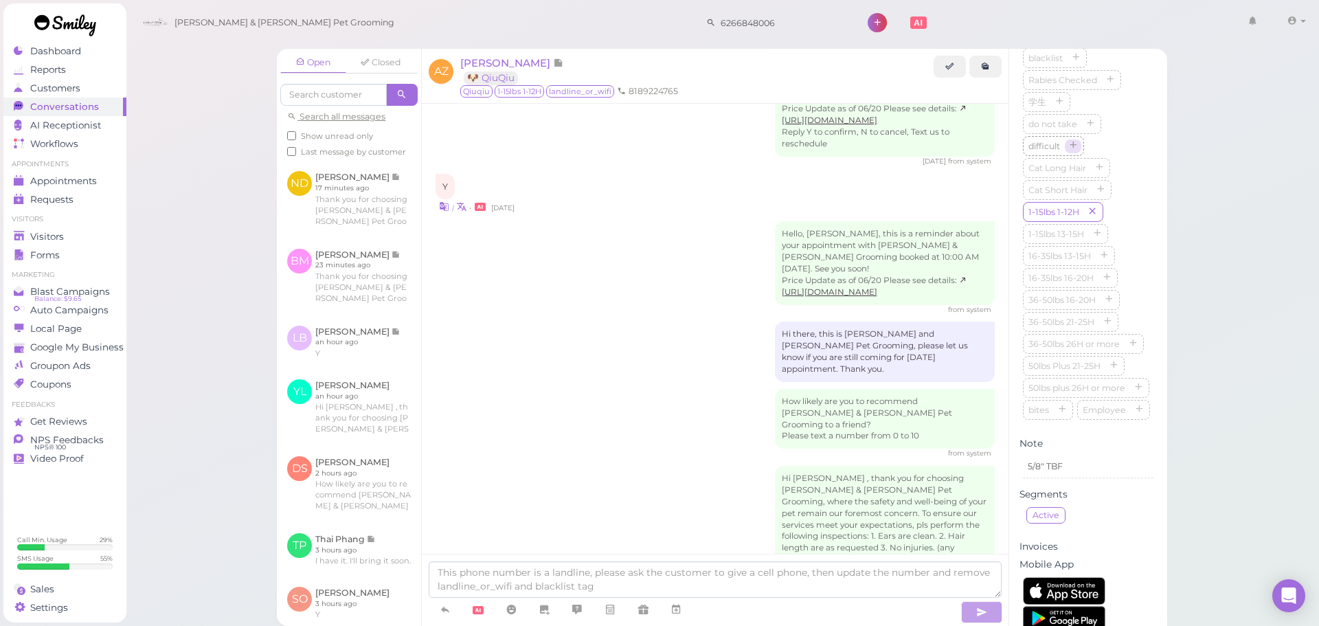
scroll to position [481, 0]
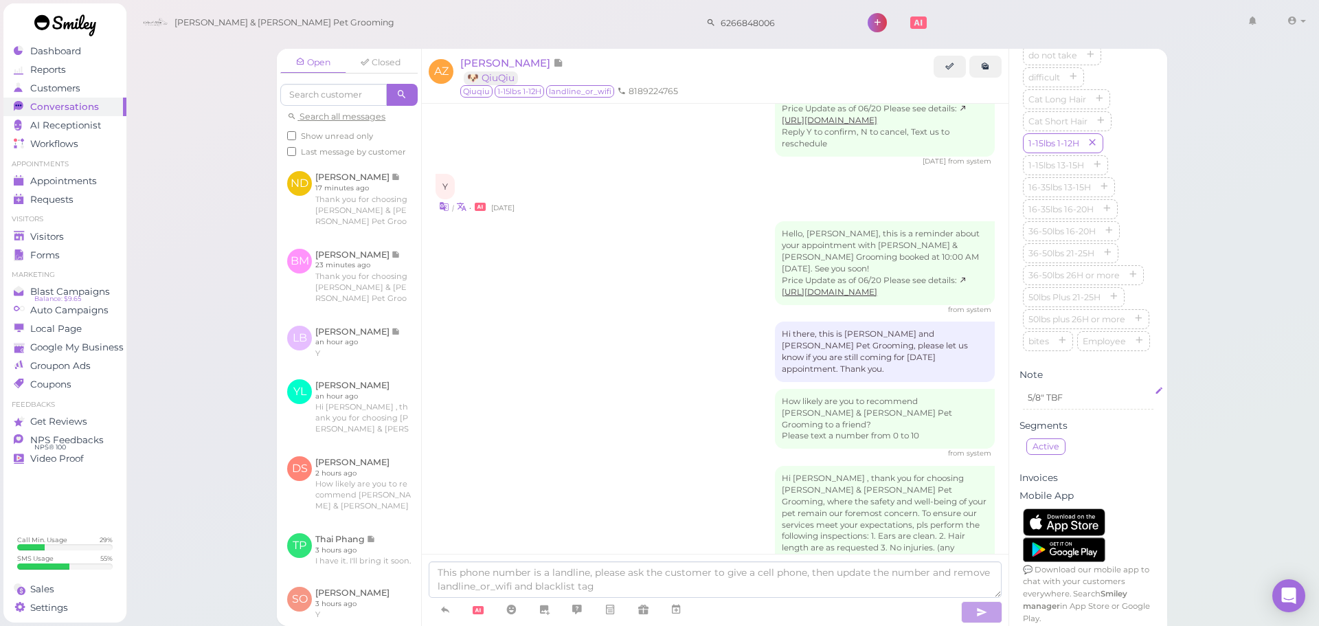
click at [1073, 404] on p "5/8" TBF" at bounding box center [1088, 398] width 121 height 12
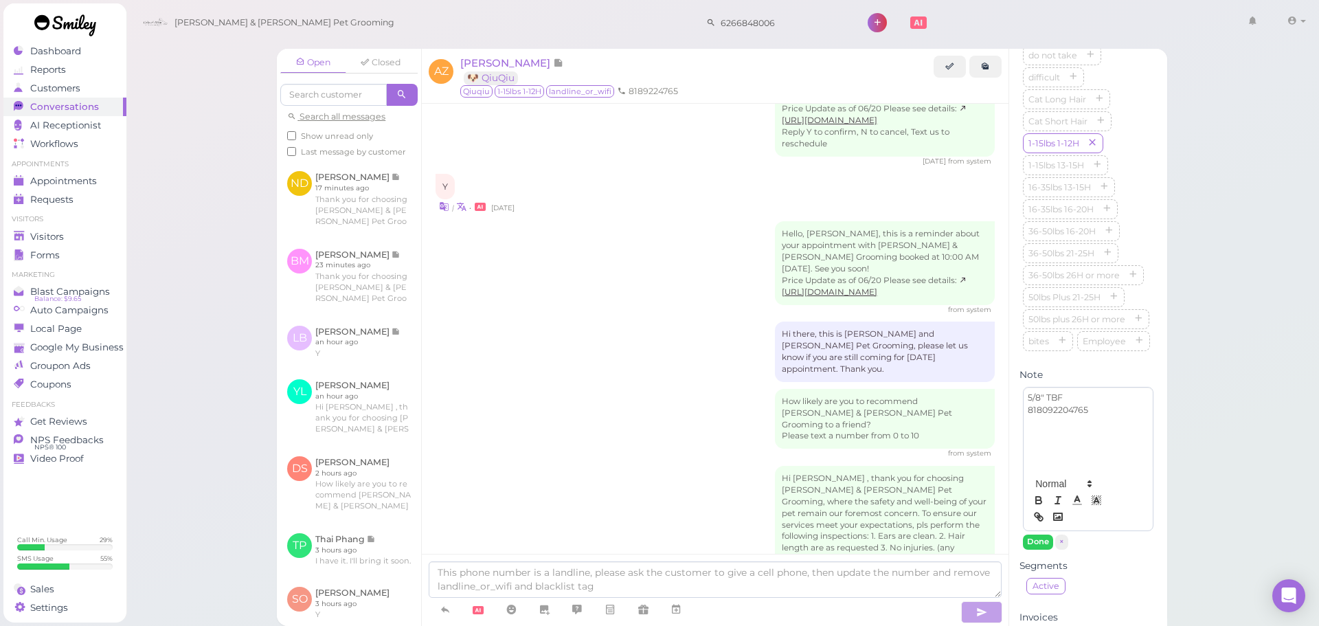
click at [1045, 416] on p "818092204765" at bounding box center [1088, 410] width 121 height 12
click at [1063, 416] on p "81892204765" at bounding box center [1088, 410] width 121 height 12
drag, startPoint x: 1089, startPoint y: 471, endPoint x: 990, endPoint y: 470, distance: 98.3
click at [991, 469] on div "Open Closed Search all messages Show unread only Last message by customer ND Nh…" at bounding box center [722, 337] width 891 height 577
copy p "8189224765"
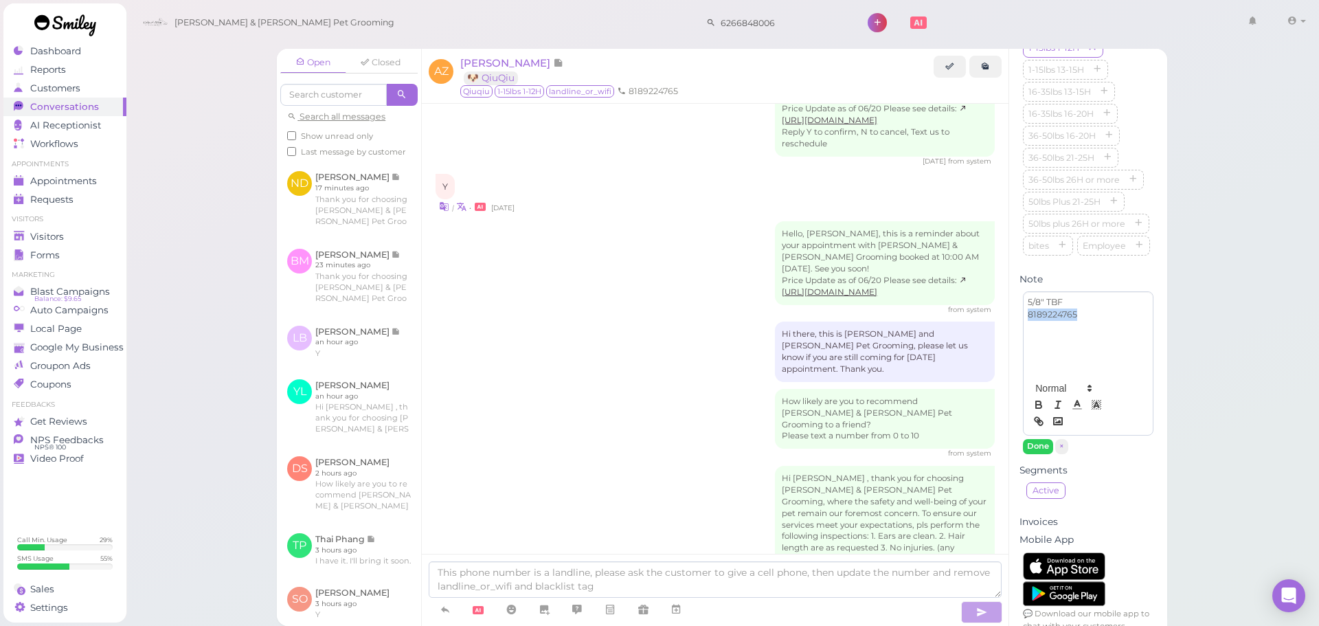
scroll to position [689, 0]
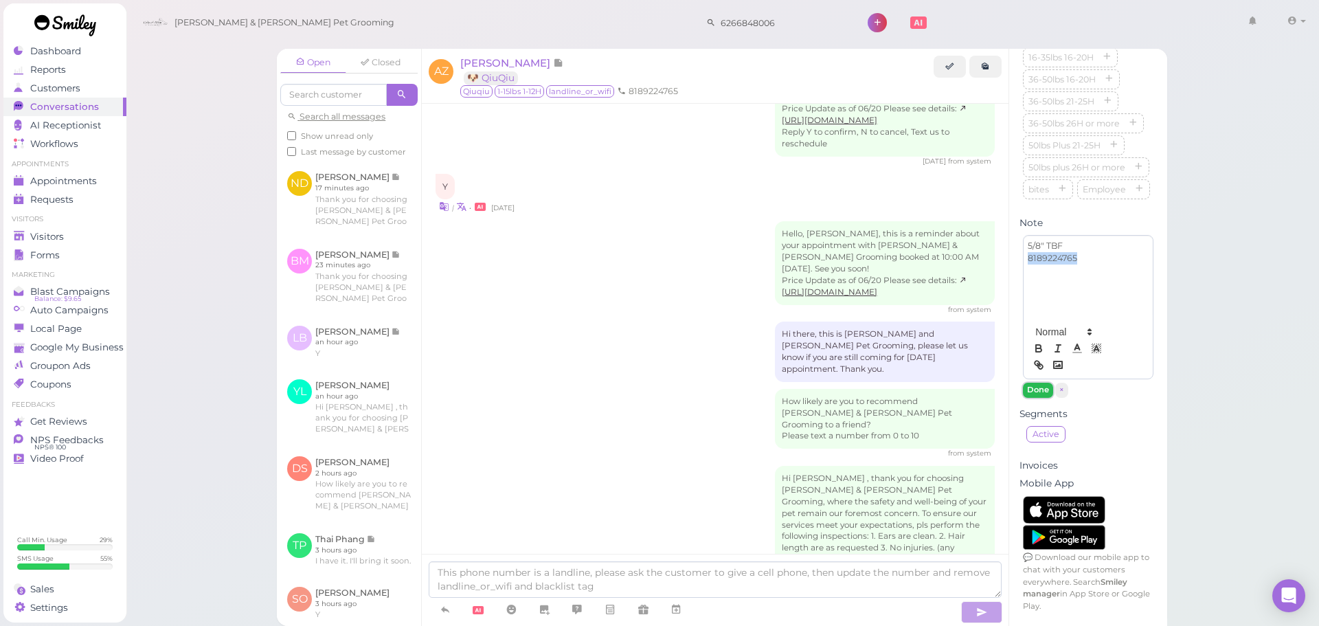
click at [1037, 390] on button "Done" at bounding box center [1038, 390] width 30 height 14
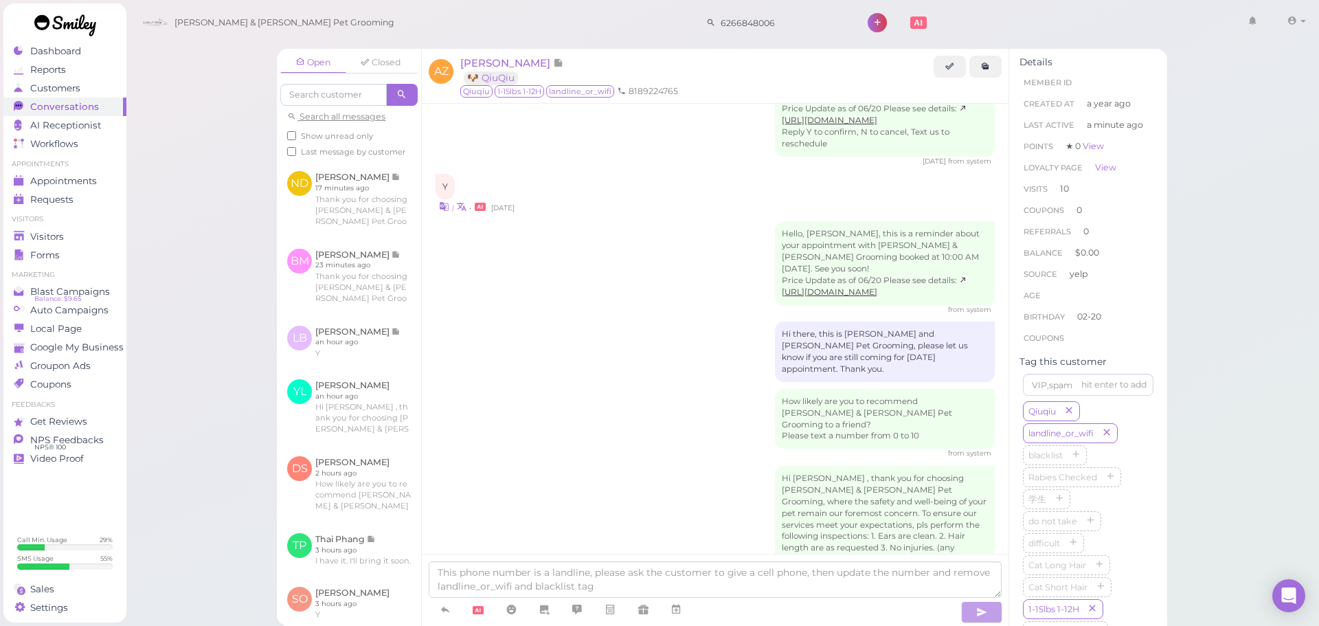
scroll to position [0, 0]
click at [639, 89] on li "8189224765" at bounding box center [647, 91] width 67 height 12
click at [503, 60] on span "Amy Zhang" at bounding box center [506, 62] width 93 height 13
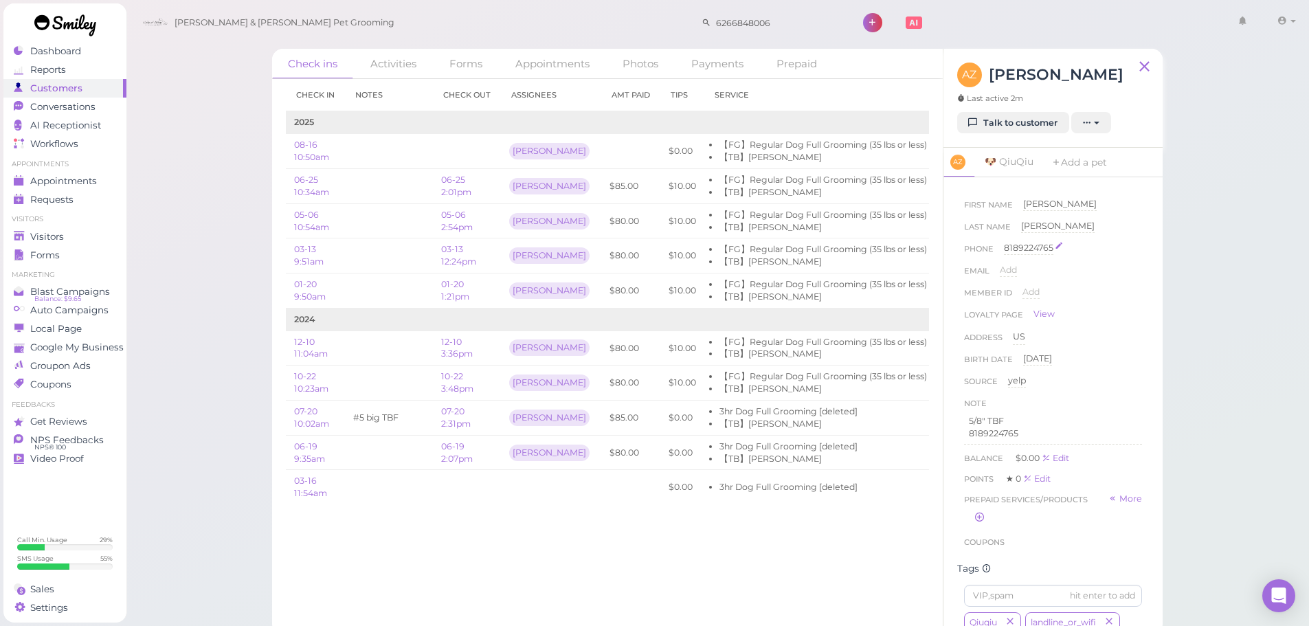
click at [1036, 245] on div "8189224765" at bounding box center [1028, 248] width 49 height 13
drag, startPoint x: 1068, startPoint y: 247, endPoint x: 967, endPoint y: 247, distance: 101.0
click at [971, 247] on div "Phone 8189224765 8189224765 Done ×" at bounding box center [1053, 253] width 178 height 22
click at [1016, 270] on button "Done" at bounding box center [1020, 272] width 30 height 14
click at [1018, 131] on link "Talk to customer" at bounding box center [1013, 123] width 112 height 22
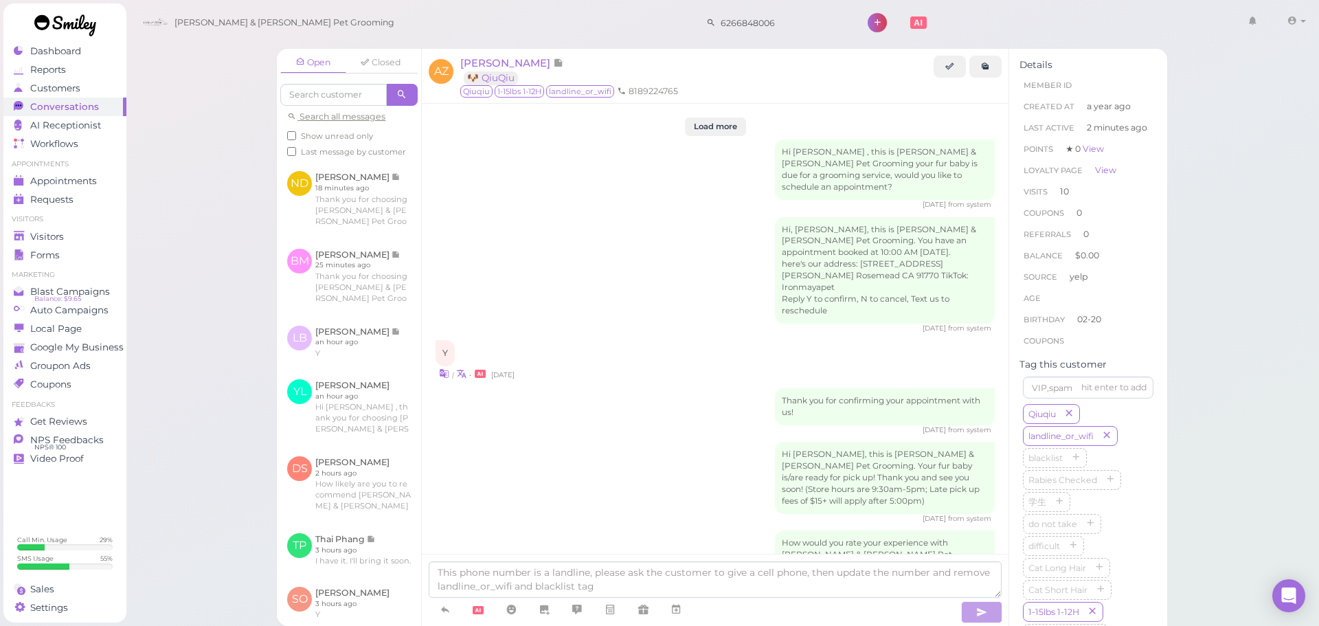
scroll to position [2025, 0]
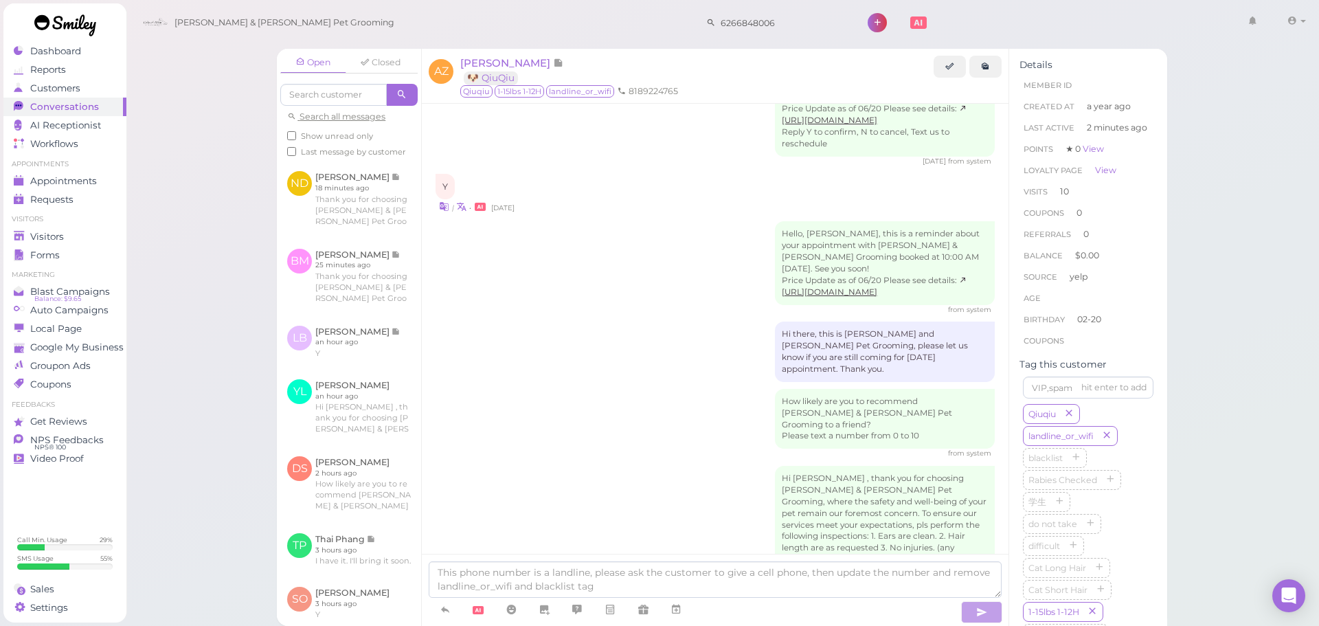
click at [671, 221] on div "Hello, Amy, this is a reminder about your appointment with Cody & Miley Pet Gro…" at bounding box center [715, 267] width 559 height 93
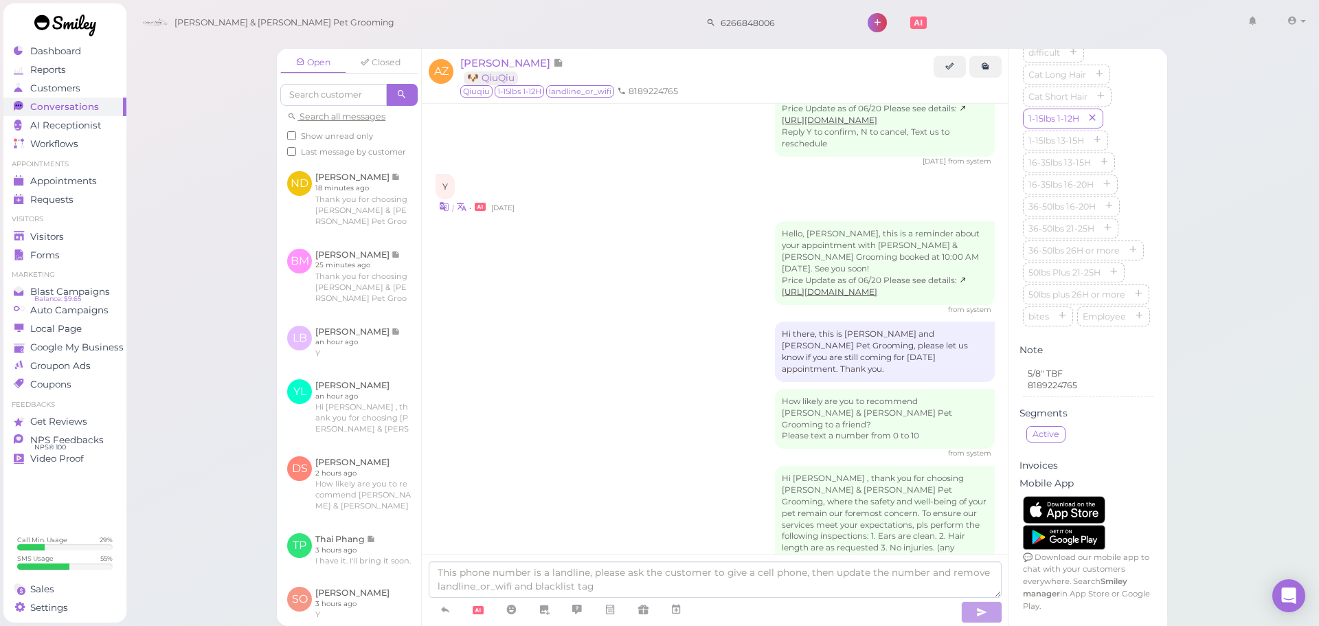
scroll to position [562, 0]
click at [1095, 379] on p "5/8" TBF" at bounding box center [1088, 374] width 121 height 12
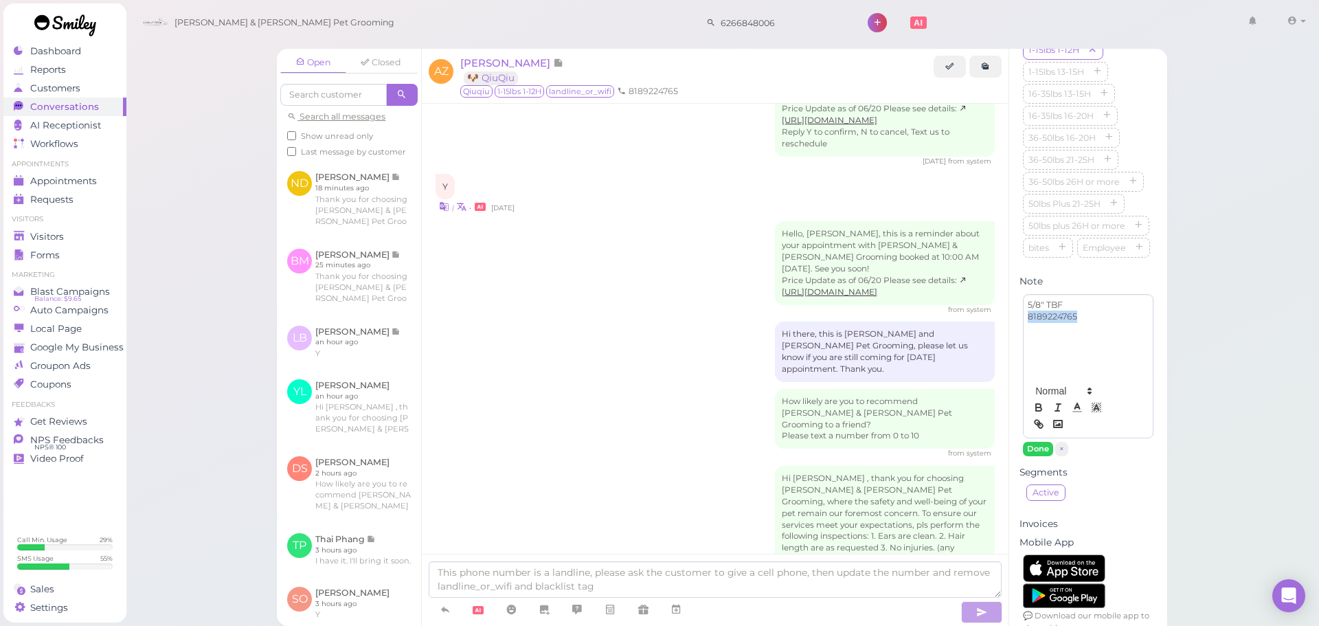
drag, startPoint x: 1087, startPoint y: 389, endPoint x: 990, endPoint y: 390, distance: 96.2
click at [990, 390] on div "Open Closed Search all messages Show unread only Last message by customer ND Nh…" at bounding box center [722, 337] width 891 height 577
drag, startPoint x: 1080, startPoint y: 399, endPoint x: 1012, endPoint y: 386, distance: 70.0
click at [1012, 386] on div "Details Member ID Created At a year ago Last Active 2 minutes ago Points ★ 0 Vi…" at bounding box center [1089, 86] width 158 height 1198
click at [1034, 414] on icon "button" at bounding box center [1039, 407] width 12 height 12
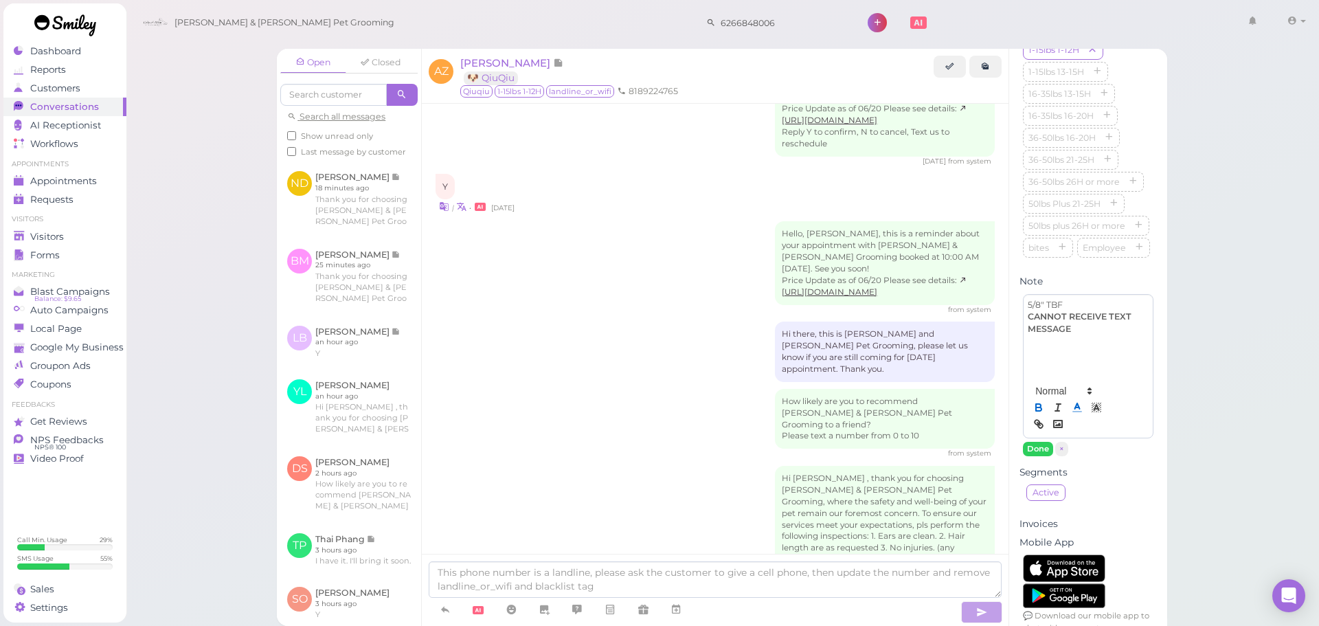
click at [1076, 414] on icon at bounding box center [1077, 407] width 12 height 12
drag, startPoint x: 1092, startPoint y: 491, endPoint x: 1085, endPoint y: 490, distance: 7.0
click at [1093, 430] on span at bounding box center [1092, 424] width 11 height 11
click at [1039, 408] on icon "button" at bounding box center [1038, 405] width 5 height 3
click at [1040, 456] on button "Done" at bounding box center [1038, 449] width 30 height 14
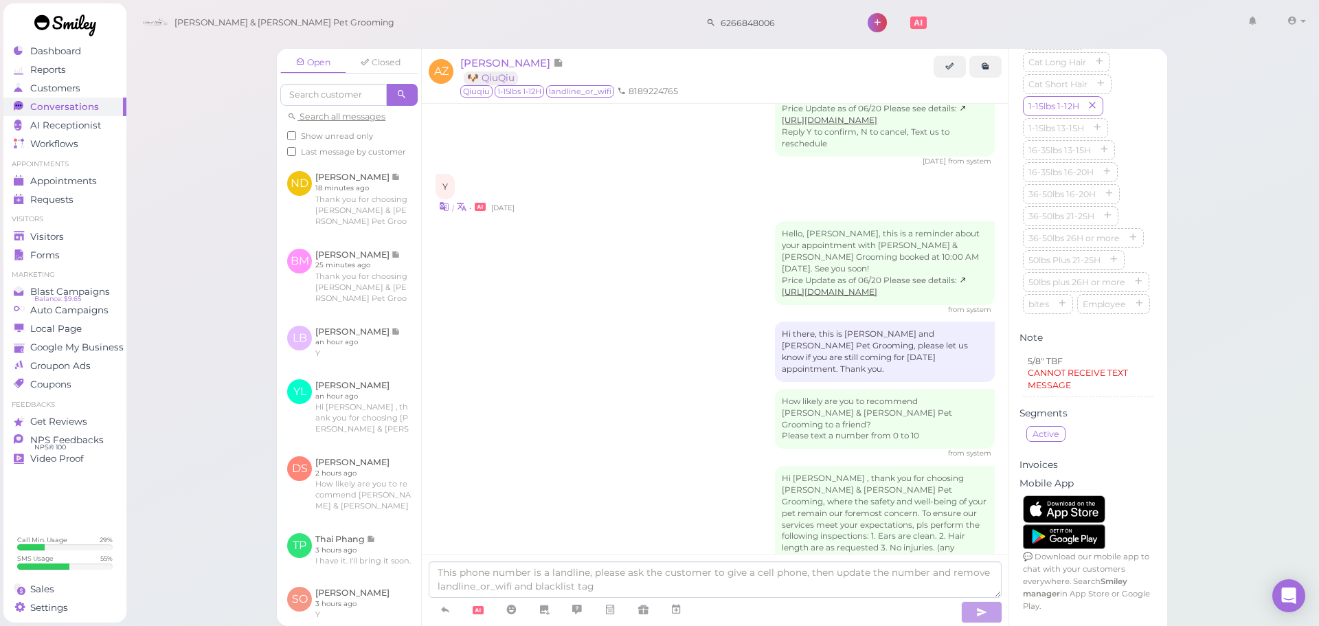
click at [607, 221] on div "Hello, Amy, this is a reminder about your appointment with Cody & Miley Pet Gro…" at bounding box center [715, 267] width 559 height 93
click at [663, 572] on textarea at bounding box center [715, 579] width 573 height 36
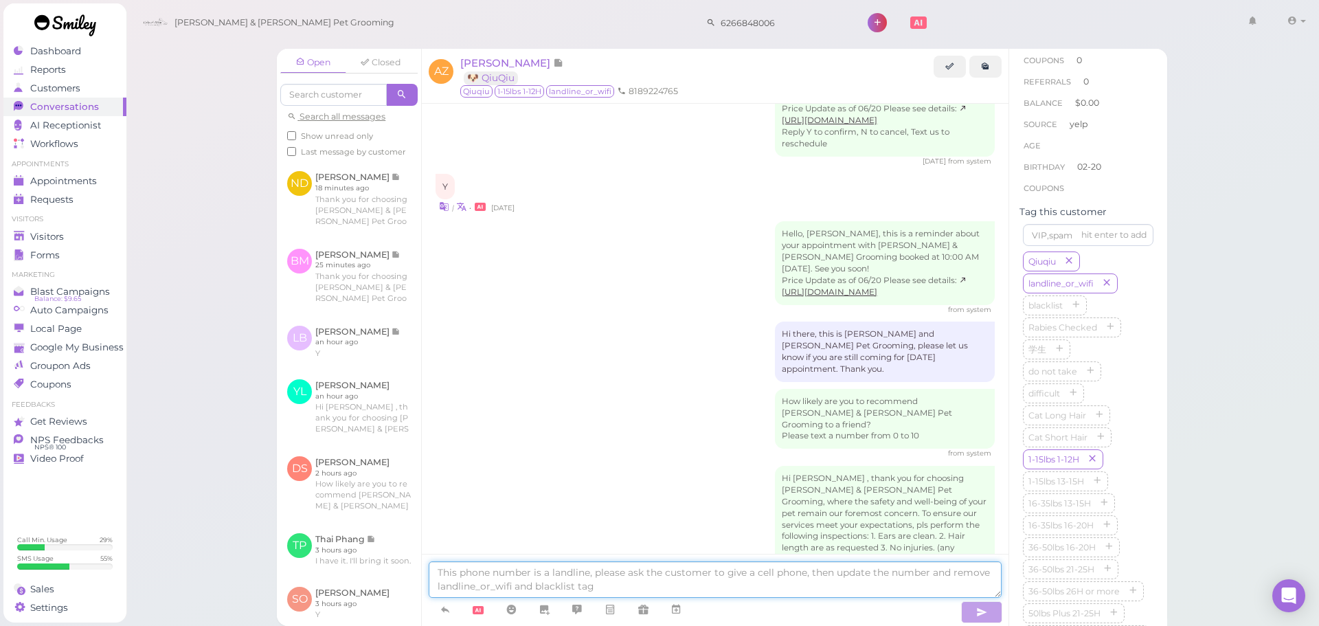
scroll to position [0, 0]
click at [637, 322] on div "Hi there, this is [PERSON_NAME] and [PERSON_NAME] Pet Grooming, please let us k…" at bounding box center [715, 352] width 559 height 60
click at [506, 232] on div "Hello, Amy, this is a reminder about your appointment with Cody & Miley Pet Gro…" at bounding box center [715, 267] width 559 height 93
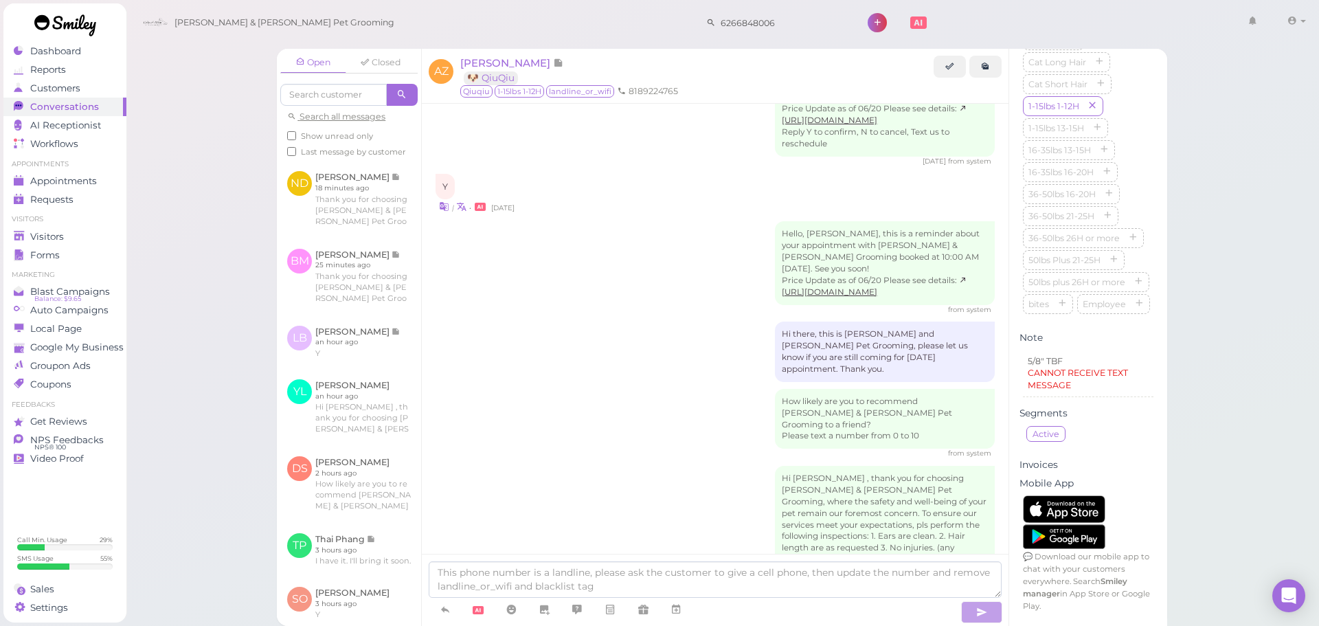
scroll to position [550, 0]
click at [590, 466] on div "Hi Amy , thank you for choosing Cody & Miley Pet Grooming, where the safety and…" at bounding box center [715, 548] width 559 height 164
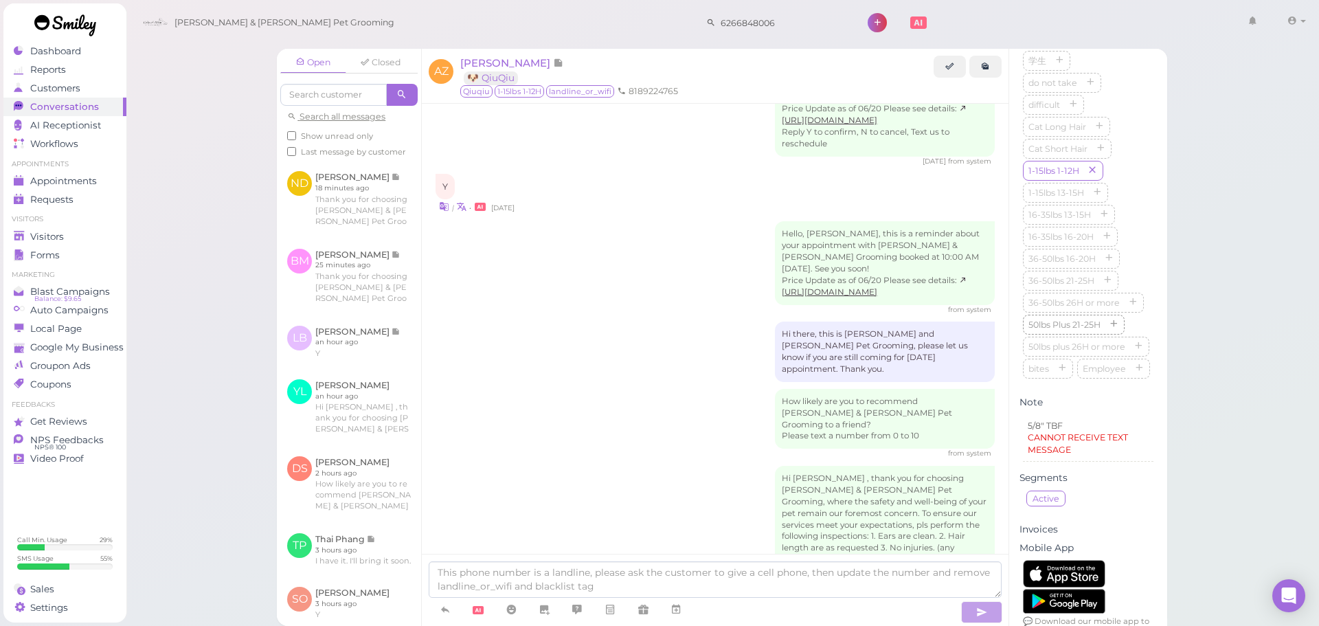
scroll to position [206, 0]
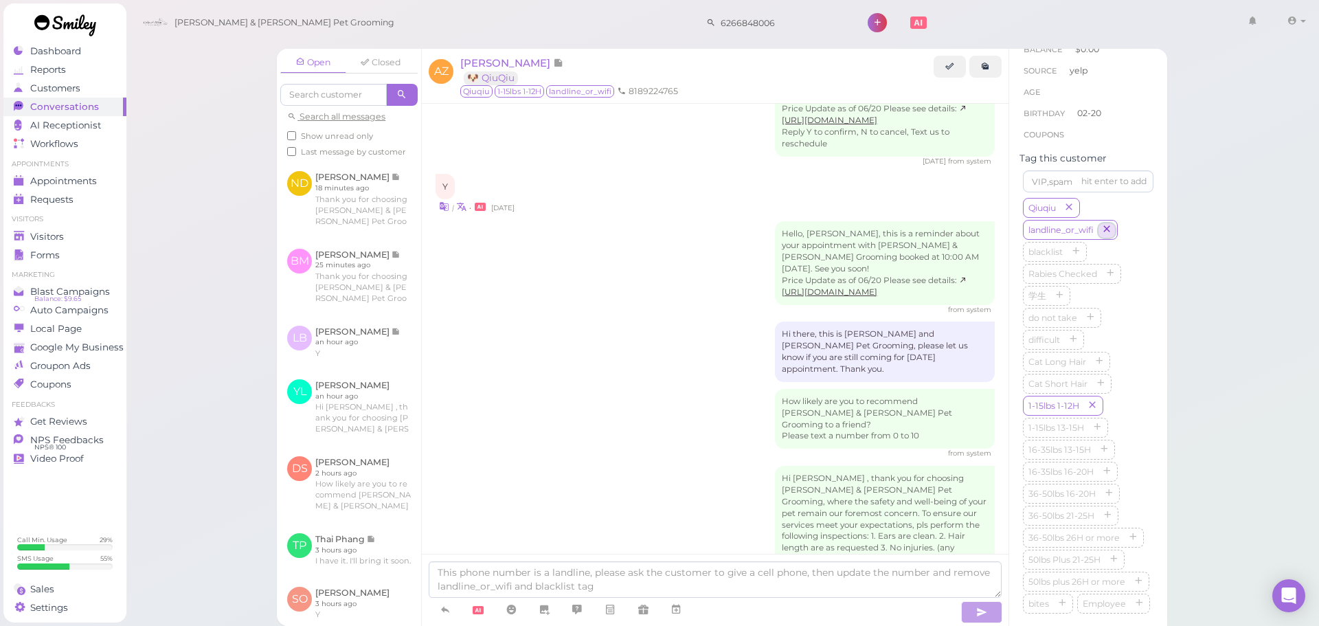
click at [1111, 235] on icon "button" at bounding box center [1107, 230] width 8 height 10
click at [451, 607] on icon at bounding box center [445, 610] width 11 height 14
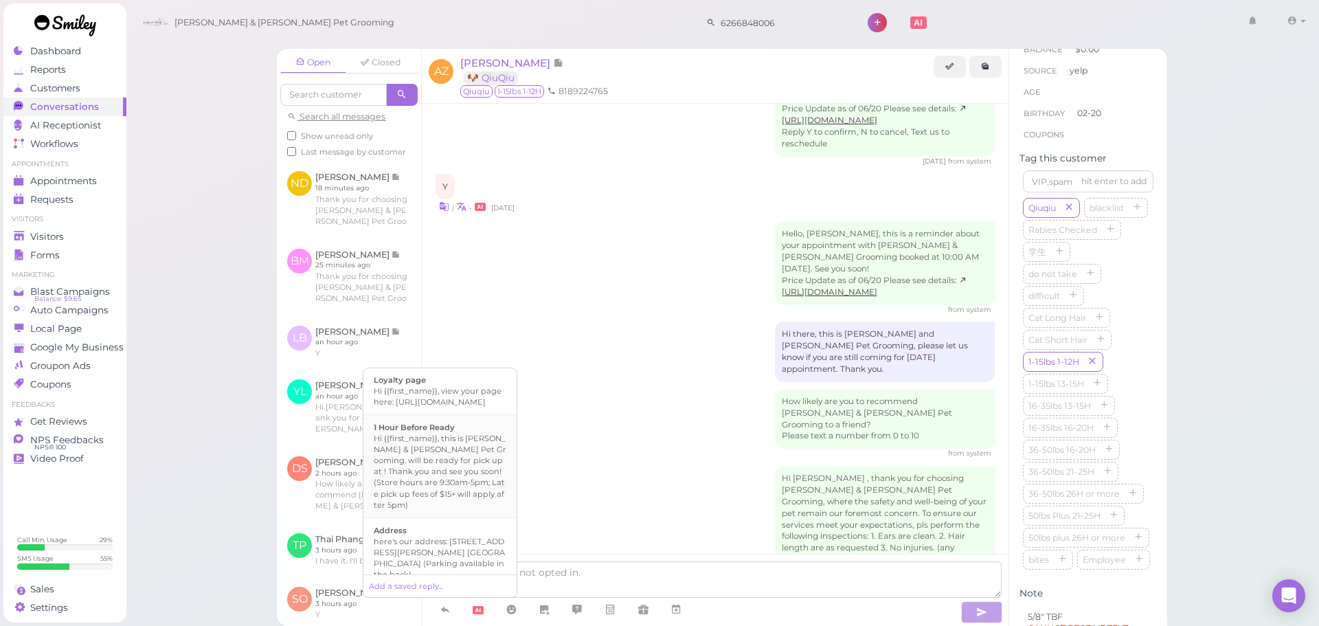
scroll to position [0, 0]
click at [588, 568] on textarea at bounding box center [715, 579] width 573 height 36
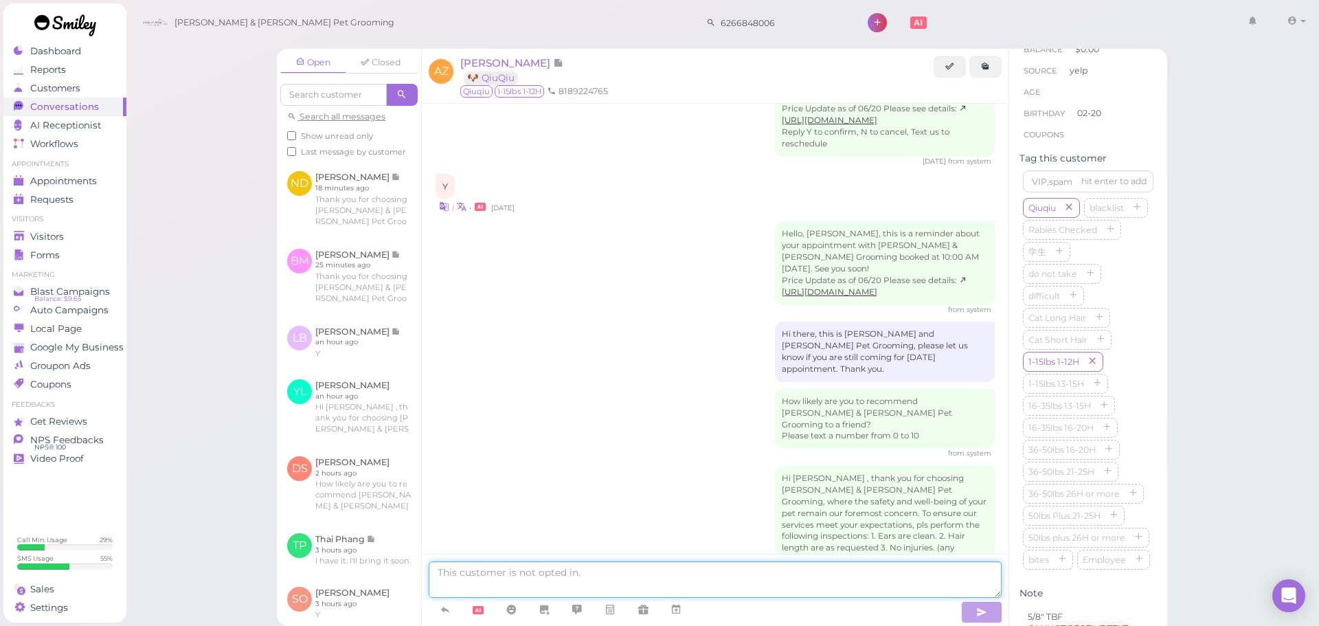
click at [586, 566] on textarea at bounding box center [715, 579] width 573 height 36
type textarea "Q"
click at [442, 608] on icon at bounding box center [445, 610] width 11 height 14
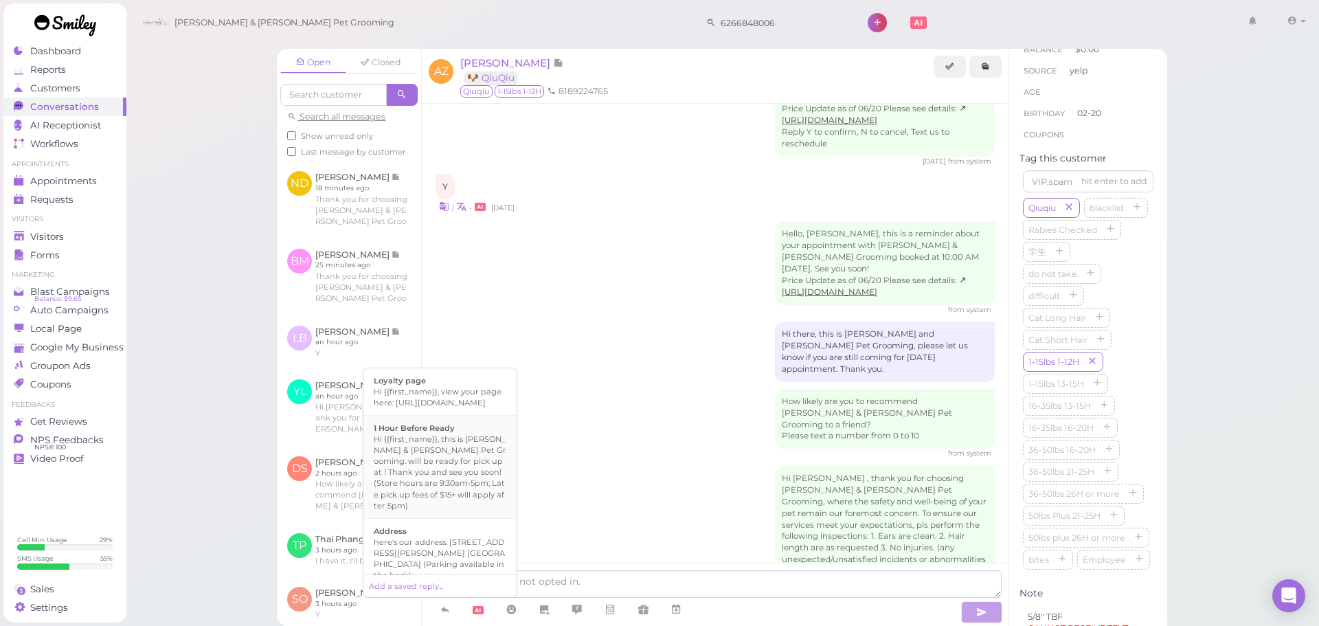
click at [447, 460] on div "Hi {{first_name}}, this is Cody & Miley Pet Grooming. will be ready for pick up…" at bounding box center [440, 472] width 133 height 77
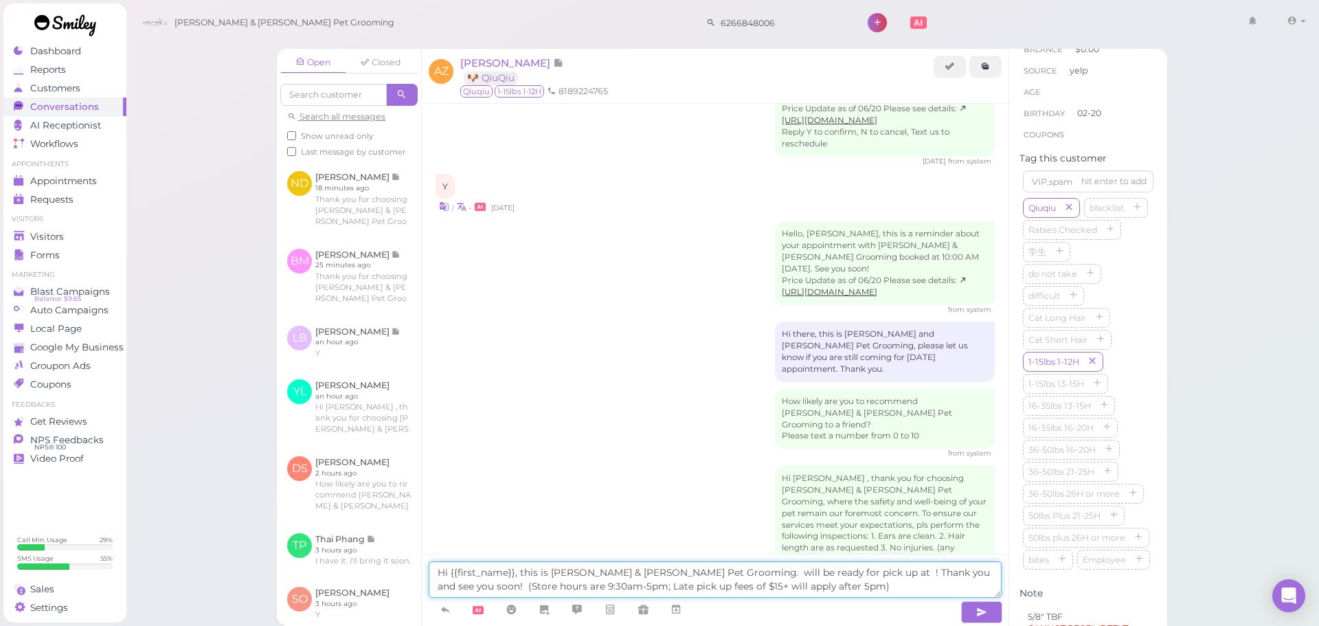
click at [682, 570] on textarea "Hi {{first_name}}, this is Cody & Miley Pet Grooming. will be ready for pick up…" at bounding box center [715, 579] width 573 height 36
drag, startPoint x: 749, startPoint y: 569, endPoint x: 716, endPoint y: 570, distance: 33.0
click at [716, 570] on textarea "Hi {{first_name}}, this is Cody & Miley Pet Grooming. Qiuqiu will be ready for …" at bounding box center [715, 579] width 573 height 36
drag, startPoint x: 809, startPoint y: 572, endPoint x: 819, endPoint y: 570, distance: 10.5
click at [819, 570] on textarea "Hi {{first_name}}, this is Cody & Miley Pet Grooming. Qiuqiu is ready for pick …" at bounding box center [715, 579] width 573 height 36
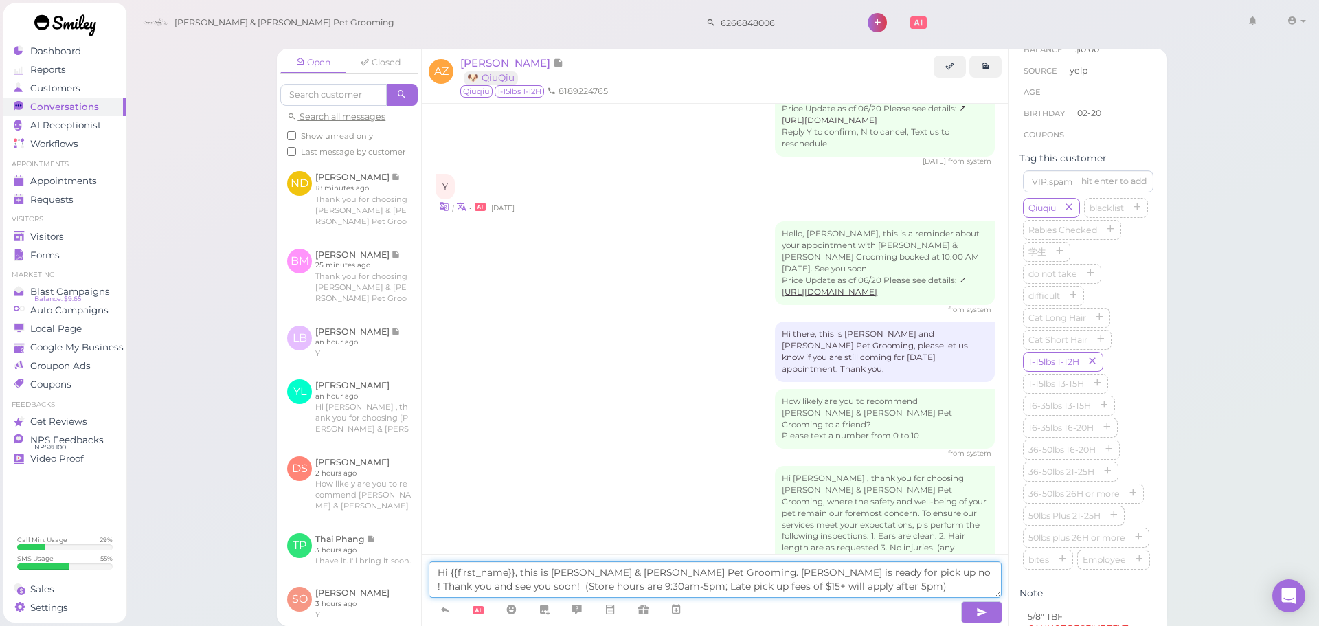
type textarea "Hi {{first_name}}, this is Cody & Miley Pet Grooming. Qiuqiu is ready for pick …"
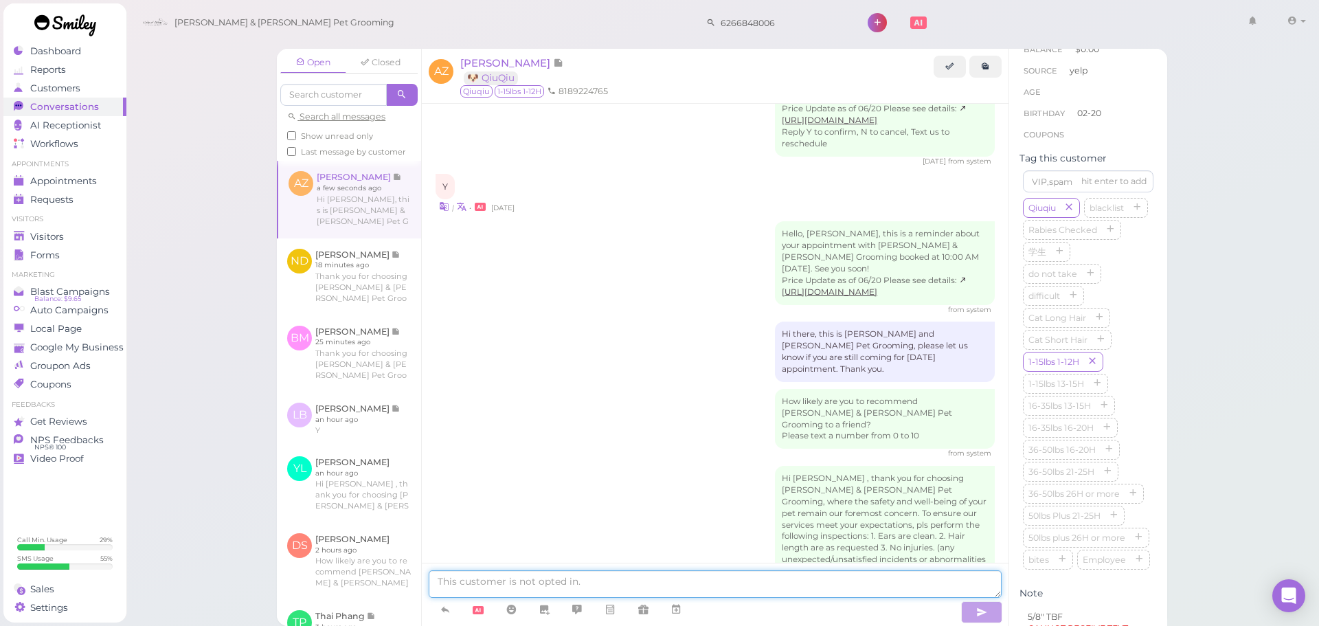
scroll to position [2091, 0]
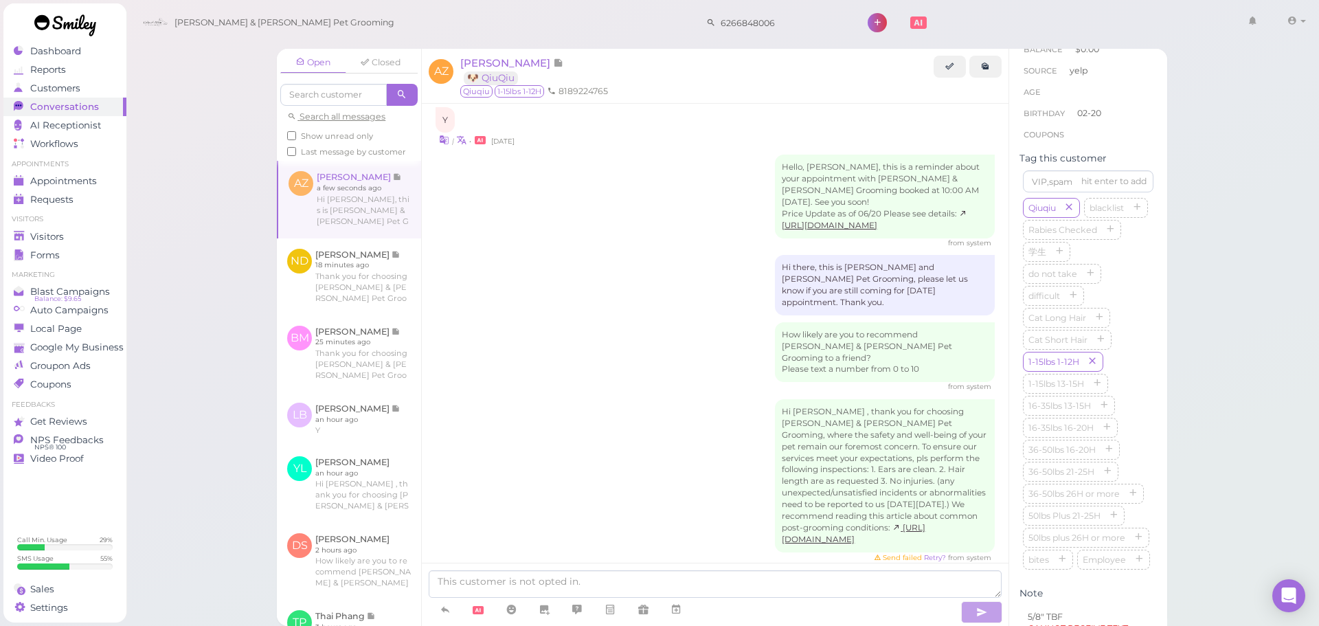
click at [687, 451] on div "Hi Amy , thank you for choosing Cody & Miley Pet Grooming, where the safety and…" at bounding box center [715, 481] width 559 height 164
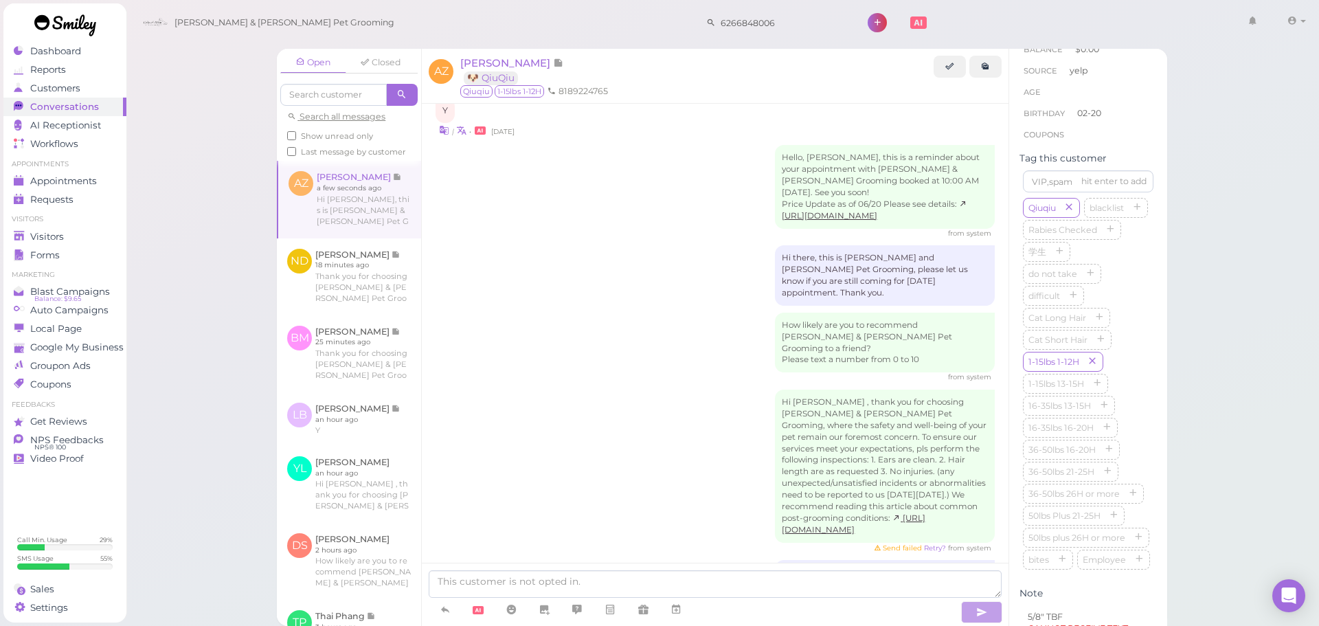
scroll to position [2102, 0]
click at [702, 431] on div "Hi Amy , thank you for choosing Cody & Miley Pet Grooming, where the safety and…" at bounding box center [715, 471] width 559 height 164
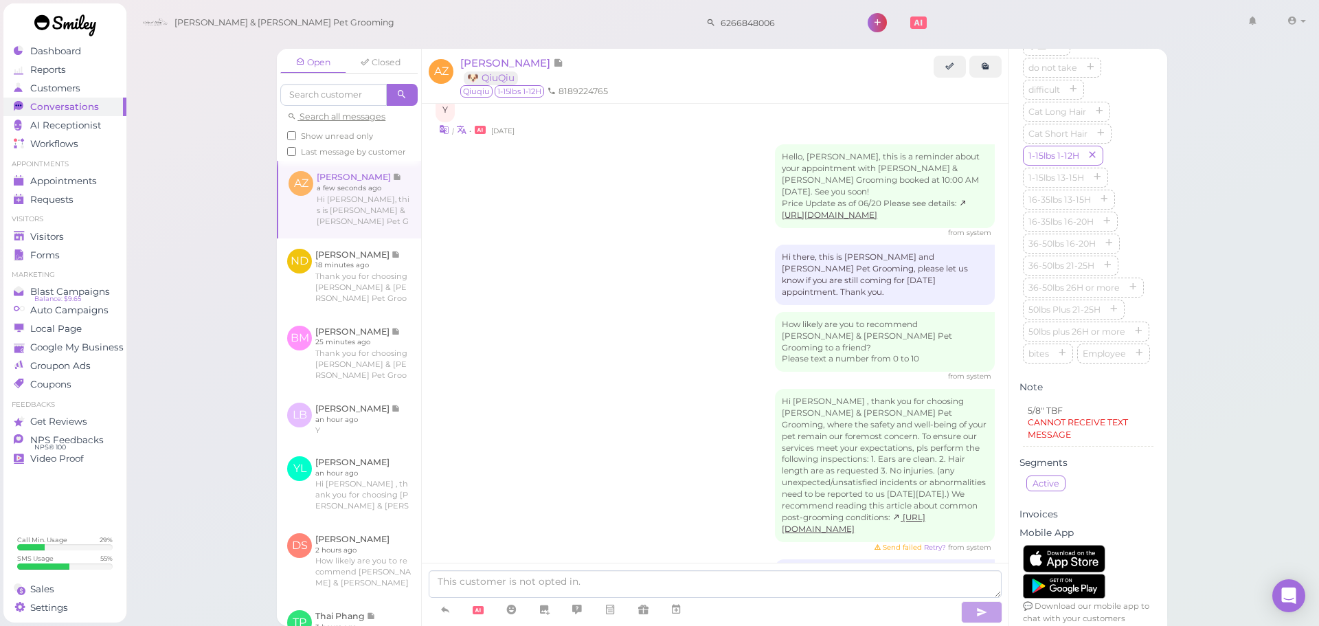
scroll to position [550, 0]
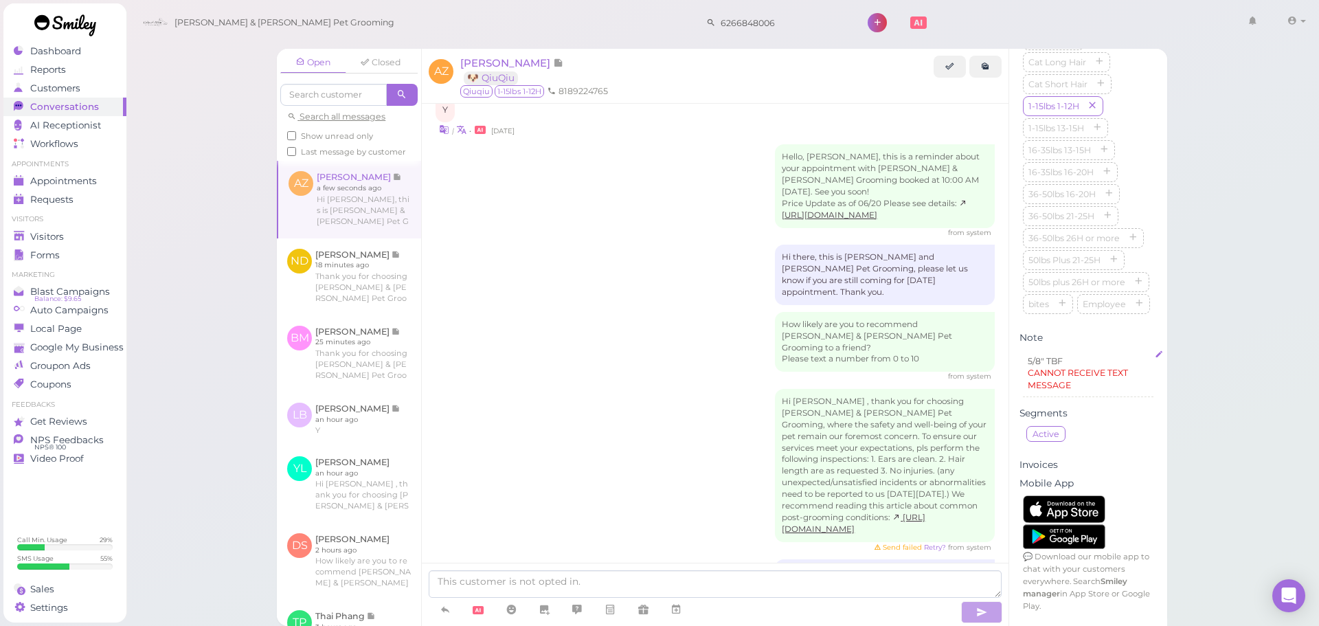
click at [1073, 391] on p "CANNOT RECEIVE TEXT MESSAGE" at bounding box center [1088, 379] width 121 height 25
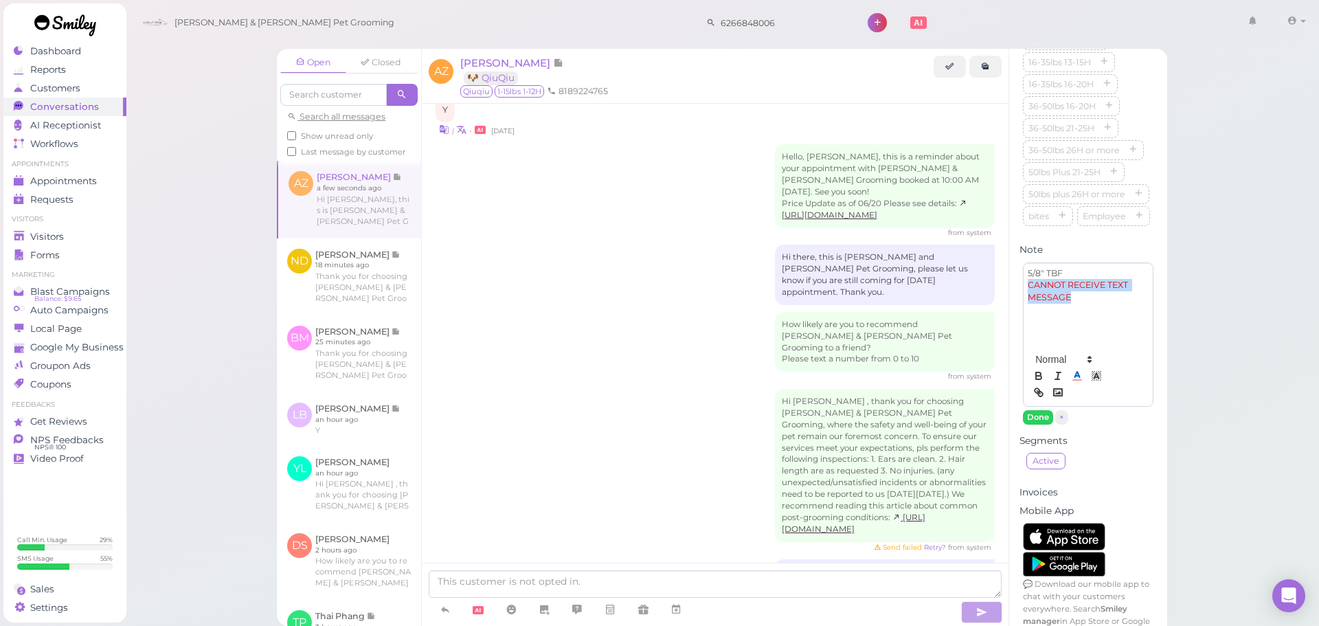
drag, startPoint x: 1094, startPoint y: 389, endPoint x: 1021, endPoint y: 380, distance: 74.1
click at [1021, 380] on div "5/8" TBF CANNOT RECEIVE TEXT MESSAGE 5/8" TBF CANNOT RECEIVE TEXT MESSAGE Done ×" at bounding box center [1088, 343] width 137 height 169
click at [1037, 425] on button "Done" at bounding box center [1038, 417] width 30 height 14
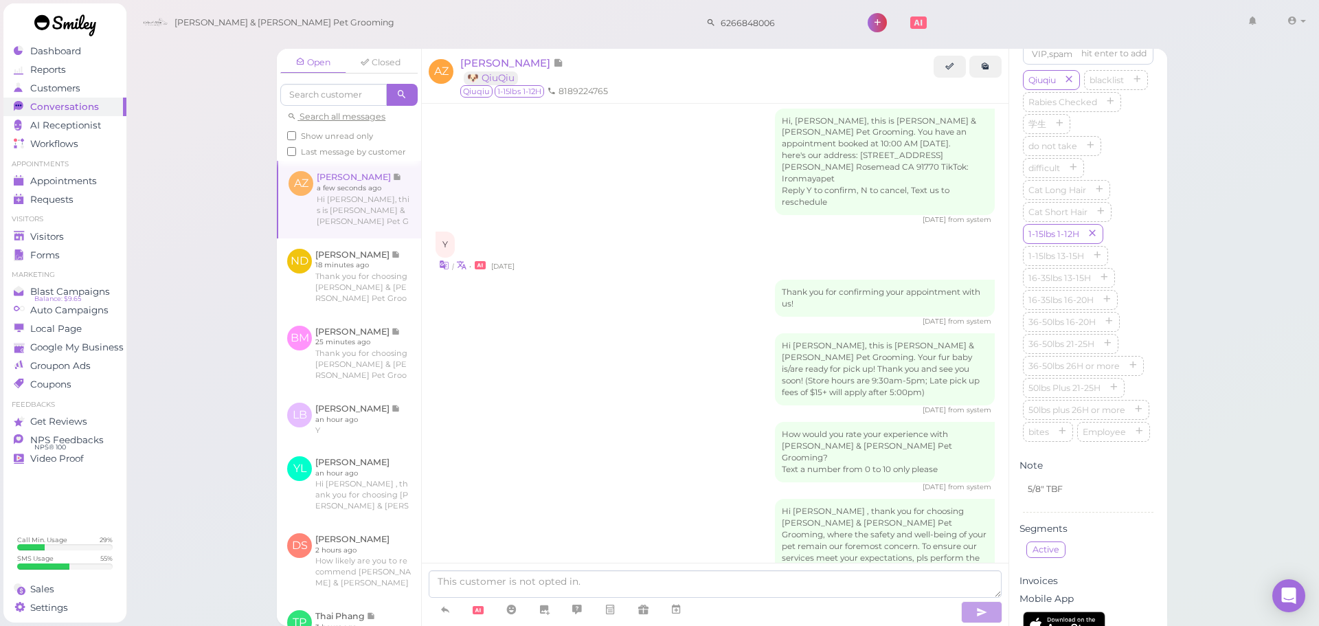
scroll to position [0, 0]
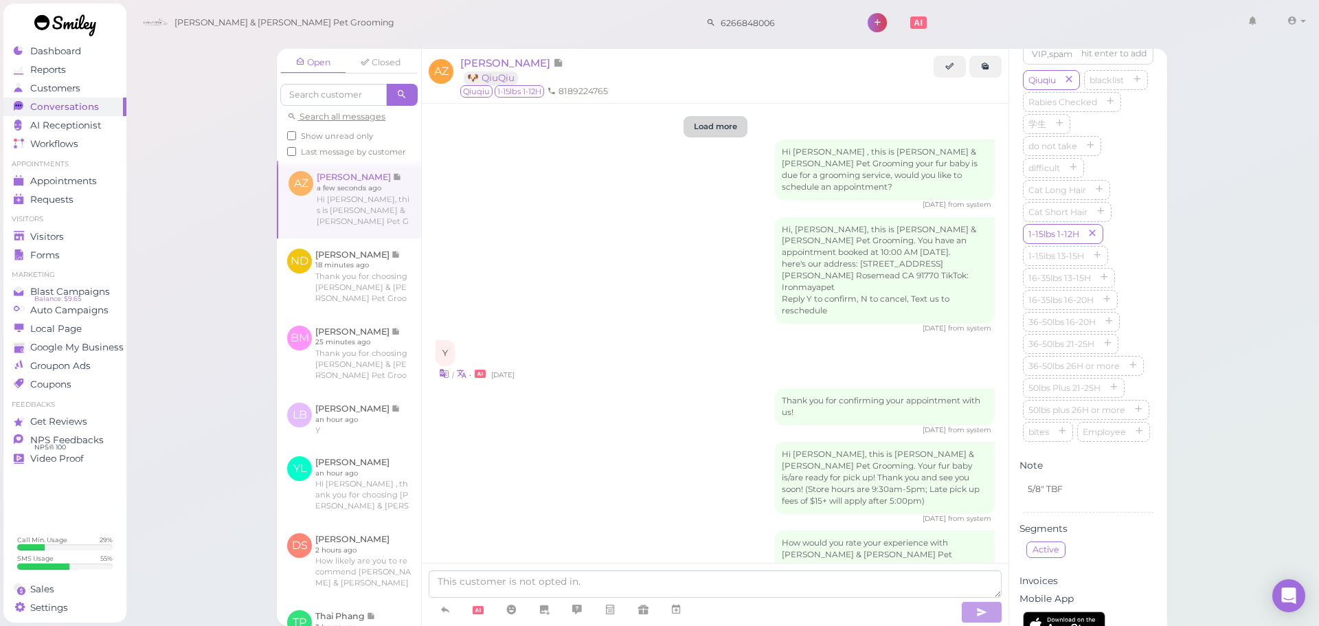
click at [699, 124] on button "Load more" at bounding box center [715, 127] width 61 height 19
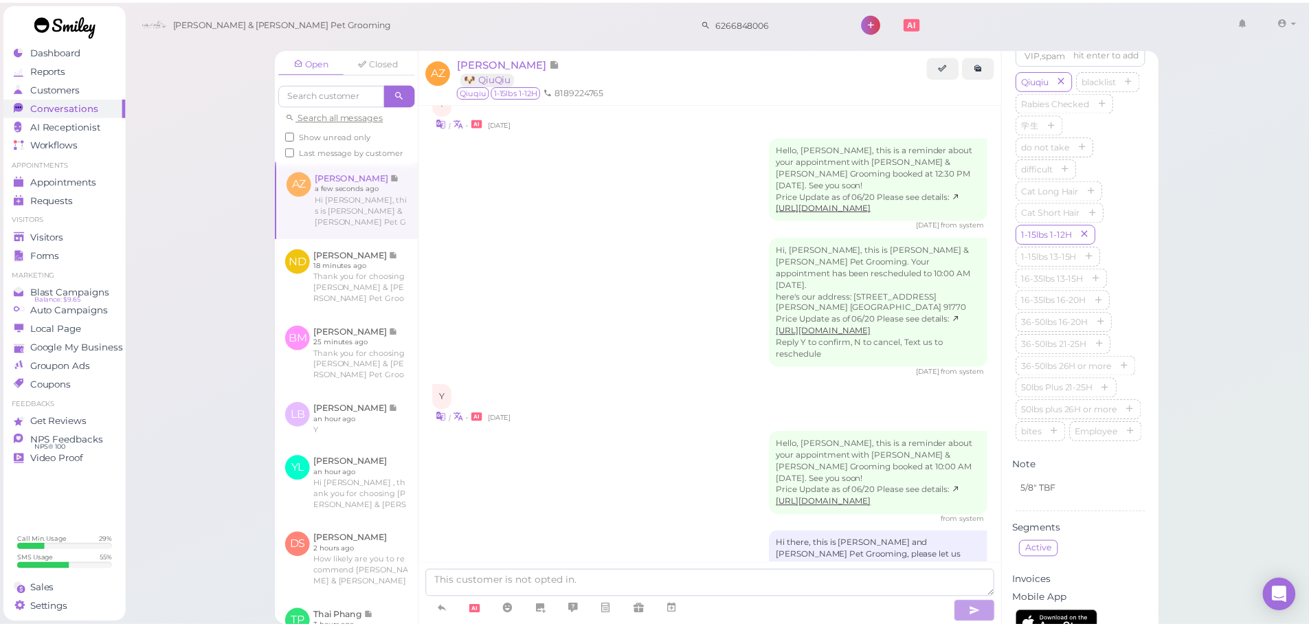
scroll to position [4737, 0]
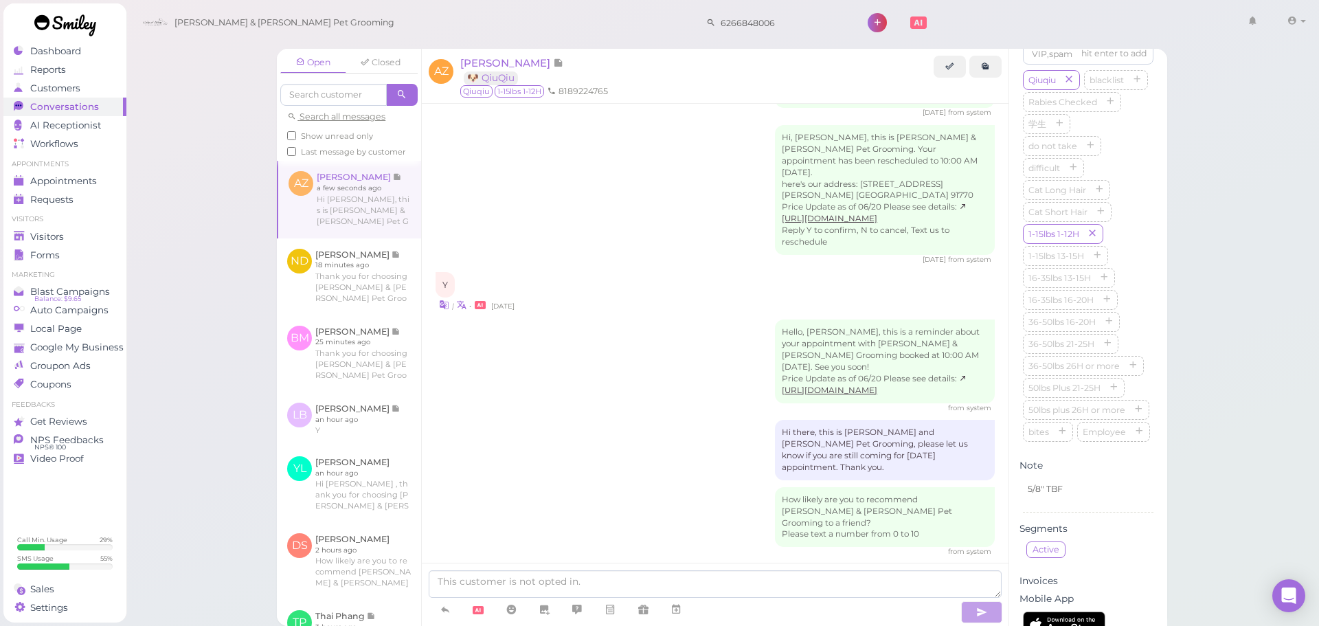
click at [51, 240] on span "Visitors" at bounding box center [48, 237] width 36 height 12
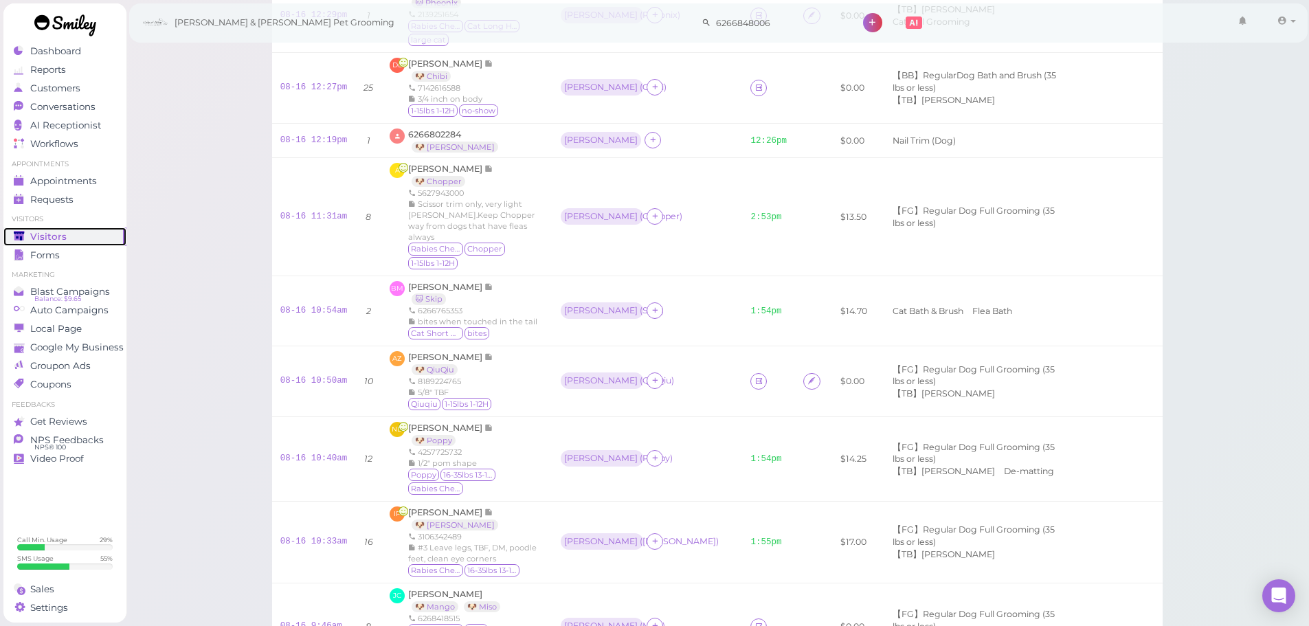
scroll to position [550, 0]
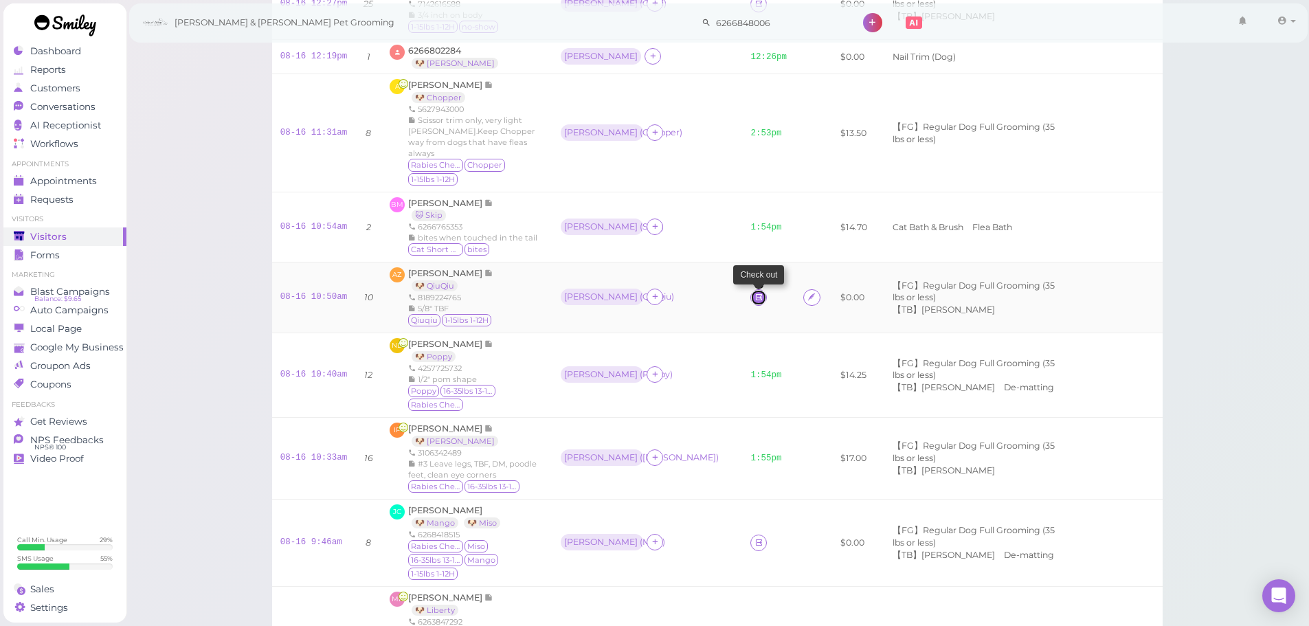
click at [755, 292] on icon at bounding box center [759, 297] width 9 height 10
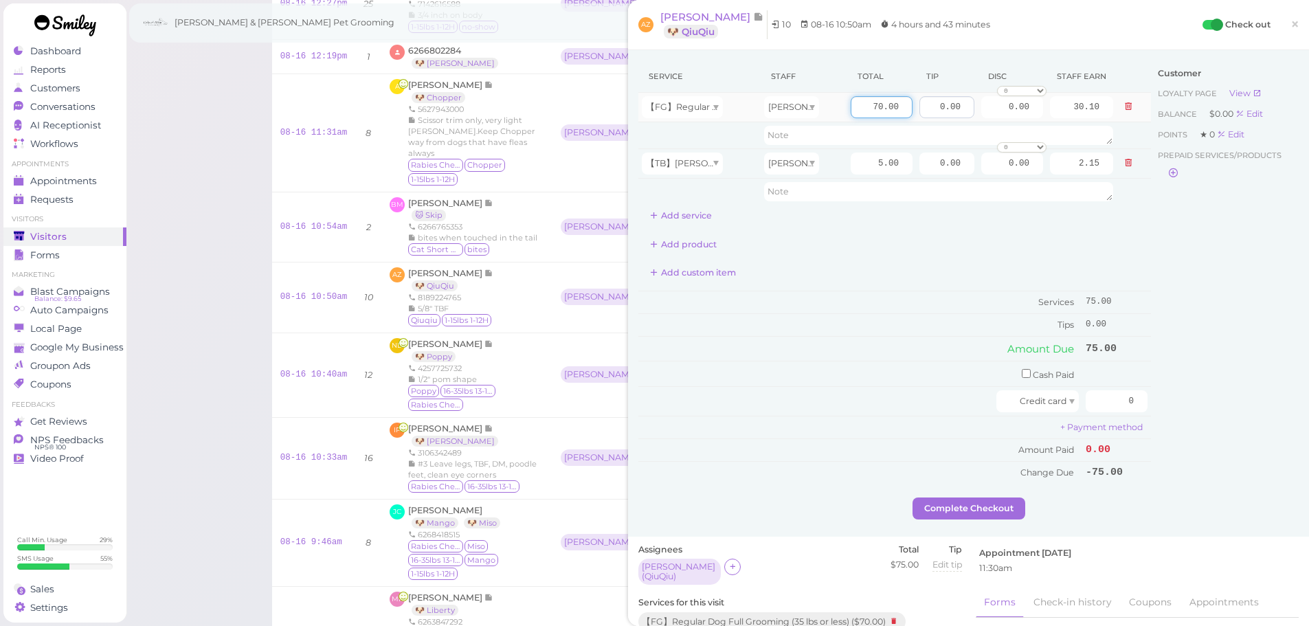
drag, startPoint x: 847, startPoint y: 107, endPoint x: 922, endPoint y: 113, distance: 74.5
click at [922, 113] on tr "【FG】Regular Dog Full Grooming (35 lbs or less) Rebecca 70.00 0.00 0.00 0 10% of…" at bounding box center [894, 108] width 513 height 30
type input "75"
type input "32.25"
drag, startPoint x: 920, startPoint y: 107, endPoint x: 1029, endPoint y: 115, distance: 109.6
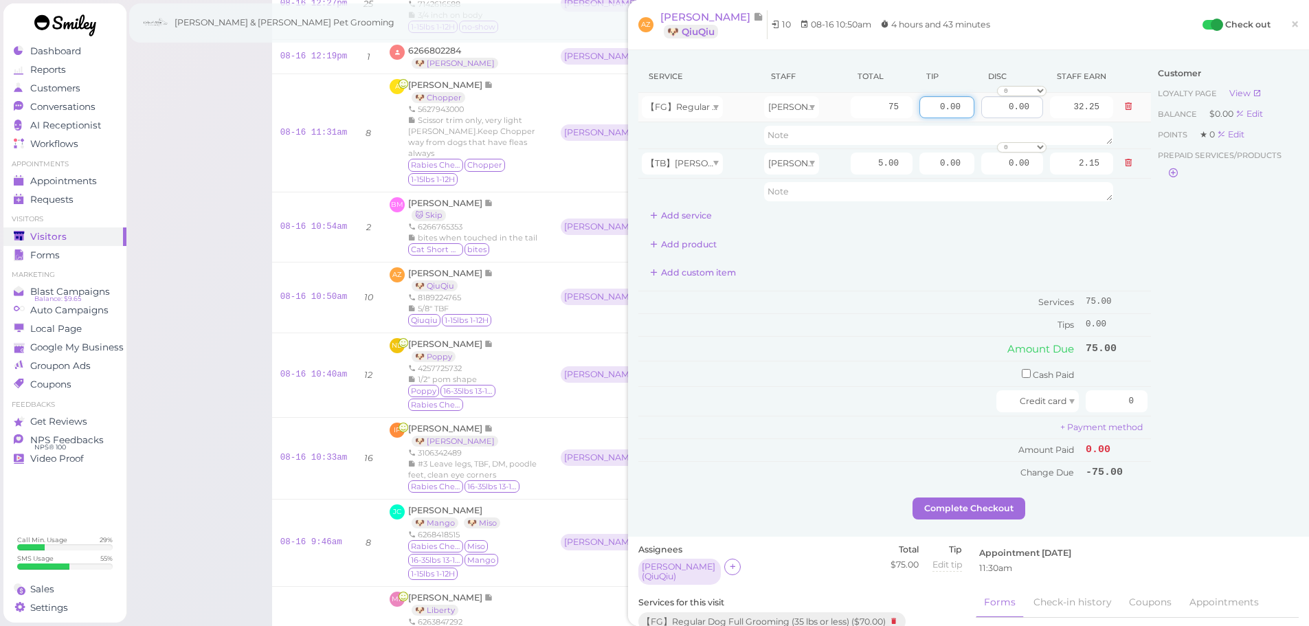
click at [1029, 115] on tr "【FG】Regular Dog Full Grooming (35 lbs or less) Rebecca 75 0.00 0.00 0 10% off 1…" at bounding box center [894, 108] width 513 height 30
type input "20"
drag, startPoint x: 1282, startPoint y: 252, endPoint x: 1208, endPoint y: 308, distance: 92.6
click at [1282, 252] on div "Customer Loyalty page View Balance $0.00 Edit Points ★ 0 Edit Prepaid services/…" at bounding box center [1225, 278] width 148 height 437
click at [1022, 375] on input "checkbox" at bounding box center [1026, 373] width 9 height 9
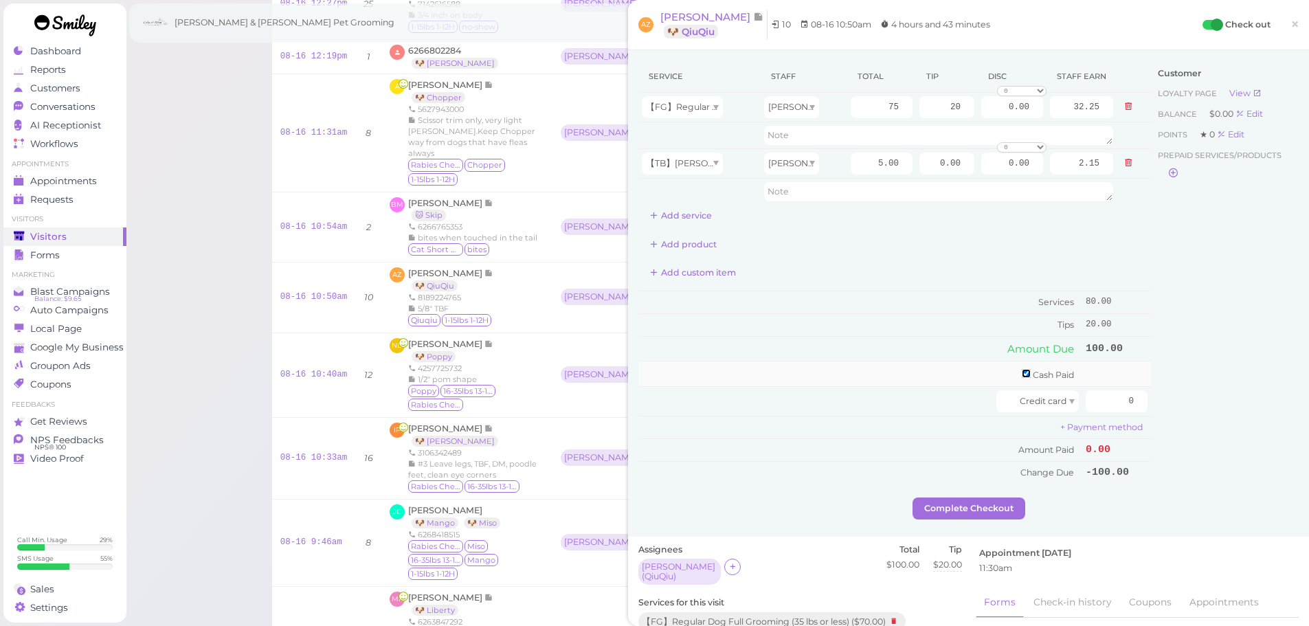
checkbox input "true"
drag, startPoint x: 1109, startPoint y: 377, endPoint x: 1191, endPoint y: 383, distance: 82.1
click at [1190, 383] on div "Service Staff Total Tip Disc Staff earn 【FG】Regular Dog Full Grooming (35 lbs o…" at bounding box center [968, 280] width 660 height 441
type input "100"
click at [1194, 383] on div "Customer Loyalty page View Balance $0.00 Edit Points ★ 0 Edit Prepaid services/…" at bounding box center [1225, 280] width 148 height 441
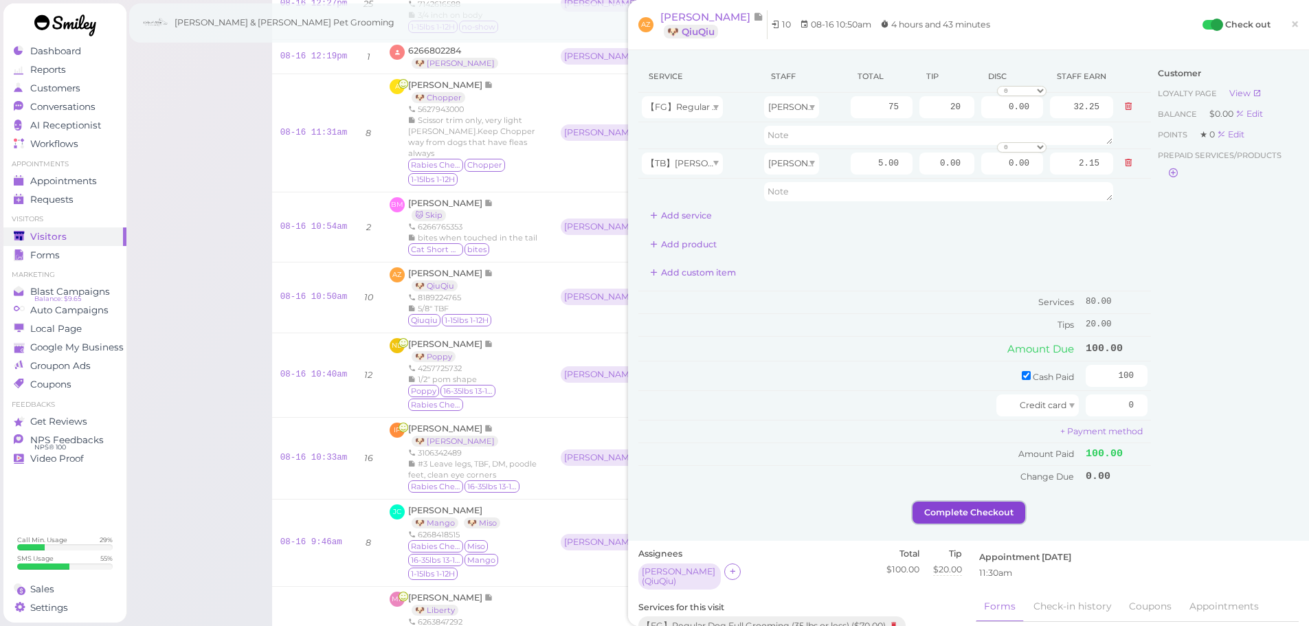
click at [966, 513] on button "Complete Checkout" at bounding box center [969, 513] width 113 height 22
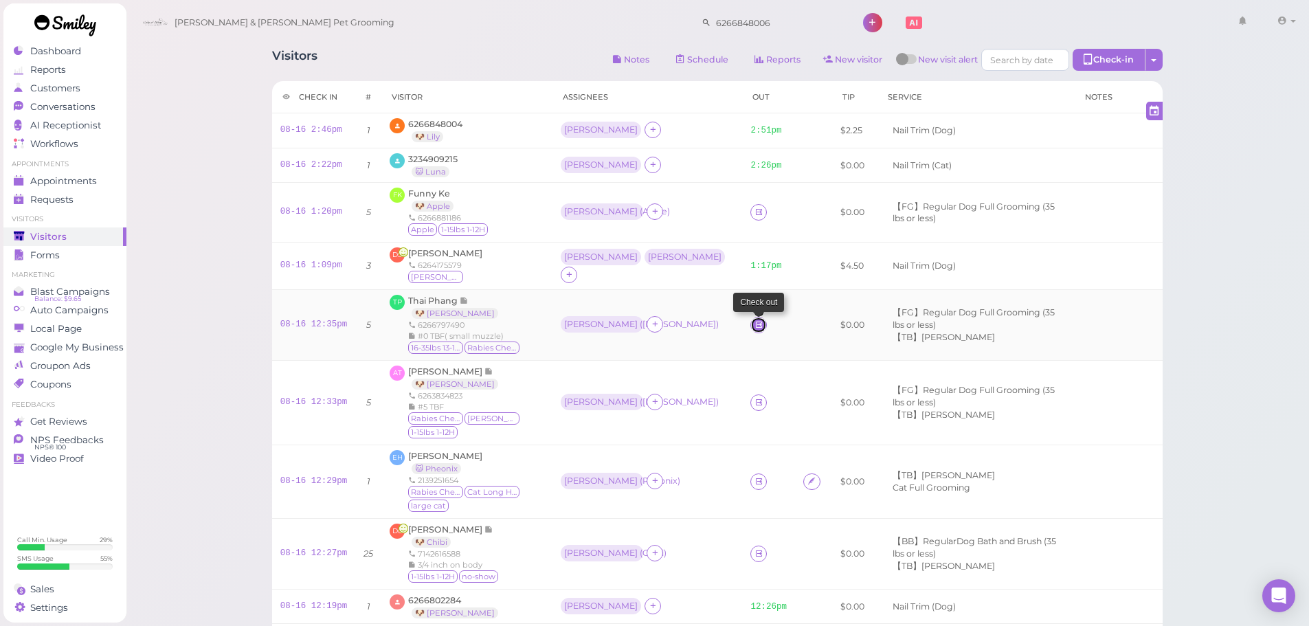
click at [755, 324] on icon at bounding box center [759, 325] width 9 height 10
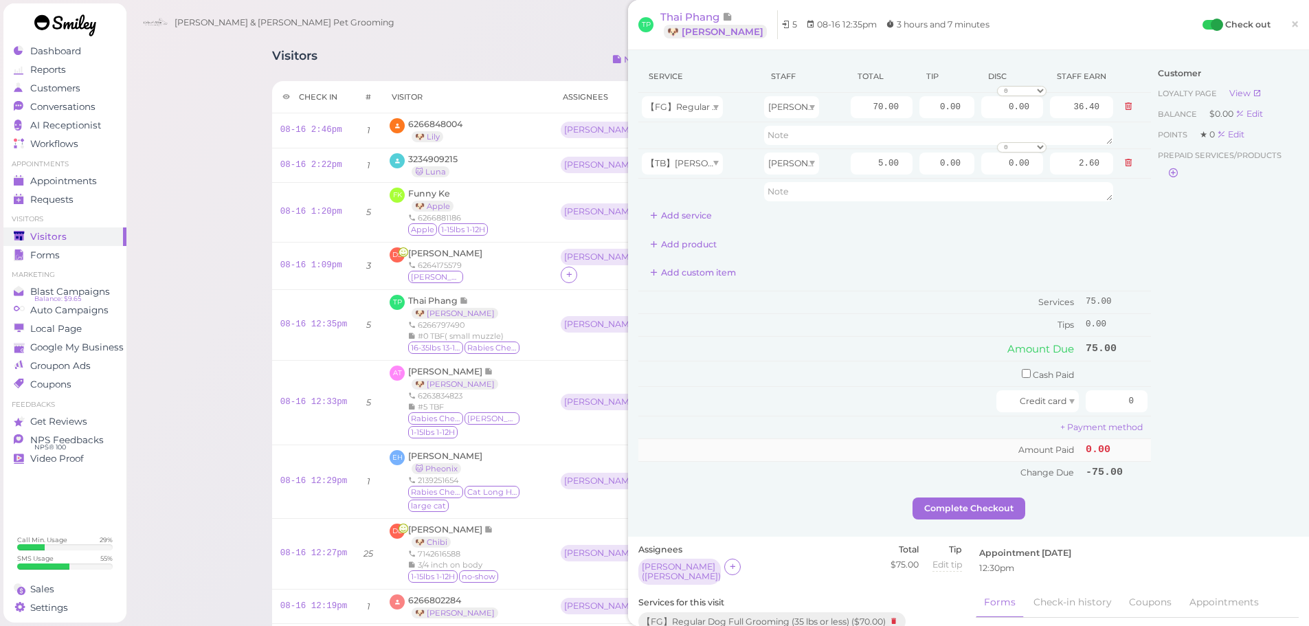
scroll to position [275, 0]
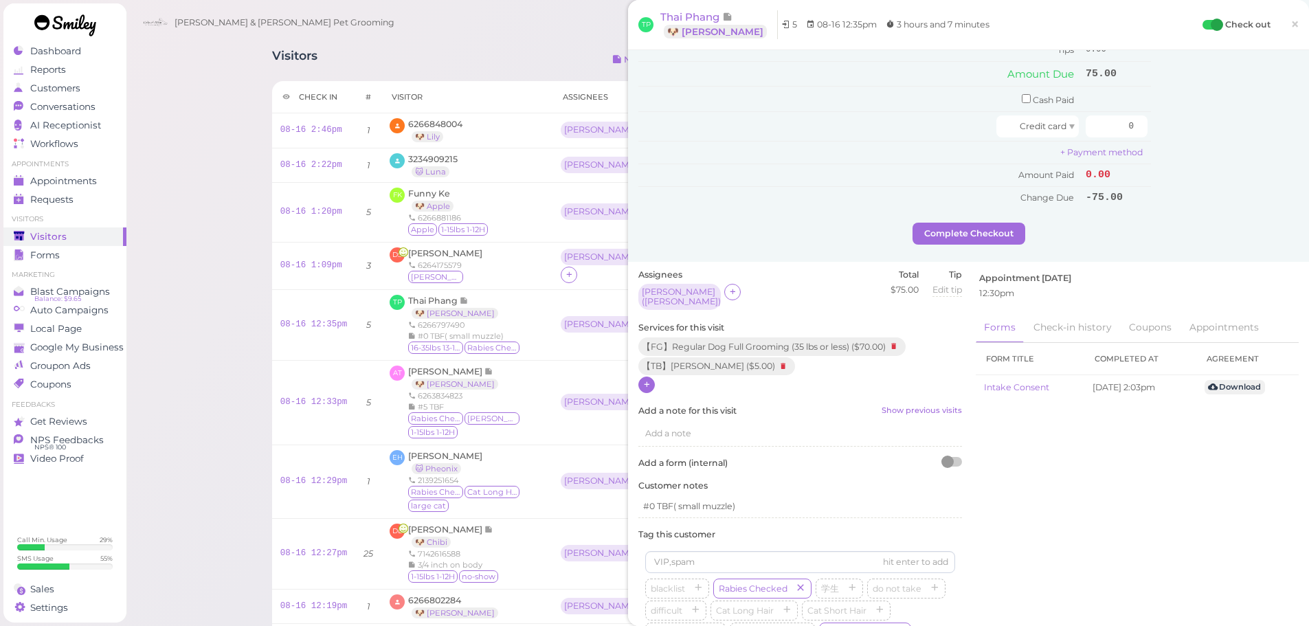
click at [651, 379] on icon at bounding box center [647, 384] width 9 height 10
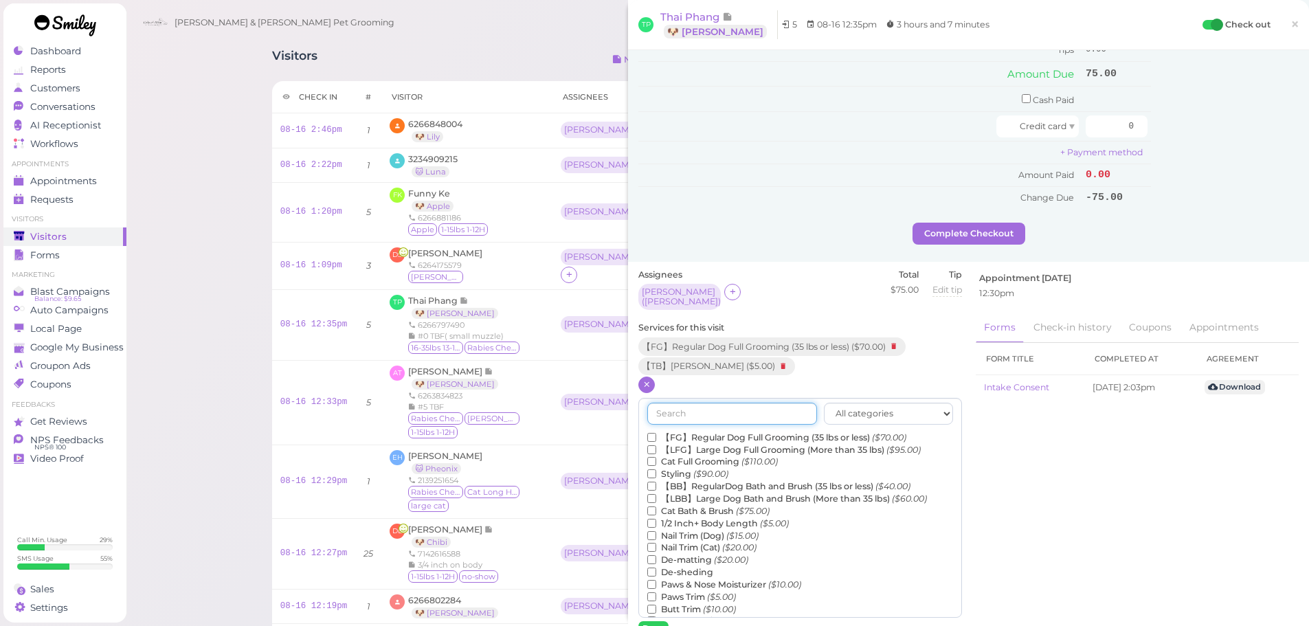
click at [716, 408] on input "text" at bounding box center [732, 414] width 170 height 22
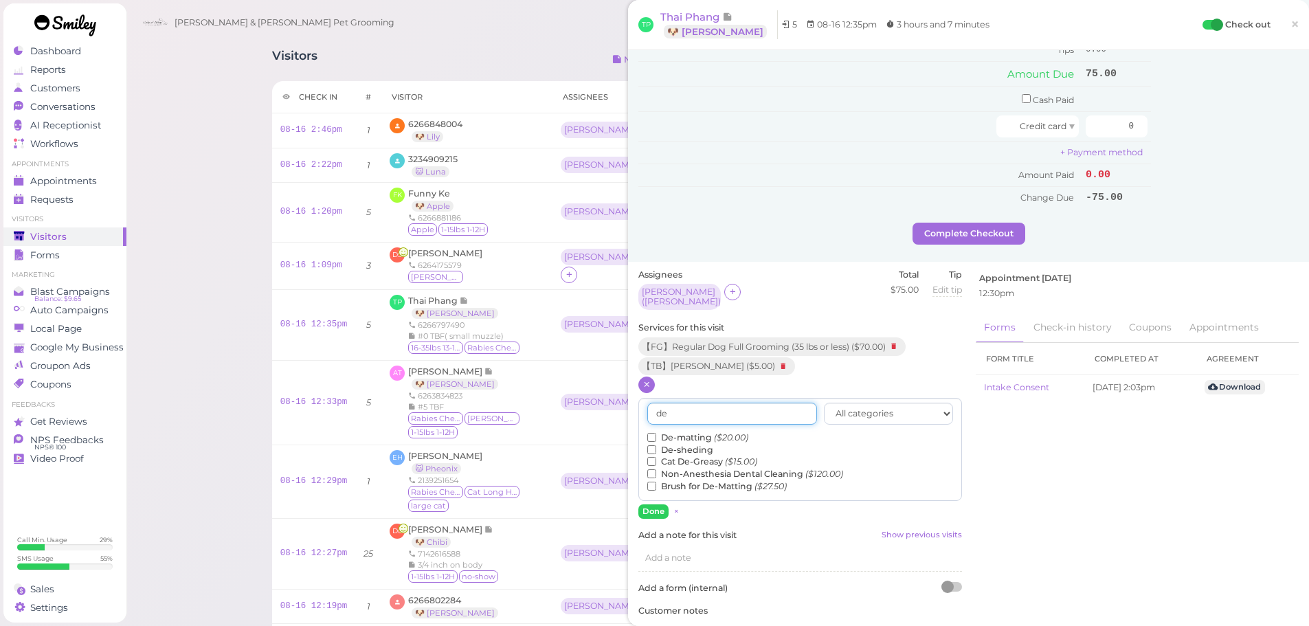
type input "de"
click at [684, 434] on label "De-matting ($20.00)" at bounding box center [697, 438] width 101 height 12
click at [656, 434] on input "De-matting ($20.00)" at bounding box center [651, 437] width 9 height 9
click at [648, 504] on button "Done" at bounding box center [653, 511] width 30 height 14
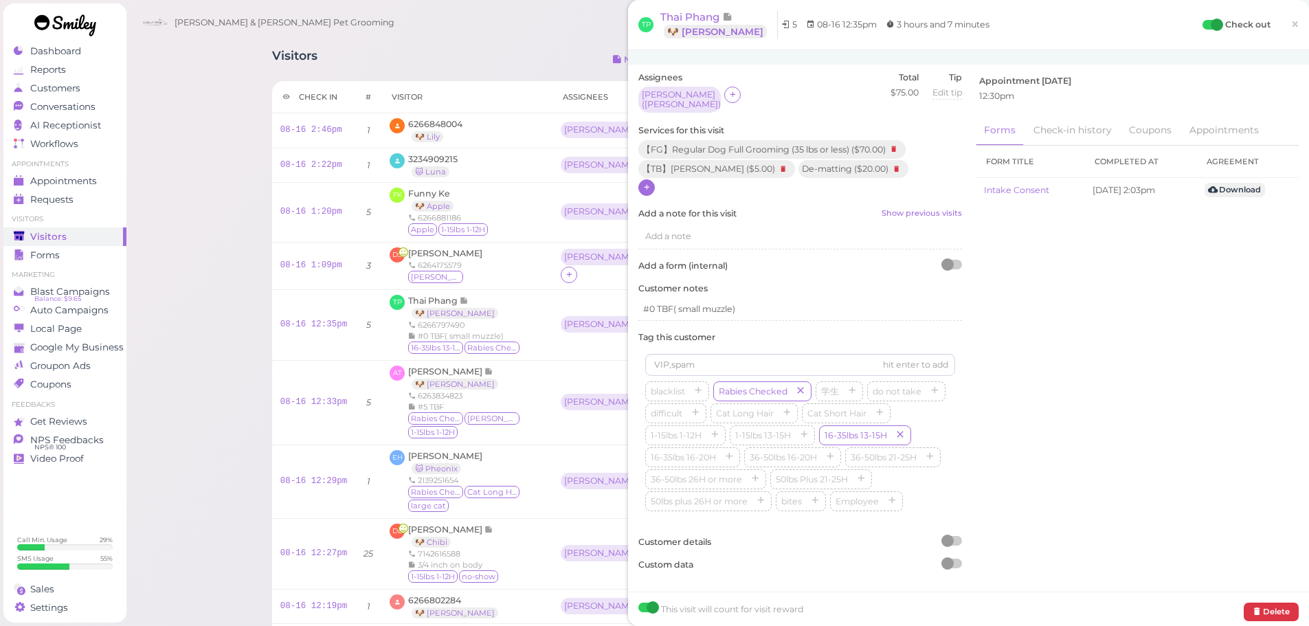
scroll to position [0, 0]
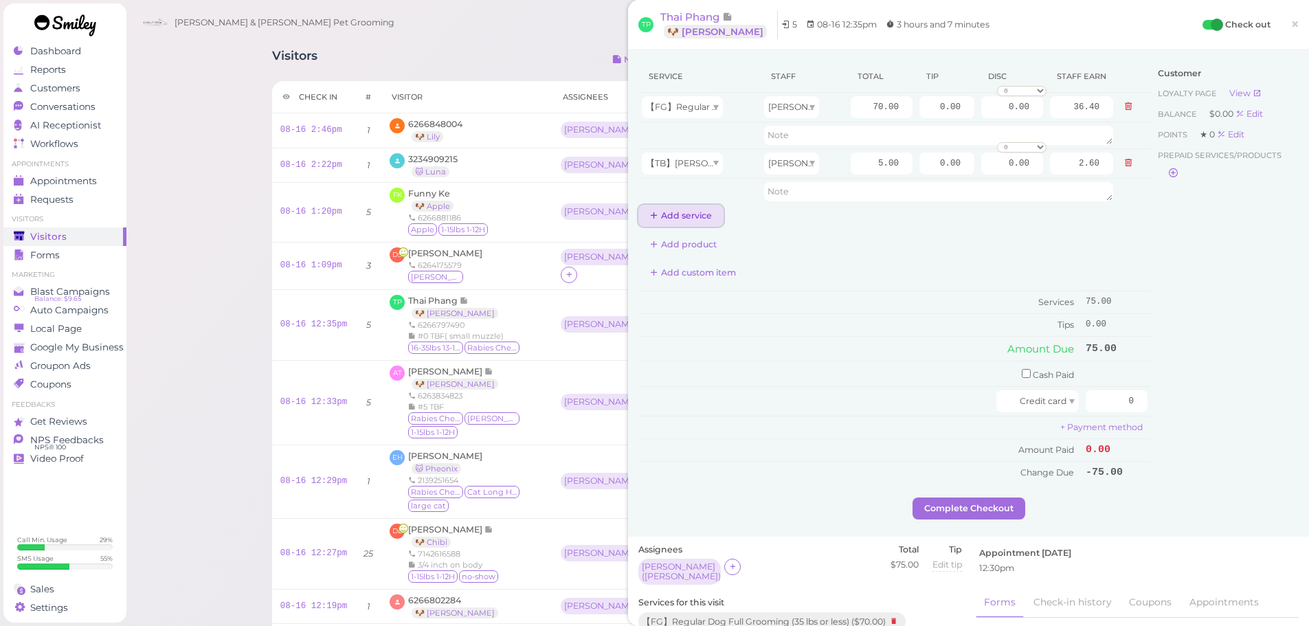
click at [696, 211] on button "Add service" at bounding box center [680, 216] width 85 height 22
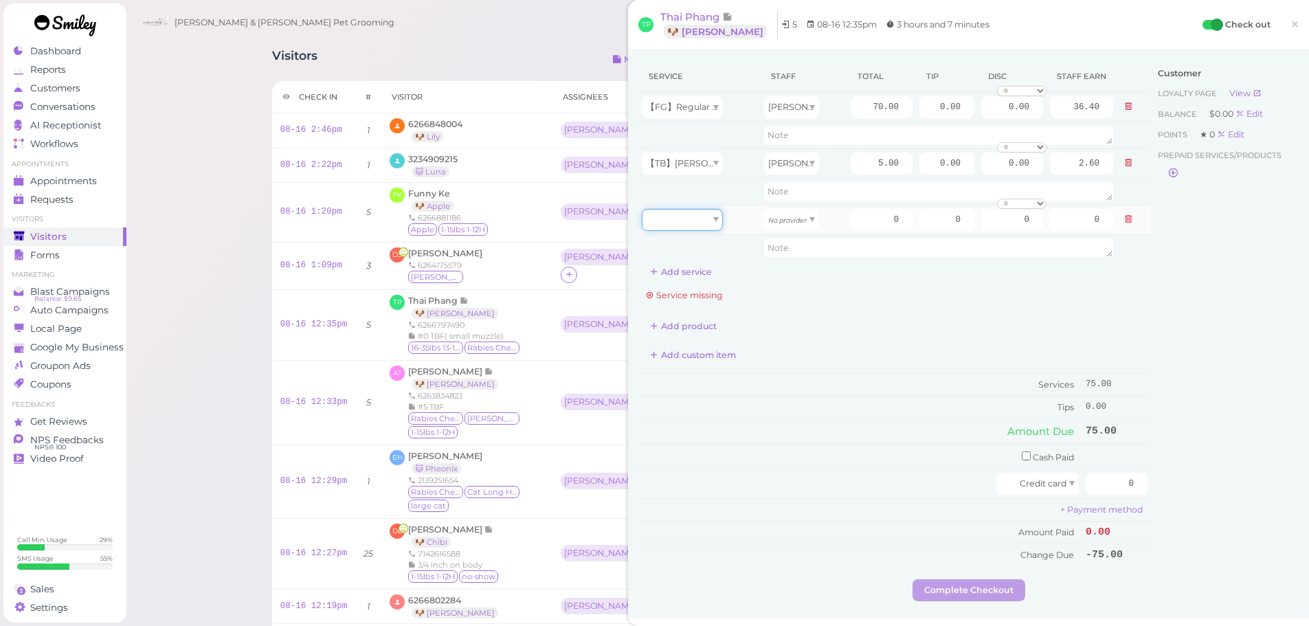
click at [717, 226] on div at bounding box center [682, 220] width 81 height 22
type input "5.00"
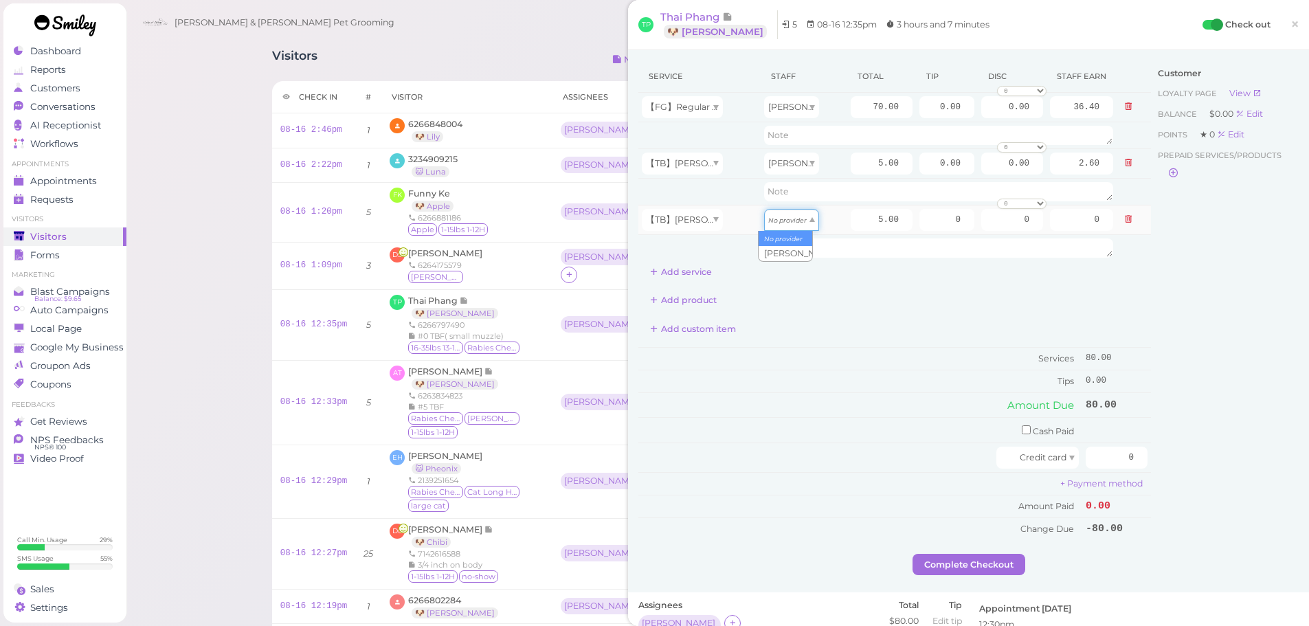
click at [783, 216] on icon "No provider" at bounding box center [787, 220] width 38 height 8
type input "2.60"
click at [687, 216] on span "【TB】Teeth Brushing" at bounding box center [697, 219] width 102 height 10
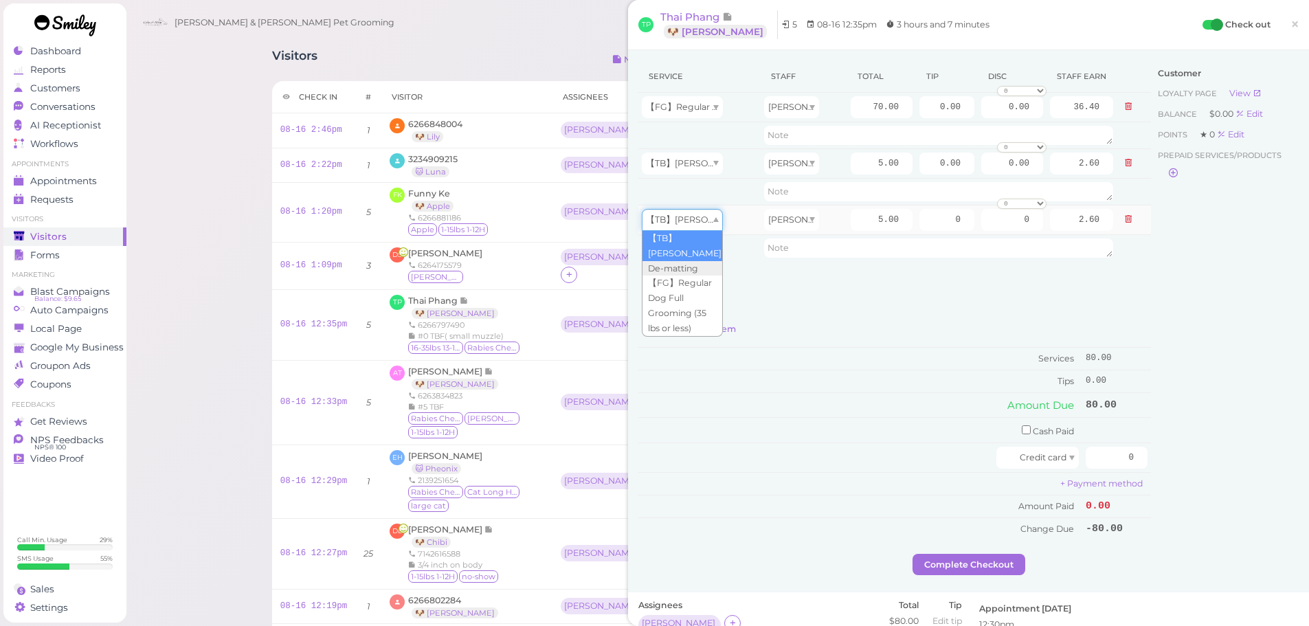
click at [704, 223] on span "【TB】Teeth Brushing" at bounding box center [697, 219] width 102 height 10
type input "20.00"
type input "10.40"
drag, startPoint x: 847, startPoint y: 215, endPoint x: 973, endPoint y: 221, distance: 125.9
click at [973, 221] on tr "De-matting Asa 20.00 0 0 0 10% off 15% off 20% off 25% off 30% off 50% off" at bounding box center [894, 220] width 513 height 30
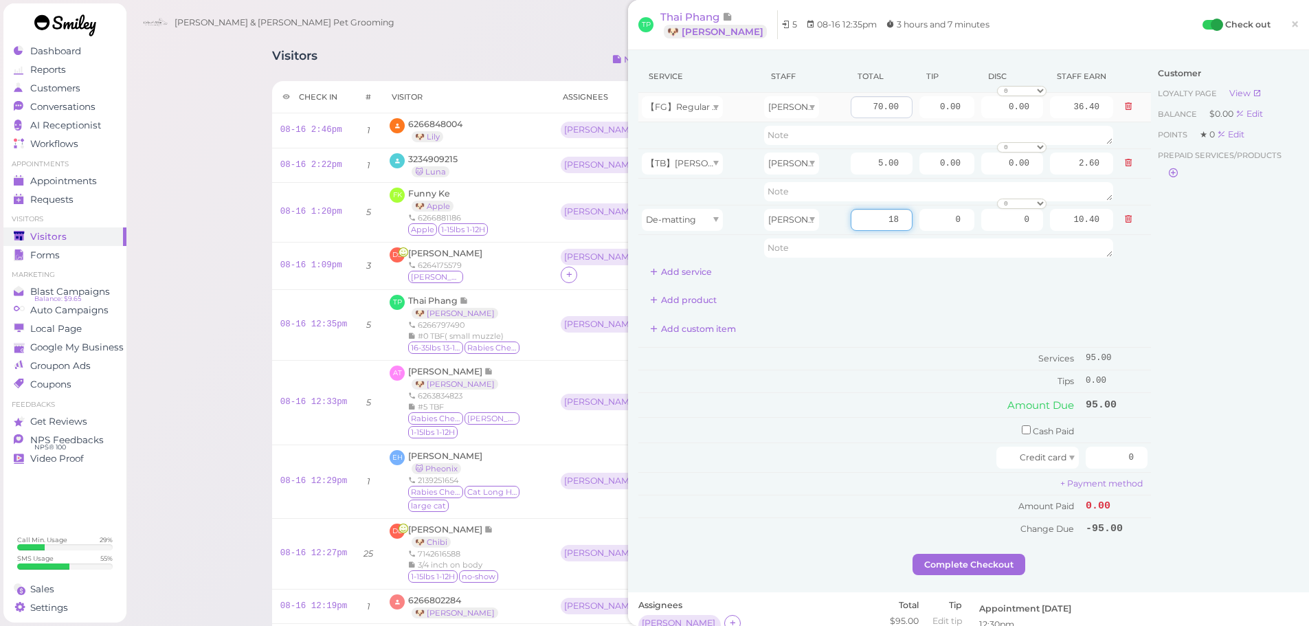
type input "18"
type input "9.36"
drag, startPoint x: 858, startPoint y: 103, endPoint x: 1117, endPoint y: 152, distance: 264.3
click at [1117, 152] on tbody "【FG】Regular Dog Full Grooming (35 lbs or less) Asa 70.00 0.00 0.00 0 10% off 15…" at bounding box center [894, 177] width 513 height 168
type input "85"
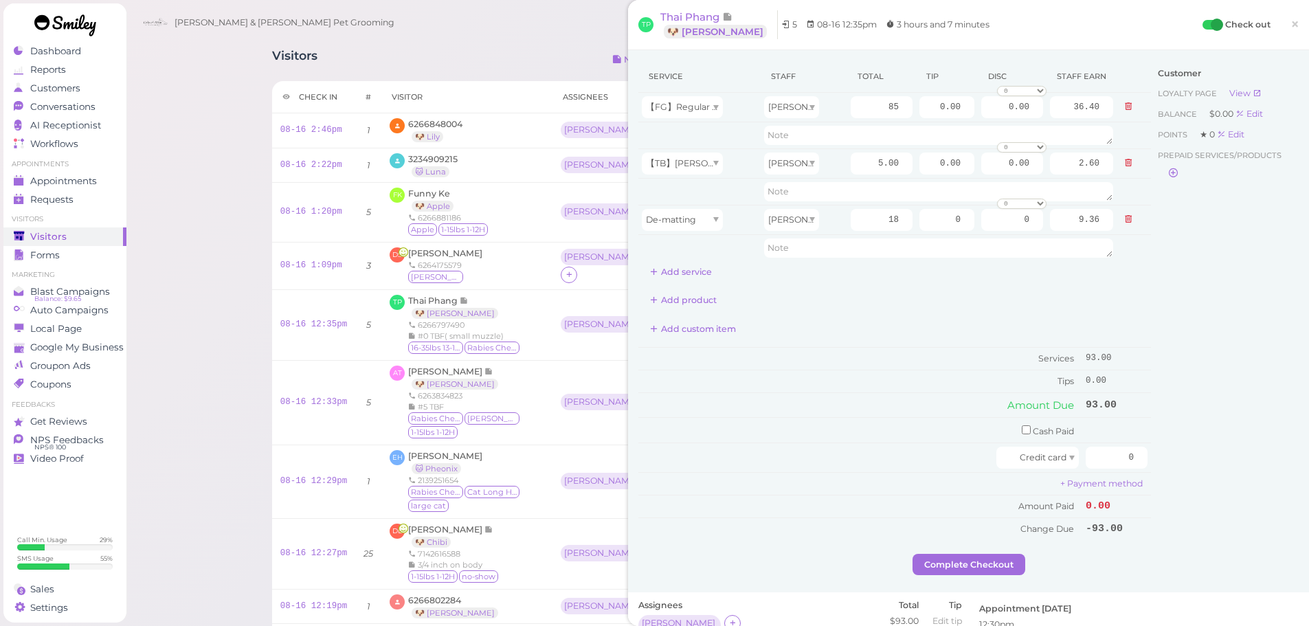
type input "44.20"
click at [1226, 405] on div "Customer Loyalty page View Balance $0.00 Edit Points ★ 0 Edit Prepaid services/…" at bounding box center [1225, 306] width 148 height 493
drag, startPoint x: 923, startPoint y: 103, endPoint x: 1077, endPoint y: 96, distance: 154.1
click at [1082, 109] on tr "【FG】Regular Dog Full Grooming (35 lbs or less) Asa 85 0.00 0.00 0 10% off 15% o…" at bounding box center [894, 108] width 513 height 30
type input "16.2"
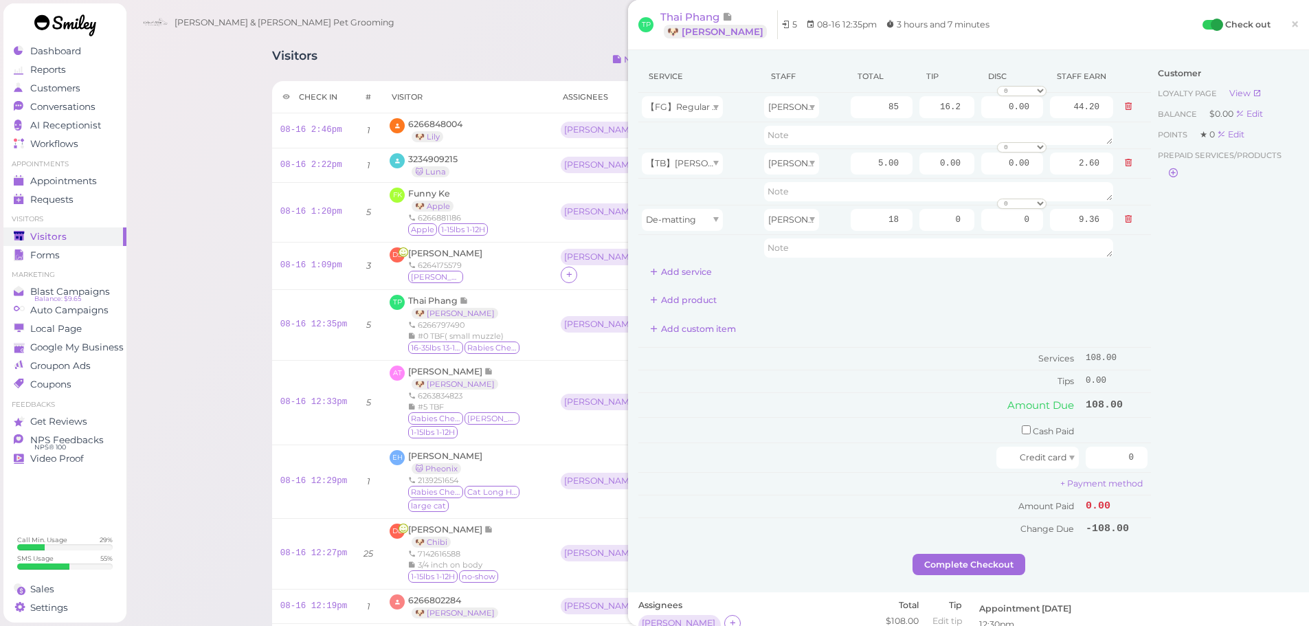
click at [1258, 449] on div "Customer Loyalty page View Balance $0.00 Edit Points ★ 0 Edit Prepaid services/…" at bounding box center [1225, 306] width 148 height 493
drag, startPoint x: 1101, startPoint y: 458, endPoint x: 1267, endPoint y: 469, distance: 166.6
click at [1267, 469] on div "Service Staff Total Tip Disc Staff earn 【FG】Regular Dog Full Grooming (35 lbs o…" at bounding box center [968, 306] width 660 height 493
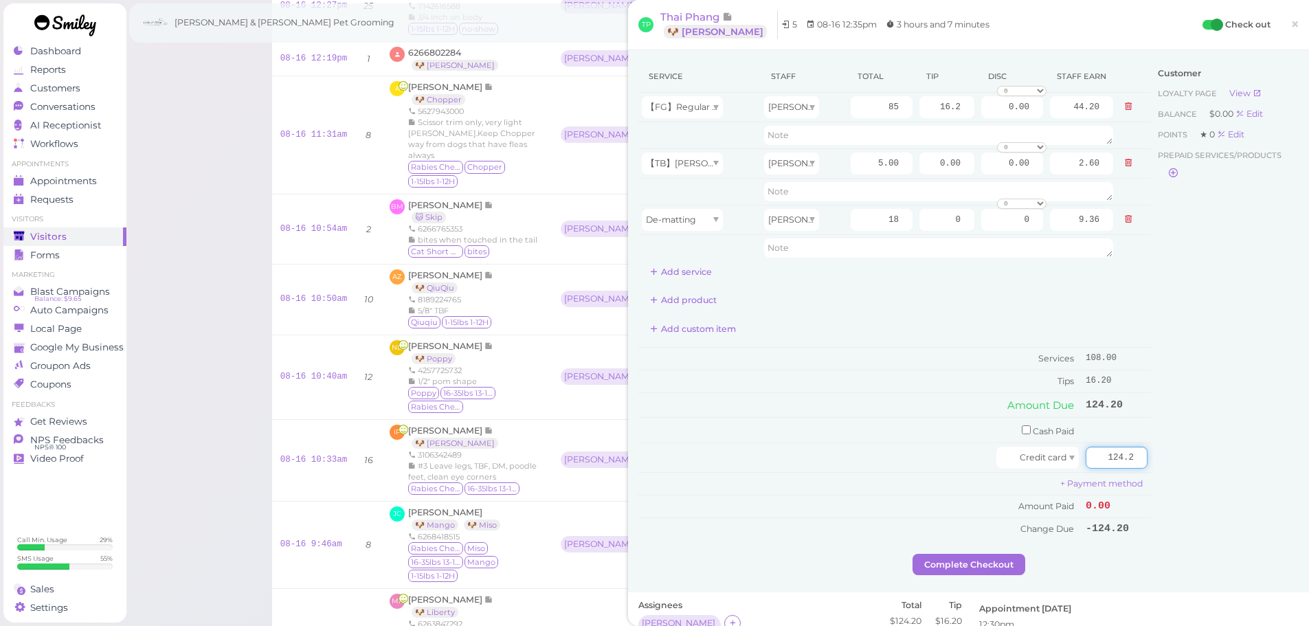
type input "124.2"
click at [1180, 506] on div "Customer Loyalty page View Balance $0.00 Edit Points ★ 0 Edit Prepaid services/…" at bounding box center [1225, 306] width 148 height 493
click at [973, 561] on button "Complete Checkout" at bounding box center [969, 565] width 113 height 22
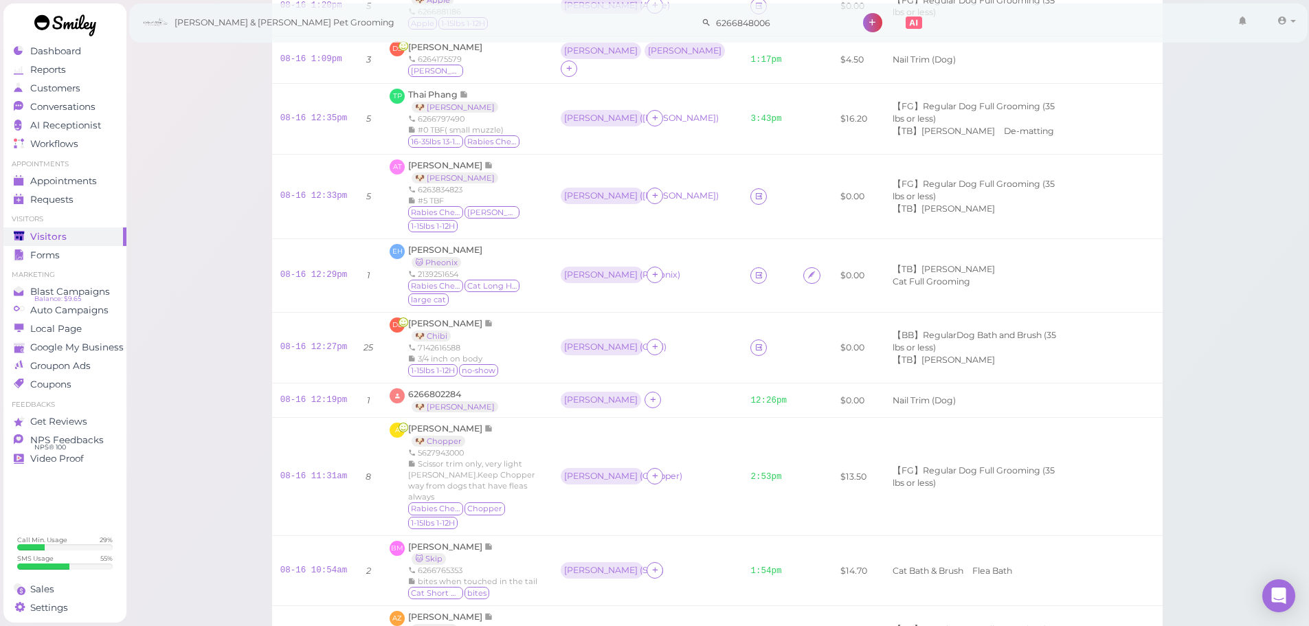
scroll to position [275, 0]
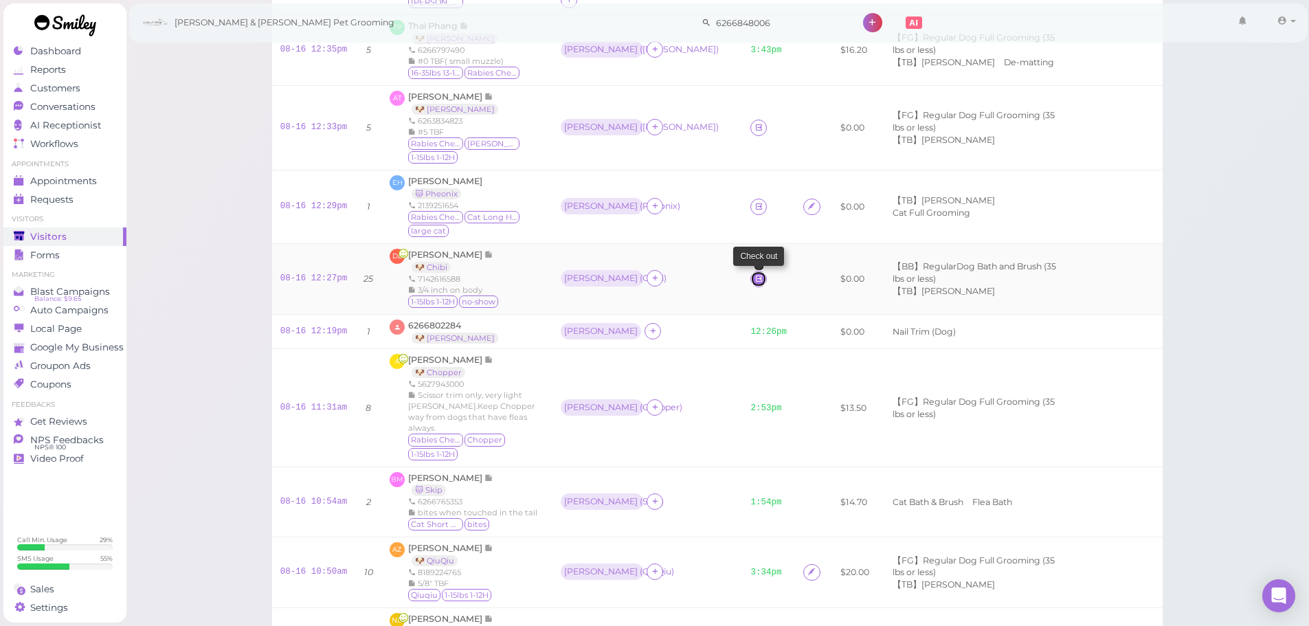
click at [755, 274] on icon at bounding box center [759, 279] width 9 height 10
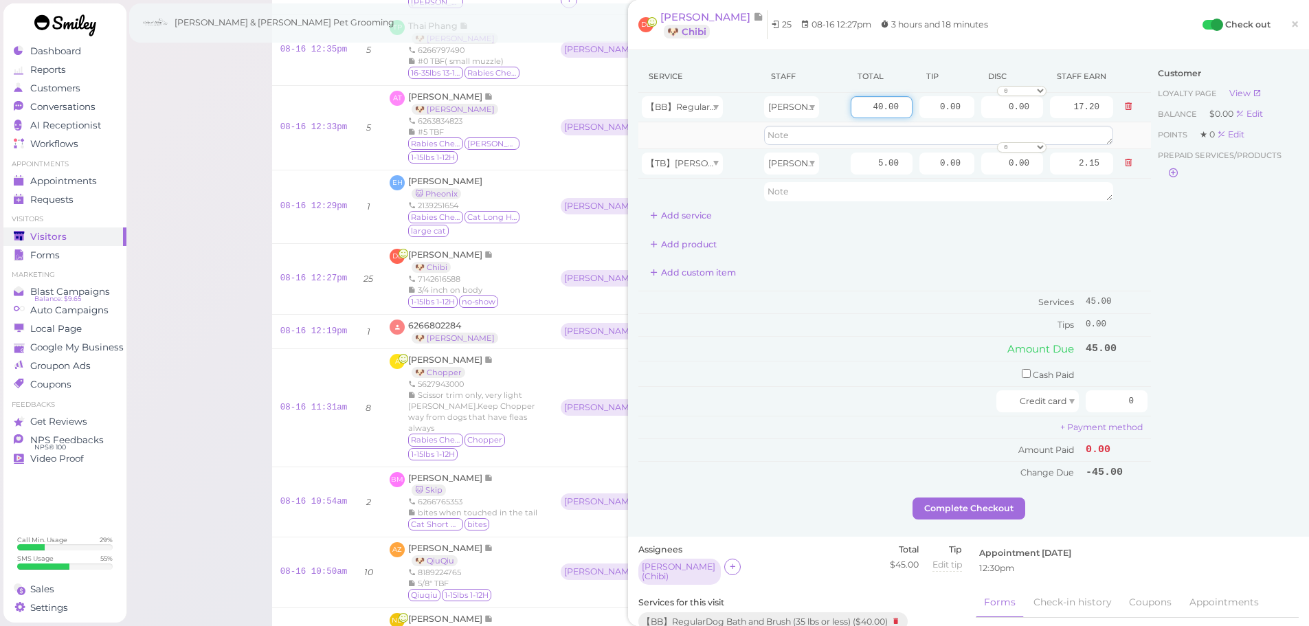
drag, startPoint x: 896, startPoint y: 113, endPoint x: 1041, endPoint y: 132, distance: 146.3
click at [1041, 132] on tbody "【BB】RegularDog Bath and Brush (35 lbs or less) Helen 40.00 0.00 0.00 0 10% off …" at bounding box center [894, 149] width 513 height 112
type input "50"
type input "21.50"
drag, startPoint x: 918, startPoint y: 104, endPoint x: 1047, endPoint y: 111, distance: 128.7
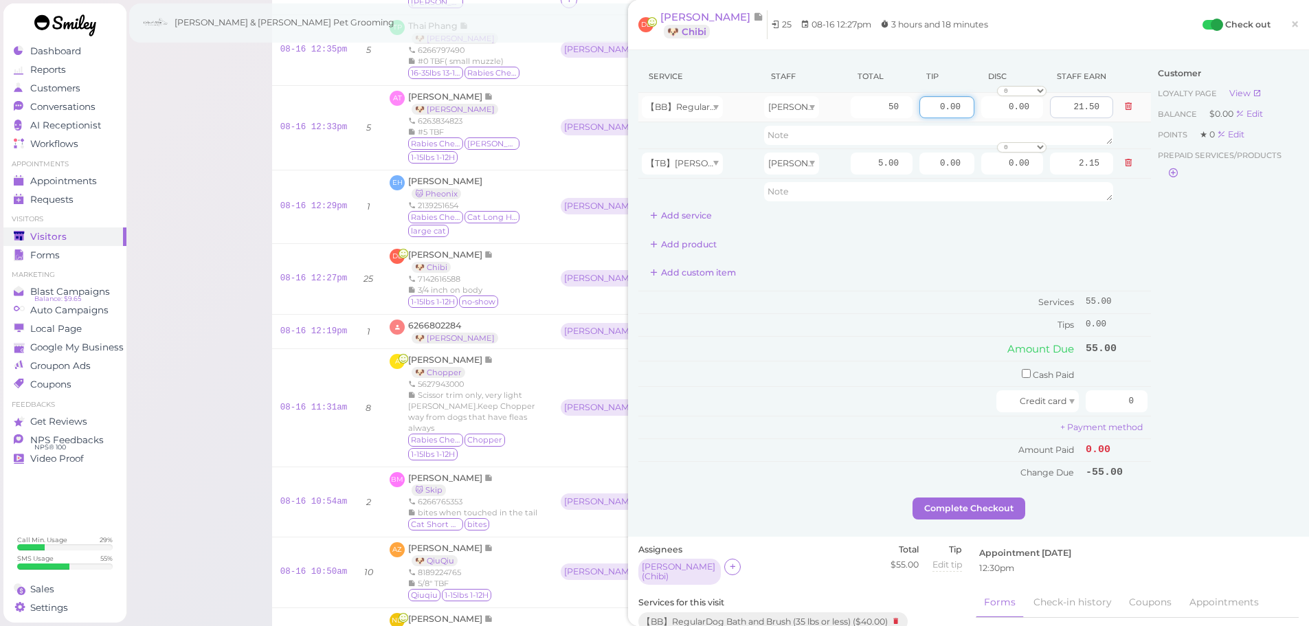
click at [1047, 111] on tr "【BB】RegularDog Bath and Brush (35 lbs or less) Helen 50 0.00 0.00 0 10% off 15%…" at bounding box center [894, 108] width 513 height 30
type input "8.25"
click at [1207, 253] on div "Customer Loyalty page View Balance $0.00 Edit Points ★ 0 Edit Prepaid services/…" at bounding box center [1225, 278] width 148 height 437
drag, startPoint x: 1102, startPoint y: 403, endPoint x: 1175, endPoint y: 409, distance: 73.1
click at [1175, 409] on div "Service Staff Total Tip Disc Staff earn 【BB】RegularDog Bath and Brush (35 lbs o…" at bounding box center [968, 278] width 660 height 437
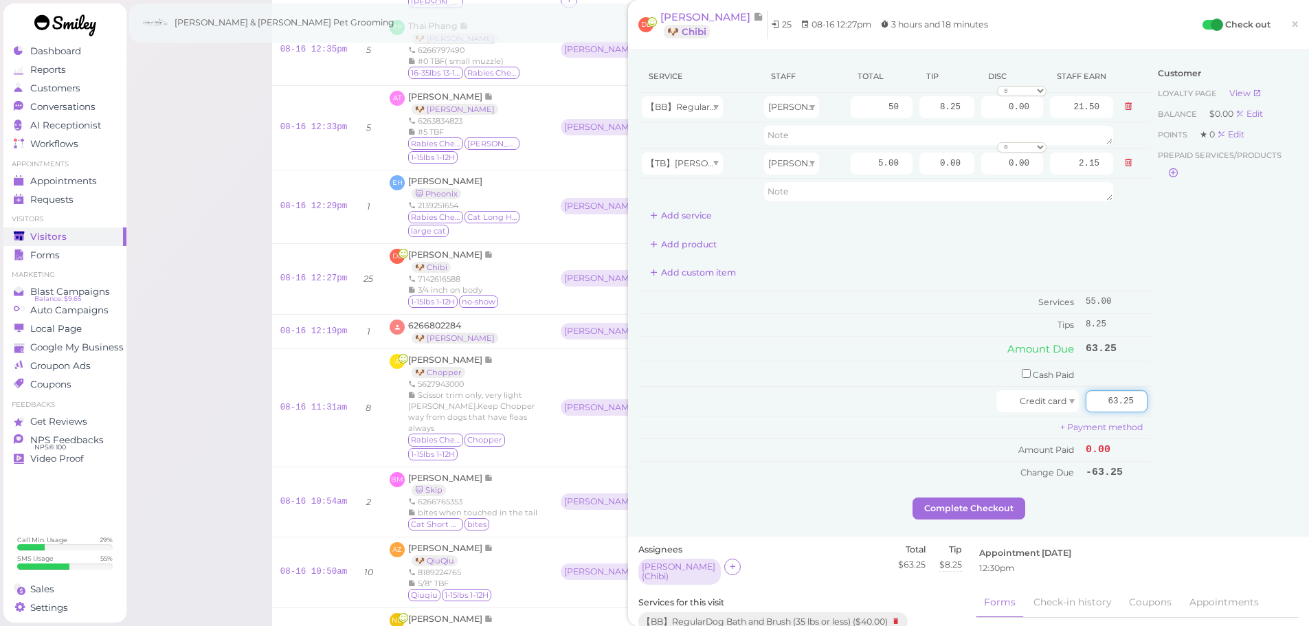
type input "63.25"
click at [1205, 508] on div "Complete Checkout" at bounding box center [968, 509] width 660 height 22
click at [958, 505] on button "Complete Checkout" at bounding box center [969, 509] width 113 height 22
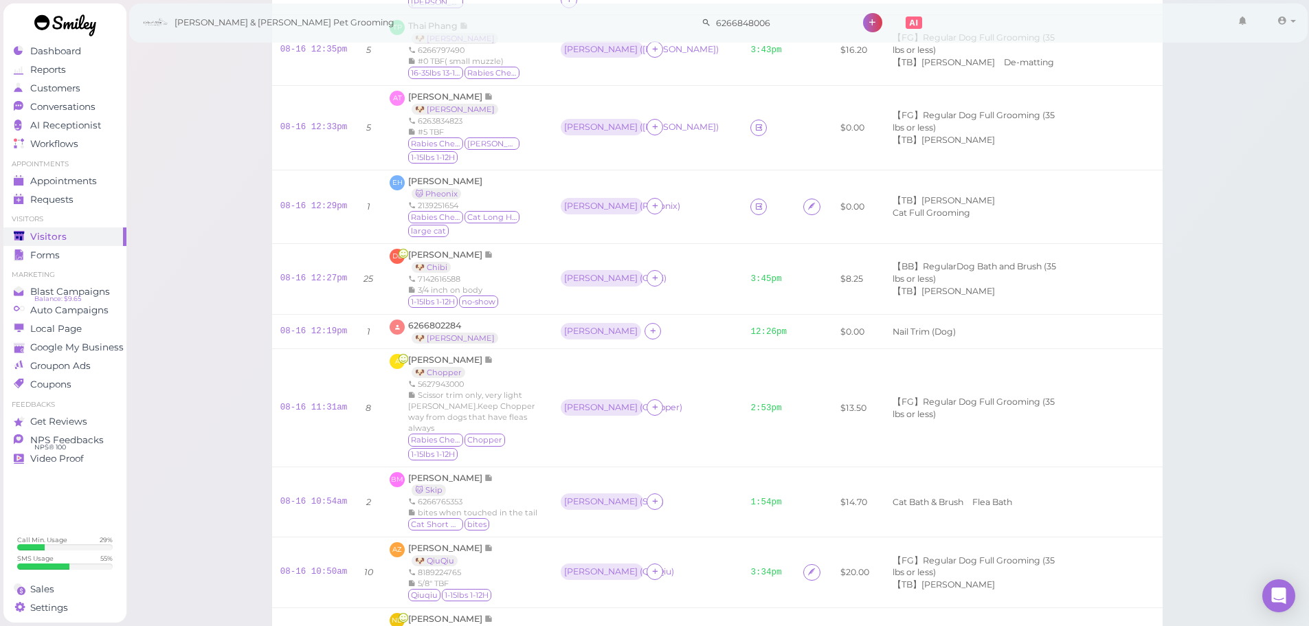
click at [211, 177] on div "Visitors Notes Schedule Reports New visitor New visit alert Check-in Customer c…" at bounding box center [718, 549] width 1184 height 1648
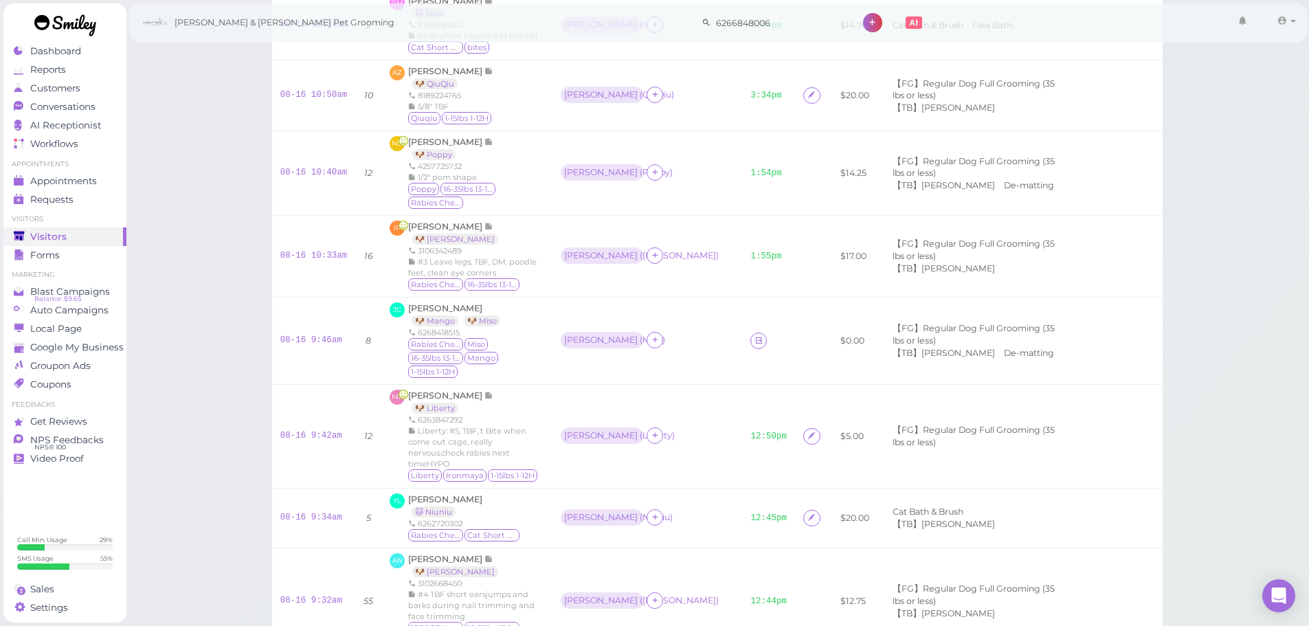
scroll to position [756, 0]
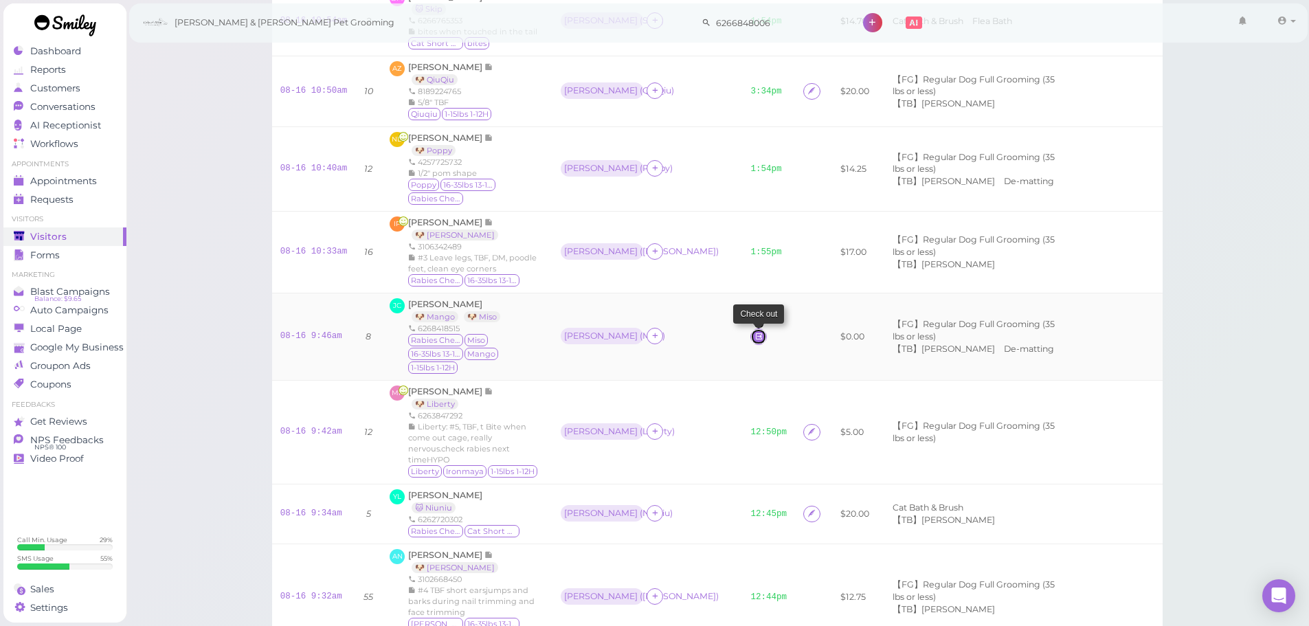
click at [755, 331] on icon at bounding box center [759, 336] width 9 height 10
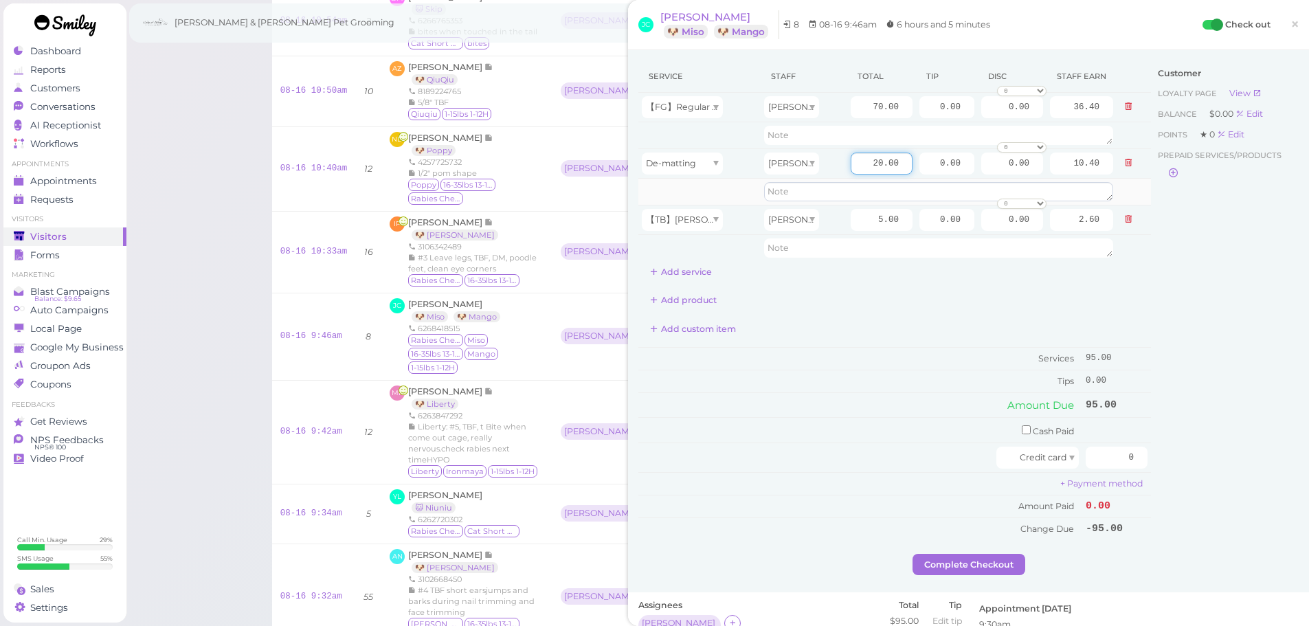
drag, startPoint x: 858, startPoint y: 159, endPoint x: 1045, endPoint y: 195, distance: 190.3
click at [1045, 195] on tbody "【FG】Regular Dog Full Grooming (35 lbs or less) Asa 70.00 0.00 0.00 0 10% off 15…" at bounding box center [894, 177] width 513 height 168
type input "18"
type input "9.36"
drag, startPoint x: 859, startPoint y: 152, endPoint x: 867, endPoint y: 161, distance: 12.2
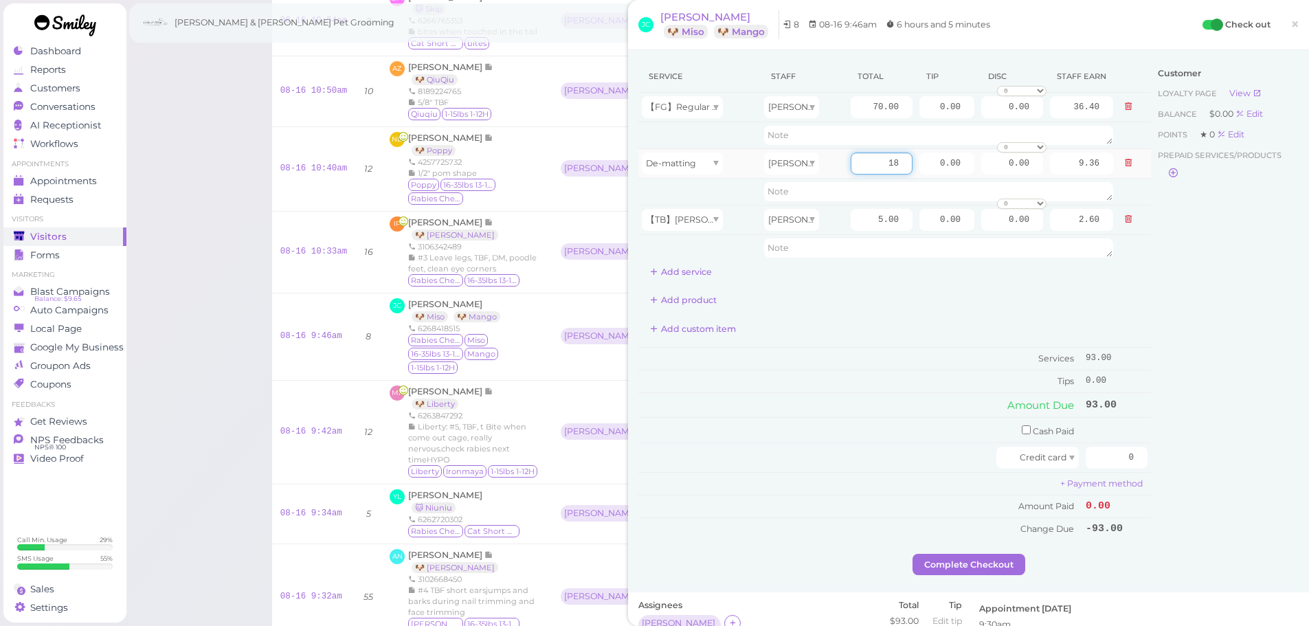
click at [860, 155] on input "18" at bounding box center [882, 164] width 62 height 22
drag, startPoint x: 892, startPoint y: 161, endPoint x: 953, endPoint y: 163, distance: 61.2
click at [953, 163] on tr "De-matting Asa 18 0.00 0.00 0 10% off 15% off 20% off 25% off 30% off 50% off" at bounding box center [894, 163] width 513 height 30
type input "12"
type input "6.24"
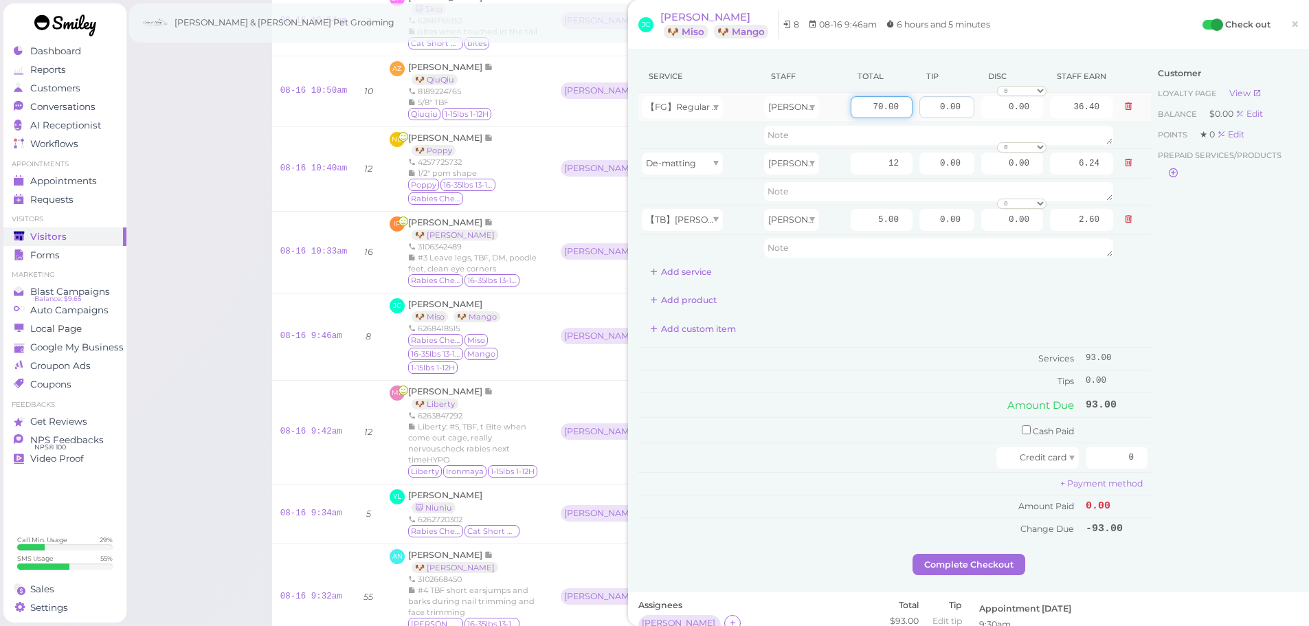
drag, startPoint x: 862, startPoint y: 102, endPoint x: 957, endPoint y: 118, distance: 96.7
click at [957, 118] on tr "【FG】Regular Dog Full Grooming (35 lbs or less) Asa 70.00 0.00 0.00 0 10% off 15…" at bounding box center [894, 108] width 513 height 30
click at [1244, 337] on div "Customer Loyalty page View Balance $0.00 Edit Points ★ 0 Edit Prepaid services/…" at bounding box center [1225, 306] width 148 height 493
drag, startPoint x: 922, startPoint y: 109, endPoint x: 1038, endPoint y: 125, distance: 117.3
click at [1038, 125] on tbody "【FG】Regular Dog Full Grooming (35 lbs or less) Asa 70.00 0.00 0.00 0 10% off 15…" at bounding box center [894, 177] width 513 height 168
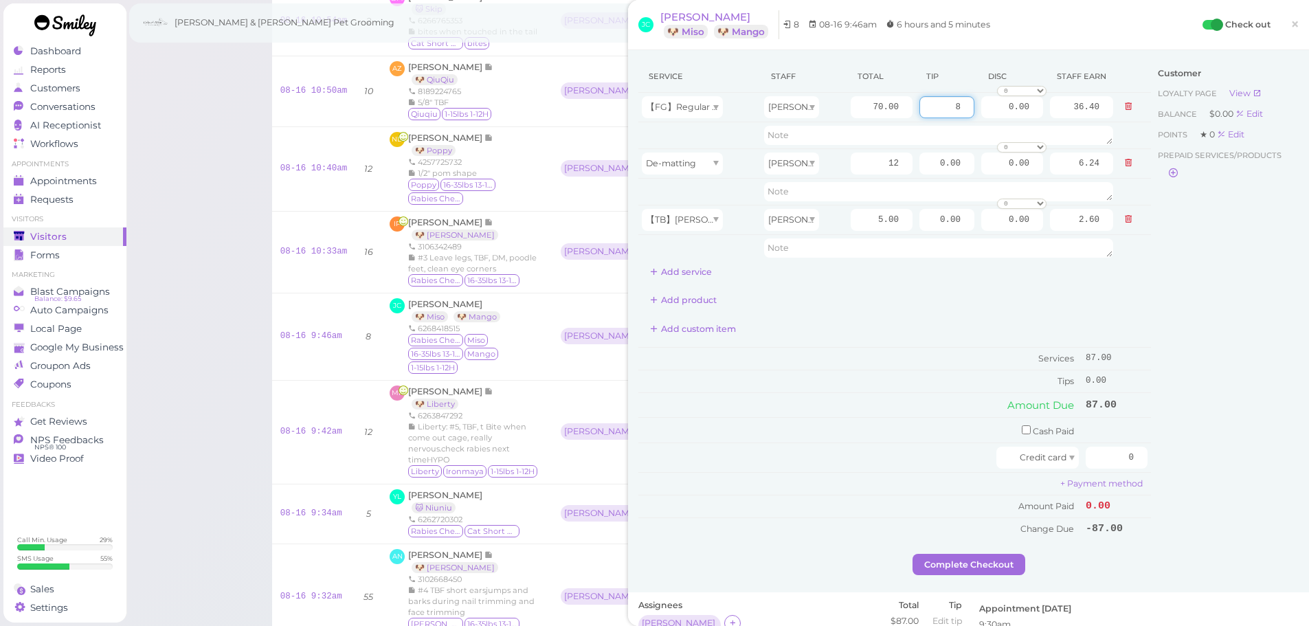
type input "8"
click at [1190, 326] on div "Customer Loyalty page View Balance $0.00 Edit Points ★ 0 Edit Prepaid services/…" at bounding box center [1225, 306] width 148 height 493
click at [1170, 359] on div "Customer Loyalty page View Balance $0.00 Edit Points ★ 0 Edit Prepaid services/…" at bounding box center [1225, 306] width 148 height 493
drag, startPoint x: 1089, startPoint y: 454, endPoint x: 1319, endPoint y: 452, distance: 229.5
click at [1309, 452] on html "Dashboard Reports Customers Conversations 0" at bounding box center [654, 68] width 1309 height 1648
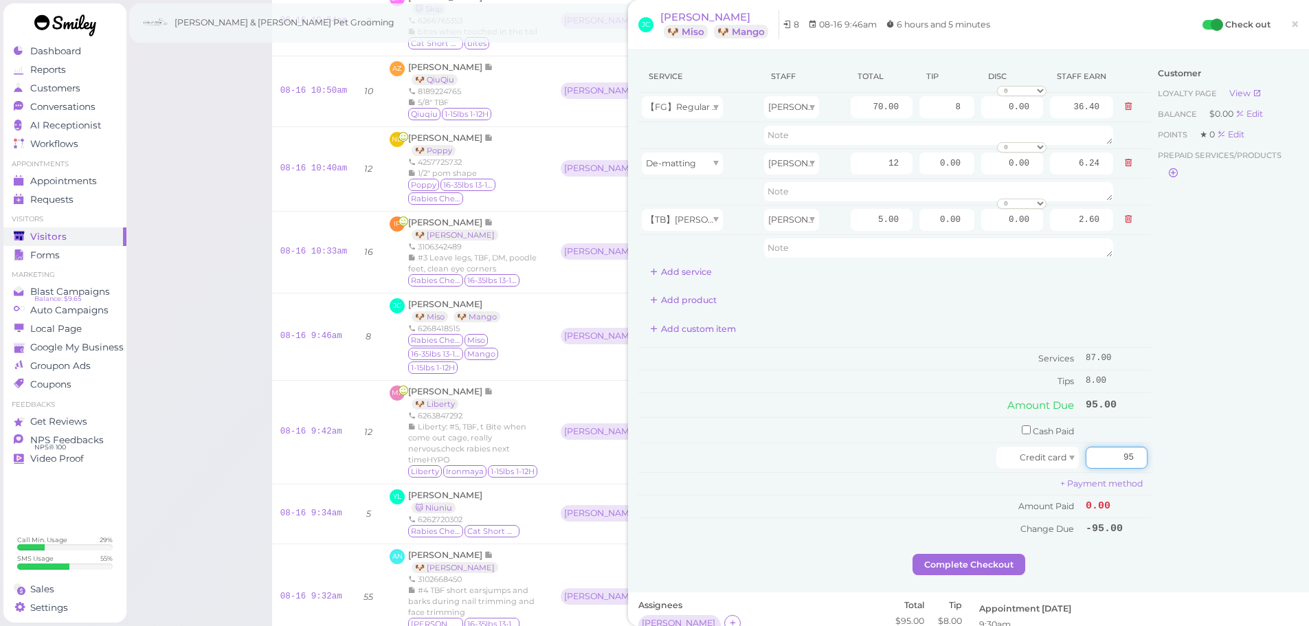
type input "95"
click at [1185, 570] on div "Complete Checkout" at bounding box center [968, 565] width 660 height 22
click at [998, 566] on button "Complete Checkout" at bounding box center [969, 565] width 113 height 22
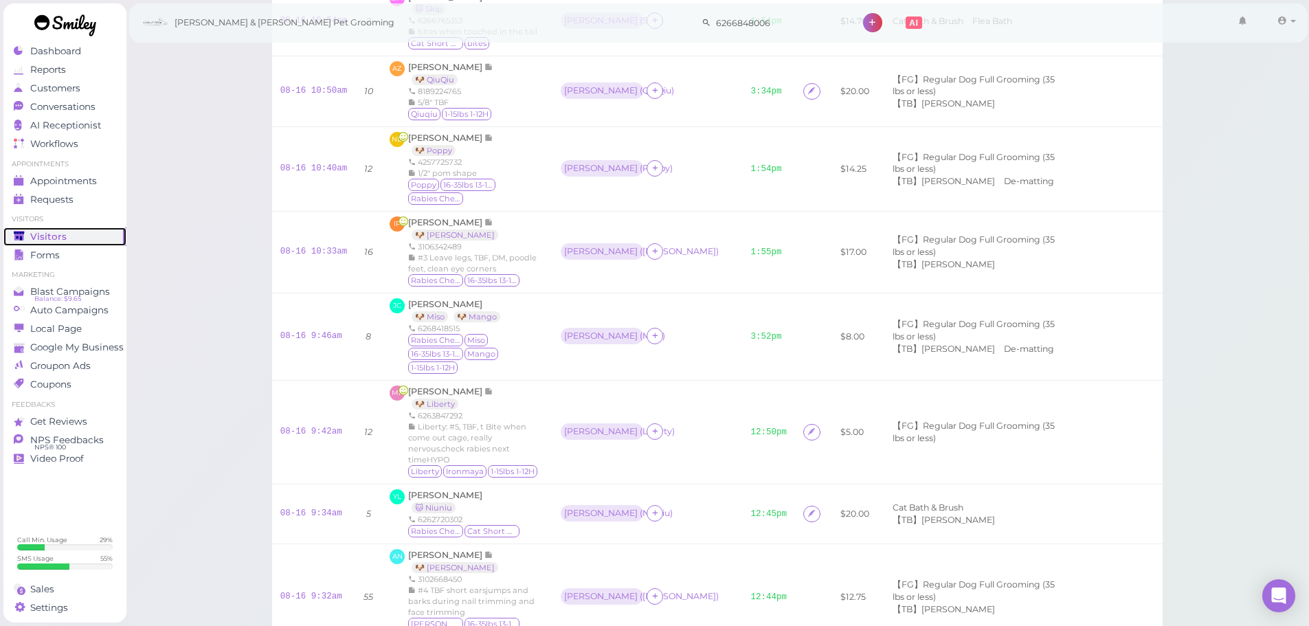
click at [84, 234] on div "Visitors" at bounding box center [63, 237] width 99 height 12
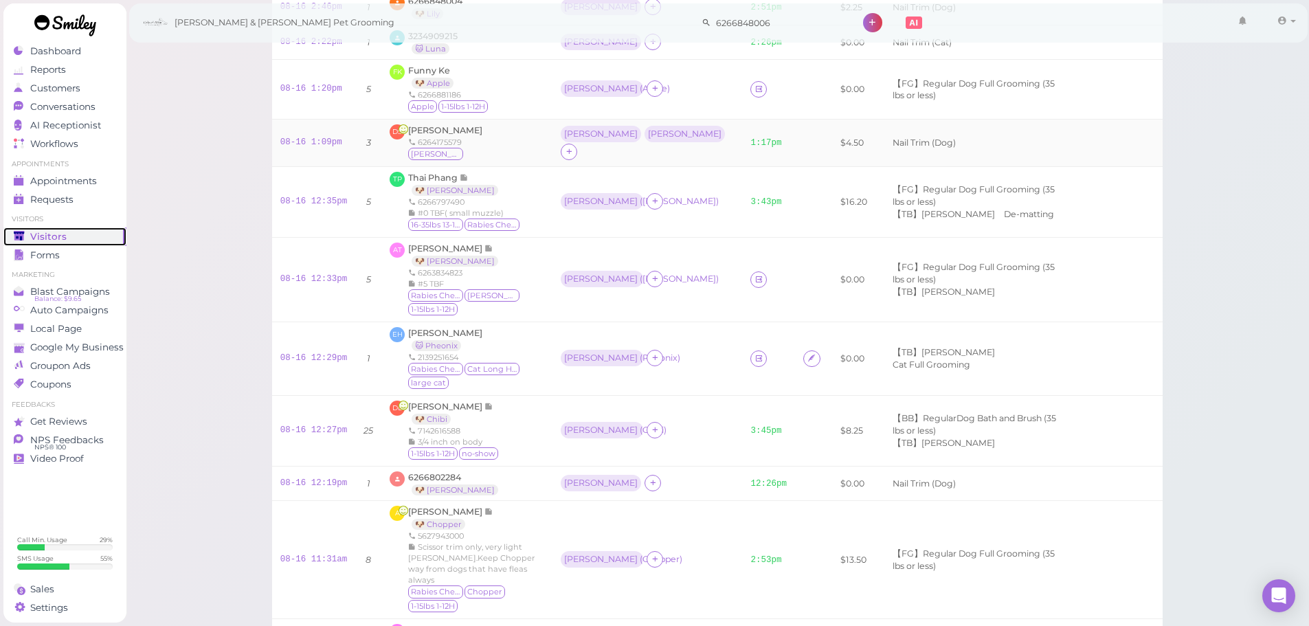
scroll to position [137, 0]
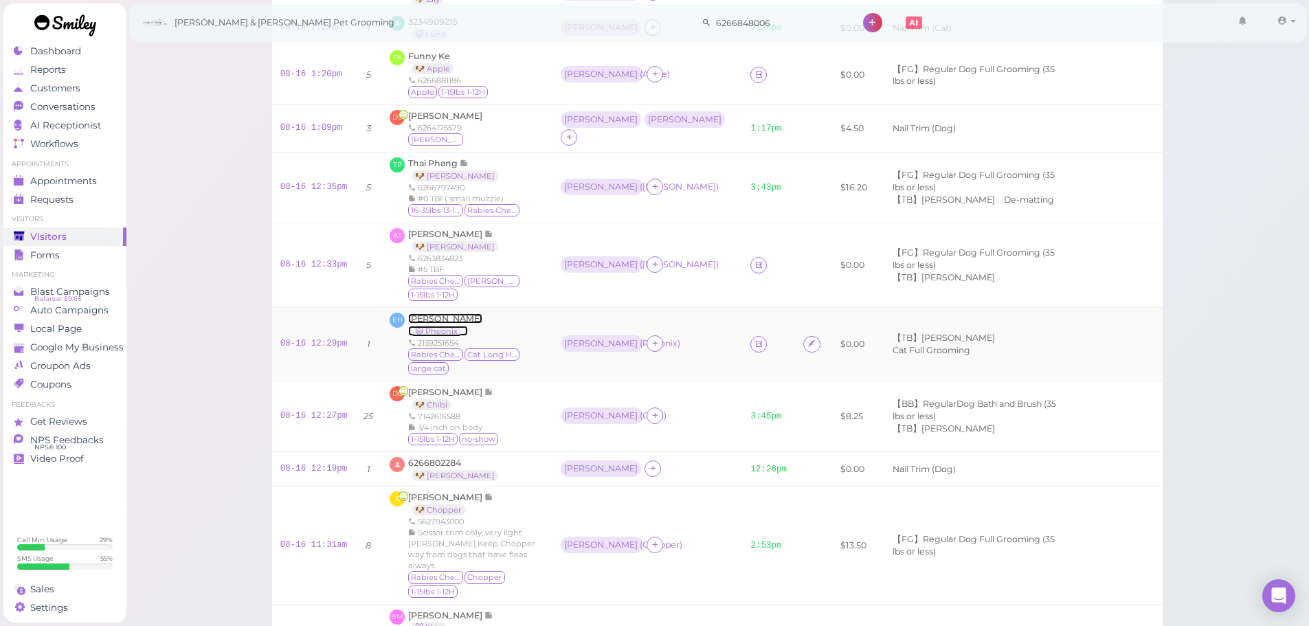
click at [447, 313] on span "Edmond Howar" at bounding box center [445, 318] width 74 height 10
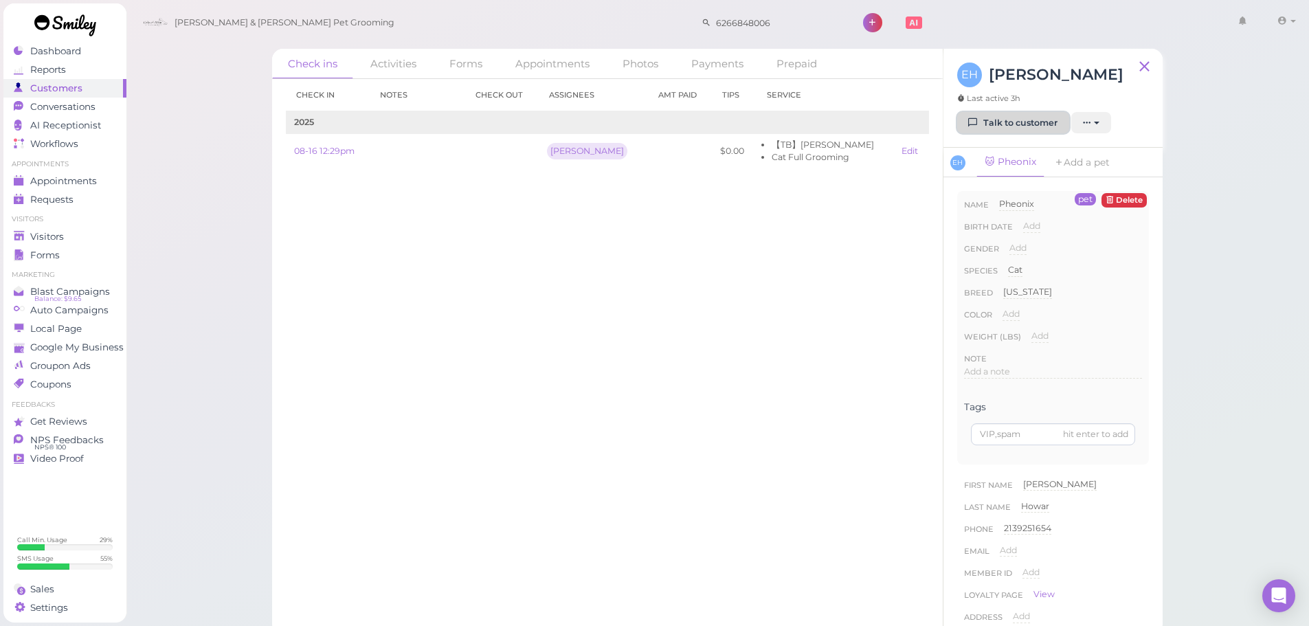
click at [984, 129] on link "Talk to customer" at bounding box center [1013, 123] width 112 height 22
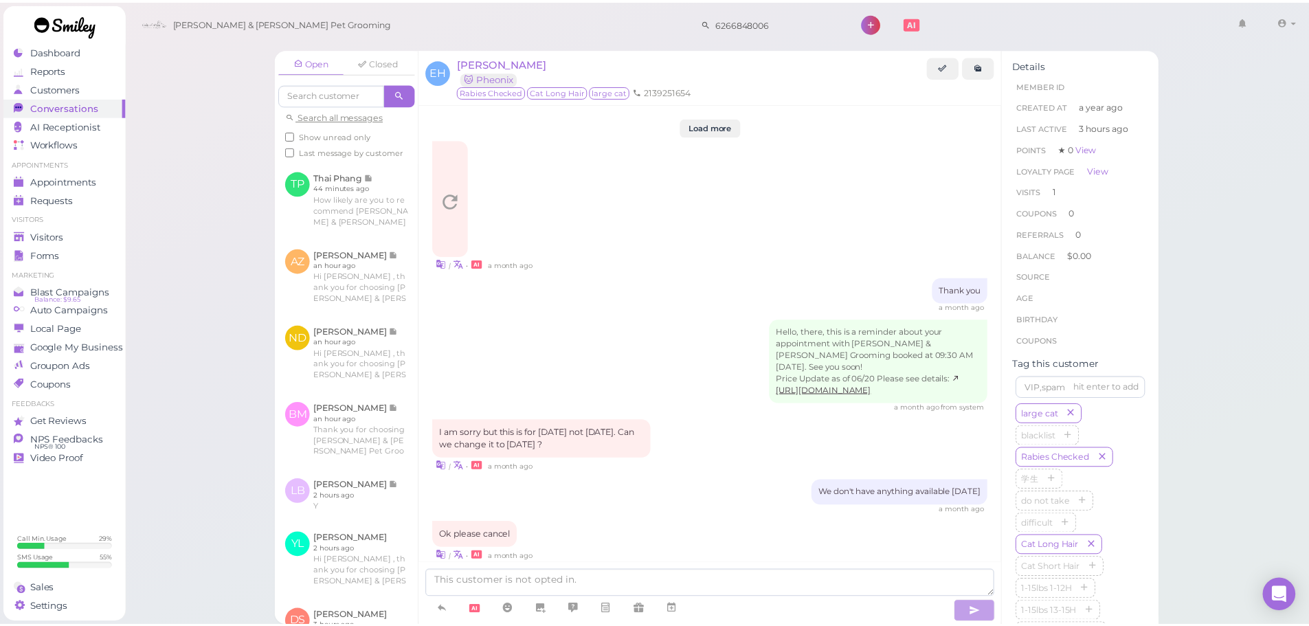
scroll to position [1406, 0]
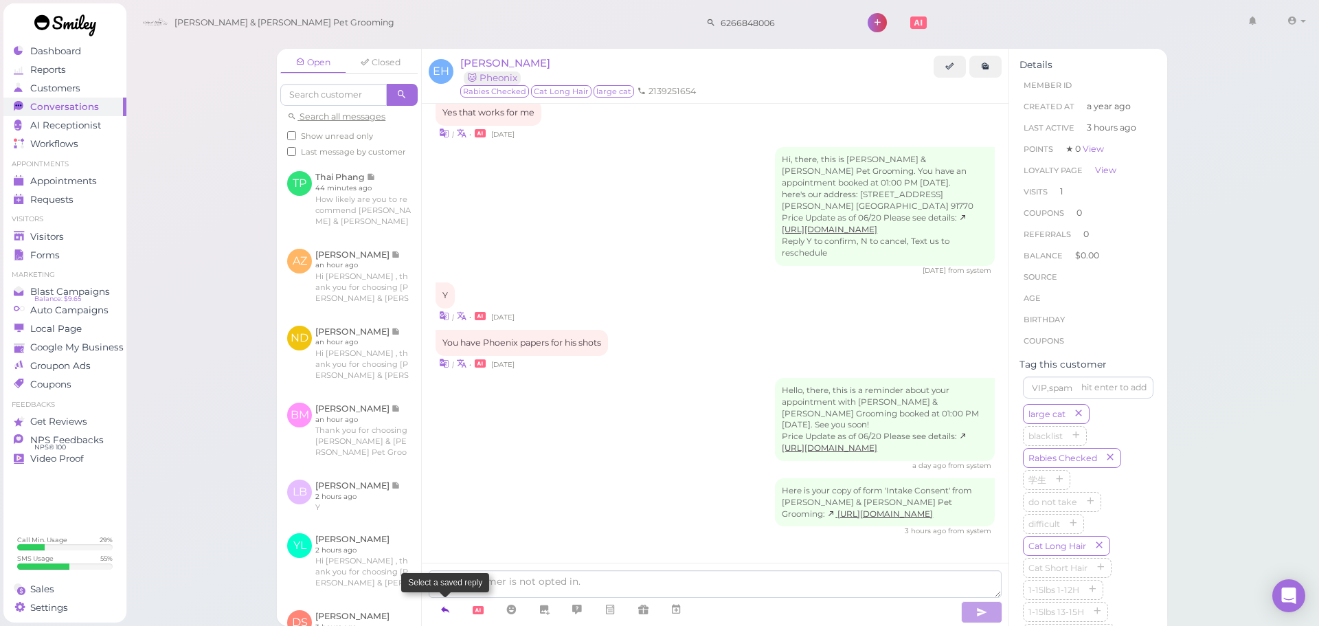
click at [452, 608] on link at bounding box center [445, 610] width 33 height 24
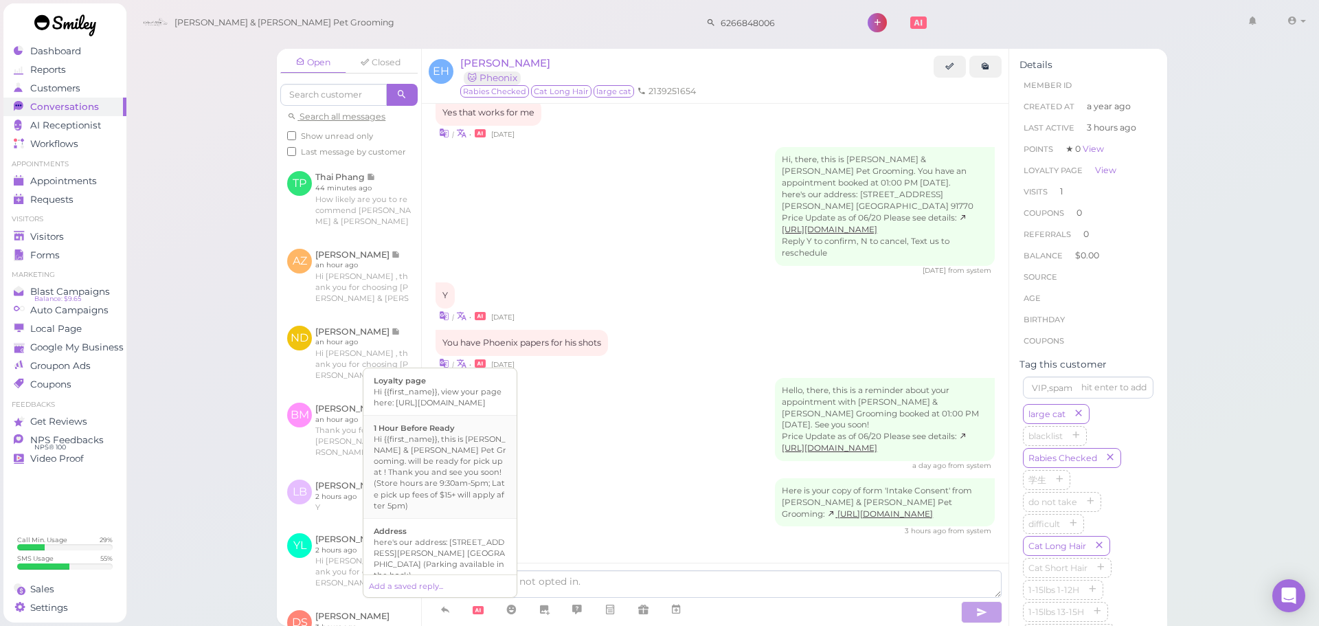
click at [456, 478] on div "Hi {{first_name}}, this is Cody & Miley Pet Grooming. will be ready for pick up…" at bounding box center [440, 472] width 133 height 77
type textarea "Hi {{first_name}}, this is Cody & Miley Pet Grooming. will be ready for pick up…"
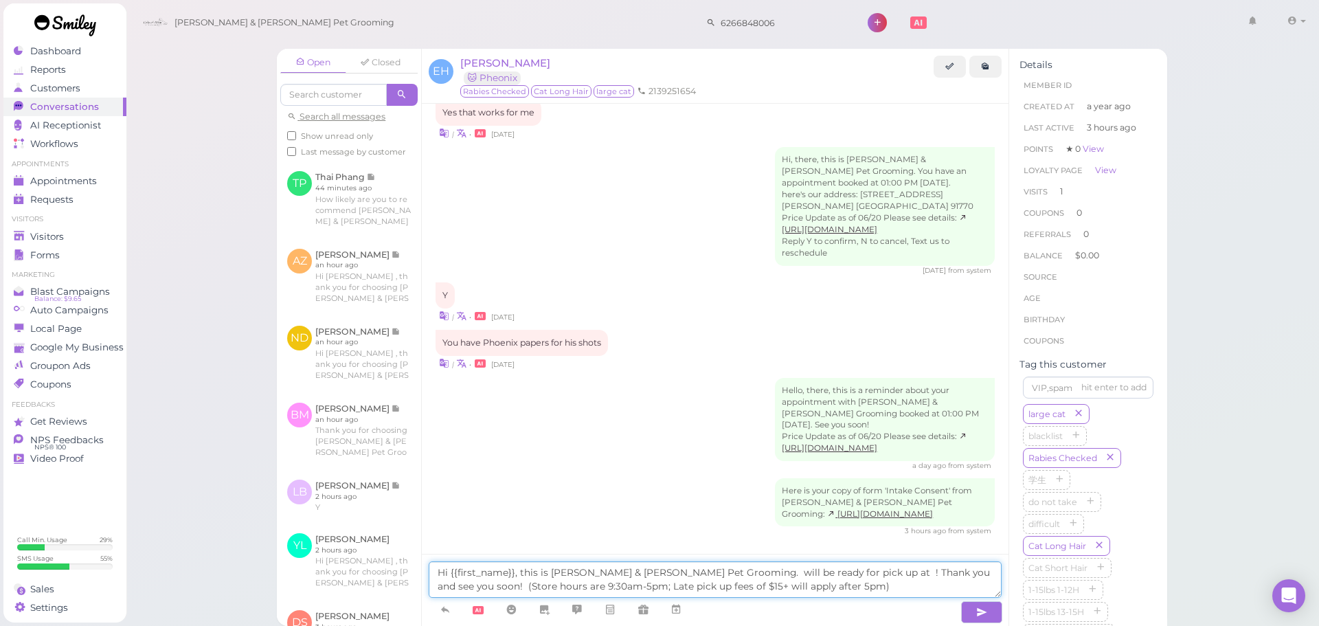
click at [679, 572] on textarea "Hi {{first_name}}, this is Cody & Miley Pet Grooming. will be ready for pick up…" at bounding box center [715, 579] width 573 height 36
click at [682, 571] on textarea "Hi {{first_name}}, this is Cody & Miley Pet Grooming. will be ready for pick up…" at bounding box center [715, 579] width 573 height 36
drag, startPoint x: 797, startPoint y: 591, endPoint x: 279, endPoint y: 537, distance: 520.3
click at [281, 536] on div "Open Closed Search all messages Show unread only Last message by customer TP Th…" at bounding box center [722, 337] width 891 height 577
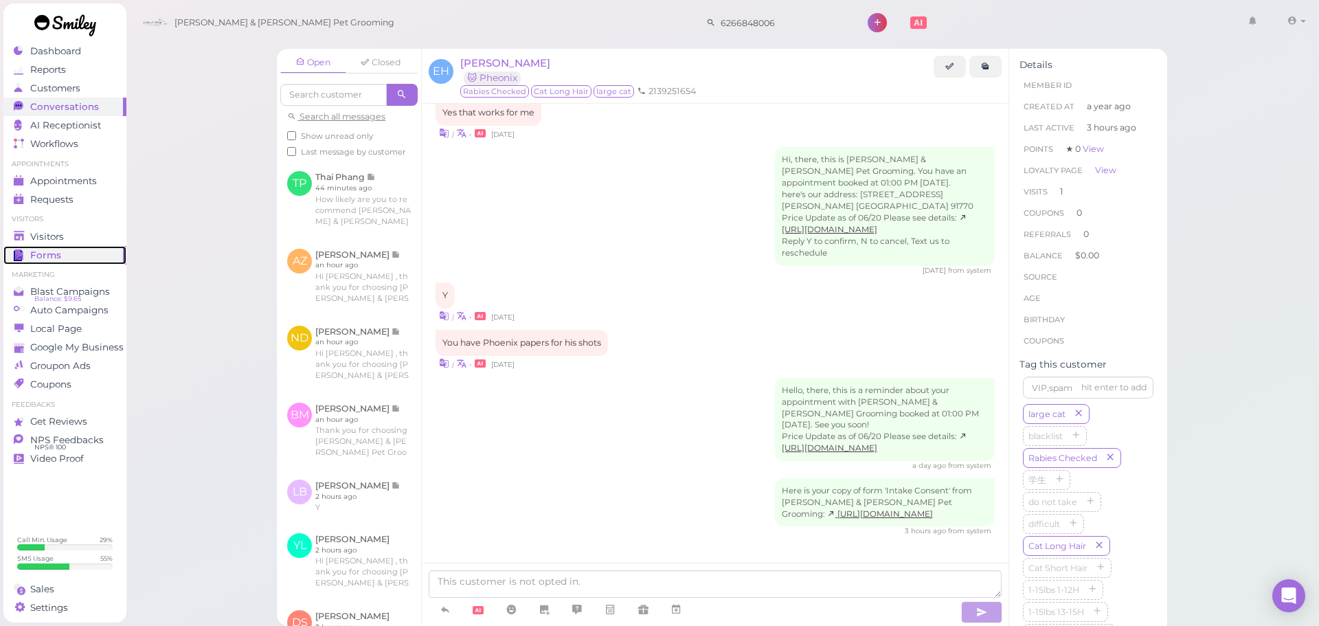
click at [69, 247] on link "Forms" at bounding box center [64, 255] width 123 height 19
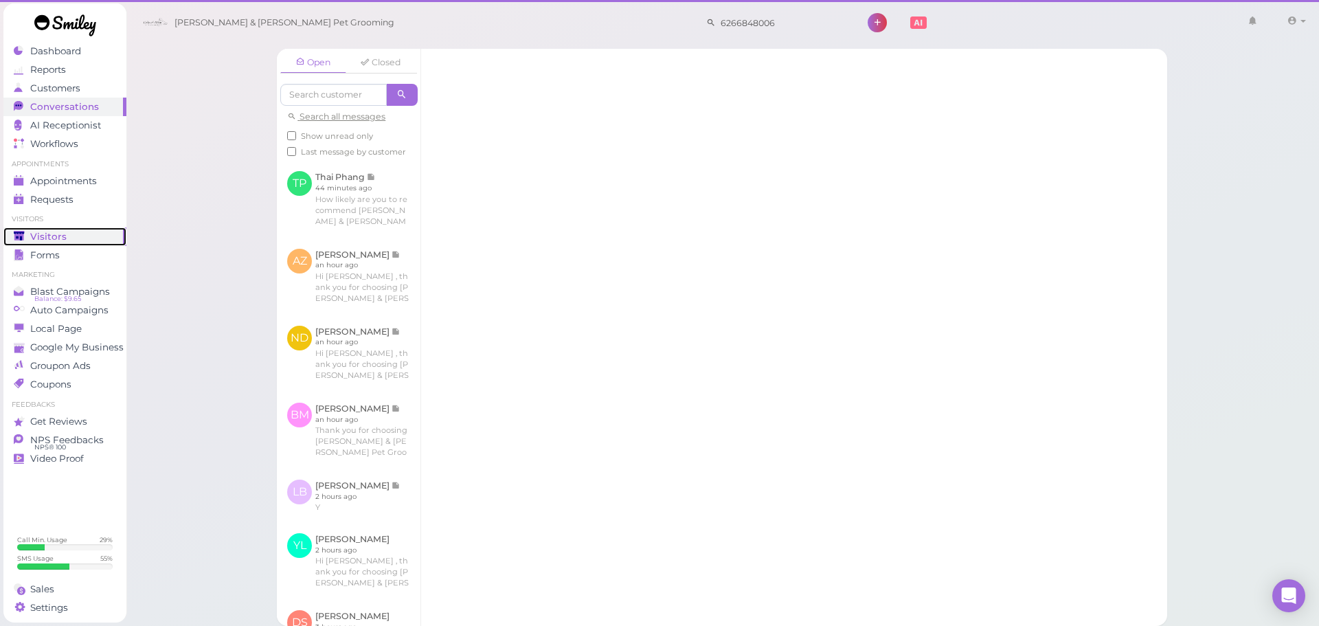
click at [72, 233] on div "Visitors" at bounding box center [63, 237] width 99 height 12
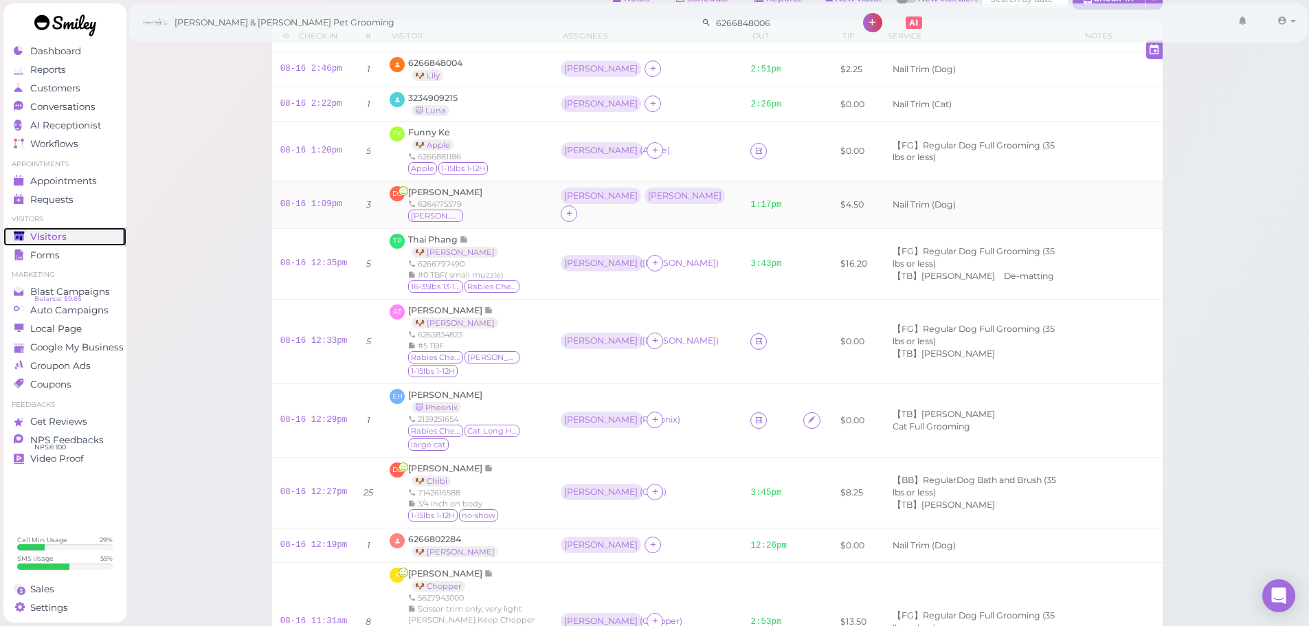
scroll to position [137, 0]
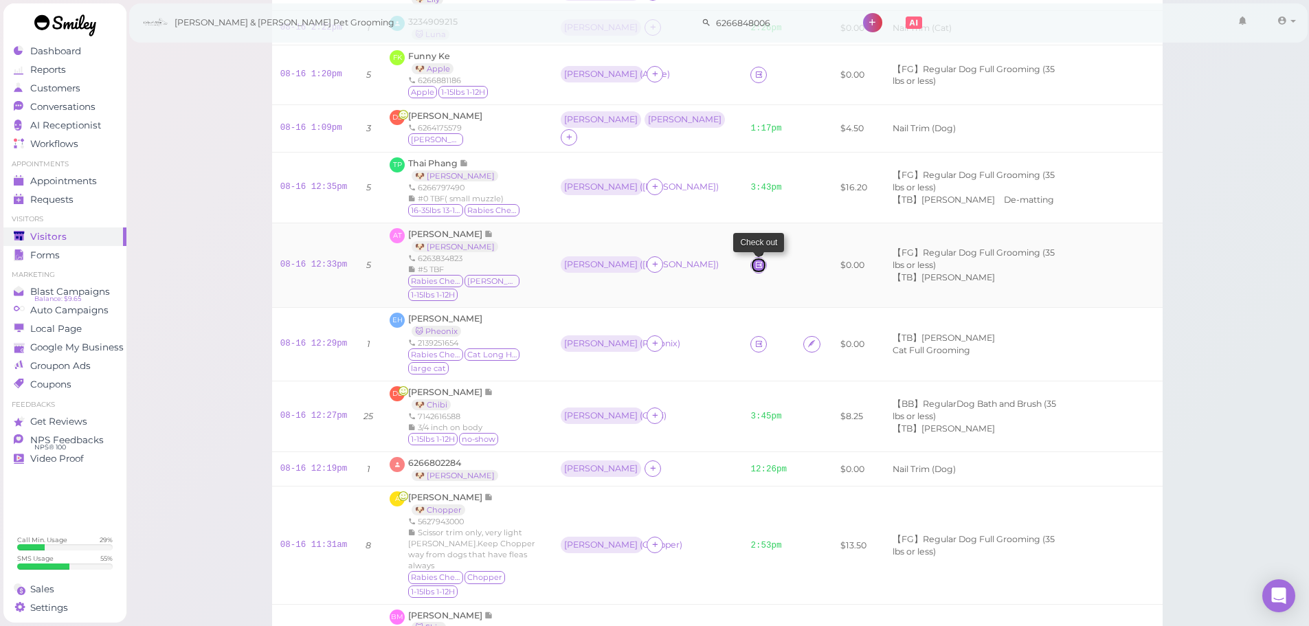
click at [755, 260] on icon at bounding box center [759, 265] width 9 height 10
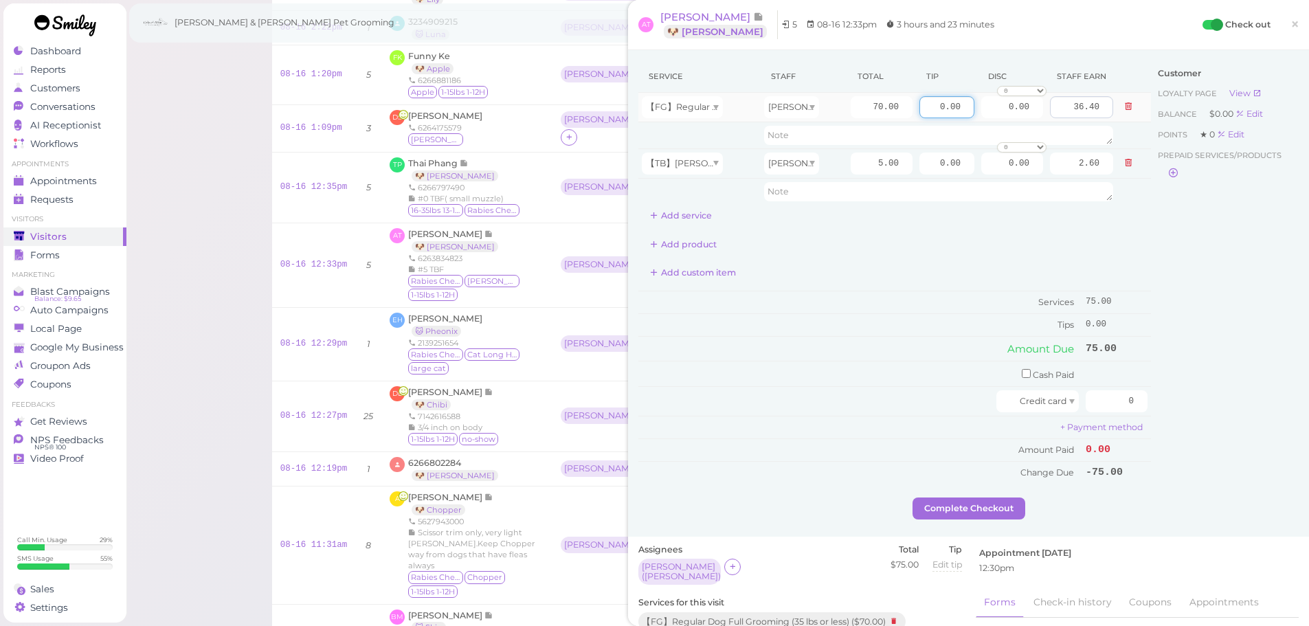
drag, startPoint x: 923, startPoint y: 108, endPoint x: 1095, endPoint y: 113, distance: 172.6
click at [1095, 113] on tr "【FG】Regular Dog Full Grooming (35 lbs or less) Asa 70.00 0.00 0.00 0 10% off 15…" at bounding box center [894, 108] width 513 height 30
type input "11.25"
click at [1179, 271] on div "Customer Loyalty page View Balance $0.00 Edit Points ★ 0 Edit Prepaid services/…" at bounding box center [1225, 278] width 148 height 437
drag, startPoint x: 1101, startPoint y: 399, endPoint x: 1183, endPoint y: 416, distance: 84.1
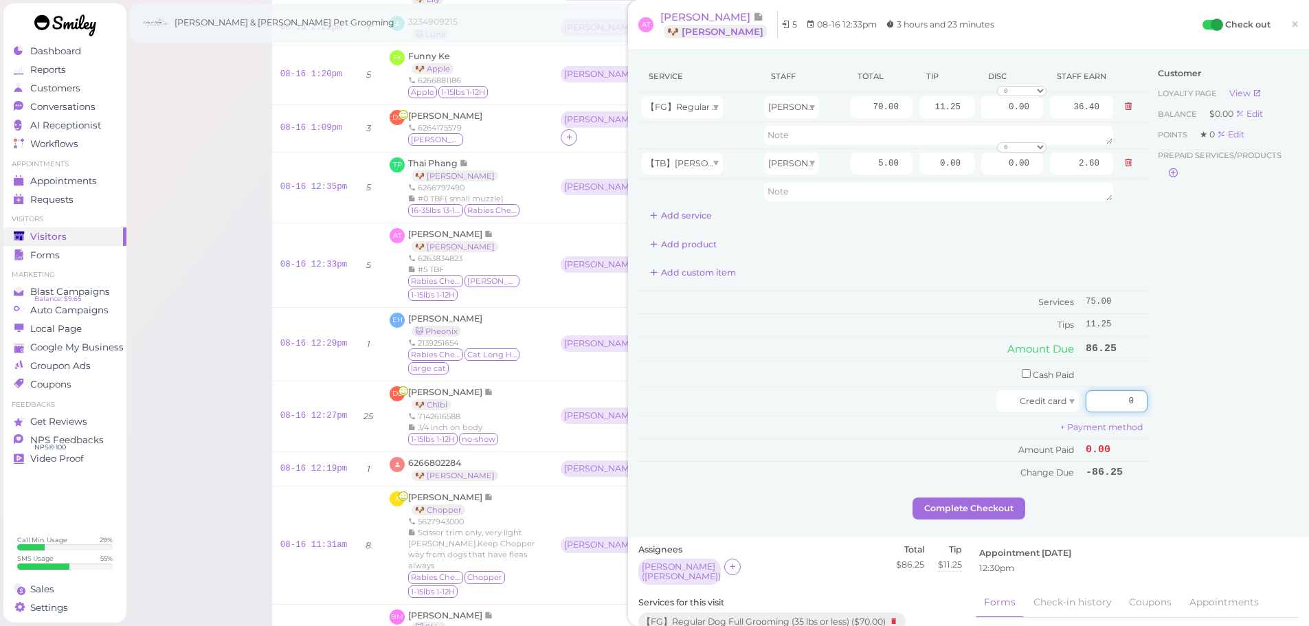
click at [1183, 416] on div "Service Staff Total Tip Disc Staff earn 【FG】Regular Dog Full Grooming (35 lbs o…" at bounding box center [968, 278] width 660 height 437
type input "86.25"
click at [1141, 511] on div "Complete Checkout" at bounding box center [968, 509] width 660 height 22
click at [979, 511] on button "Complete Checkout" at bounding box center [969, 509] width 113 height 22
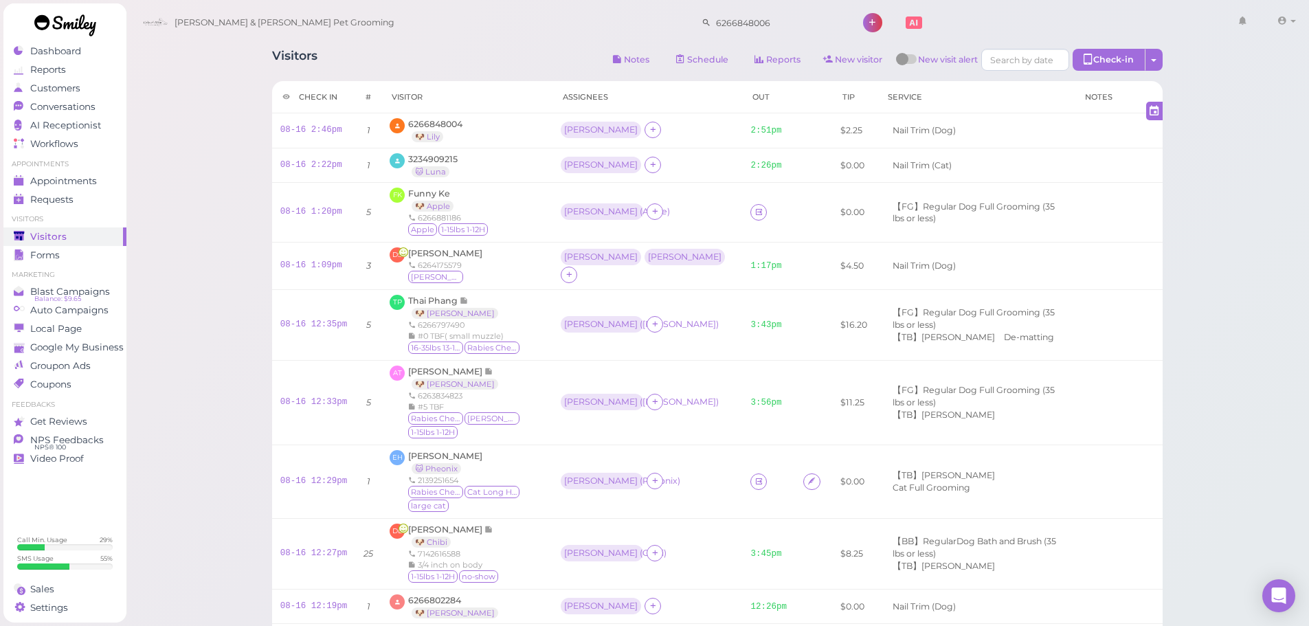
click at [89, 444] on span "NPS Feedbacks" at bounding box center [67, 440] width 74 height 12
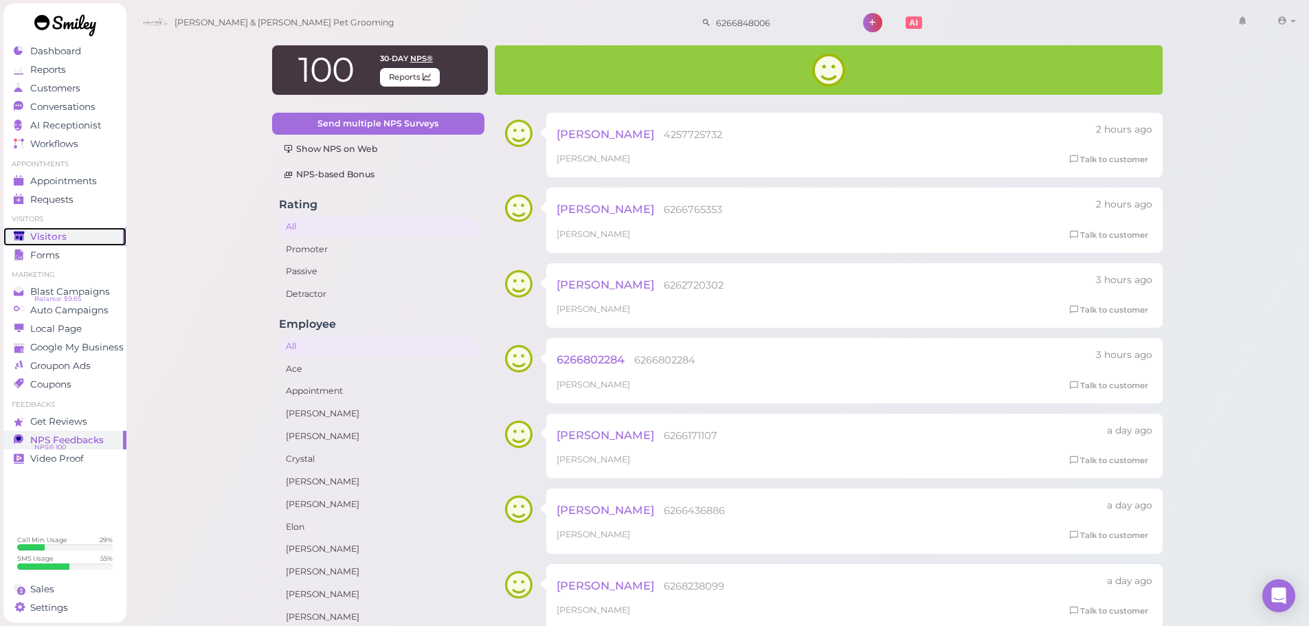
click at [36, 237] on span "Visitors" at bounding box center [48, 237] width 36 height 12
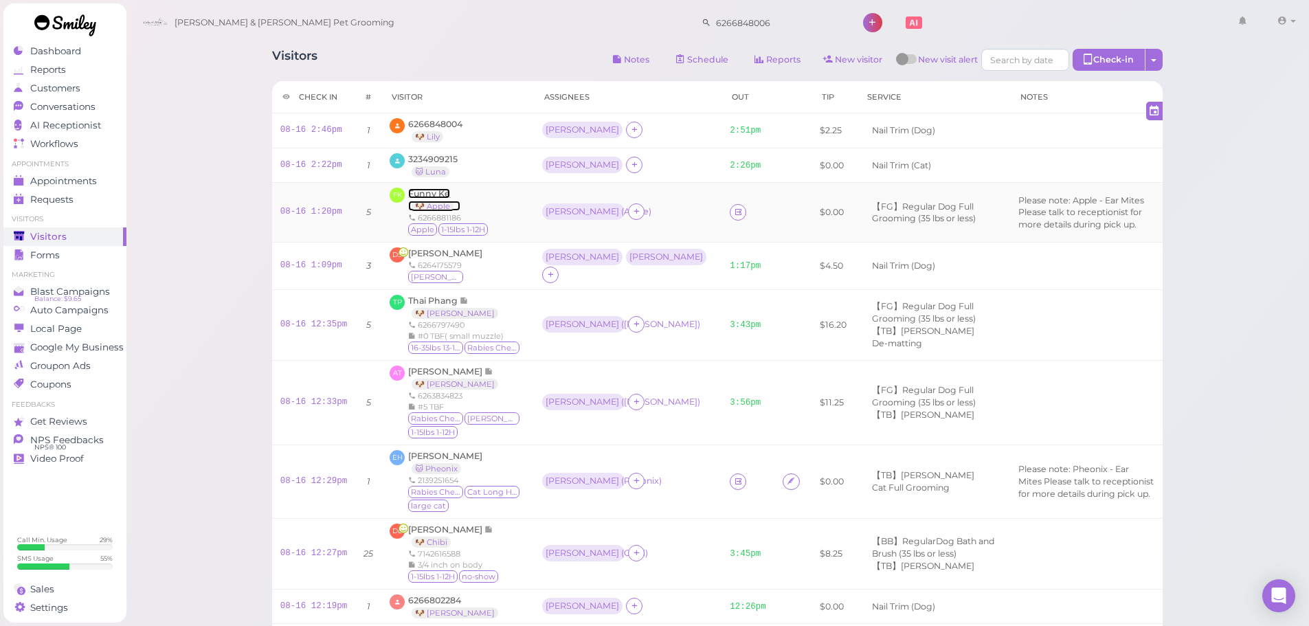
click at [430, 196] on span "Funny Ke" at bounding box center [429, 193] width 42 height 10
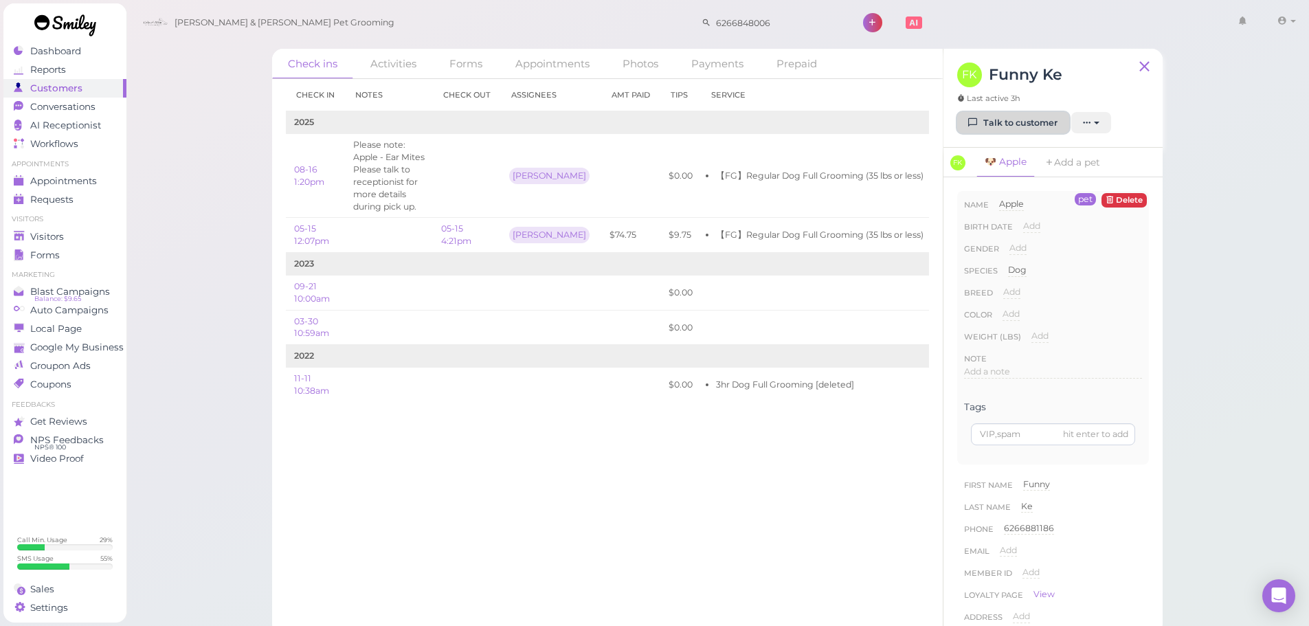
click at [1004, 132] on link "Talk to customer" at bounding box center [1013, 123] width 112 height 22
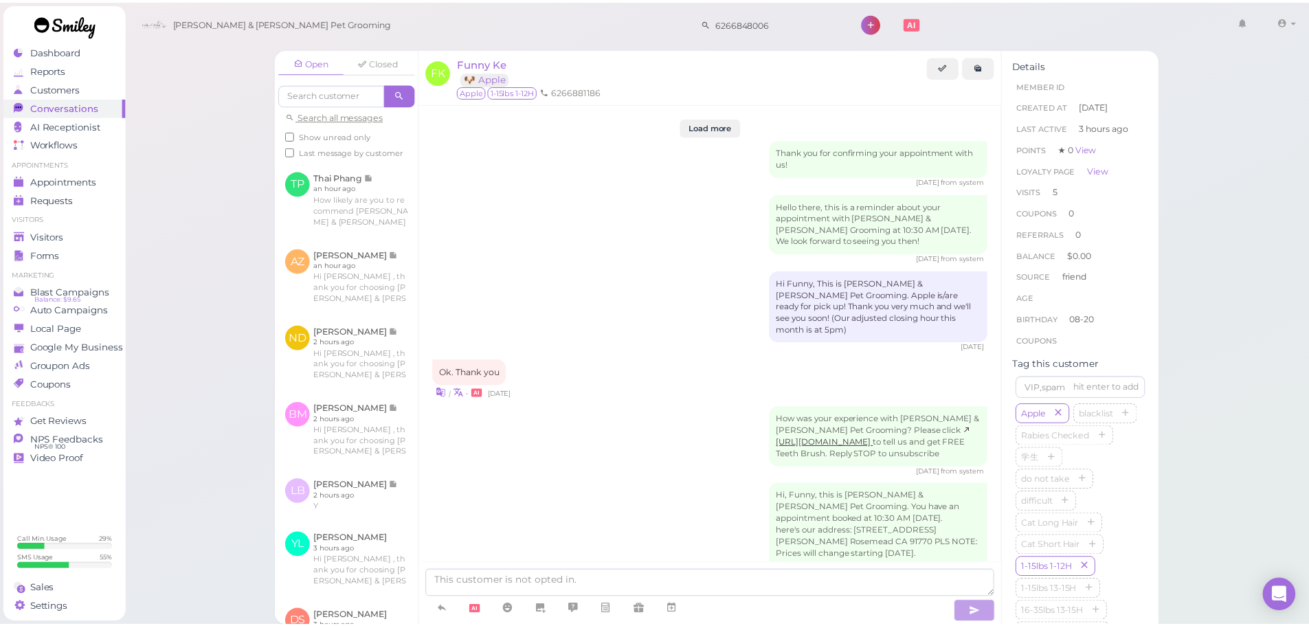
scroll to position [1906, 0]
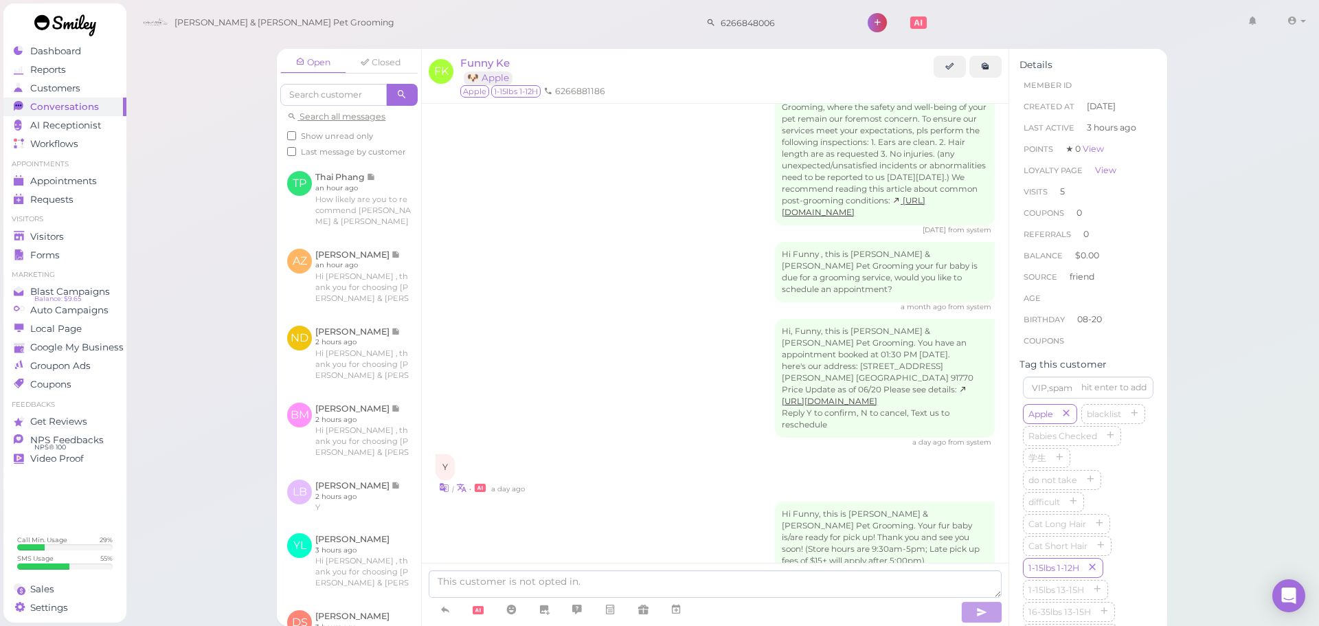
click at [712, 454] on div "Y | • a day ago" at bounding box center [715, 474] width 559 height 41
click at [54, 240] on span "Visitors" at bounding box center [48, 237] width 36 height 12
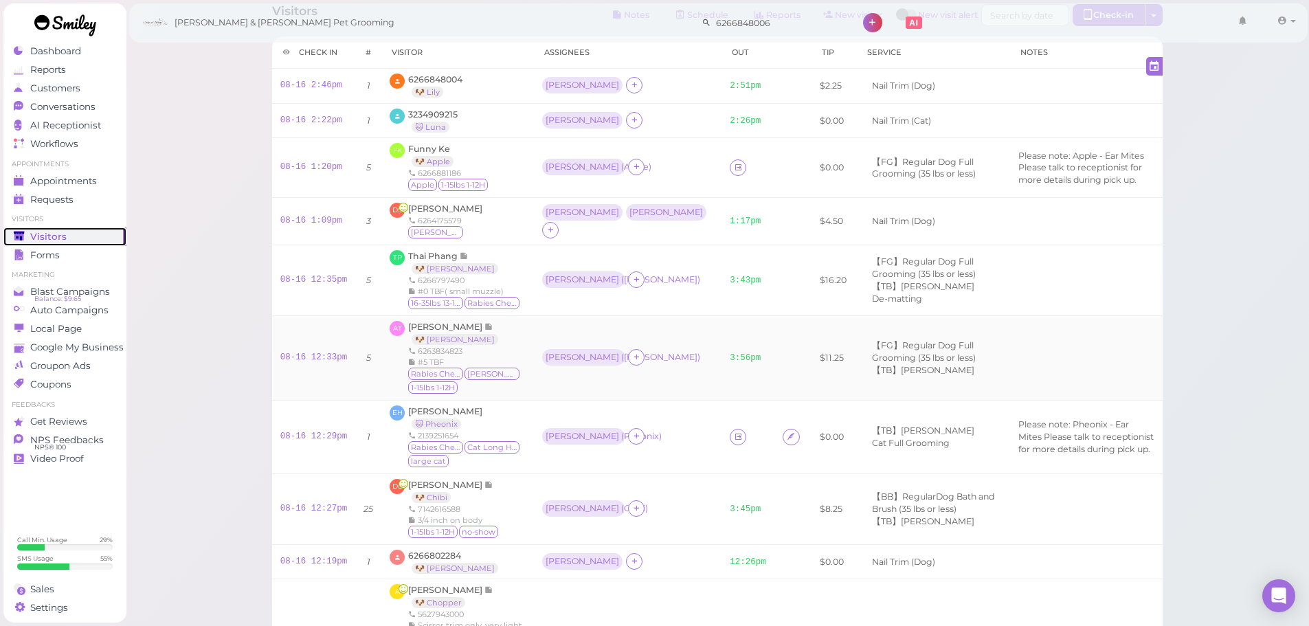
scroll to position [69, 0]
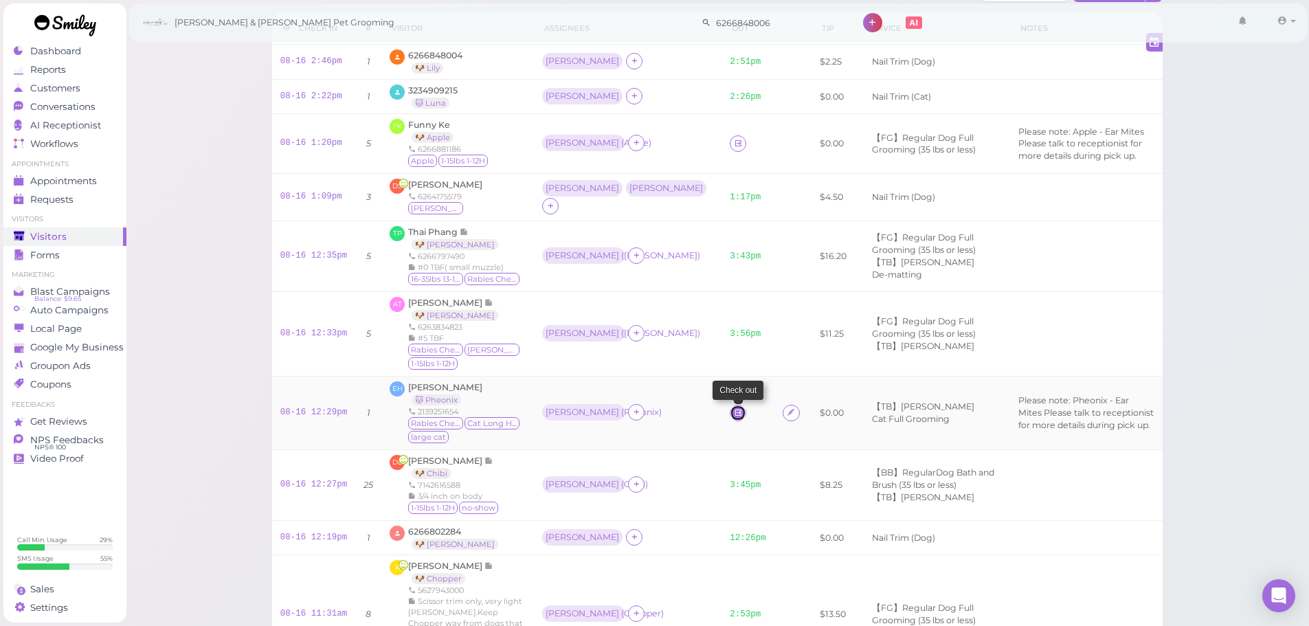
click at [734, 408] on icon at bounding box center [738, 413] width 9 height 10
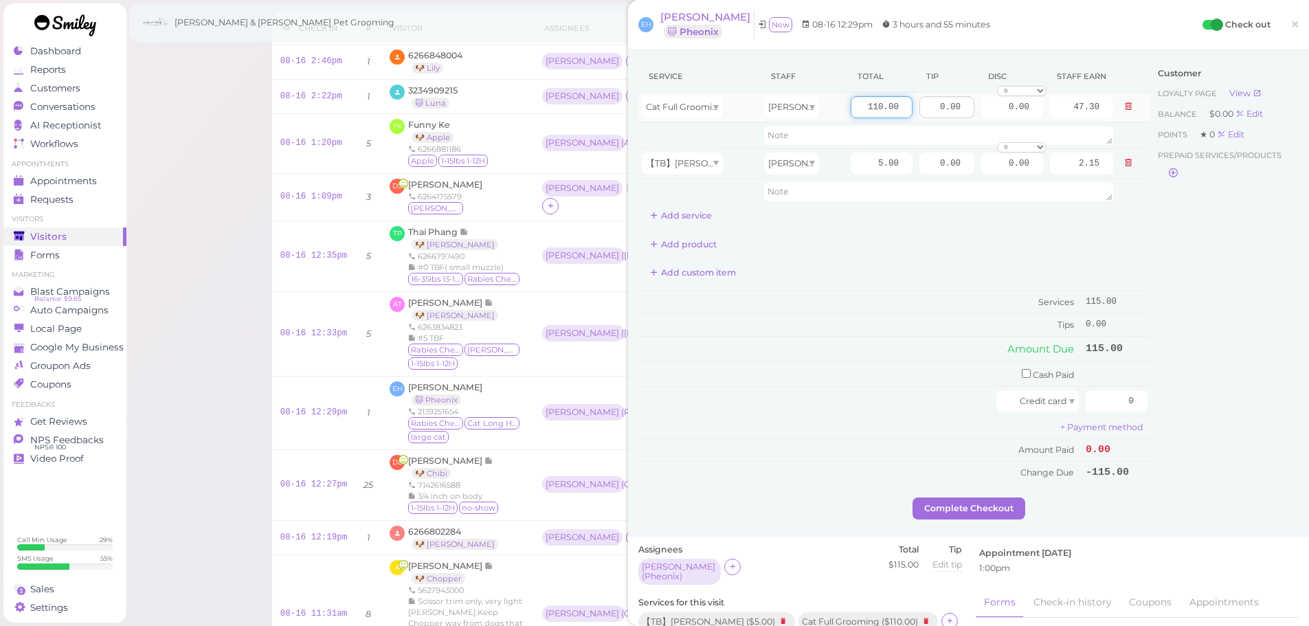
drag, startPoint x: 851, startPoint y: 108, endPoint x: 948, endPoint y: 110, distance: 96.9
click at [948, 110] on tr "Cat Full Grooming Rebecca 110.00 0.00 0.00 0 10% off 15% off 20% off 25% off 30…" at bounding box center [894, 108] width 513 height 30
type input "120"
type input "51.60"
click at [1249, 361] on div "Customer Loyalty page View Balance $0.00 Edit Points ★ 0 Edit Prepaid services/…" at bounding box center [1225, 278] width 148 height 437
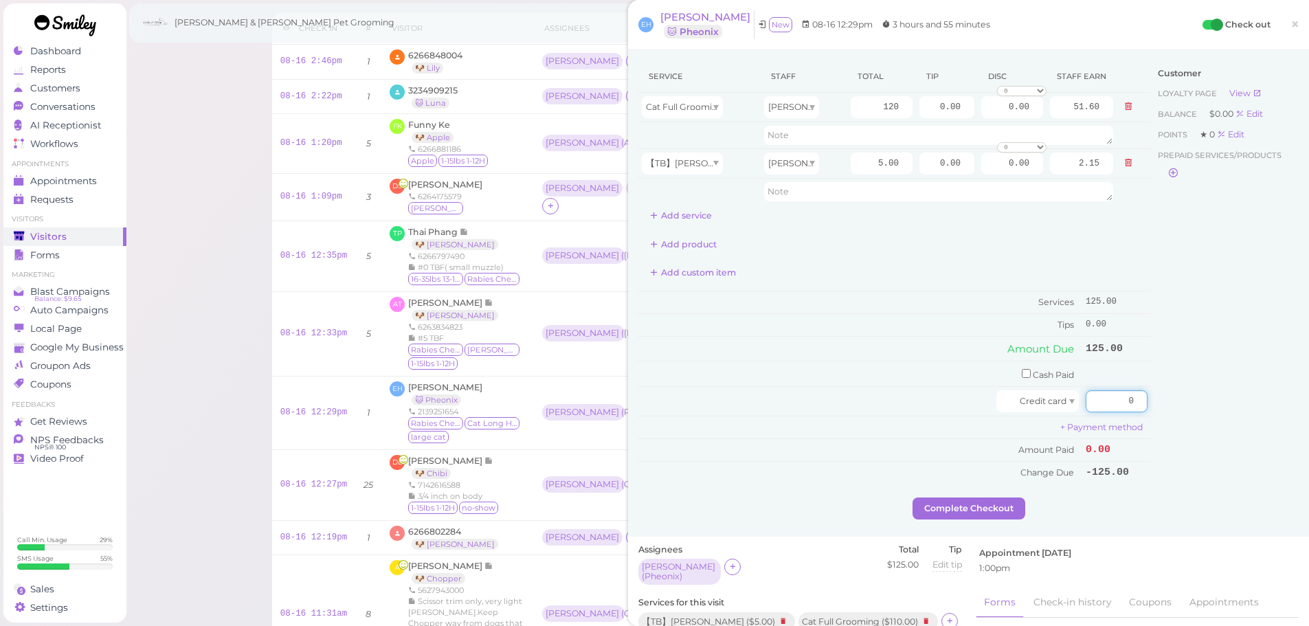
drag, startPoint x: 1106, startPoint y: 405, endPoint x: 1161, endPoint y: 405, distance: 55.0
click at [1147, 405] on div "Service Staff Total Tip Disc Staff earn Cat Full Grooming Rebecca 120 0.00 0.00…" at bounding box center [968, 278] width 660 height 437
type input "125"
click at [1161, 404] on div "Customer Loyalty page View Balance $0.00 Edit Points ★ 0 Edit Prepaid services/…" at bounding box center [1225, 278] width 148 height 437
click at [958, 509] on button "Complete Checkout" at bounding box center [969, 509] width 113 height 22
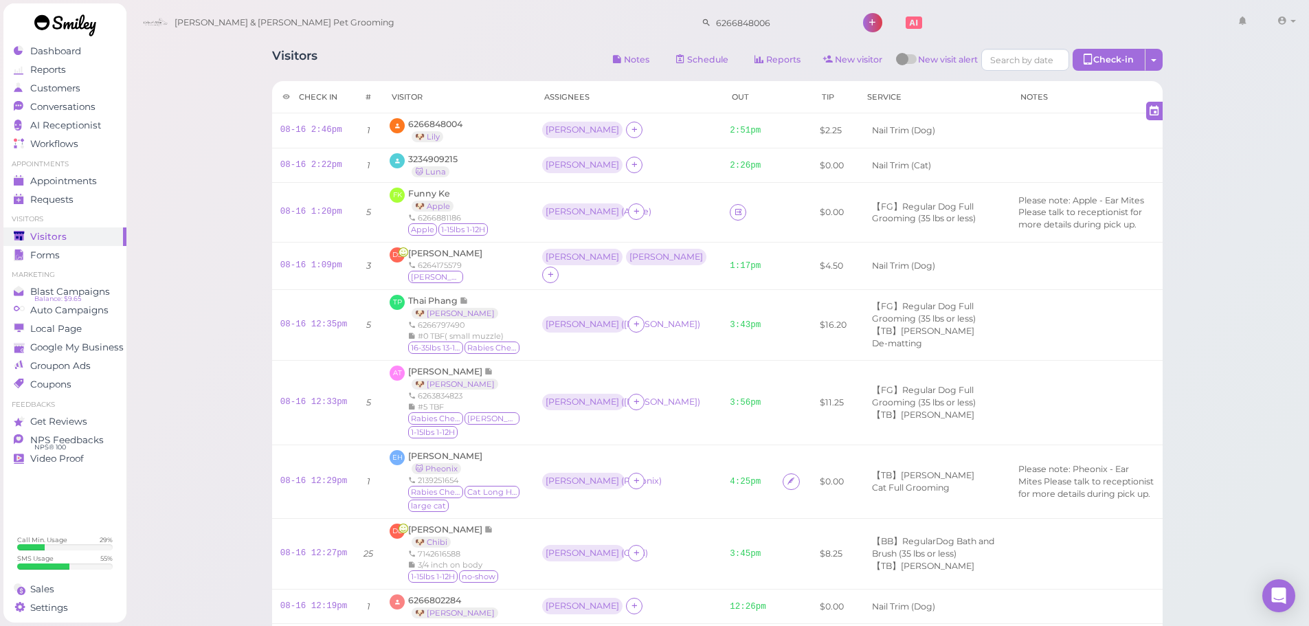
click at [412, 189] on span "Funny Ke" at bounding box center [429, 193] width 42 height 10
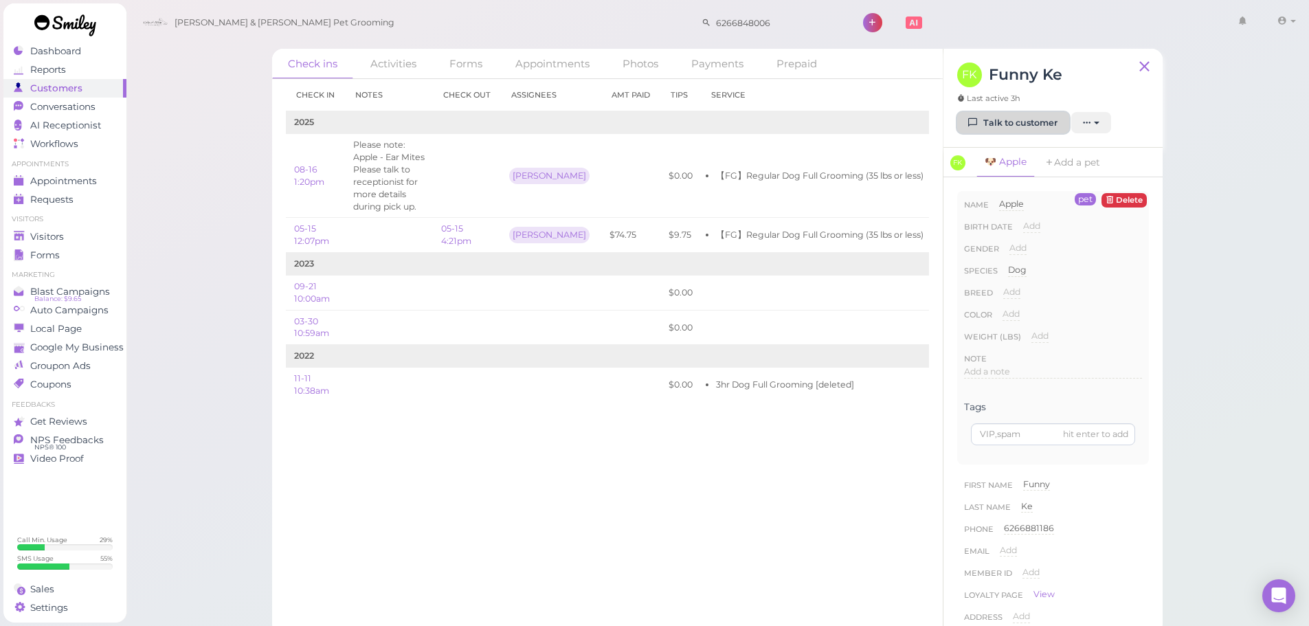
click at [1040, 126] on link "Talk to customer" at bounding box center [1013, 123] width 112 height 22
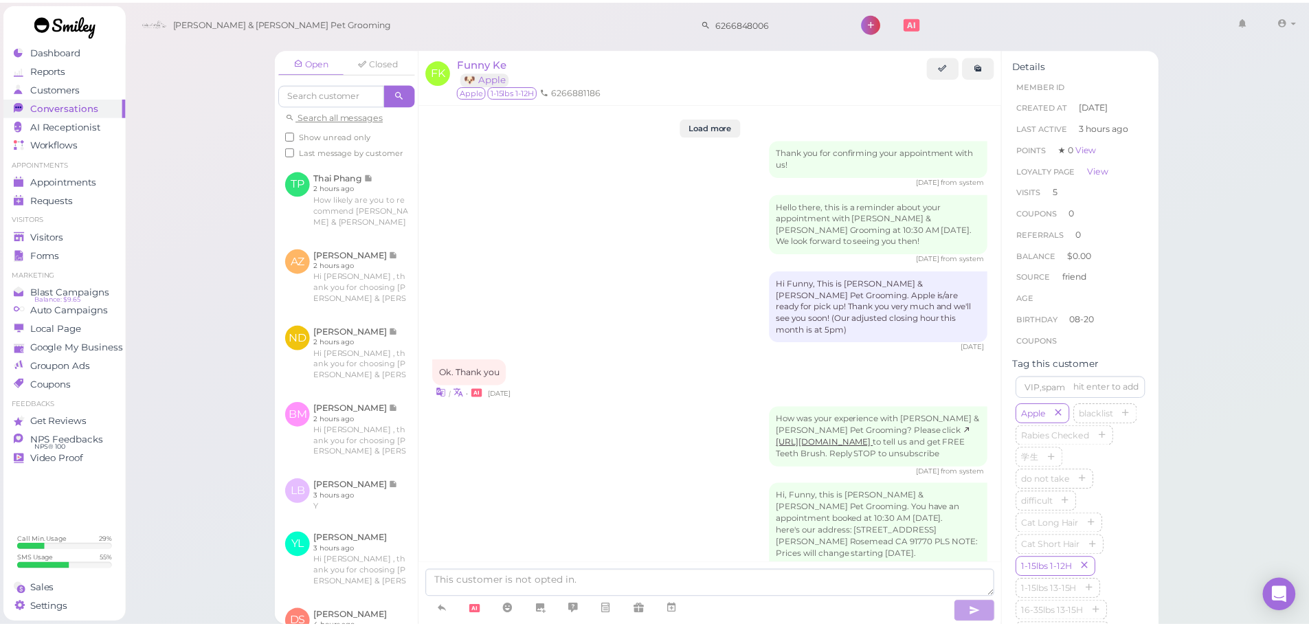
scroll to position [1906, 0]
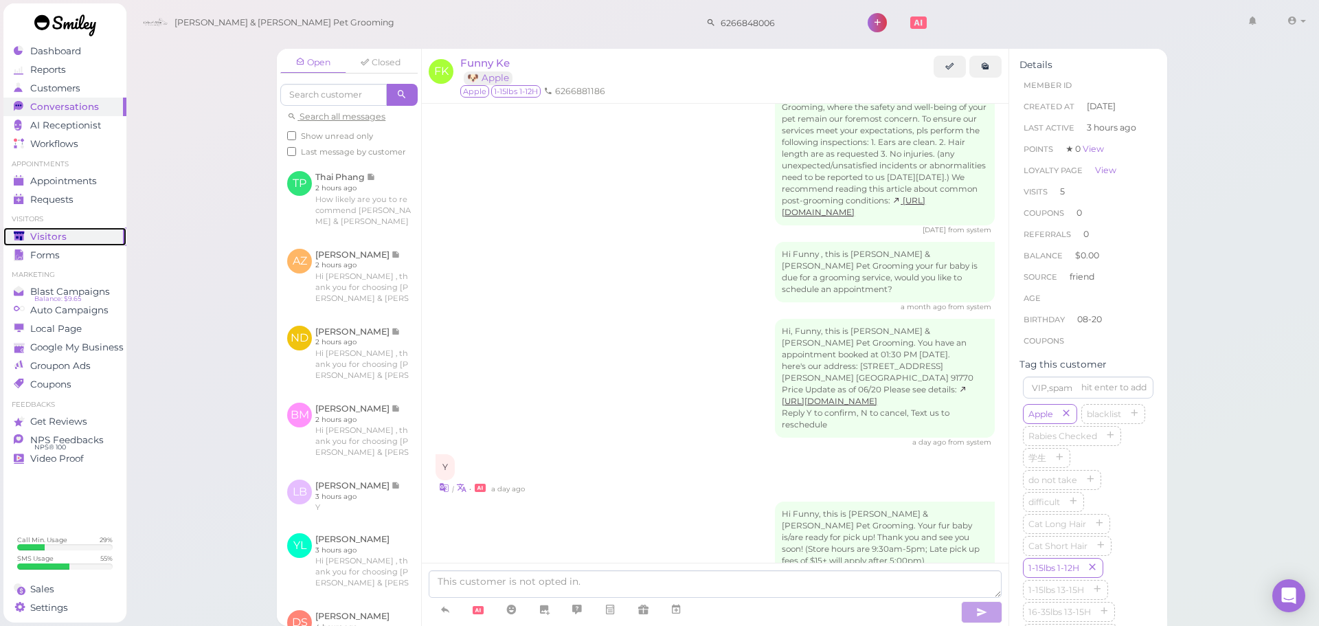
click at [79, 235] on div "Visitors" at bounding box center [63, 237] width 99 height 12
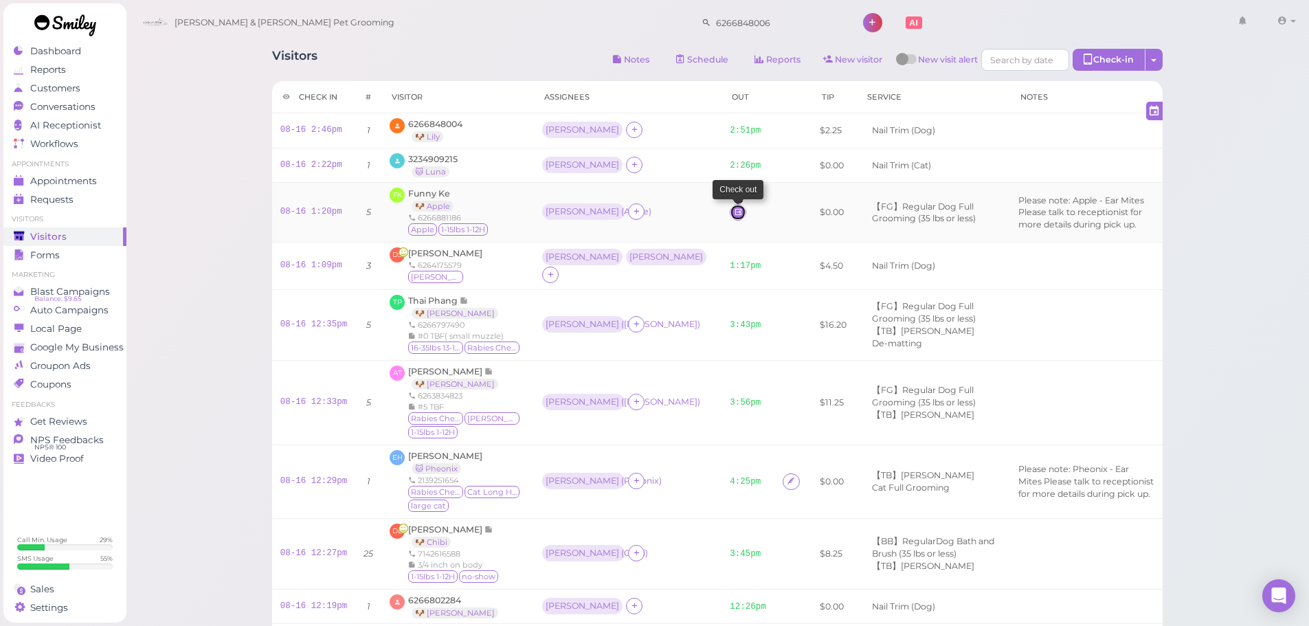
click at [734, 211] on icon at bounding box center [738, 212] width 9 height 10
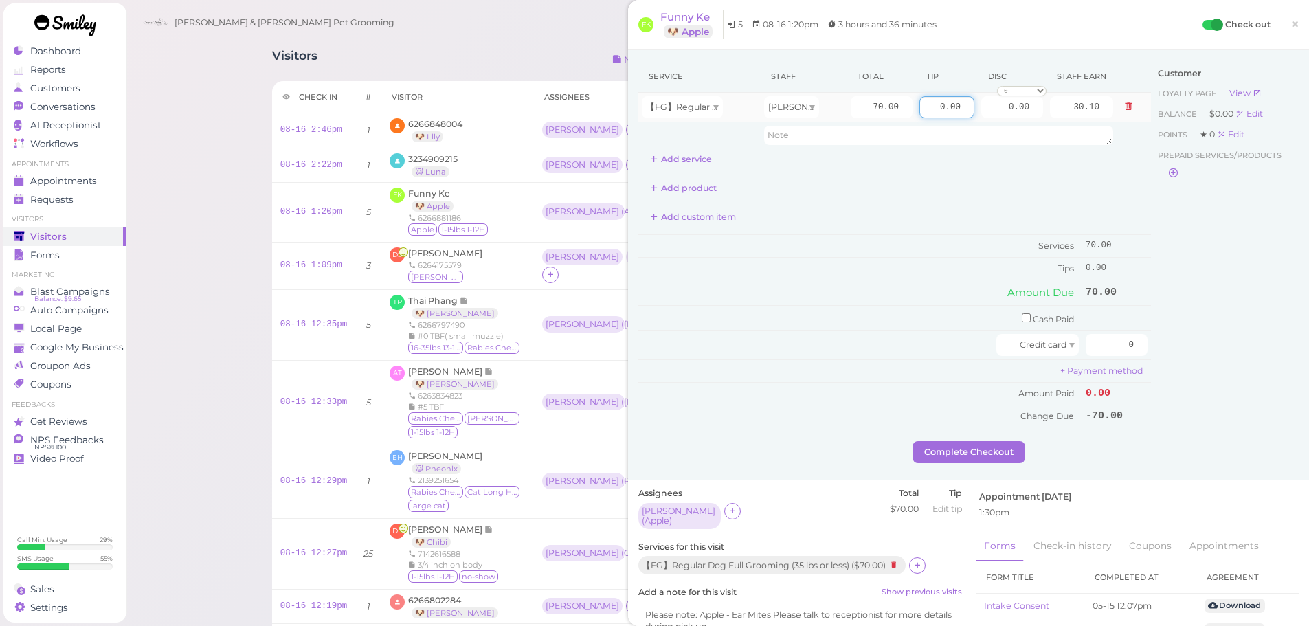
drag, startPoint x: 933, startPoint y: 102, endPoint x: 887, endPoint y: 104, distance: 45.4
click at [931, 102] on input "0.00" at bounding box center [947, 107] width 55 height 22
drag, startPoint x: 910, startPoint y: 100, endPoint x: 1013, endPoint y: 119, distance: 104.7
click at [1013, 119] on tr "【FG】Regular Dog Full Grooming (35 lbs or less) Helen 70.00 0.00 0.00 0 10% off …" at bounding box center [894, 108] width 513 height 30
type input "10.5"
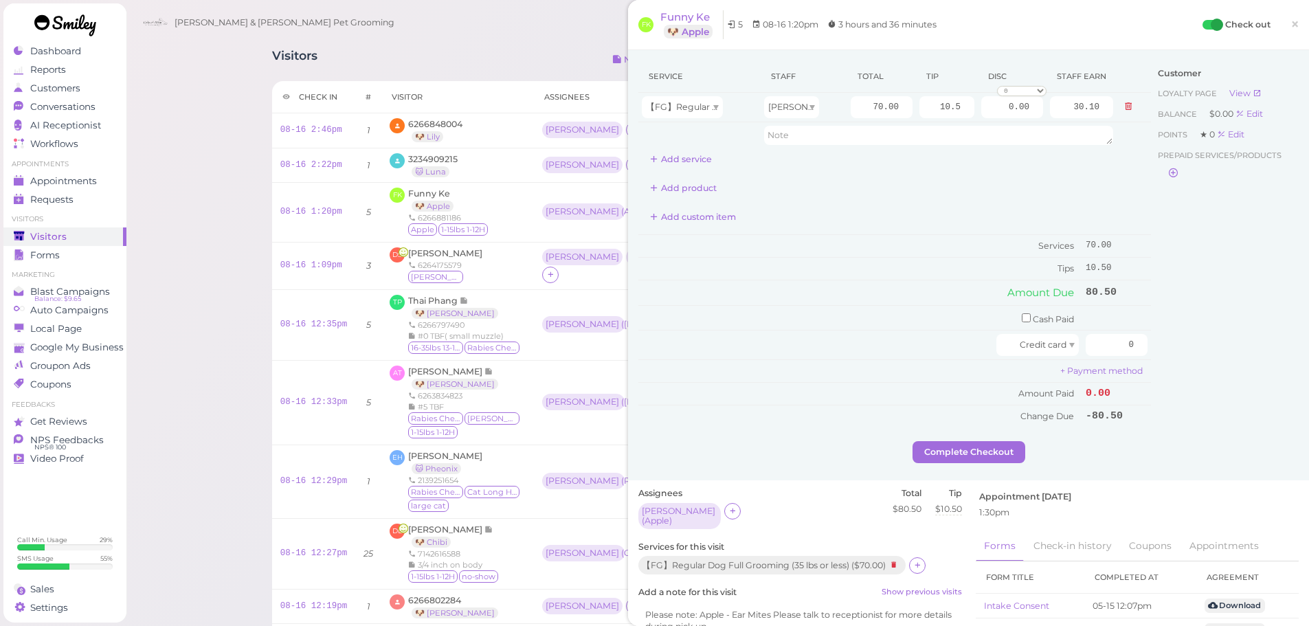
click at [1238, 297] on div "Customer Loyalty page View Balance $0.00 Edit Points ★ 0 Edit Prepaid services/…" at bounding box center [1225, 250] width 148 height 381
drag, startPoint x: 1091, startPoint y: 337, endPoint x: 1222, endPoint y: 366, distance: 133.6
click at [1221, 366] on div "Service Staff Total Tip Disc Staff earn 【FG】Regular Dog Full Grooming (35 lbs o…" at bounding box center [968, 250] width 660 height 381
type input "80.5"
click at [1199, 425] on div "Customer Loyalty page View Balance $0.00 Edit Points ★ 0 Edit Prepaid services/…" at bounding box center [1225, 250] width 148 height 381
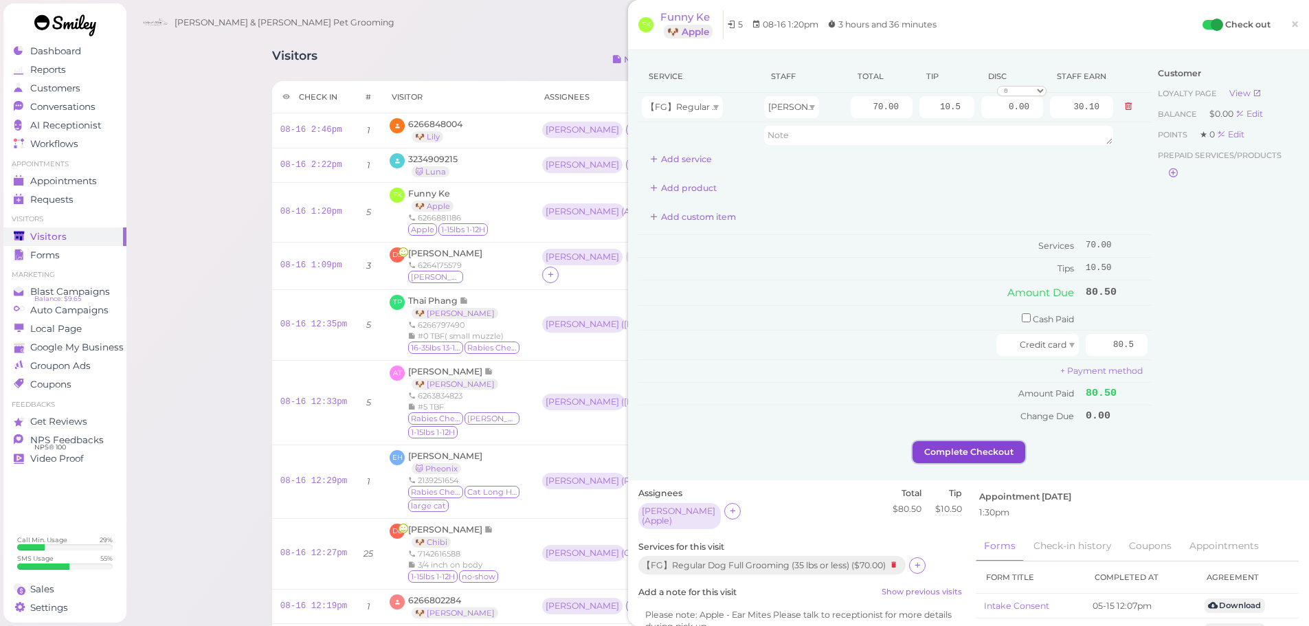
click at [951, 452] on button "Complete Checkout" at bounding box center [969, 452] width 113 height 22
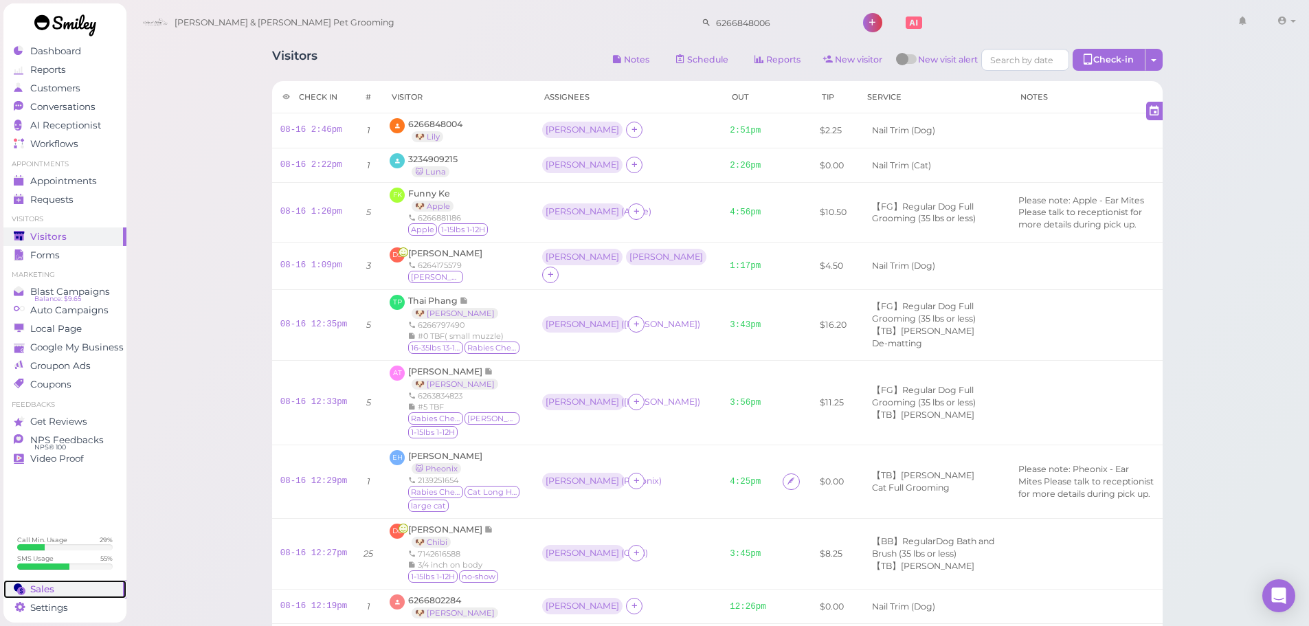
click at [42, 592] on span "Sales" at bounding box center [42, 589] width 24 height 12
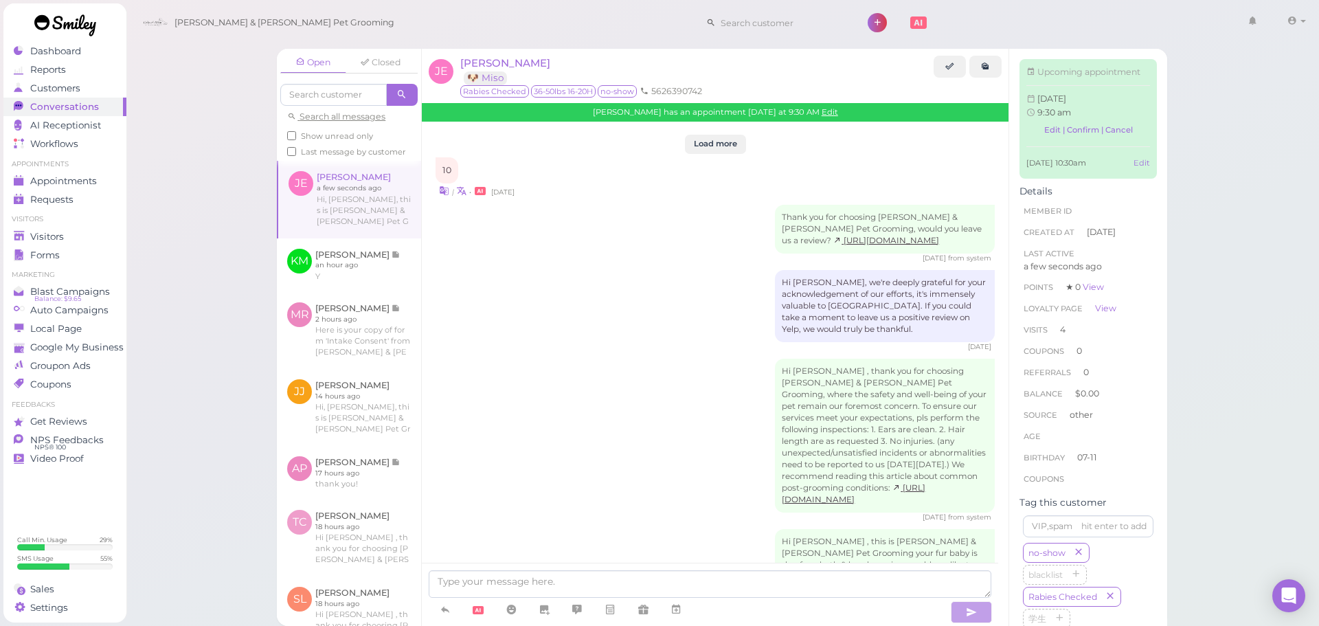
scroll to position [2425, 0]
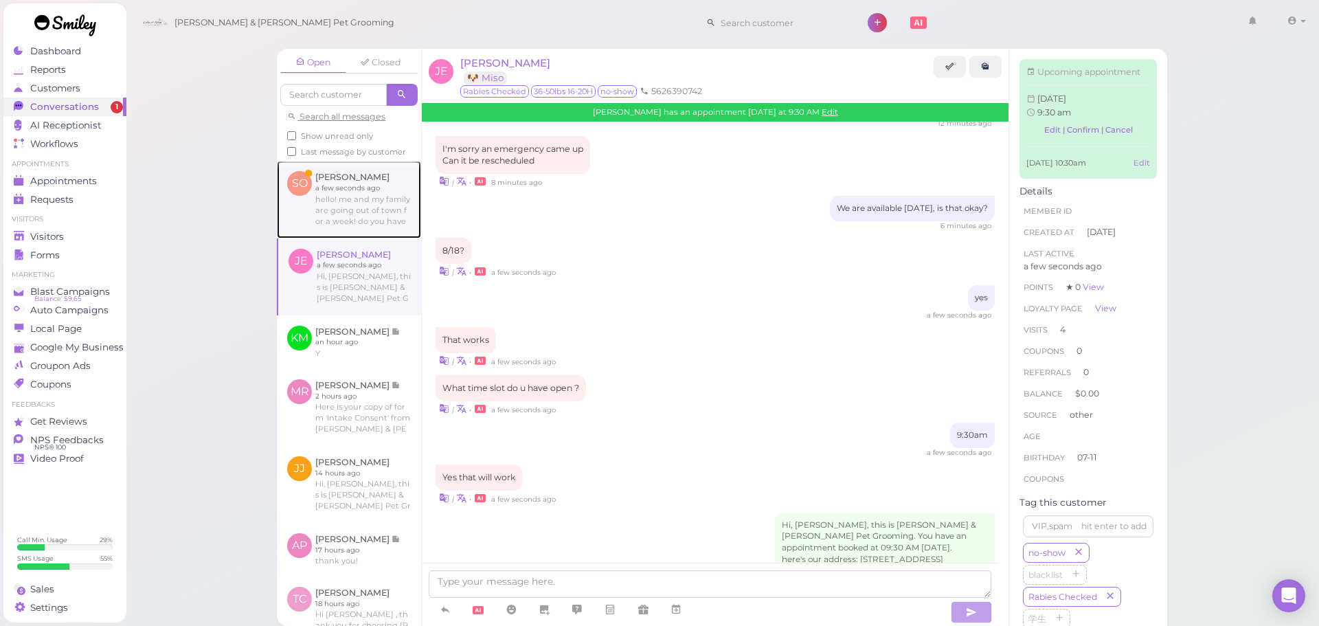
click at [337, 222] on link at bounding box center [349, 199] width 144 height 77
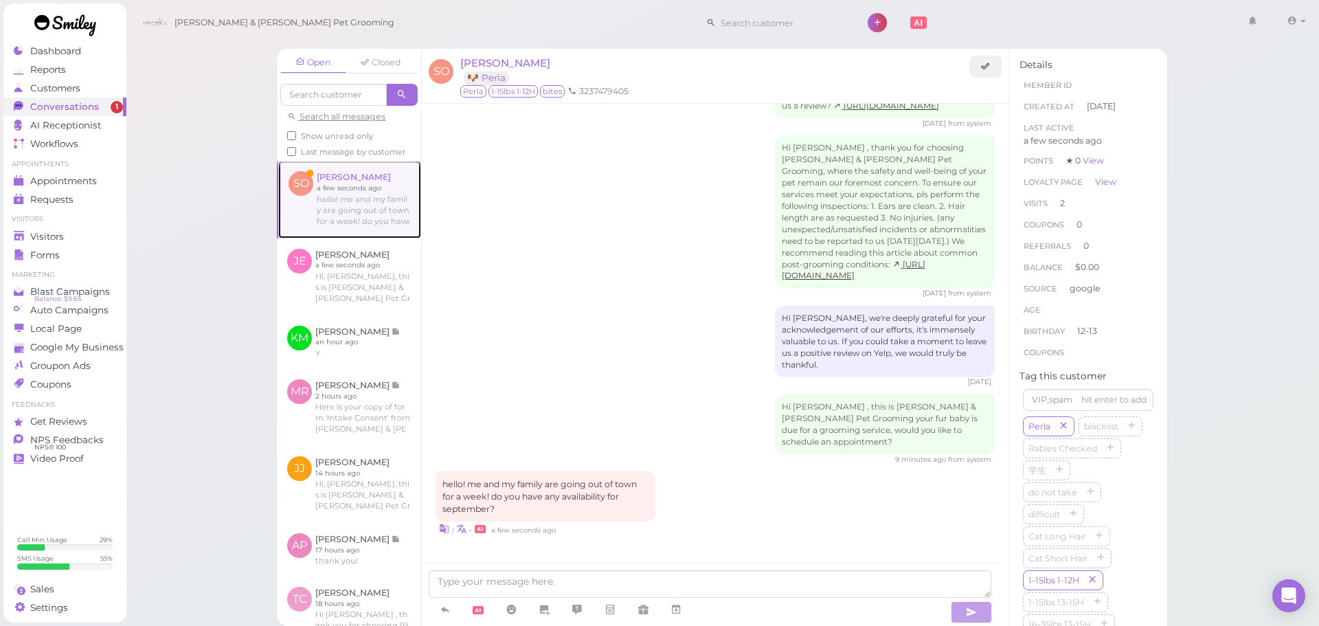
scroll to position [1635, 0]
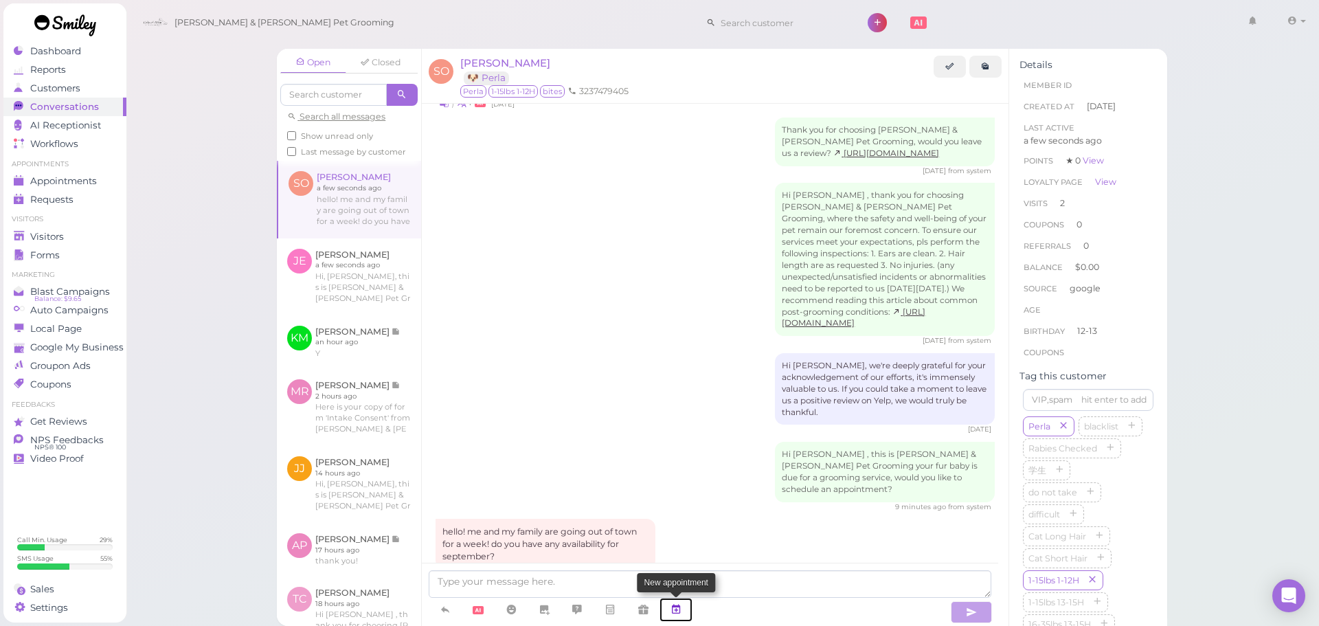
click at [676, 610] on icon at bounding box center [676, 610] width 11 height 14
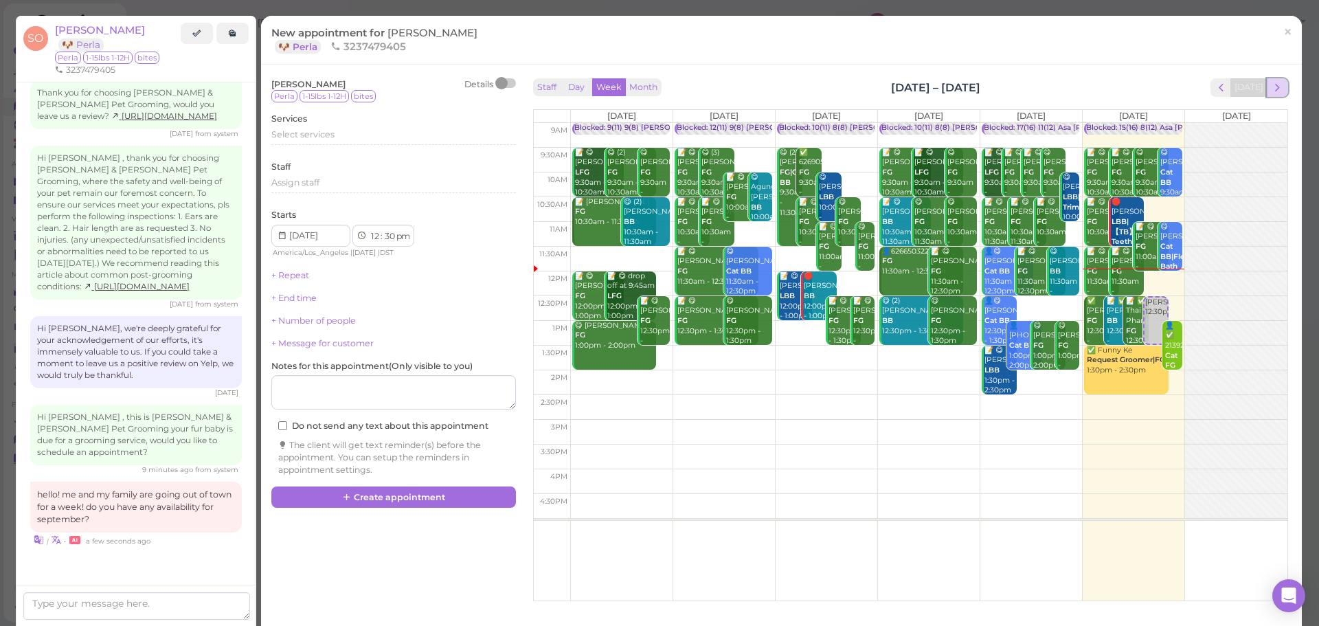
click at [1271, 83] on span "next" at bounding box center [1277, 87] width 13 height 13
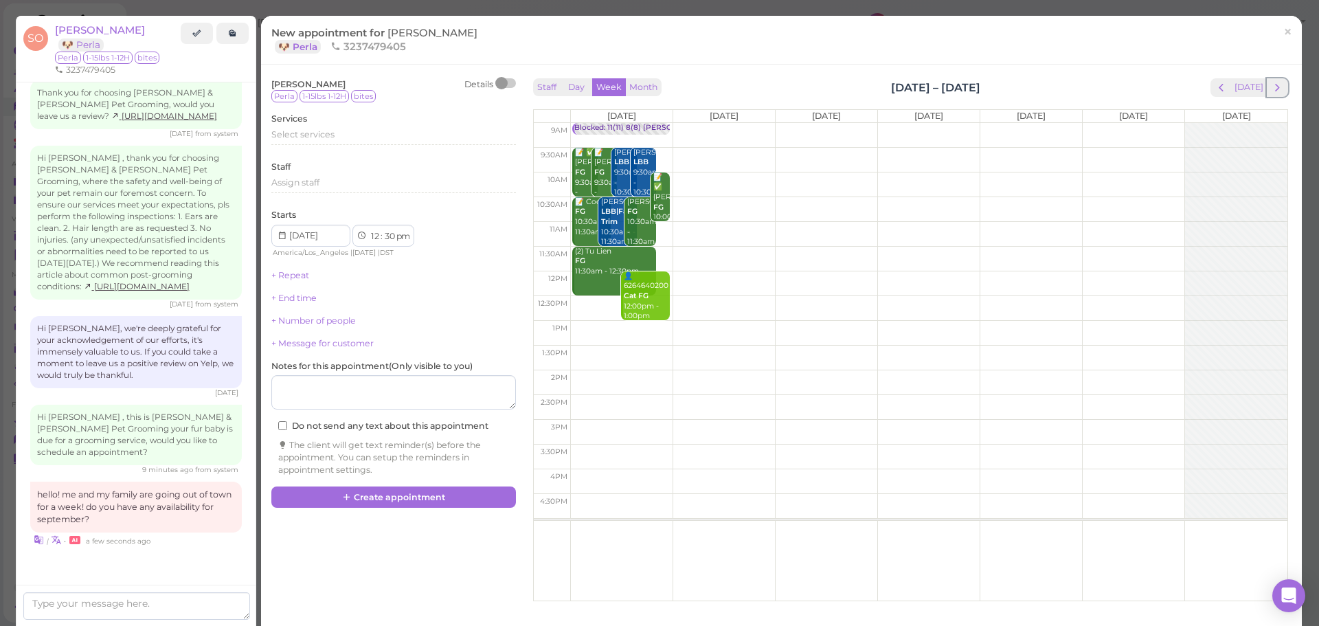
click at [1271, 83] on span "next" at bounding box center [1277, 87] width 13 height 13
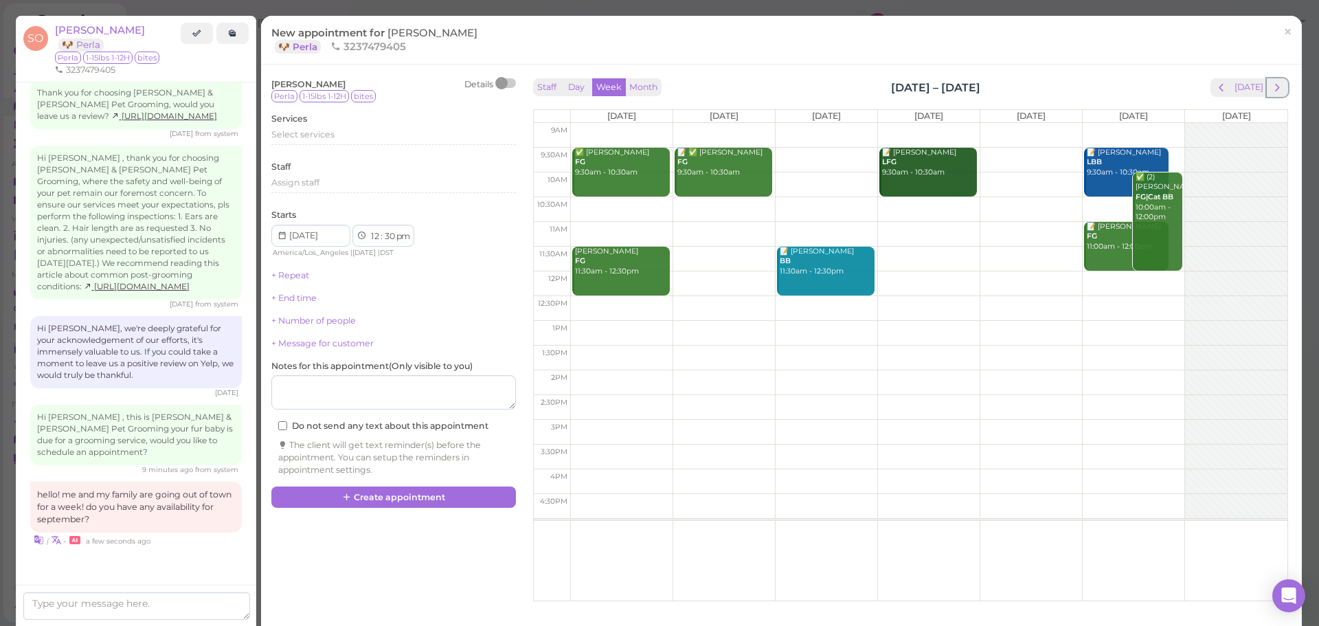
click at [1271, 83] on span "next" at bounding box center [1277, 87] width 13 height 13
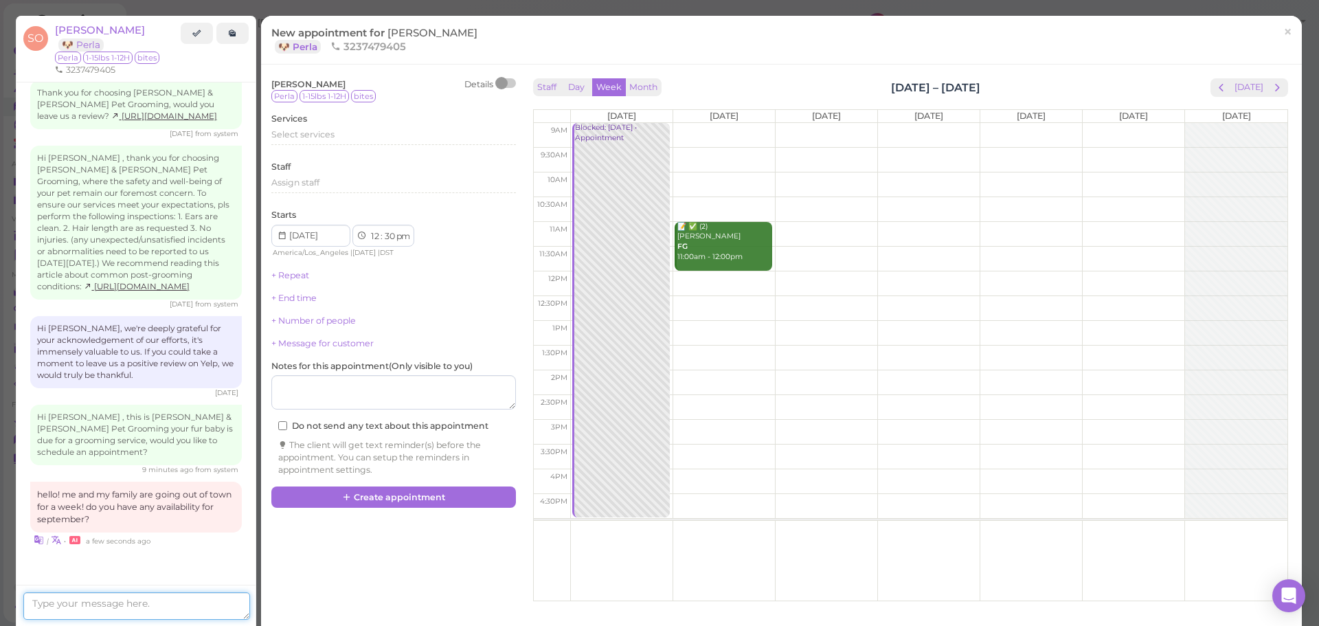
click at [193, 599] on textarea at bounding box center [136, 605] width 227 height 27
type textarea "Yes. what day do you have in mind?"
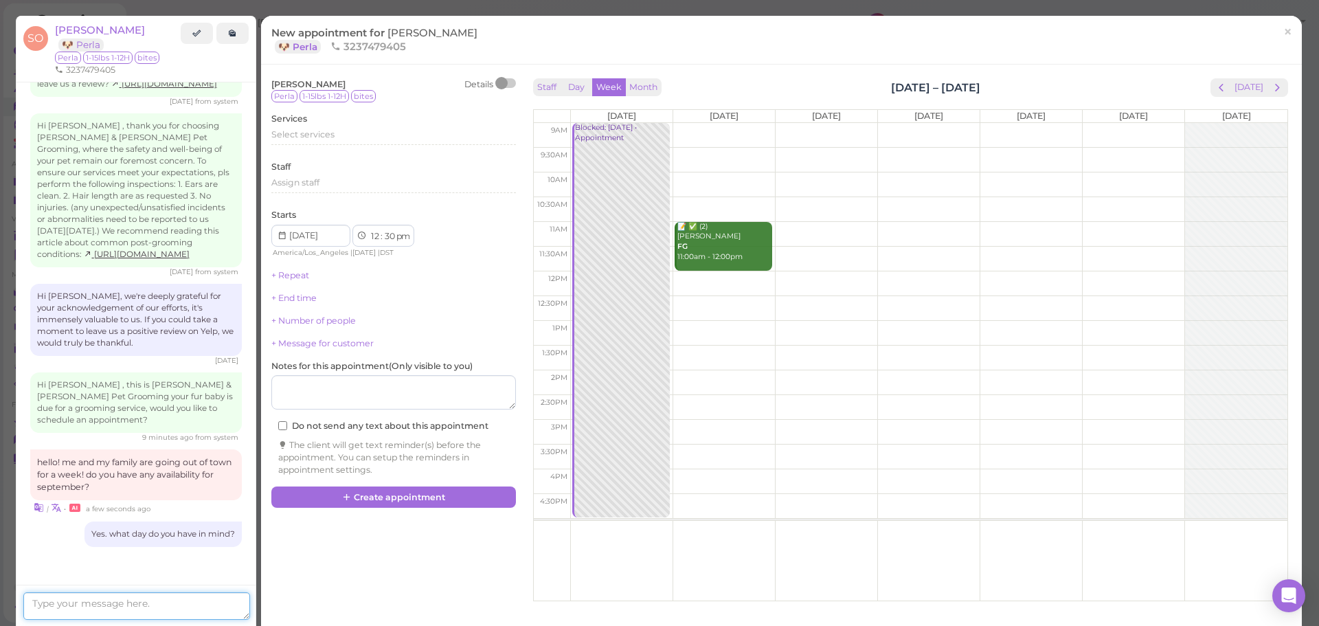
scroll to position [1741, 0]
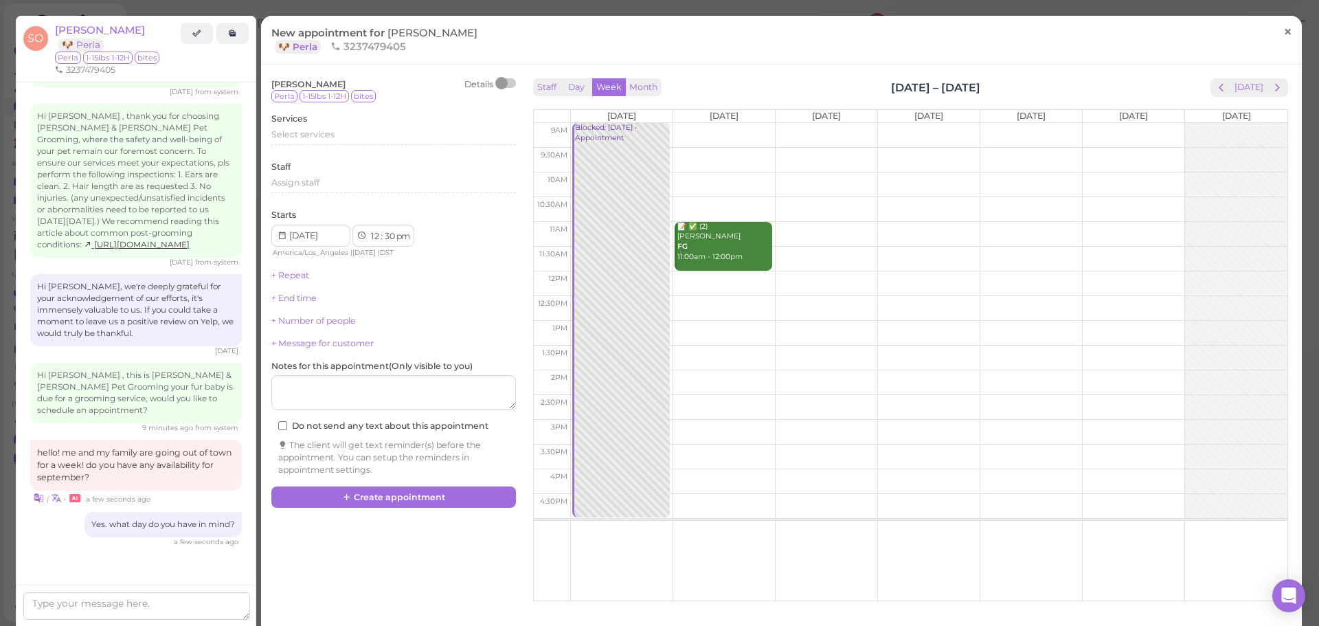
click at [1284, 32] on span "×" at bounding box center [1288, 31] width 9 height 19
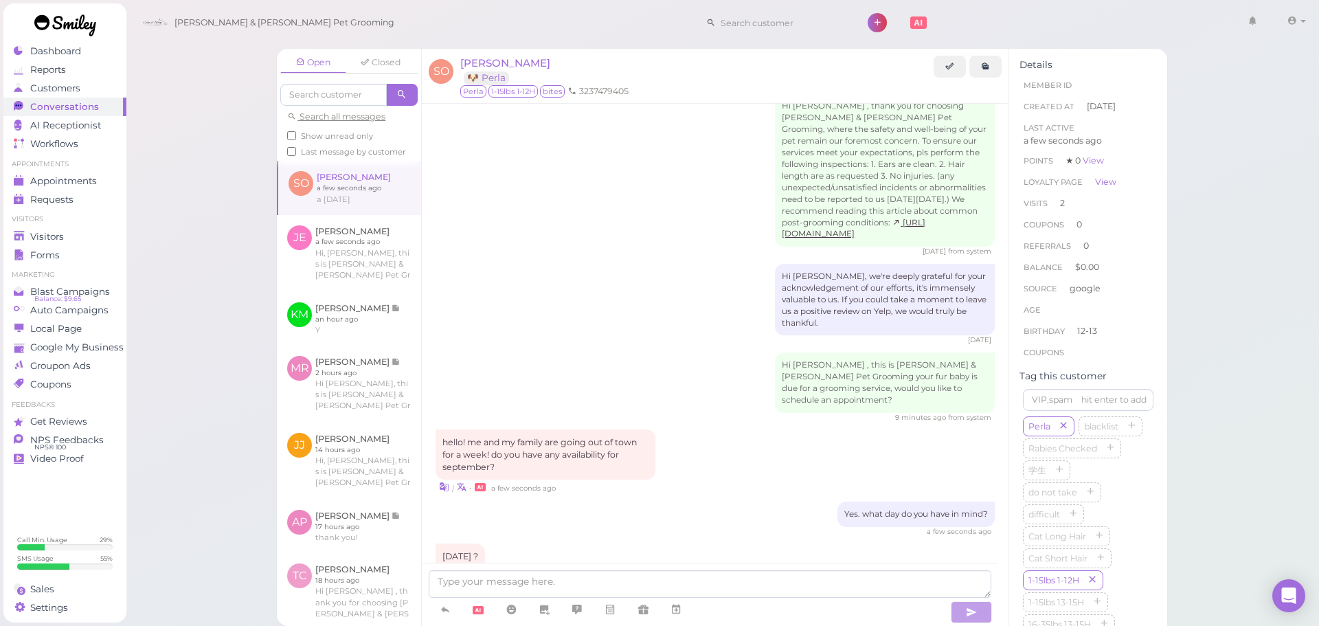
scroll to position [1772, 0]
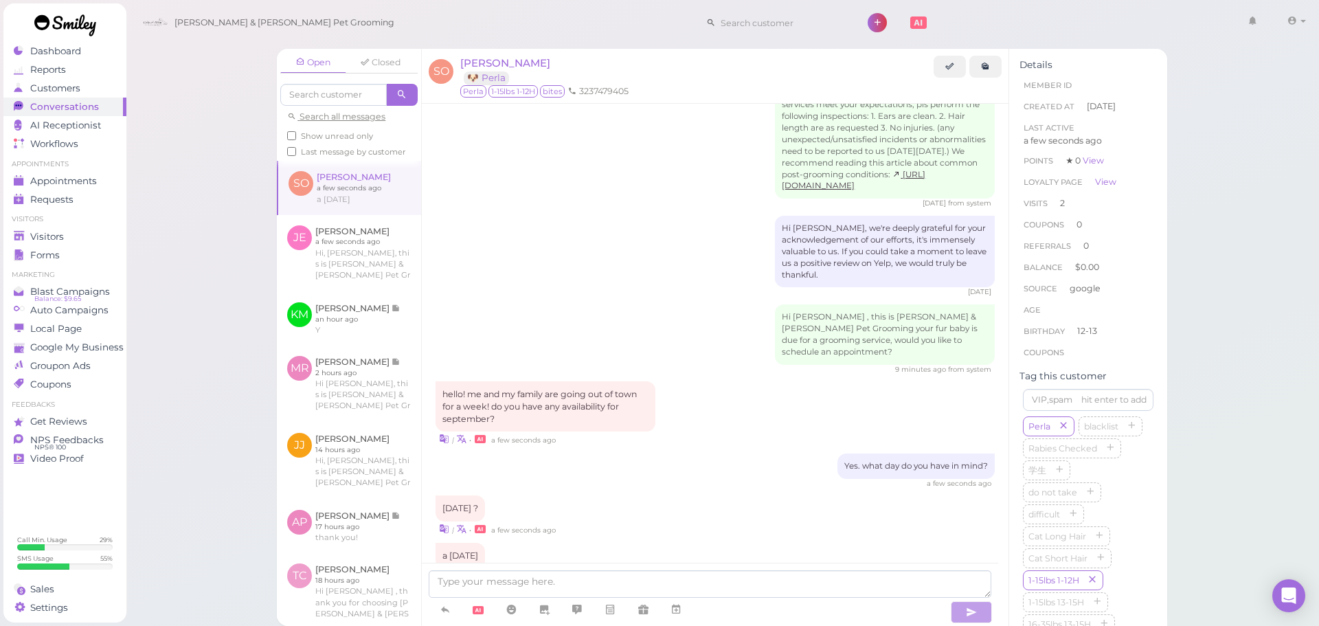
click at [698, 569] on div "| • a few seconds ago" at bounding box center [715, 576] width 559 height 14
click at [673, 606] on icon at bounding box center [676, 610] width 11 height 14
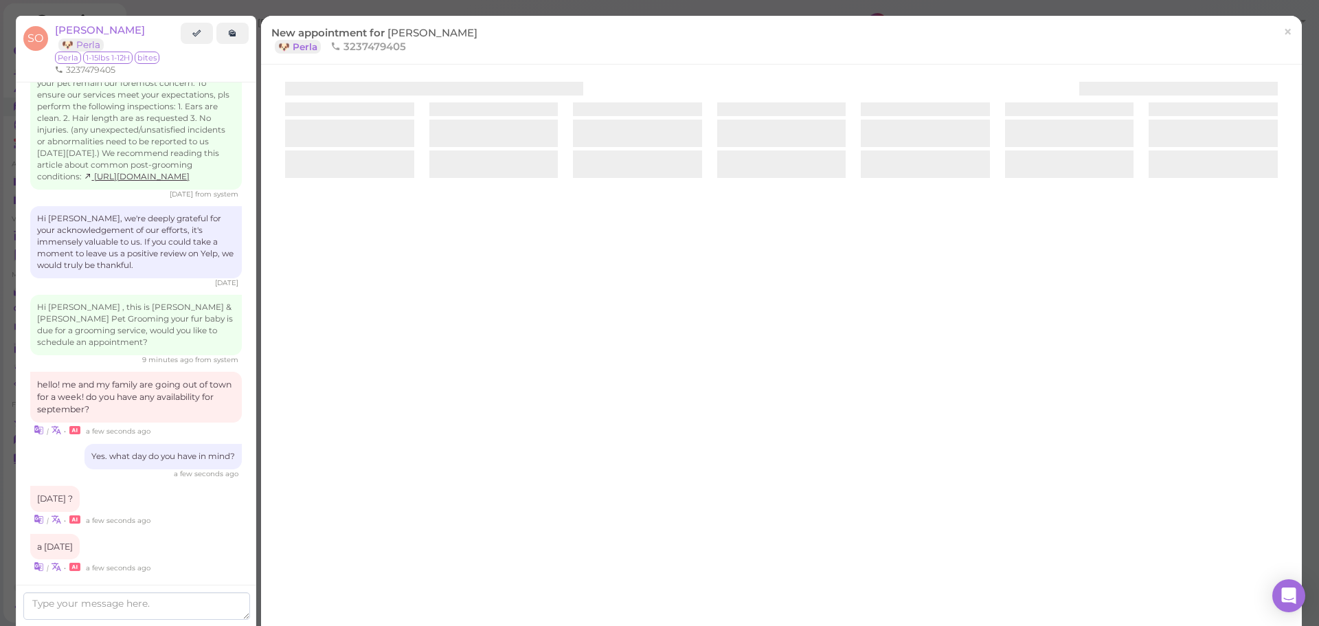
scroll to position [1846, 0]
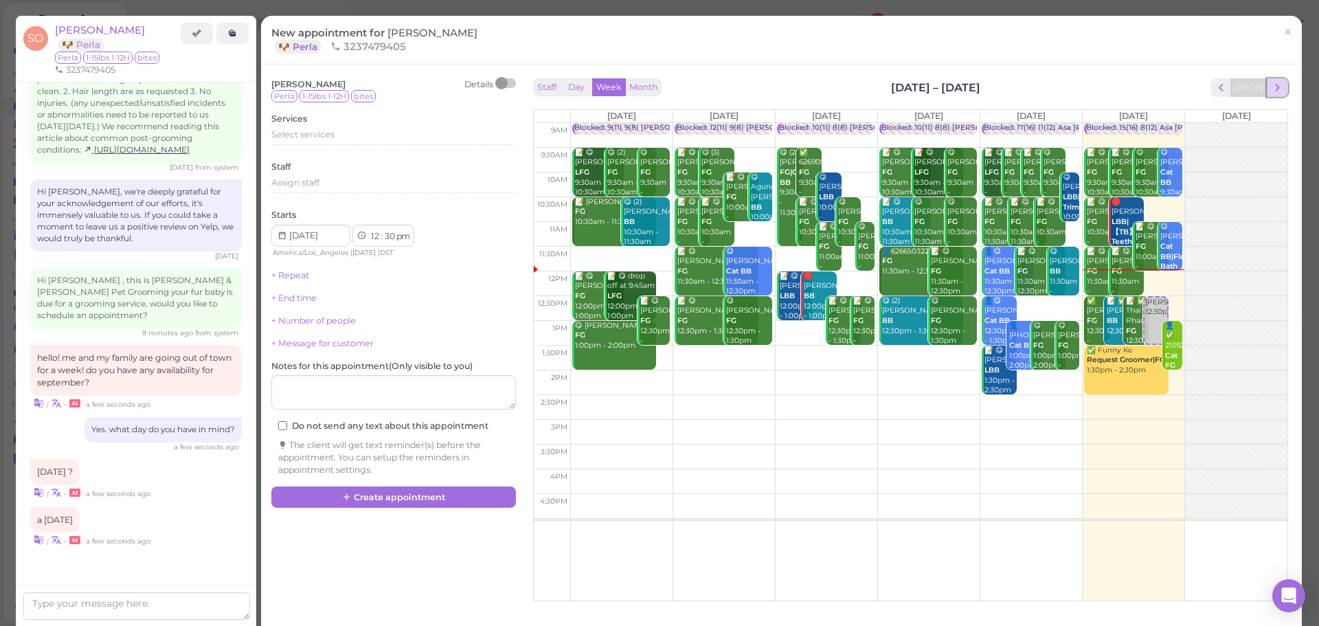
click at [1276, 89] on button "next" at bounding box center [1277, 87] width 21 height 19
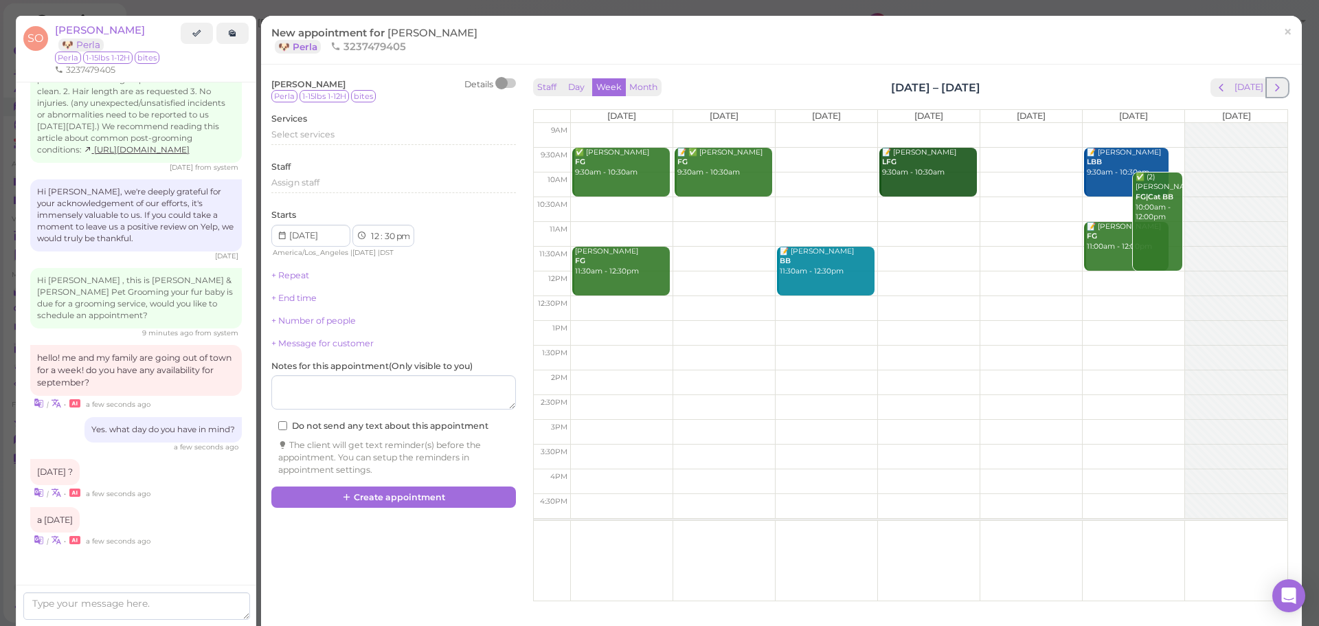
click at [1276, 89] on button "next" at bounding box center [1277, 87] width 21 height 19
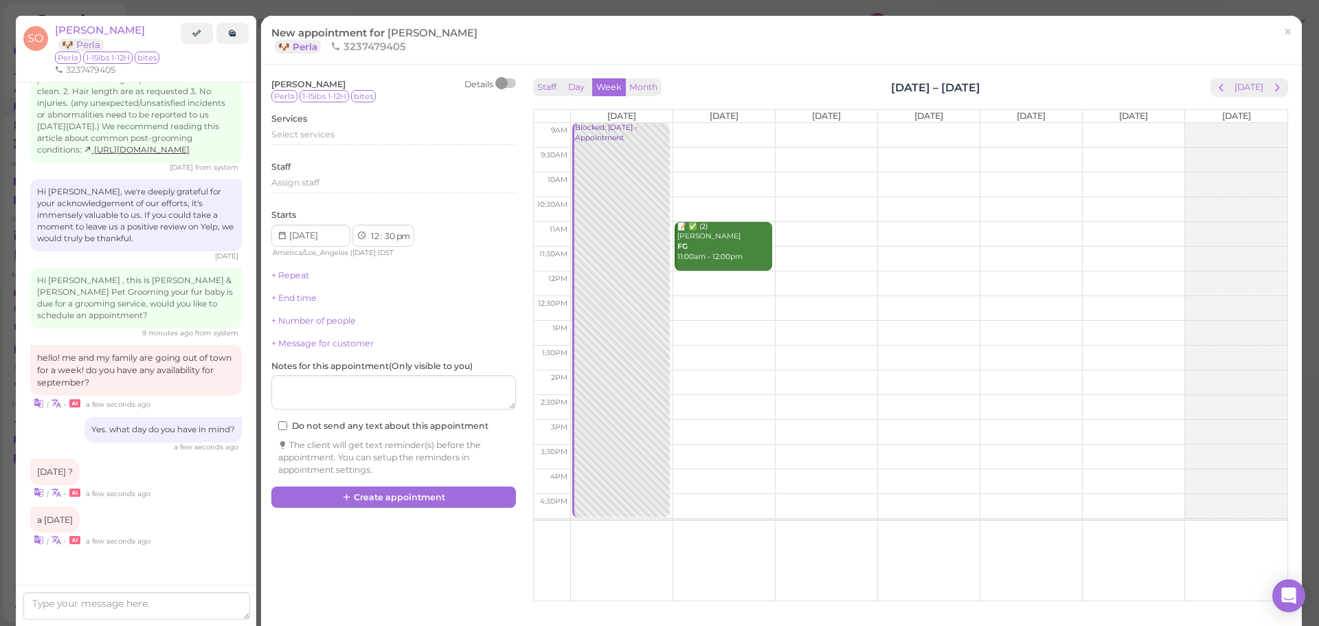
click at [1276, 89] on button "next" at bounding box center [1277, 87] width 21 height 19
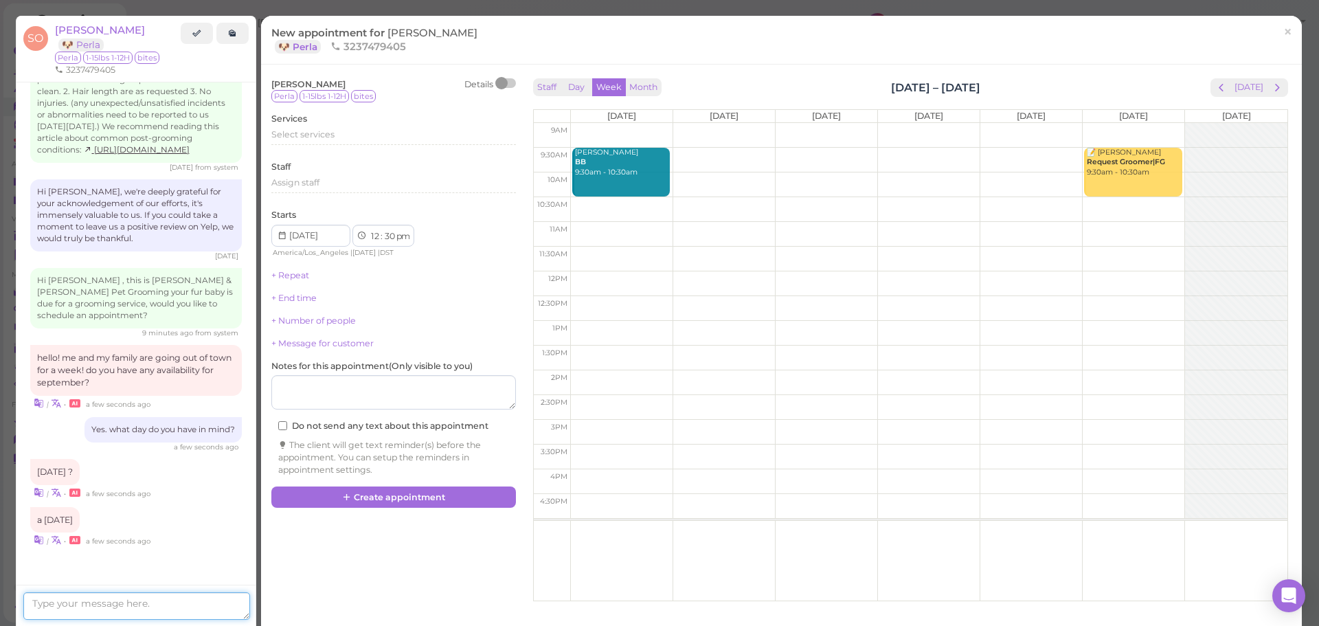
click at [47, 612] on textarea at bounding box center [136, 605] width 227 height 27
type textarea "Sure. (;30 am okay?"
click at [49, 607] on textarea at bounding box center [136, 605] width 227 height 27
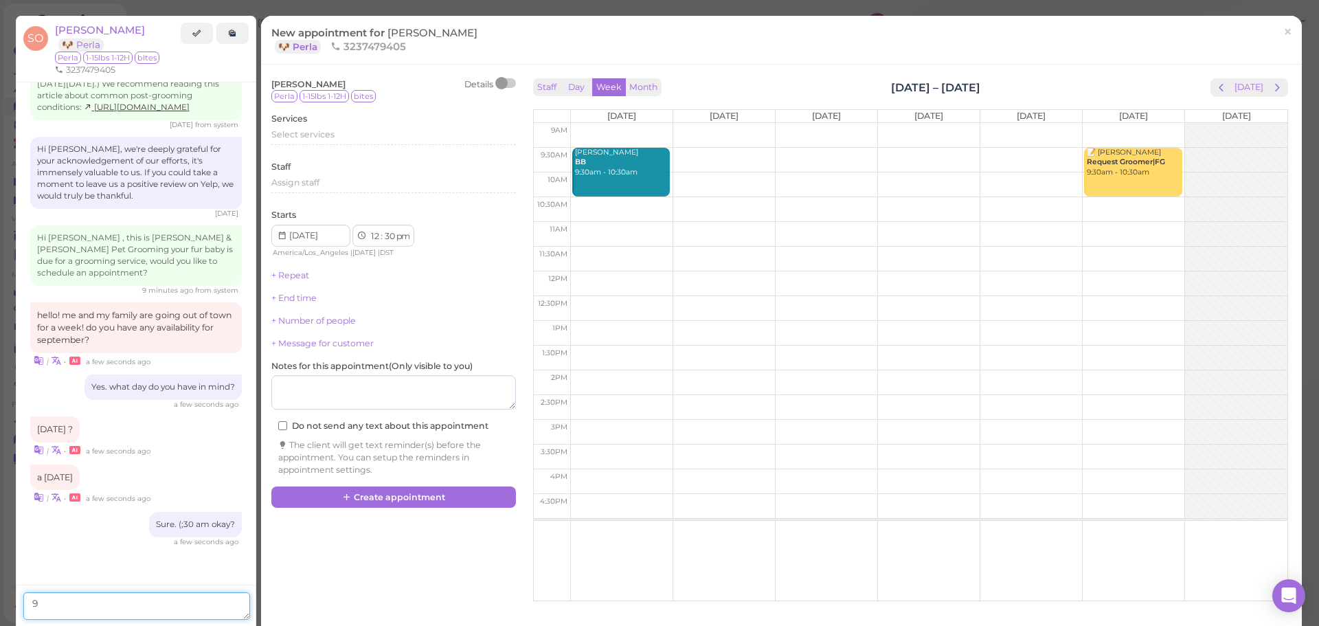
scroll to position [1888, 0]
type textarea "9:30am"
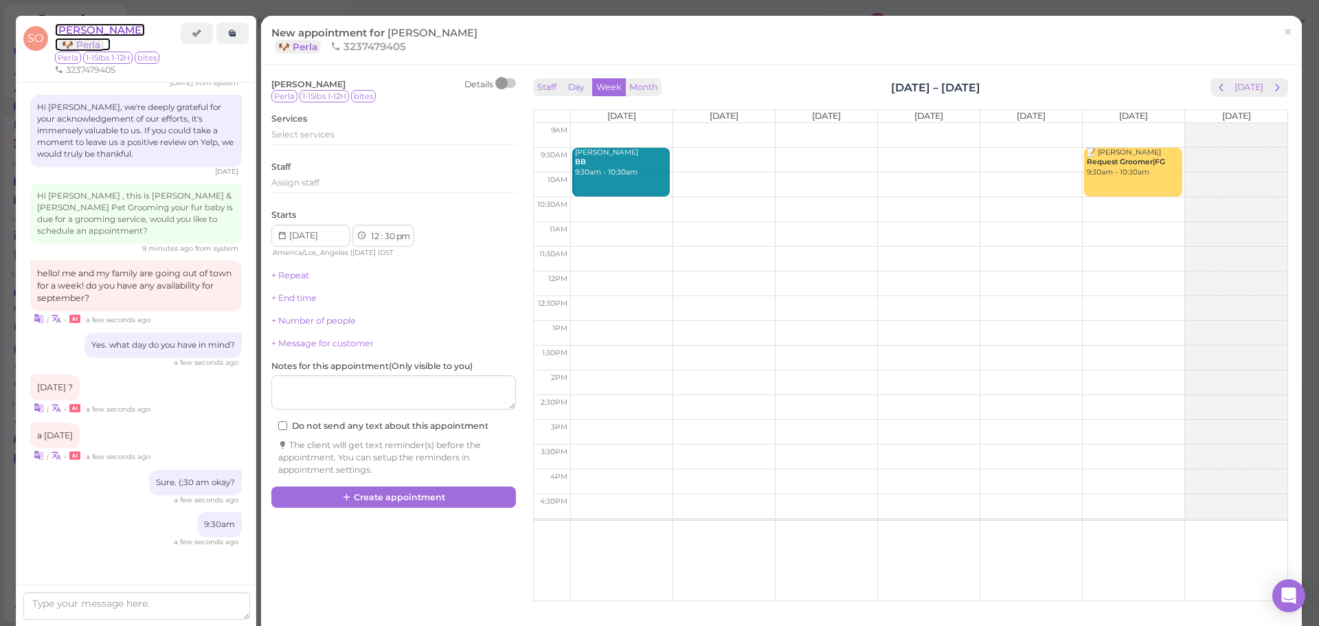
click at [90, 34] on span "[PERSON_NAME]" at bounding box center [100, 29] width 90 height 13
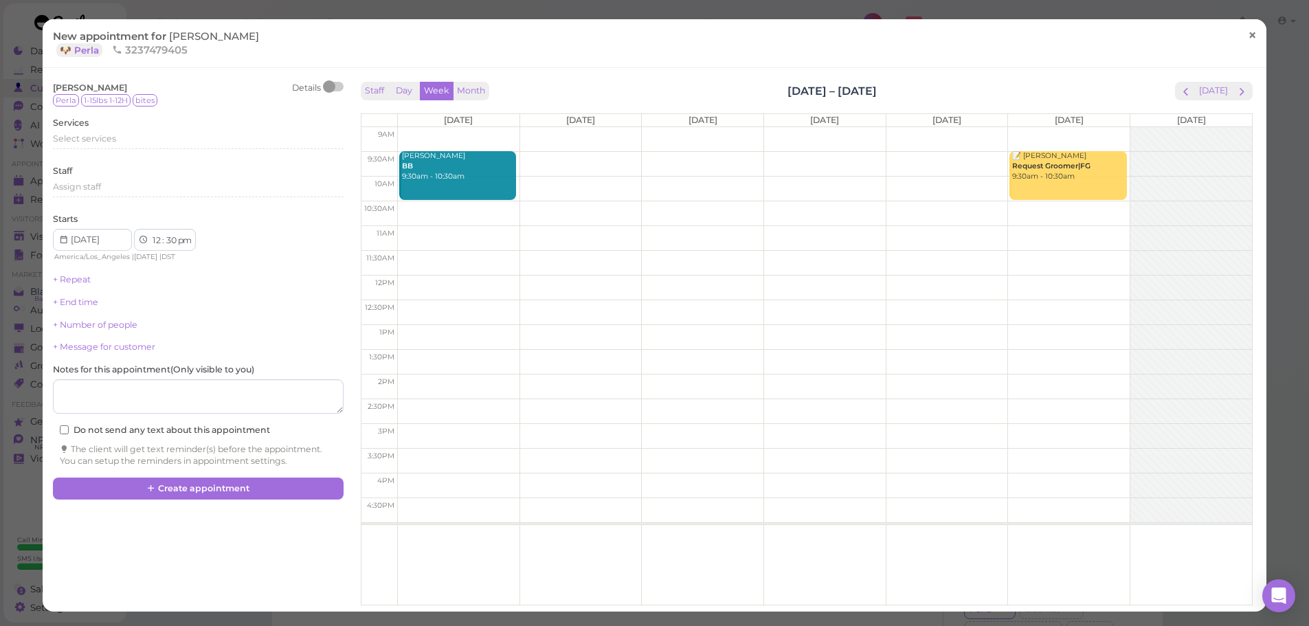
click at [1248, 34] on span "×" at bounding box center [1252, 35] width 9 height 19
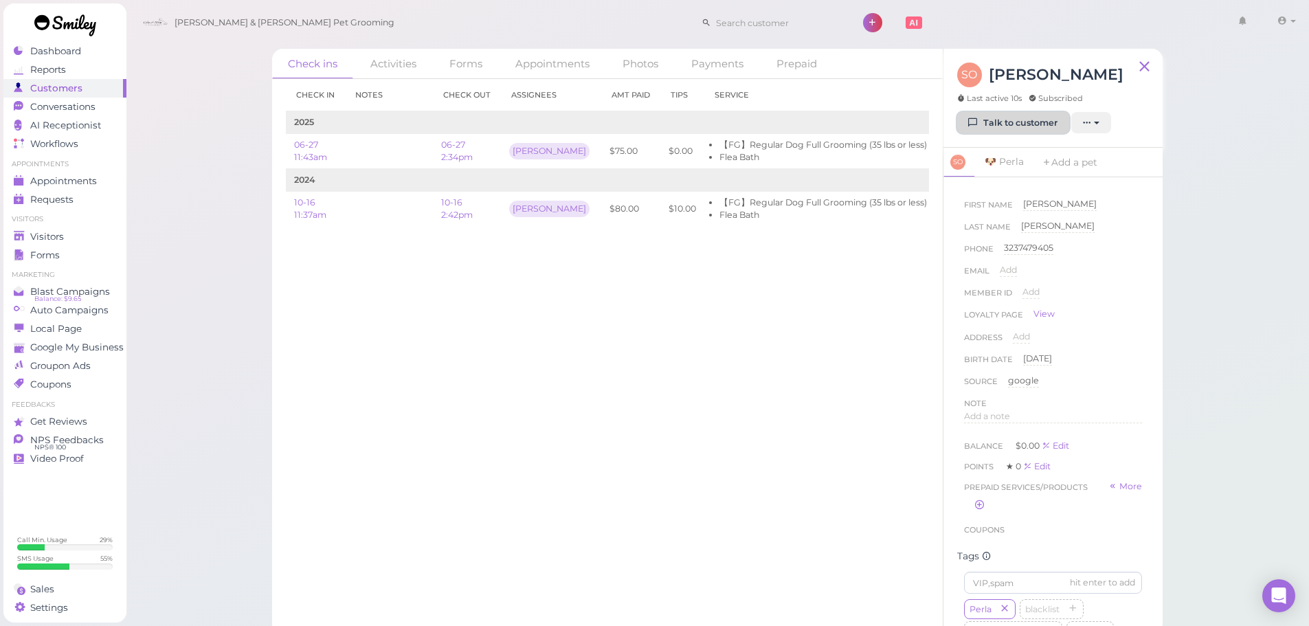
click at [1016, 120] on link "Talk to customer" at bounding box center [1013, 123] width 112 height 22
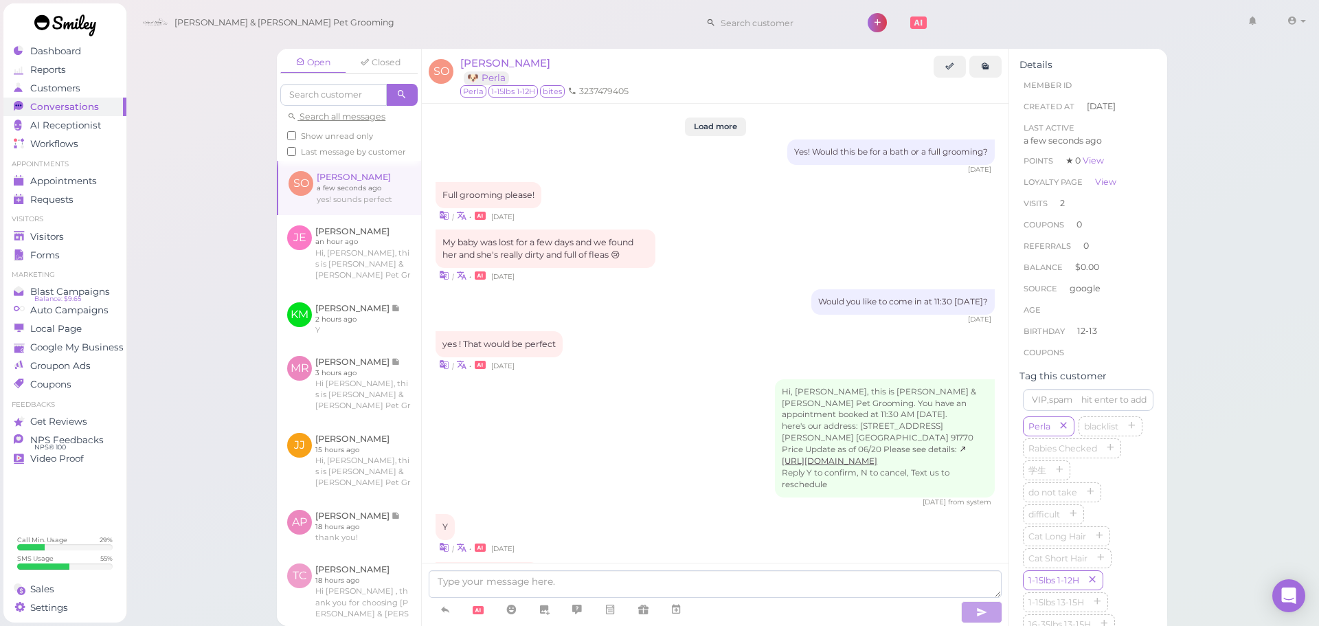
scroll to position [1436, 0]
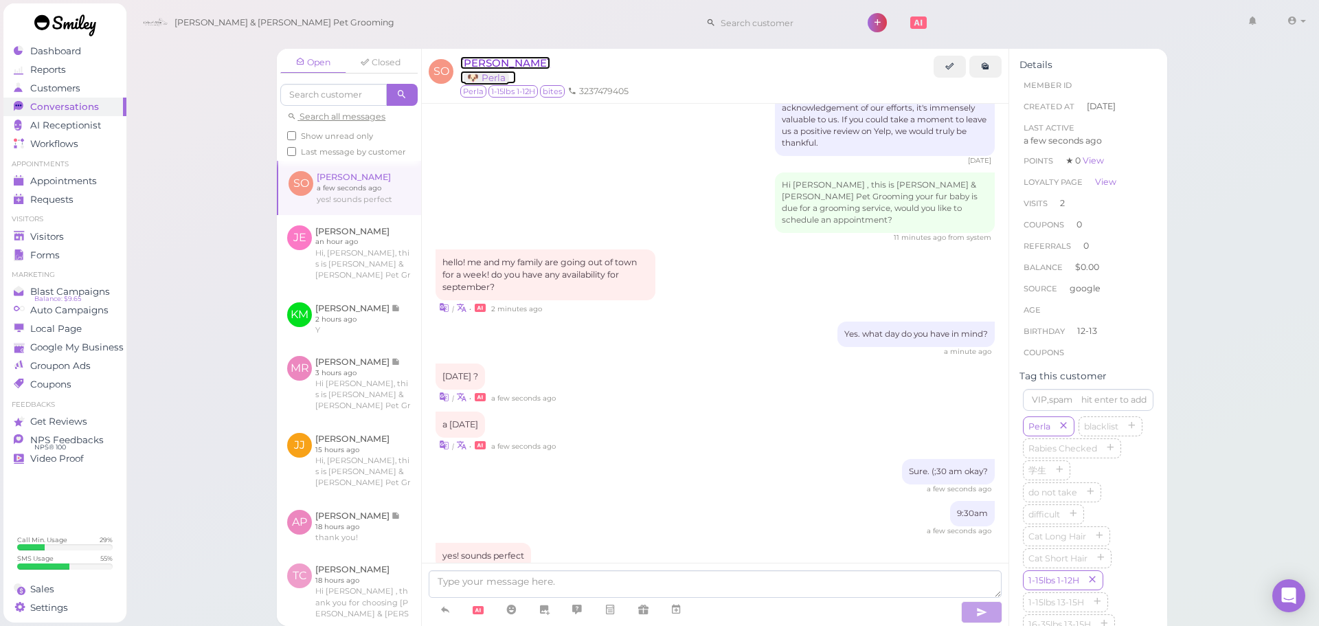
click at [513, 65] on span "[PERSON_NAME]" at bounding box center [505, 62] width 90 height 13
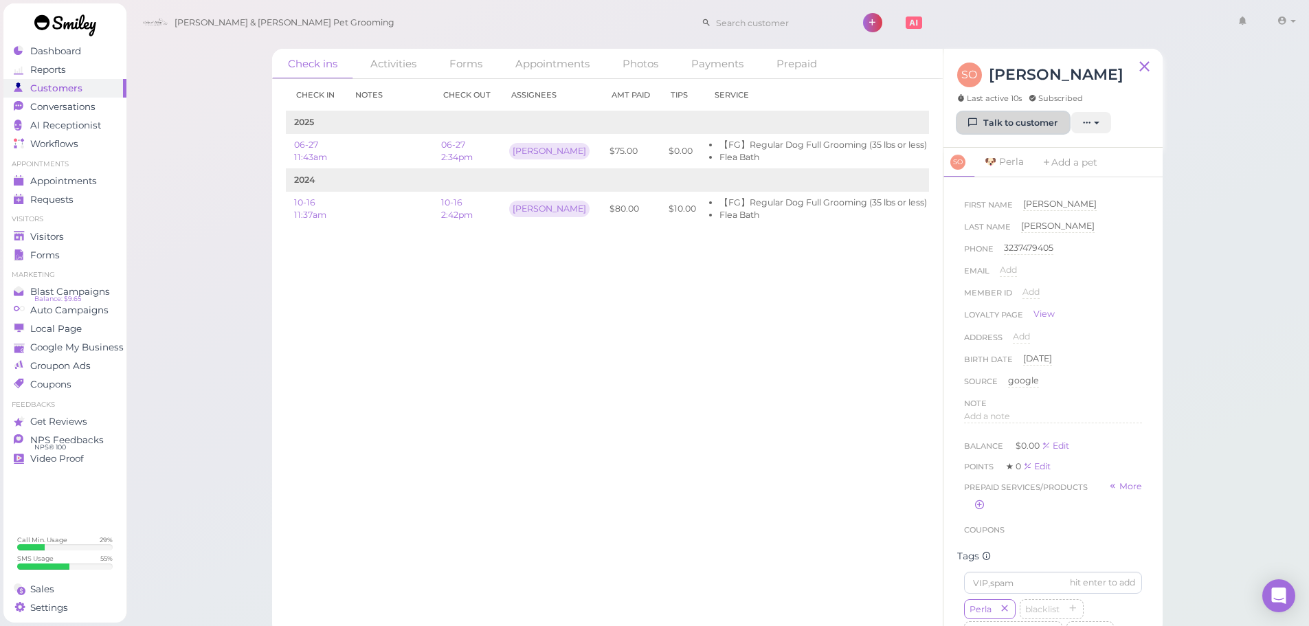
click at [1012, 126] on link "Talk to customer" at bounding box center [1013, 123] width 112 height 22
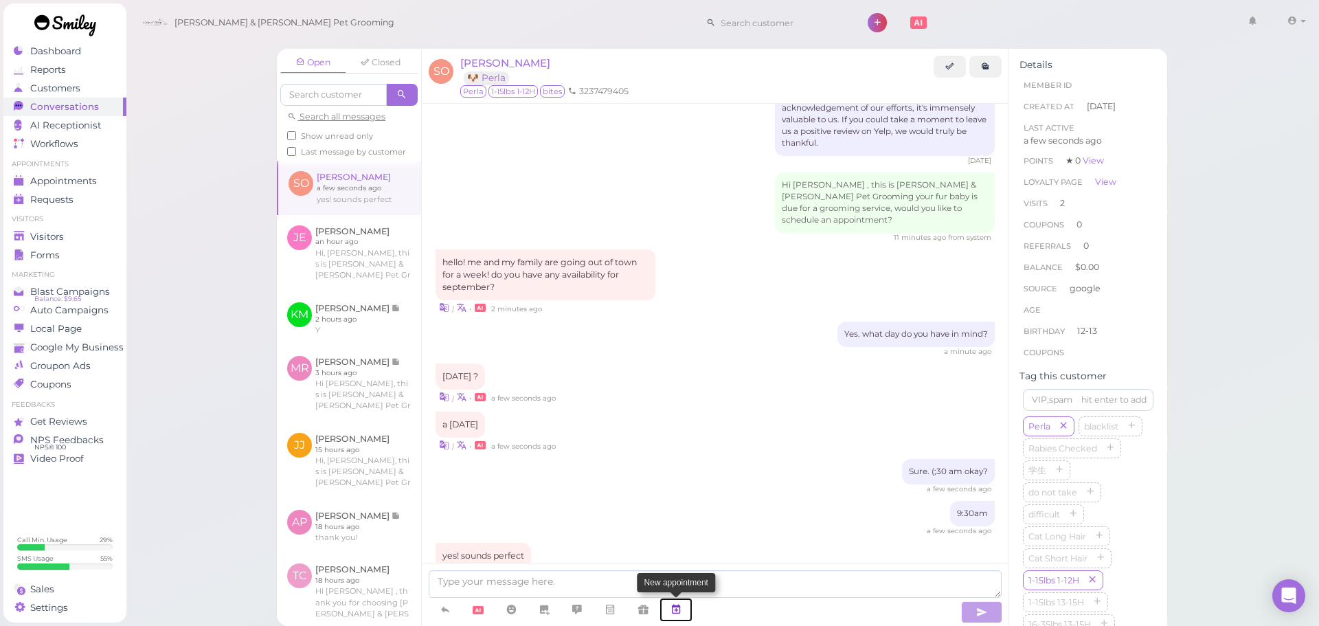
click at [678, 612] on icon at bounding box center [676, 610] width 11 height 14
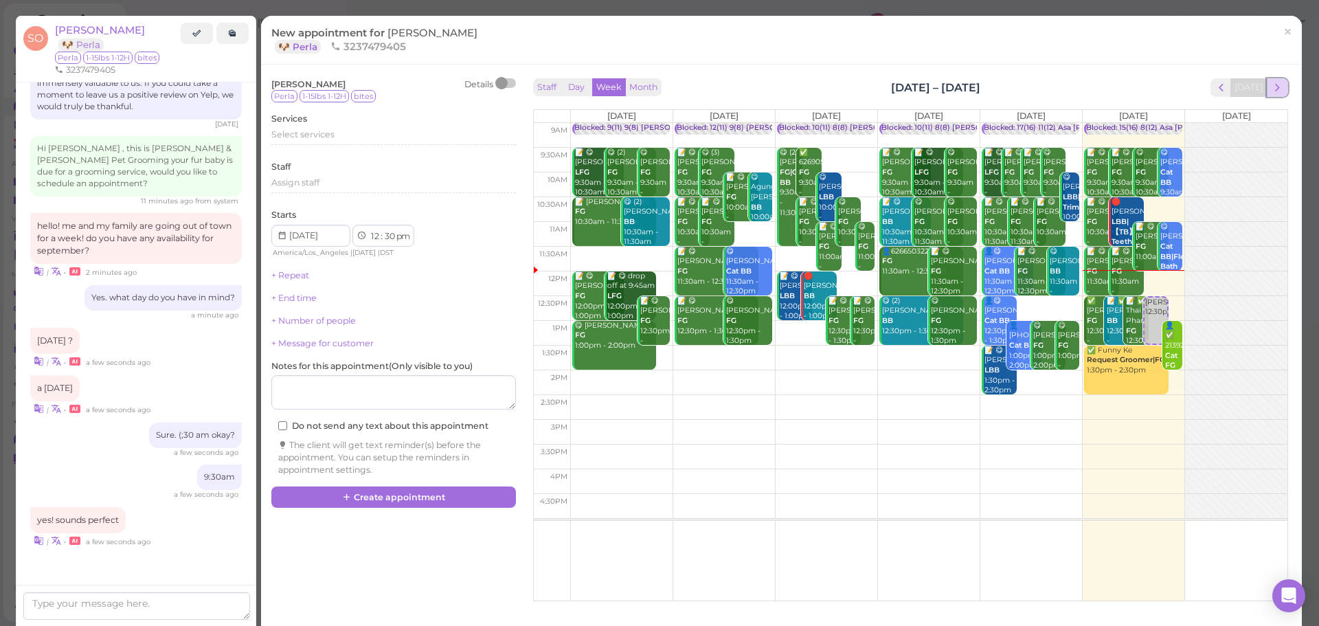
click at [1271, 87] on span "next" at bounding box center [1277, 87] width 13 height 13
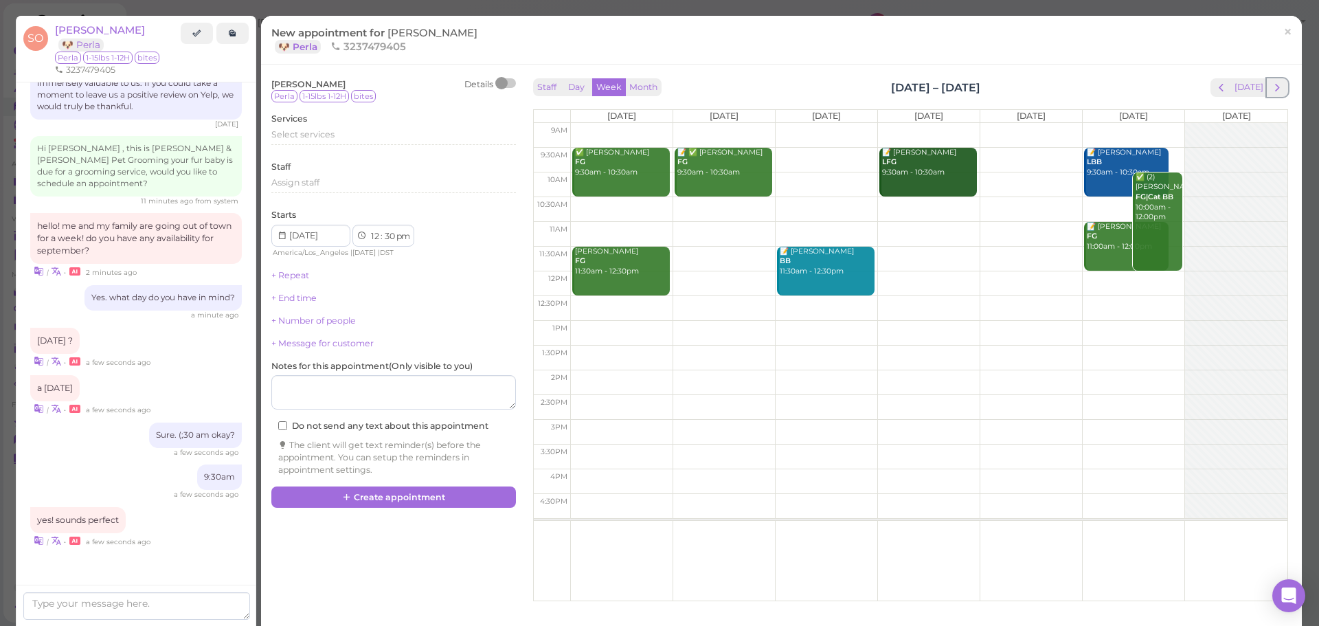
click at [1271, 87] on span "next" at bounding box center [1277, 87] width 13 height 13
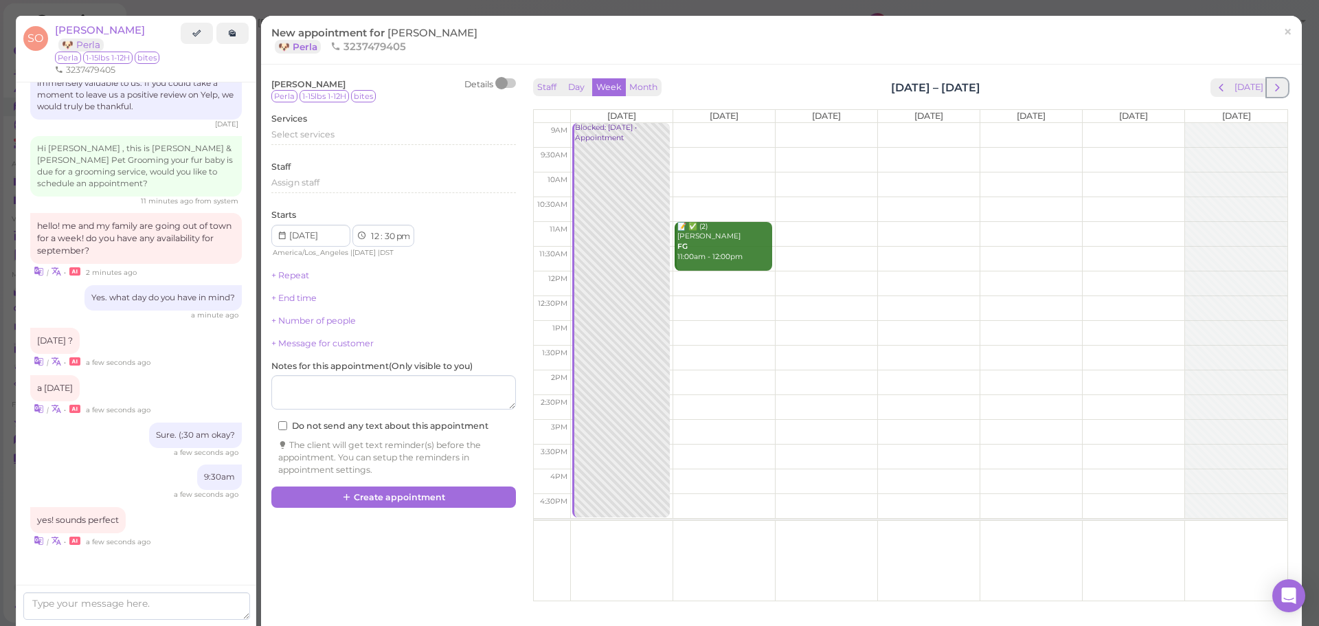
click at [1271, 87] on span "next" at bounding box center [1277, 87] width 13 height 13
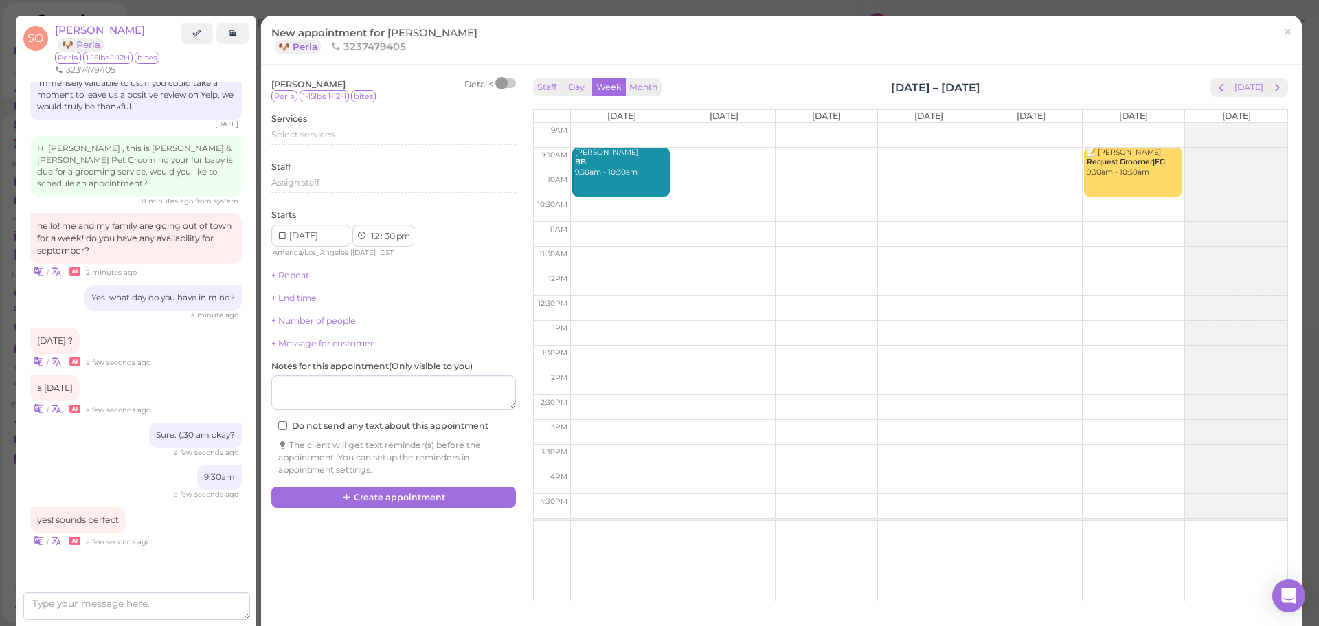
click at [797, 150] on td at bounding box center [928, 160] width 717 height 25
type input "2025-09-10"
select select "9"
select select "am"
click at [335, 138] on div "Select services" at bounding box center [393, 135] width 245 height 12
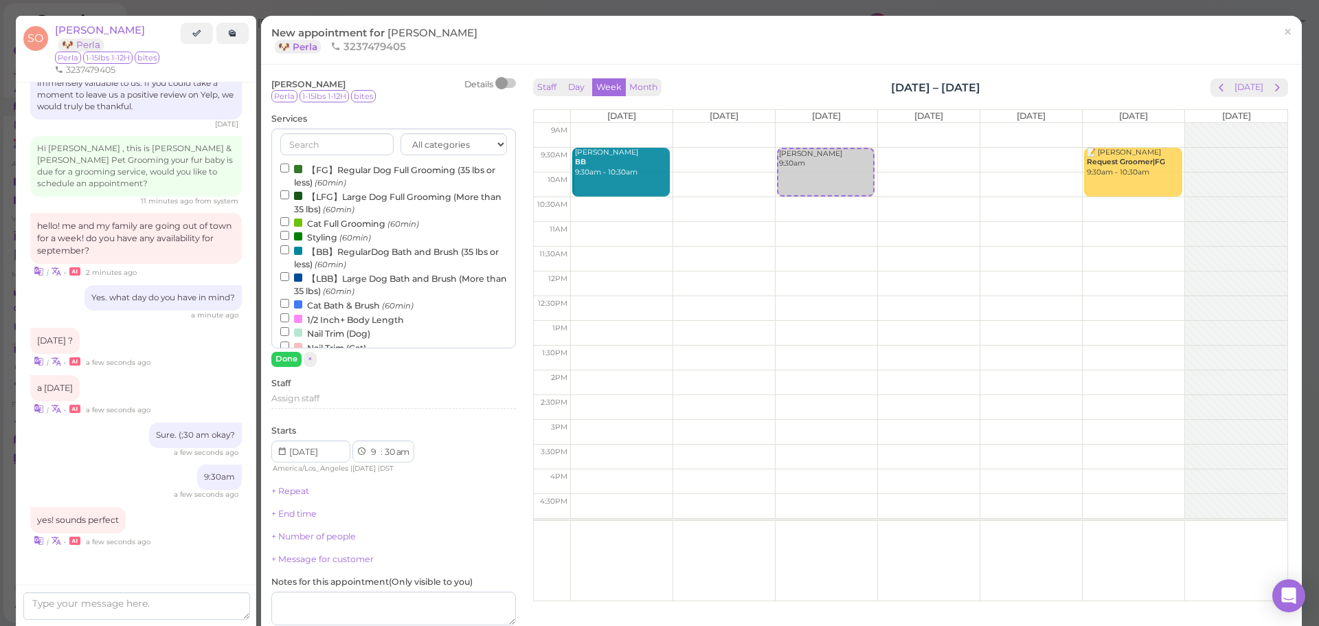
click at [359, 167] on label "【FG】Regular Dog Full Grooming (35 lbs or less) (60min)" at bounding box center [393, 175] width 227 height 27
click at [289, 167] on input "【FG】Regular Dog Full Grooming (35 lbs or less) (60min)" at bounding box center [284, 168] width 9 height 9
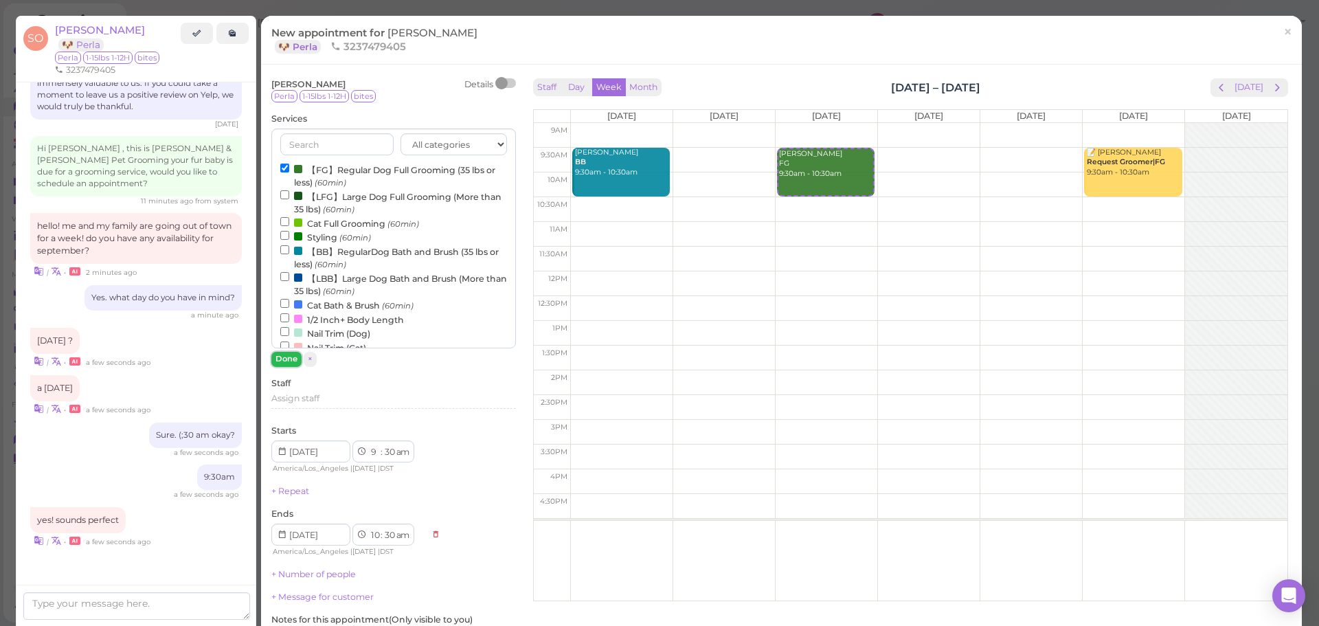
click at [284, 354] on button "Done" at bounding box center [286, 359] width 30 height 14
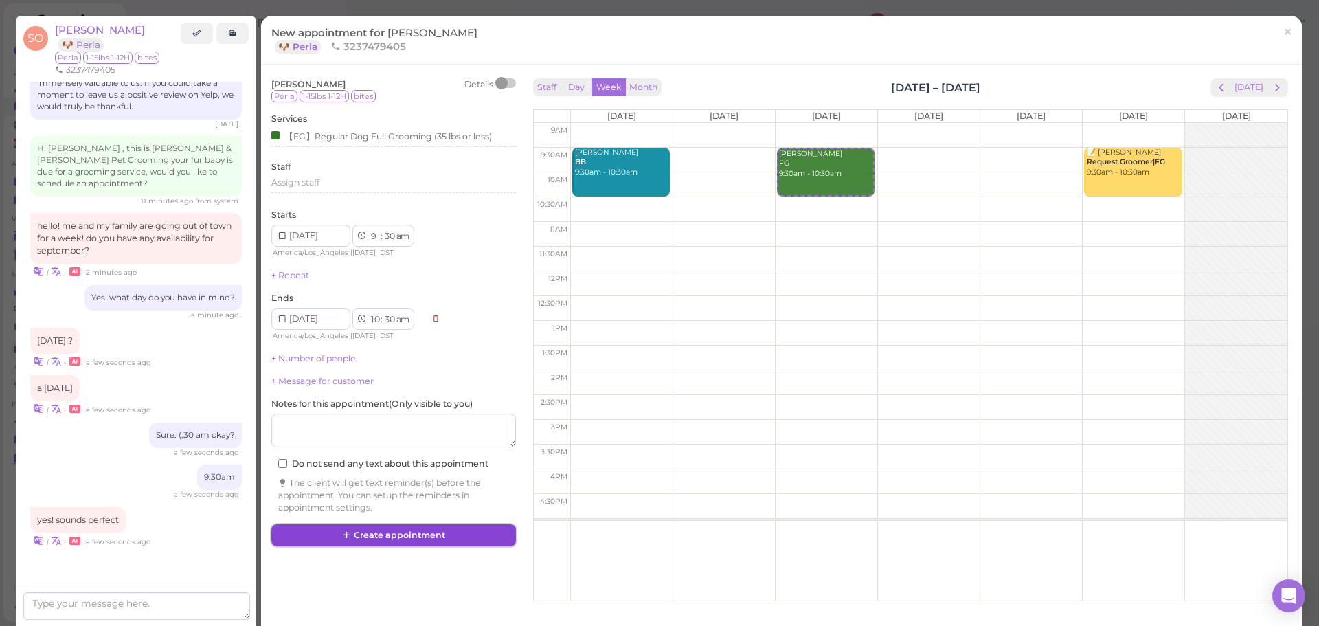
click at [417, 529] on button "Create appointment" at bounding box center [393, 535] width 245 height 22
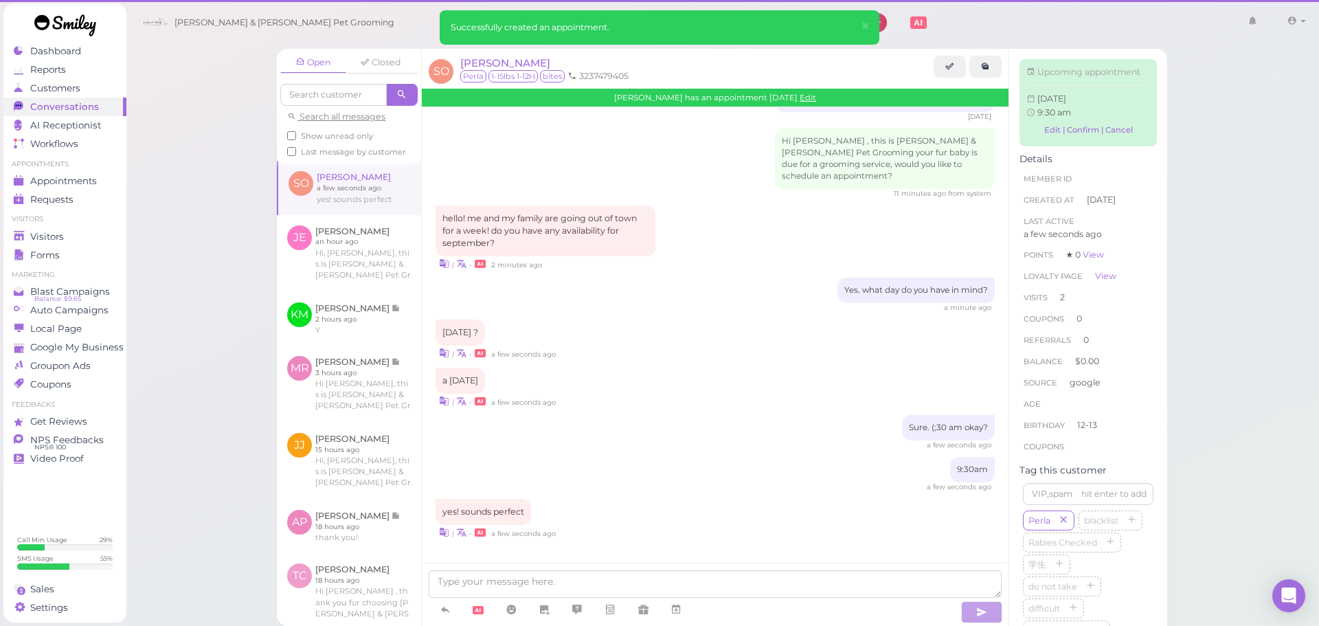
scroll to position [1436, 0]
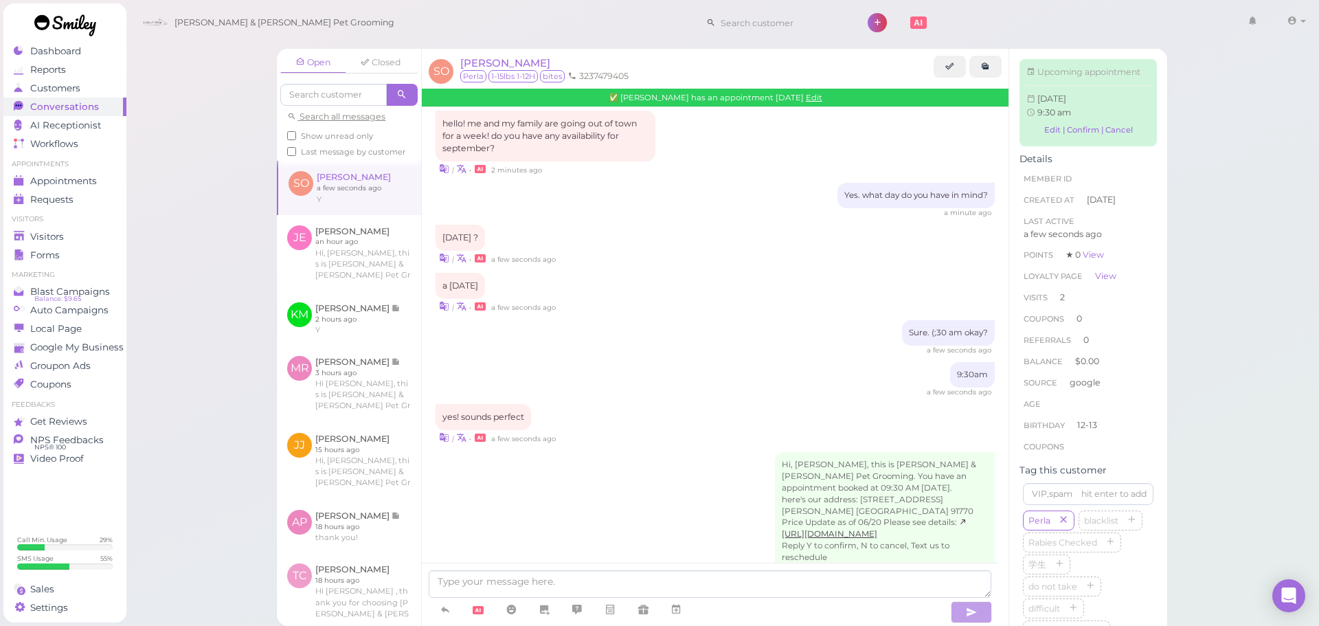
scroll to position [1619, 0]
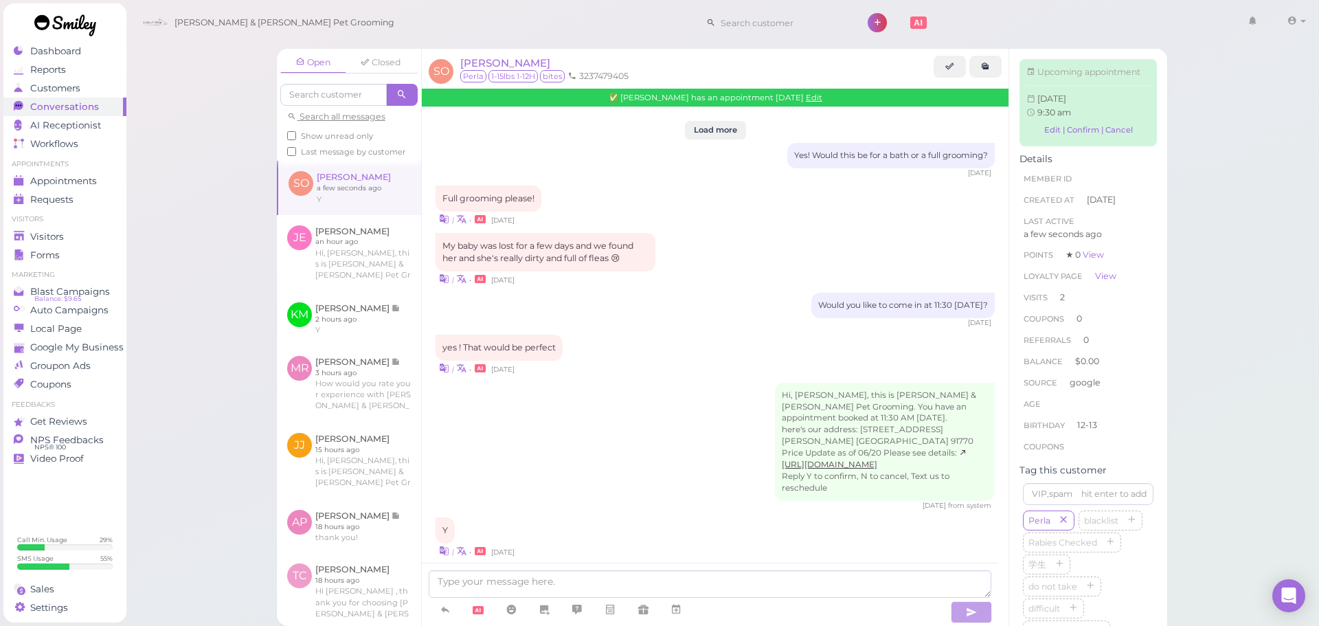
scroll to position [1619, 0]
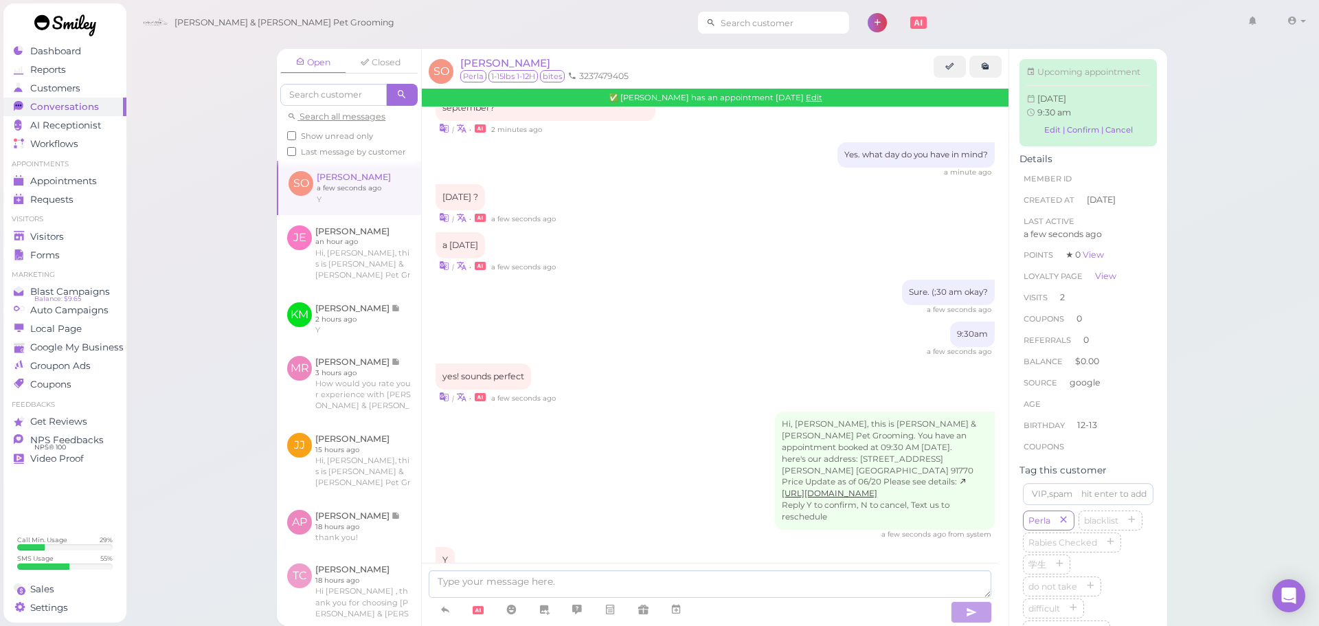
click at [744, 24] on input at bounding box center [782, 23] width 133 height 22
type input "6264175579"
click at [741, 45] on small "6264175579" at bounding box center [764, 48] width 47 height 10
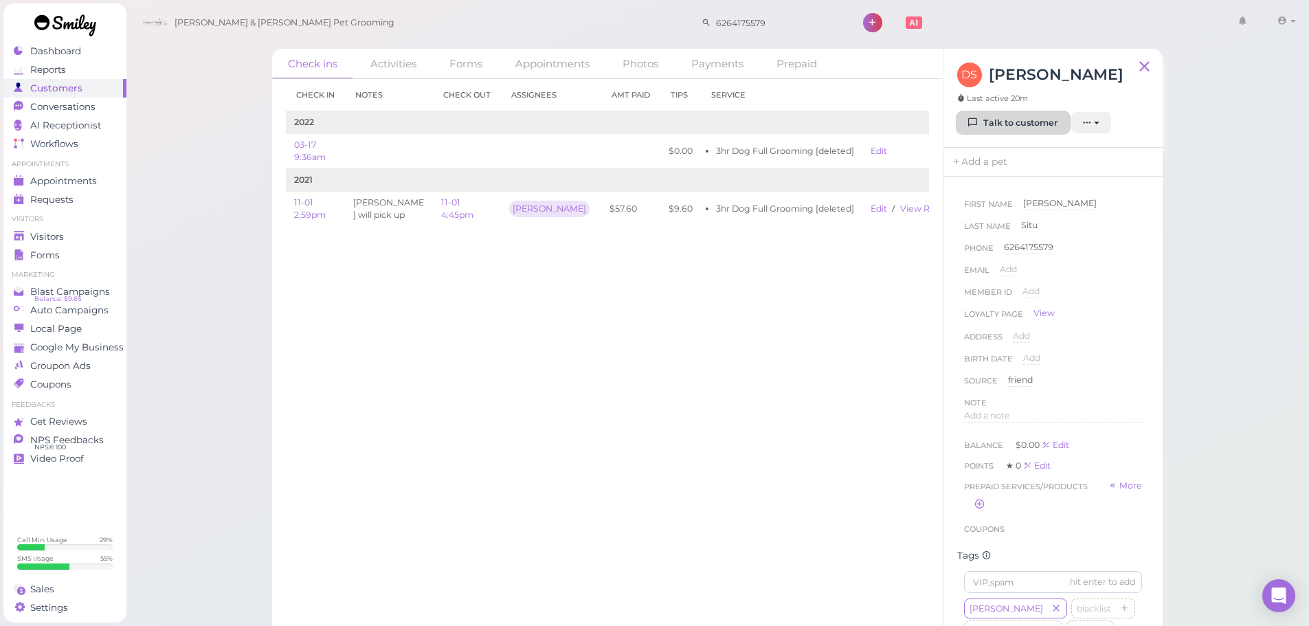
click at [1046, 131] on link "Talk to customer" at bounding box center [1013, 123] width 112 height 22
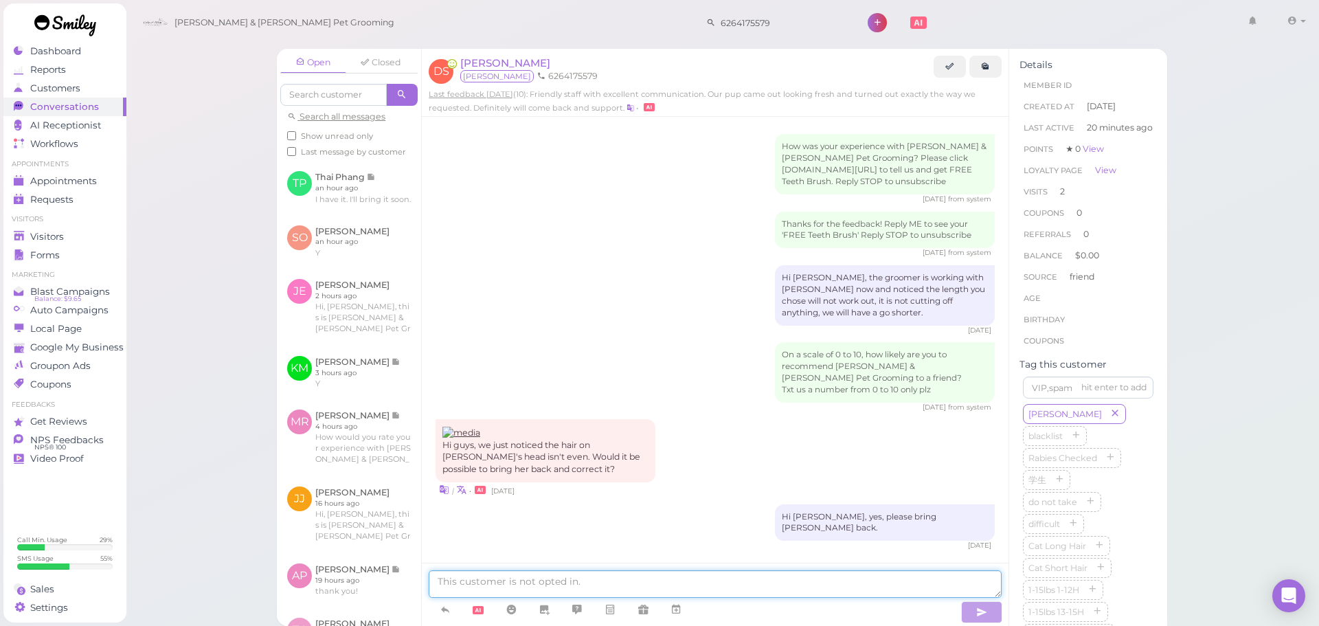
click at [495, 579] on textarea at bounding box center [715, 583] width 573 height 27
type textarea "w"
click at [511, 579] on textarea "Hi [PERSON_NAME] we coudln't reach you on the phone, text us if you need us to …" at bounding box center [715, 583] width 573 height 27
click at [526, 581] on textarea "Hi [PERSON_NAME] we couldln't reach you on the phone, text us if you need us to…" at bounding box center [715, 583] width 573 height 27
click at [799, 582] on textarea "Hi [PERSON_NAME] we couldn't reach you on the phone, text us if you need us to …" at bounding box center [715, 583] width 573 height 27
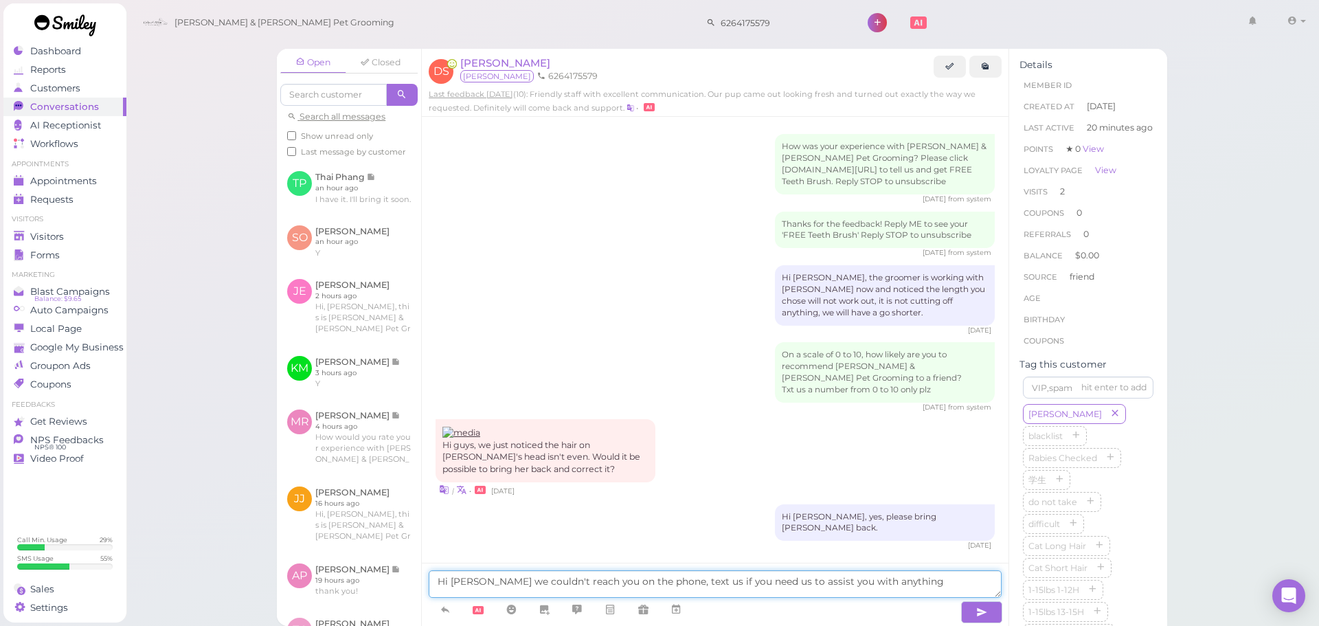
click at [898, 591] on textarea "Hi [PERSON_NAME] we couldn't reach you on the phone, text us if you need us to …" at bounding box center [715, 583] width 573 height 27
type textarea "Hi [PERSON_NAME] we couldn't reach you on the phone, text us if you need us to …"
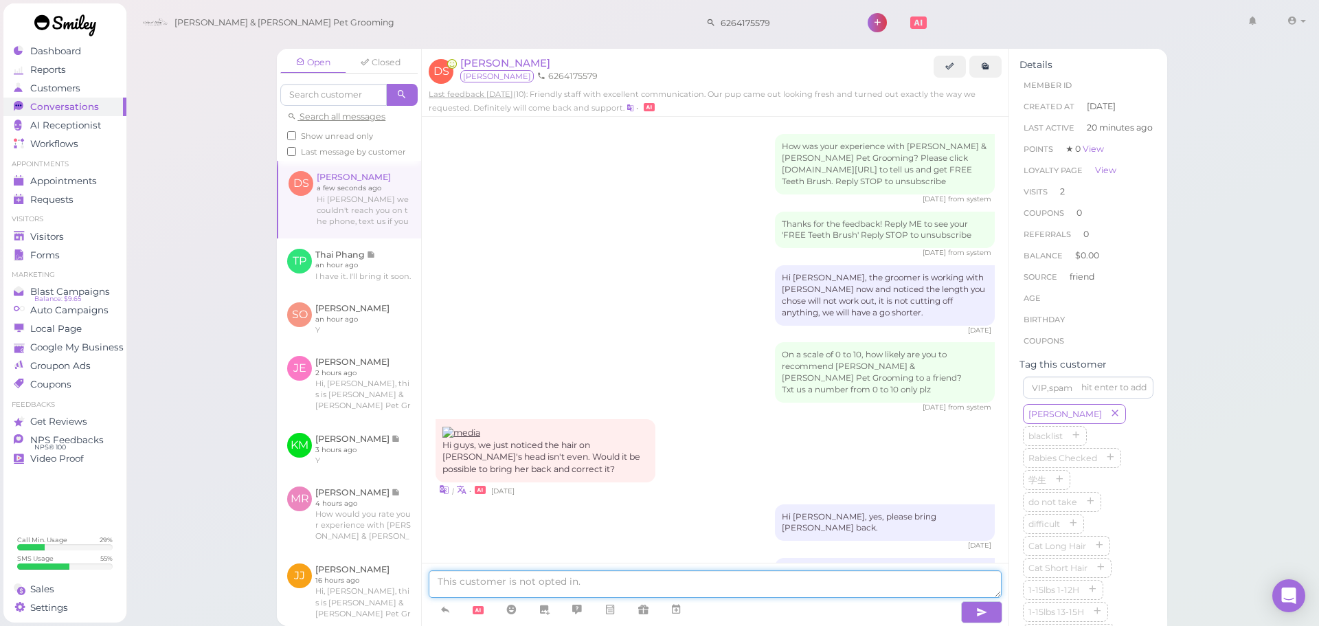
scroll to position [47, 0]
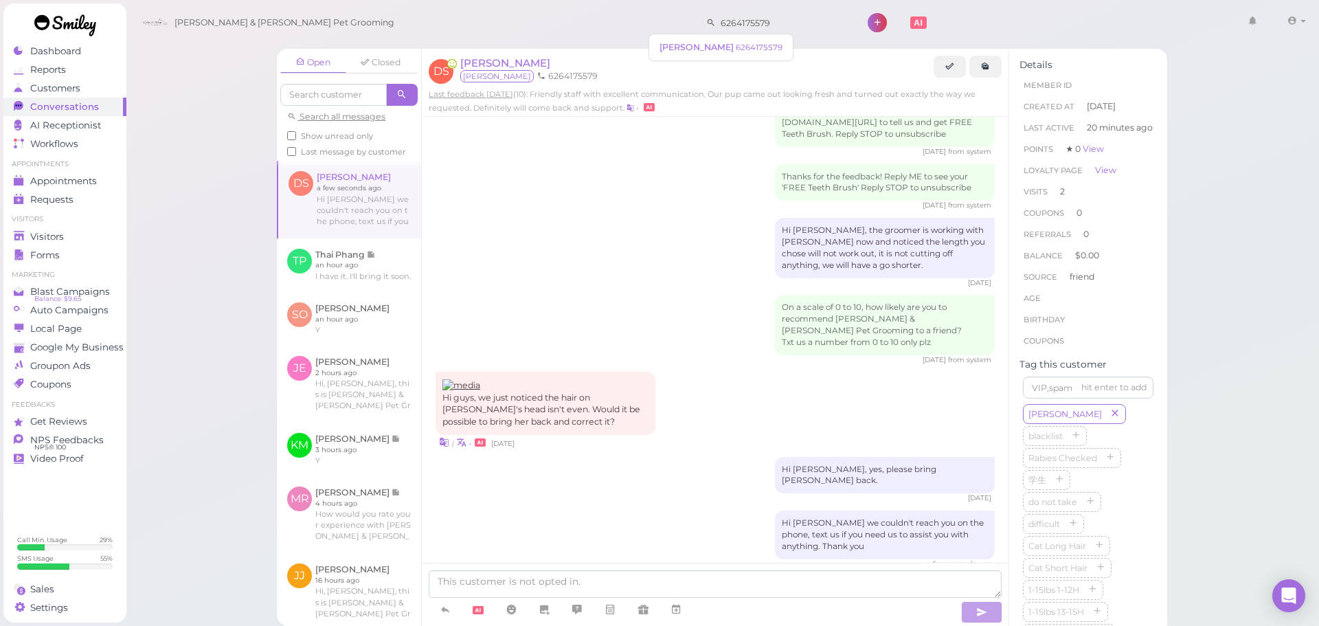
drag, startPoint x: 743, startPoint y: 19, endPoint x: 468, endPoint y: 20, distance: 274.9
click at [468, 20] on div "[PERSON_NAME] & [PERSON_NAME] Pet Grooming 6264175579 1 Account Logout" at bounding box center [723, 22] width 1175 height 39
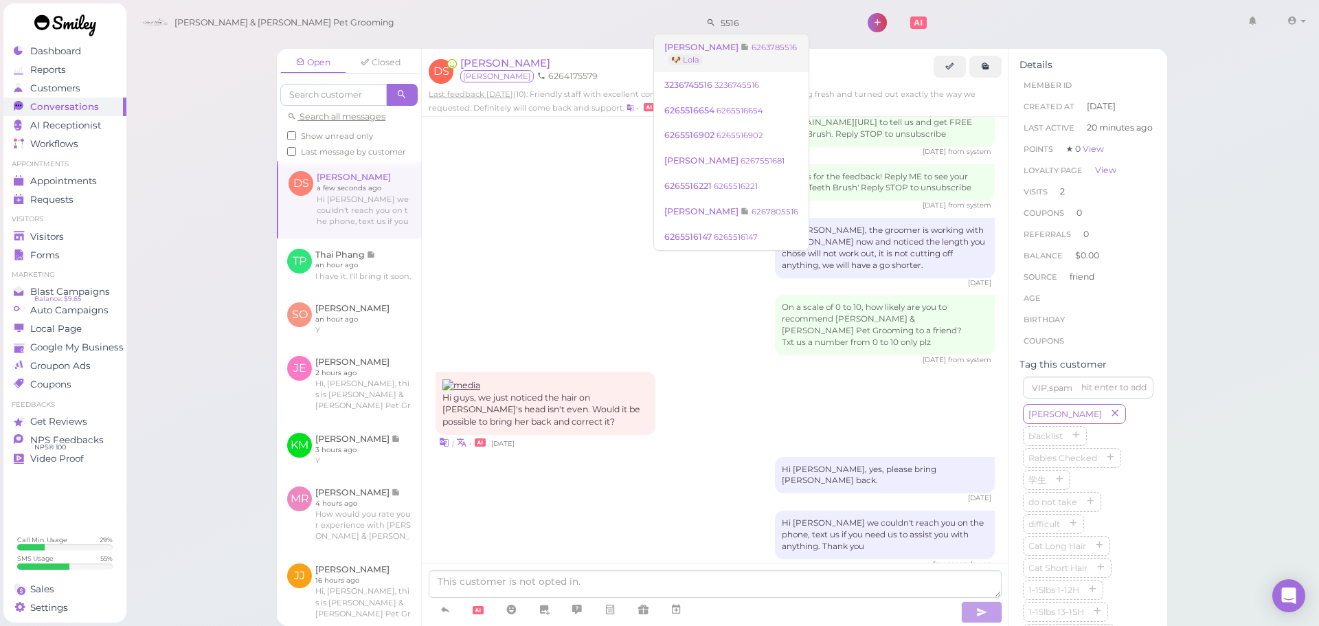
type input "5516"
click at [754, 65] on link "[PERSON_NAME] 6263785516 🐶 Lola" at bounding box center [731, 53] width 155 height 38
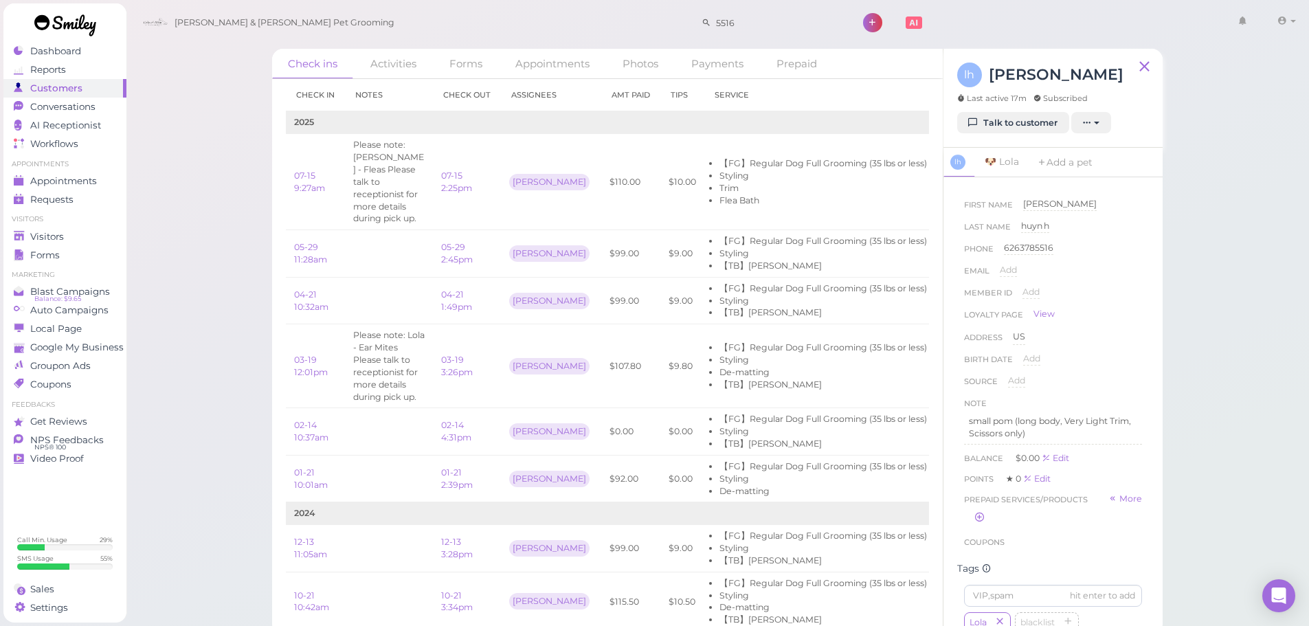
click at [214, 162] on div "Check ins Activities Forms Appointments Photos Payments Prepaid Check in Notes …" at bounding box center [718, 317] width 1184 height 635
click at [92, 96] on link "Customers" at bounding box center [64, 88] width 123 height 19
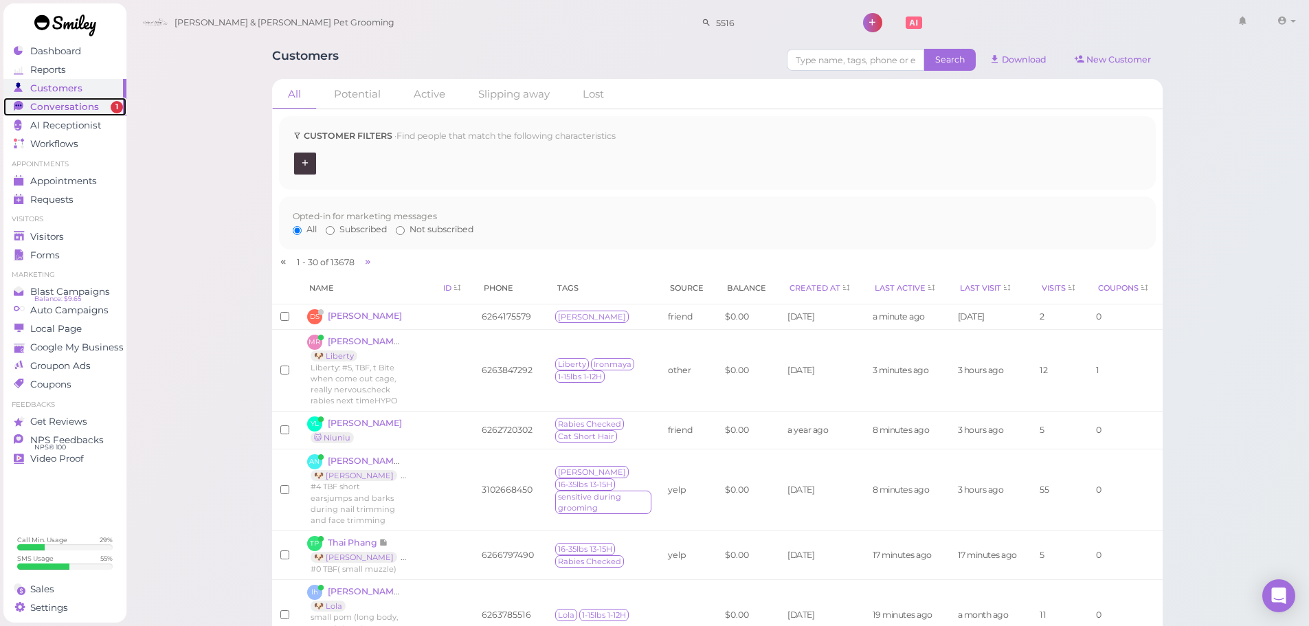
click at [89, 104] on span "Conversations" at bounding box center [64, 107] width 69 height 12
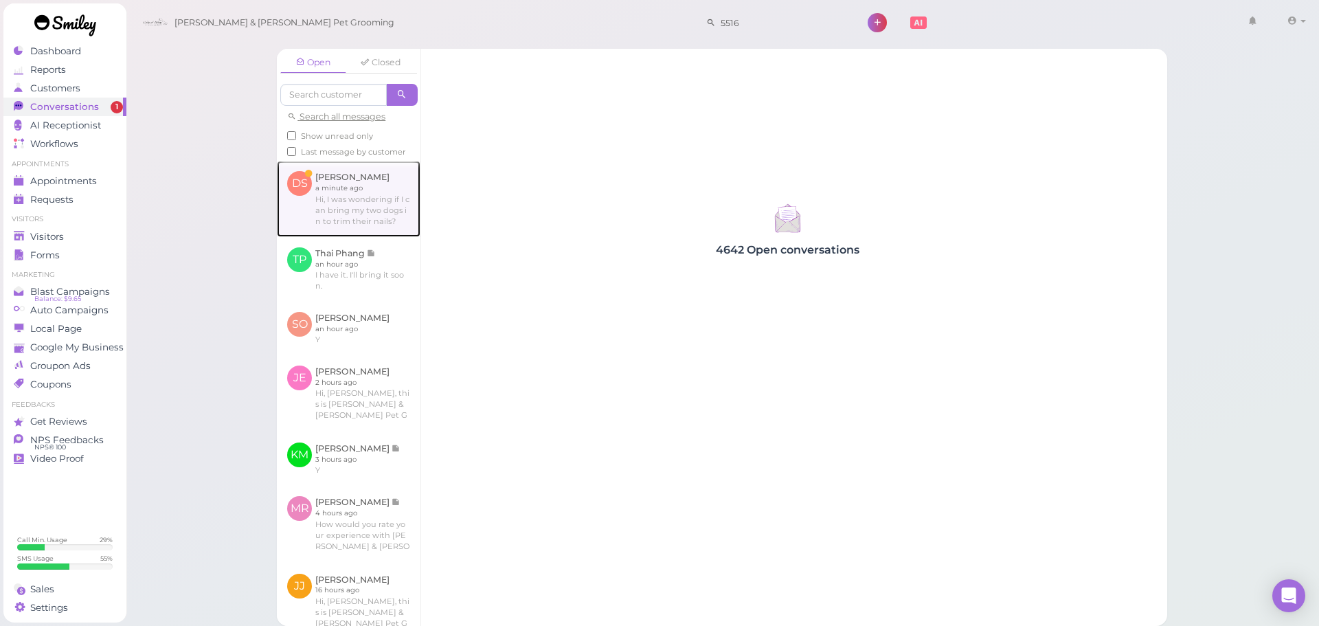
click at [372, 216] on link at bounding box center [349, 199] width 144 height 76
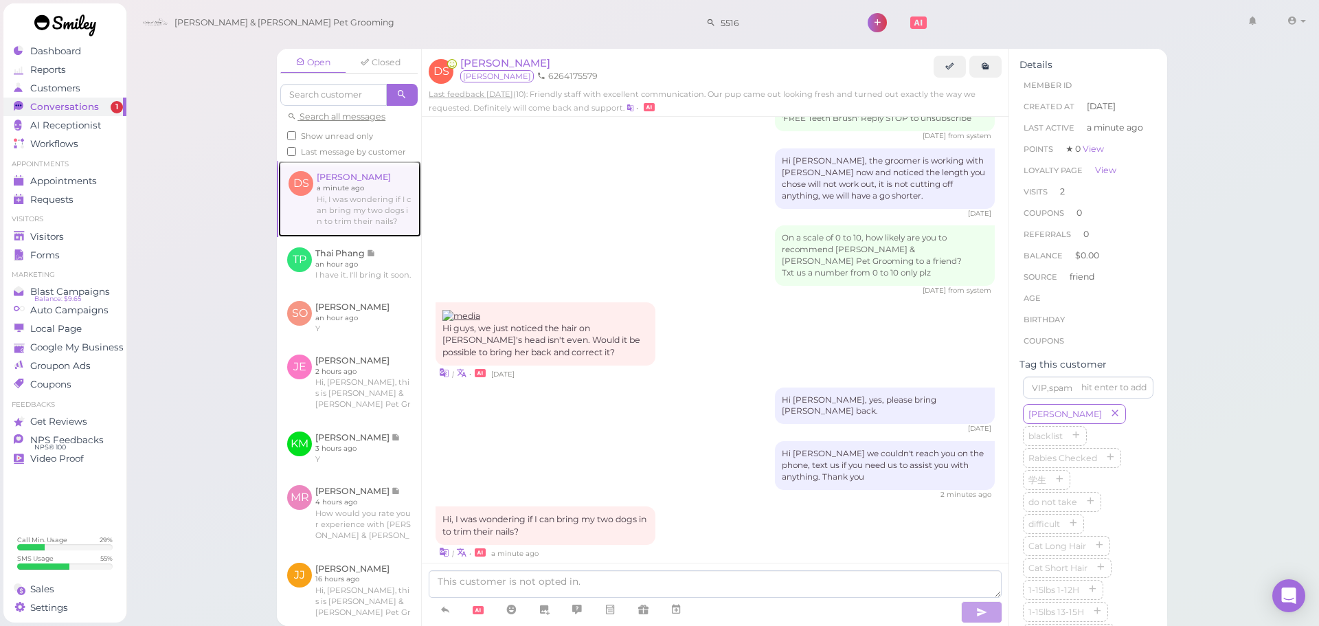
scroll to position [118, 0]
click at [533, 575] on textarea at bounding box center [715, 583] width 573 height 27
type textarea "Yes, you can come now"
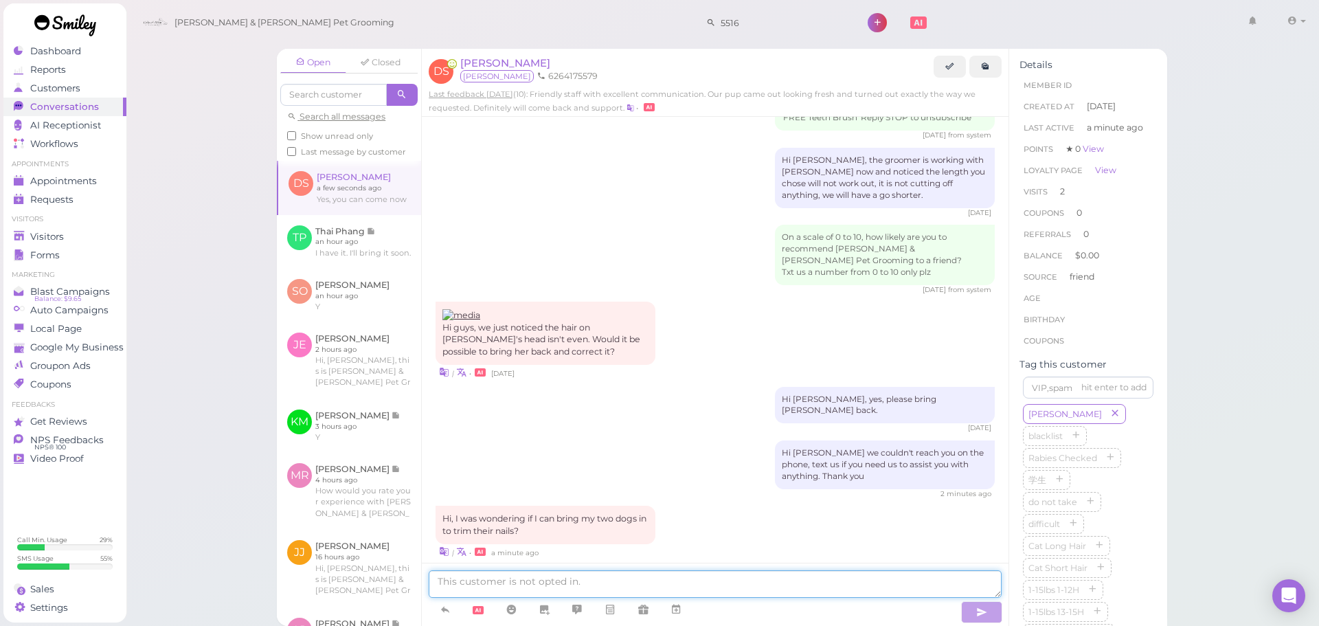
scroll to position [150, 0]
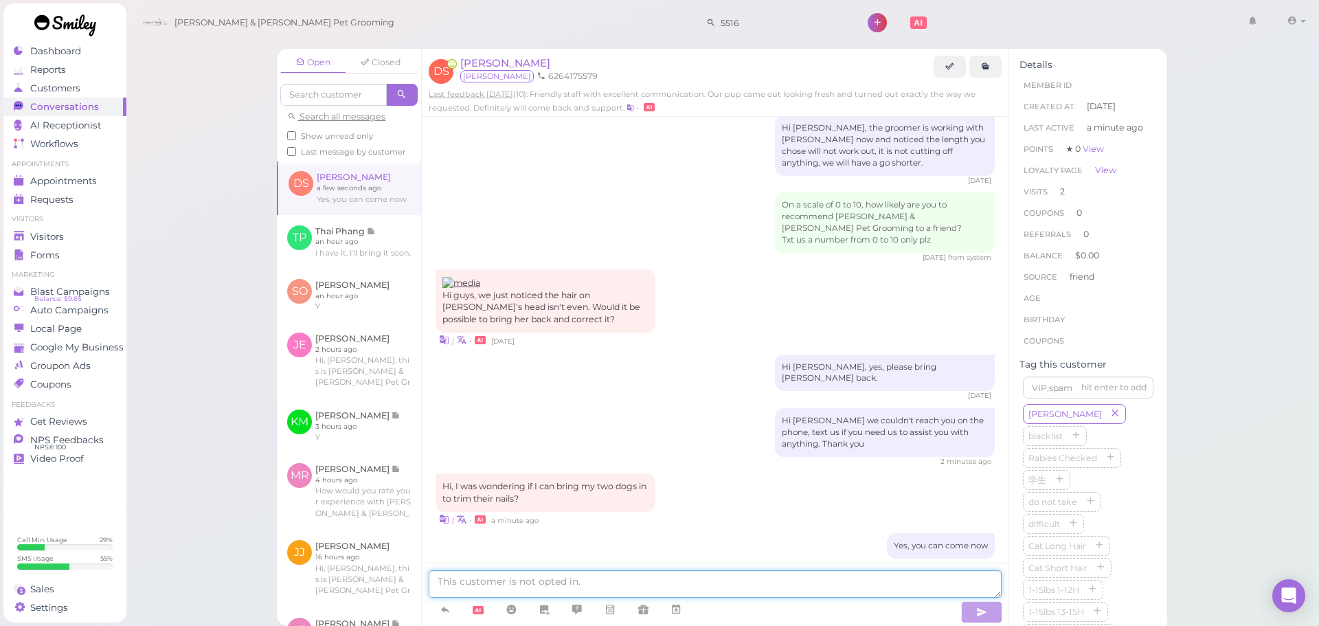
click at [639, 581] on textarea at bounding box center [715, 583] width 573 height 27
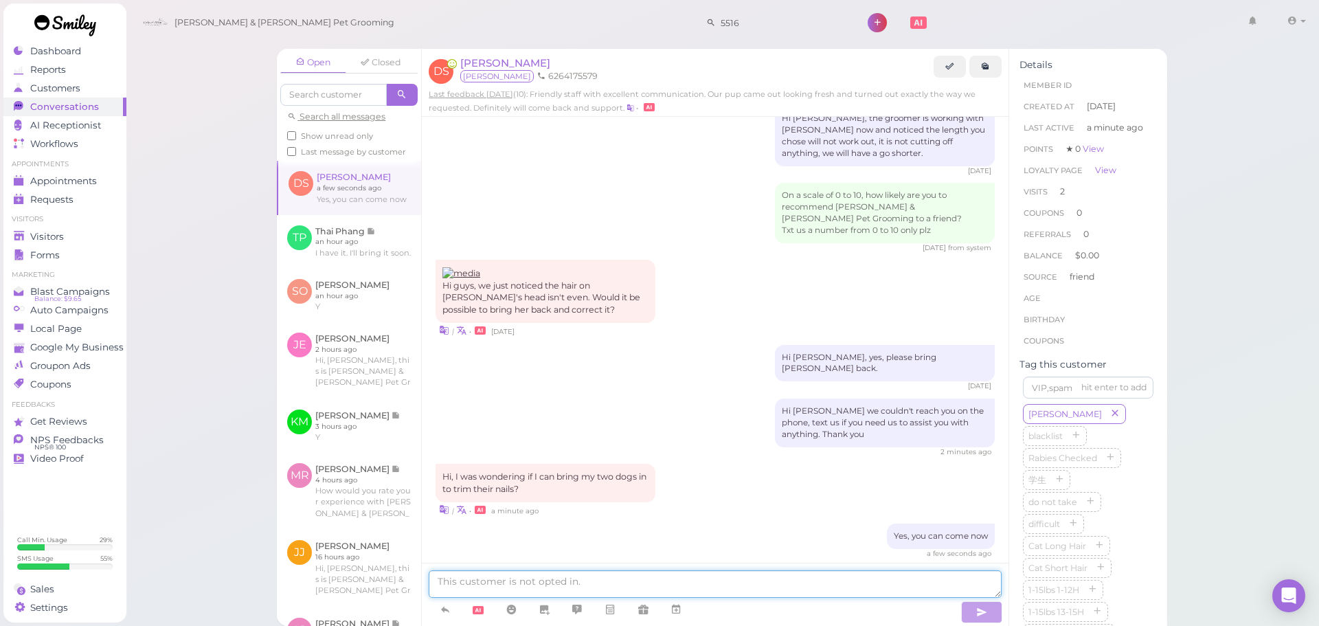
click at [641, 586] on textarea at bounding box center [715, 583] width 573 height 27
type textarea "^"
click at [584, 549] on div "a few seconds ago" at bounding box center [715, 554] width 559 height 10
click at [651, 403] on div "Hi [PERSON_NAME] we couldn't reach you on the phone, text us if you need us to …" at bounding box center [715, 428] width 559 height 58
click at [355, 246] on link at bounding box center [349, 242] width 144 height 54
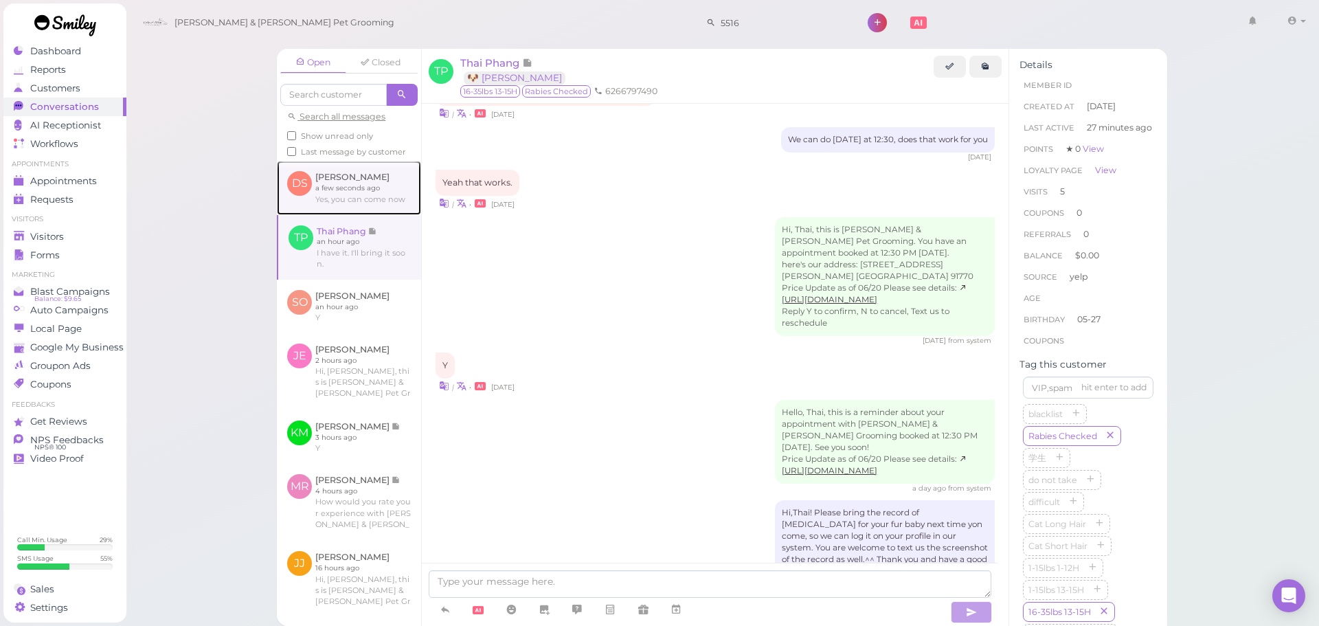
click at [349, 214] on link at bounding box center [349, 188] width 144 height 54
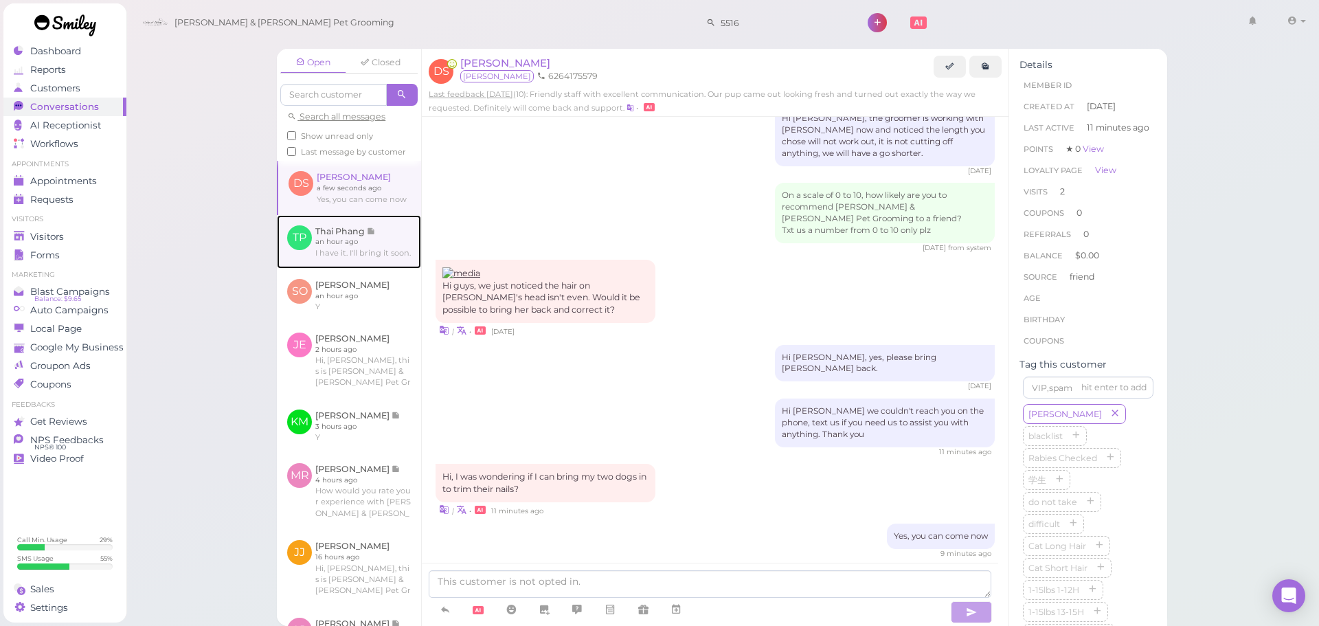
click at [351, 269] on link at bounding box center [349, 242] width 144 height 54
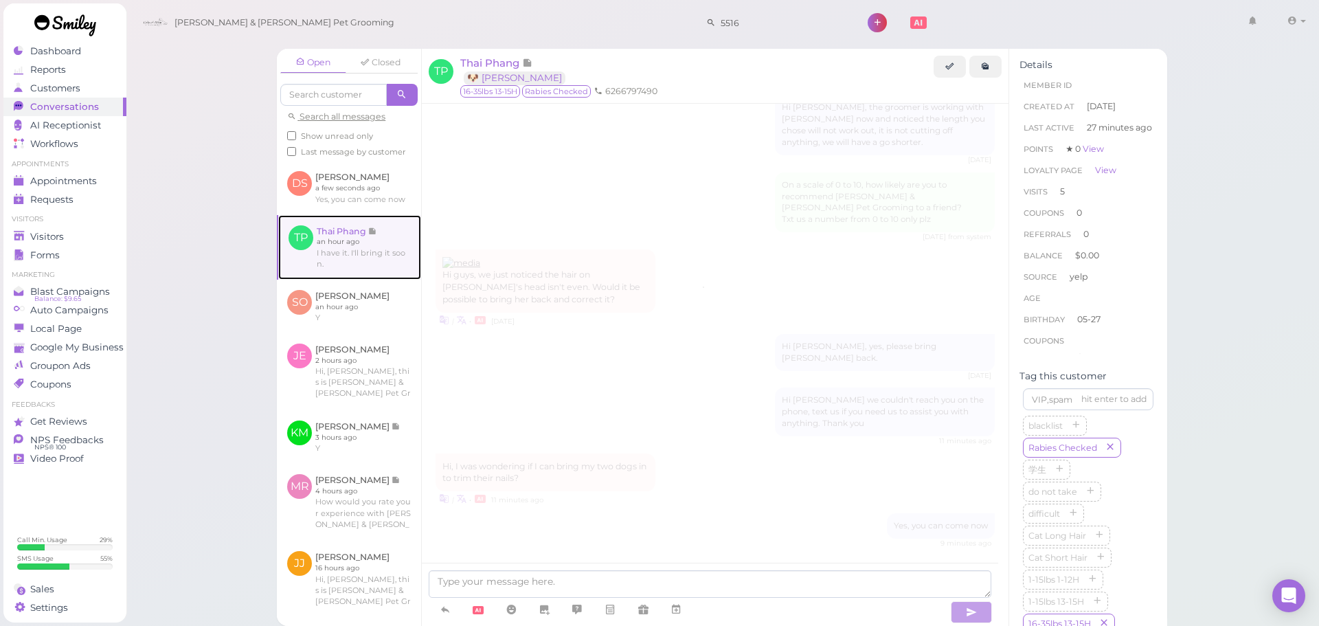
scroll to position [1873, 0]
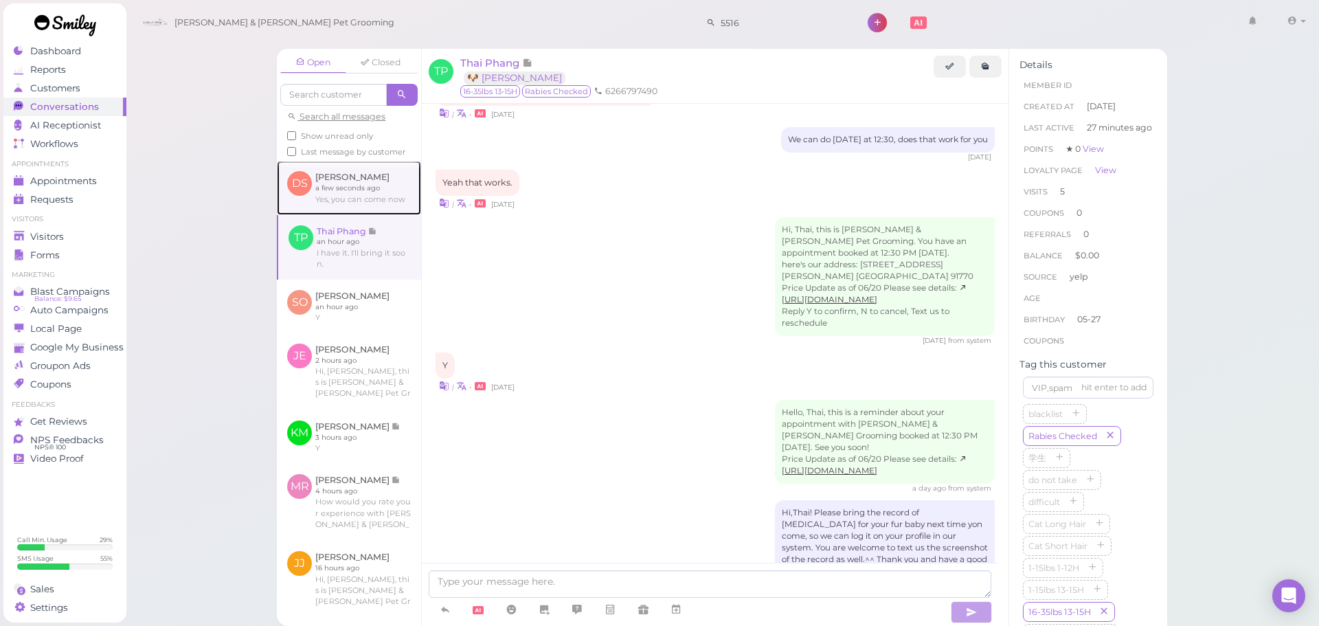
click at [355, 214] on link at bounding box center [349, 188] width 144 height 54
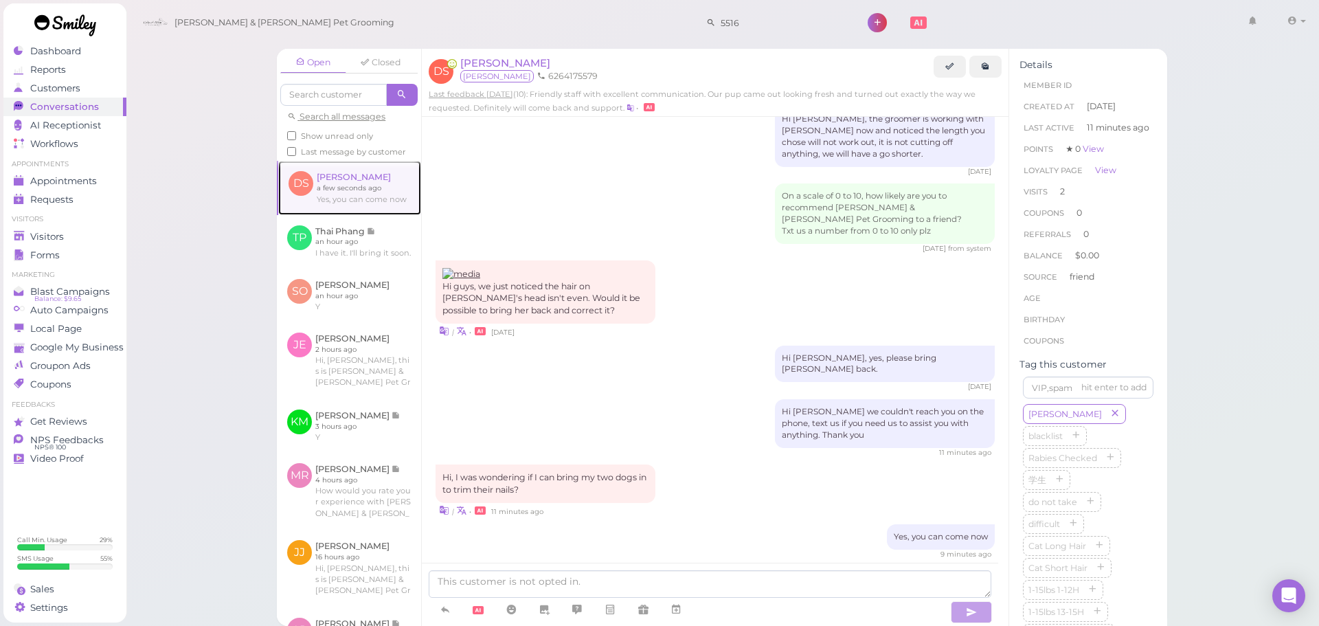
scroll to position [159, 0]
click at [538, 411] on div "Hi [PERSON_NAME] we couldn't reach you on the phone, text us if you need us to …" at bounding box center [715, 428] width 559 height 58
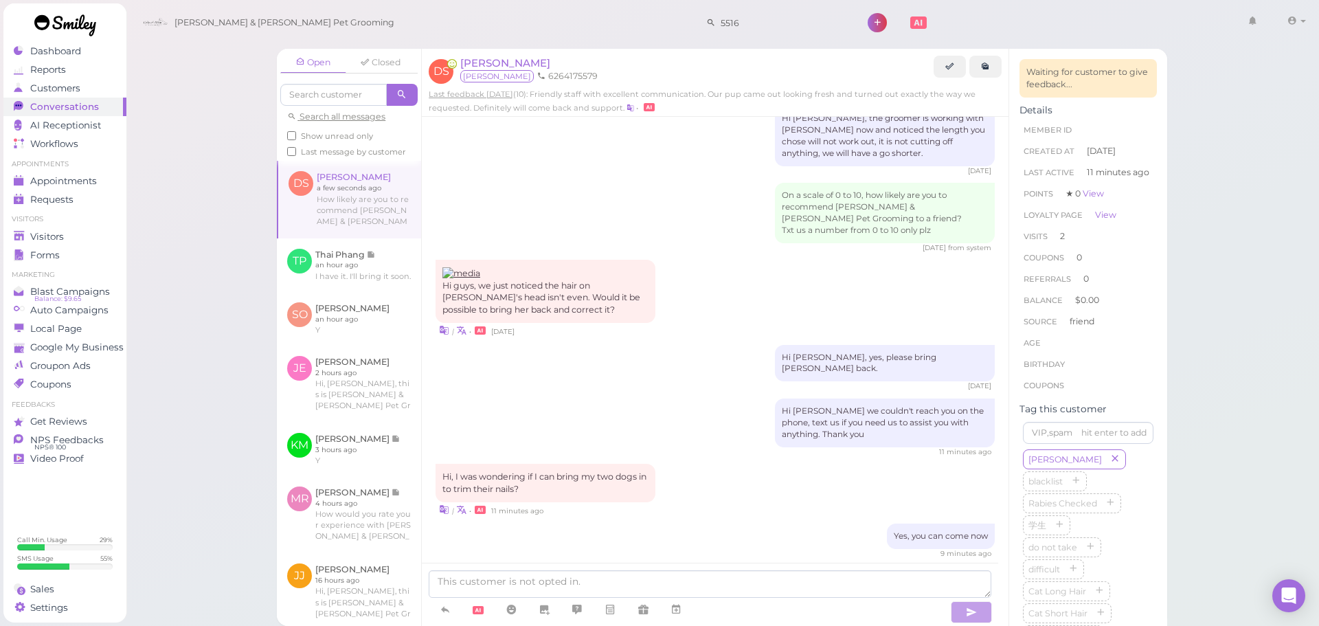
scroll to position [225, 0]
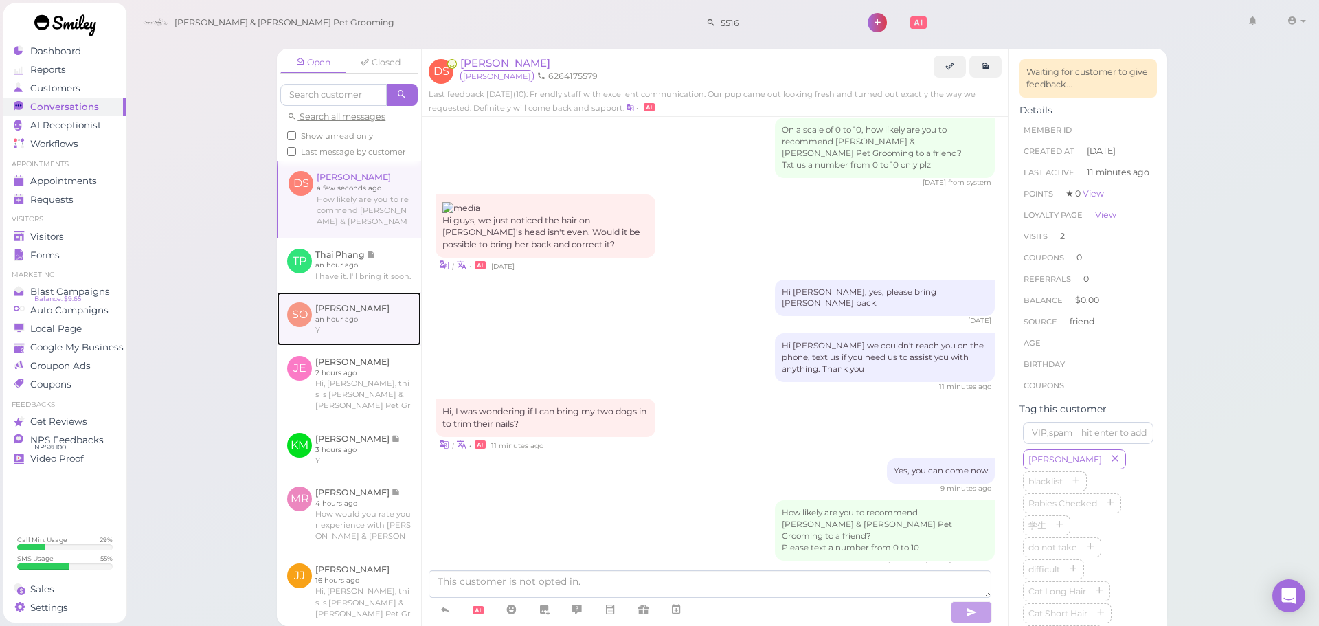
click at [381, 318] on link at bounding box center [349, 319] width 144 height 54
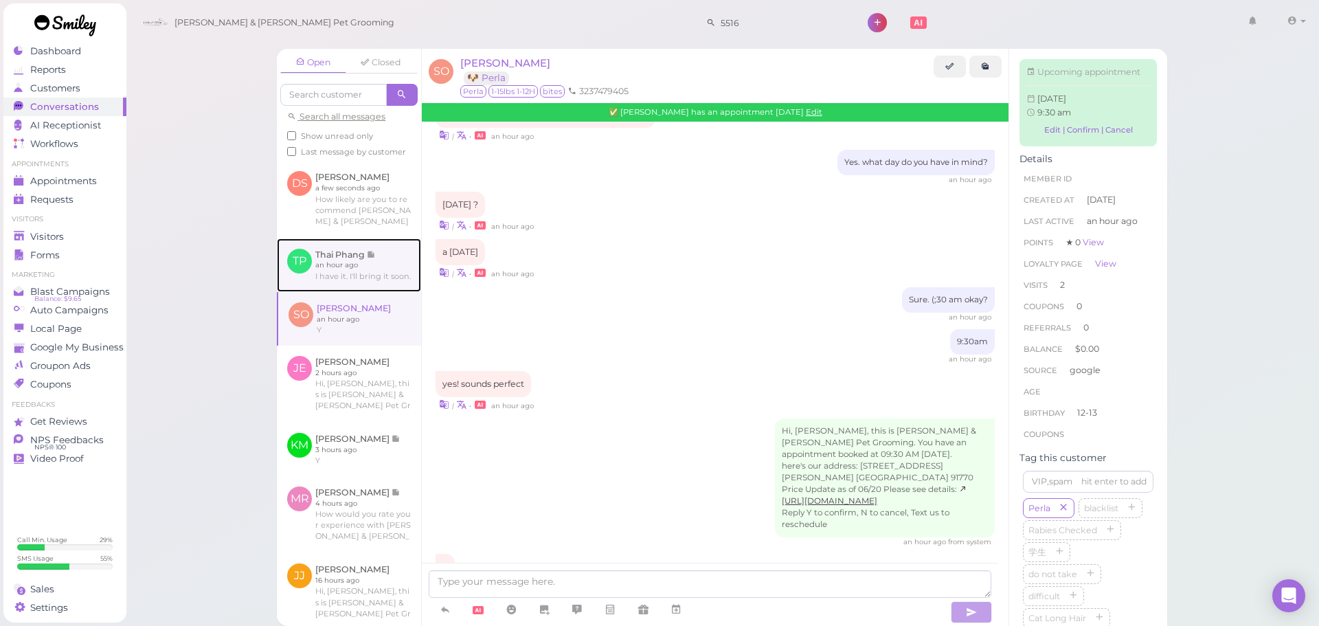
click at [377, 292] on link at bounding box center [349, 265] width 144 height 54
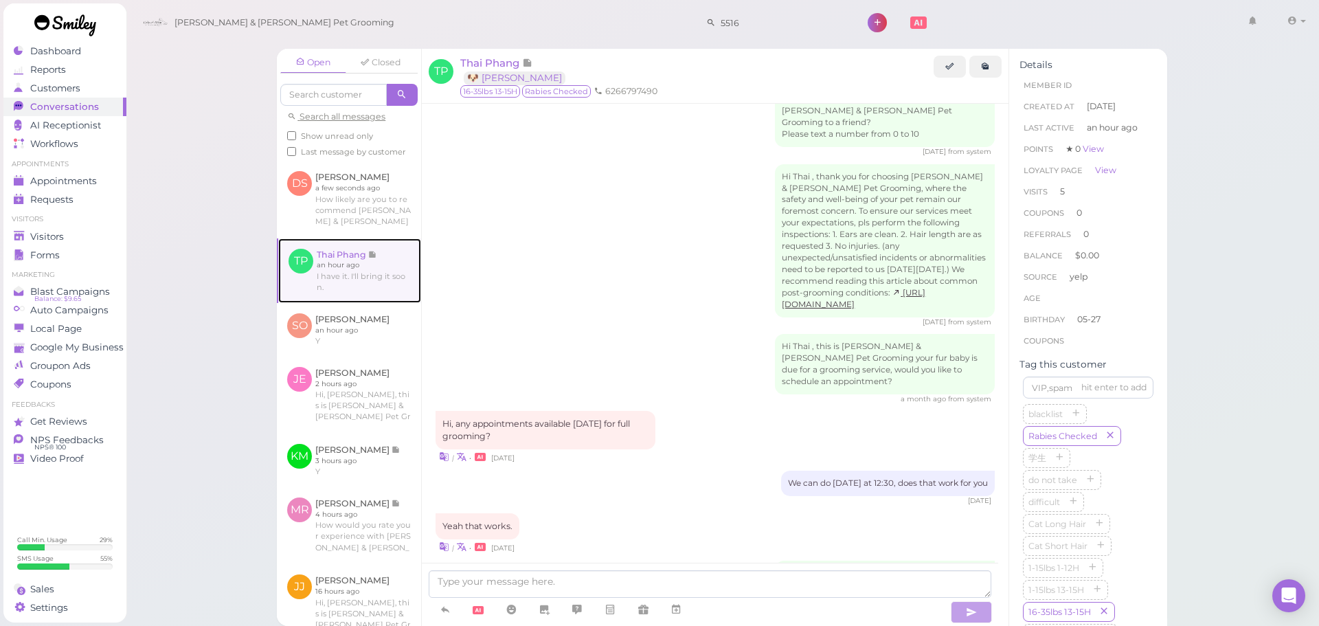
scroll to position [1873, 0]
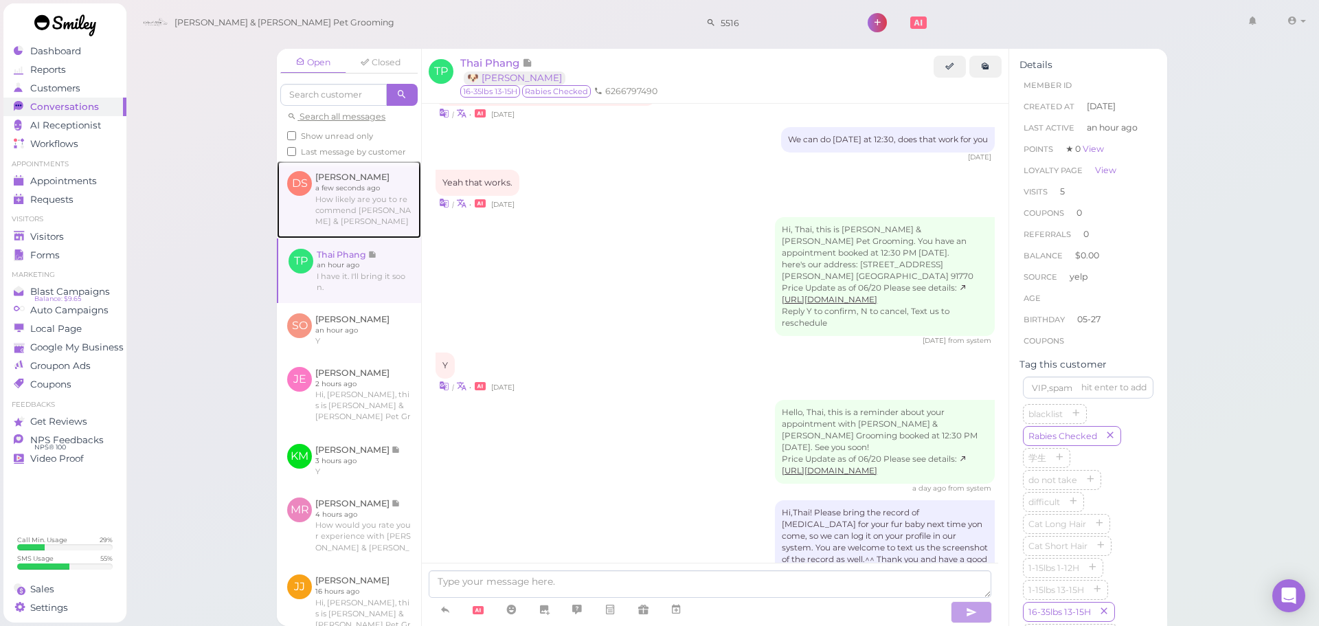
click at [366, 213] on link at bounding box center [349, 199] width 144 height 77
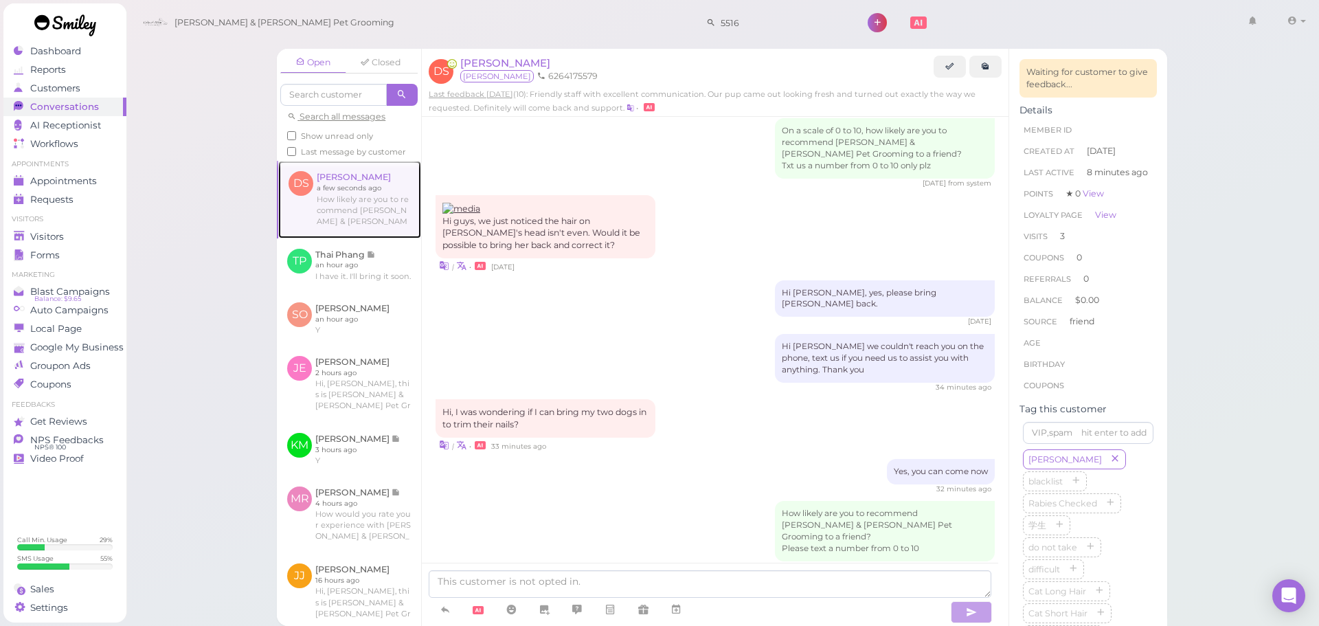
scroll to position [225, 0]
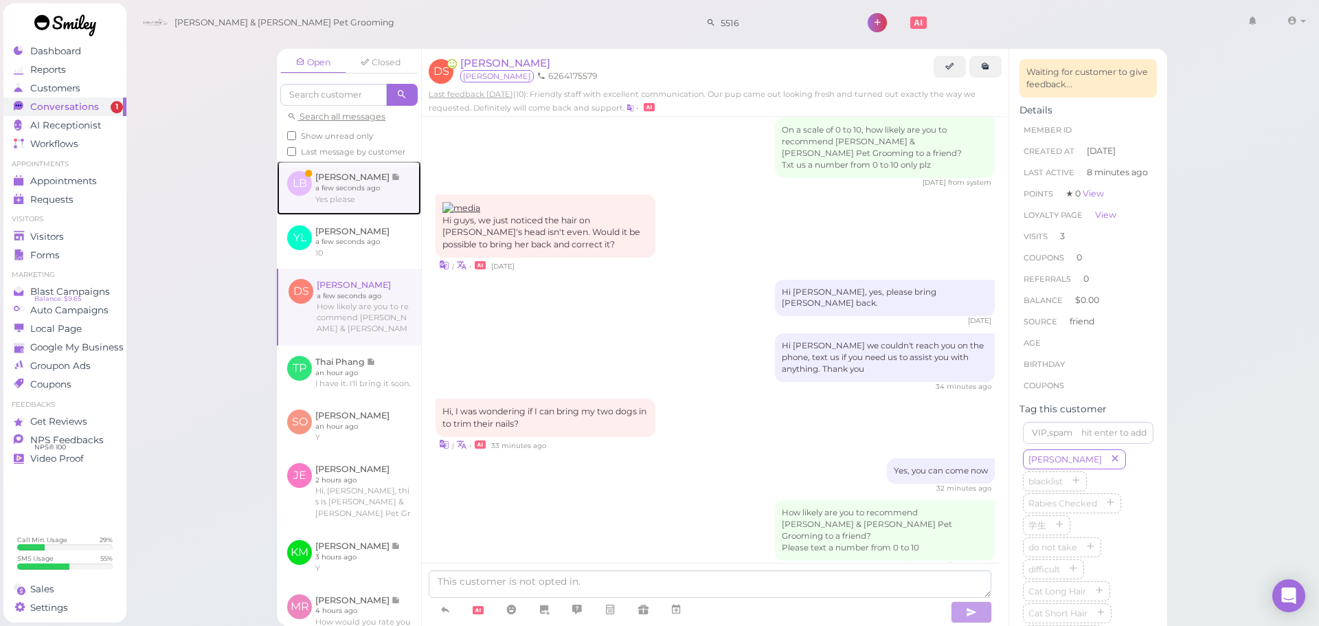
click at [388, 203] on link at bounding box center [349, 188] width 144 height 54
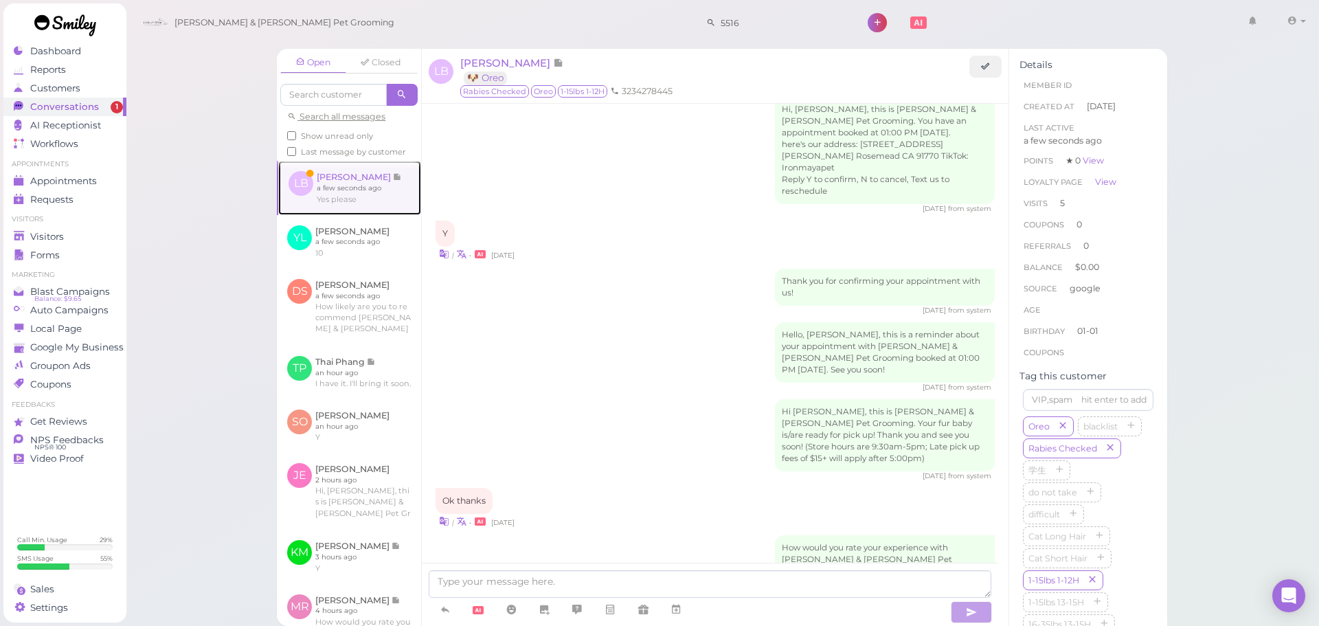
scroll to position [1689, 0]
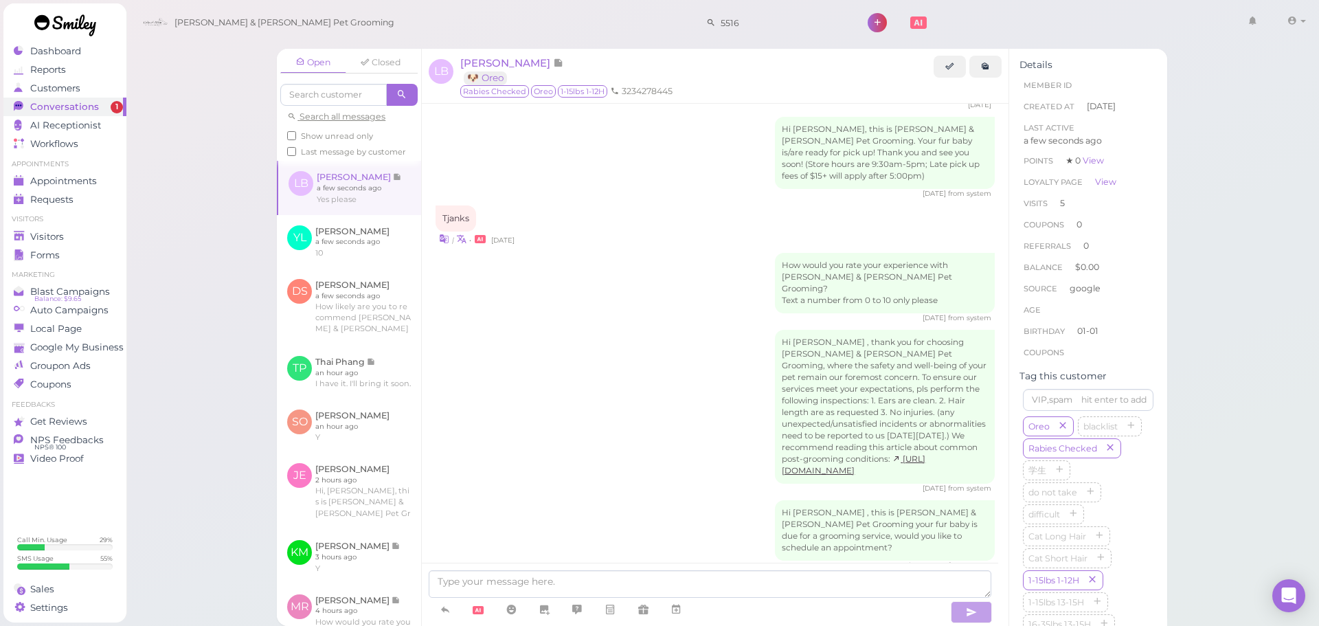
click at [569, 401] on div "Hi [PERSON_NAME] , thank you for choosing [PERSON_NAME] & [PERSON_NAME] Pet Gro…" at bounding box center [715, 412] width 559 height 164
click at [513, 58] on span "[PERSON_NAME]" at bounding box center [506, 62] width 93 height 13
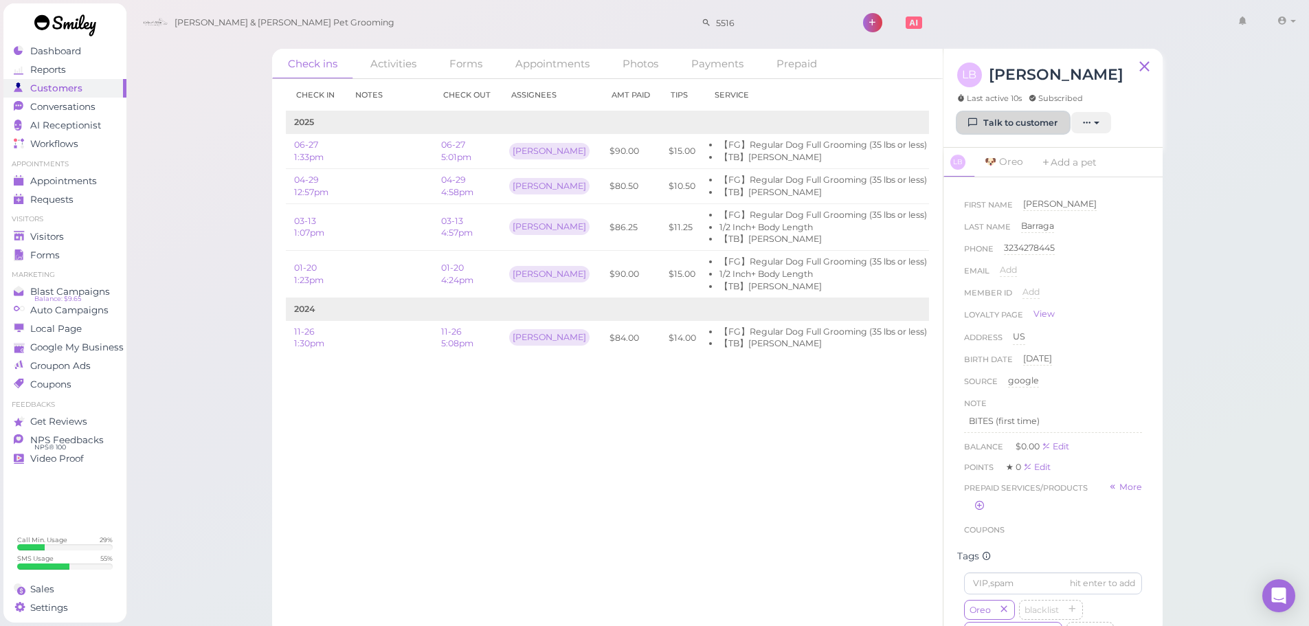
click at [974, 123] on icon at bounding box center [973, 123] width 9 height 10
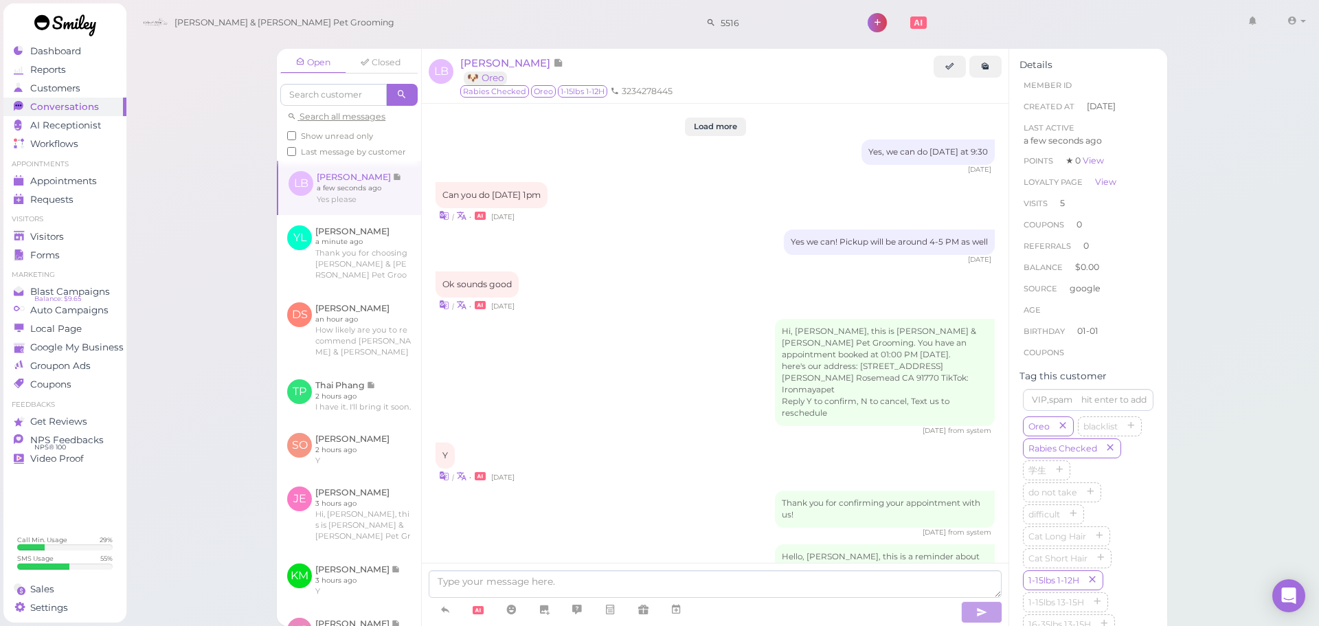
scroll to position [1689, 0]
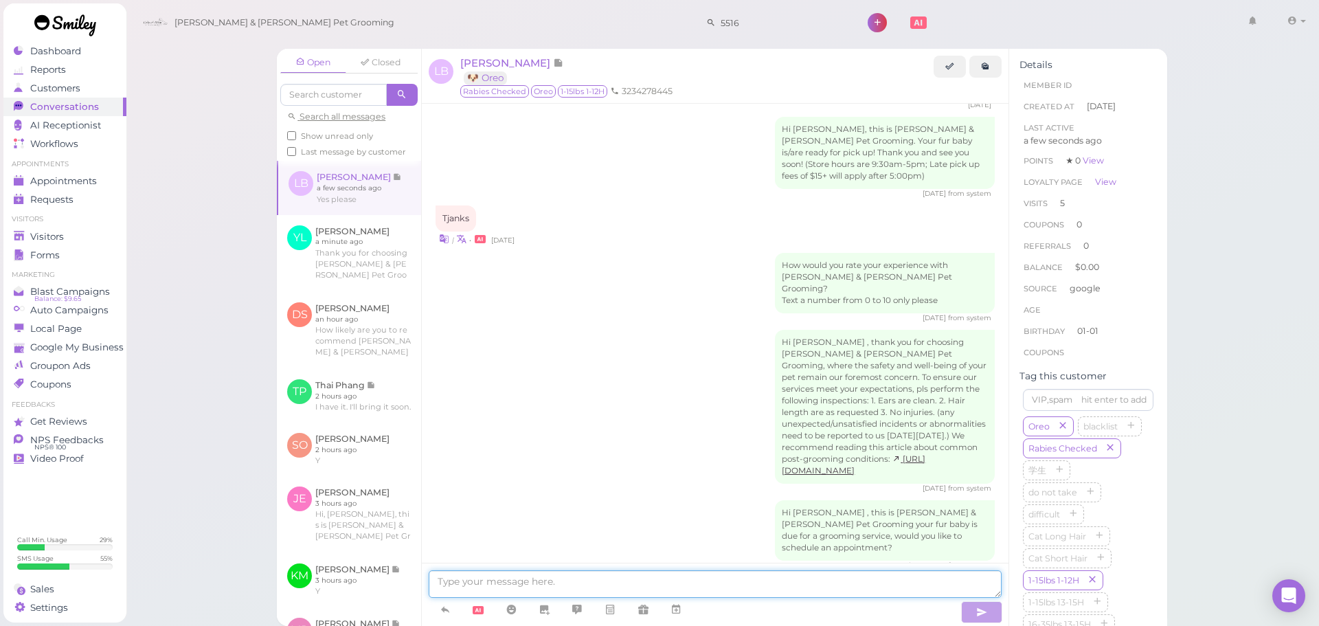
click at [546, 590] on textarea at bounding box center [715, 583] width 573 height 27
drag, startPoint x: 443, startPoint y: 577, endPoint x: 423, endPoint y: 576, distance: 20.6
click at [422, 577] on div "Next availability is" at bounding box center [715, 594] width 587 height 63
click at [634, 591] on textarea "Our next availability is" at bounding box center [715, 583] width 573 height 27
click at [688, 611] on link at bounding box center [676, 610] width 33 height 24
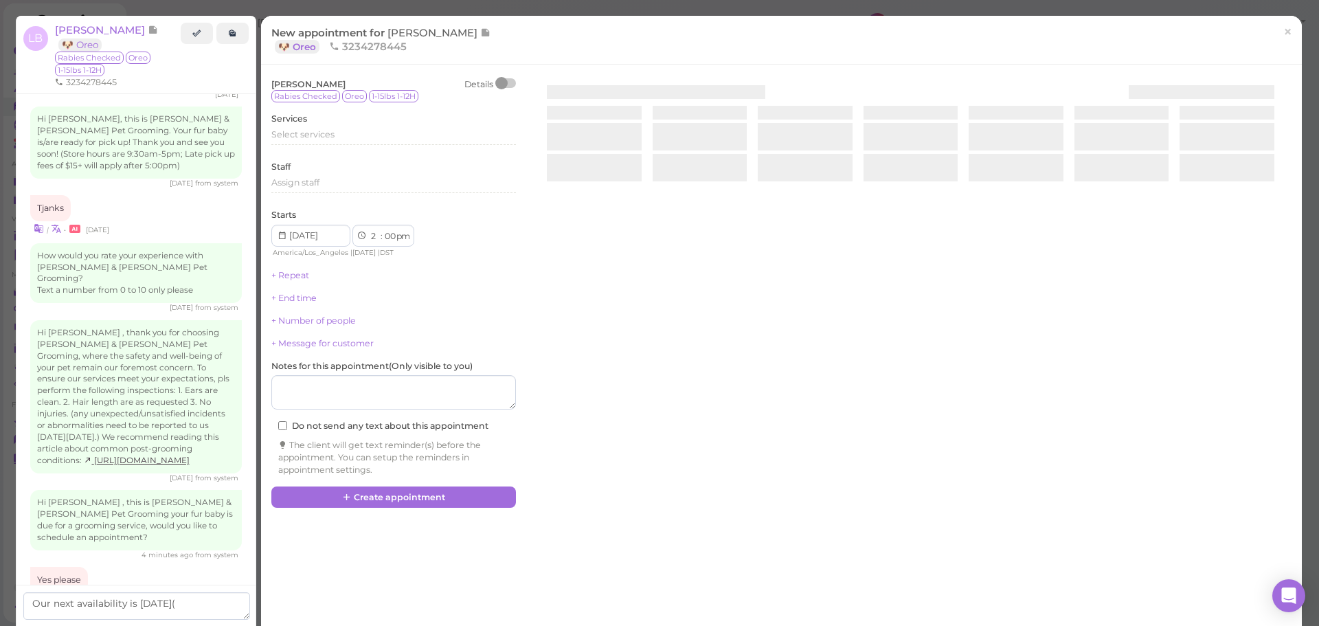
scroll to position [1759, 0]
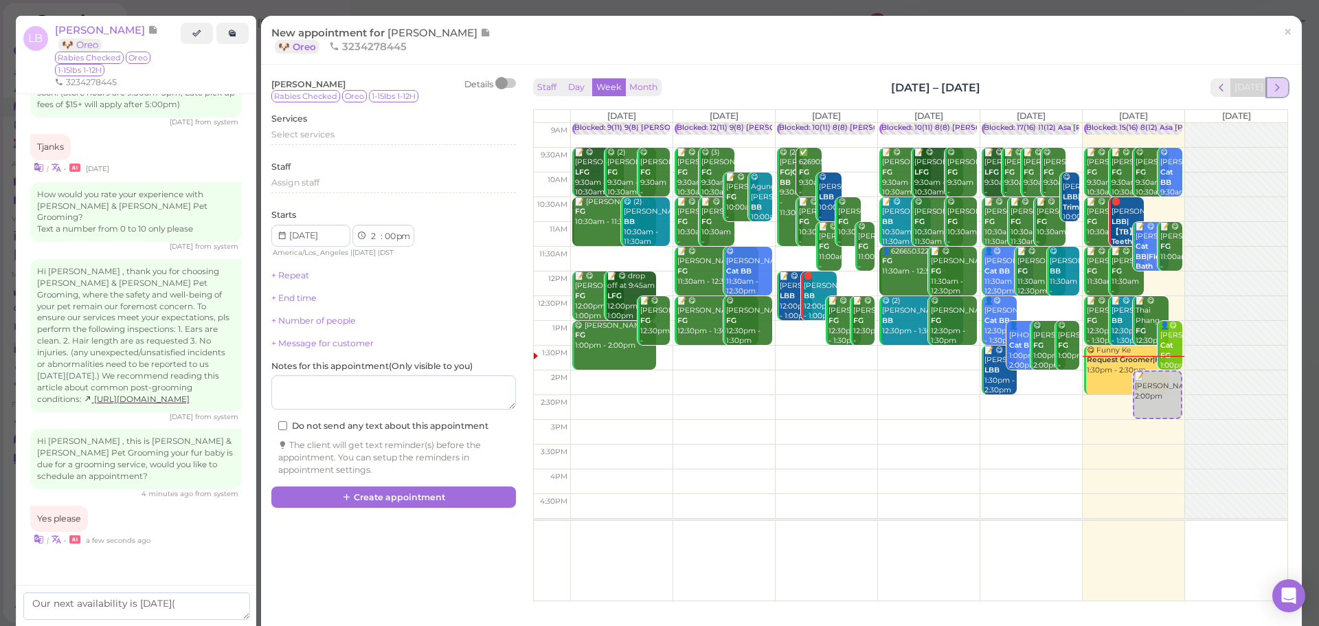
click at [1273, 91] on span "next" at bounding box center [1277, 87] width 13 height 13
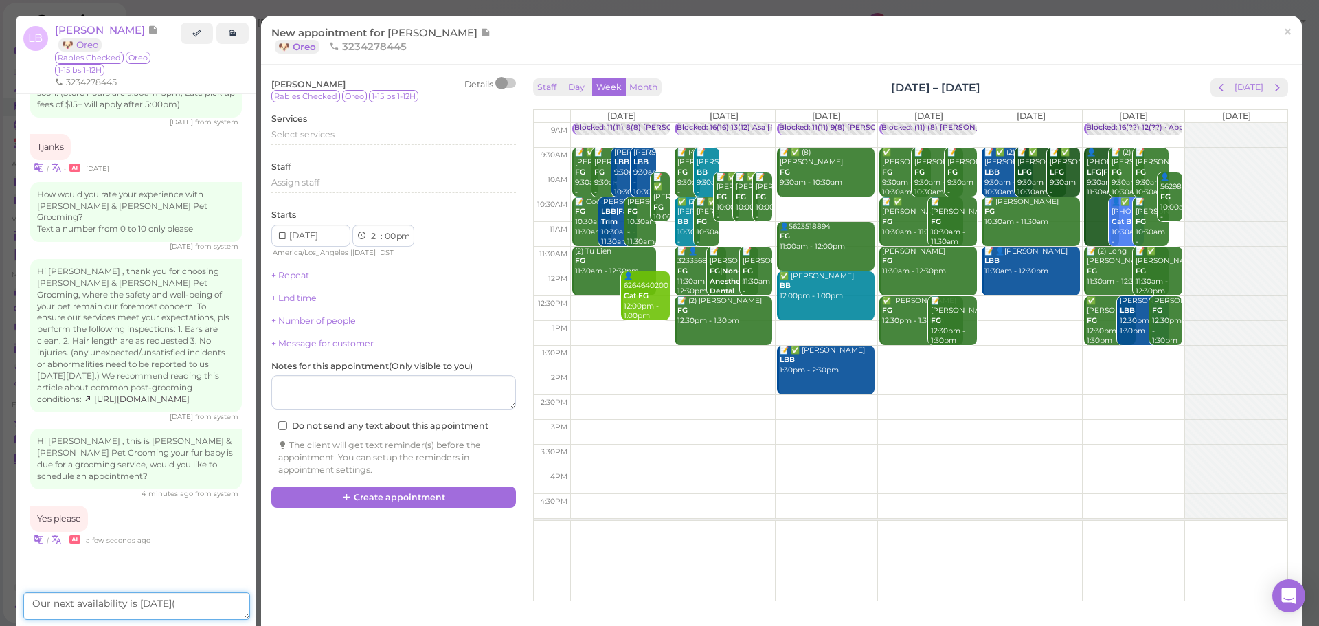
click at [216, 604] on textarea "Our next availability is [DATE](" at bounding box center [136, 605] width 227 height 27
type textarea "Our next availability is [DATE](8/11),does that work?"
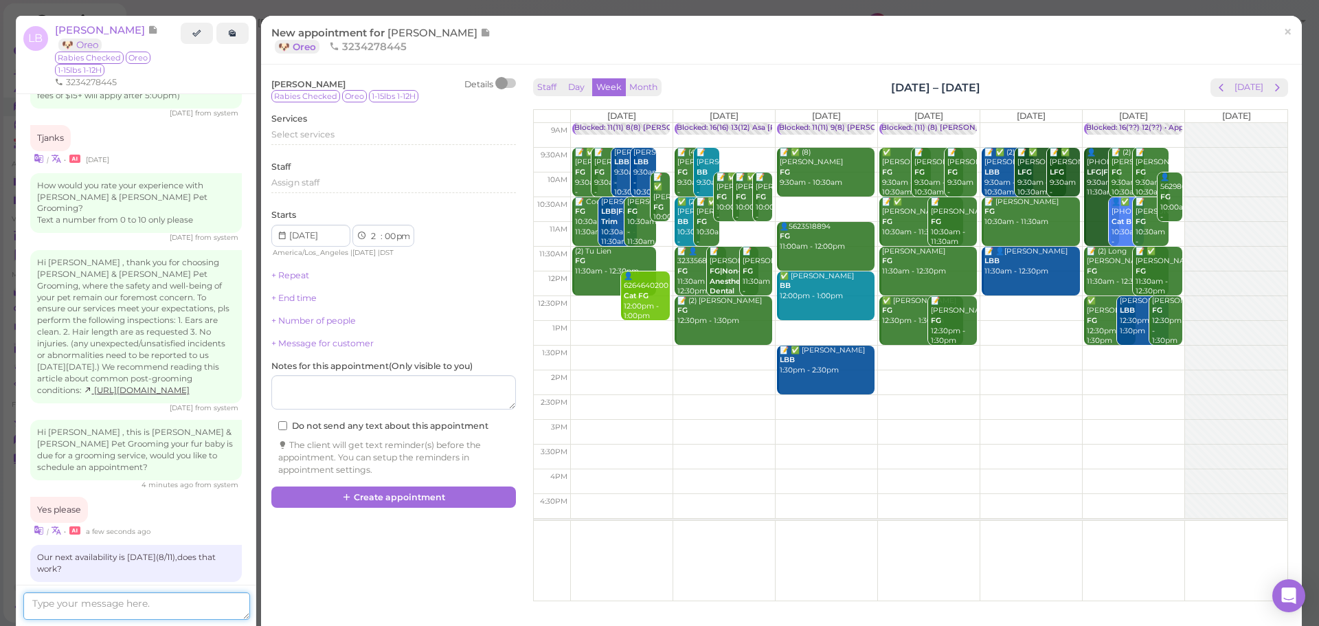
scroll to position [1817, 0]
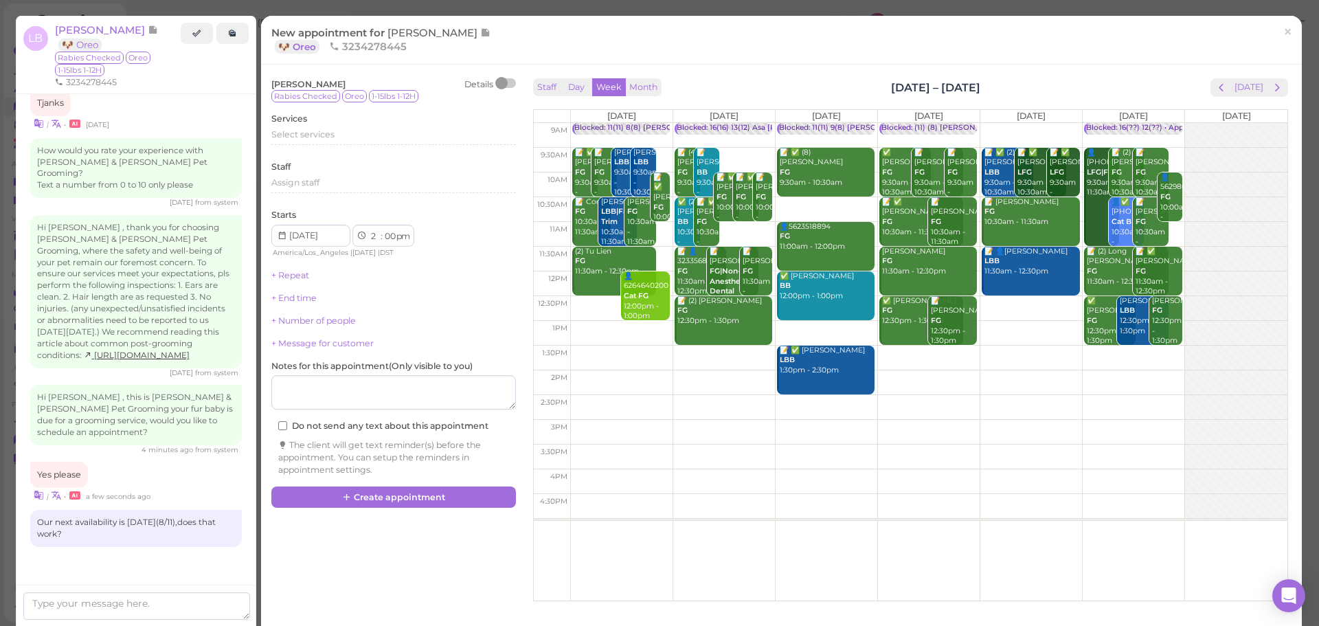
click at [1293, 36] on div "New appointment for [PERSON_NAME] 🐶 Oreo 3234278445 × [PERSON_NAME] Details Rab…" at bounding box center [659, 313] width 1319 height 626
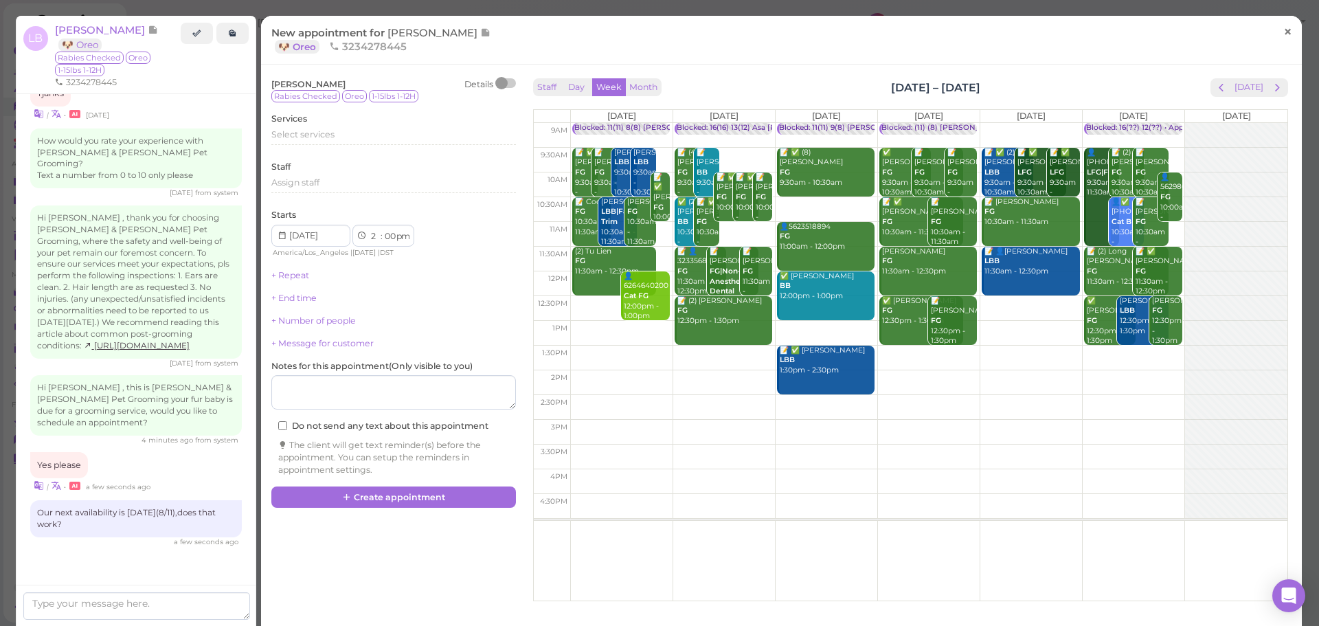
click at [1284, 32] on span "×" at bounding box center [1288, 31] width 9 height 19
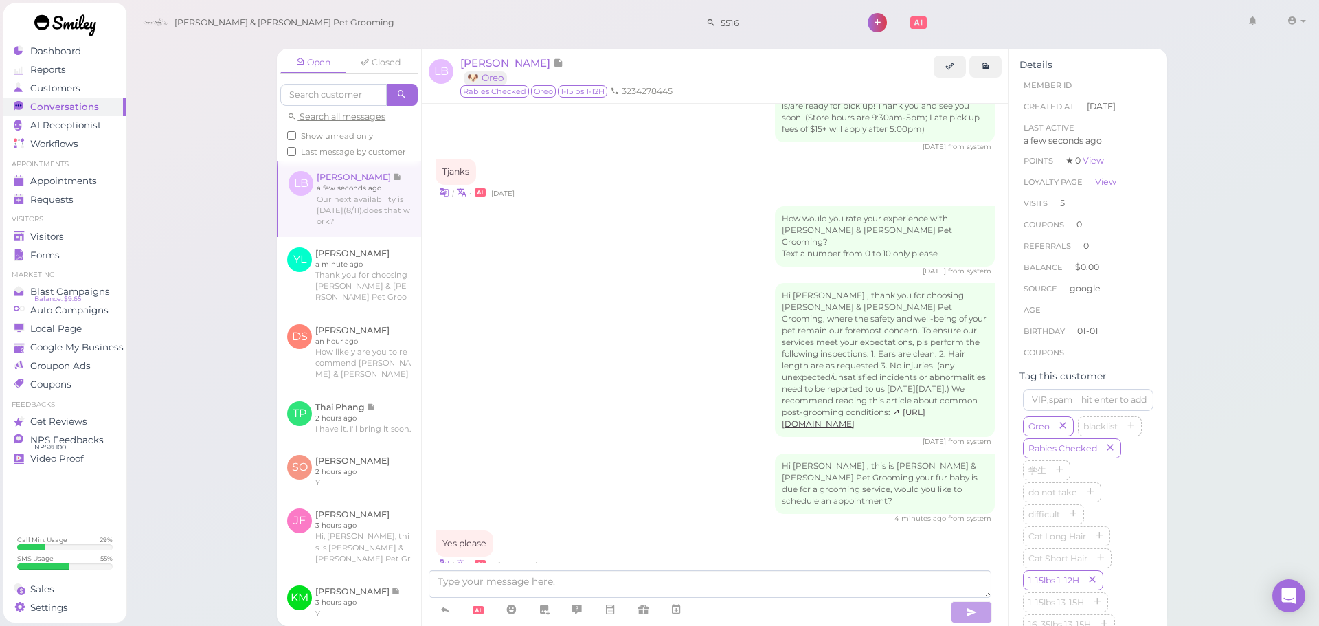
click at [506, 291] on div "Hi [PERSON_NAME] , thank you for choosing [PERSON_NAME] & [PERSON_NAME] Pet Gro…" at bounding box center [715, 365] width 559 height 164
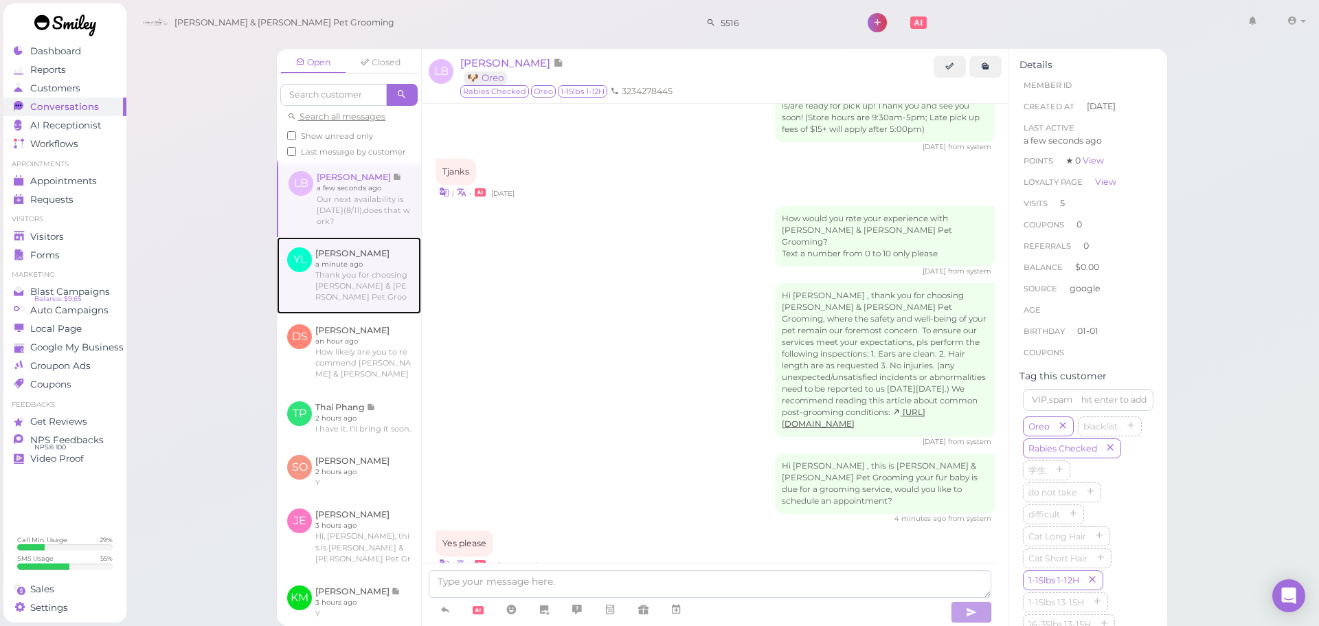
click at [315, 296] on link at bounding box center [349, 275] width 144 height 77
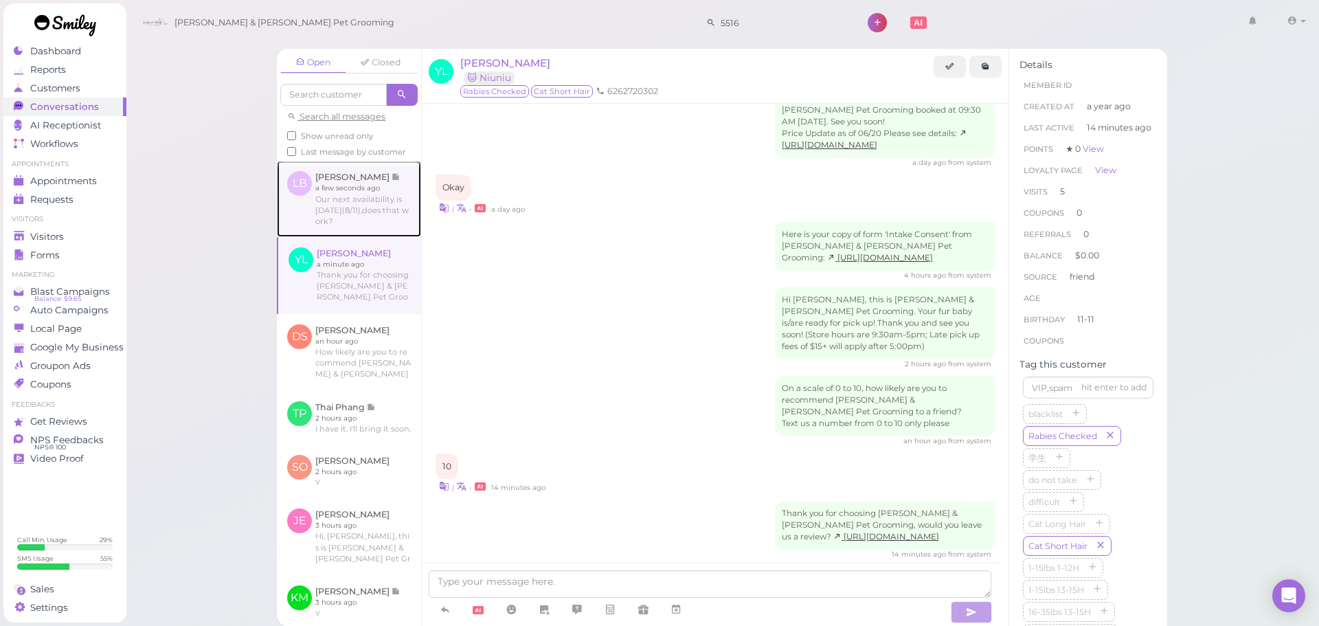
click at [346, 230] on link at bounding box center [349, 199] width 144 height 76
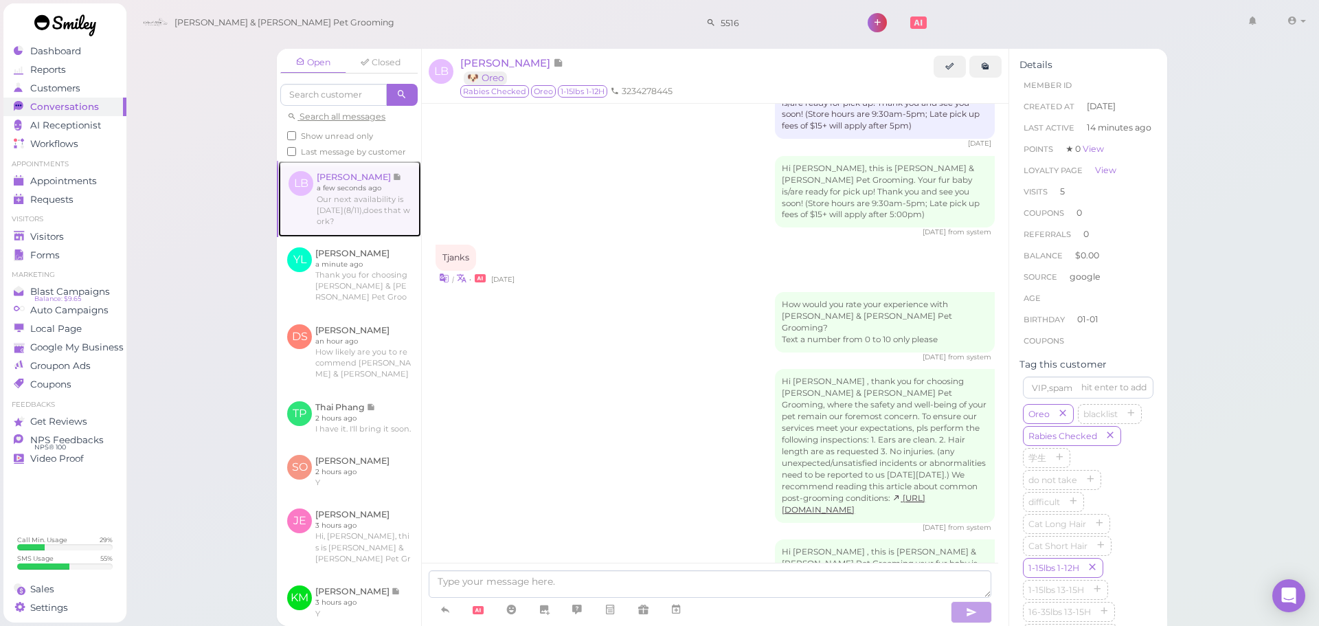
scroll to position [1700, 0]
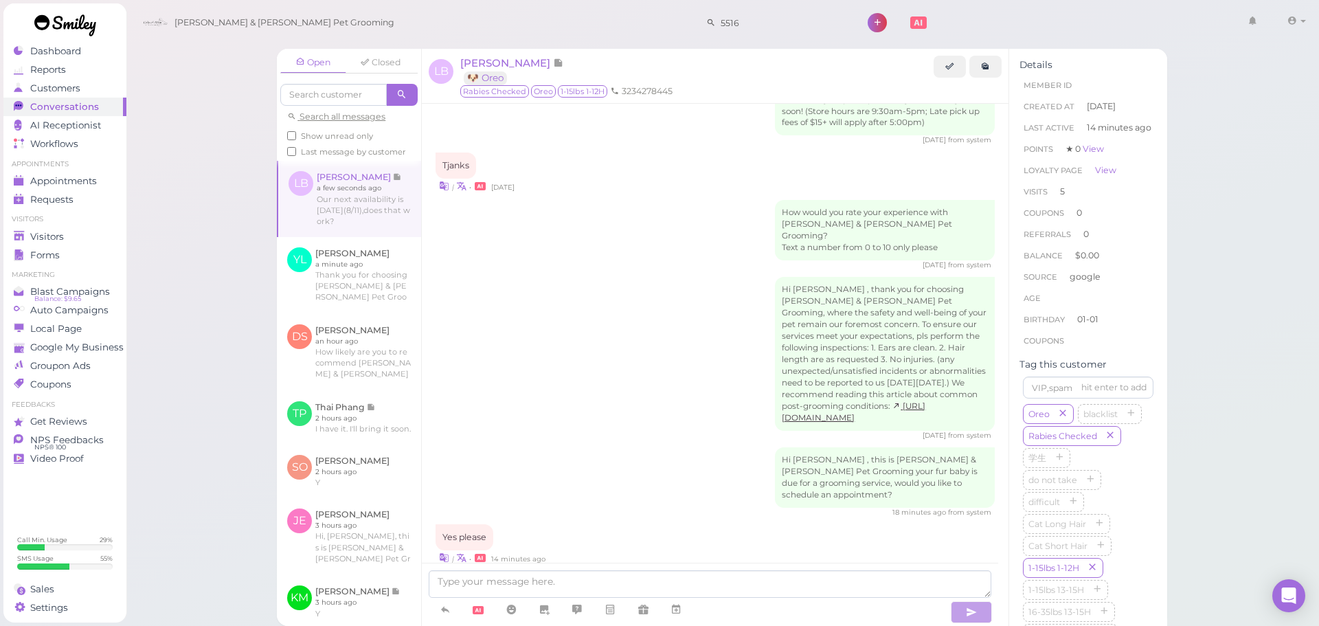
click at [561, 356] on div "Hi [PERSON_NAME] , thank you for choosing [PERSON_NAME] & [PERSON_NAME] Pet Gro…" at bounding box center [715, 359] width 559 height 164
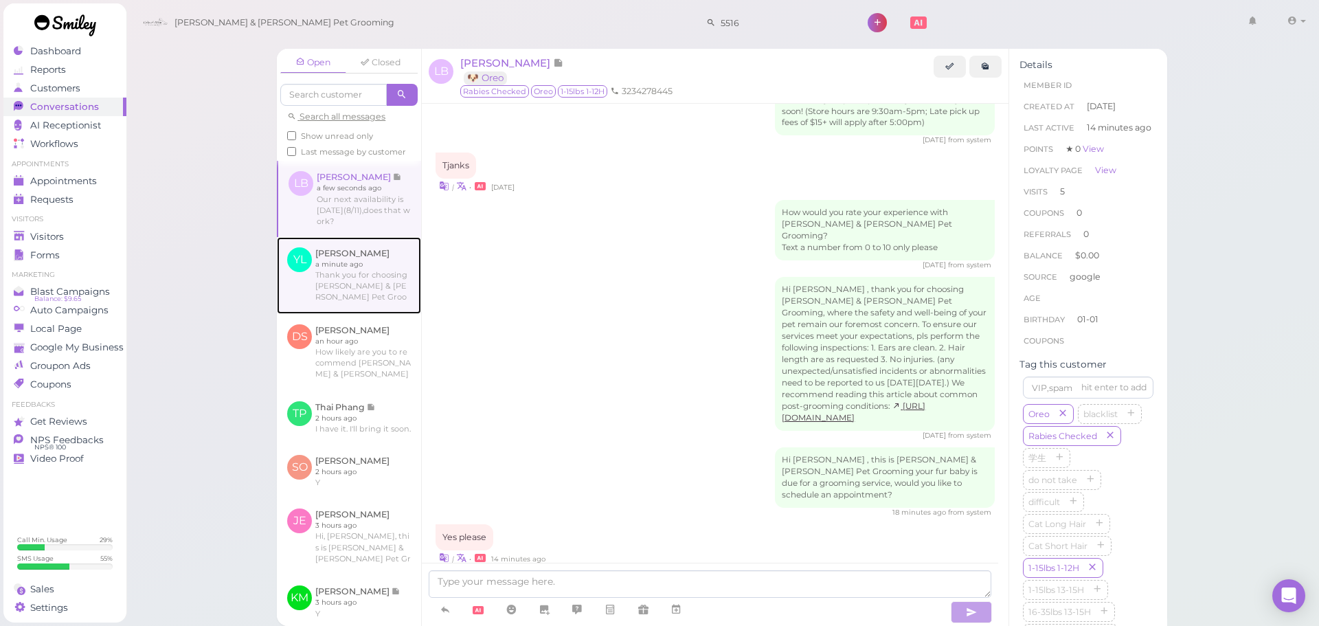
click at [381, 301] on link at bounding box center [349, 275] width 144 height 77
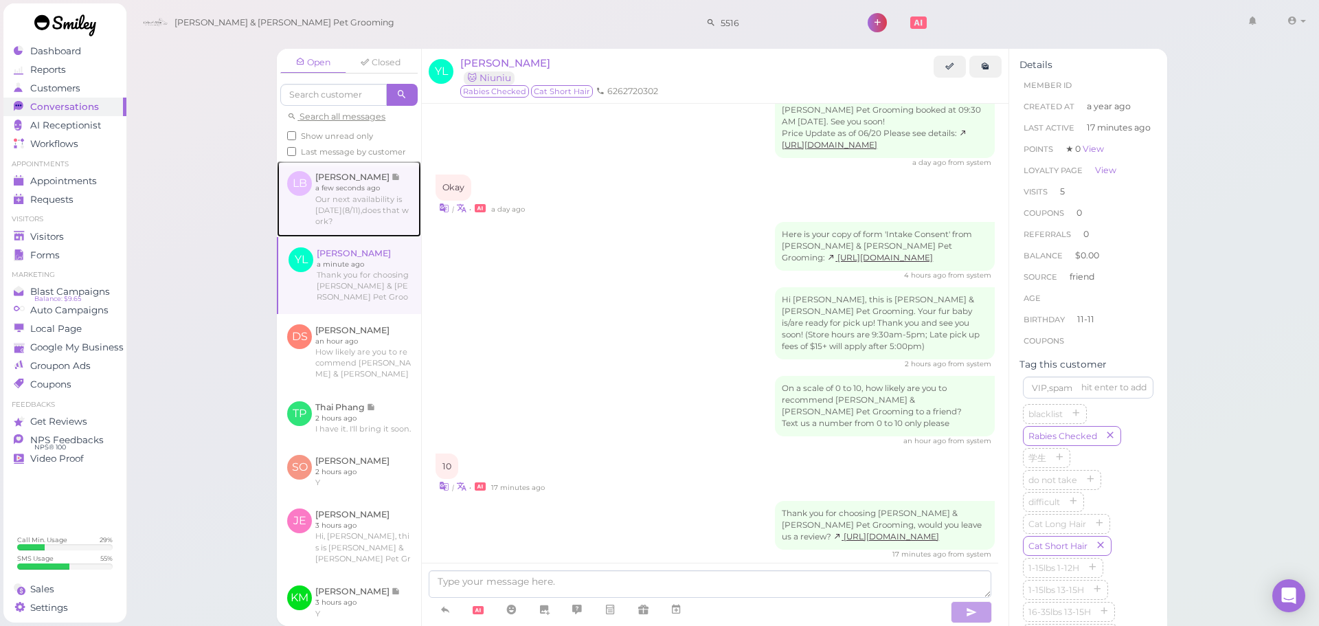
click at [379, 232] on link at bounding box center [349, 199] width 144 height 76
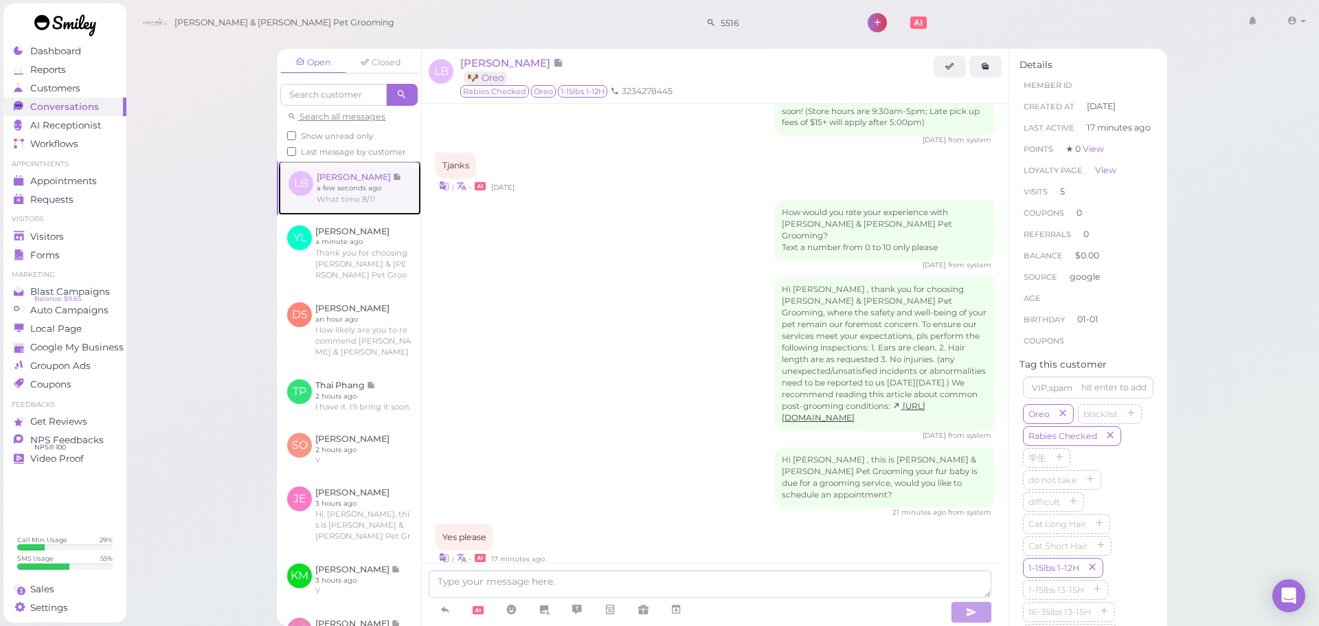
scroll to position [1842, 0]
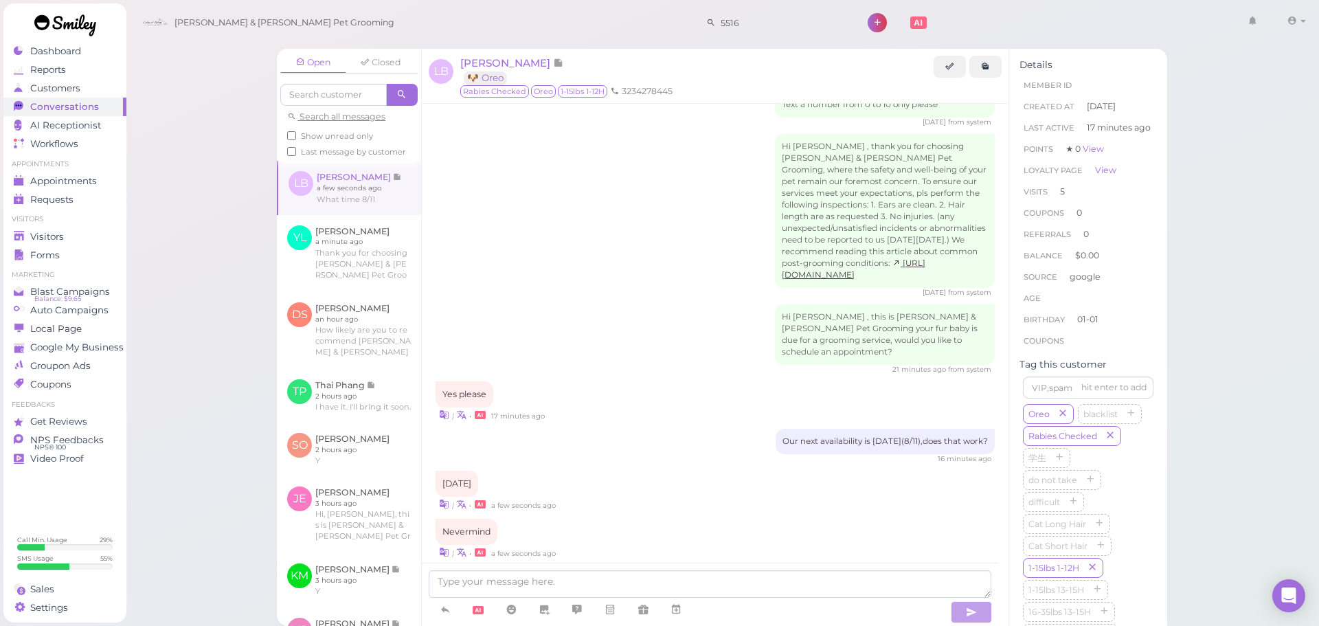
click at [674, 614] on icon at bounding box center [676, 610] width 11 height 14
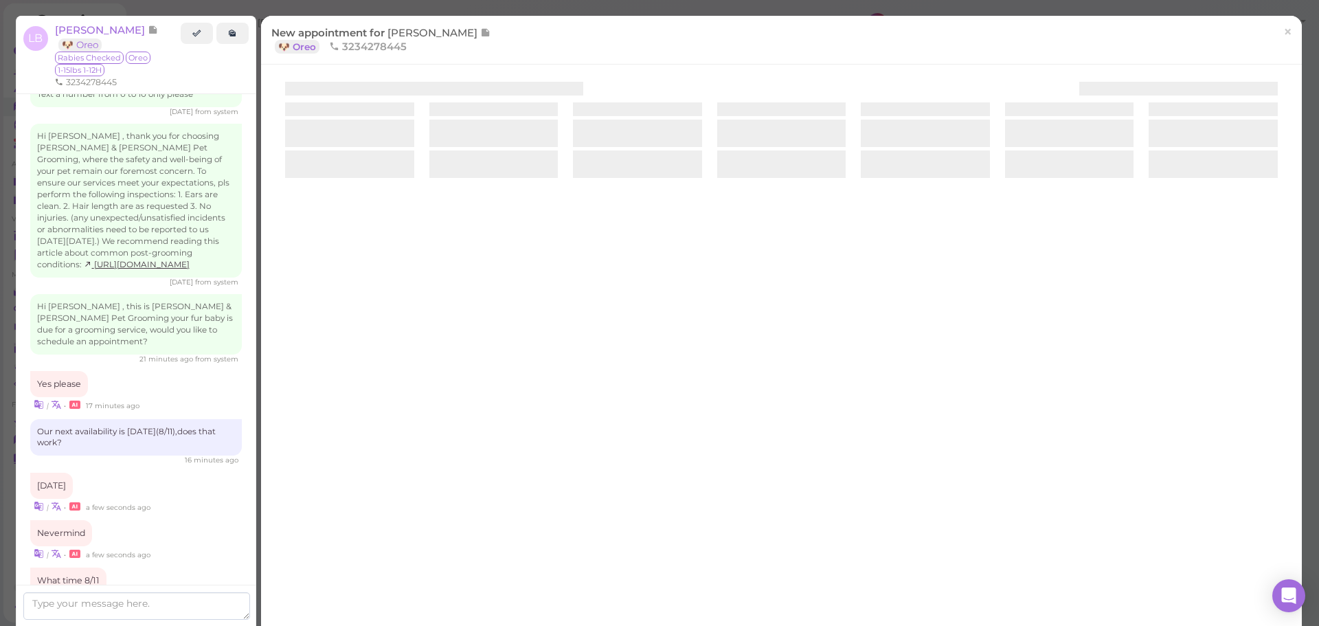
scroll to position [1924, 0]
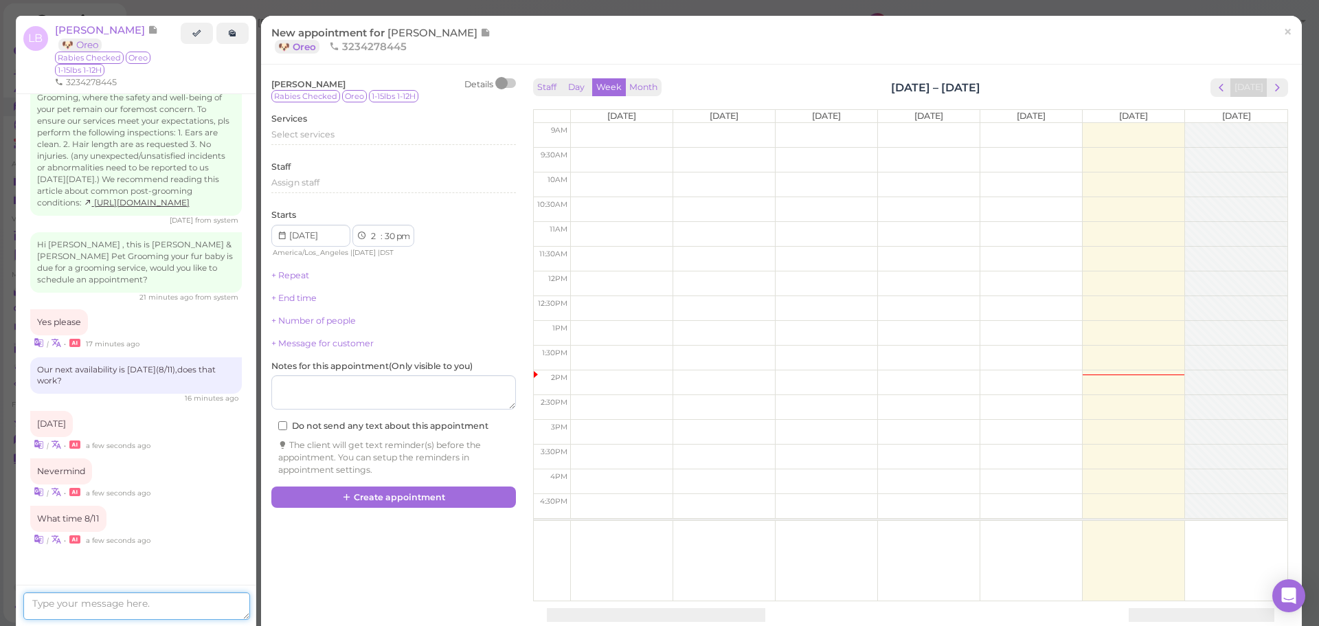
click at [186, 602] on textarea at bounding box center [136, 605] width 227 height 27
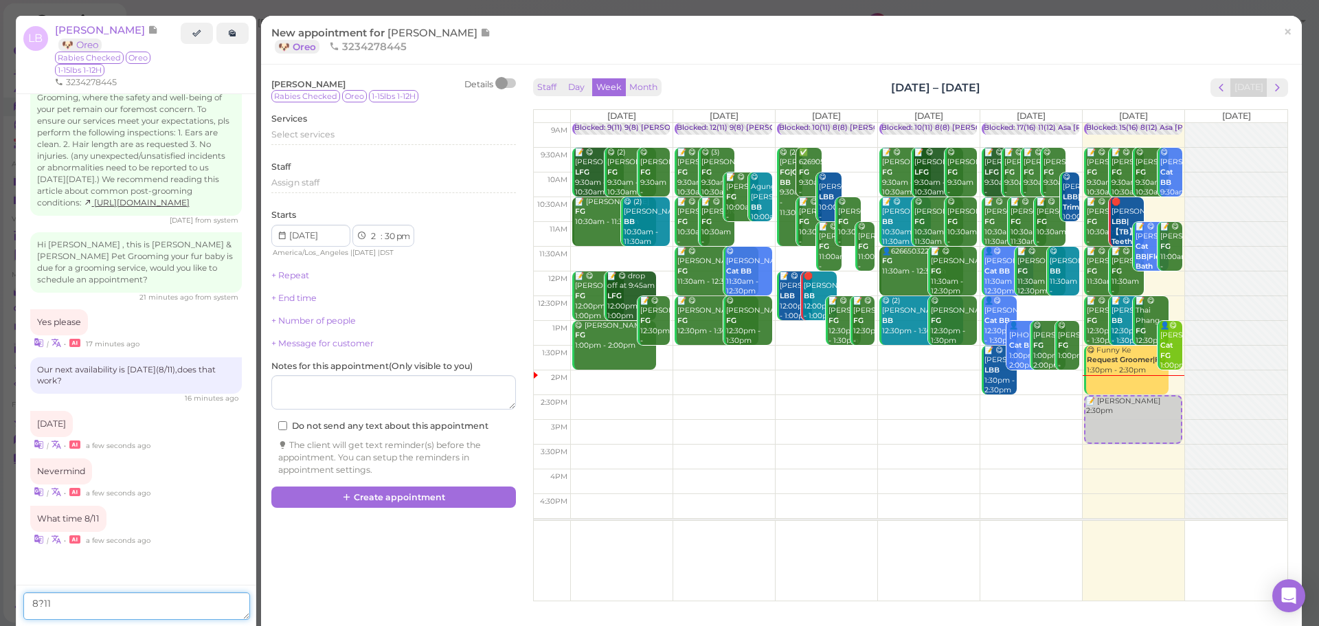
type textarea "8?11?"
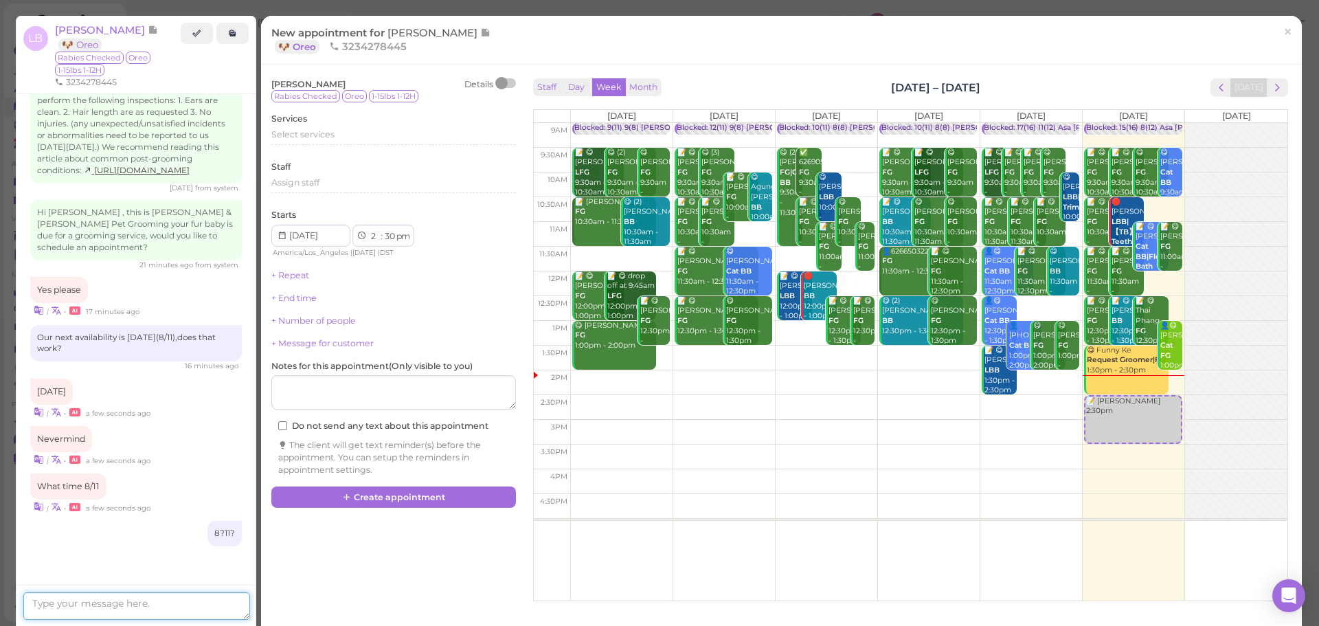
click at [142, 603] on textarea at bounding box center [136, 605] width 227 height 27
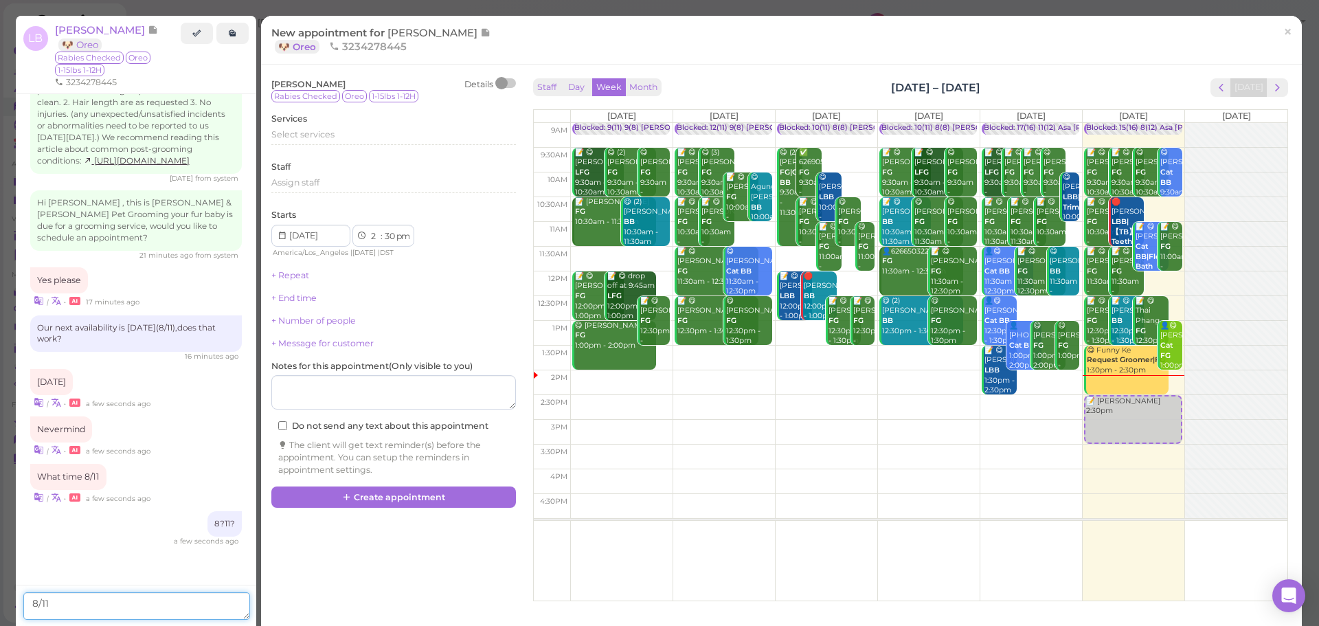
type textarea "8/11?"
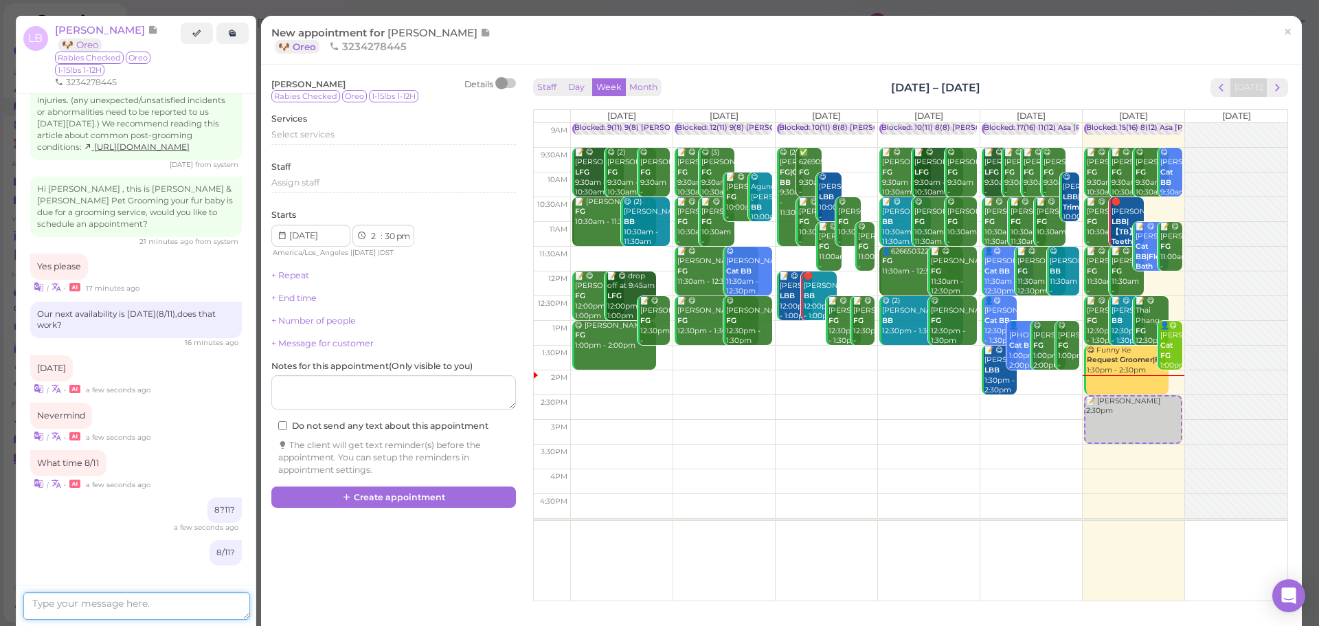
scroll to position [2002, 0]
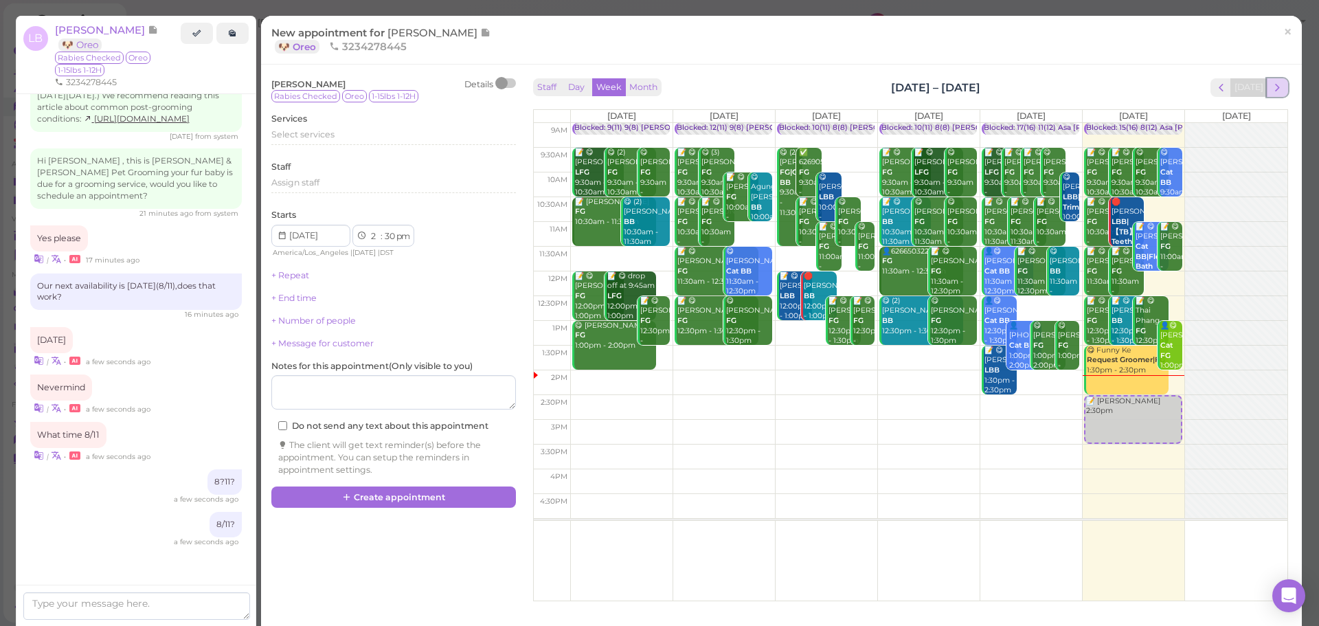
click at [1274, 88] on button "next" at bounding box center [1277, 87] width 21 height 19
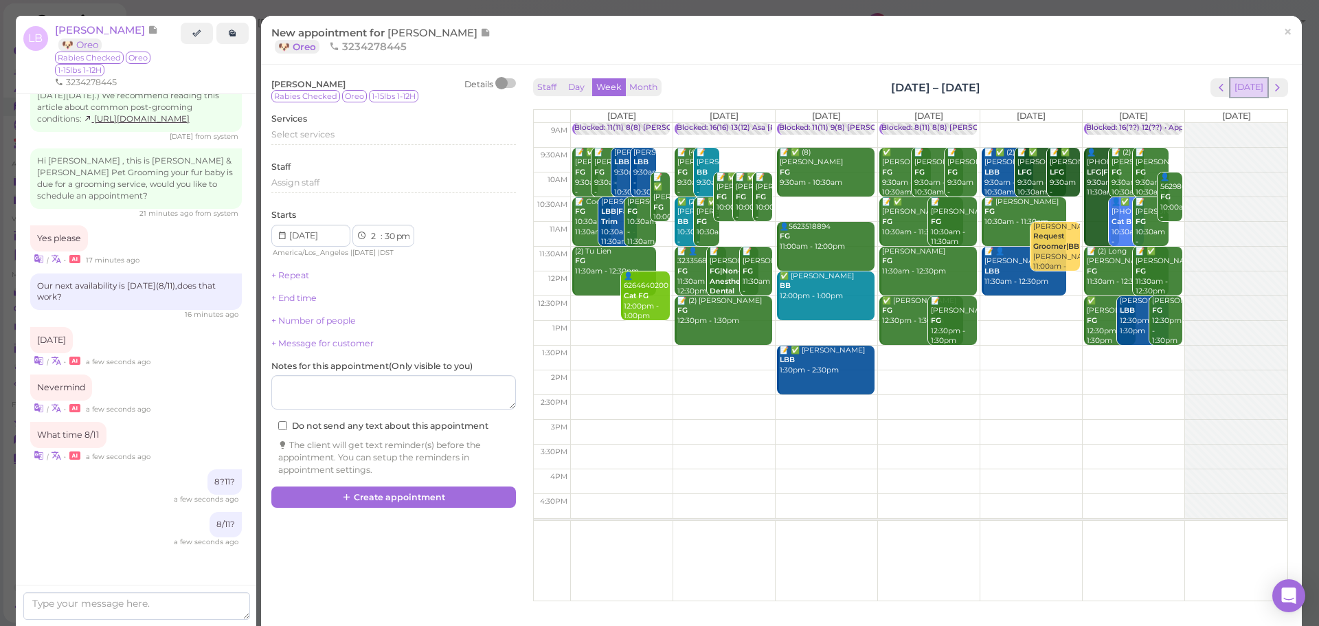
drag, startPoint x: 1235, startPoint y: 89, endPoint x: 1296, endPoint y: 88, distance: 61.2
click at [1236, 89] on button "[DATE]" at bounding box center [1249, 87] width 37 height 19
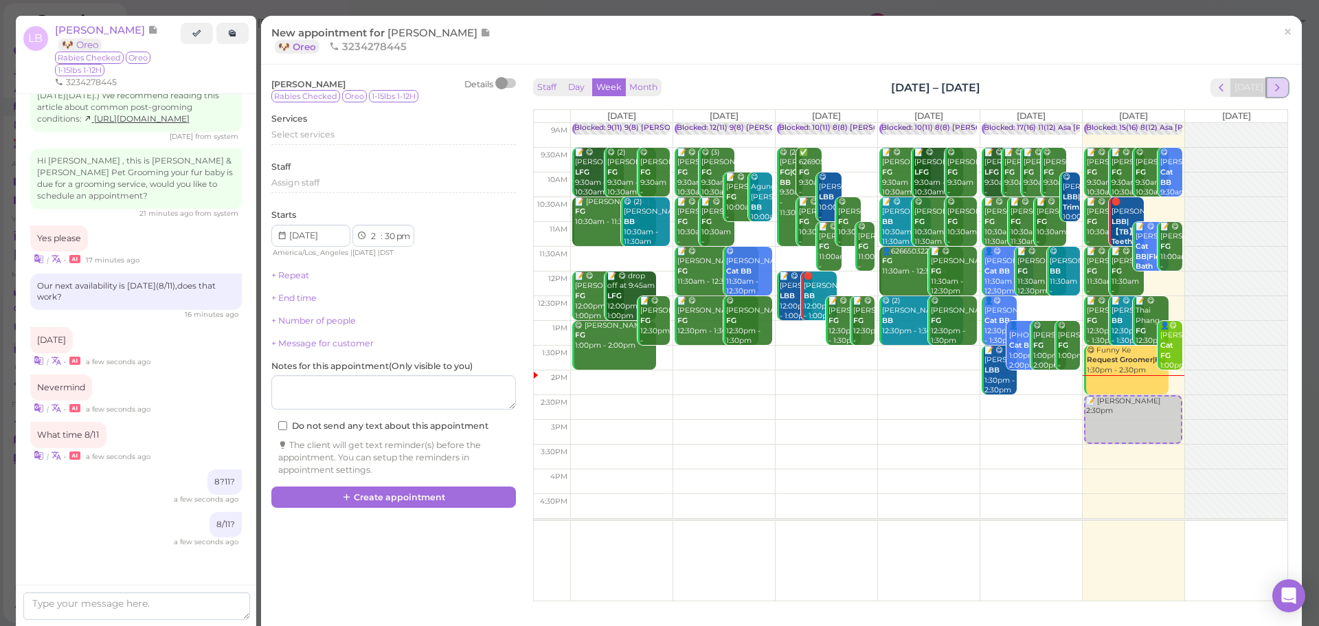
click at [1276, 88] on button "next" at bounding box center [1277, 87] width 21 height 19
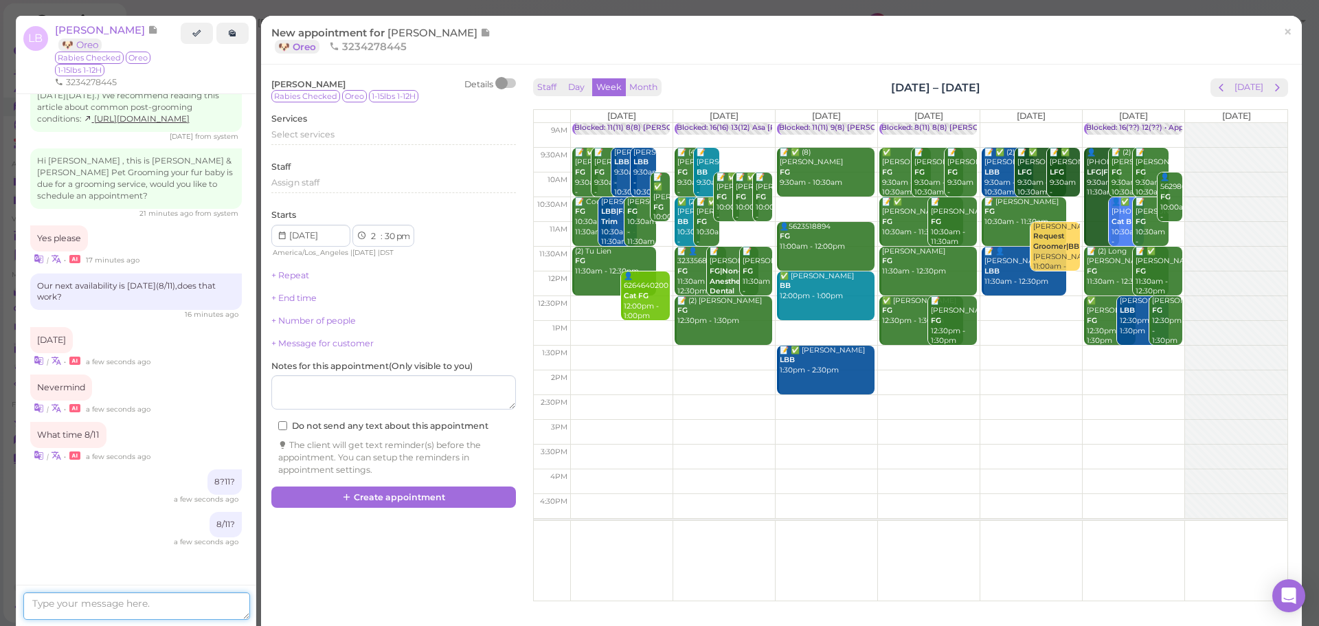
click at [72, 600] on textarea at bounding box center [136, 605] width 227 height 27
type textarea "Sorry my apologies, [DATE] is 8/21"
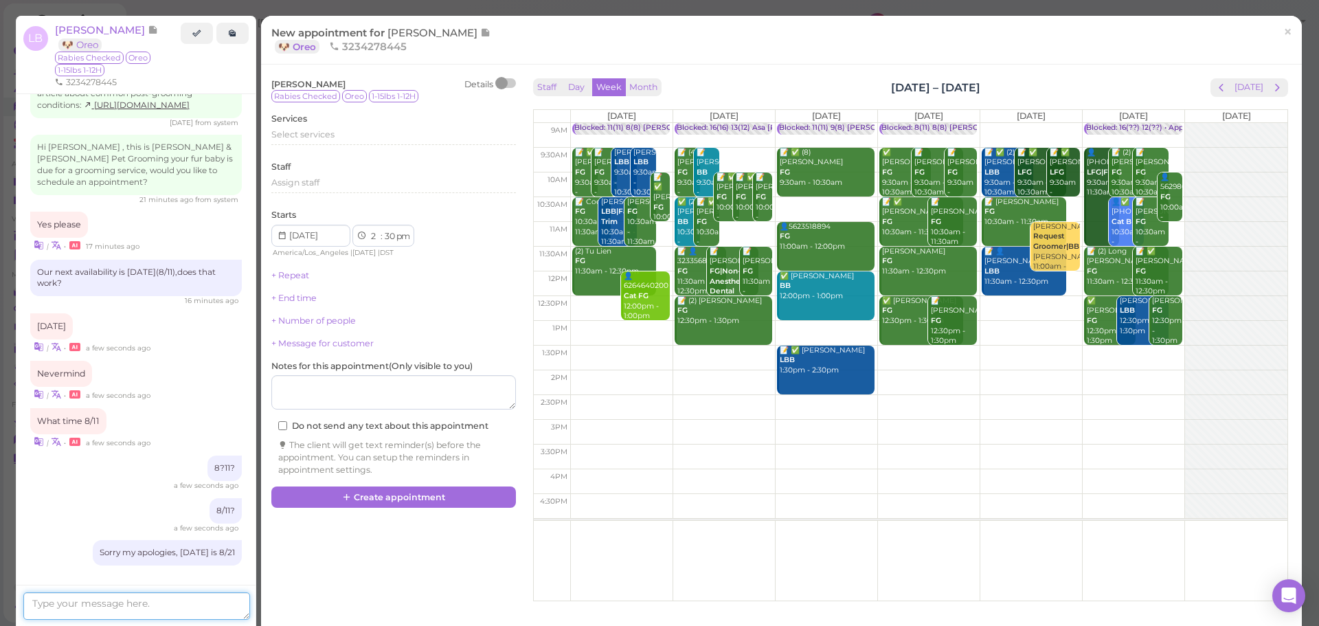
scroll to position [2044, 0]
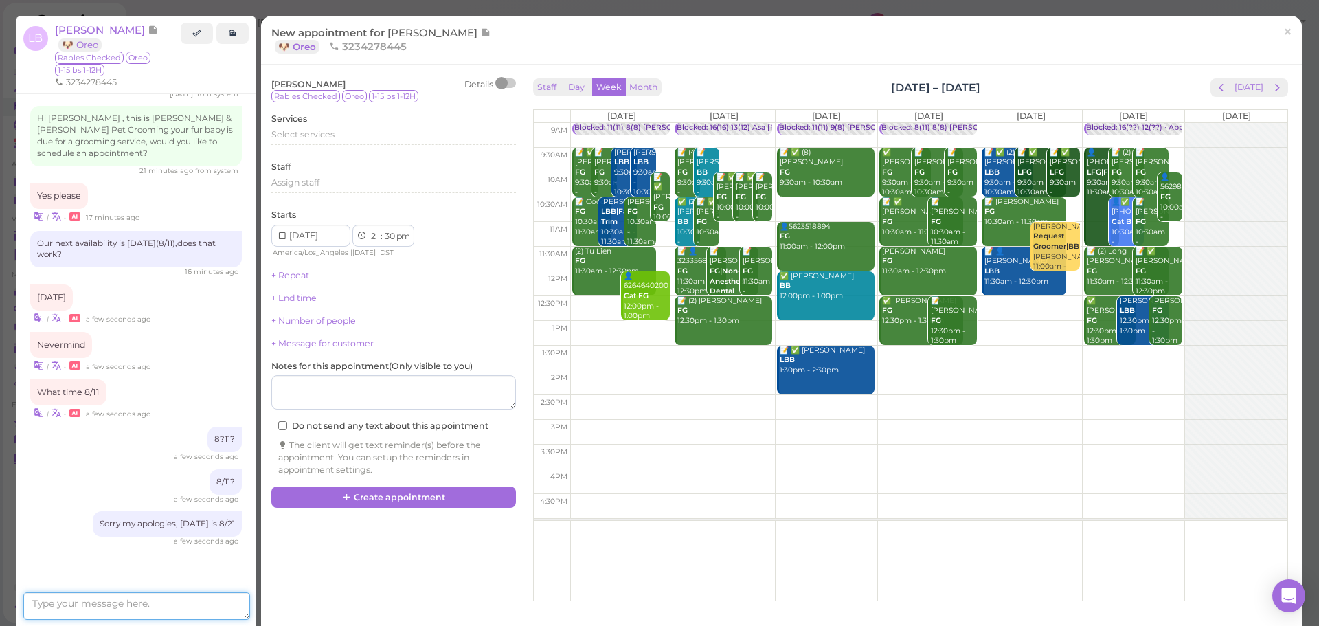
click at [73, 614] on textarea at bounding box center [136, 605] width 227 height 27
type textarea "How about 9:30am?^^"
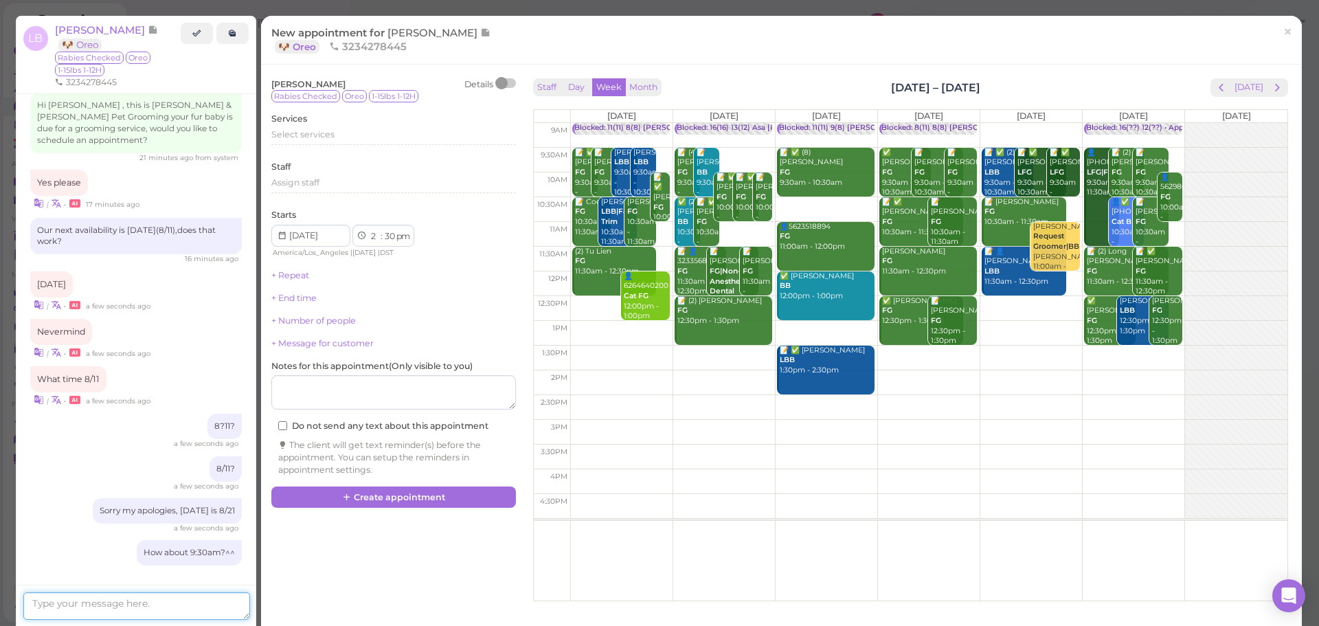
scroll to position [2086, 0]
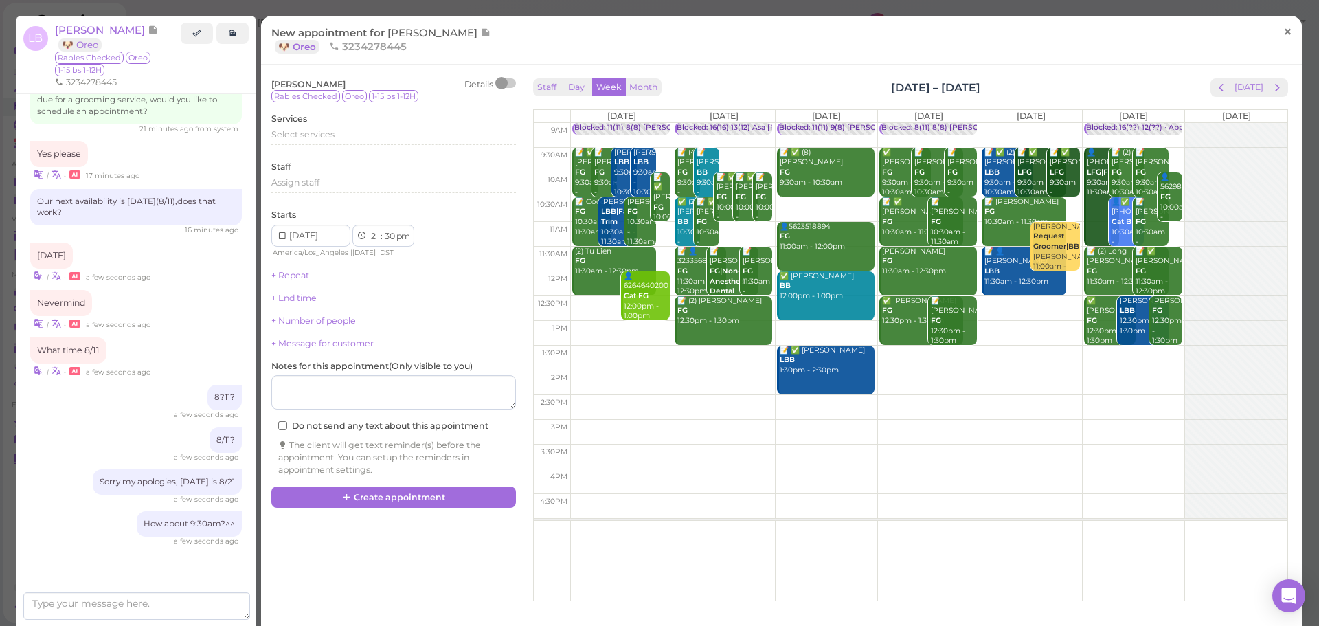
click at [1284, 32] on span "×" at bounding box center [1288, 31] width 9 height 19
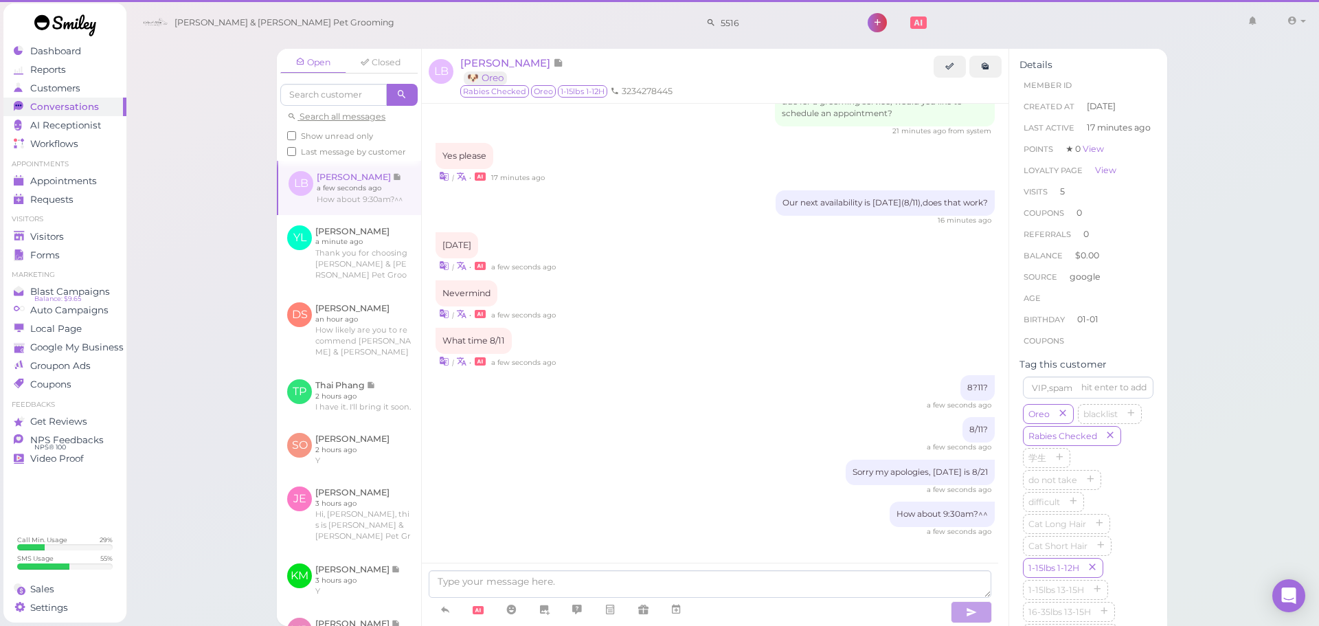
scroll to position [1982, 0]
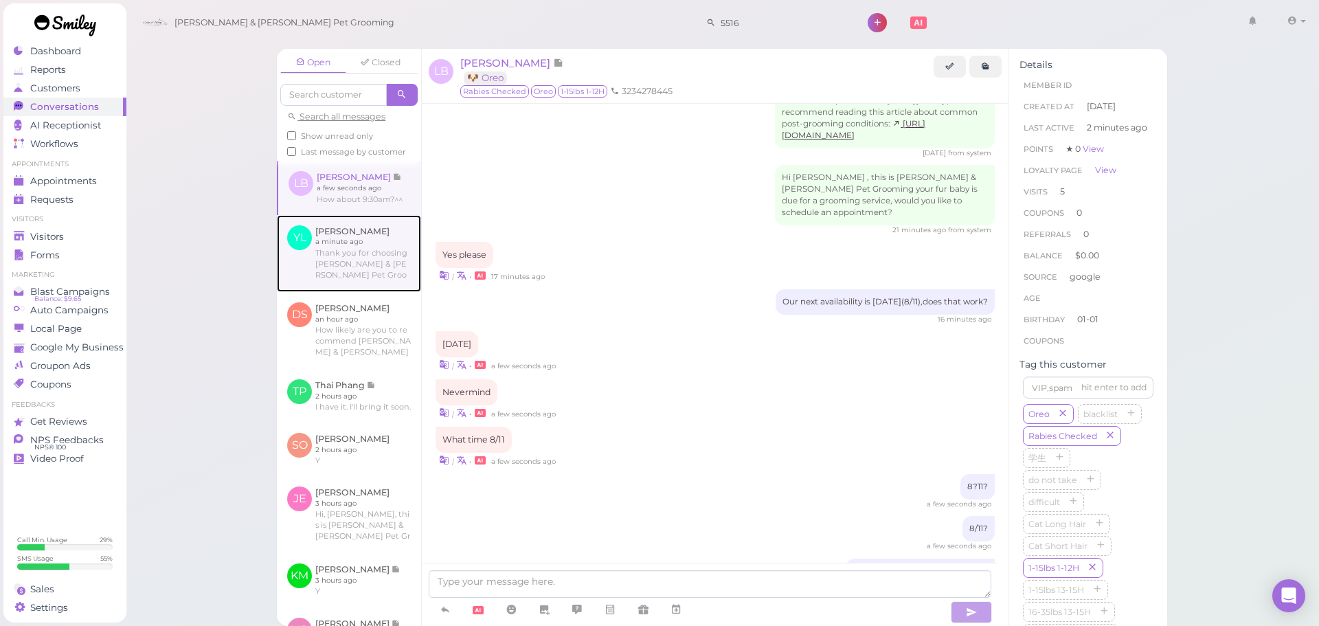
click at [357, 292] on link at bounding box center [349, 253] width 144 height 77
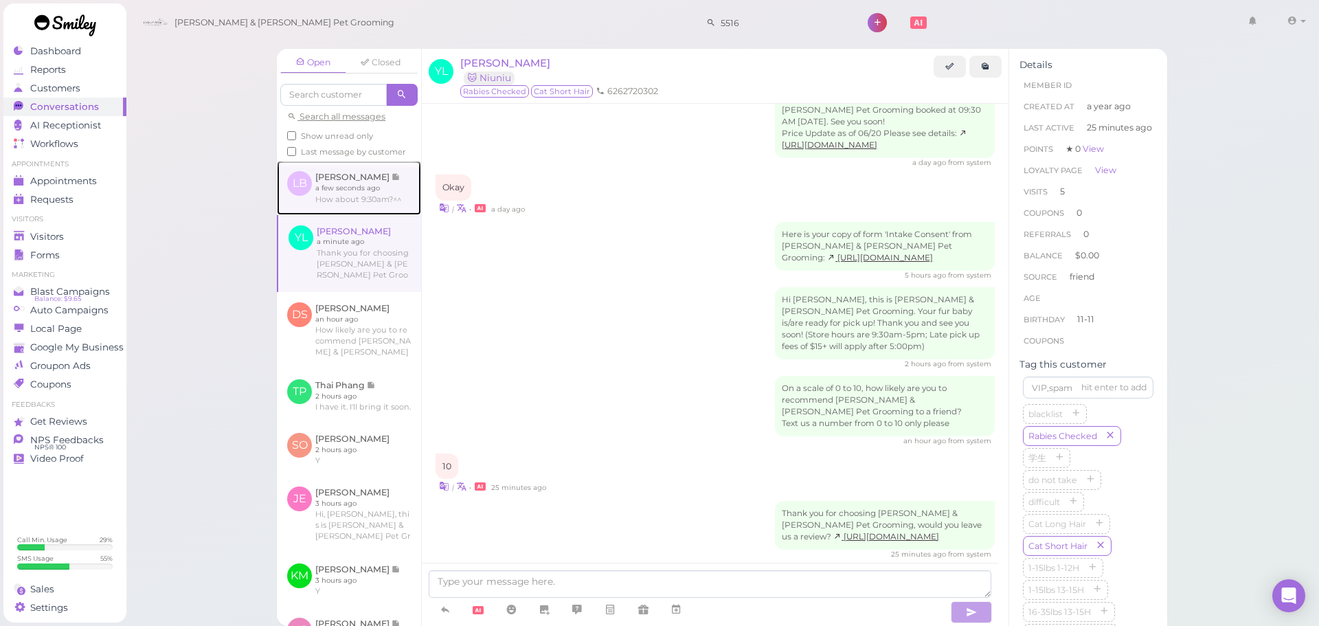
click at [361, 192] on link at bounding box center [349, 188] width 144 height 54
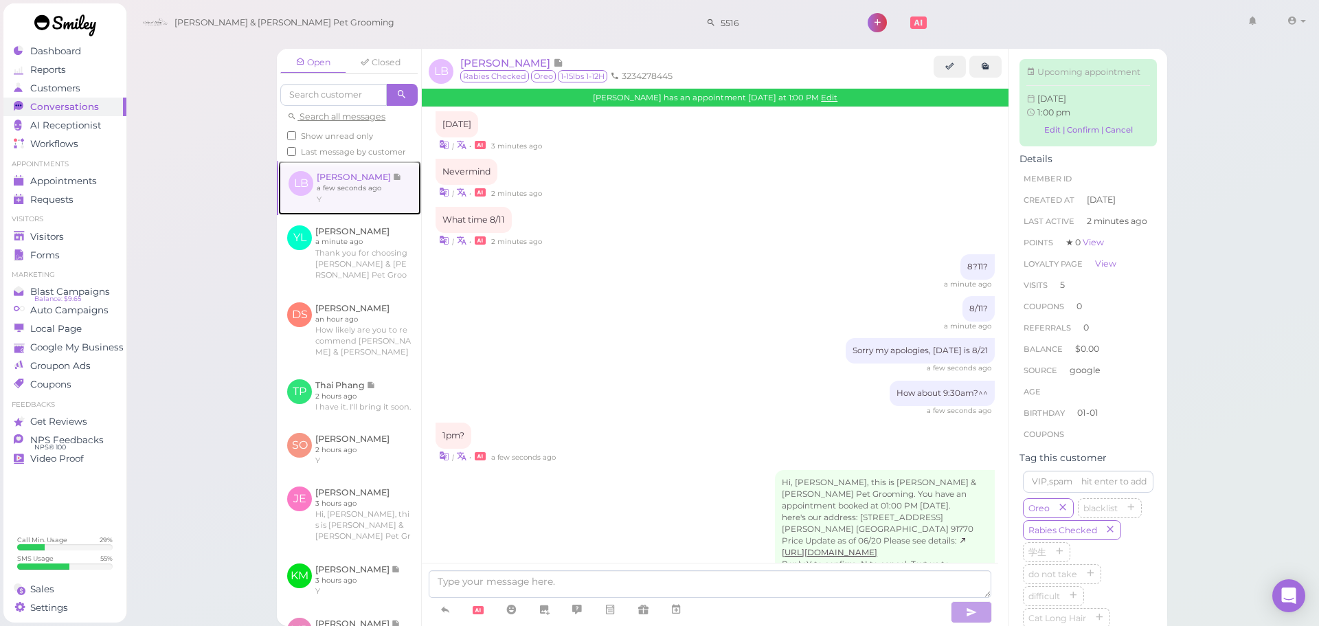
scroll to position [1814, 0]
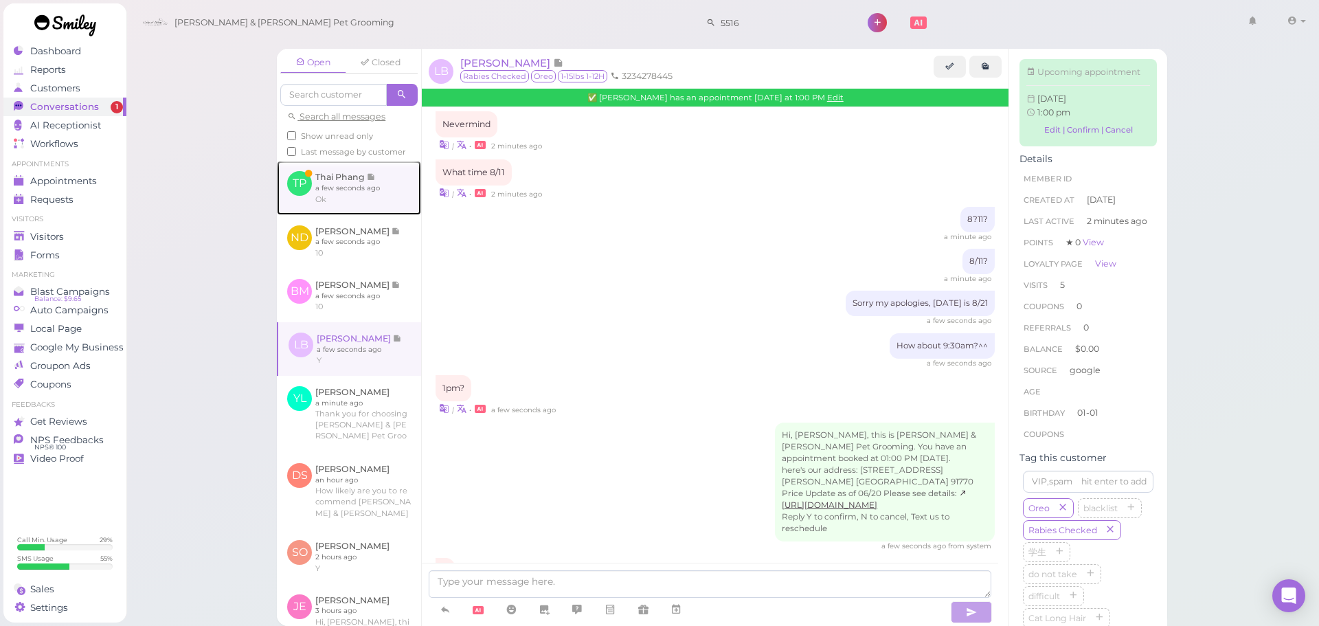
click at [338, 190] on link at bounding box center [349, 188] width 144 height 54
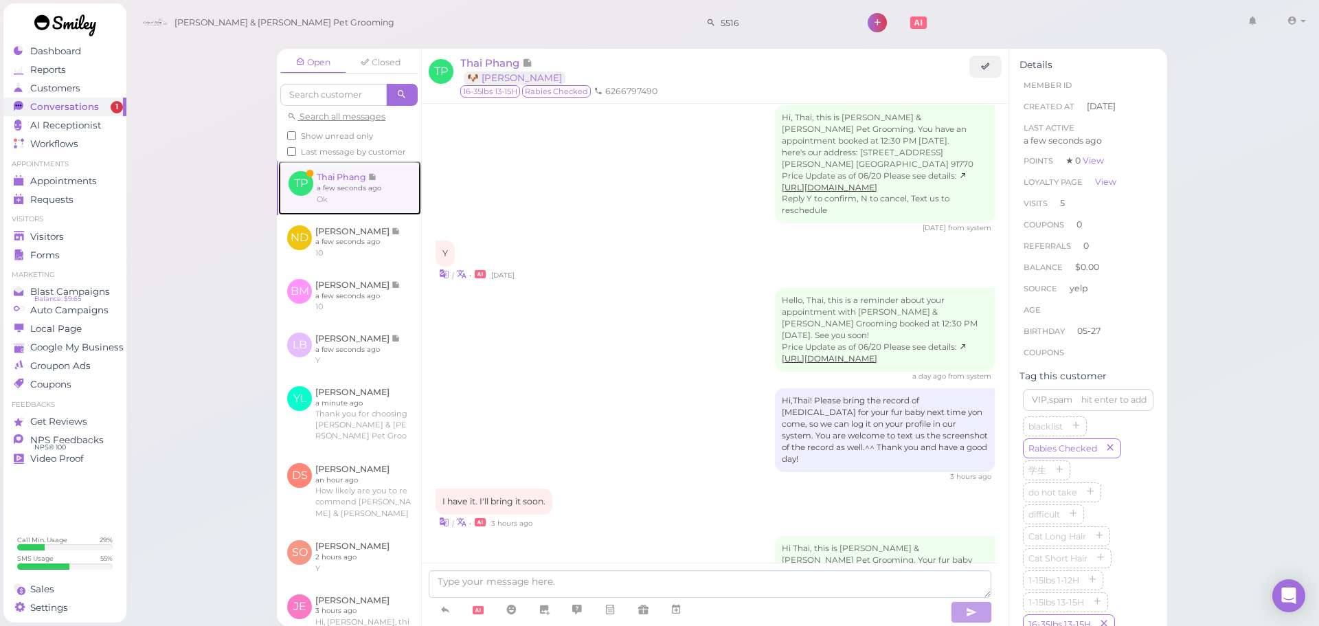
scroll to position [1838, 0]
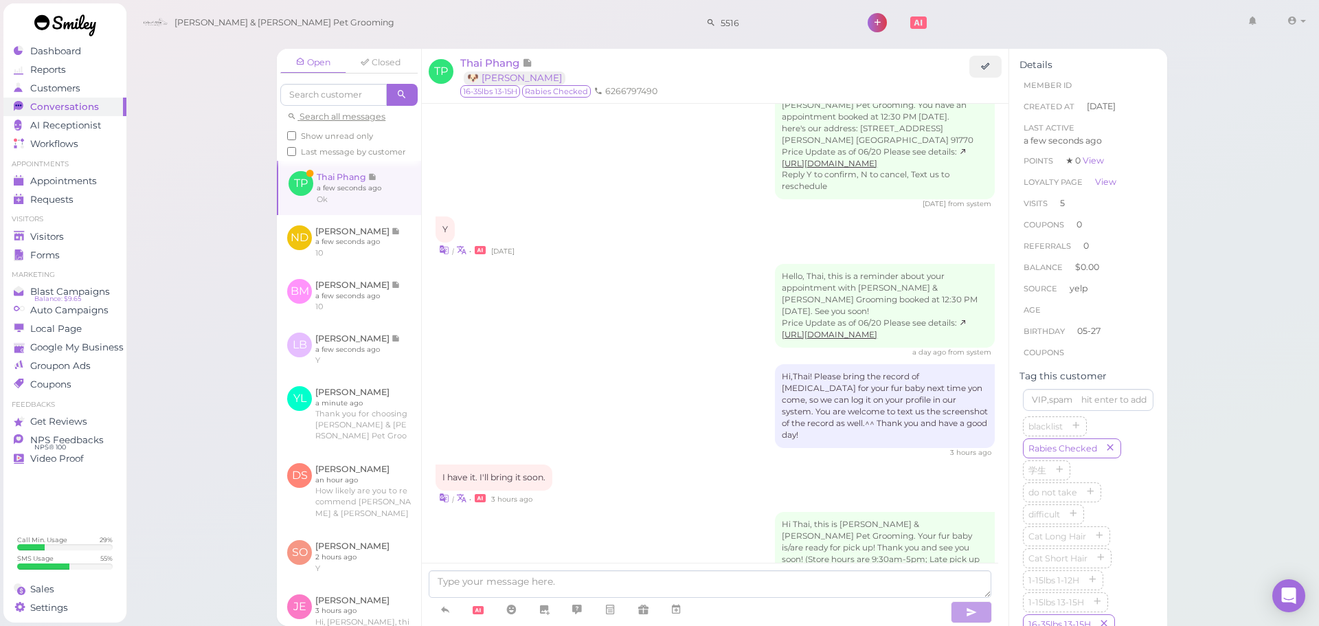
click at [637, 448] on div "3 hours ago" at bounding box center [715, 453] width 559 height 10
click at [542, 264] on div "Hello, Thai, this is a reminder about your appointment with [PERSON_NAME] & [PE…" at bounding box center [715, 310] width 559 height 93
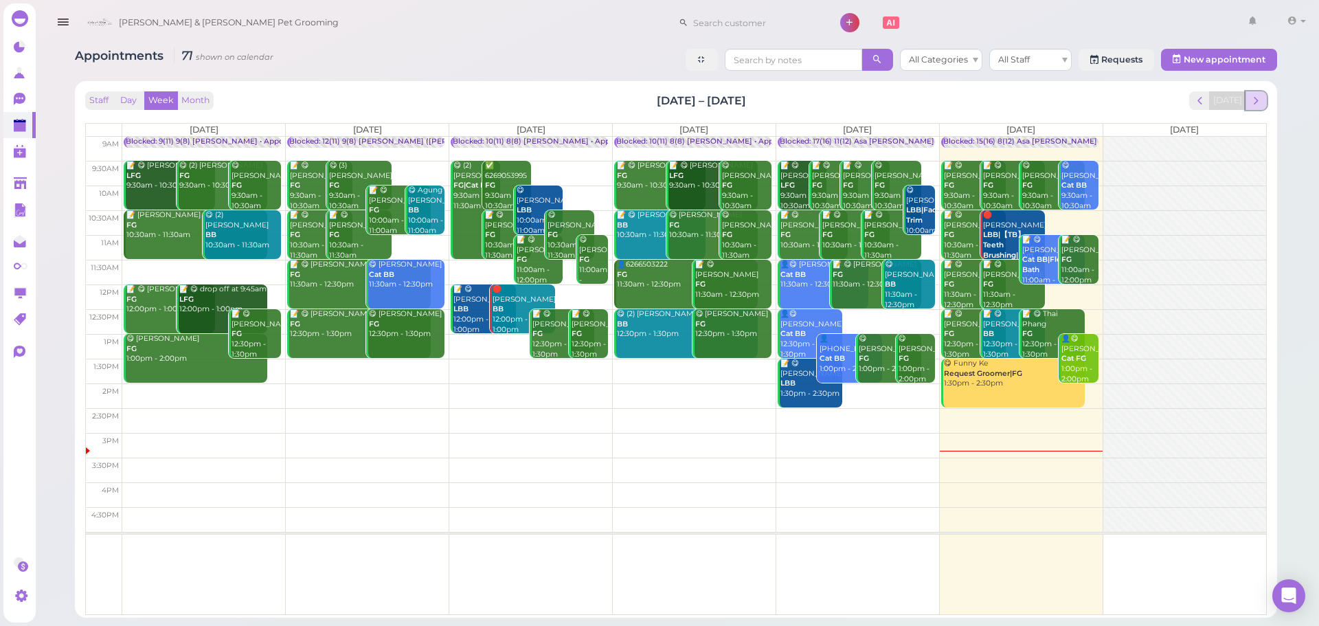
click at [1259, 98] on span "next" at bounding box center [1256, 100] width 13 height 13
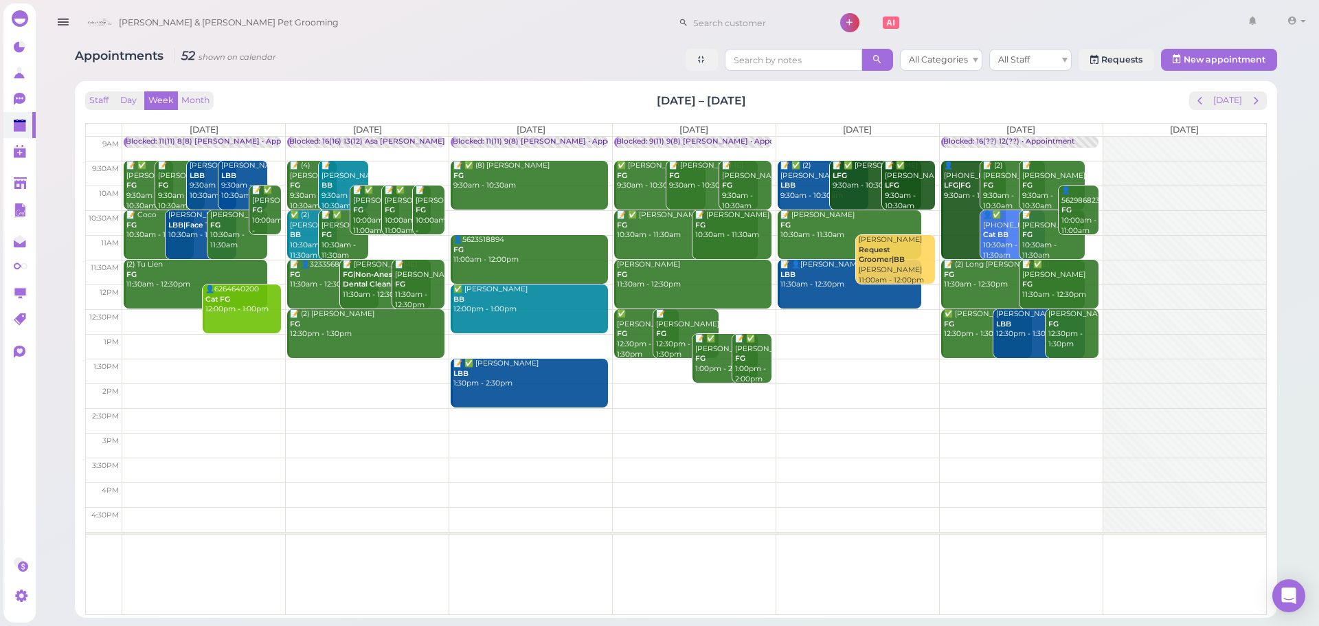
click at [926, 216] on td at bounding box center [694, 222] width 1144 height 25
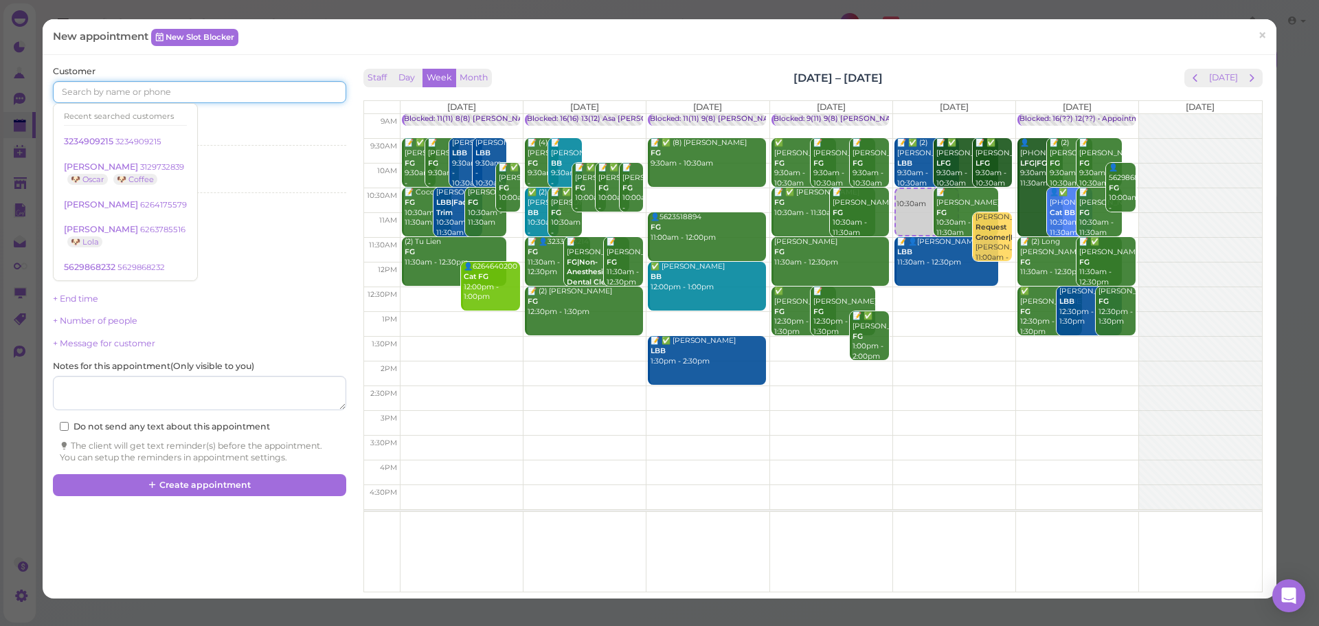
click at [147, 94] on input at bounding box center [199, 92] width 293 height 22
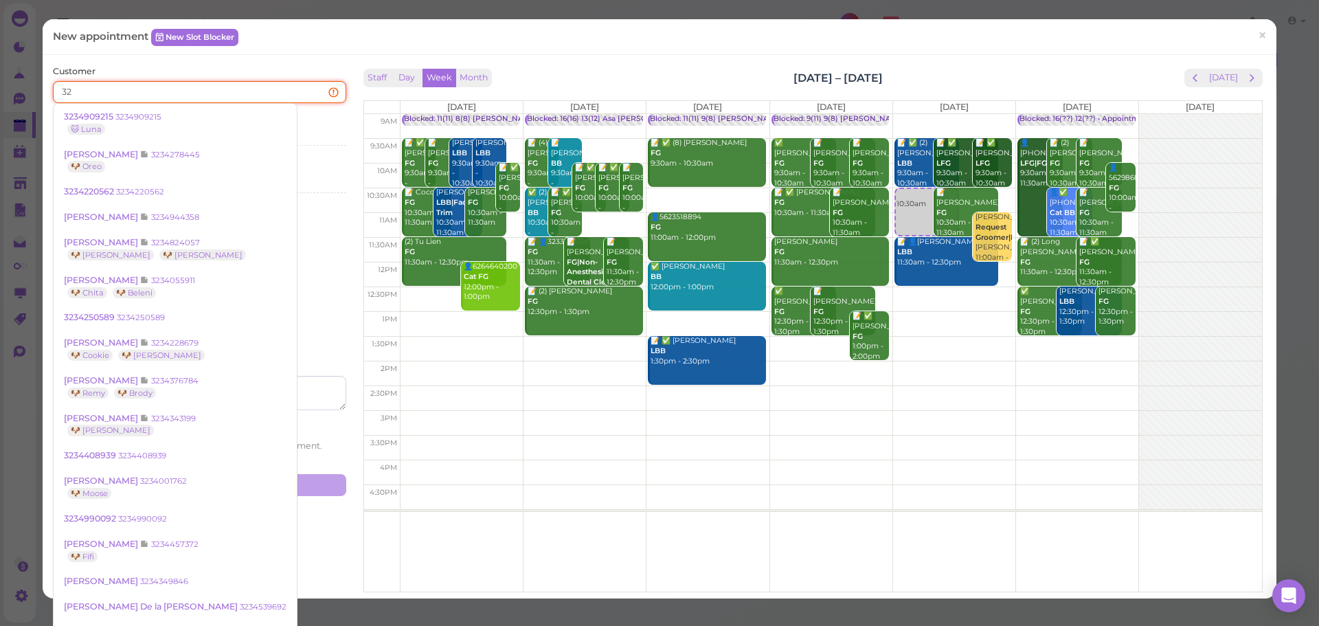
type input "3"
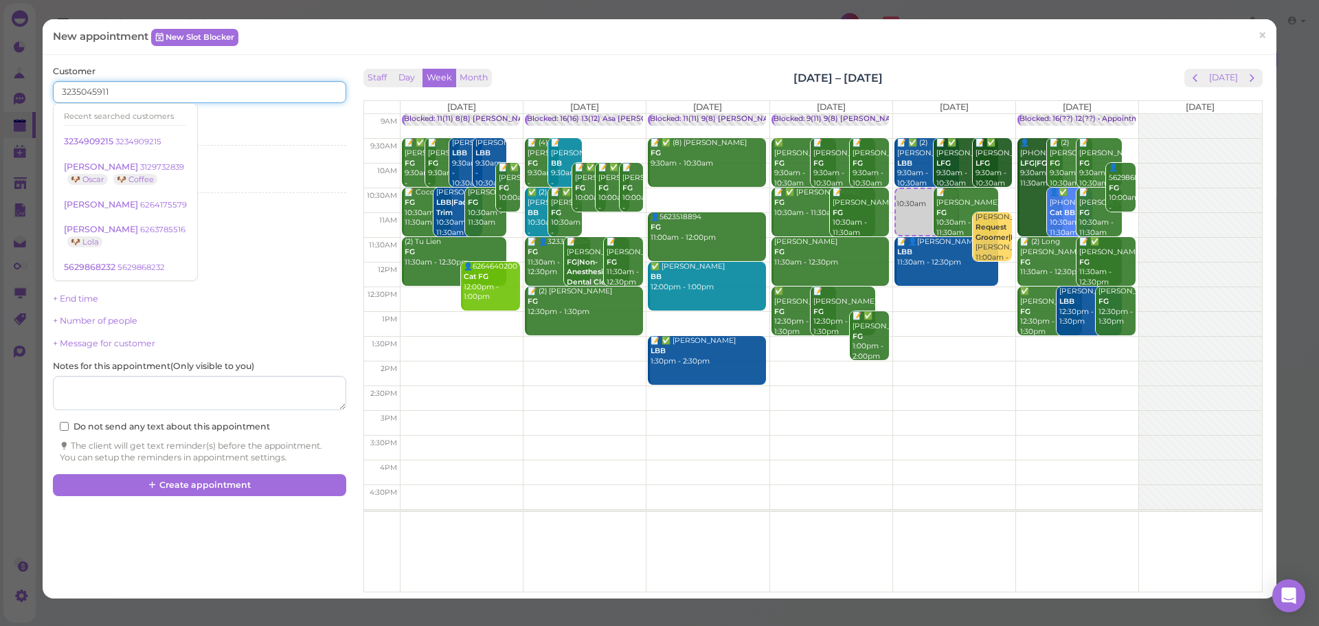
click at [133, 93] on input "3235045911" at bounding box center [199, 92] width 293 height 22
drag, startPoint x: 77, startPoint y: 91, endPoint x: 91, endPoint y: 88, distance: 14.7
click at [91, 88] on input "3235045911" at bounding box center [199, 92] width 293 height 22
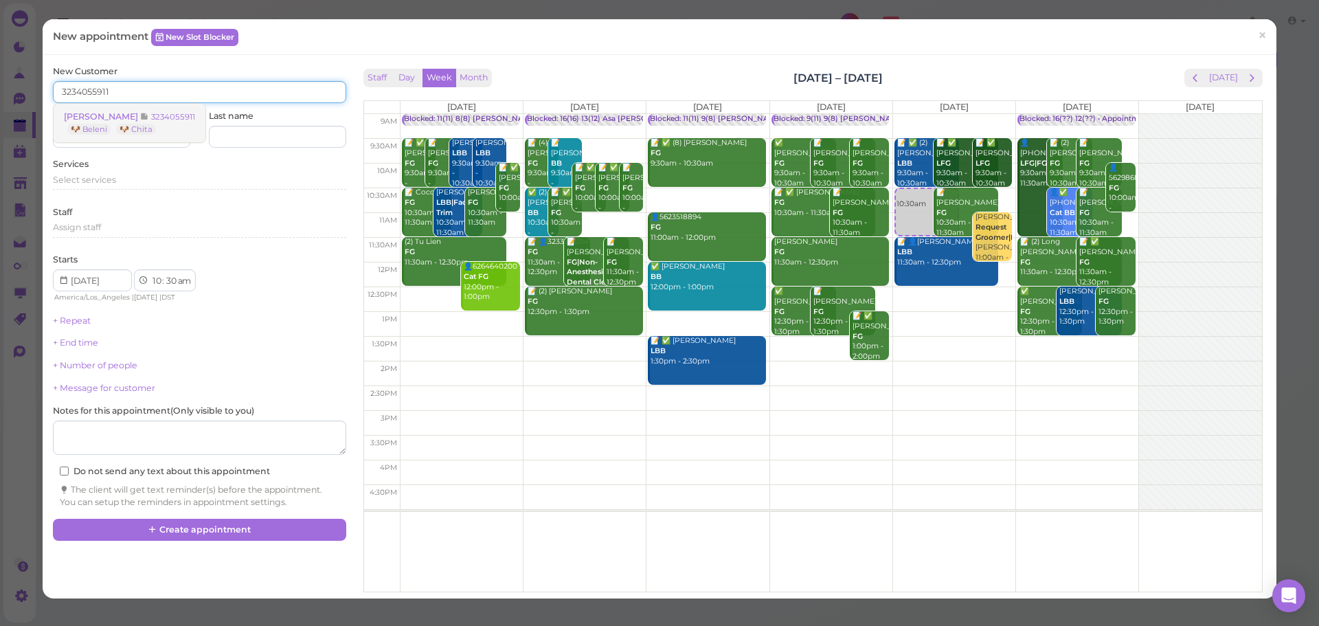
type input "3234055911"
click at [175, 121] on small "3234055911" at bounding box center [173, 117] width 44 height 10
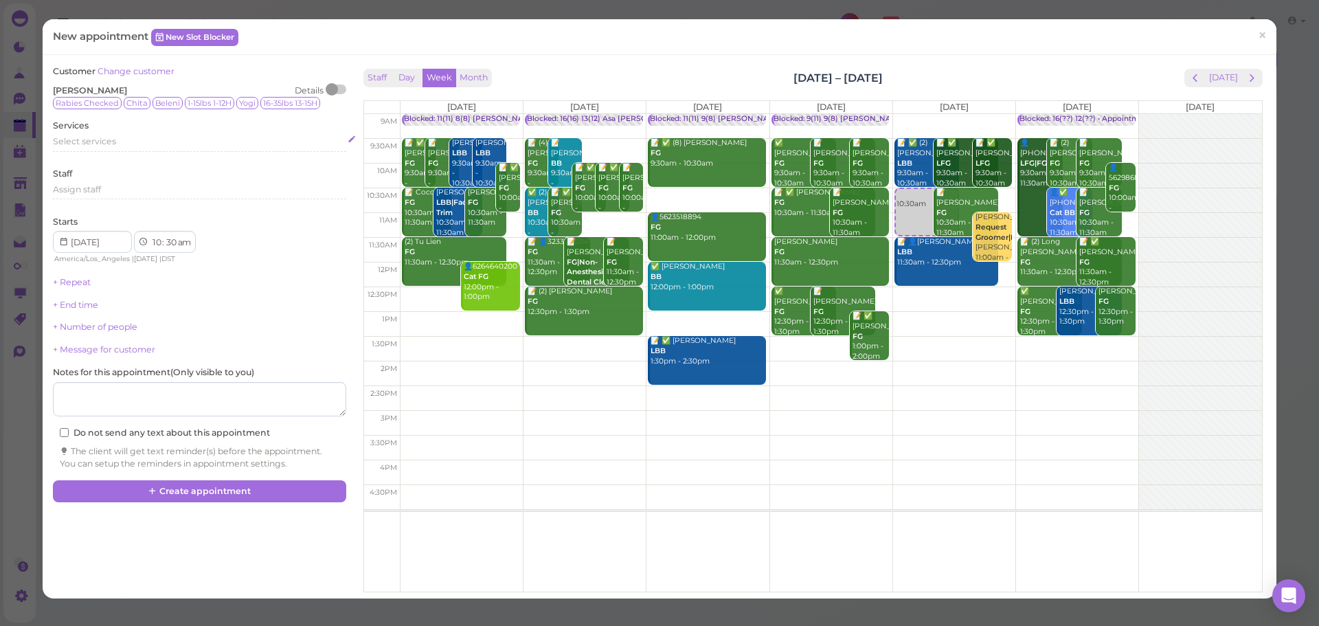
click at [114, 137] on span "Select services" at bounding box center [84, 141] width 63 height 10
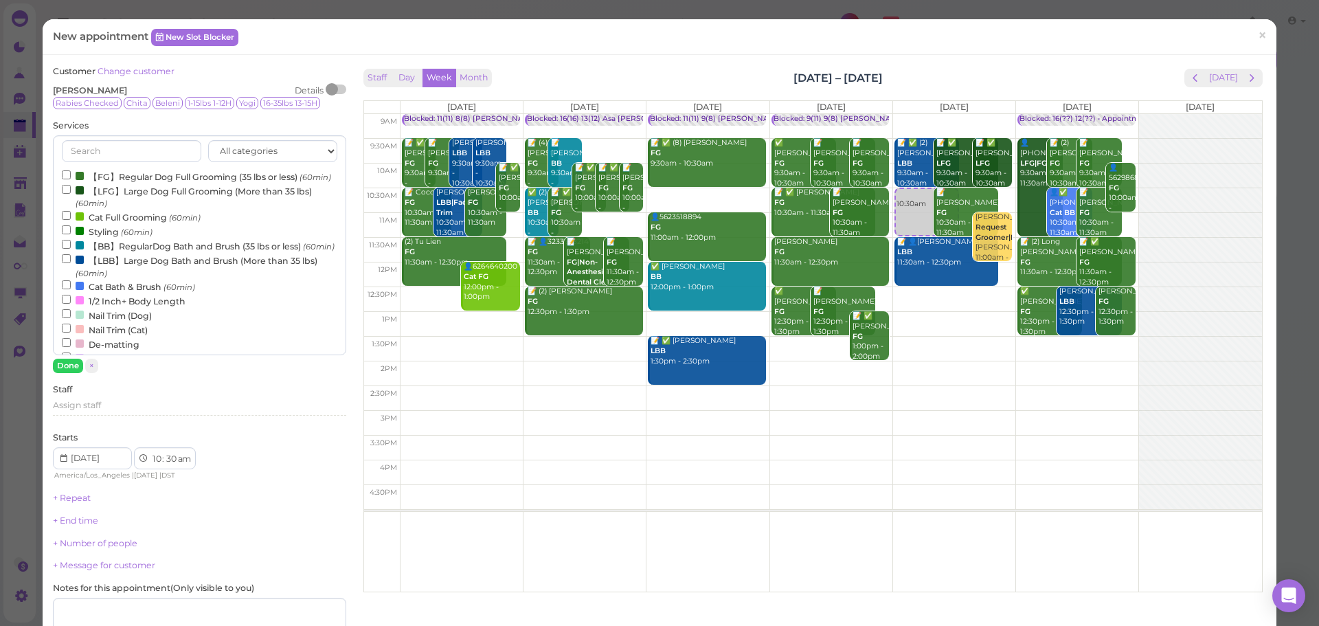
click at [140, 179] on label "【FG】Regular Dog Full Grooming (35 lbs or less) (60min)" at bounding box center [196, 176] width 269 height 14
click at [71, 179] on input "【FG】Regular Dog Full Grooming (35 lbs or less) (60min)" at bounding box center [66, 174] width 9 height 9
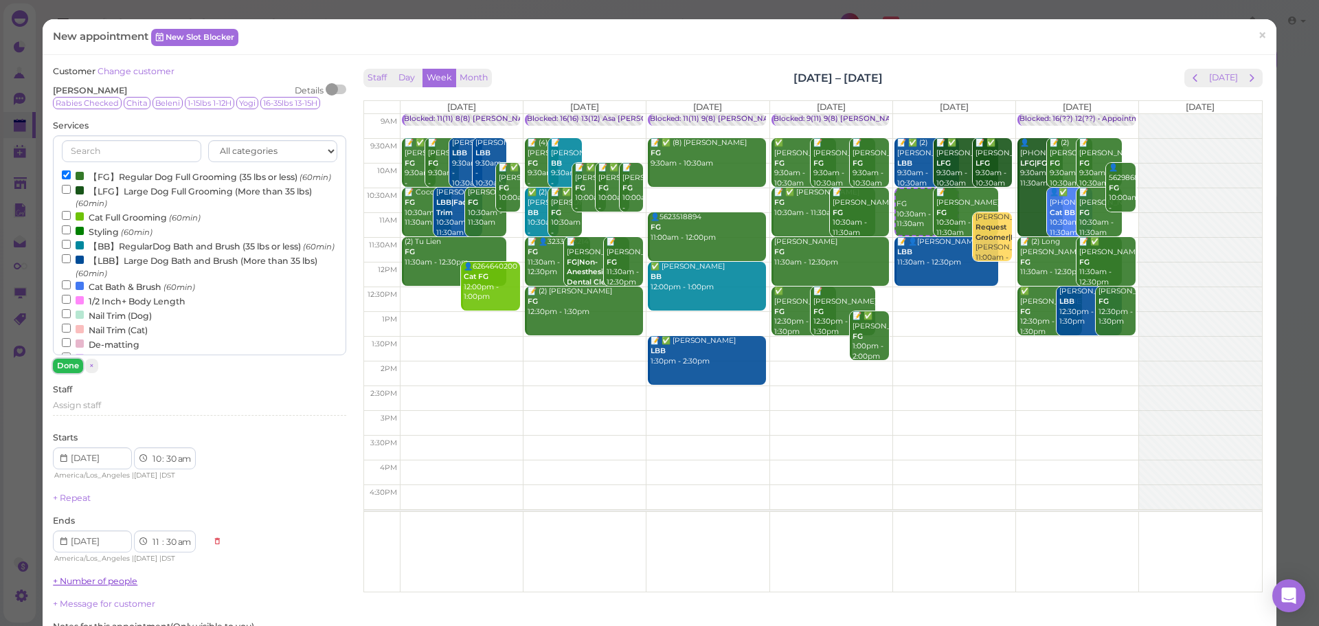
click at [69, 366] on button "Done" at bounding box center [68, 366] width 30 height 14
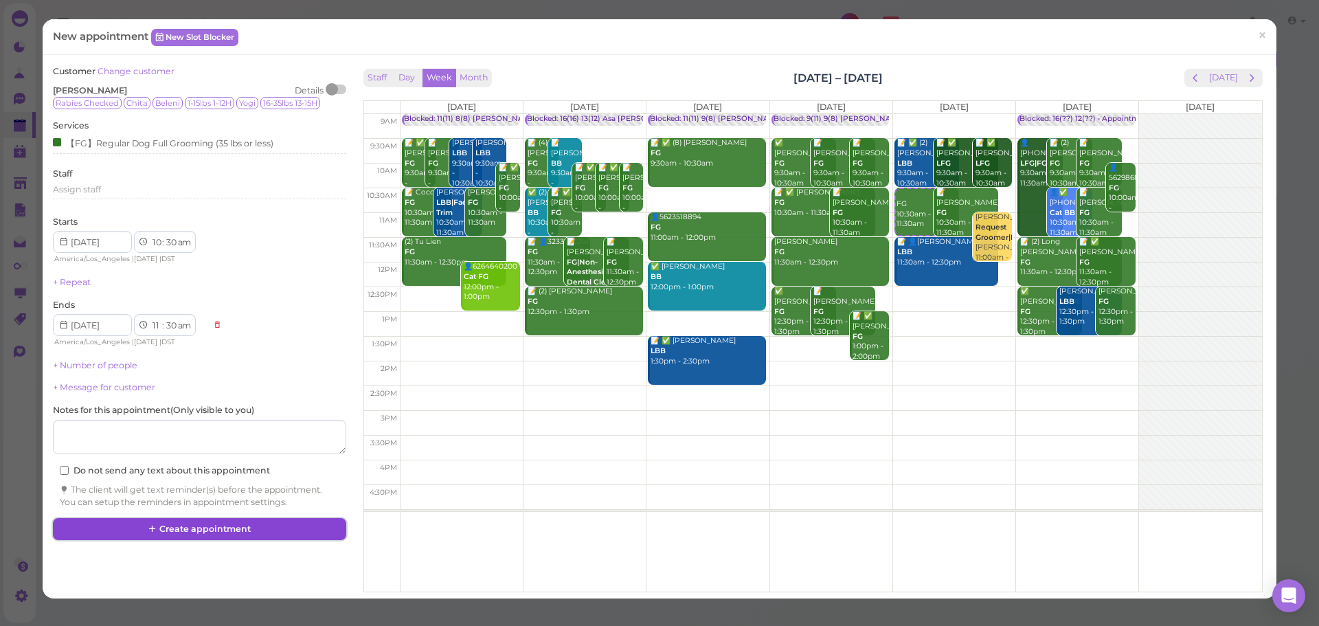
click at [220, 528] on button "Create appointment" at bounding box center [199, 529] width 293 height 22
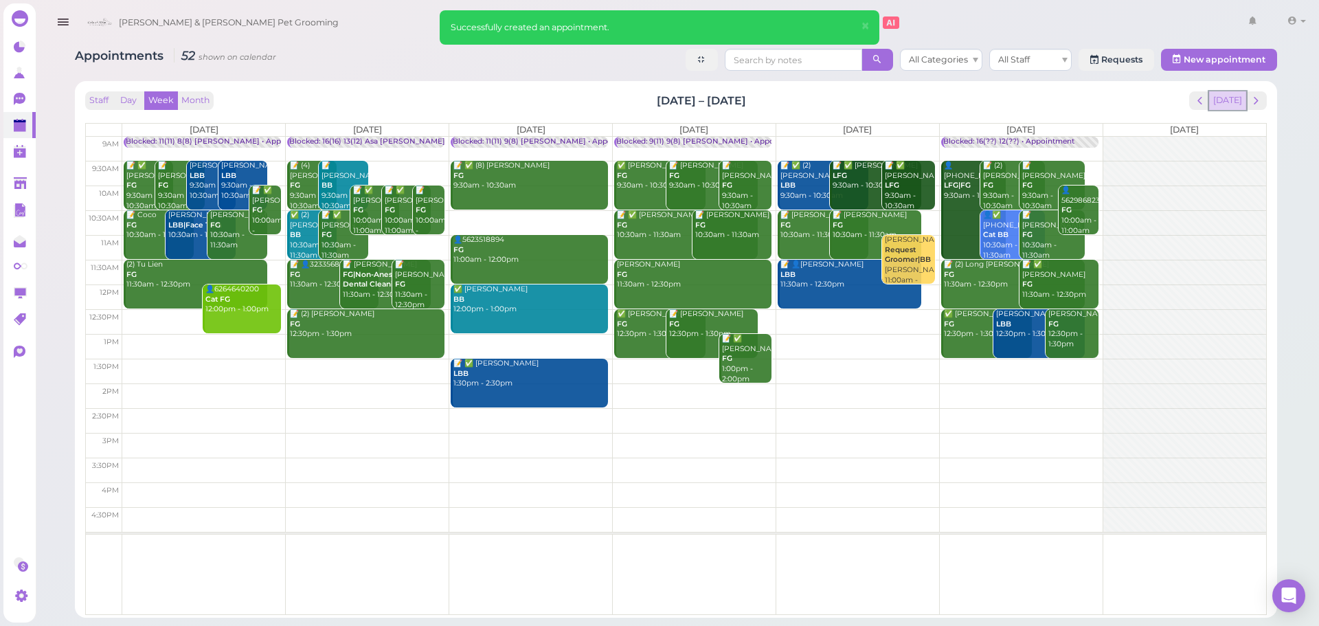
click at [1224, 98] on button "[DATE]" at bounding box center [1228, 100] width 37 height 19
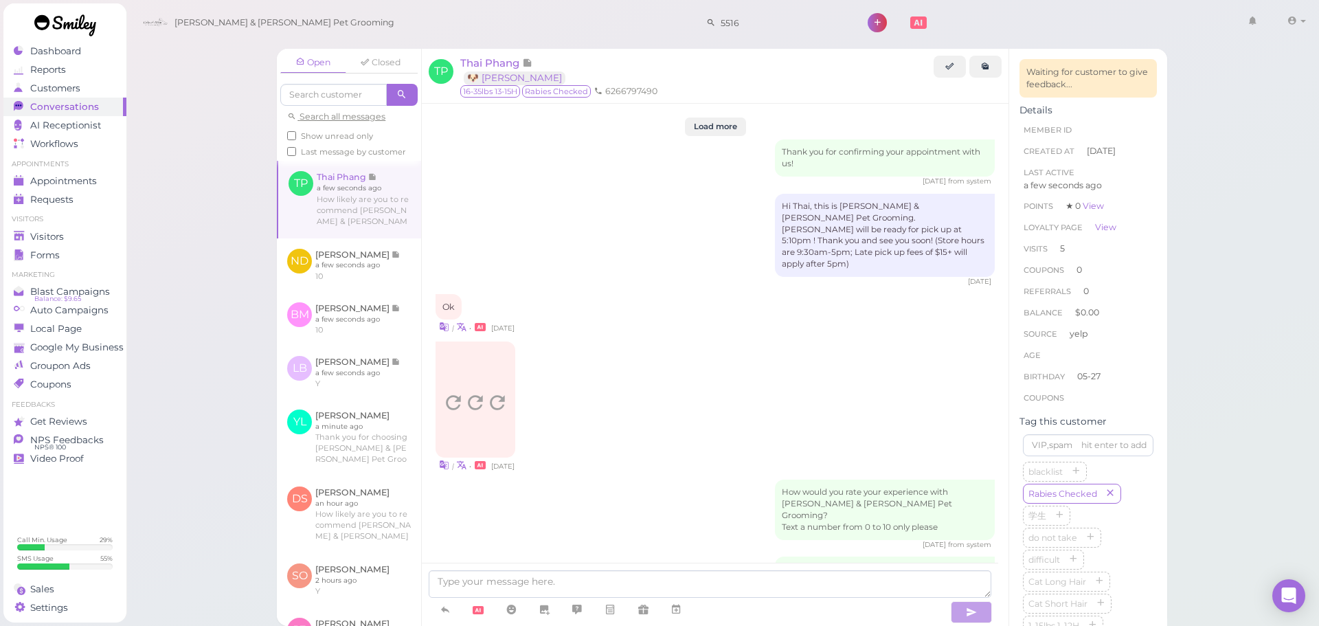
scroll to position [1903, 0]
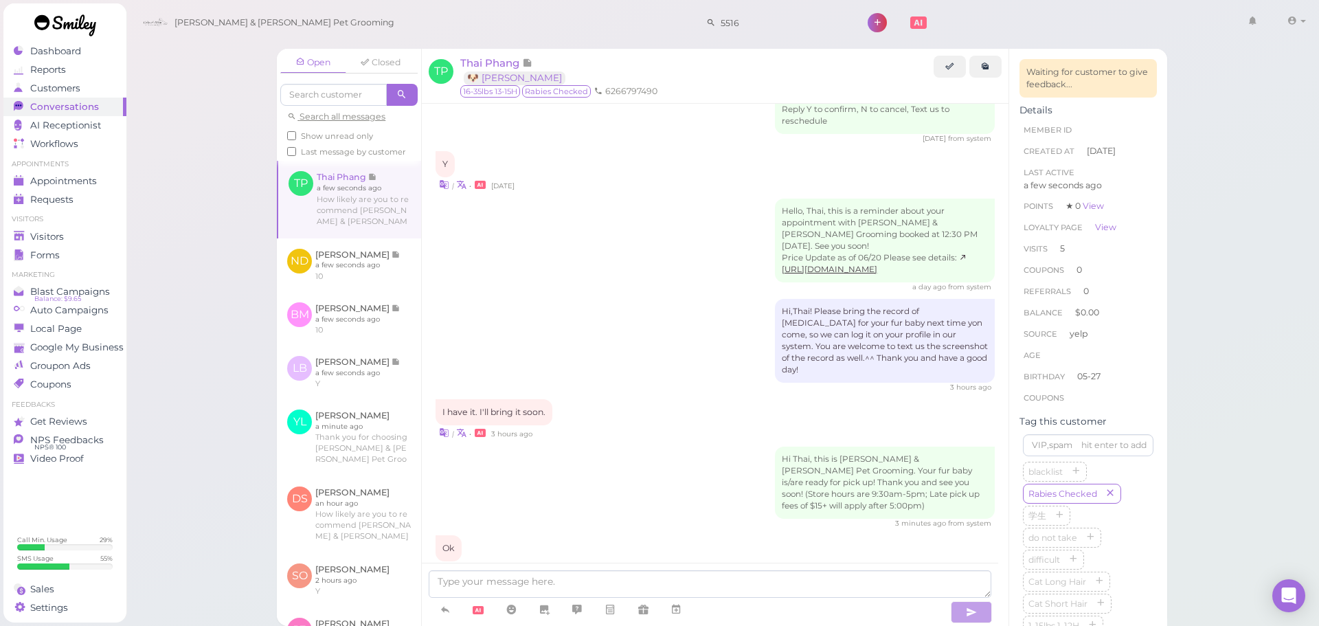
click at [953, 8] on div "[PERSON_NAME] & [PERSON_NAME] Pet Grooming 5516 1 Account" at bounding box center [723, 22] width 1175 height 39
